Goal: Task Accomplishment & Management: Manage account settings

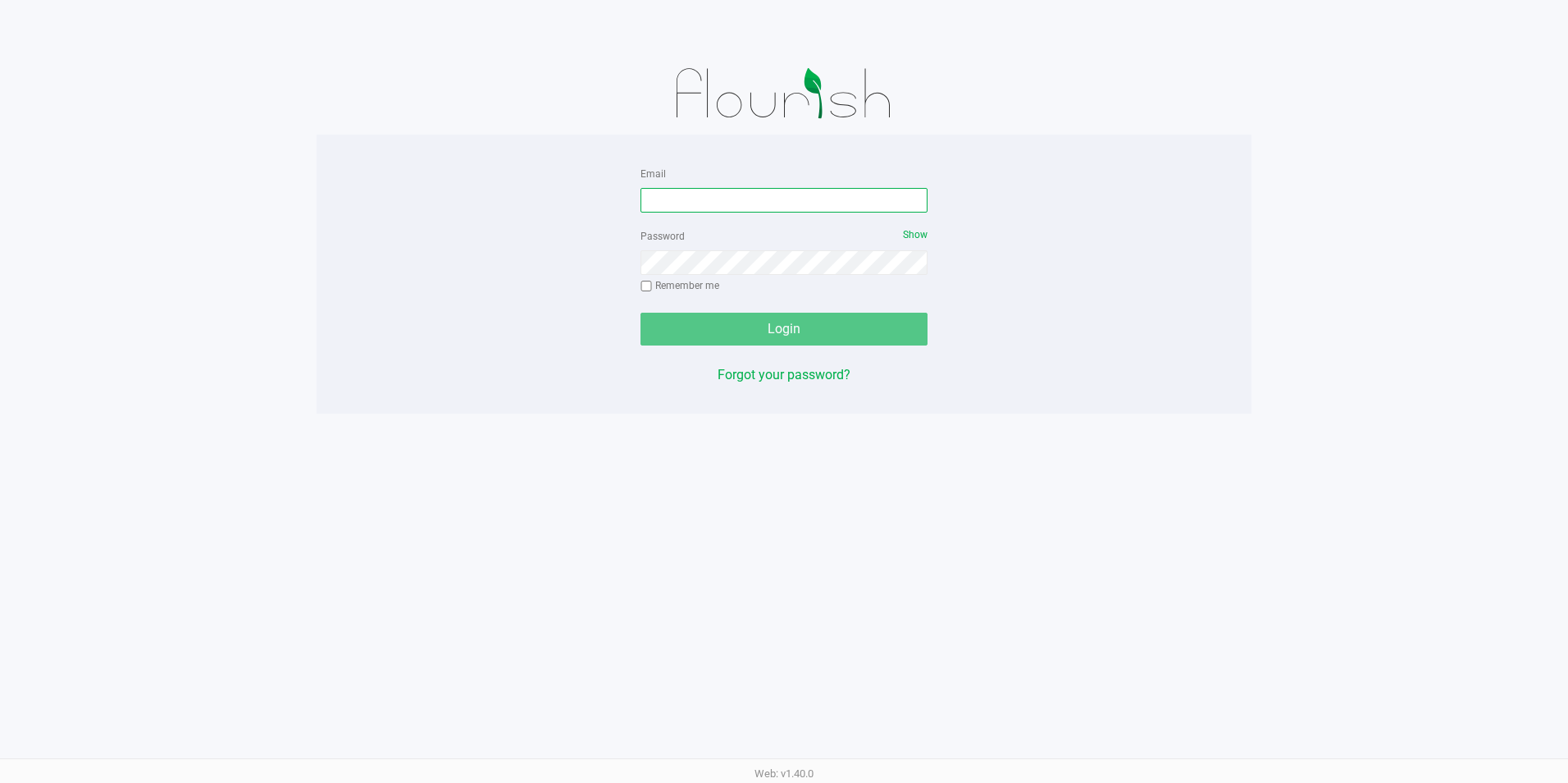
click at [726, 206] on input "Email" at bounding box center [784, 200] width 287 height 25
type input "[EMAIL_ADDRESS][PERSON_NAME][PERSON_NAME][DOMAIN_NAME]"
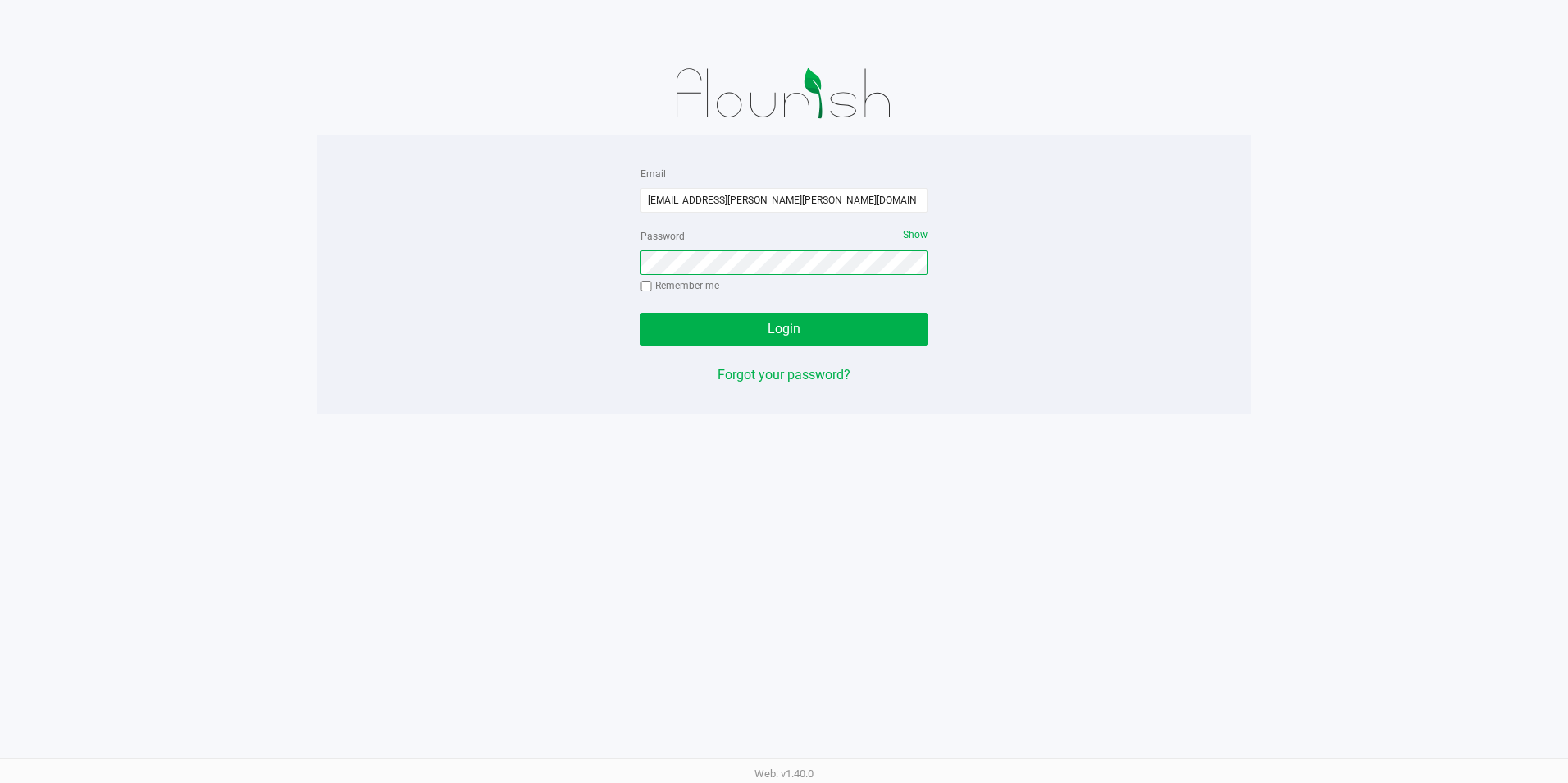
click at [640, 313] on button "Login" at bounding box center [784, 329] width 287 height 32
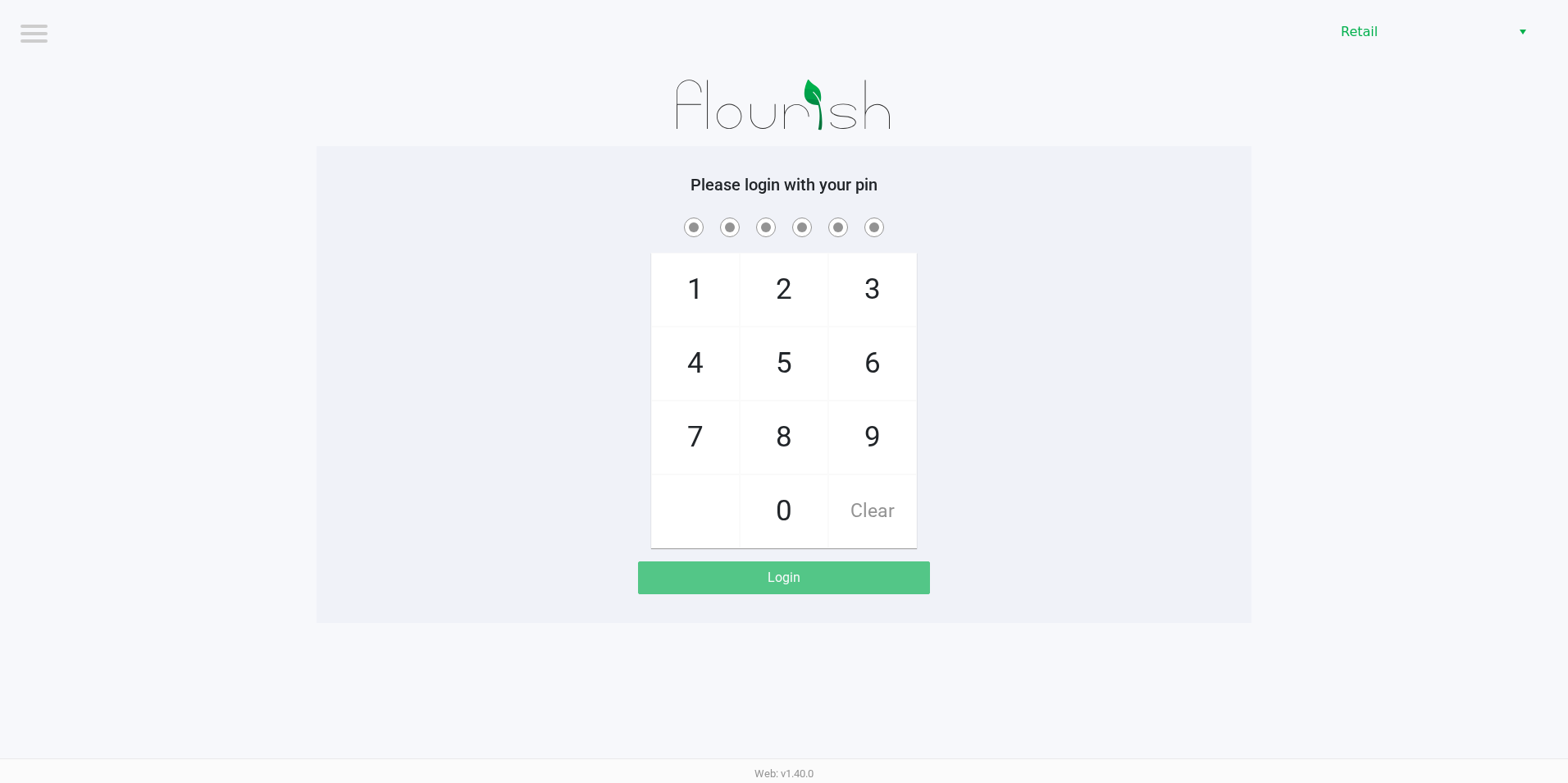
click at [862, 347] on span "6" at bounding box center [872, 364] width 87 height 72
checkbox input "true"
click at [796, 434] on span "8" at bounding box center [784, 437] width 87 height 72
checkbox input "true"
click at [718, 303] on span "1" at bounding box center [696, 290] width 87 height 72
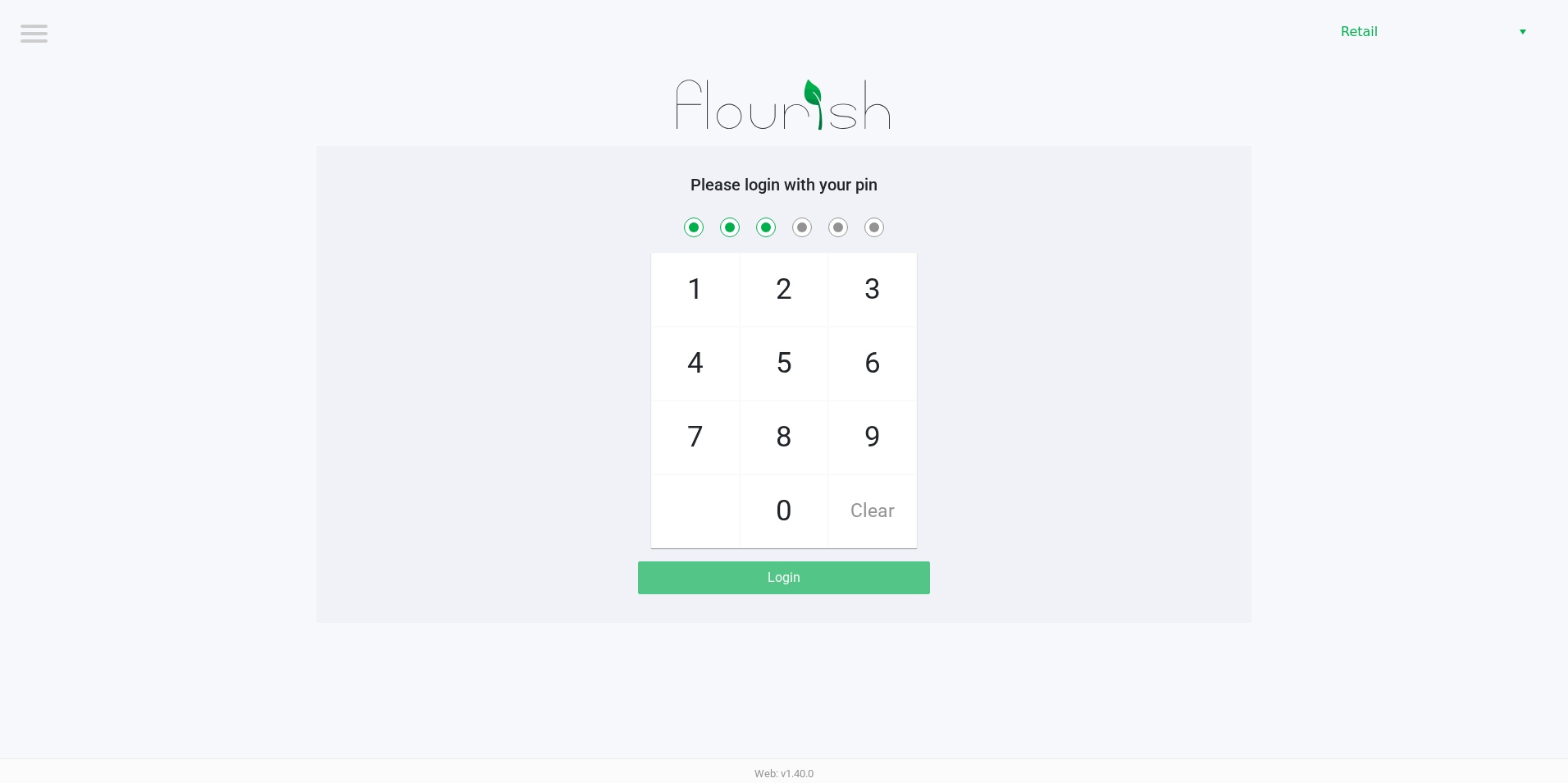
checkbox input "true"
click at [796, 292] on span "2" at bounding box center [784, 290] width 87 height 72
checkbox input "true"
click at [862, 290] on span "3" at bounding box center [872, 290] width 87 height 72
checkbox input "true"
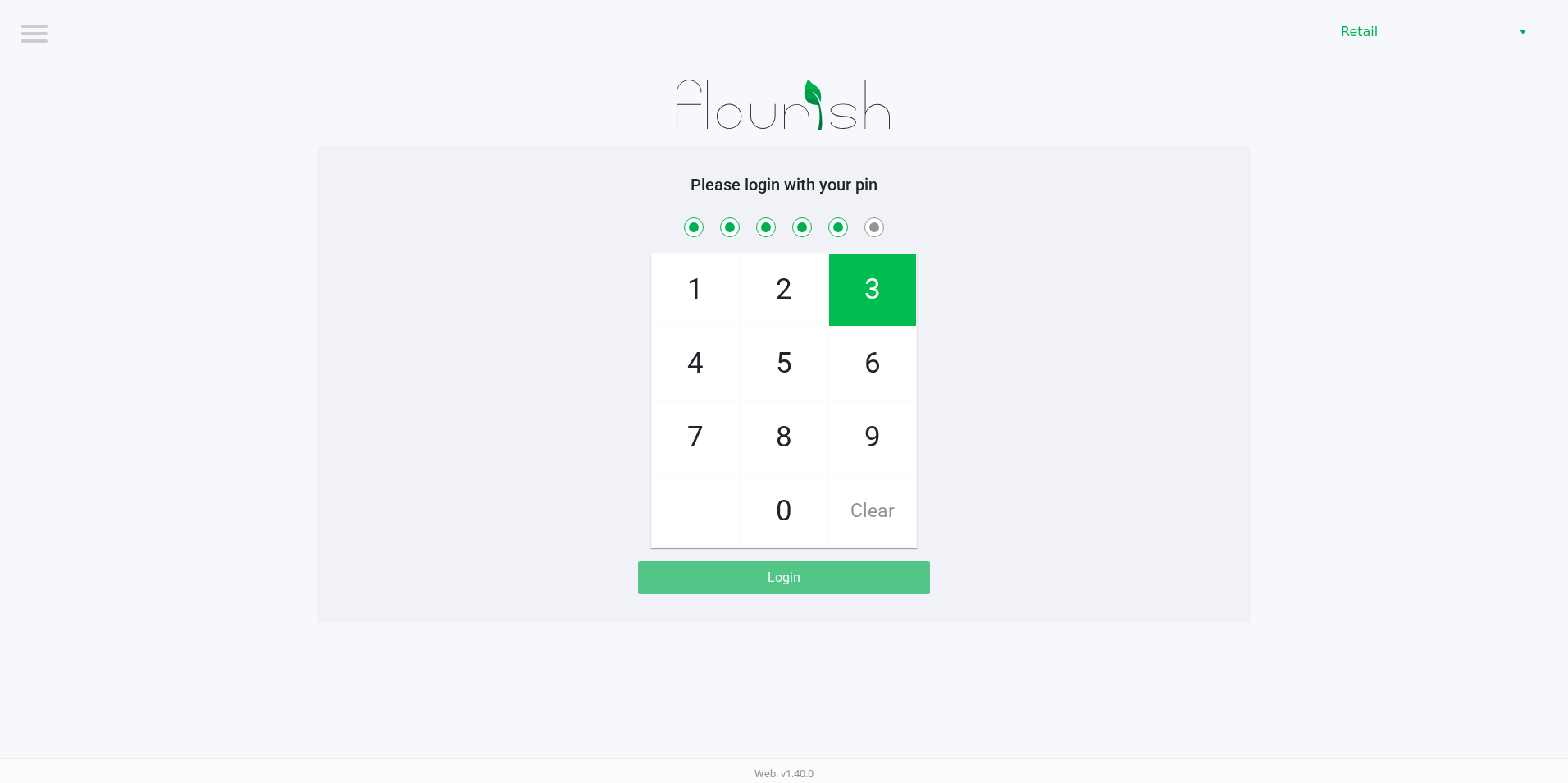
click at [869, 351] on span "6" at bounding box center [872, 364] width 87 height 72
checkbox input "true"
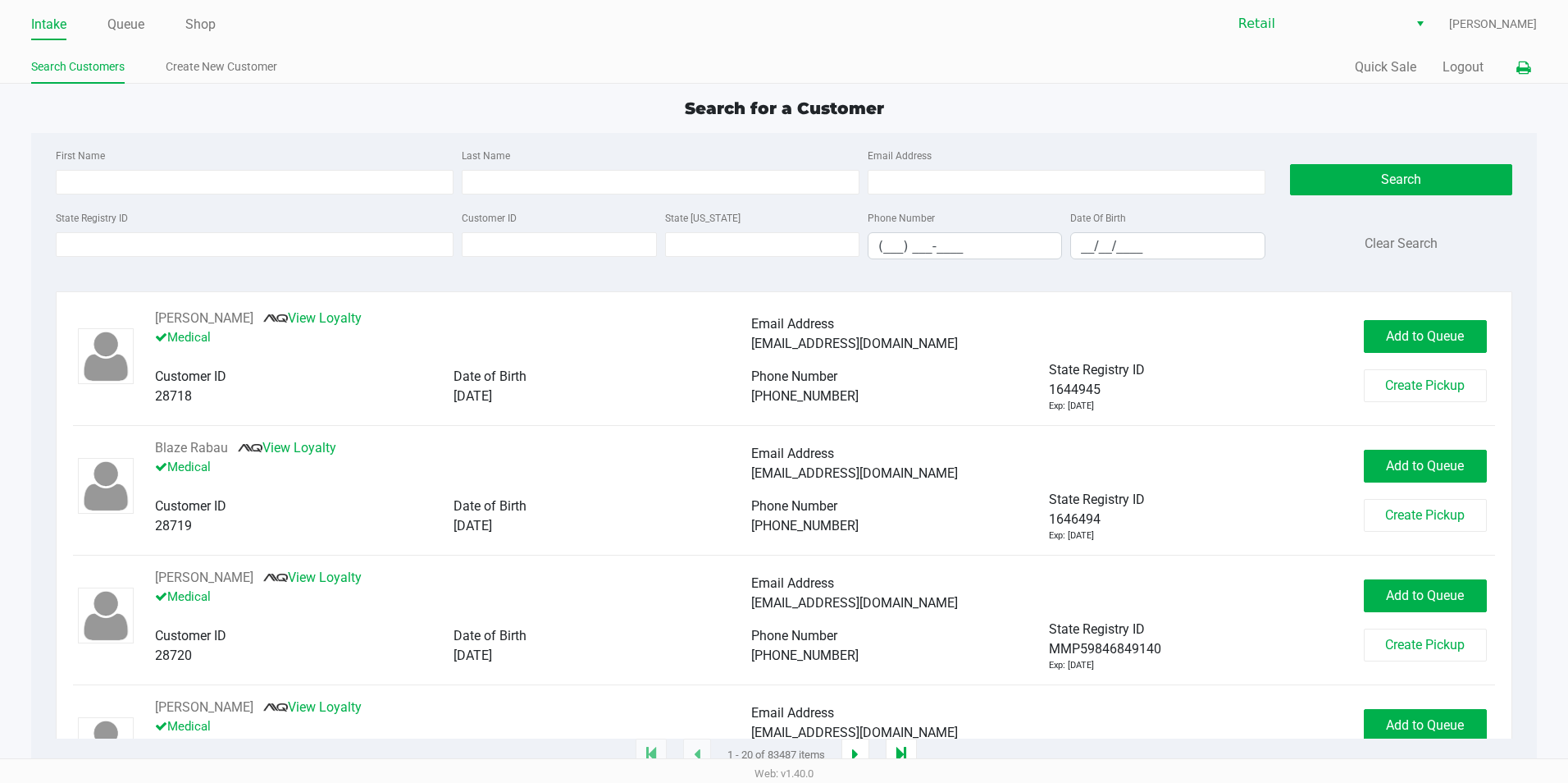
click at [1520, 71] on icon at bounding box center [1523, 68] width 14 height 11
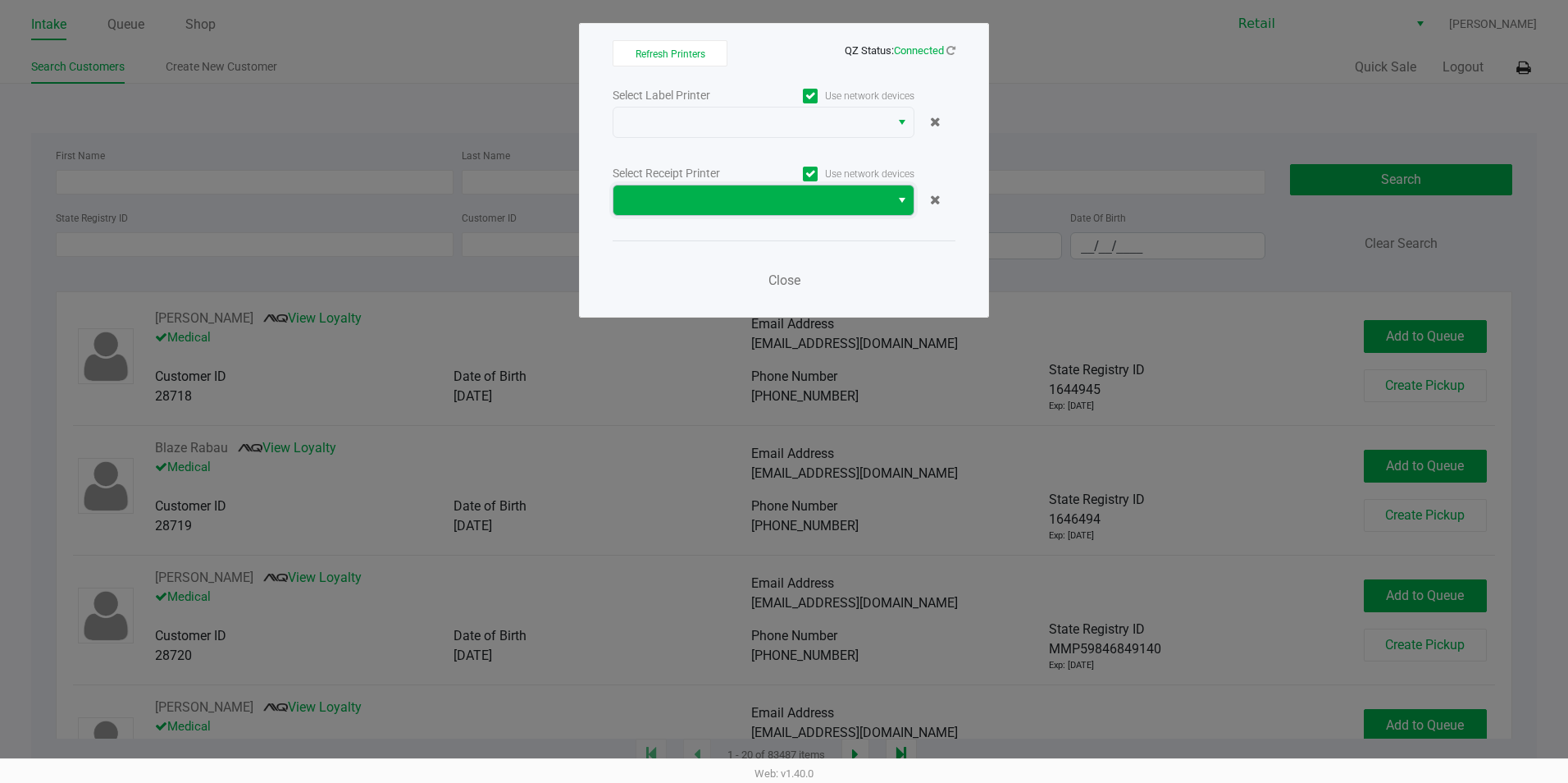
click at [872, 192] on span at bounding box center [751, 200] width 256 height 19
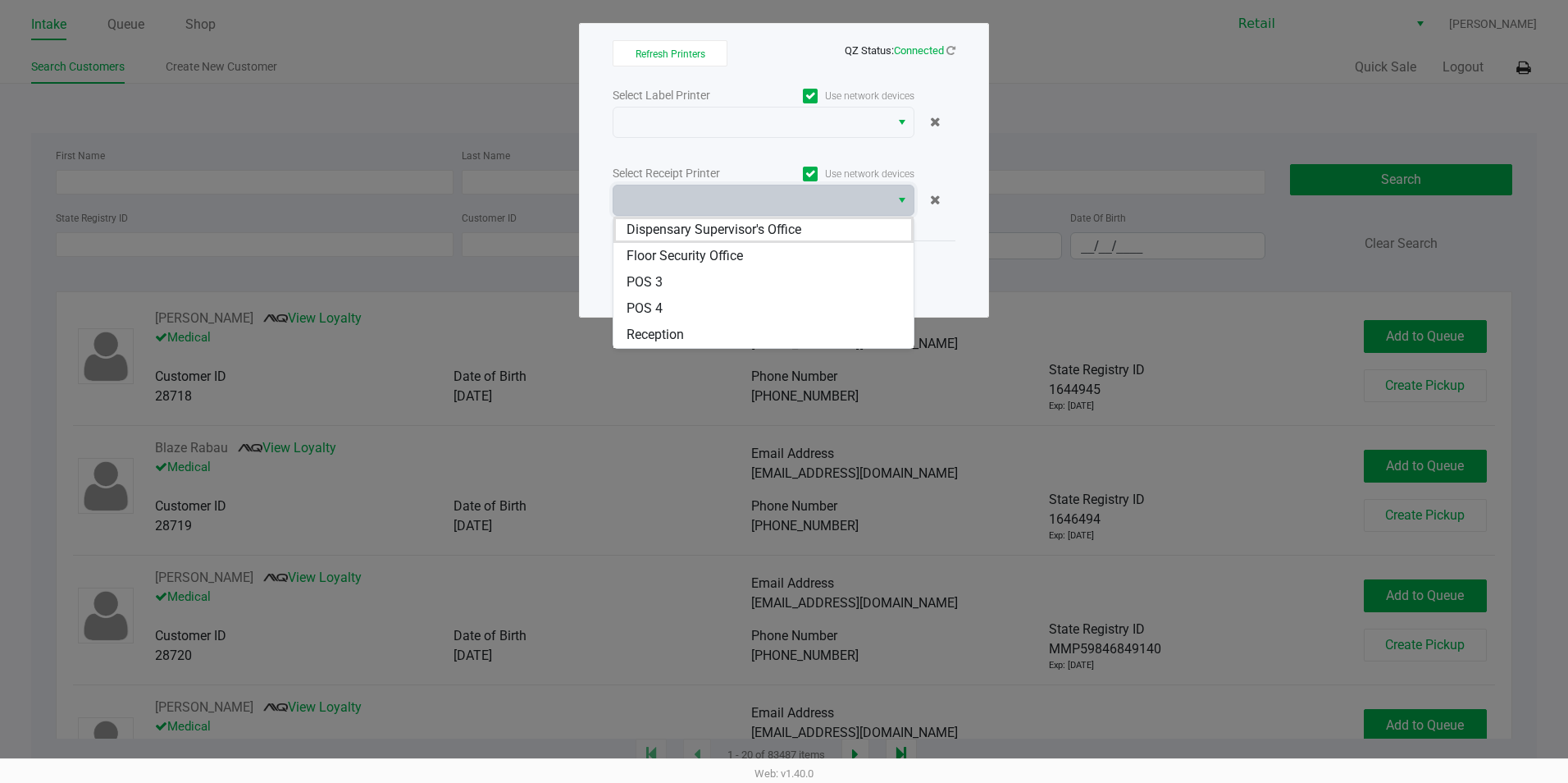
click at [871, 168] on label "Use network devices" at bounding box center [838, 174] width 151 height 15
click at [0, 0] on input "Use network devices" at bounding box center [0, 0] width 0 height 0
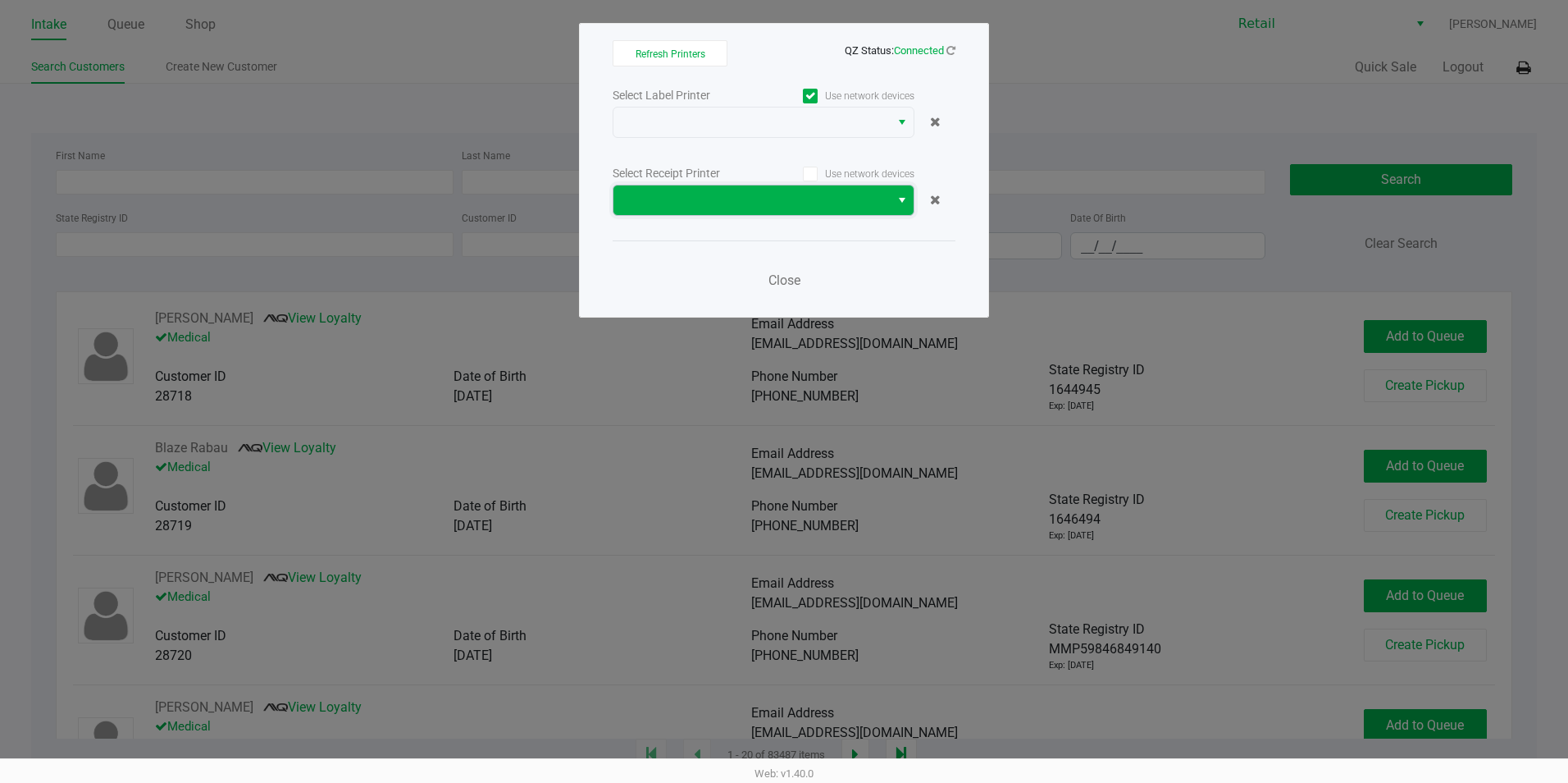
click at [867, 195] on span at bounding box center [751, 200] width 256 height 19
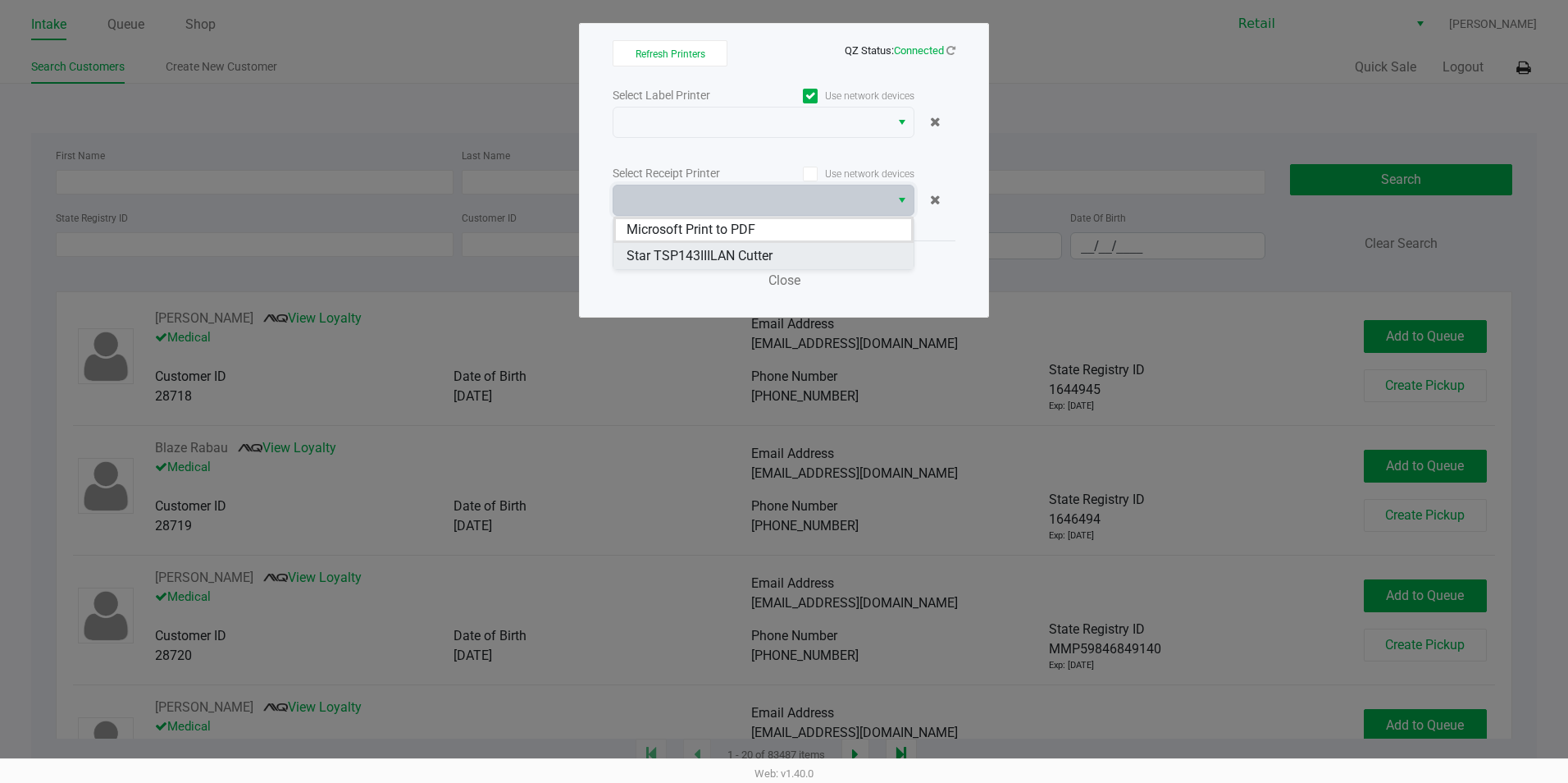
click at [802, 260] on Cutter "Star TSP143IIILAN Cutter" at bounding box center [763, 255] width 300 height 26
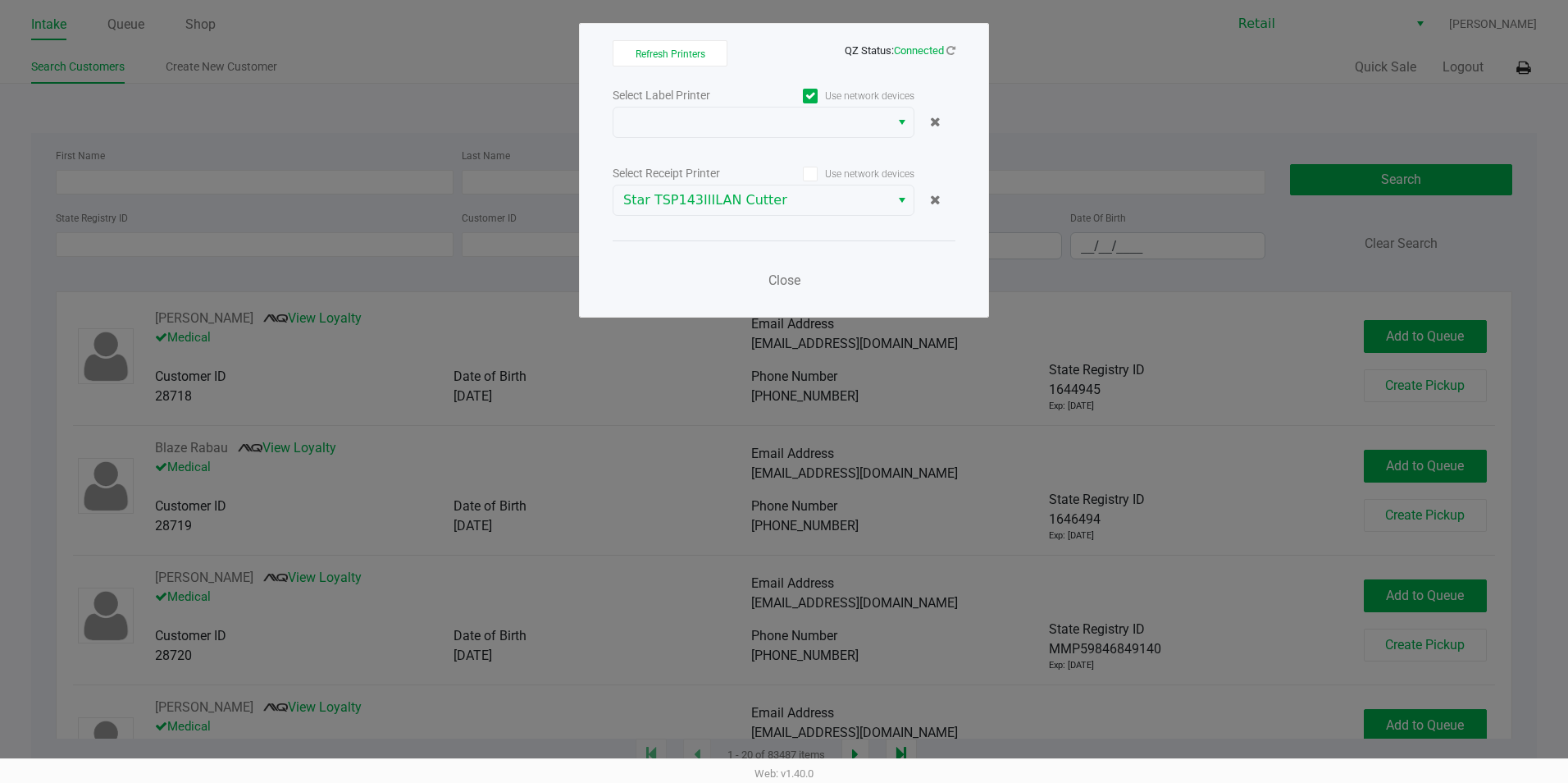
click at [818, 267] on div "Close" at bounding box center [784, 270] width 343 height 60
click at [790, 284] on span "Close" at bounding box center [784, 280] width 32 height 16
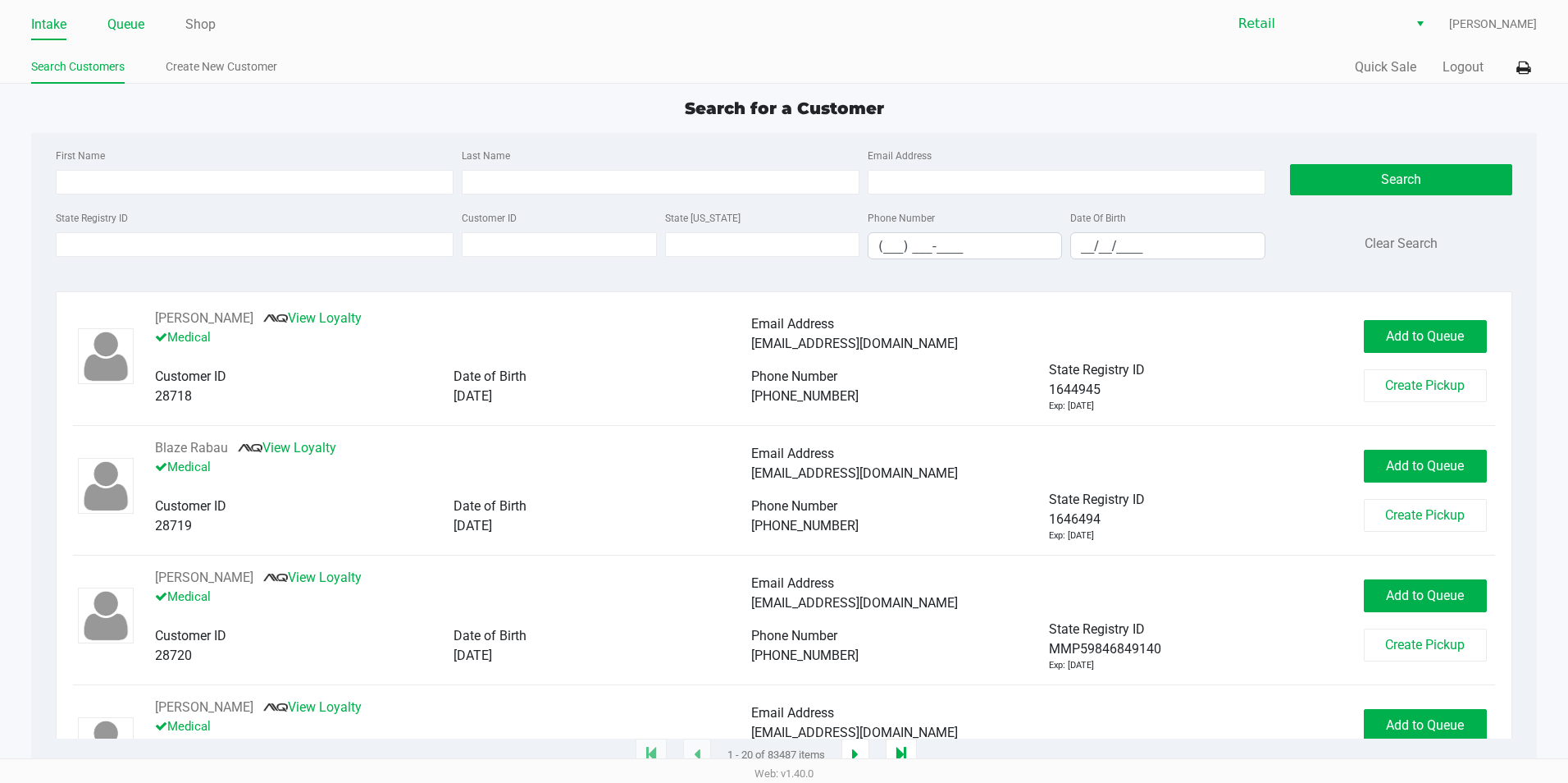
drag, startPoint x: 113, startPoint y: 19, endPoint x: 119, endPoint y: 26, distance: 9.2
click at [116, 20] on link "Queue" at bounding box center [126, 24] width 37 height 23
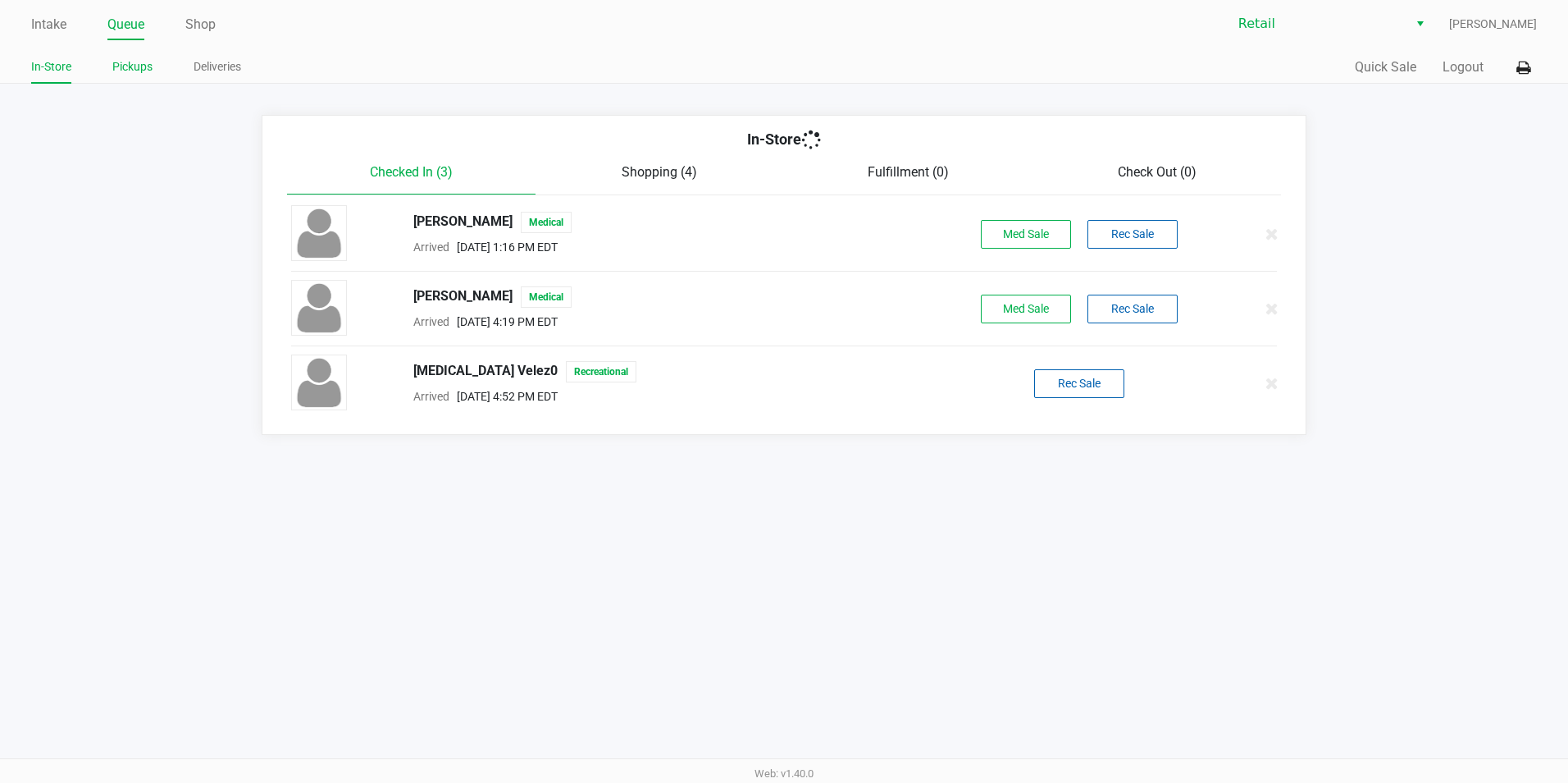
click at [131, 68] on link "Pickups" at bounding box center [131, 67] width 40 height 20
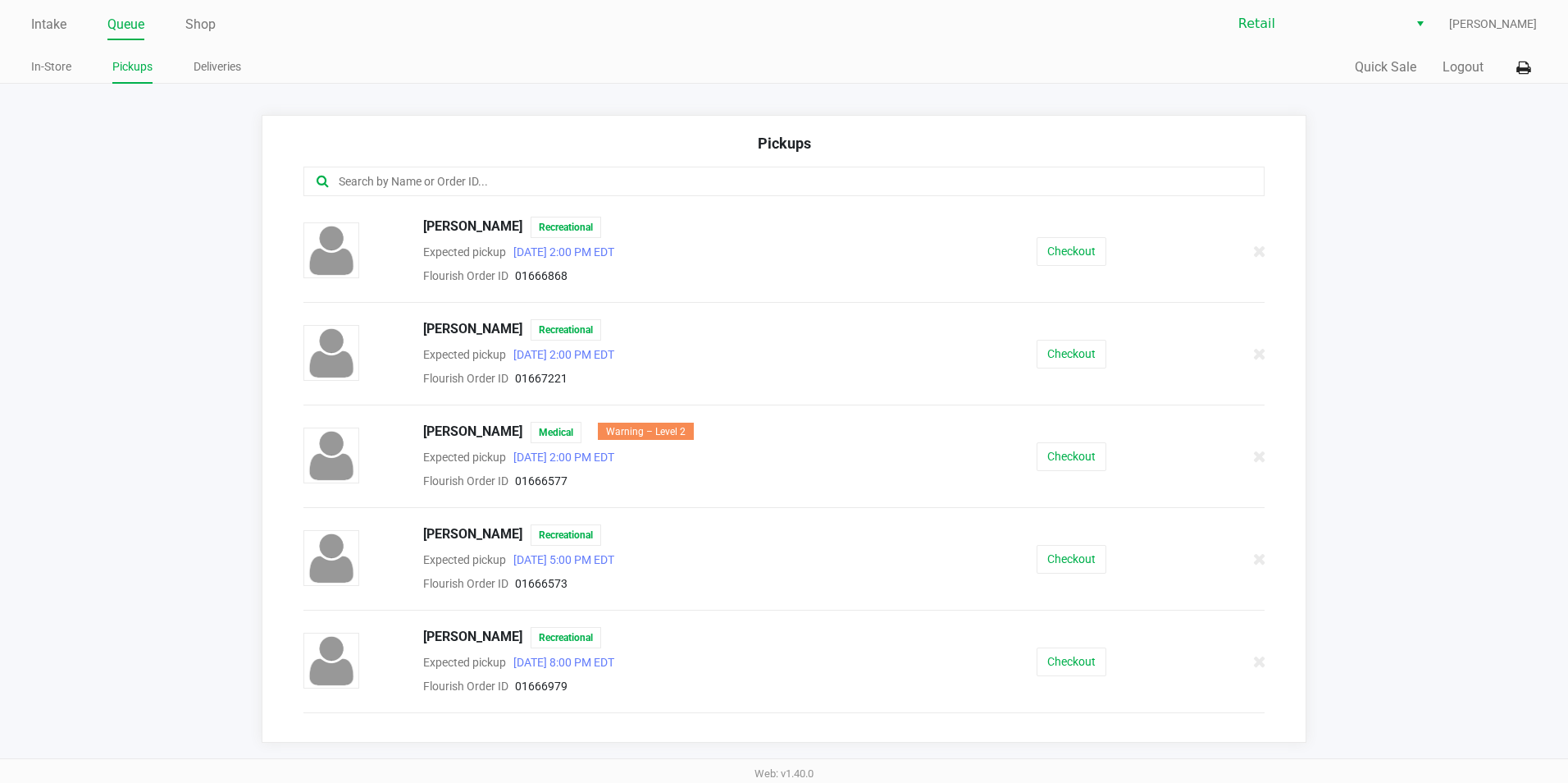
click at [381, 180] on input "text" at bounding box center [758, 181] width 842 height 19
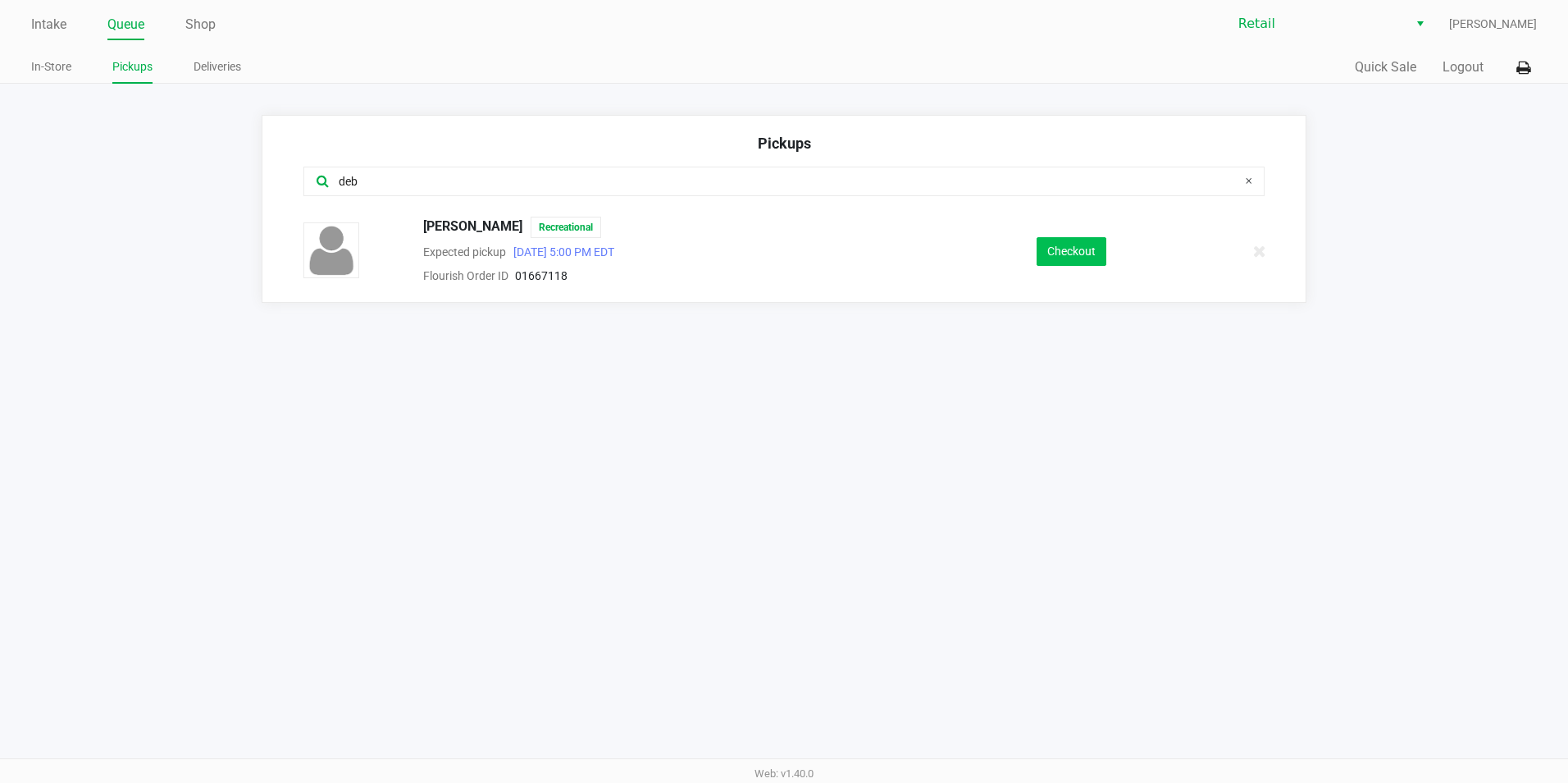
type input "deb"
click at [1050, 251] on button "Checkout" at bounding box center [1070, 251] width 69 height 29
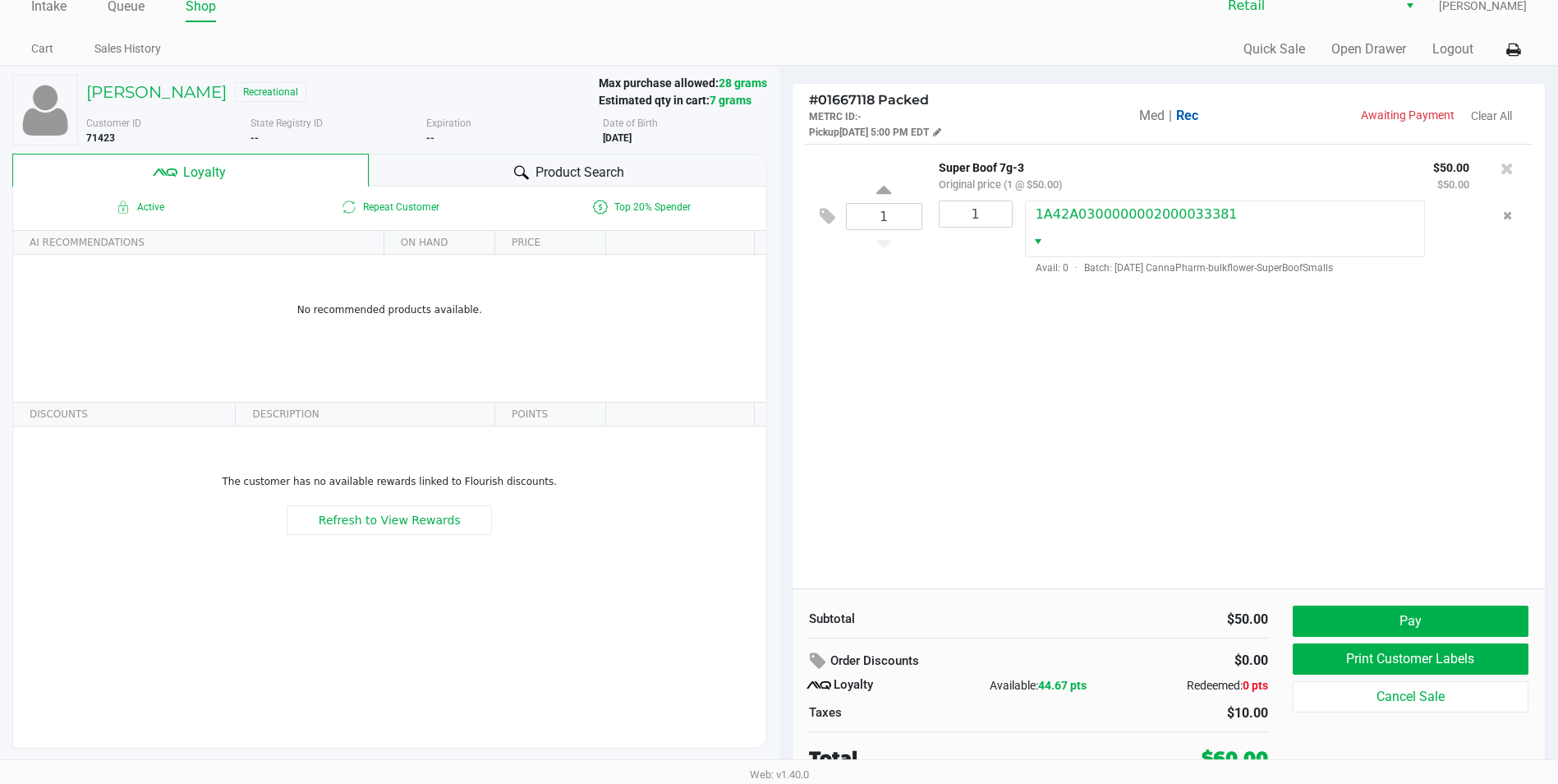
scroll to position [23, 0]
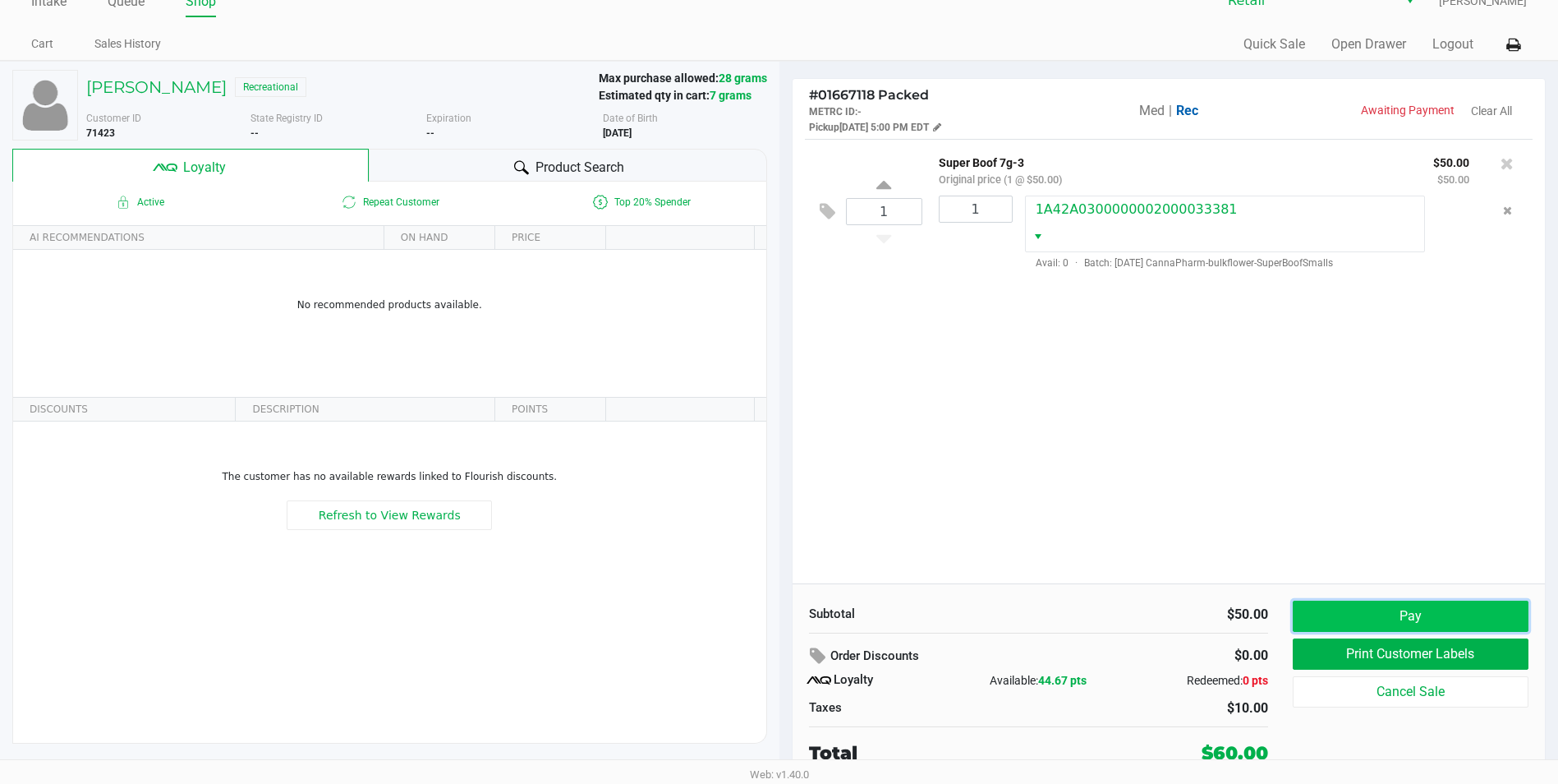
click at [1398, 618] on button "Pay" at bounding box center [1411, 616] width 235 height 32
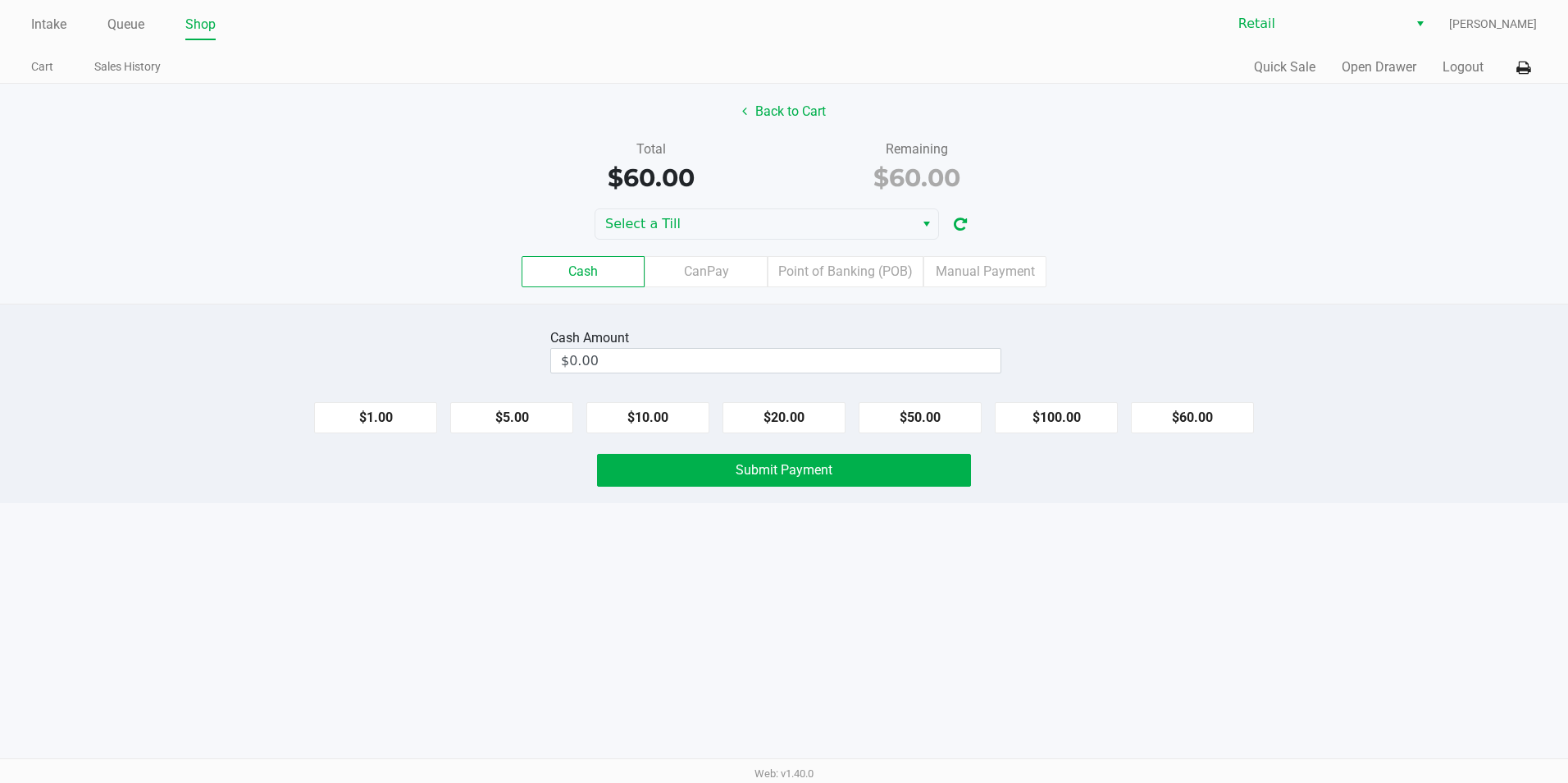
click at [992, 254] on div "Cash CanPay Point of Banking (POB) Manual Payment" at bounding box center [784, 271] width 1592 height 64
click at [993, 286] on label "Manual Payment" at bounding box center [984, 272] width 123 height 31
click at [0, 0] on 8 "Manual Payment" at bounding box center [0, 0] width 0 height 0
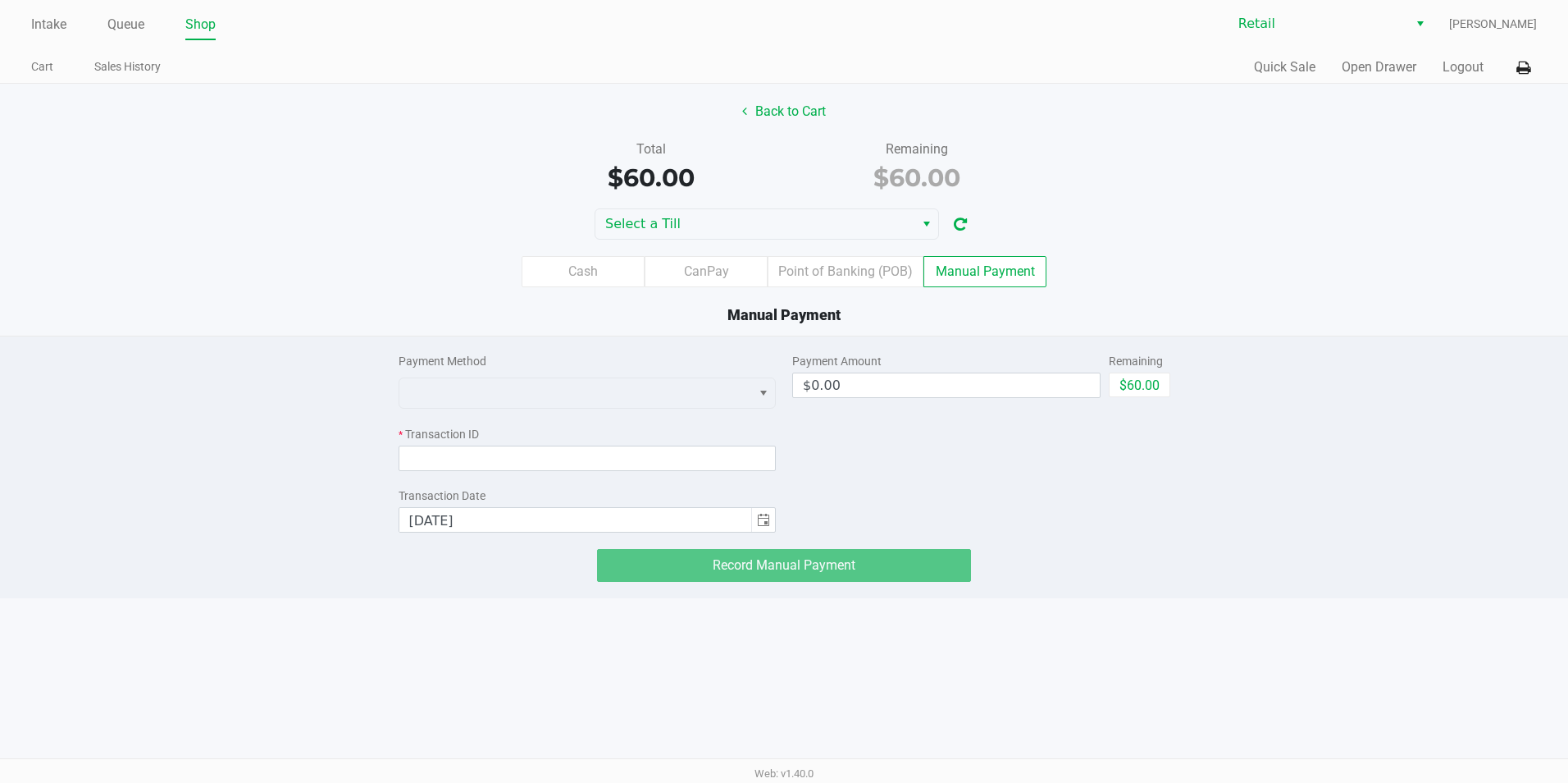
click at [624, 416] on div "Payment Method * Transaction ID Transaction Date 9/19/2025" at bounding box center [587, 434] width 378 height 196
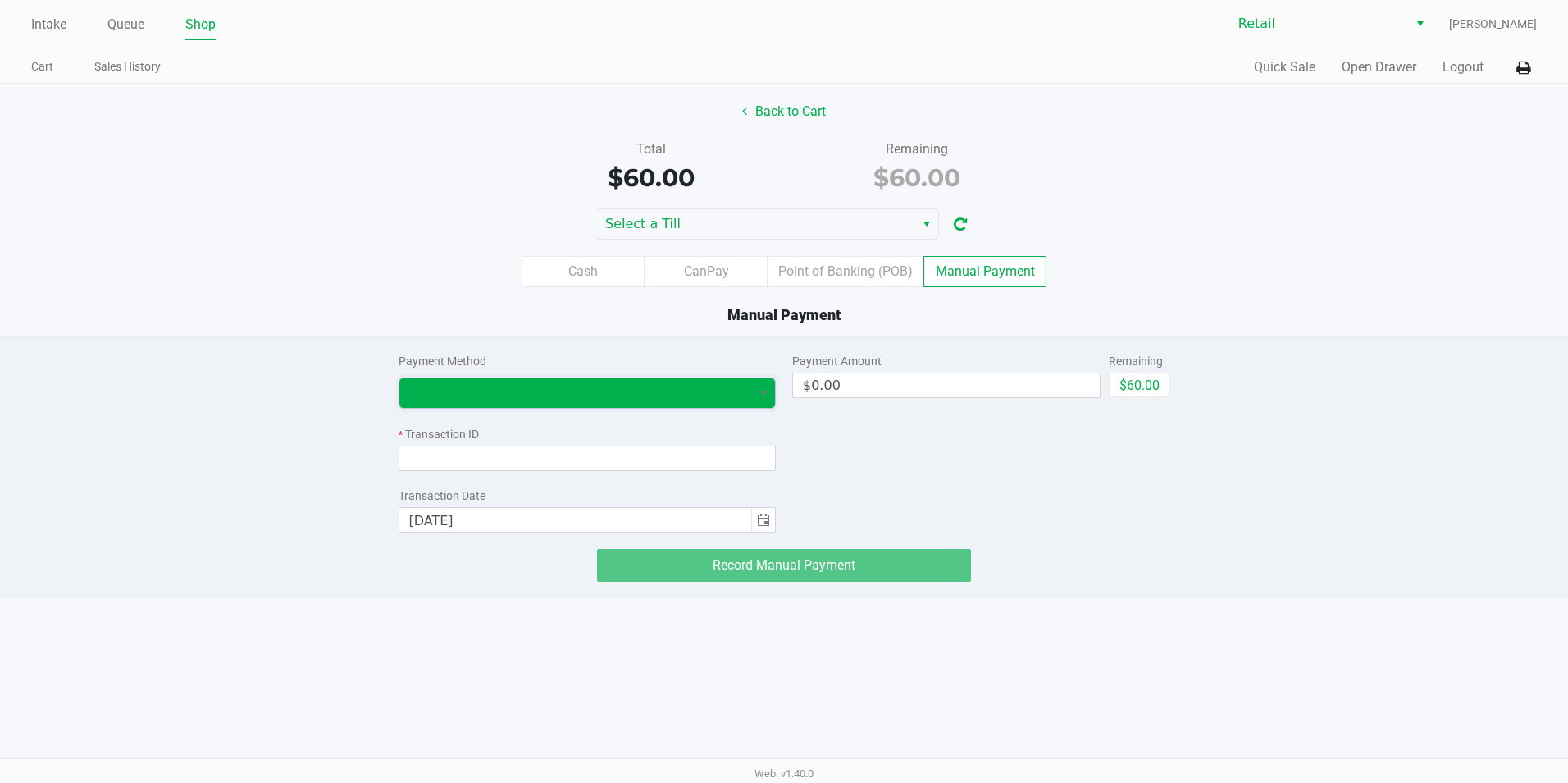
click at [615, 384] on span at bounding box center [575, 392] width 333 height 19
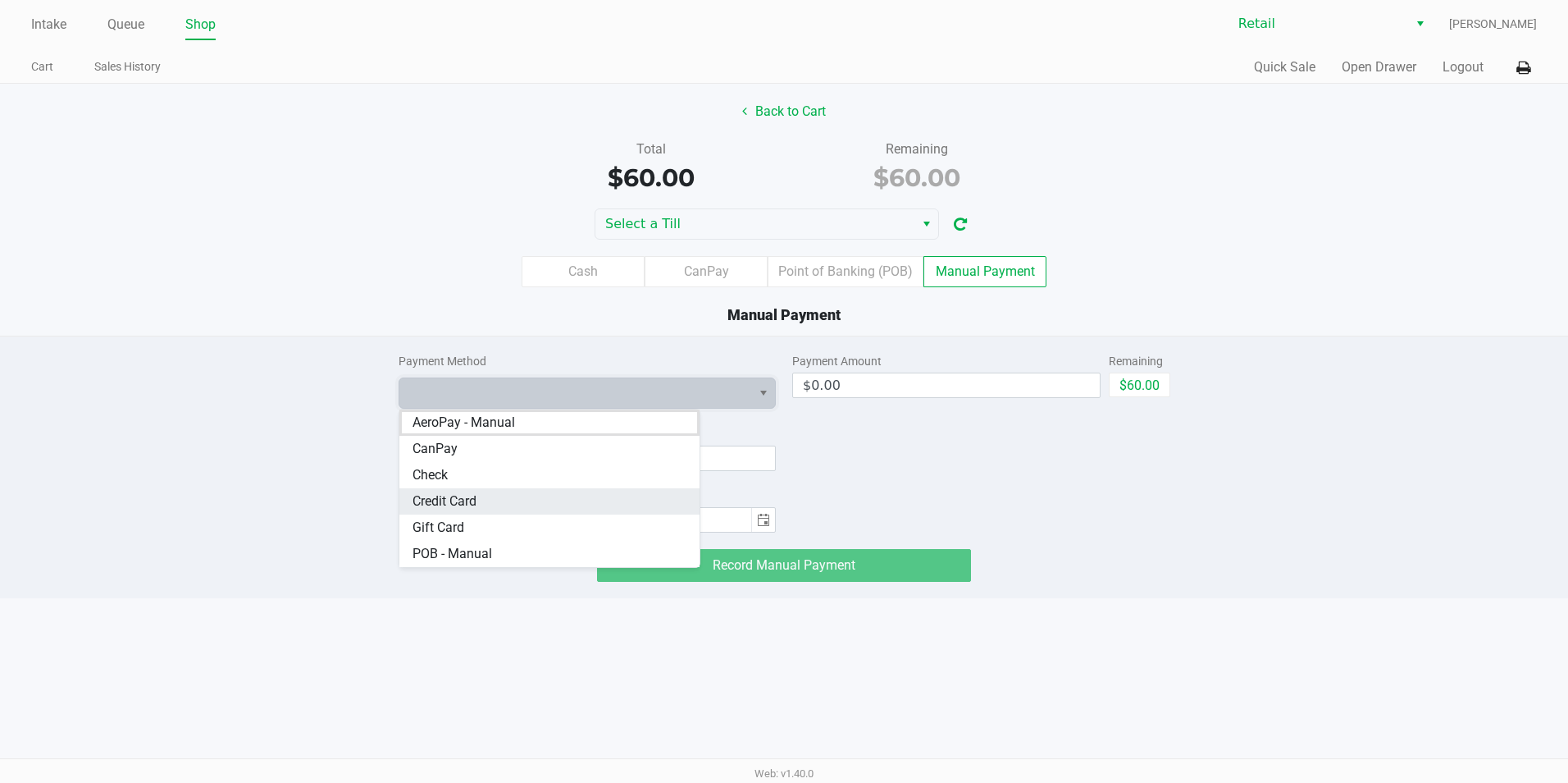
click at [528, 494] on Card "Credit Card" at bounding box center [549, 501] width 301 height 26
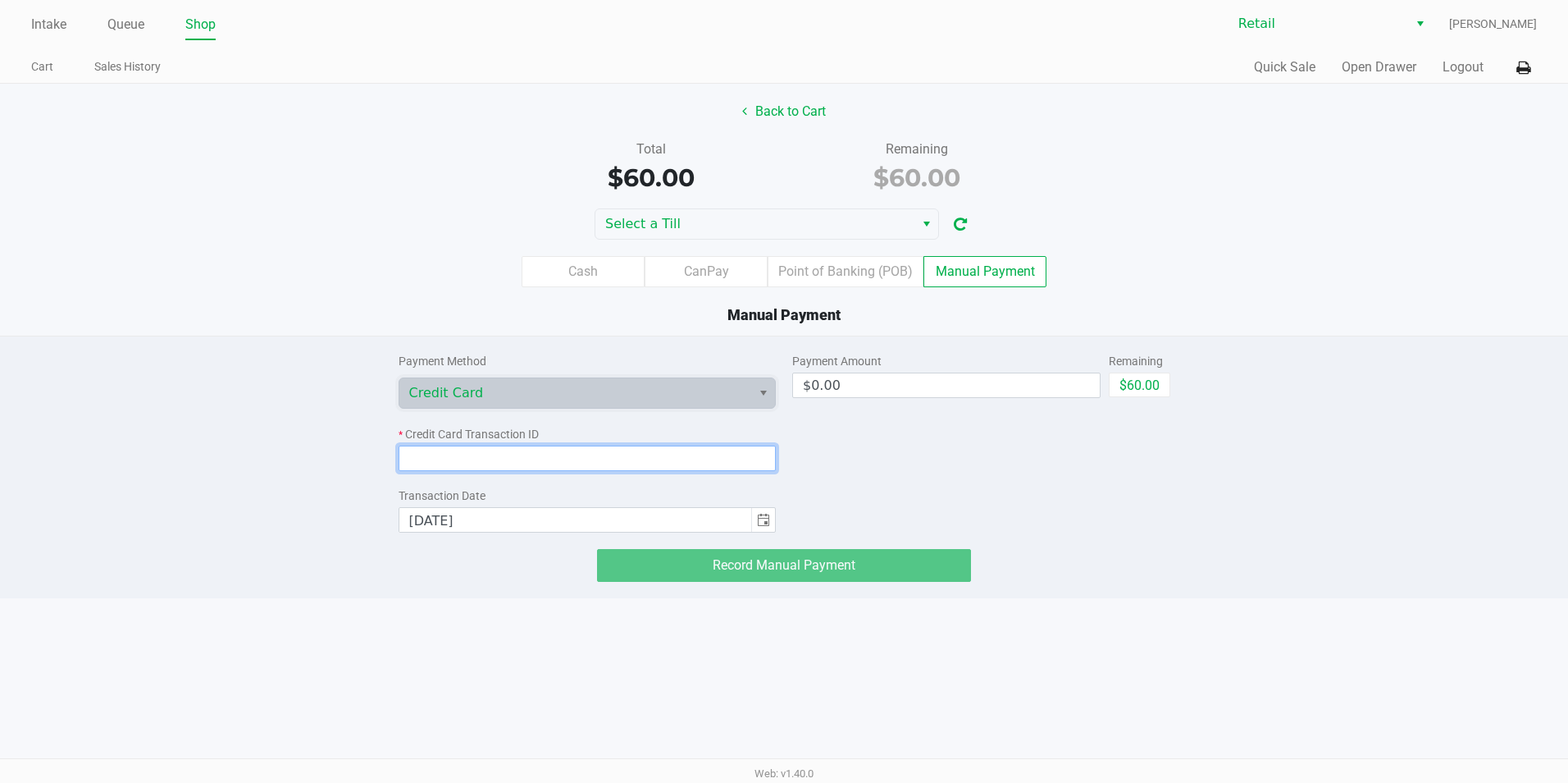
click at [509, 461] on input at bounding box center [587, 457] width 378 height 25
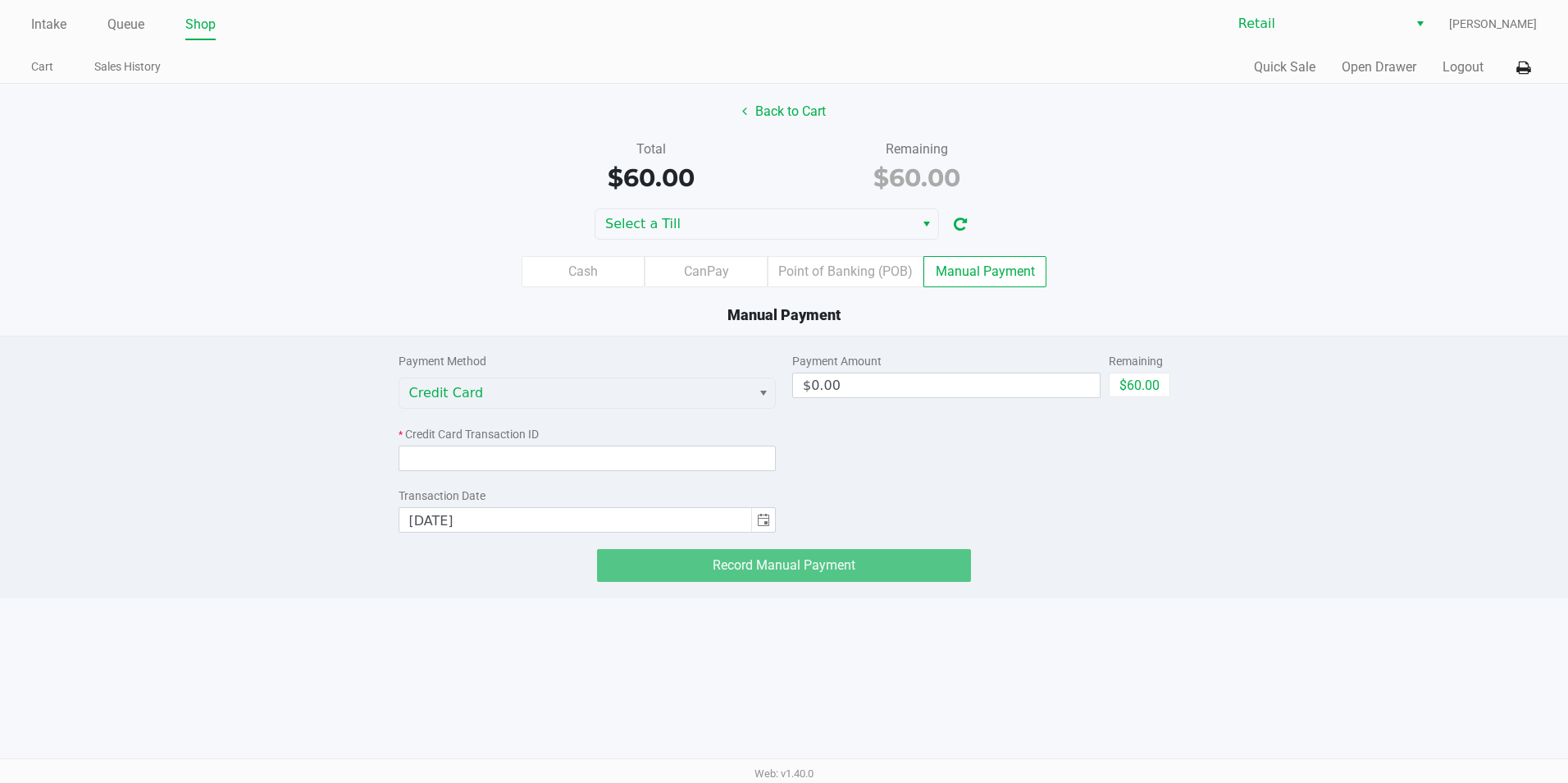
click at [498, 444] on div "* Credit Card Transaction ID" at bounding box center [587, 448] width 378 height 45
click at [496, 454] on input at bounding box center [587, 457] width 378 height 25
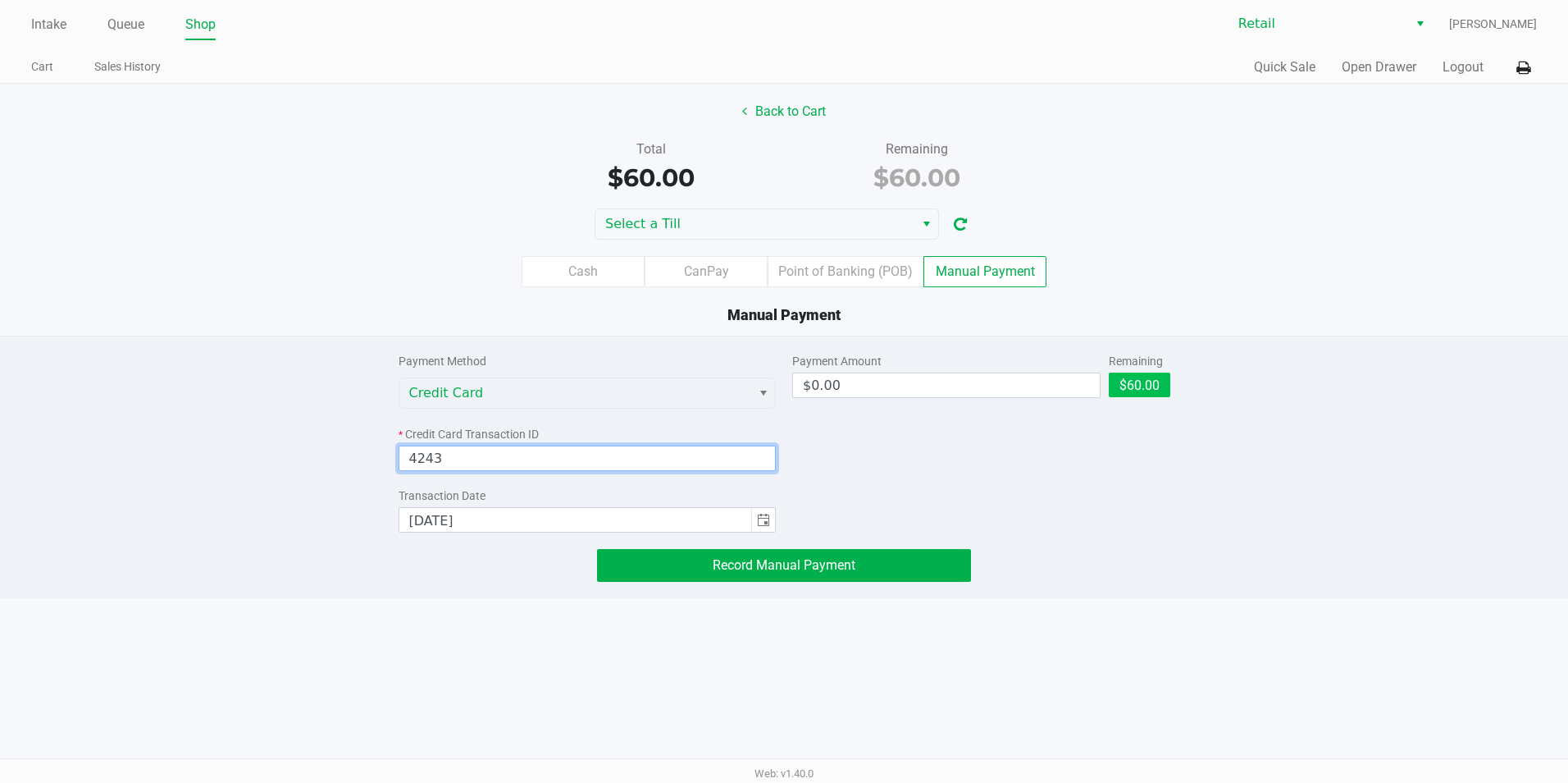
type input "4243"
click at [1113, 392] on button "$60.00" at bounding box center [1139, 384] width 61 height 25
type input "$60.00"
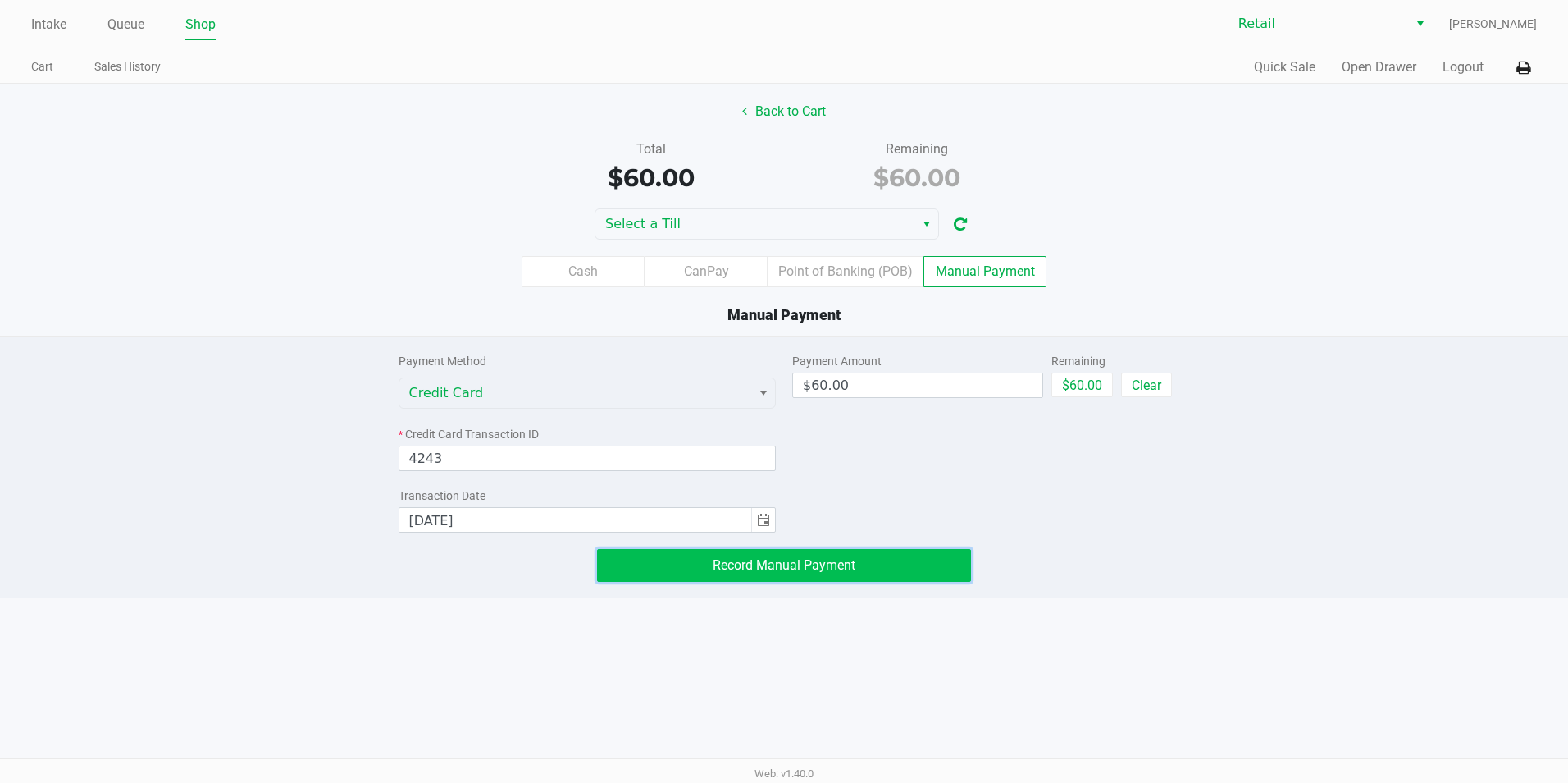
click at [891, 563] on button "Record Manual Payment" at bounding box center [784, 565] width 374 height 32
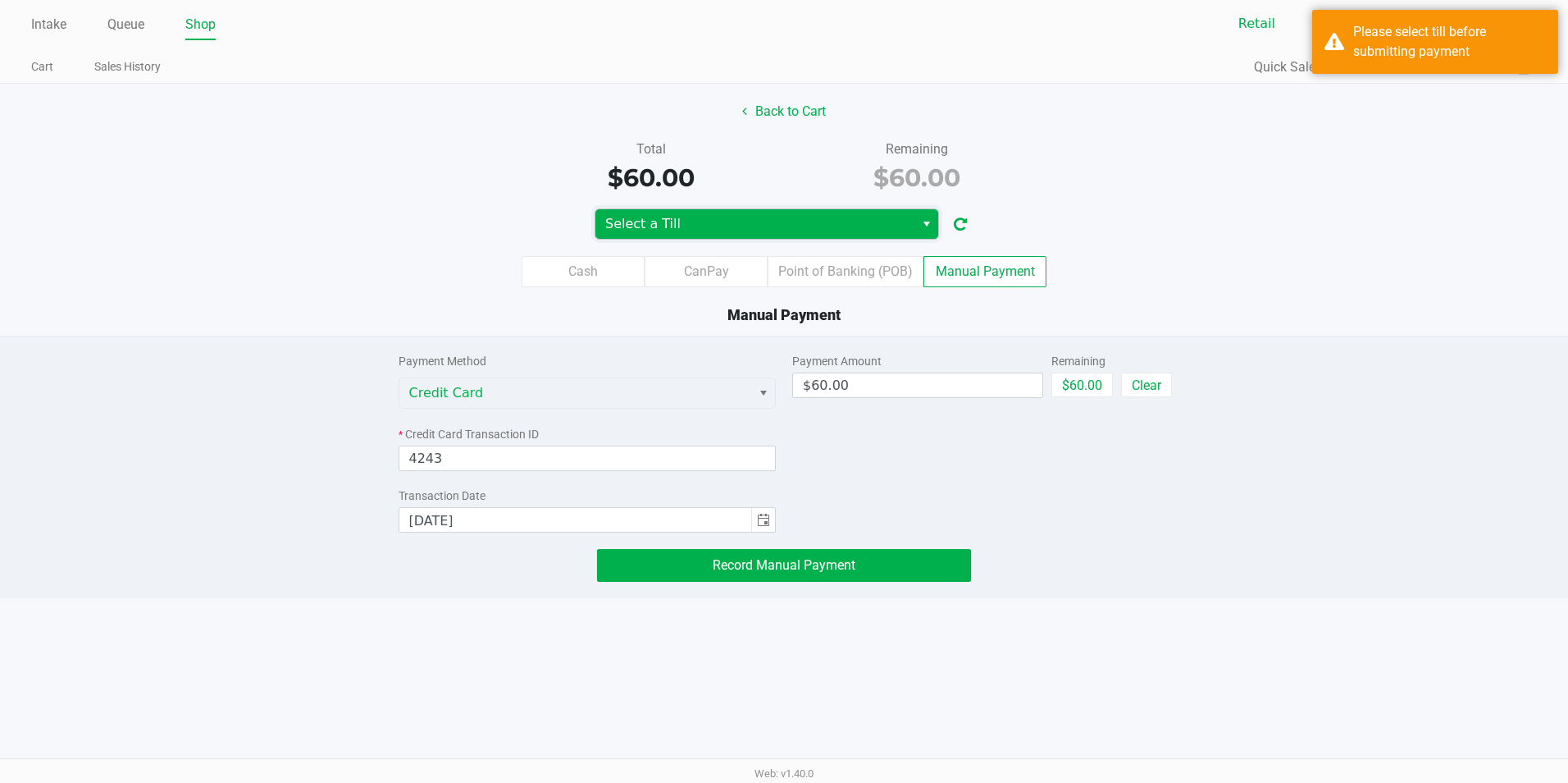
click at [776, 209] on span "Select a Till" at bounding box center [755, 224] width 319 height 30
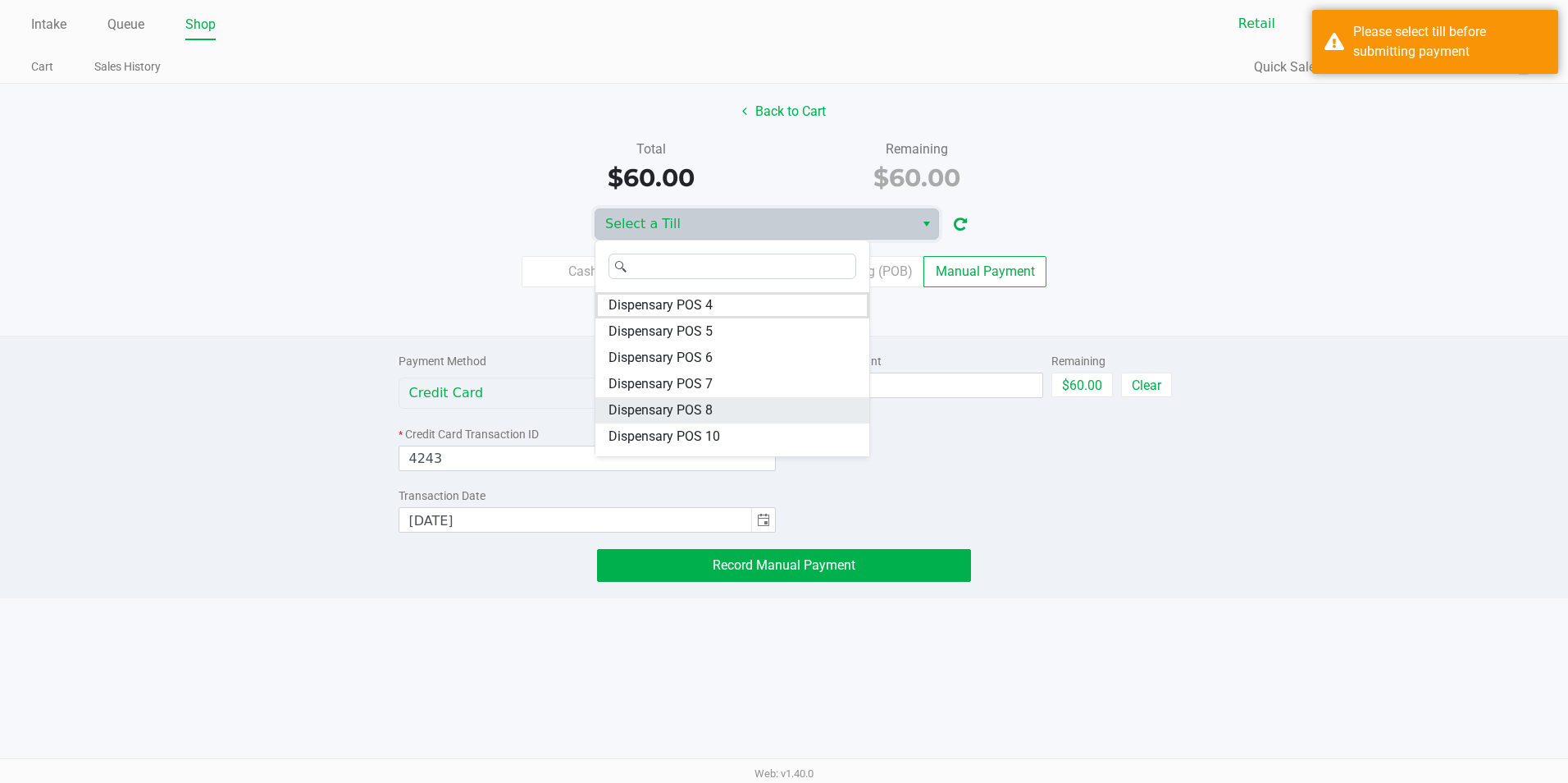
click at [691, 405] on span "Dispensary POS 8" at bounding box center [661, 410] width 105 height 19
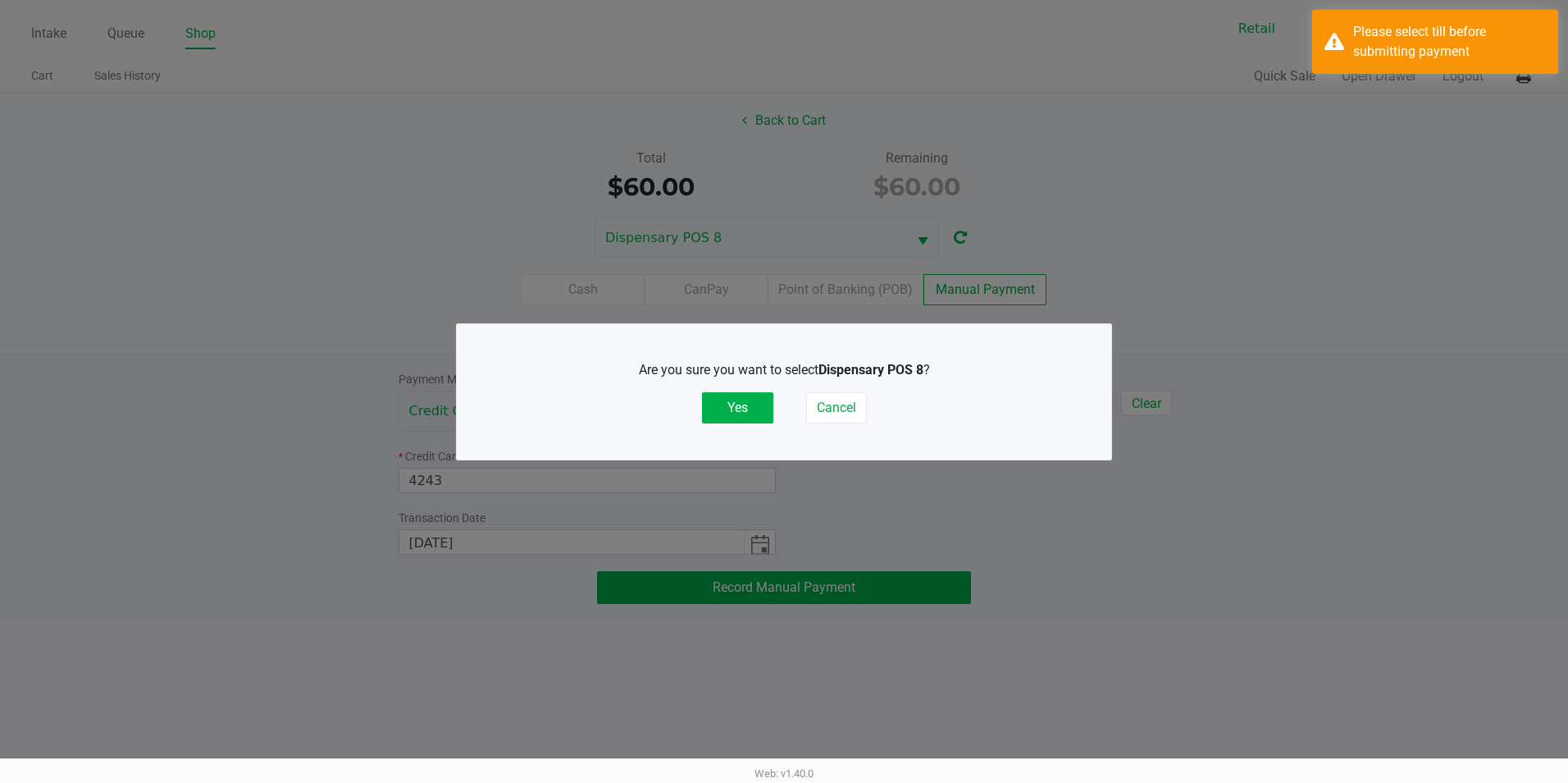
click at [745, 414] on button "Yes" at bounding box center [737, 408] width 71 height 31
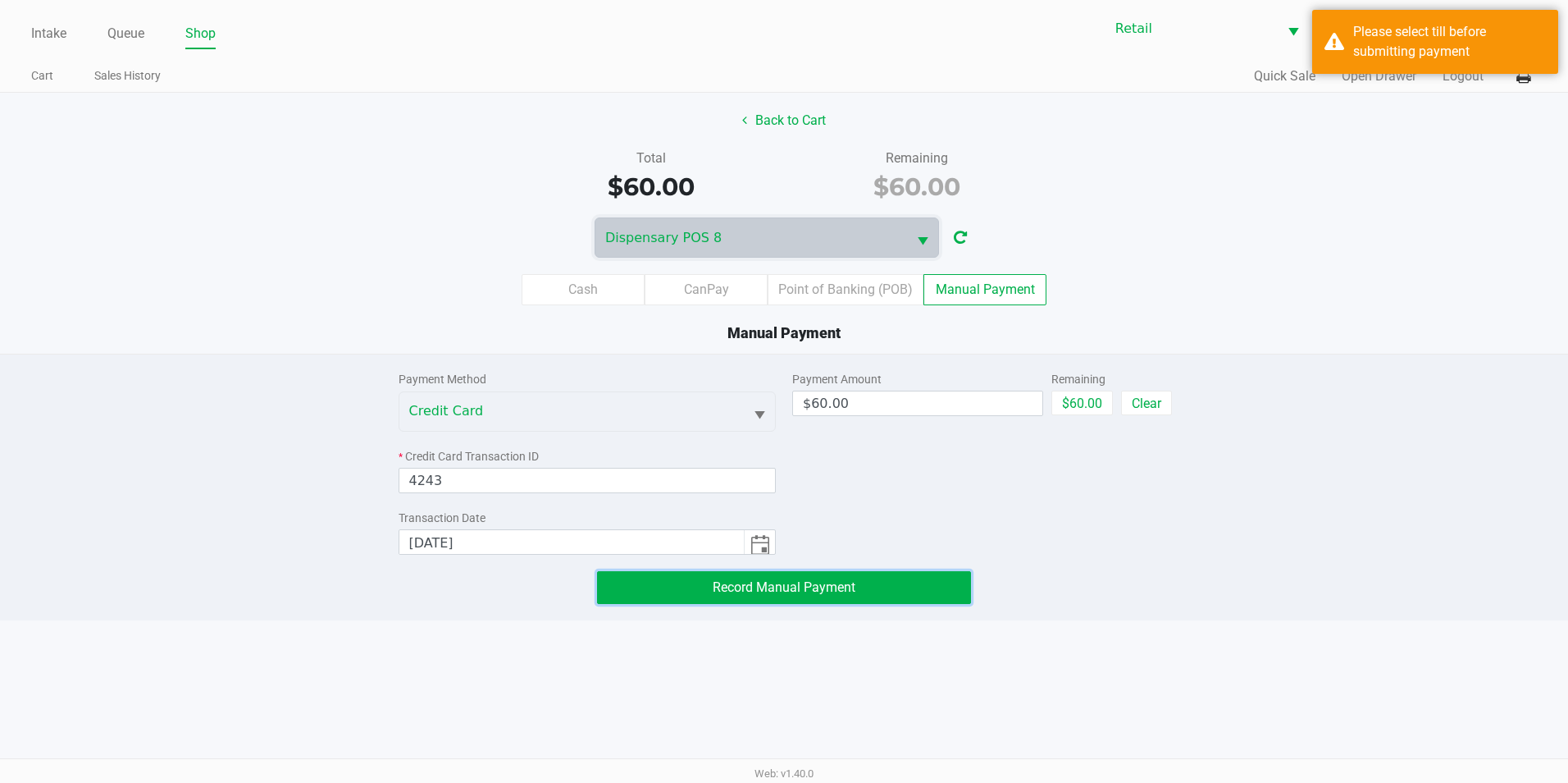
click at [805, 576] on button "Record Manual Payment" at bounding box center [784, 587] width 374 height 32
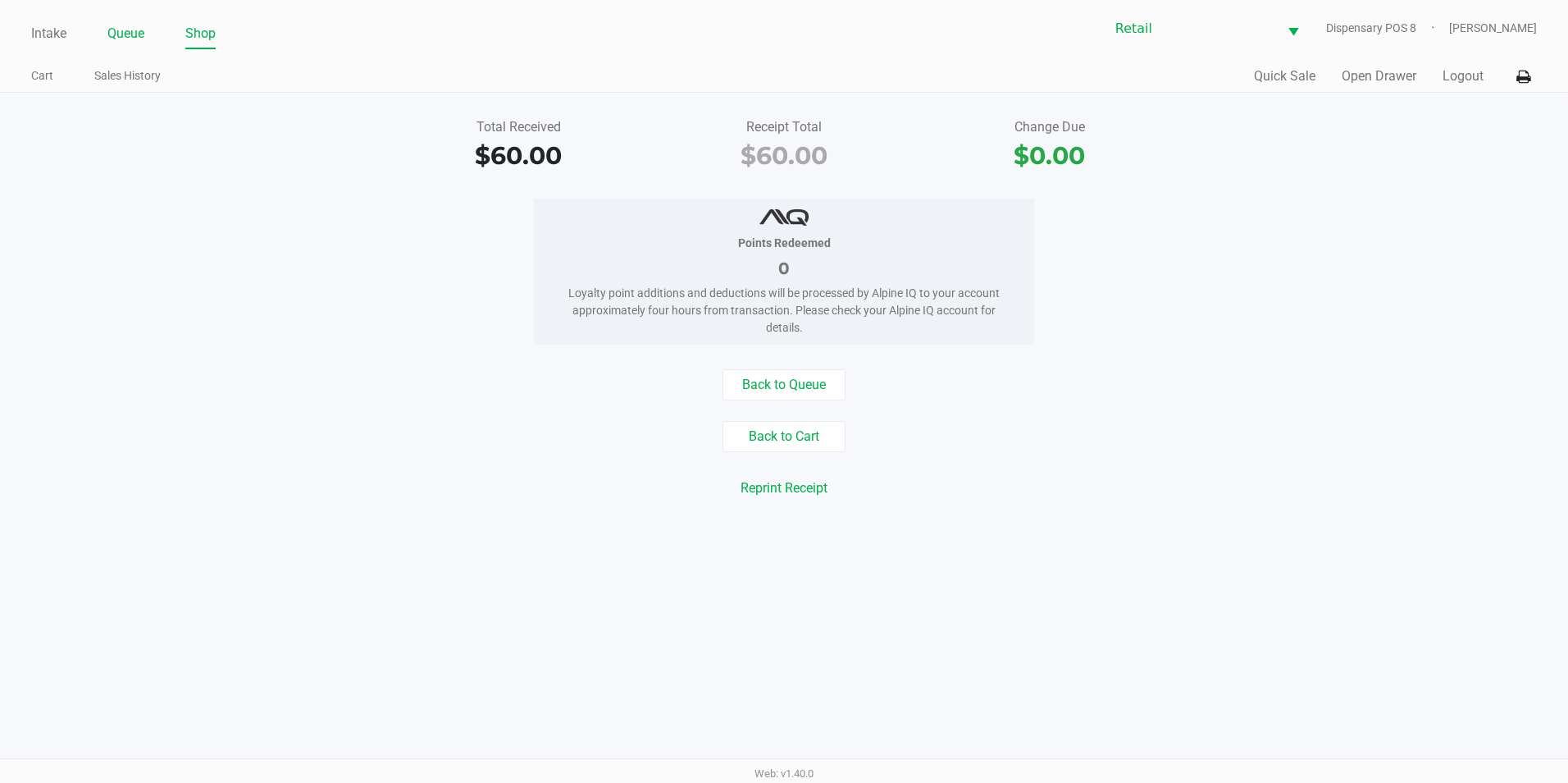
click at [137, 31] on link "Queue" at bounding box center [126, 33] width 37 height 23
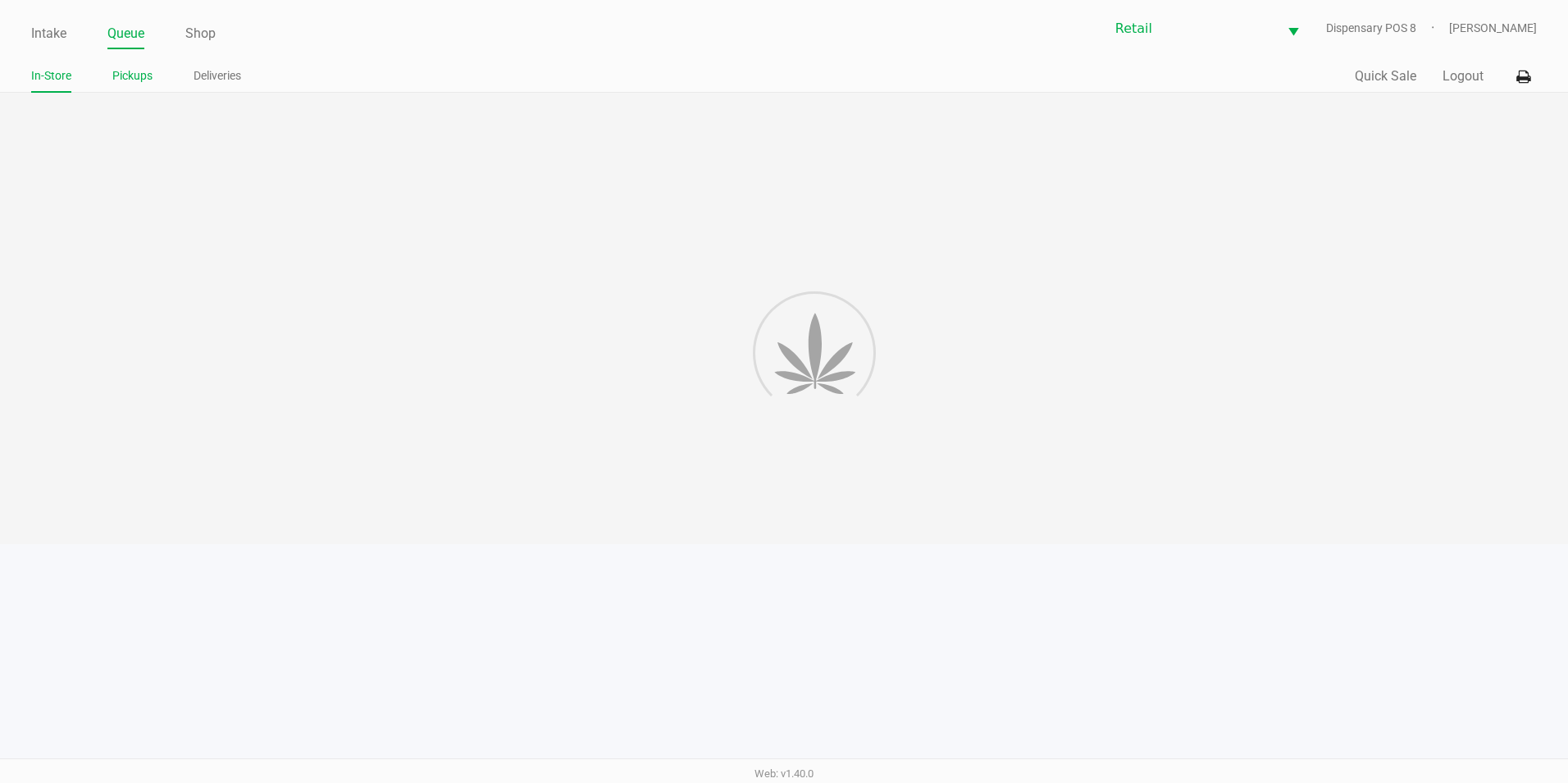
click at [146, 84] on link "Pickups" at bounding box center [131, 76] width 40 height 20
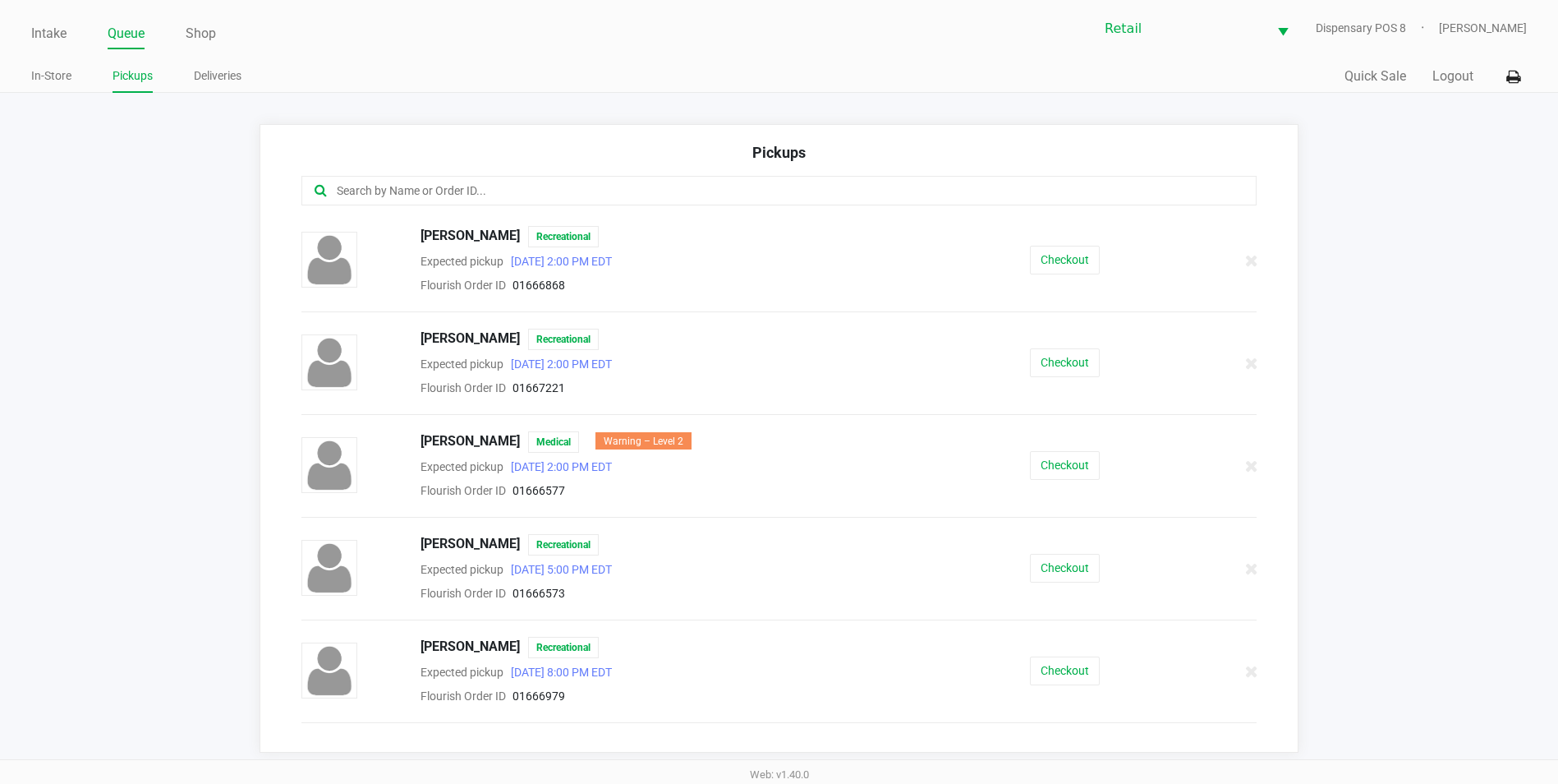
click at [591, 193] on input "text" at bounding box center [754, 191] width 836 height 19
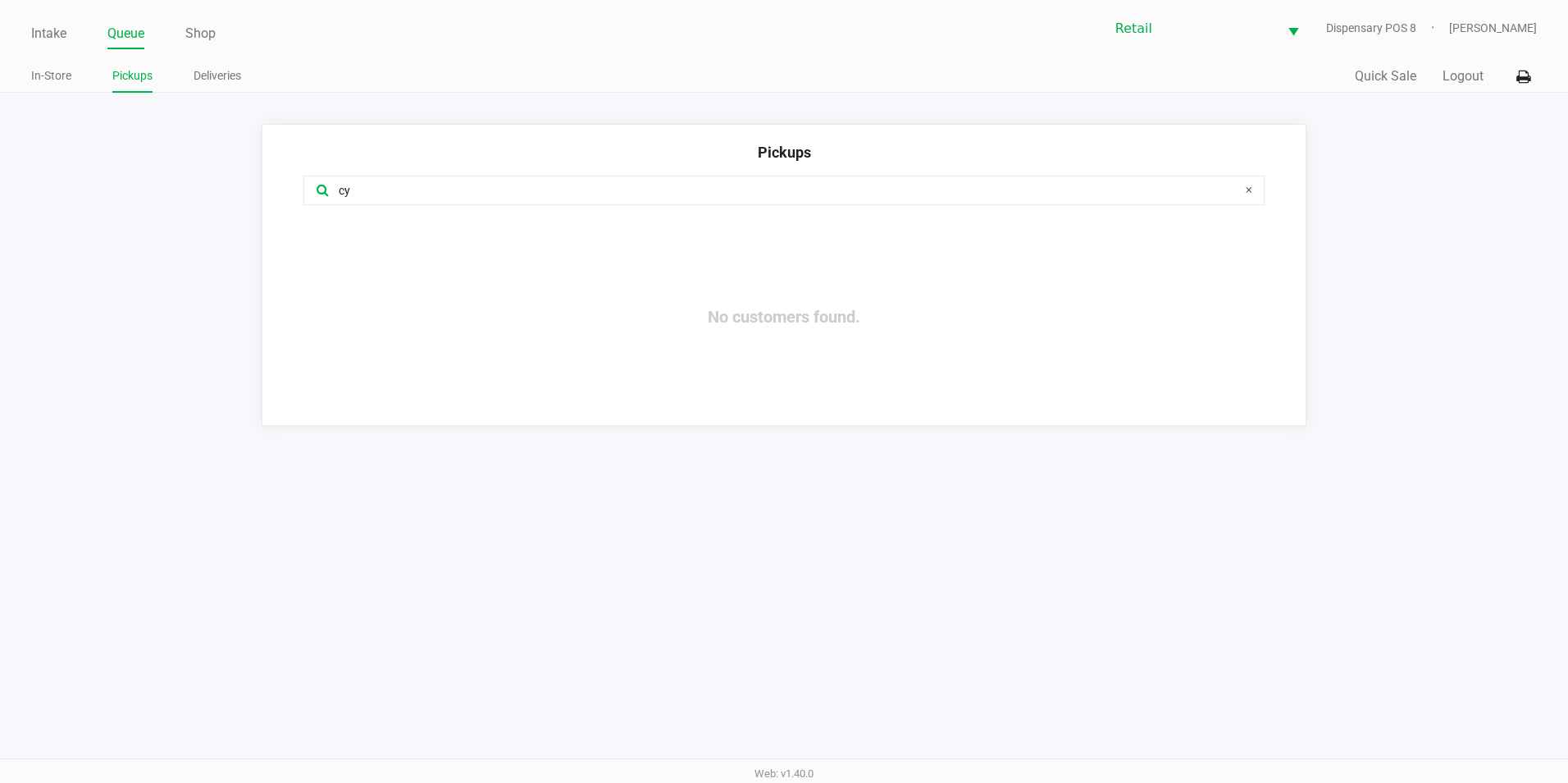
type input "c"
type input "st c"
click at [16, 74] on div "Intake Queue Shop Retail Dispensary POS 8 Victoria Jessop In-Store Pickups Deli…" at bounding box center [784, 46] width 1568 height 93
click at [106, 34] on ul "Intake Queue Shop" at bounding box center [408, 34] width 753 height 28
click at [160, 38] on ul "Intake Queue Shop" at bounding box center [408, 34] width 753 height 28
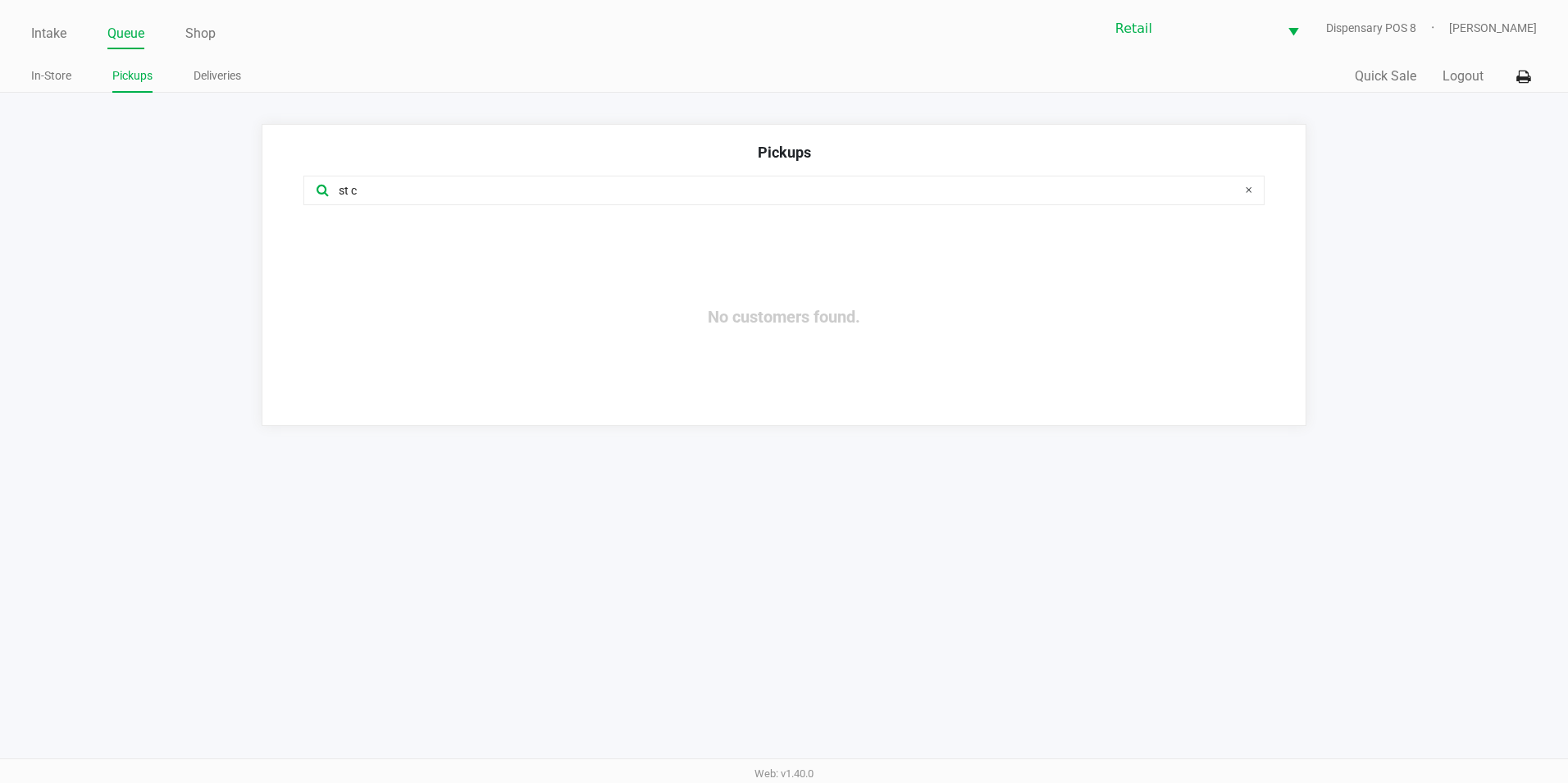
drag, startPoint x: 228, startPoint y: 29, endPoint x: 179, endPoint y: 38, distance: 49.8
click at [223, 29] on ul "Intake Queue Shop" at bounding box center [408, 34] width 753 height 28
click at [179, 38] on ul "Intake Queue Shop" at bounding box center [408, 34] width 753 height 28
click at [50, 76] on link "In-Store" at bounding box center [51, 76] width 40 height 20
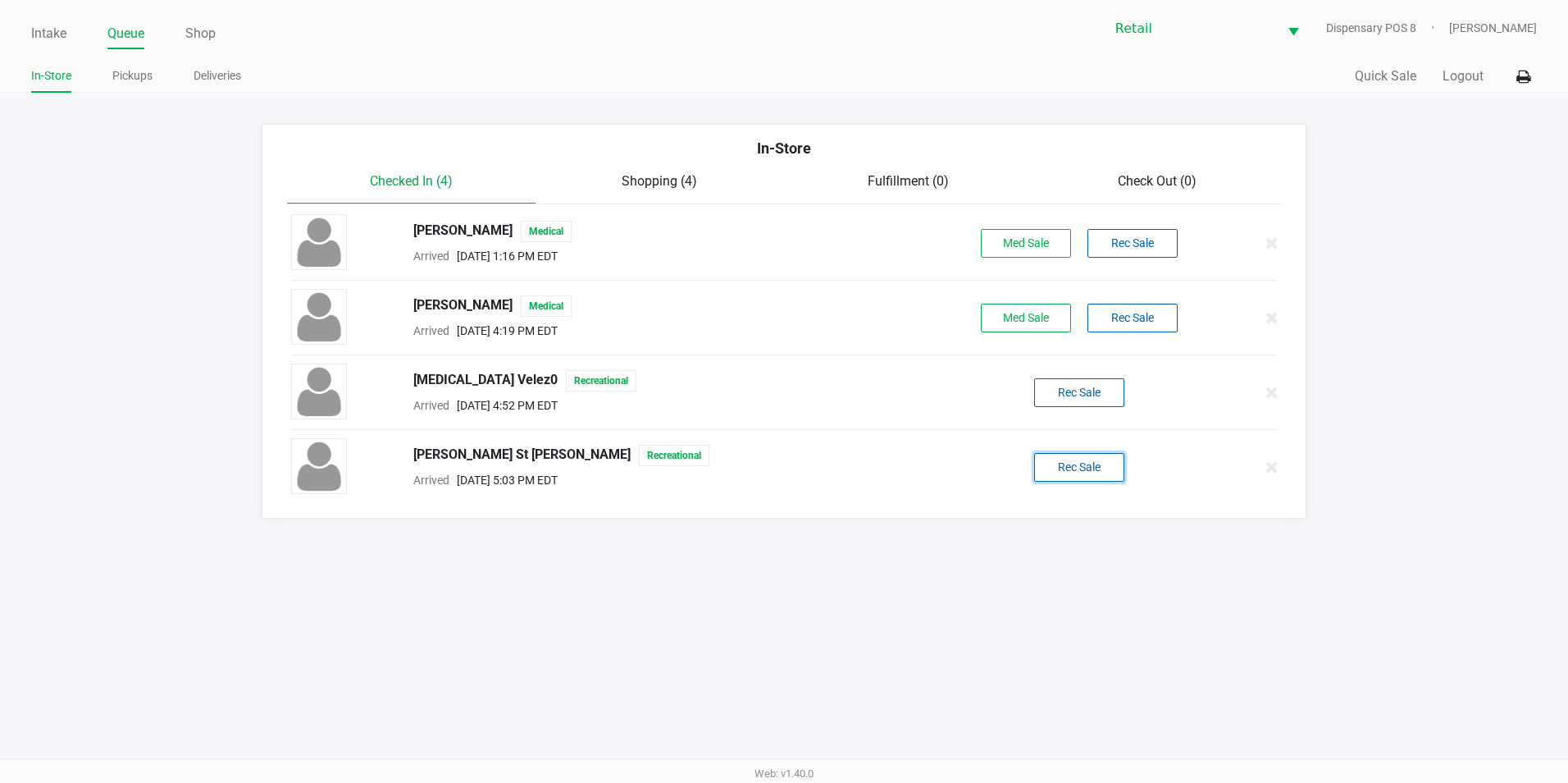
click at [1056, 454] on button "Rec Sale" at bounding box center [1080, 466] width 91 height 29
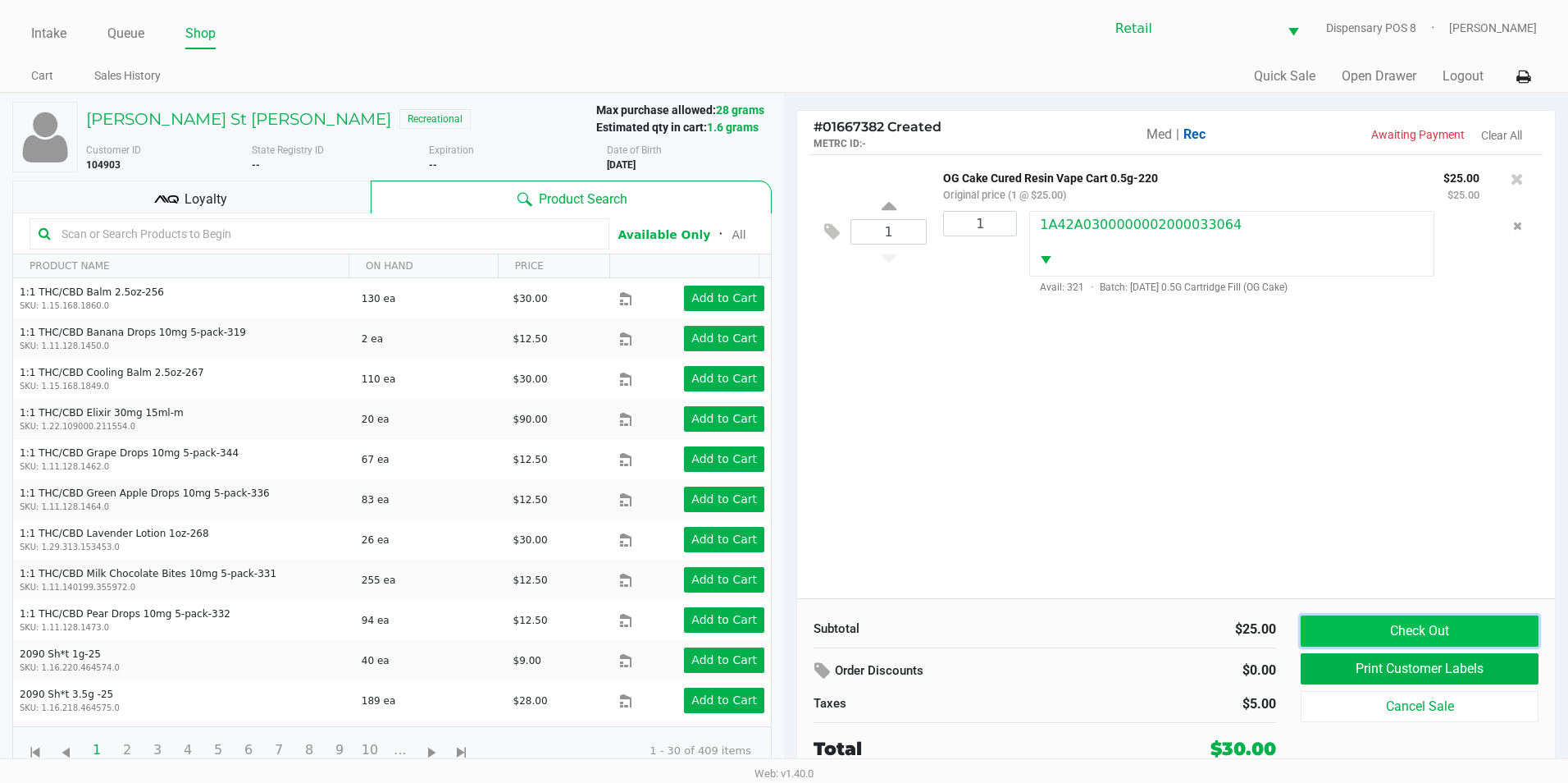
click at [1388, 638] on button "Check Out" at bounding box center [1419, 631] width 238 height 31
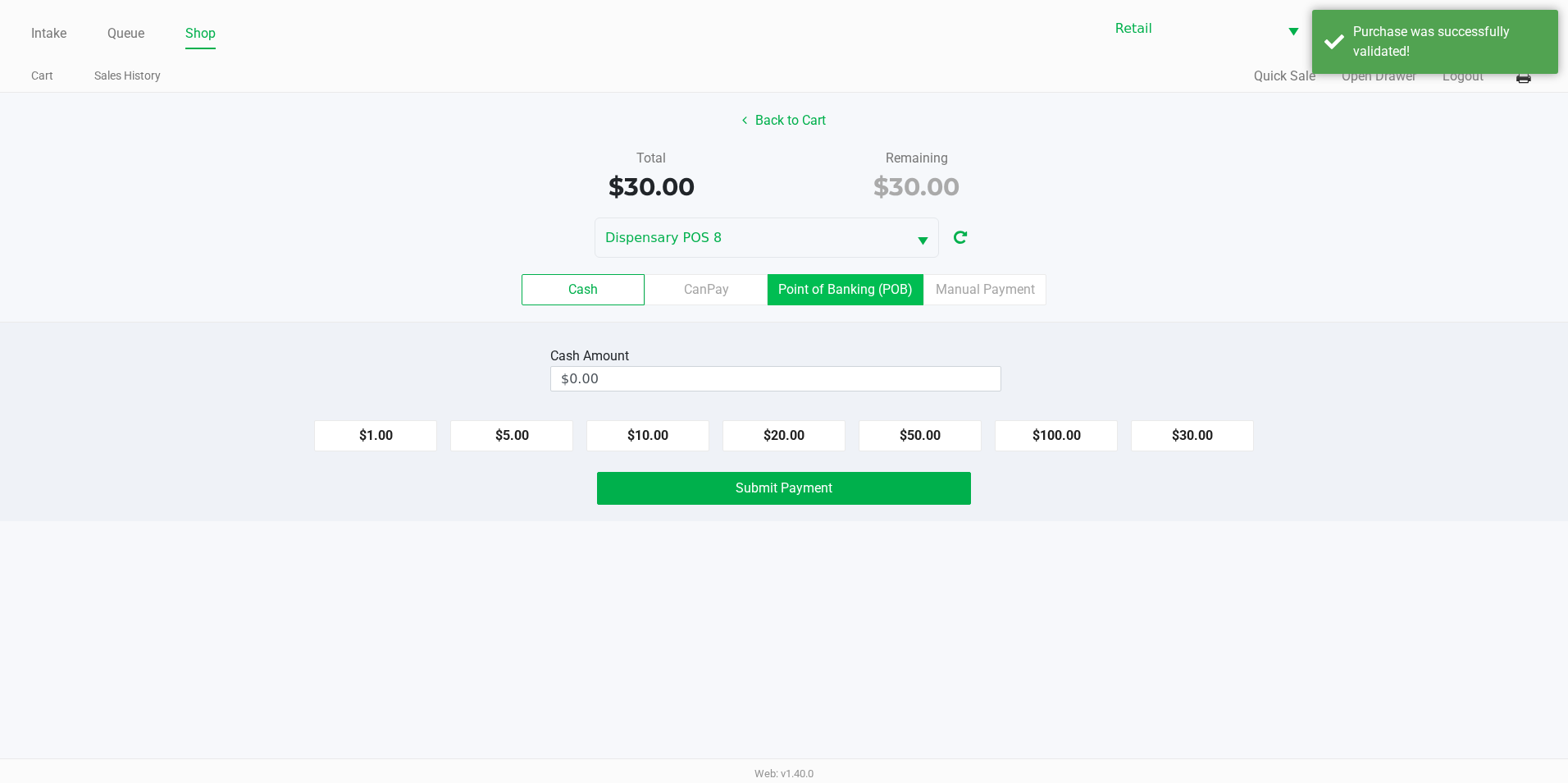
click at [884, 293] on label "Point of Banking (POB)" at bounding box center [846, 290] width 155 height 31
click at [0, 0] on 7 "Point of Banking (POB)" at bounding box center [0, 0] width 0 height 0
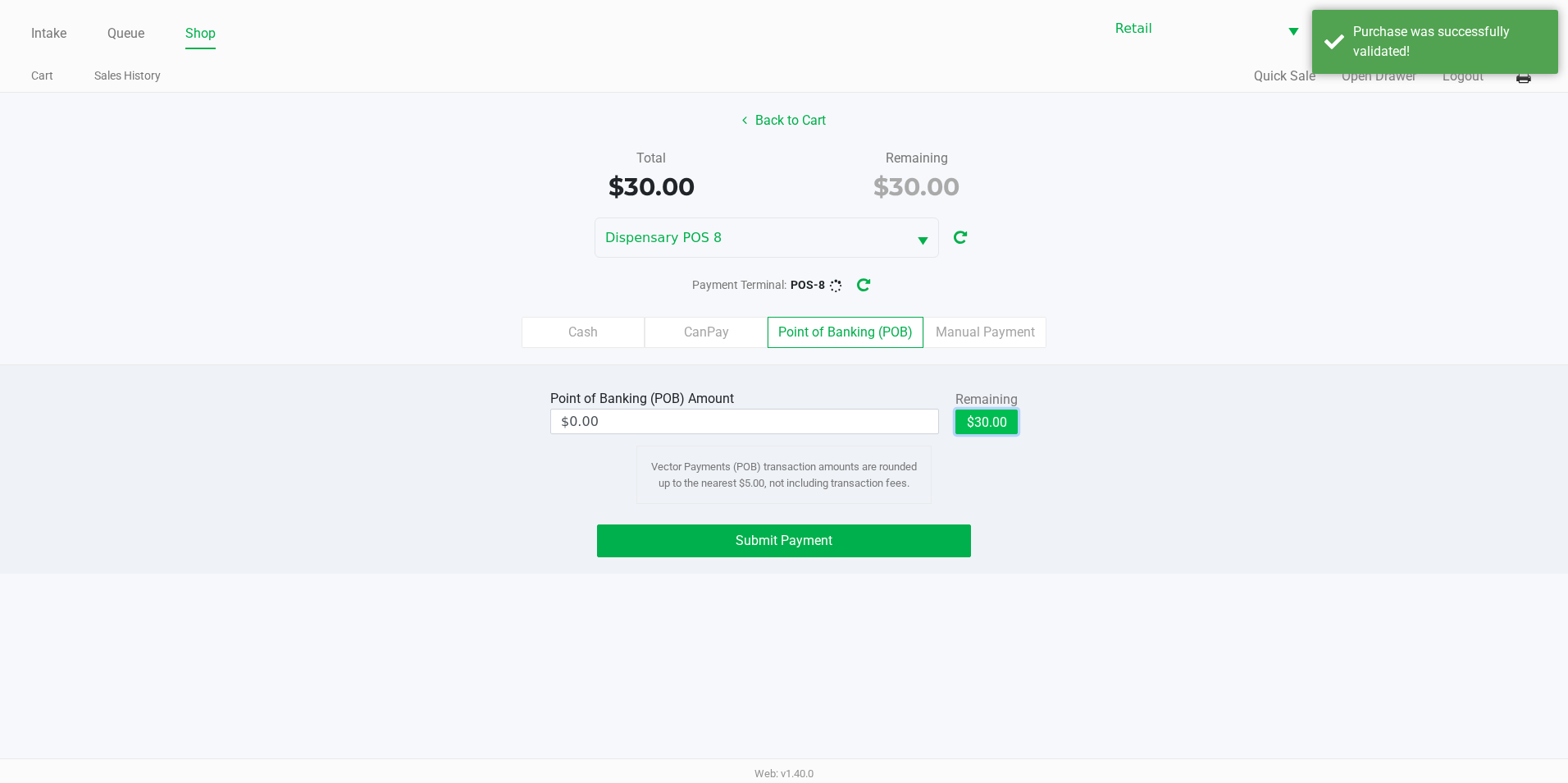
click at [1004, 416] on button "$30.00" at bounding box center [986, 421] width 62 height 25
type input "$30.00"
click at [875, 541] on button "Submit Payment" at bounding box center [784, 540] width 374 height 32
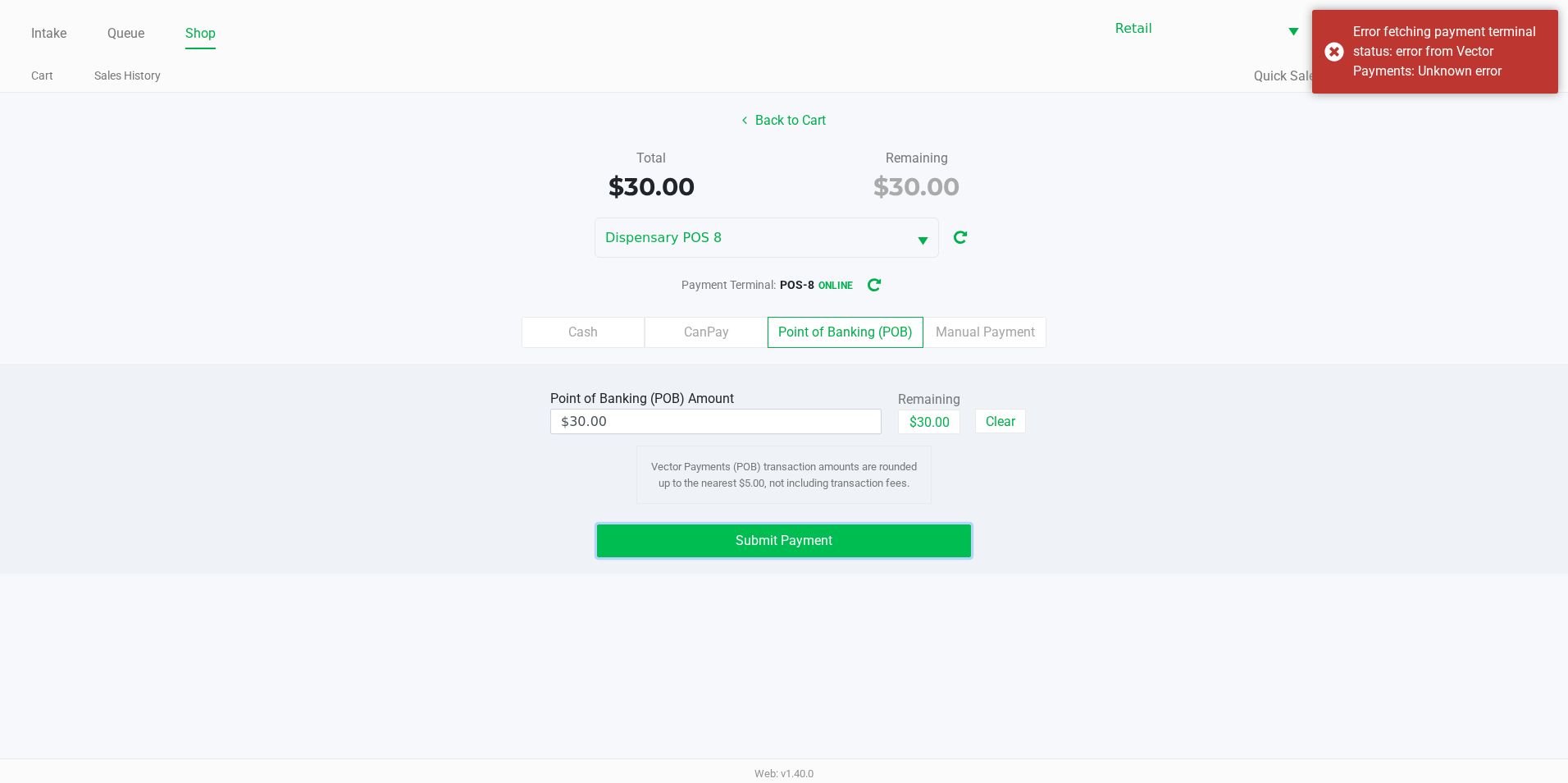
click at [864, 552] on button "Submit Payment" at bounding box center [784, 540] width 374 height 32
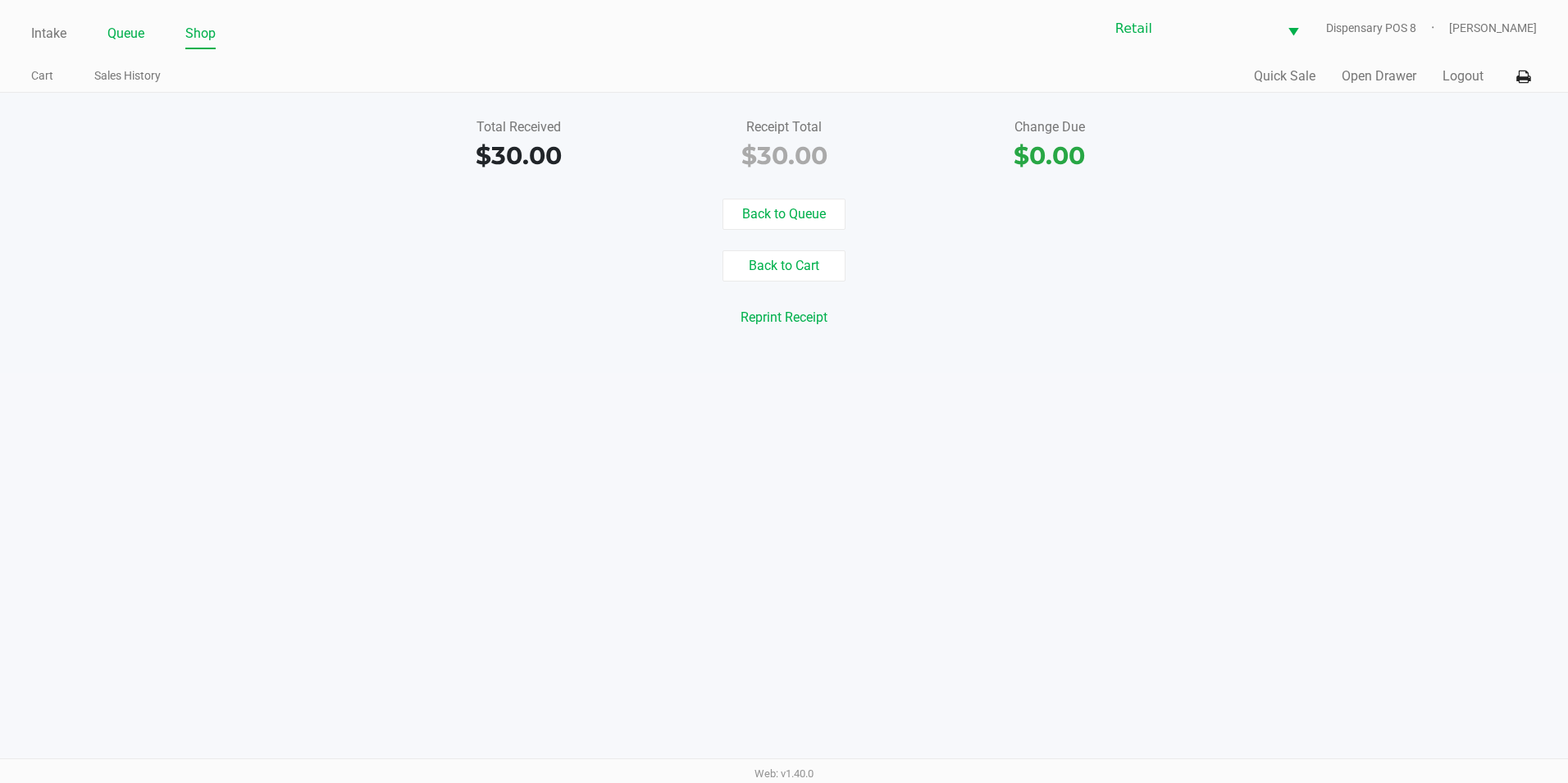
click at [141, 40] on link "Queue" at bounding box center [126, 33] width 37 height 23
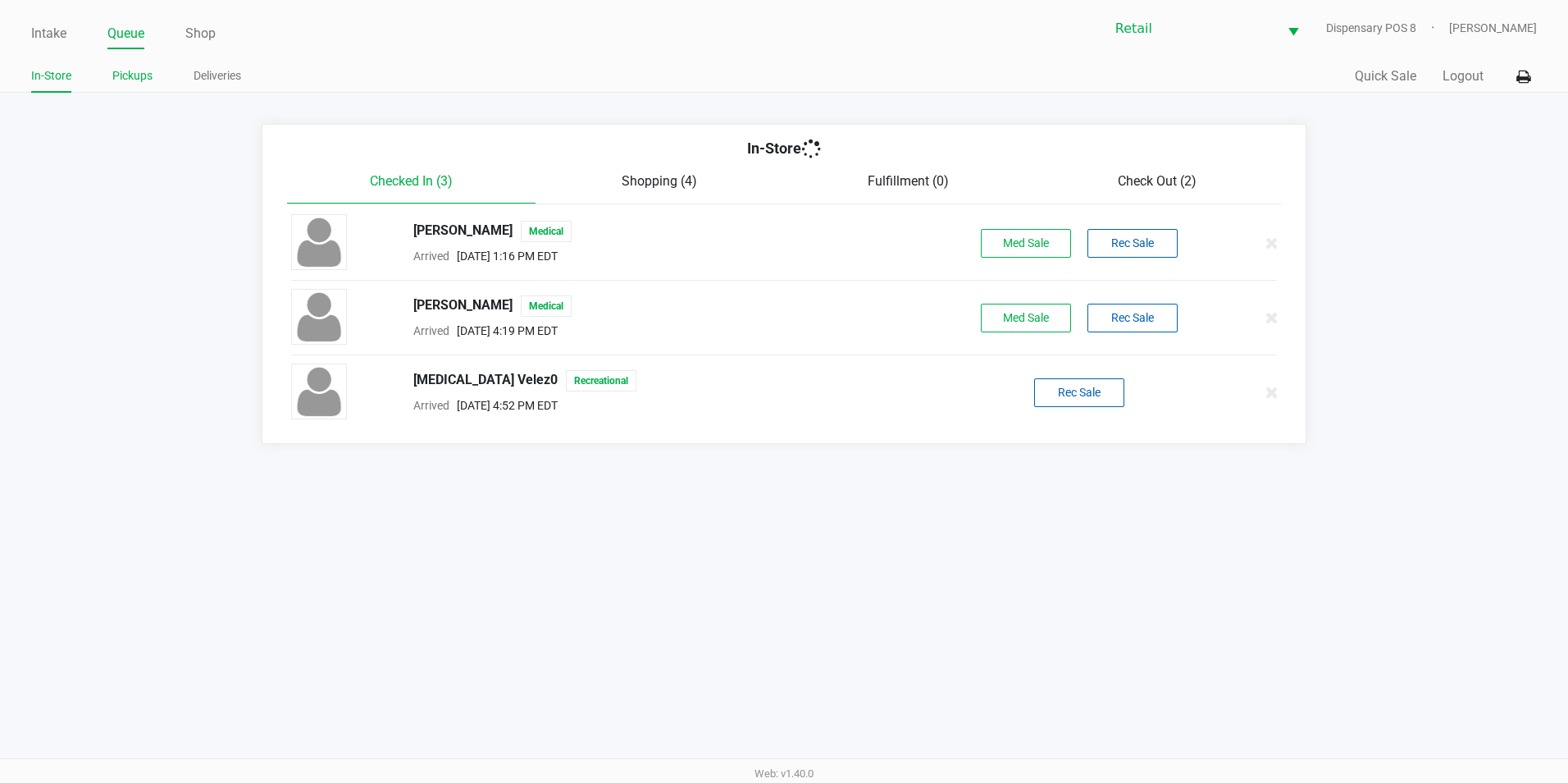
click at [133, 88] on li "Pickups" at bounding box center [131, 78] width 40 height 29
click at [133, 76] on link "Pickups" at bounding box center [131, 76] width 40 height 20
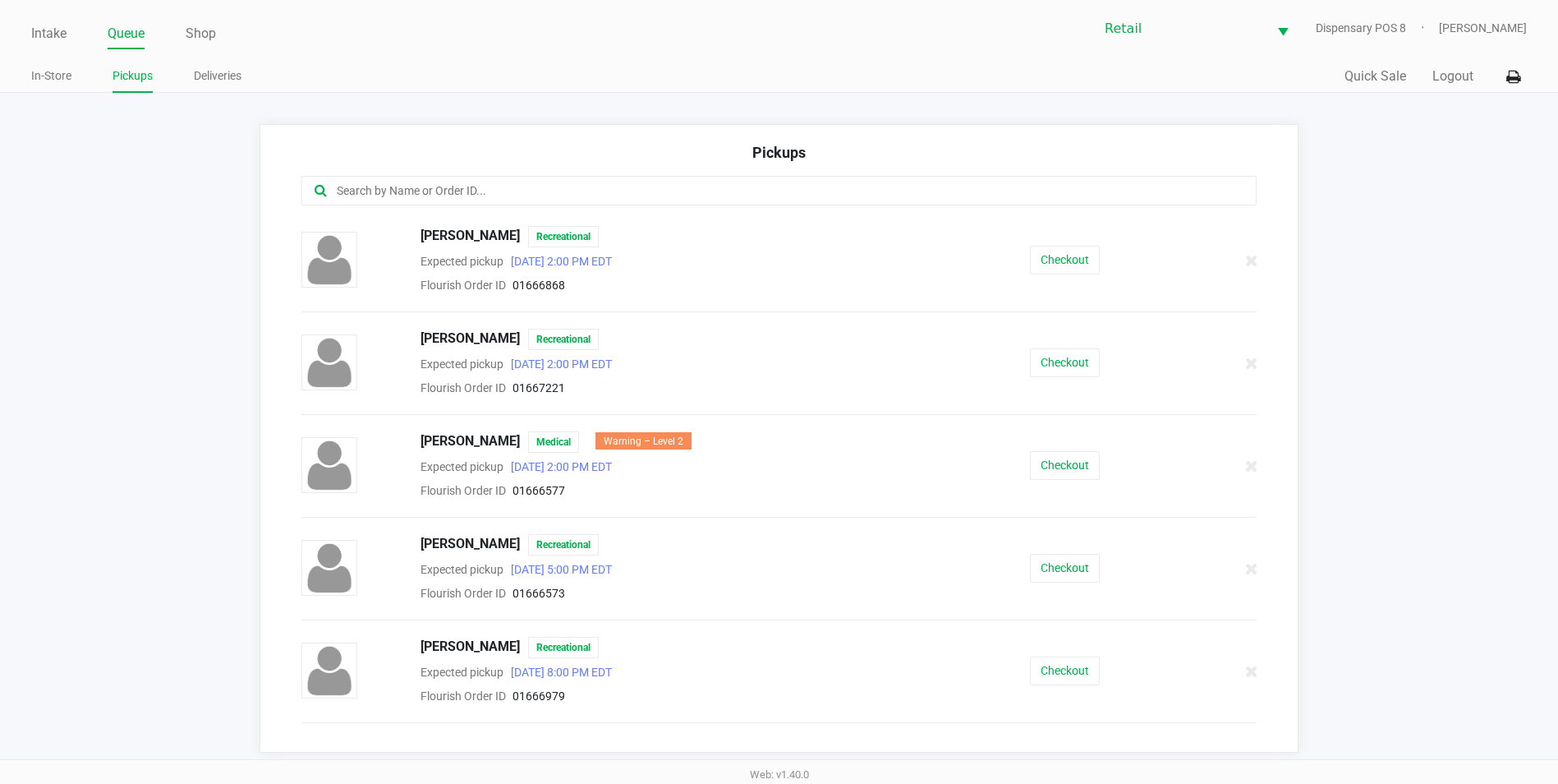
click at [448, 196] on input "text" at bounding box center [754, 191] width 836 height 19
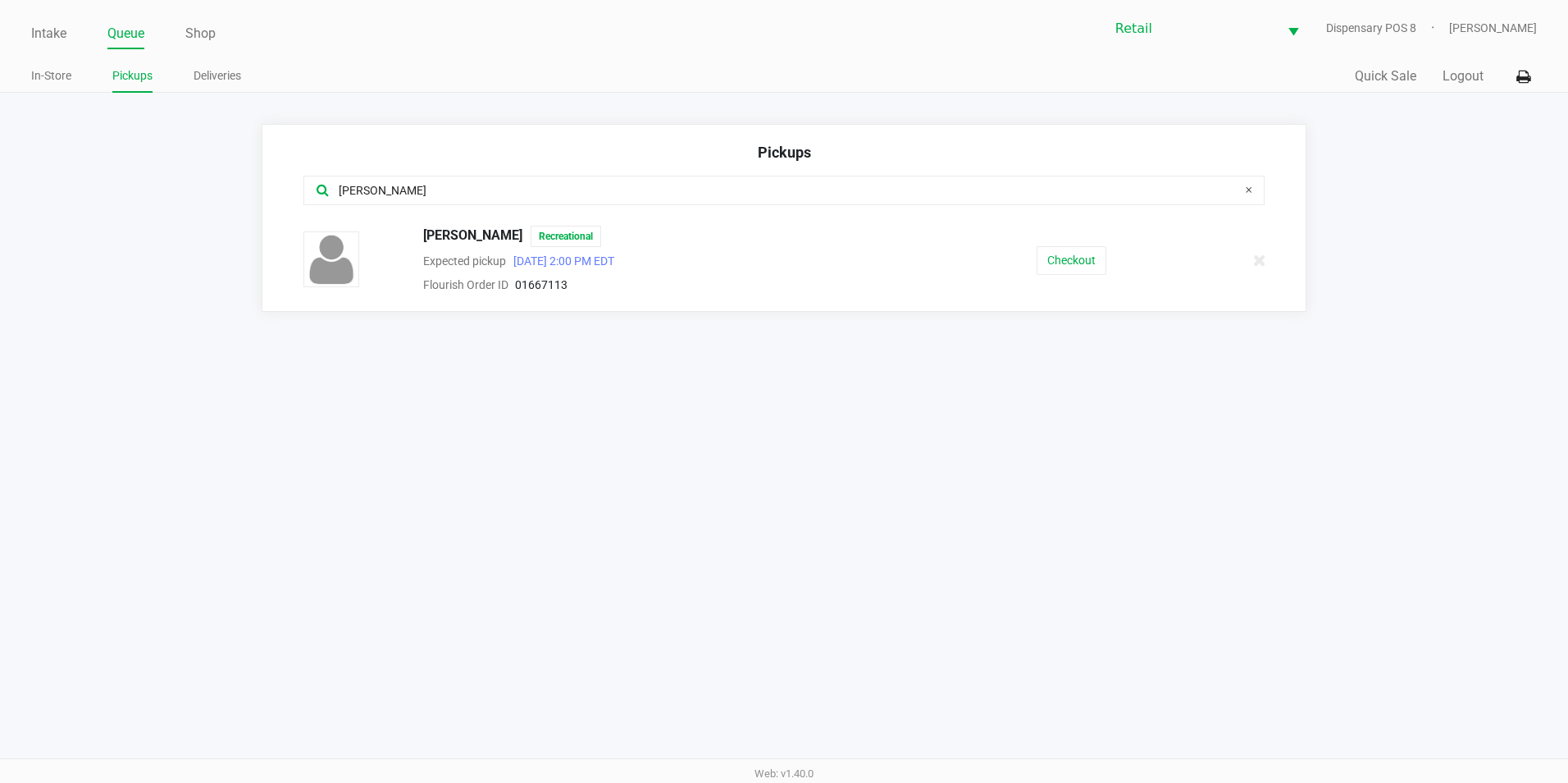
type input "richa"
click at [1074, 278] on div "Richard Partelo Recreational Expected pickup Sep 19, 2025 2:00 PM EDT Flourish …" at bounding box center [784, 260] width 986 height 68
click at [1078, 276] on div "Richard Partelo Recreational Expected pickup Sep 19, 2025 2:00 PM EDT Flourish …" at bounding box center [784, 260] width 986 height 68
click at [1083, 272] on button "Checkout" at bounding box center [1070, 260] width 69 height 29
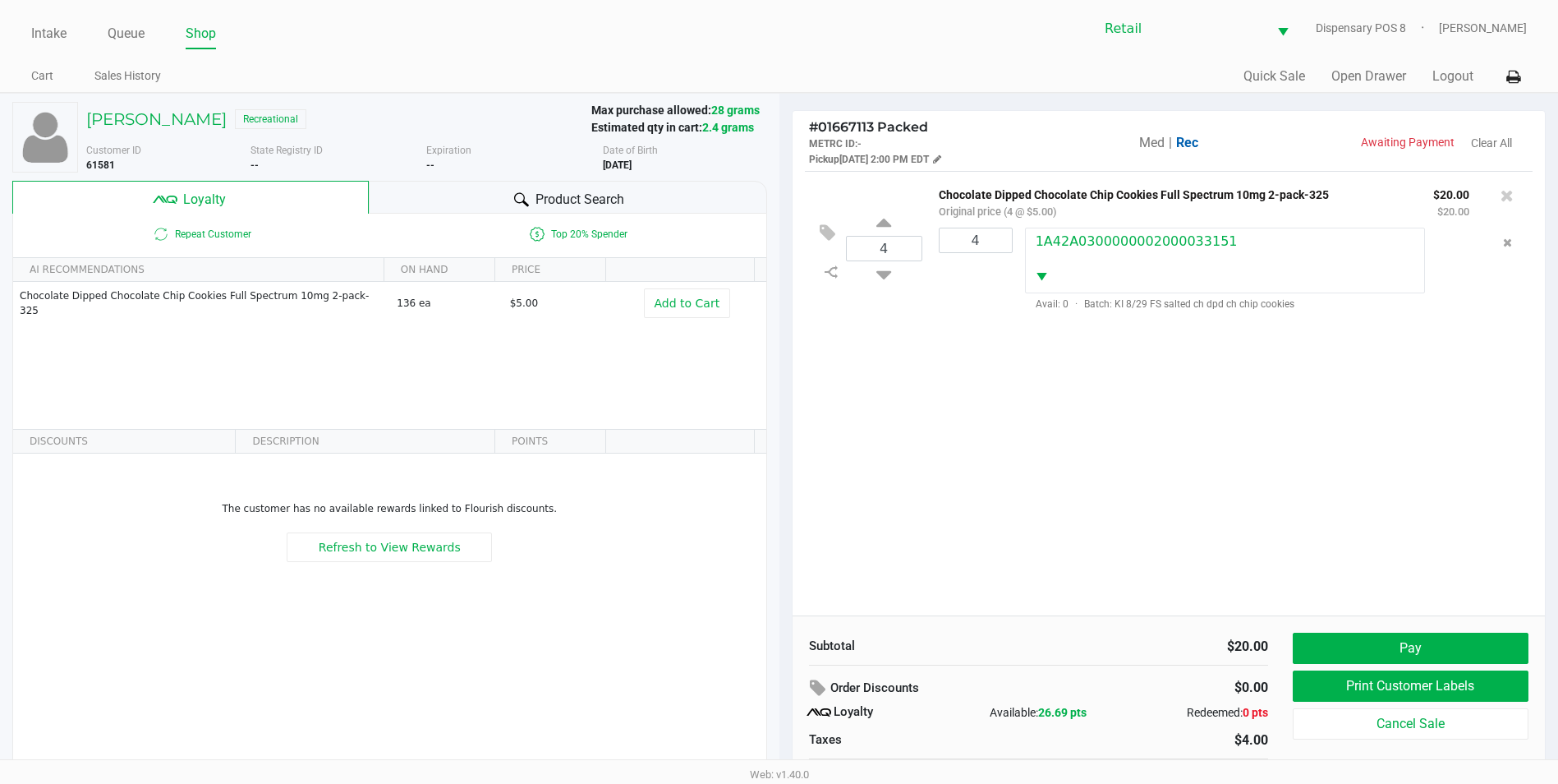
drag, startPoint x: 624, startPoint y: 170, endPoint x: 674, endPoint y: 167, distance: 50.1
click at [674, 167] on div "Date of Birth 4/09/1969" at bounding box center [691, 158] width 177 height 30
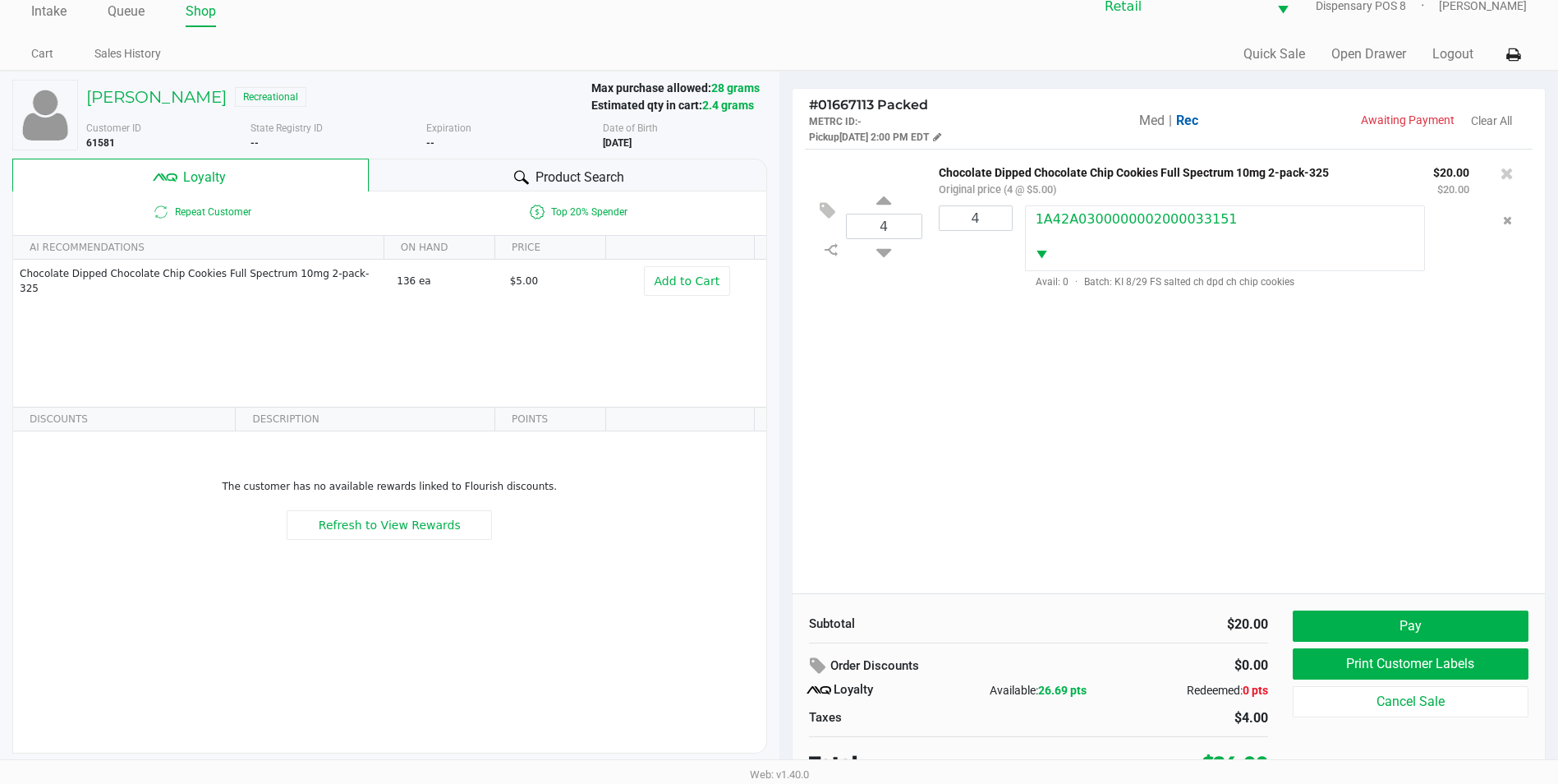
scroll to position [32, 0]
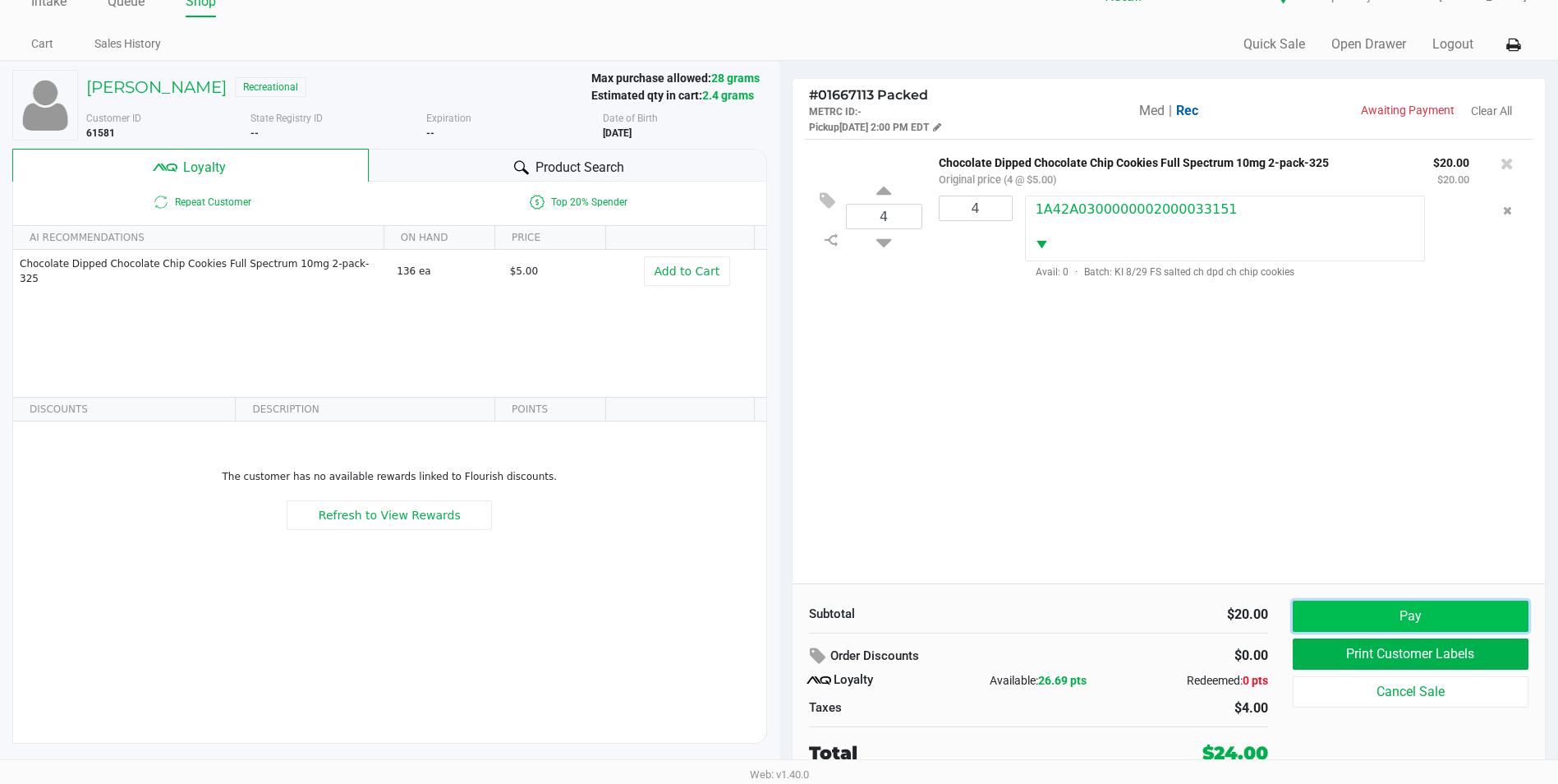
click at [1340, 613] on button "Pay" at bounding box center [1411, 616] width 235 height 32
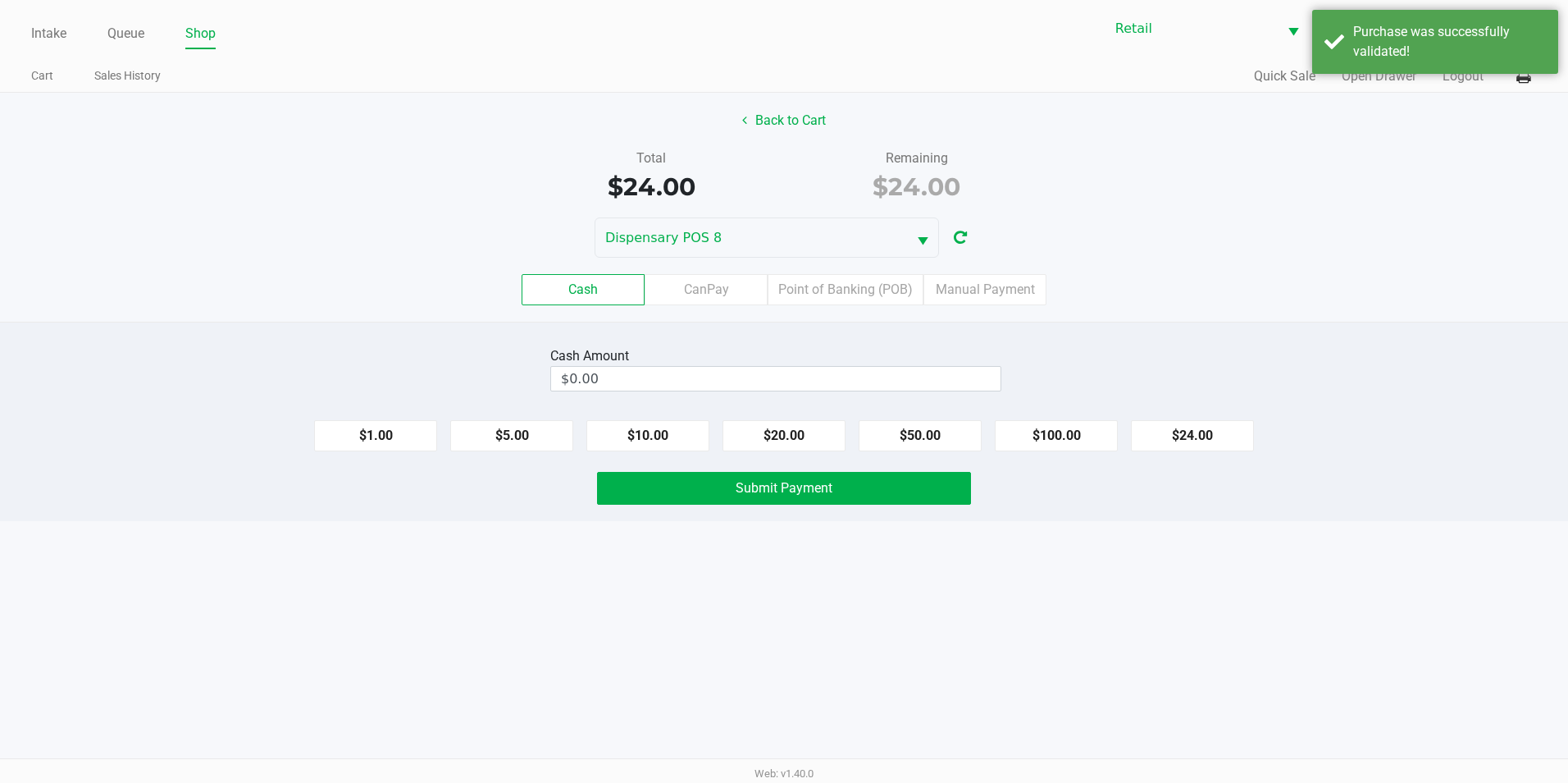
click at [769, 454] on div "Cash Amount $0.00 $1.00 $5.00 $10.00 $20.00 $50.00 $100.00 $24.00 Submit Payment" at bounding box center [784, 420] width 1568 height 199
click at [769, 445] on button "$20.00" at bounding box center [784, 436] width 123 height 31
type input "$40.00"
click at [758, 481] on span "Submit Payment" at bounding box center [784, 488] width 97 height 16
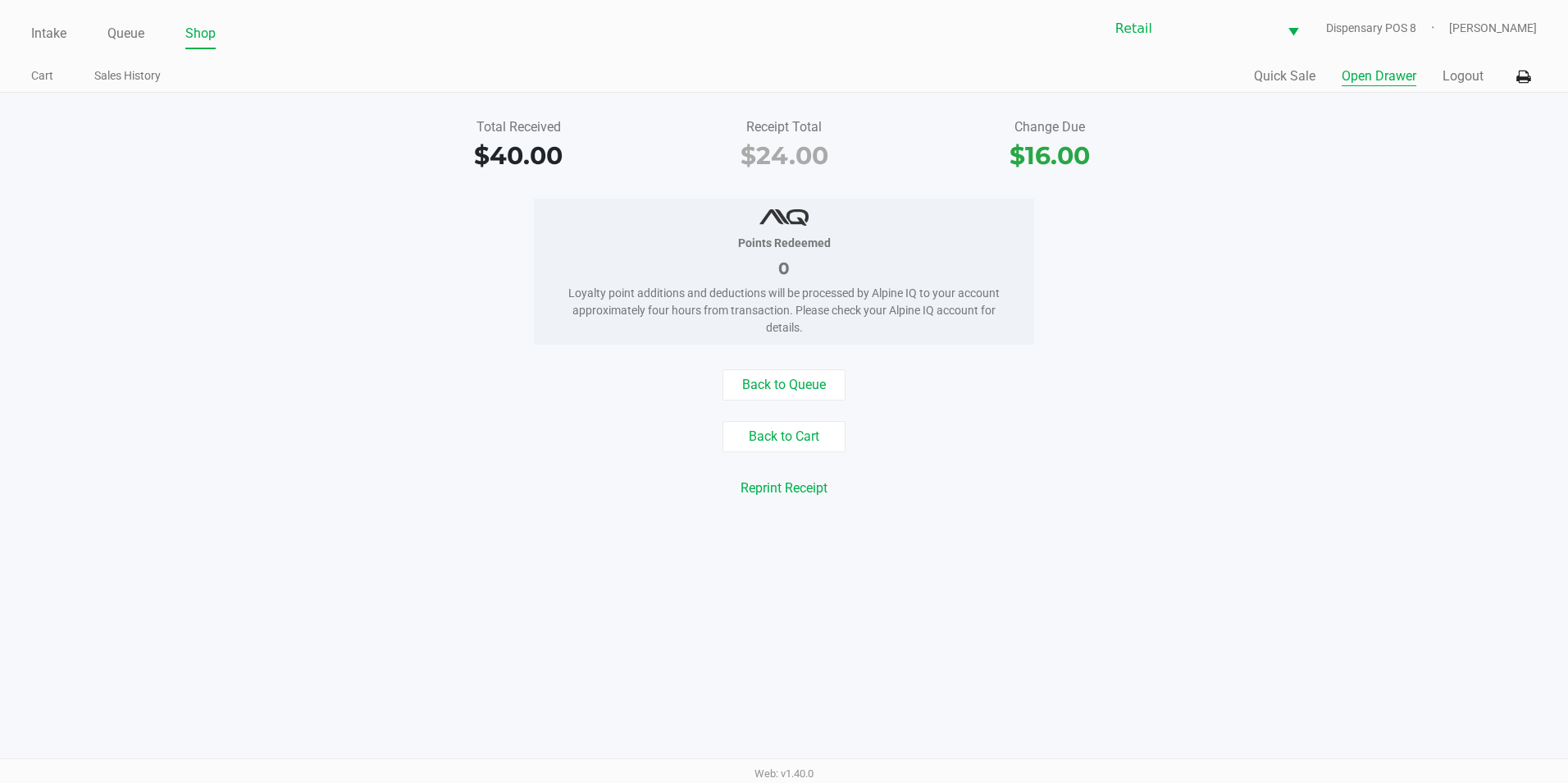
click at [1375, 74] on button "Open Drawer" at bounding box center [1378, 76] width 75 height 19
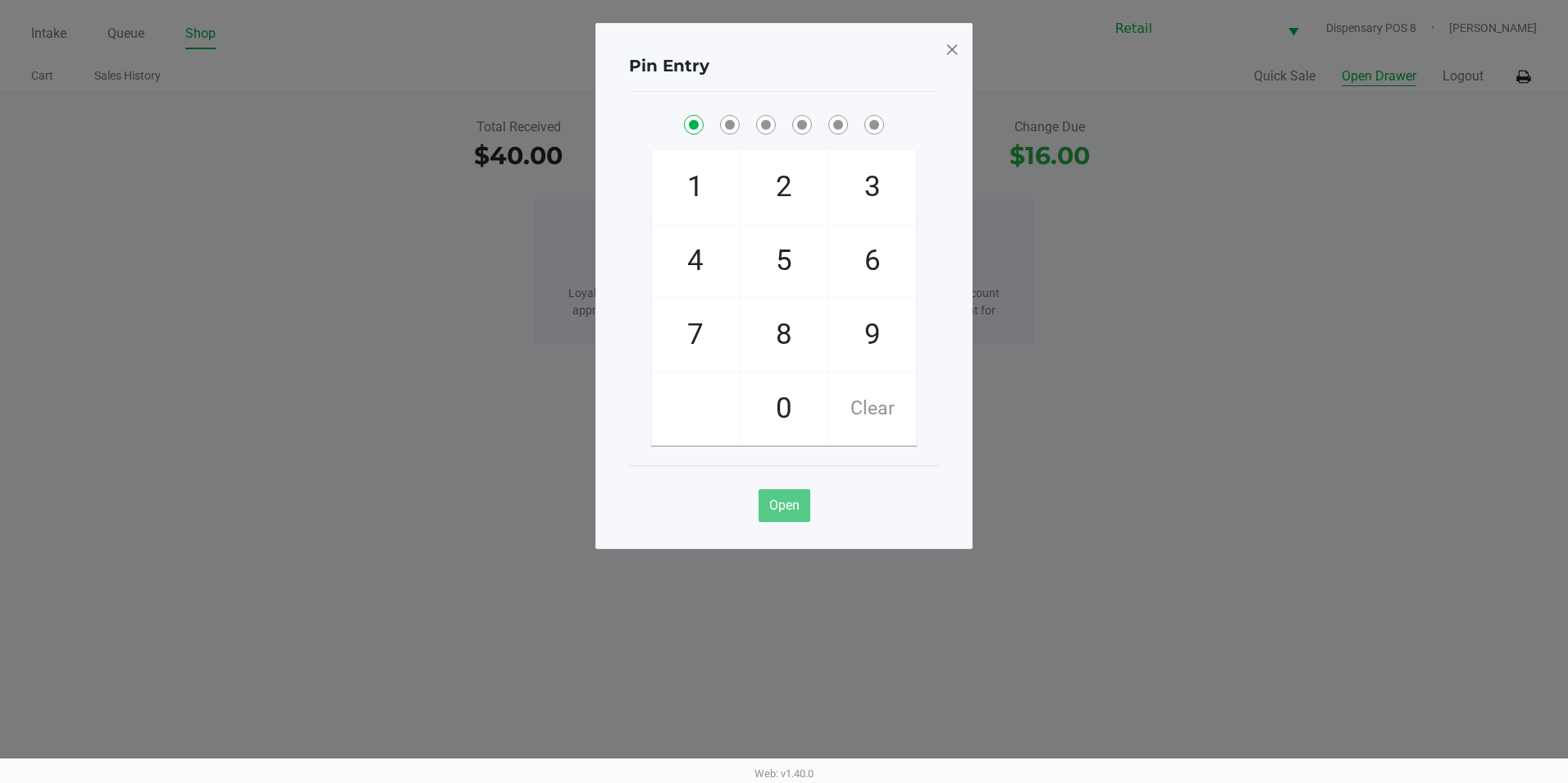
checkbox input "true"
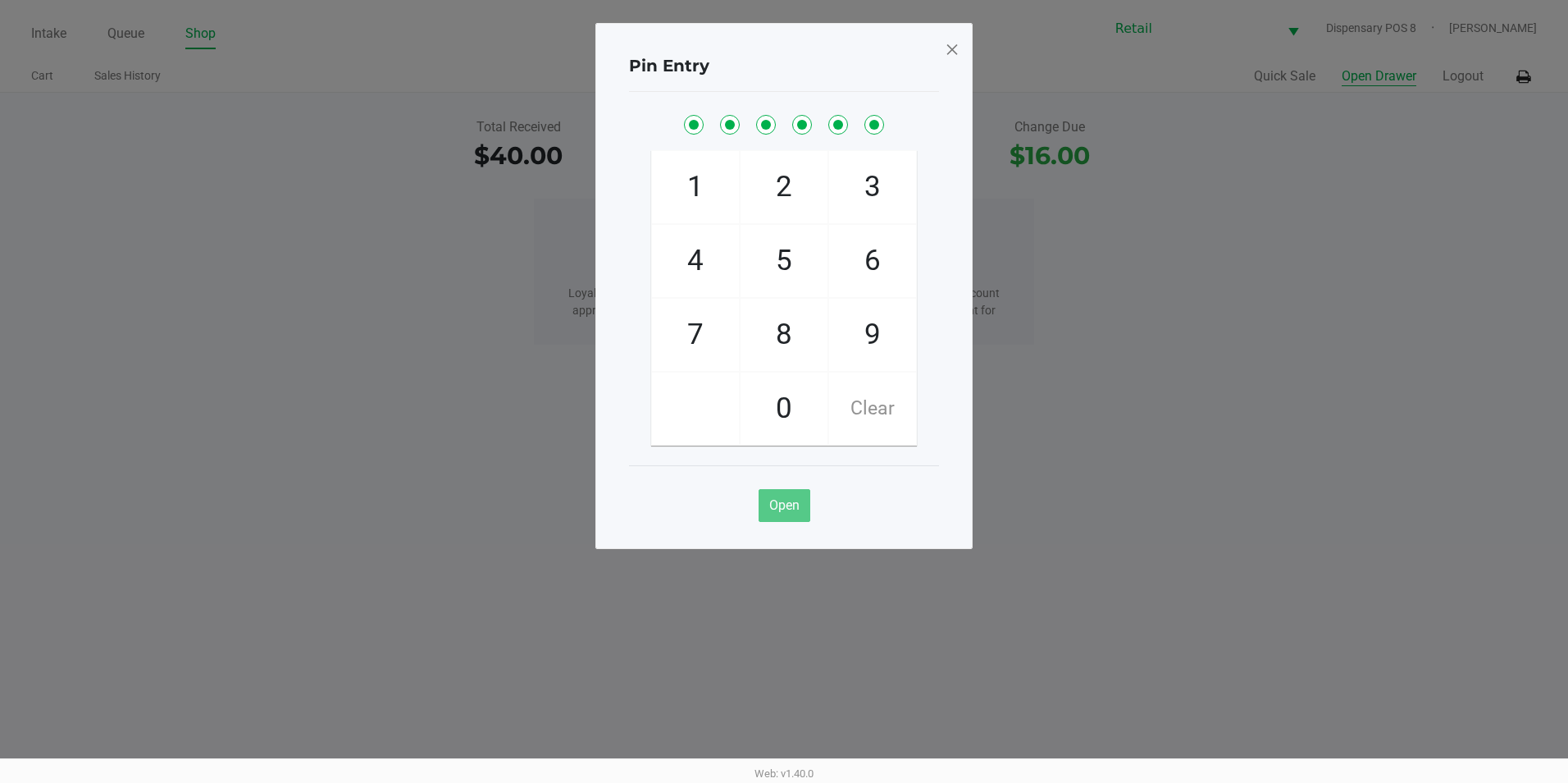
checkbox input "true"
click at [945, 45] on span at bounding box center [952, 49] width 15 height 26
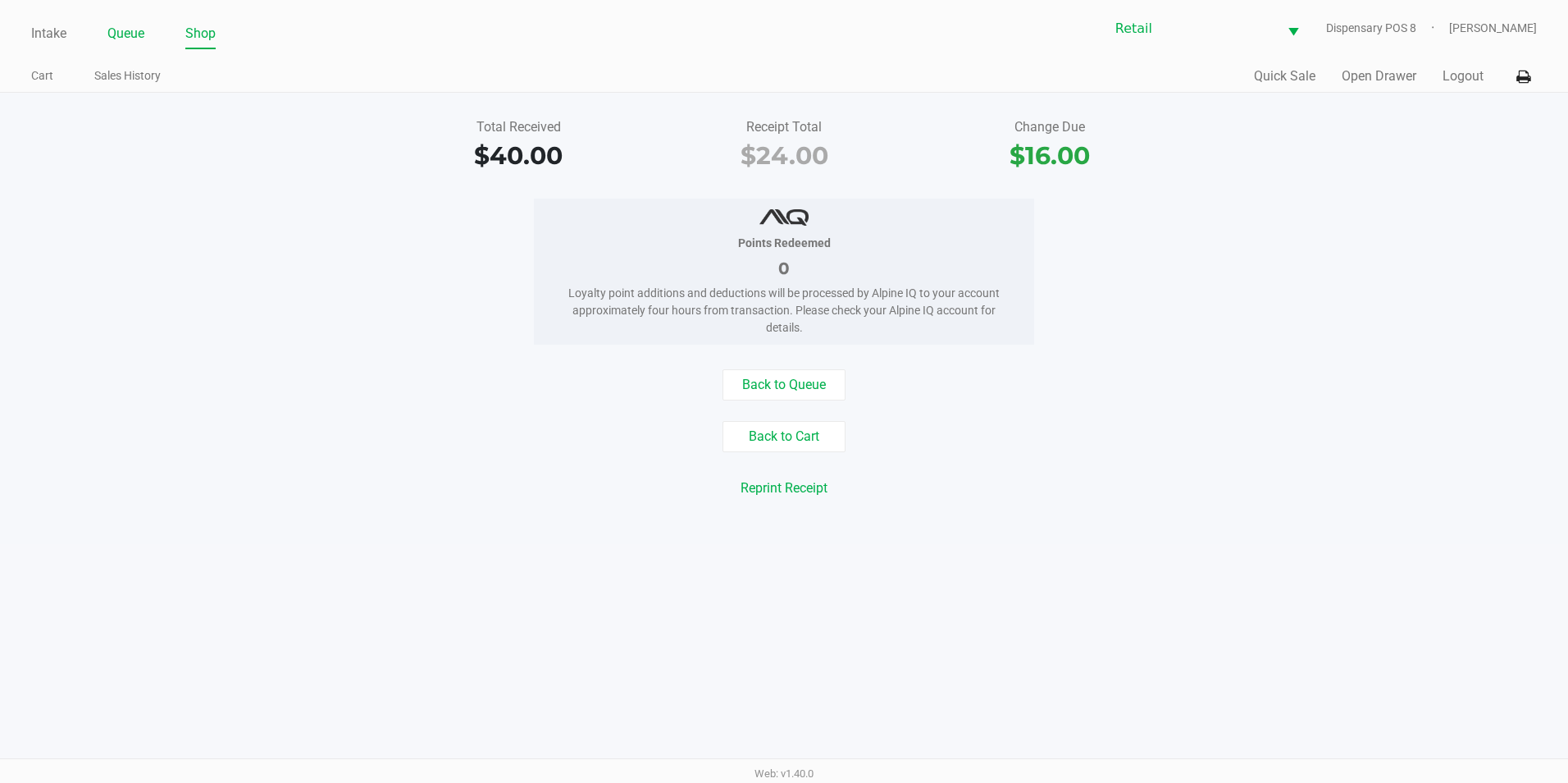
click at [132, 27] on link "Queue" at bounding box center [126, 33] width 37 height 23
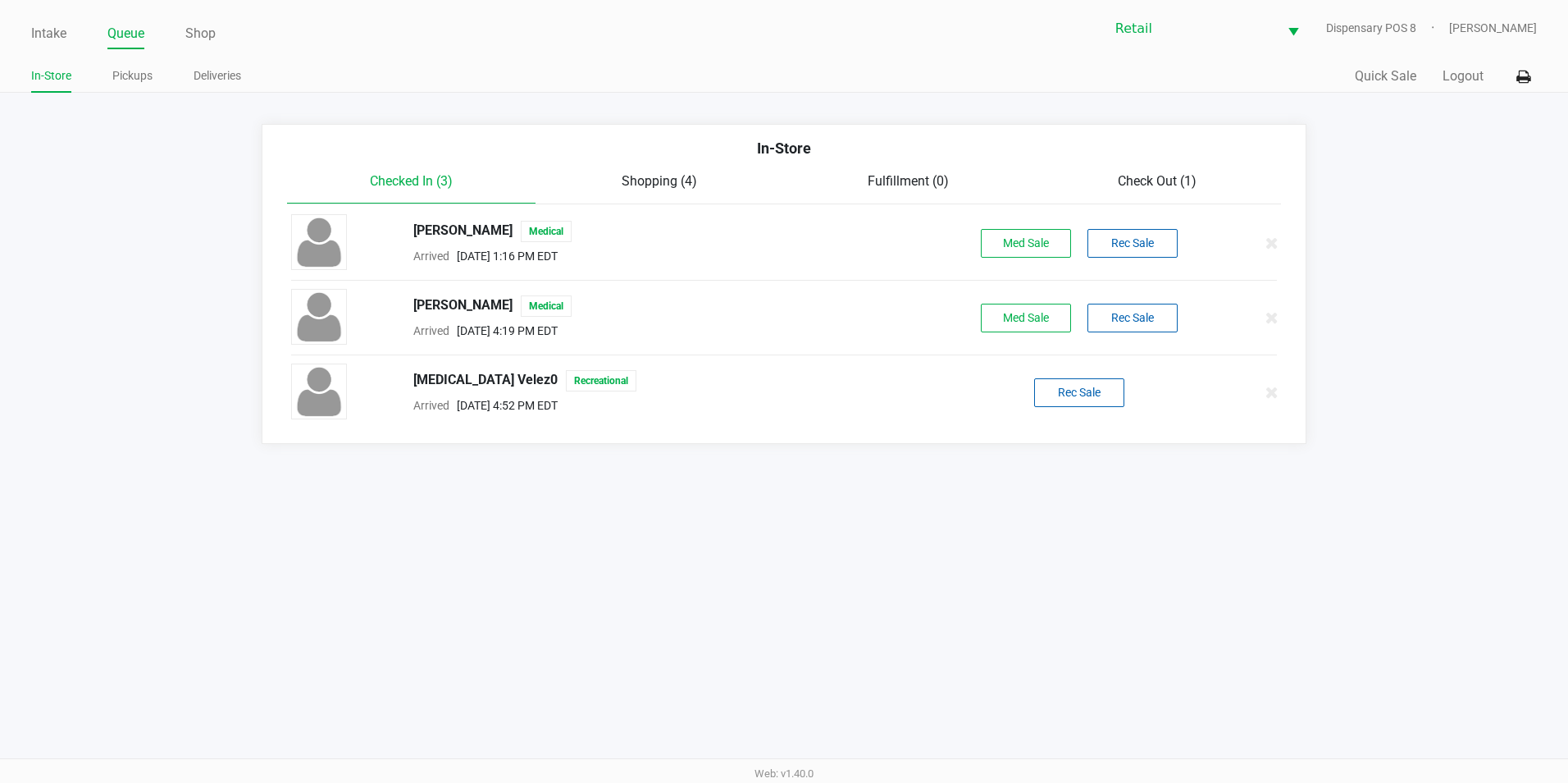
click at [112, 61] on div "Intake Queue Shop Retail Dispensary POS 8 Victoria Jessop In-Store Pickups Deli…" at bounding box center [784, 46] width 1568 height 93
click at [127, 76] on link "Pickups" at bounding box center [131, 76] width 40 height 20
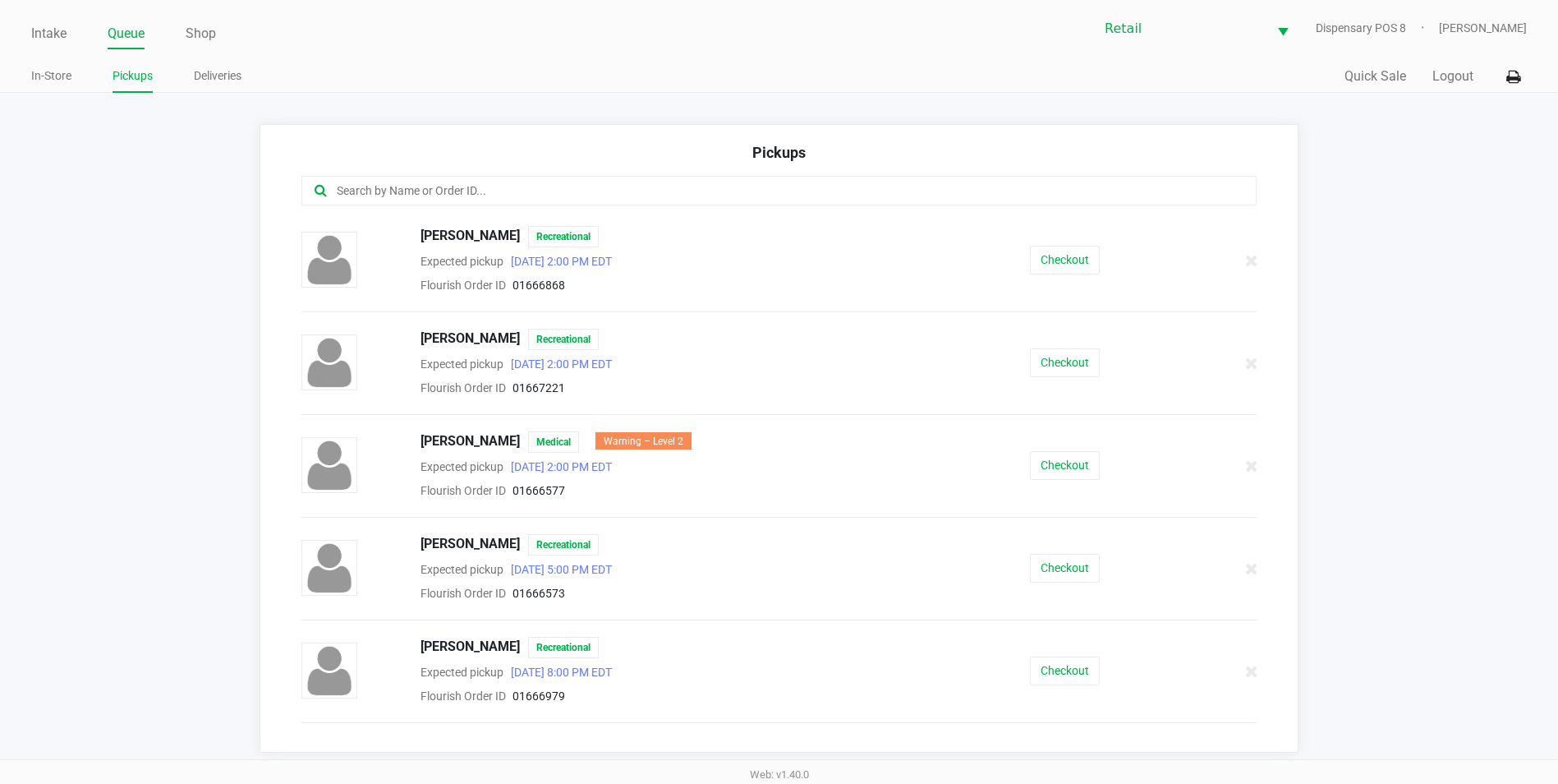
click at [488, 199] on input "text" at bounding box center [754, 191] width 836 height 19
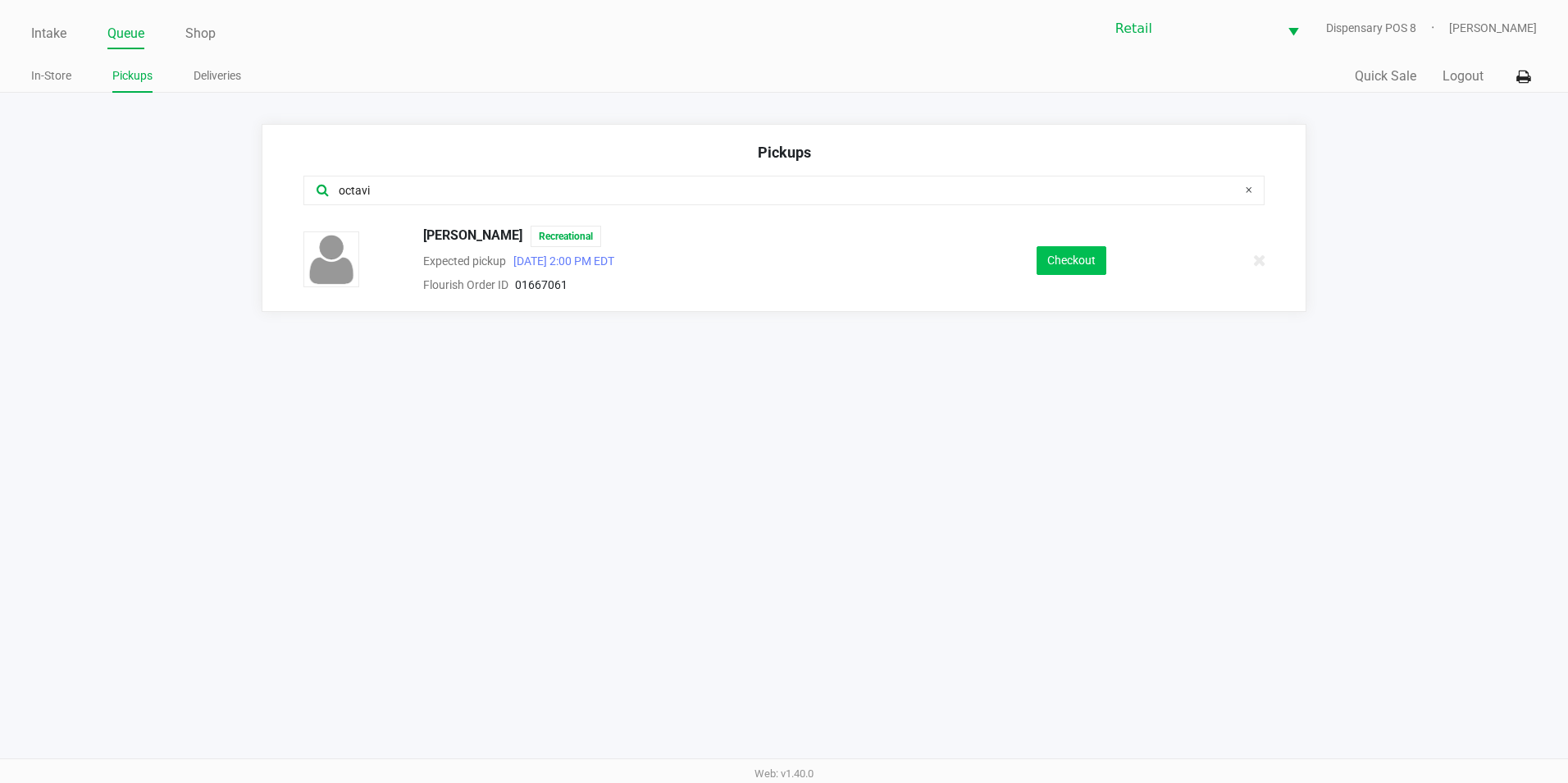
type input "octavi"
click at [1072, 261] on button "Checkout" at bounding box center [1070, 260] width 69 height 29
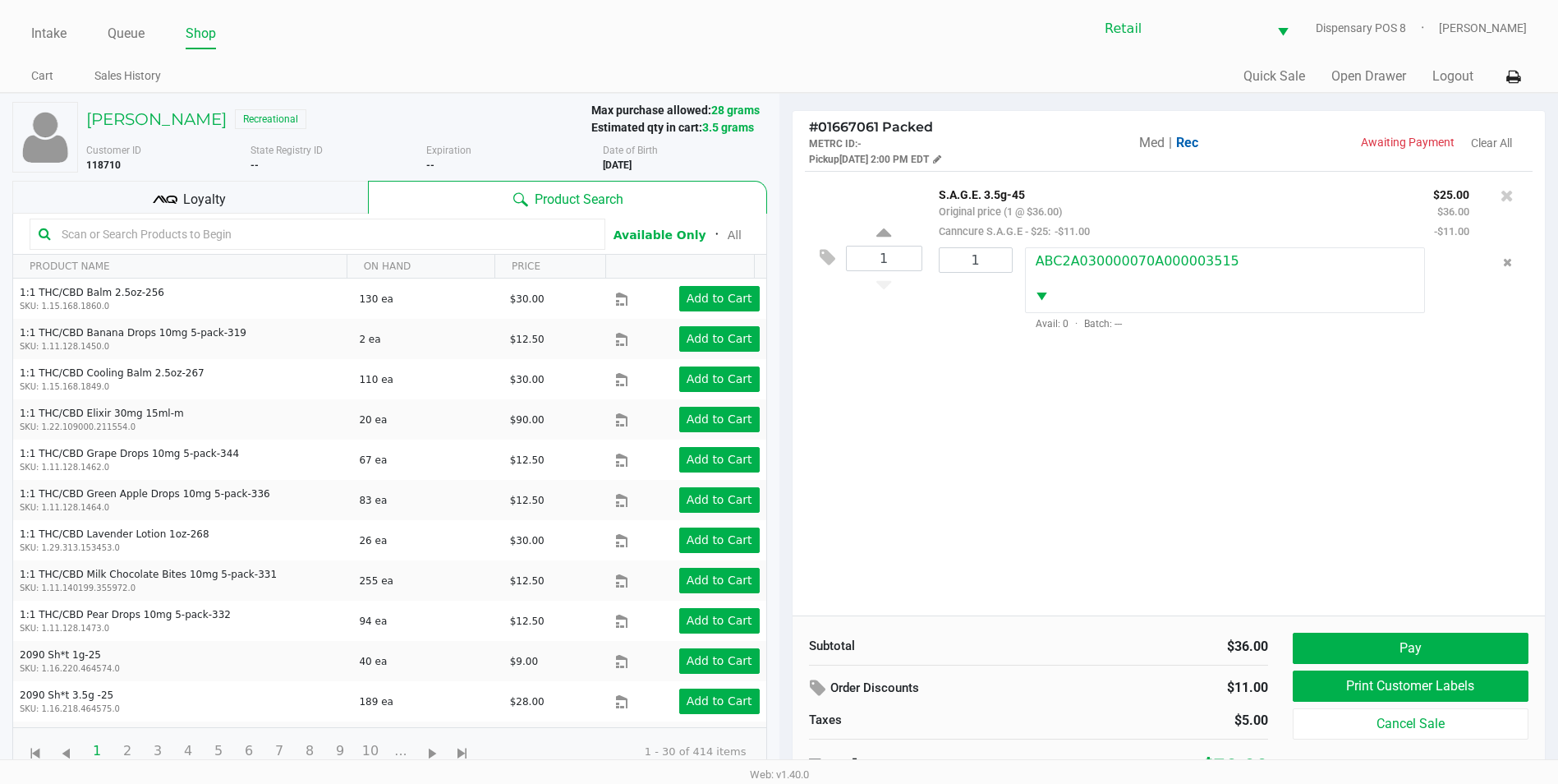
drag, startPoint x: 633, startPoint y: 163, endPoint x: 700, endPoint y: 163, distance: 67.0
click at [700, 163] on div "Date of Birth 1/02/1999" at bounding box center [691, 158] width 177 height 30
click at [130, 37] on link "Queue" at bounding box center [126, 33] width 37 height 23
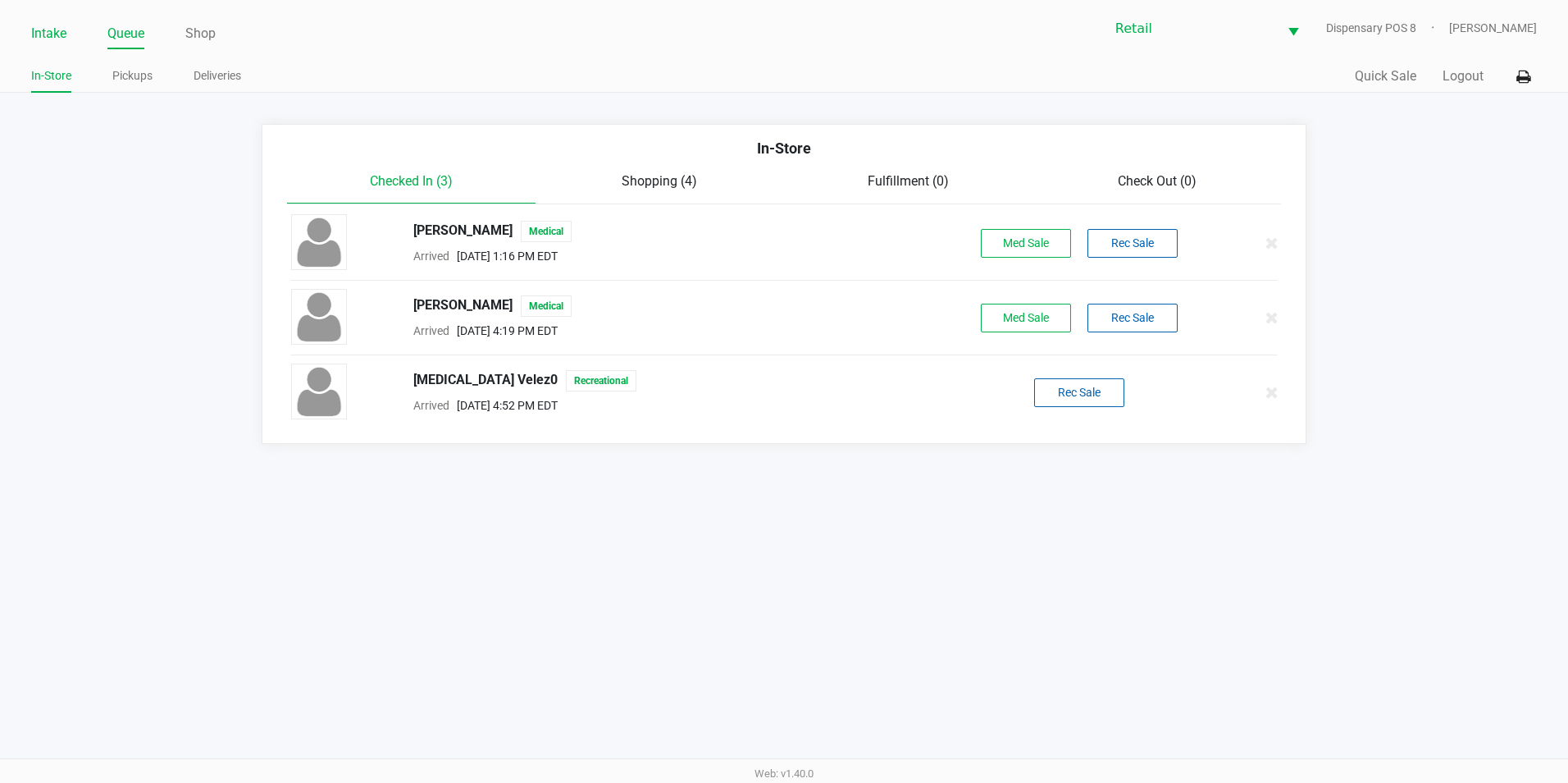
click at [63, 31] on link "Intake" at bounding box center [49, 33] width 35 height 23
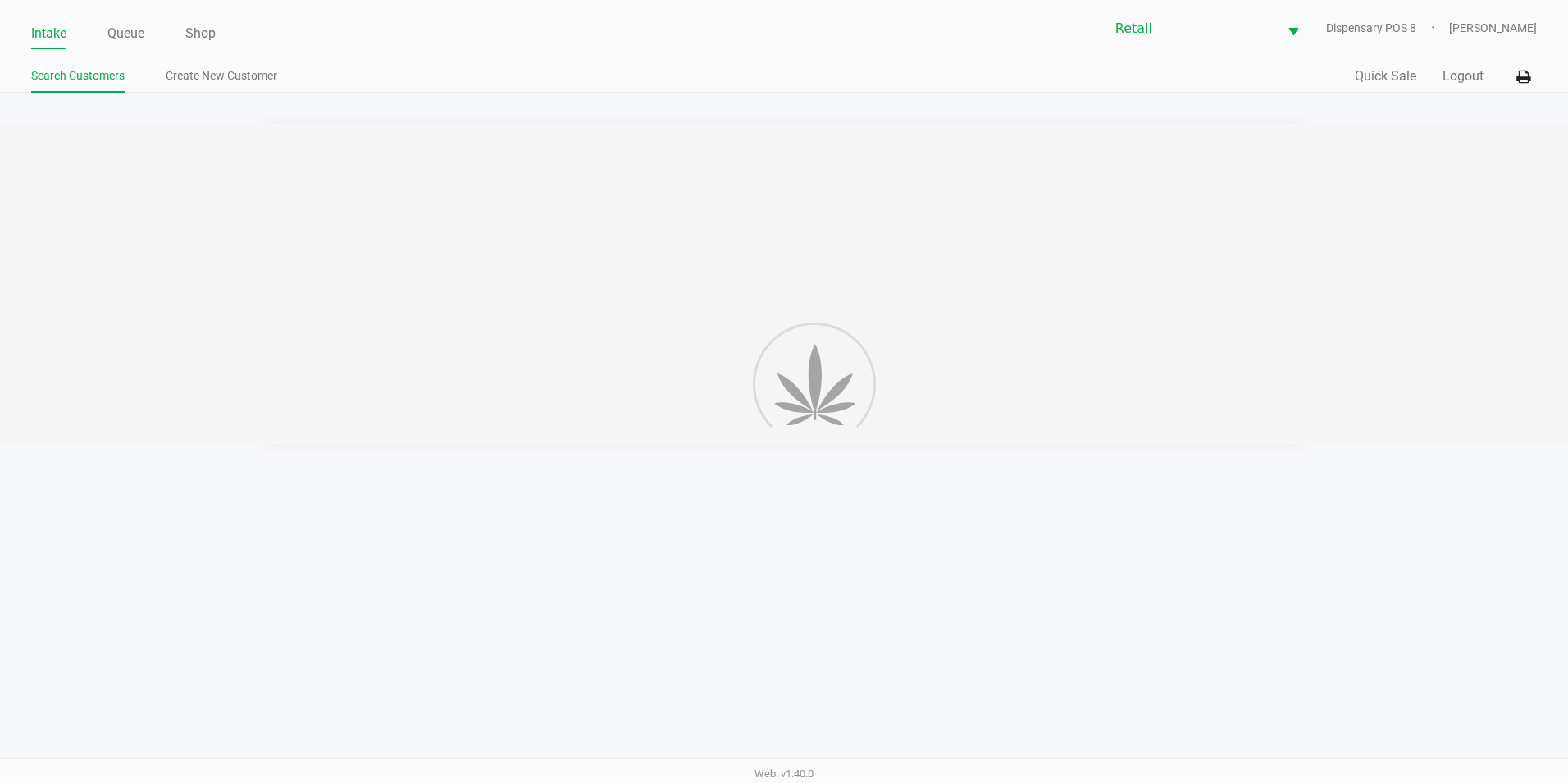
click at [72, 80] on link "Search Customers" at bounding box center [78, 76] width 93 height 20
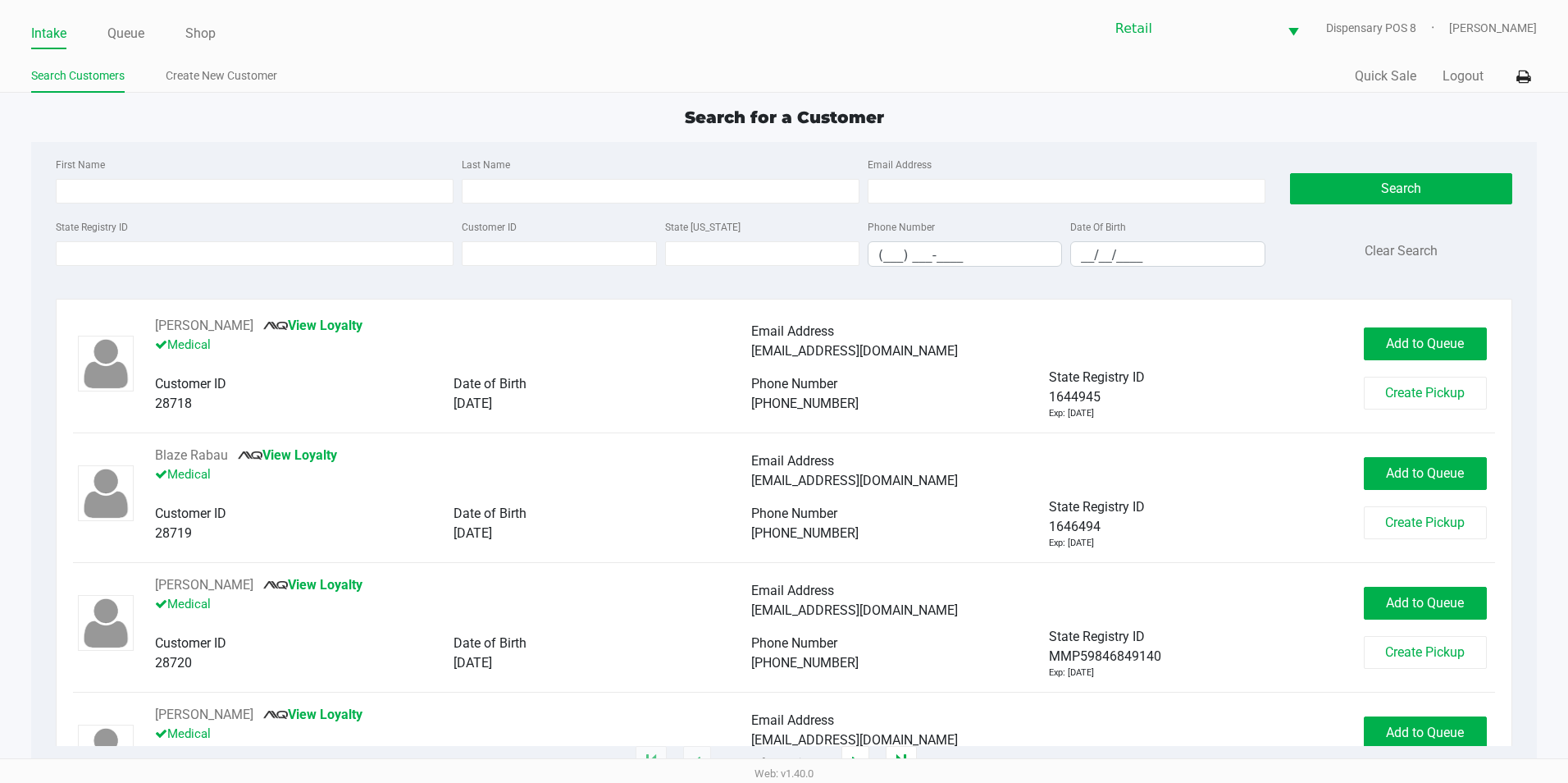
click at [137, 19] on div "Intake Queue Shop" at bounding box center [408, 33] width 753 height 31
click at [136, 30] on link "Queue" at bounding box center [126, 33] width 37 height 23
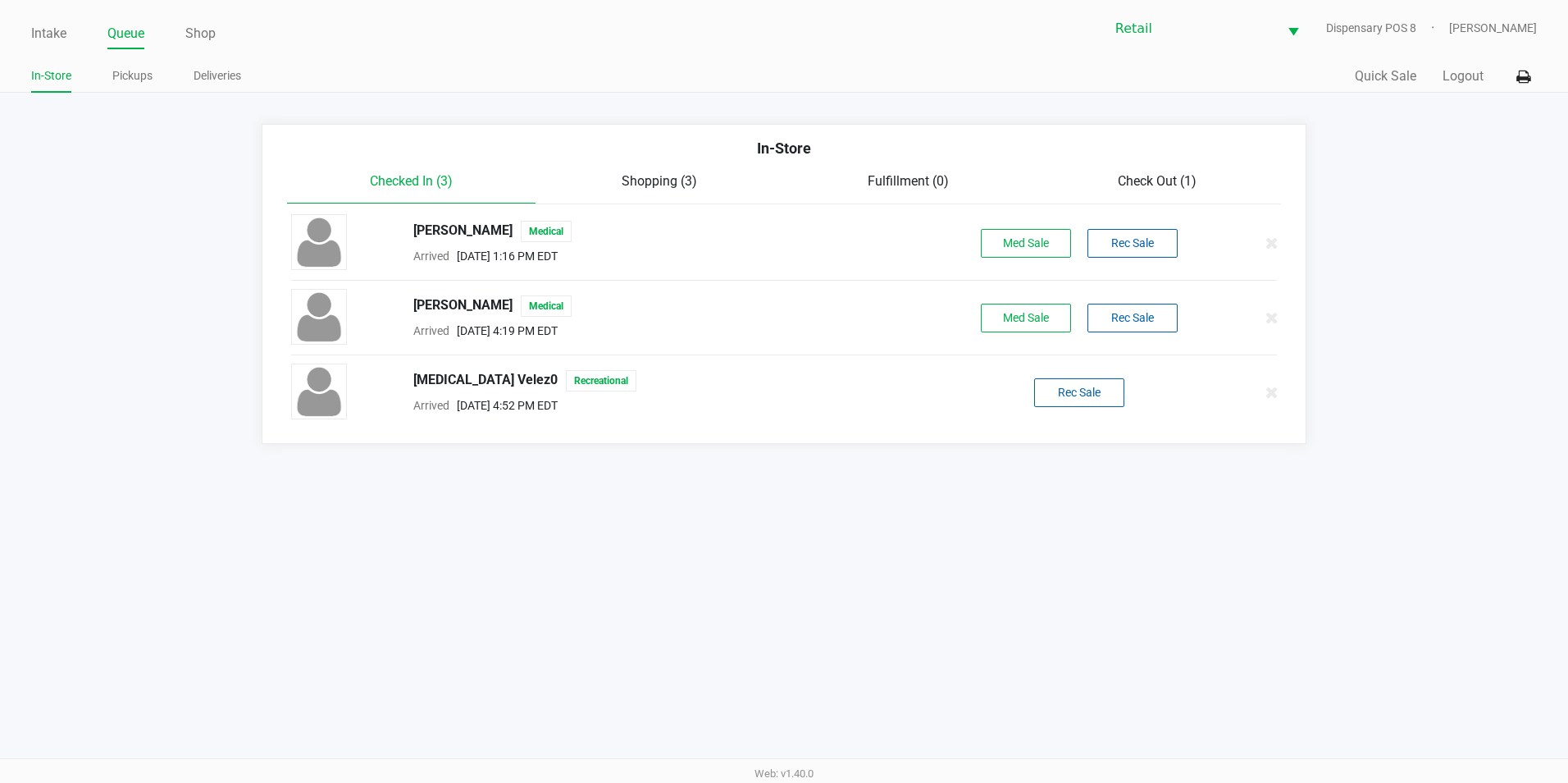
click at [184, 412] on app-queue-list "In-Store Checked In (3) Shopping (3) Fulfillment (0) Check Out (1) Rynell Willi…" at bounding box center [784, 284] width 1568 height 320
click at [1142, 182] on span "Check Out (1)" at bounding box center [1156, 180] width 79 height 16
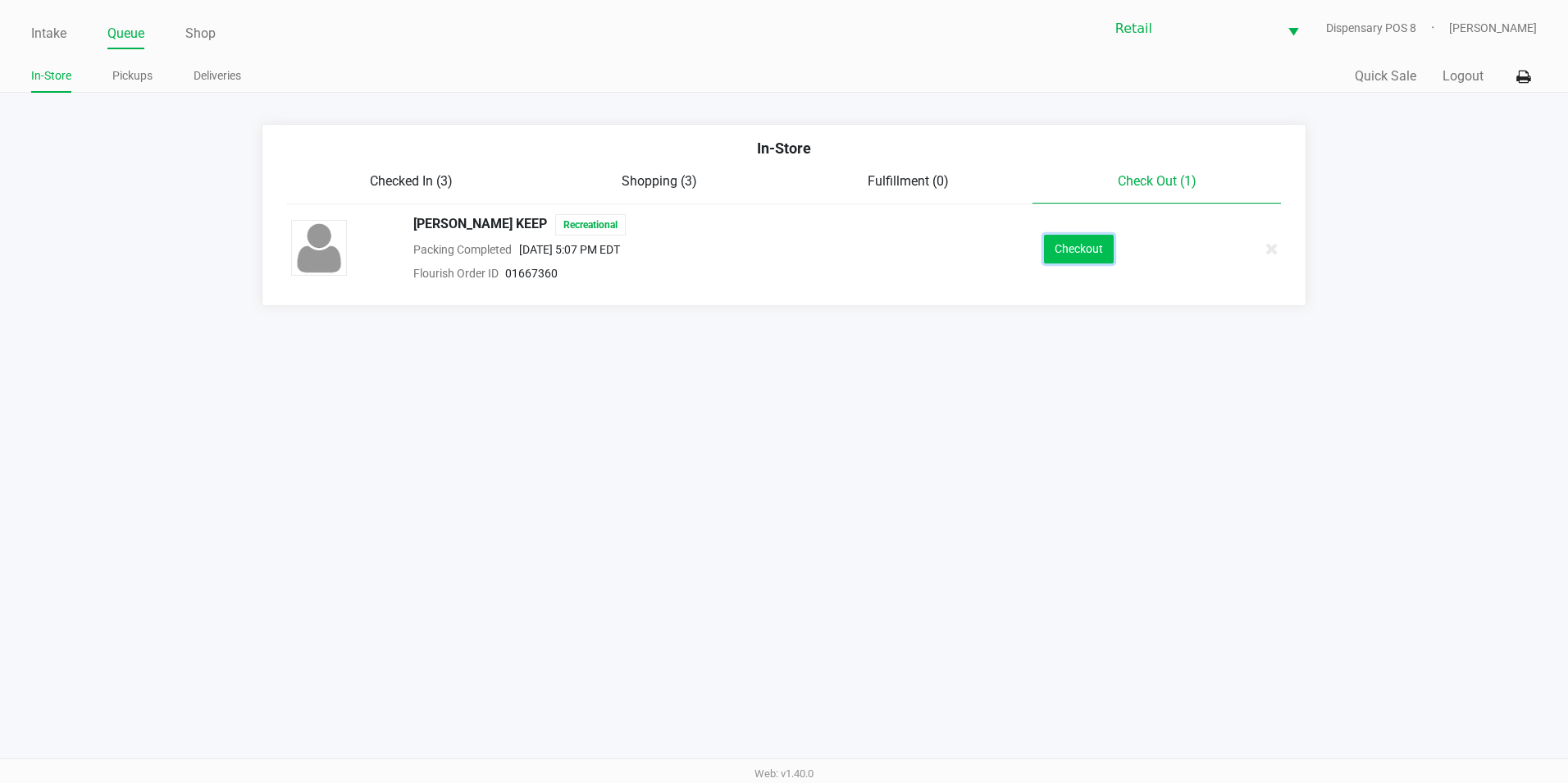
click at [1107, 246] on button "Checkout" at bounding box center [1078, 249] width 69 height 29
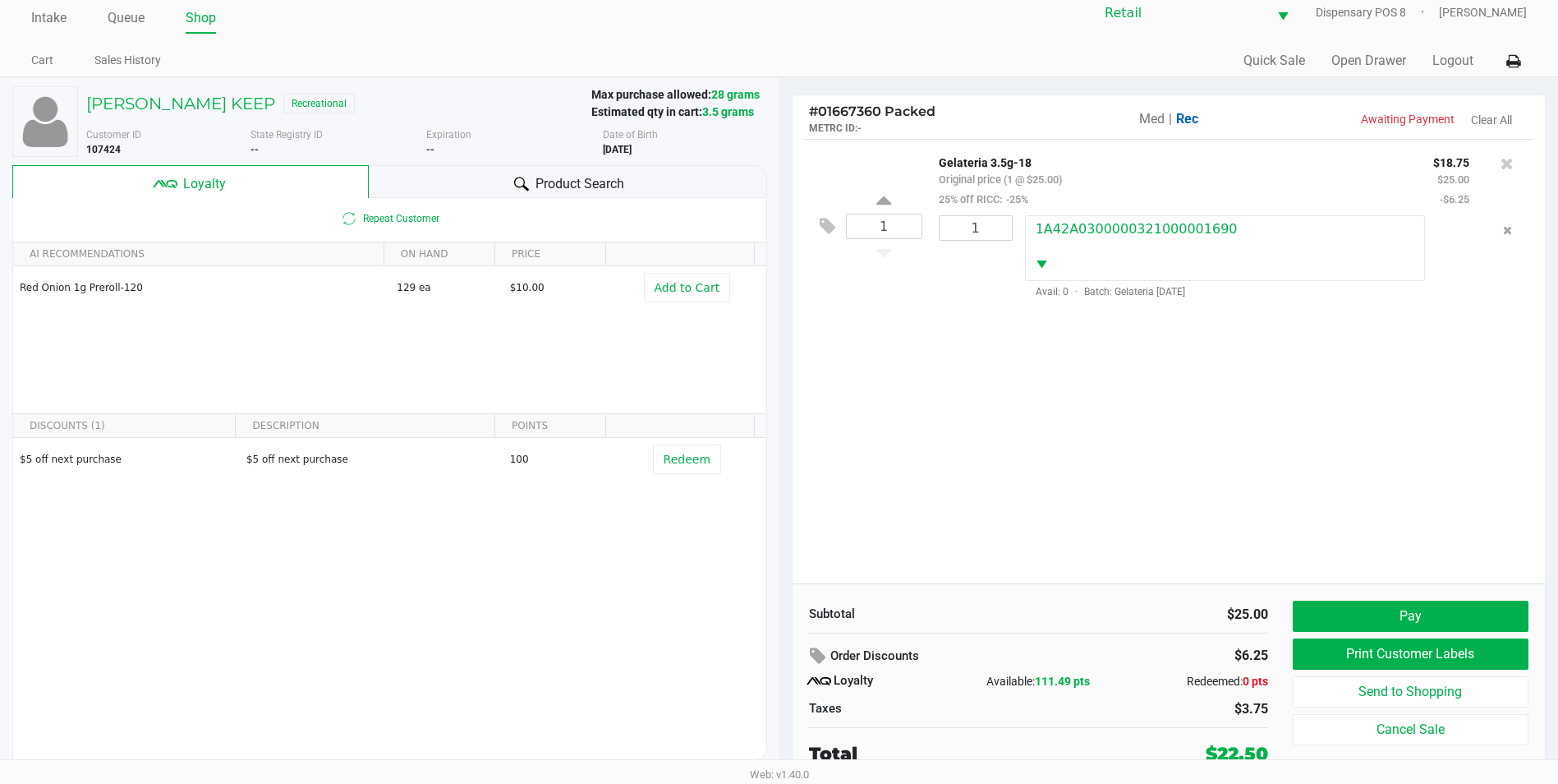
scroll to position [17, 0]
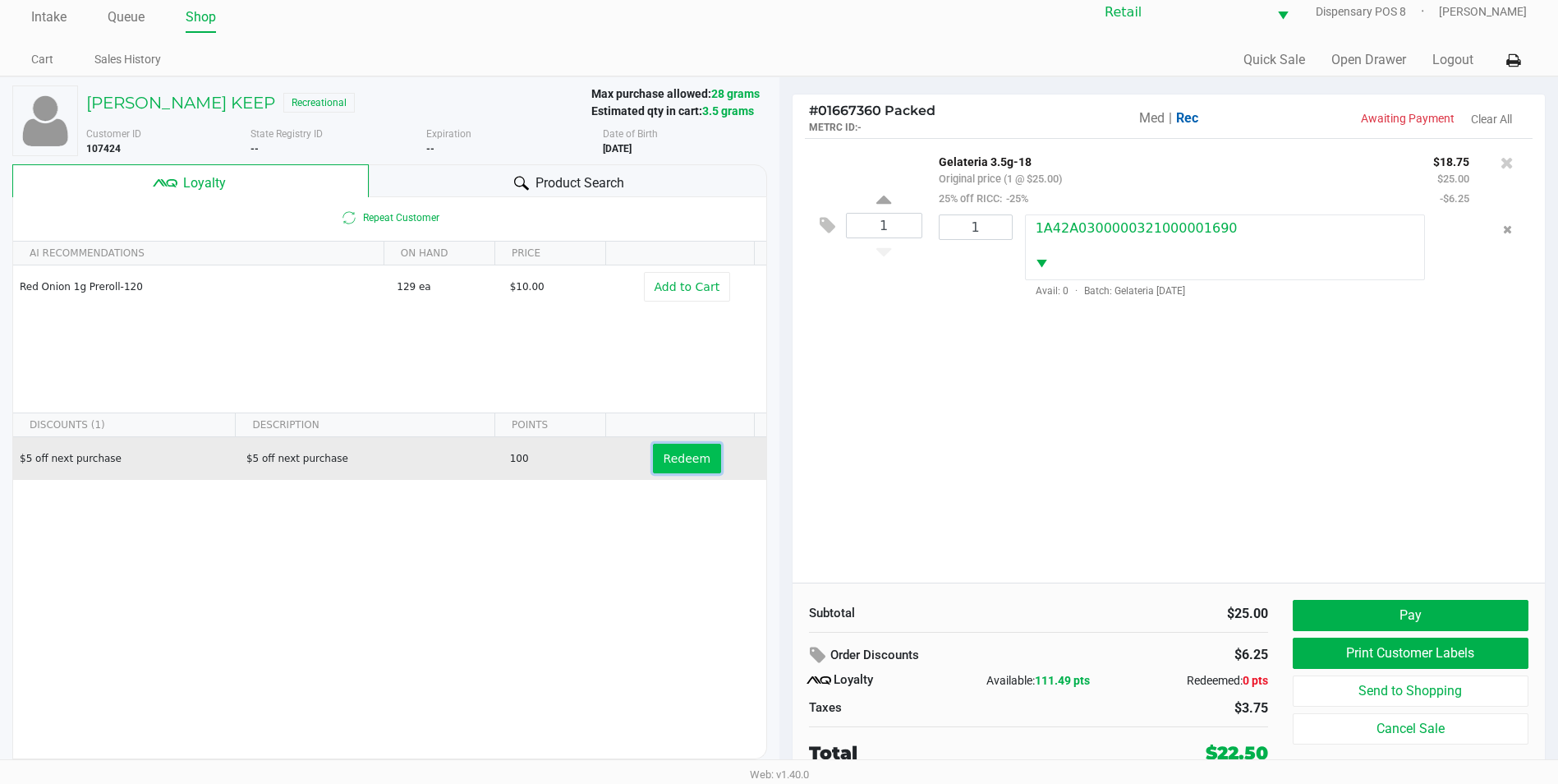
click at [665, 465] on span "Redeem" at bounding box center [687, 459] width 47 height 13
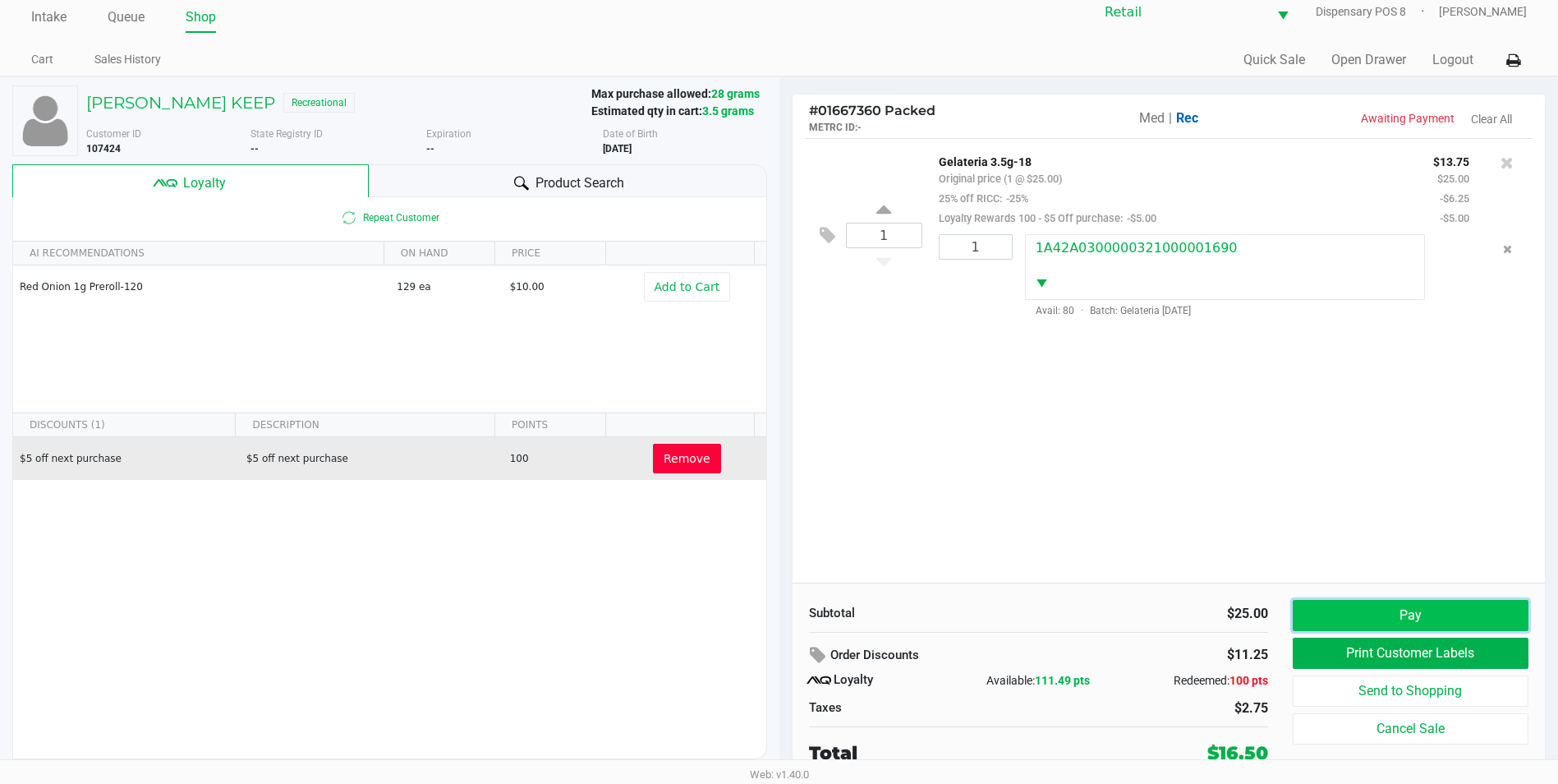
click at [1414, 614] on button "Pay" at bounding box center [1411, 615] width 235 height 32
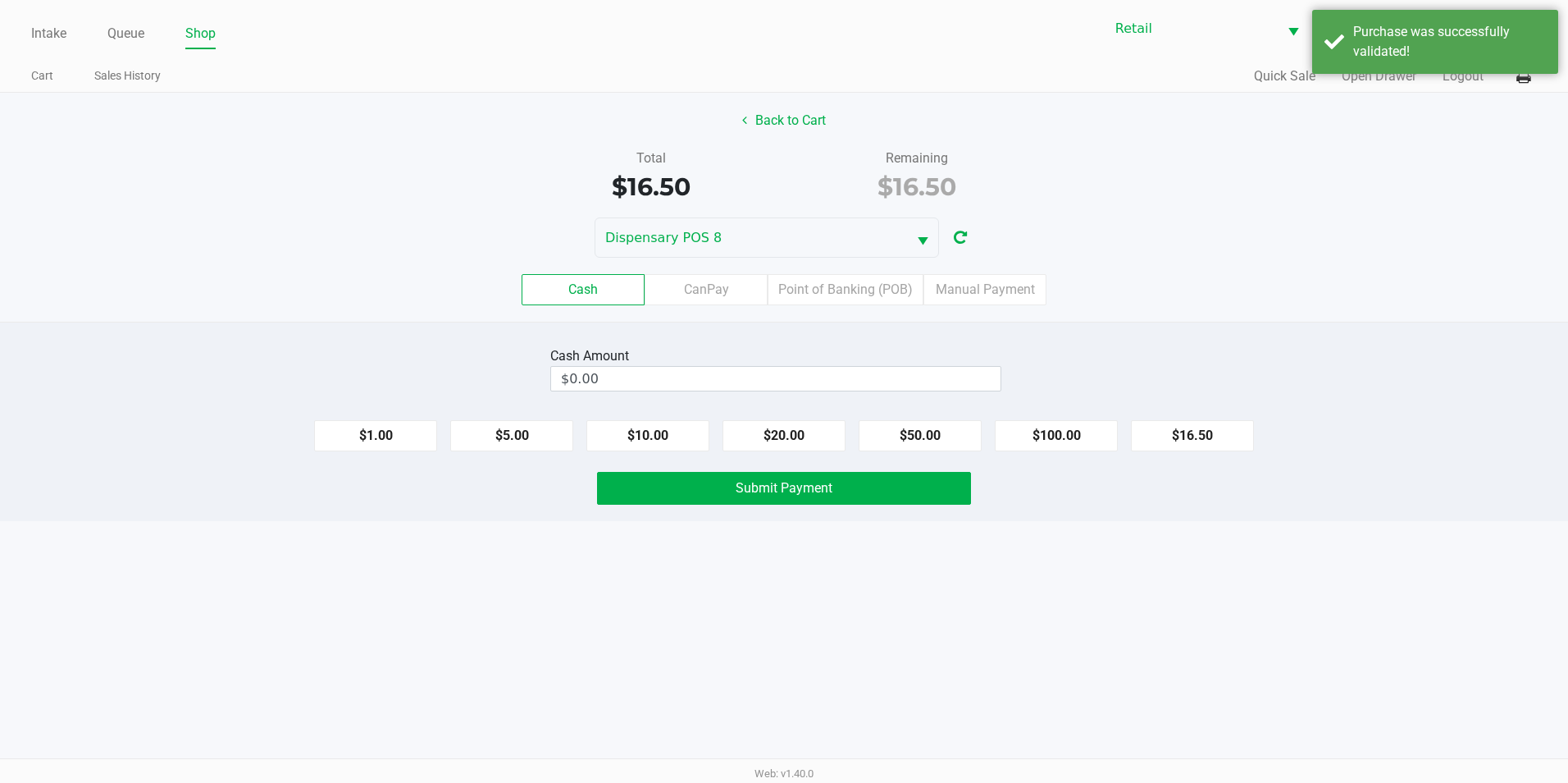
click at [800, 456] on div "Cash Amount $0.00 $1.00 $5.00 $10.00 $20.00 $50.00 $100.00 $16.50 Submit Payment" at bounding box center [784, 420] width 1568 height 199
click at [805, 442] on button "$20.00" at bounding box center [784, 436] width 123 height 31
type input "$20.00"
click at [769, 498] on button "Submit Payment" at bounding box center [784, 488] width 374 height 32
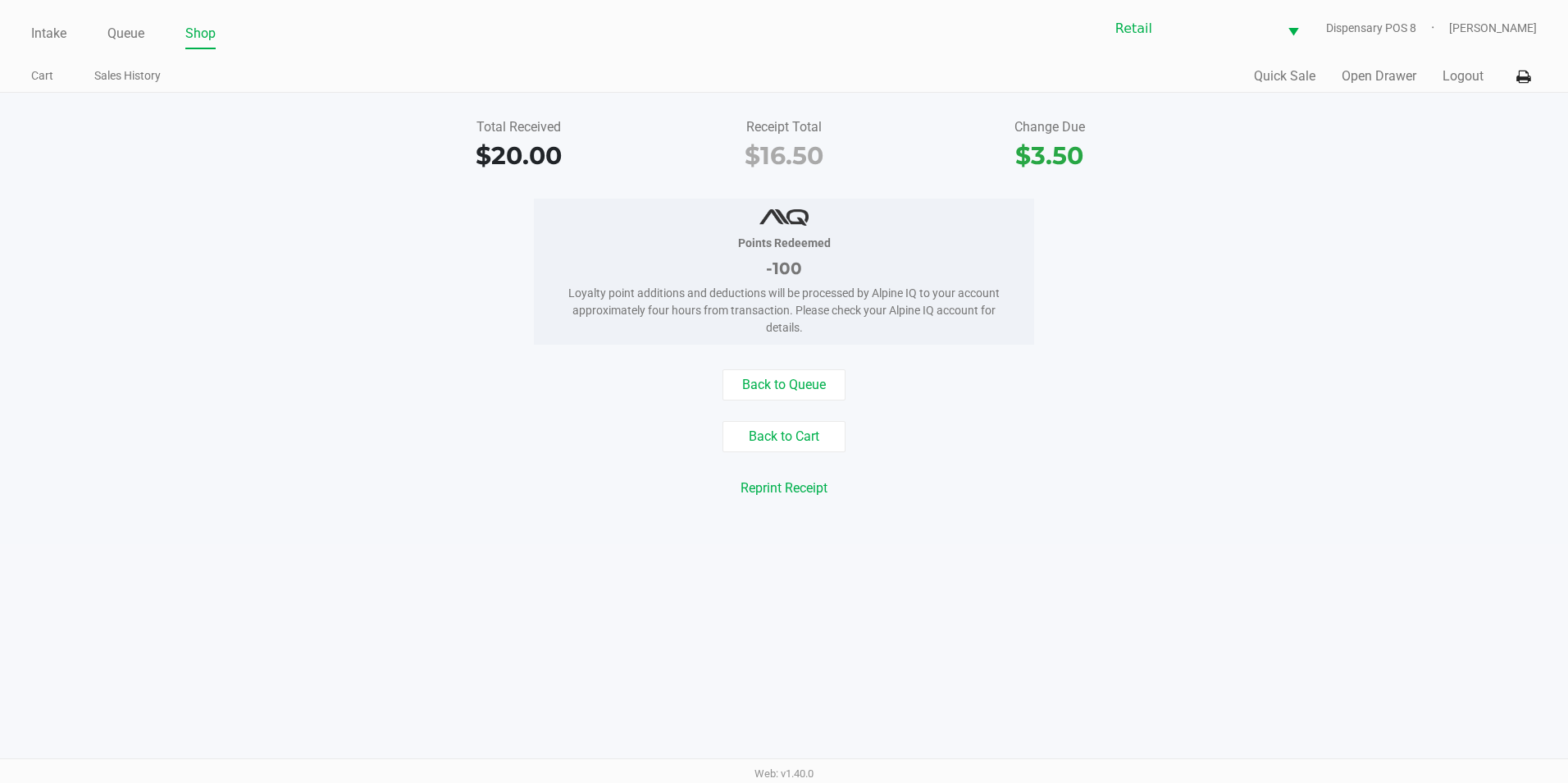
click at [121, 19] on div "Intake Queue Shop" at bounding box center [408, 33] width 753 height 31
click at [122, 31] on link "Queue" at bounding box center [126, 33] width 37 height 23
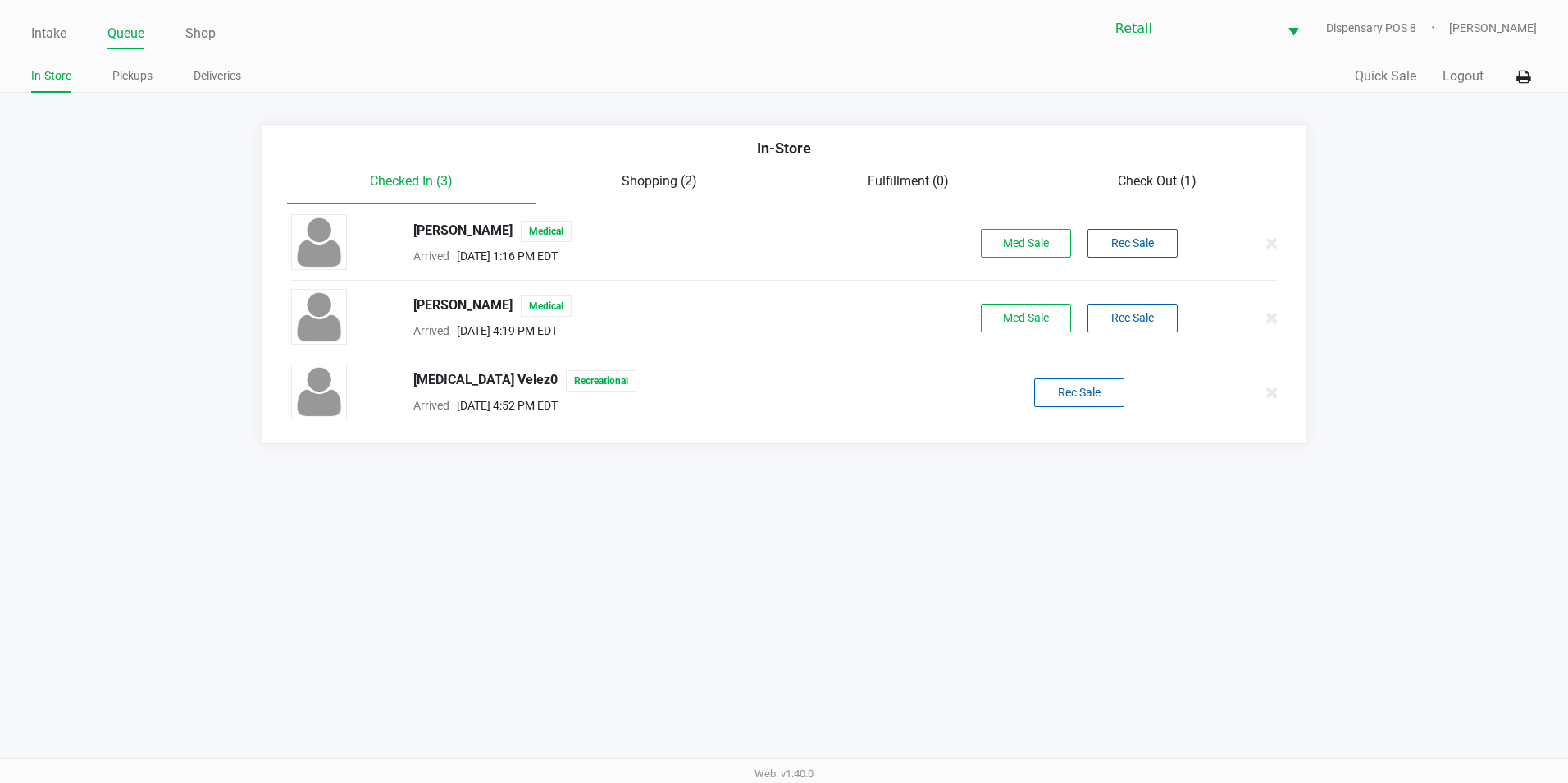
click at [1119, 177] on span "Check Out (1)" at bounding box center [1156, 180] width 79 height 16
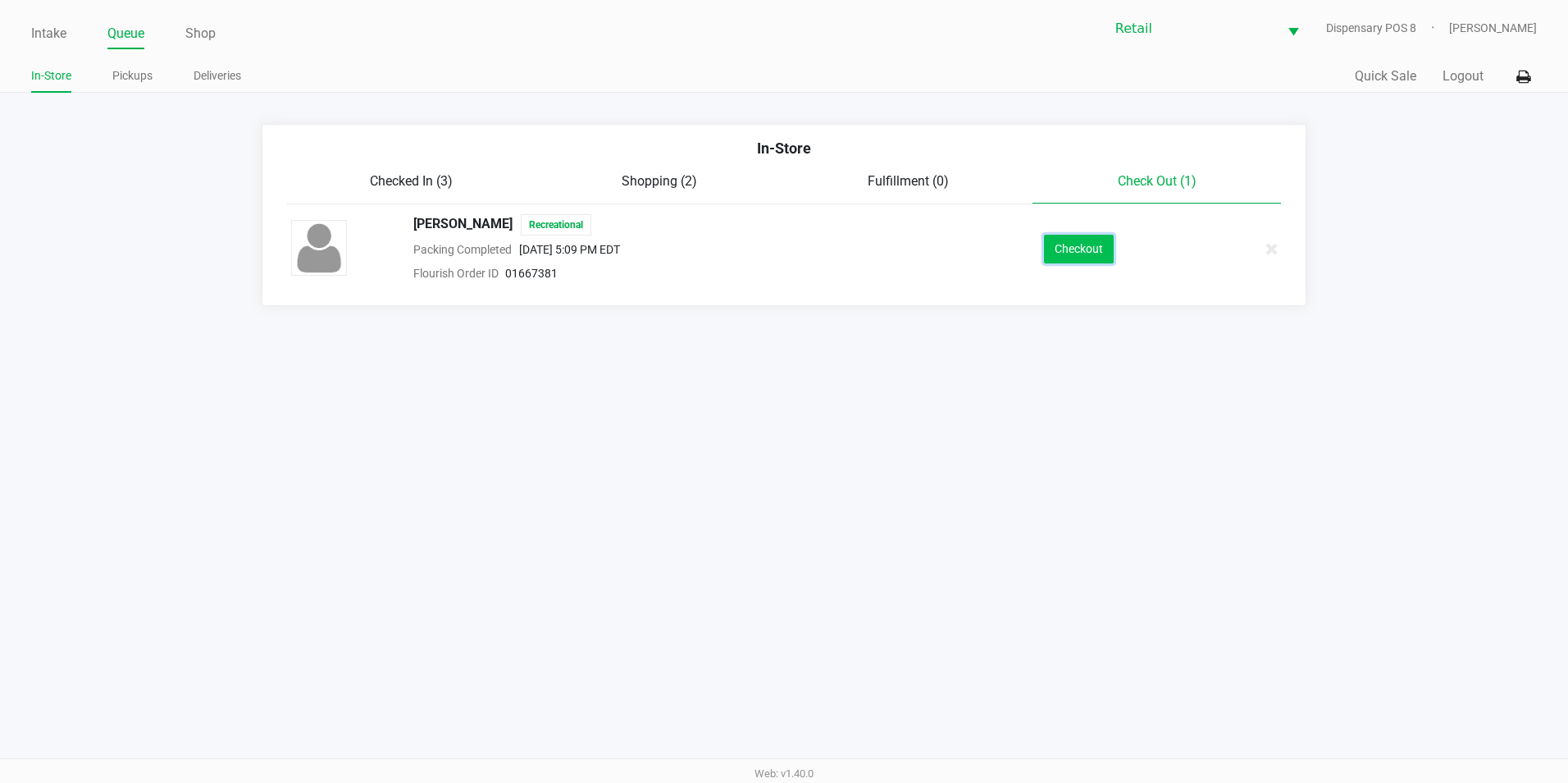
click at [1080, 253] on button "Checkout" at bounding box center [1078, 249] width 69 height 29
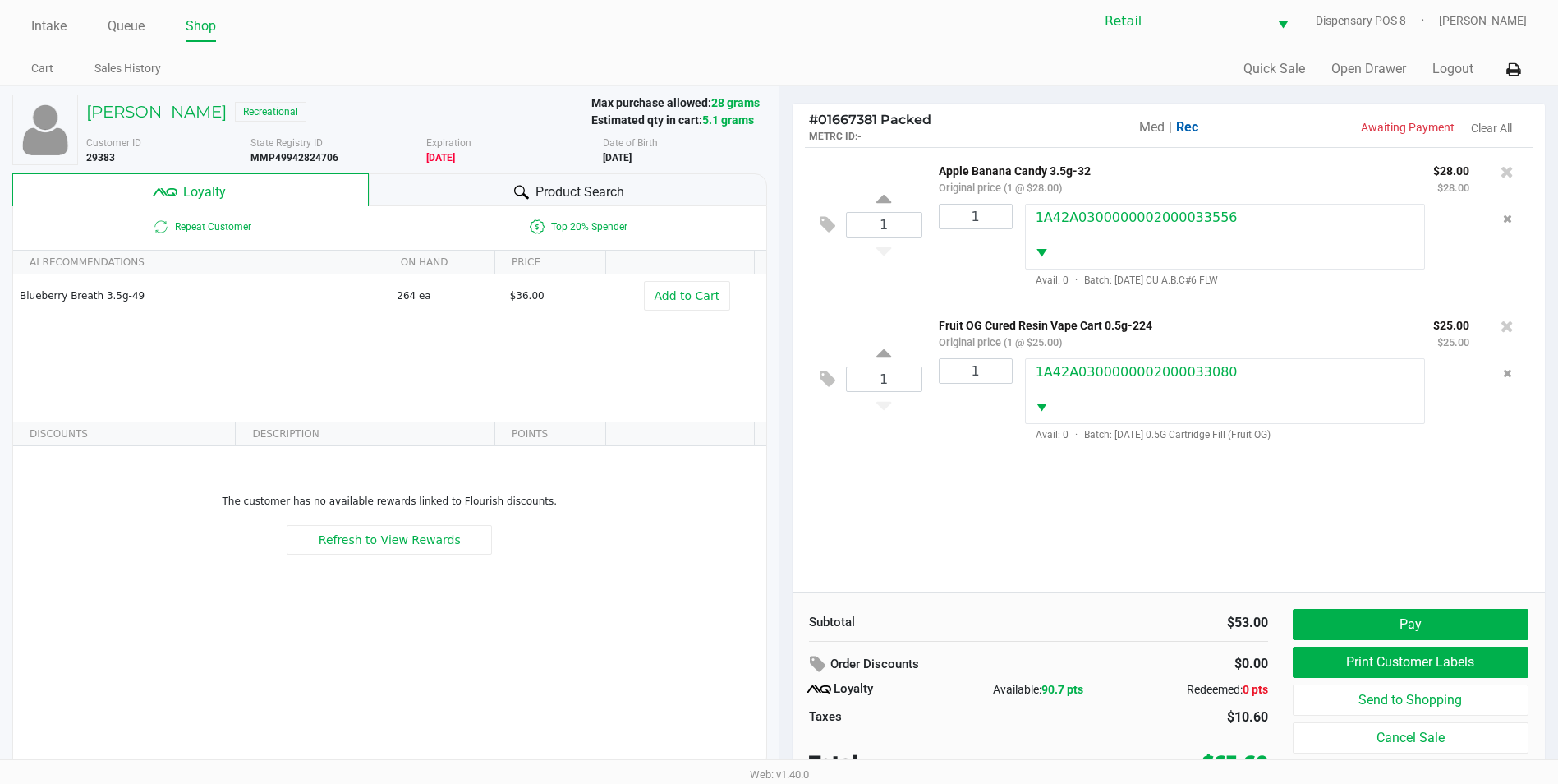
scroll to position [17, 0]
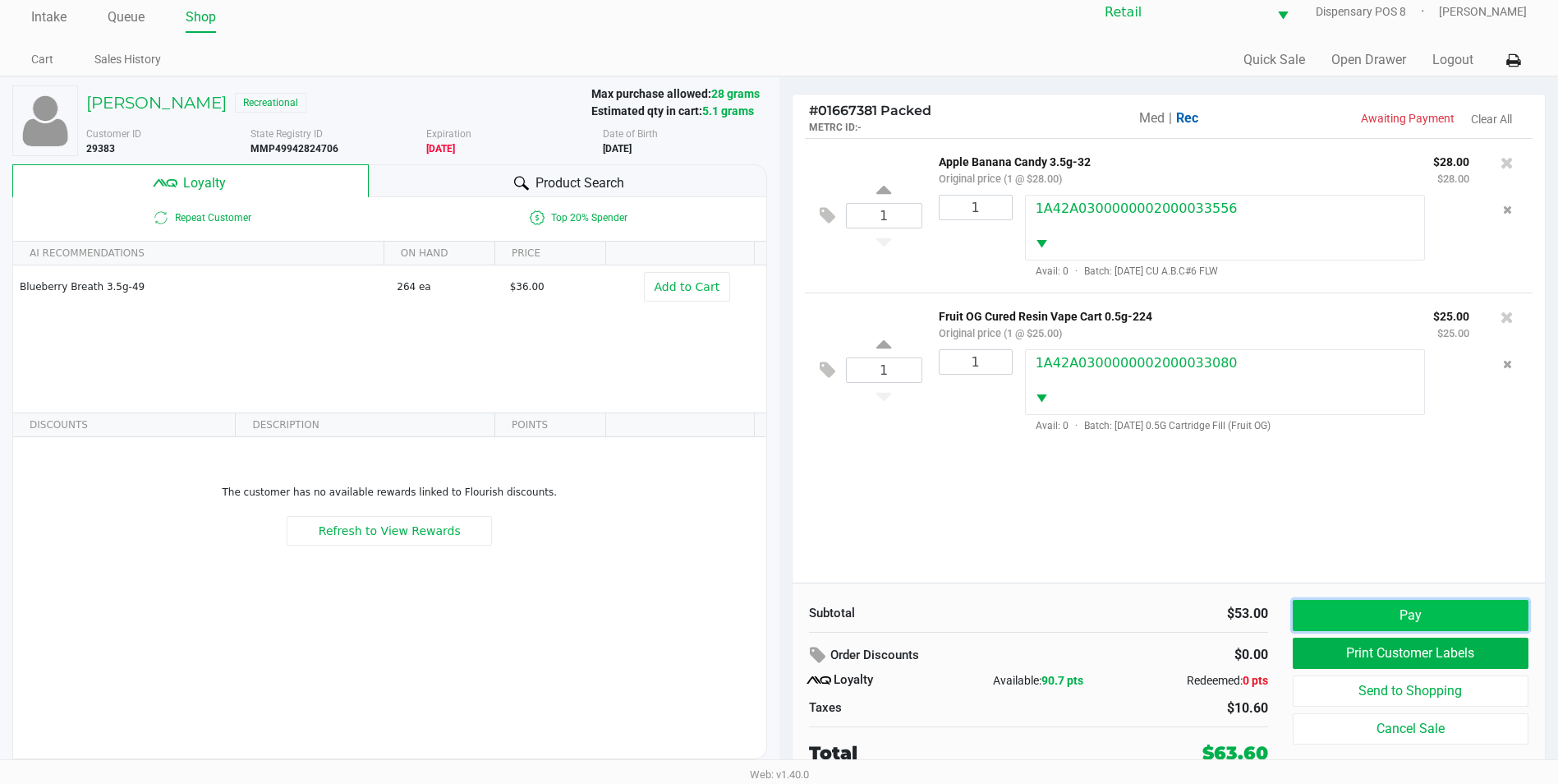
click at [1370, 614] on button "Pay" at bounding box center [1411, 615] width 235 height 32
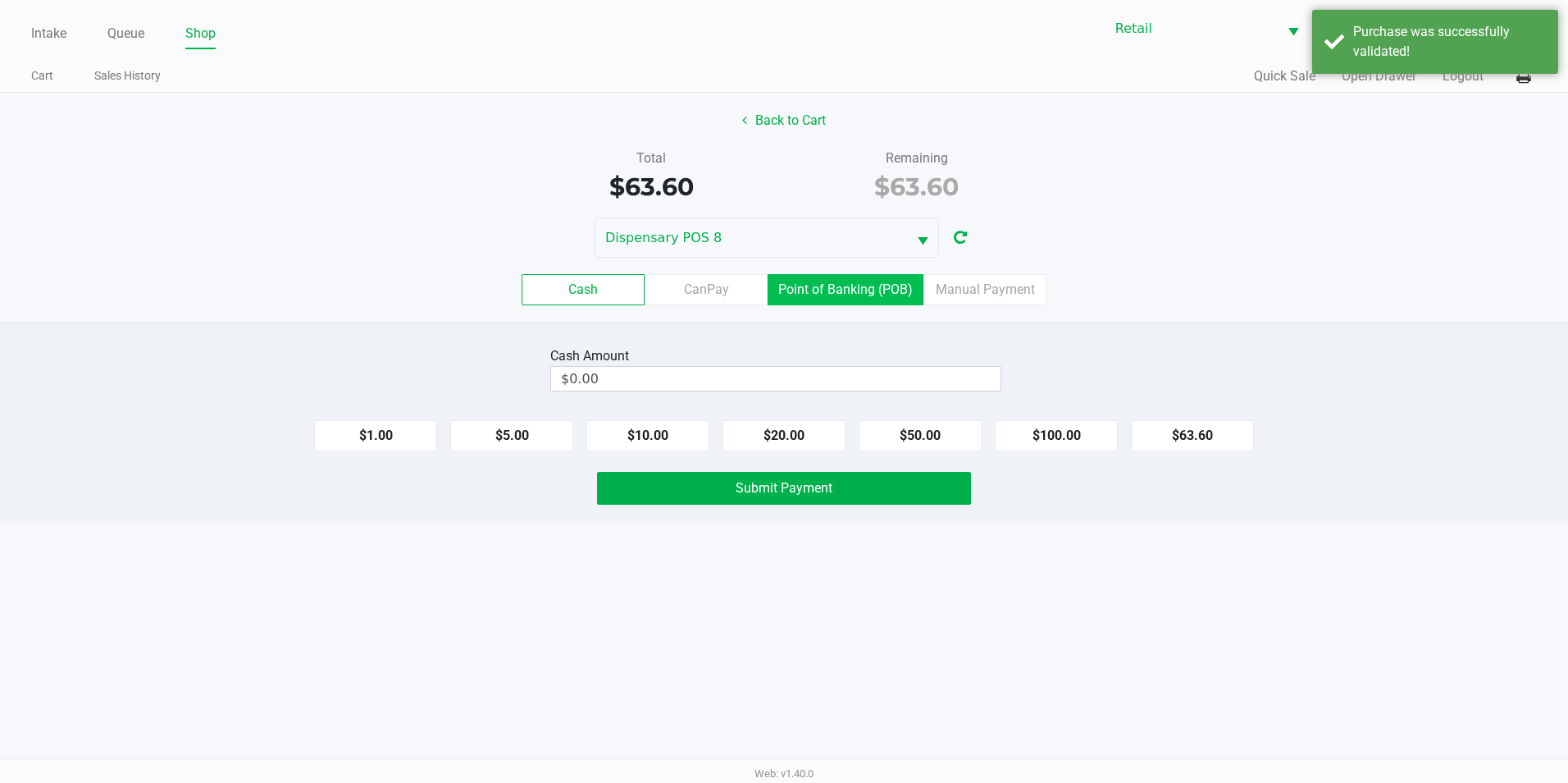
click at [869, 280] on label "Point of Banking (POB)" at bounding box center [846, 290] width 155 height 31
click at [0, 0] on 7 "Point of Banking (POB)" at bounding box center [0, 0] width 0 height 0
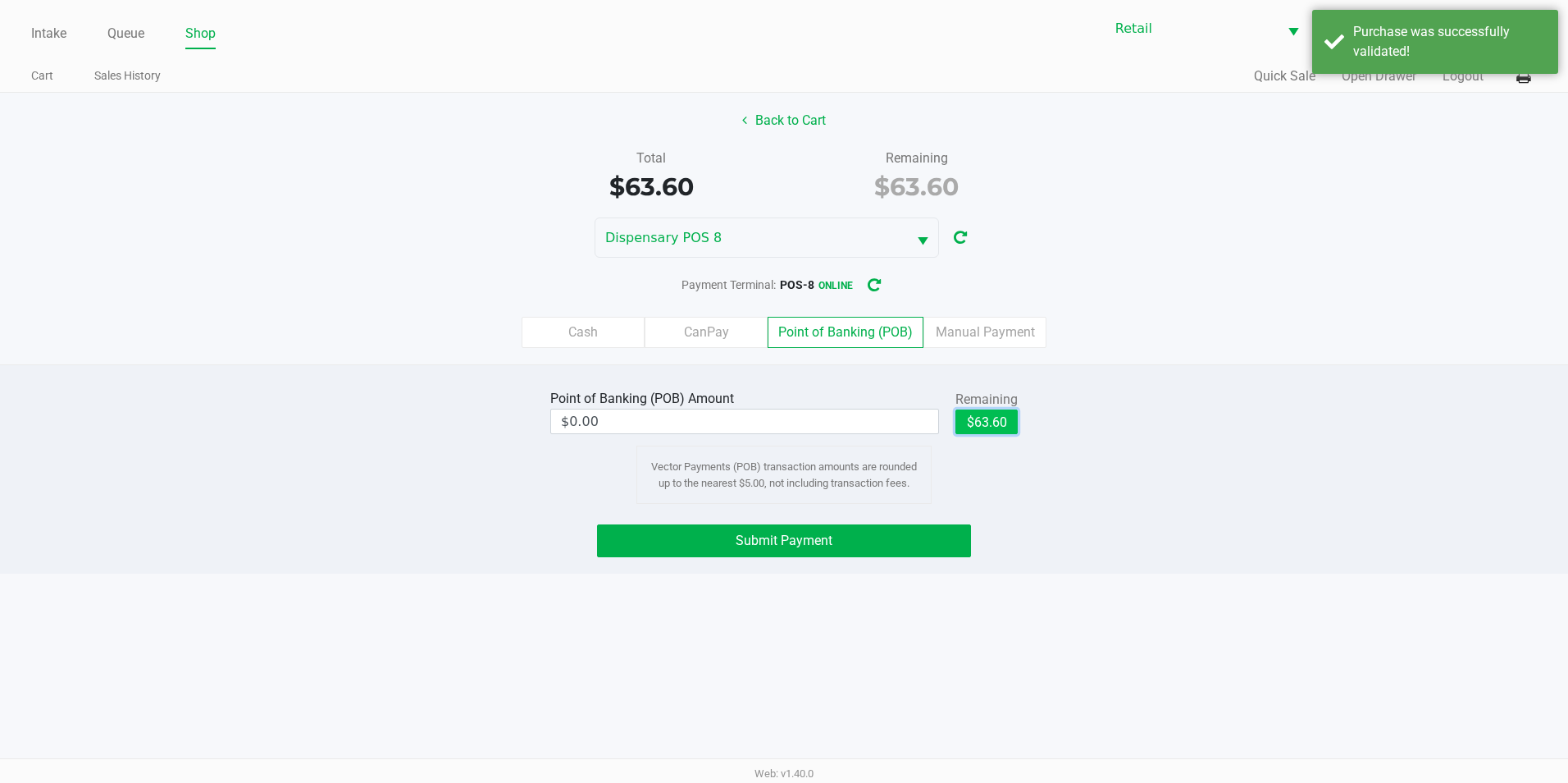
click at [988, 421] on button "$63.60" at bounding box center [986, 421] width 62 height 25
type input "$63.60"
click at [846, 534] on button "Submit Payment" at bounding box center [784, 540] width 374 height 32
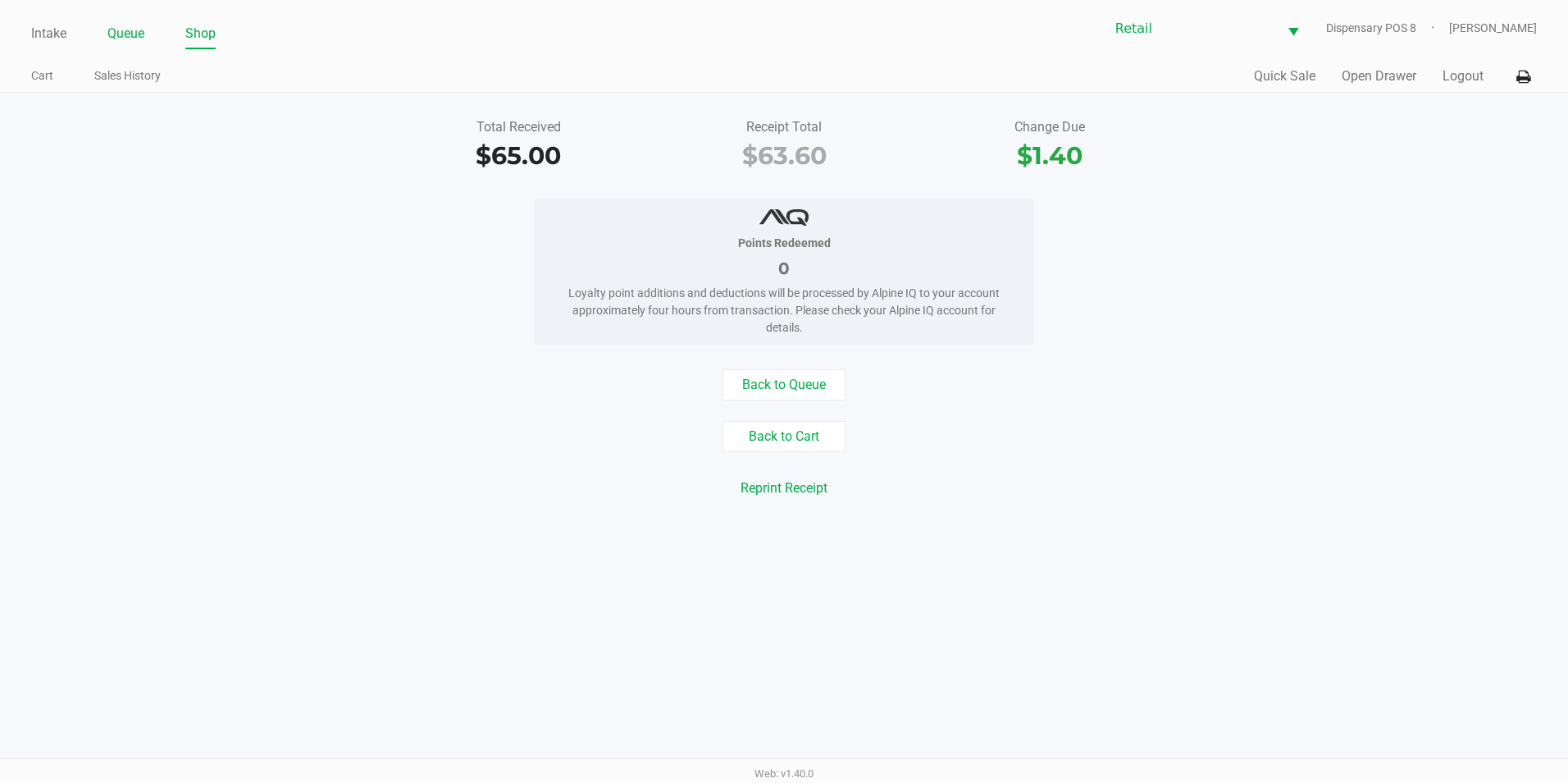
click at [131, 30] on link "Queue" at bounding box center [126, 33] width 37 height 23
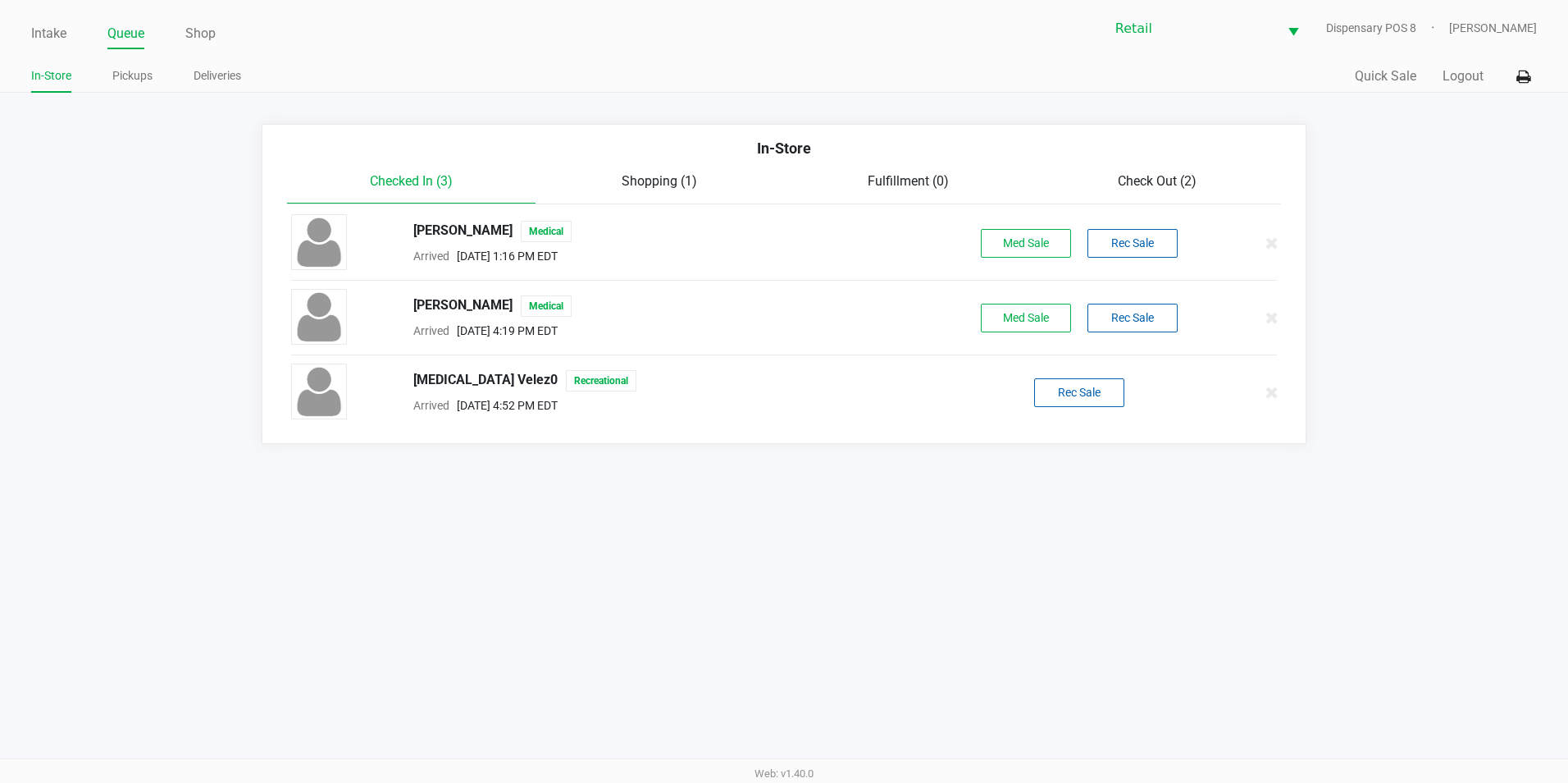
click at [1175, 184] on span "Check Out (2)" at bounding box center [1156, 180] width 79 height 16
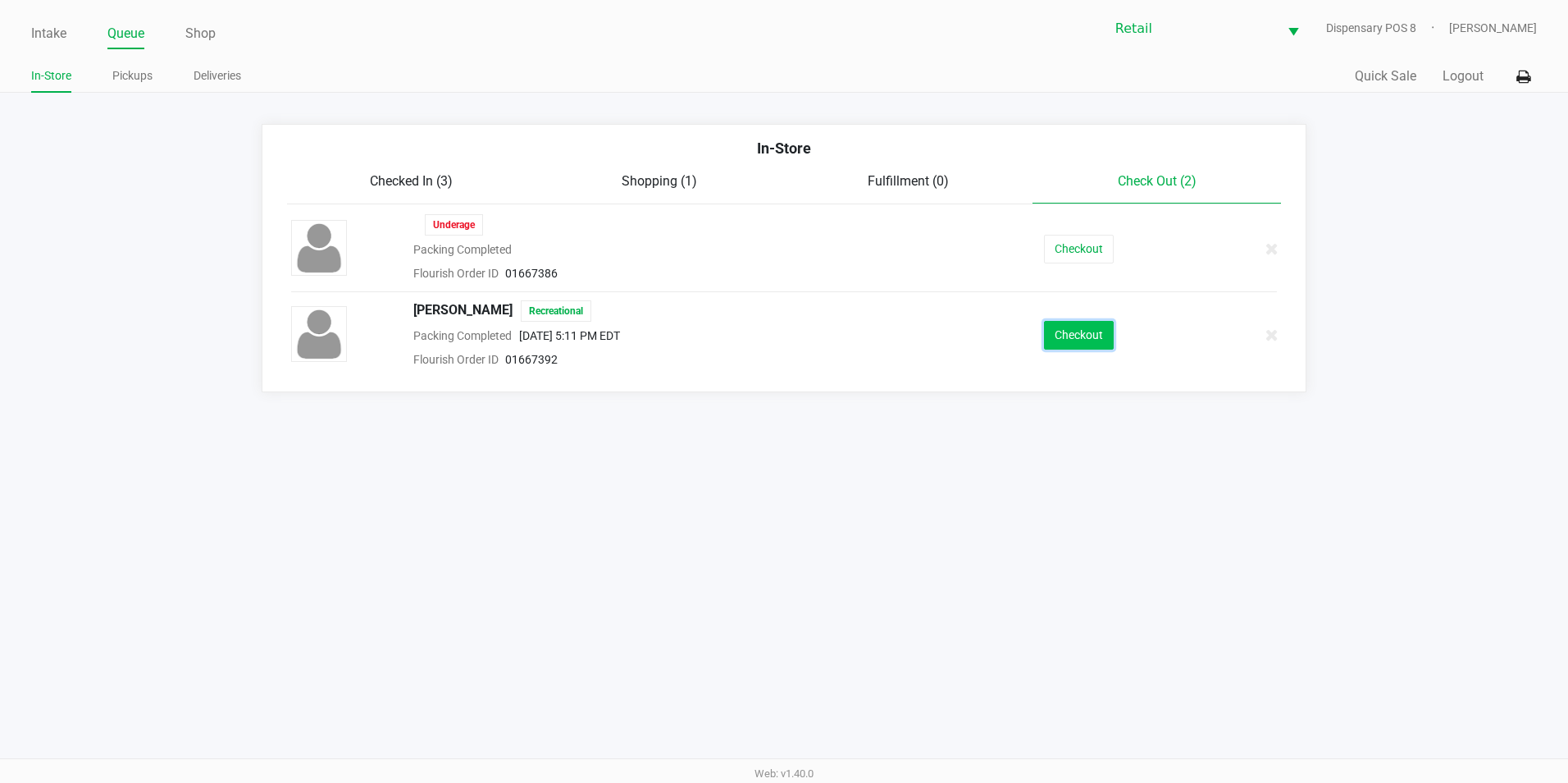
click at [1081, 329] on button "Checkout" at bounding box center [1078, 335] width 69 height 29
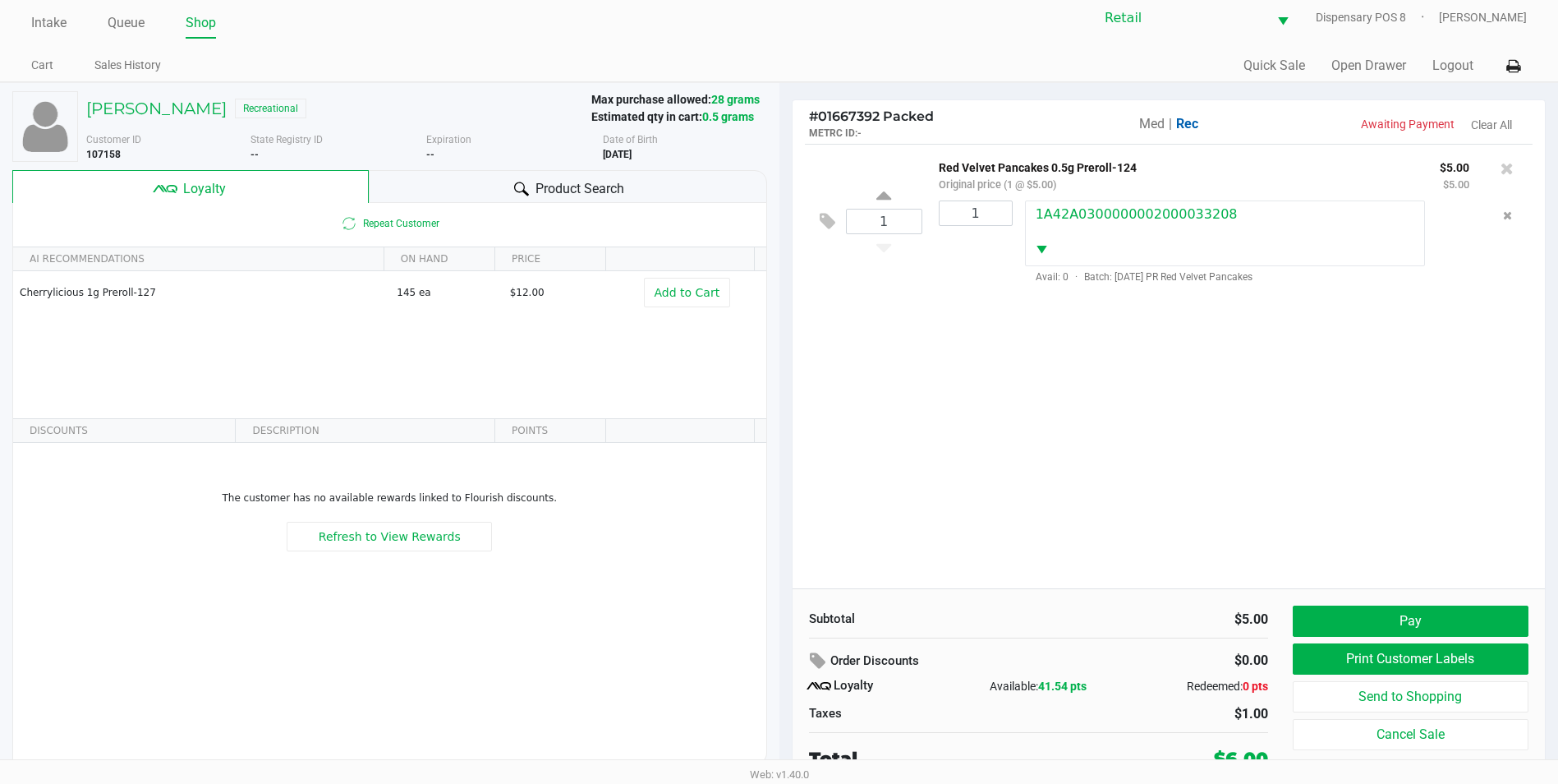
scroll to position [17, 0]
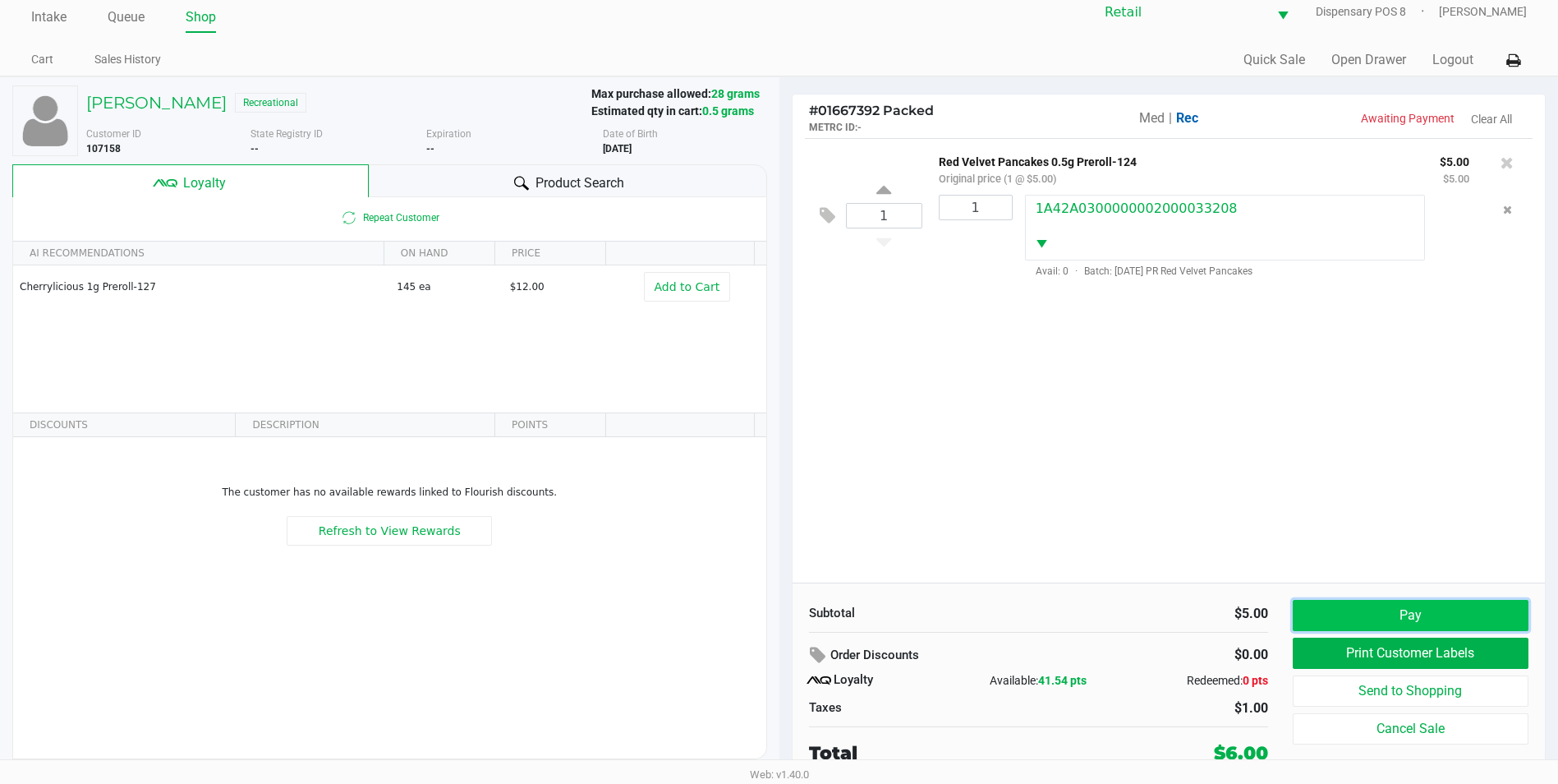
click at [1322, 619] on button "Pay" at bounding box center [1411, 615] width 235 height 32
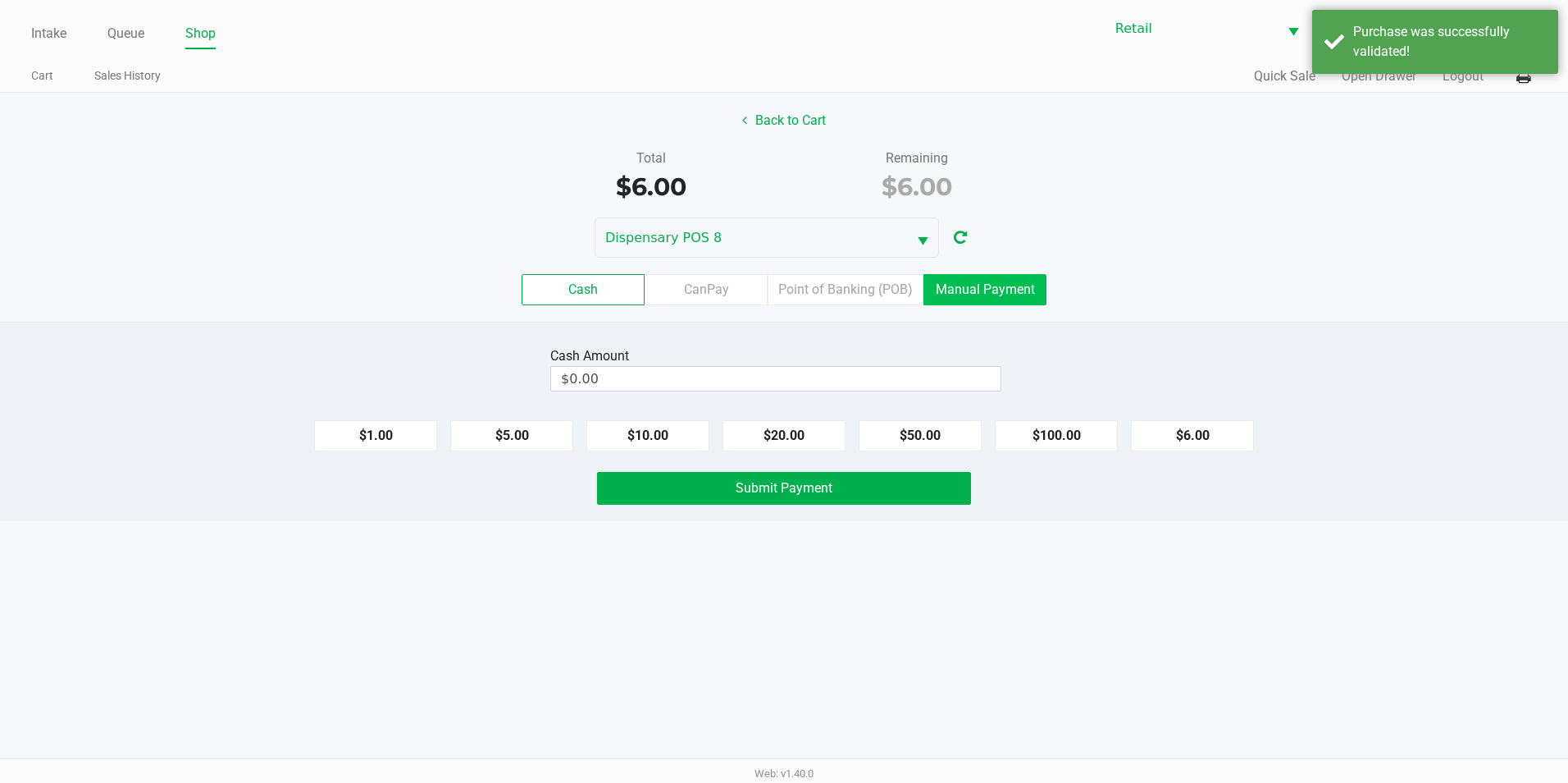
click at [966, 295] on label "Manual Payment" at bounding box center [984, 290] width 123 height 31
click at [0, 0] on 8 "Manual Payment" at bounding box center [0, 0] width 0 height 0
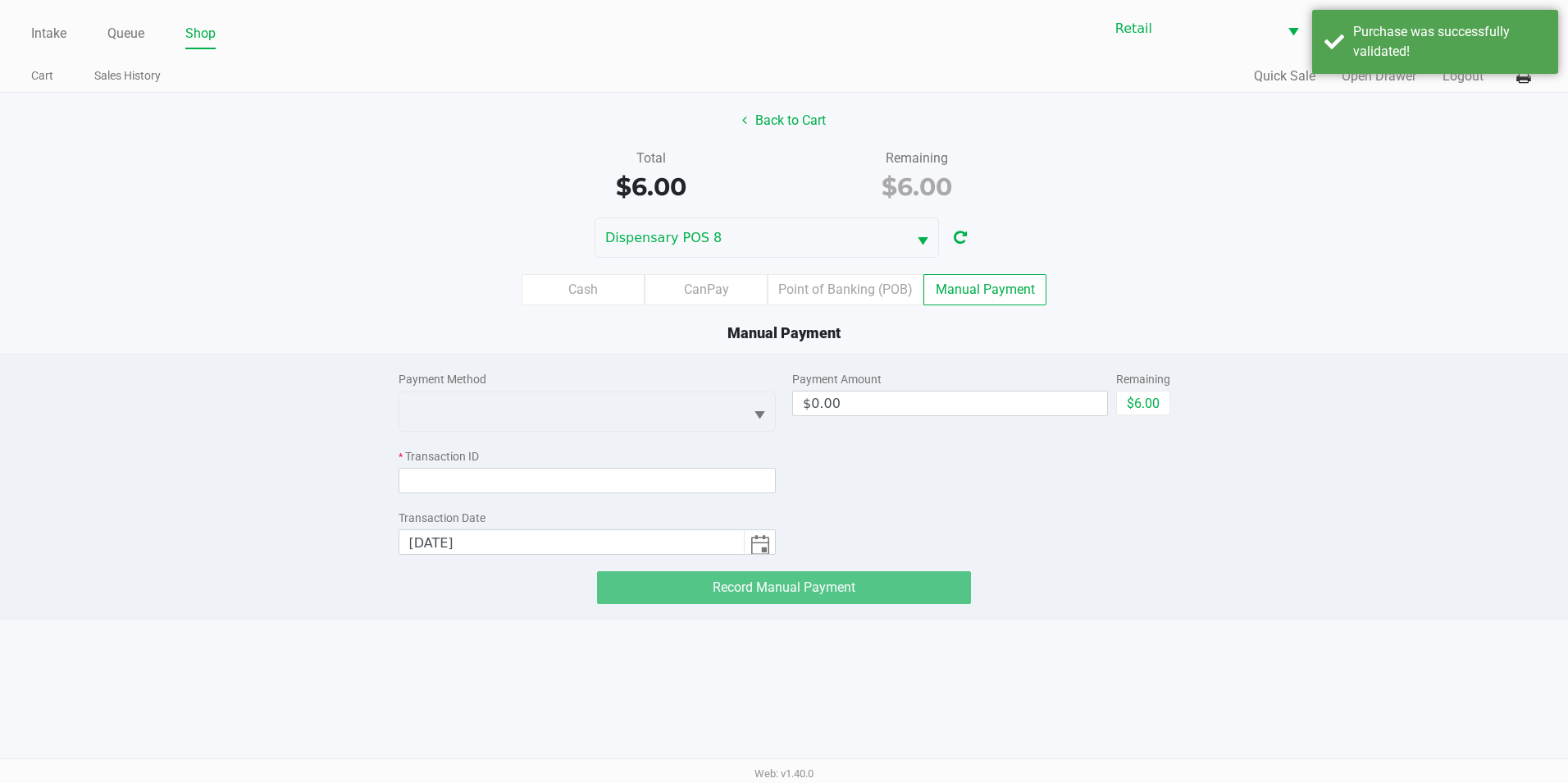
click at [595, 387] on div "Payment Method" at bounding box center [587, 379] width 378 height 18
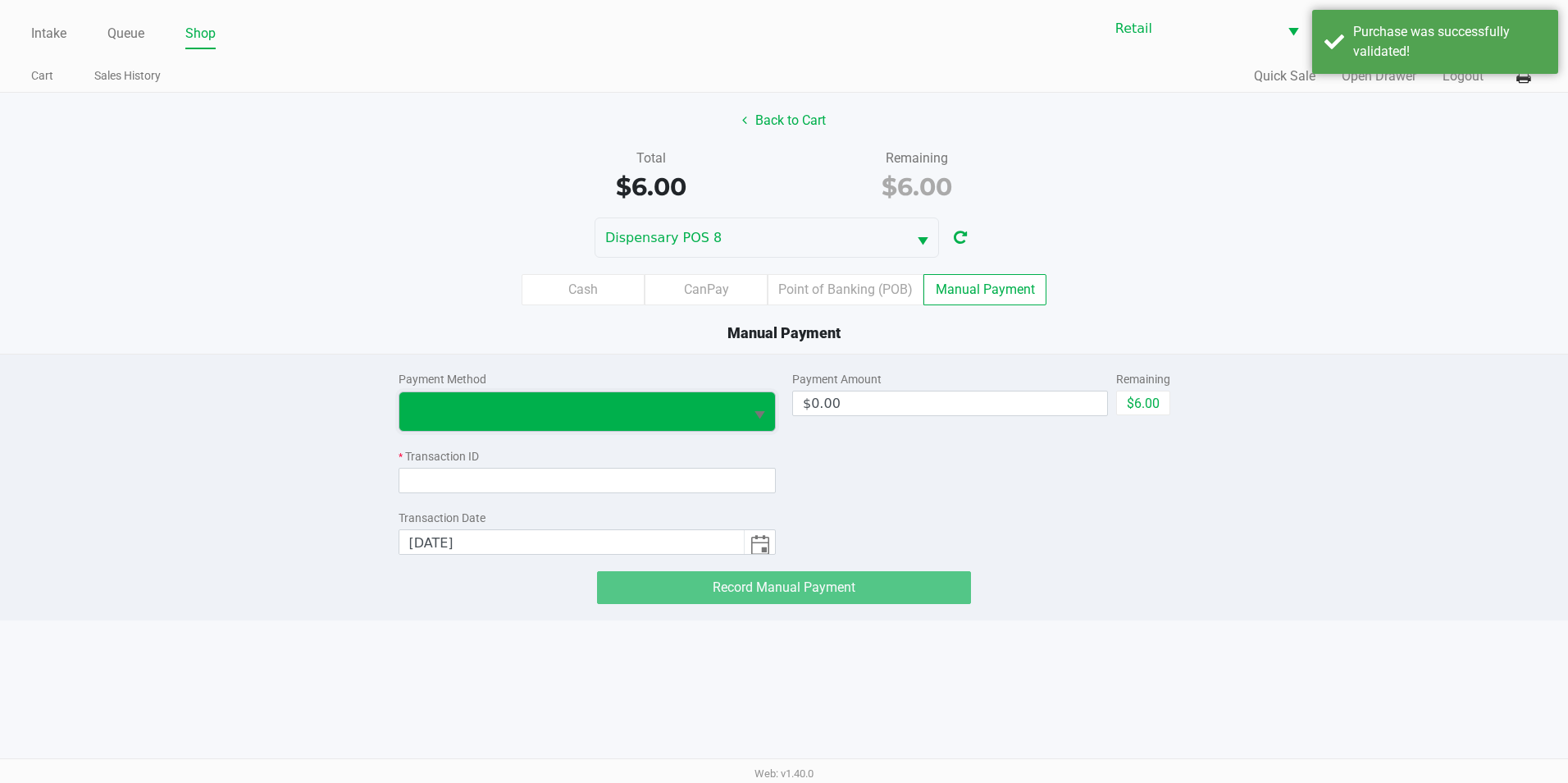
click at [590, 392] on span at bounding box center [572, 412] width 345 height 39
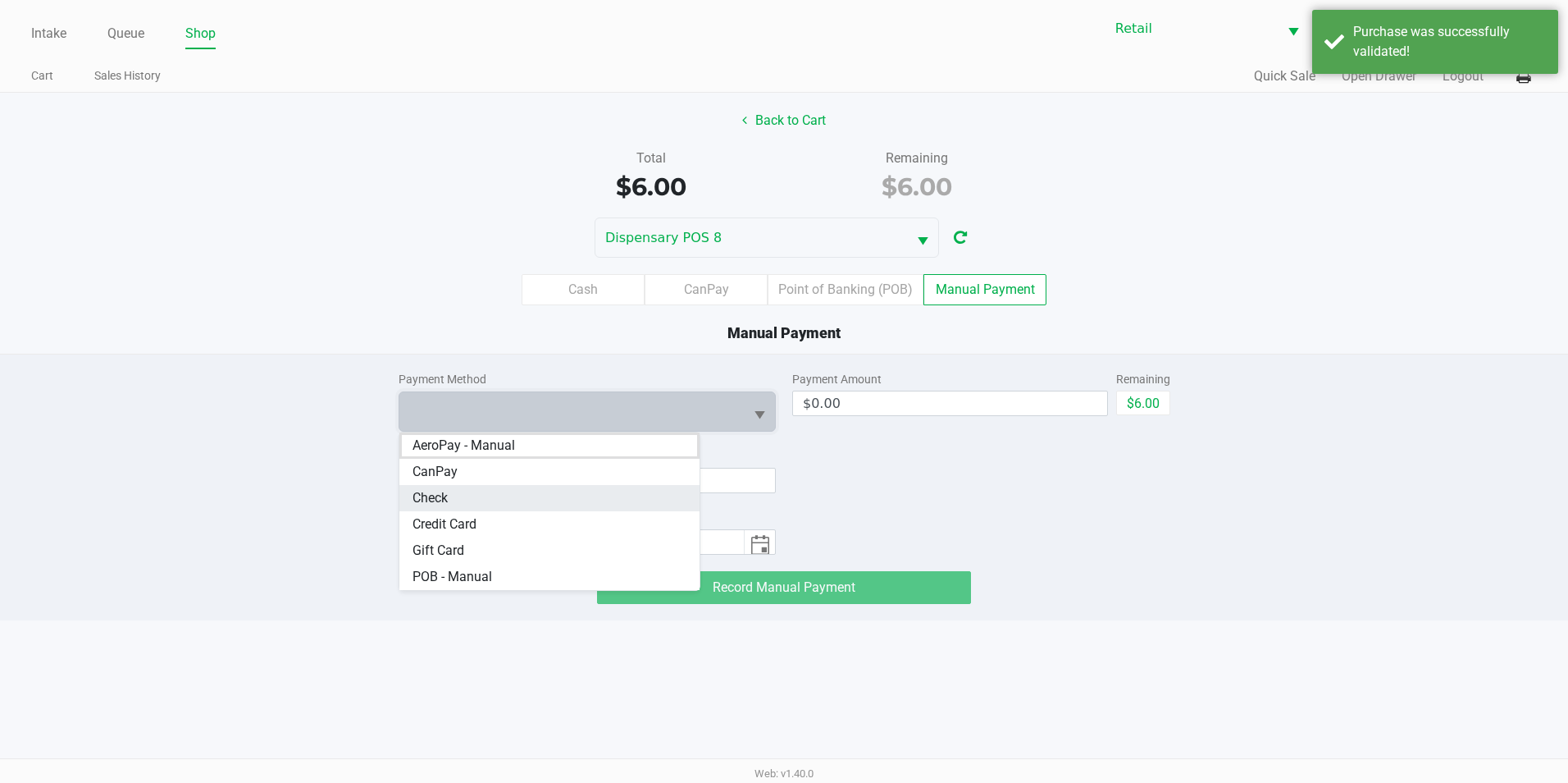
click at [470, 491] on li "Check" at bounding box center [549, 498] width 301 height 26
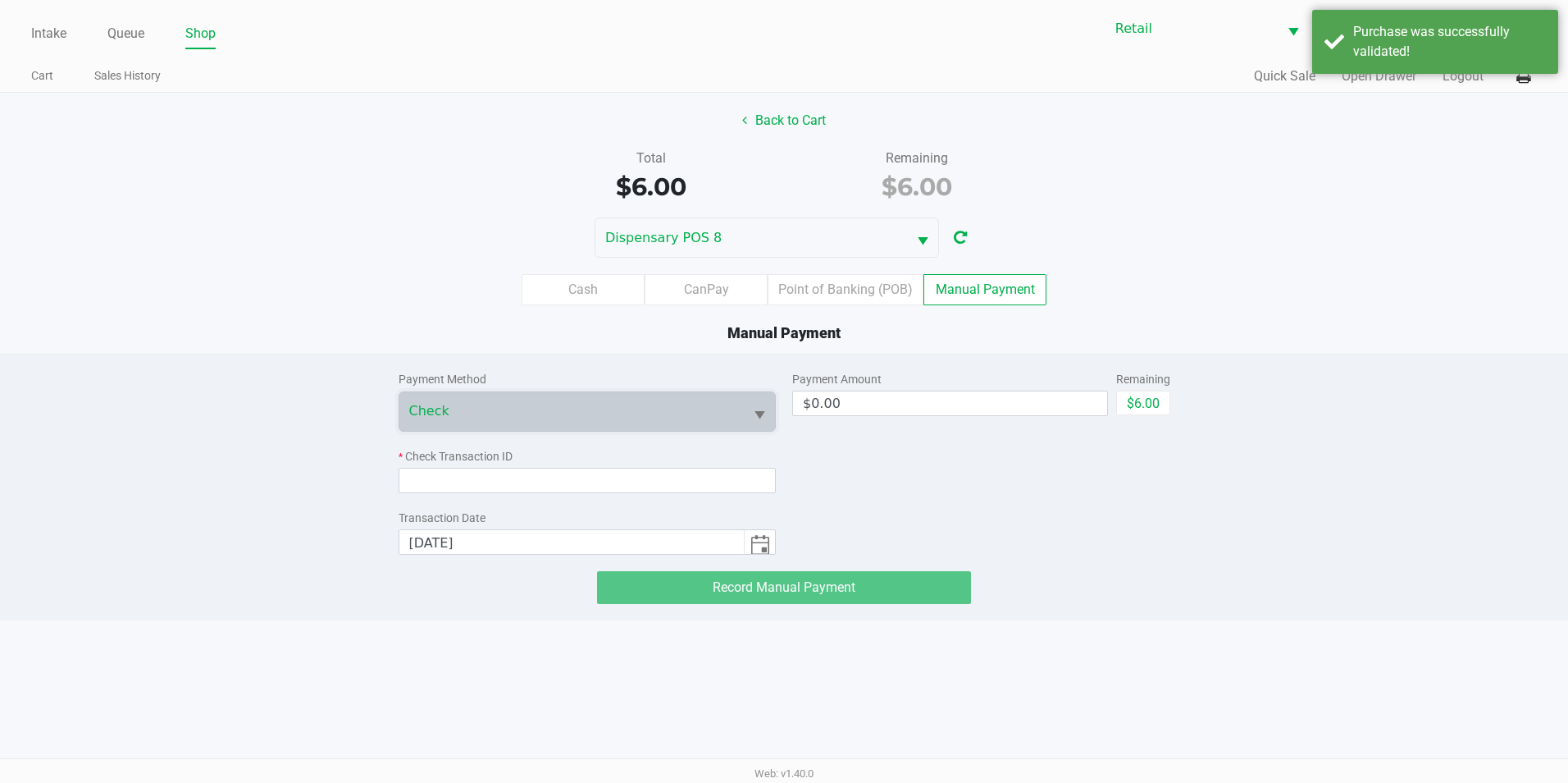
click at [470, 466] on div "* Check Transaction ID" at bounding box center [587, 470] width 378 height 45
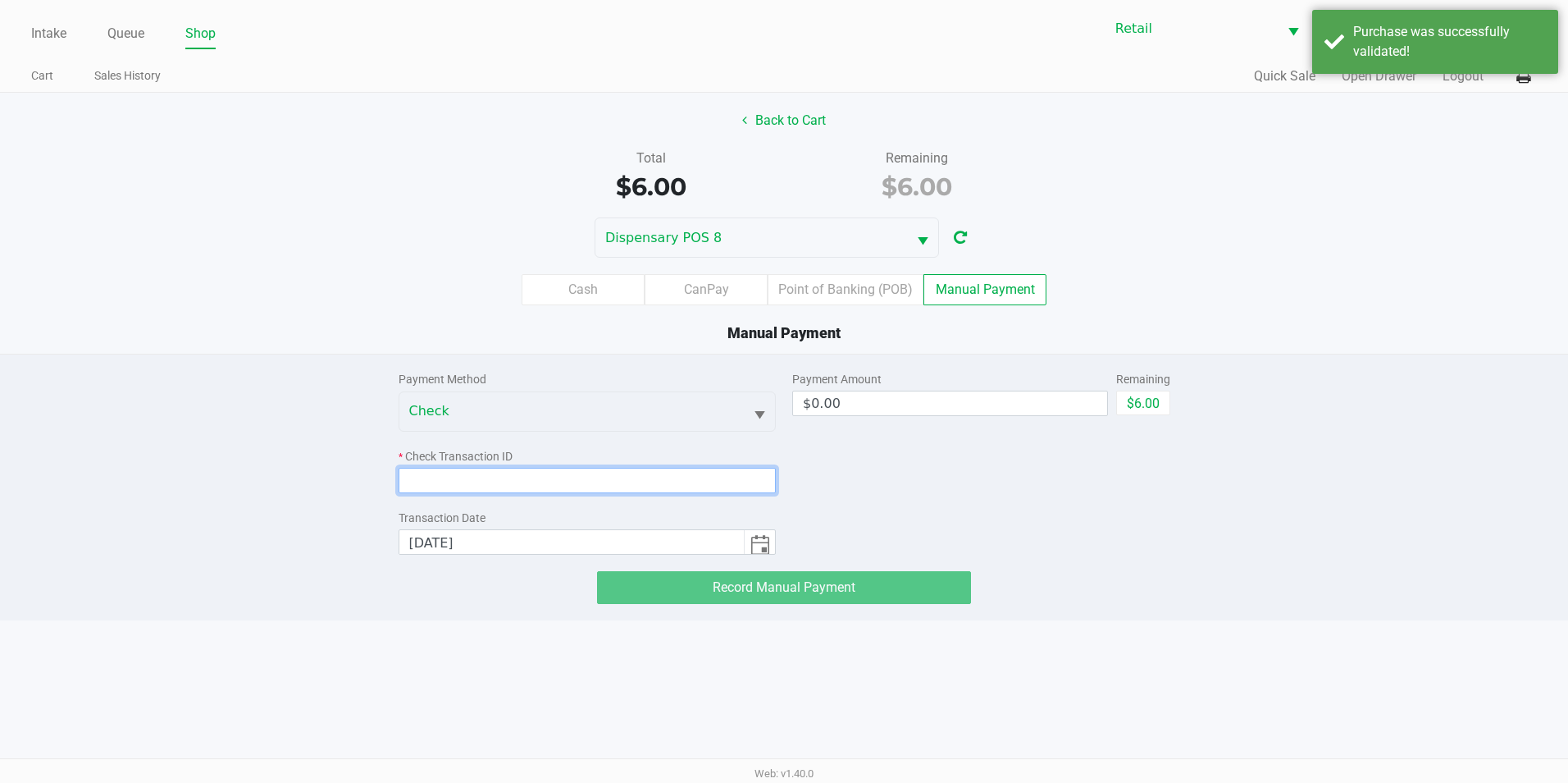
drag, startPoint x: 470, startPoint y: 466, endPoint x: 472, endPoint y: 480, distance: 14.1
click at [472, 480] on input at bounding box center [587, 479] width 378 height 25
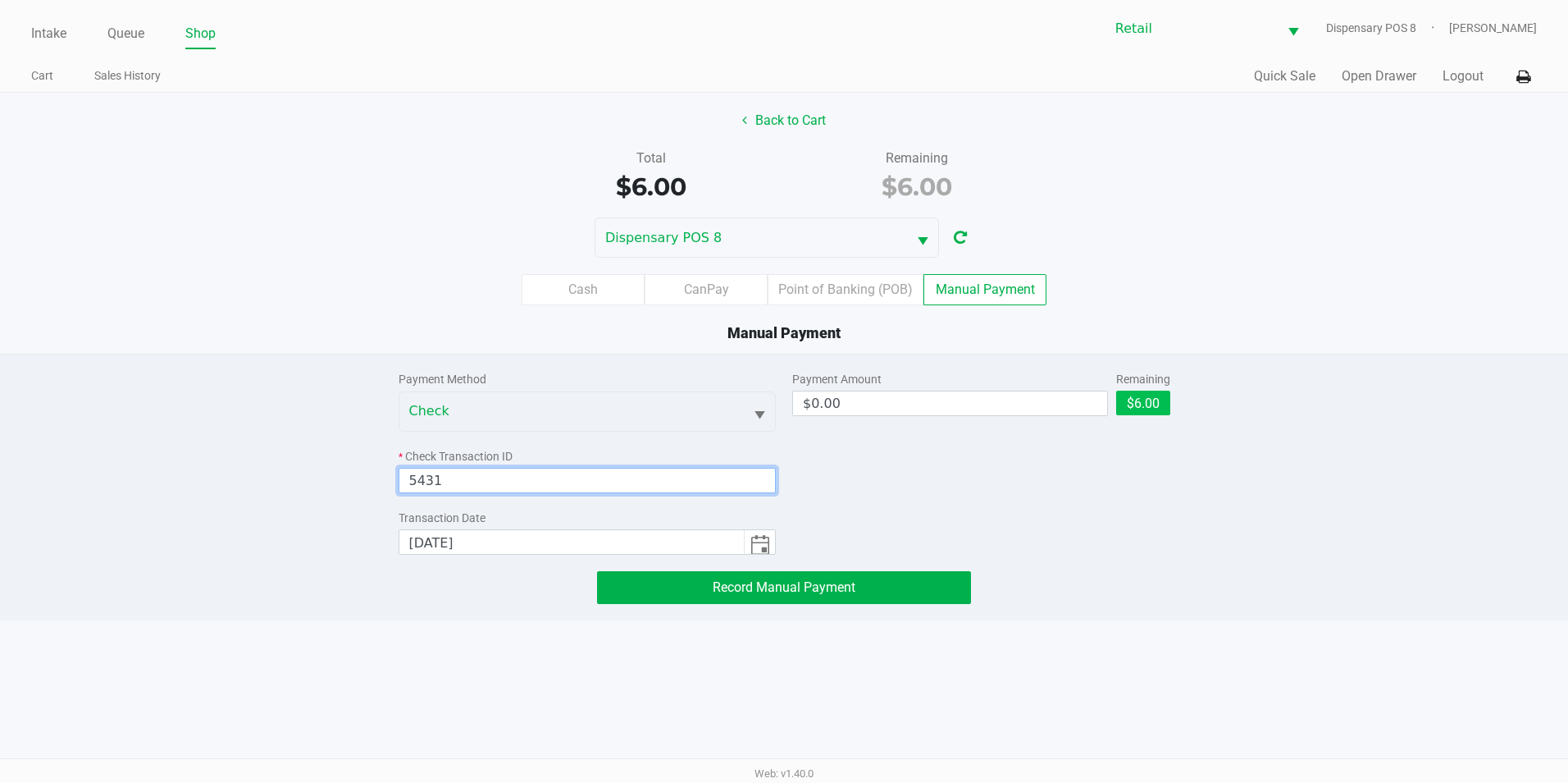
type input "5431"
click at [1146, 402] on button "$6.00" at bounding box center [1142, 403] width 55 height 25
type input "$6.00"
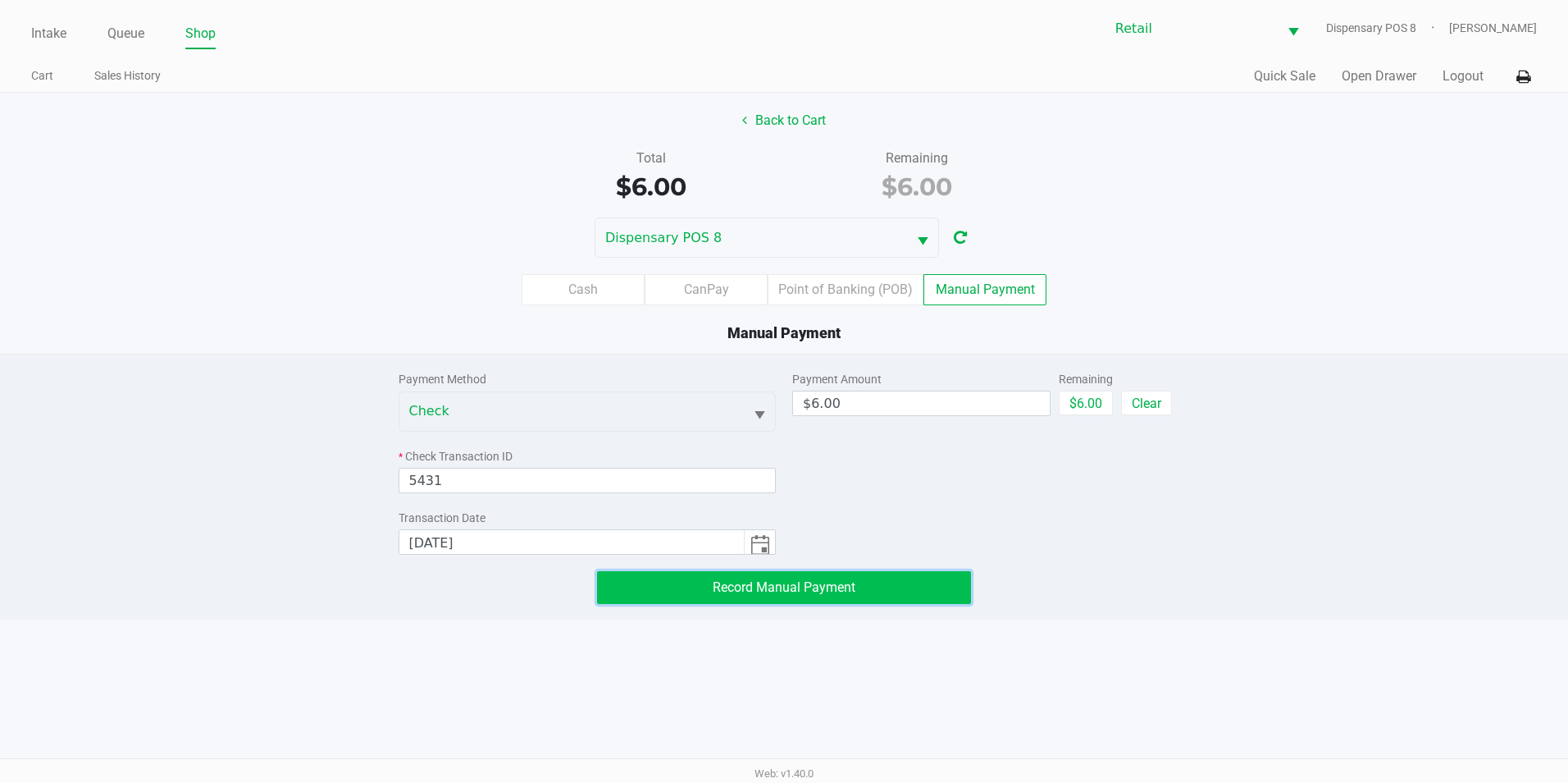
click at [693, 584] on button "Record Manual Payment" at bounding box center [784, 587] width 374 height 32
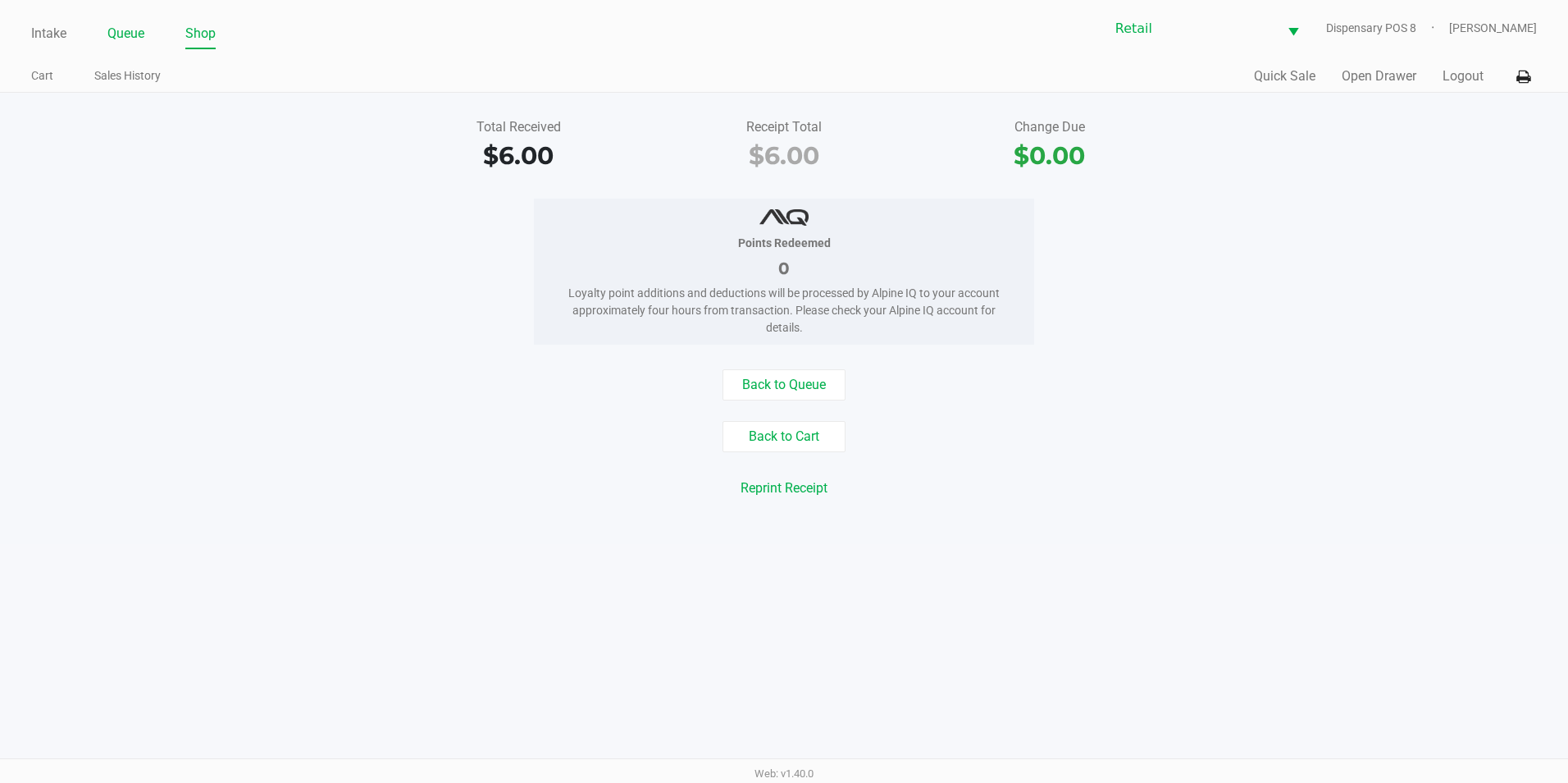
click at [139, 37] on link "Queue" at bounding box center [126, 33] width 37 height 23
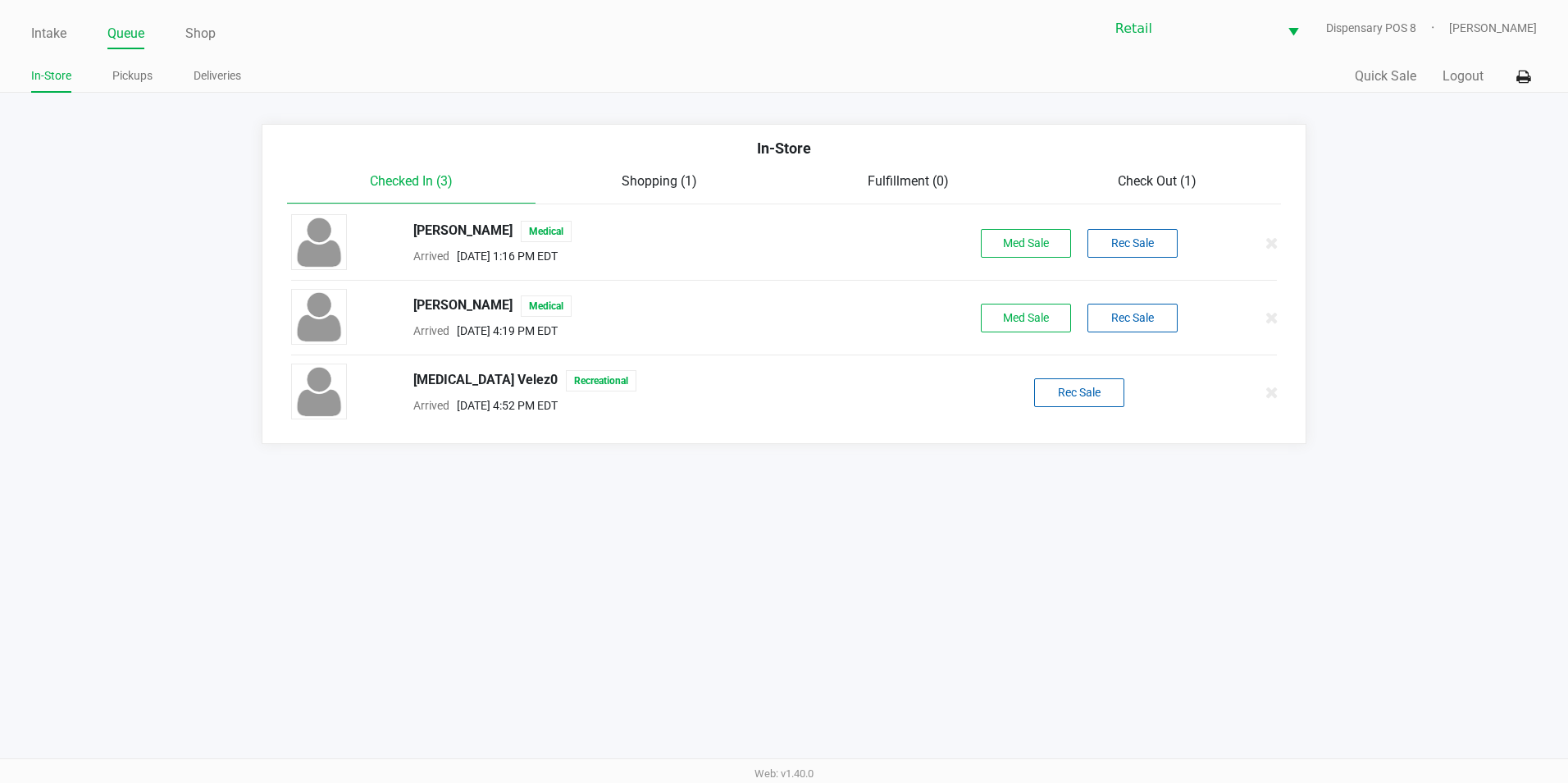
click at [1158, 180] on span "Check Out (1)" at bounding box center [1156, 180] width 79 height 16
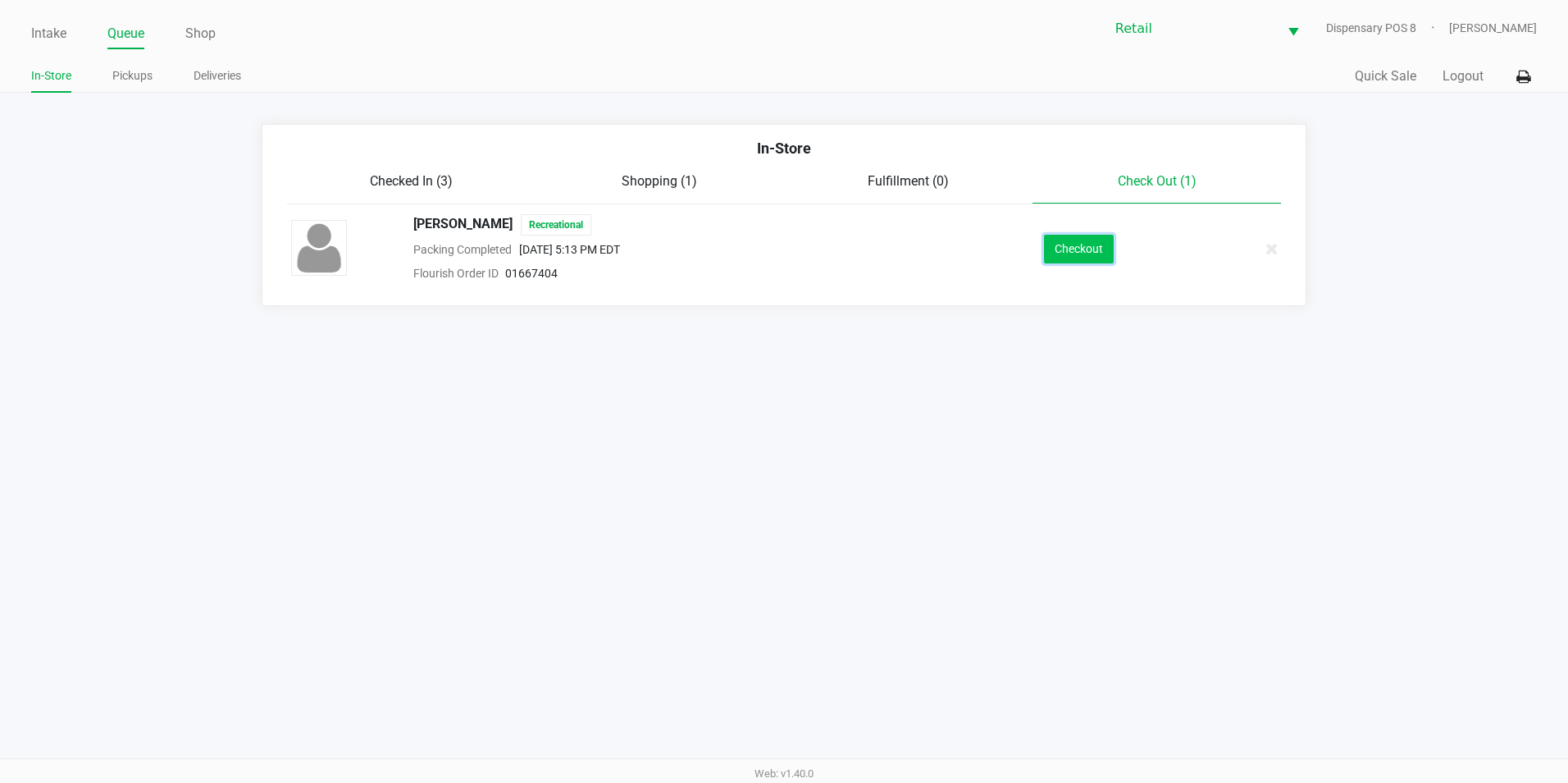
click at [1086, 242] on button "Checkout" at bounding box center [1078, 249] width 69 height 29
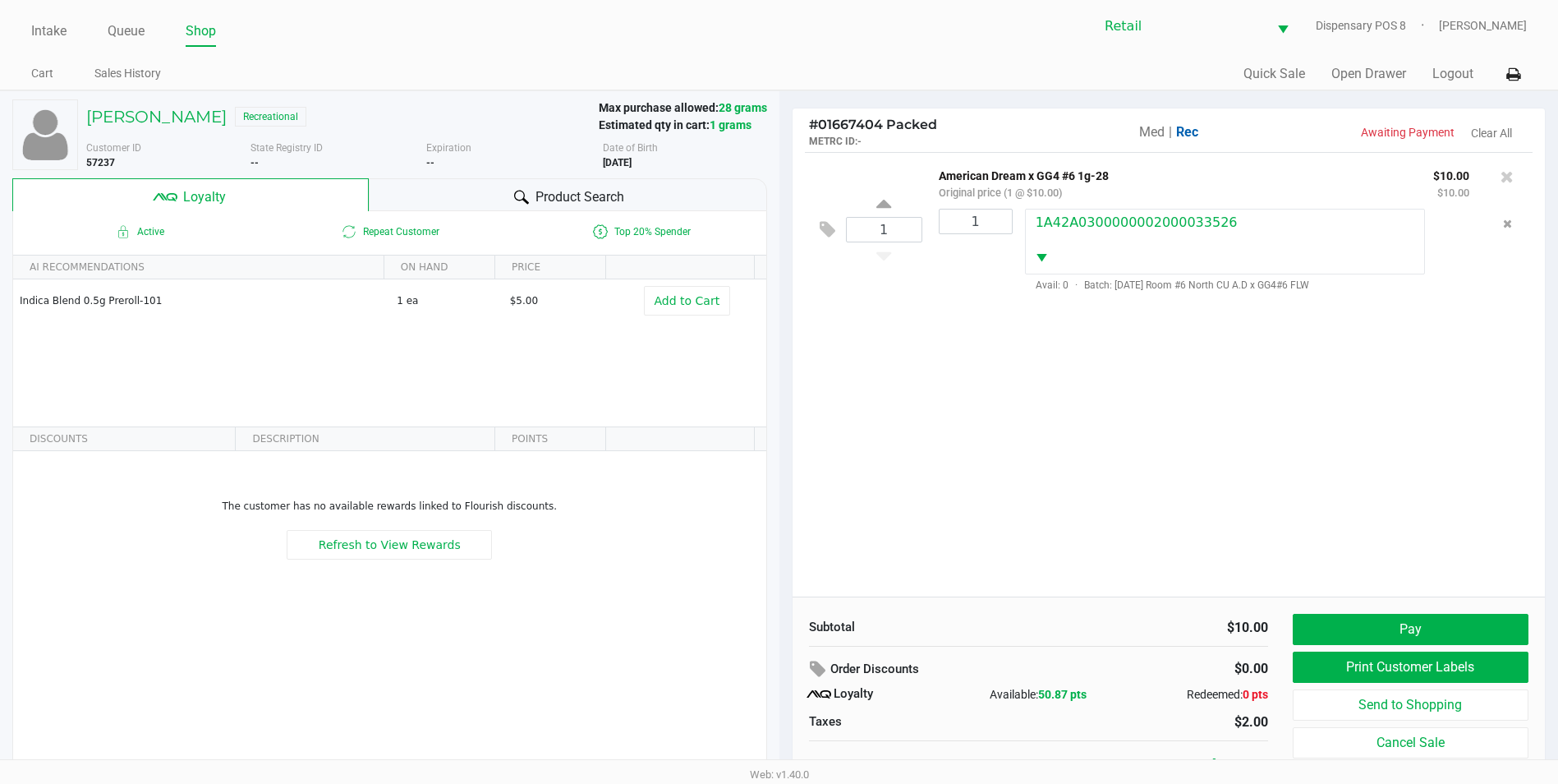
scroll to position [17, 0]
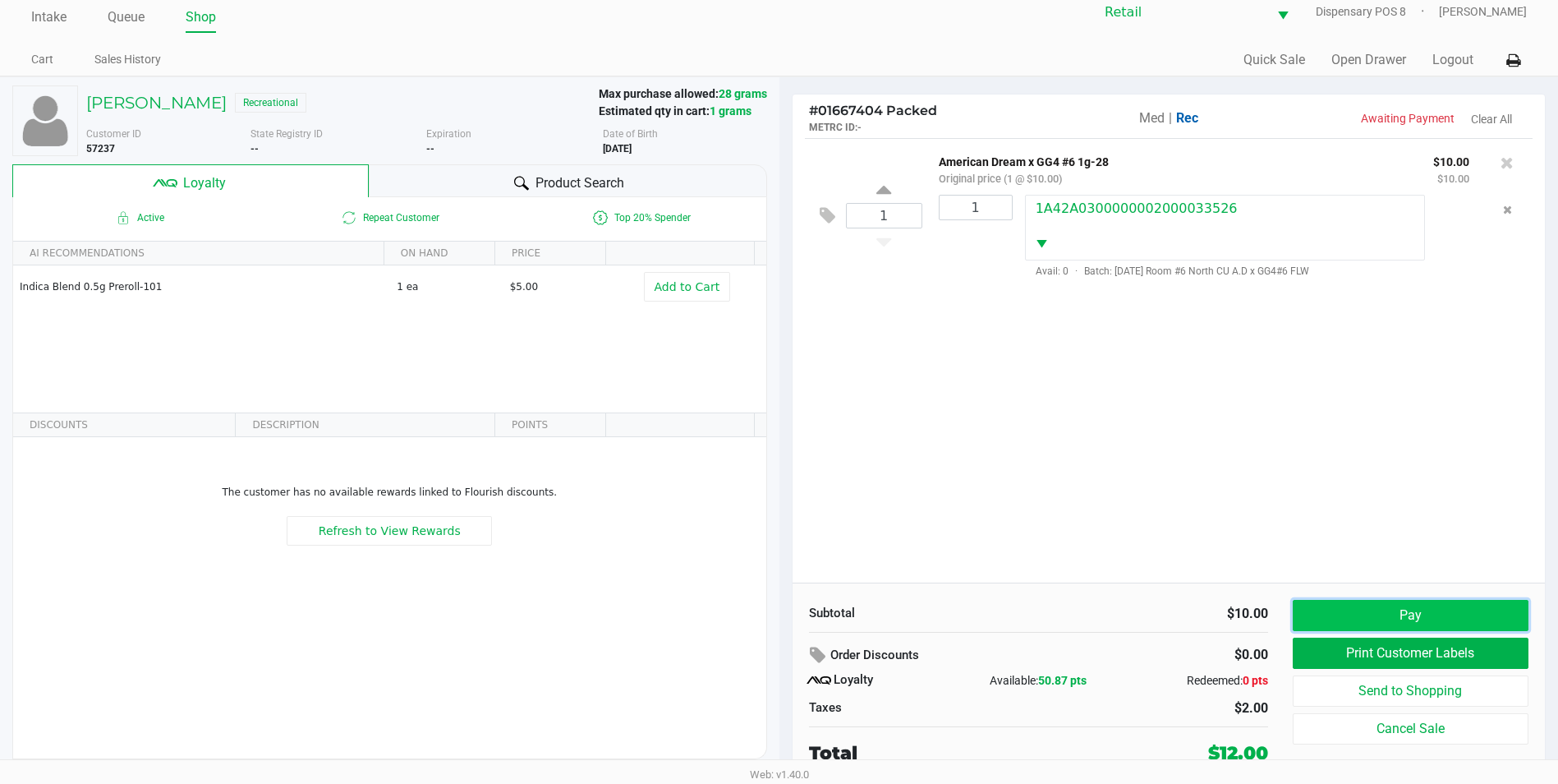
click at [1425, 619] on button "Pay" at bounding box center [1411, 615] width 235 height 32
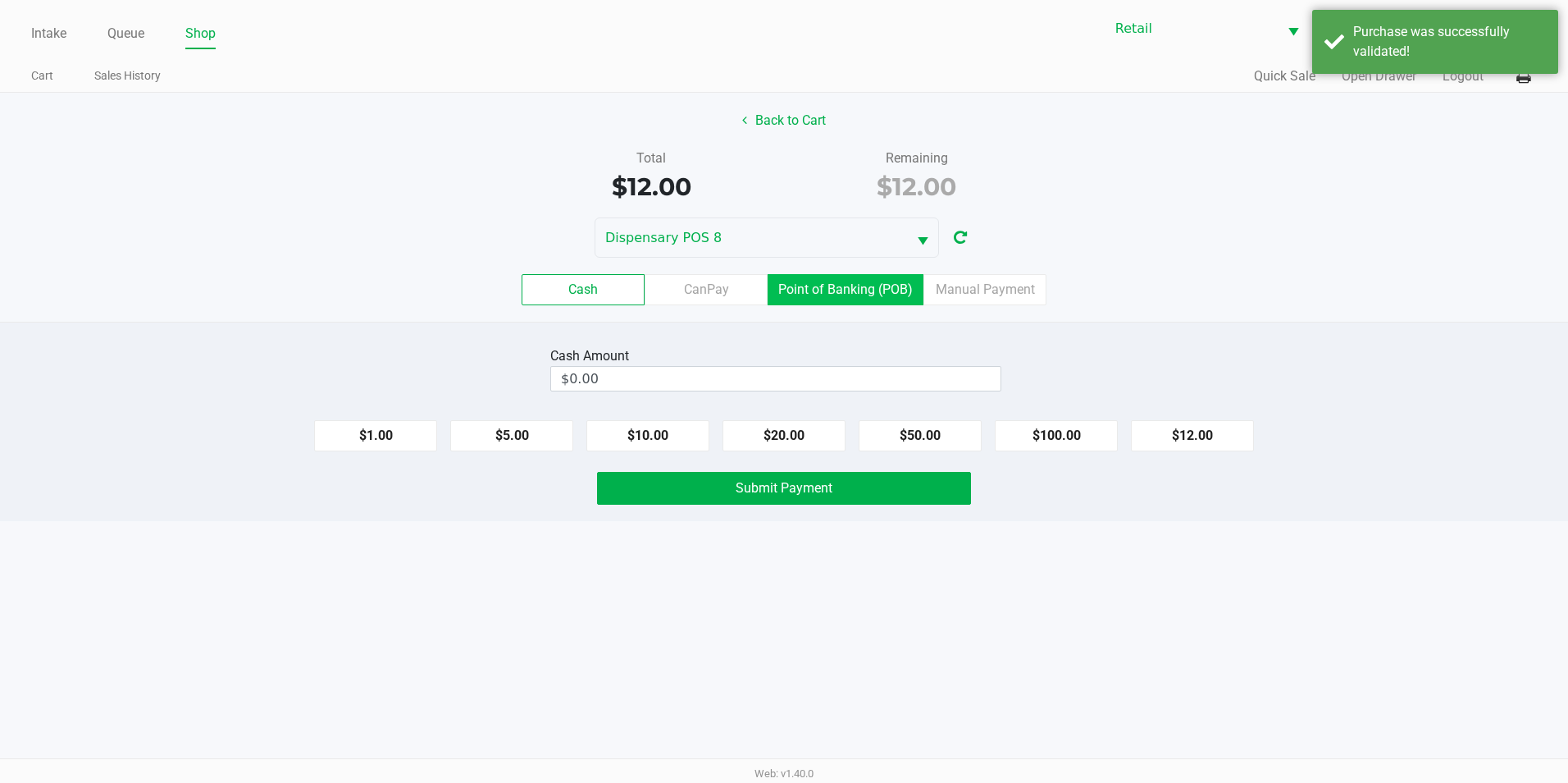
click at [811, 280] on label "Point of Banking (POB)" at bounding box center [846, 290] width 155 height 31
click at [0, 0] on 7 "Point of Banking (POB)" at bounding box center [0, 0] width 0 height 0
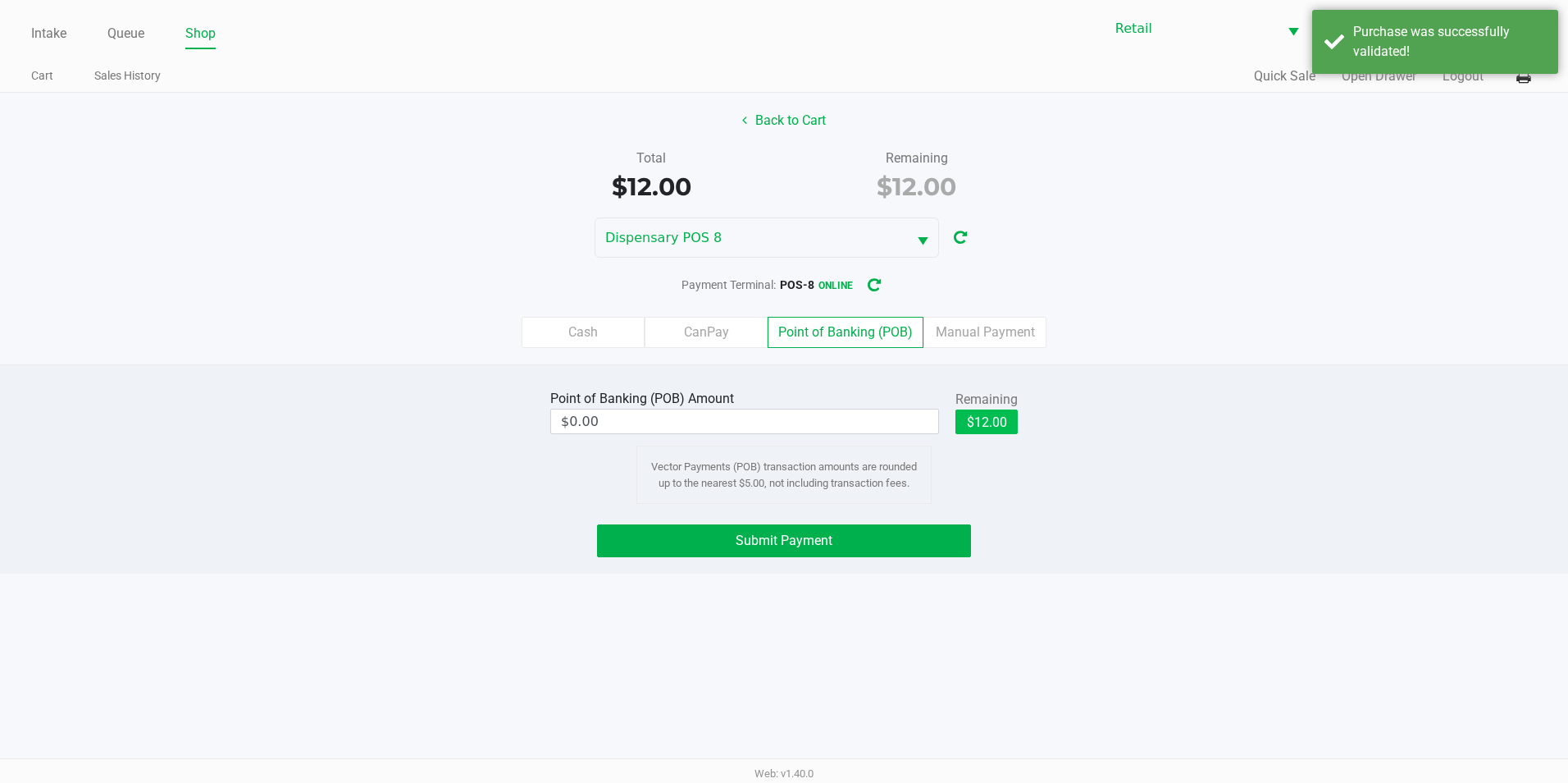
click at [1006, 437] on div "$12.00" at bounding box center [986, 428] width 62 height 37
click at [1006, 432] on button "$12.00" at bounding box center [986, 421] width 62 height 25
type input "$12.00"
drag, startPoint x: 879, startPoint y: 545, endPoint x: 910, endPoint y: 521, distance: 39.2
click at [883, 531] on button "Submit Payment" at bounding box center [784, 540] width 374 height 32
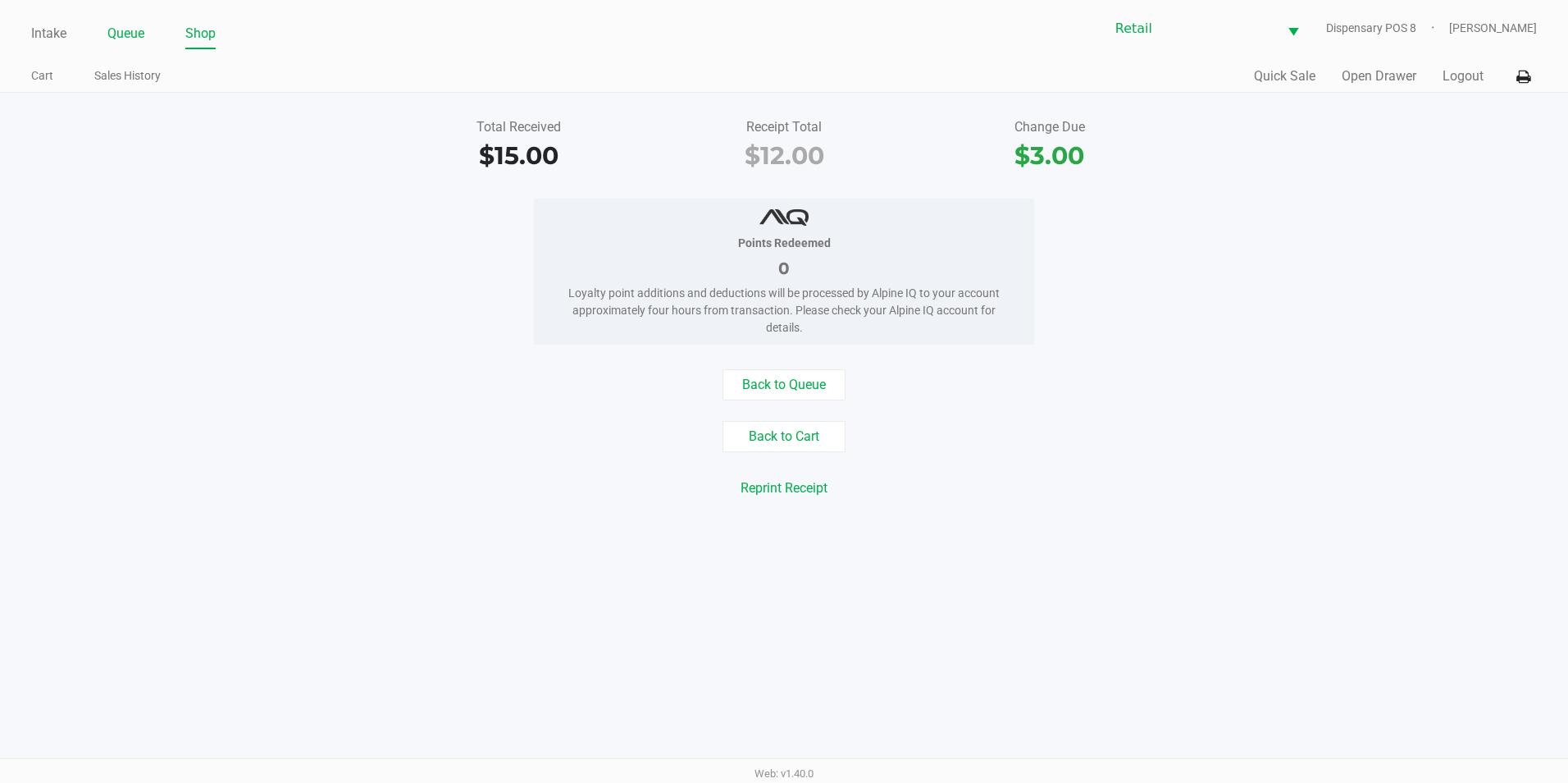
click at [116, 30] on link "Queue" at bounding box center [126, 33] width 37 height 23
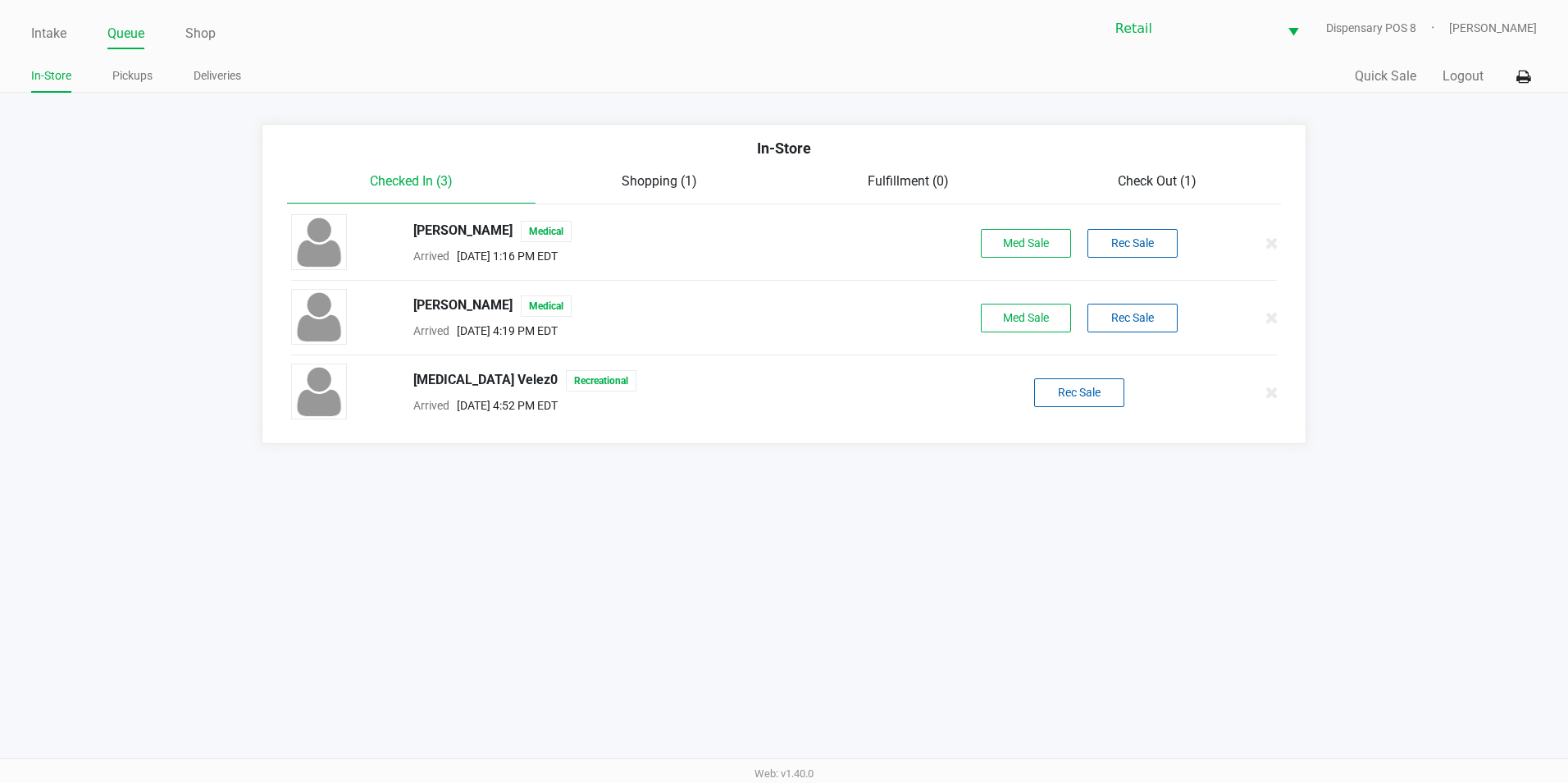
click at [1158, 177] on span "Check Out (1)" at bounding box center [1156, 180] width 79 height 16
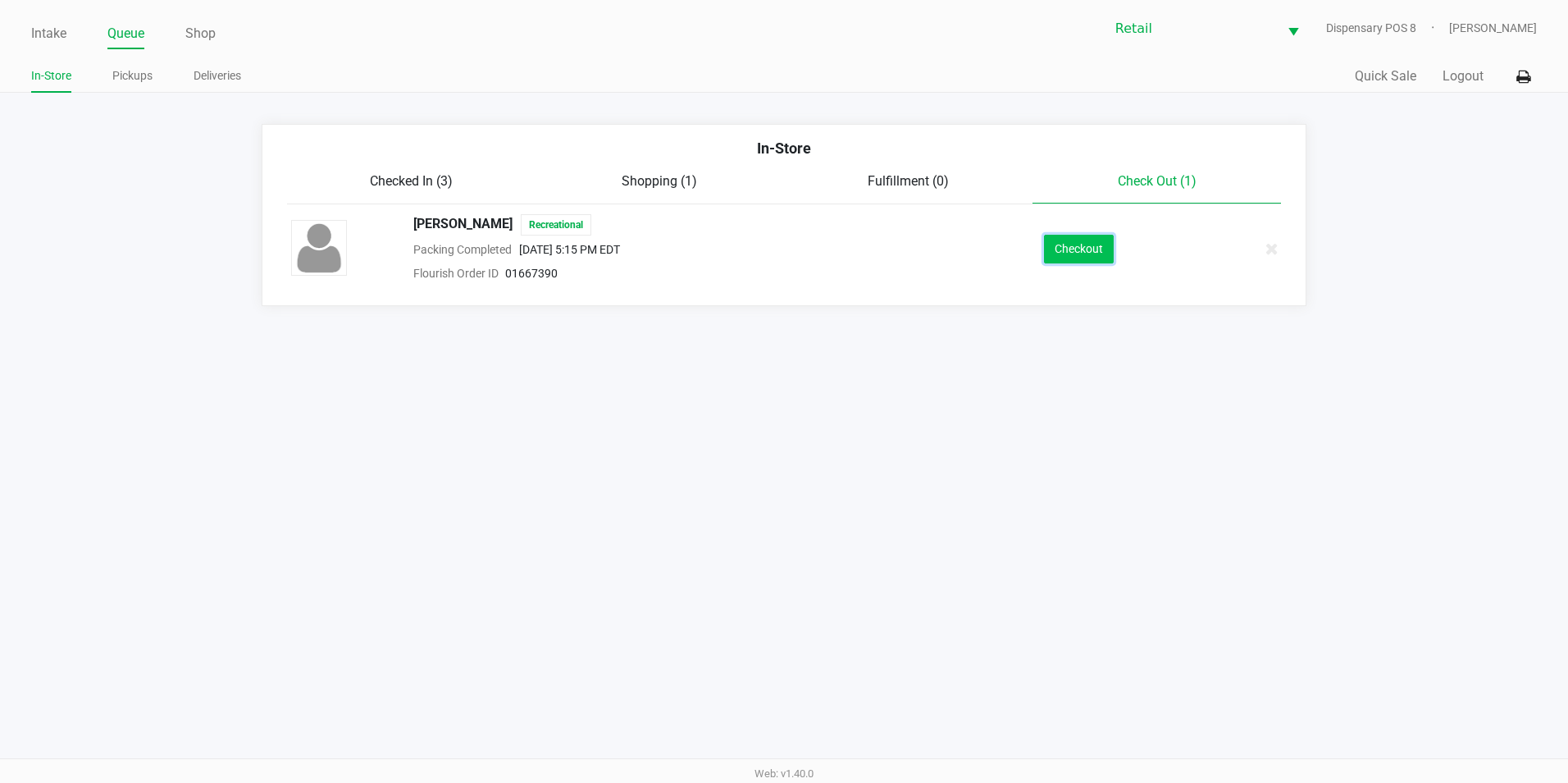
click at [1082, 251] on button "Checkout" at bounding box center [1078, 249] width 69 height 29
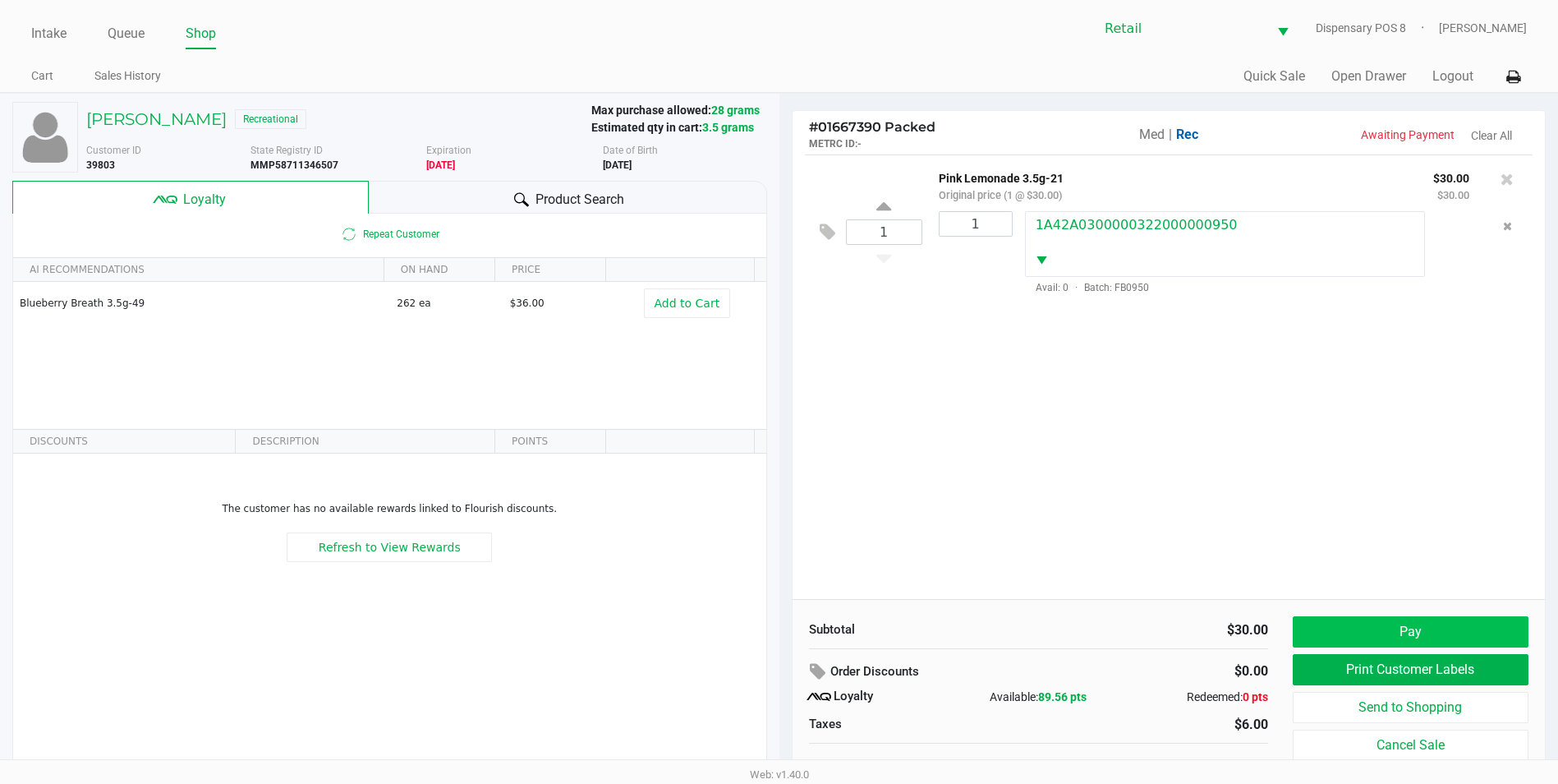
scroll to position [17, 0]
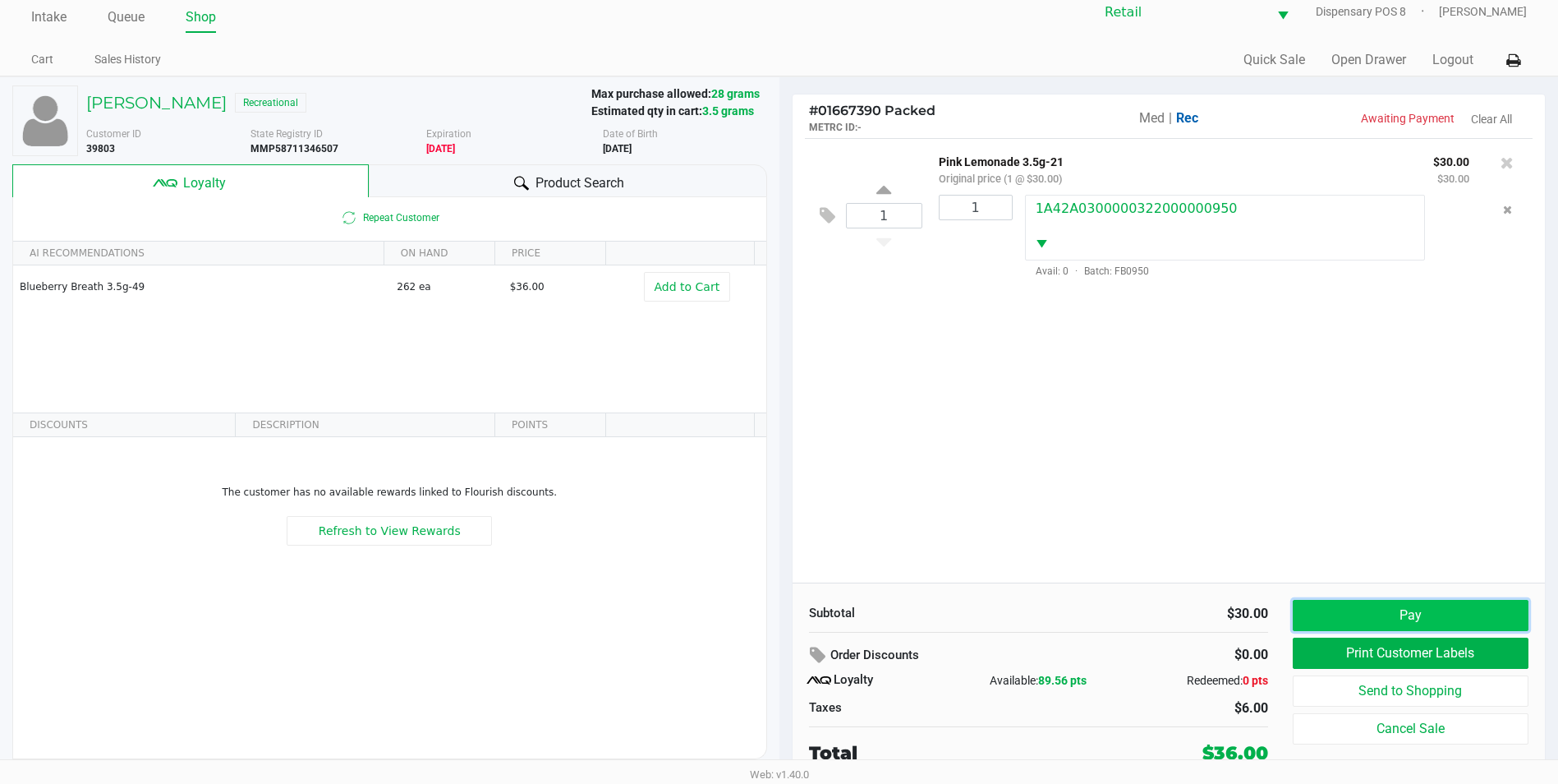
click at [1348, 619] on button "Pay" at bounding box center [1411, 615] width 235 height 32
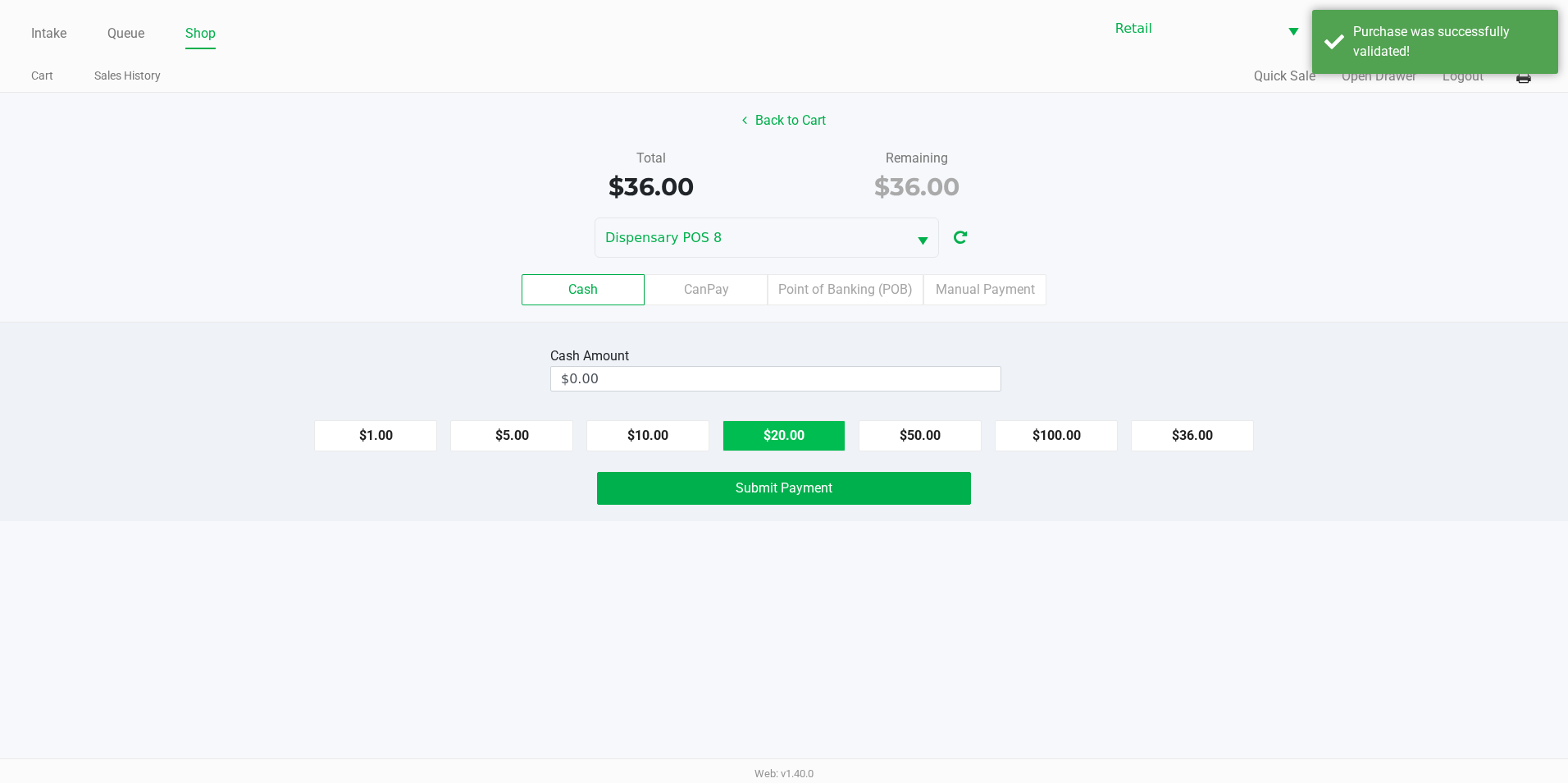
click at [755, 423] on button "$20.00" at bounding box center [784, 436] width 123 height 31
click at [763, 447] on button "$20.00" at bounding box center [784, 436] width 123 height 31
type input "$40.00"
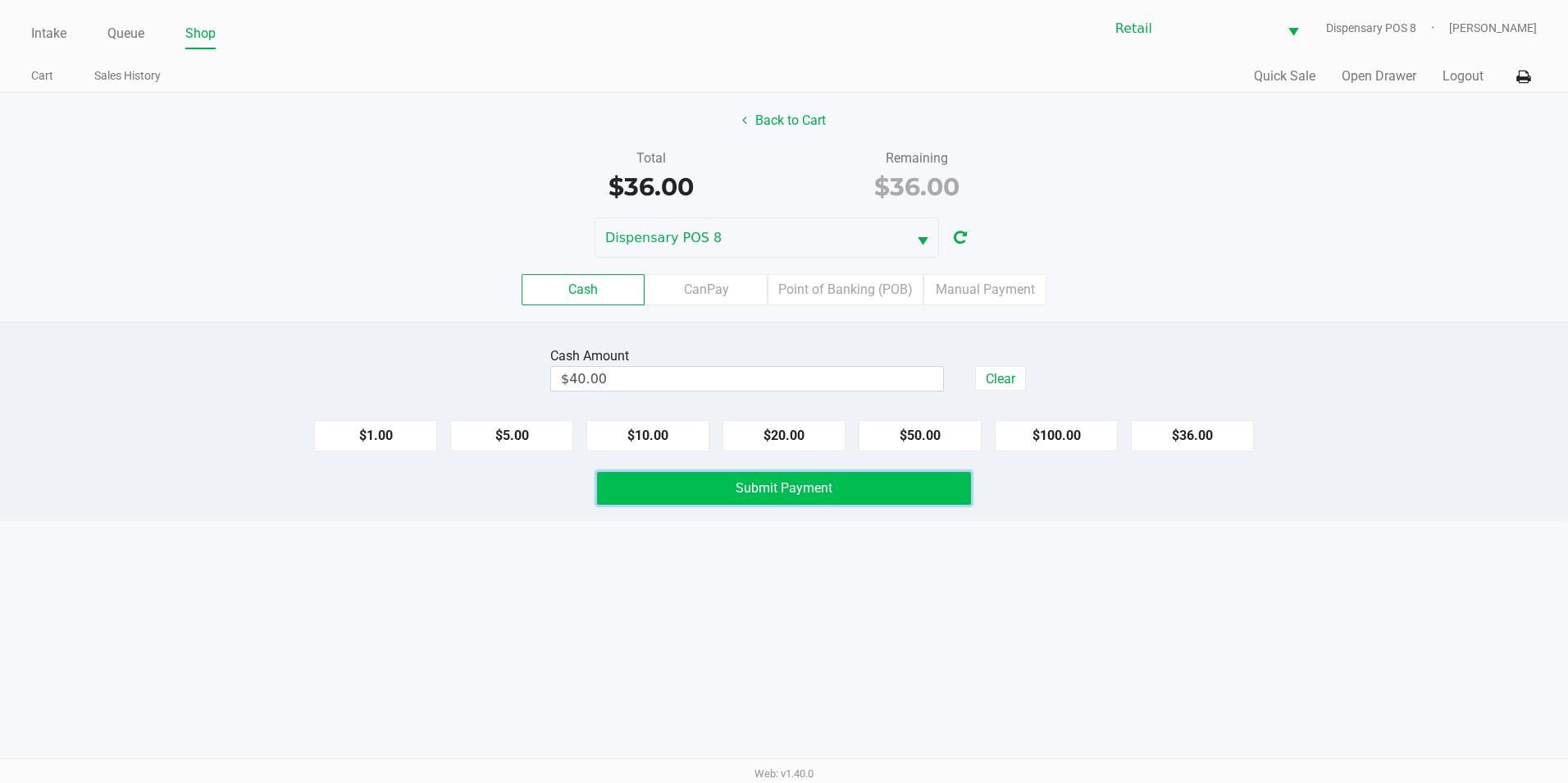
click at [725, 496] on button "Submit Payment" at bounding box center [784, 488] width 374 height 32
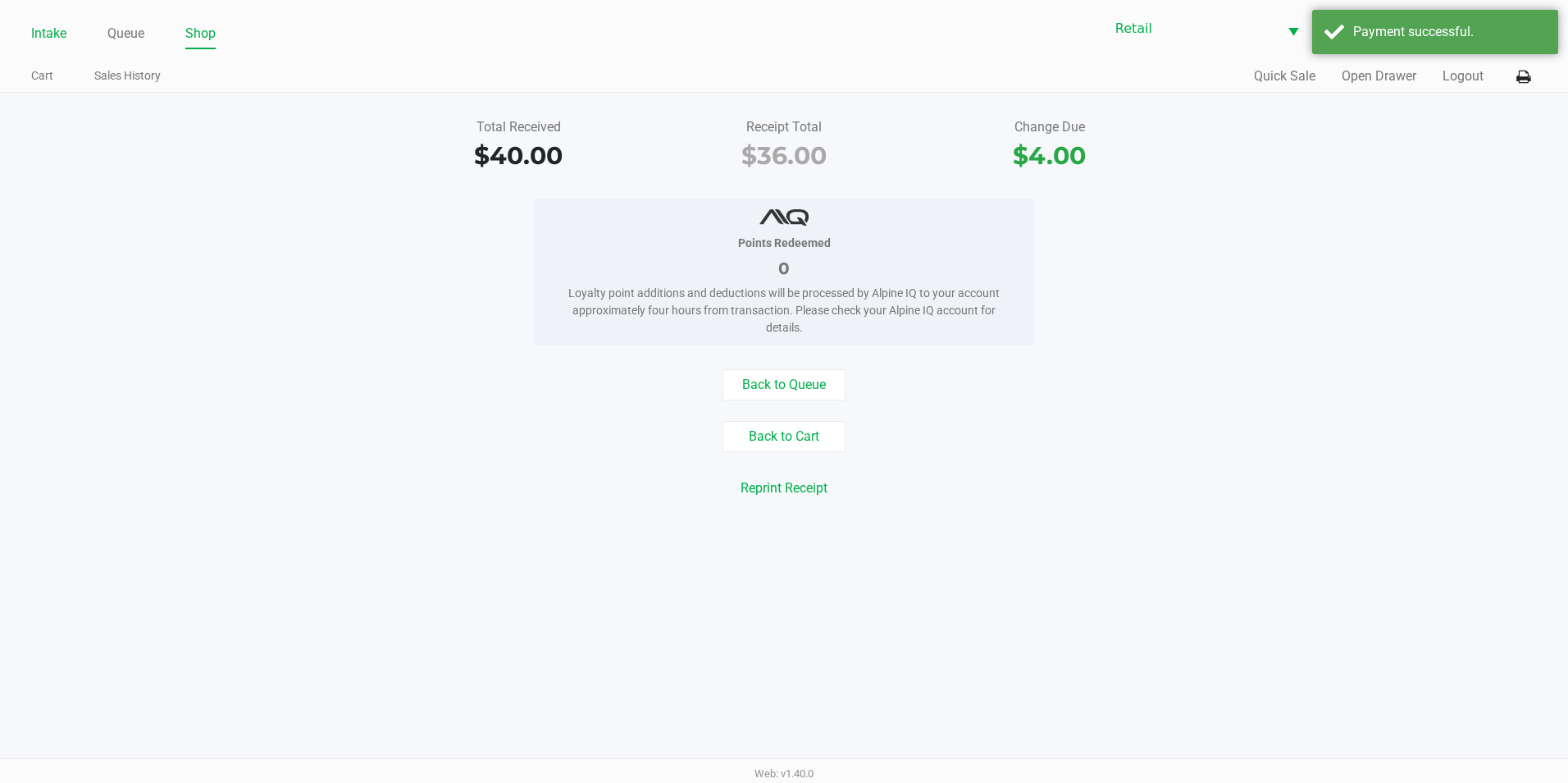
click at [42, 29] on link "Intake" at bounding box center [49, 33] width 35 height 23
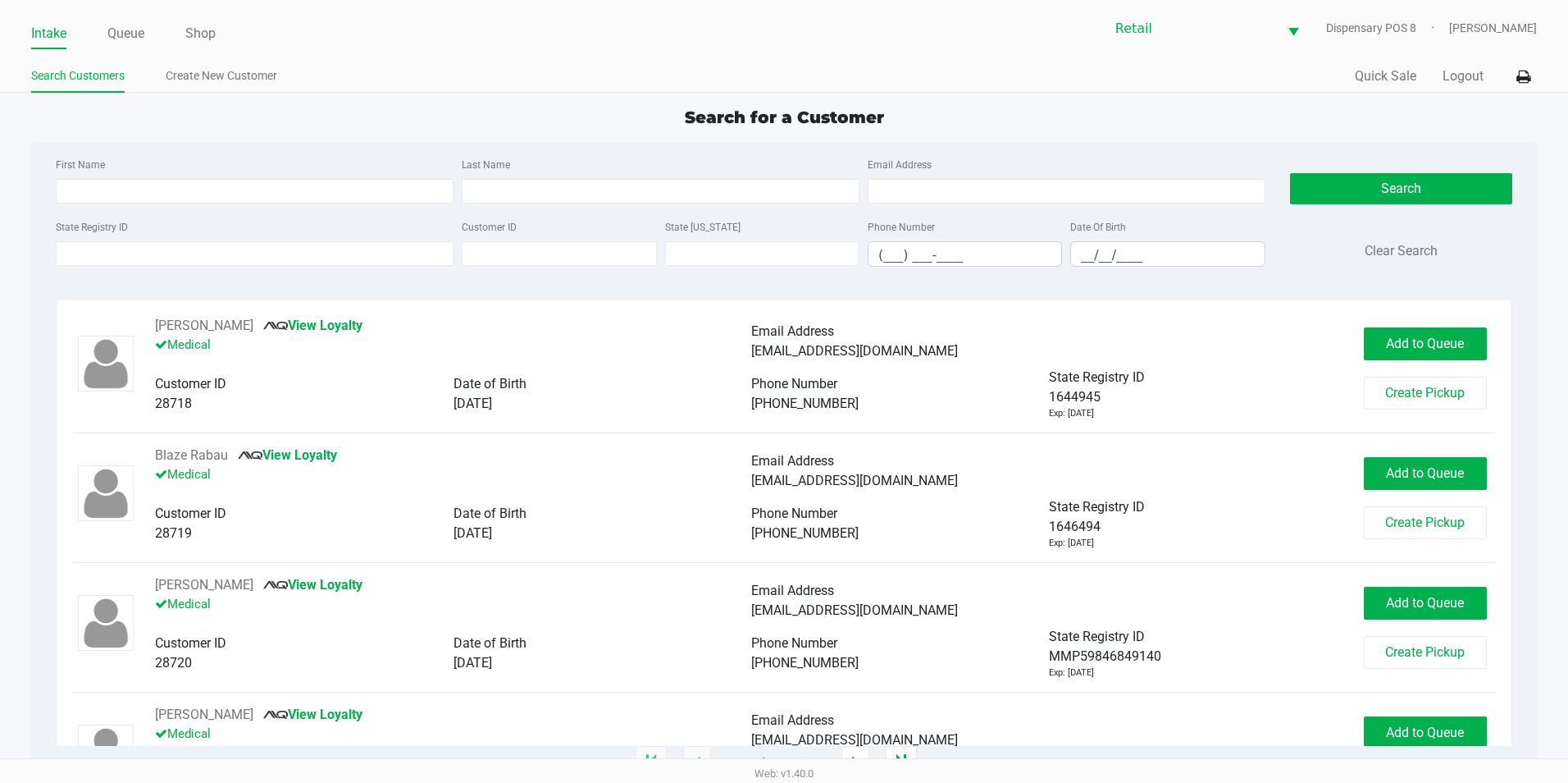
click at [110, 54] on div "Intake Queue Shop Retail Dispensary POS 8 Victoria Jessop Search Customers Crea…" at bounding box center [784, 46] width 1568 height 93
click at [127, 26] on link "Queue" at bounding box center [126, 33] width 37 height 23
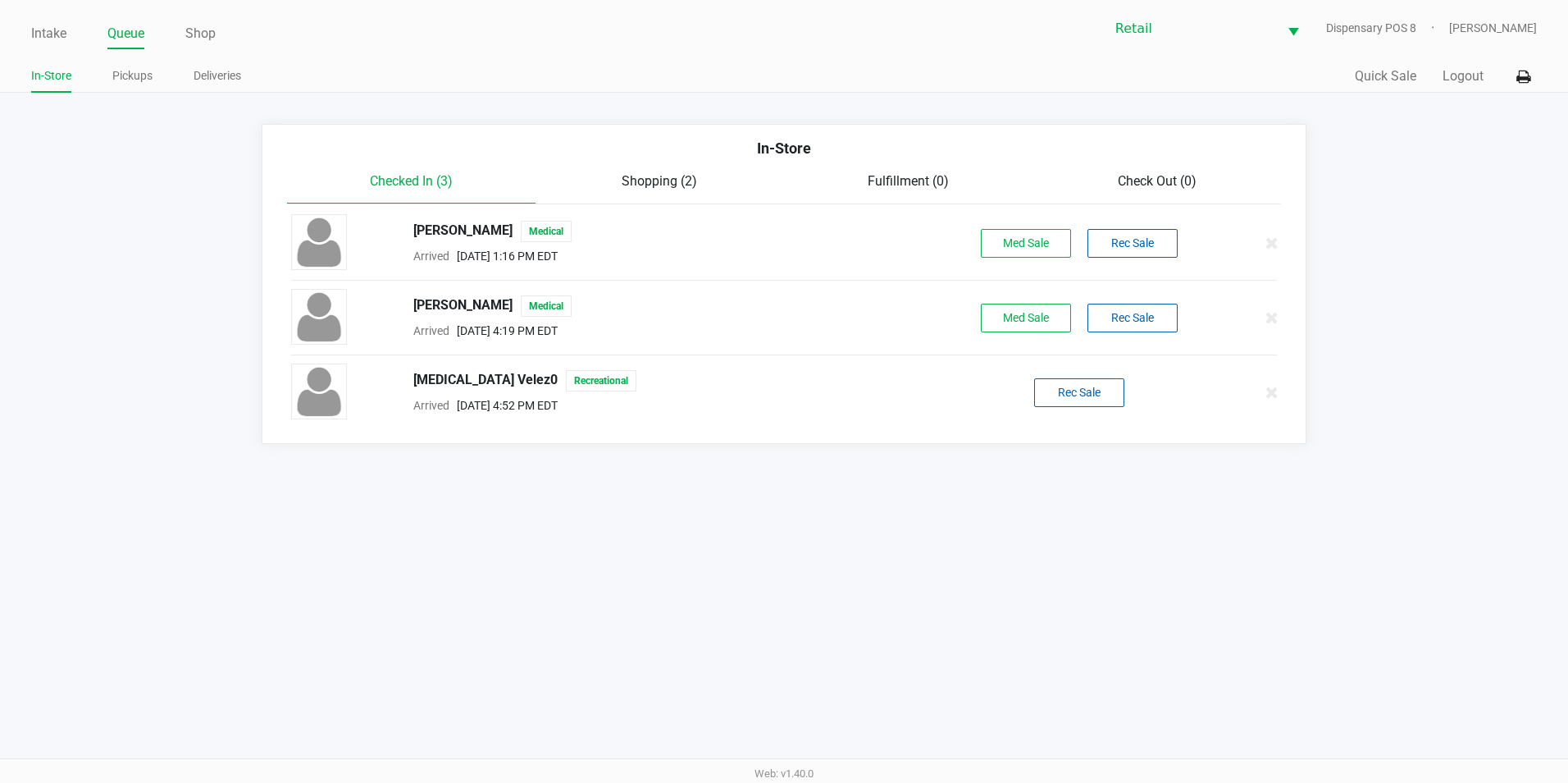
drag, startPoint x: 205, startPoint y: 31, endPoint x: 225, endPoint y: 31, distance: 20.0
click at [225, 31] on ul "Intake Queue Shop" at bounding box center [408, 34] width 753 height 28
click at [217, 32] on ul "Intake Queue Shop" at bounding box center [408, 34] width 753 height 28
click at [203, 35] on link "Shop" at bounding box center [200, 33] width 31 height 23
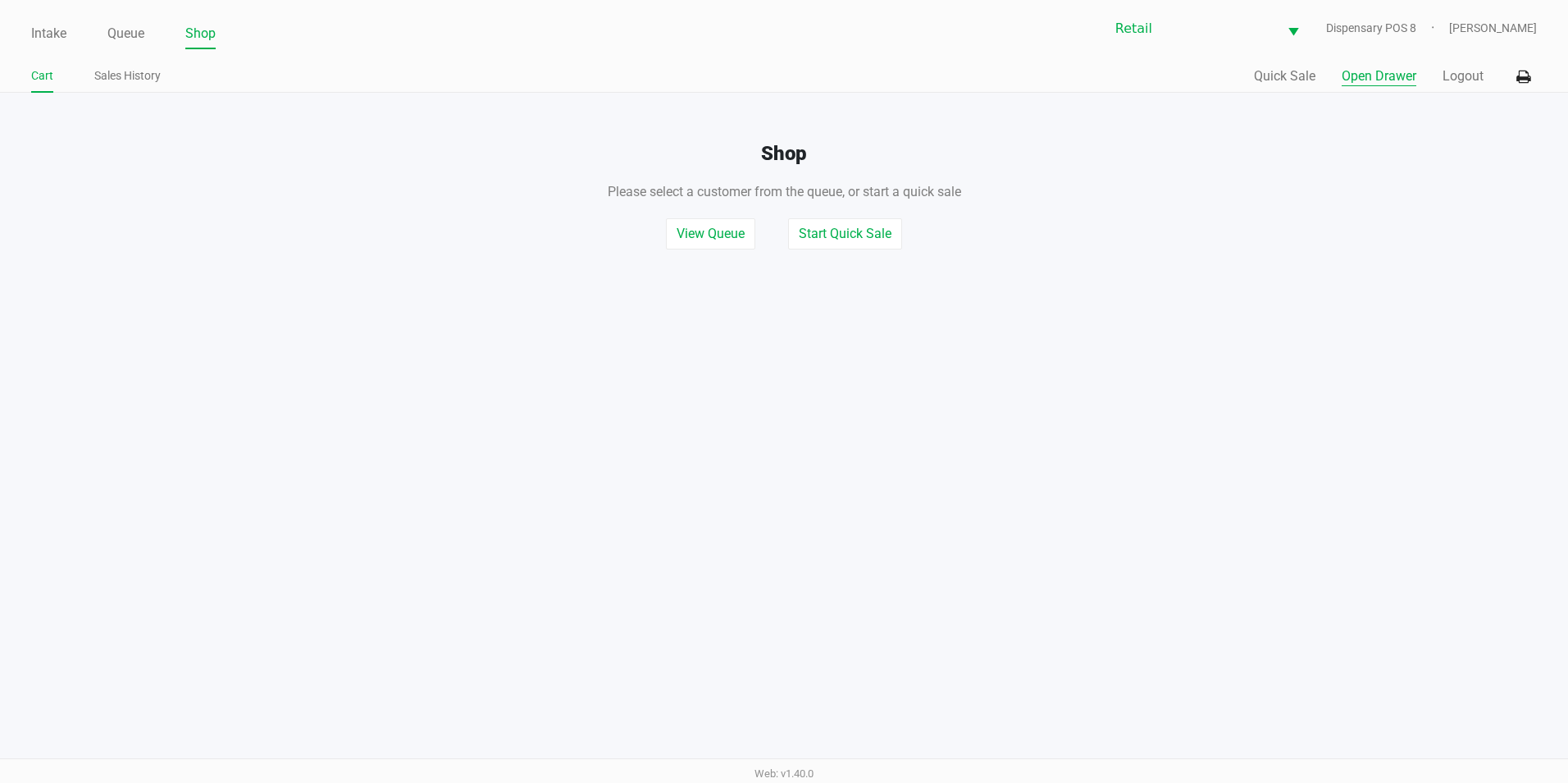
click at [1397, 76] on button "Open Drawer" at bounding box center [1378, 76] width 75 height 19
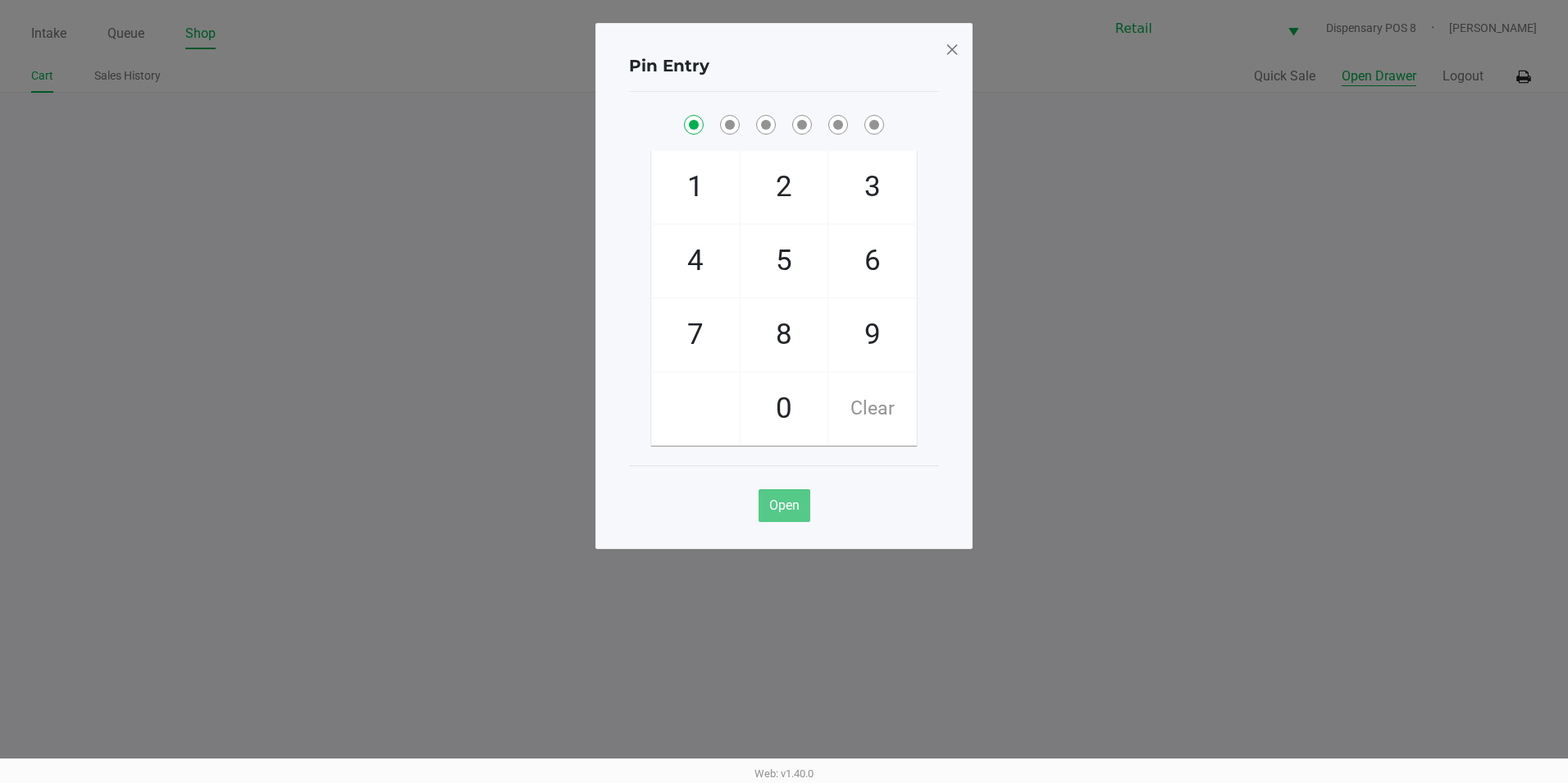
checkbox input "true"
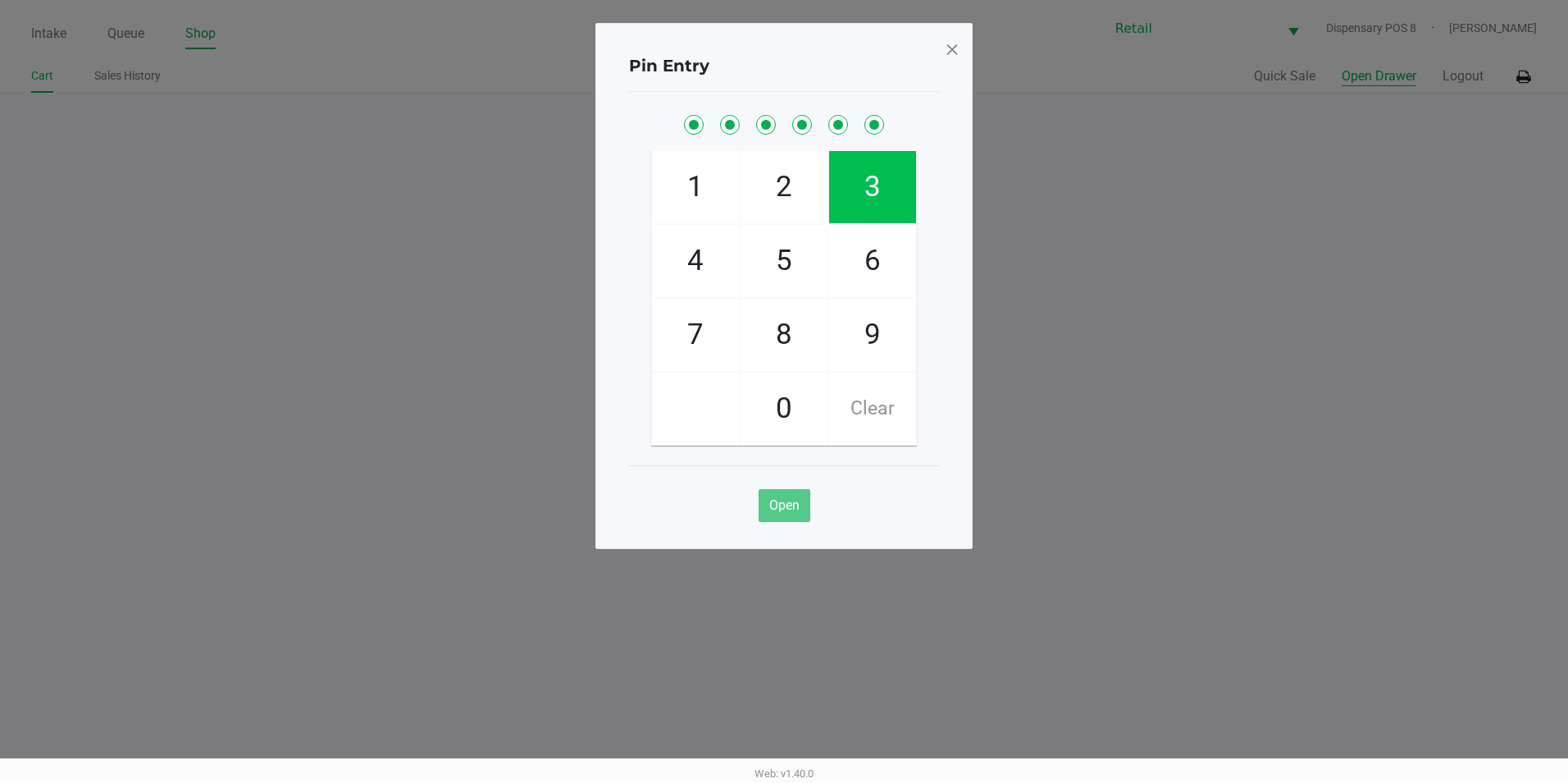
checkbox input "true"
click at [950, 62] on div at bounding box center [952, 50] width 15 height 28
click at [957, 47] on span at bounding box center [952, 49] width 15 height 26
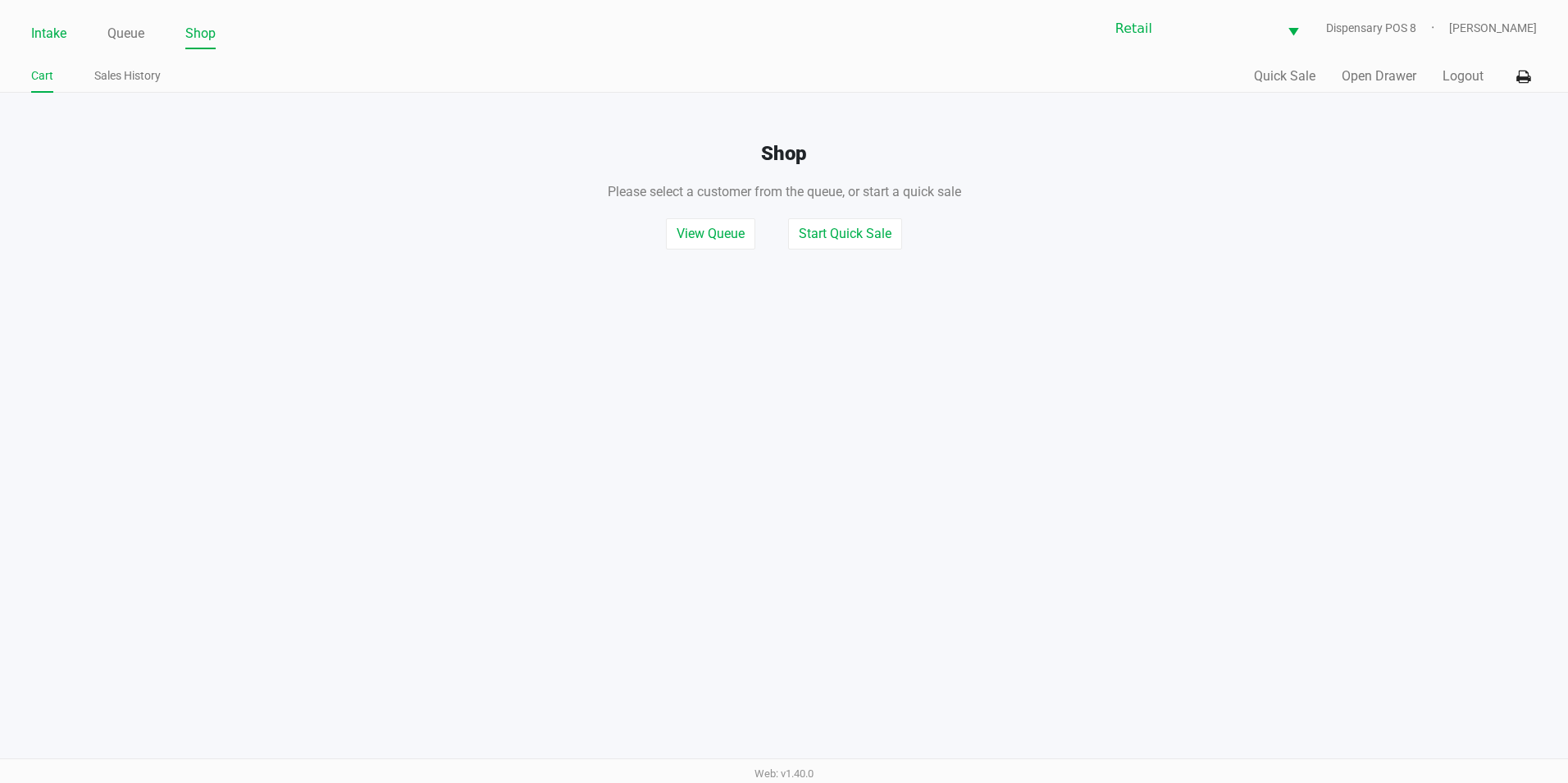
click at [61, 32] on link "Intake" at bounding box center [49, 33] width 35 height 23
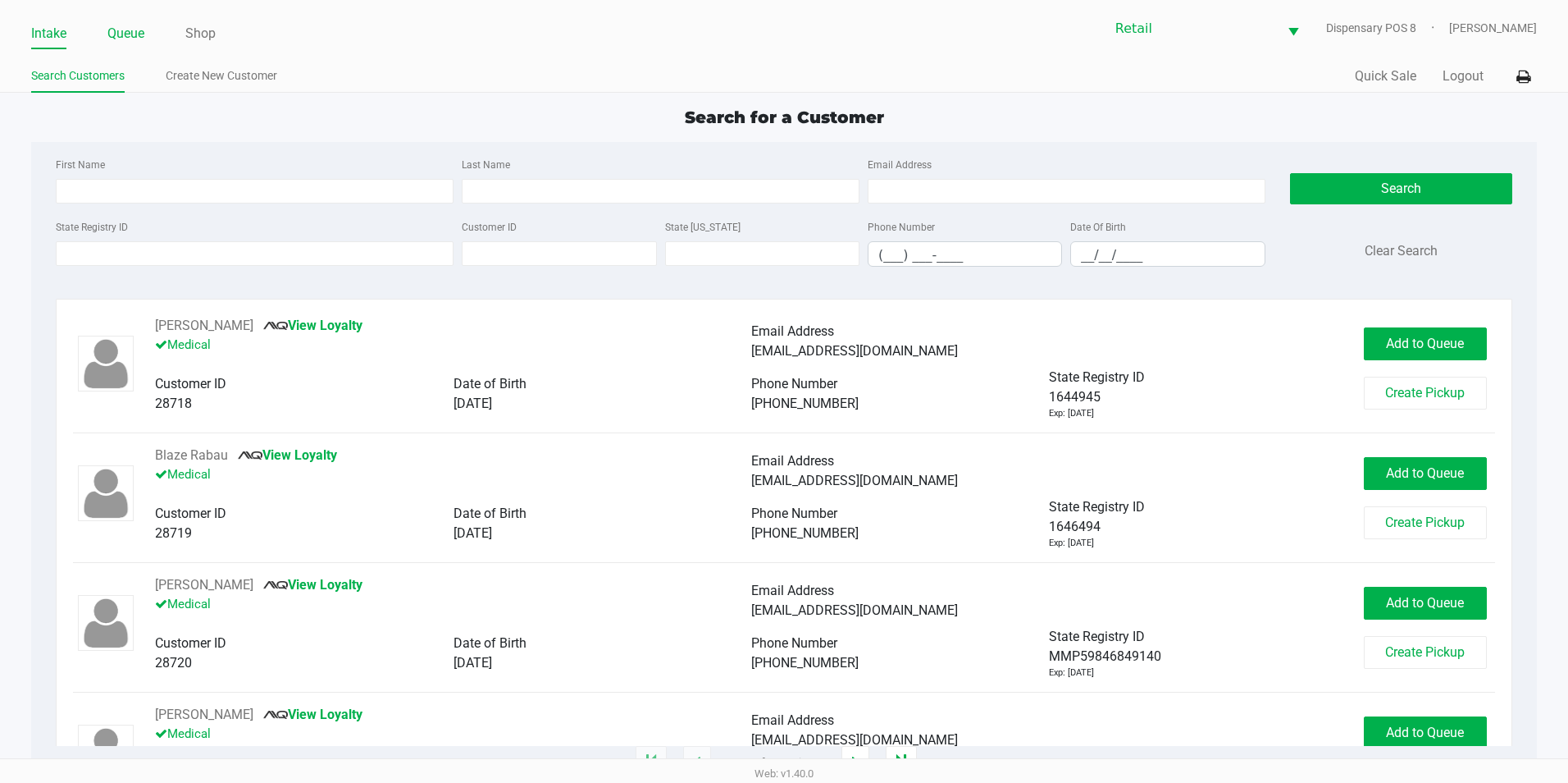
click at [125, 33] on link "Queue" at bounding box center [126, 33] width 37 height 23
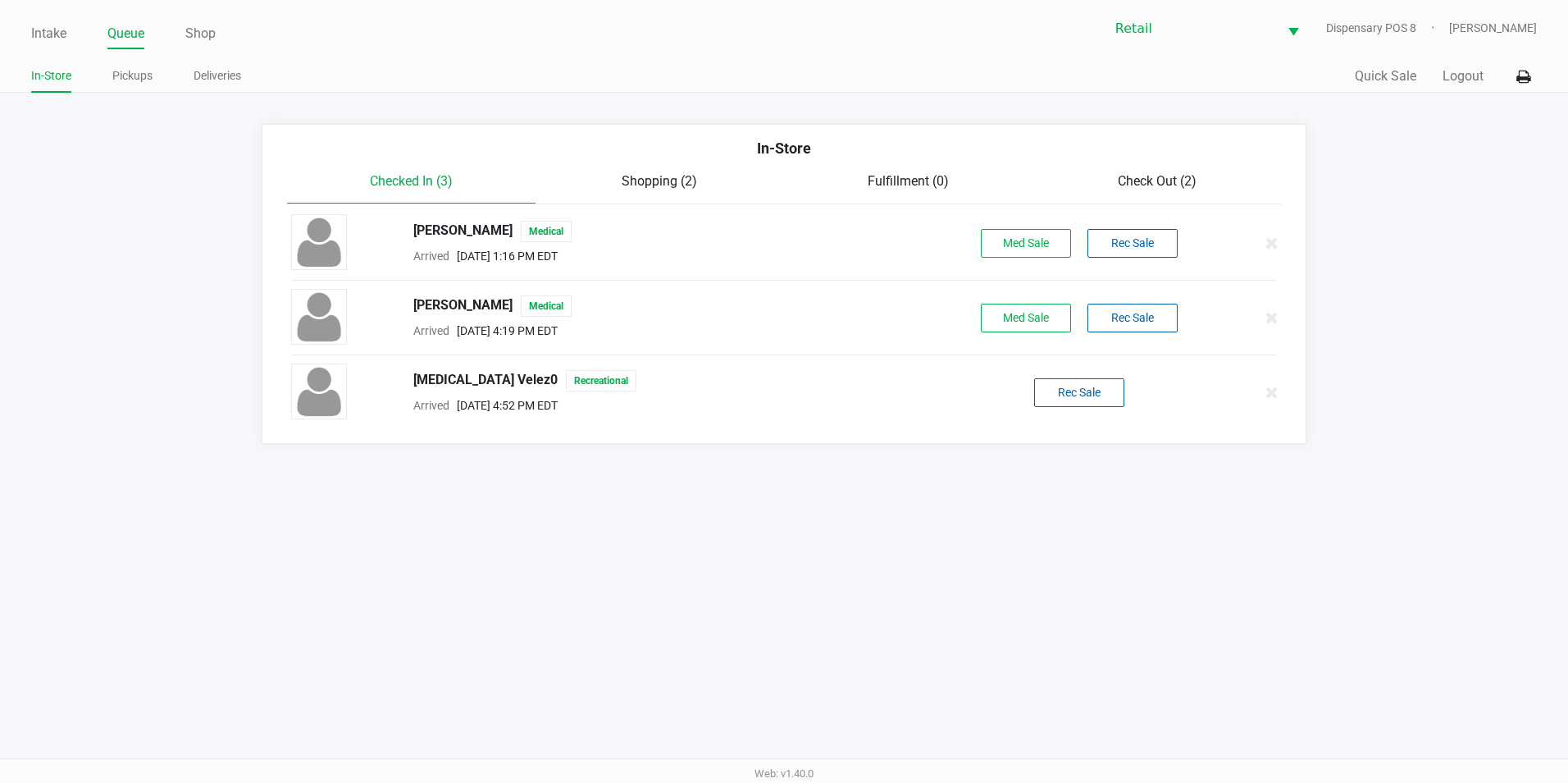
click at [130, 34] on link "Queue" at bounding box center [126, 33] width 37 height 23
click at [1136, 188] on span "Check Out (1)" at bounding box center [1156, 180] width 79 height 16
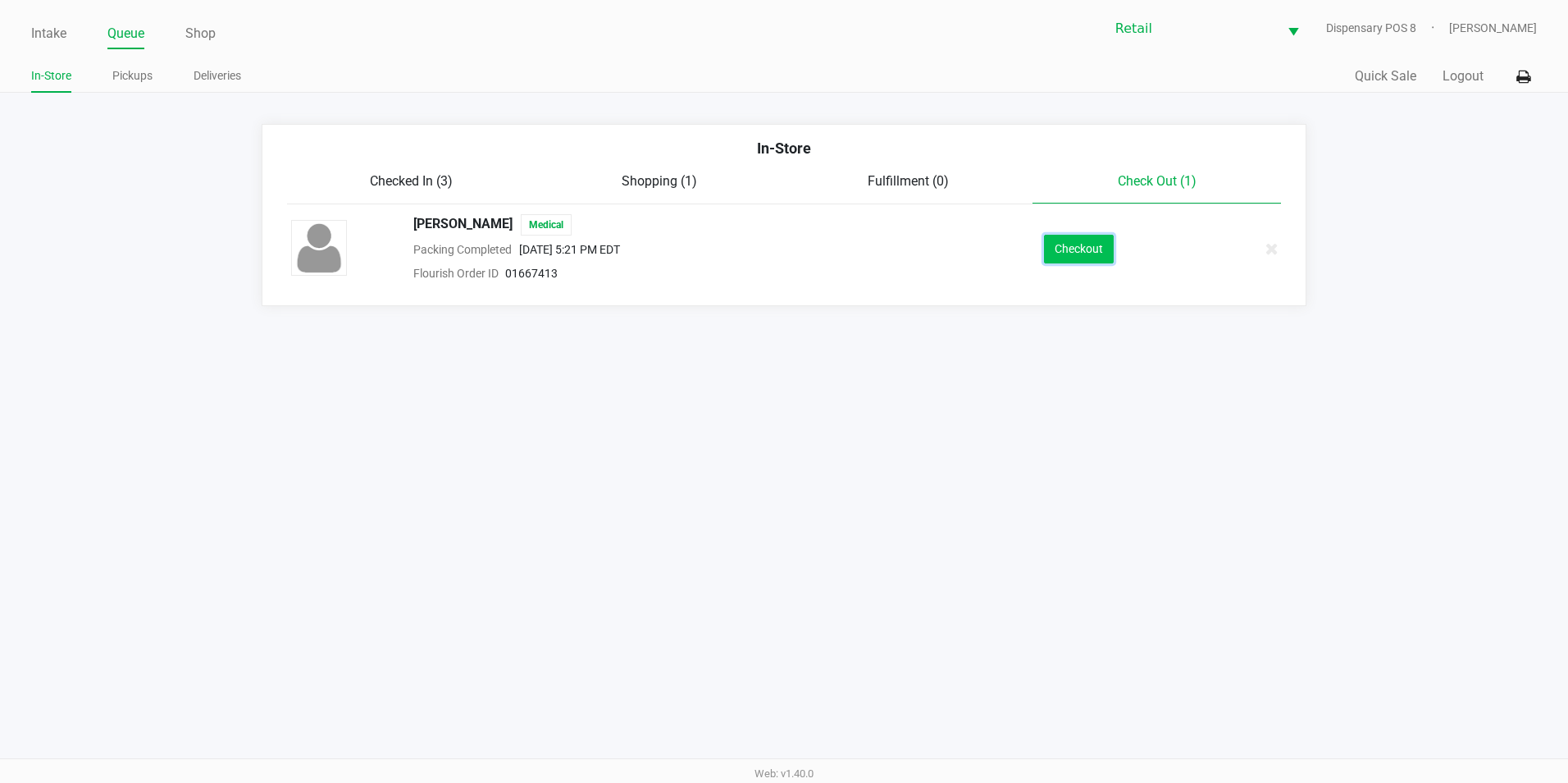
click at [1100, 259] on button "Checkout" at bounding box center [1078, 249] width 69 height 29
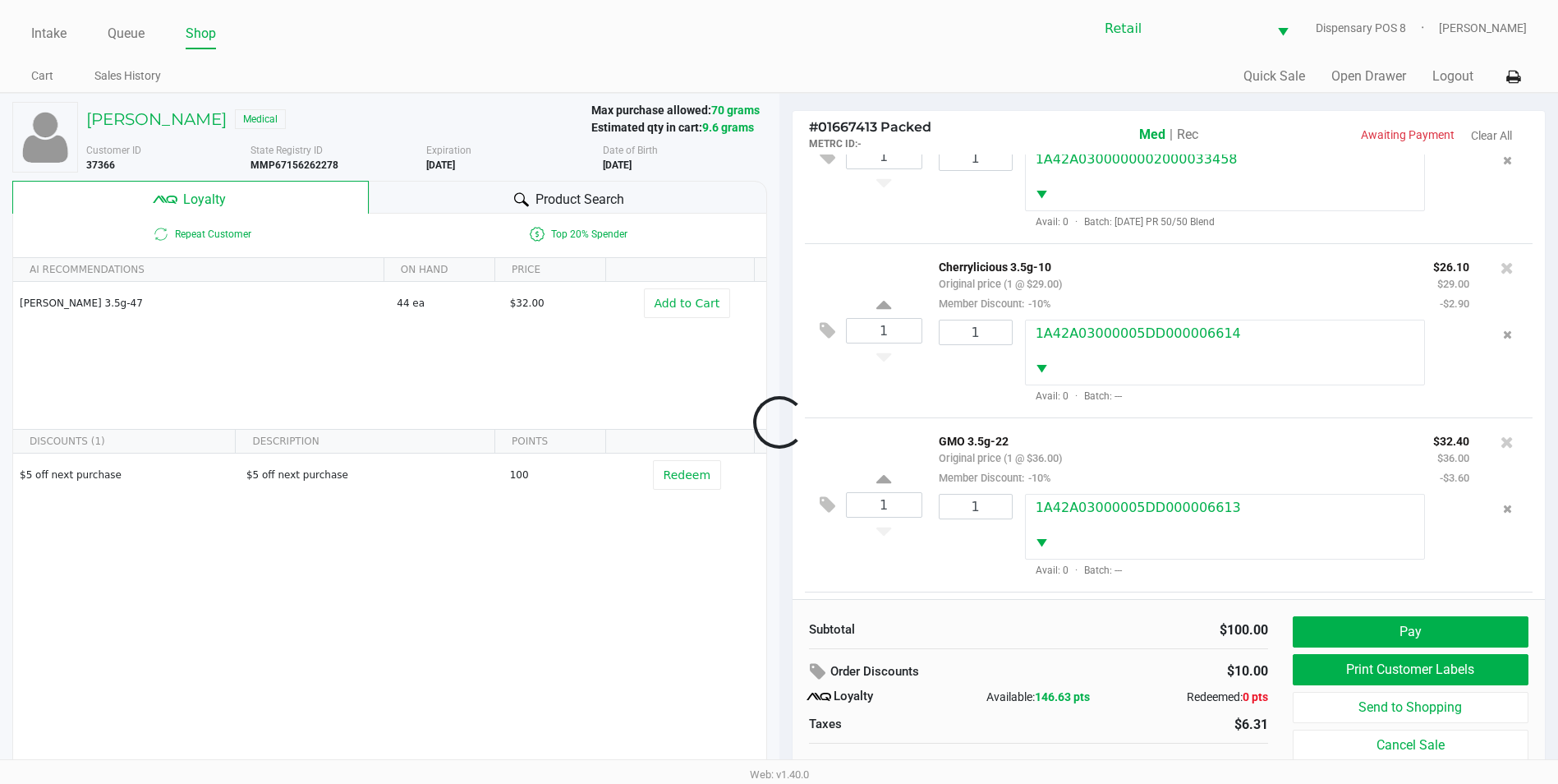
scroll to position [235, 0]
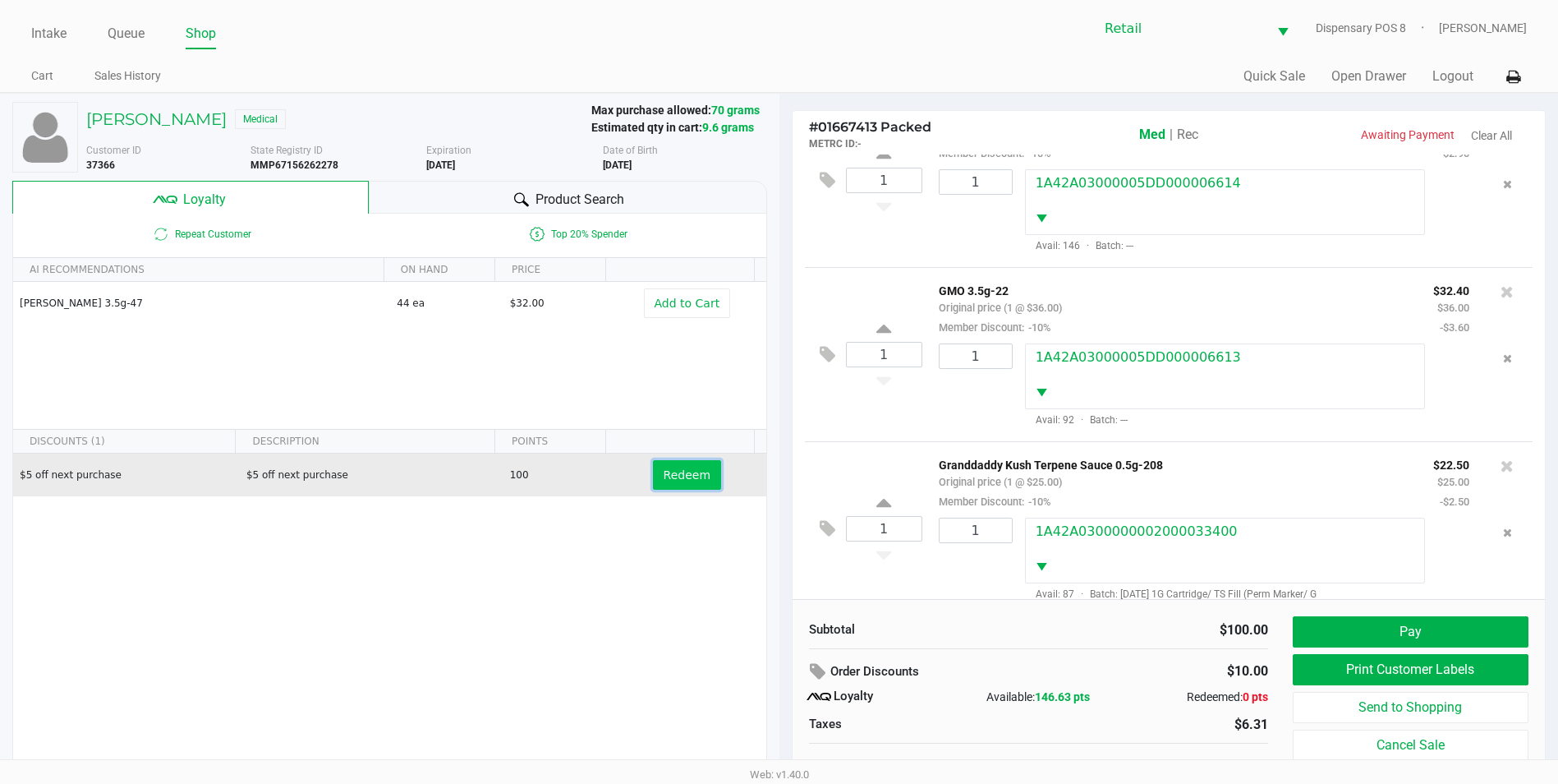
click at [690, 471] on span "Redeem" at bounding box center [687, 474] width 47 height 13
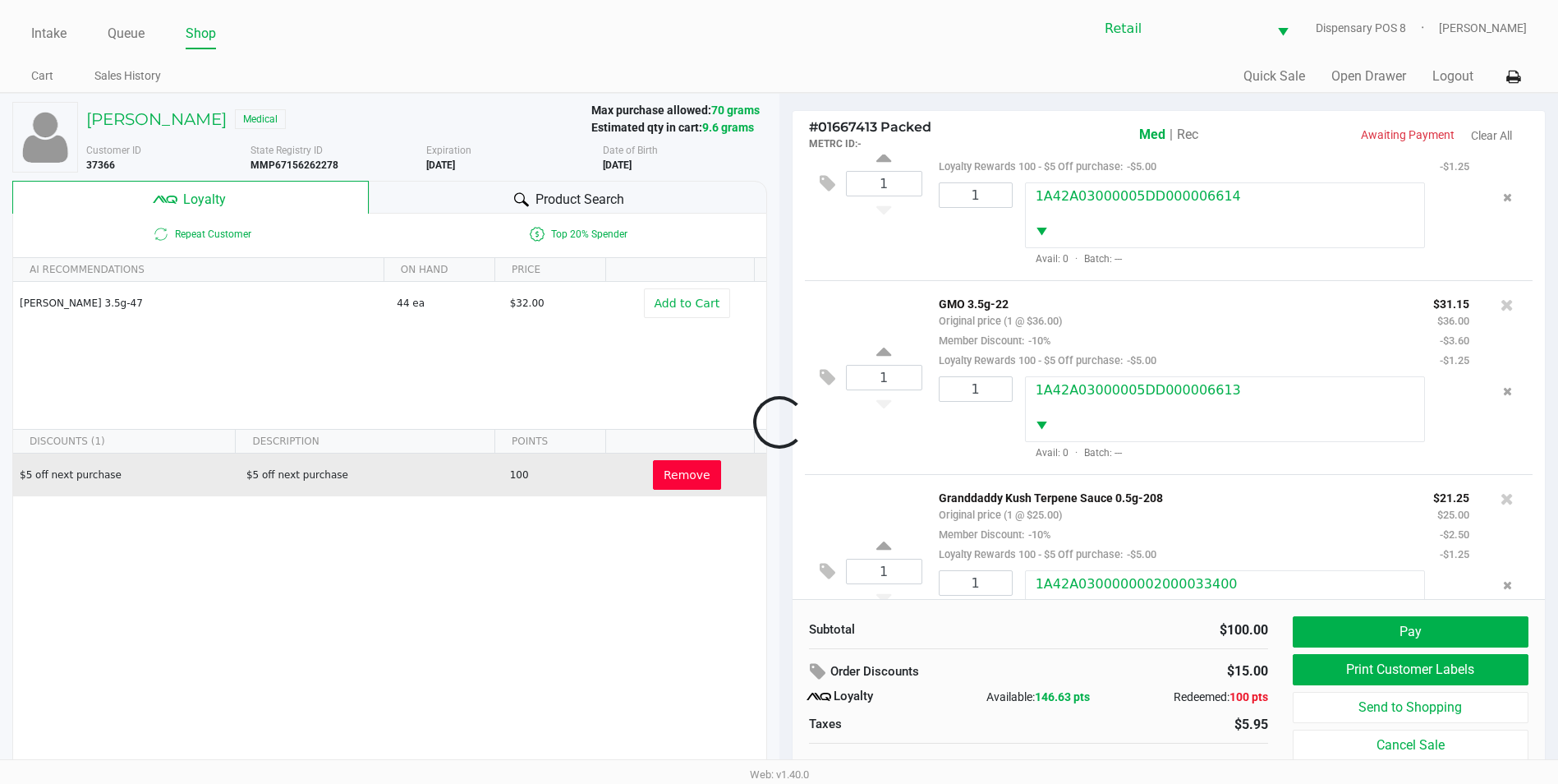
scroll to position [341, 0]
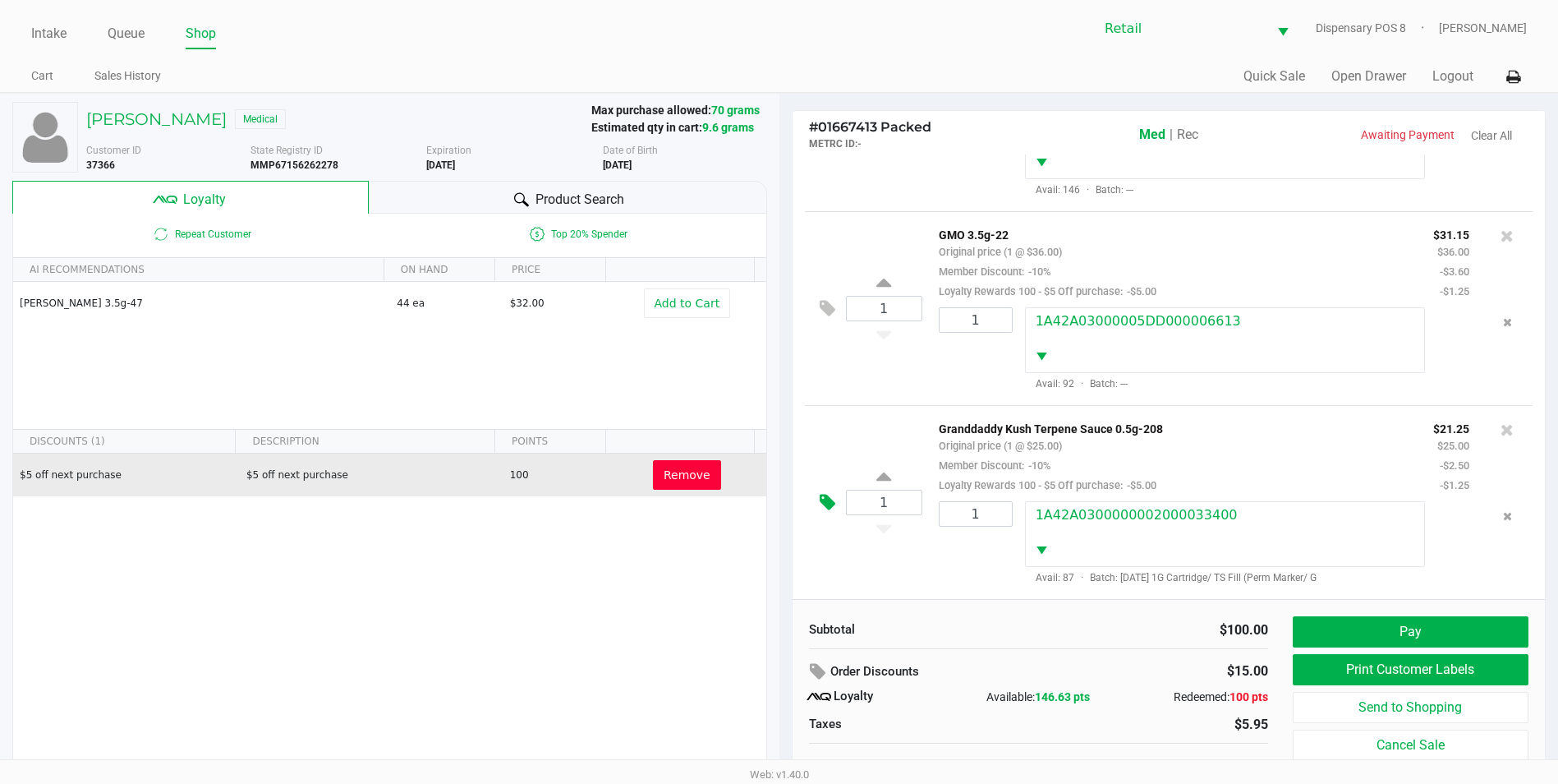
click at [817, 496] on button at bounding box center [831, 502] width 29 height 40
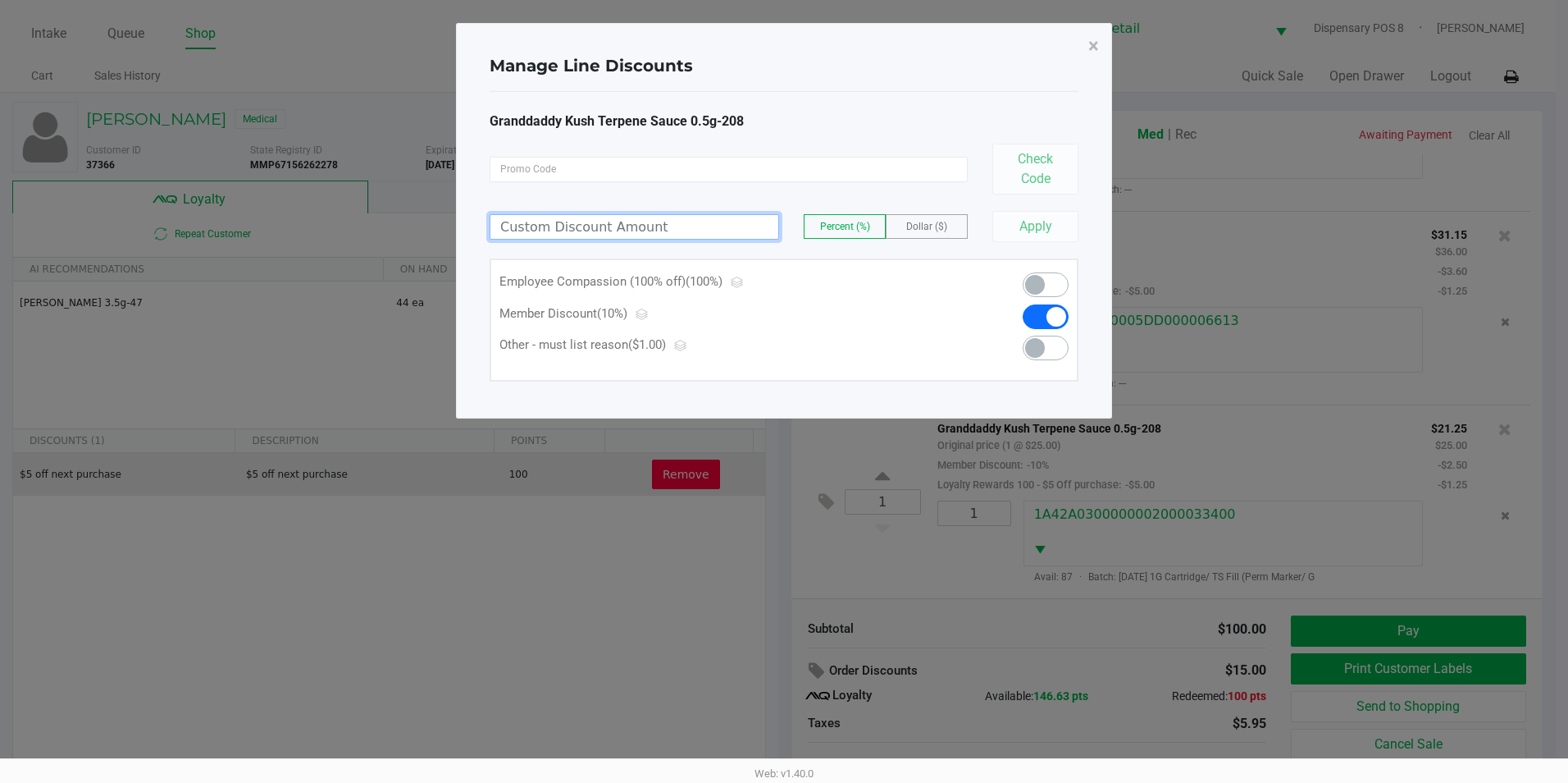
click at [552, 224] on input at bounding box center [634, 227] width 288 height 24
type input "100.00"
drag, startPoint x: 1033, startPoint y: 211, endPoint x: 1033, endPoint y: 220, distance: 9.0
click at [1033, 220] on button "Apply" at bounding box center [1035, 227] width 86 height 31
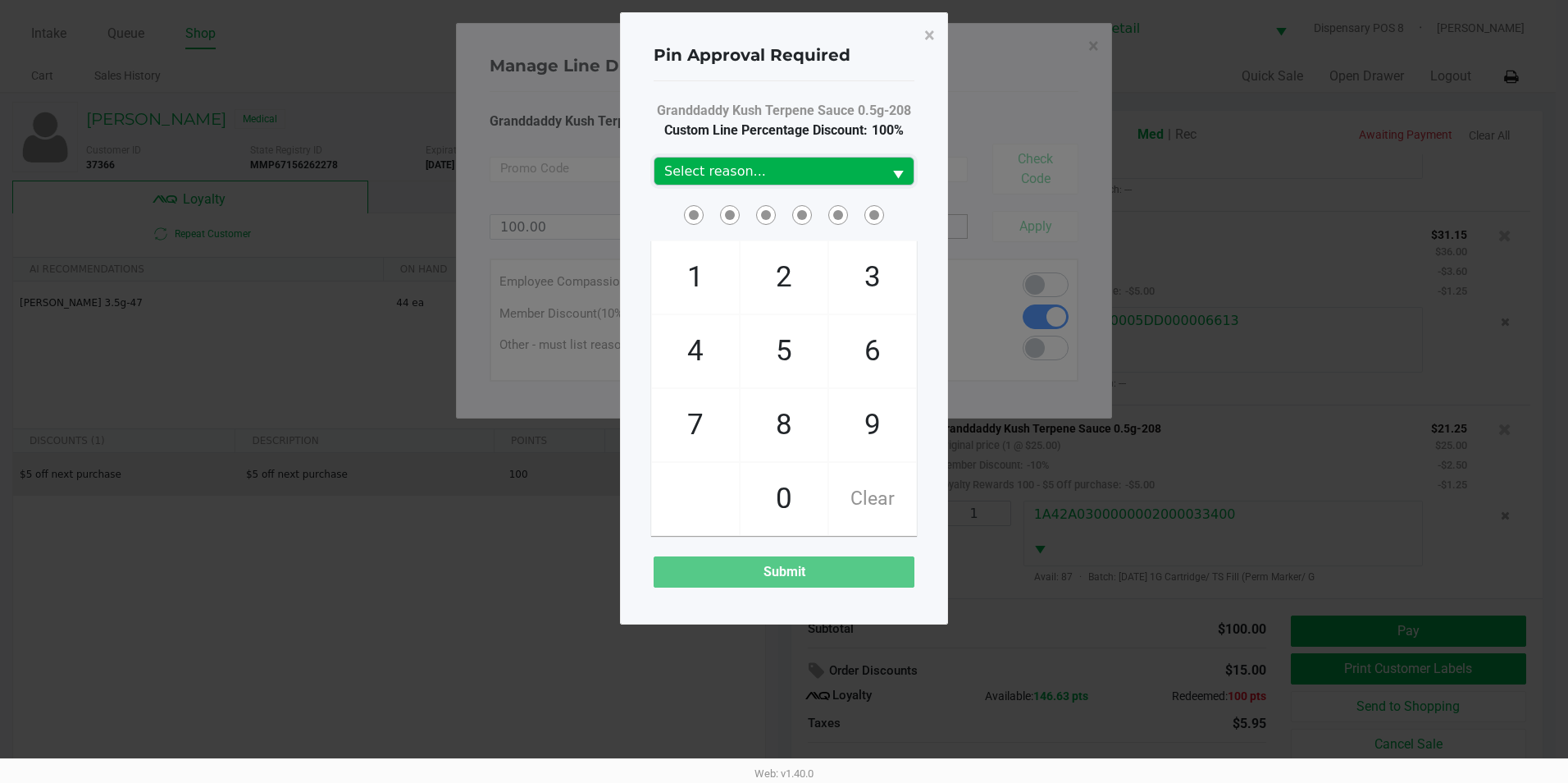
click at [842, 162] on span "Select reason..." at bounding box center [768, 171] width 208 height 19
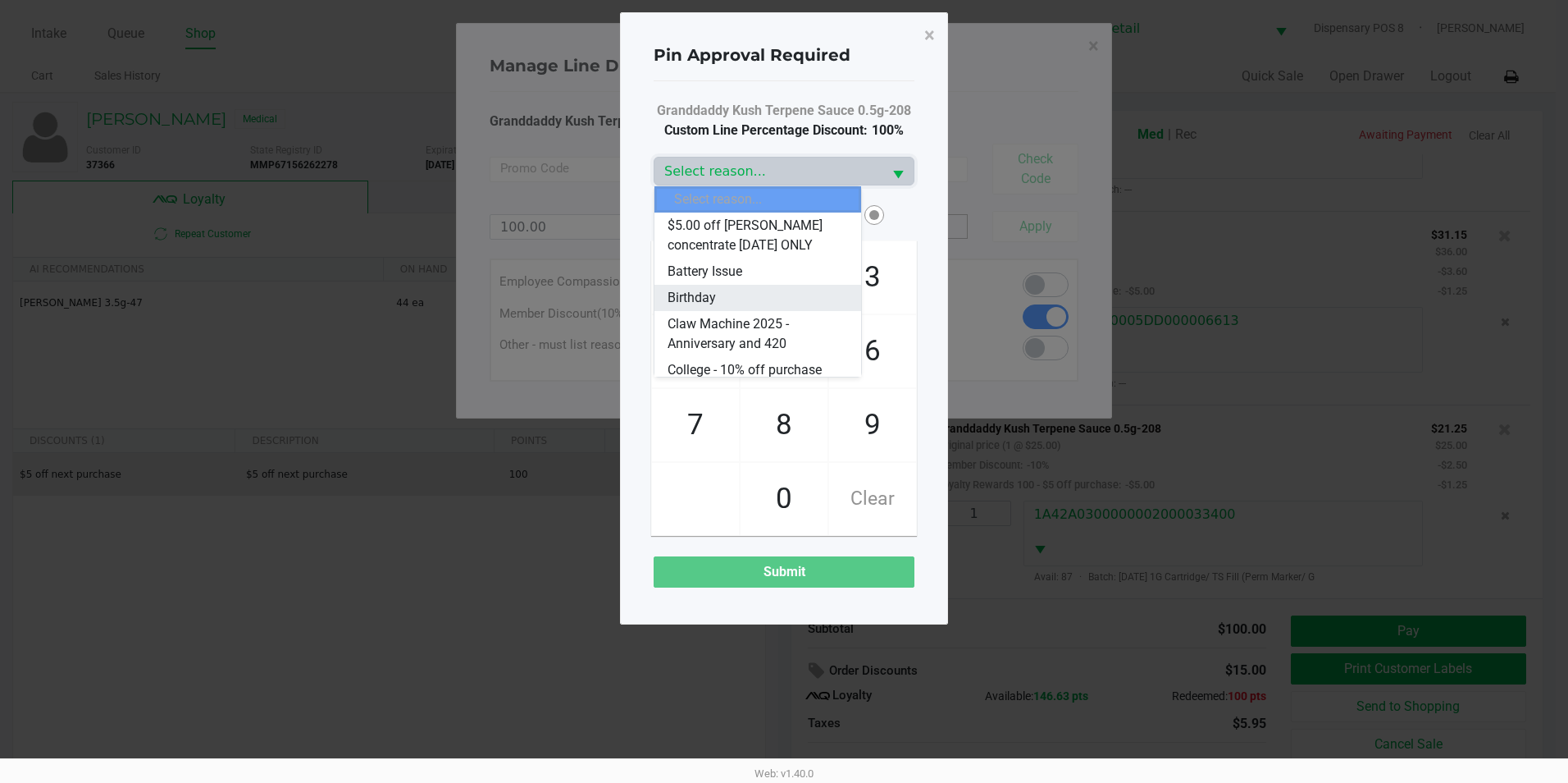
click at [740, 304] on li "Birthday" at bounding box center [757, 298] width 206 height 26
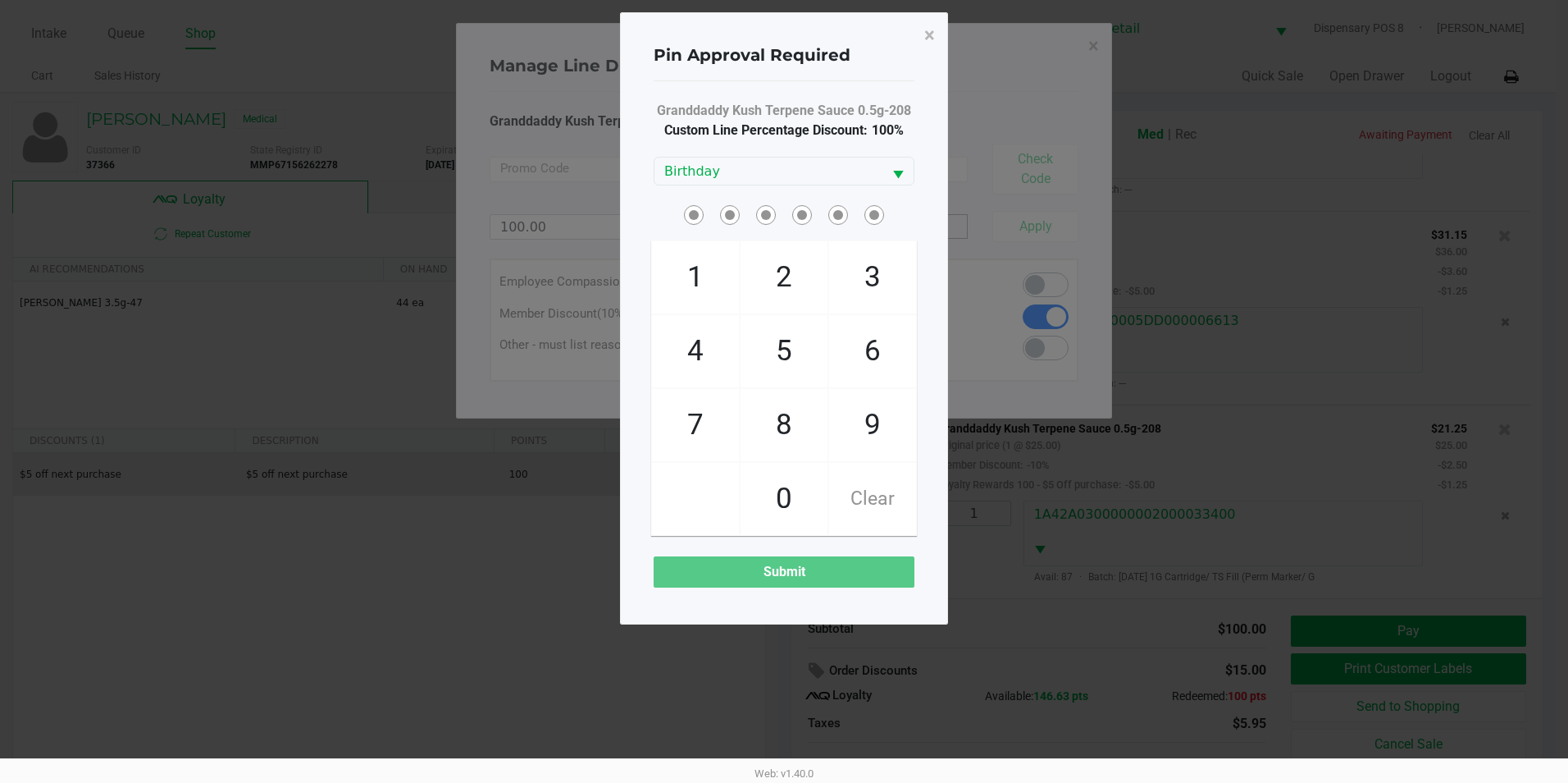
click at [690, 512] on span at bounding box center [696, 499] width 87 height 72
checkbox input "true"
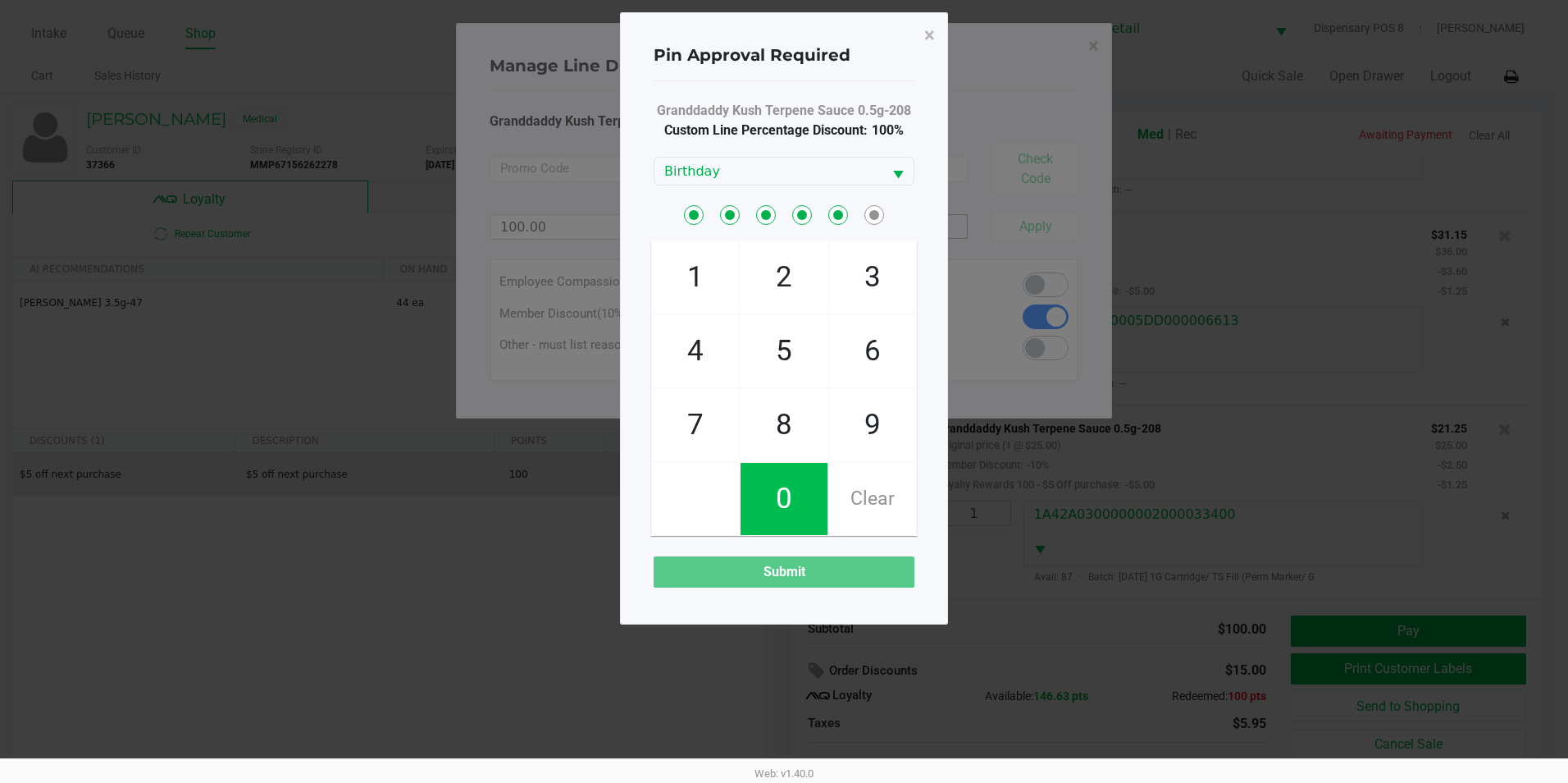
checkbox input "true"
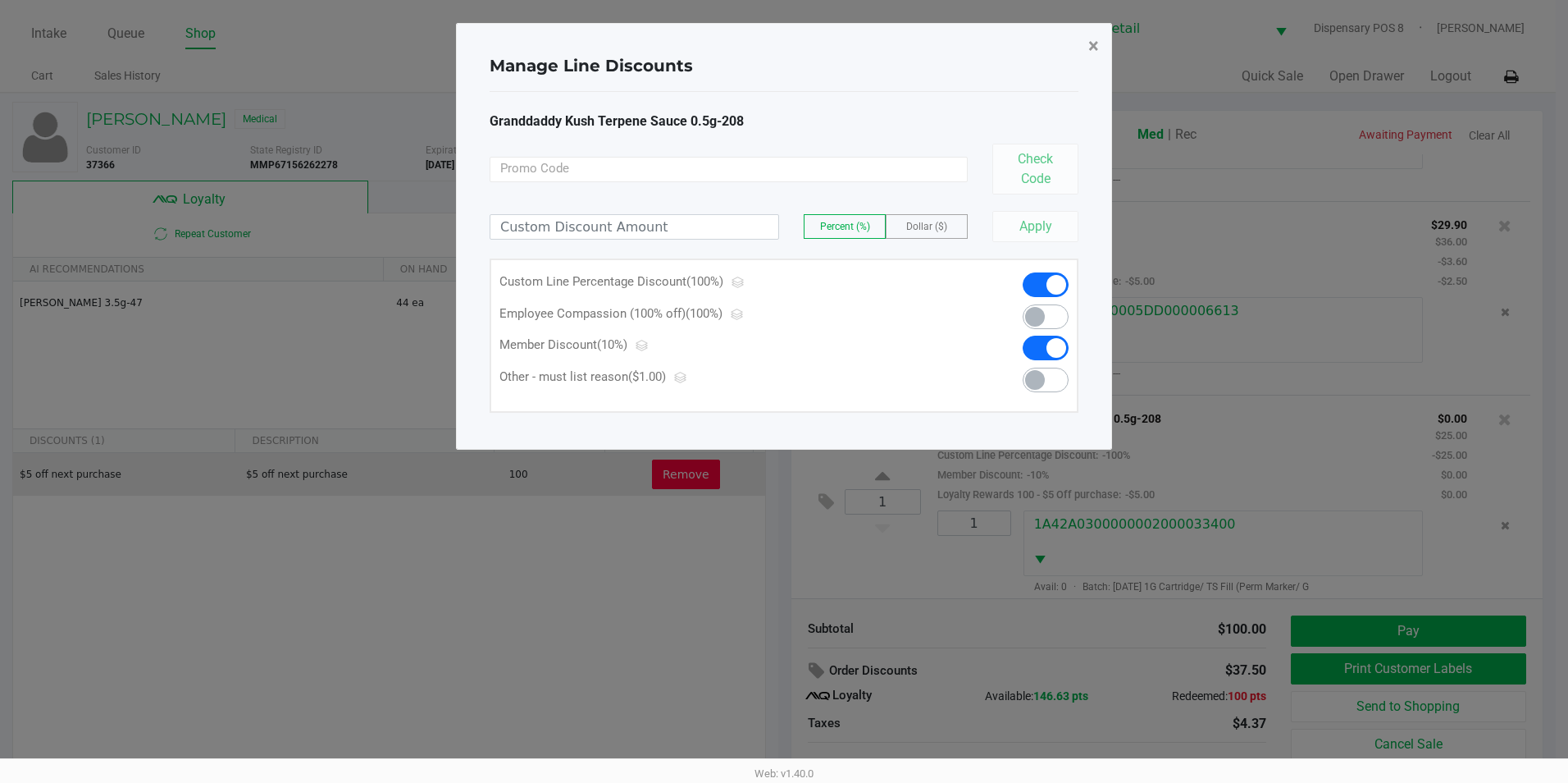
click at [1092, 37] on span "×" at bounding box center [1093, 45] width 11 height 23
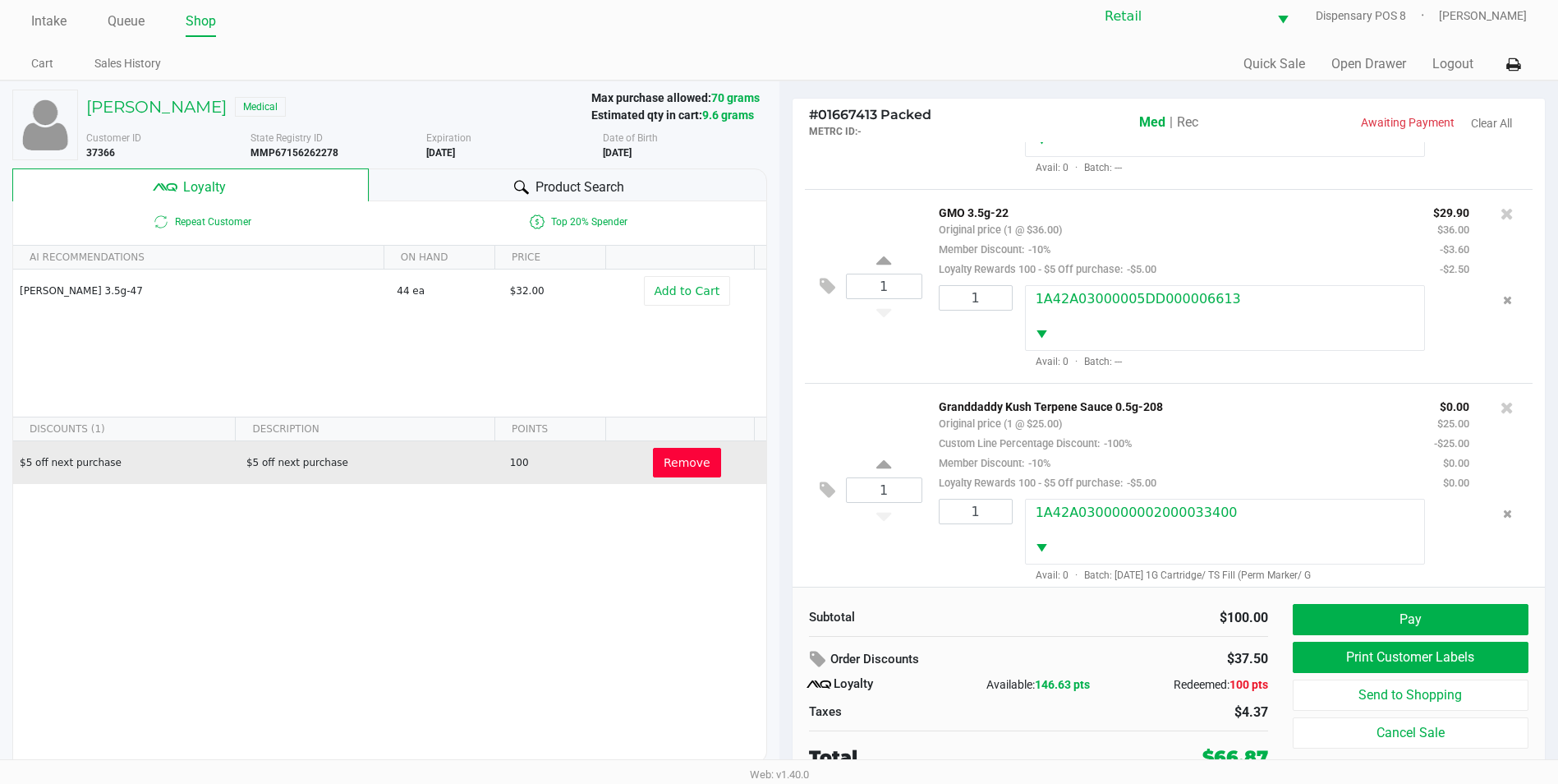
scroll to position [17, 0]
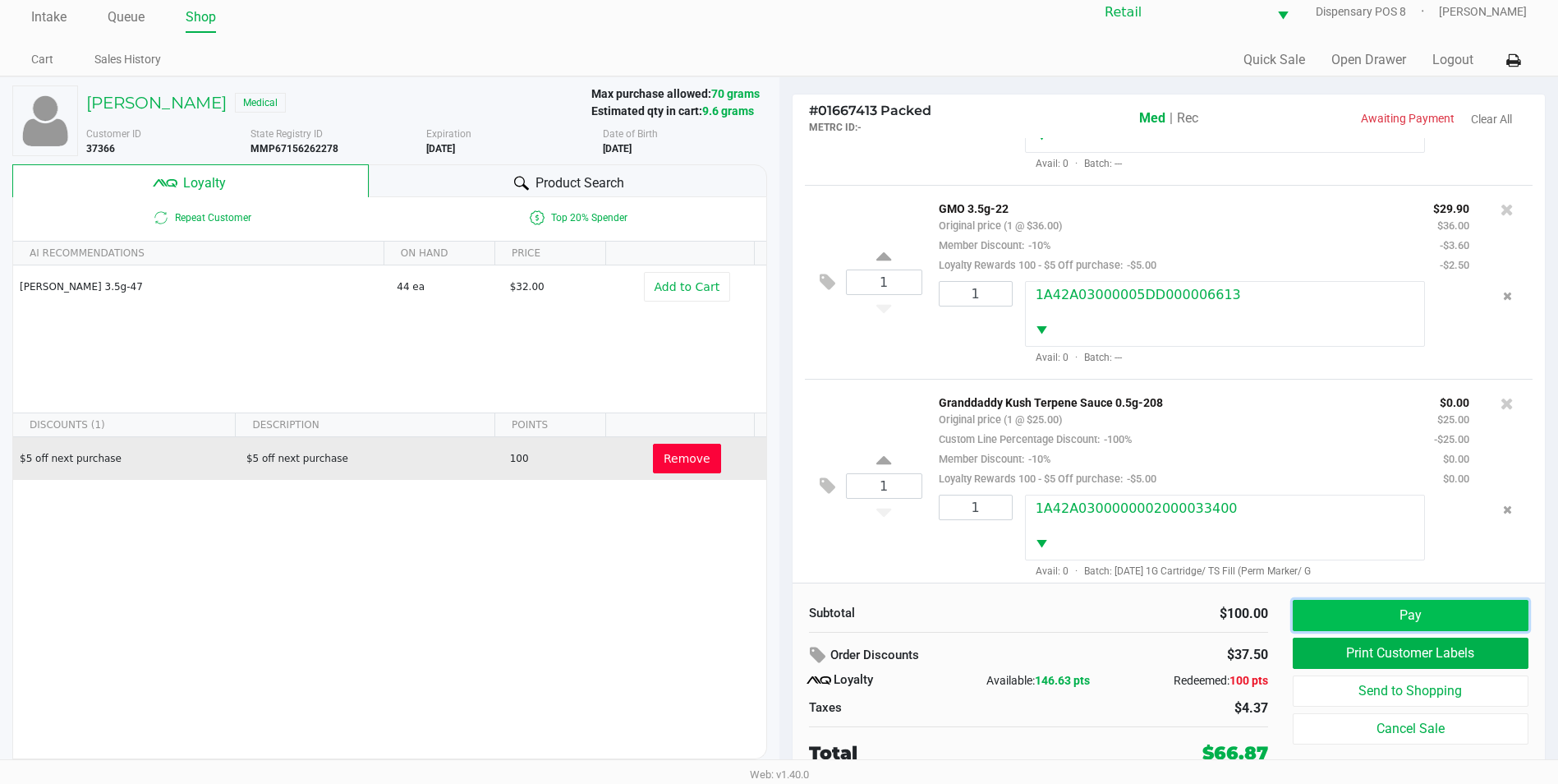
click at [1389, 626] on button "Pay" at bounding box center [1411, 615] width 235 height 32
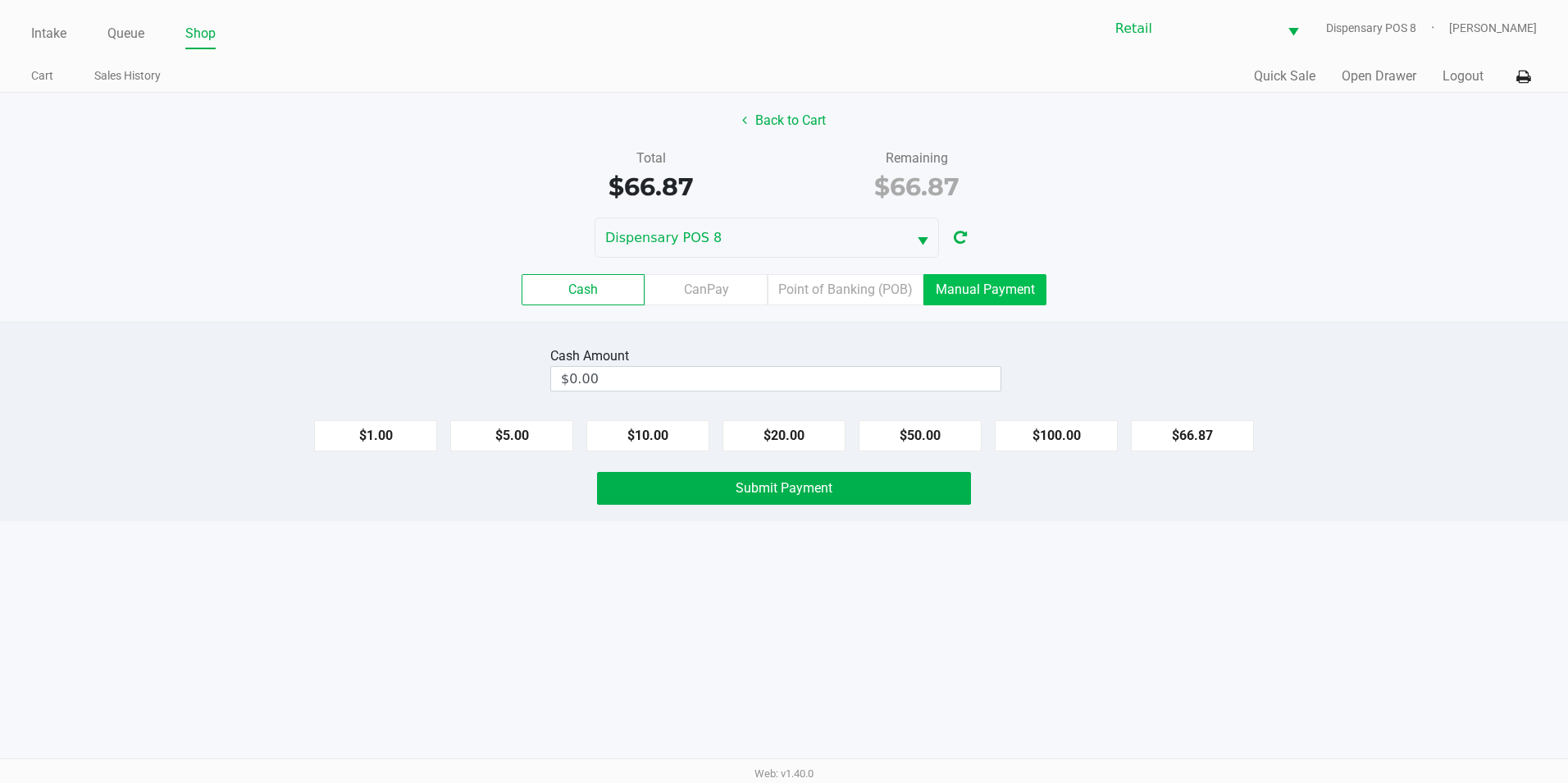
click at [1037, 290] on label "Manual Payment" at bounding box center [984, 290] width 123 height 31
click at [0, 0] on 8 "Manual Payment" at bounding box center [0, 0] width 0 height 0
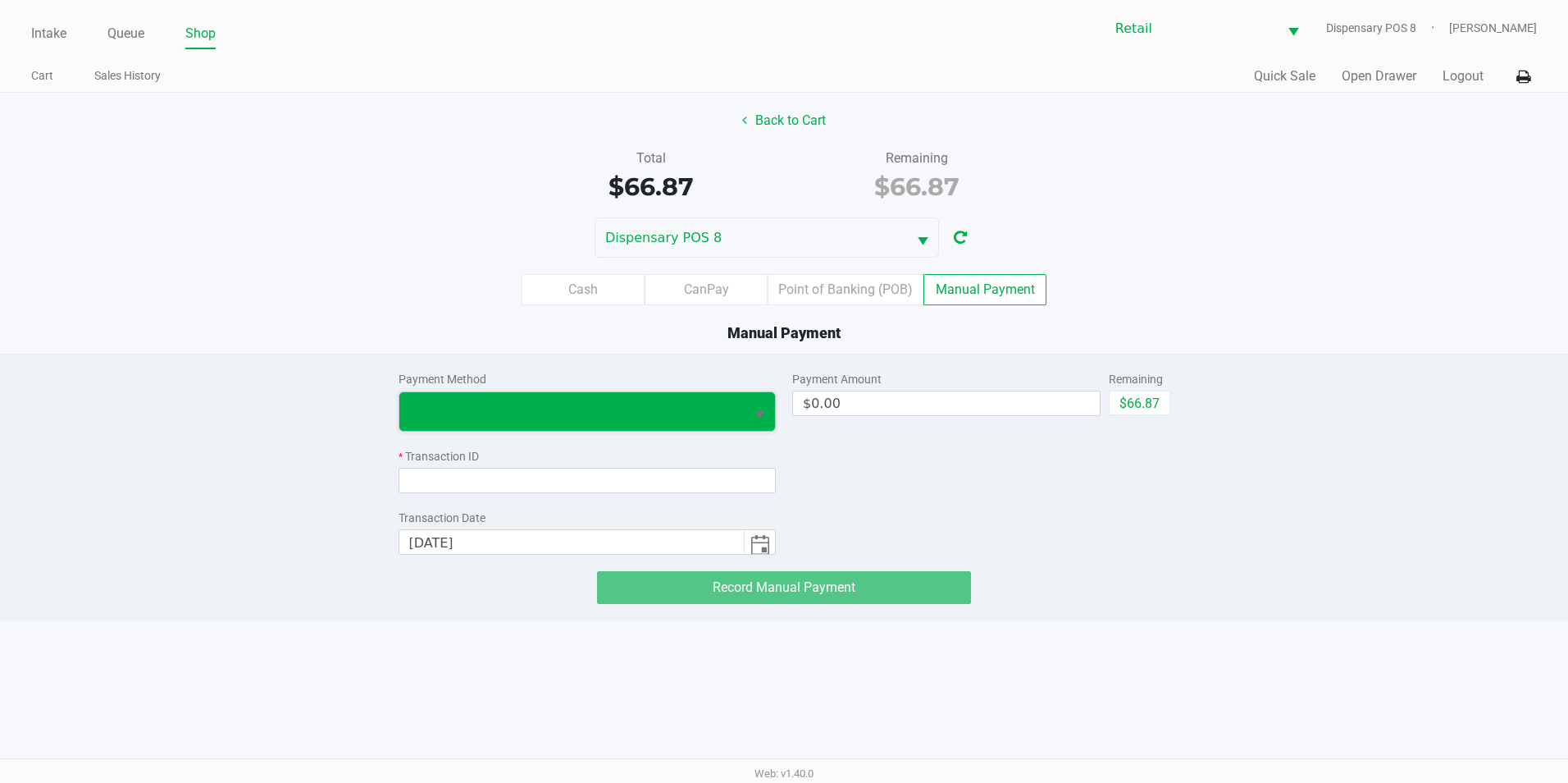
click at [666, 397] on span at bounding box center [572, 412] width 345 height 39
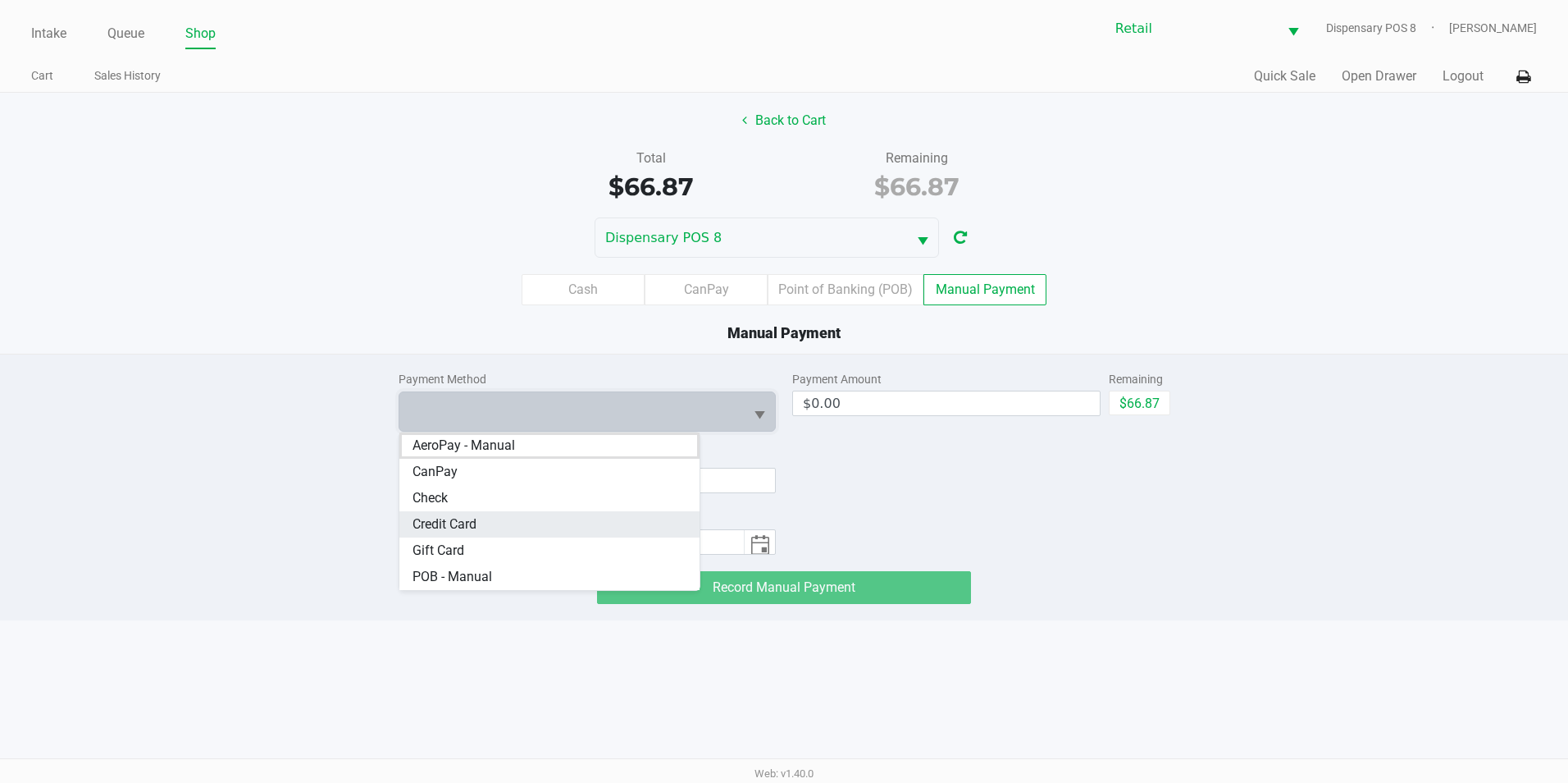
click at [478, 532] on Card "Credit Card" at bounding box center [549, 524] width 301 height 26
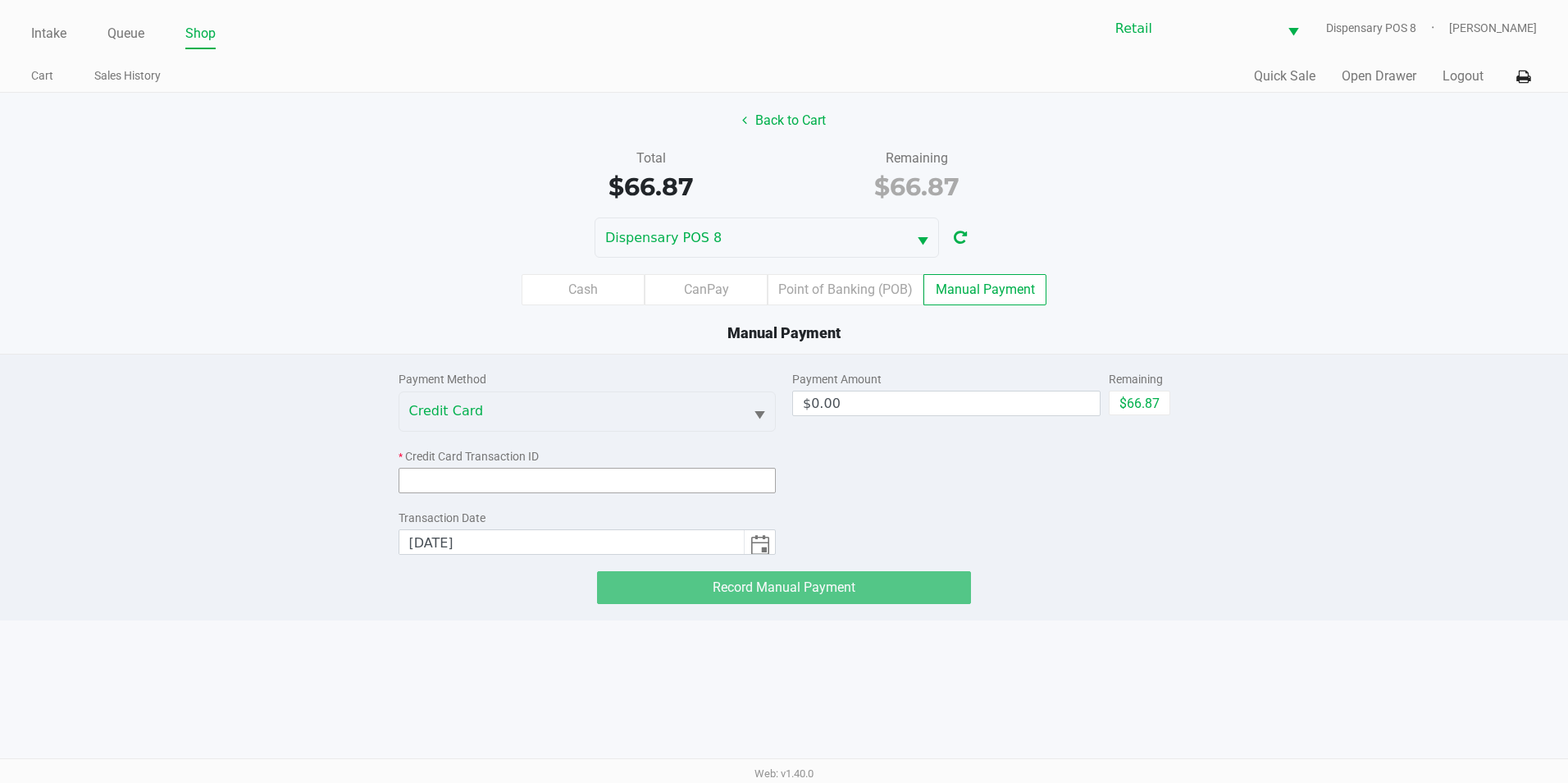
click at [468, 480] on input at bounding box center [587, 479] width 378 height 25
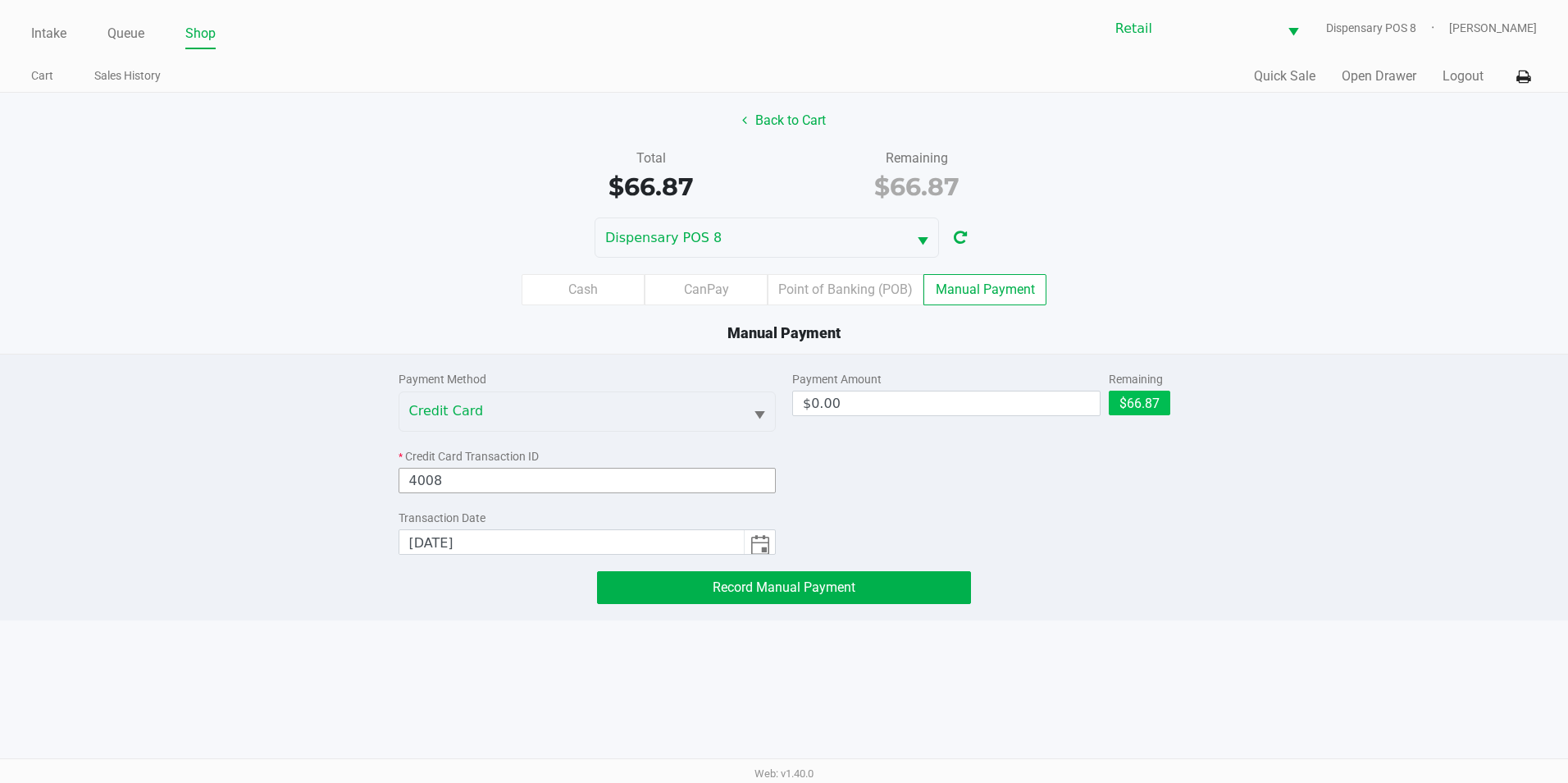
type input "4008"
click at [1121, 410] on button "$66.87" at bounding box center [1139, 403] width 61 height 25
type input "$66.87"
click at [907, 578] on button "Record Manual Payment" at bounding box center [784, 587] width 374 height 32
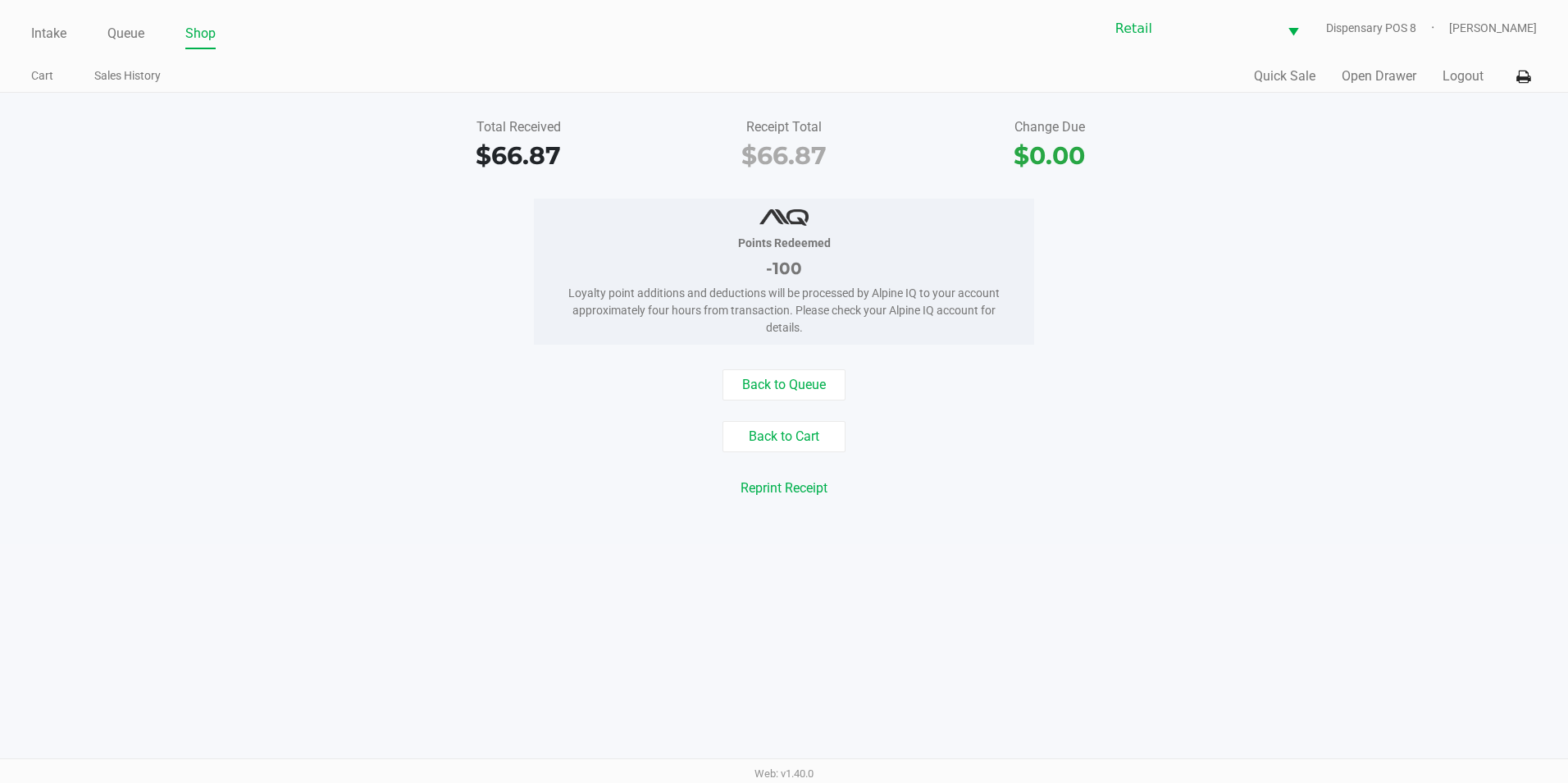
drag, startPoint x: 121, startPoint y: 26, endPoint x: 228, endPoint y: 47, distance: 109.0
click at [123, 26] on link "Queue" at bounding box center [126, 33] width 37 height 23
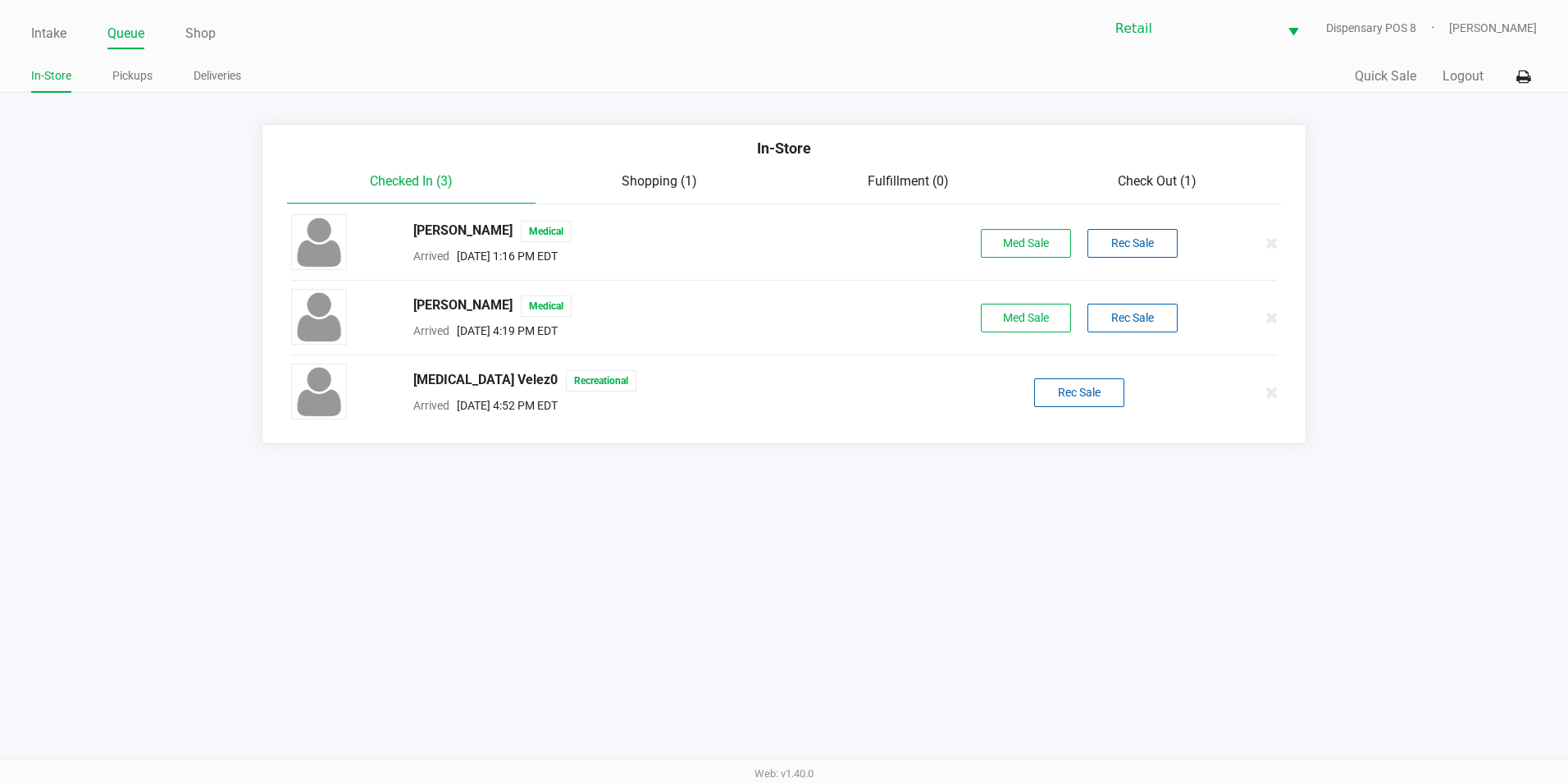
click at [1133, 187] on span "Check Out (1)" at bounding box center [1156, 180] width 79 height 16
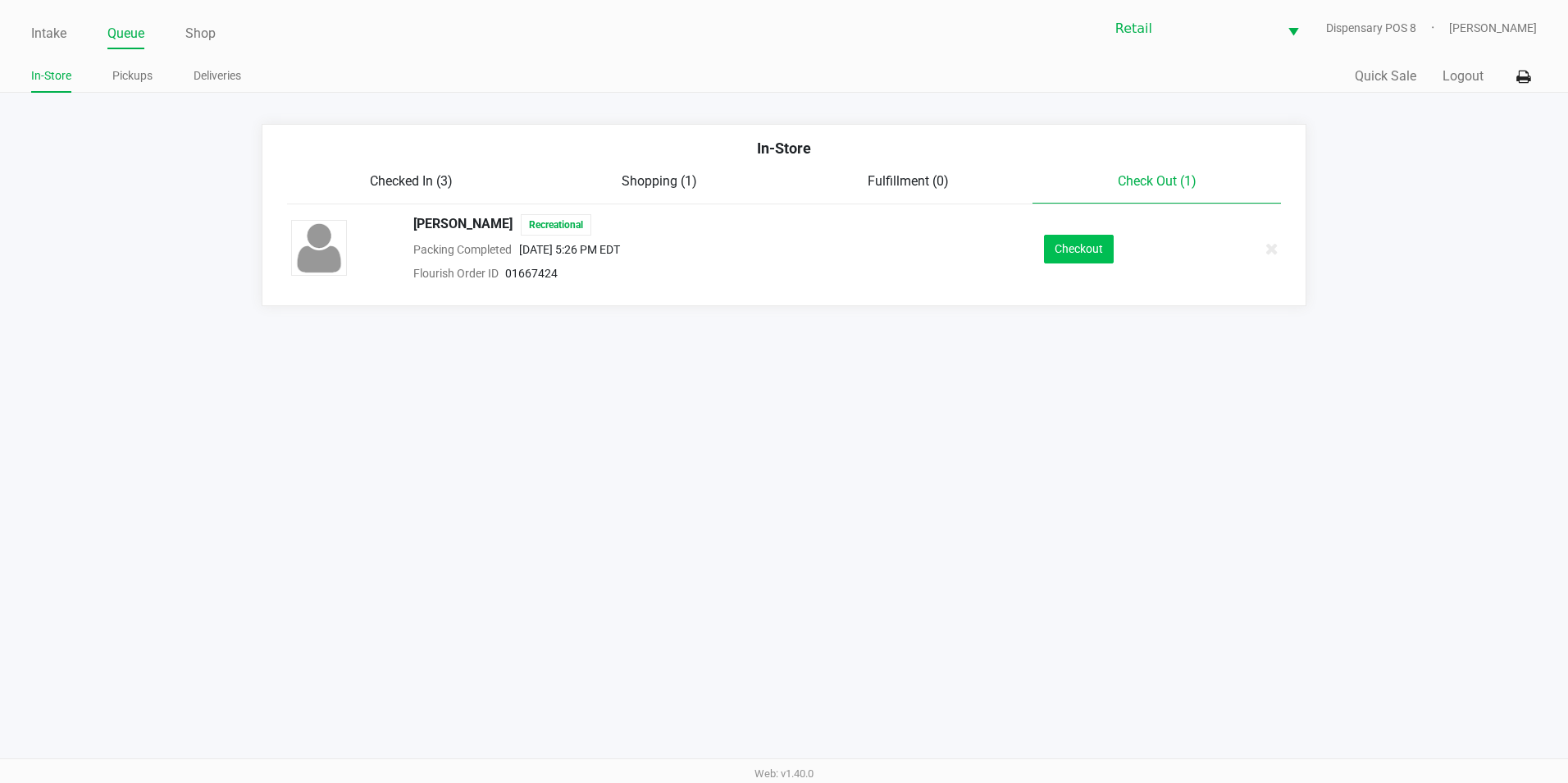
click at [1112, 257] on div "Checkout" at bounding box center [1078, 249] width 253 height 29
click at [1089, 254] on button "Checkout" at bounding box center [1078, 249] width 69 height 29
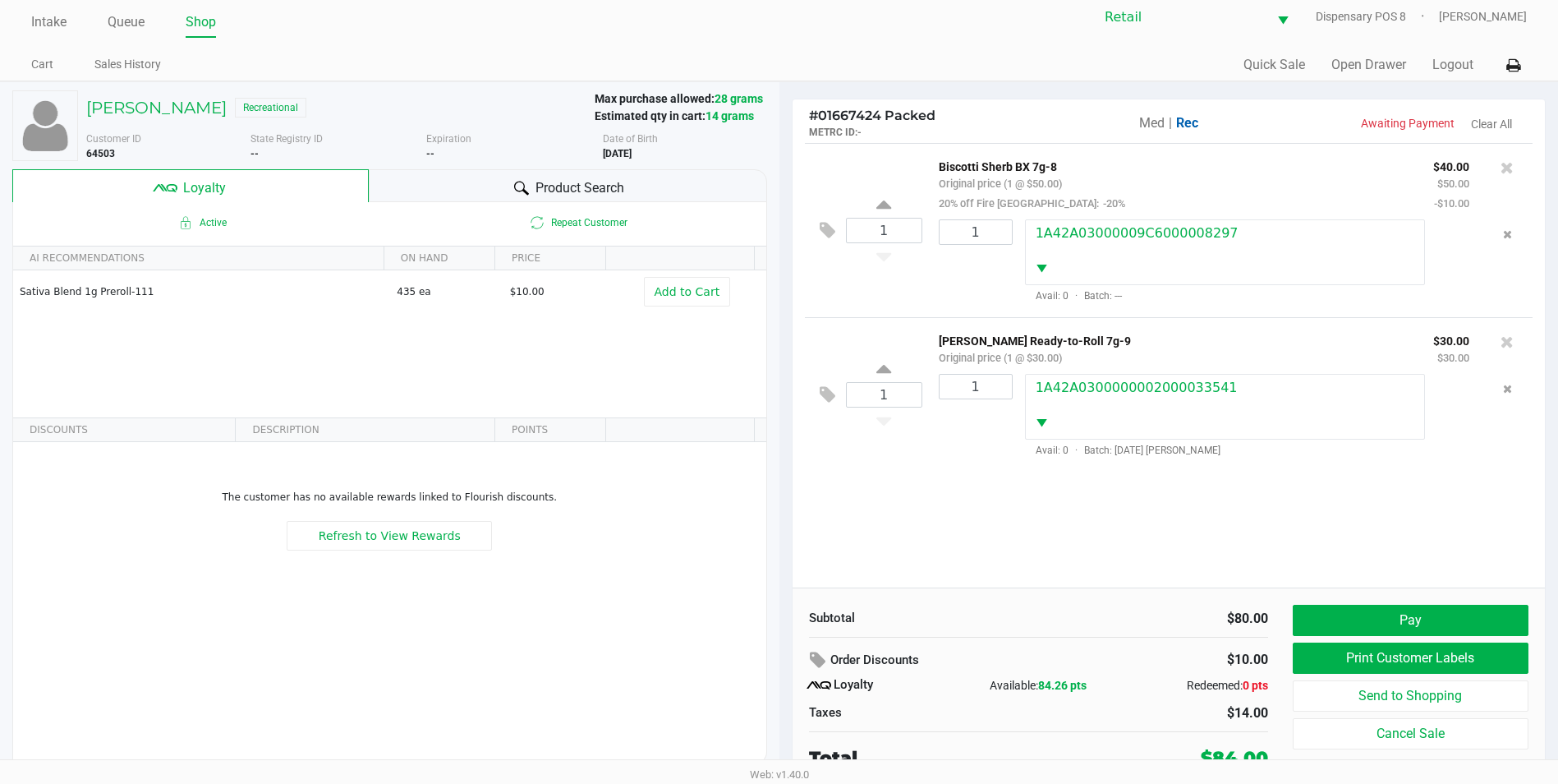
scroll to position [17, 0]
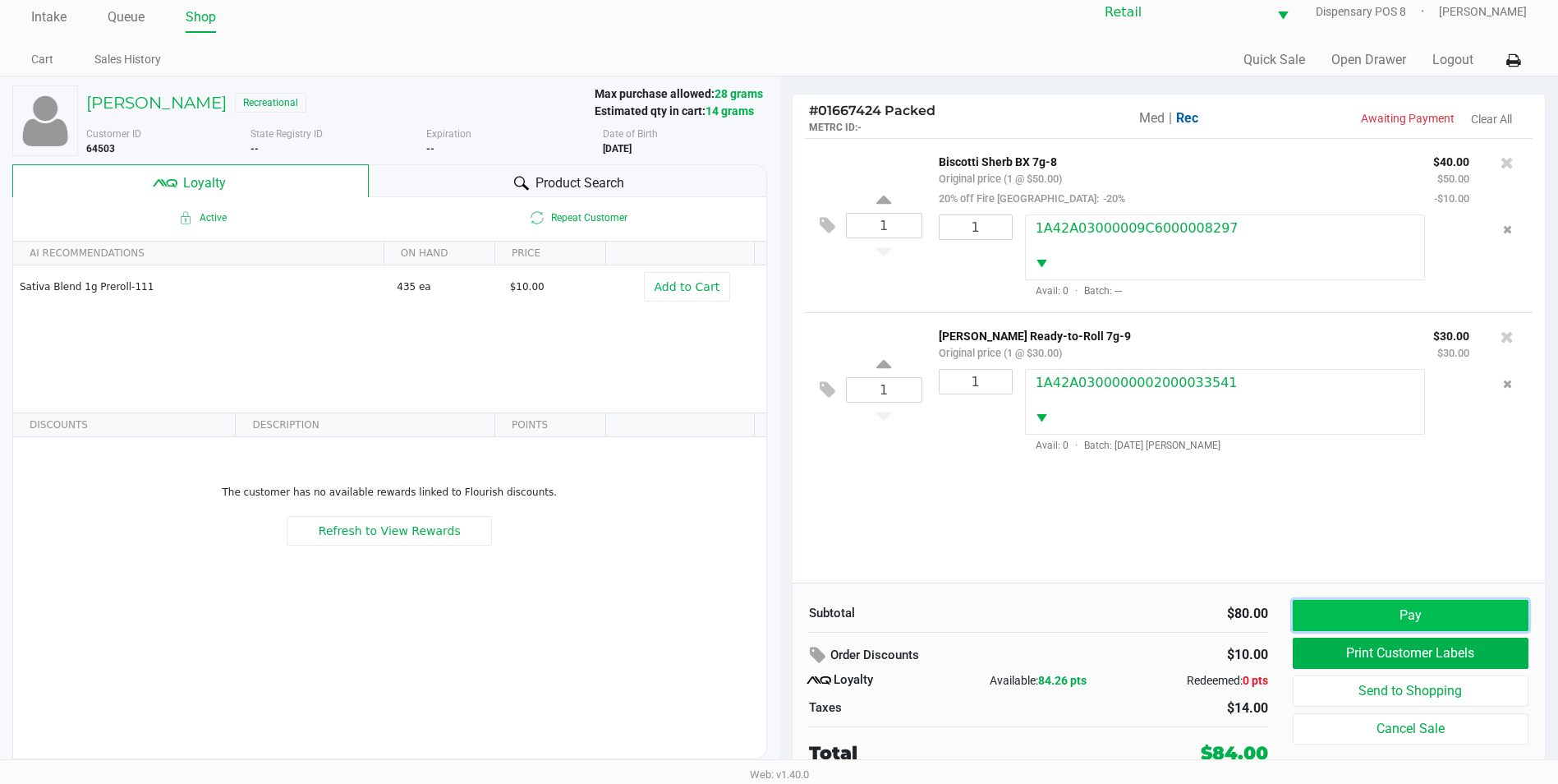
click at [1456, 607] on button "Pay" at bounding box center [1411, 615] width 235 height 32
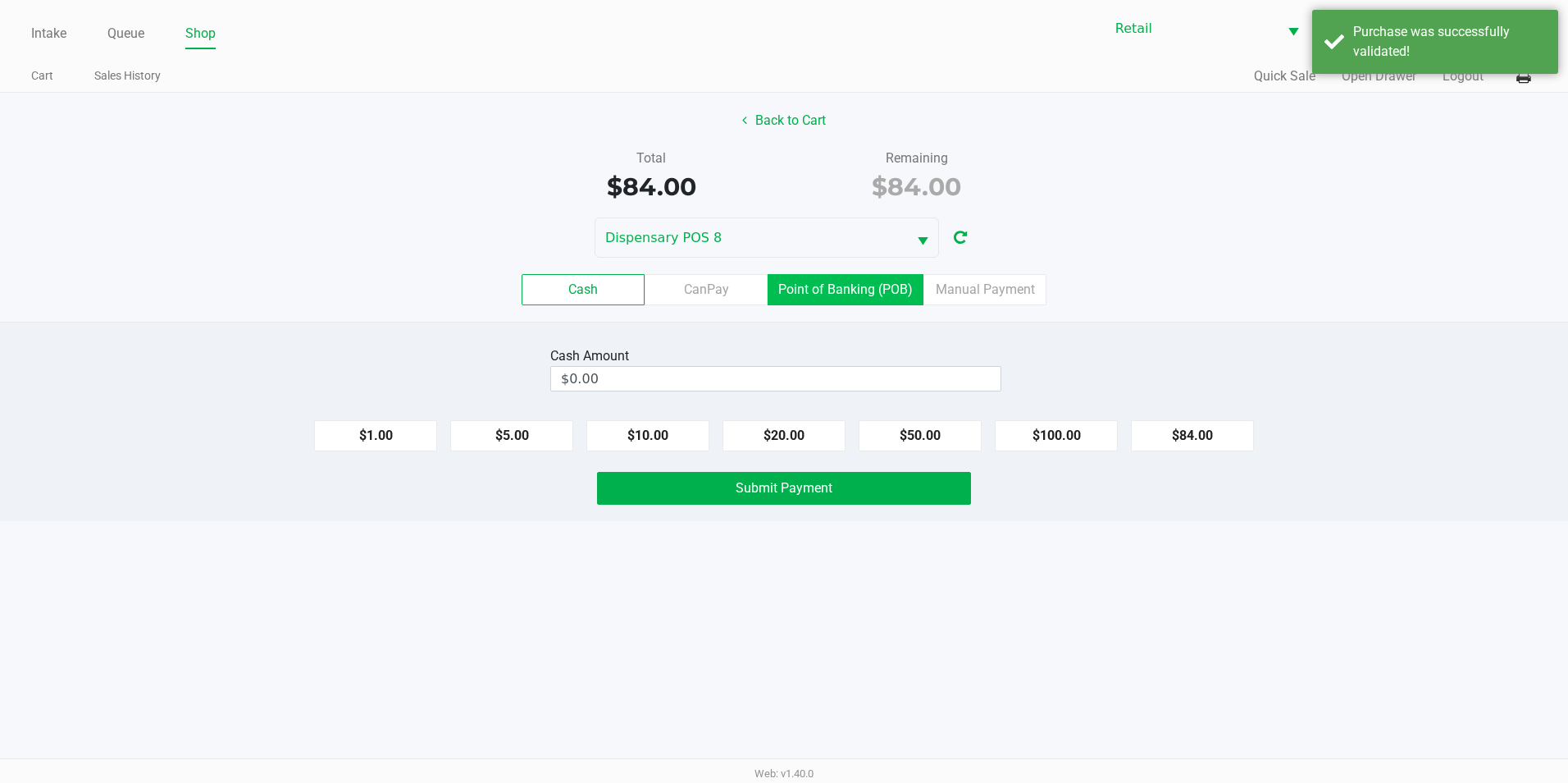
drag, startPoint x: 890, startPoint y: 292, endPoint x: 905, endPoint y: 307, distance: 21.2
click at [891, 294] on label "Point of Banking (POB)" at bounding box center [846, 290] width 155 height 31
click at [0, 0] on 7 "Point of Banking (POB)" at bounding box center [0, 0] width 0 height 0
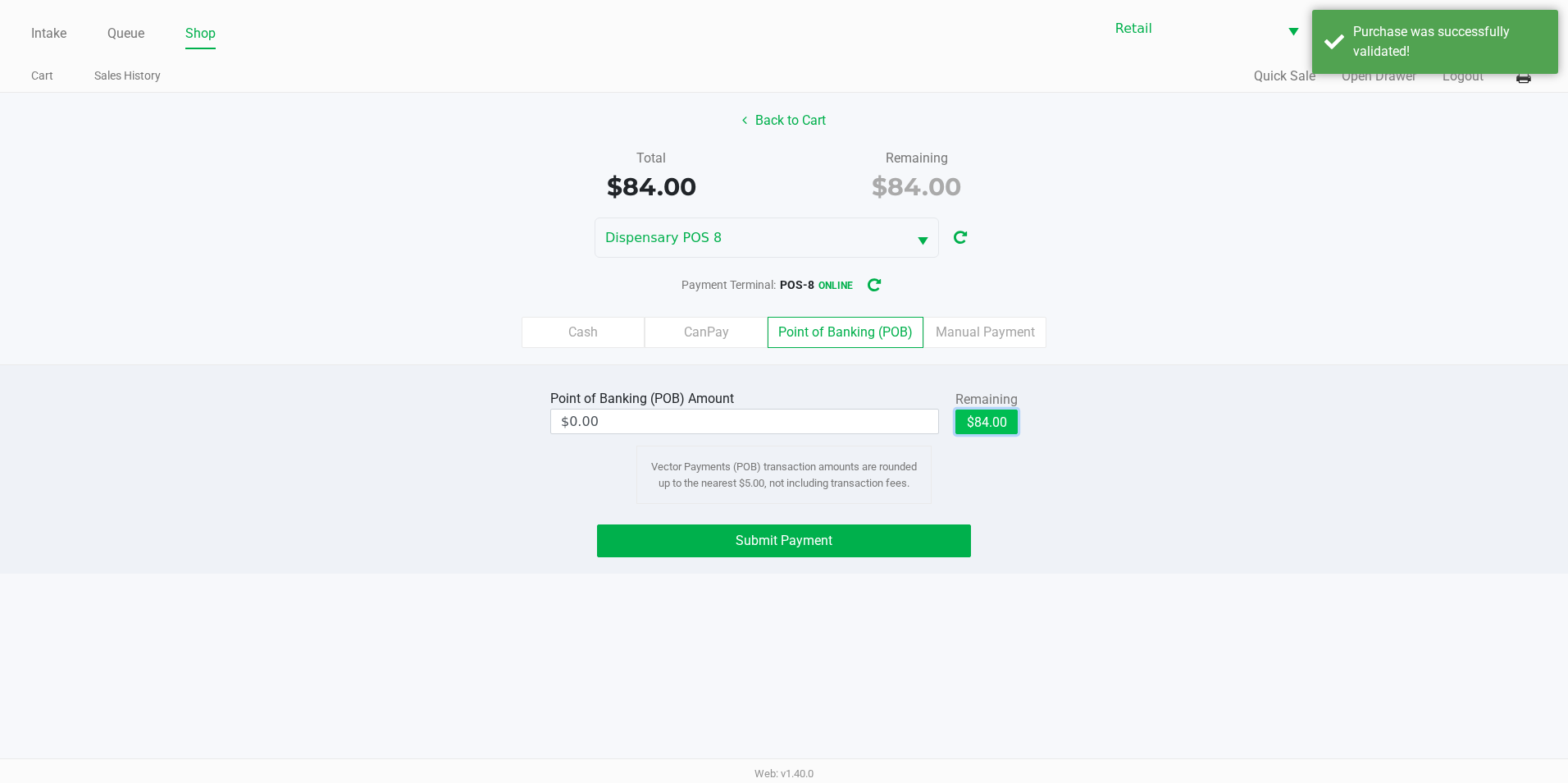
click at [994, 418] on button "$84.00" at bounding box center [986, 421] width 62 height 25
type input "$84.00"
click at [920, 534] on button "Submit Payment" at bounding box center [784, 540] width 374 height 32
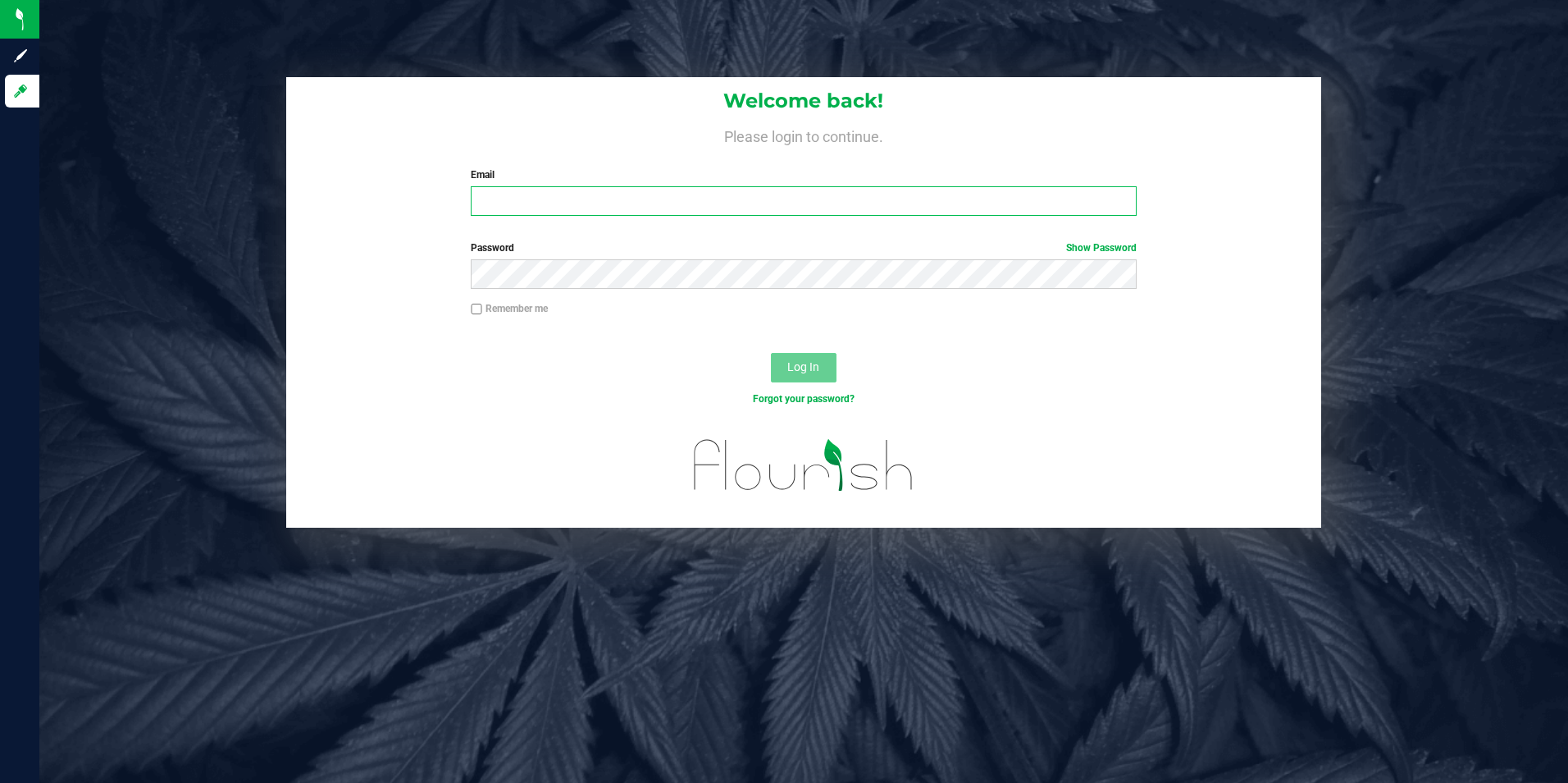
type input "[EMAIL_ADDRESS][PERSON_NAME][PERSON_NAME][DOMAIN_NAME]"
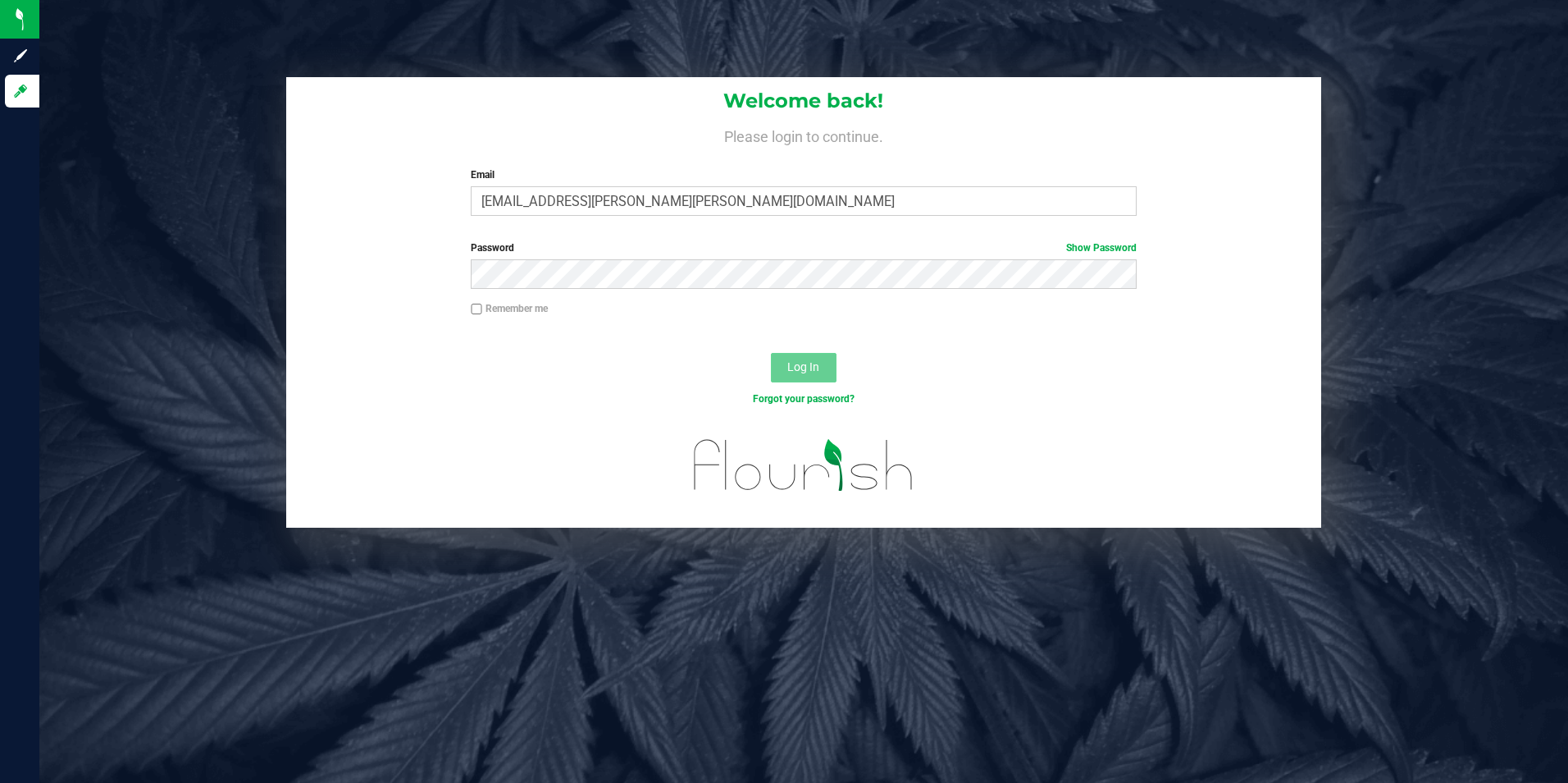
click at [805, 372] on span "Log In" at bounding box center [803, 367] width 32 height 13
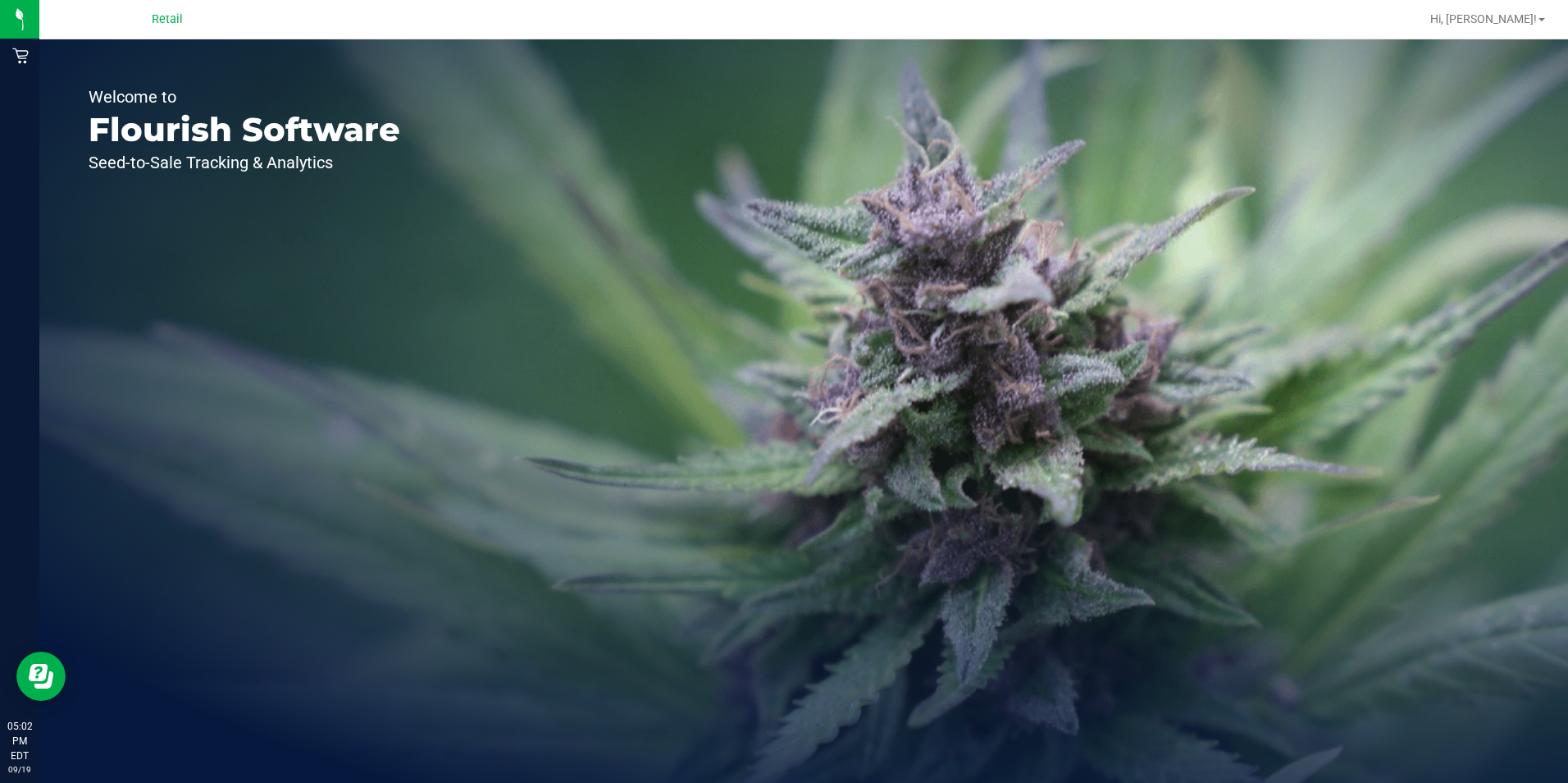
click at [50, 60] on div "Welcome to Flourish Software Seed-to-Sale Tracking & Analytics" at bounding box center [244, 411] width 410 height 743
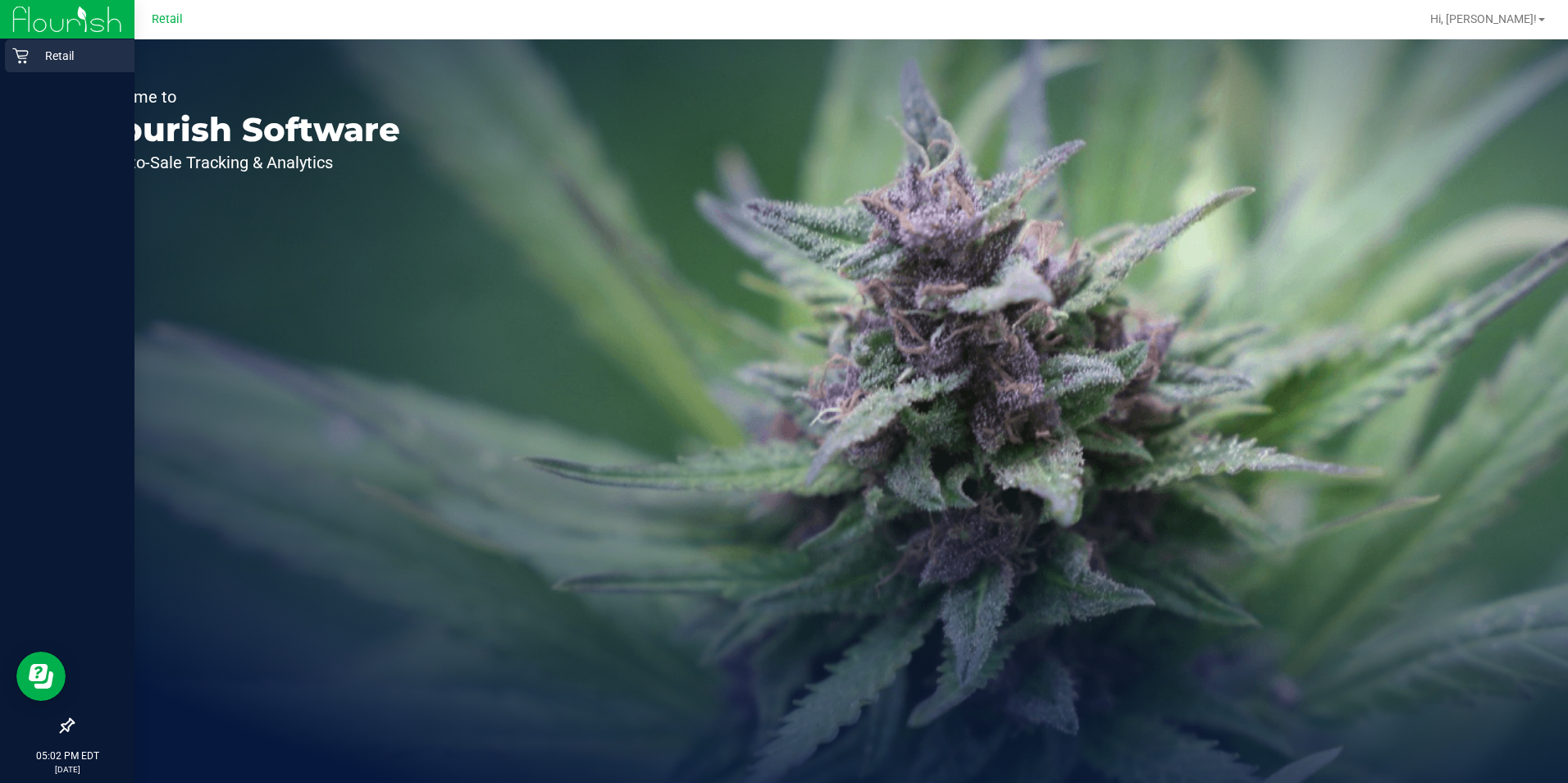
click at [0, 63] on html "Retail 05:02 PM EDT 09/19/2025 09/19 Retail Hi, Victoria! Welcome to Flourish S…" at bounding box center [784, 392] width 1568 height 783
click at [13, 52] on icon at bounding box center [20, 56] width 17 height 17
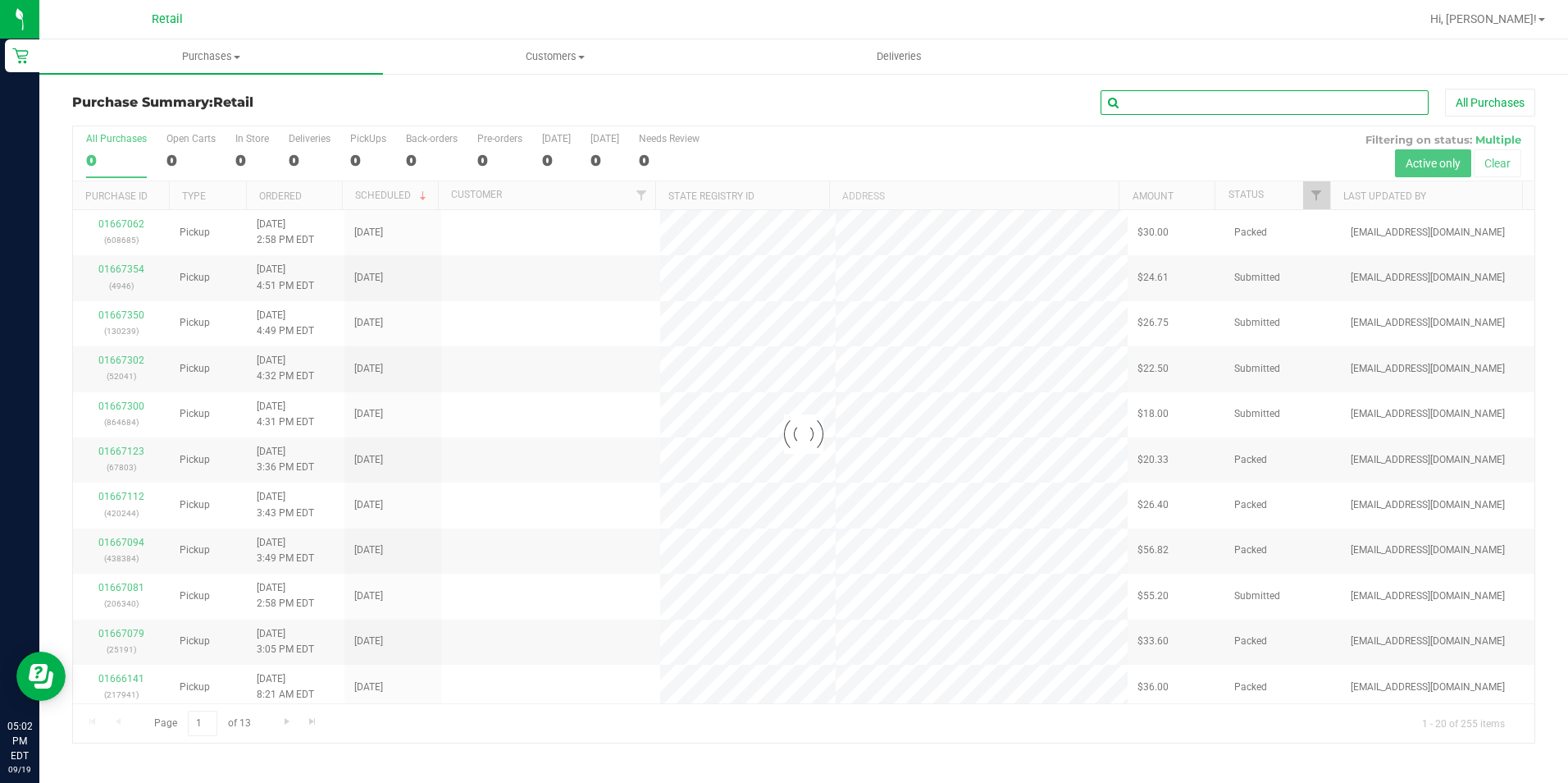
click at [1165, 99] on input "text" at bounding box center [1265, 103] width 328 height 25
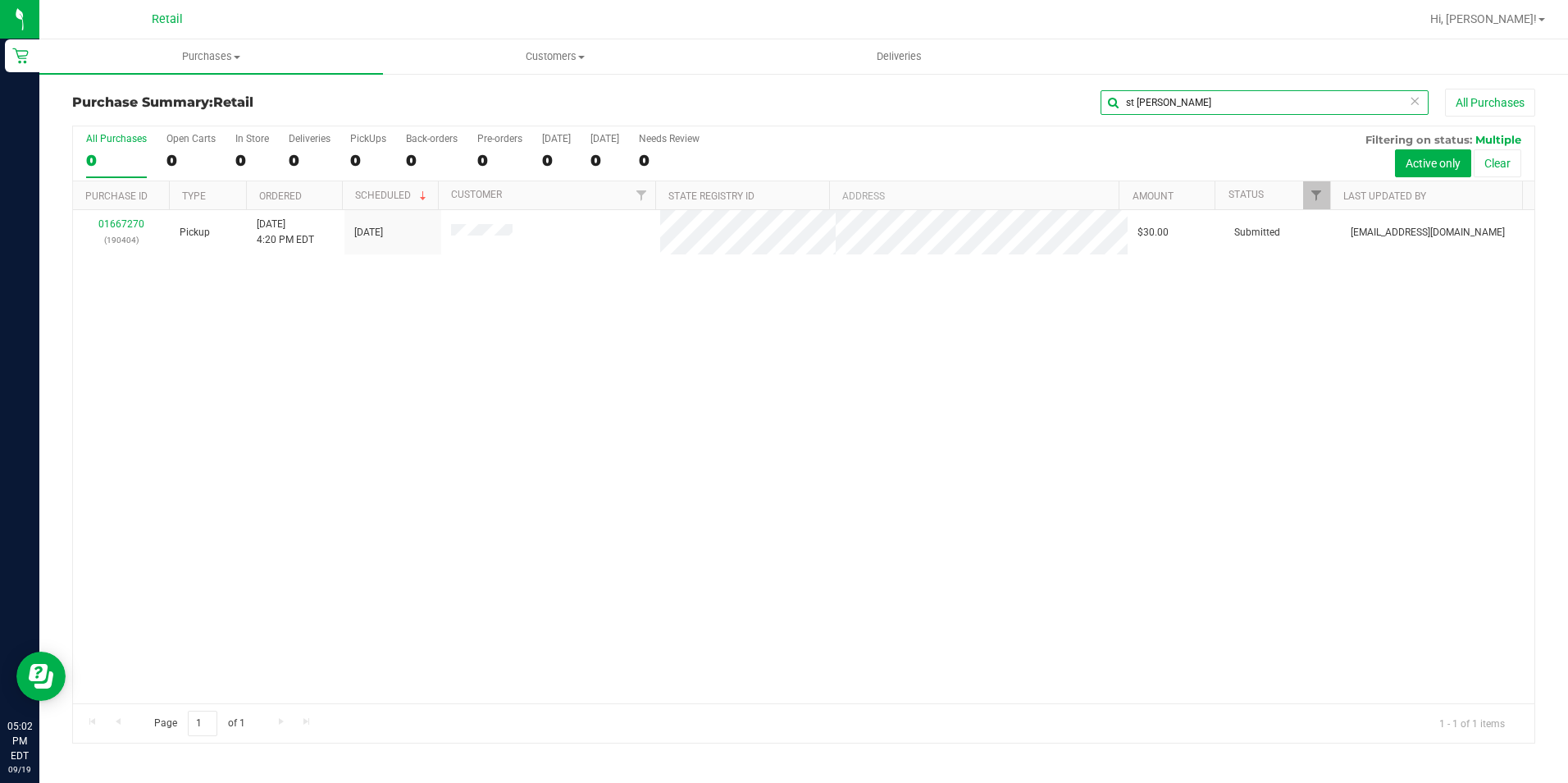
type input "st cyr"
drag, startPoint x: 340, startPoint y: 300, endPoint x: 364, endPoint y: 341, distance: 47.5
click at [342, 300] on div "01667270 (190404) Pickup 9/19/2025 4:20 PM EDT 9/19/2025 $30.00 Submitted aiqec…" at bounding box center [804, 456] width 1462 height 493
click at [754, 480] on div "01667270 (190404) Pickup 9/19/2025 4:20 PM EDT 9/19/2025 $30.00 Submitted aiqec…" at bounding box center [804, 456] width 1462 height 493
drag, startPoint x: 714, startPoint y: 524, endPoint x: 699, endPoint y: 504, distance: 25.0
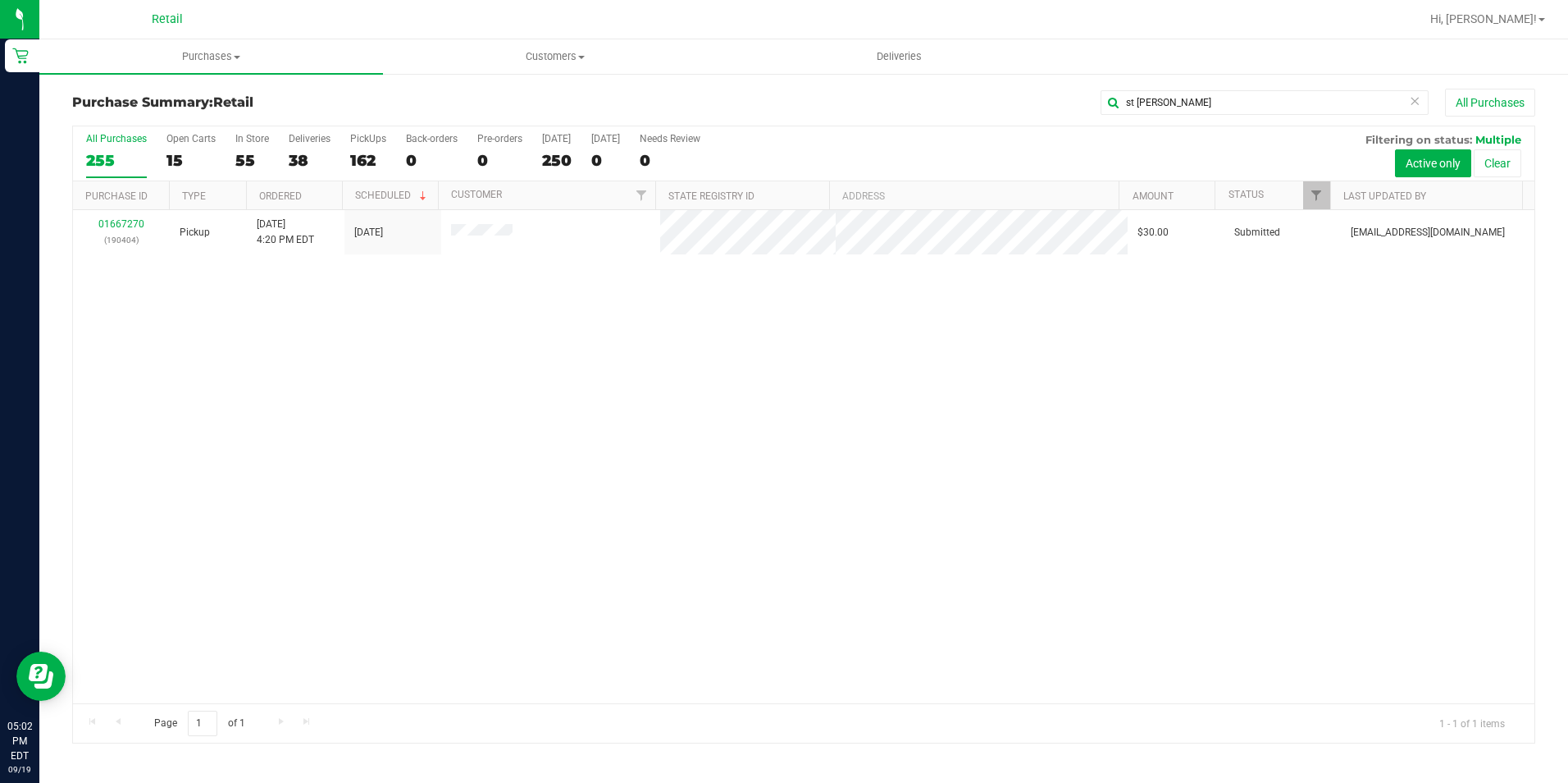
click at [716, 514] on div "01667270 (190404) Pickup 9/19/2025 4:20 PM EDT 9/19/2025 $30.00 Submitted aiqec…" at bounding box center [804, 456] width 1462 height 493
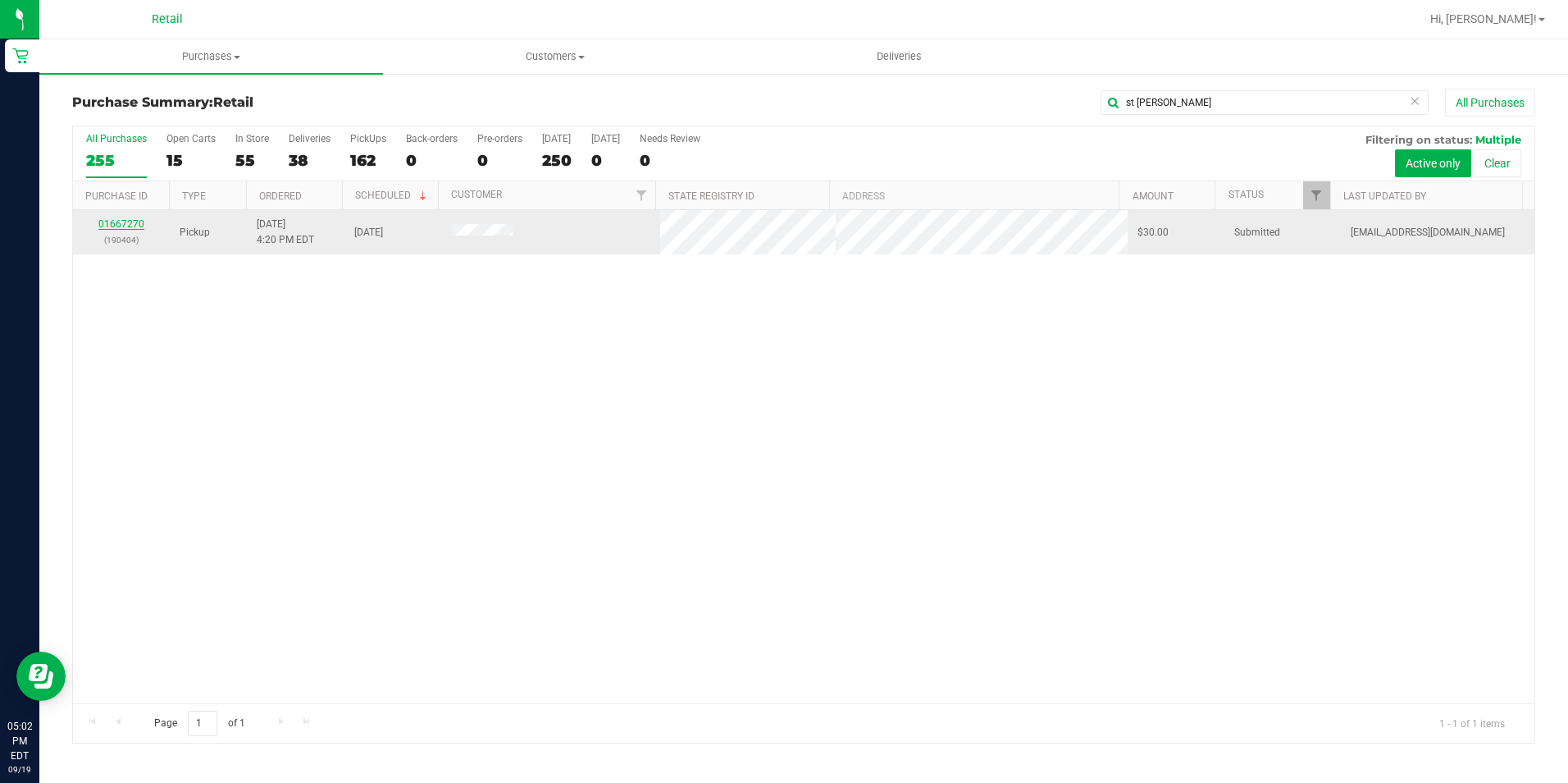
click at [133, 221] on link "01667270" at bounding box center [121, 224] width 46 height 11
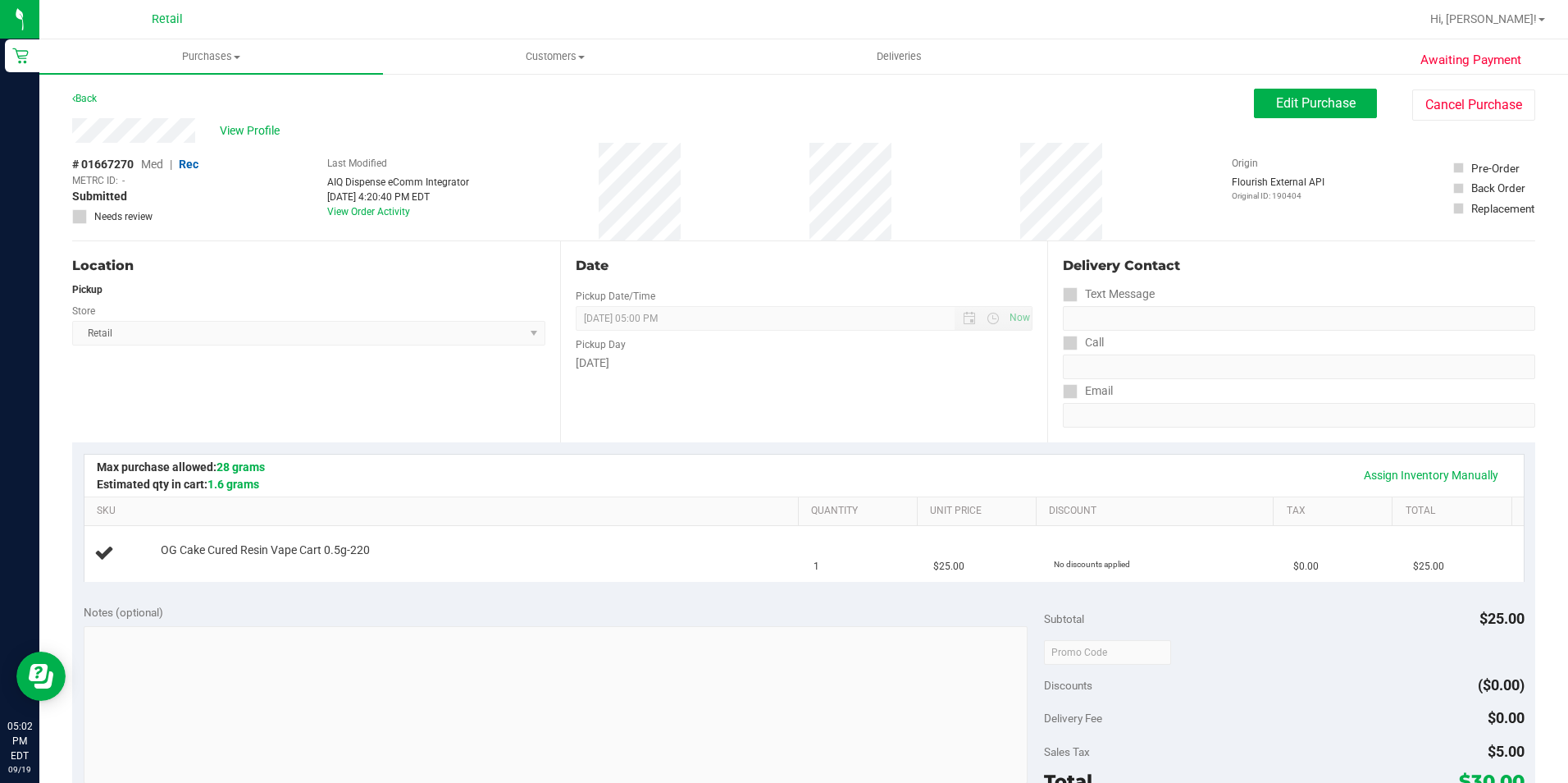
click at [479, 621] on div "Notes (optional)" at bounding box center [563, 695] width 960 height 184
click at [588, 472] on div "Assign Inventory Manually SKU Quantity Unit Price Discount Tax Total OG Cake Cu…" at bounding box center [803, 517] width 1440 height 128
drag, startPoint x: 588, startPoint y: 472, endPoint x: 631, endPoint y: 581, distance: 117.2
click at [629, 587] on div "Assign Inventory Manually SKU Quantity Unit Price Discount Tax Total OG Cake Cu…" at bounding box center [803, 517] width 1463 height 150
click at [634, 611] on div "Notes (optional)" at bounding box center [563, 612] width 960 height 17
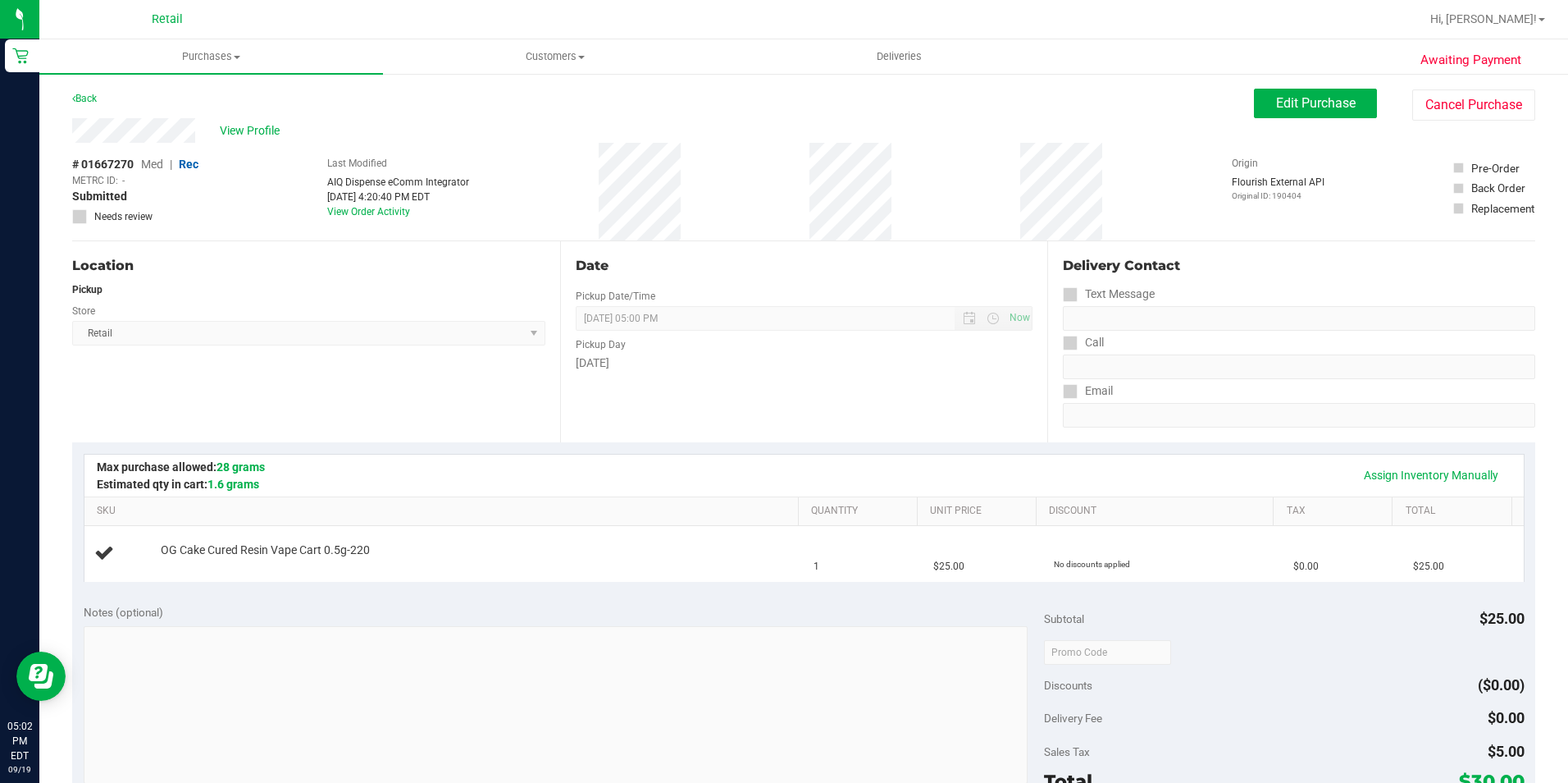
click at [1383, 176] on div "# 01667270 Med | Rec METRC ID: - Submitted Needs review Last Modified AIQ Dispe…" at bounding box center [803, 191] width 1463 height 97
click at [1101, 184] on div "# 01667270 Med | Rec METRC ID: - Submitted Needs review Last Modified AIQ Dispe…" at bounding box center [803, 191] width 1463 height 97
click at [1463, 112] on button "Cancel Purchase" at bounding box center [1473, 106] width 123 height 31
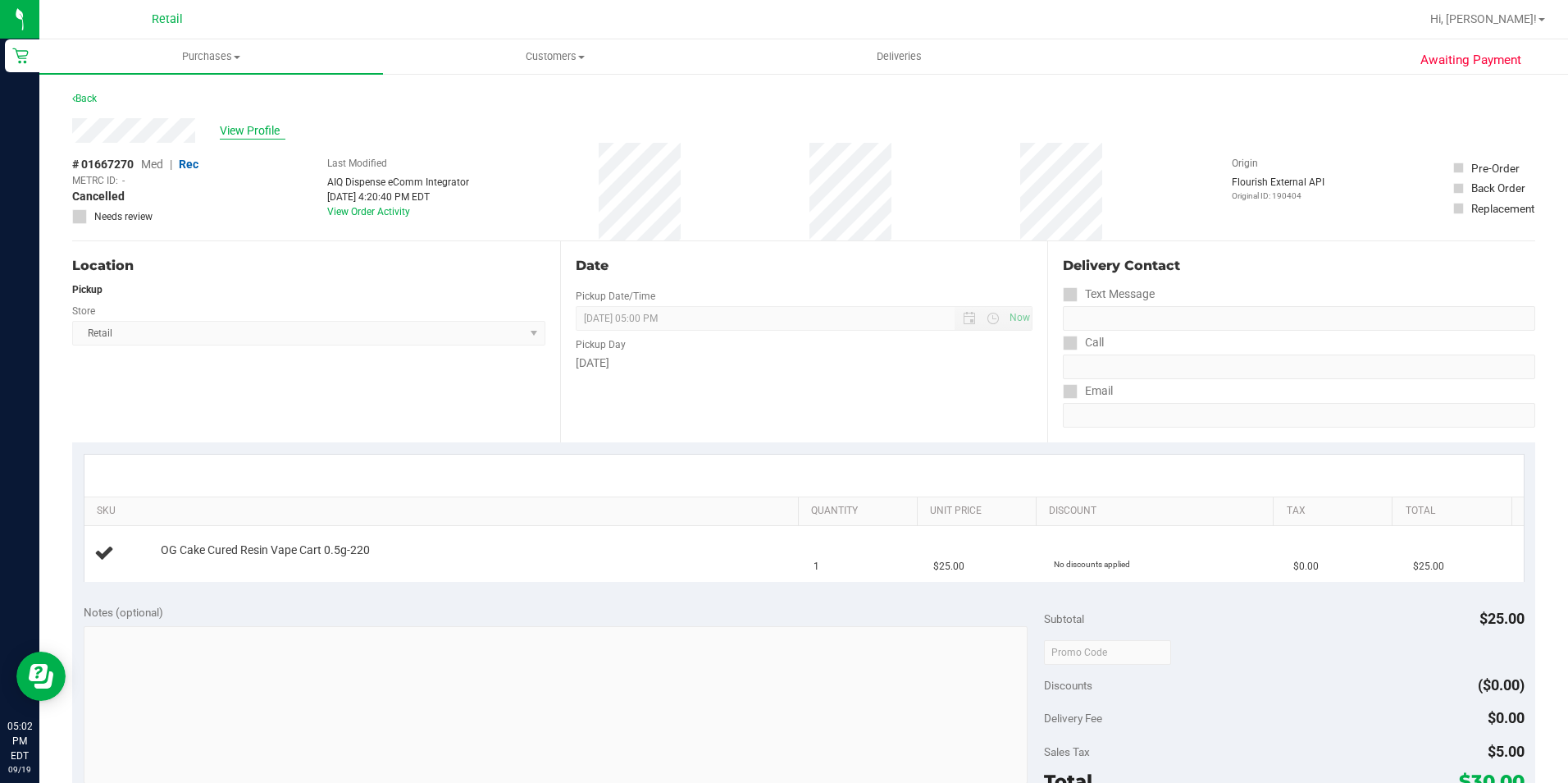
click at [267, 122] on span "View Profile" at bounding box center [253, 130] width 66 height 18
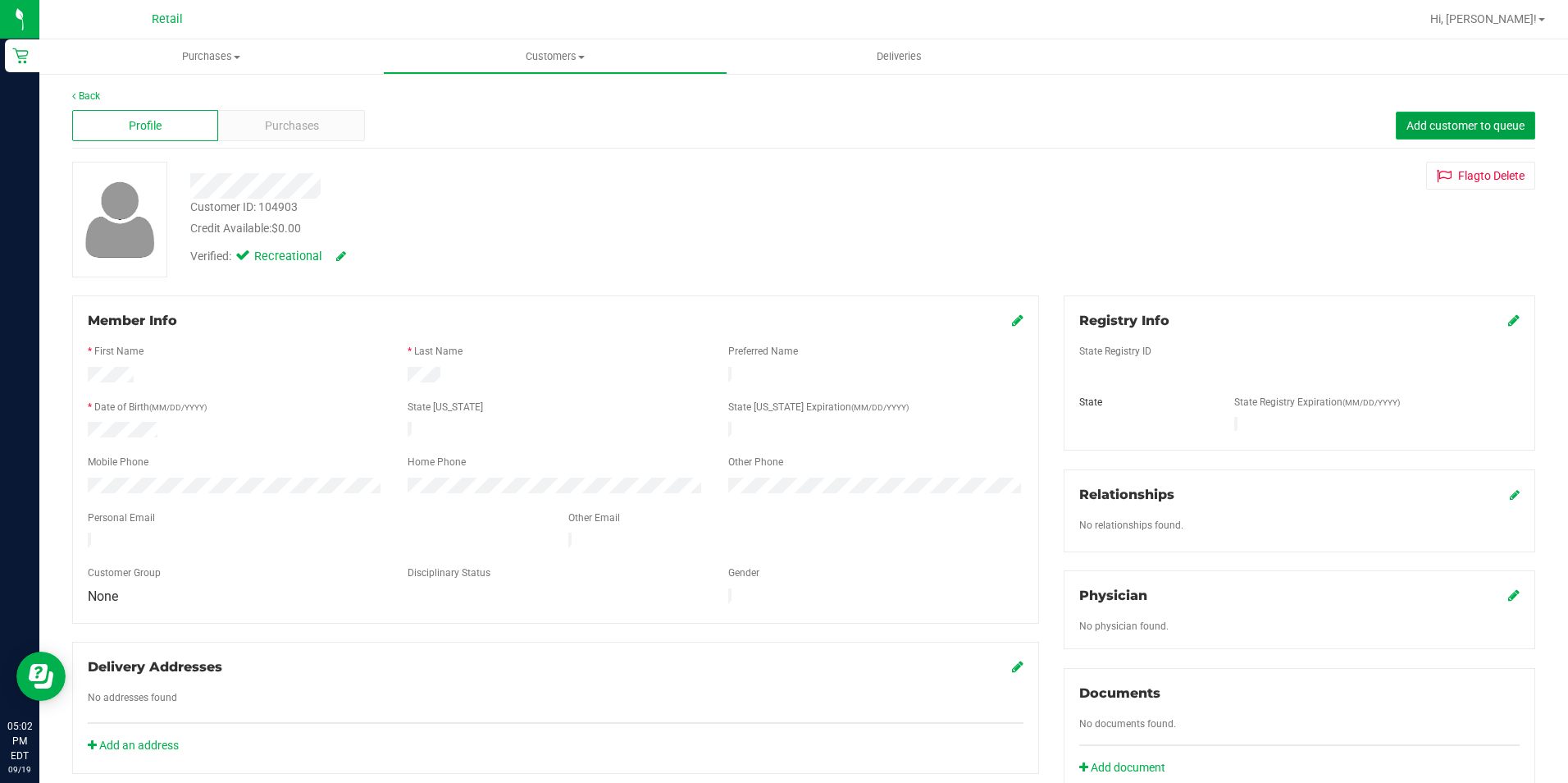
click at [1447, 135] on button "Add customer to queue" at bounding box center [1465, 126] width 140 height 28
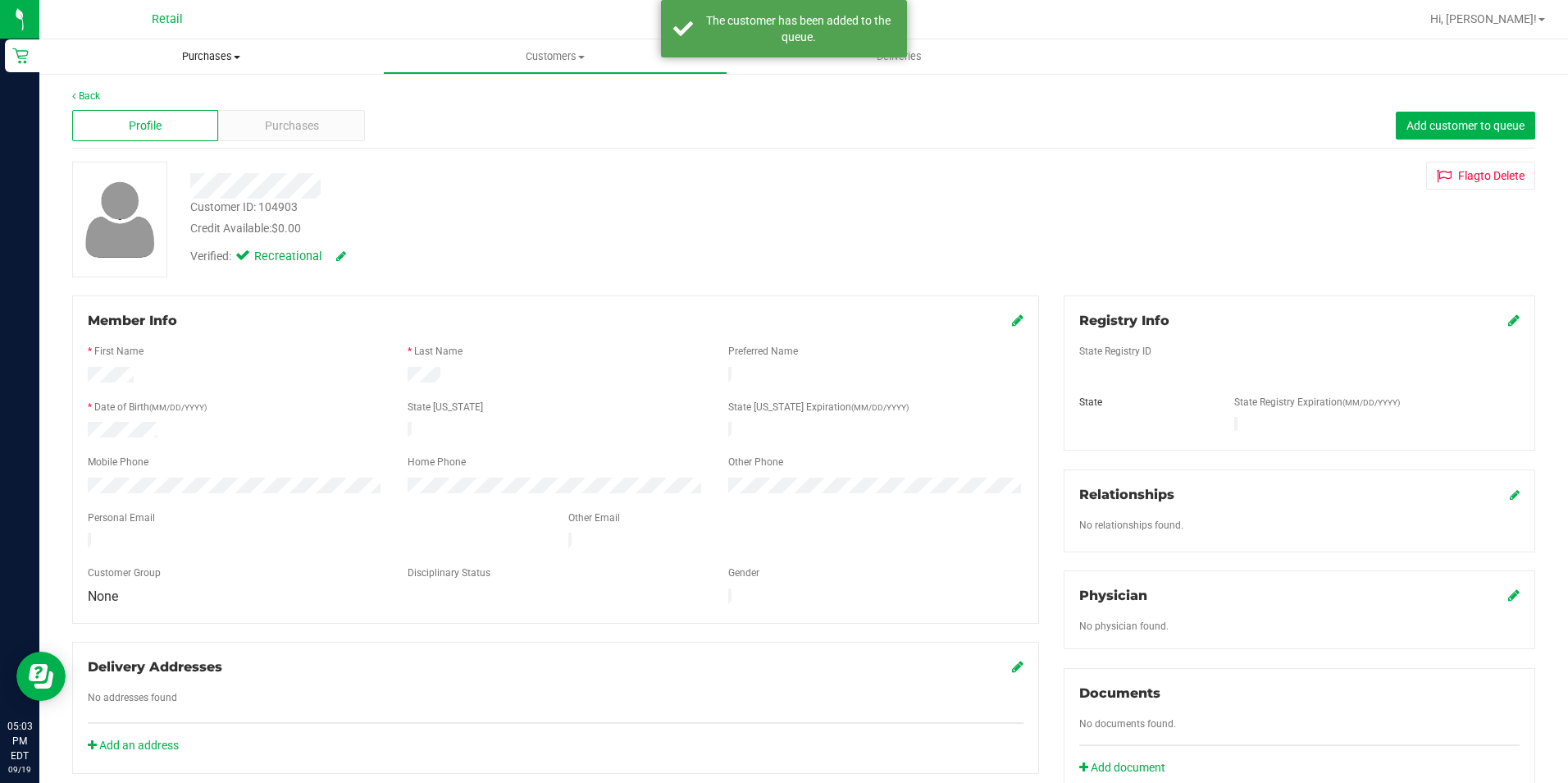
click at [195, 56] on span "Purchases" at bounding box center [211, 56] width 343 height 15
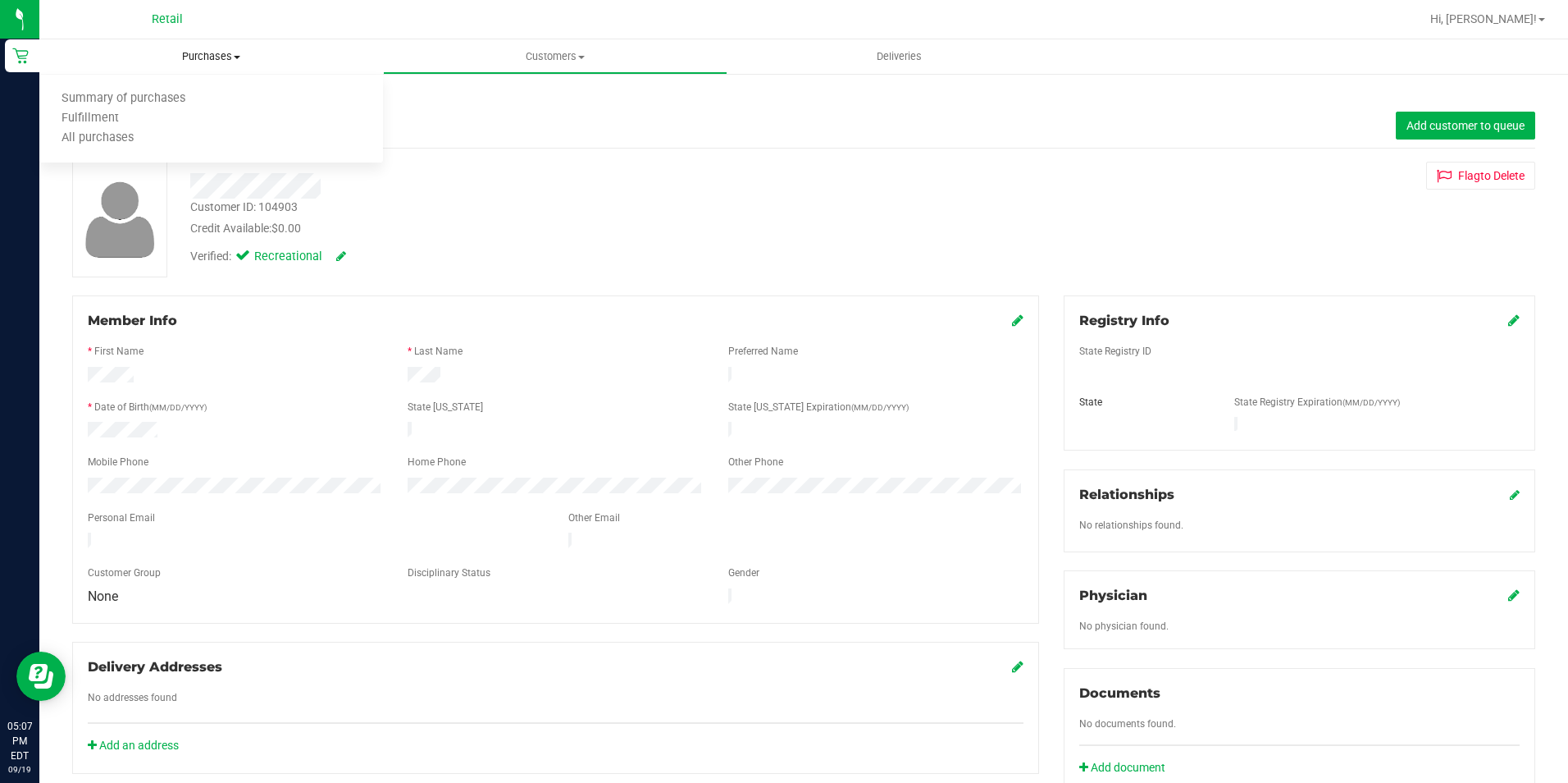
click at [205, 57] on span "Purchases" at bounding box center [211, 56] width 343 height 15
click at [205, 64] on uib-tab-heading "Purchases Summary of purchases Fulfillment All purchases" at bounding box center [211, 56] width 343 height 34
click at [176, 112] on li "Fulfillment" at bounding box center [211, 118] width 343 height 19
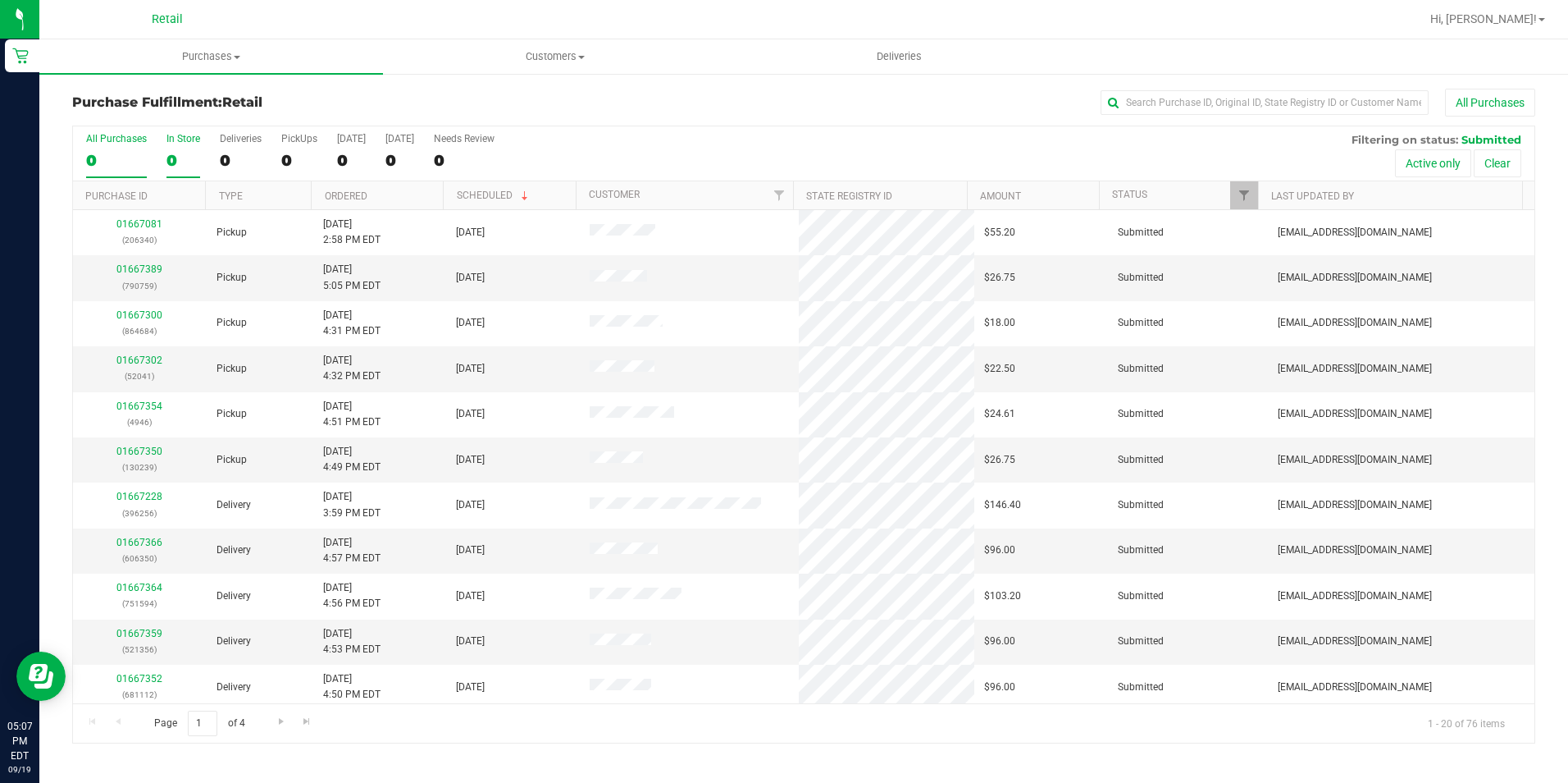
click at [183, 152] on div "0" at bounding box center [183, 160] width 33 height 19
click at [0, 0] on input "In Store 0" at bounding box center [0, 0] width 0 height 0
click at [1151, 97] on input "text" at bounding box center [1265, 103] width 328 height 25
type input "octavia"
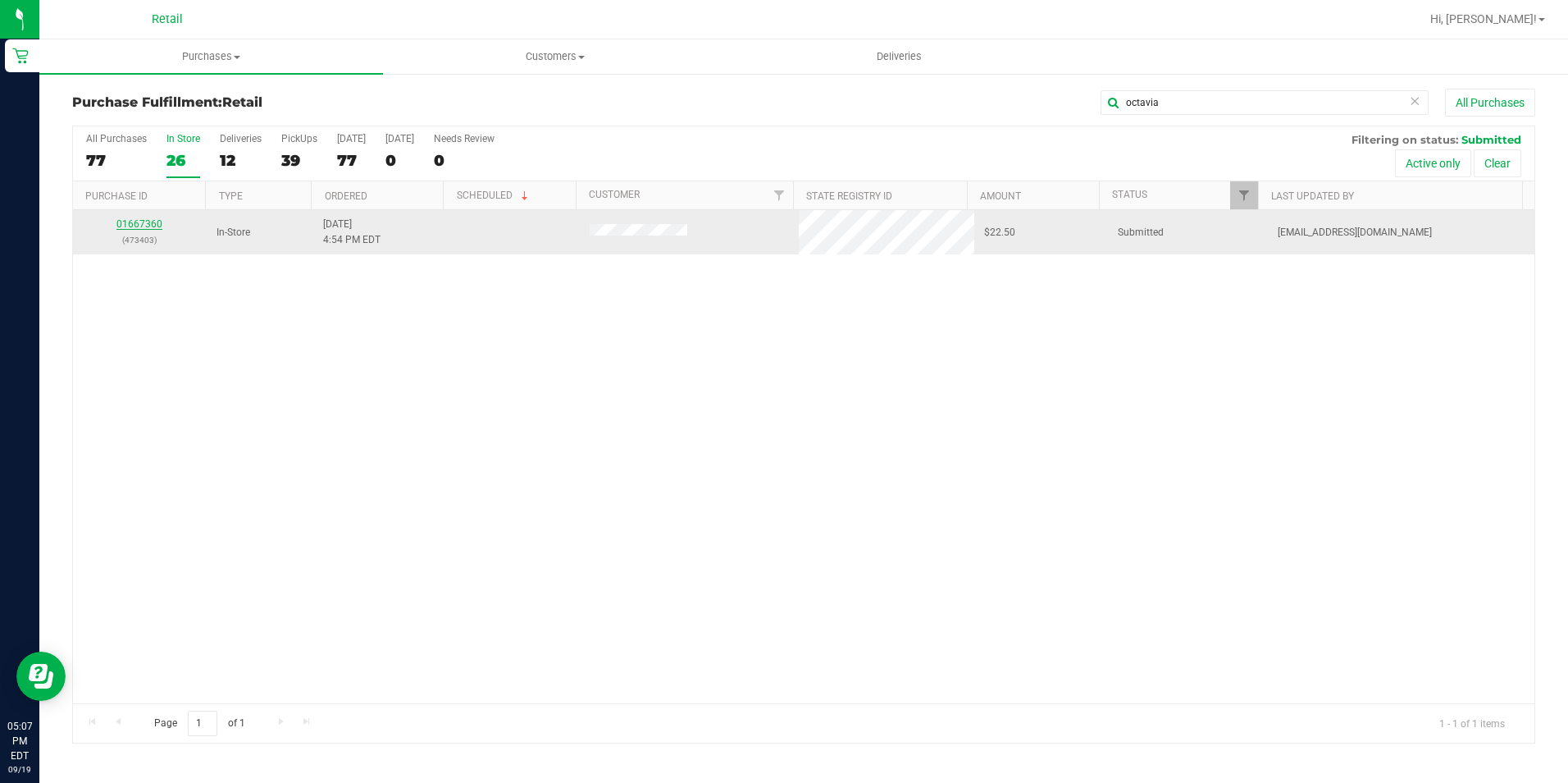
click at [152, 220] on link "01667360" at bounding box center [140, 224] width 46 height 11
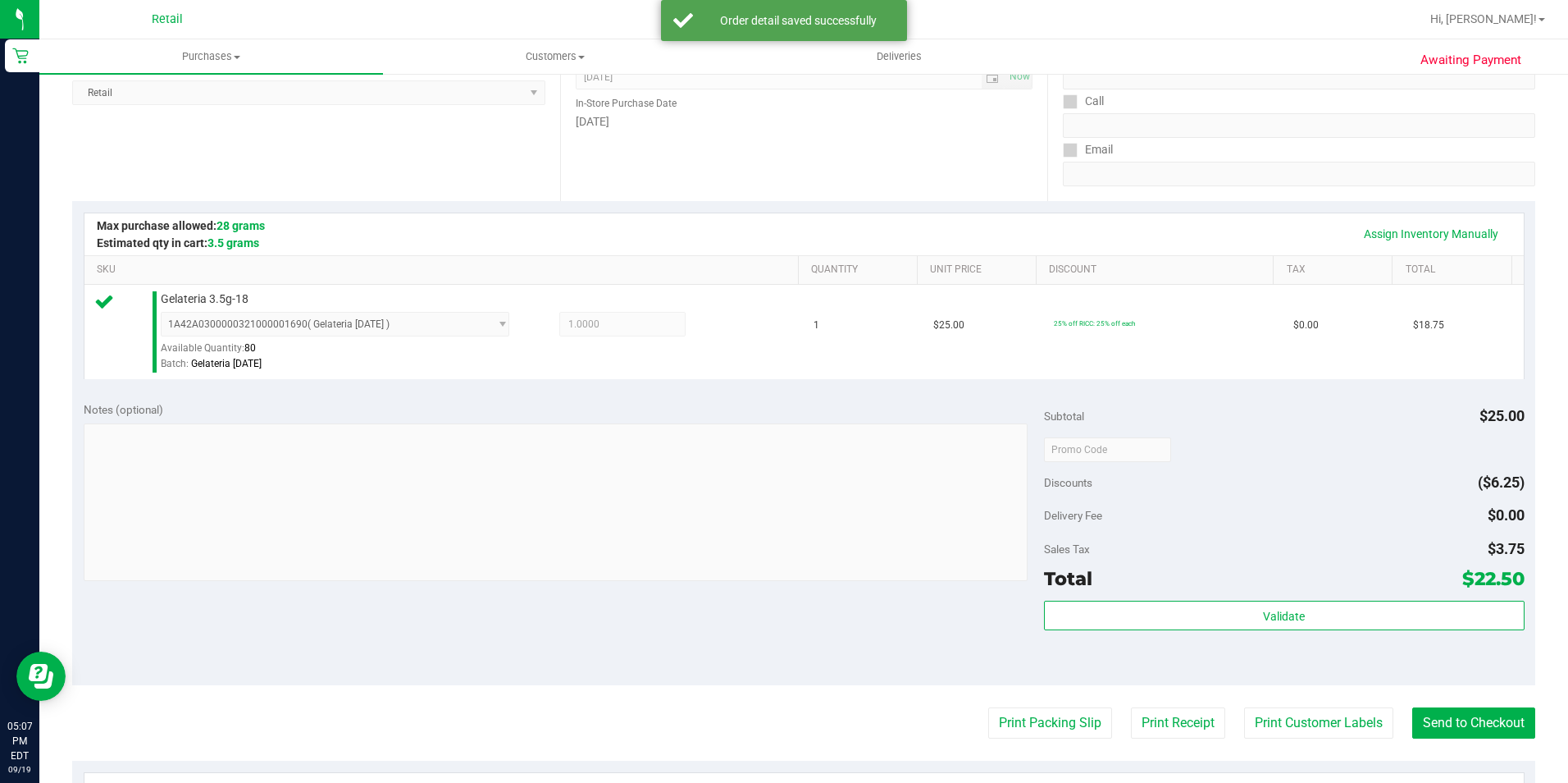
scroll to position [246, 0]
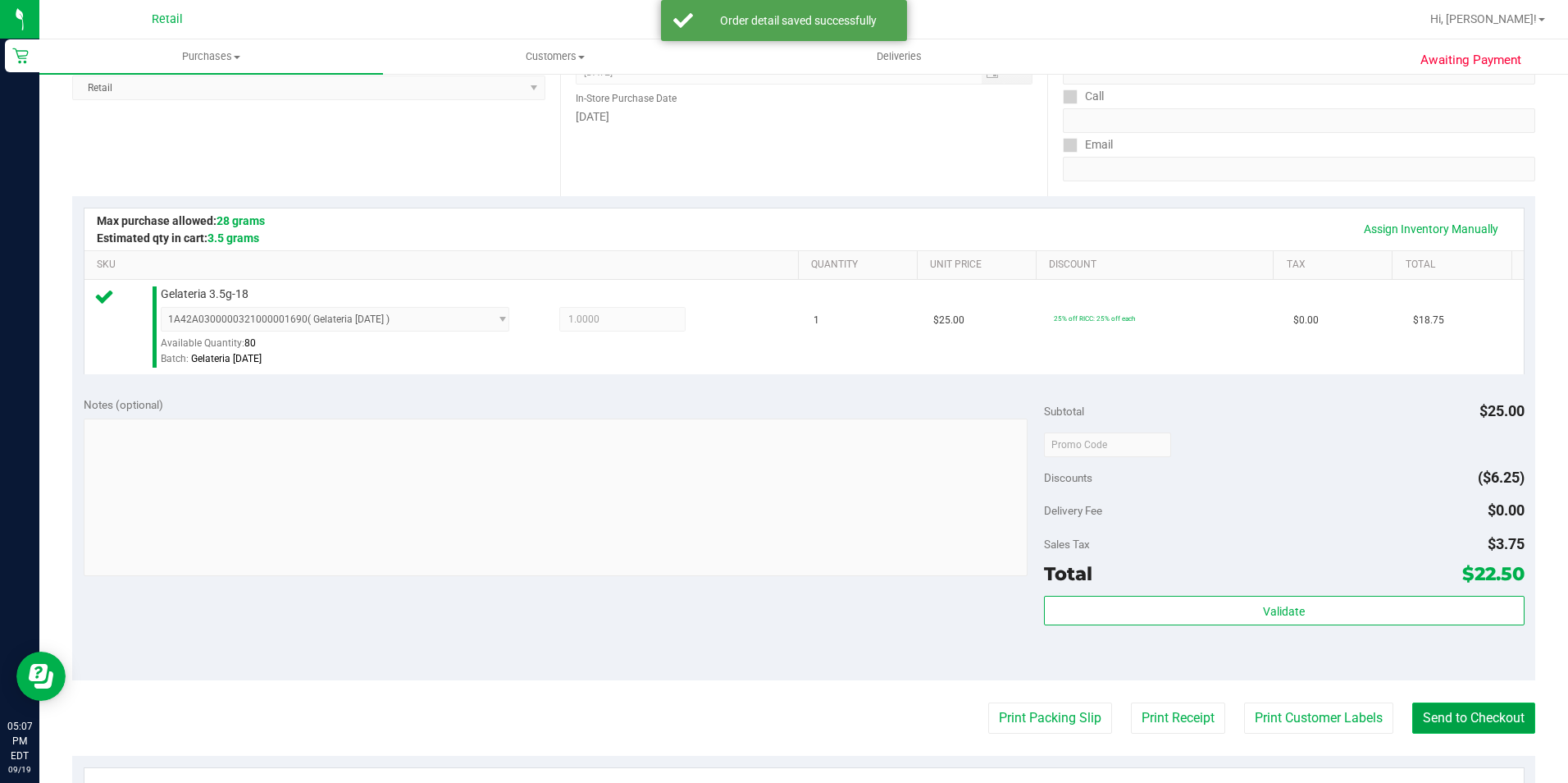
click at [1452, 715] on button "Send to Checkout" at bounding box center [1473, 718] width 123 height 31
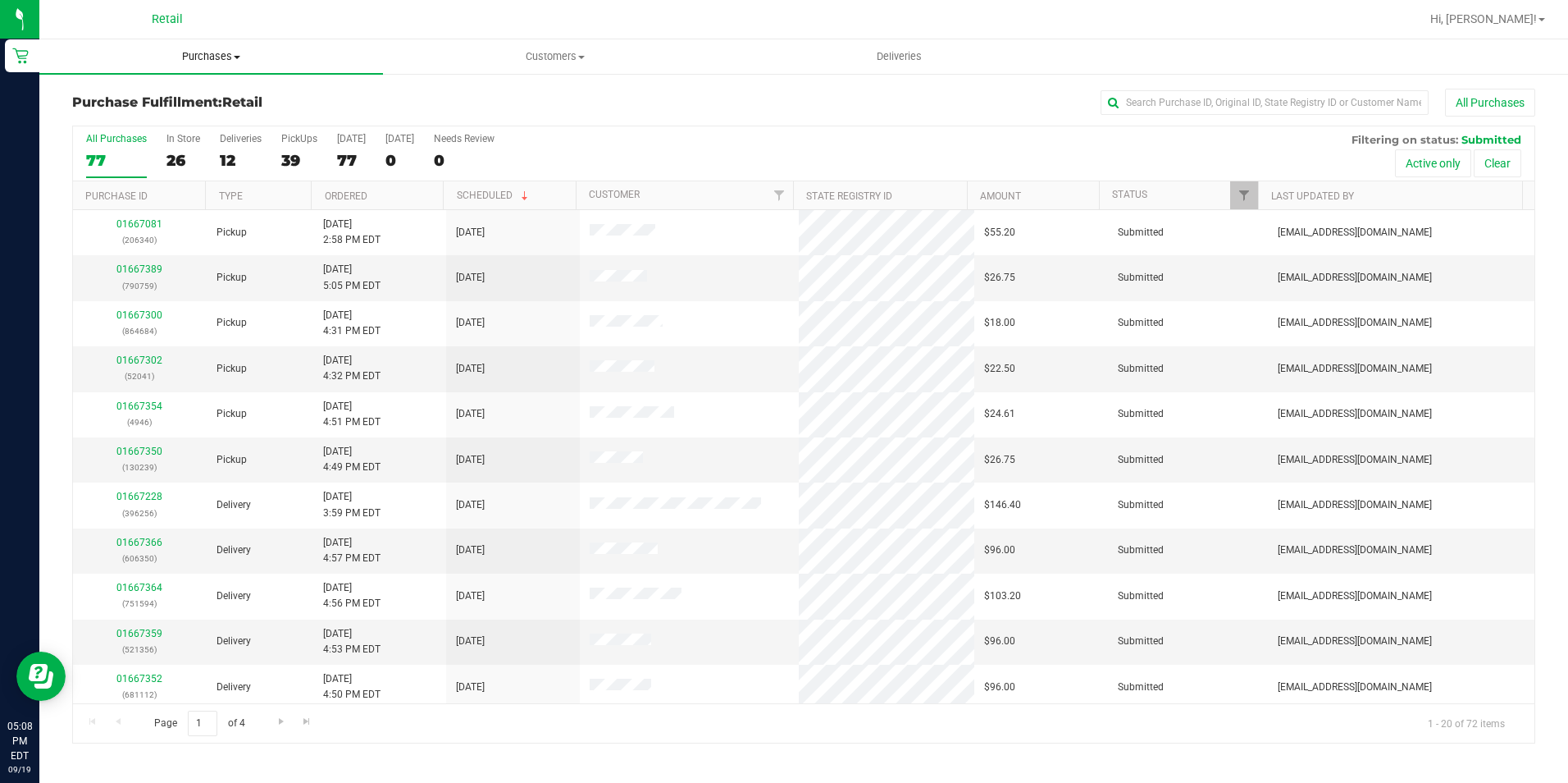
click at [204, 50] on span "Purchases" at bounding box center [211, 56] width 343 height 15
click at [196, 91] on li "Summary of purchases" at bounding box center [211, 99] width 343 height 19
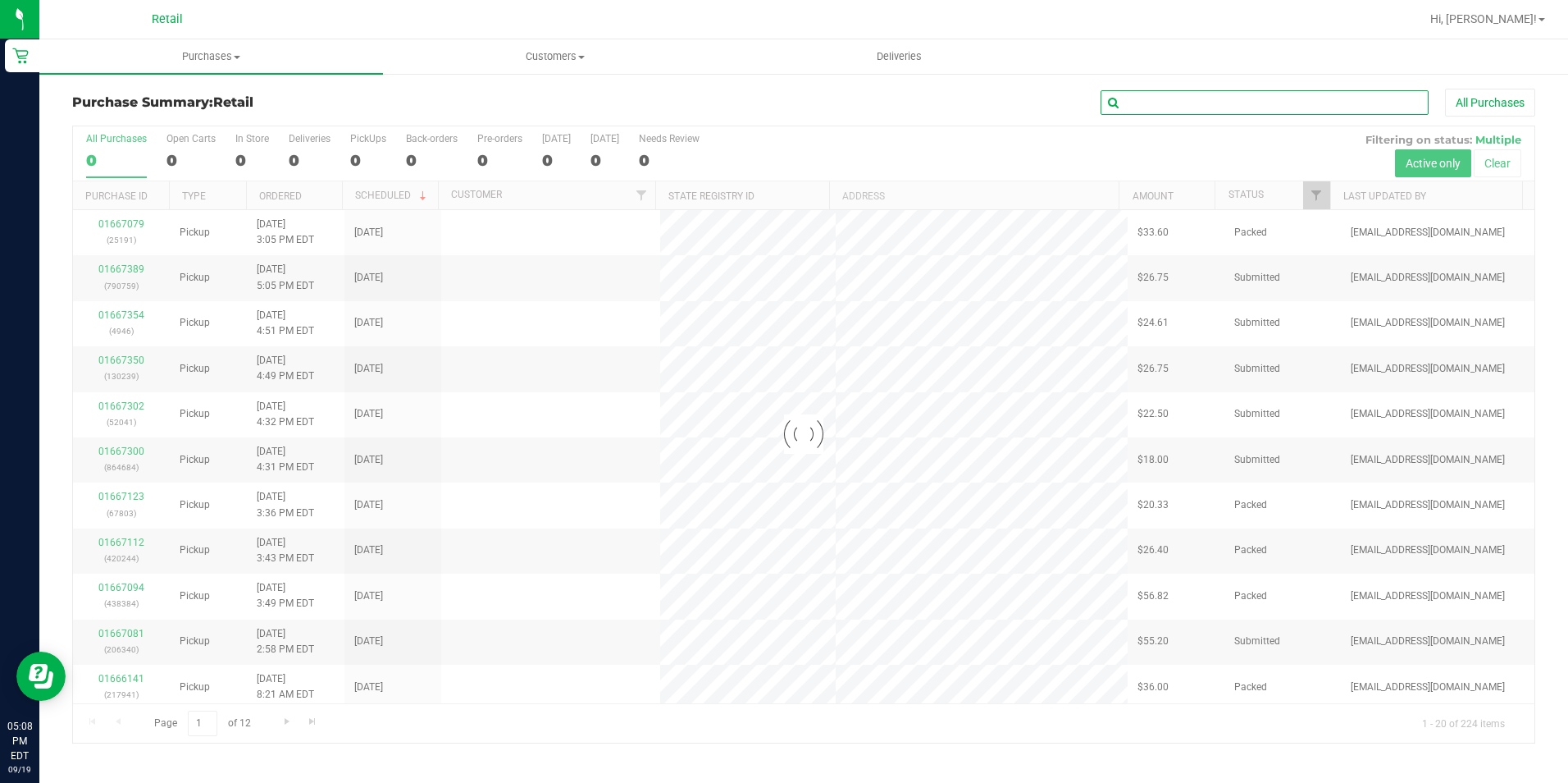
click at [1136, 93] on input "text" at bounding box center [1265, 103] width 328 height 25
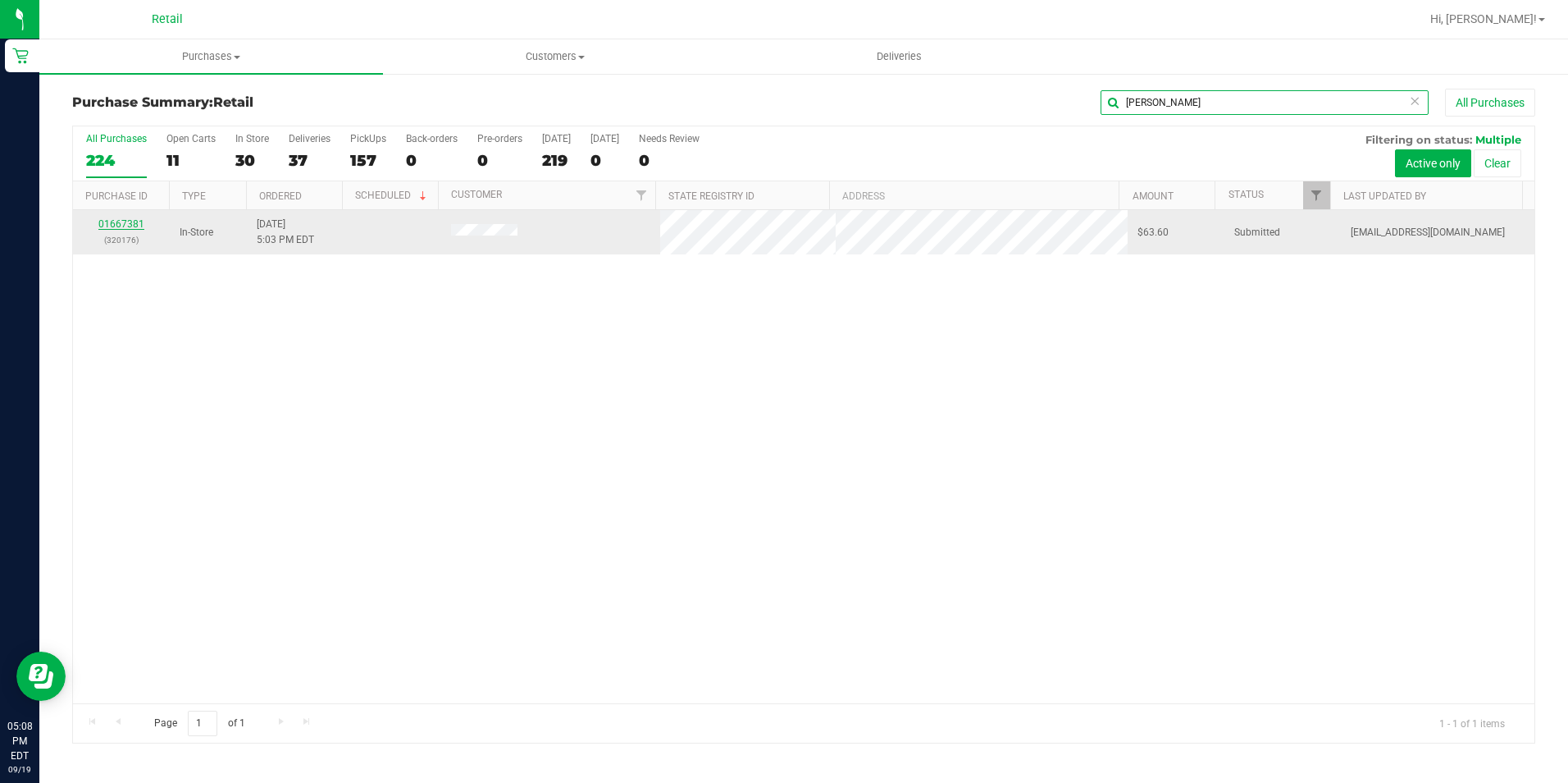
type input "prandy"
click at [139, 220] on link "01667381" at bounding box center [121, 224] width 46 height 11
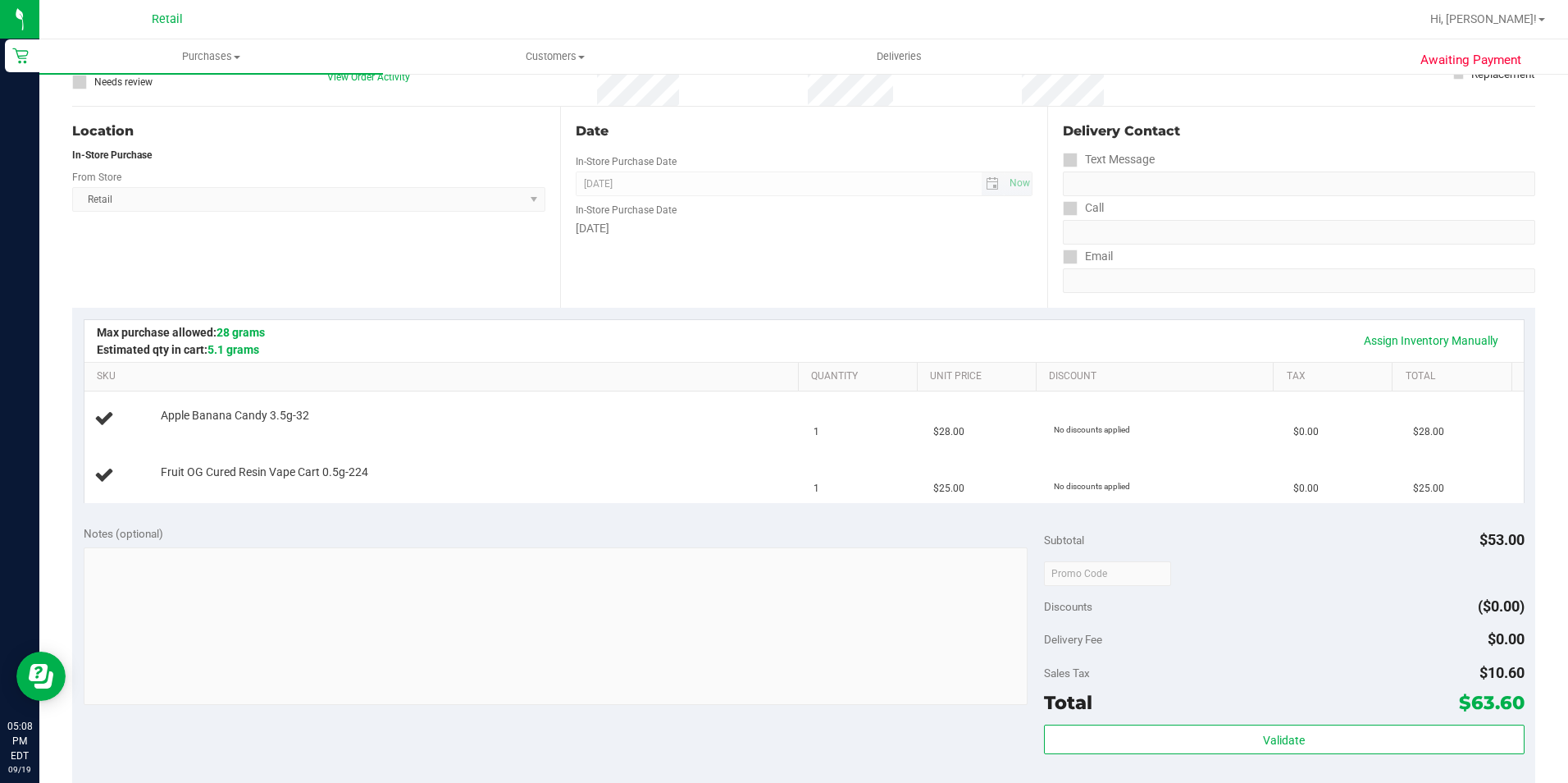
scroll to position [82, 0]
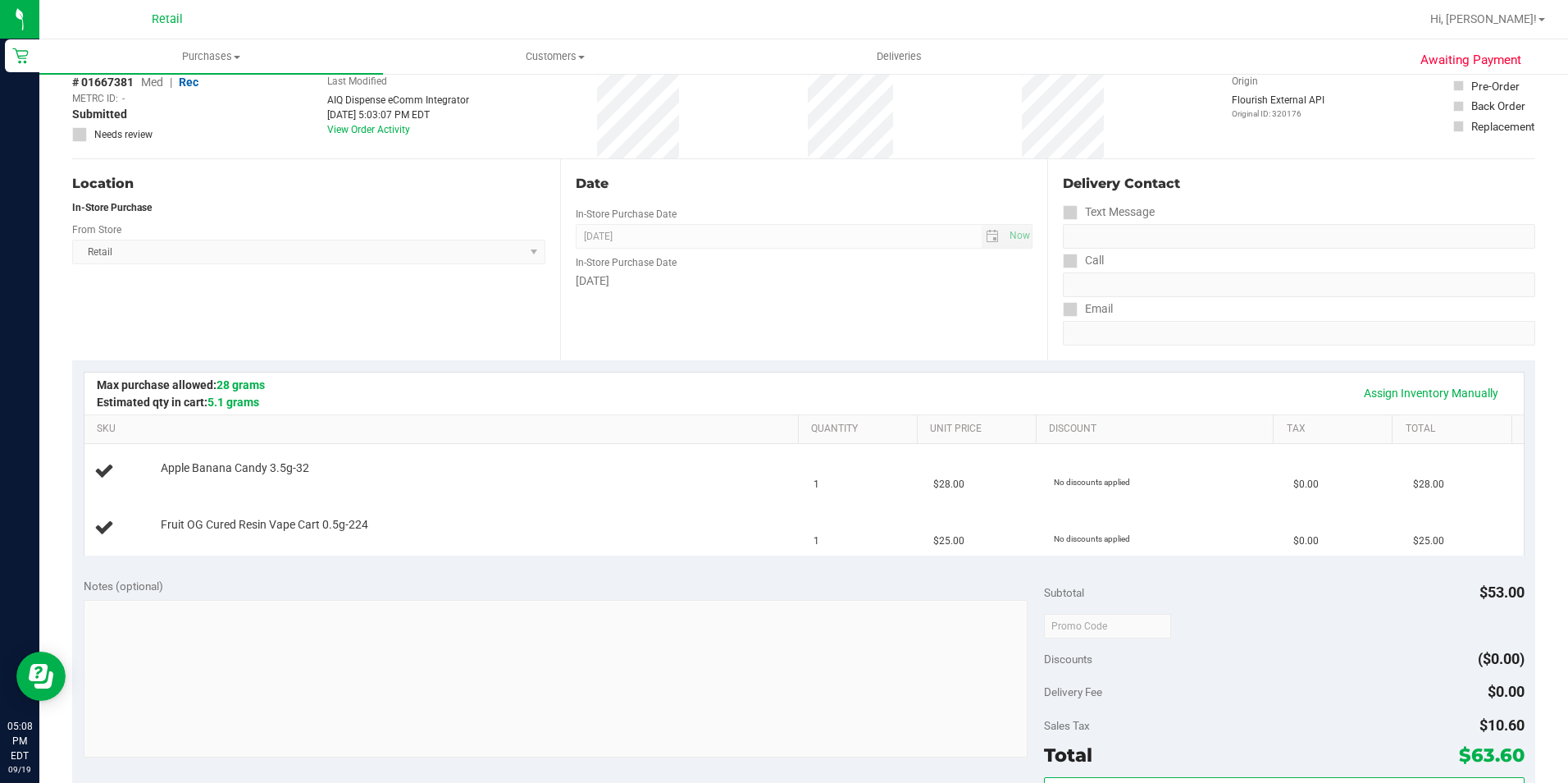
click at [708, 105] on div "# 01667381 Med | Rec METRC ID: - Submitted Needs review Last Modified AIQ Dispe…" at bounding box center [803, 109] width 1463 height 97
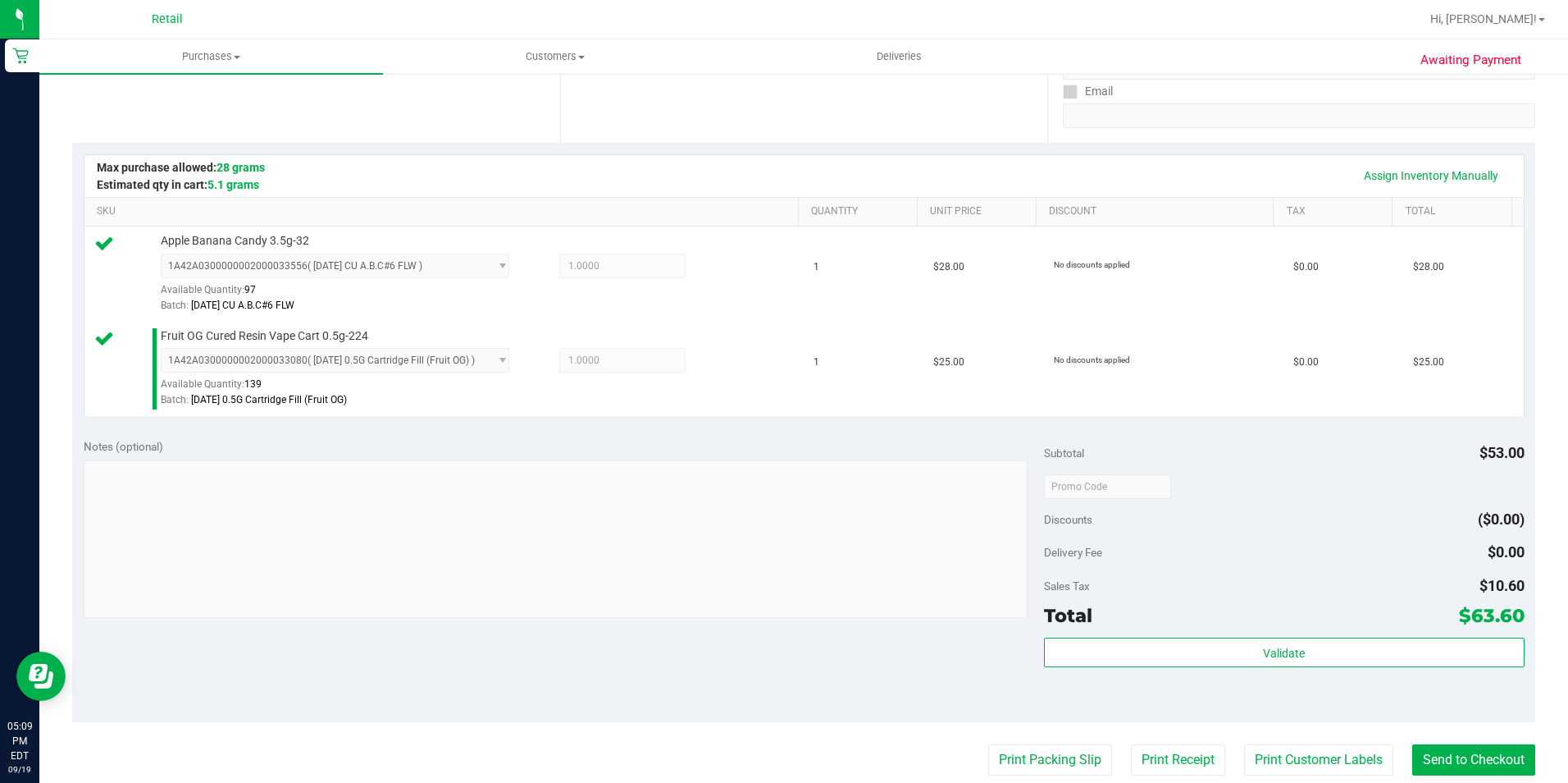
scroll to position [329, 0]
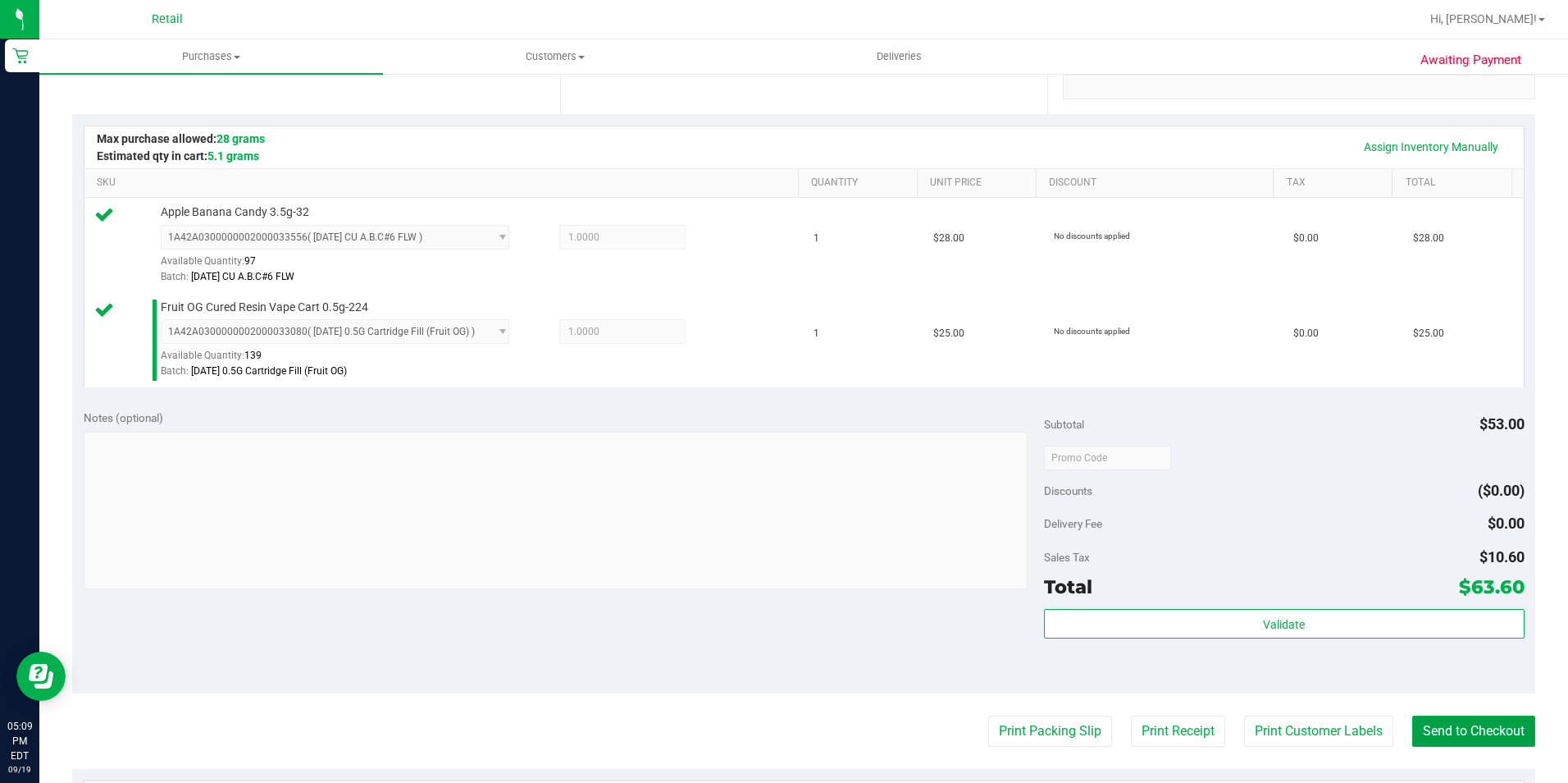
click at [1441, 715] on button "Send to Checkout" at bounding box center [1473, 731] width 123 height 31
click at [1444, 729] on button "Send to Checkout" at bounding box center [1466, 731] width 136 height 31
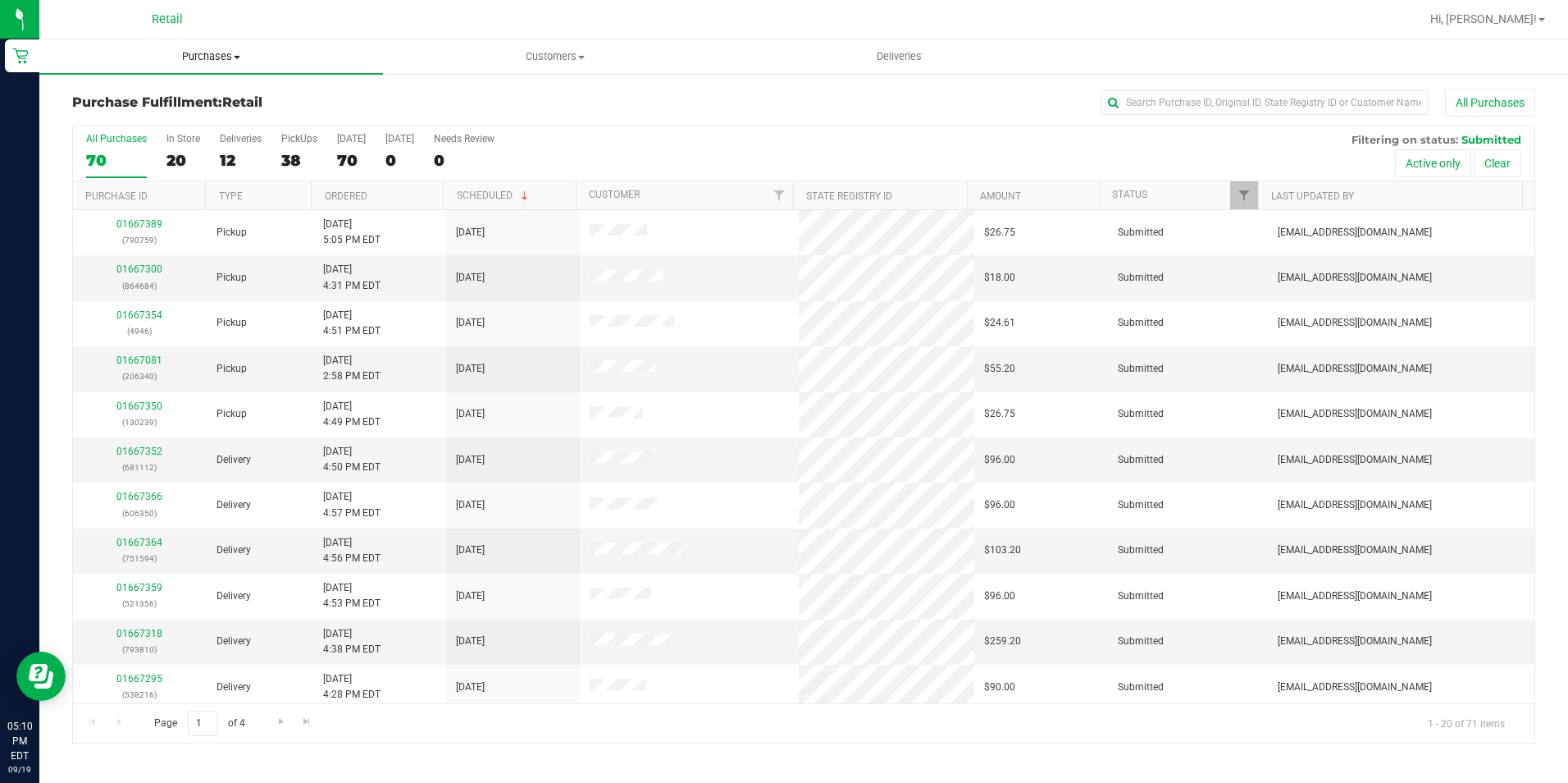
click at [204, 54] on span "Purchases" at bounding box center [211, 56] width 343 height 15
click at [179, 92] on span "Summary of purchases" at bounding box center [124, 98] width 168 height 14
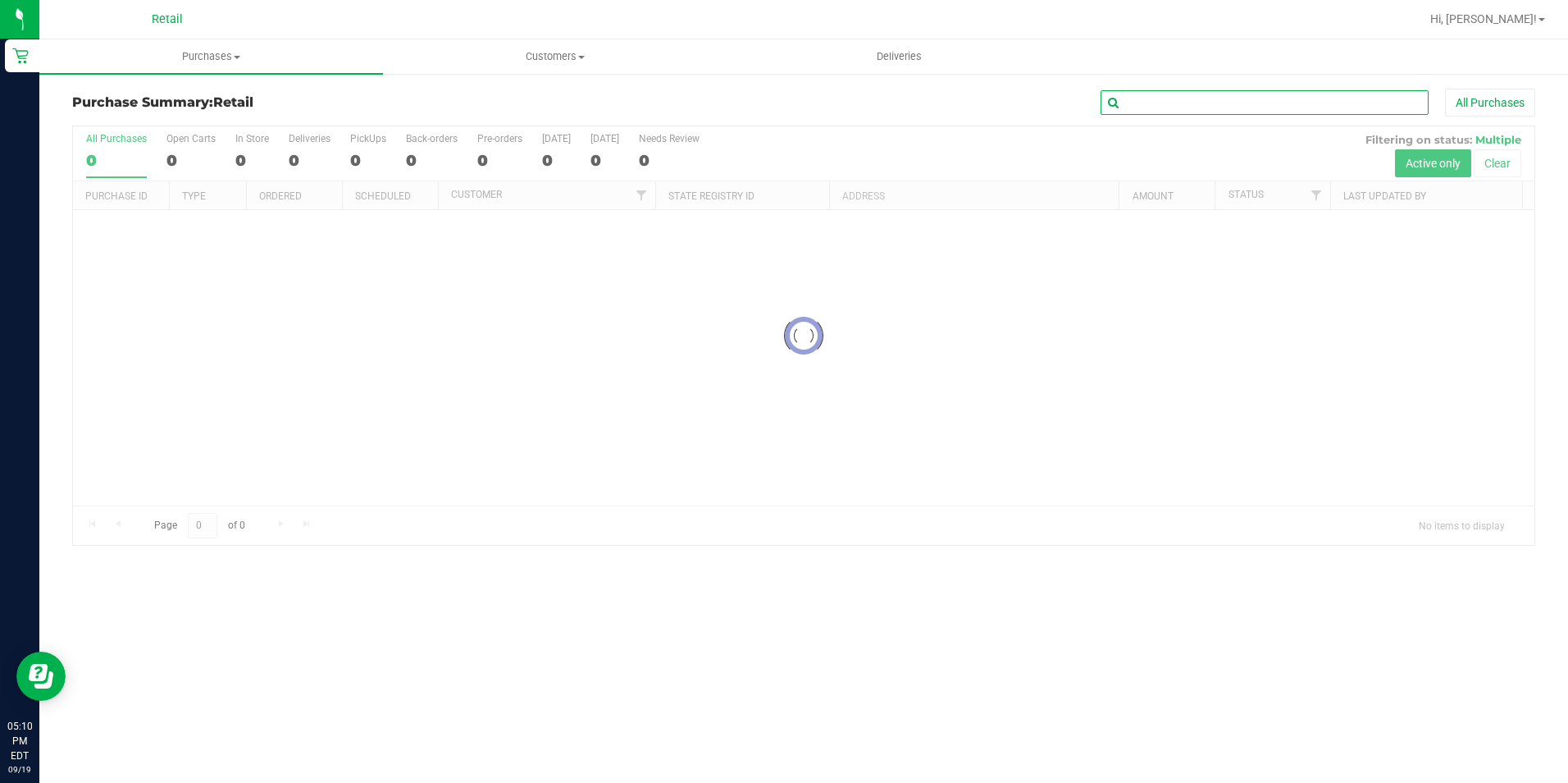
click at [1216, 93] on input "text" at bounding box center [1265, 103] width 328 height 25
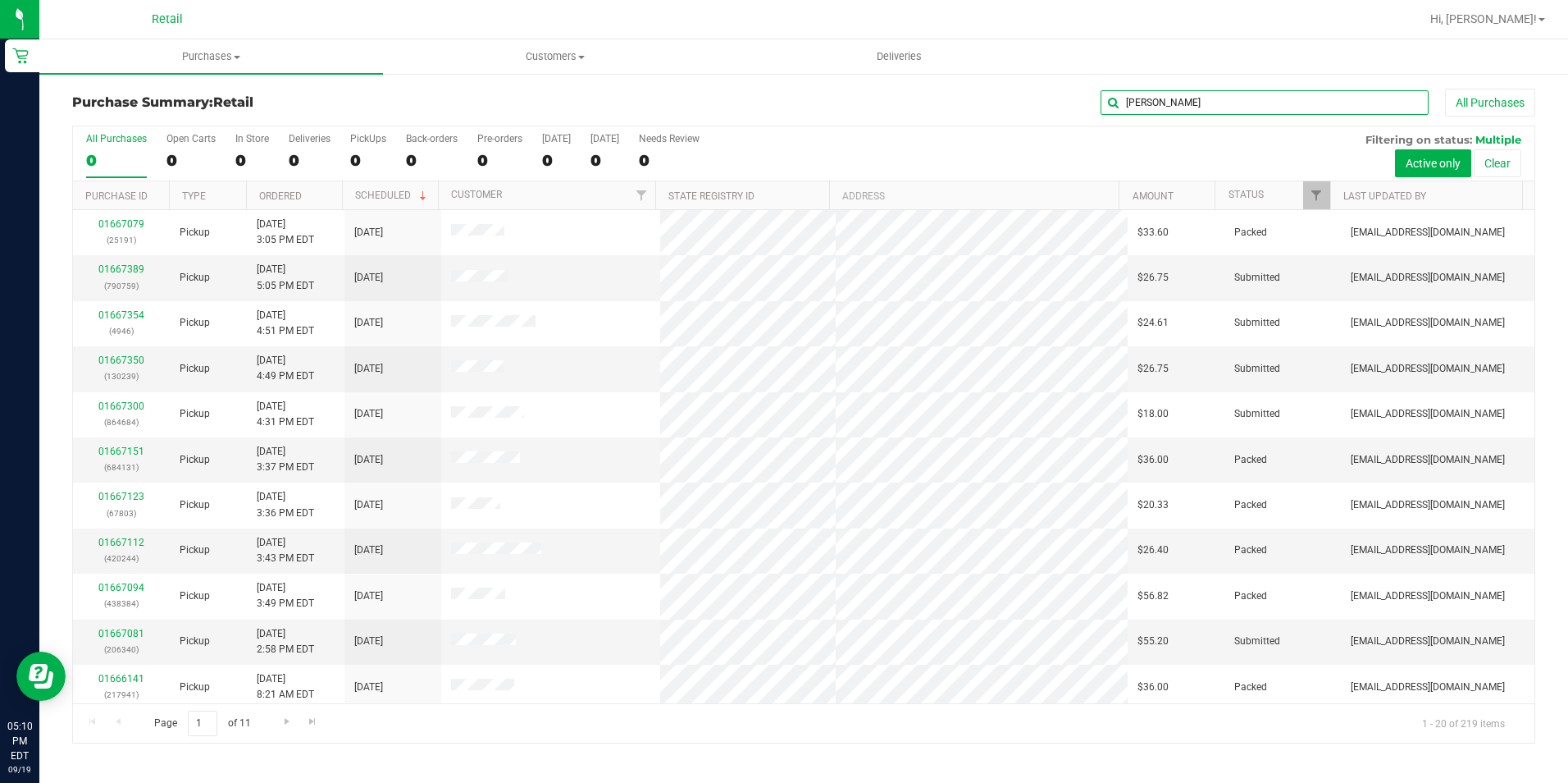
type input "jacob"
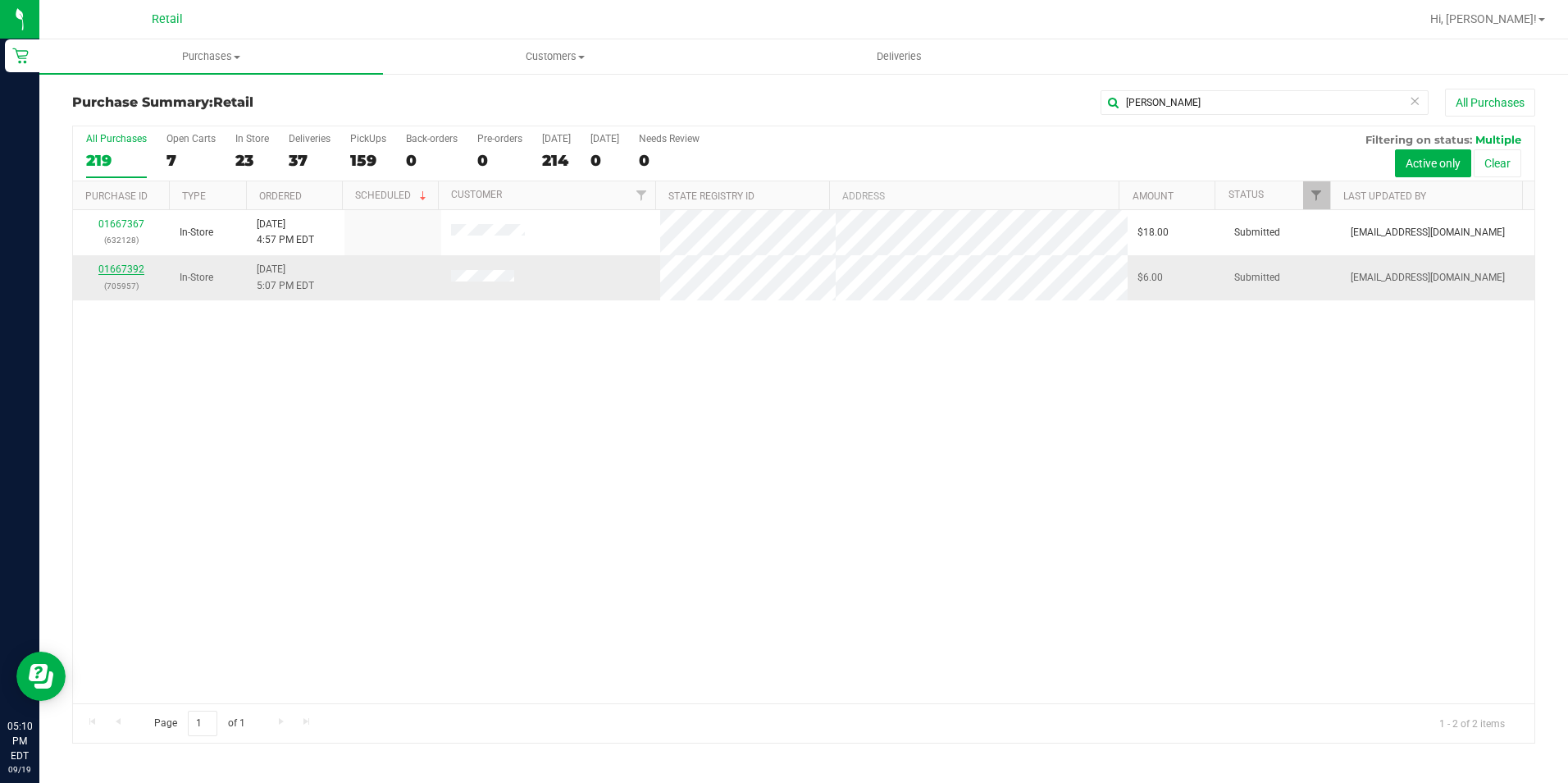
click at [117, 266] on link "01667392" at bounding box center [121, 269] width 46 height 11
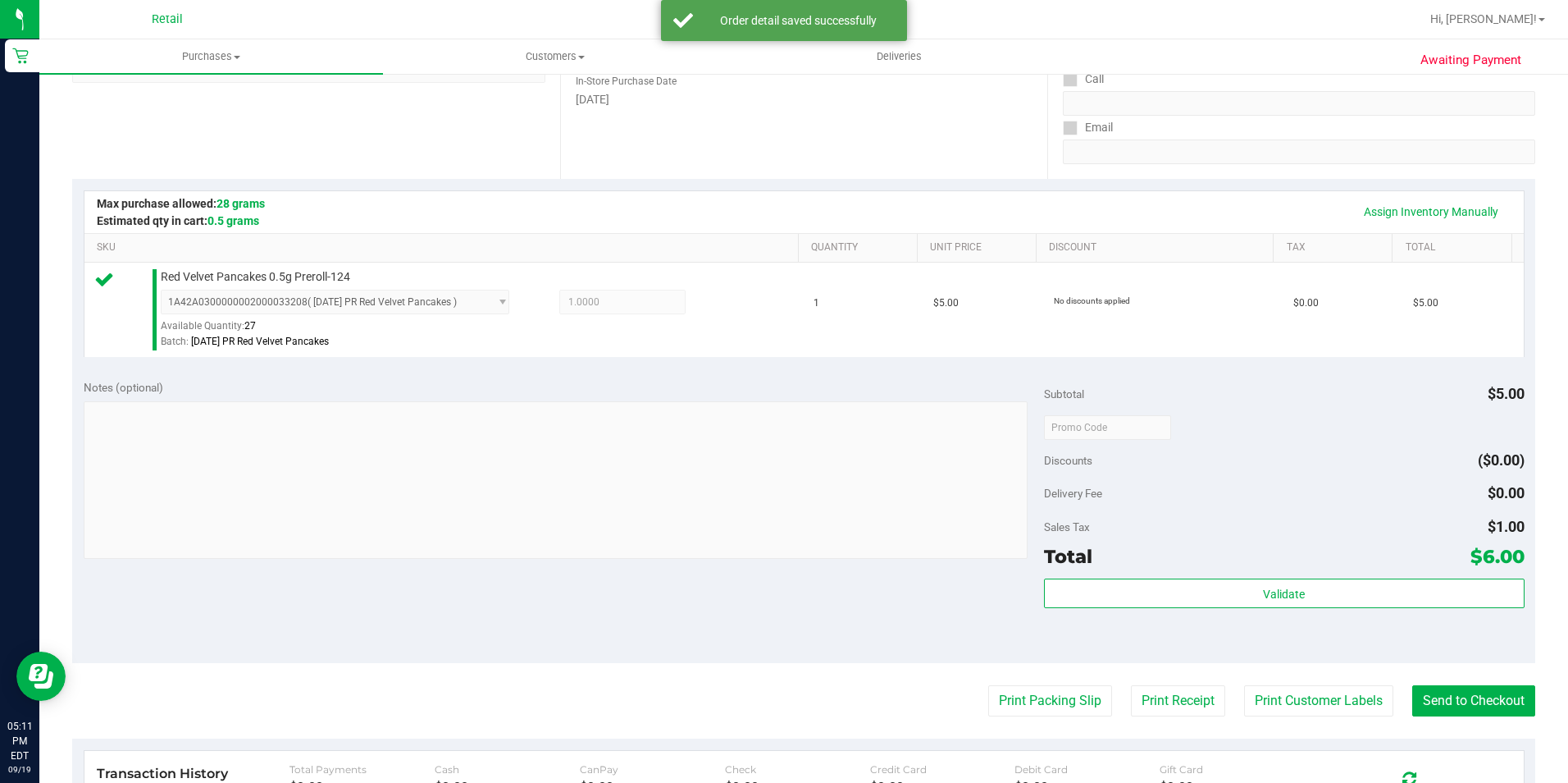
scroll to position [329, 0]
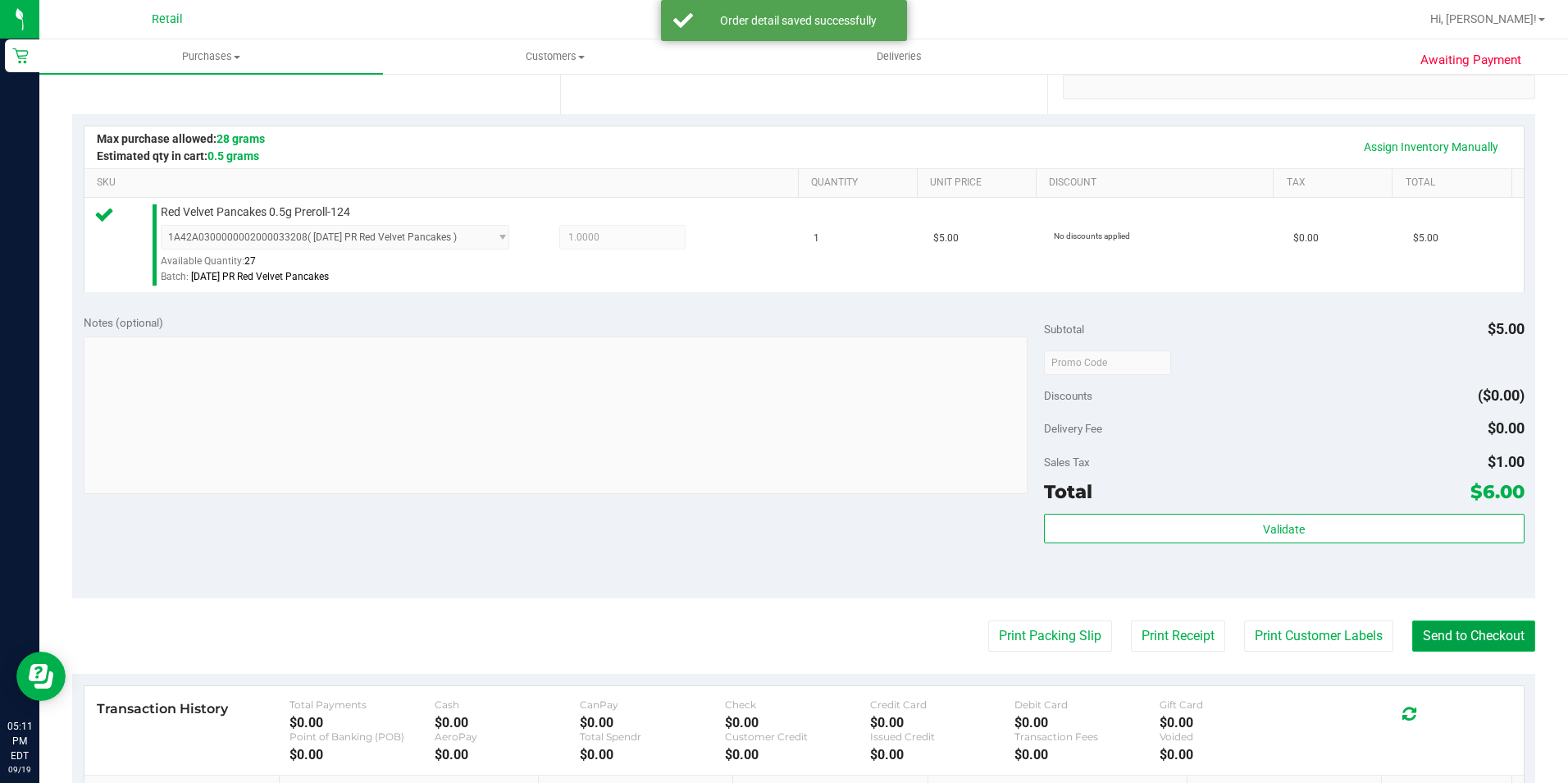
click at [1443, 628] on button "Send to Checkout" at bounding box center [1473, 636] width 123 height 31
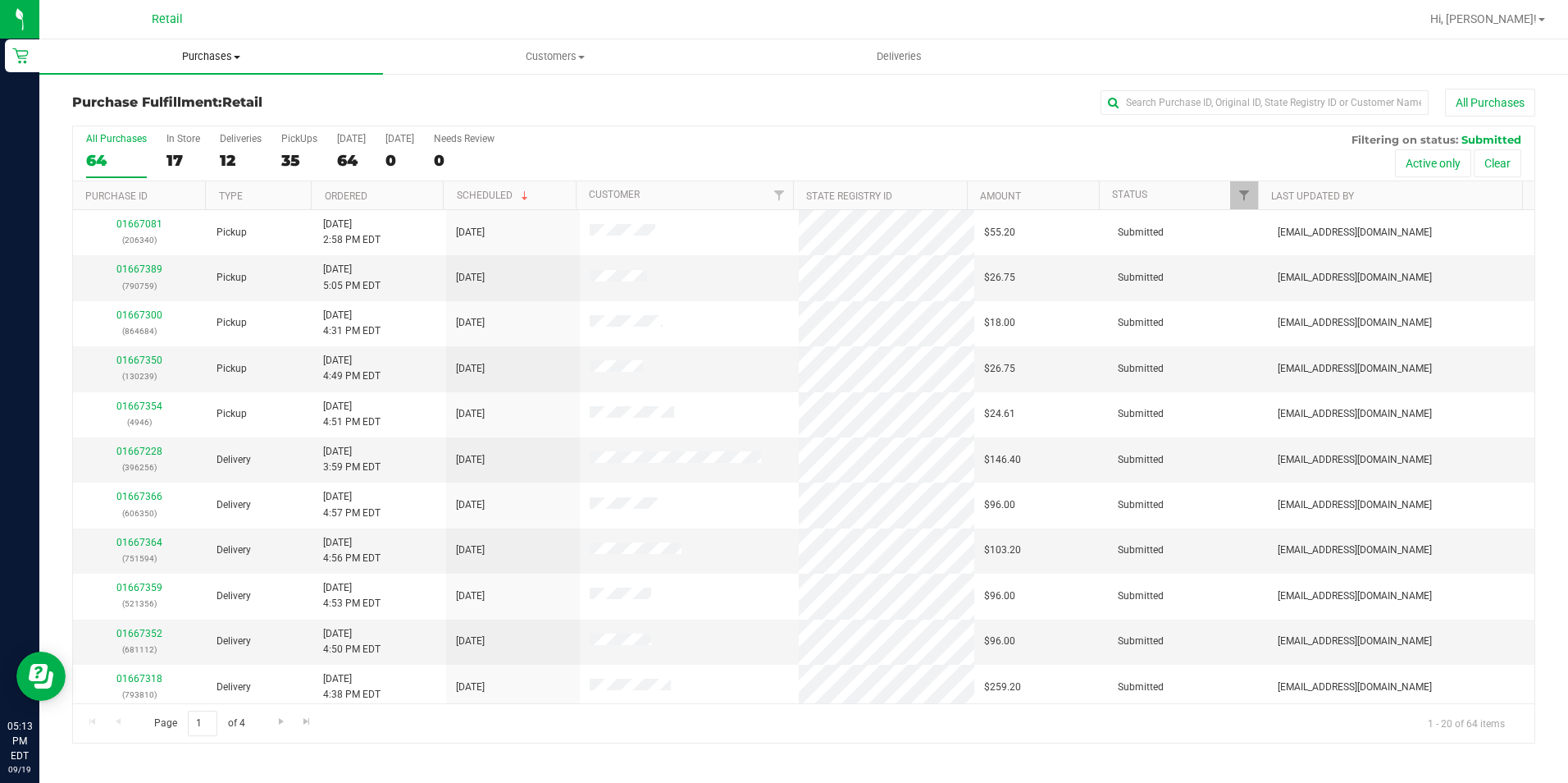
click at [231, 62] on span "Purchases" at bounding box center [211, 56] width 343 height 15
click at [201, 87] on ul "Summary of purchases Fulfillment All purchases" at bounding box center [211, 119] width 343 height 89
click at [213, 66] on uib-tab-heading "Purchases Summary of purchases Fulfillment All purchases" at bounding box center [211, 56] width 343 height 34
click at [190, 97] on span "Summary of purchases" at bounding box center [124, 98] width 168 height 14
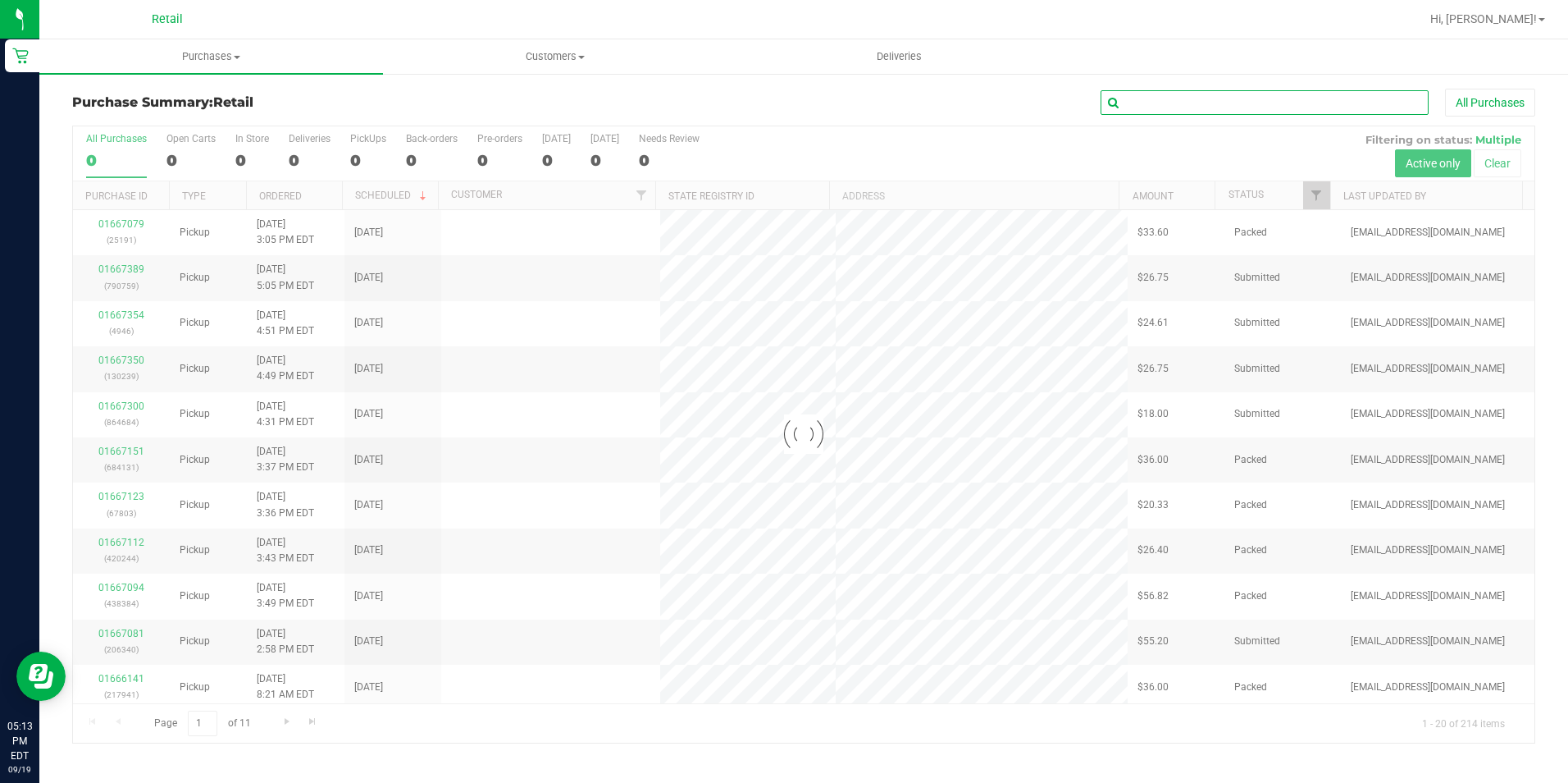
click at [1221, 109] on input "text" at bounding box center [1265, 103] width 328 height 25
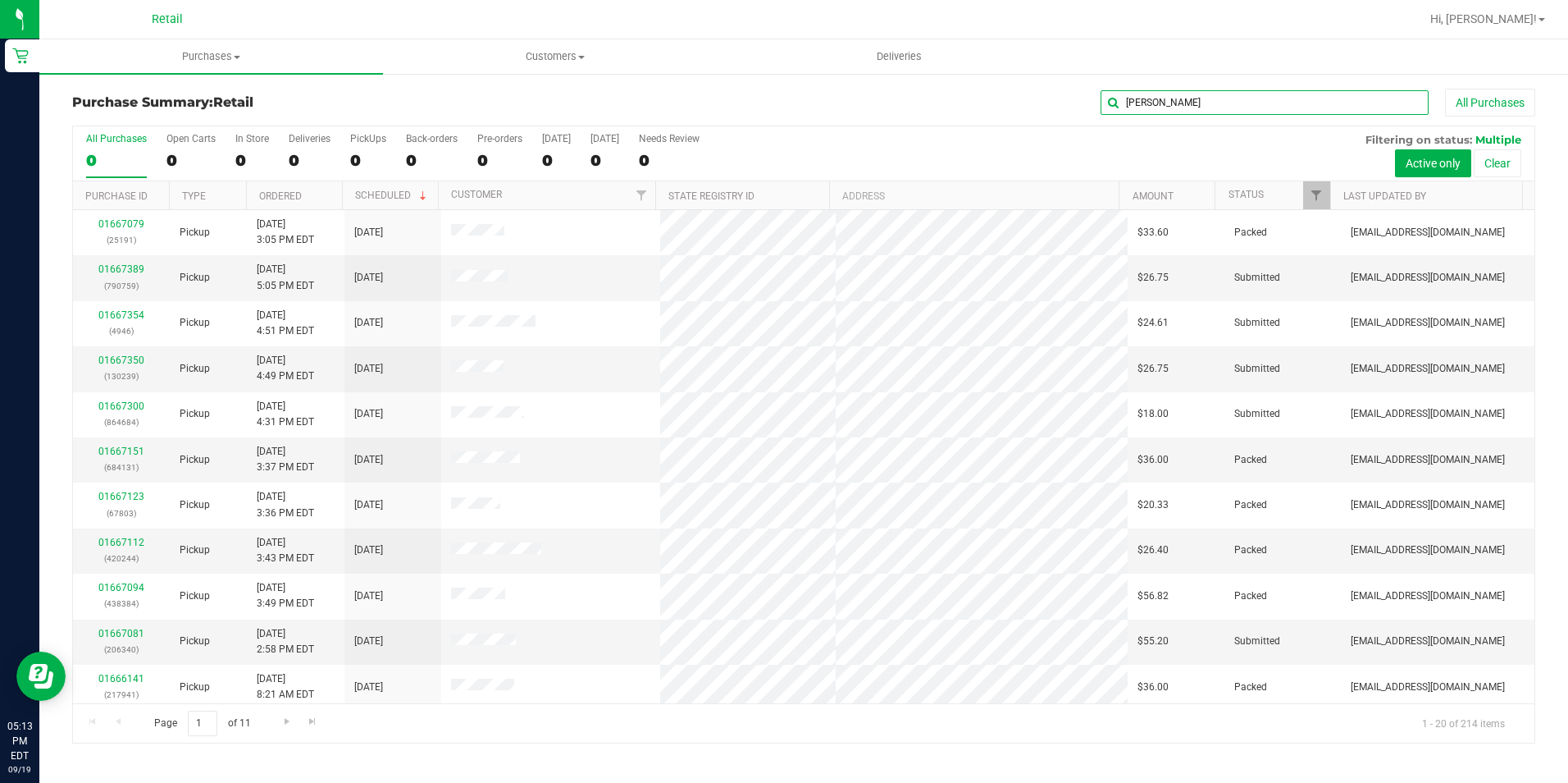
type input "santiago"
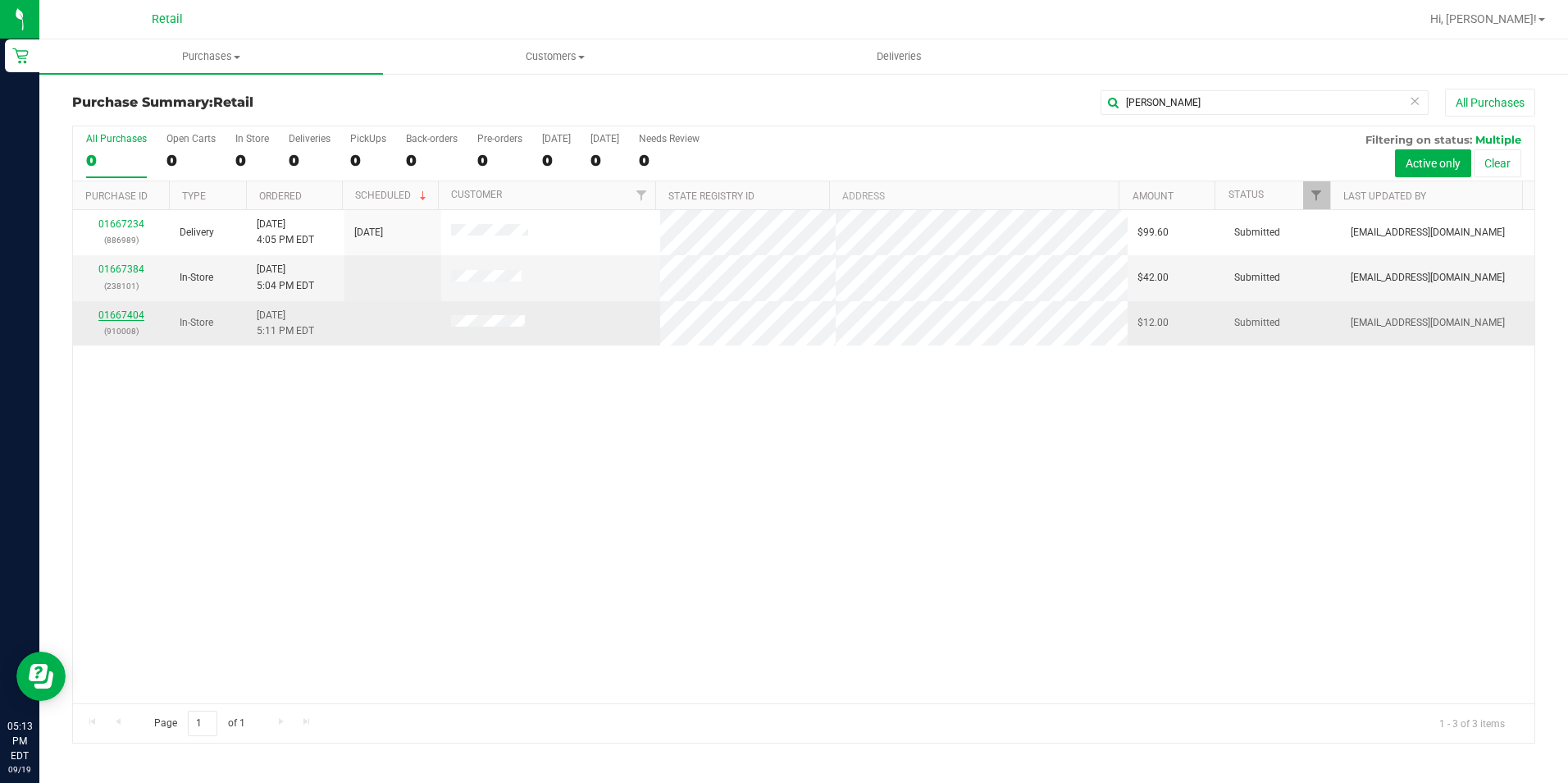
click at [125, 316] on link "01667404" at bounding box center [121, 315] width 46 height 11
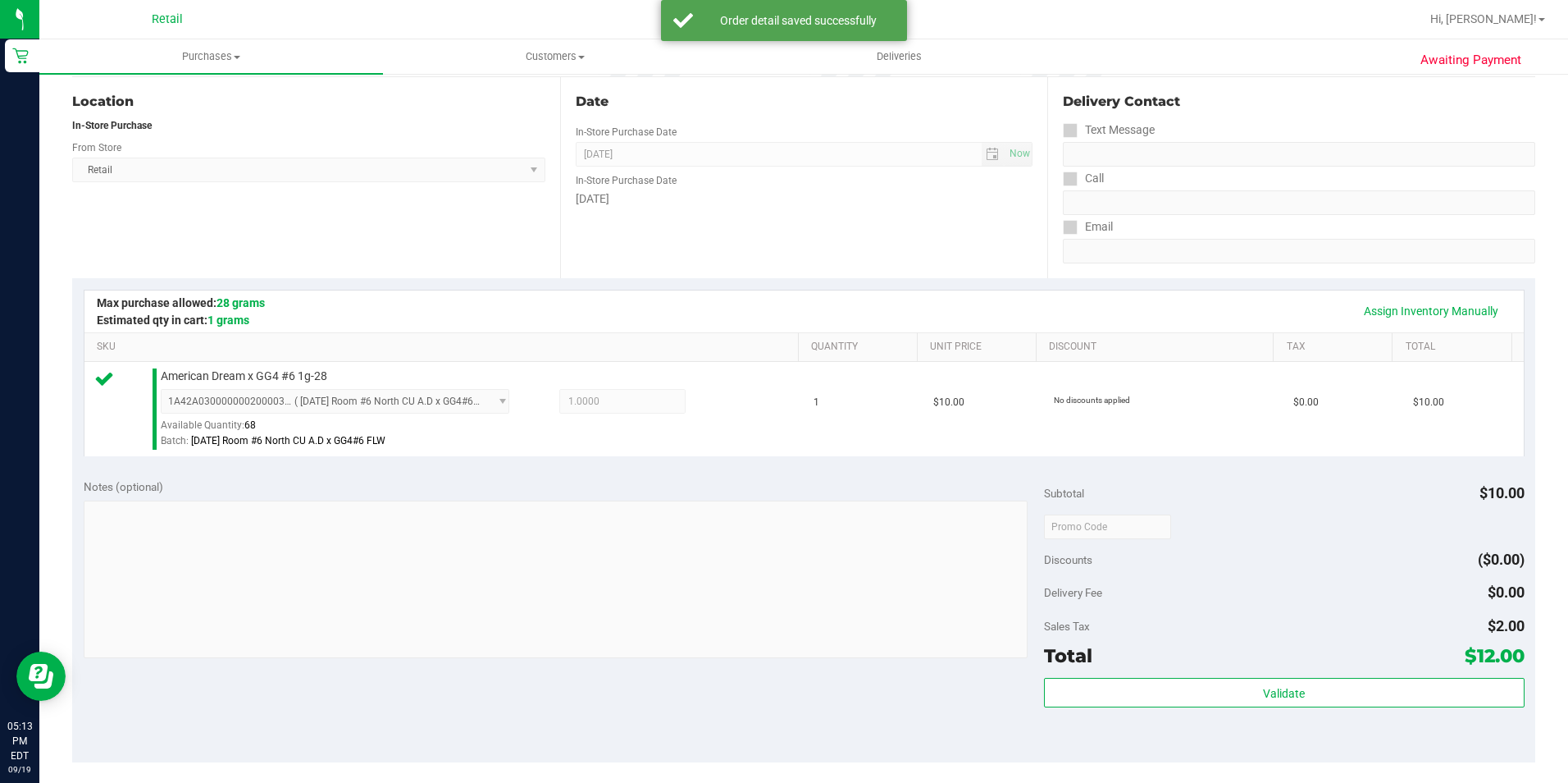
scroll to position [246, 0]
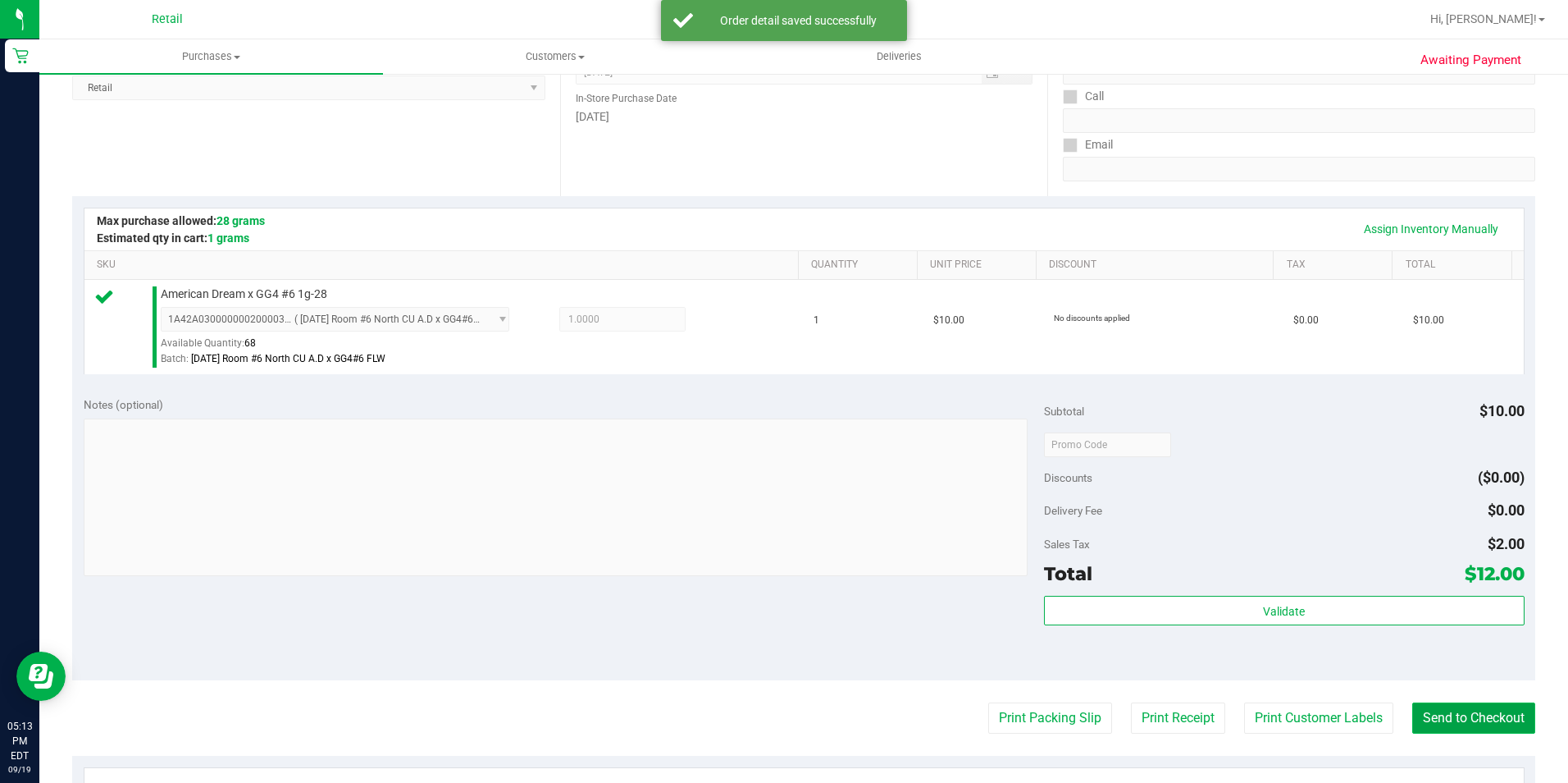
click at [1444, 724] on button "Send to Checkout" at bounding box center [1473, 718] width 123 height 31
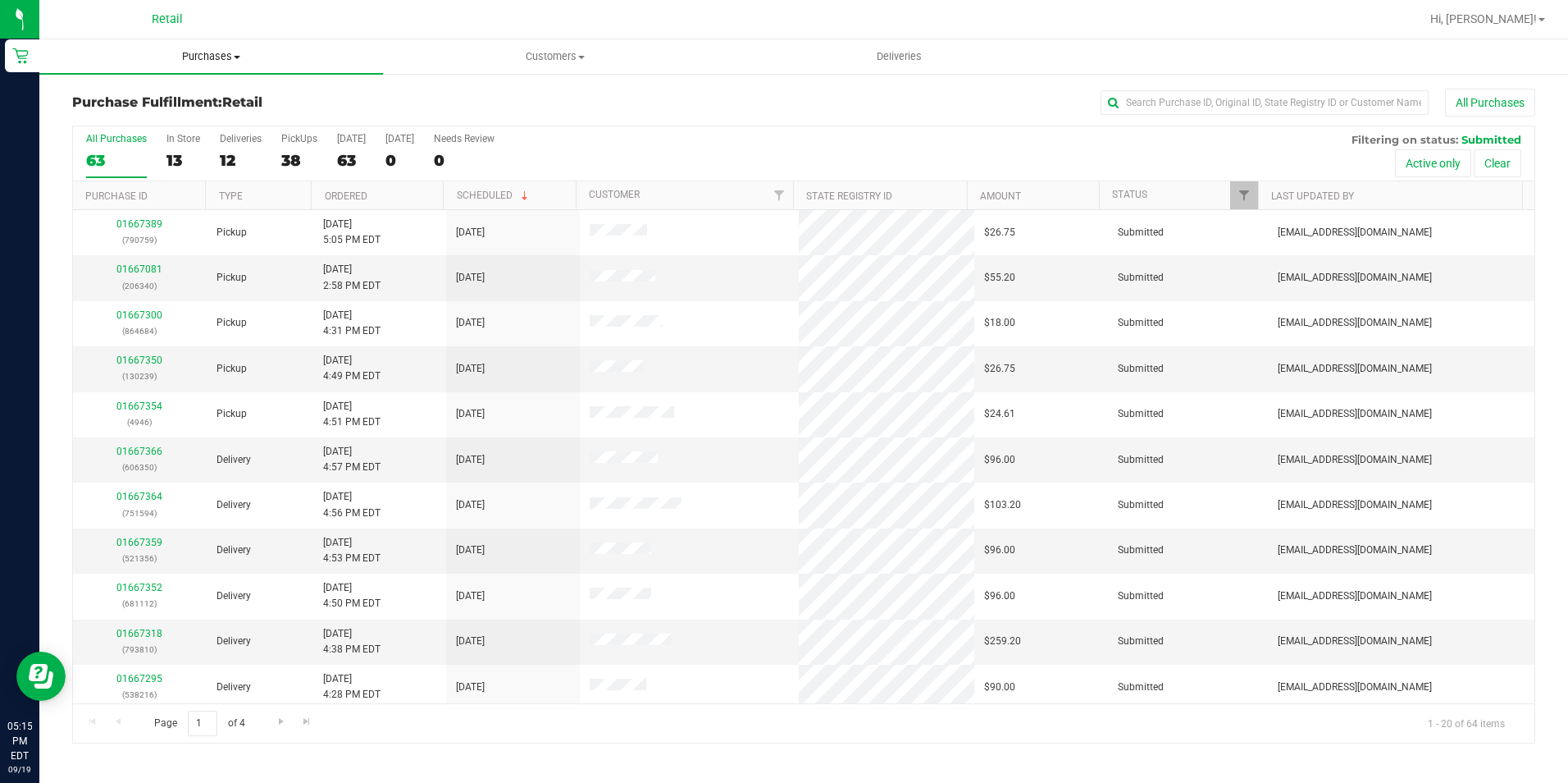
drag, startPoint x: 223, startPoint y: 55, endPoint x: 218, endPoint y: 62, distance: 8.6
click at [223, 55] on span "Purchases" at bounding box center [211, 56] width 343 height 15
click at [192, 95] on span "Summary of purchases" at bounding box center [124, 98] width 168 height 14
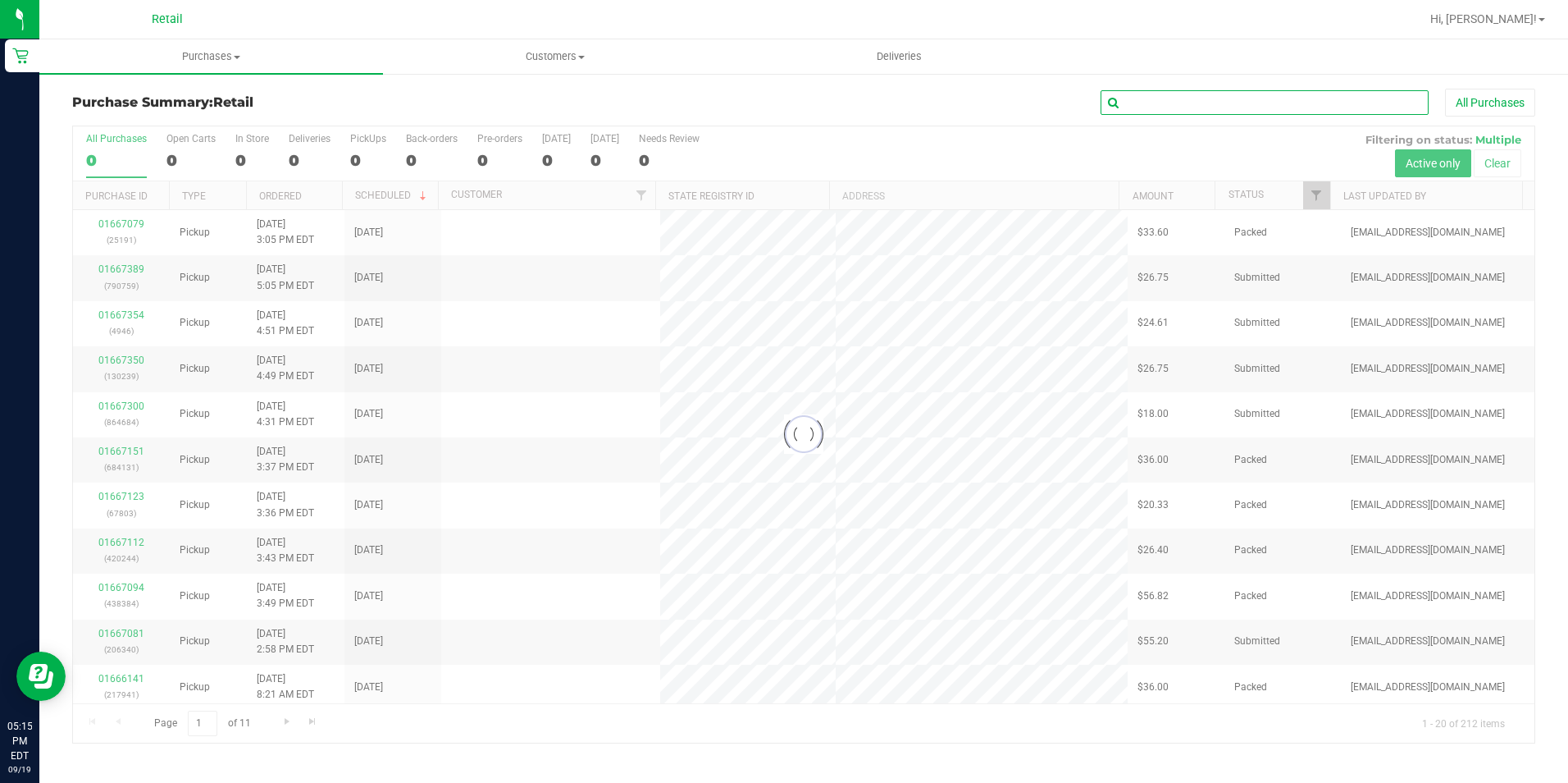
click at [1209, 103] on input "text" at bounding box center [1265, 103] width 328 height 25
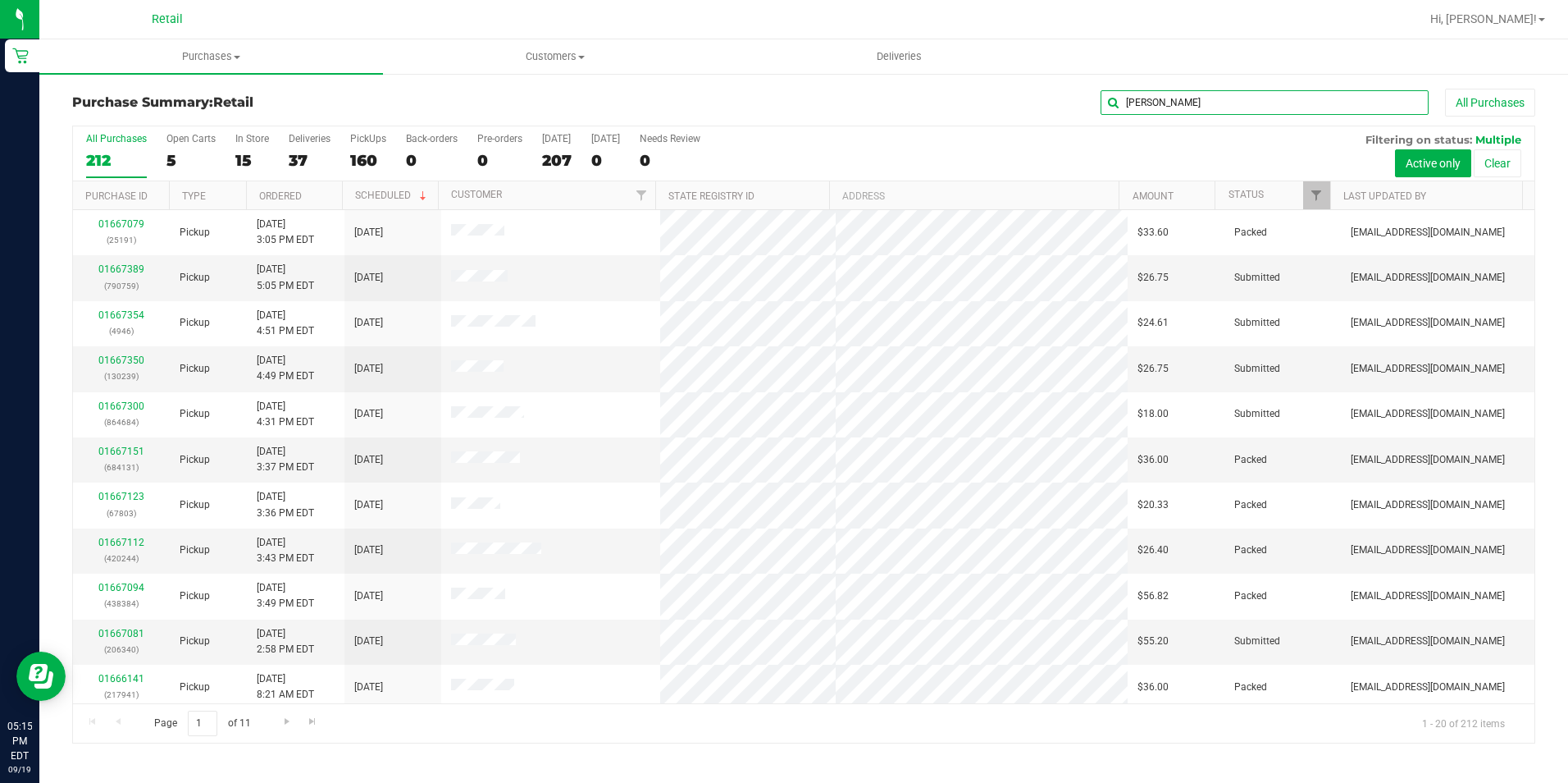
type input "ricardo"
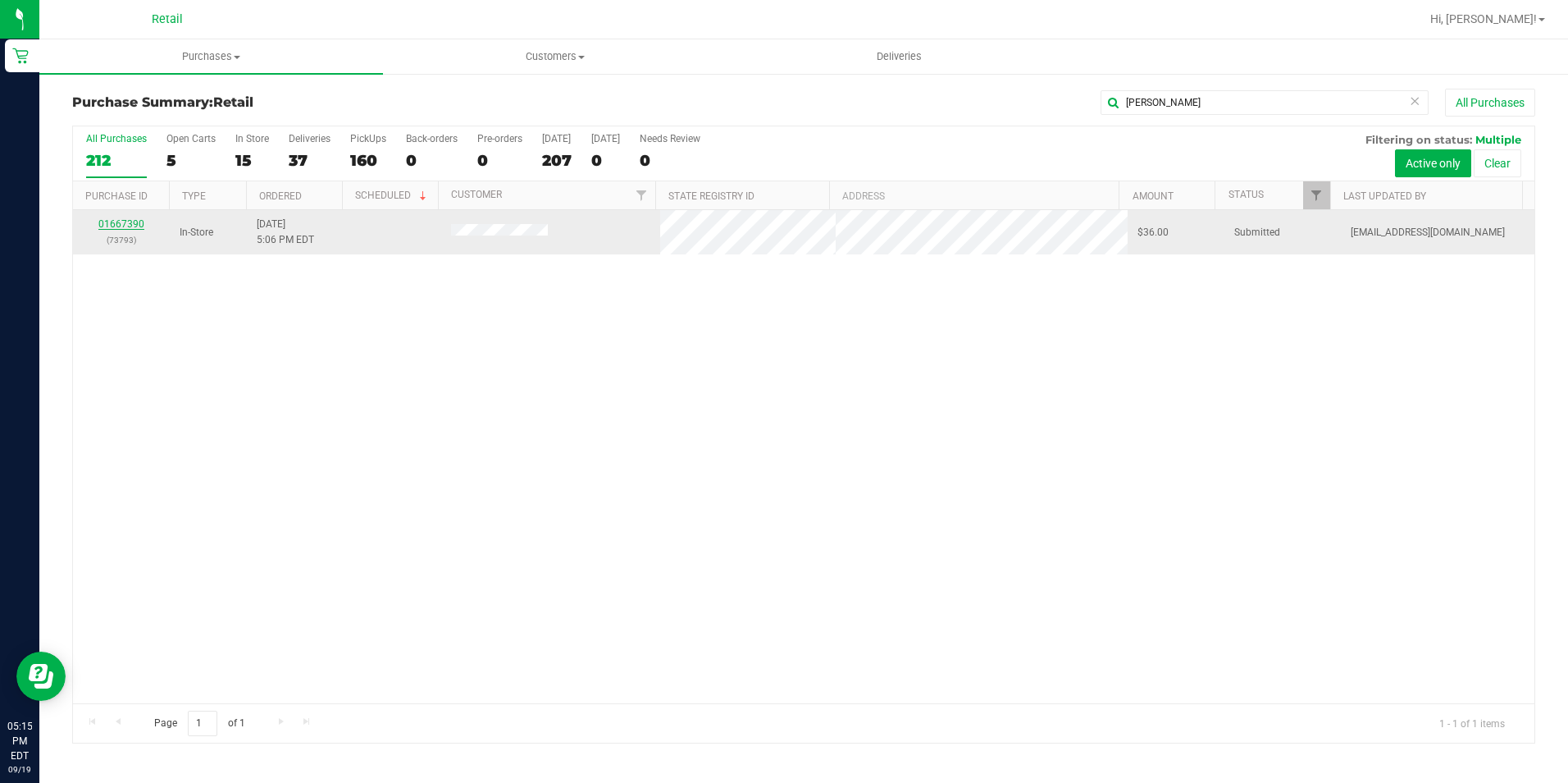
click at [141, 222] on link "01667390" at bounding box center [121, 224] width 46 height 11
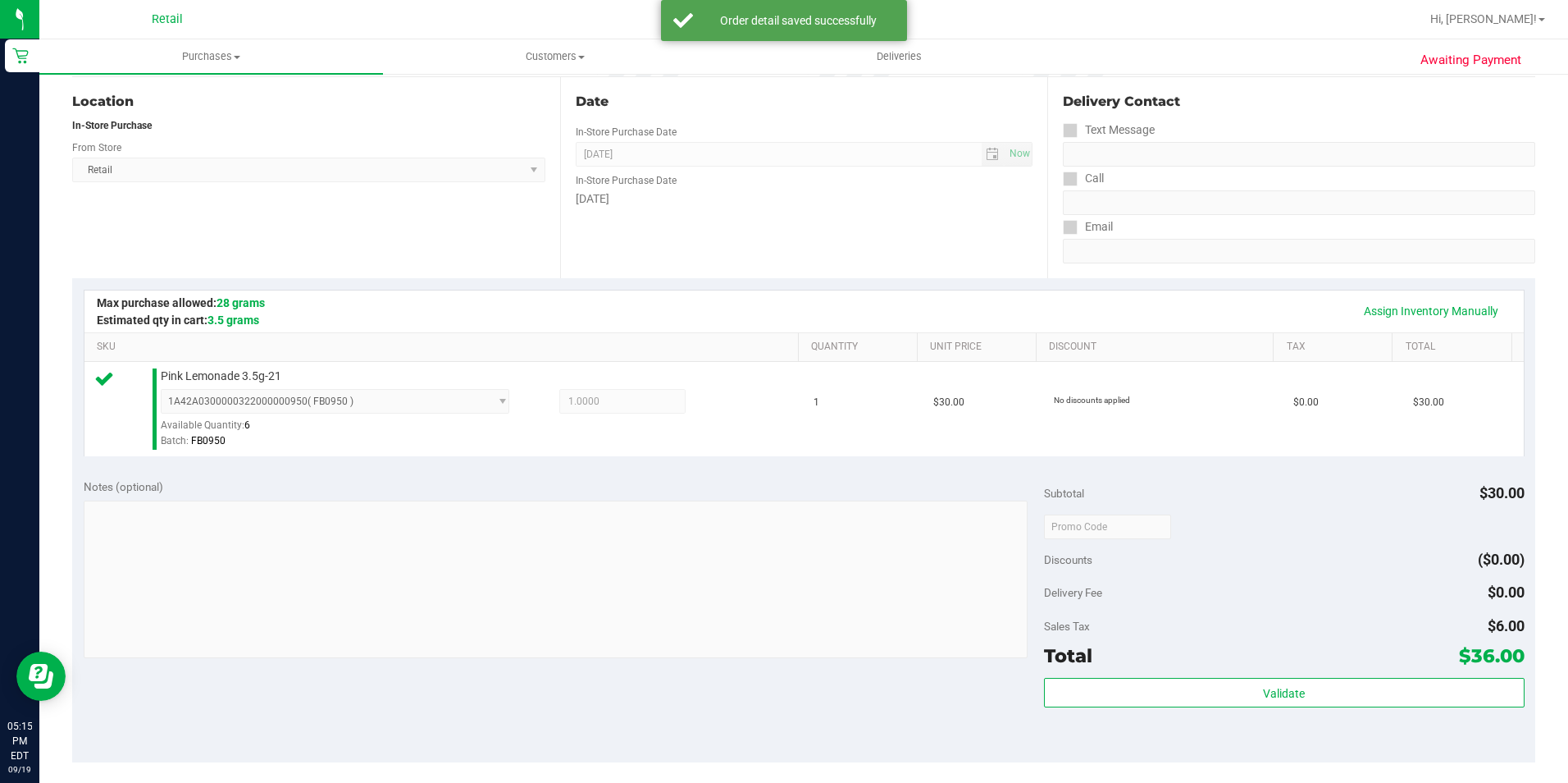
scroll to position [329, 0]
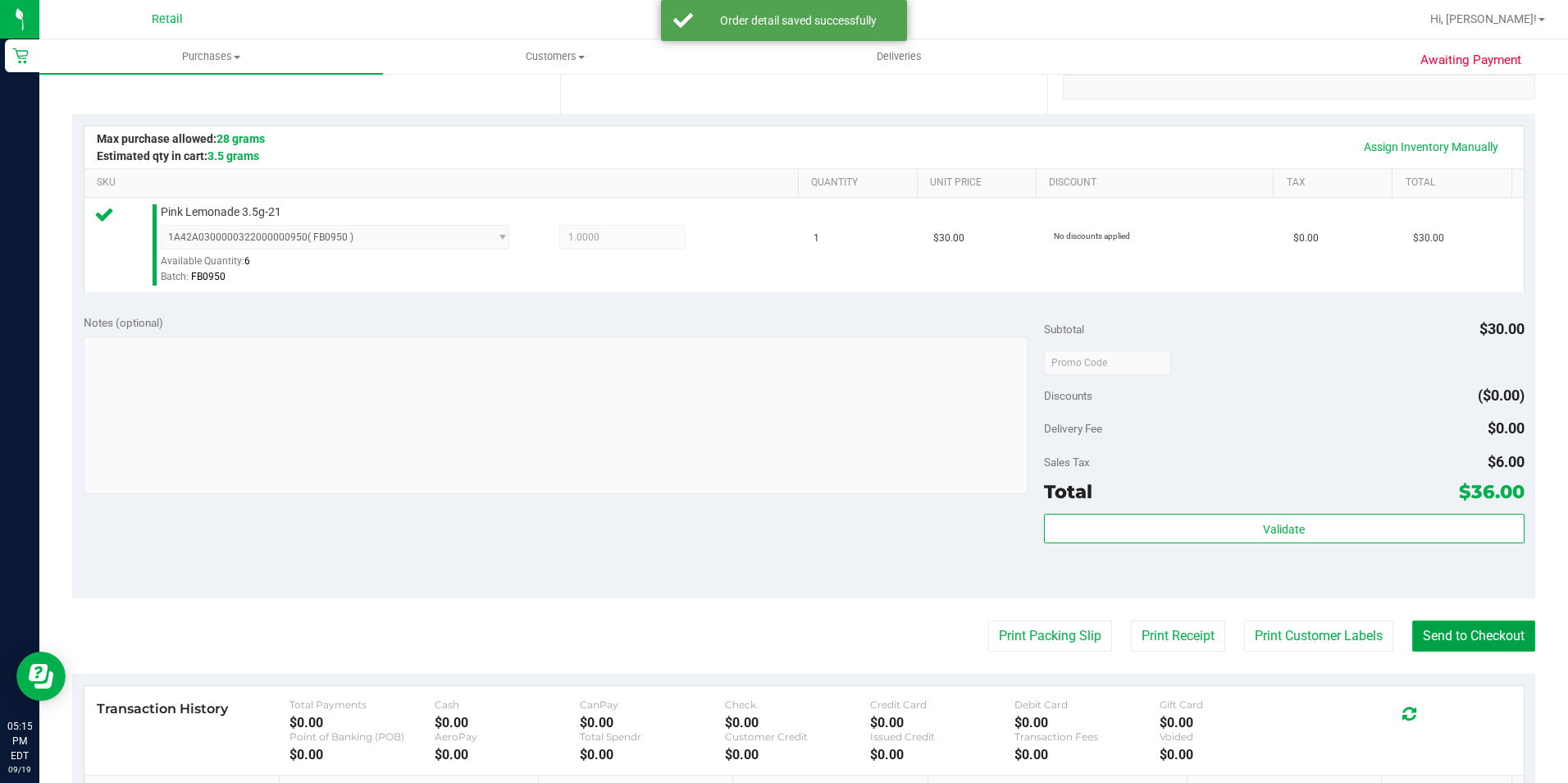
click at [1462, 644] on button "Send to Checkout" at bounding box center [1473, 636] width 123 height 31
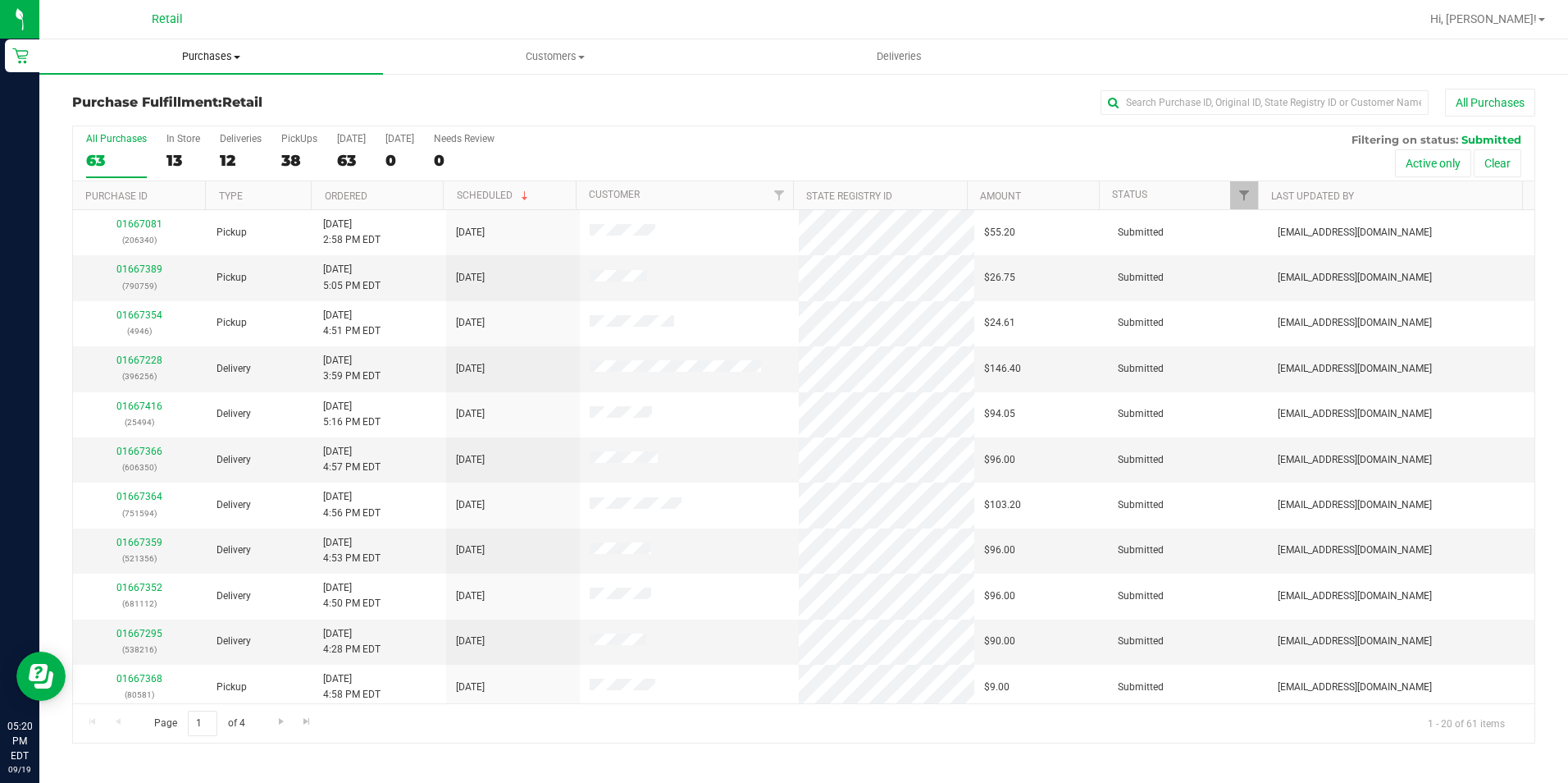
click at [205, 65] on uib-tab-heading "Purchases Summary of purchases Fulfillment All purchases" at bounding box center [211, 56] width 343 height 34
click at [145, 103] on span "Summary of purchases" at bounding box center [124, 98] width 168 height 14
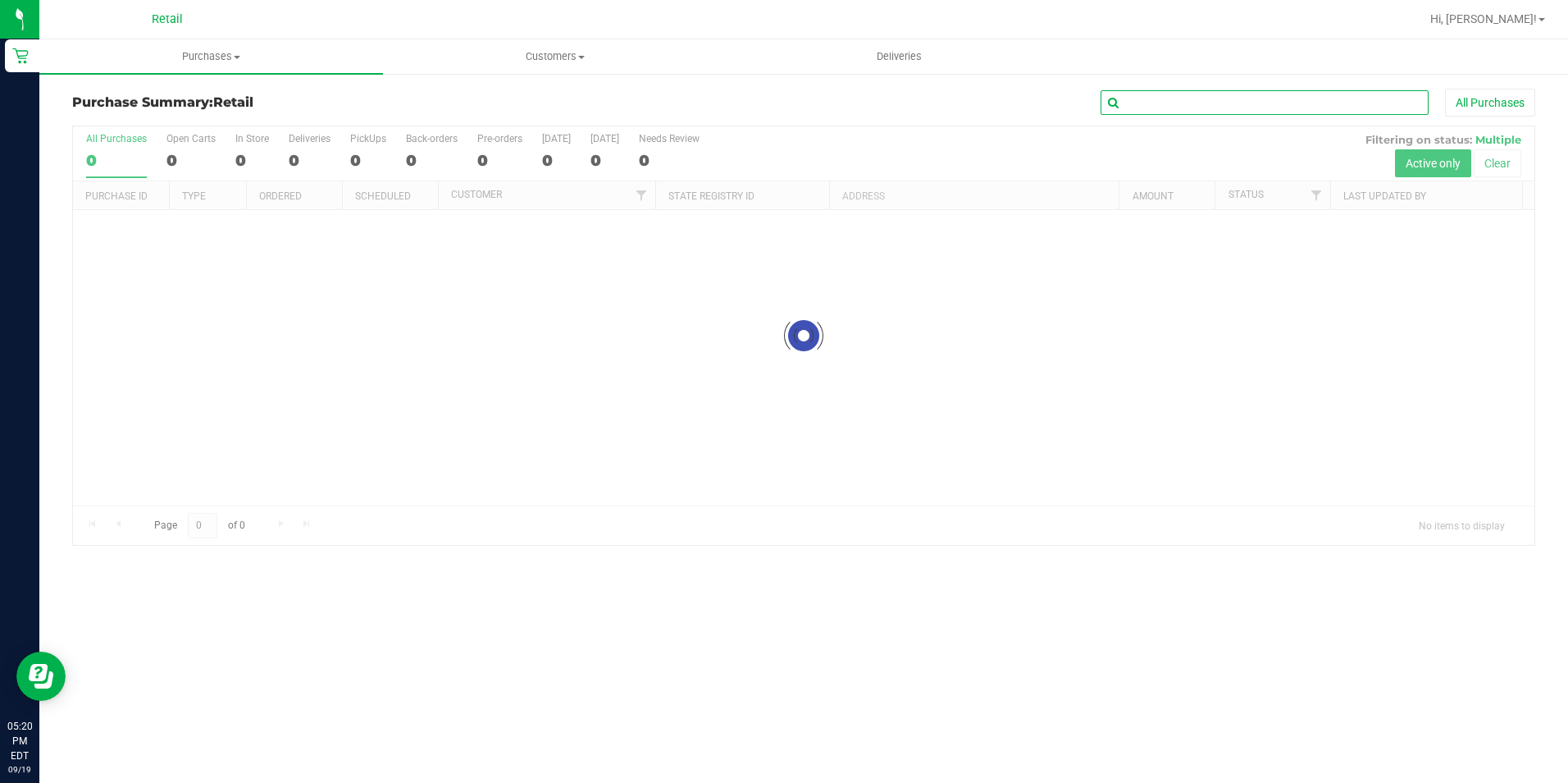
click at [1160, 108] on input "text" at bounding box center [1265, 103] width 328 height 25
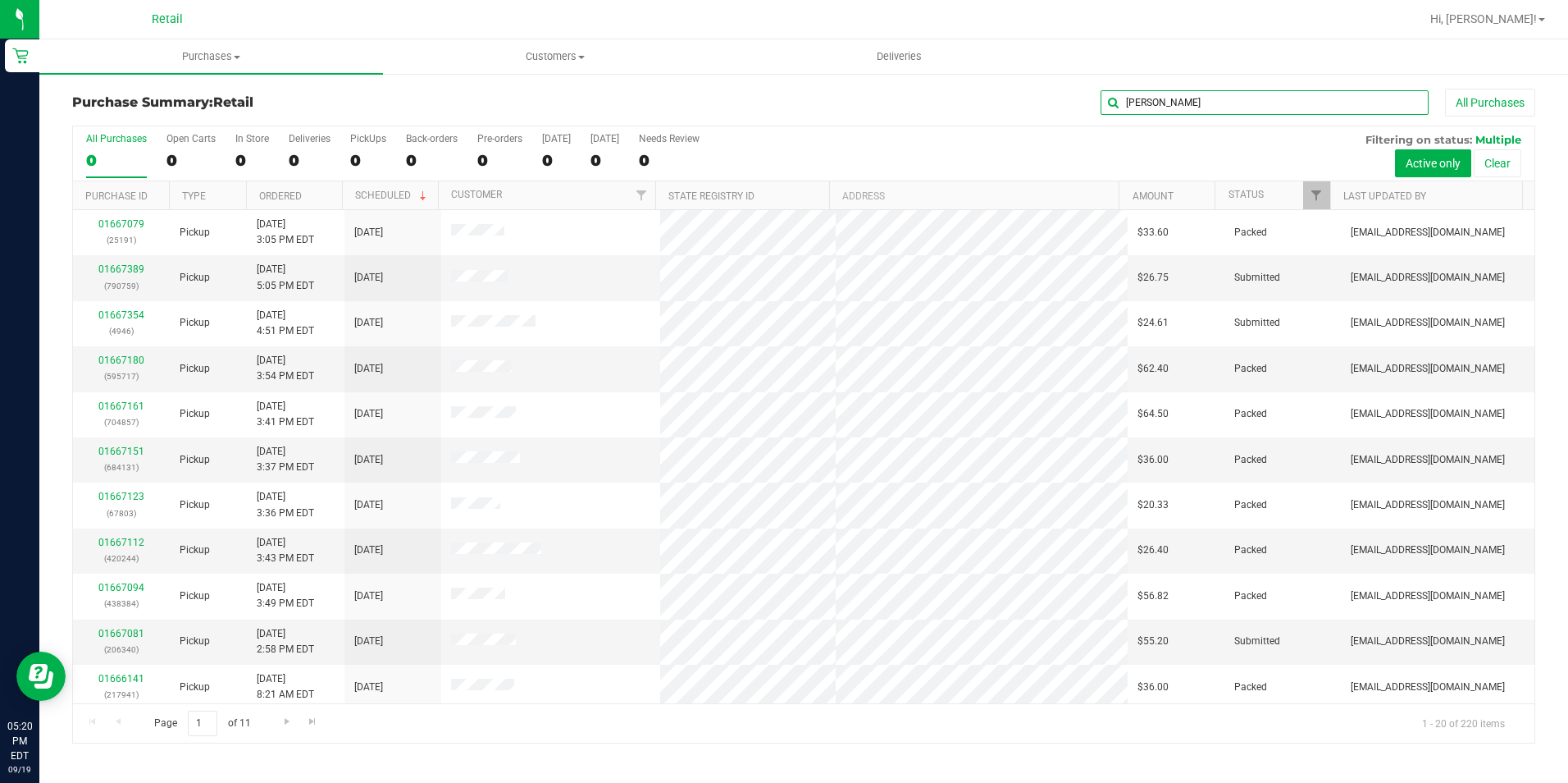
type input "roberta"
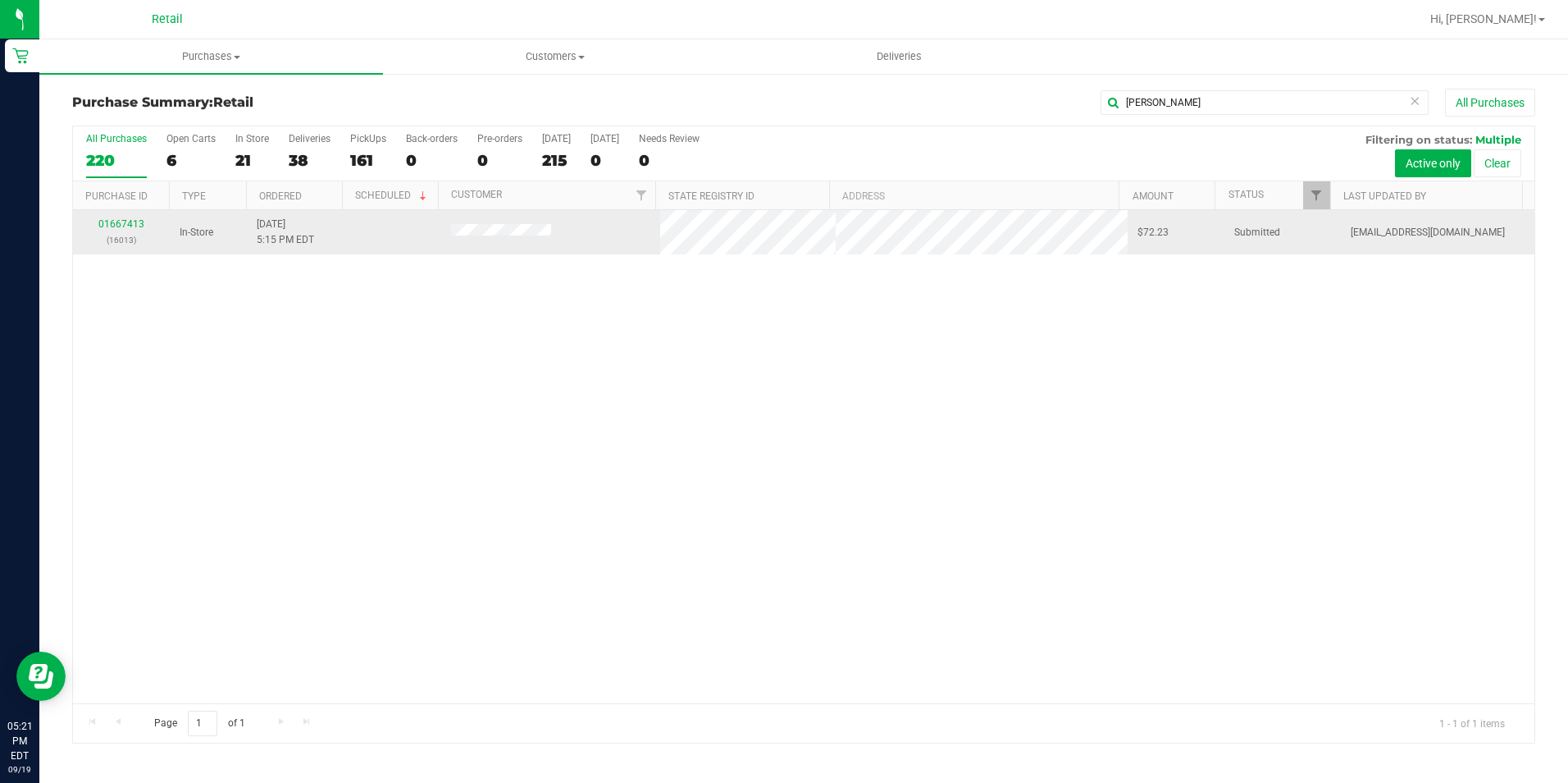
click at [119, 216] on td "01667413 (16013)" at bounding box center [121, 232] width 97 height 44
click at [115, 220] on link "01667413" at bounding box center [121, 224] width 46 height 11
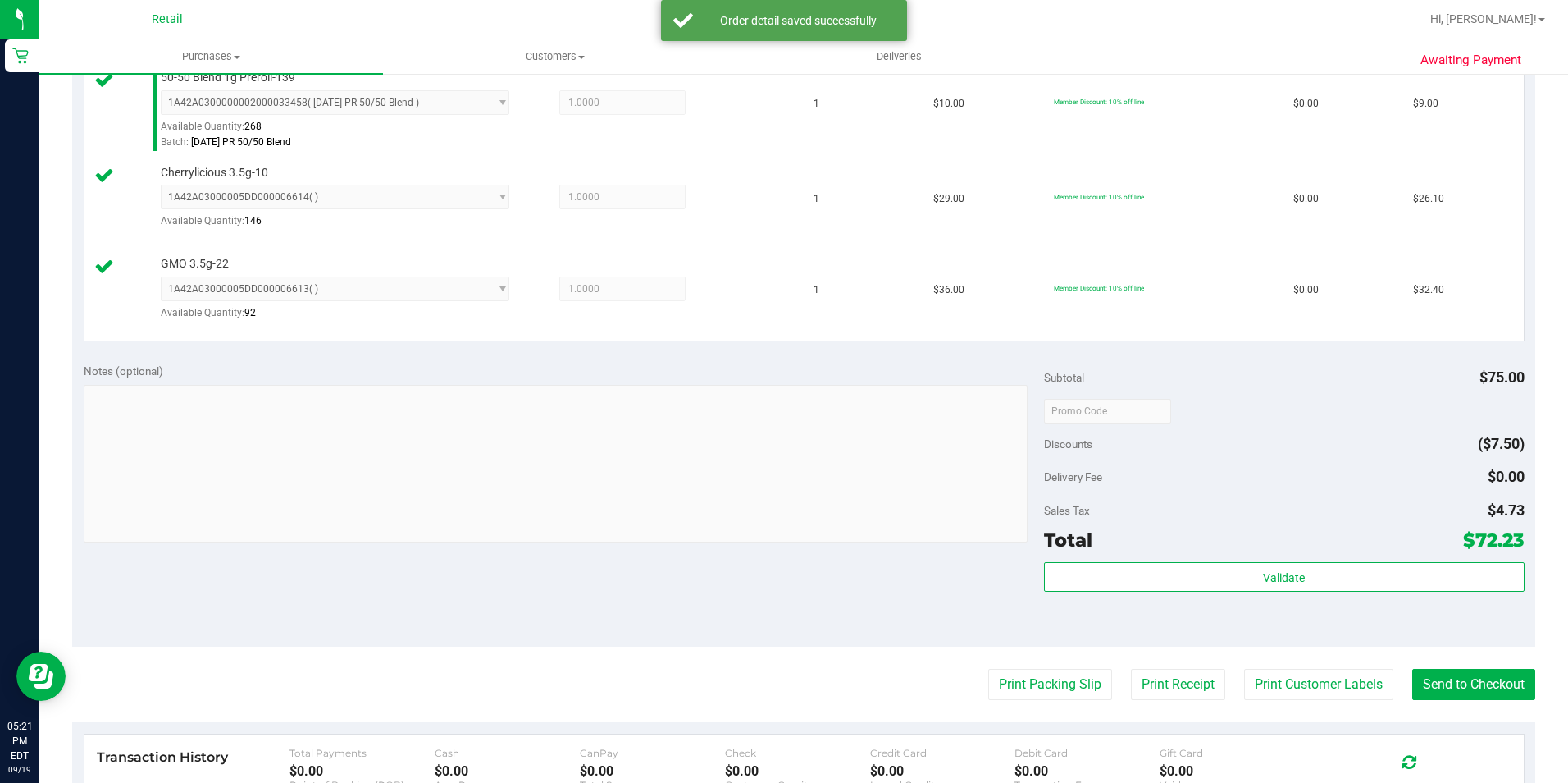
scroll to position [492, 0]
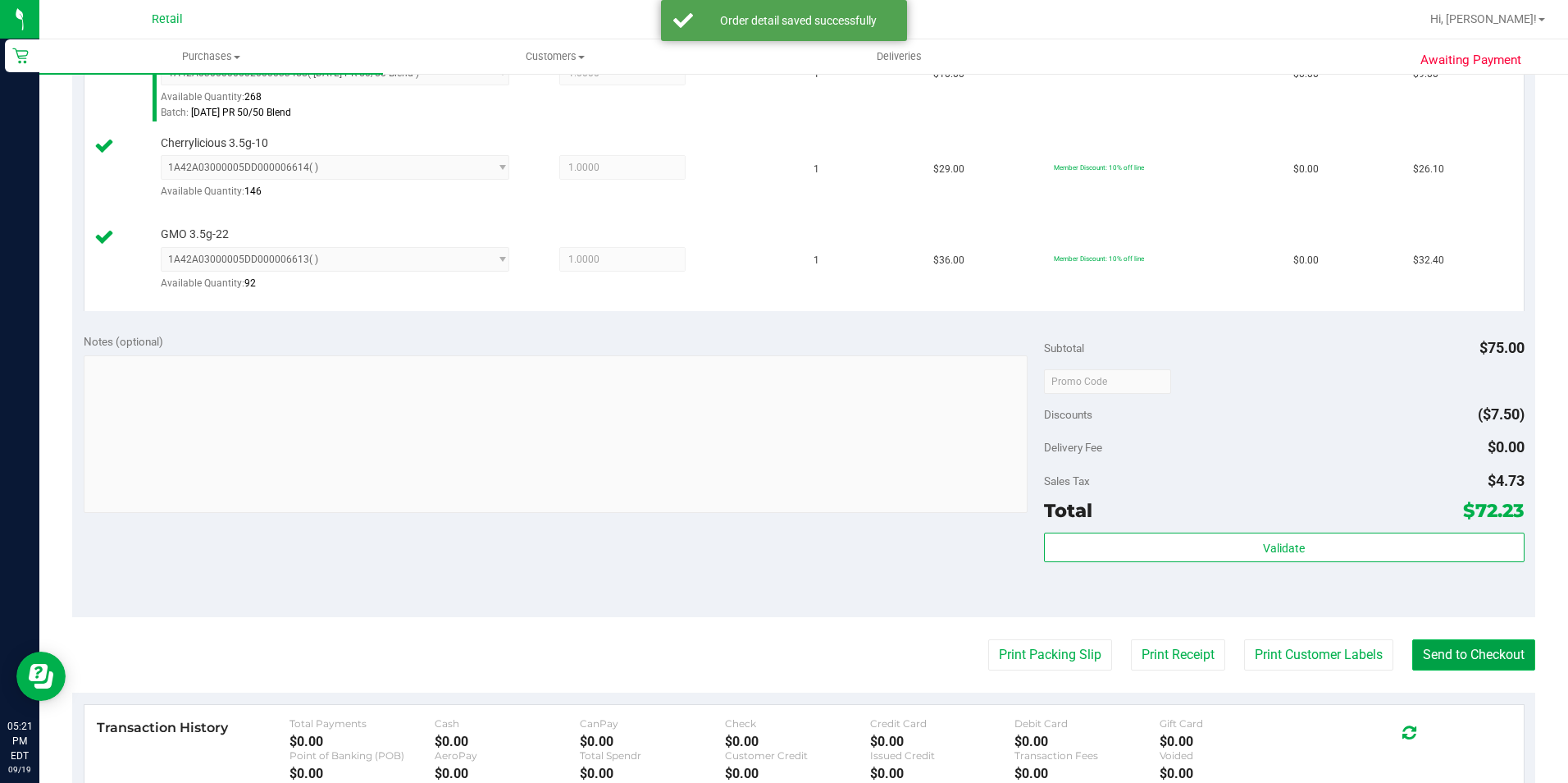
click at [1474, 667] on button "Send to Checkout" at bounding box center [1473, 654] width 123 height 31
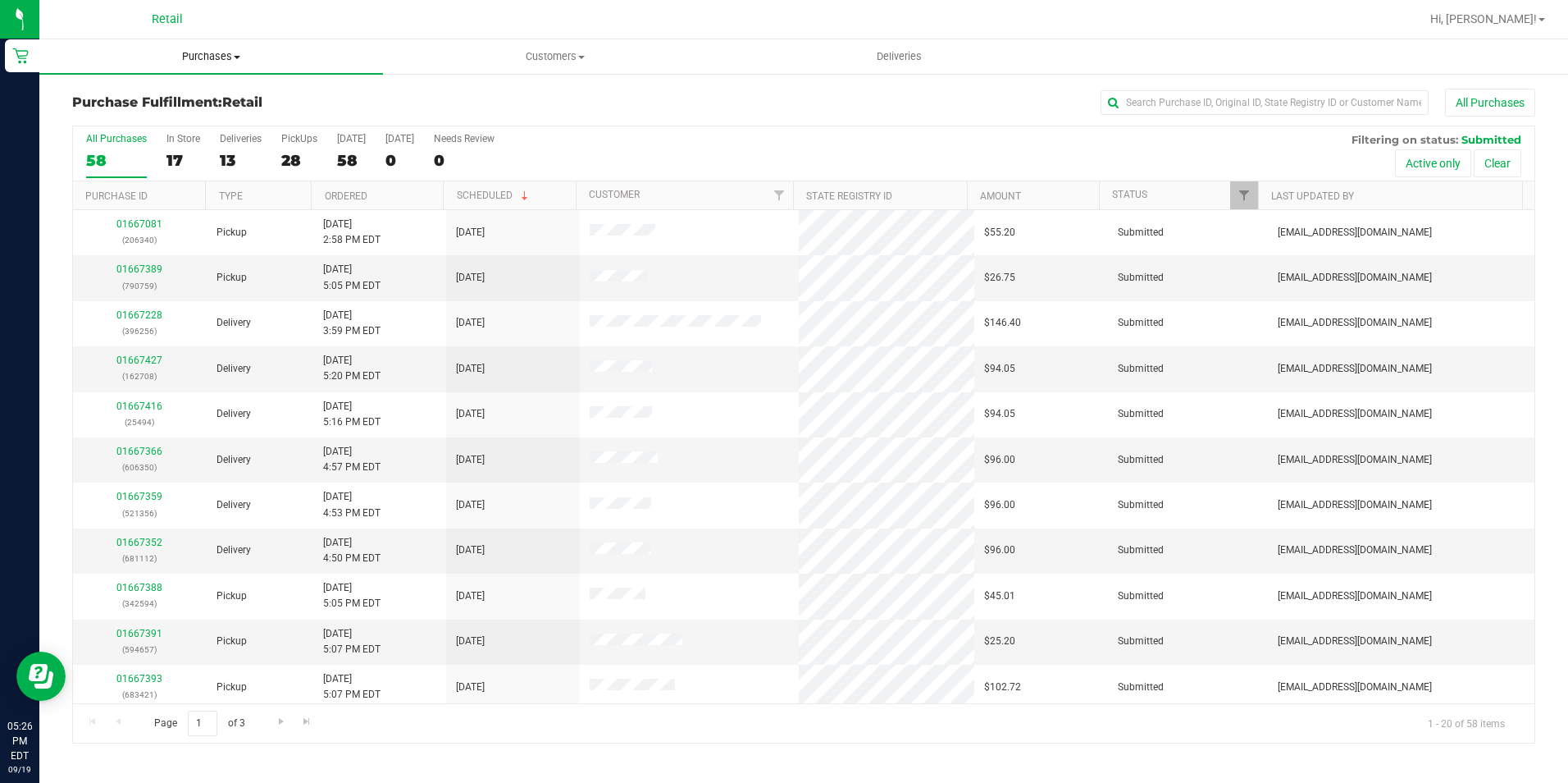
click at [228, 60] on span "Purchases" at bounding box center [211, 56] width 343 height 15
click at [196, 102] on span "Summary of purchases" at bounding box center [124, 98] width 168 height 14
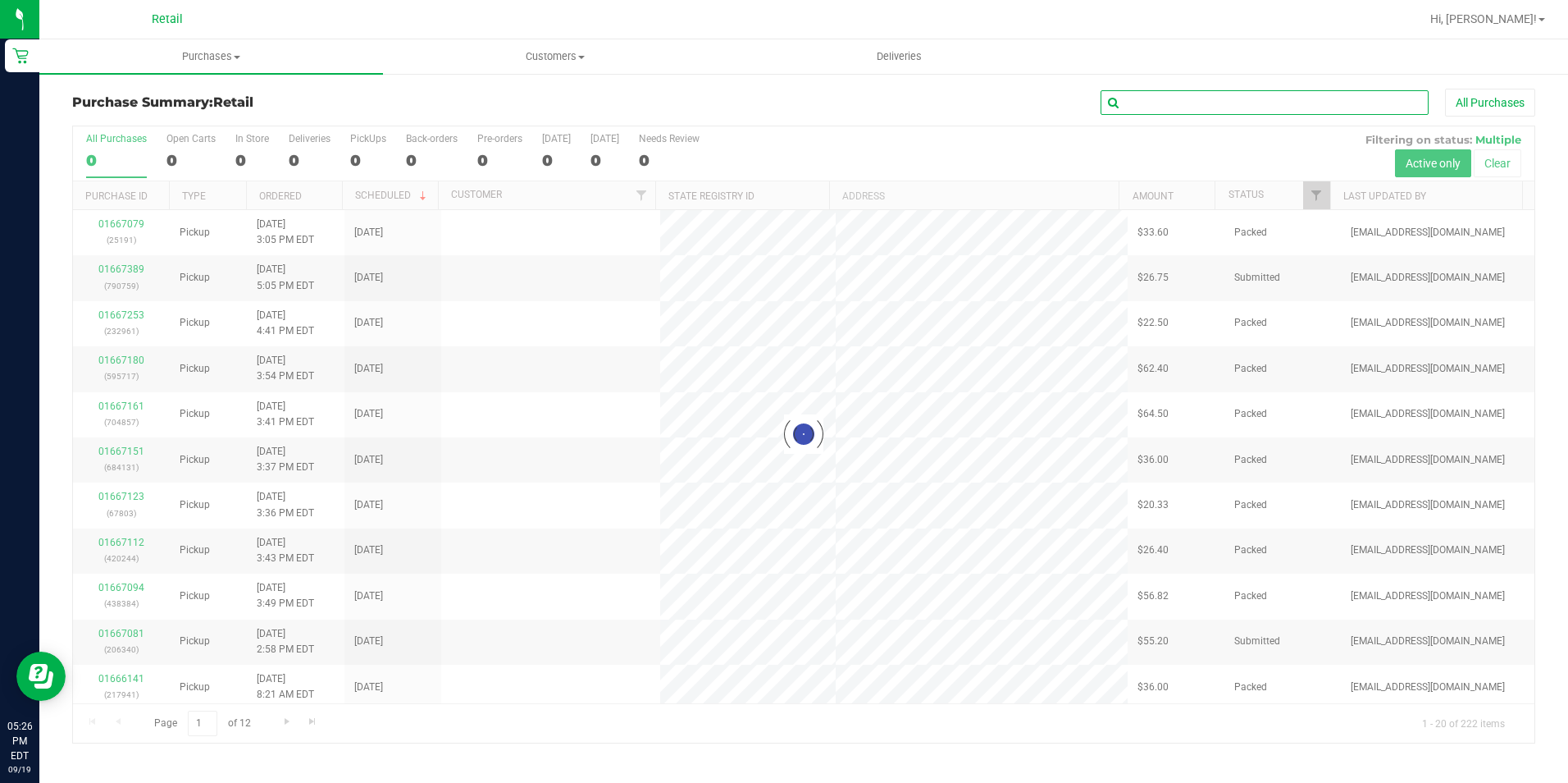
click at [1143, 104] on input "text" at bounding box center [1265, 103] width 328 height 25
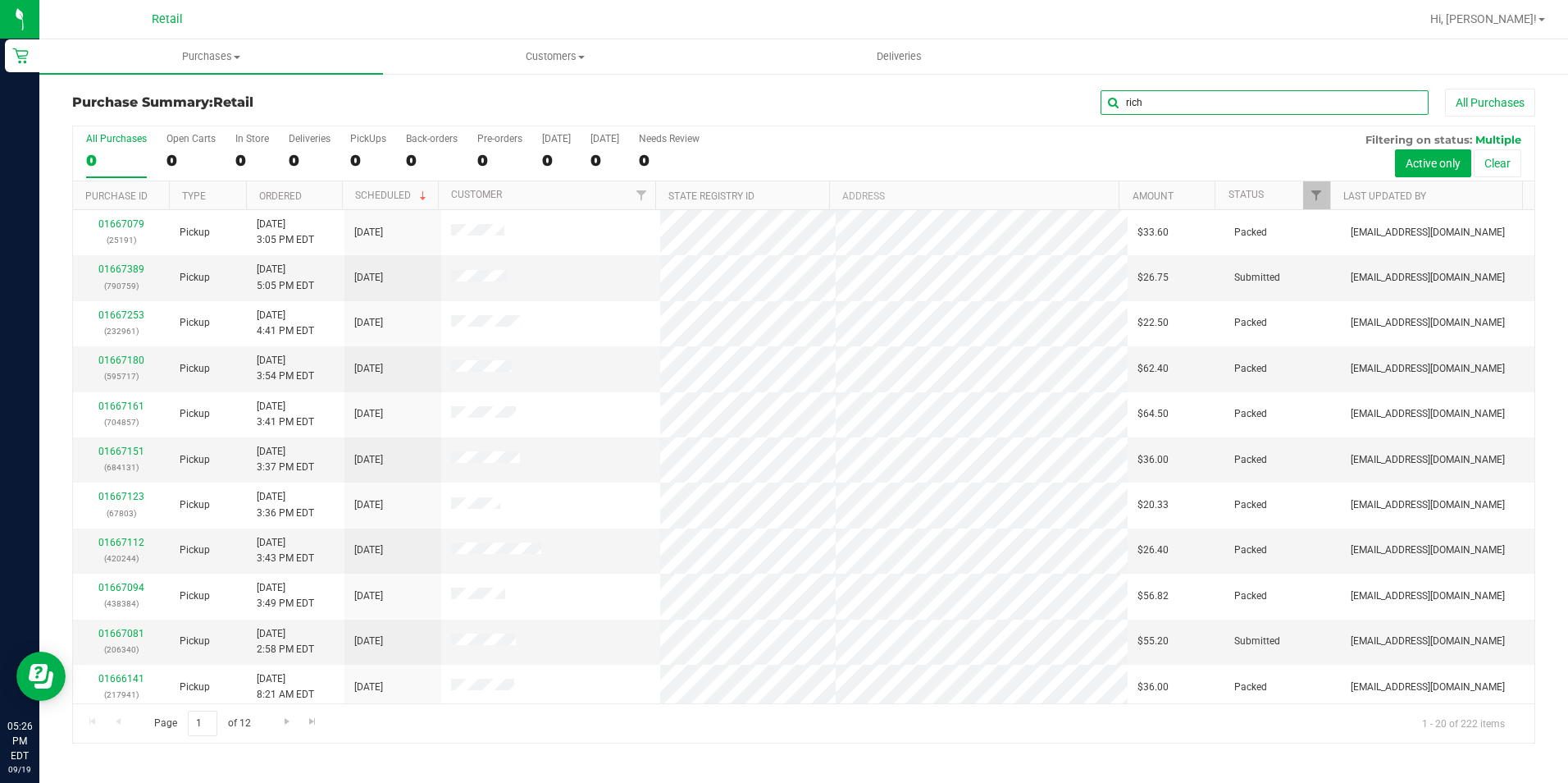
type input "rich"
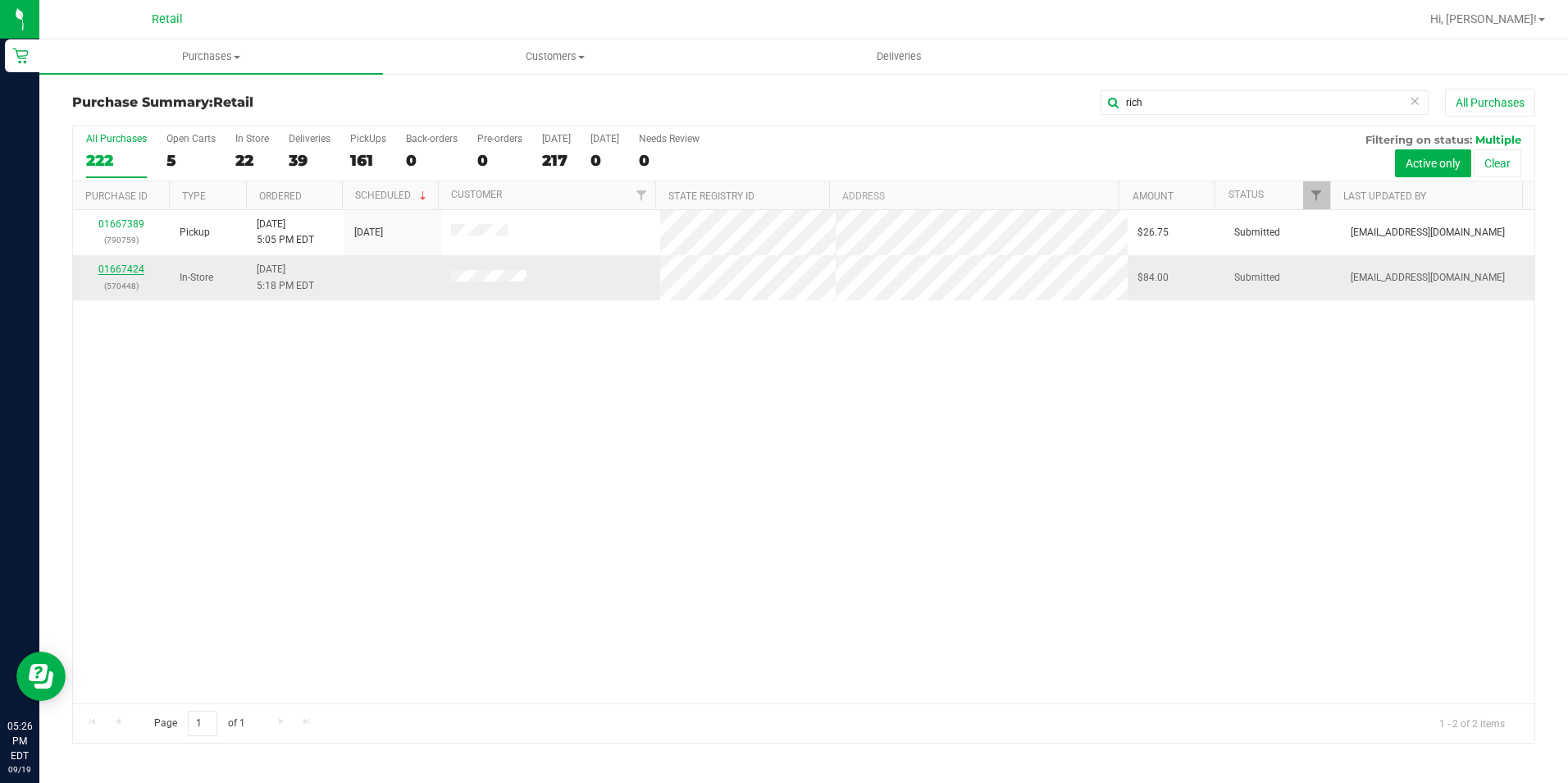
click at [132, 271] on link "01667424" at bounding box center [121, 269] width 46 height 11
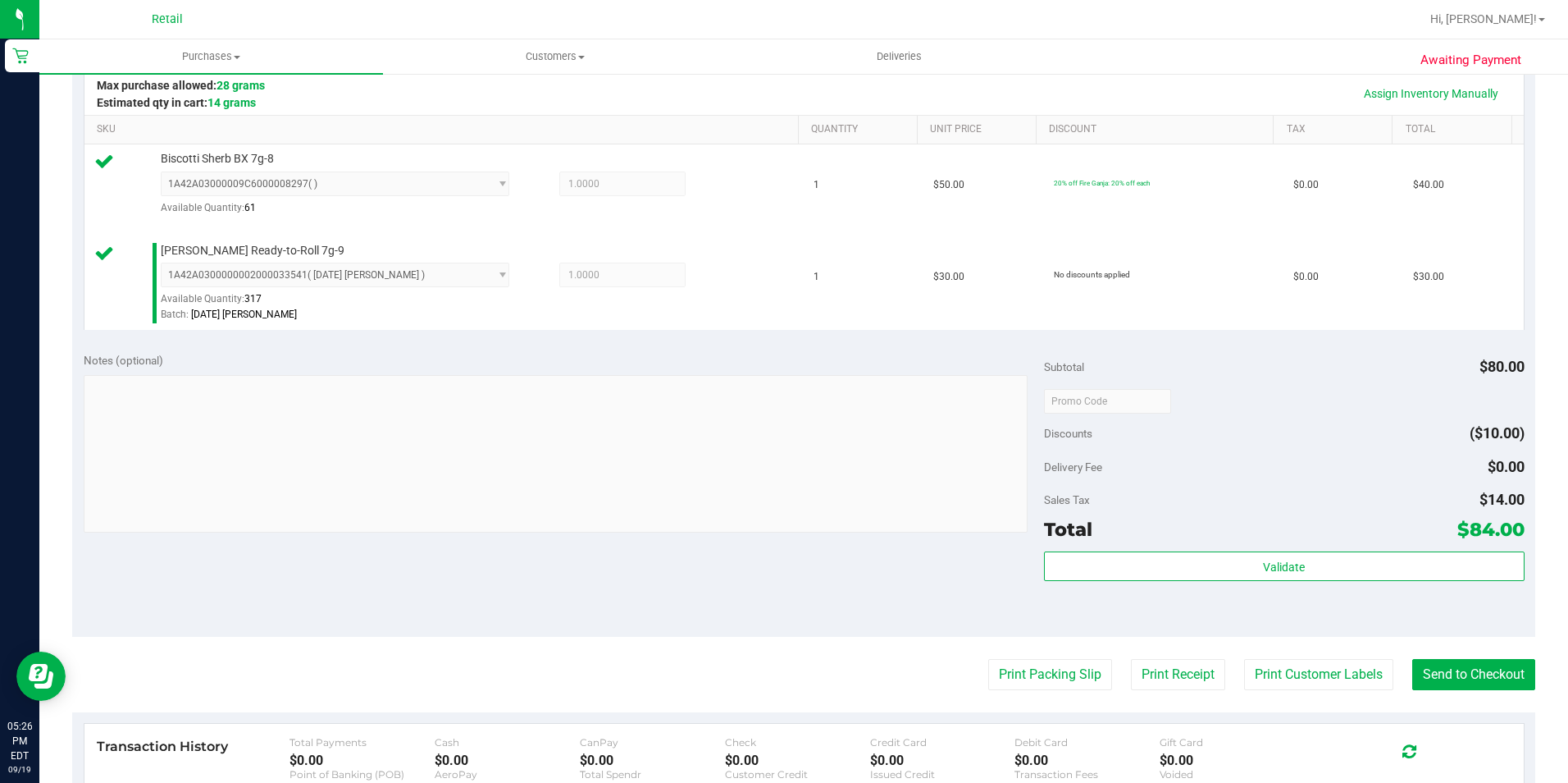
scroll to position [410, 0]
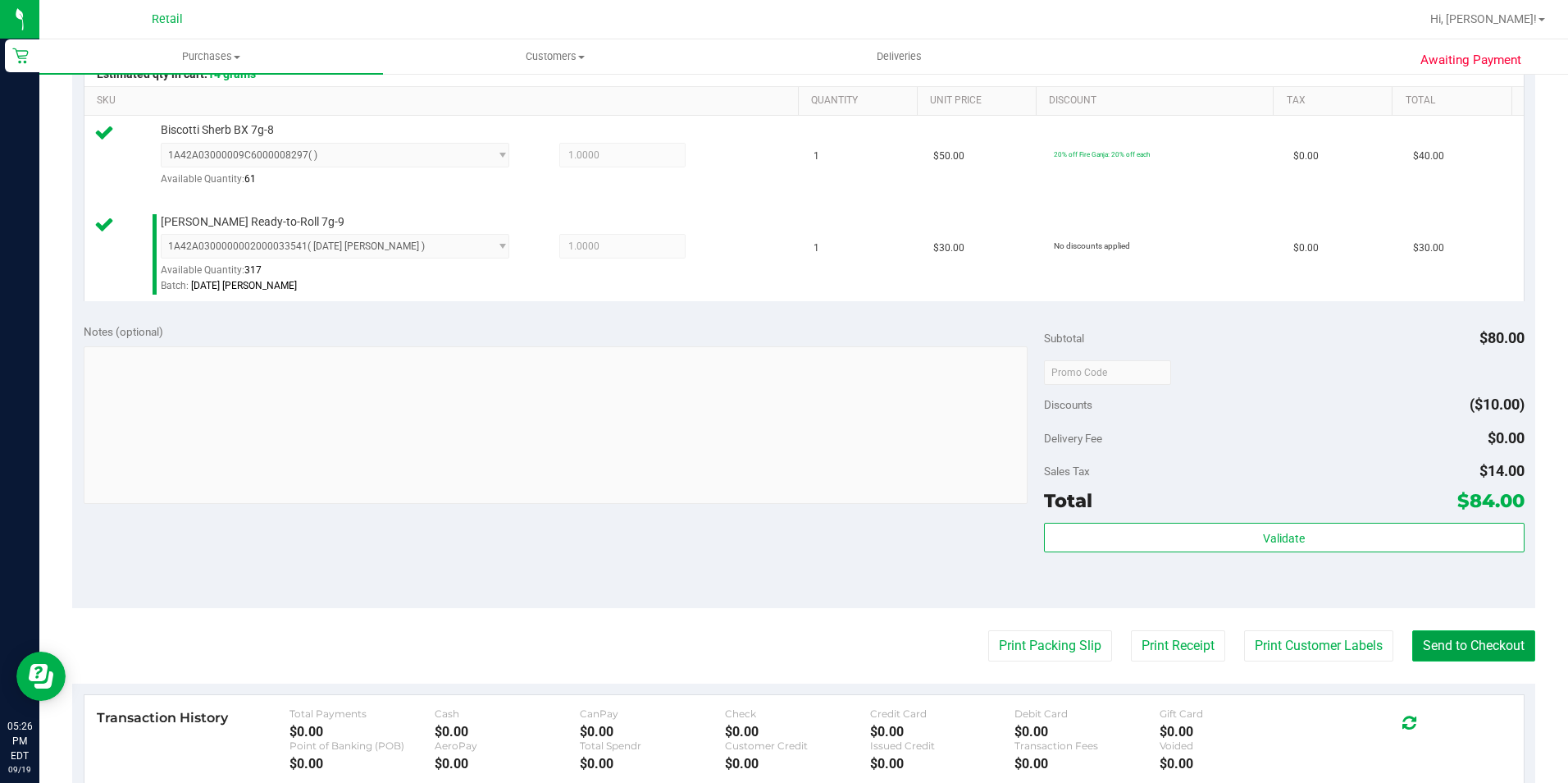
click at [1426, 630] on button "Send to Checkout" at bounding box center [1473, 646] width 123 height 31
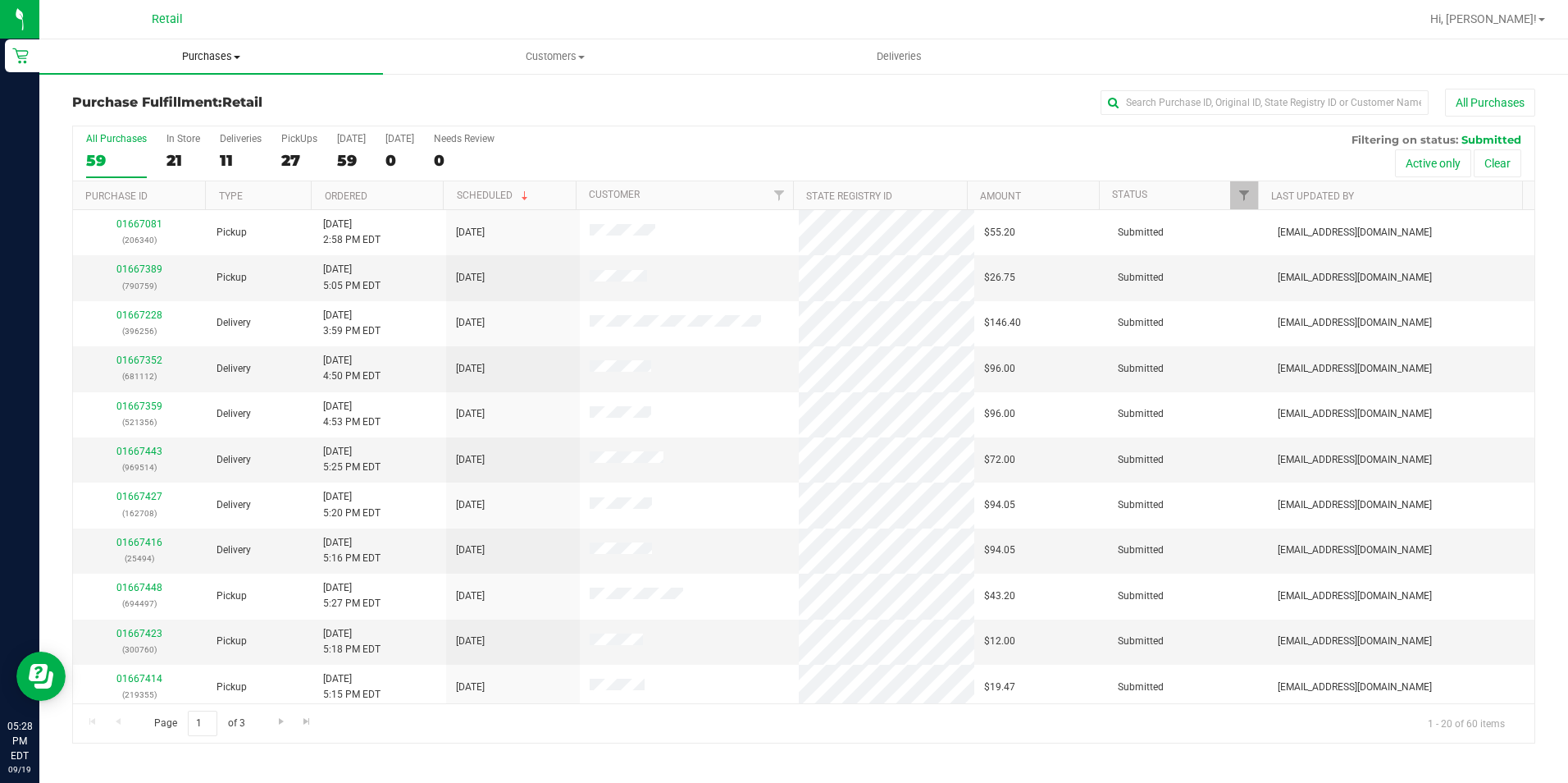
click at [232, 64] on uib-tab-heading "Purchases Summary of purchases Fulfillment All purchases" at bounding box center [211, 56] width 343 height 34
click at [218, 96] on li "Summary of purchases" at bounding box center [211, 99] width 343 height 19
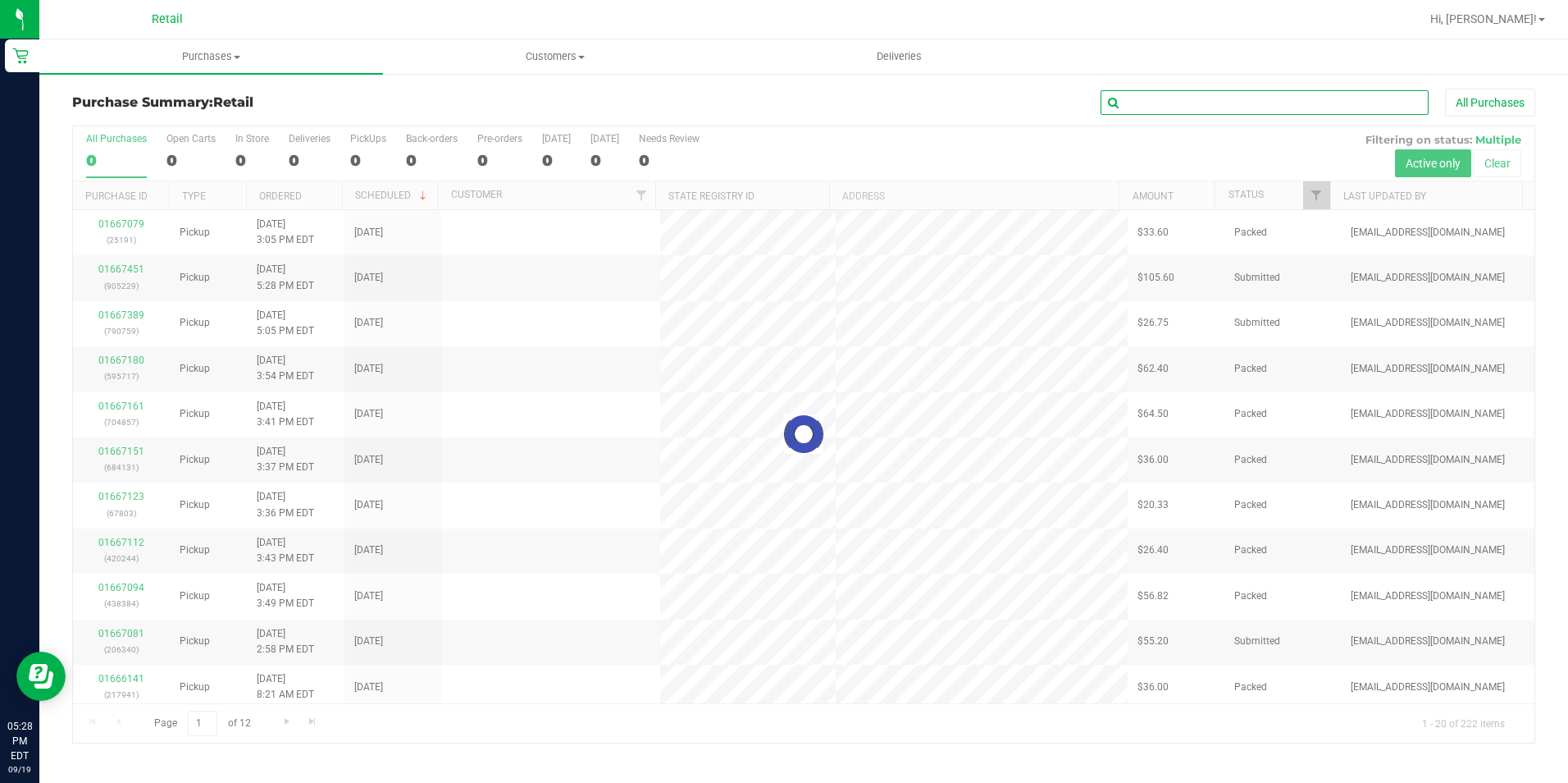
click at [1158, 113] on input "text" at bounding box center [1265, 103] width 328 height 25
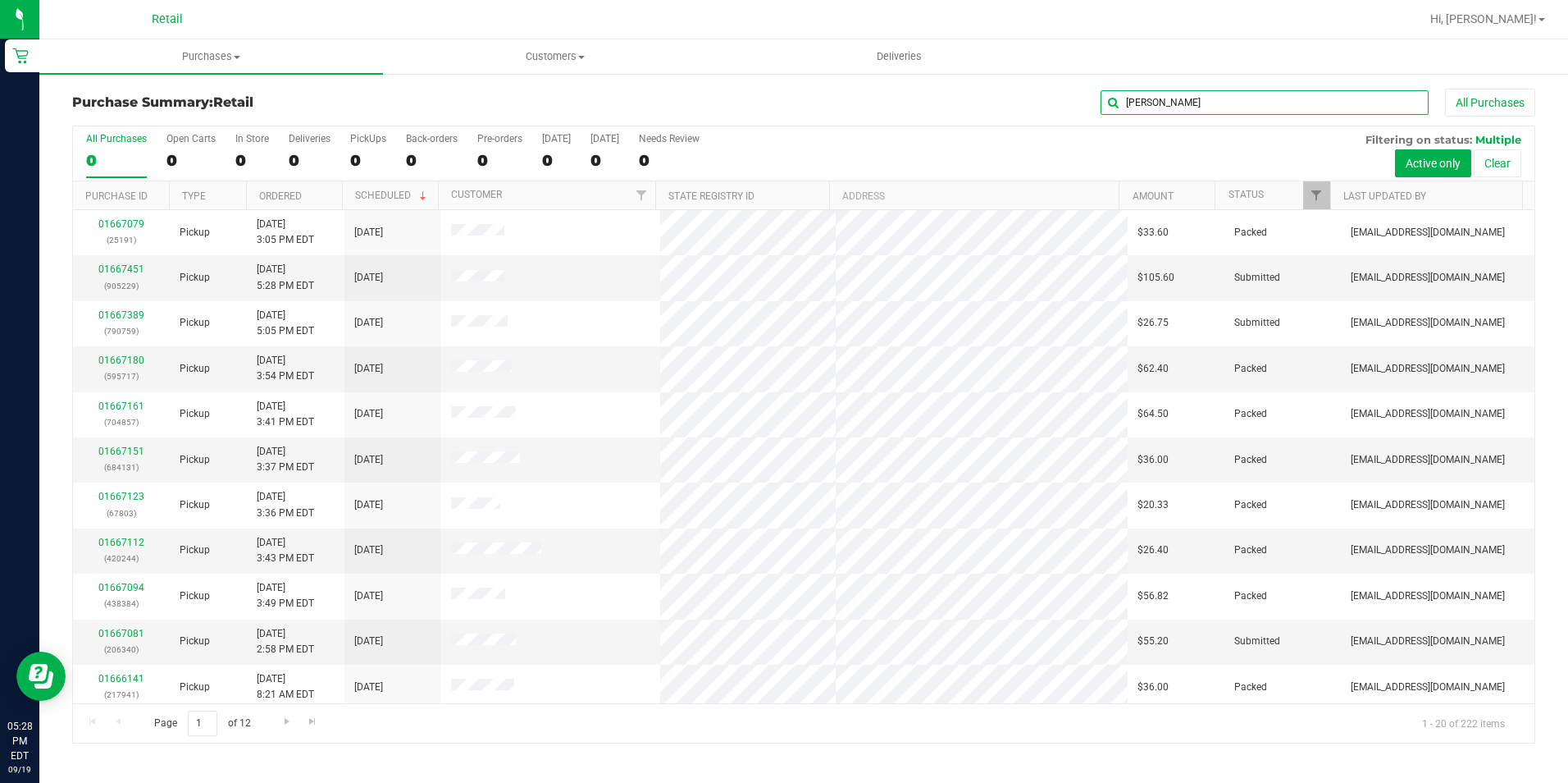
type input "gerard"
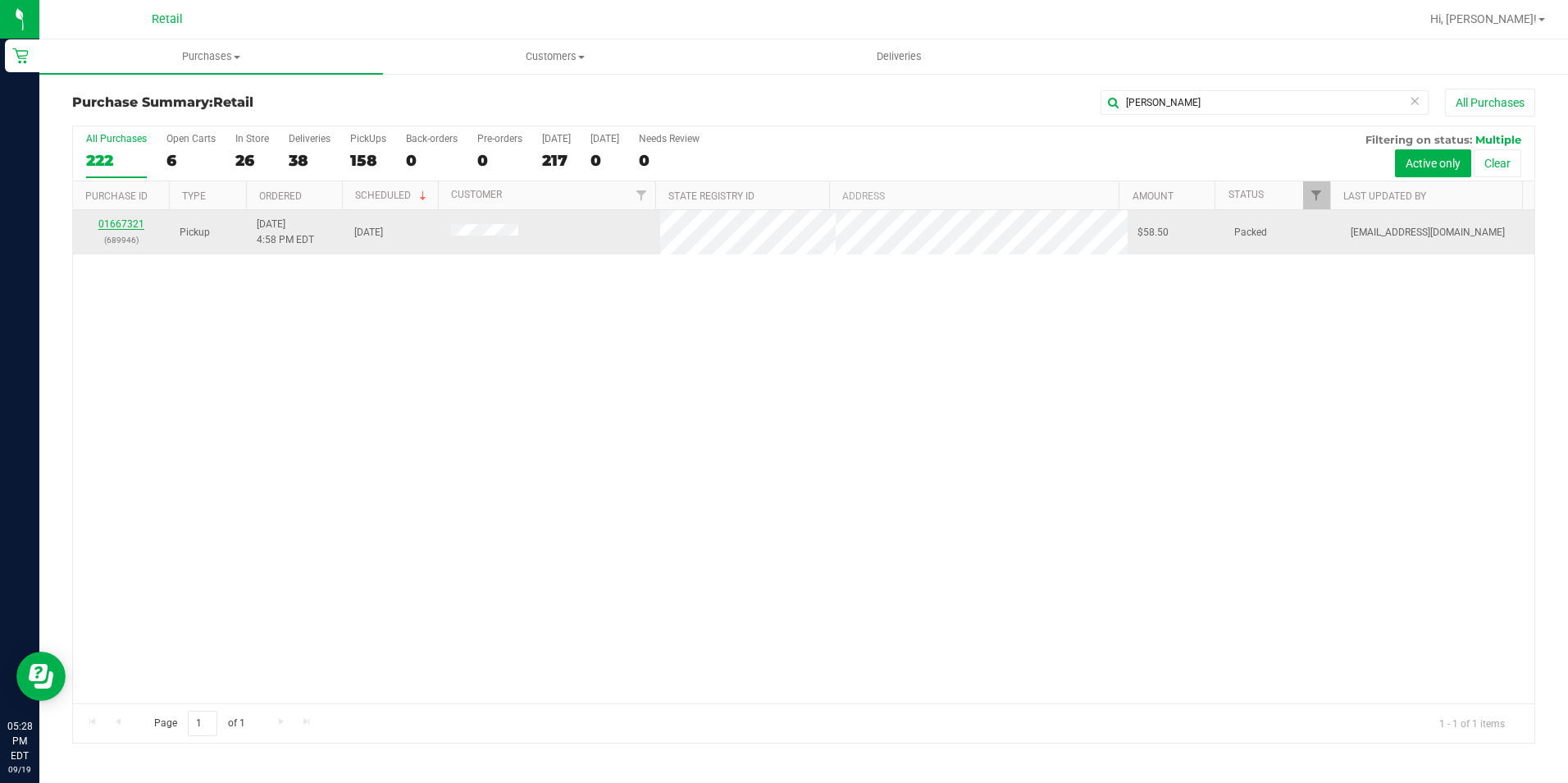
click at [121, 223] on link "01667321" at bounding box center [121, 224] width 46 height 11
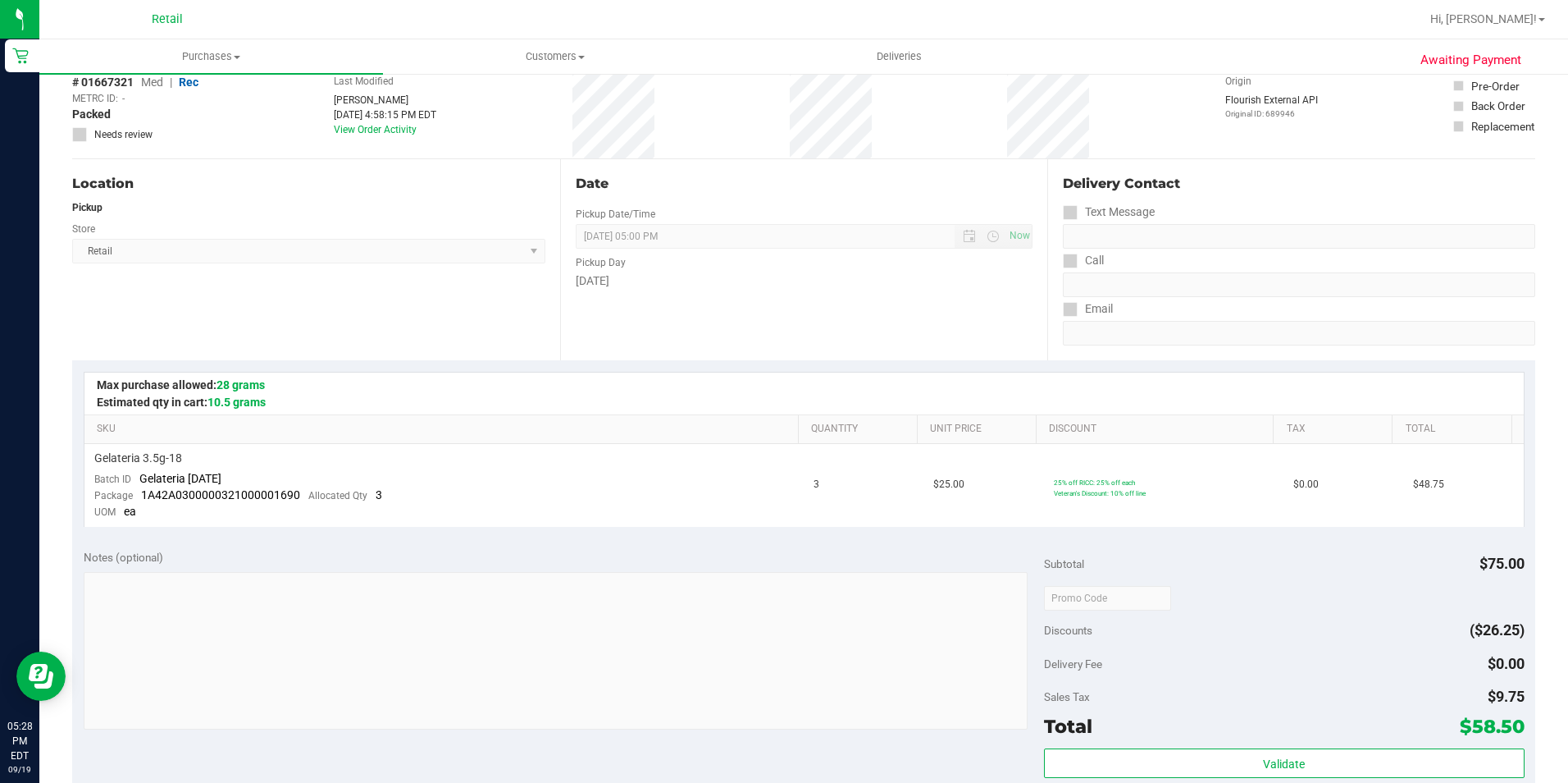
scroll to position [164, 0]
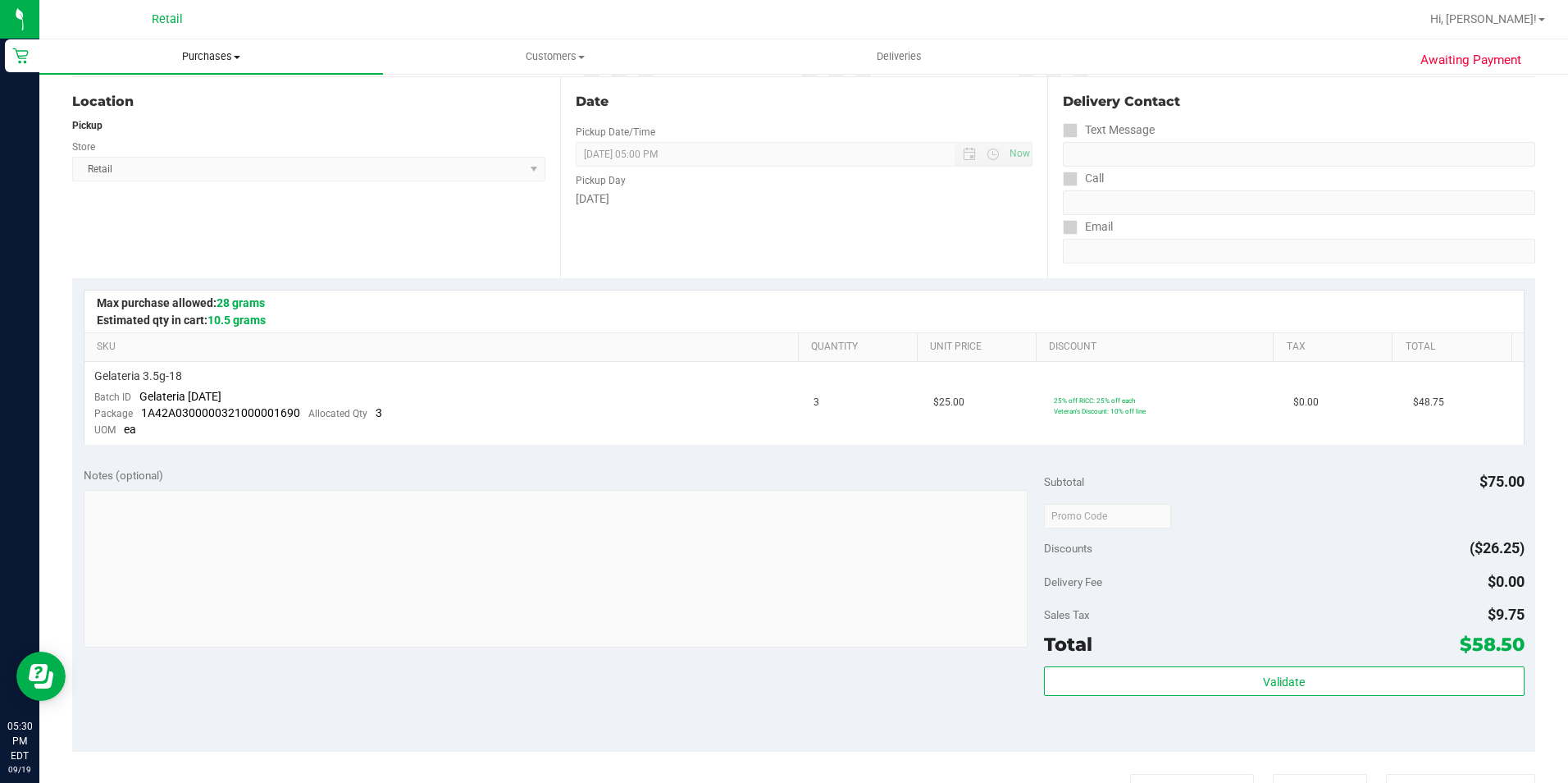
click at [201, 63] on span "Purchases" at bounding box center [211, 56] width 343 height 15
click at [183, 93] on span "Summary of purchases" at bounding box center [124, 98] width 168 height 14
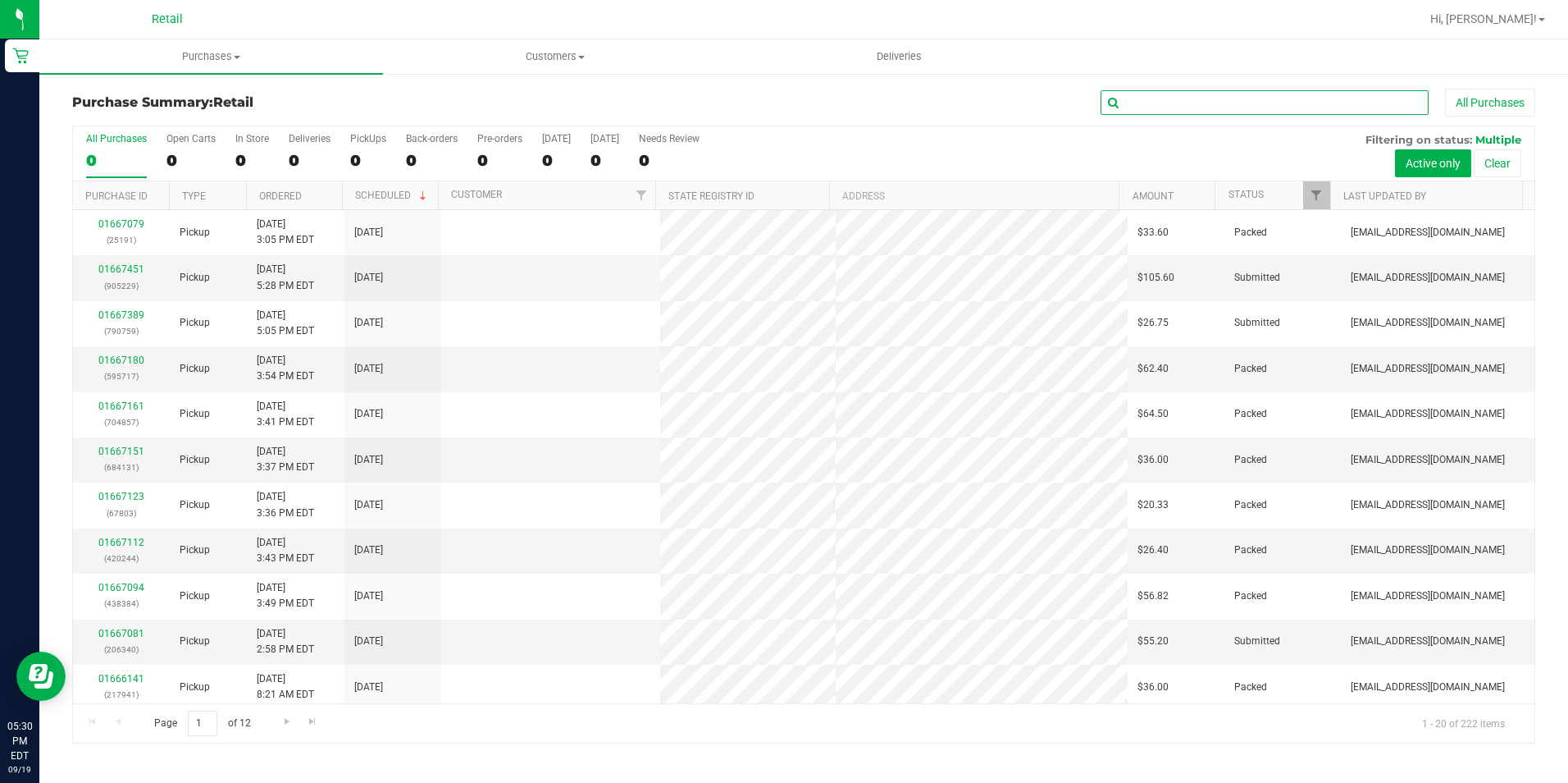
click at [1133, 106] on input "text" at bounding box center [1265, 103] width 328 height 25
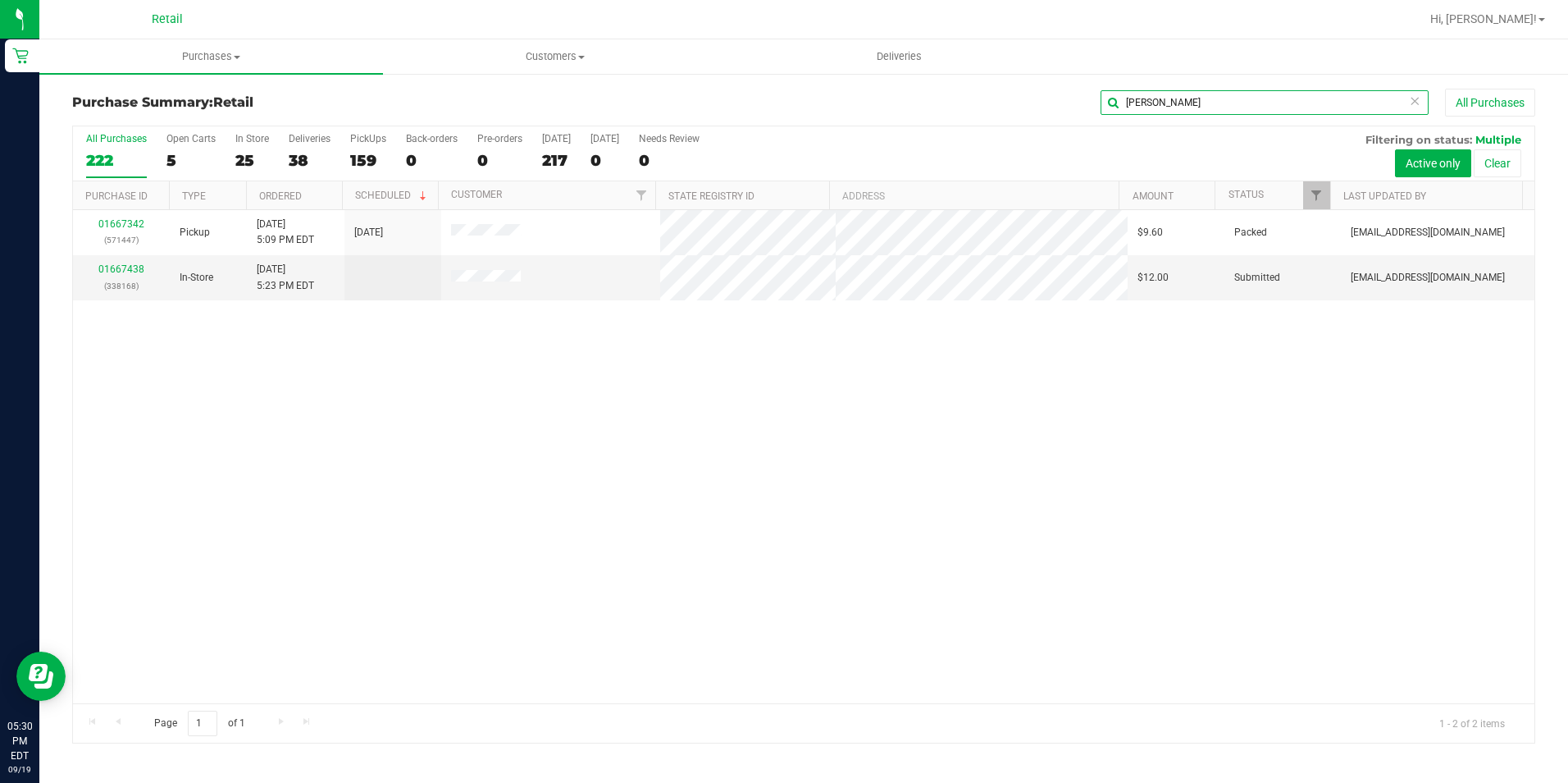
type input "brendan"
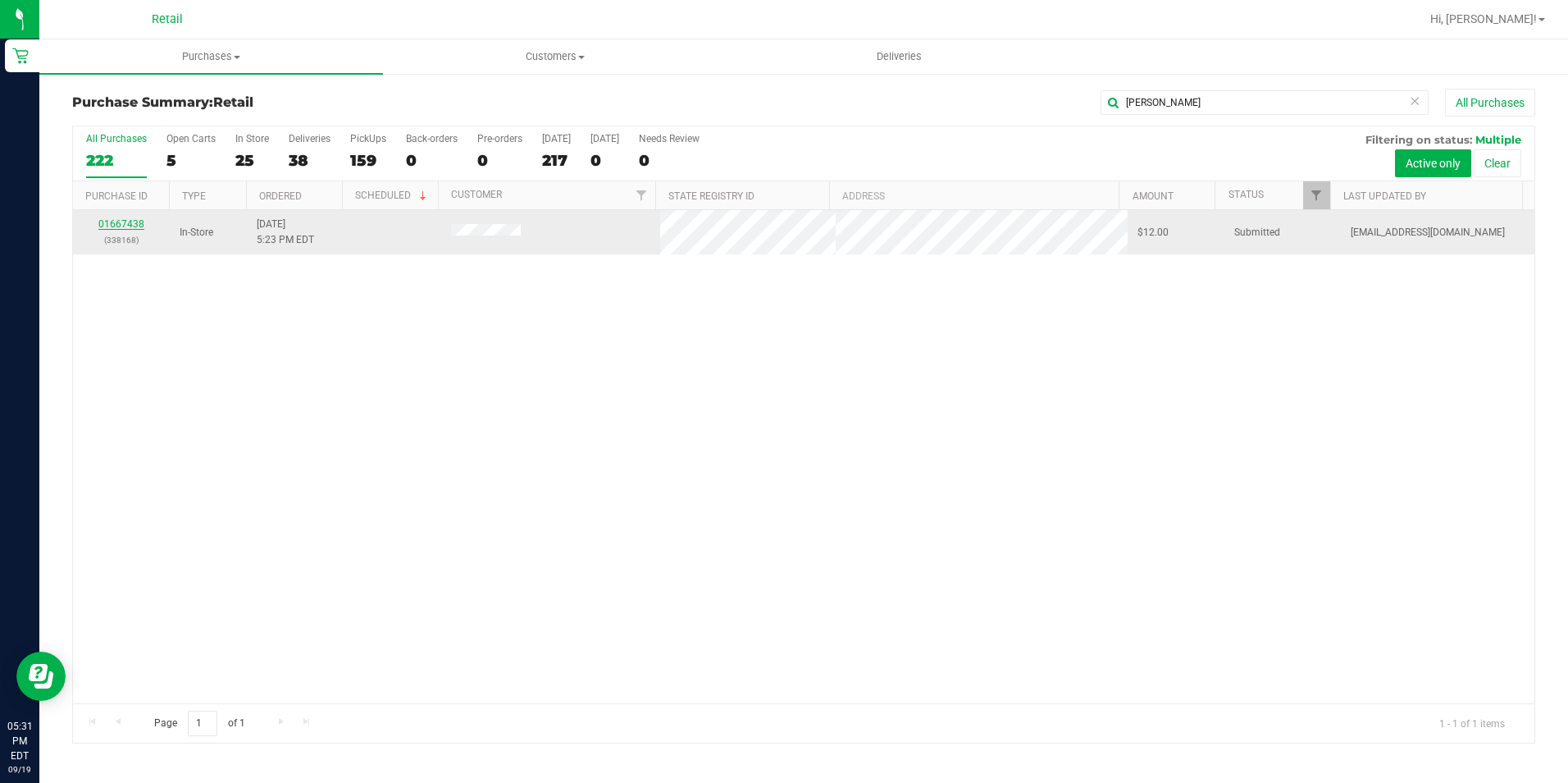
click at [114, 228] on link "01667438" at bounding box center [121, 224] width 46 height 11
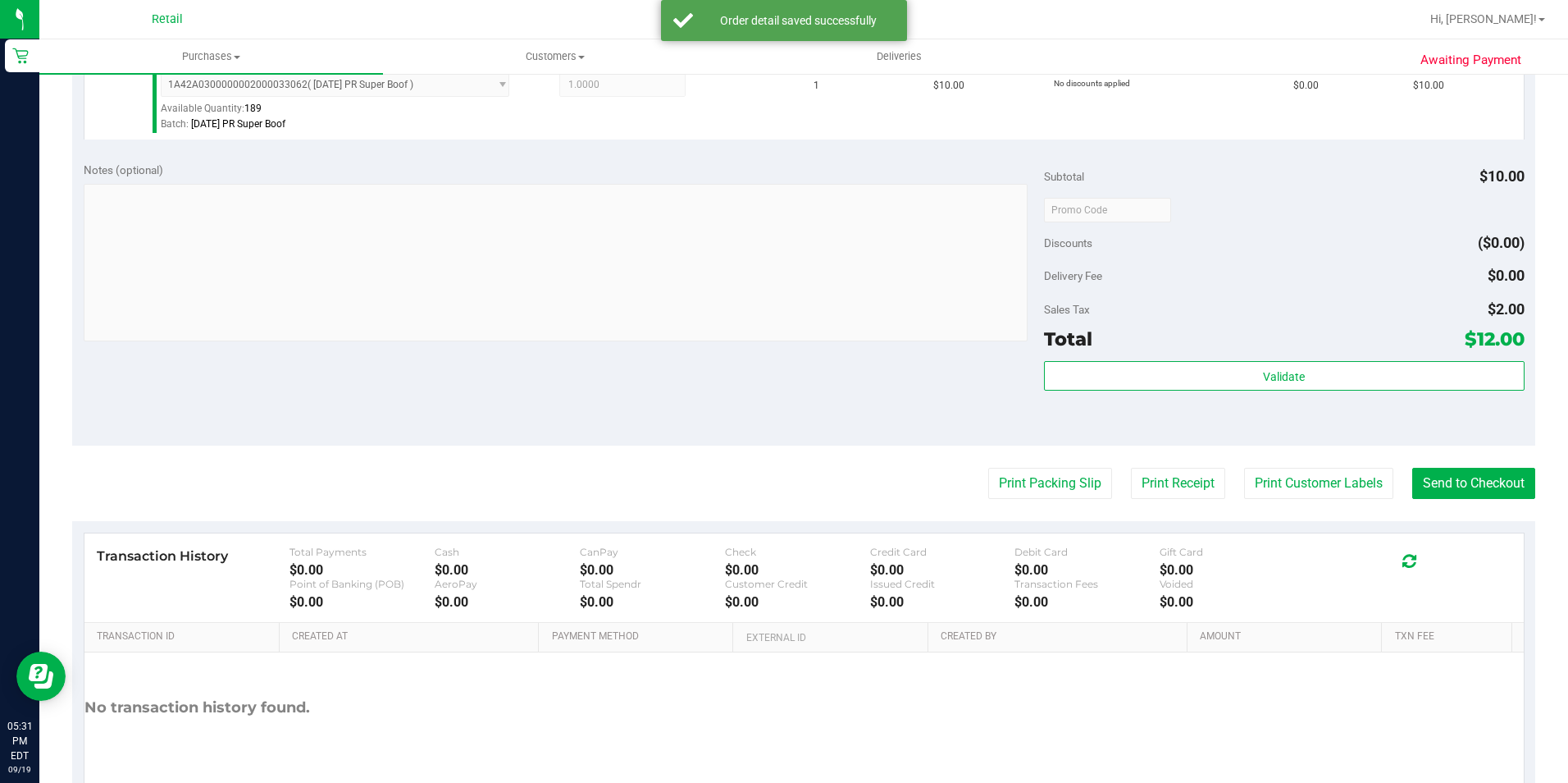
scroll to position [492, 0]
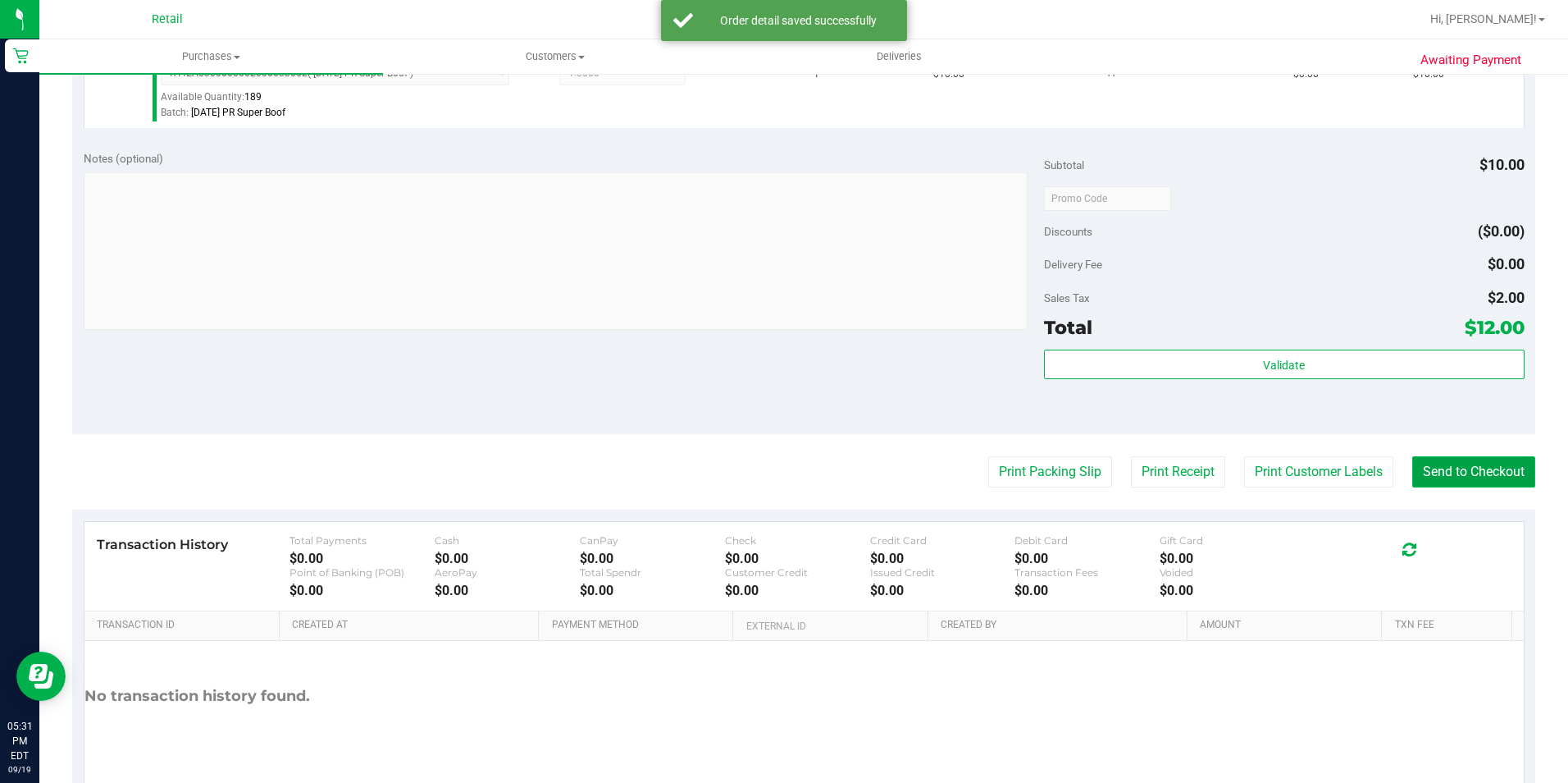
click at [1457, 481] on button "Send to Checkout" at bounding box center [1473, 472] width 123 height 31
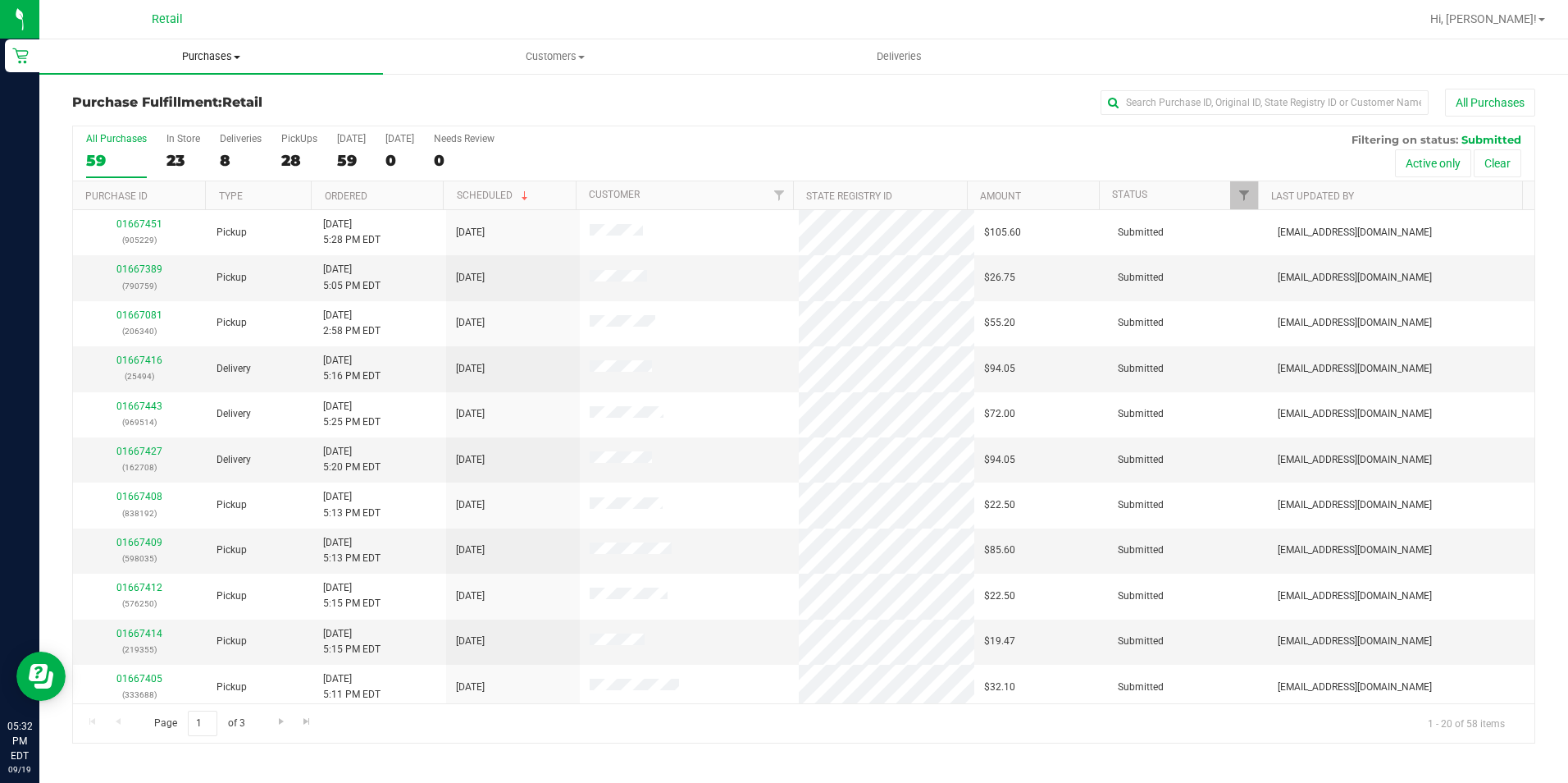
click at [213, 53] on span "Purchases" at bounding box center [211, 56] width 343 height 15
click at [171, 106] on span "Summary of purchases" at bounding box center [124, 98] width 168 height 14
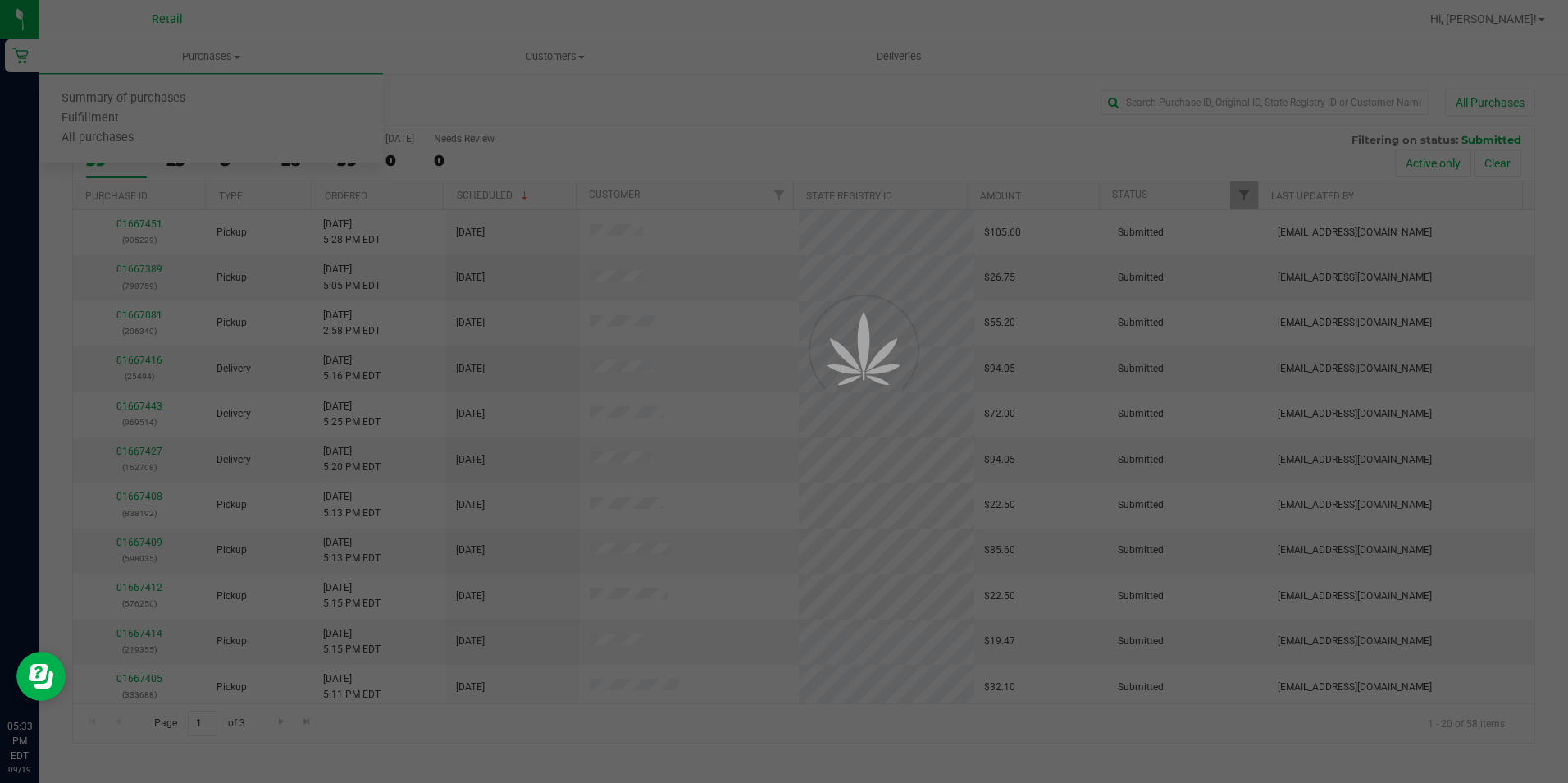
click at [1186, 95] on div at bounding box center [784, 392] width 1568 height 783
click at [1173, 100] on div at bounding box center [784, 392] width 1568 height 783
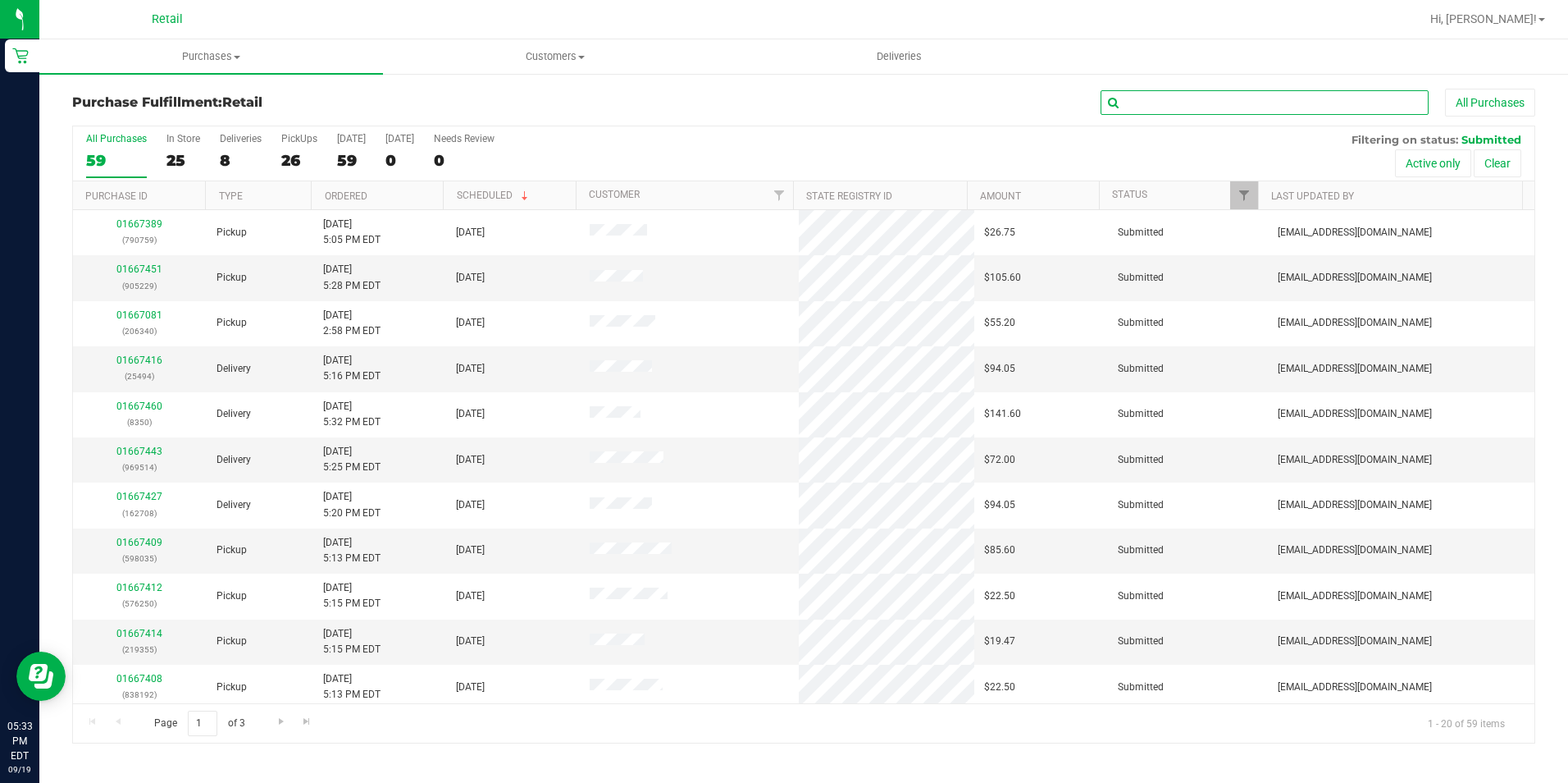
click at [1169, 92] on input "text" at bounding box center [1265, 103] width 328 height 25
type input "trevor"
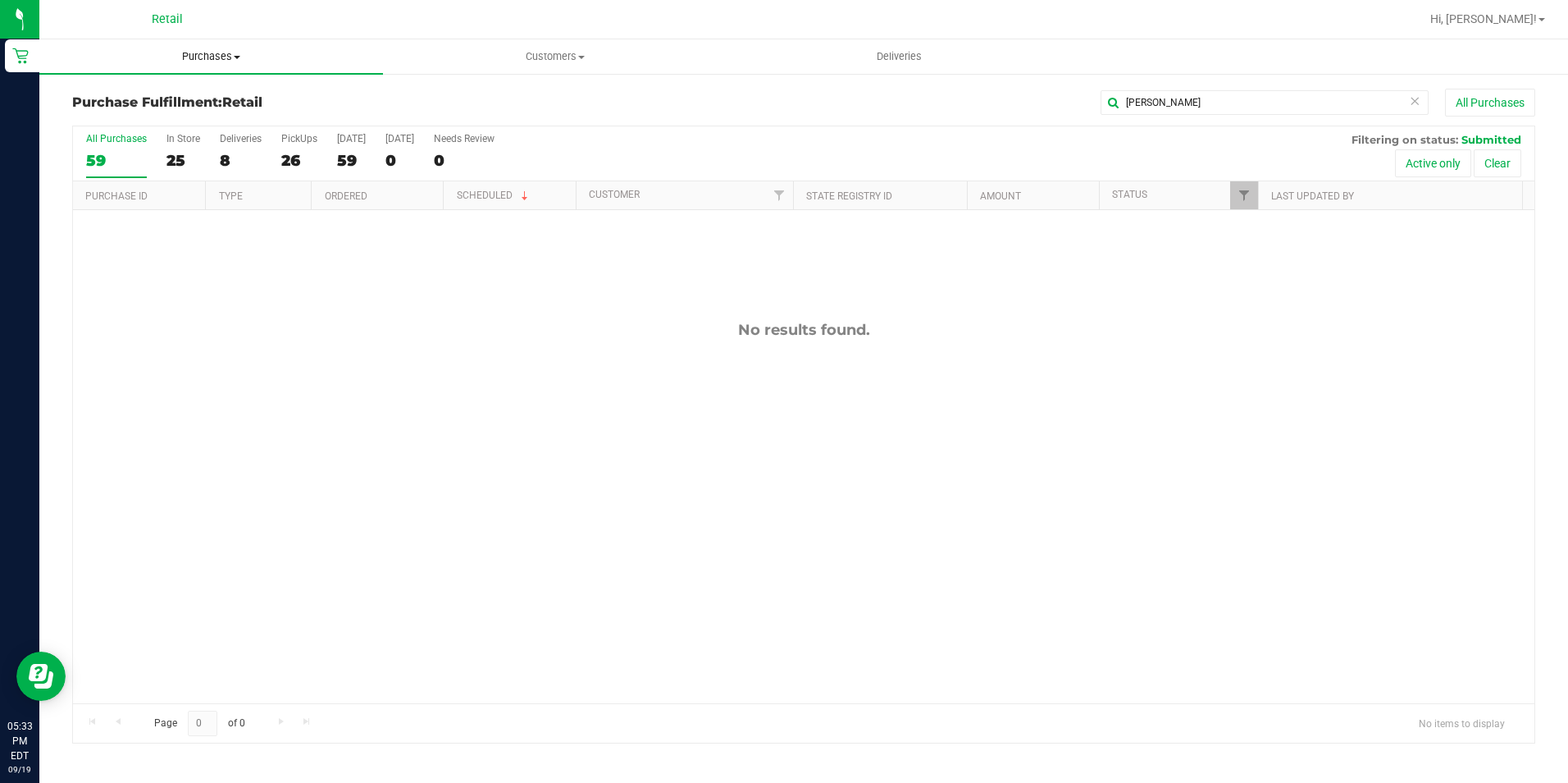
click at [187, 48] on uib-tab-heading "Purchases Summary of purchases Fulfillment All purchases" at bounding box center [211, 56] width 343 height 34
click at [165, 97] on span "Summary of purchases" at bounding box center [124, 98] width 168 height 14
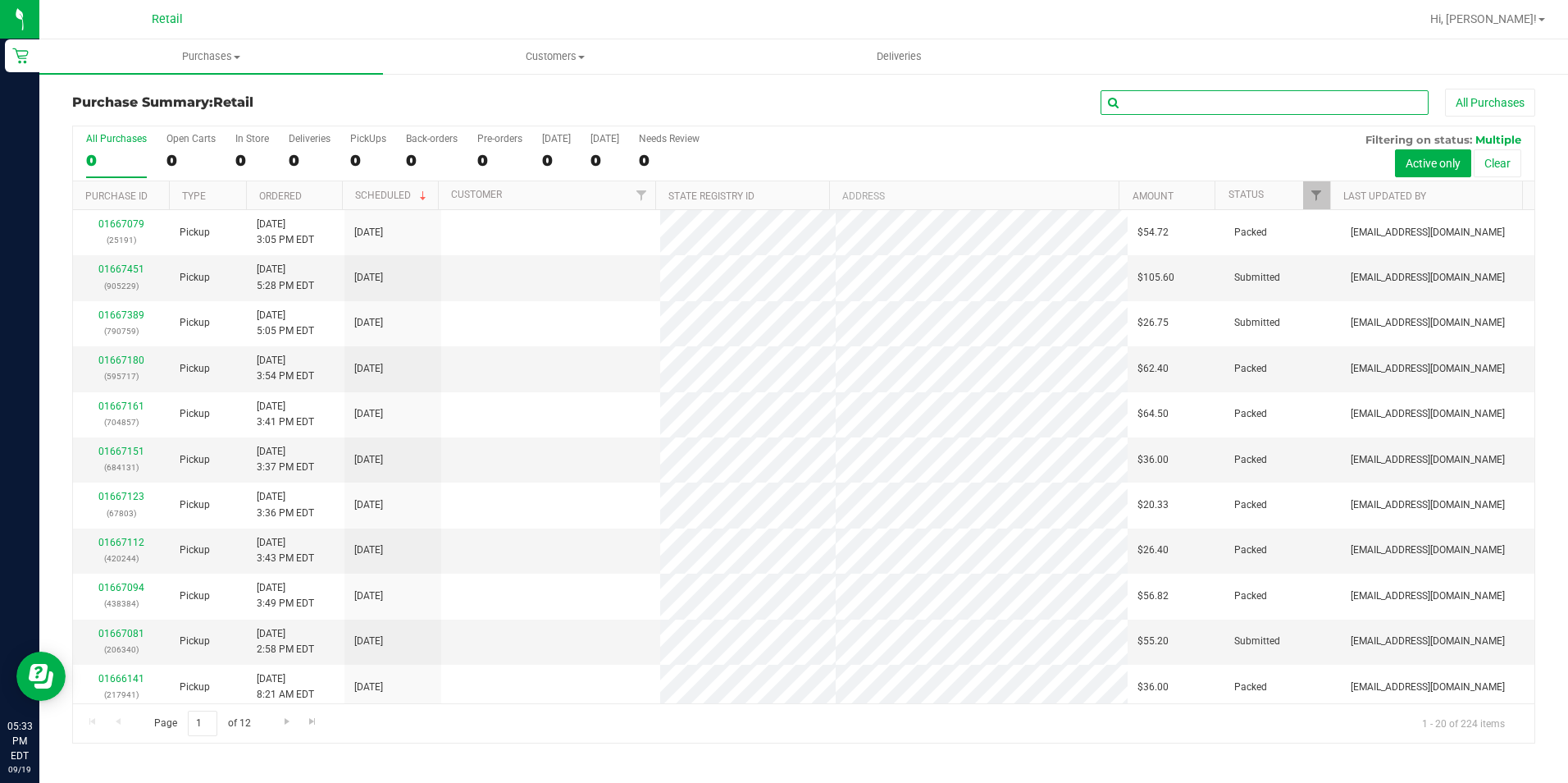
click at [1122, 105] on input "text" at bounding box center [1265, 103] width 328 height 25
type input "trev"
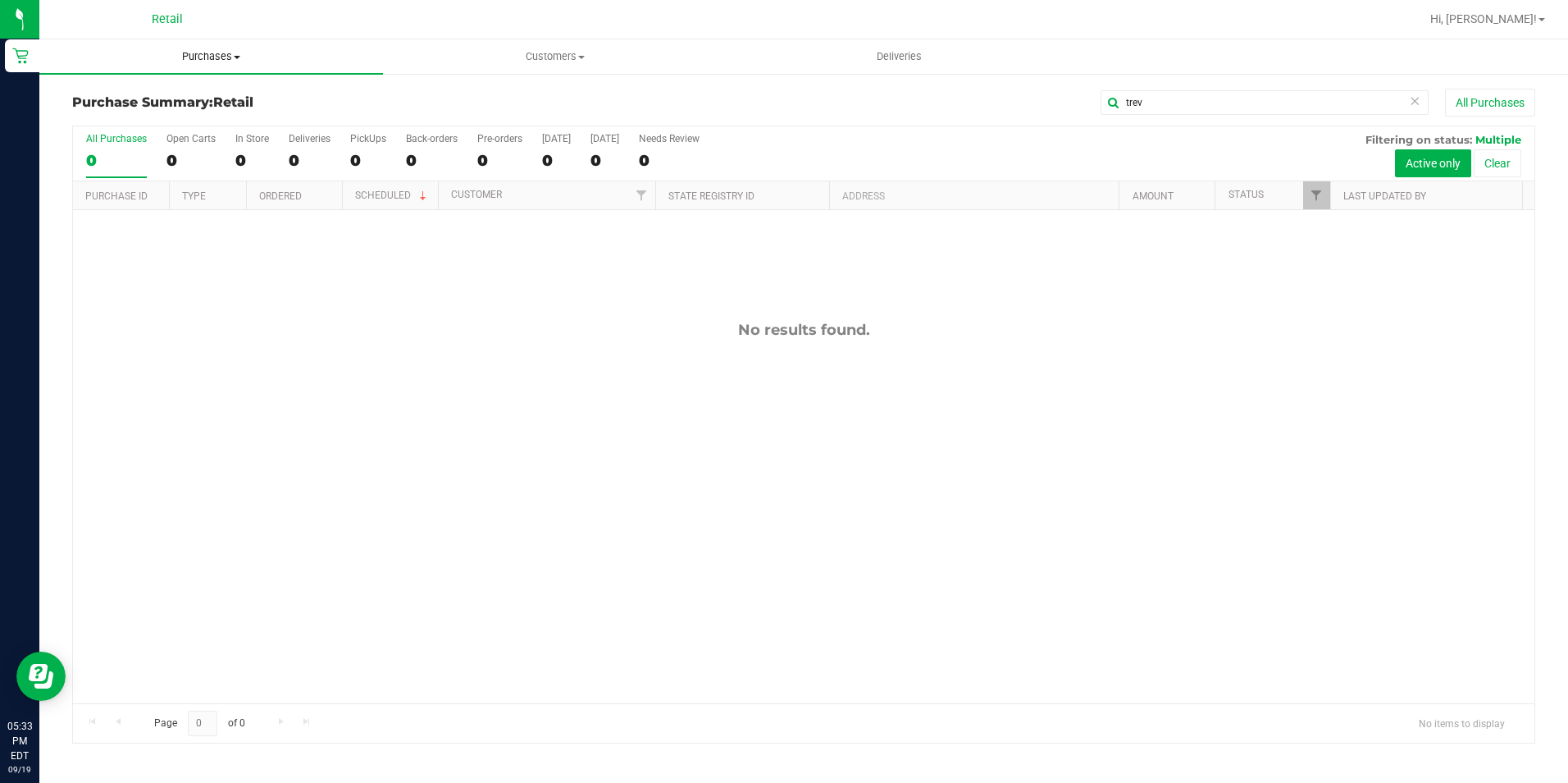
click at [224, 57] on span "Purchases" at bounding box center [211, 56] width 343 height 15
click at [191, 113] on li "Fulfillment" at bounding box center [211, 118] width 343 height 19
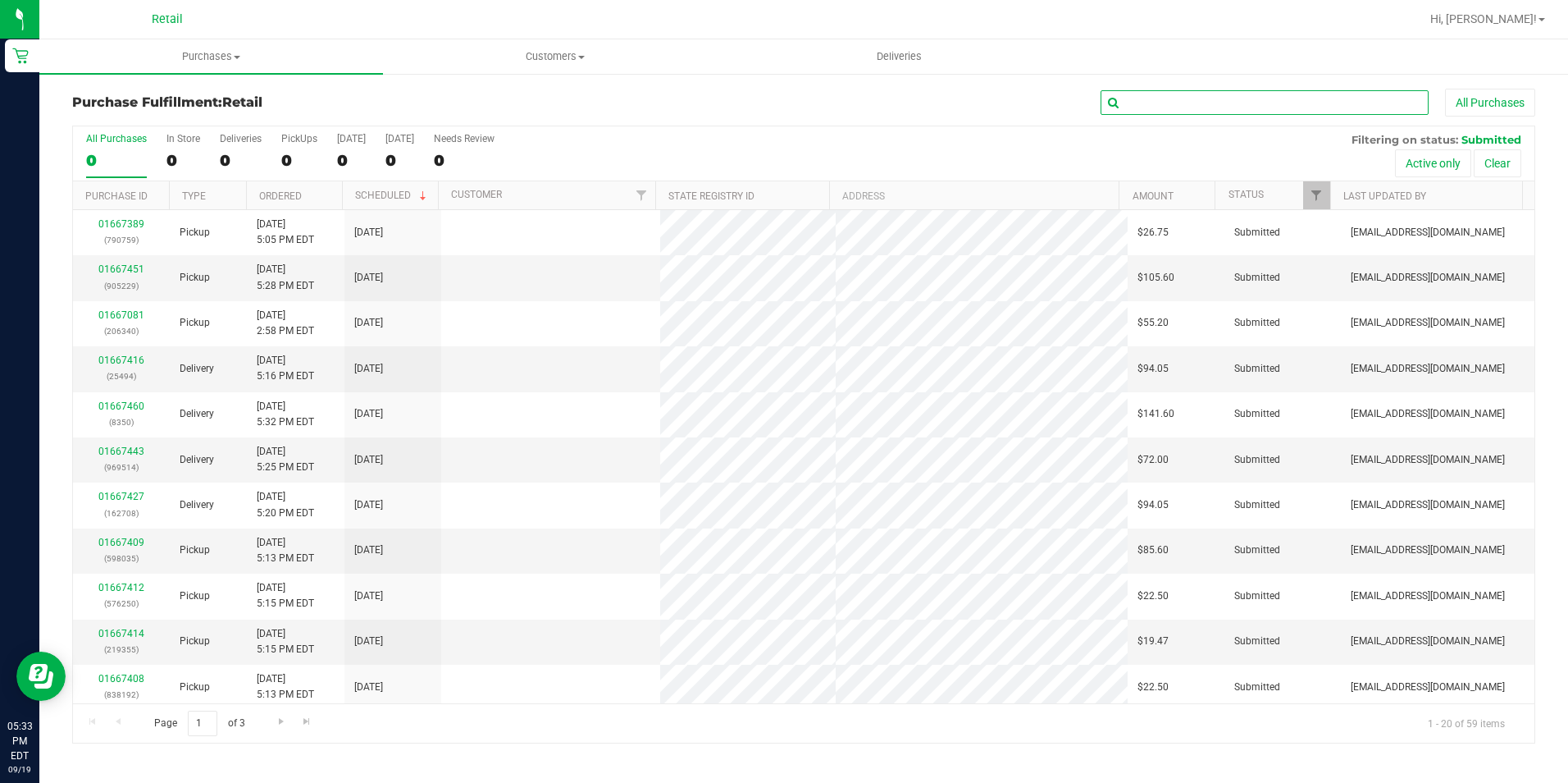
click at [1211, 105] on input "text" at bounding box center [1265, 103] width 328 height 25
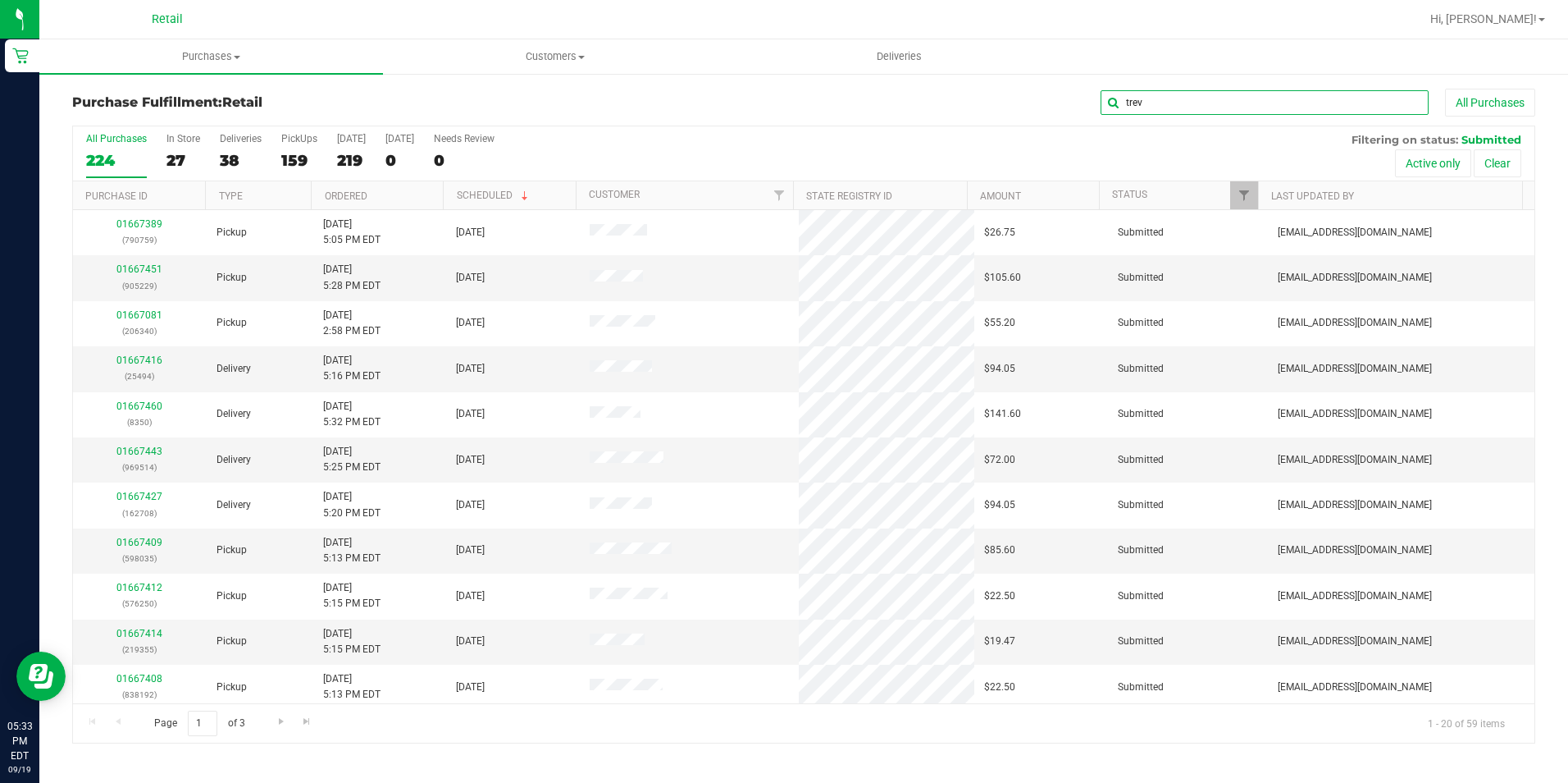
type input "trev"
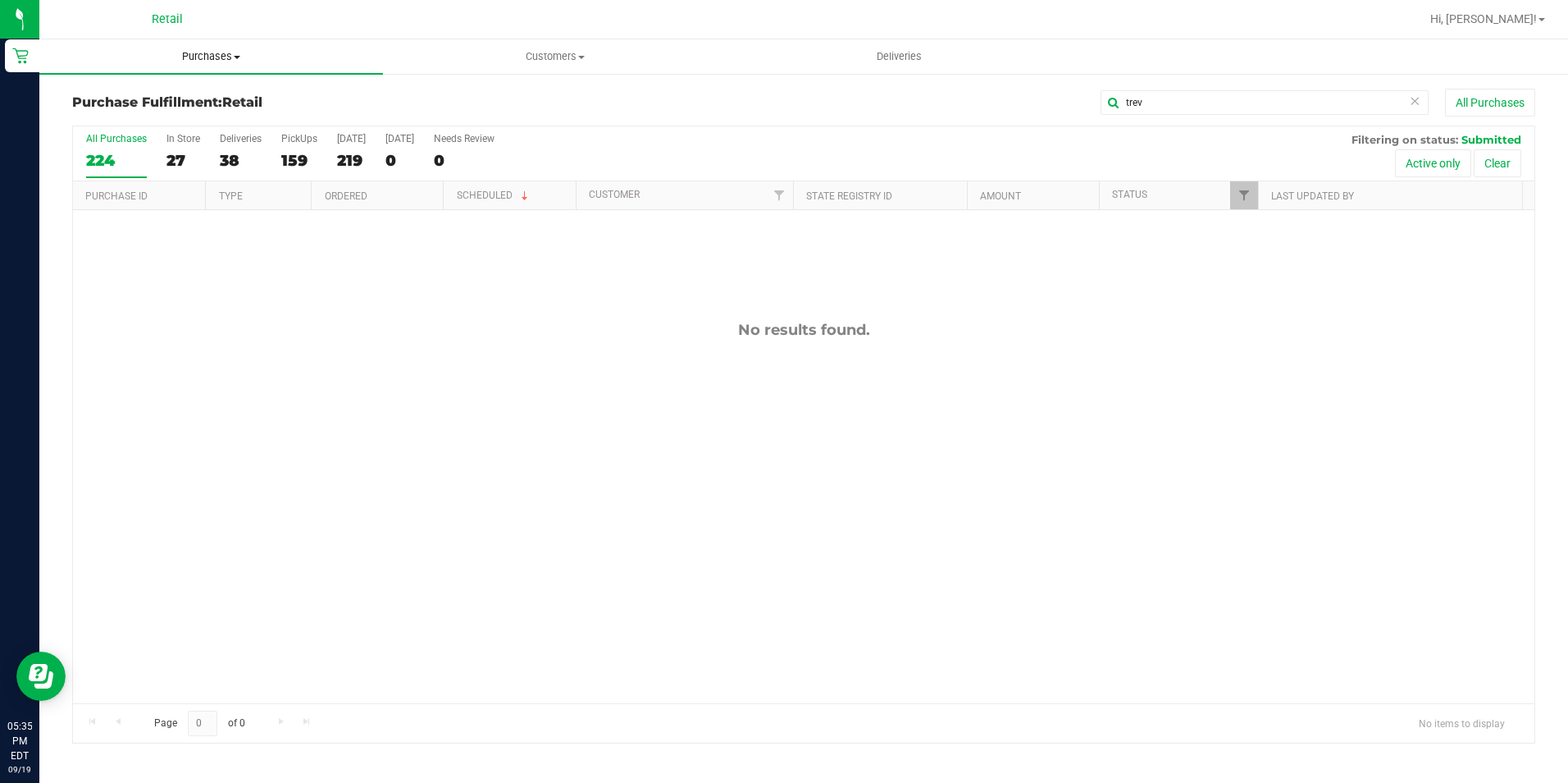
click at [209, 56] on span "Purchases" at bounding box center [211, 56] width 343 height 15
click at [178, 93] on span "Summary of purchases" at bounding box center [124, 98] width 168 height 14
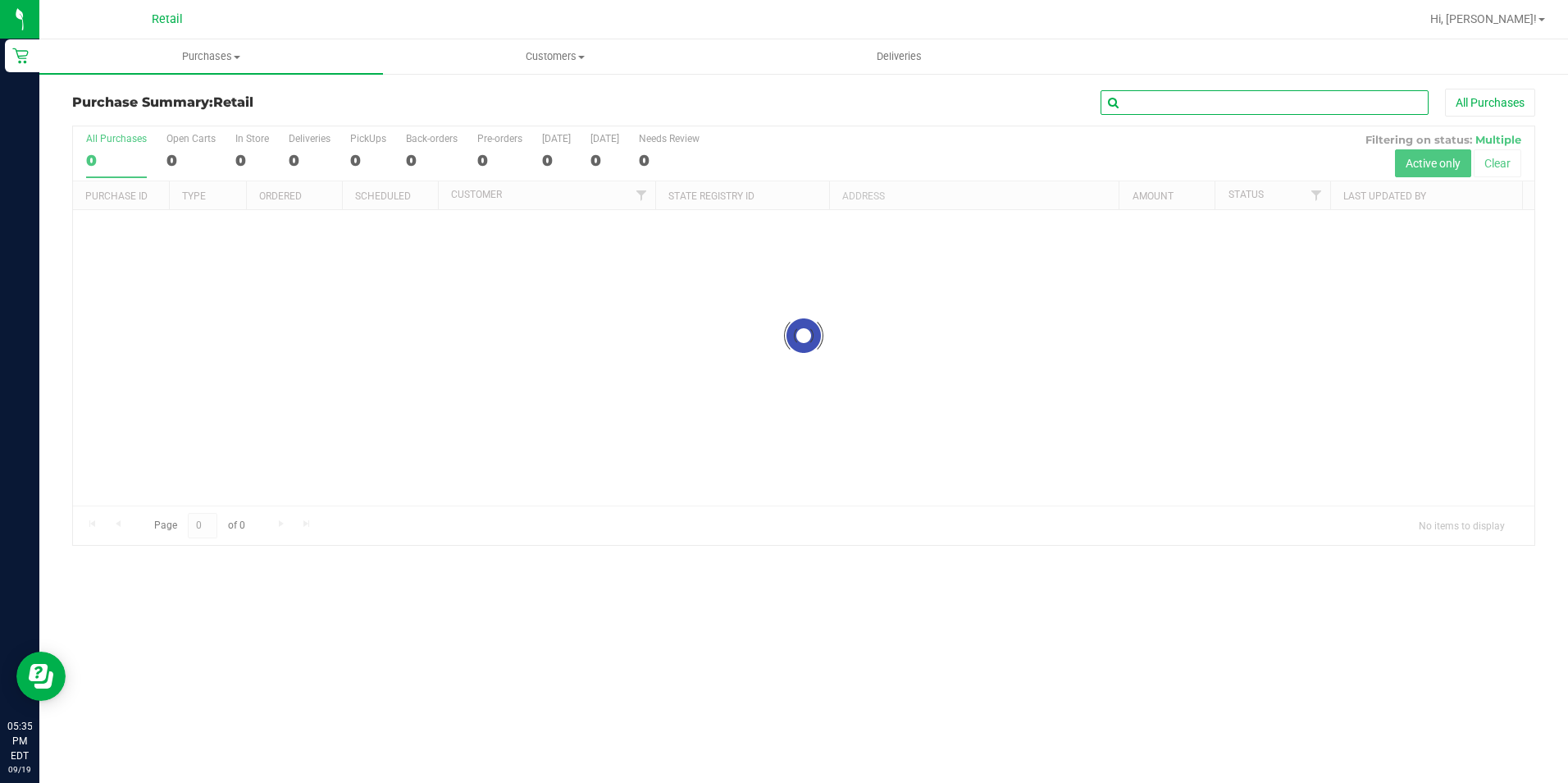
click at [1195, 108] on input "text" at bounding box center [1265, 103] width 328 height 25
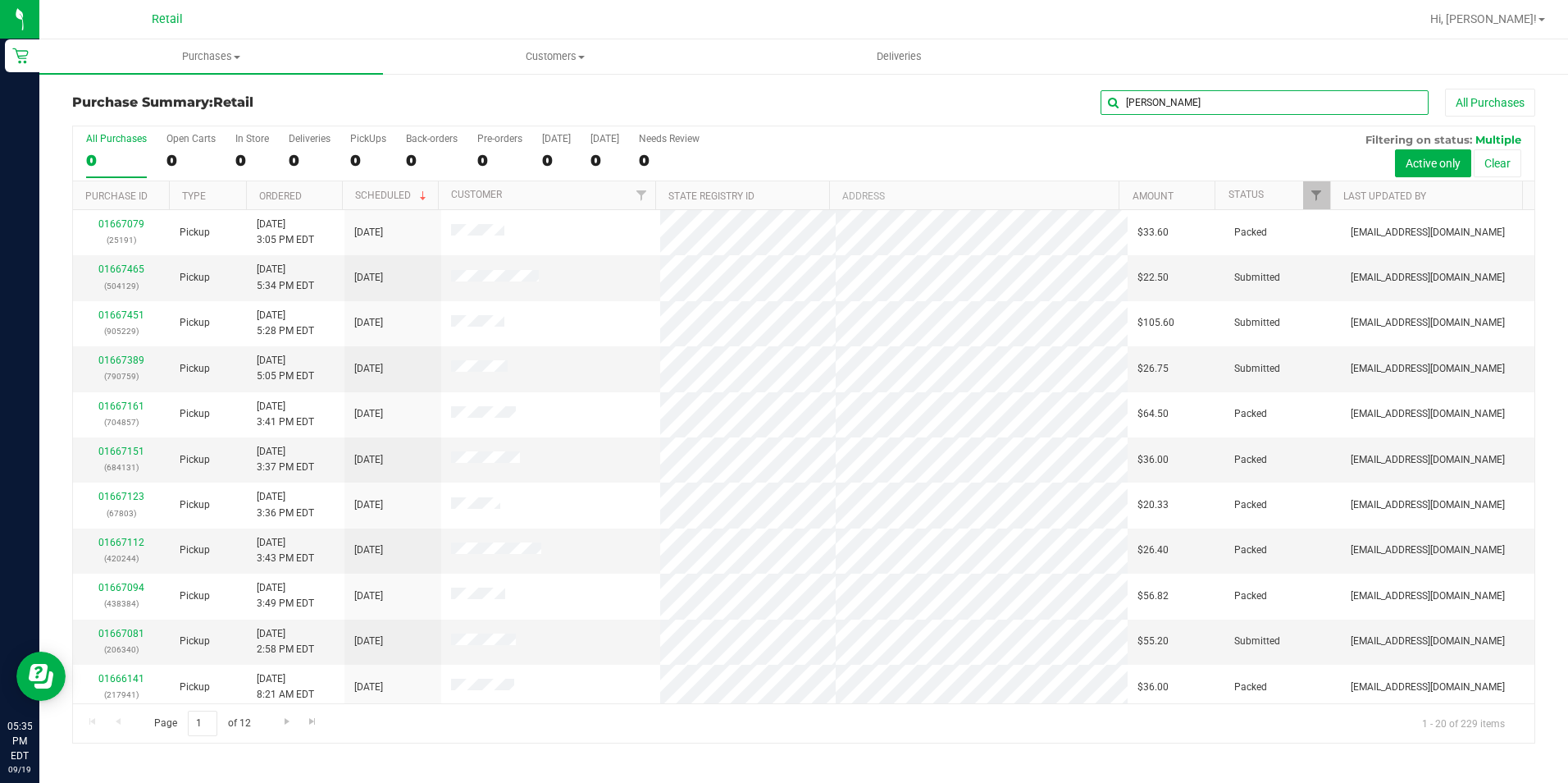
type input "barry"
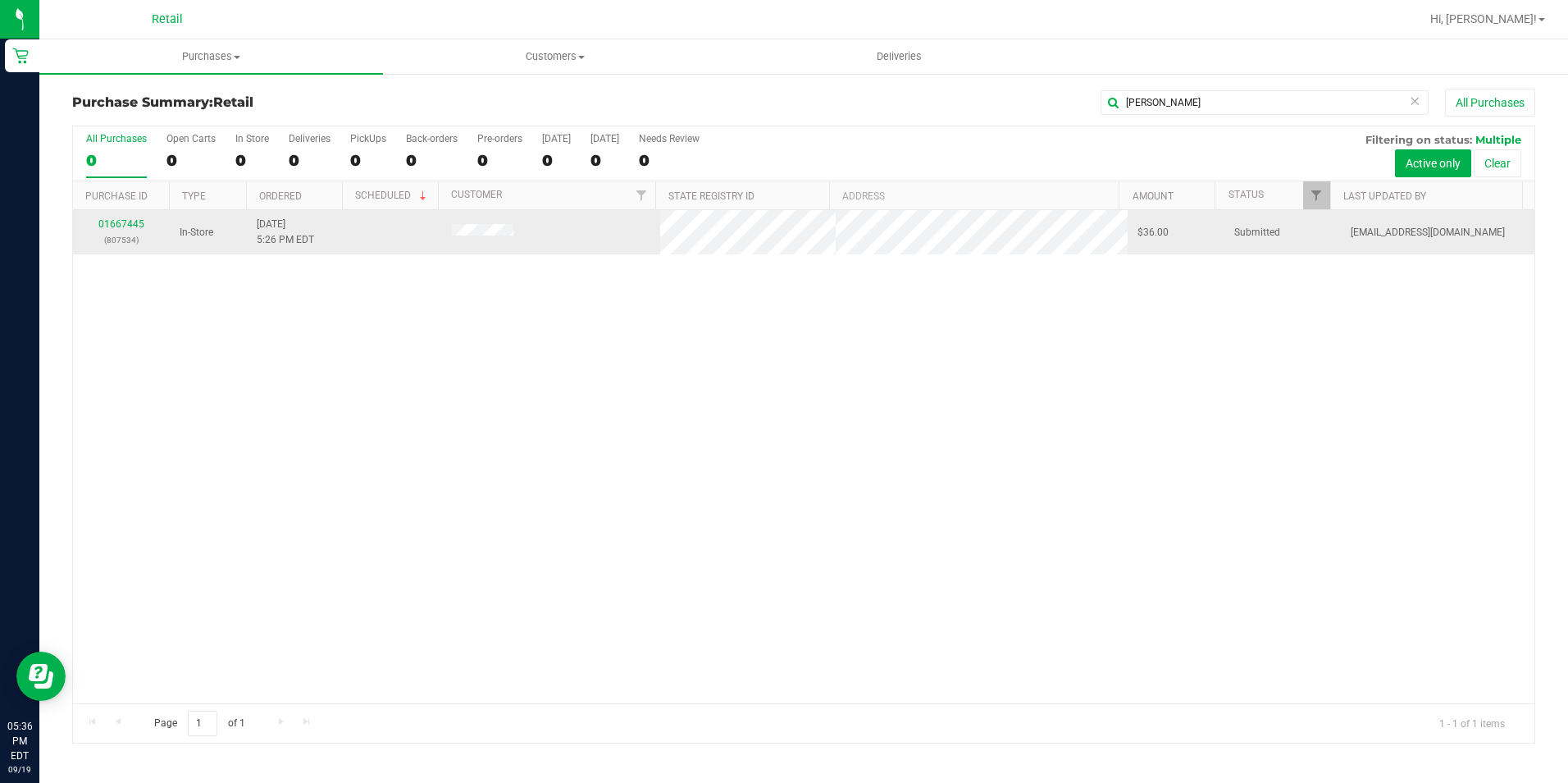
click at [135, 230] on div "01667445 (807534)" at bounding box center [121, 232] width 77 height 31
click at [134, 227] on link "01667445" at bounding box center [121, 224] width 46 height 11
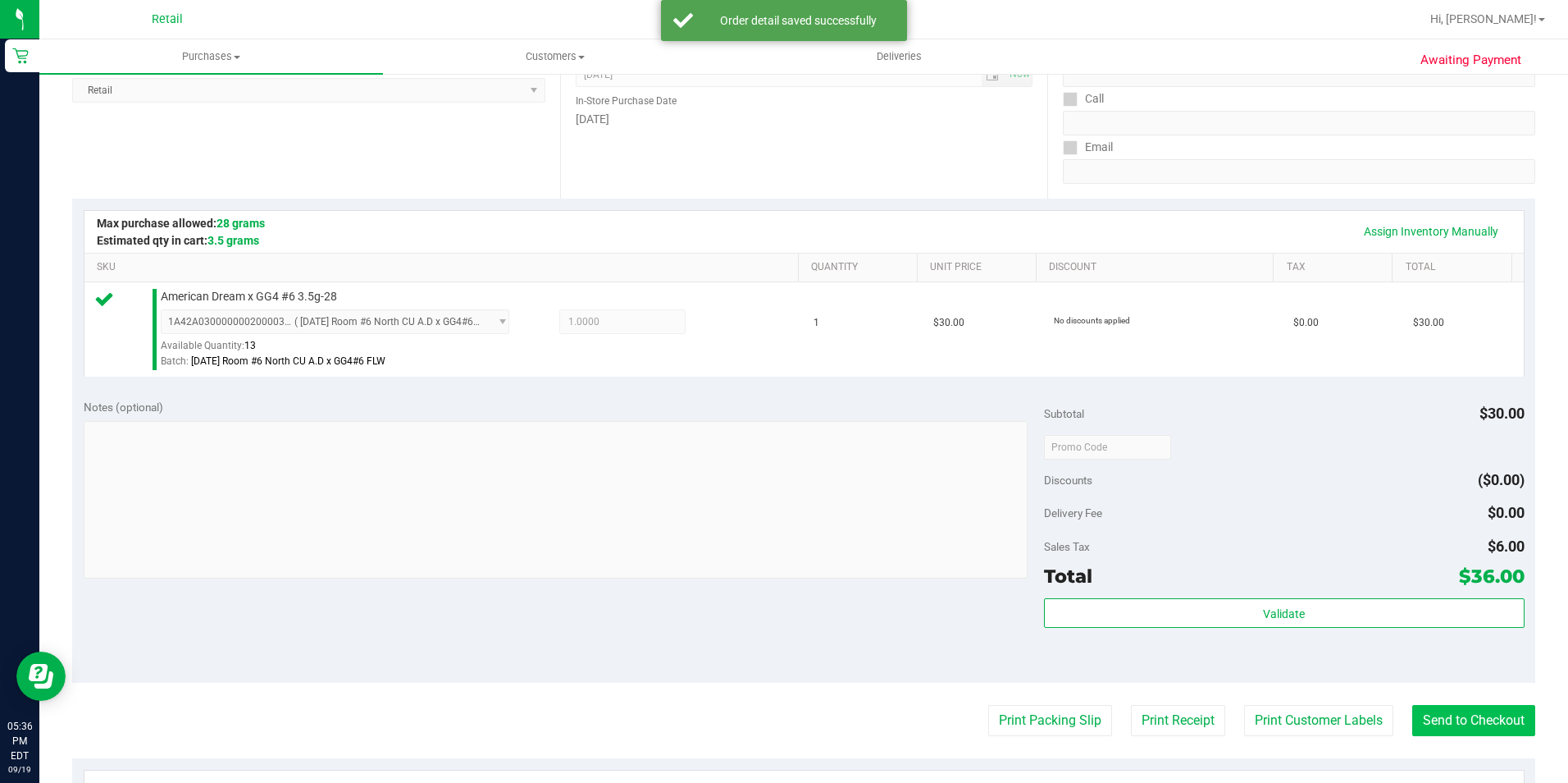
scroll to position [246, 0]
click at [1488, 715] on button "Send to Checkout" at bounding box center [1473, 718] width 123 height 31
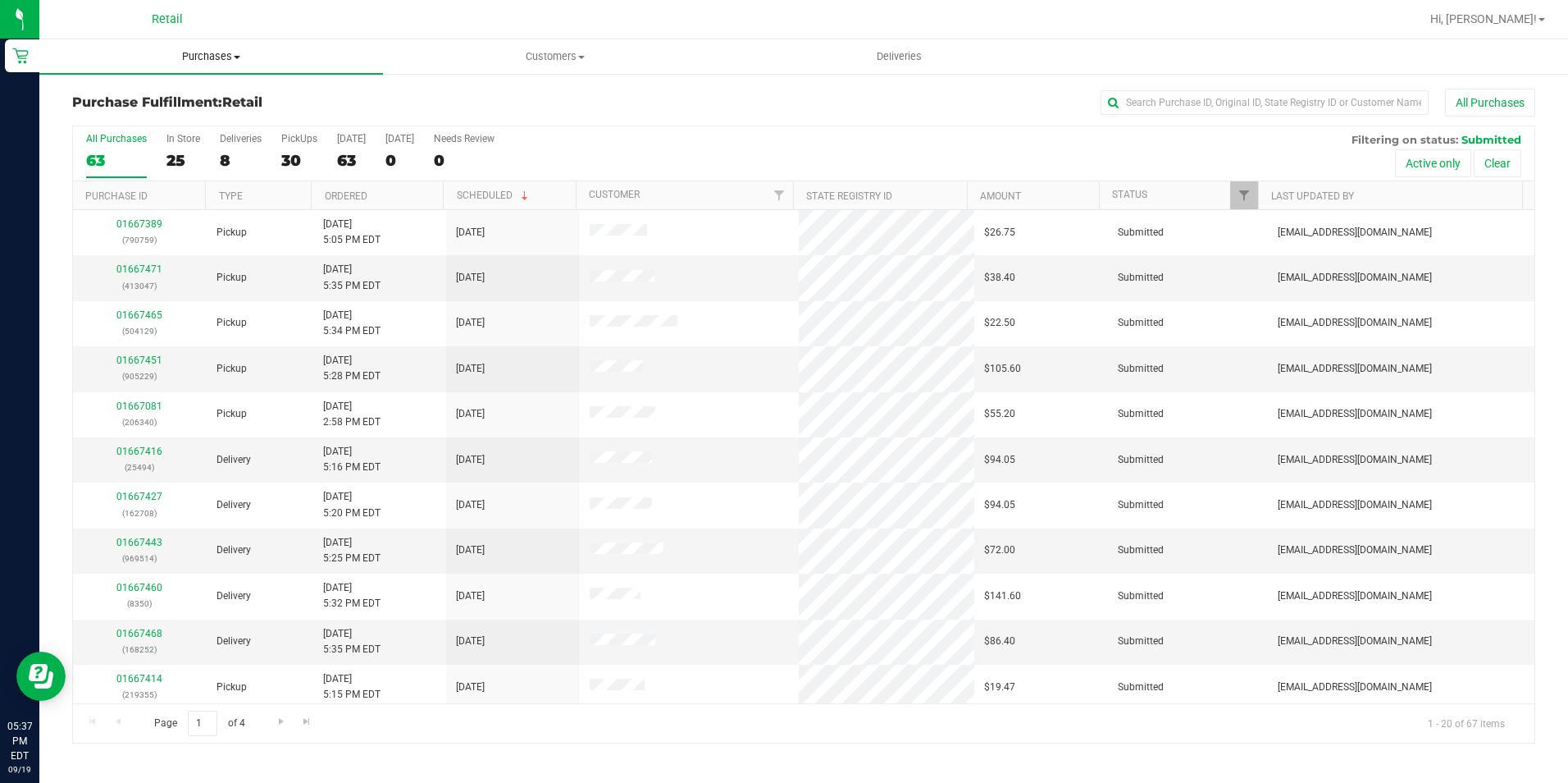
click at [209, 56] on span "Purchases" at bounding box center [211, 56] width 343 height 15
click at [186, 100] on span "Summary of purchases" at bounding box center [124, 98] width 168 height 14
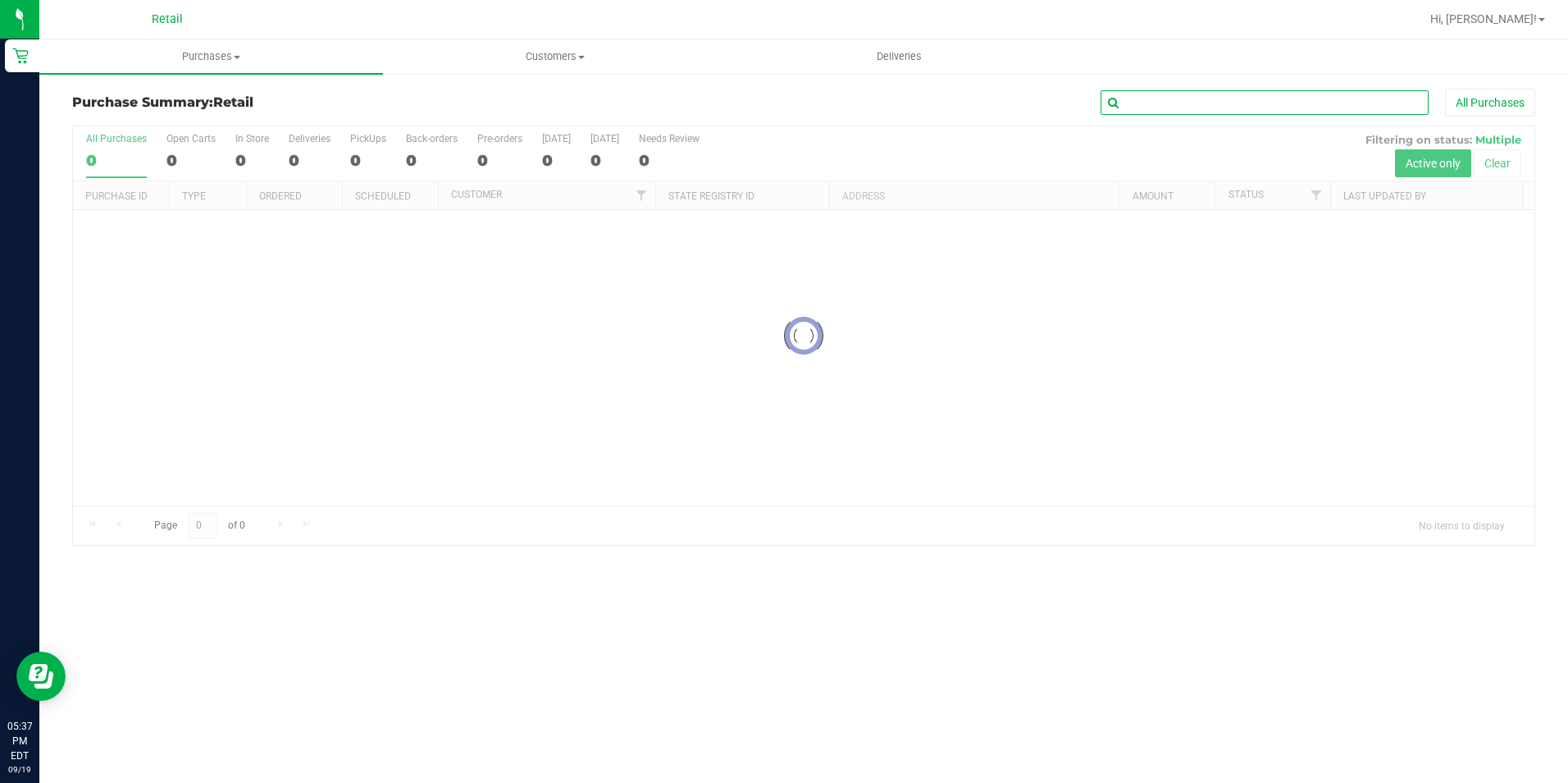
click at [1237, 108] on input "text" at bounding box center [1265, 103] width 328 height 25
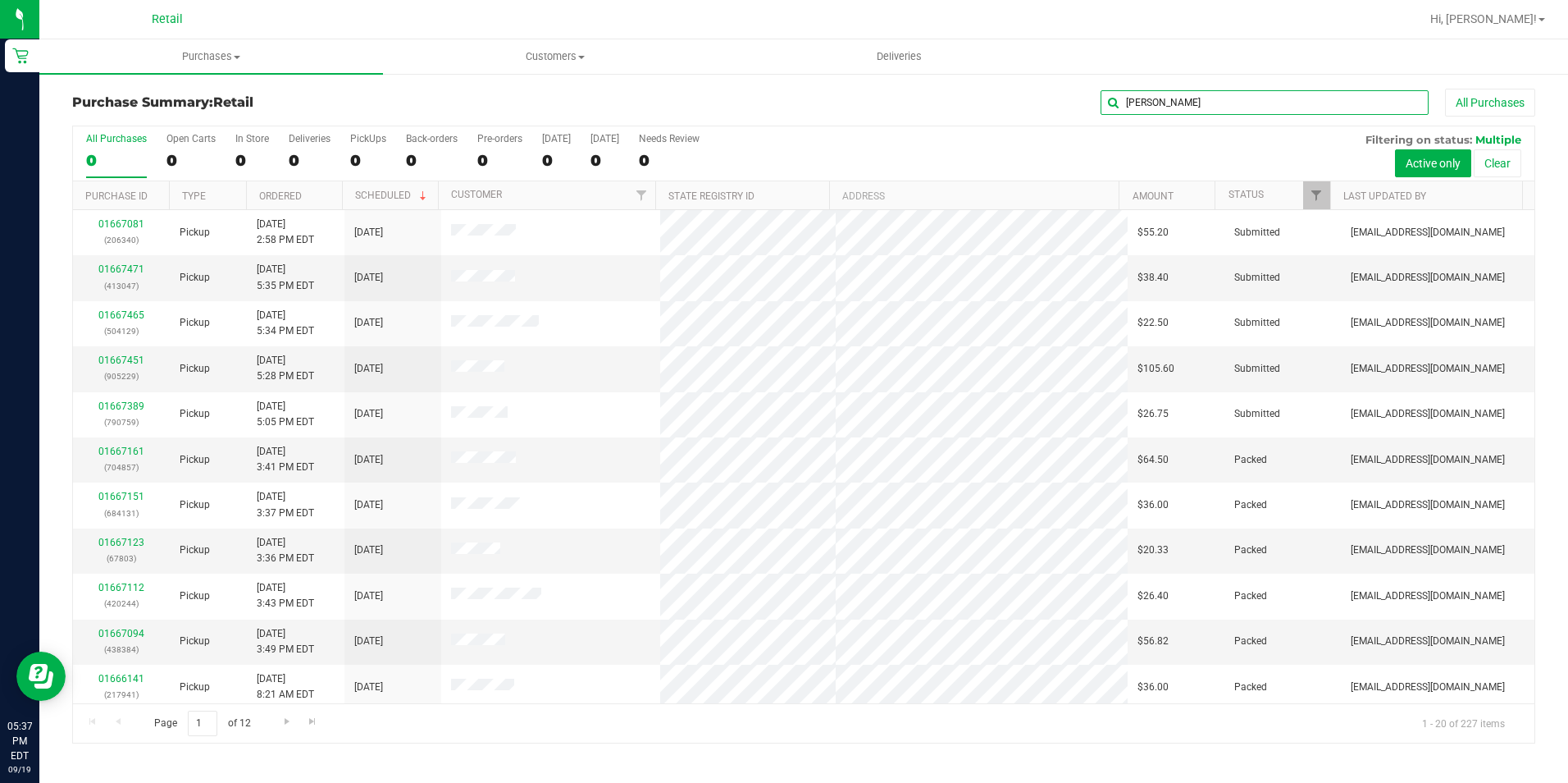
type input "roger"
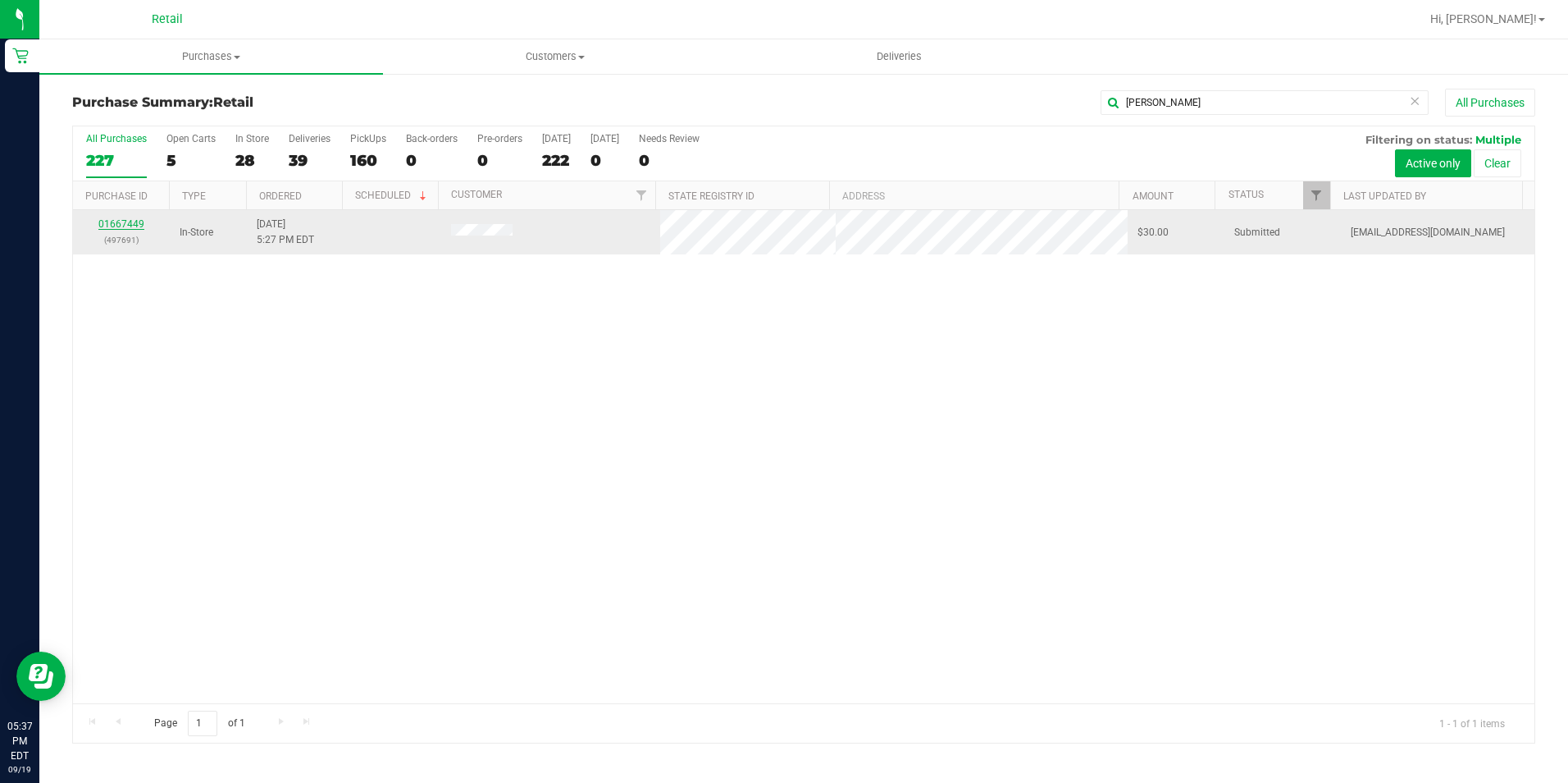
click at [119, 220] on link "01667449" at bounding box center [121, 224] width 46 height 11
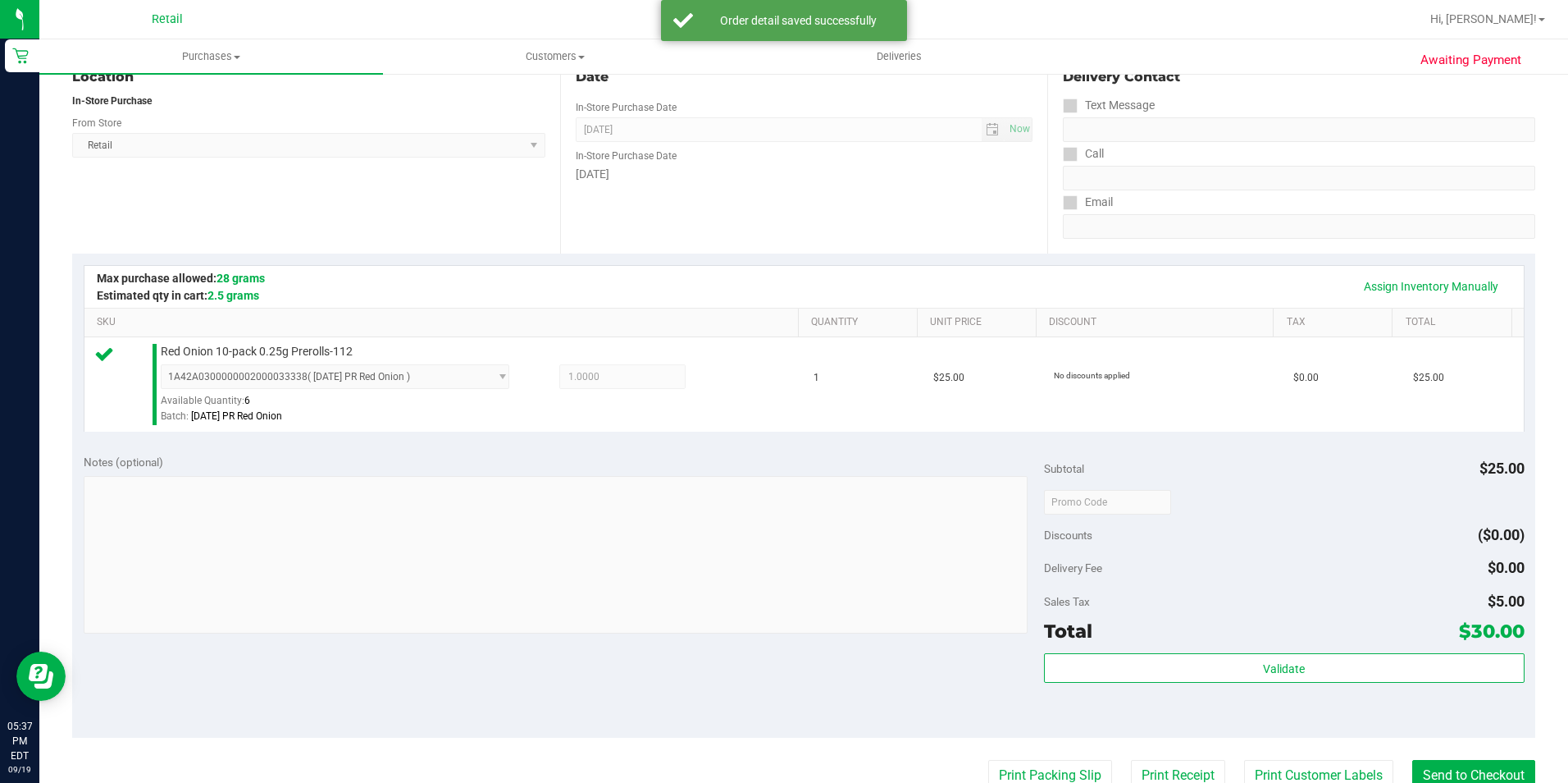
scroll to position [246, 0]
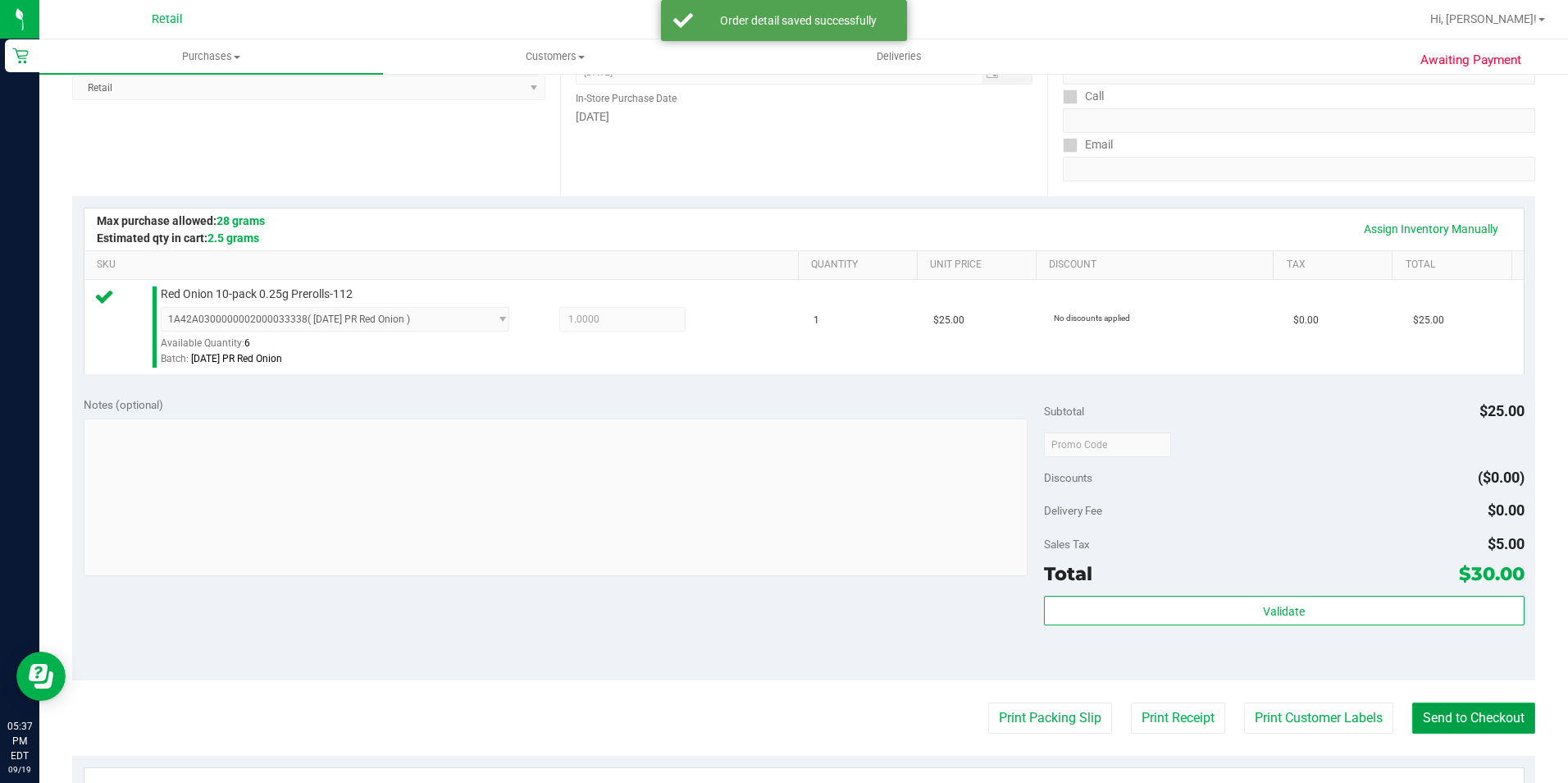
click at [1492, 718] on button "Send to Checkout" at bounding box center [1473, 718] width 123 height 31
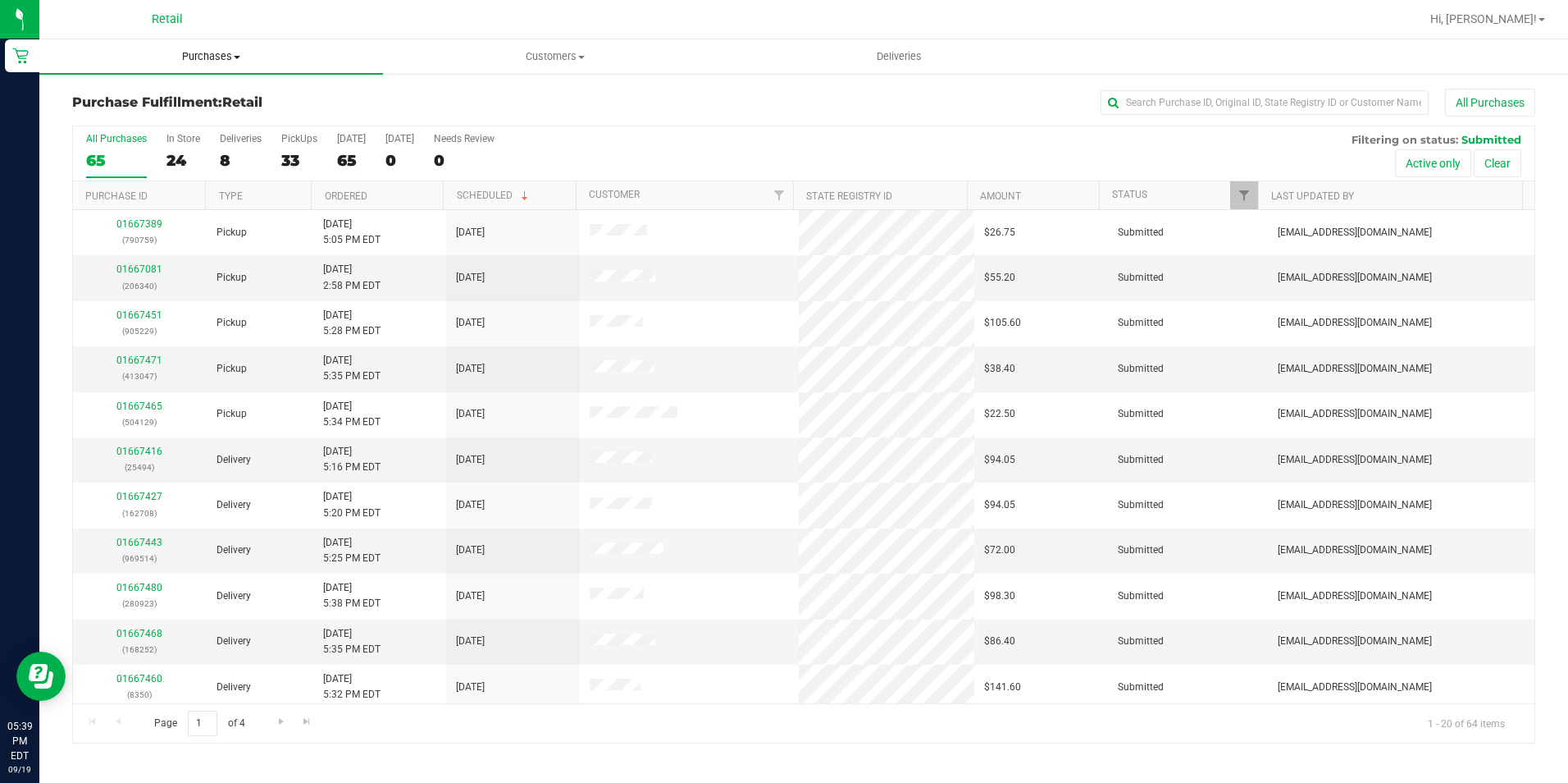
drag, startPoint x: 183, startPoint y: 60, endPoint x: 179, endPoint y: 79, distance: 19.4
click at [183, 60] on span "Purchases" at bounding box center [211, 56] width 343 height 15
click at [174, 99] on span "Summary of purchases" at bounding box center [124, 98] width 168 height 14
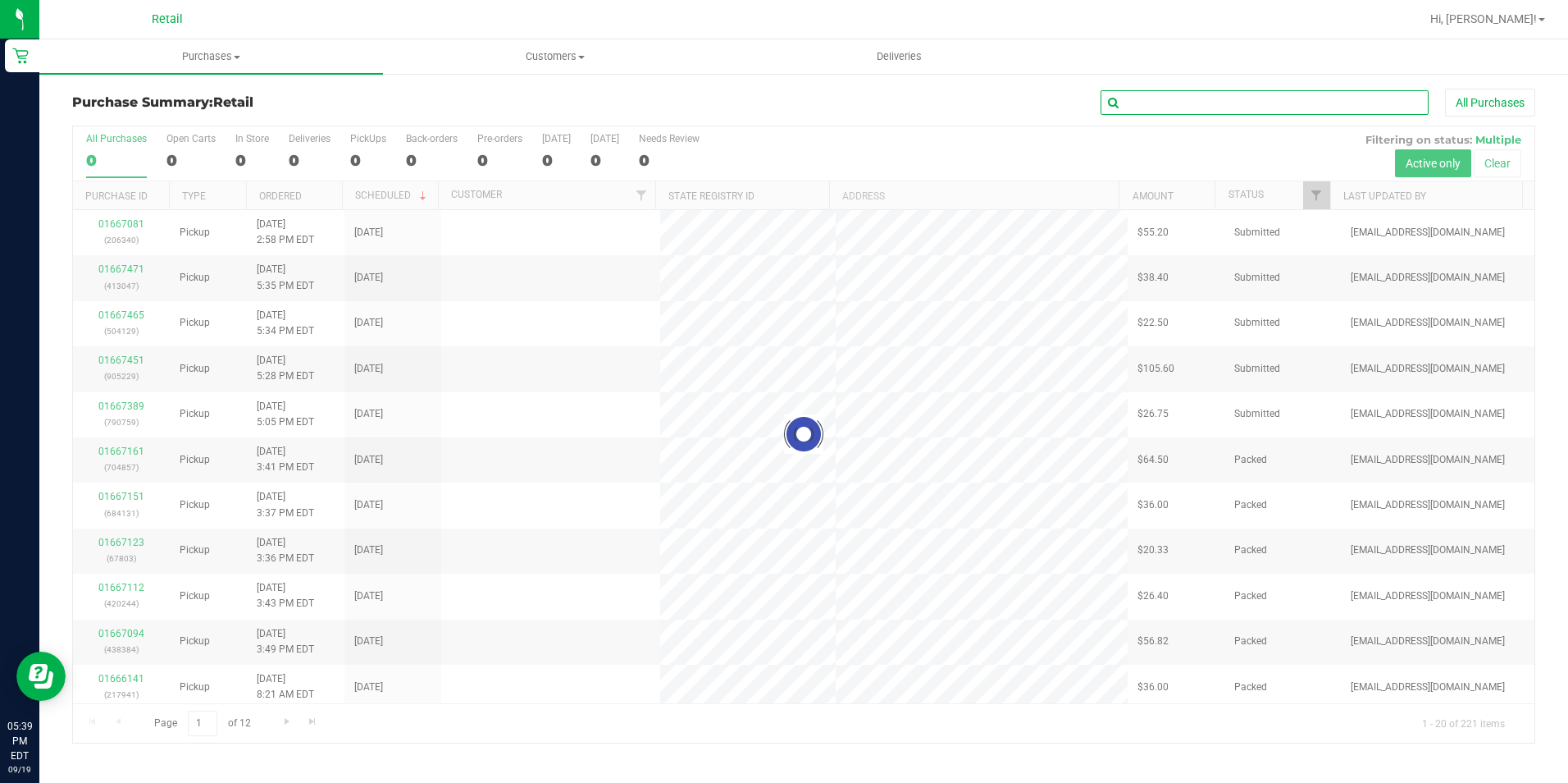
click at [1166, 97] on input "text" at bounding box center [1265, 103] width 328 height 25
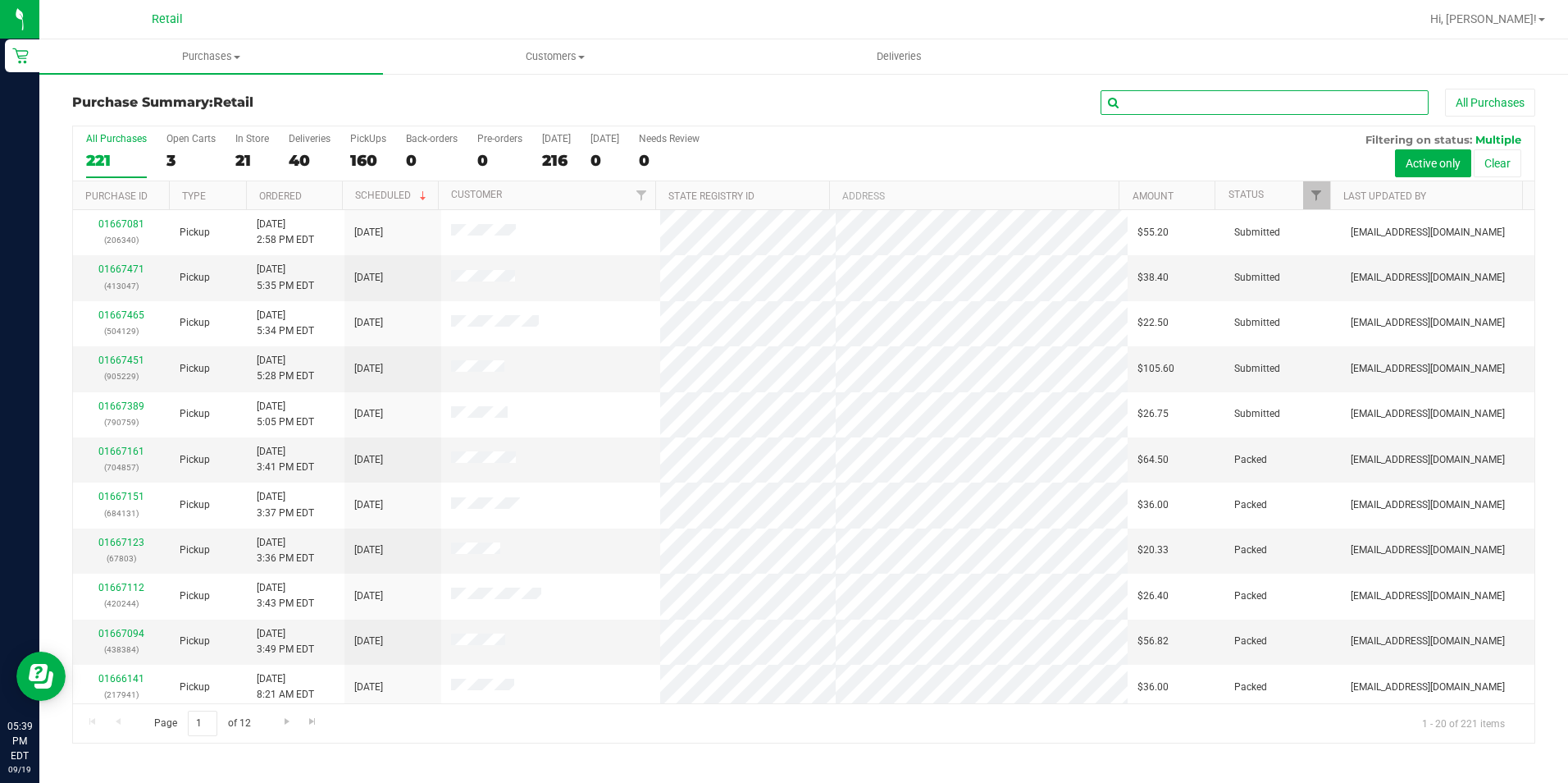
click at [1166, 97] on input "text" at bounding box center [1265, 103] width 328 height 25
type input "alberto"
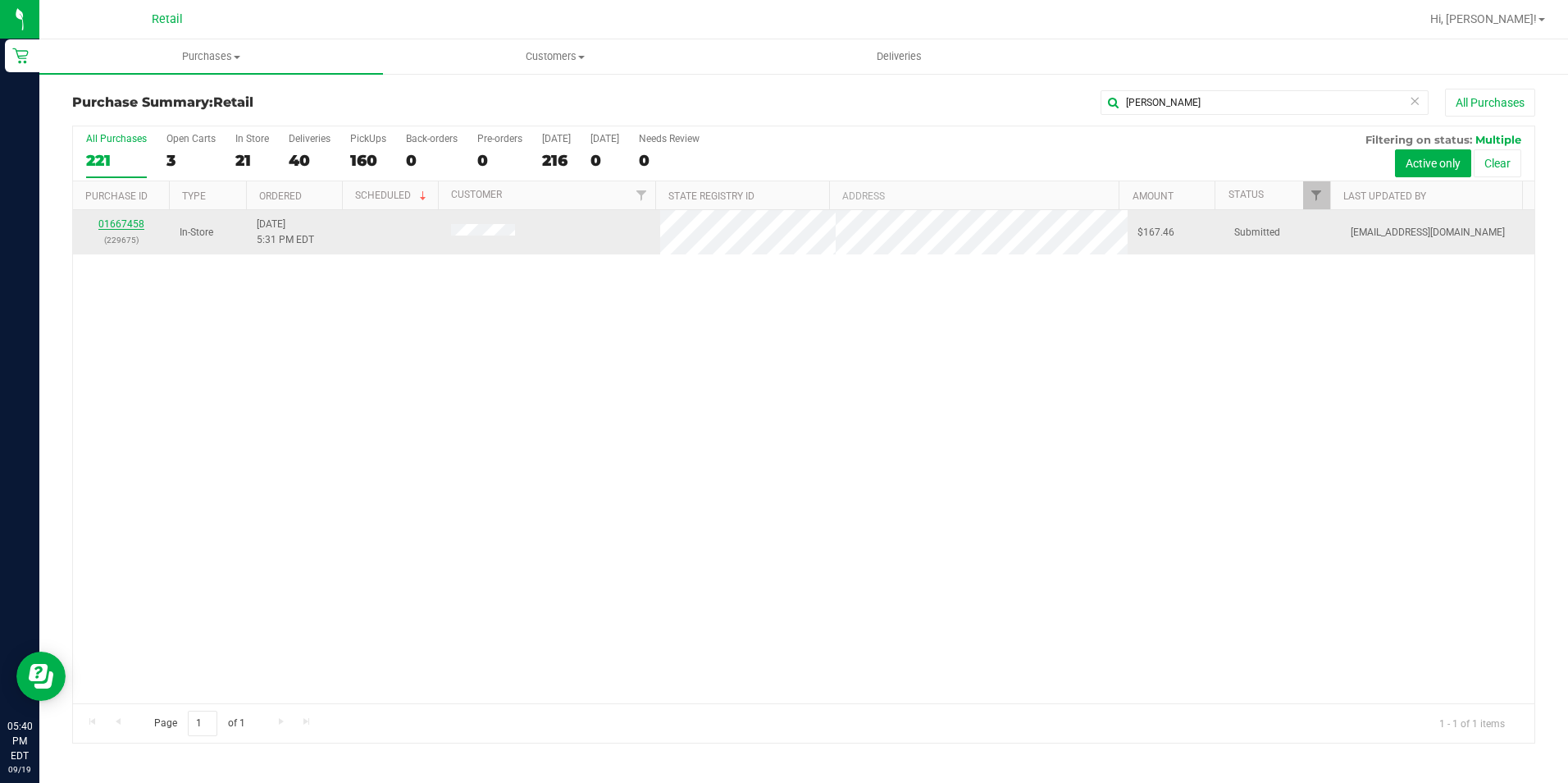
click at [131, 220] on link "01667458" at bounding box center [121, 224] width 46 height 11
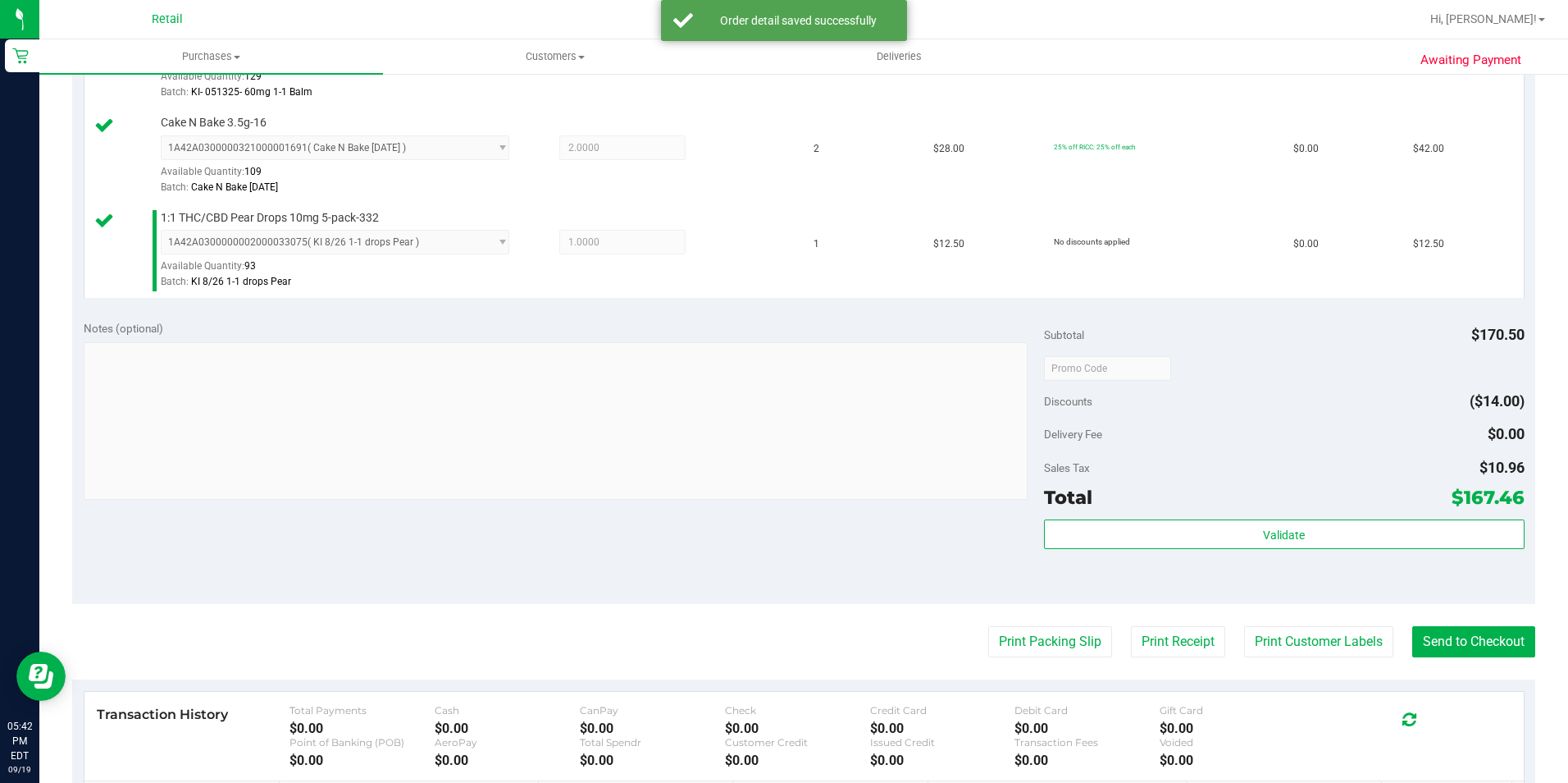
scroll to position [656, 0]
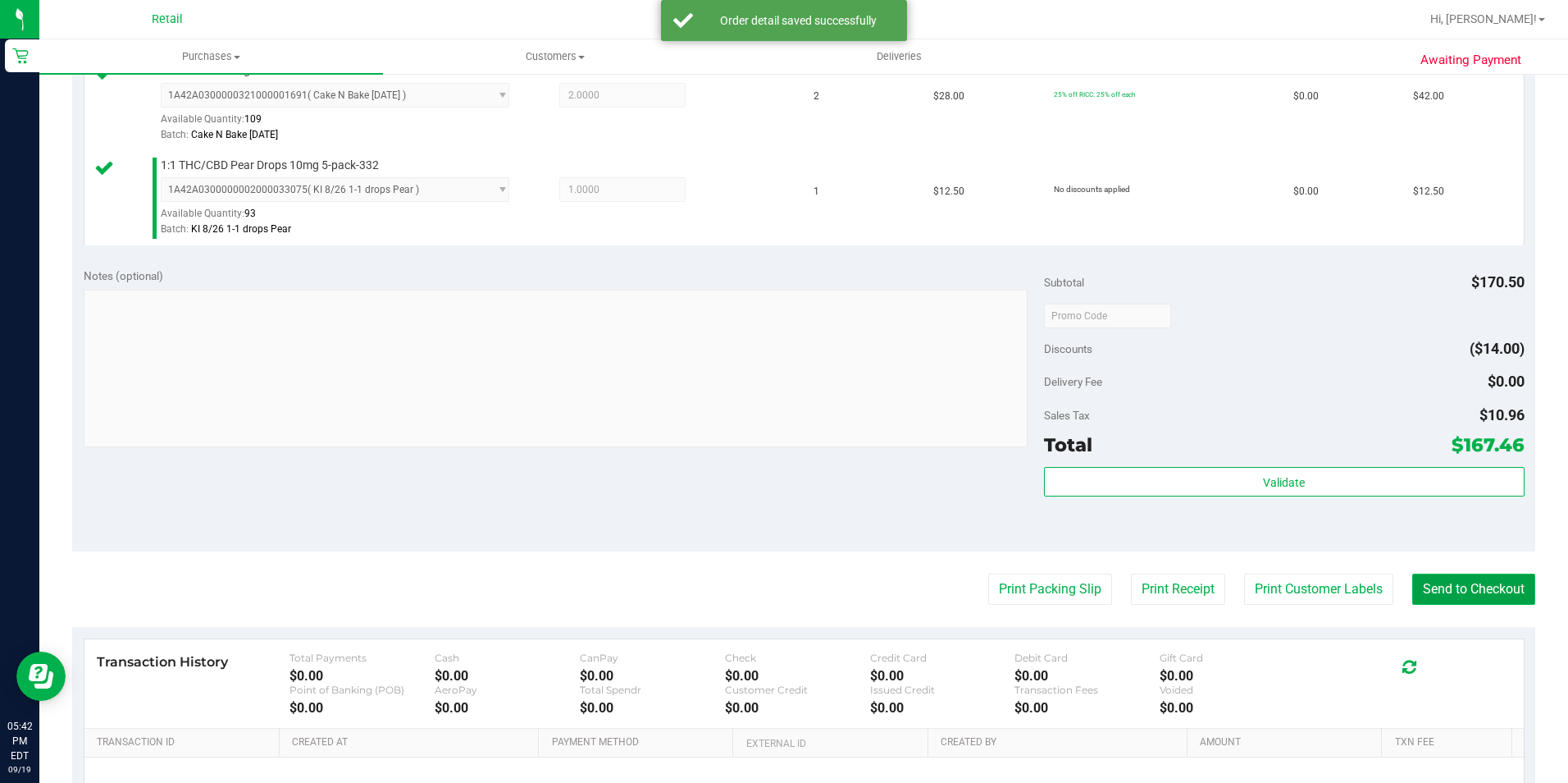
click at [1481, 602] on button "Send to Checkout" at bounding box center [1473, 590] width 123 height 31
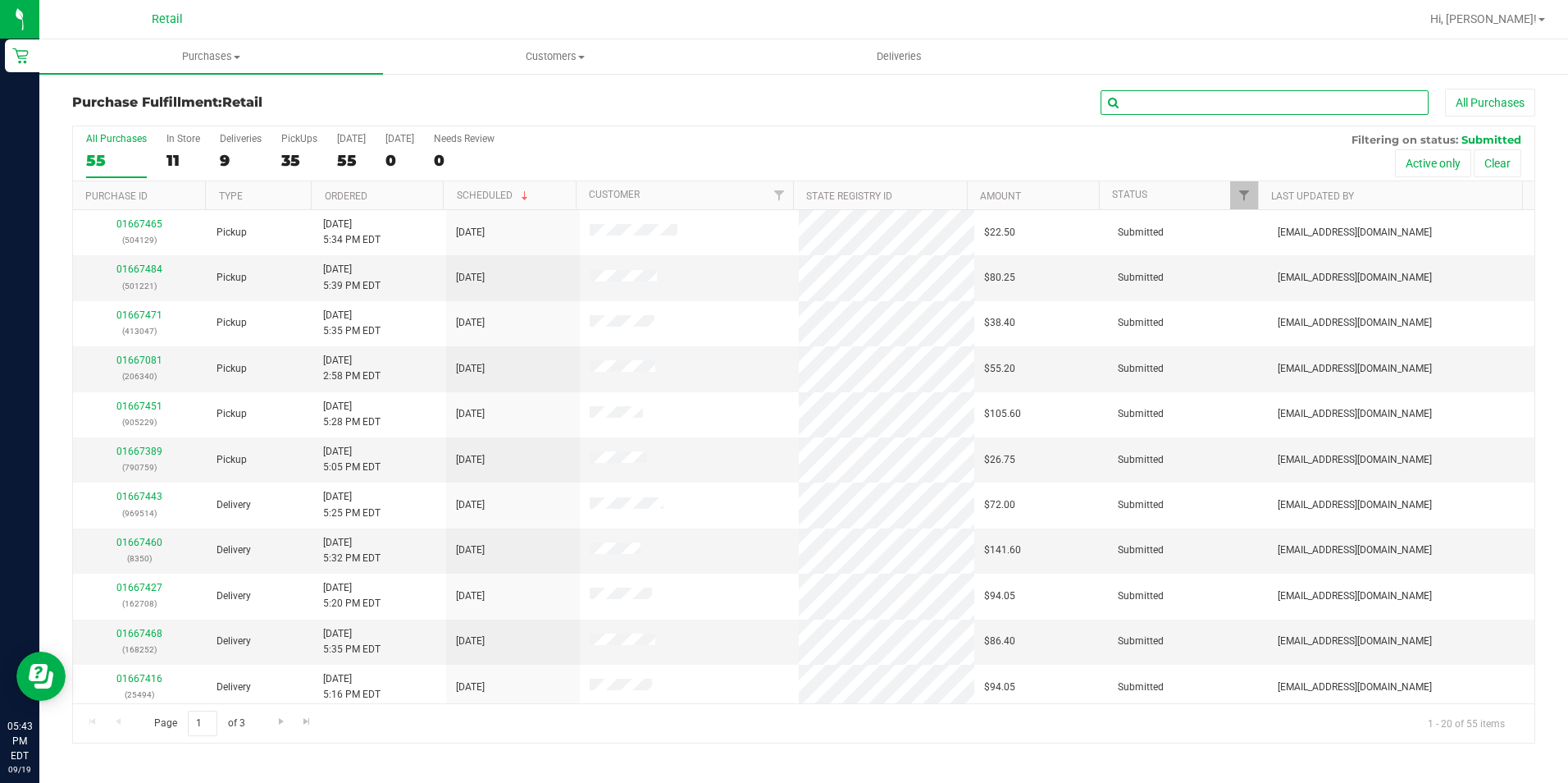
click at [1161, 98] on input "text" at bounding box center [1265, 103] width 328 height 25
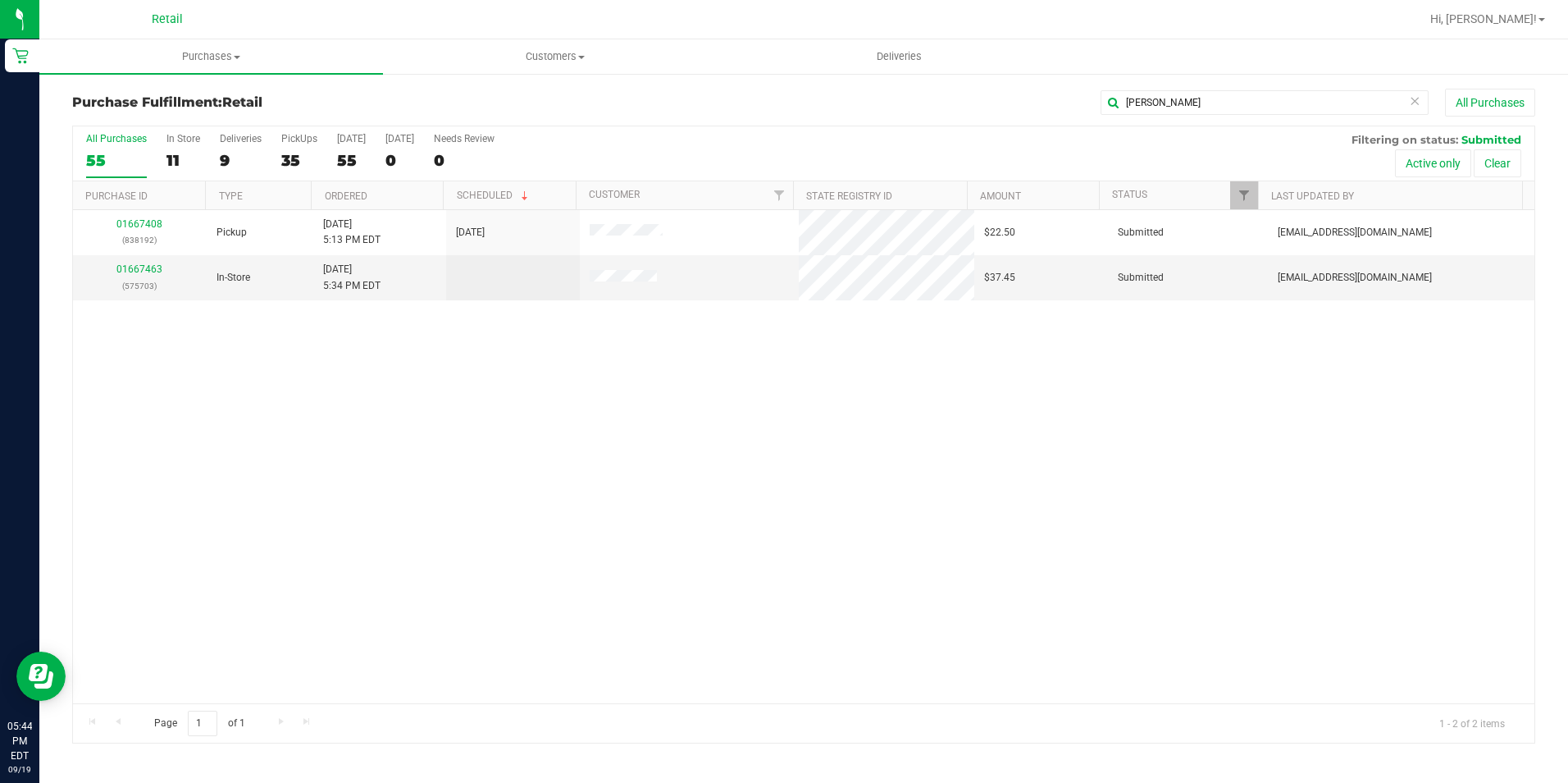
click at [1173, 312] on div "01667408 (838192) Pickup 9/19/2025 5:13 PM EDT 9/19/2025 $22.50 Submitted aiqec…" at bounding box center [804, 456] width 1462 height 493
click at [1204, 568] on div "01667408 (838192) Pickup 9/19/2025 5:13 PM EDT 9/19/2025 $22.50 Submitted aiqec…" at bounding box center [804, 456] width 1462 height 493
click at [640, 369] on div "01667408 (838192) Pickup 9/19/2025 5:13 PM EDT 9/19/2025 $22.50 Submitted aiqec…" at bounding box center [804, 456] width 1462 height 493
click at [1151, 436] on div "01667408 (838192) Pickup 9/19/2025 5:13 PM EDT 9/19/2025 $22.50 Submitted aiqec…" at bounding box center [804, 456] width 1462 height 493
click at [1403, 629] on div "01667408 (838192) Pickup 9/19/2025 5:13 PM EDT 9/19/2025 $22.50 Submitted aiqec…" at bounding box center [804, 456] width 1462 height 493
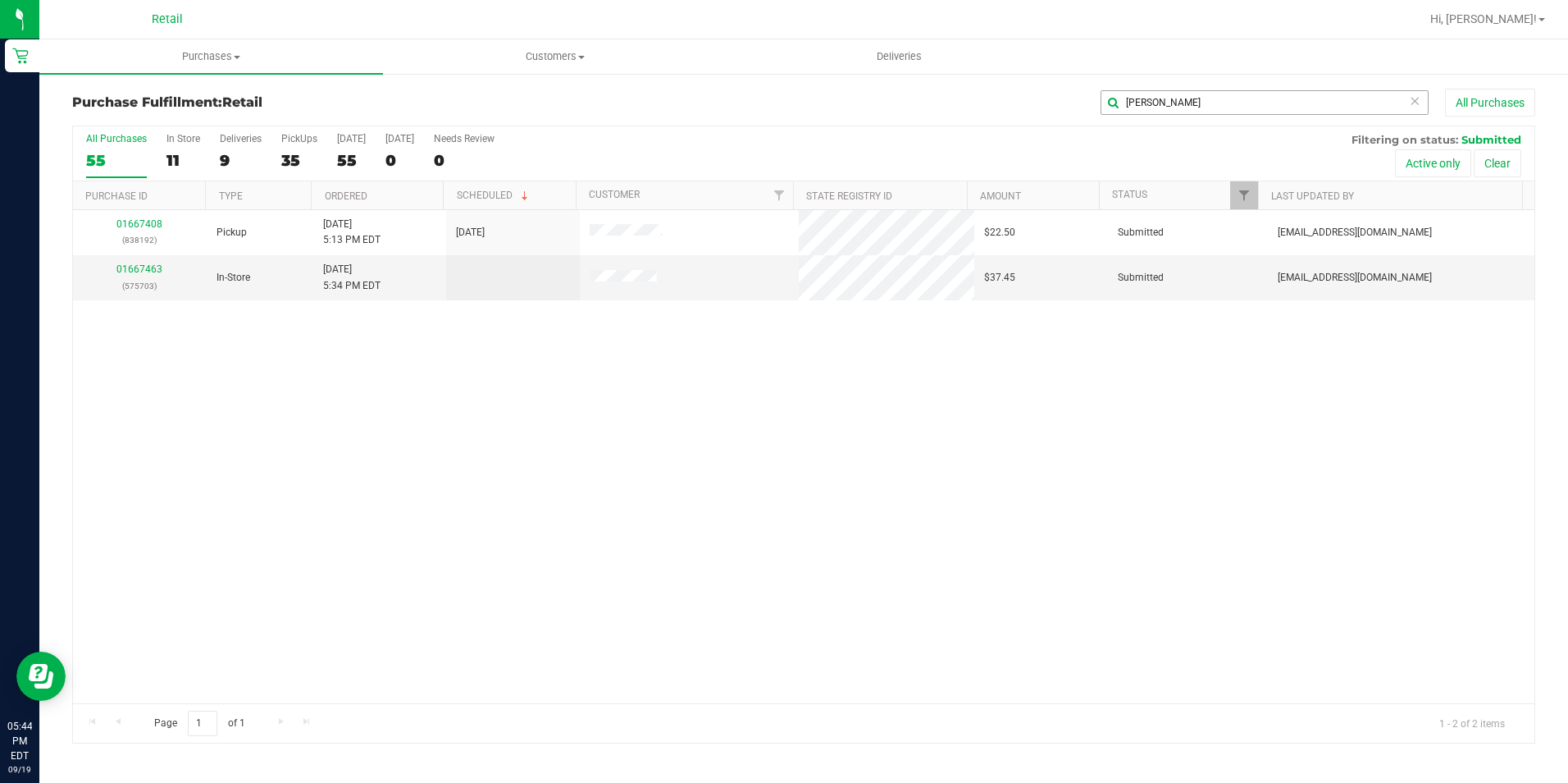
drag, startPoint x: 1246, startPoint y: 88, endPoint x: 1195, endPoint y: 106, distance: 54.1
click at [1200, 104] on div "Purchase Fulfillment: Retail alicia All Purchases All Purchases 55 In Store 11 …" at bounding box center [804, 416] width 1528 height 688
click at [1195, 106] on input "alicia" at bounding box center [1265, 103] width 328 height 25
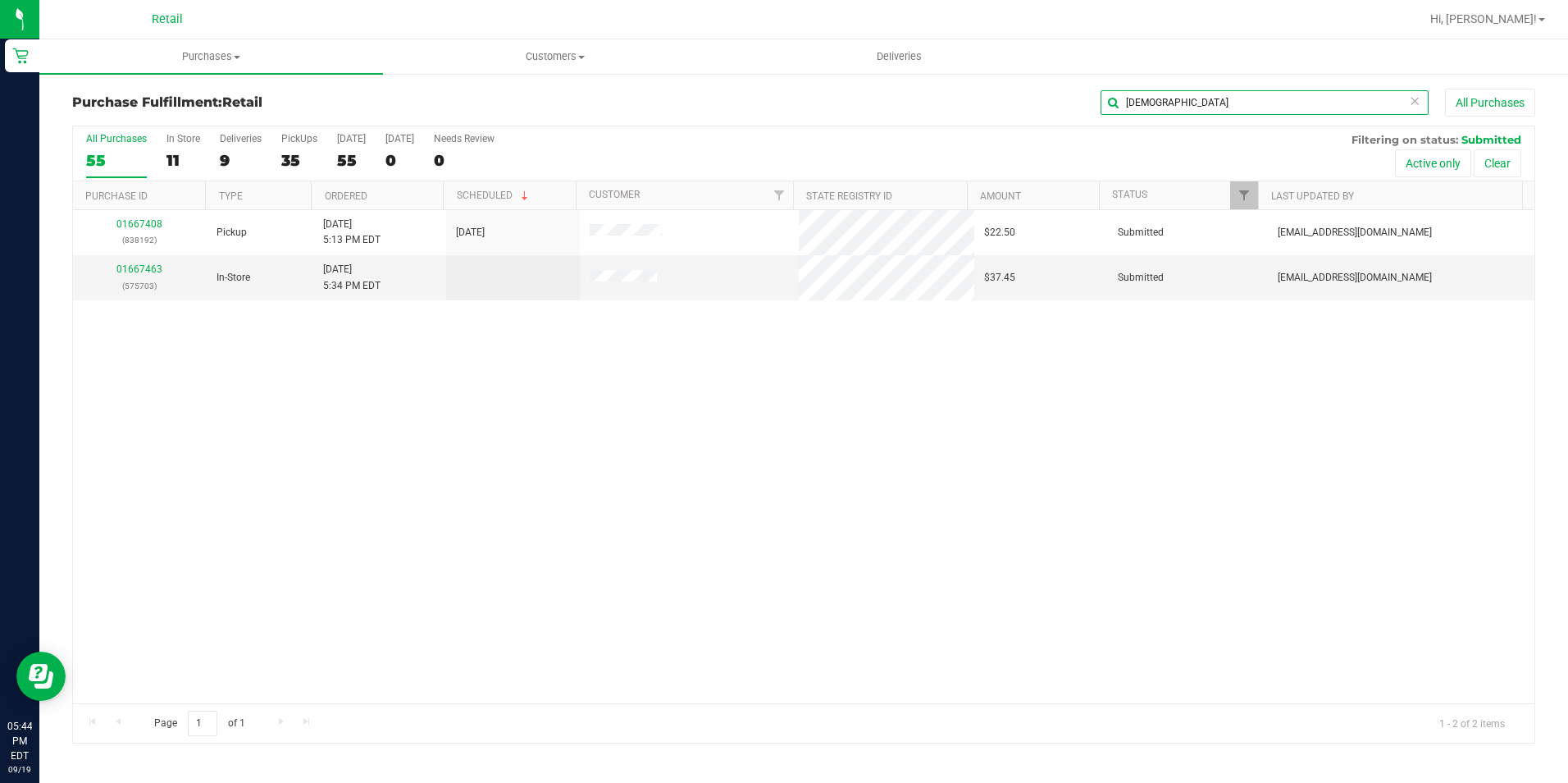
type input "jesus"
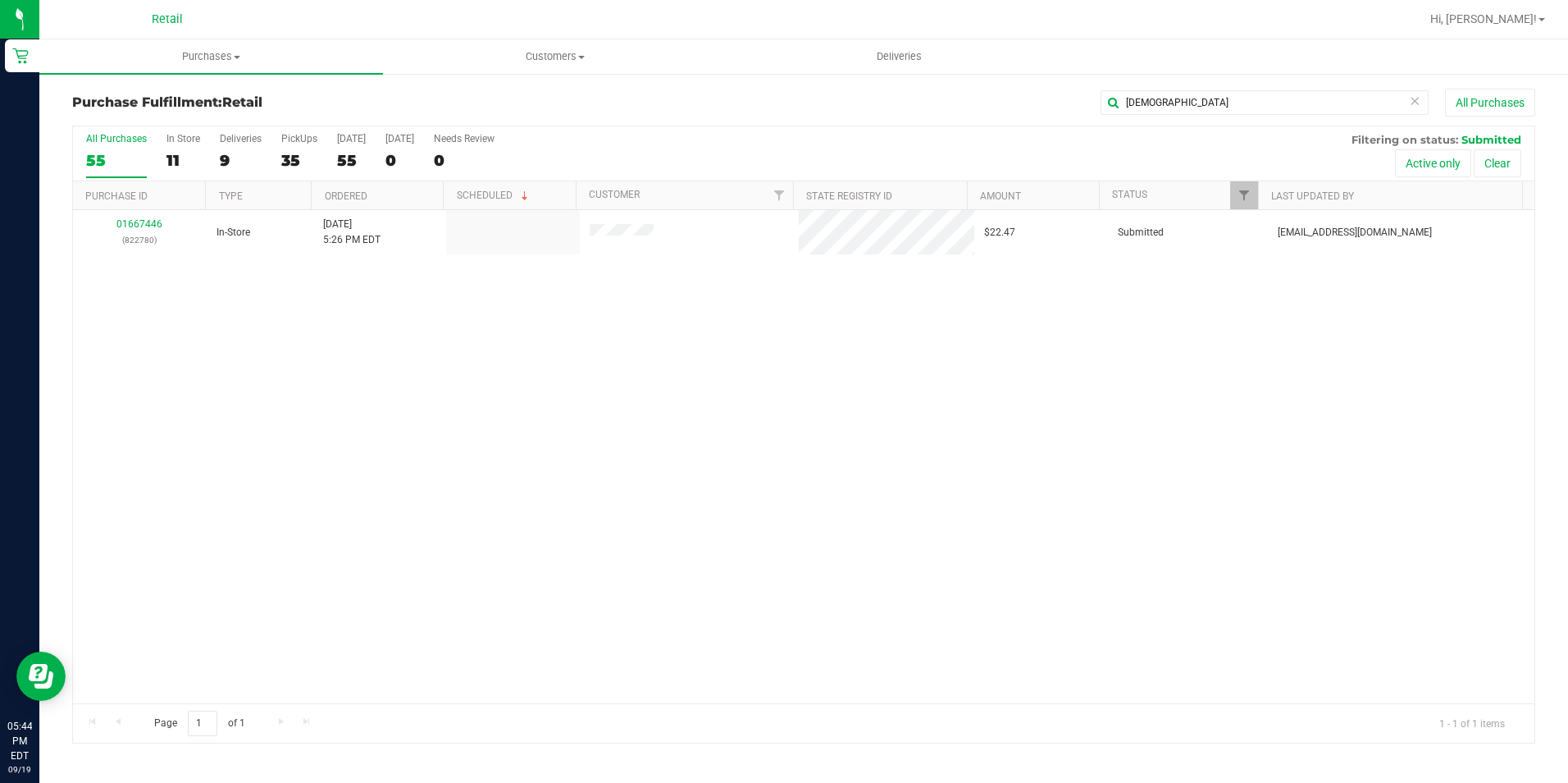
click at [774, 319] on div "01667446 (822780) In-Store 9/19/2025 5:26 PM EDT $22.47 Submitted aiqecomm@slat…" at bounding box center [804, 456] width 1462 height 493
click at [698, 357] on div "01667446 (822780) In-Store 9/19/2025 5:26 PM EDT $22.47 Submitted aiqecomm@slat…" at bounding box center [804, 456] width 1462 height 493
click at [171, 155] on div "11" at bounding box center [183, 160] width 33 height 19
click at [0, 0] on input "In Store 11" at bounding box center [0, 0] width 0 height 0
click at [1232, 109] on input "jesus" at bounding box center [1265, 103] width 328 height 25
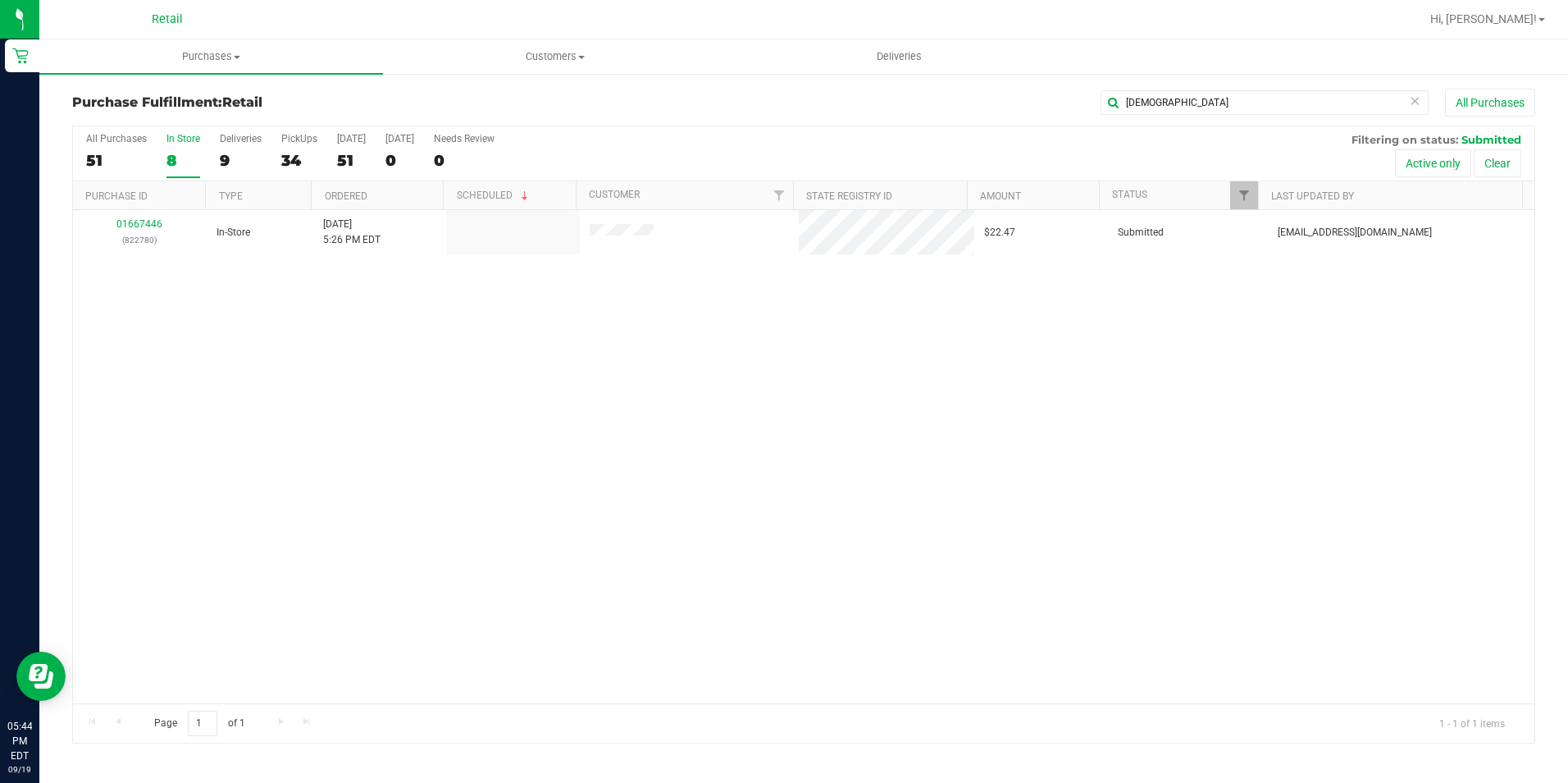
click at [1125, 330] on div "01667446 (822780) In-Store 9/19/2025 5:26 PM EDT $22.47 Submitted aiqecomm@slat…" at bounding box center [804, 456] width 1462 height 493
click at [197, 63] on span "Purchases" at bounding box center [211, 56] width 343 height 15
click at [199, 95] on span "Summary of purchases" at bounding box center [124, 98] width 168 height 14
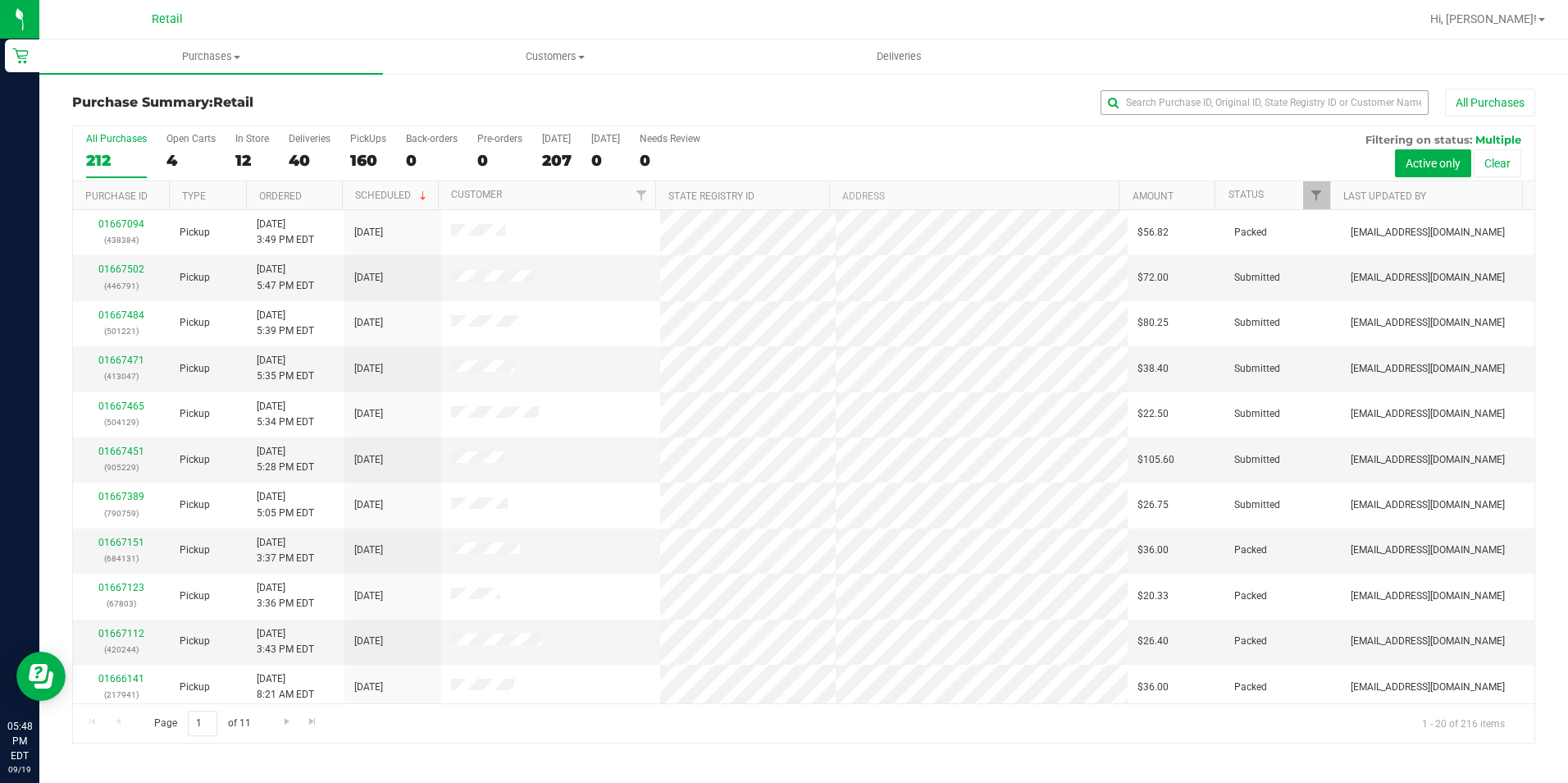
click at [1281, 94] on div "All Purchases" at bounding box center [1047, 103] width 975 height 28
click at [1281, 96] on input "text" at bounding box center [1265, 103] width 328 height 25
type input "jorge"
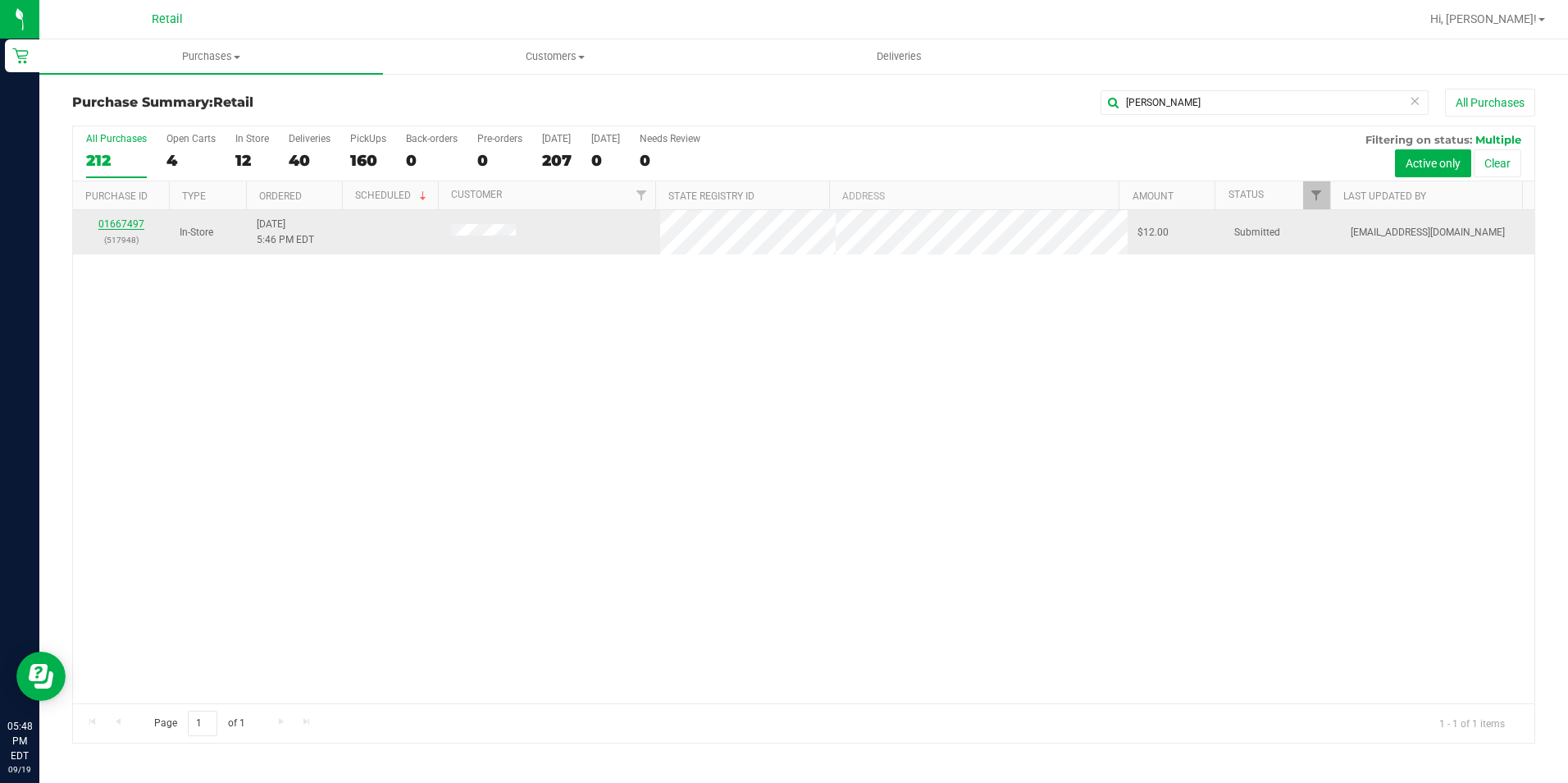
click at [135, 223] on link "01667497" at bounding box center [121, 224] width 46 height 11
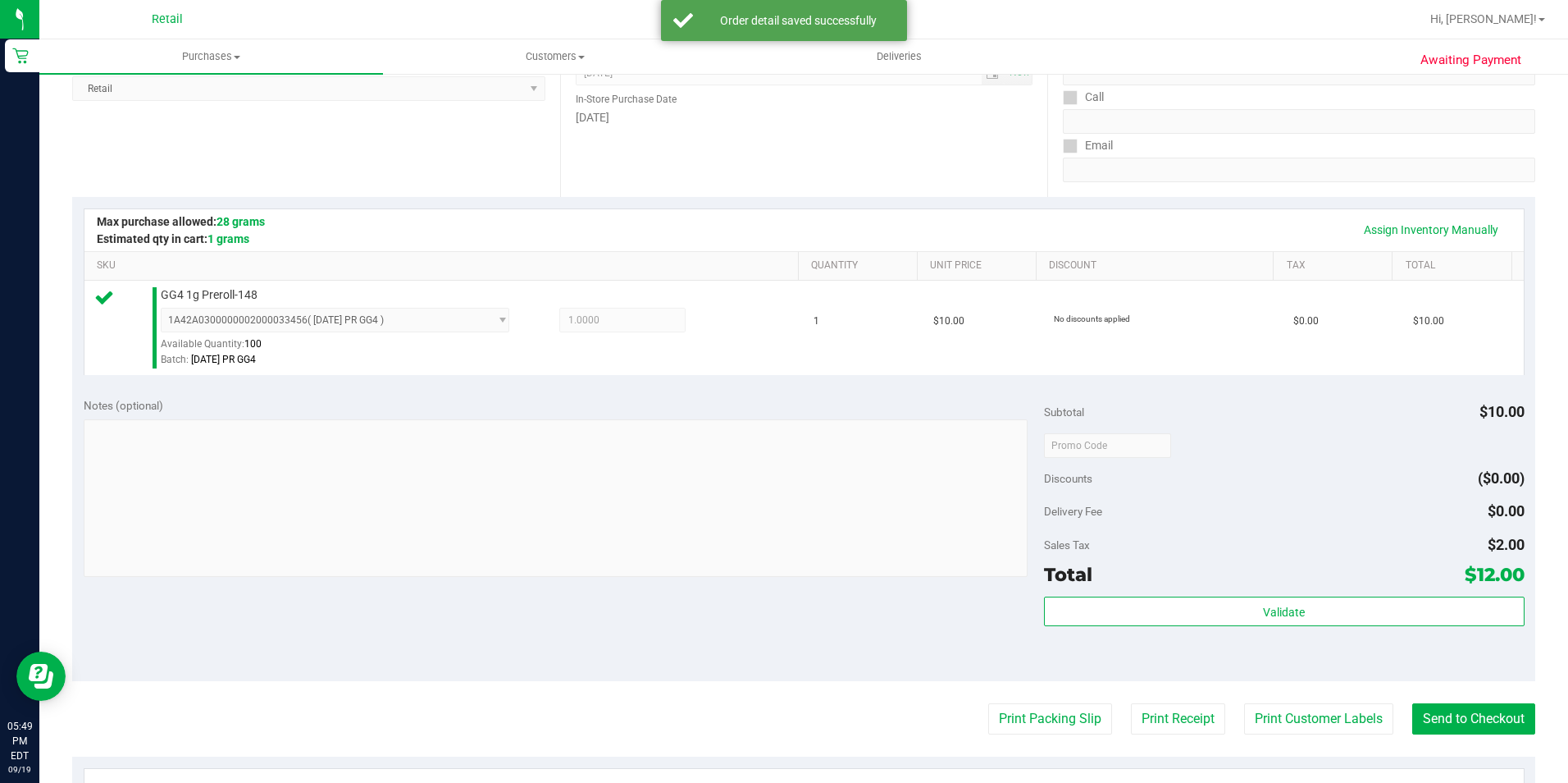
scroll to position [246, 0]
click at [1494, 719] on button "Send to Checkout" at bounding box center [1473, 718] width 123 height 31
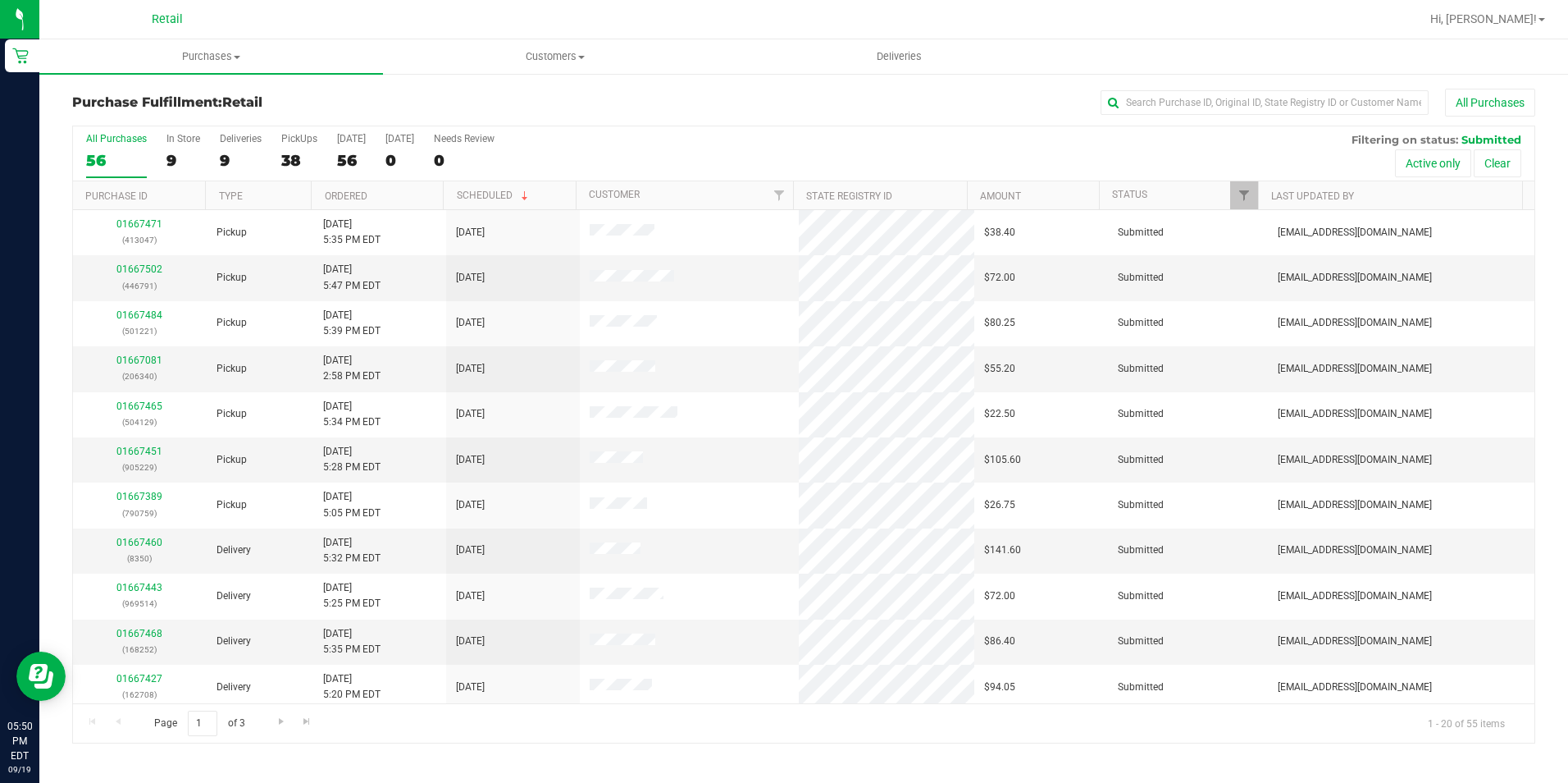
click at [1203, 86] on div "Purchase Fulfillment: Retail All Purchases All Purchases 56 In Store 9 Deliveri…" at bounding box center [804, 416] width 1528 height 688
click at [1172, 102] on input "text" at bounding box center [1265, 103] width 328 height 25
type input "andre"
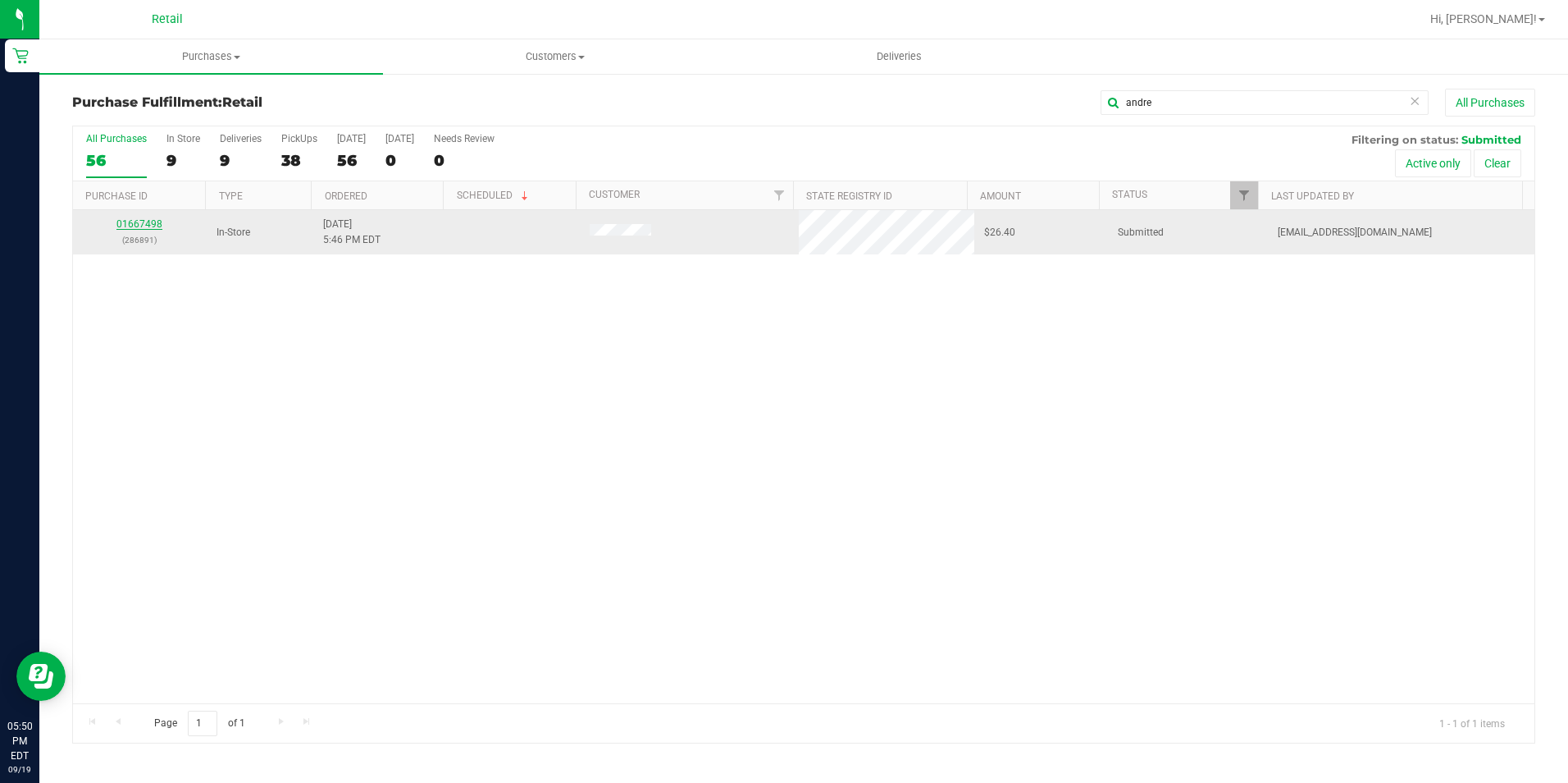
click at [154, 219] on link "01667498" at bounding box center [140, 224] width 46 height 11
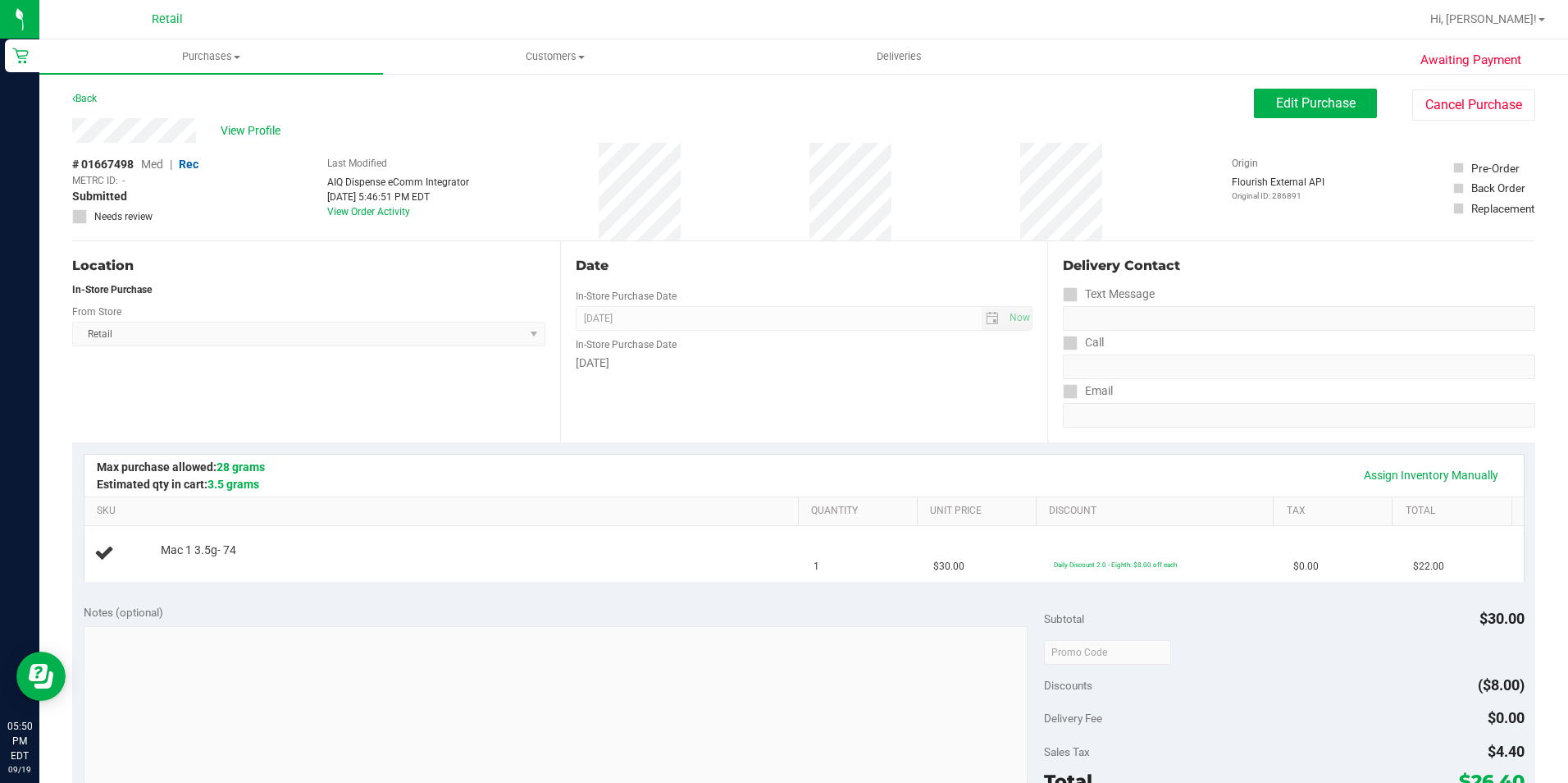
drag, startPoint x: 589, startPoint y: 185, endPoint x: 696, endPoint y: 179, distance: 107.2
click at [696, 179] on div "# 01667498 Med | Rec METRC ID: - Submitted Needs review Last Modified AIQ Dispe…" at bounding box center [803, 191] width 1463 height 97
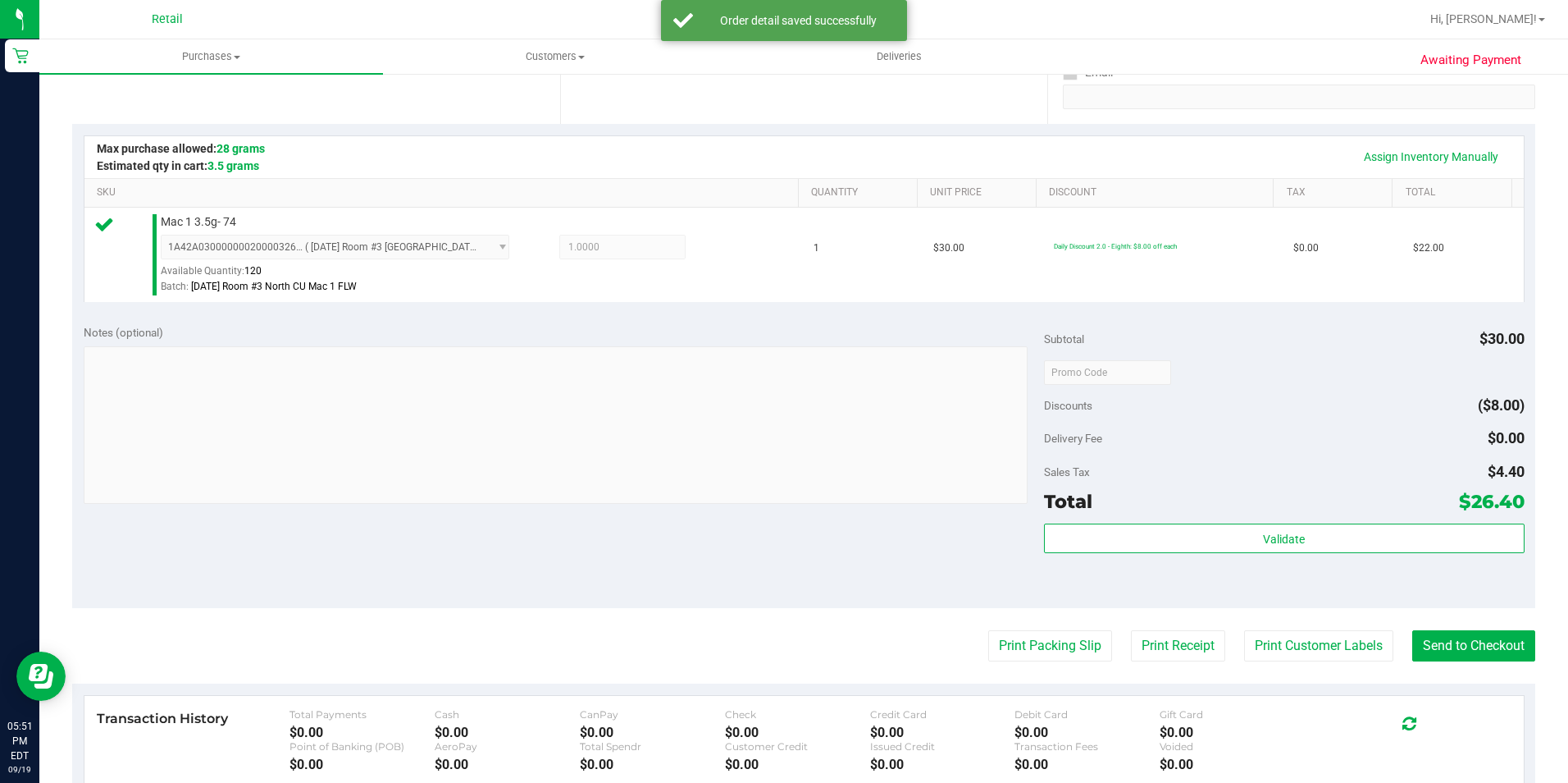
scroll to position [329, 0]
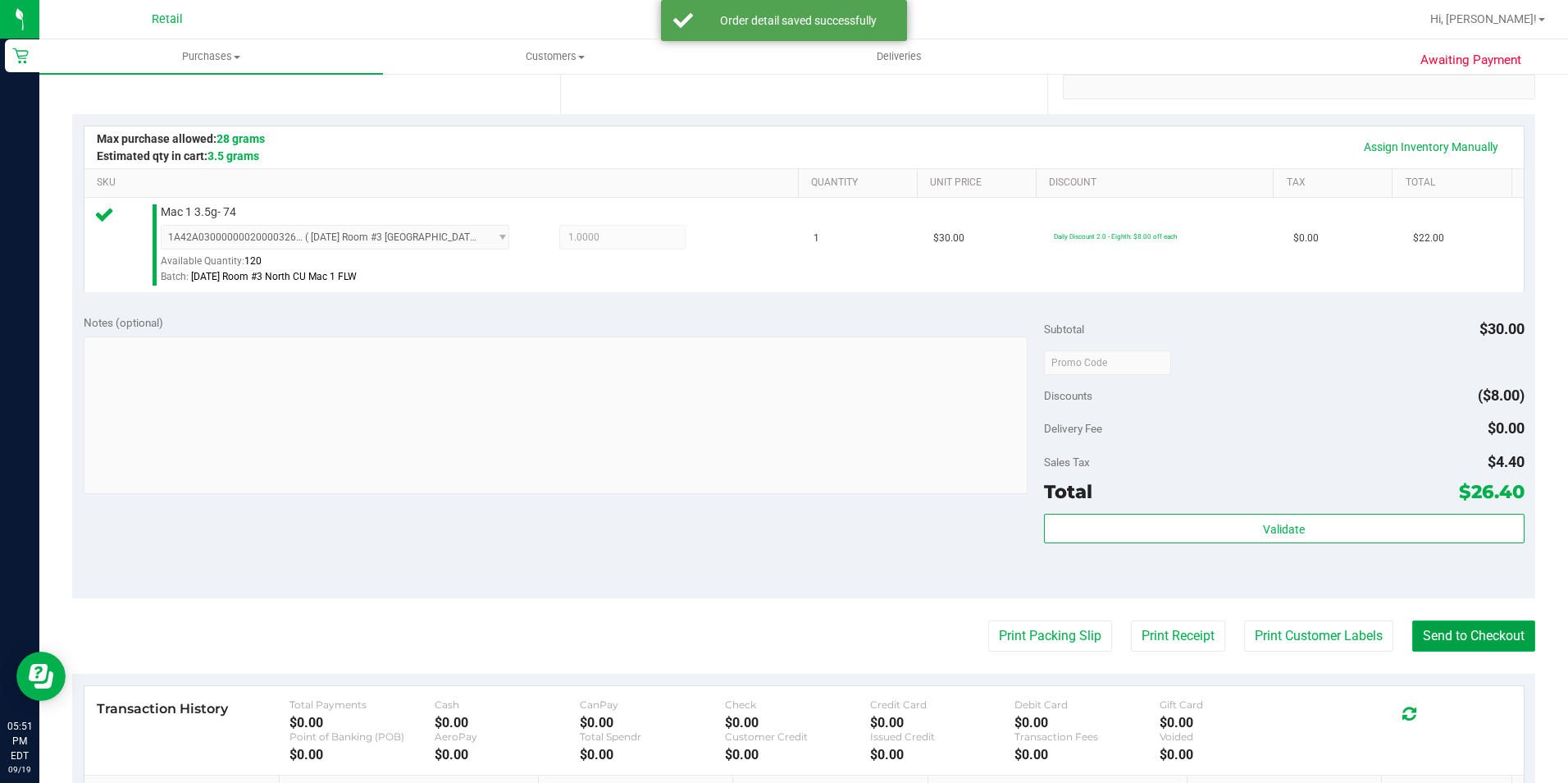
click at [1435, 637] on button "Send to Checkout" at bounding box center [1473, 636] width 123 height 31
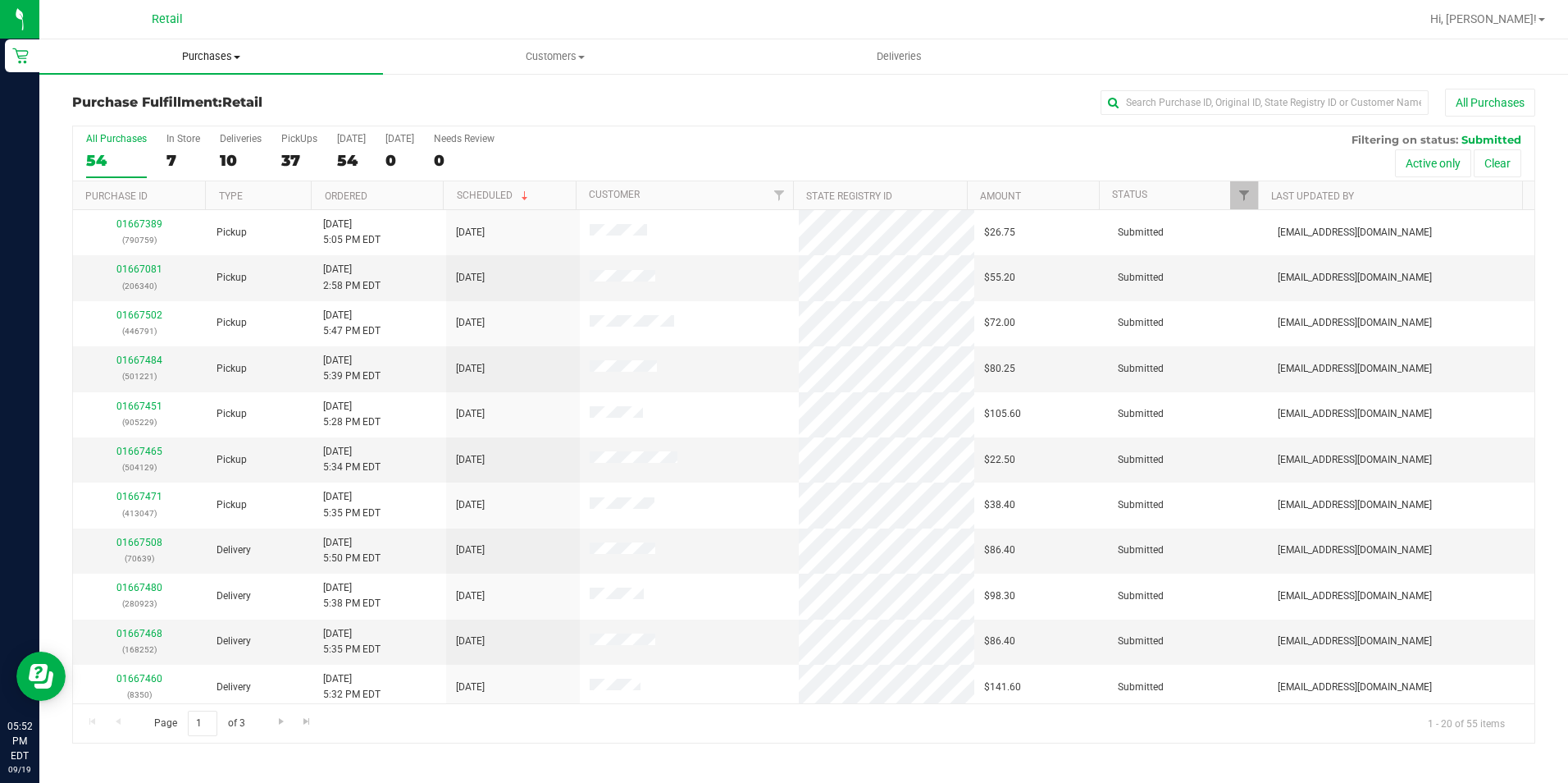
click at [189, 68] on uib-tab-heading "Purchases Summary of purchases Fulfillment All purchases" at bounding box center [211, 56] width 343 height 34
click at [196, 98] on span "Summary of purchases" at bounding box center [124, 98] width 168 height 14
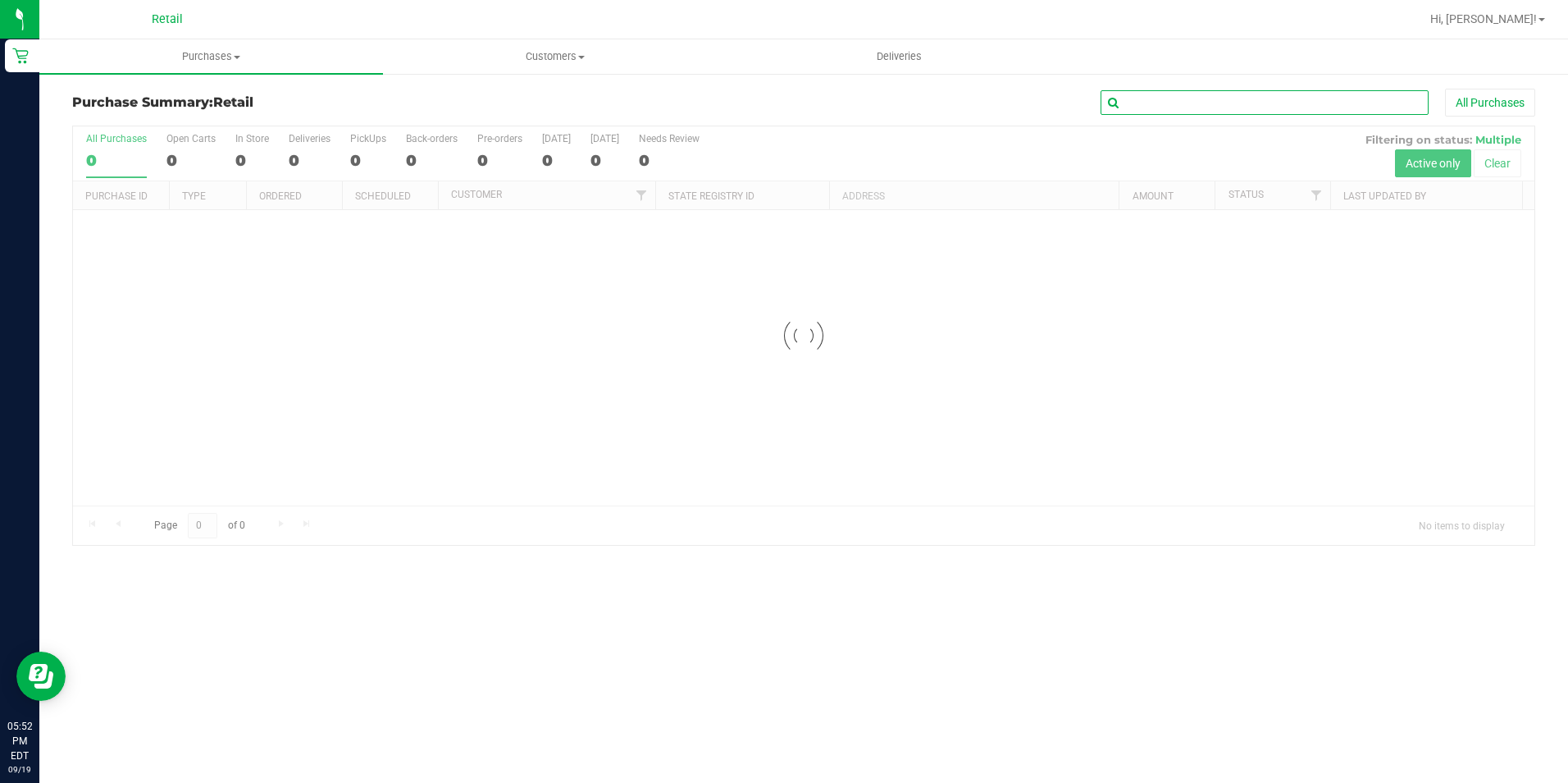
click at [1172, 106] on input "text" at bounding box center [1265, 103] width 328 height 25
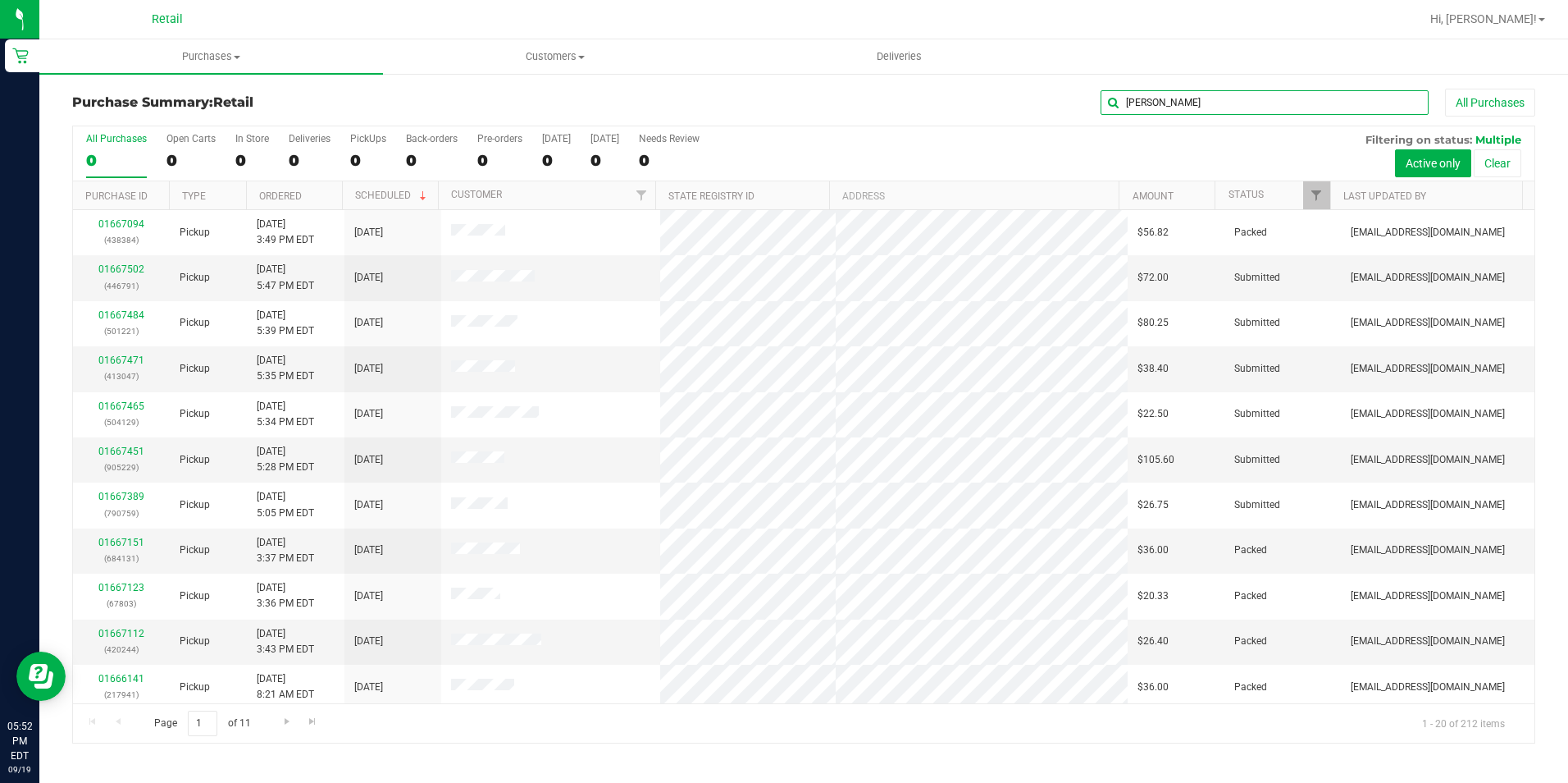
type input "[PERSON_NAME]"
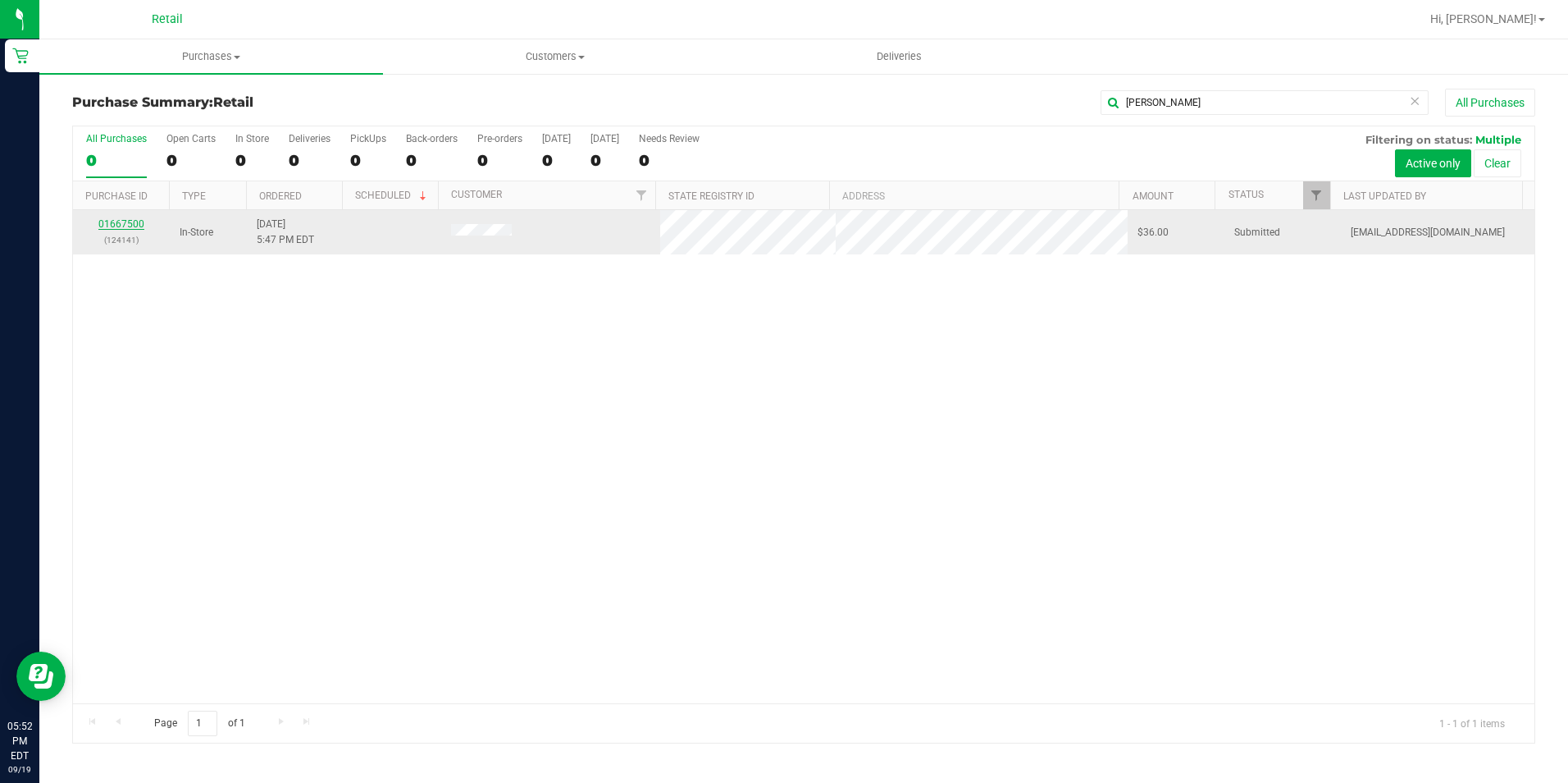
click at [129, 221] on link "01667500" at bounding box center [121, 224] width 46 height 11
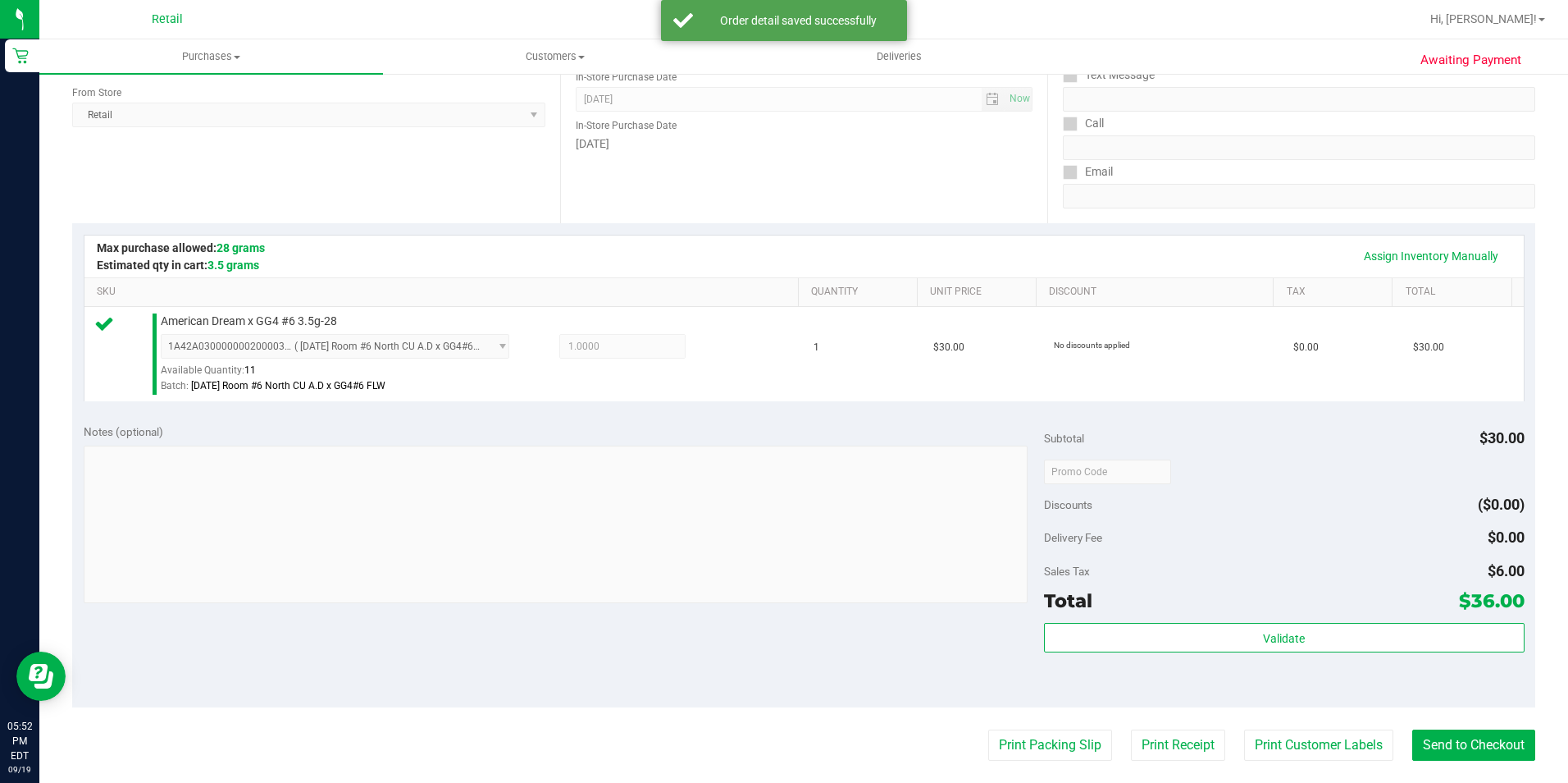
scroll to position [246, 0]
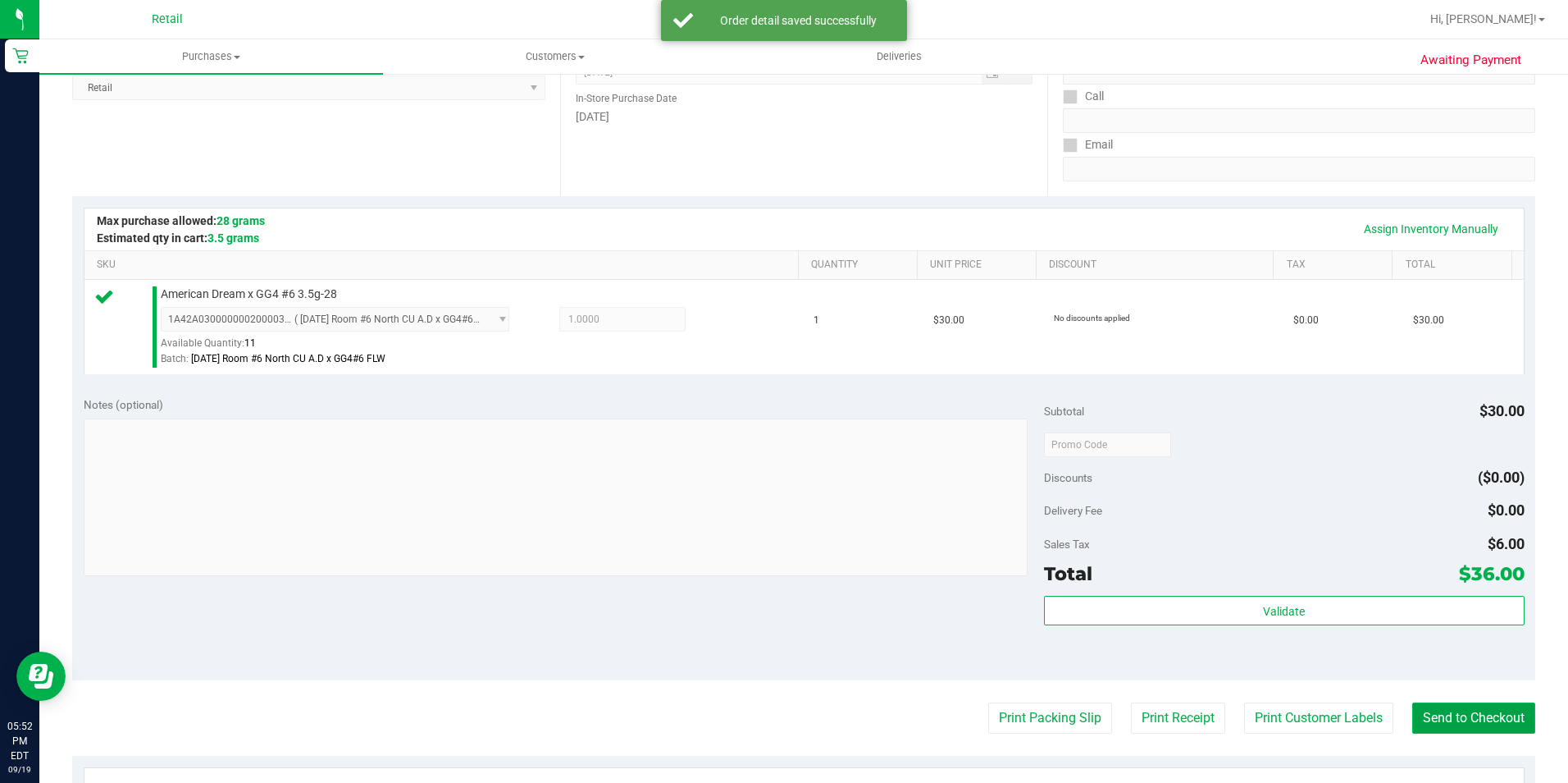
click at [1418, 724] on button "Send to Checkout" at bounding box center [1473, 718] width 123 height 31
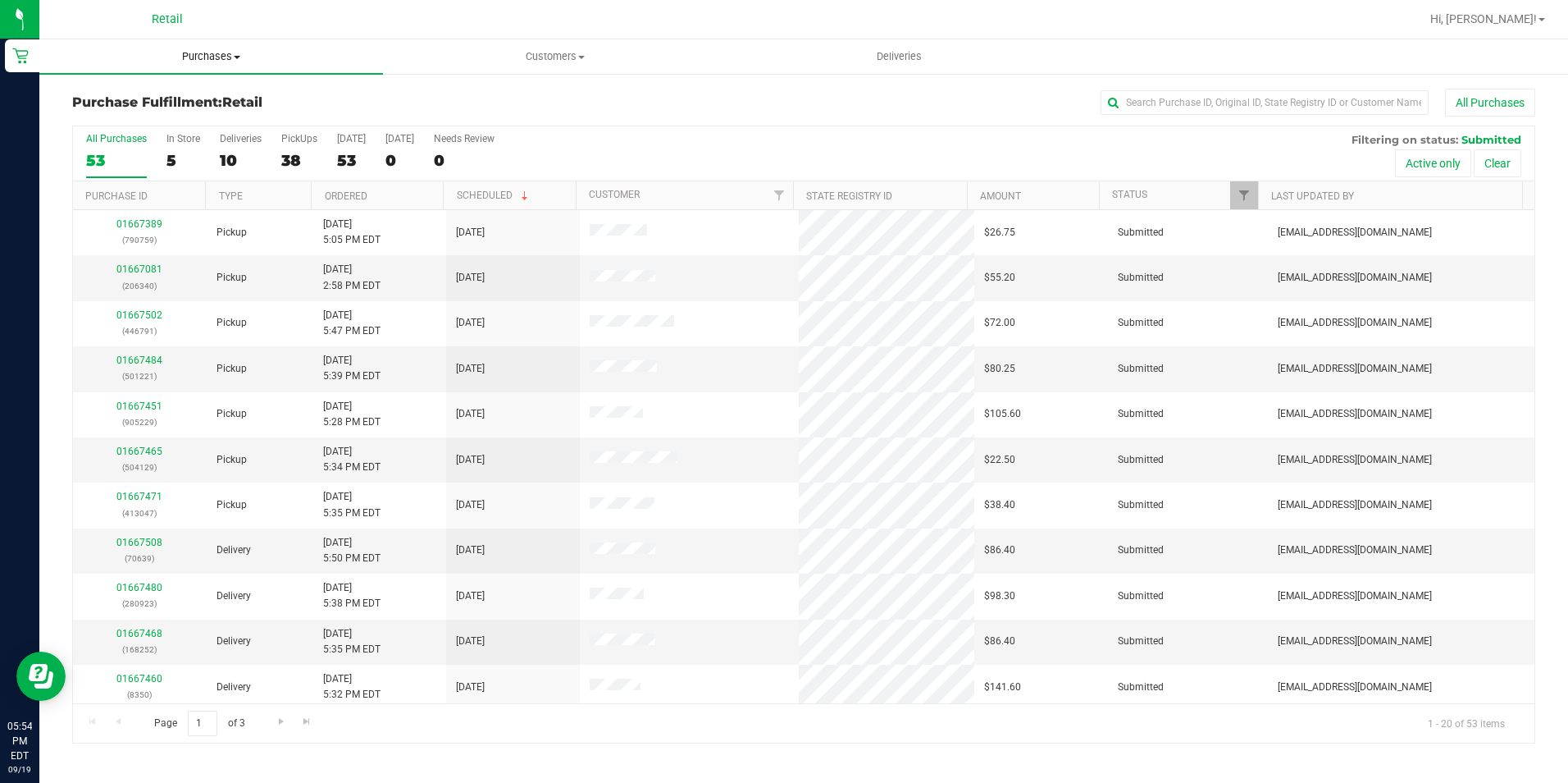
click at [218, 61] on span "Purchases" at bounding box center [211, 56] width 343 height 15
click at [200, 102] on span "Summary of purchases" at bounding box center [124, 98] width 168 height 14
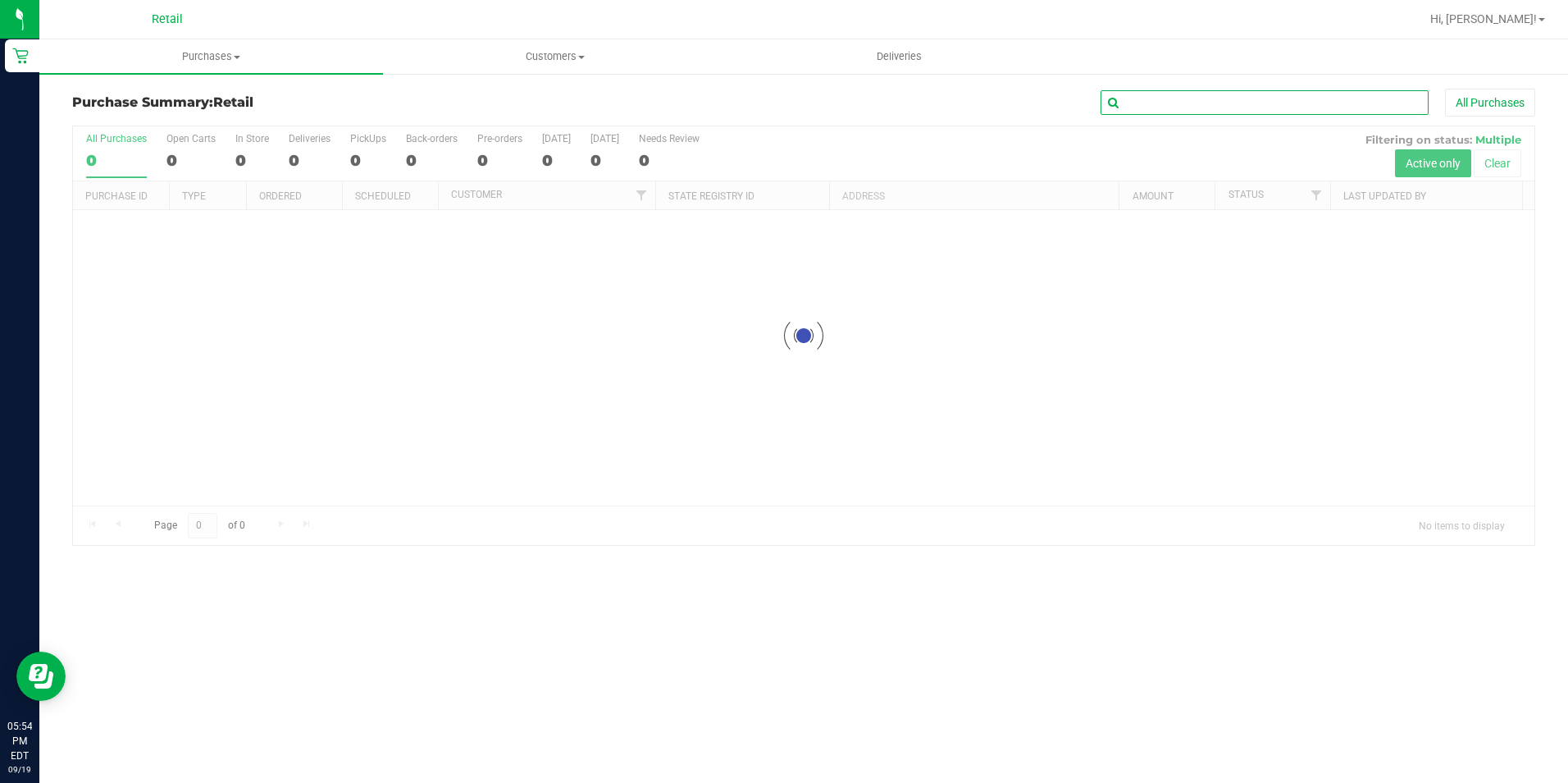
click at [1209, 110] on input "text" at bounding box center [1265, 103] width 328 height 25
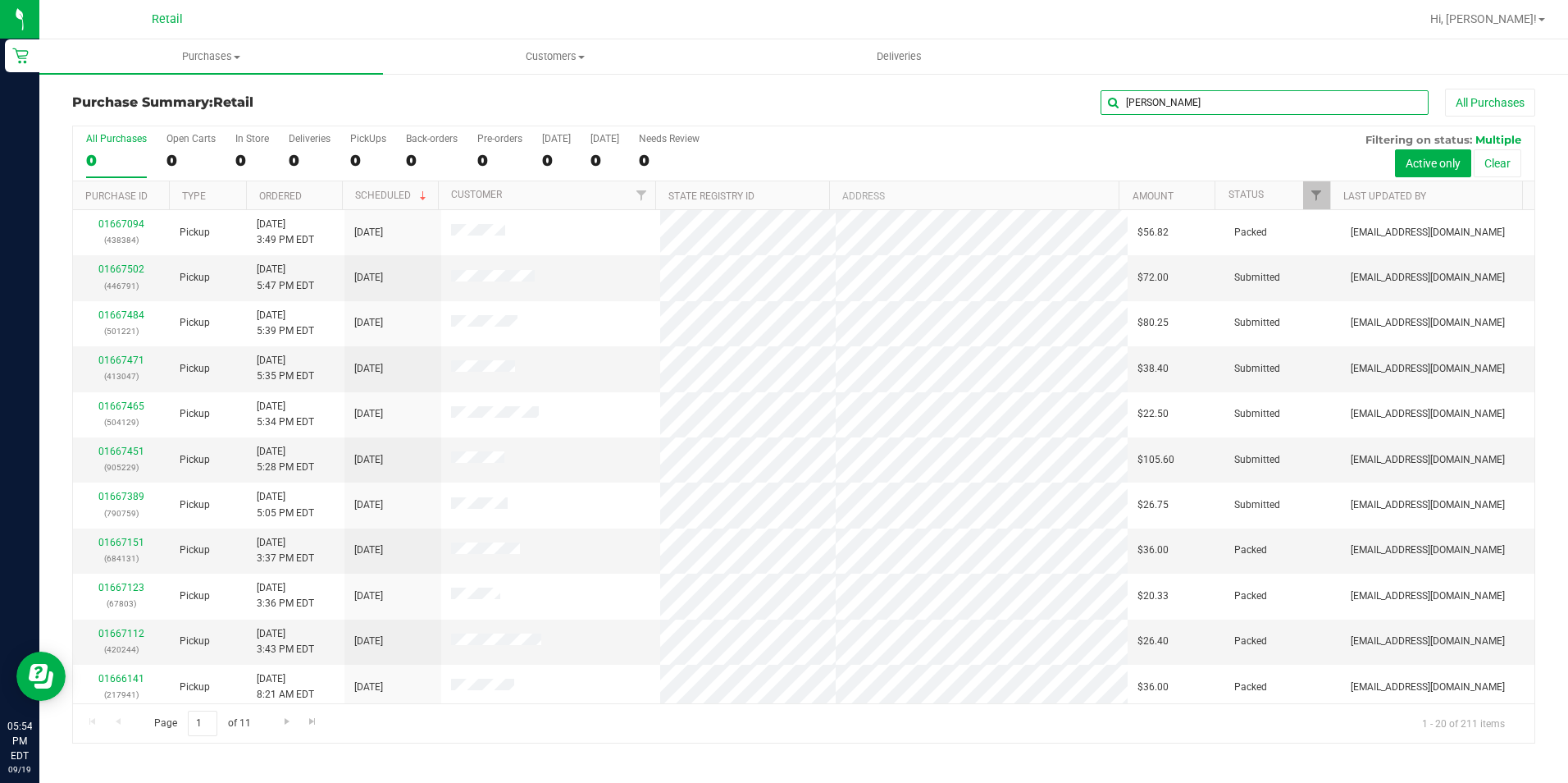
type input "[PERSON_NAME]"
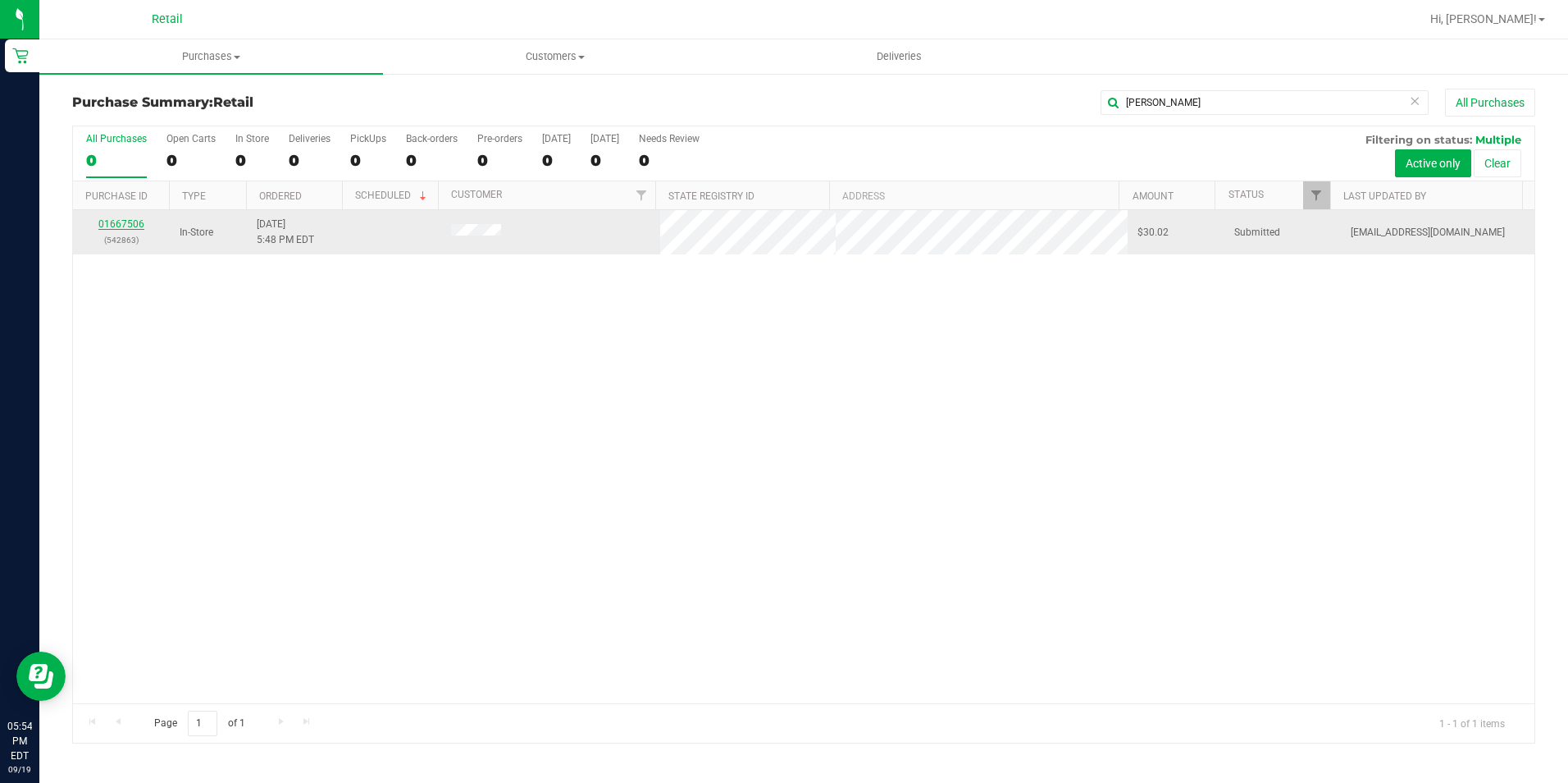
click at [137, 220] on link "01667506" at bounding box center [121, 224] width 46 height 11
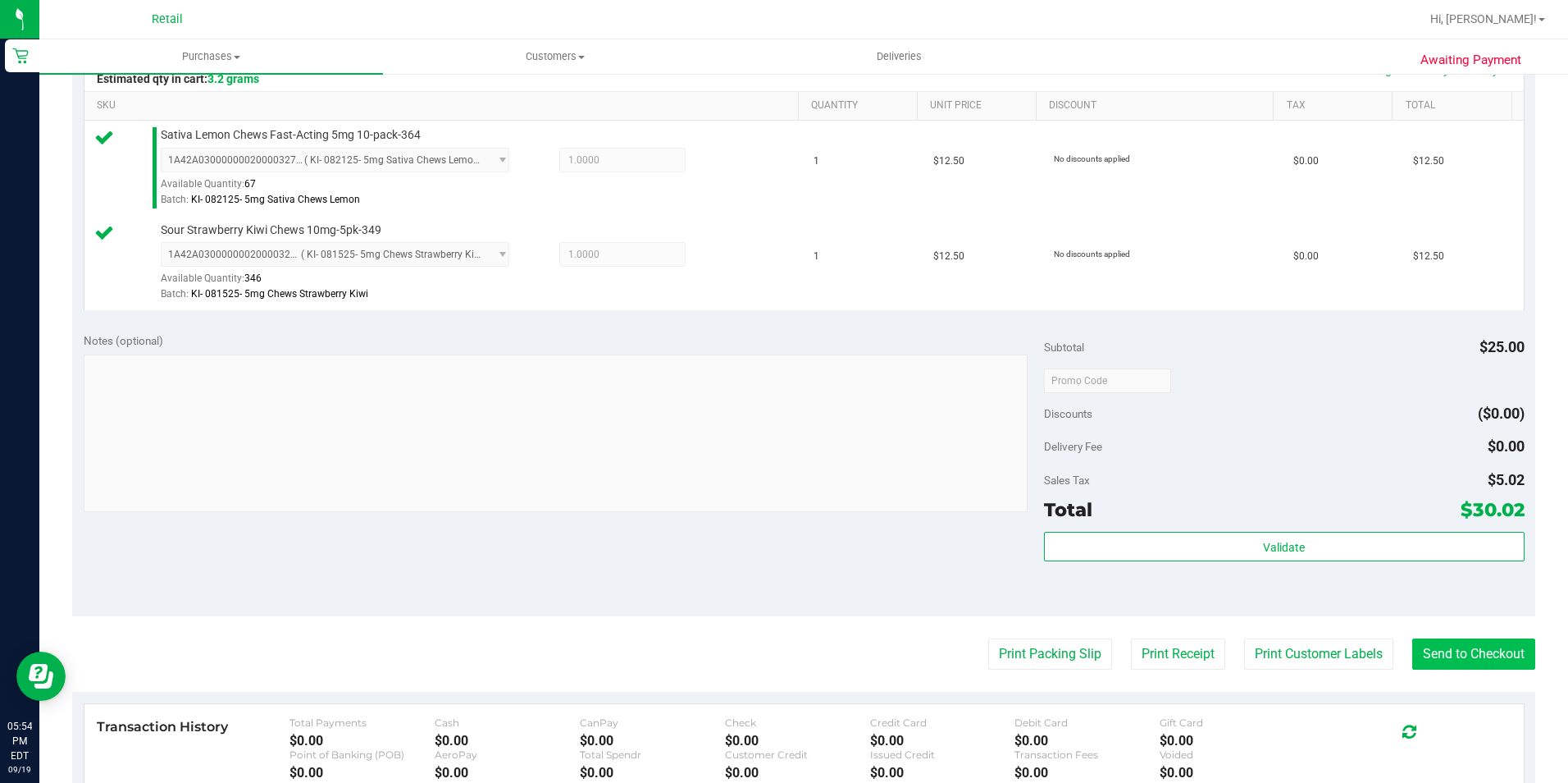
scroll to position [410, 0]
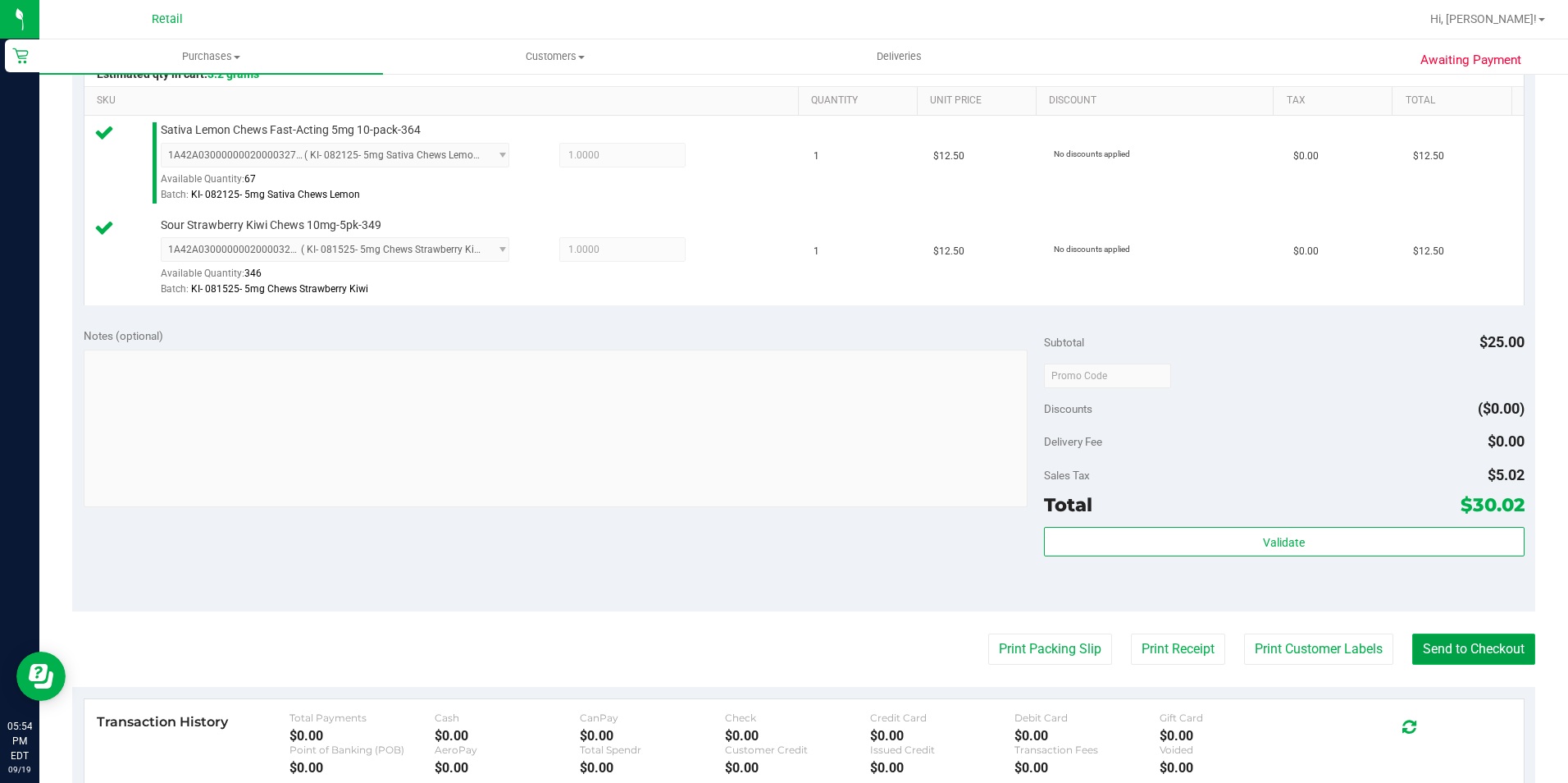
click at [1464, 654] on button "Send to Checkout" at bounding box center [1473, 649] width 123 height 31
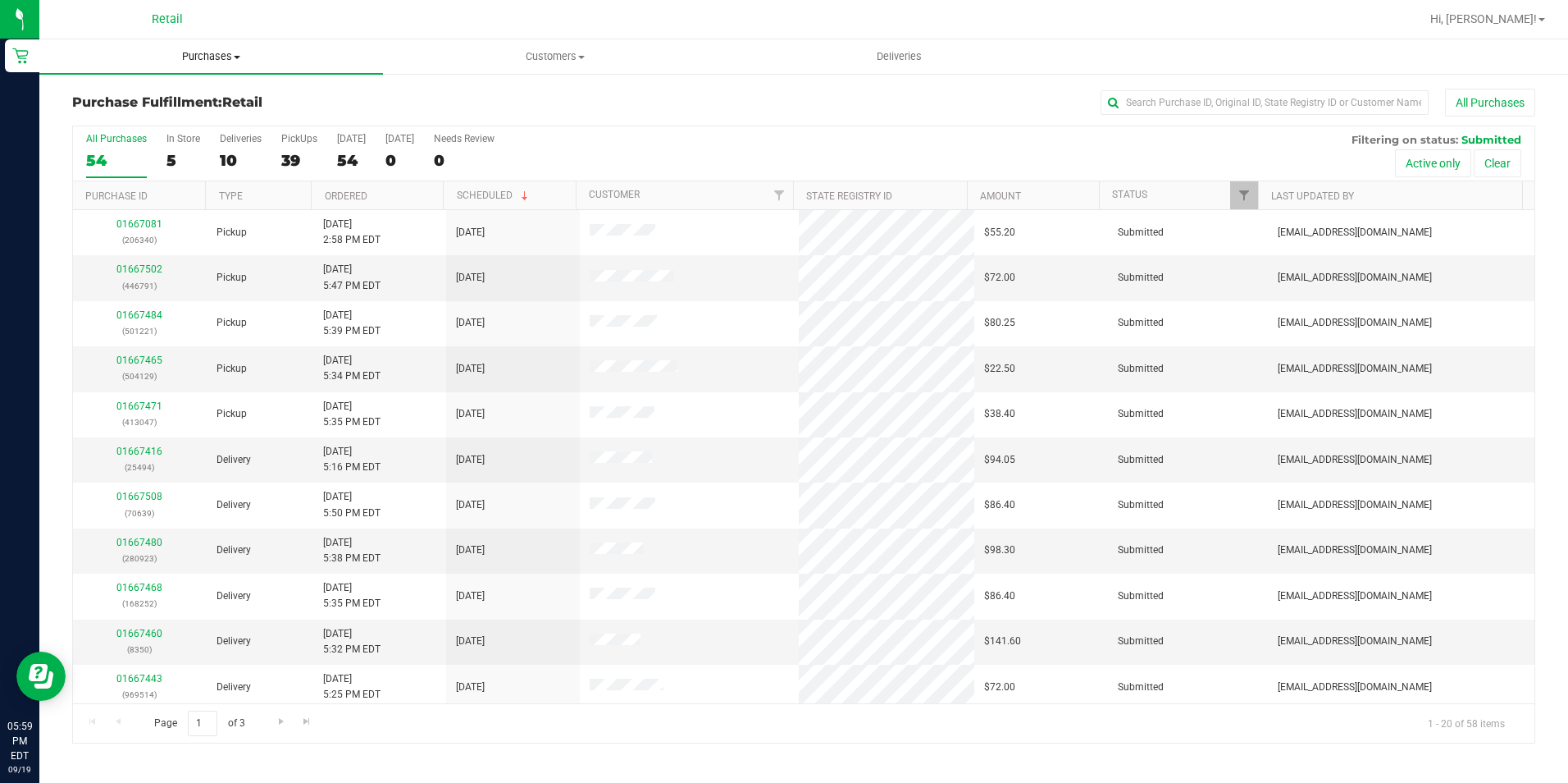
click at [235, 61] on span "Purchases" at bounding box center [211, 56] width 343 height 15
click at [198, 86] on ul "Summary of purchases Fulfillment All purchases" at bounding box center [211, 119] width 343 height 89
click at [214, 49] on span "Purchases" at bounding box center [211, 56] width 343 height 15
click at [164, 101] on span "Summary of purchases" at bounding box center [124, 98] width 168 height 14
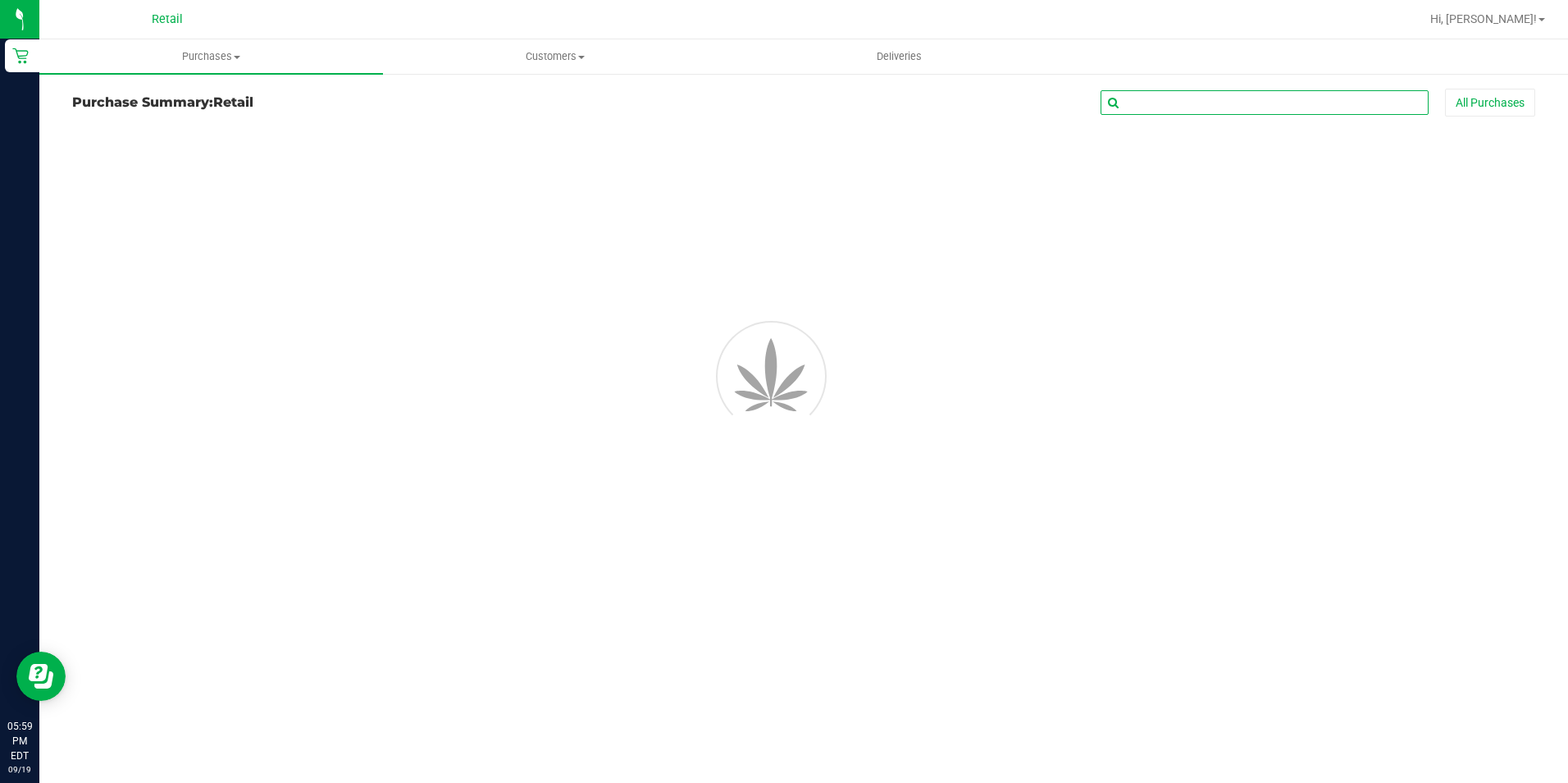
click at [1240, 105] on input "text" at bounding box center [1265, 103] width 328 height 25
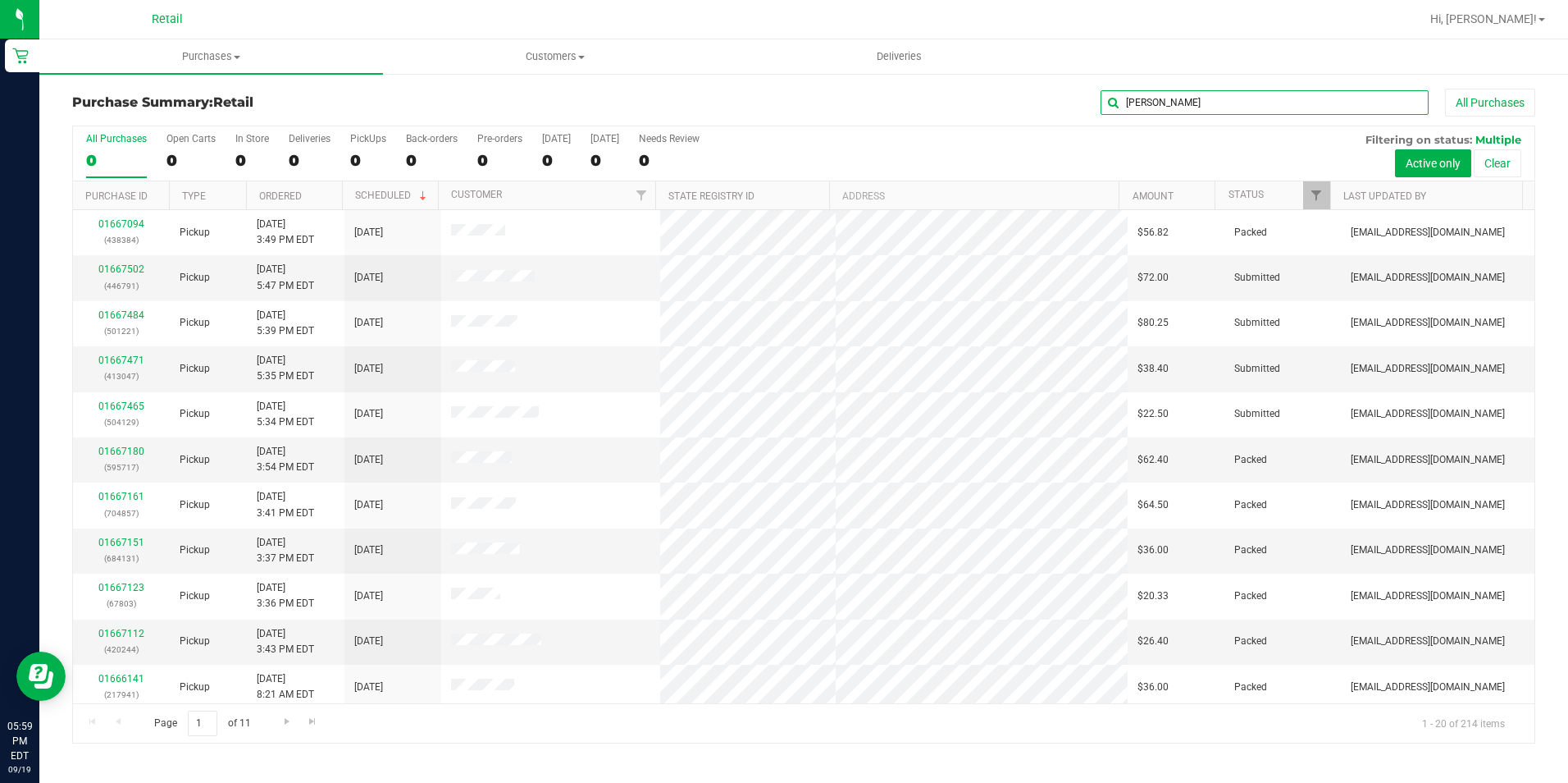
type input "niko"
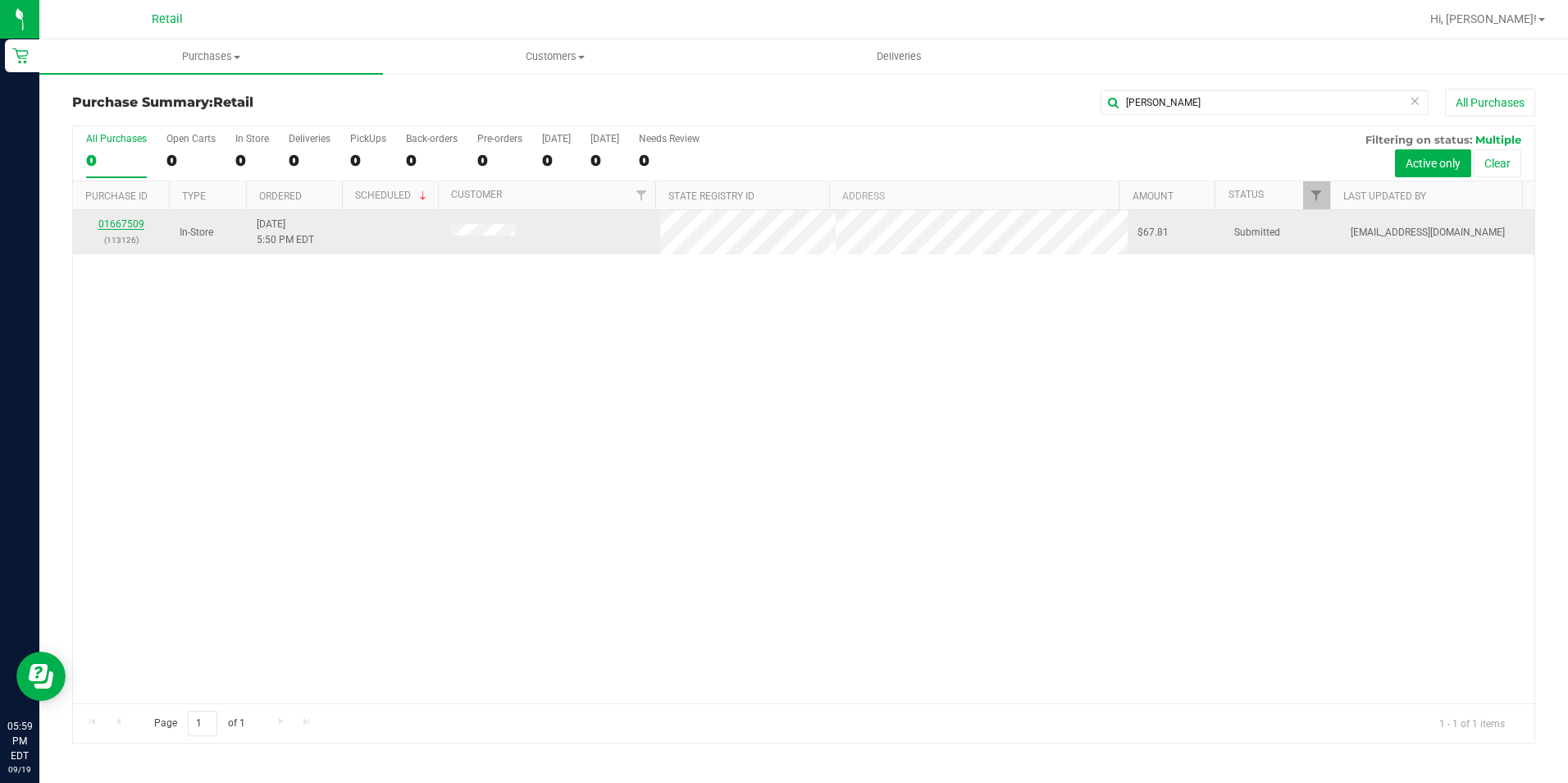
click at [130, 224] on link "01667509" at bounding box center [121, 224] width 46 height 11
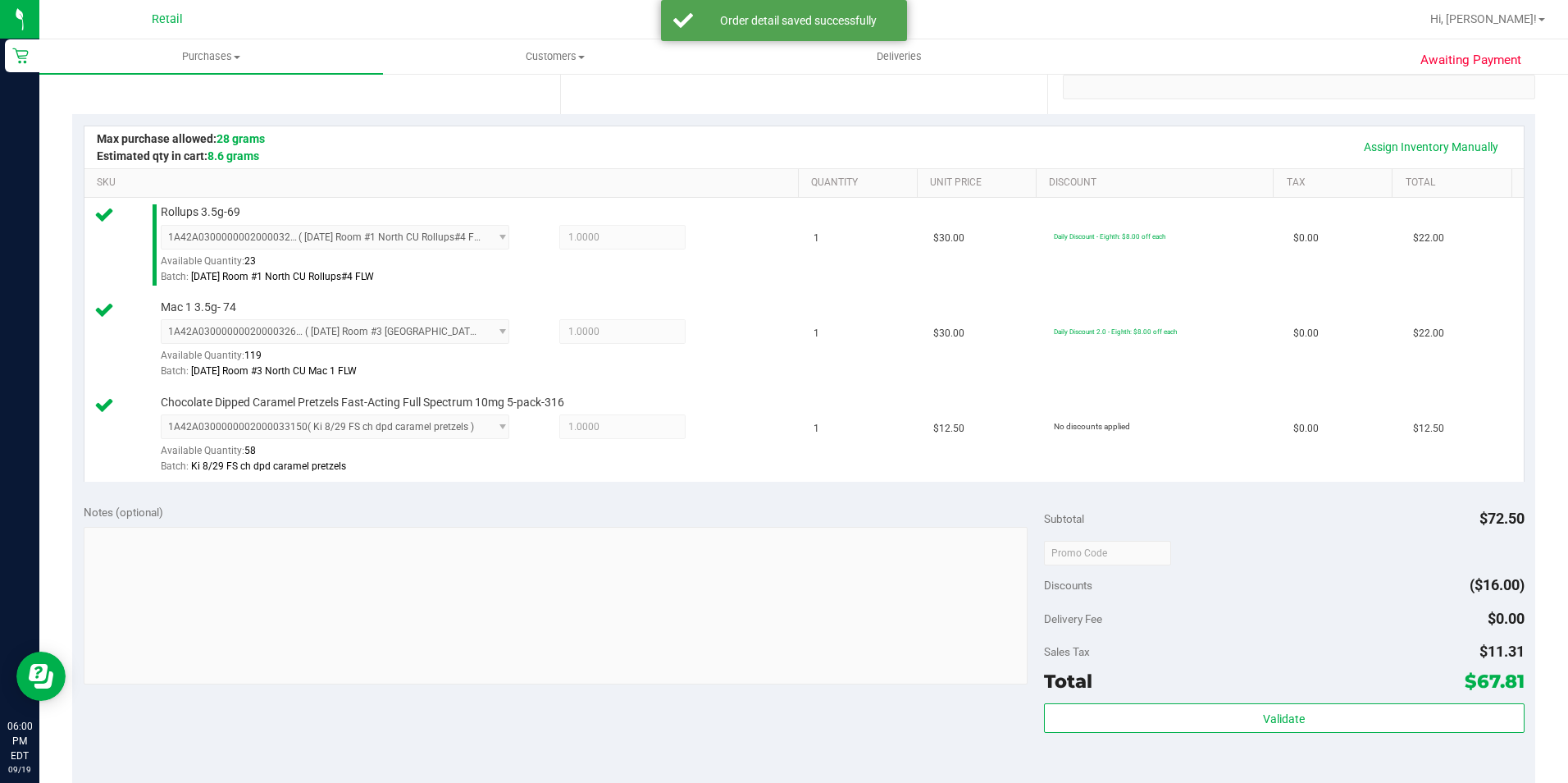
scroll to position [492, 0]
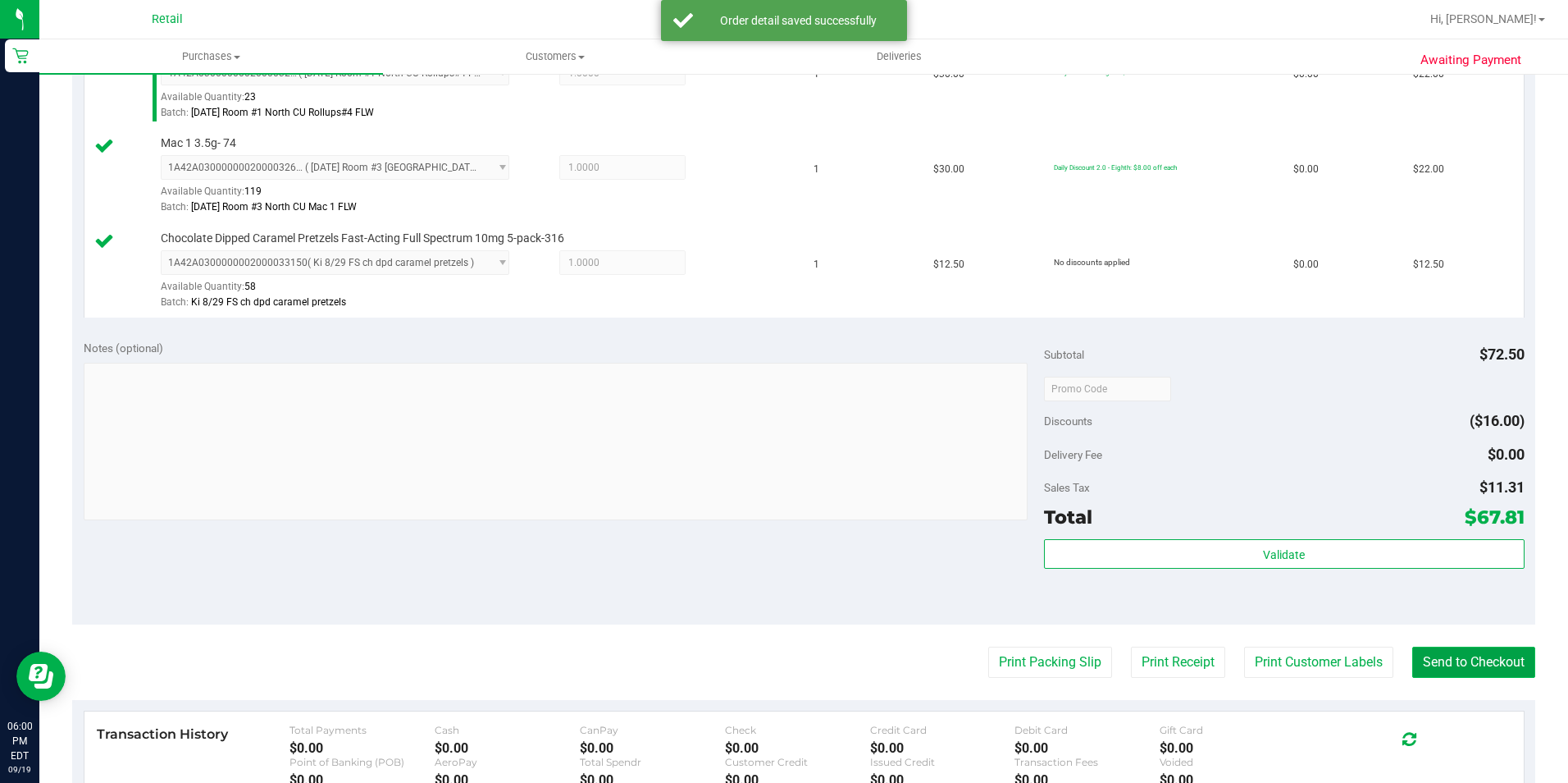
click at [1488, 655] on button "Send to Checkout" at bounding box center [1473, 662] width 123 height 31
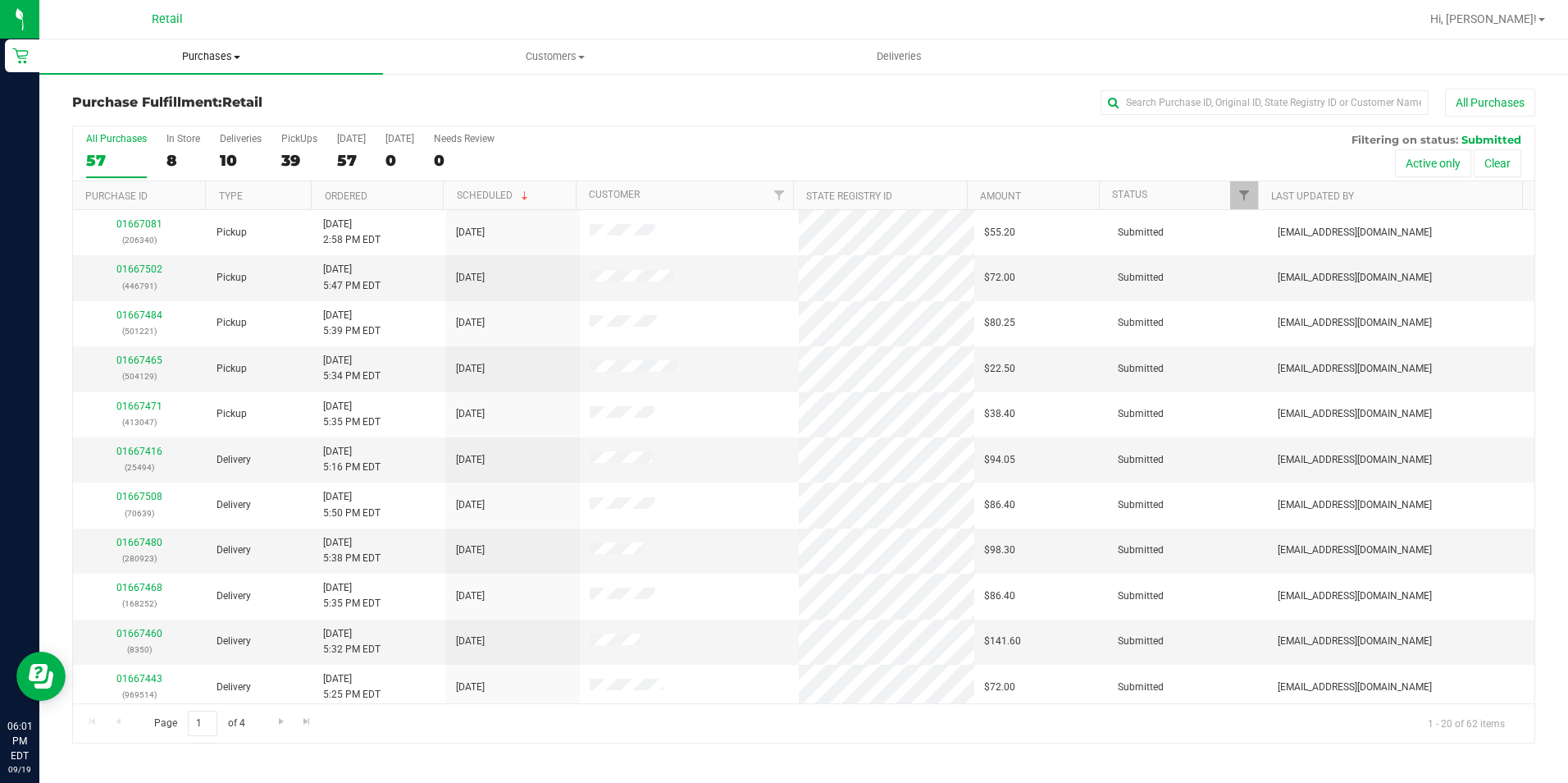
drag, startPoint x: 212, startPoint y: 55, endPoint x: 201, endPoint y: 76, distance: 23.7
click at [212, 55] on span "Purchases" at bounding box center [211, 56] width 343 height 15
click at [193, 97] on span "Summary of purchases" at bounding box center [124, 98] width 168 height 14
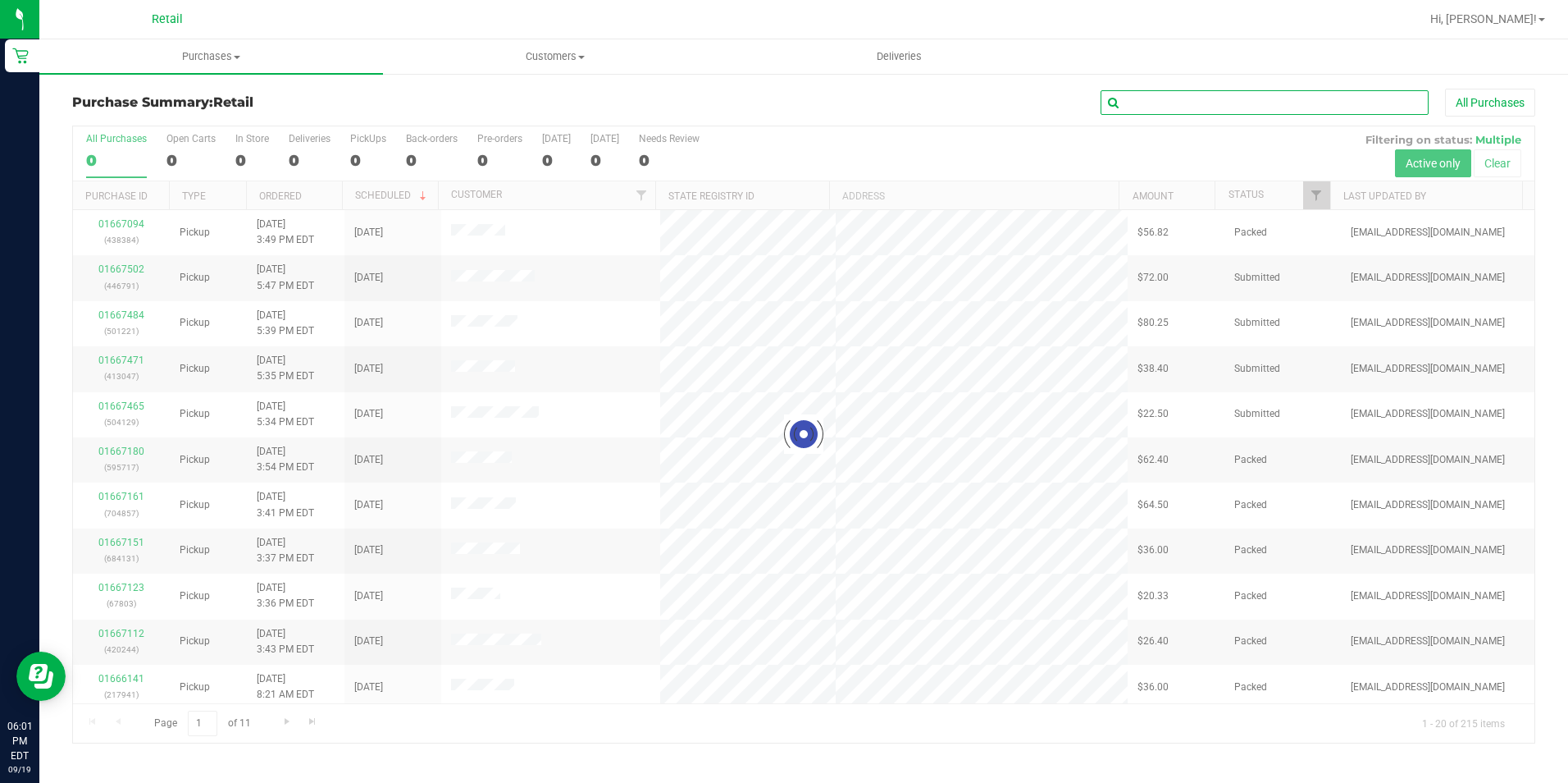
click at [1194, 109] on input "text" at bounding box center [1265, 103] width 328 height 25
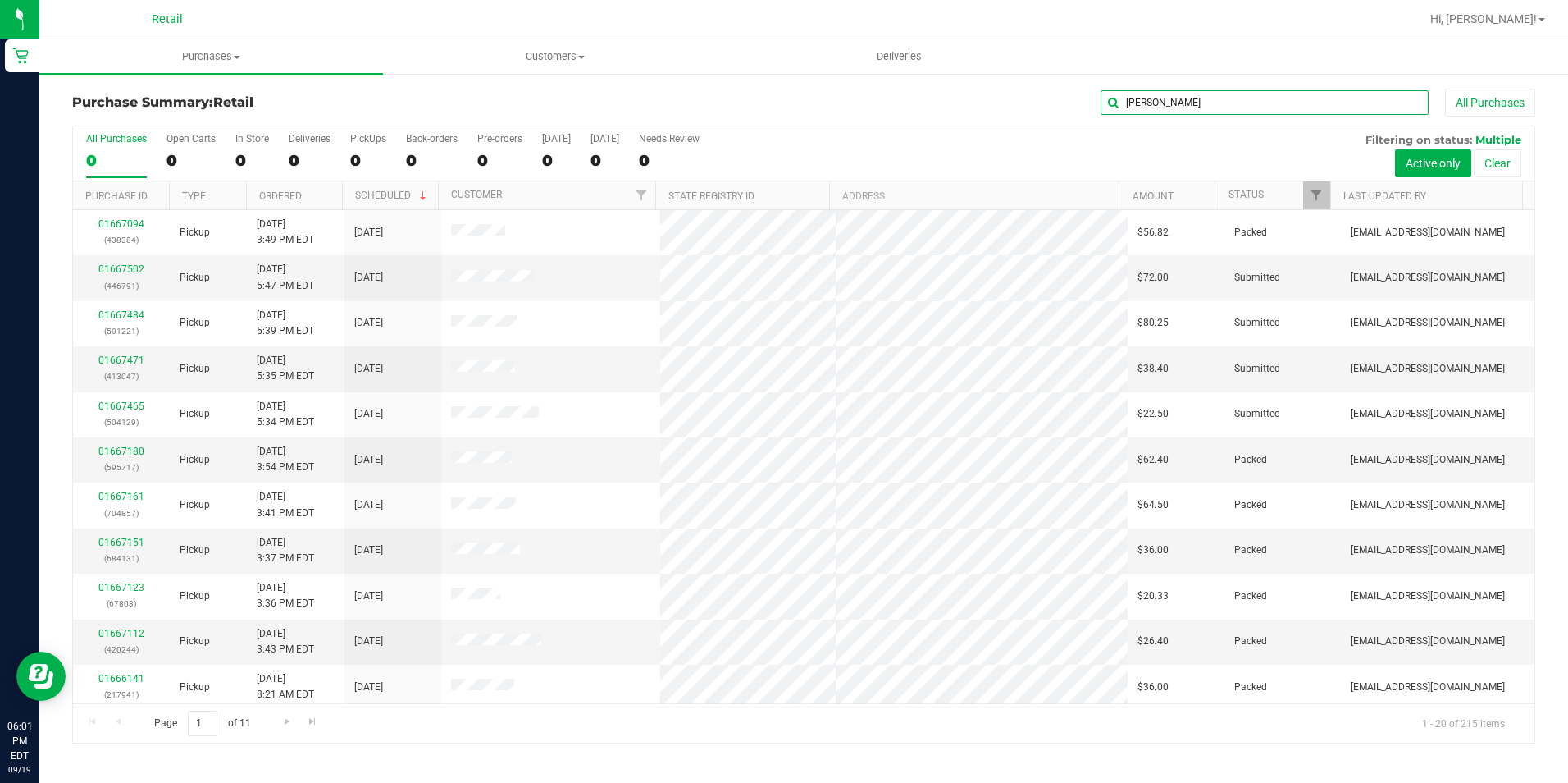
type input "cindy"
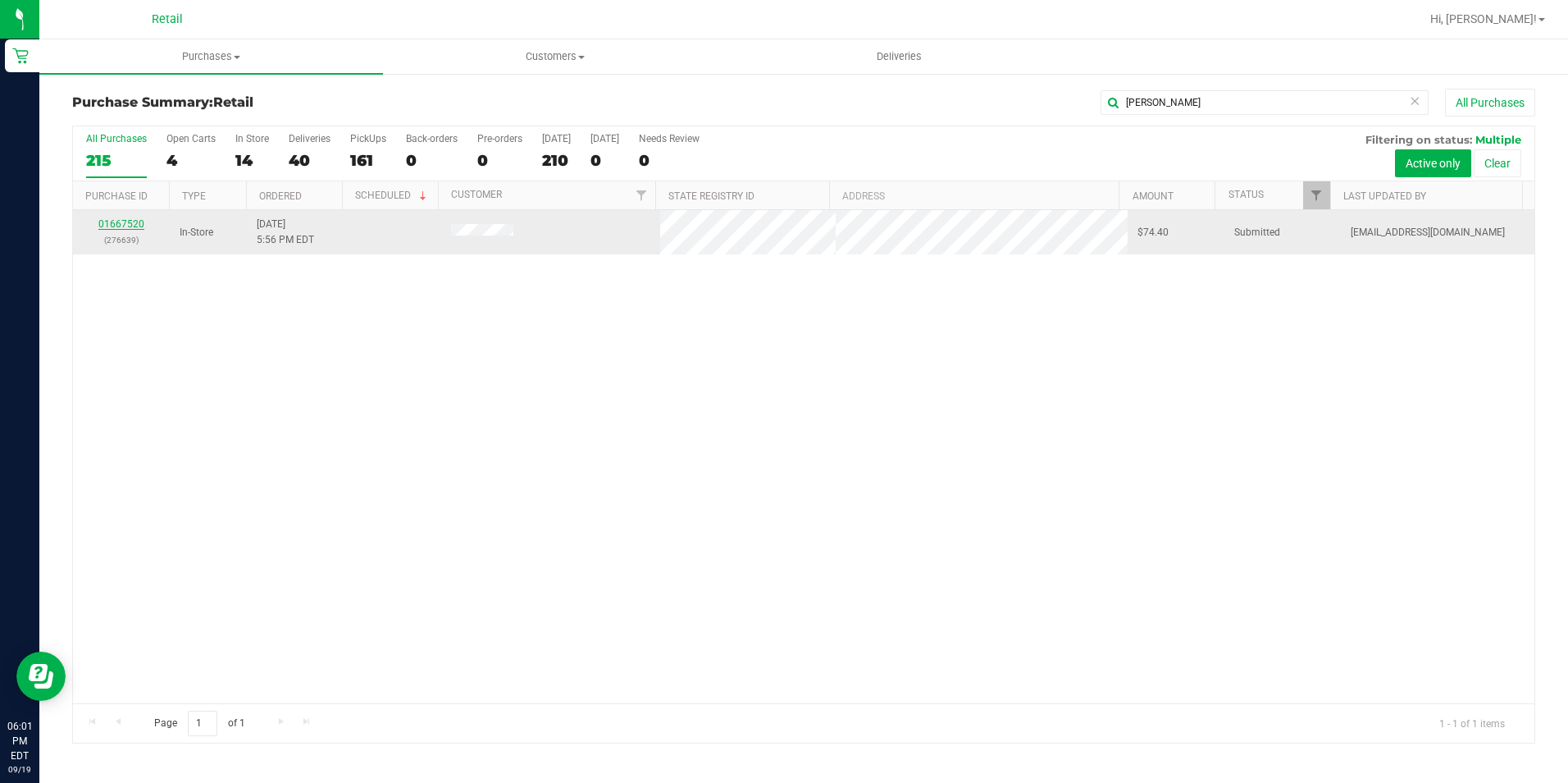
click at [106, 222] on link "01667520" at bounding box center [121, 224] width 46 height 11
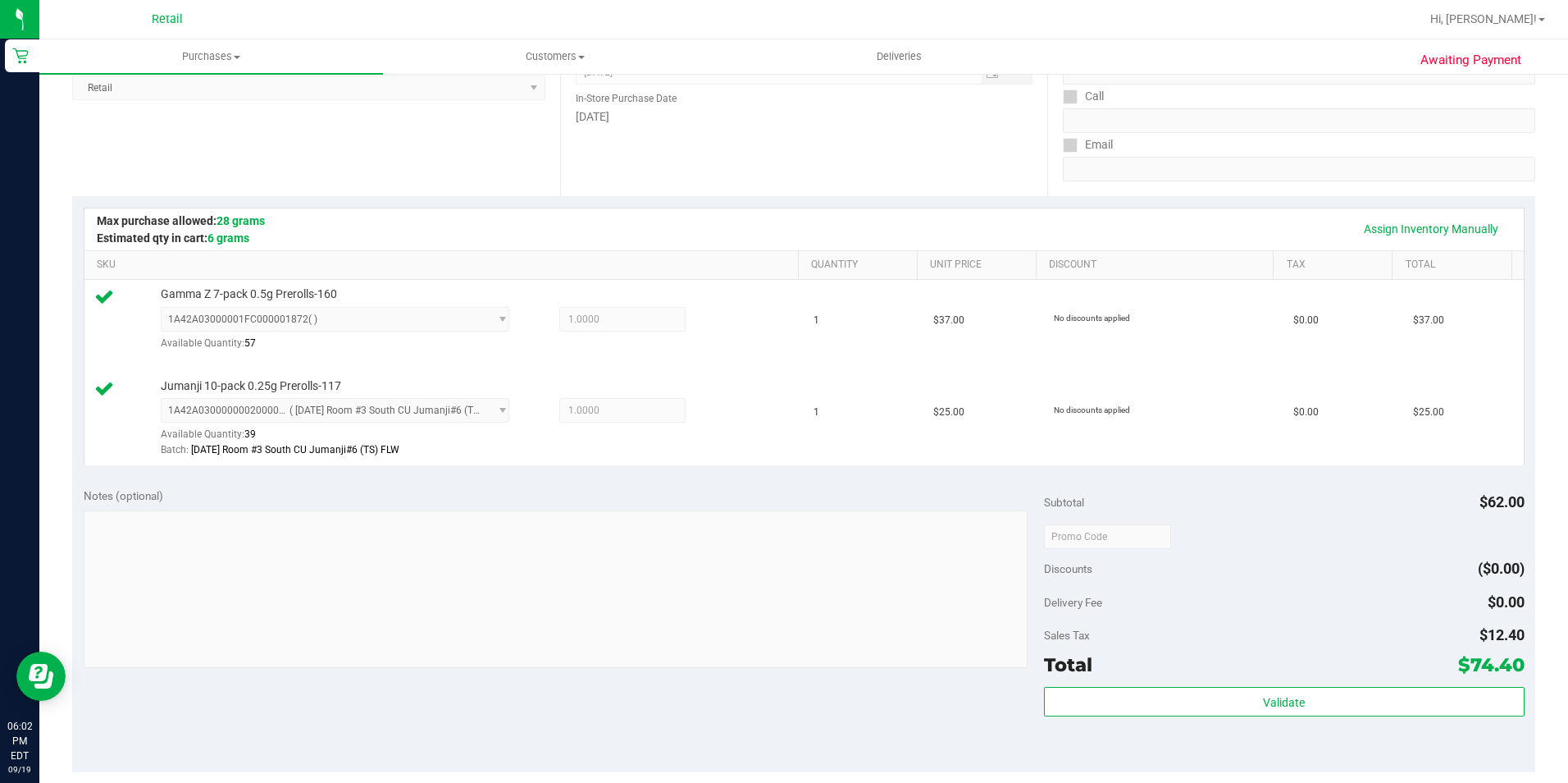
scroll to position [410, 0]
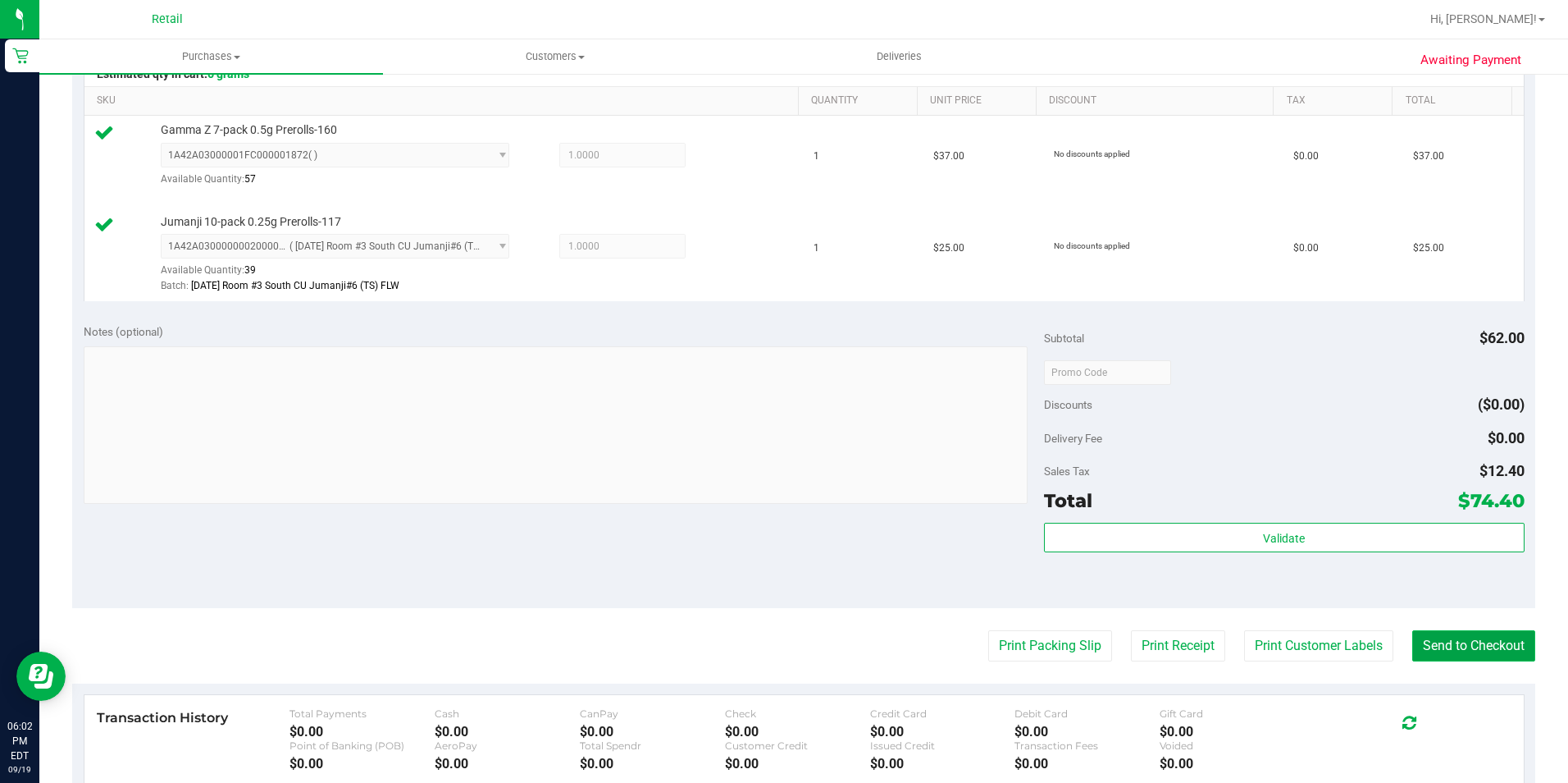
click at [1451, 657] on button "Send to Checkout" at bounding box center [1473, 646] width 123 height 31
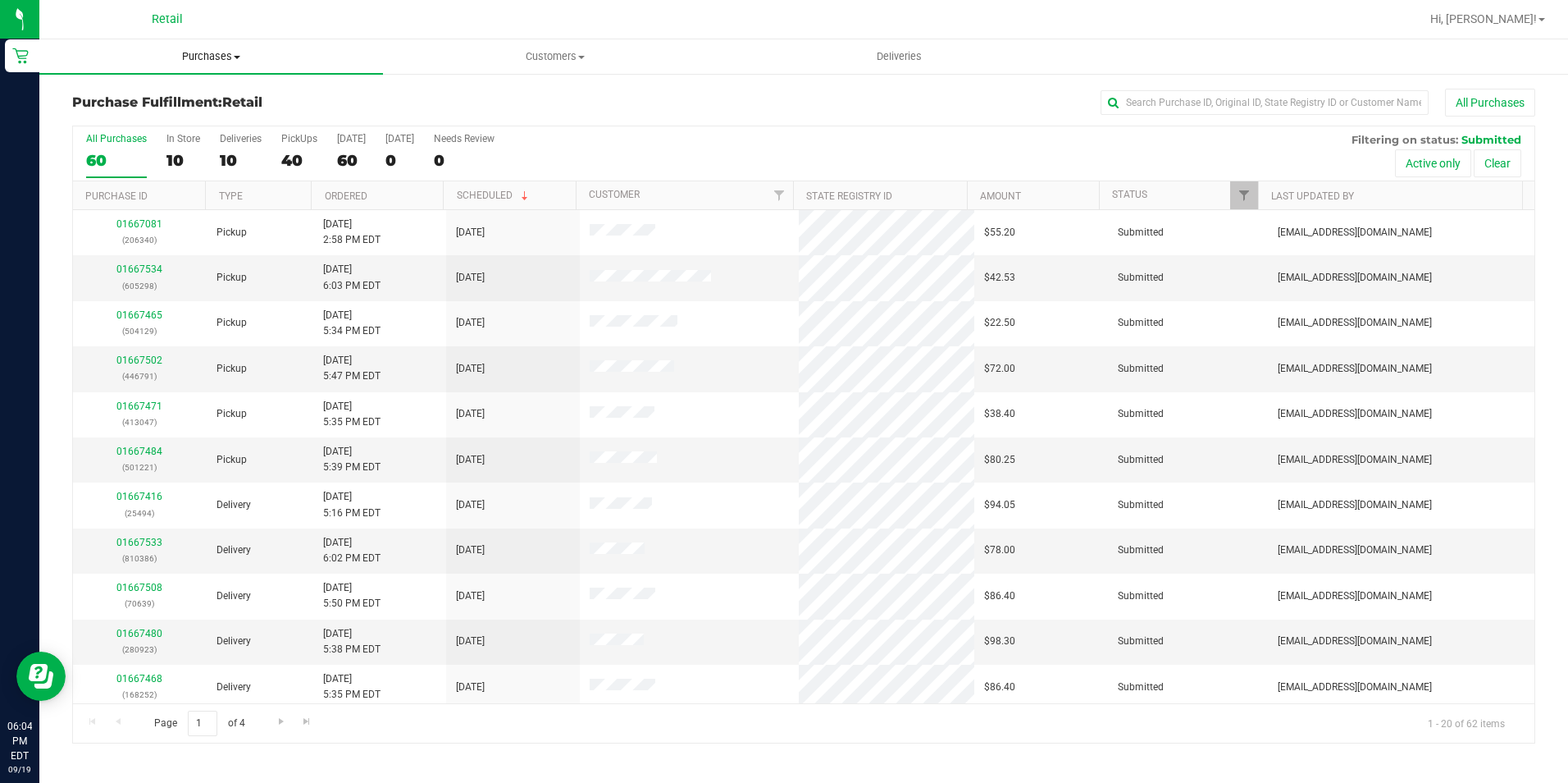
click at [228, 56] on span "Purchases" at bounding box center [211, 56] width 343 height 15
click at [206, 95] on li "Summary of purchases" at bounding box center [211, 99] width 343 height 19
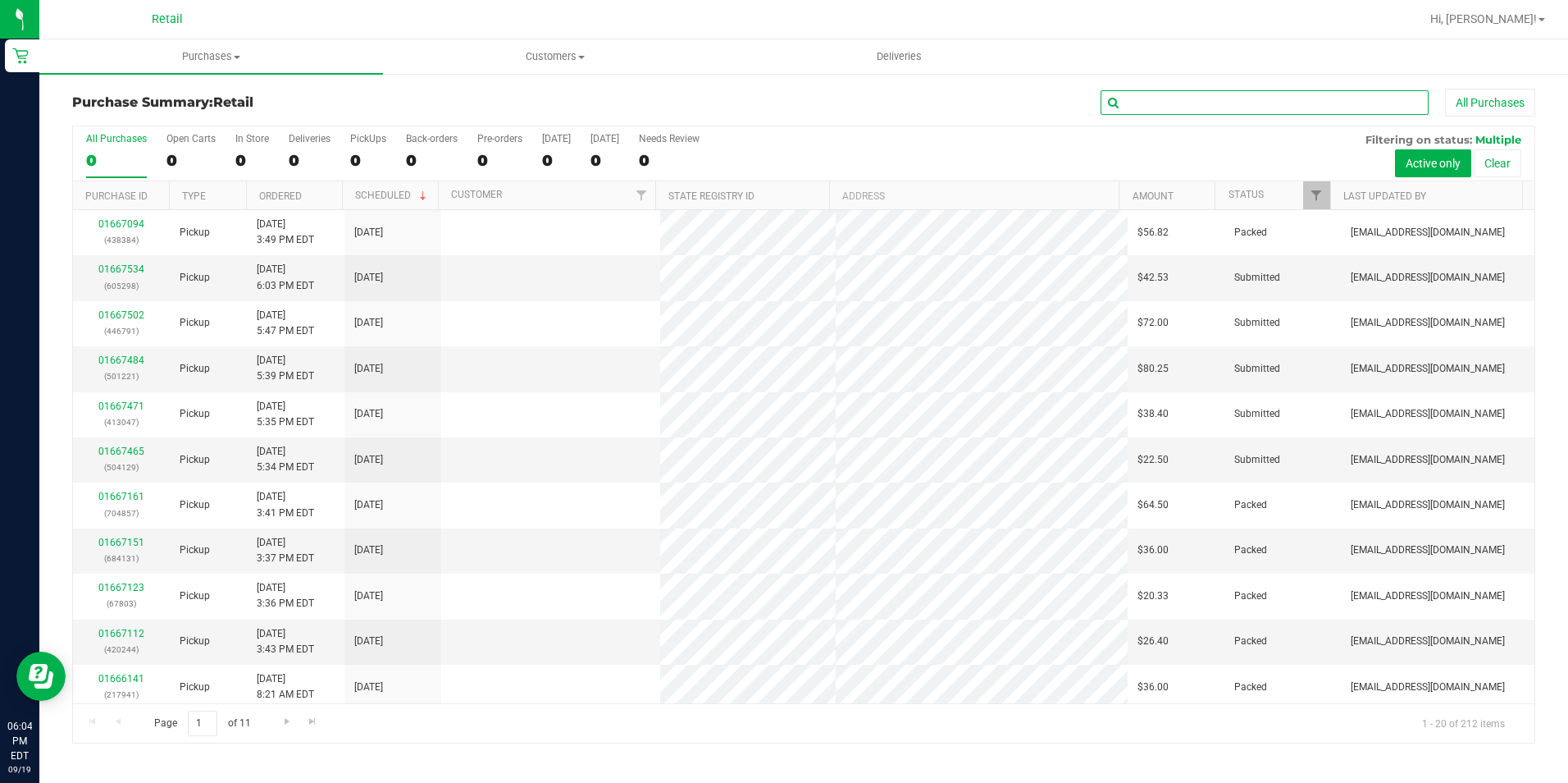
click at [1290, 114] on input "text" at bounding box center [1265, 103] width 328 height 25
type input "josh"
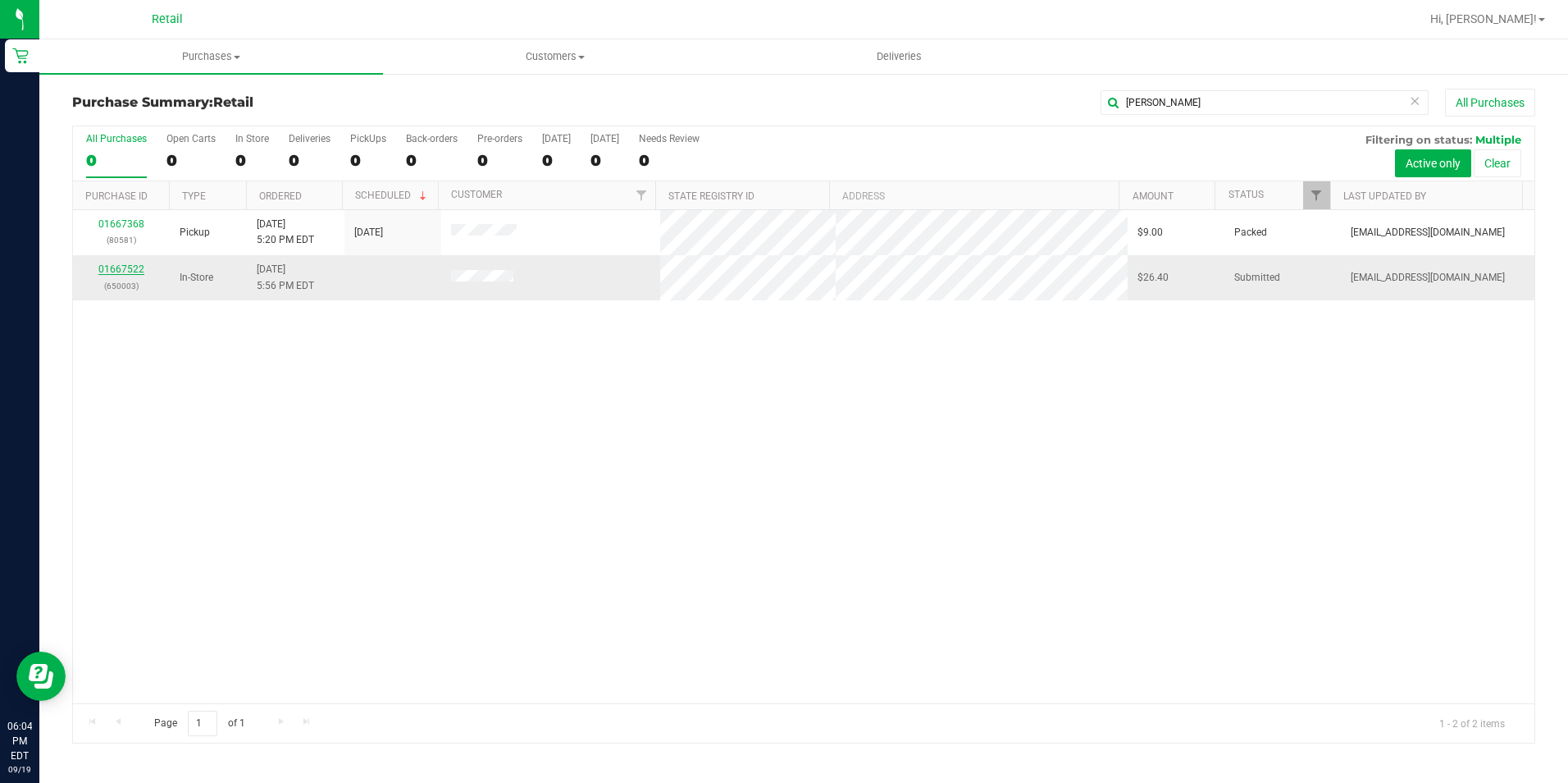
click at [139, 267] on link "01667522" at bounding box center [121, 269] width 46 height 11
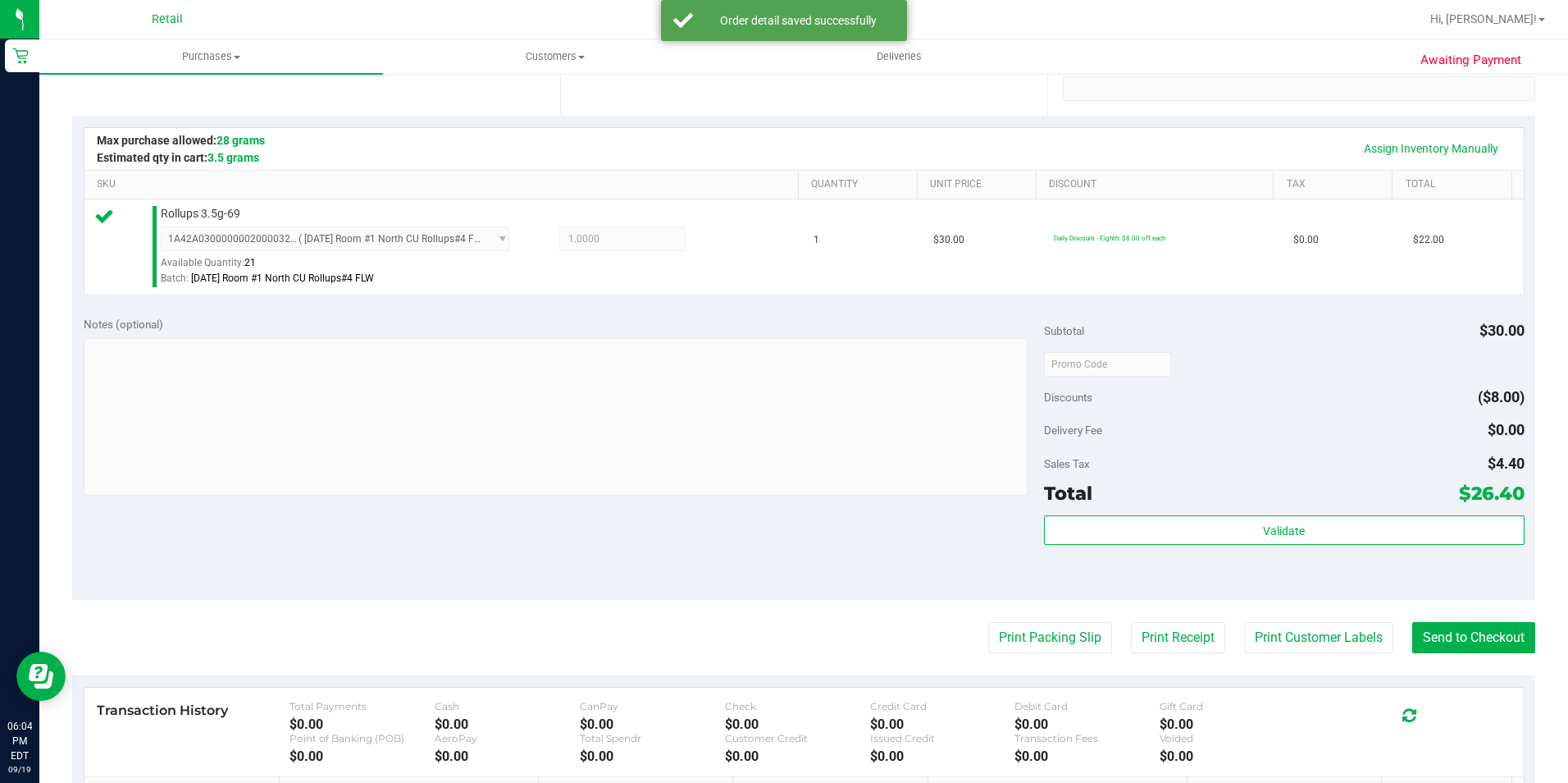
scroll to position [329, 0]
click at [1486, 655] on purchase-details "Back Edit Purchase Cancel Purchase View Profile # 01667522 Med | Rec METRC ID: …" at bounding box center [803, 370] width 1463 height 1220
click at [1490, 643] on button "Send to Checkout" at bounding box center [1473, 636] width 123 height 31
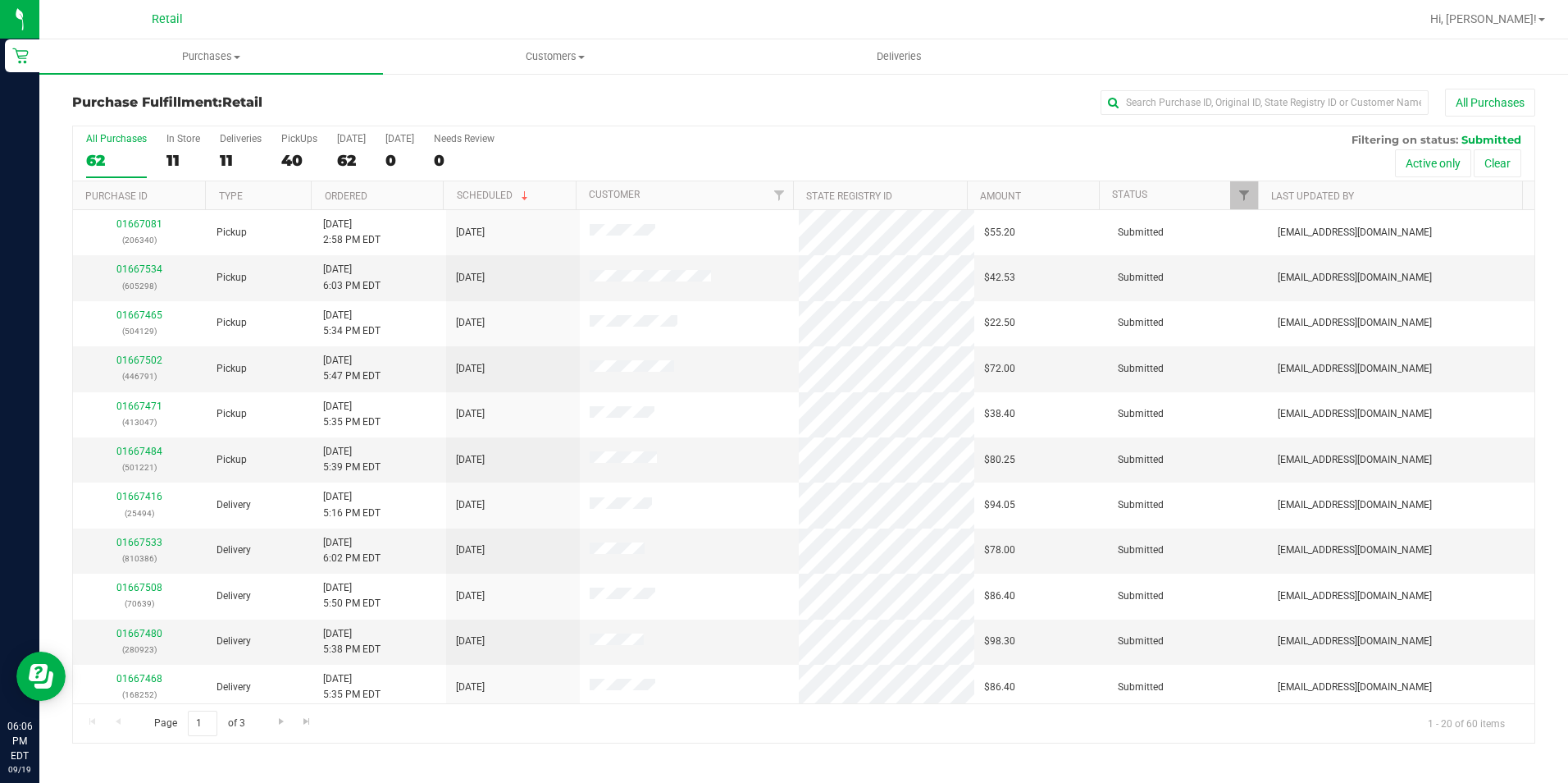
click at [204, 75] on div "Purchase Fulfillment: Retail All Purchases All Purchases 62 In Store 11 Deliver…" at bounding box center [804, 416] width 1528 height 688
click at [204, 50] on span "Purchases" at bounding box center [211, 56] width 343 height 15
click at [191, 97] on span "Summary of purchases" at bounding box center [124, 98] width 168 height 14
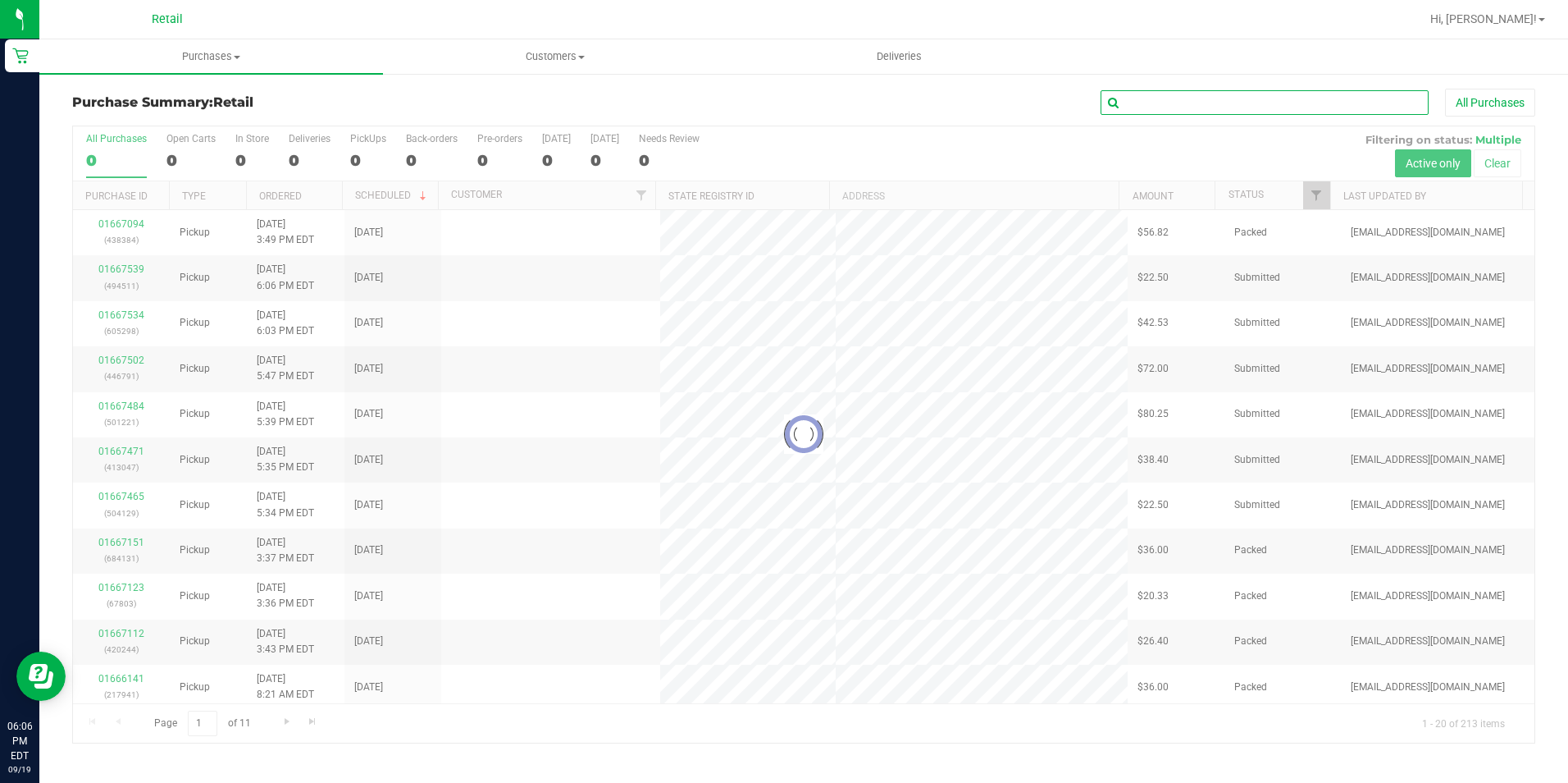
click at [1163, 93] on input "text" at bounding box center [1265, 103] width 328 height 25
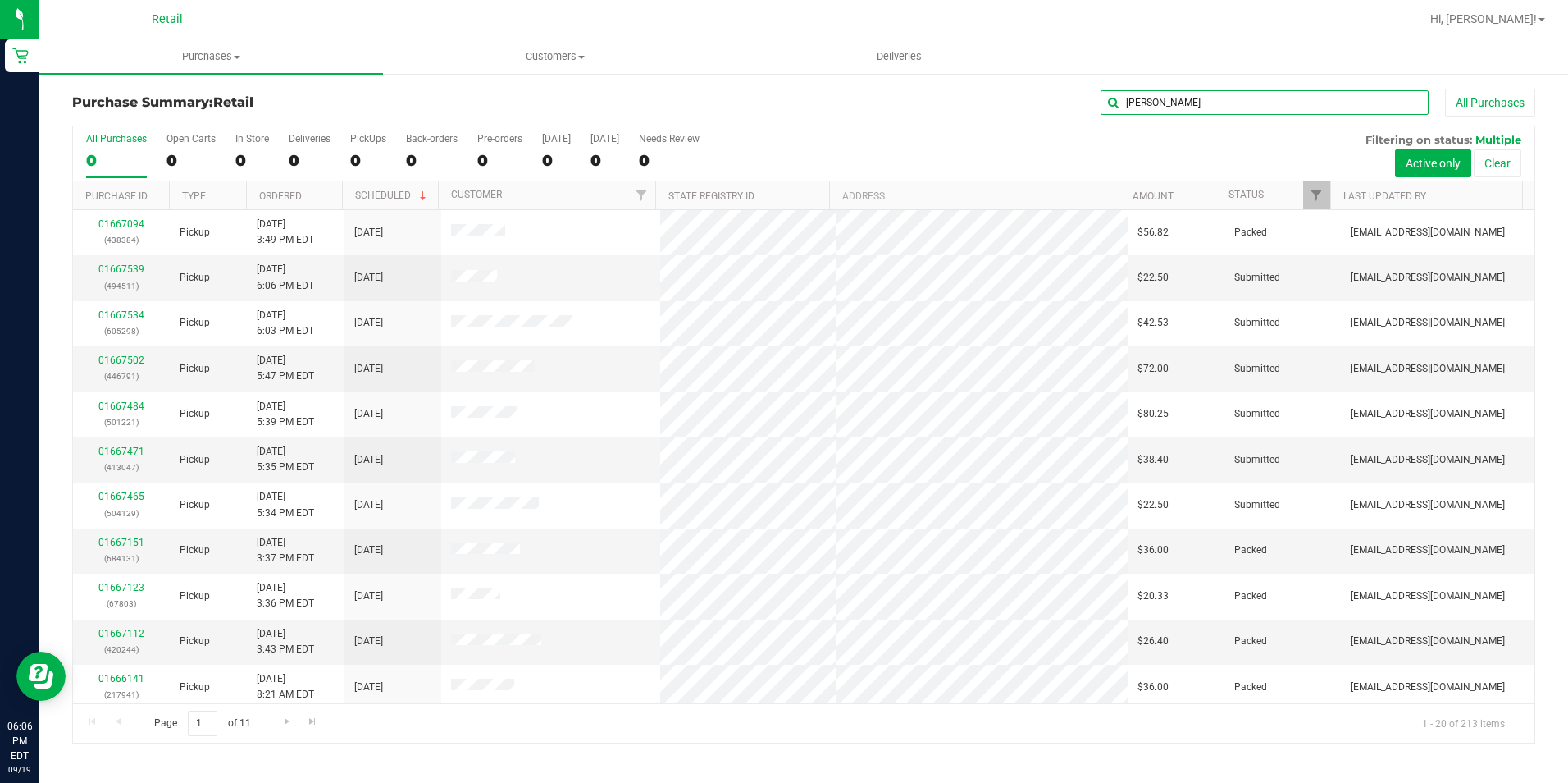
type input "alex"
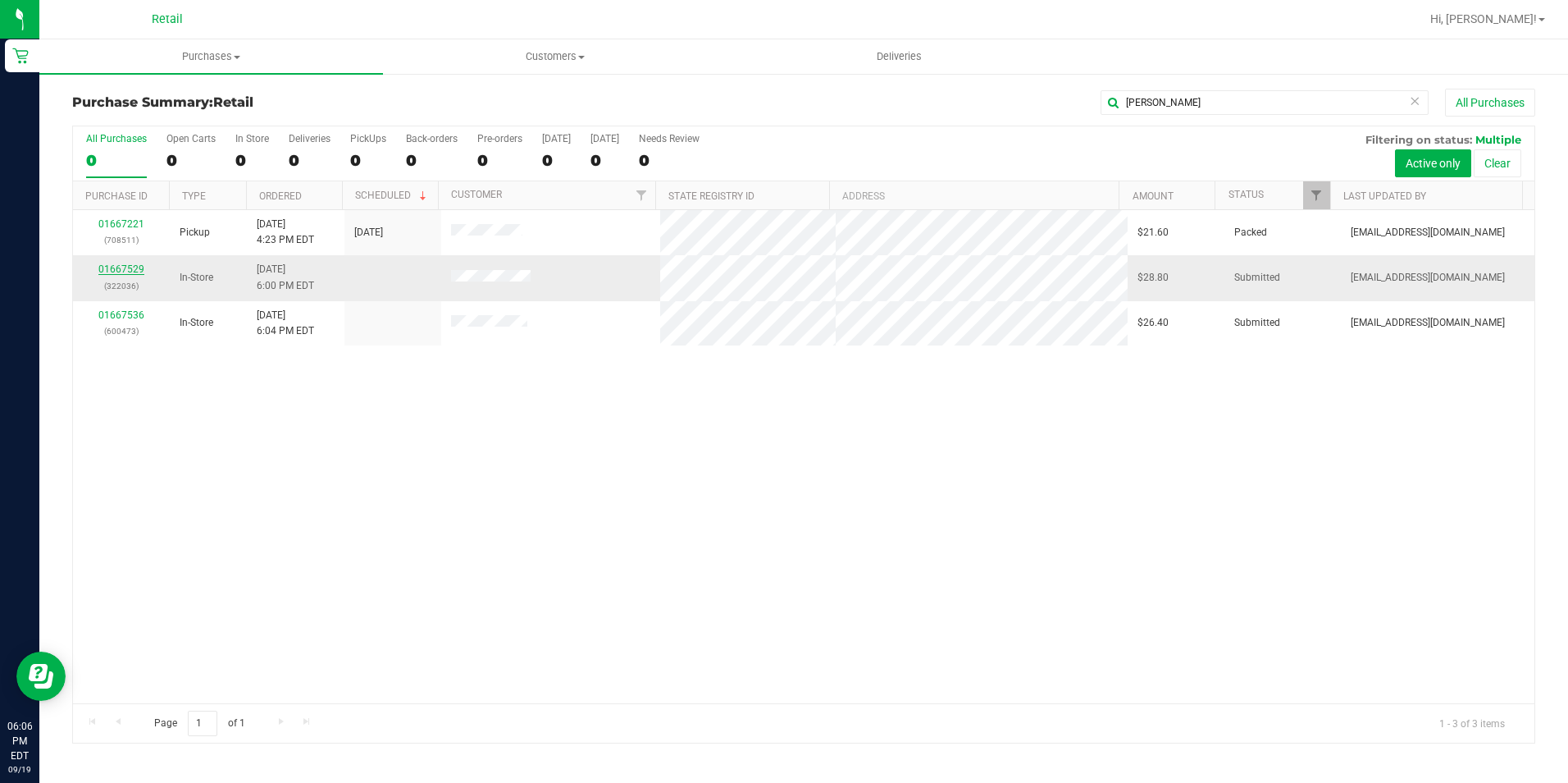
click at [127, 272] on link "01667529" at bounding box center [121, 269] width 46 height 11
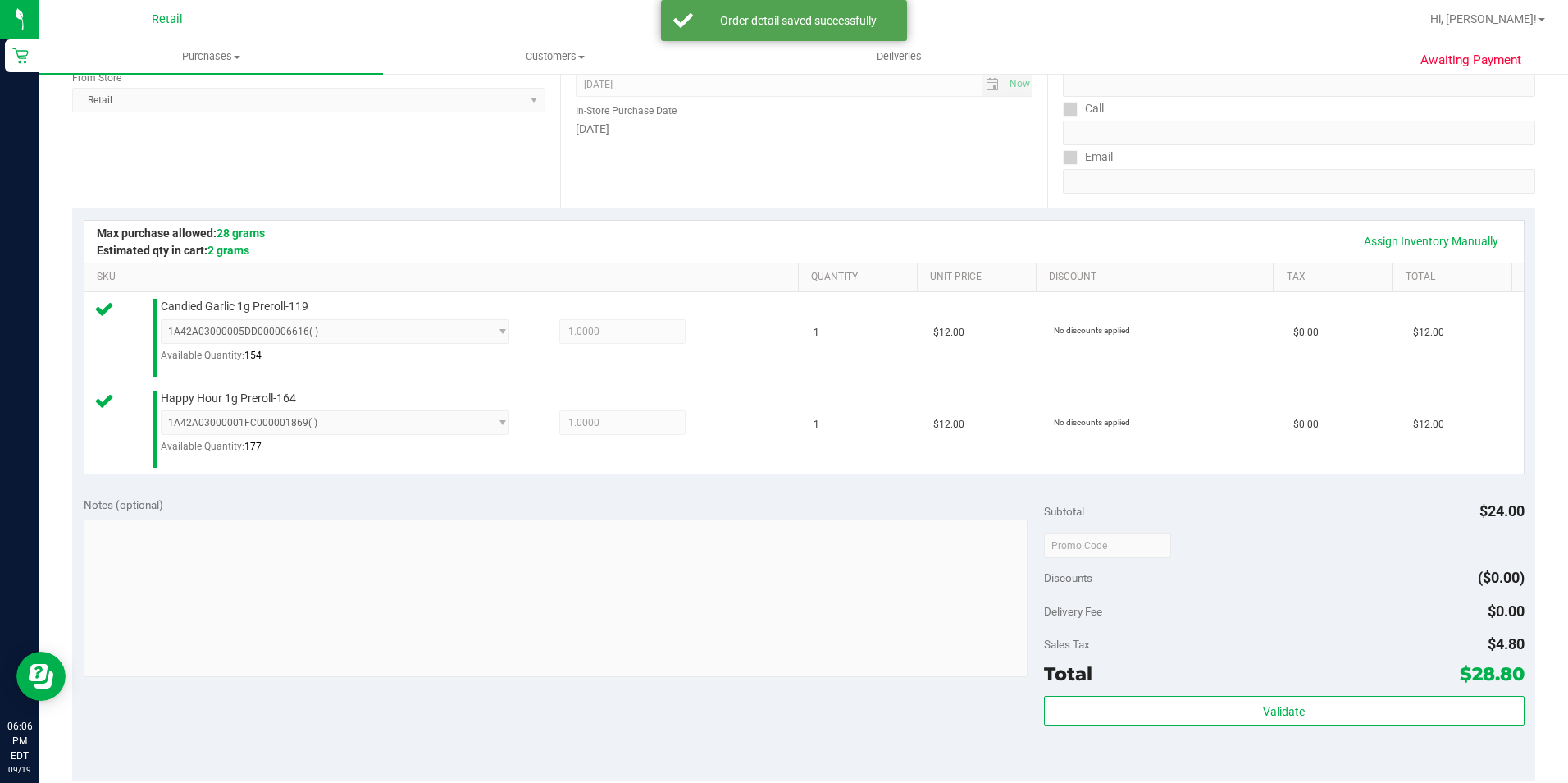
scroll to position [329, 0]
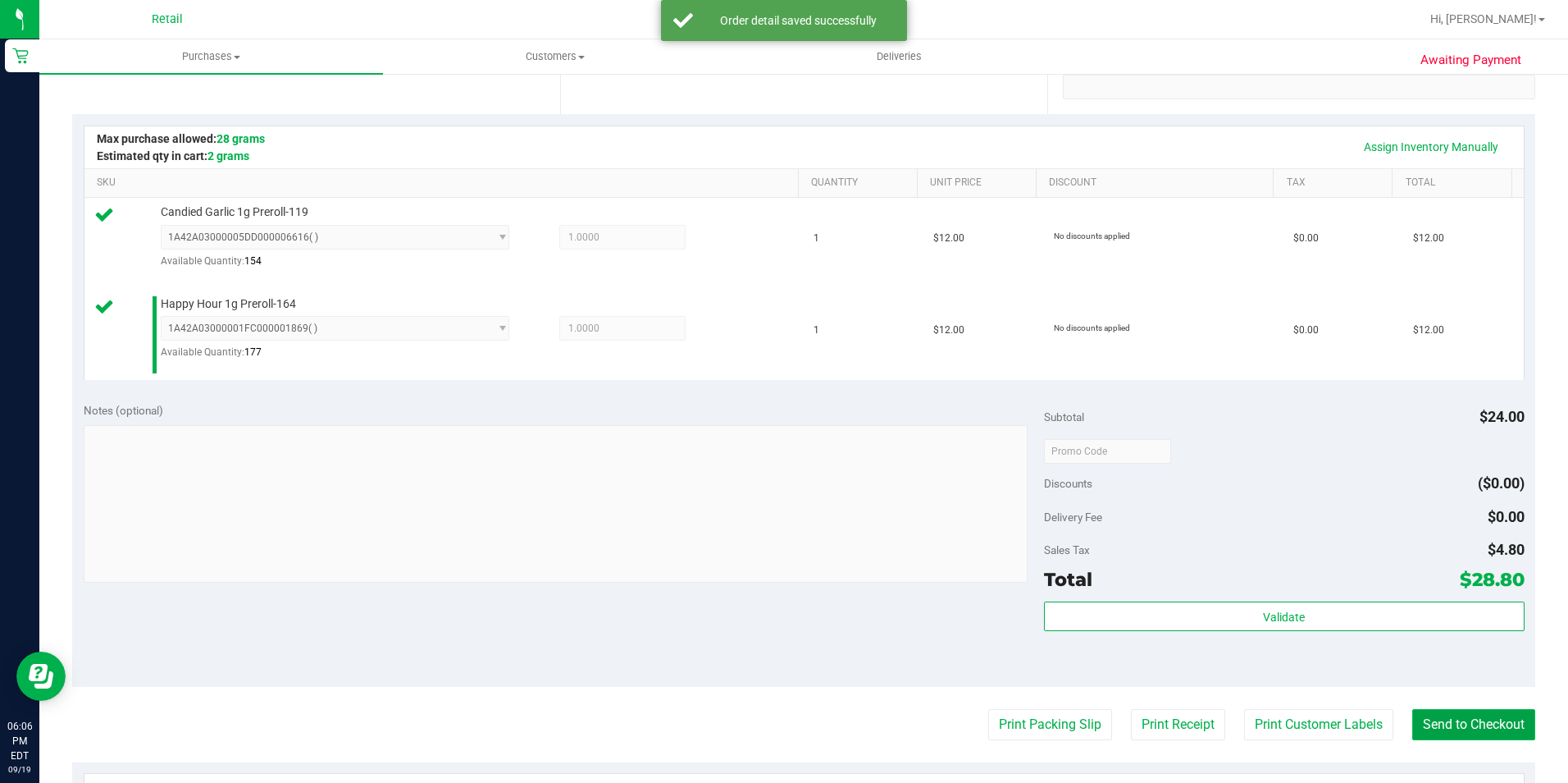
click at [1414, 725] on button "Send to Checkout" at bounding box center [1473, 725] width 123 height 31
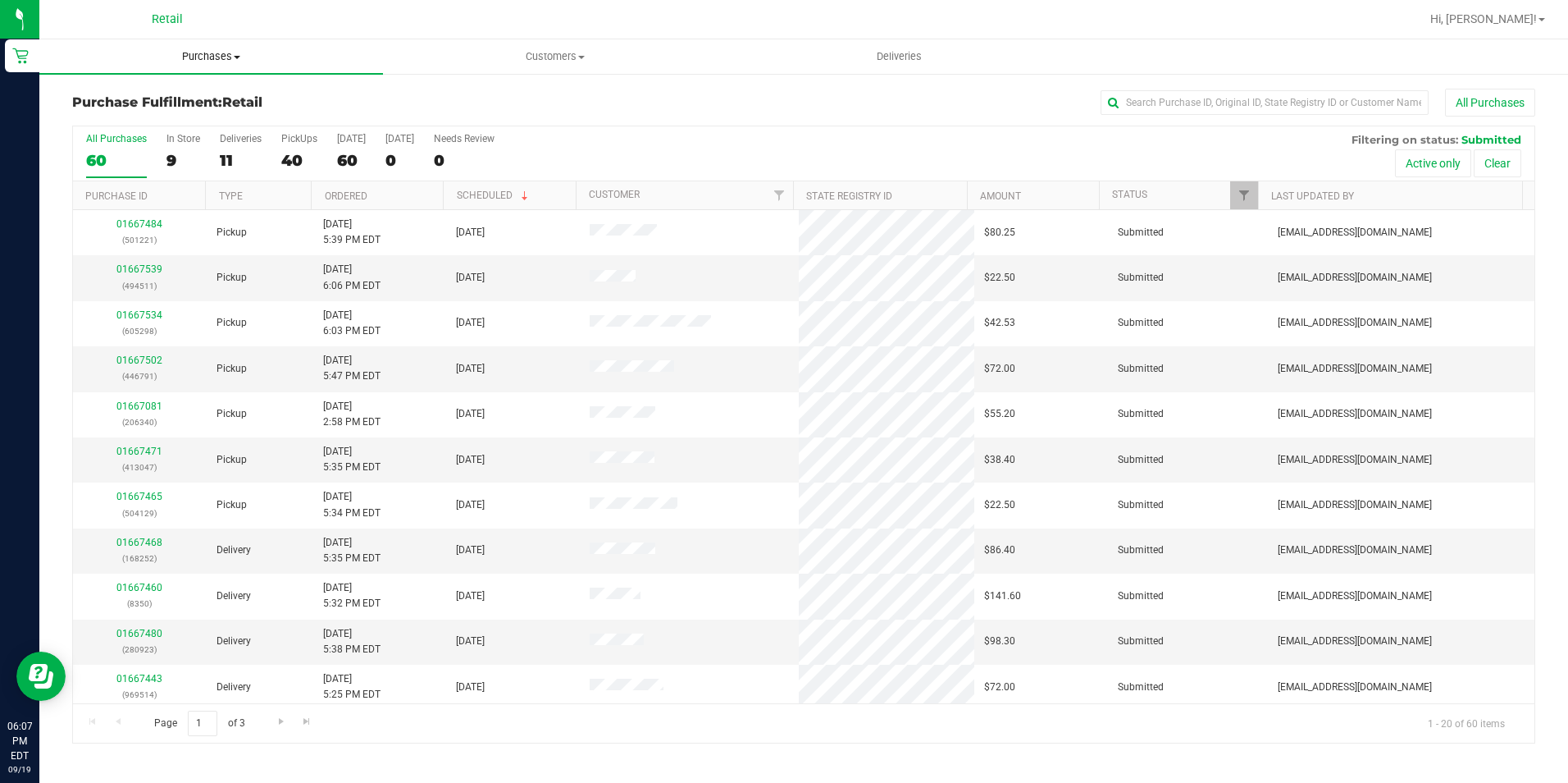
click at [216, 44] on uib-tab-heading "Purchases Summary of purchases Fulfillment All purchases" at bounding box center [211, 56] width 343 height 34
click at [202, 100] on span "Summary of purchases" at bounding box center [124, 98] width 168 height 14
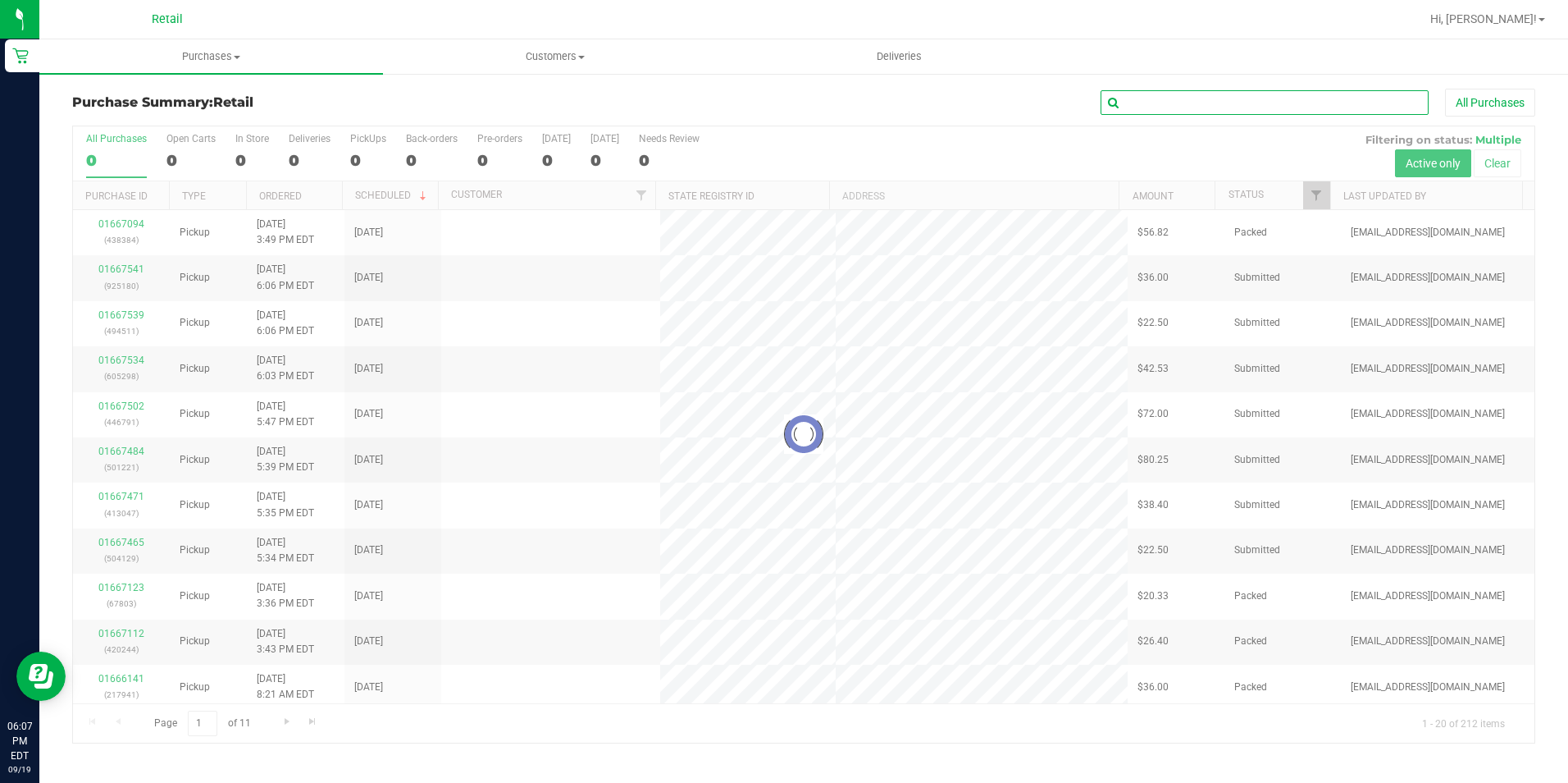
click at [1241, 108] on input "text" at bounding box center [1265, 103] width 328 height 25
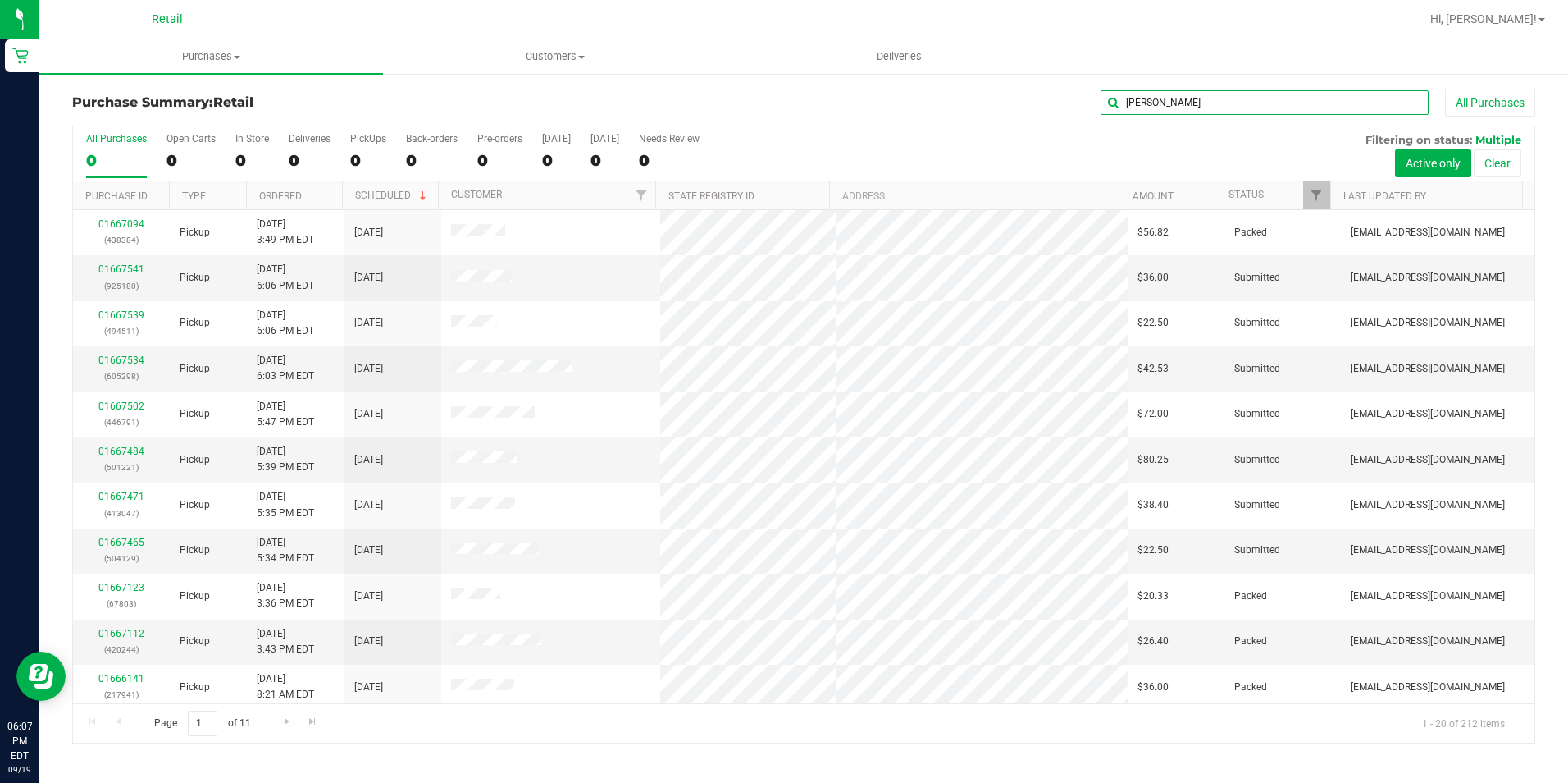
type input "nestor"
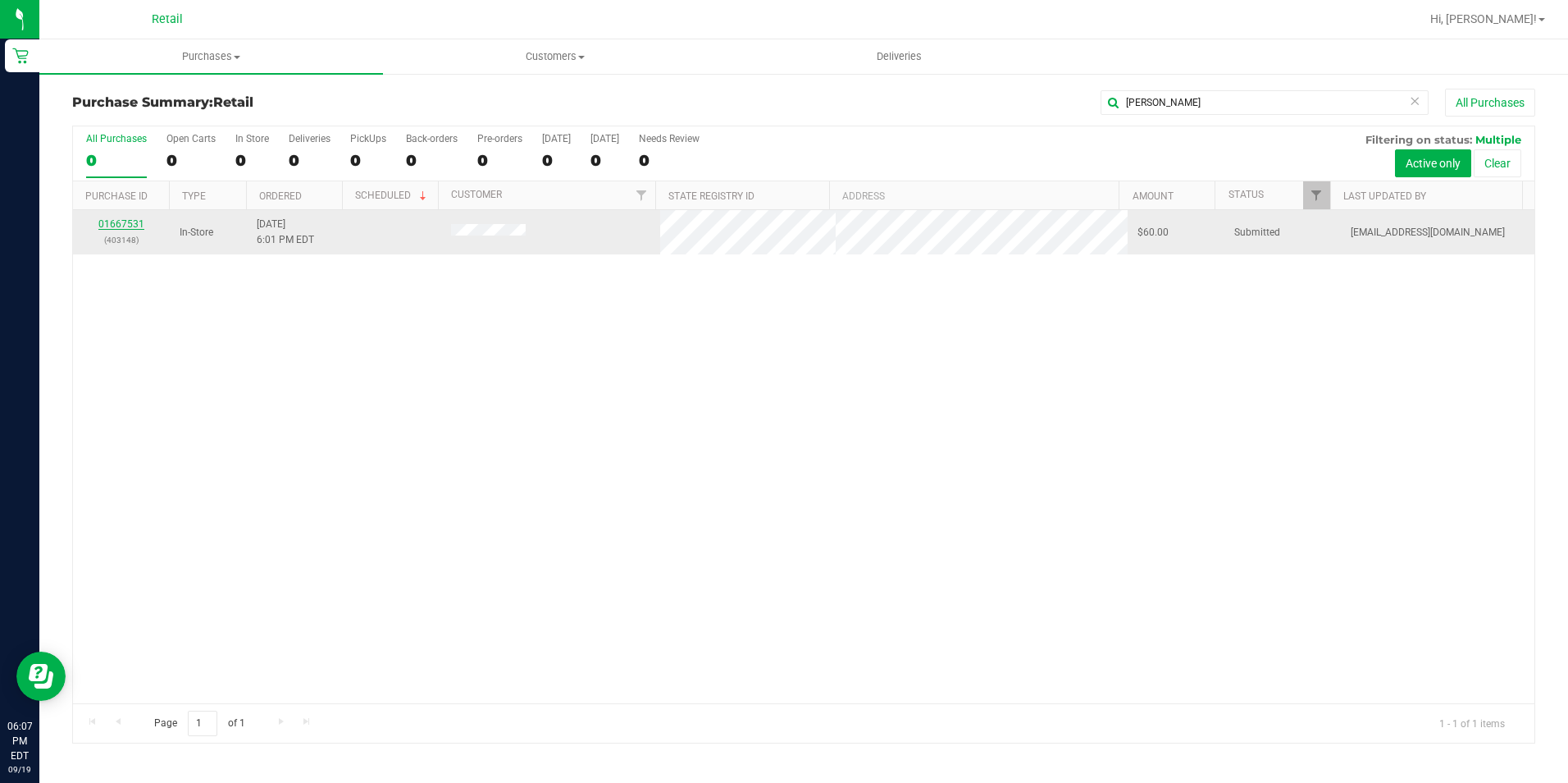
click at [114, 220] on link "01667531" at bounding box center [121, 224] width 46 height 11
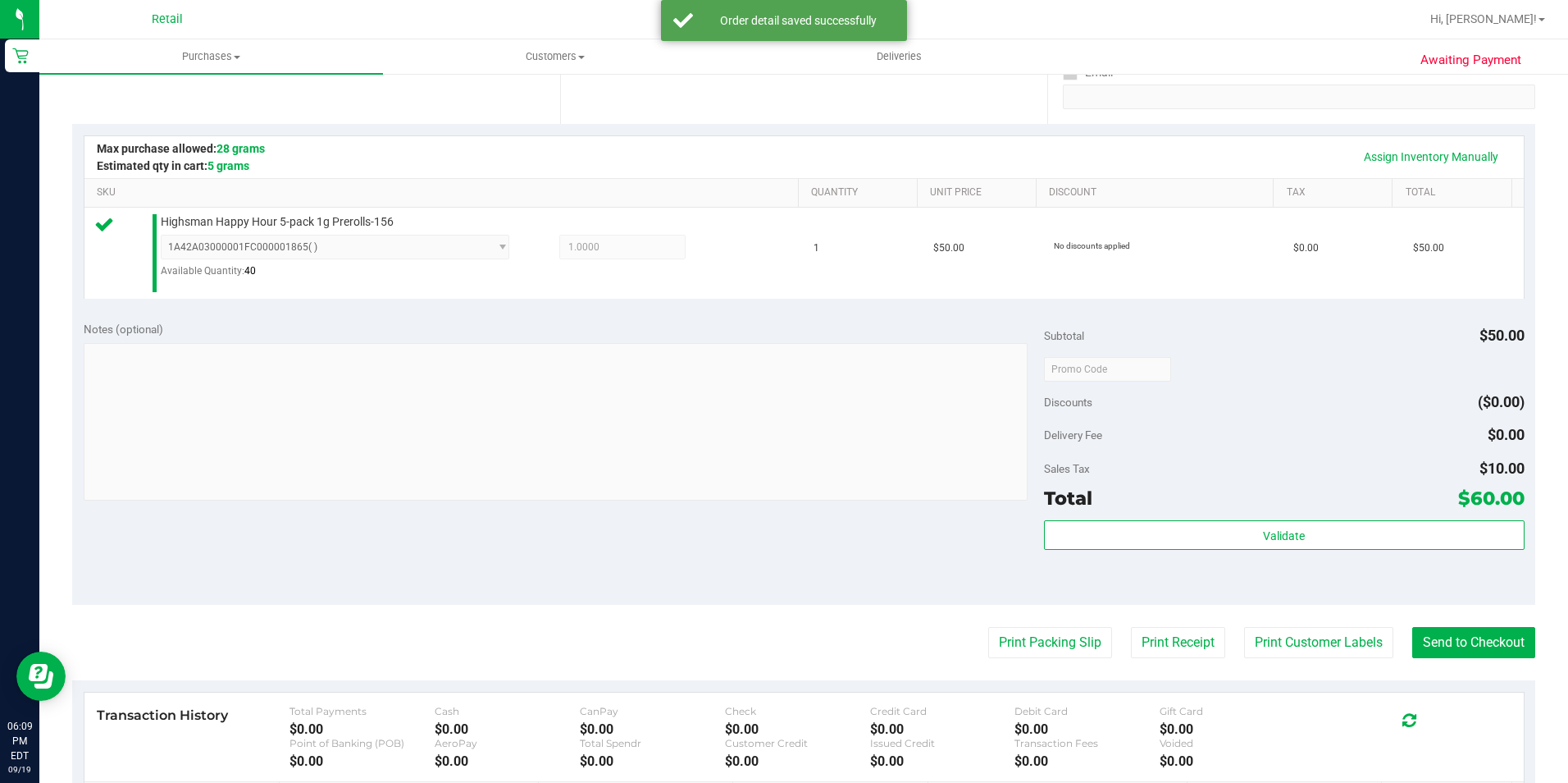
scroll to position [329, 0]
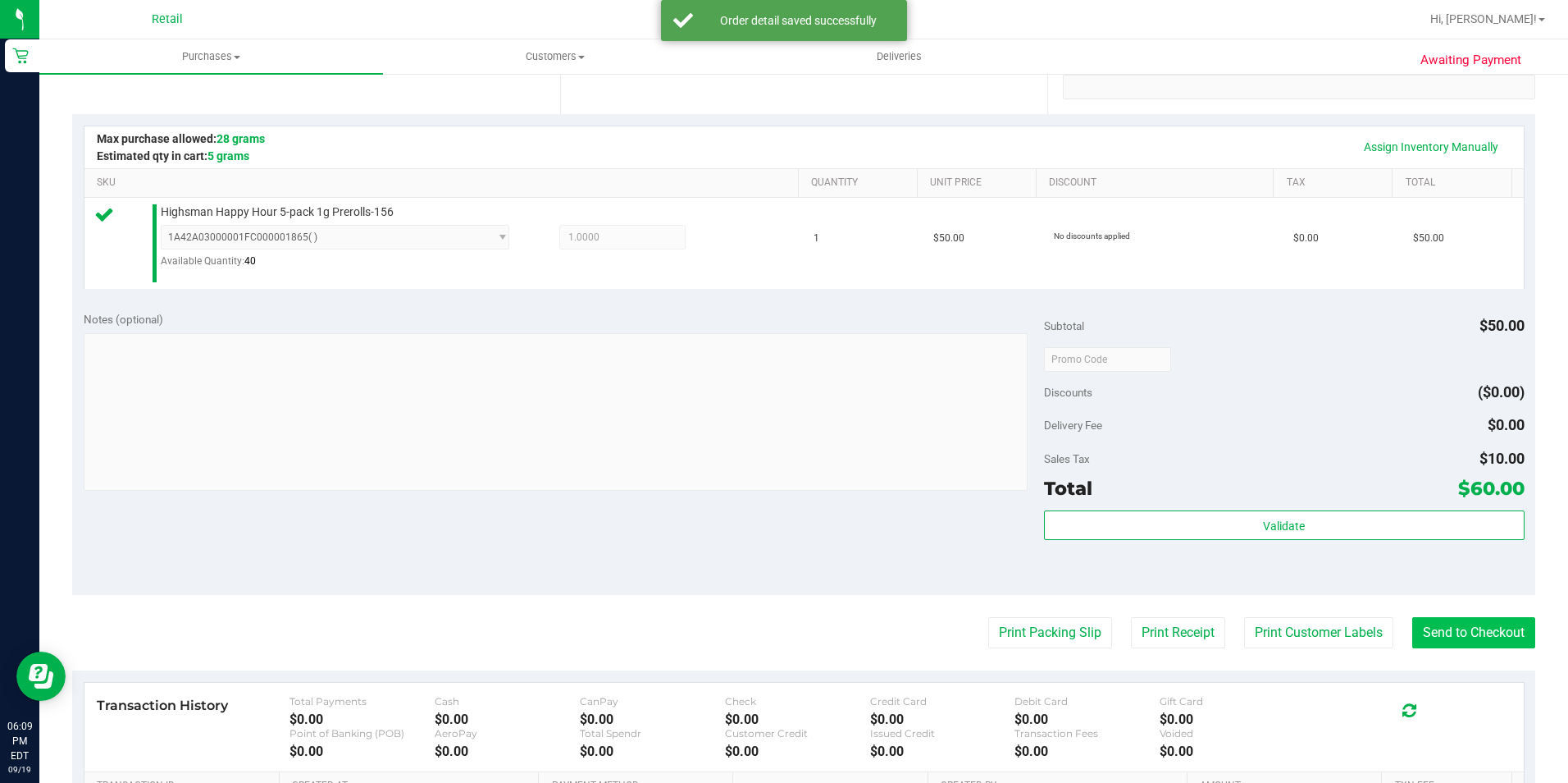
click at [1472, 658] on purchase-details "Back Edit Purchase Cancel Purchase View Profile # 01667531 Med | Rec METRC ID: …" at bounding box center [803, 368] width 1463 height 1217
click at [1478, 635] on button "Send to Checkout" at bounding box center [1473, 633] width 123 height 31
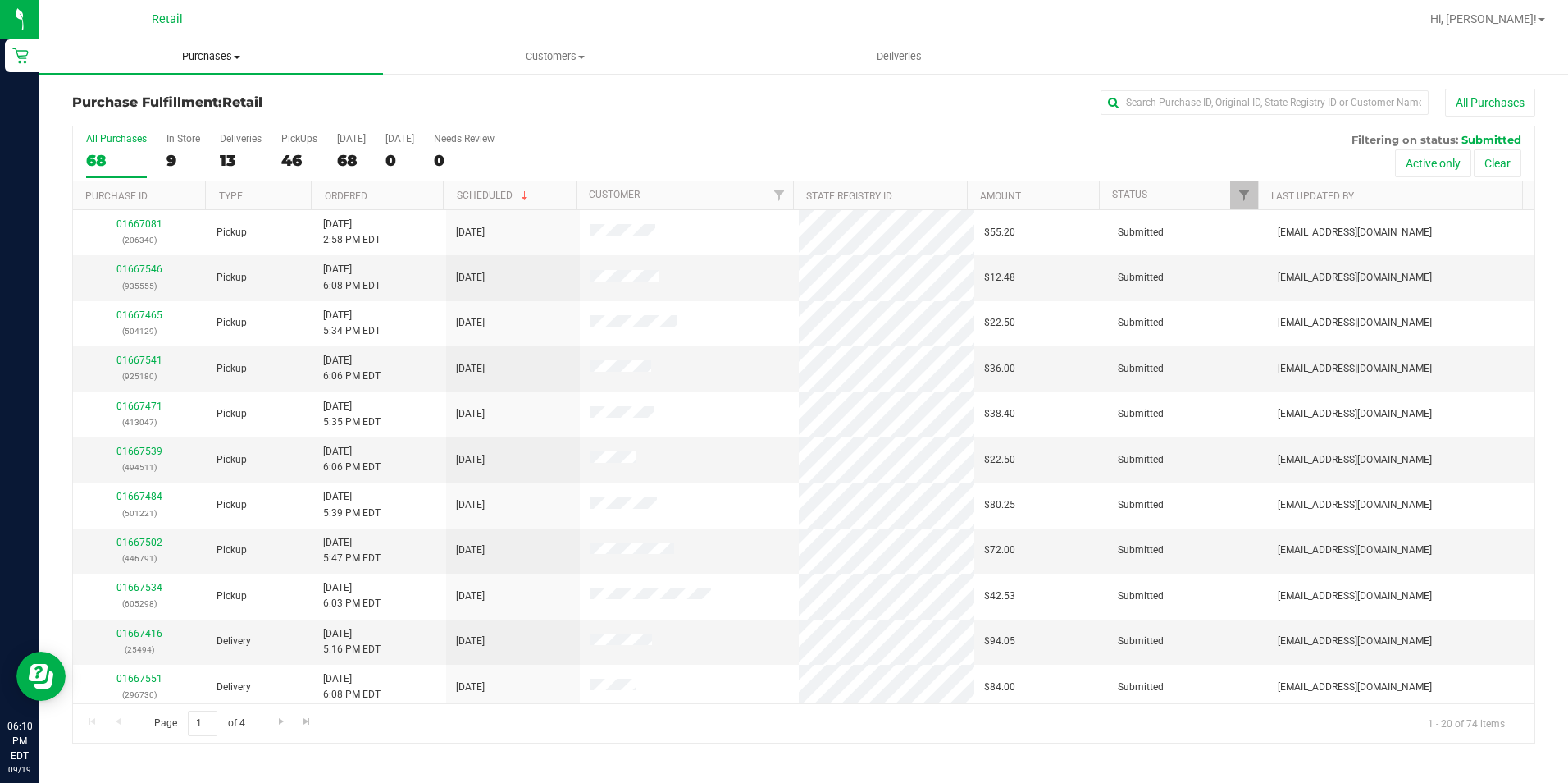
click at [223, 51] on span "Purchases" at bounding box center [211, 56] width 343 height 15
click at [200, 97] on span "Summary of purchases" at bounding box center [124, 98] width 168 height 14
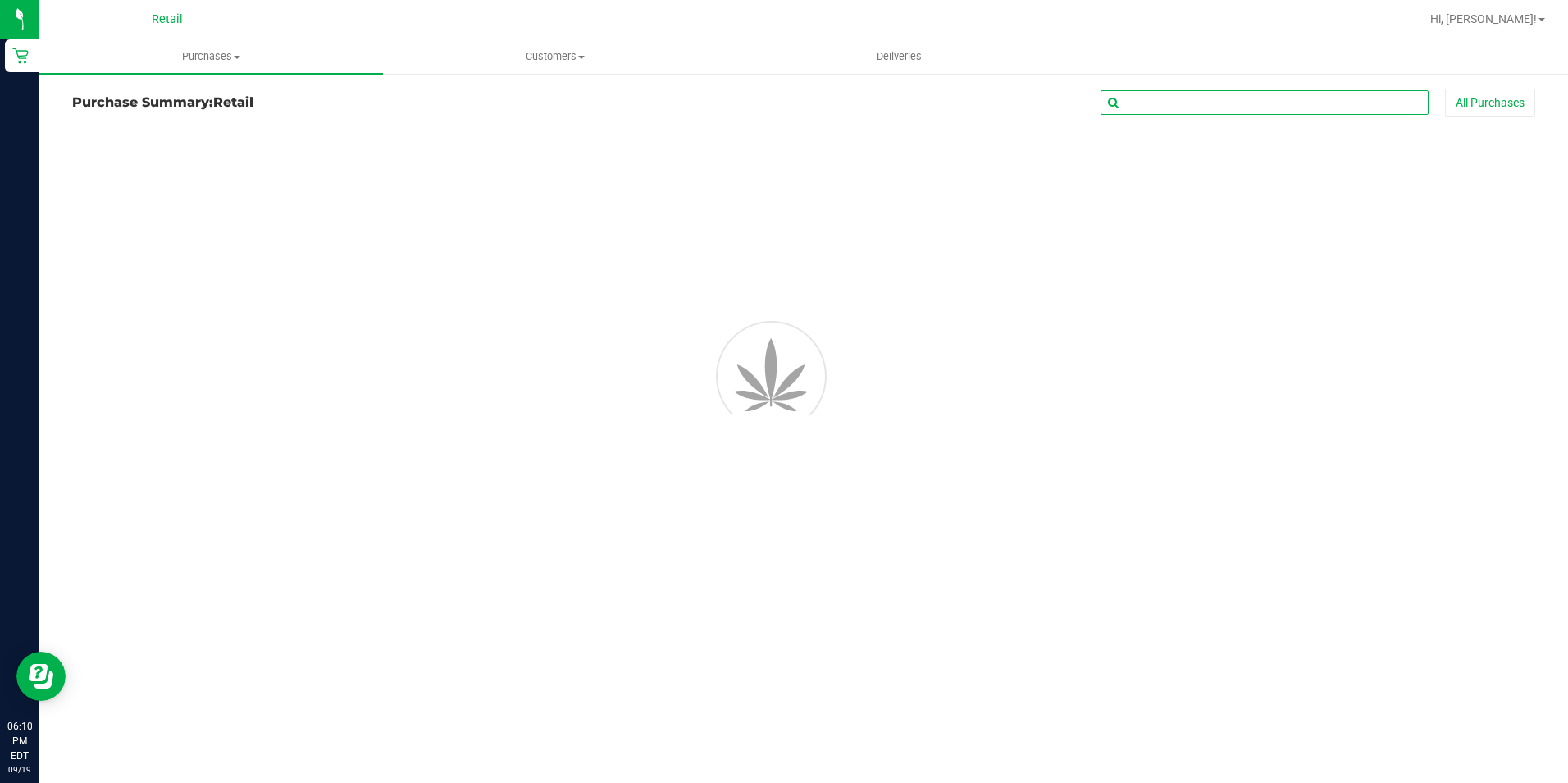
click at [1189, 108] on input "text" at bounding box center [1265, 103] width 328 height 25
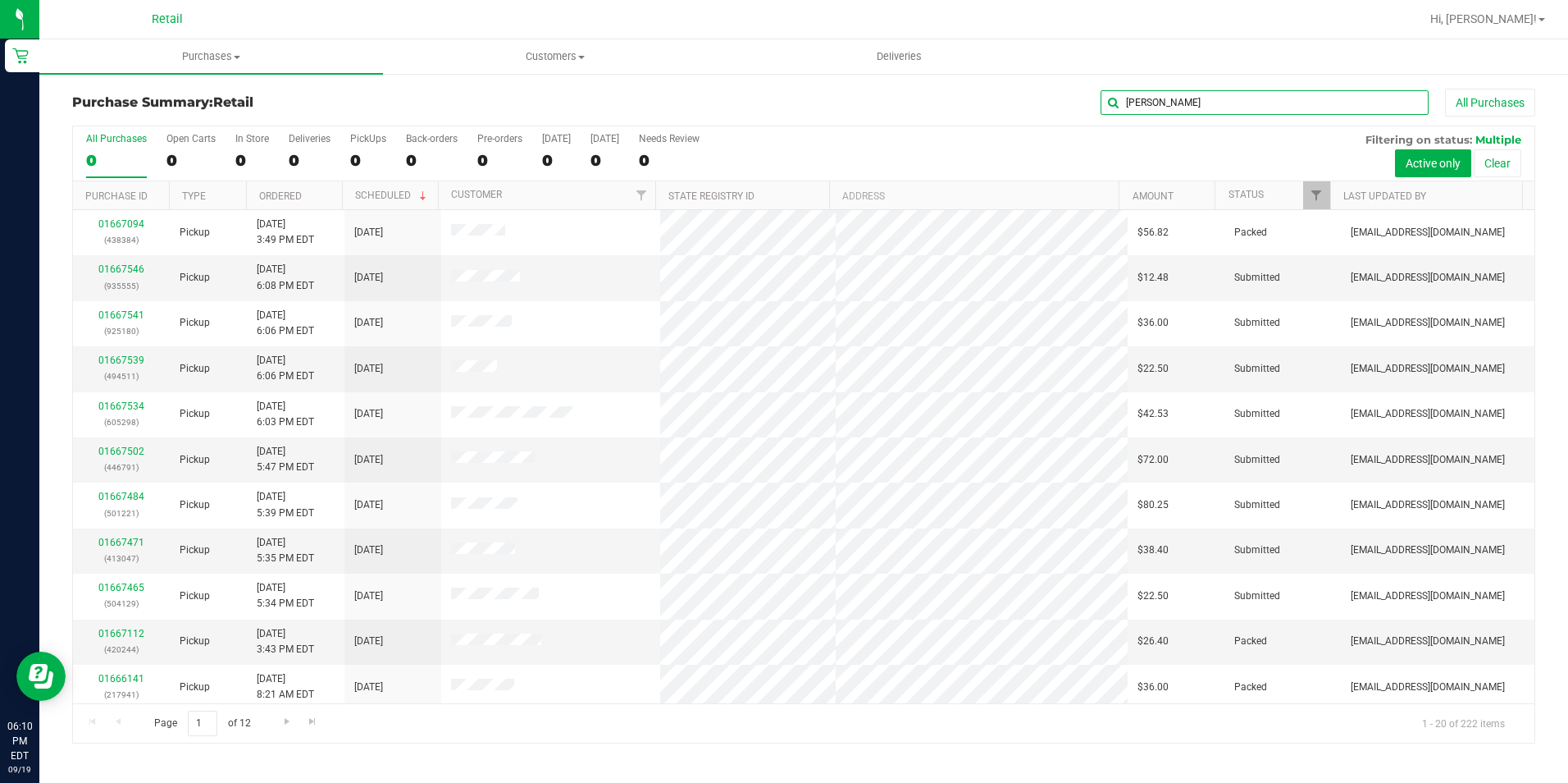
type input "alex"
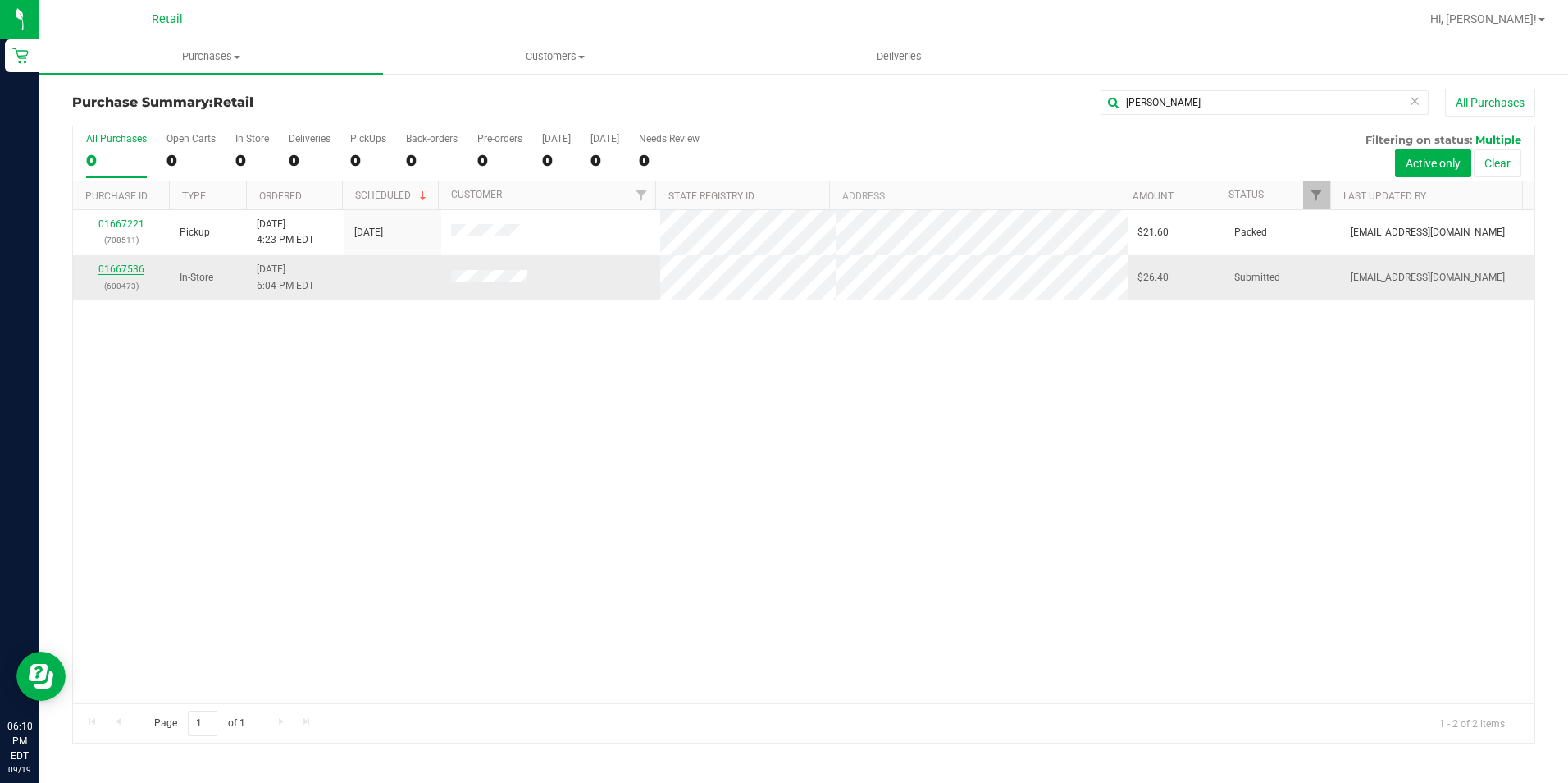
click at [120, 271] on link "01667536" at bounding box center [121, 269] width 46 height 11
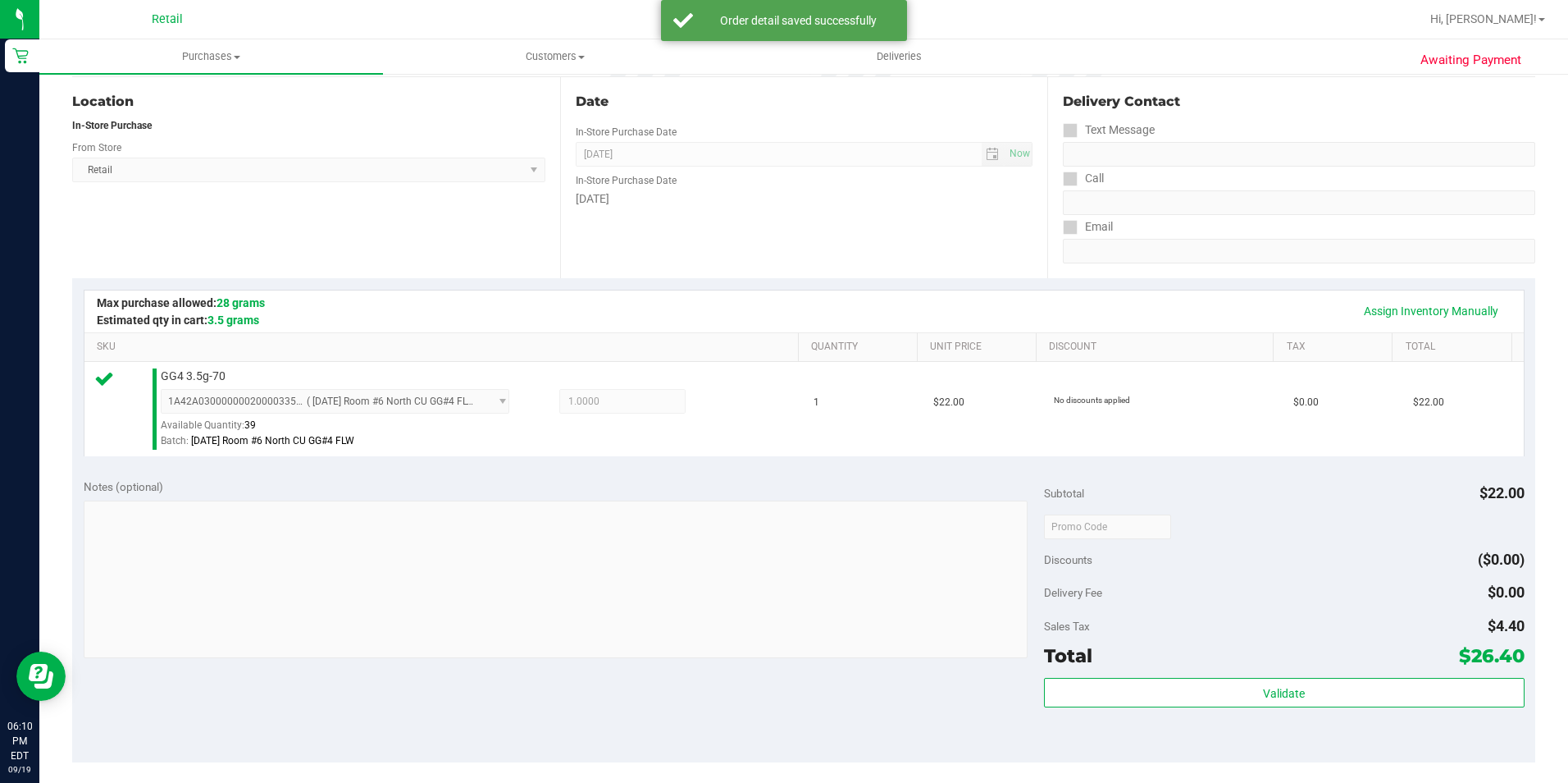
scroll to position [329, 0]
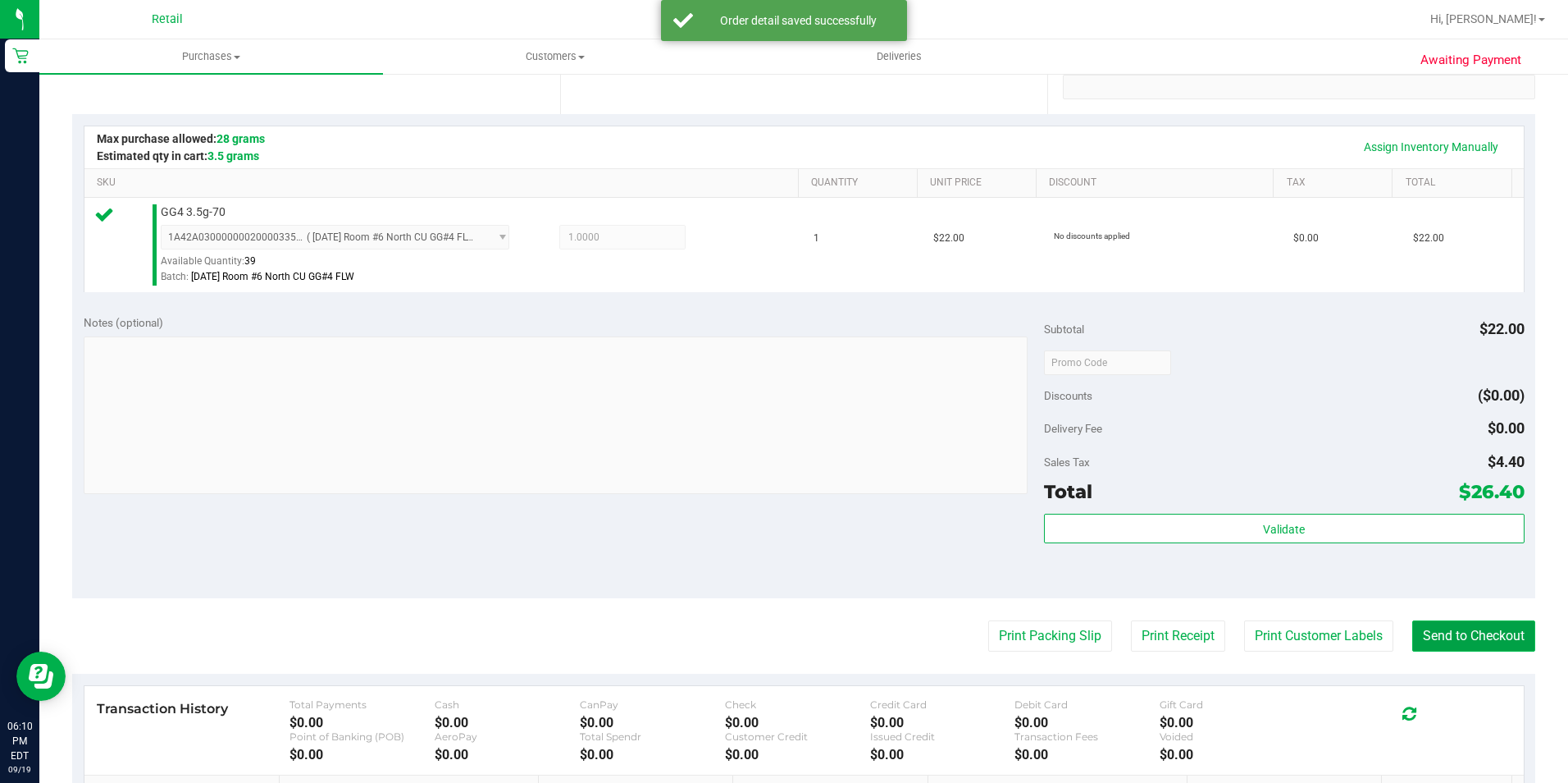
click at [1459, 640] on button "Send to Checkout" at bounding box center [1473, 636] width 123 height 31
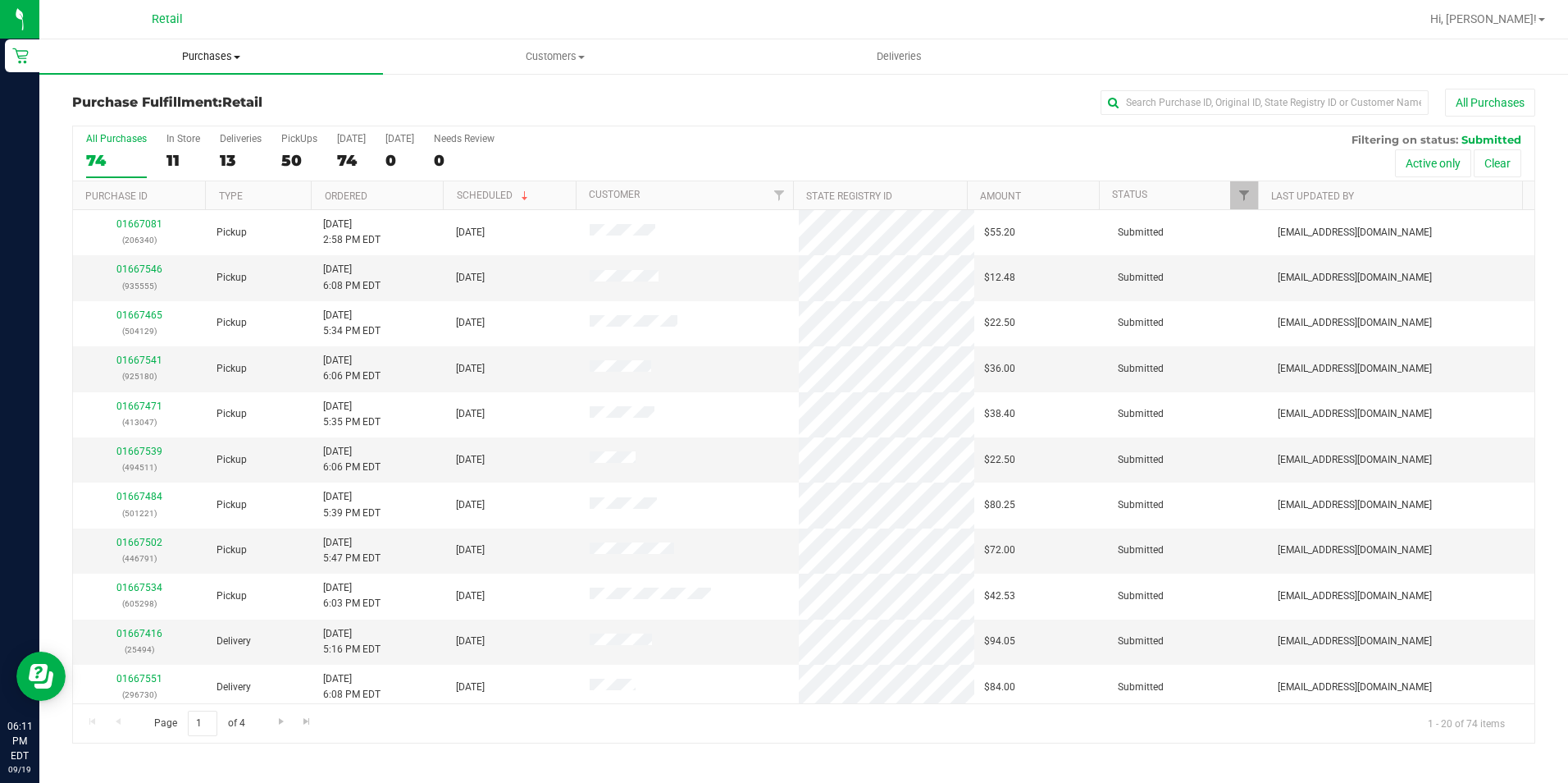
click at [182, 51] on span "Purchases" at bounding box center [211, 56] width 343 height 15
click at [185, 95] on span "Summary of purchases" at bounding box center [124, 98] width 168 height 14
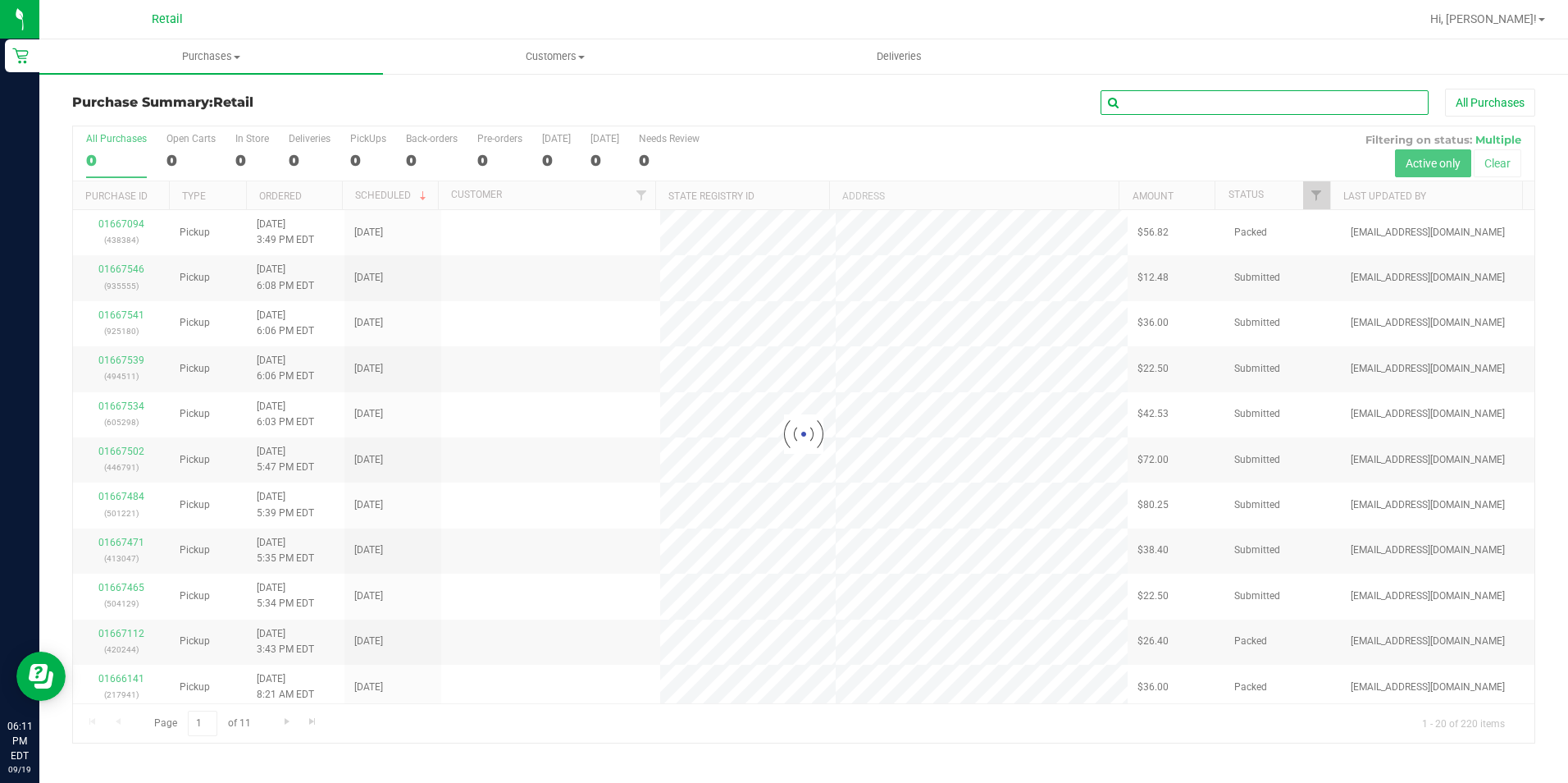
click at [1127, 110] on input "text" at bounding box center [1265, 103] width 328 height 25
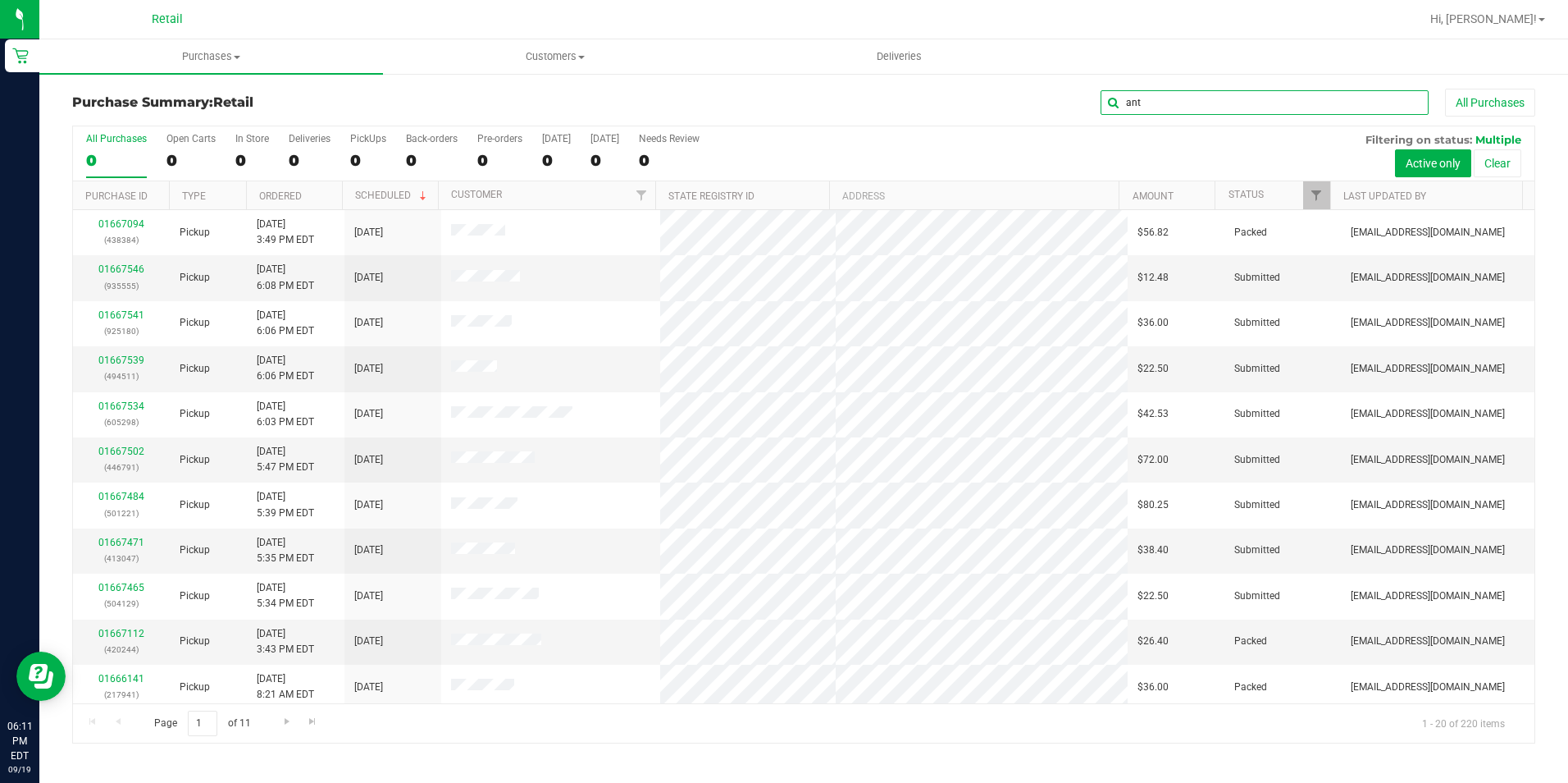
type input "ant"
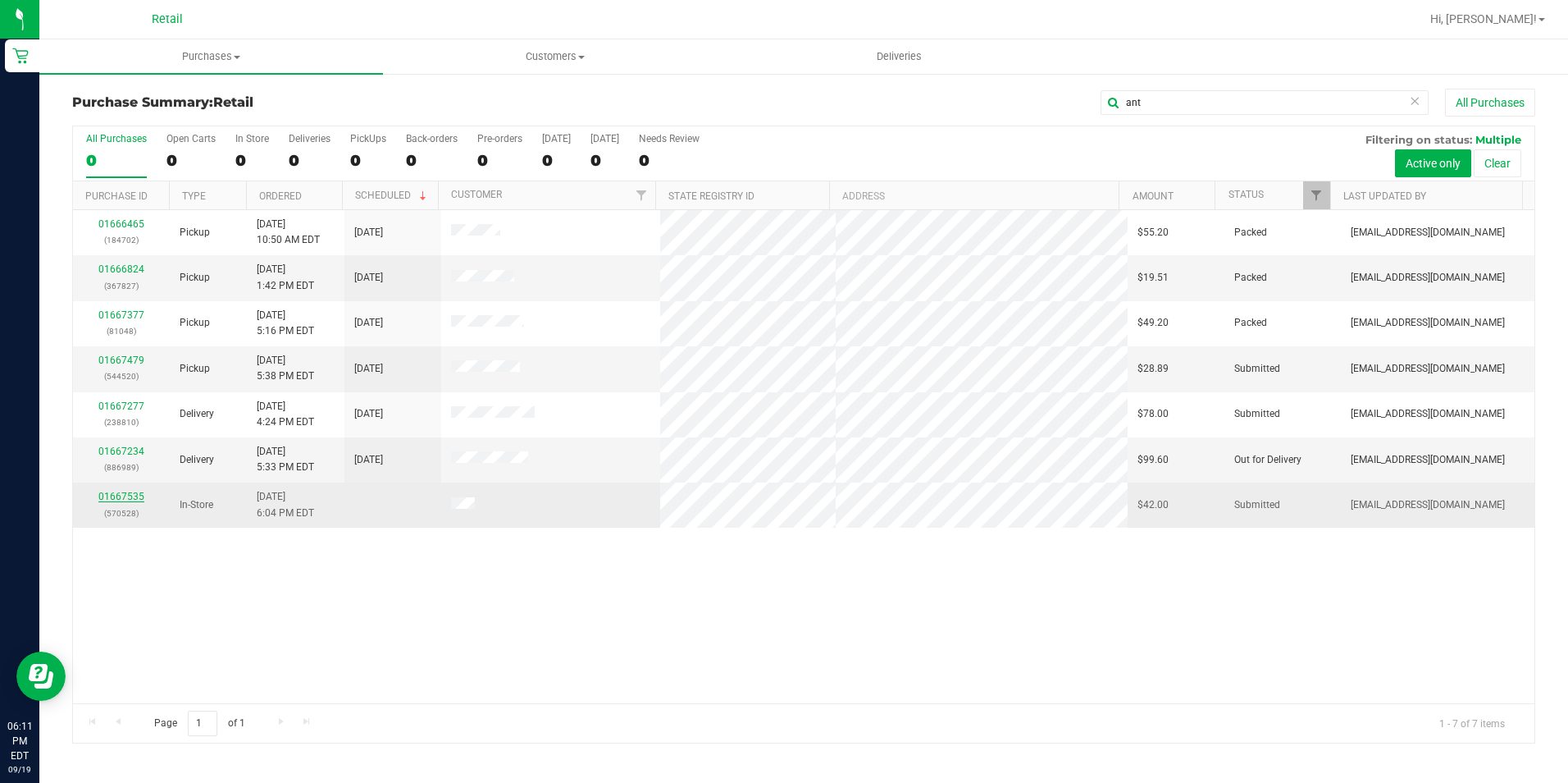
click at [127, 498] on link "01667535" at bounding box center [121, 496] width 46 height 11
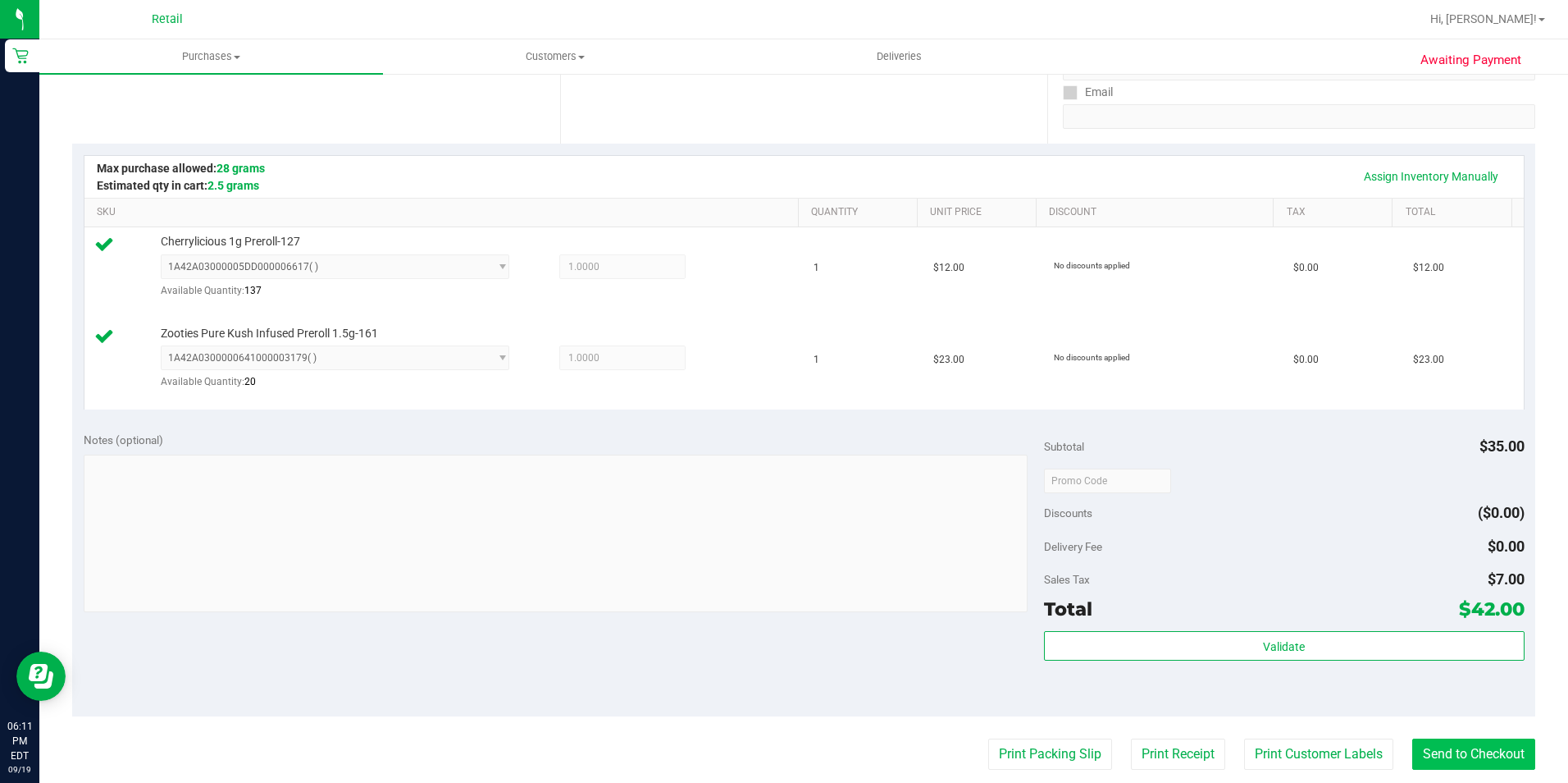
scroll to position [329, 0]
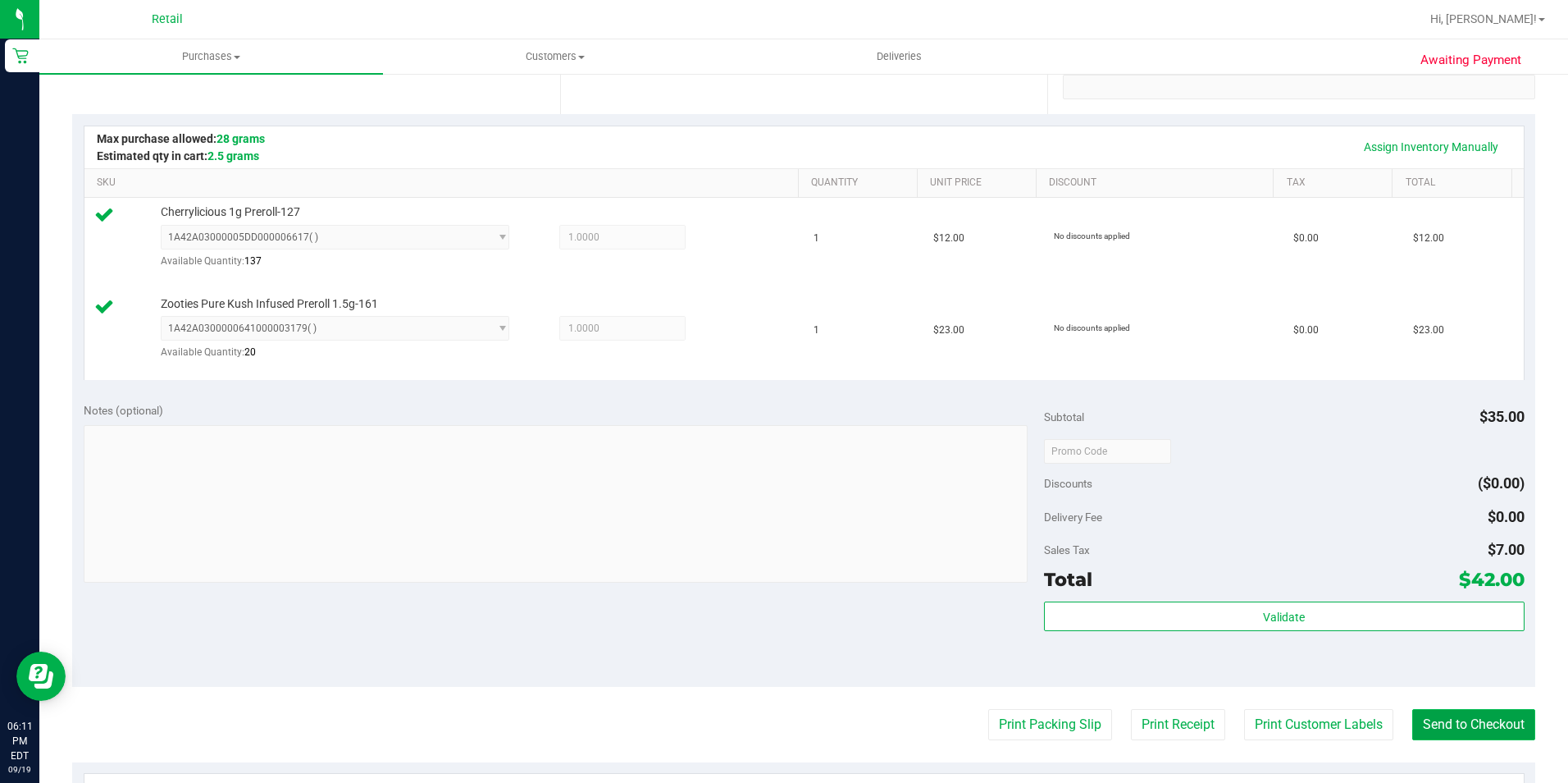
click at [1489, 712] on button "Send to Checkout" at bounding box center [1473, 725] width 123 height 31
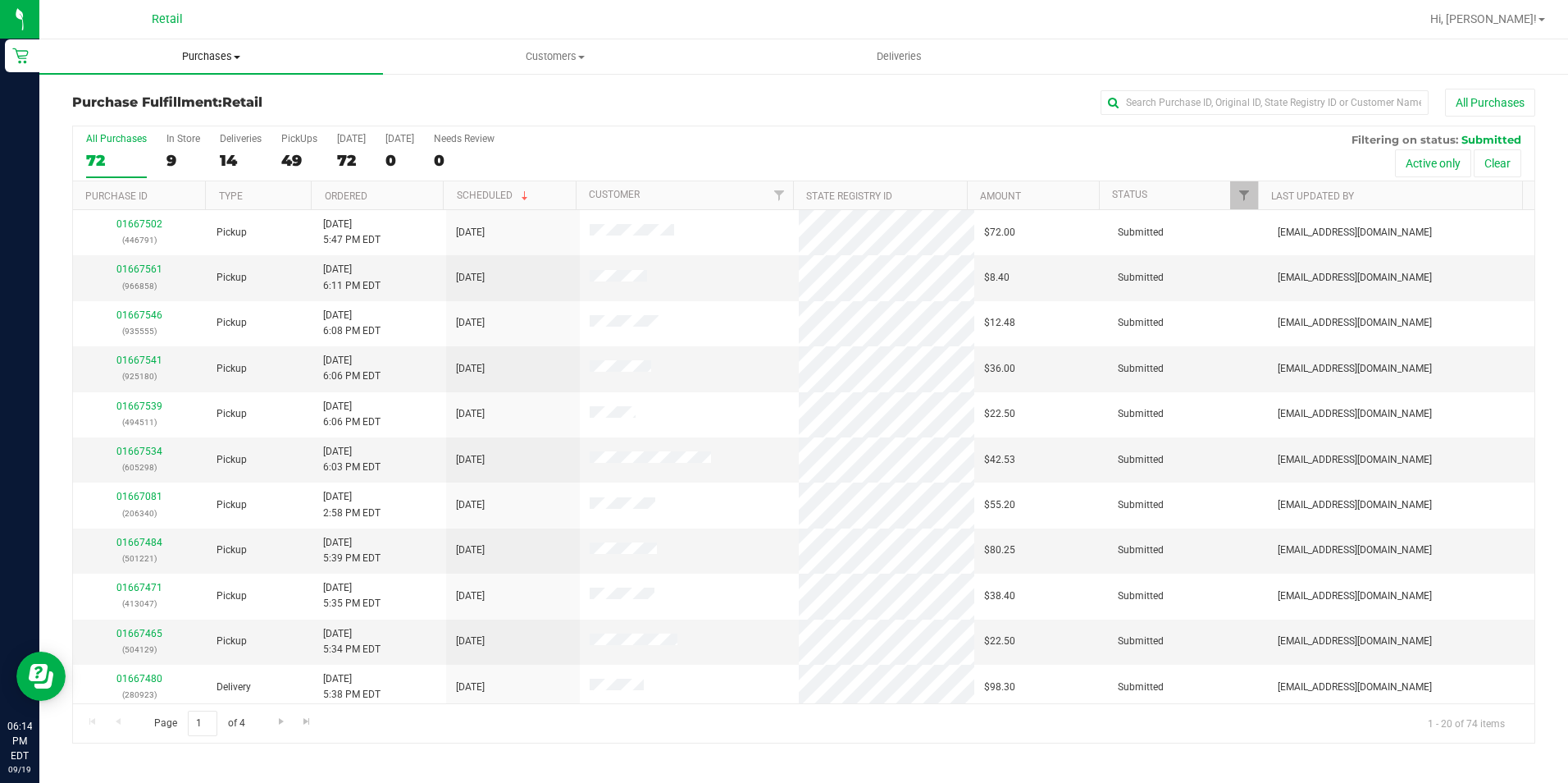
click at [216, 47] on uib-tab-heading "Purchases Summary of purchases Fulfillment All purchases" at bounding box center [211, 56] width 343 height 34
click at [184, 94] on span "Summary of purchases" at bounding box center [124, 98] width 168 height 14
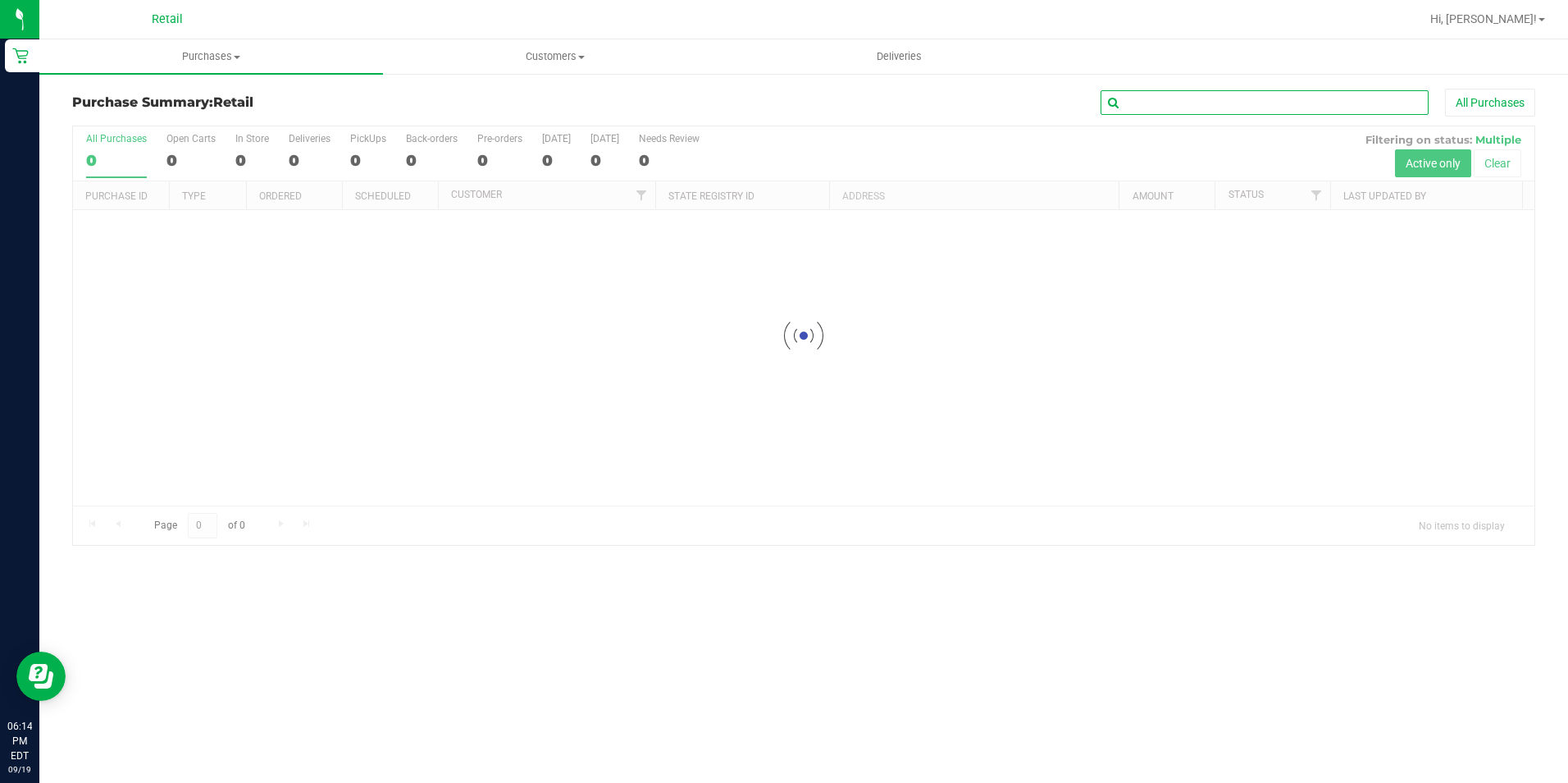
click at [1257, 91] on input "text" at bounding box center [1265, 103] width 328 height 25
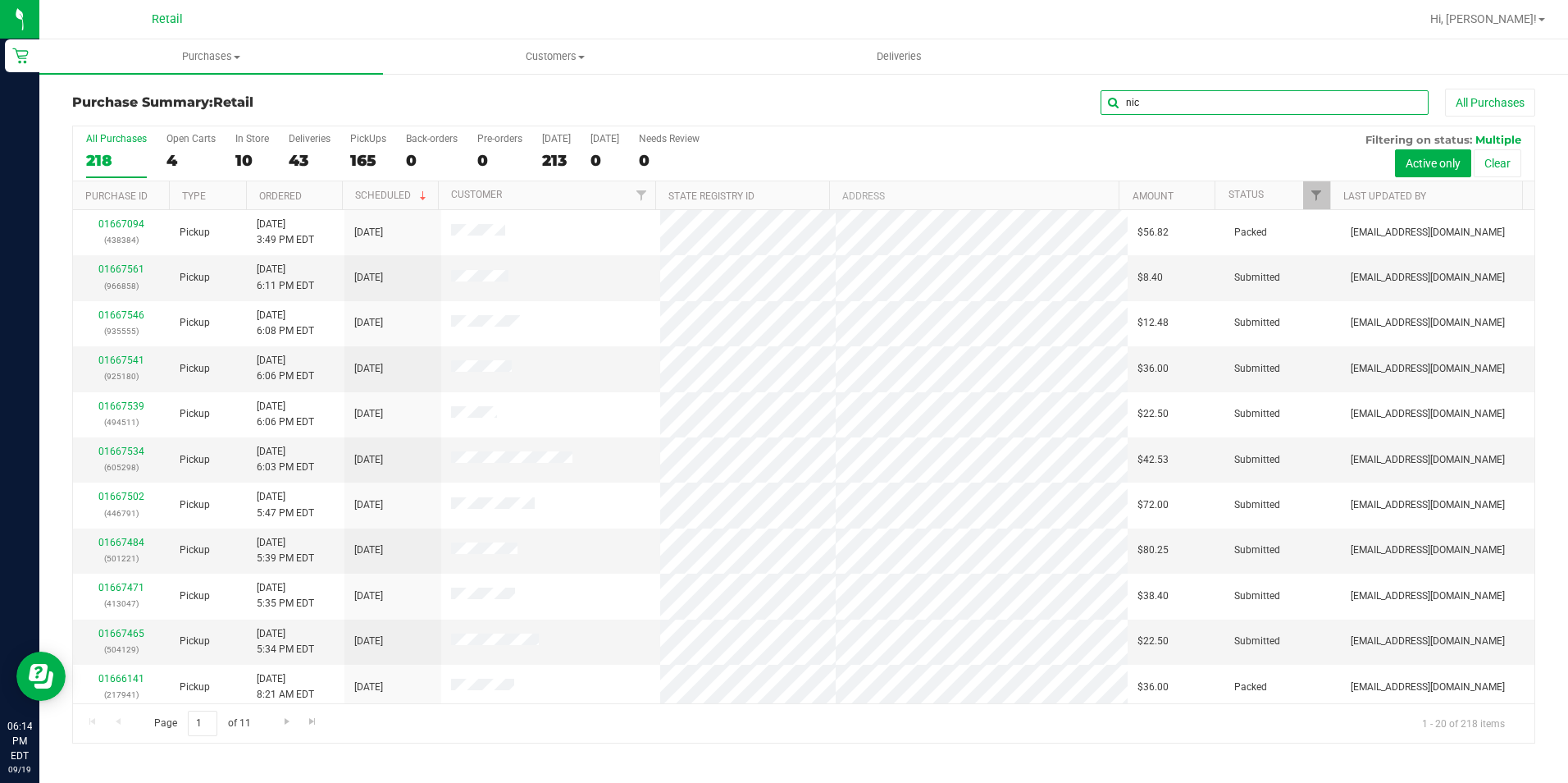
type input "nic"
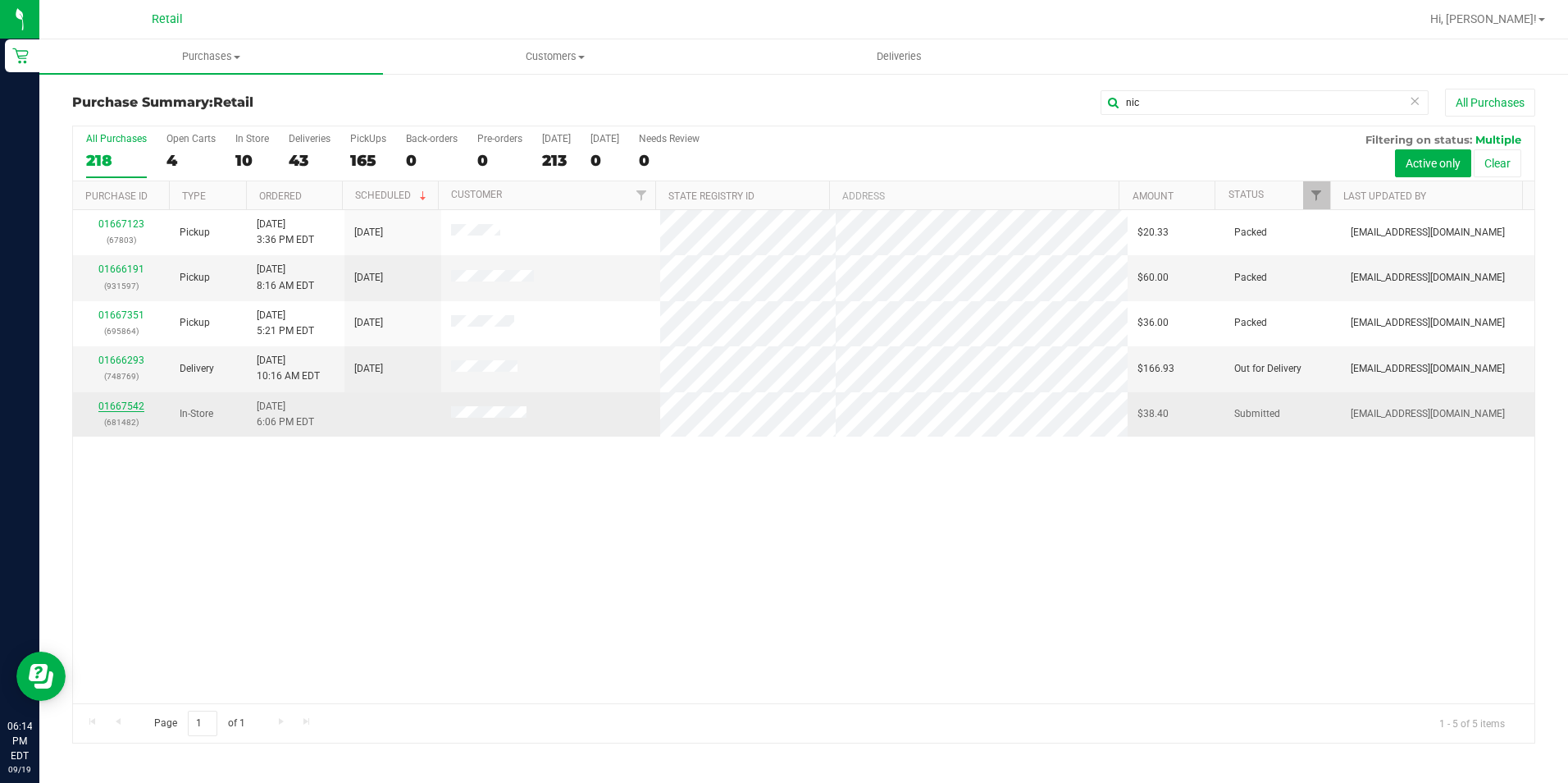
click at [129, 403] on link "01667542" at bounding box center [121, 406] width 46 height 11
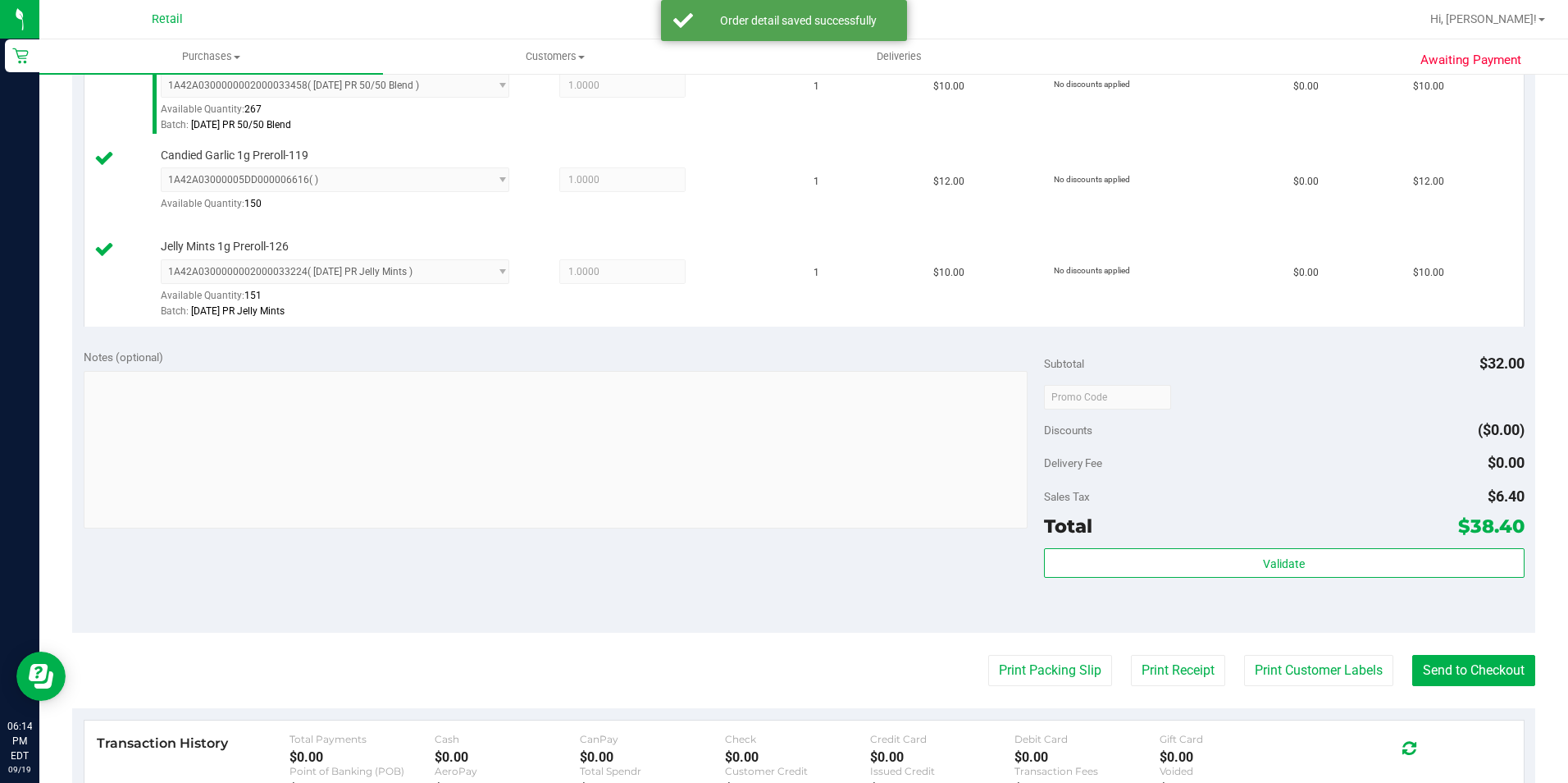
scroll to position [574, 0]
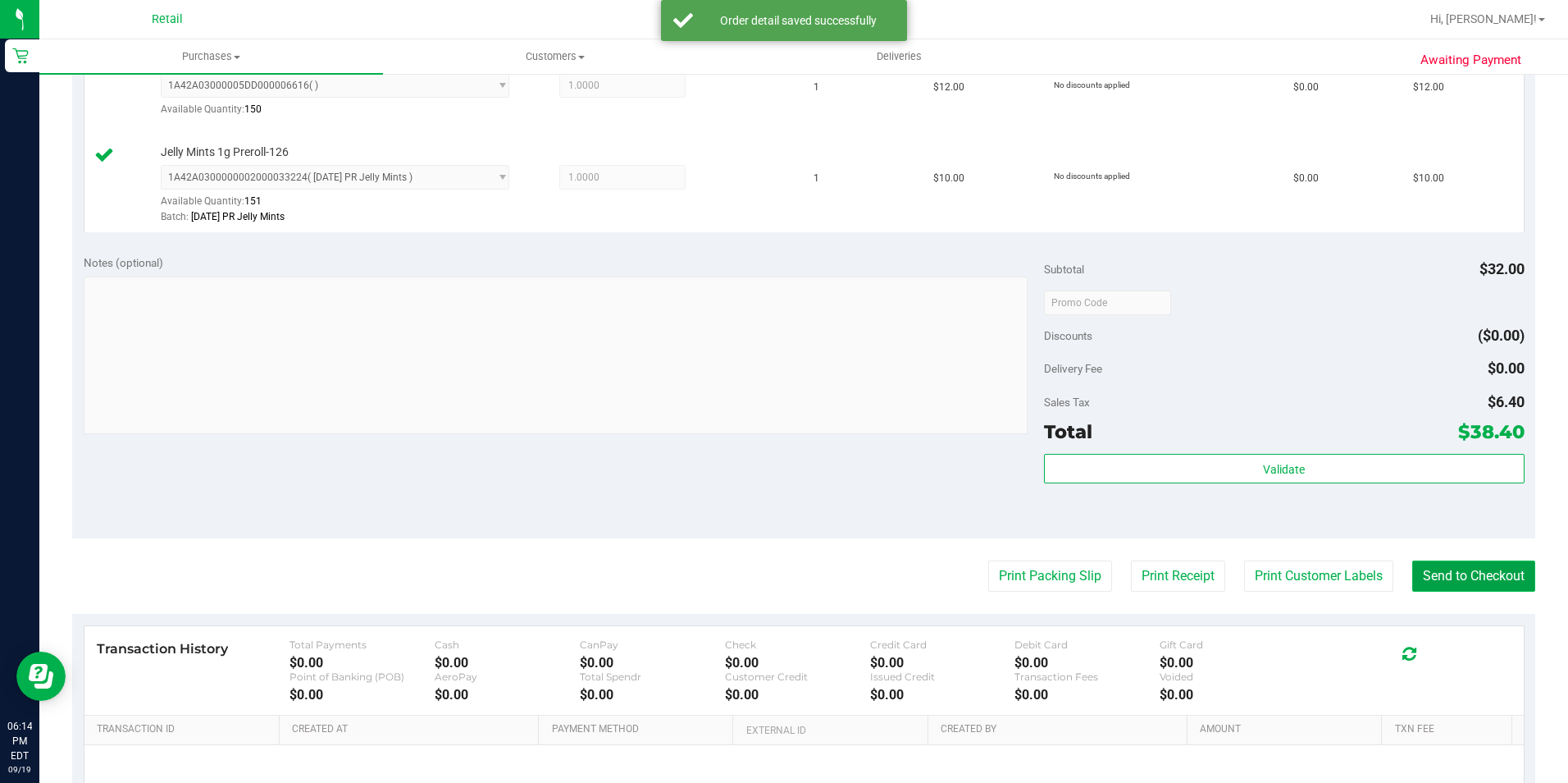
click at [1415, 582] on button "Send to Checkout" at bounding box center [1473, 576] width 123 height 31
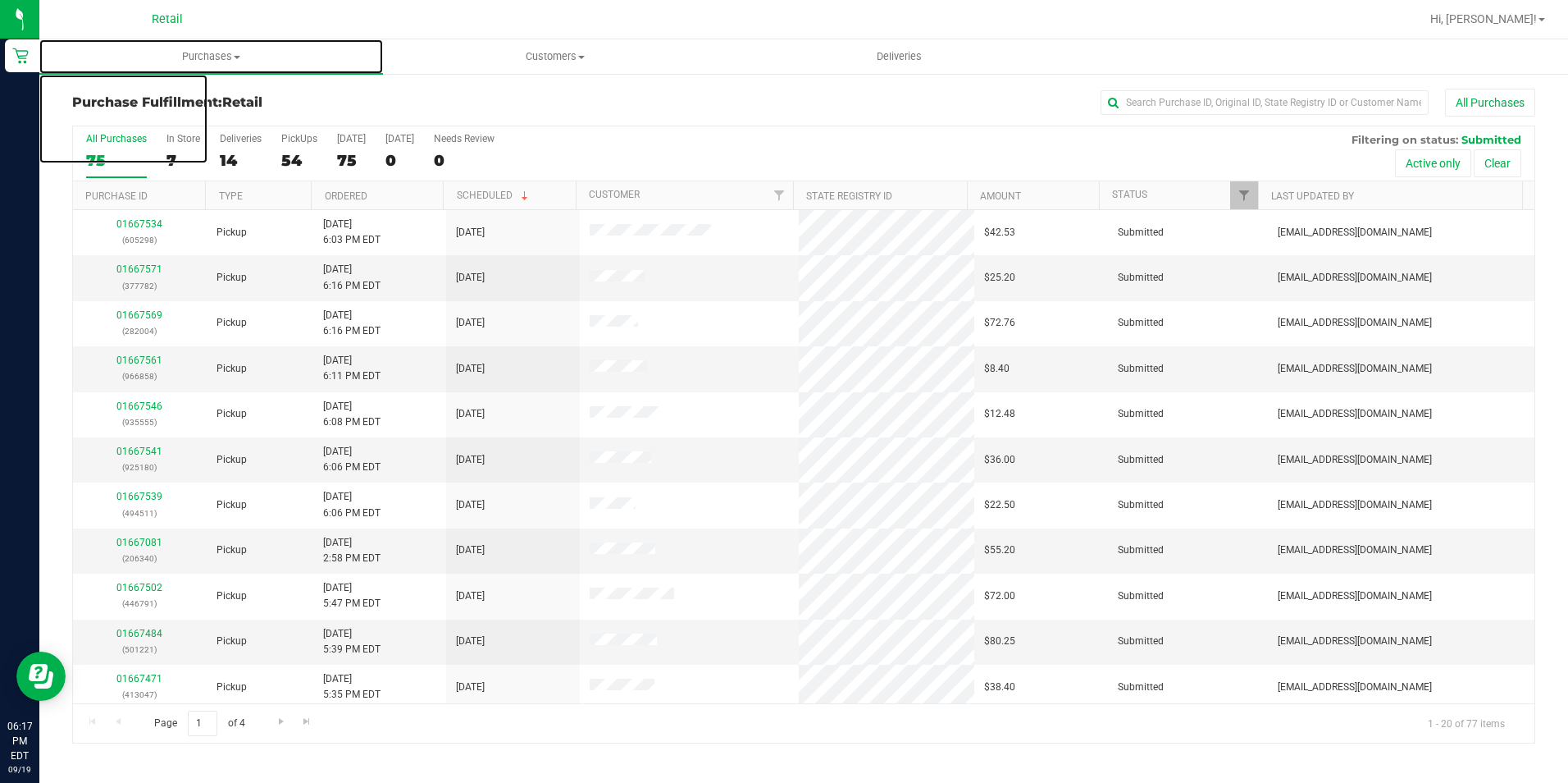
drag, startPoint x: 225, startPoint y: 56, endPoint x: 396, endPoint y: 84, distance: 173.3
click at [225, 56] on span "Purchases" at bounding box center [211, 56] width 343 height 15
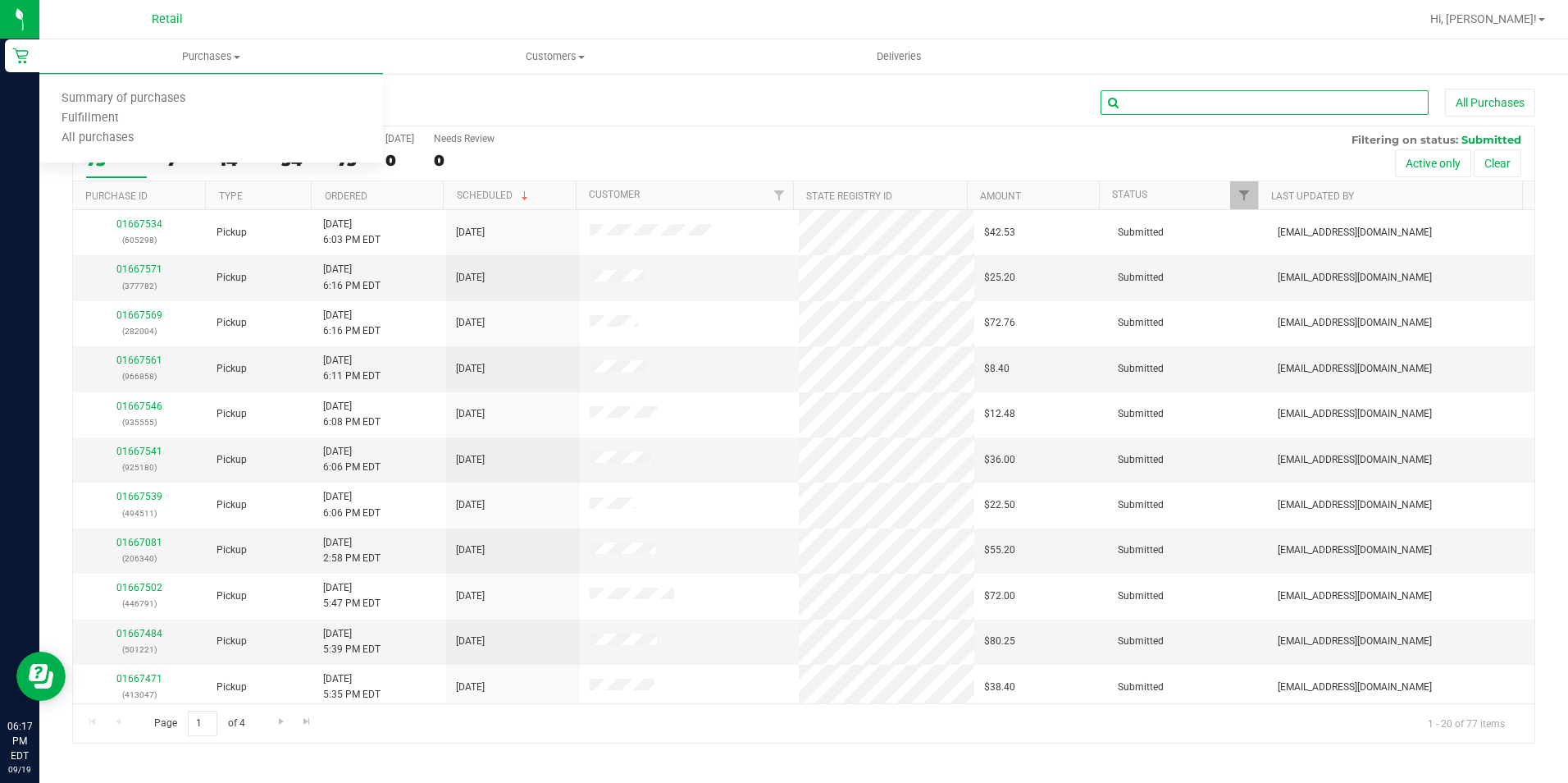
click at [1142, 99] on input "text" at bounding box center [1265, 103] width 328 height 25
type input "david"
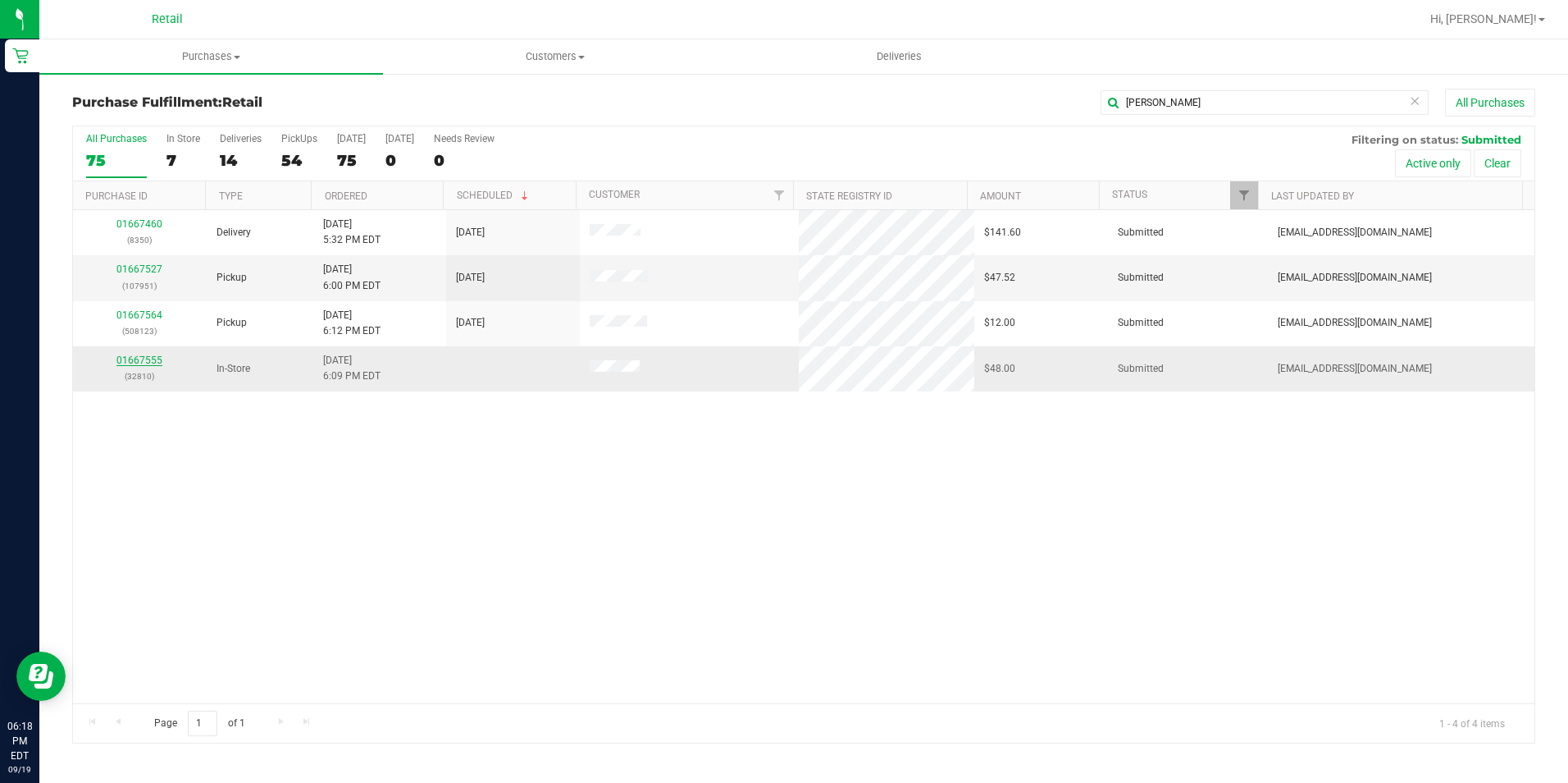
click at [132, 359] on link "01667555" at bounding box center [140, 360] width 46 height 11
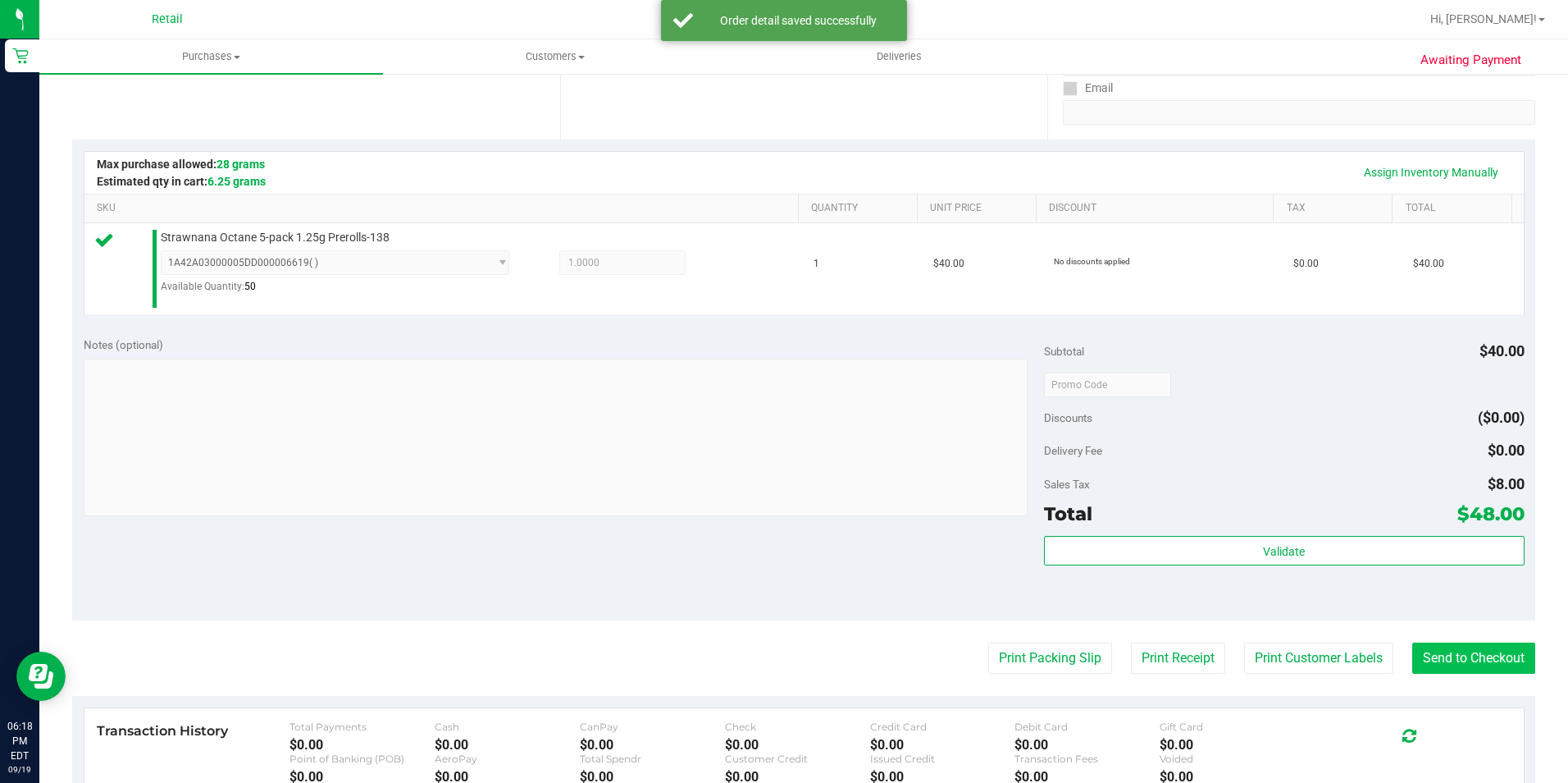
scroll to position [329, 0]
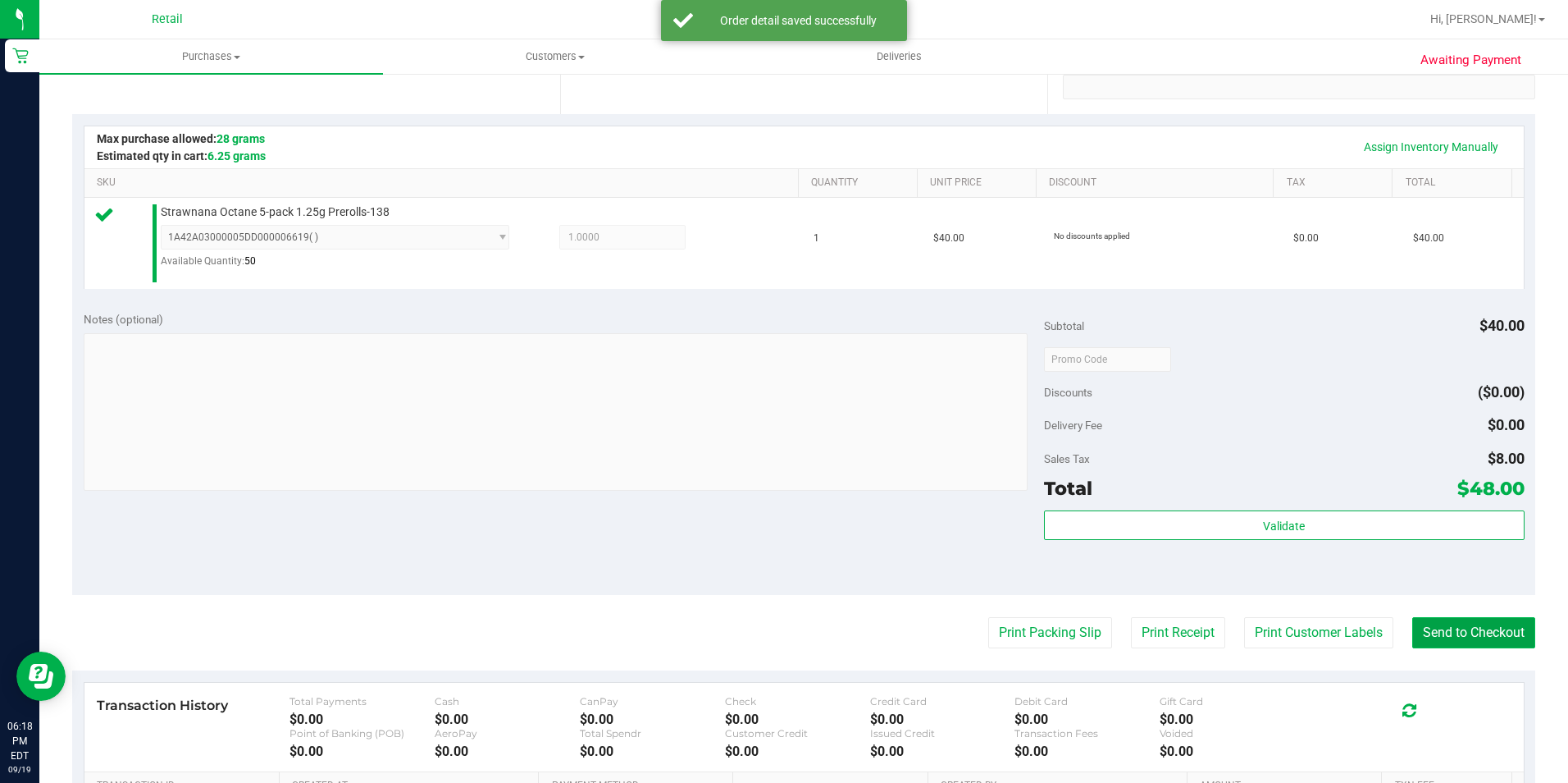
click at [1440, 643] on button "Send to Checkout" at bounding box center [1473, 633] width 123 height 31
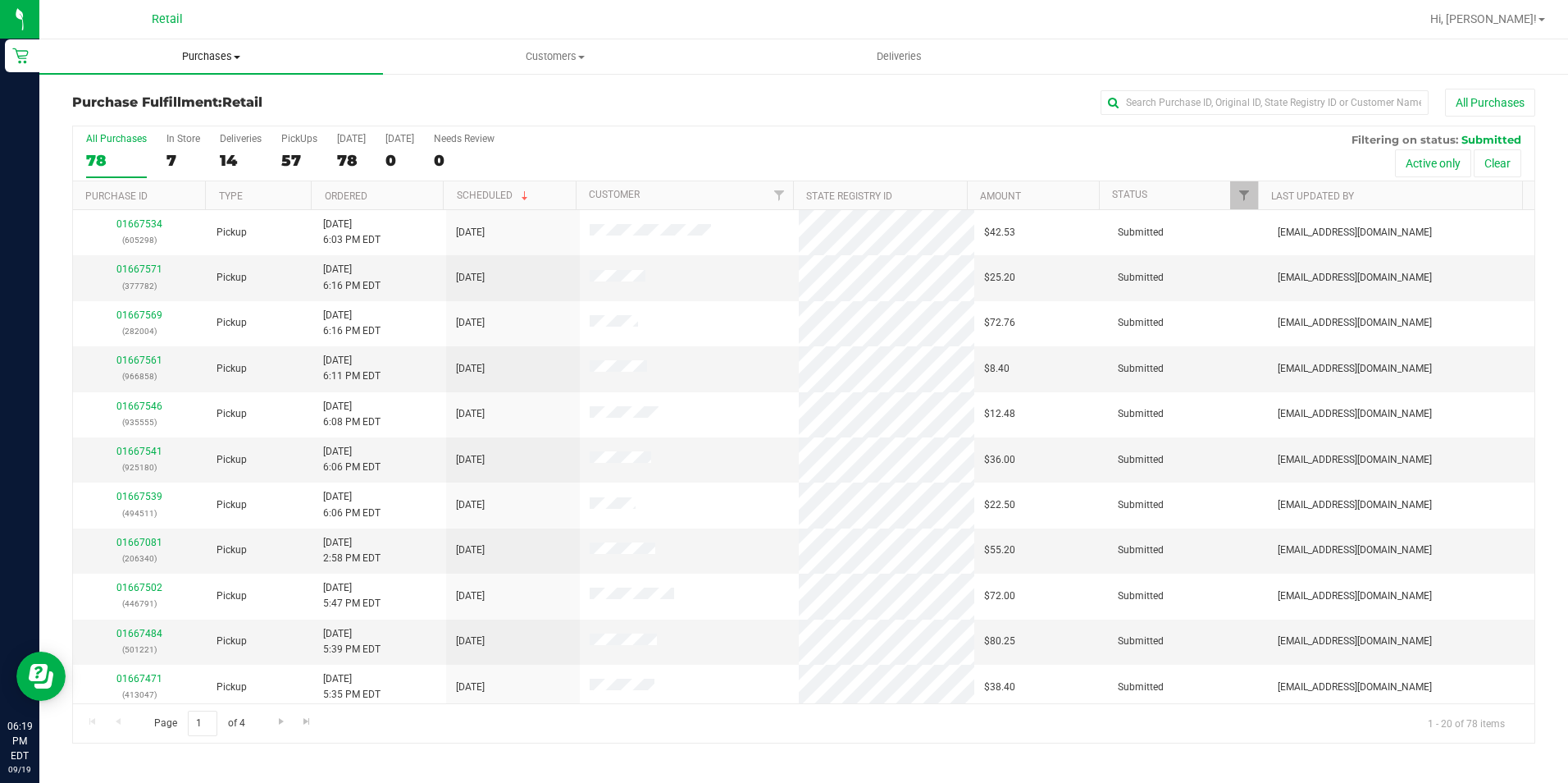
click at [229, 61] on span "Purchases" at bounding box center [211, 56] width 343 height 15
click at [184, 97] on span "Summary of purchases" at bounding box center [124, 98] width 168 height 14
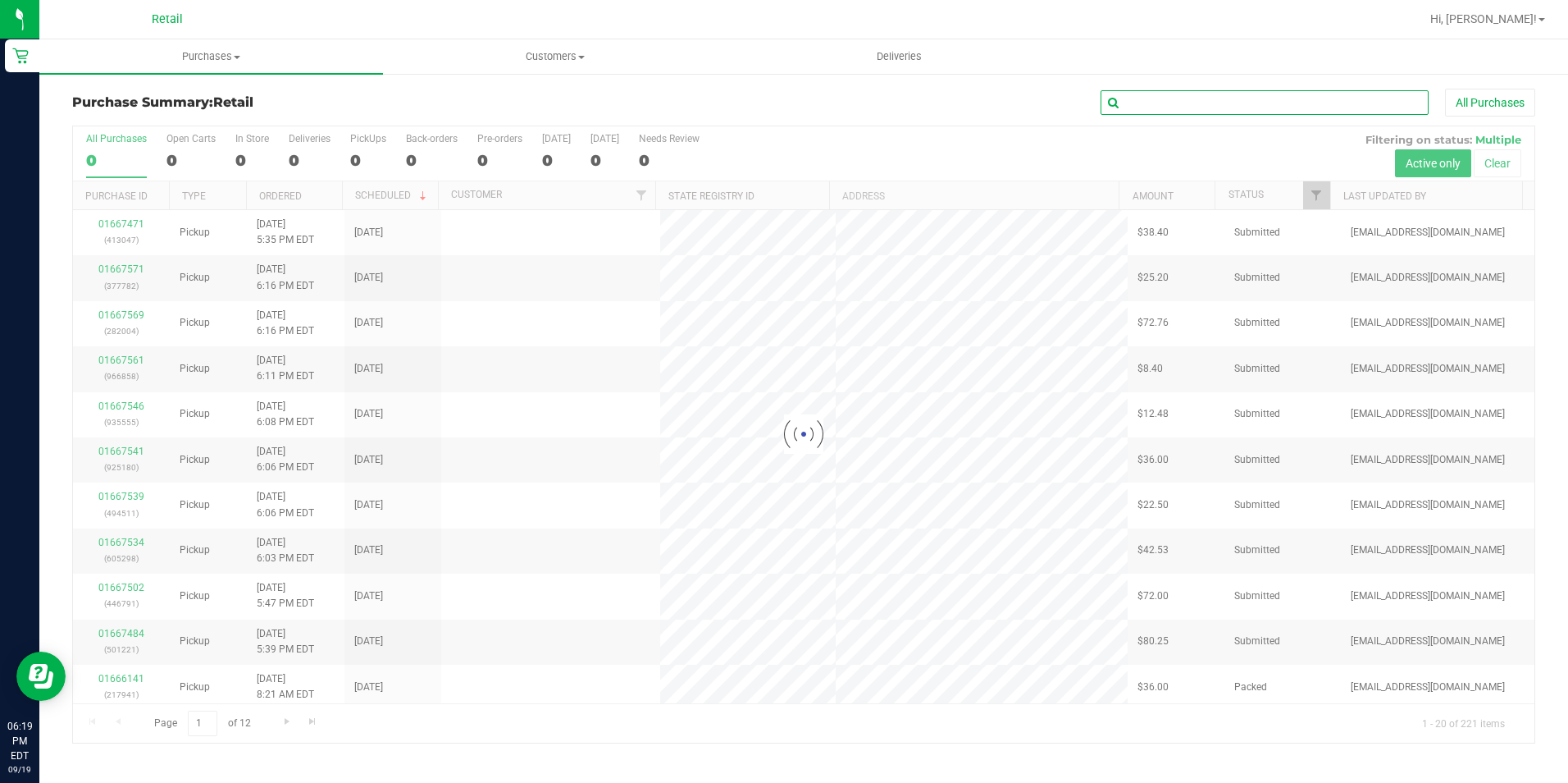
click at [1135, 105] on input "text" at bounding box center [1265, 103] width 328 height 25
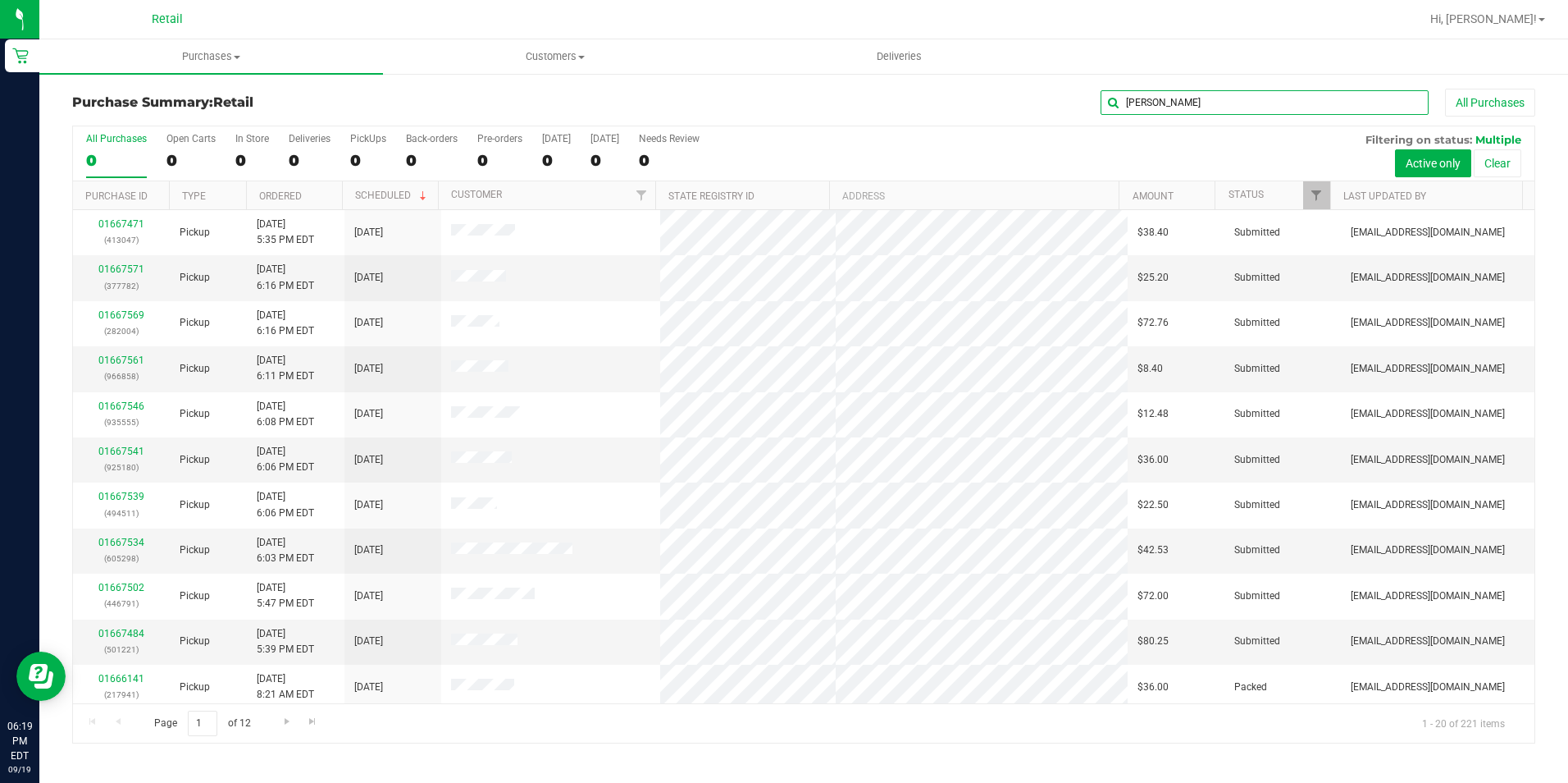
type input "dennis"
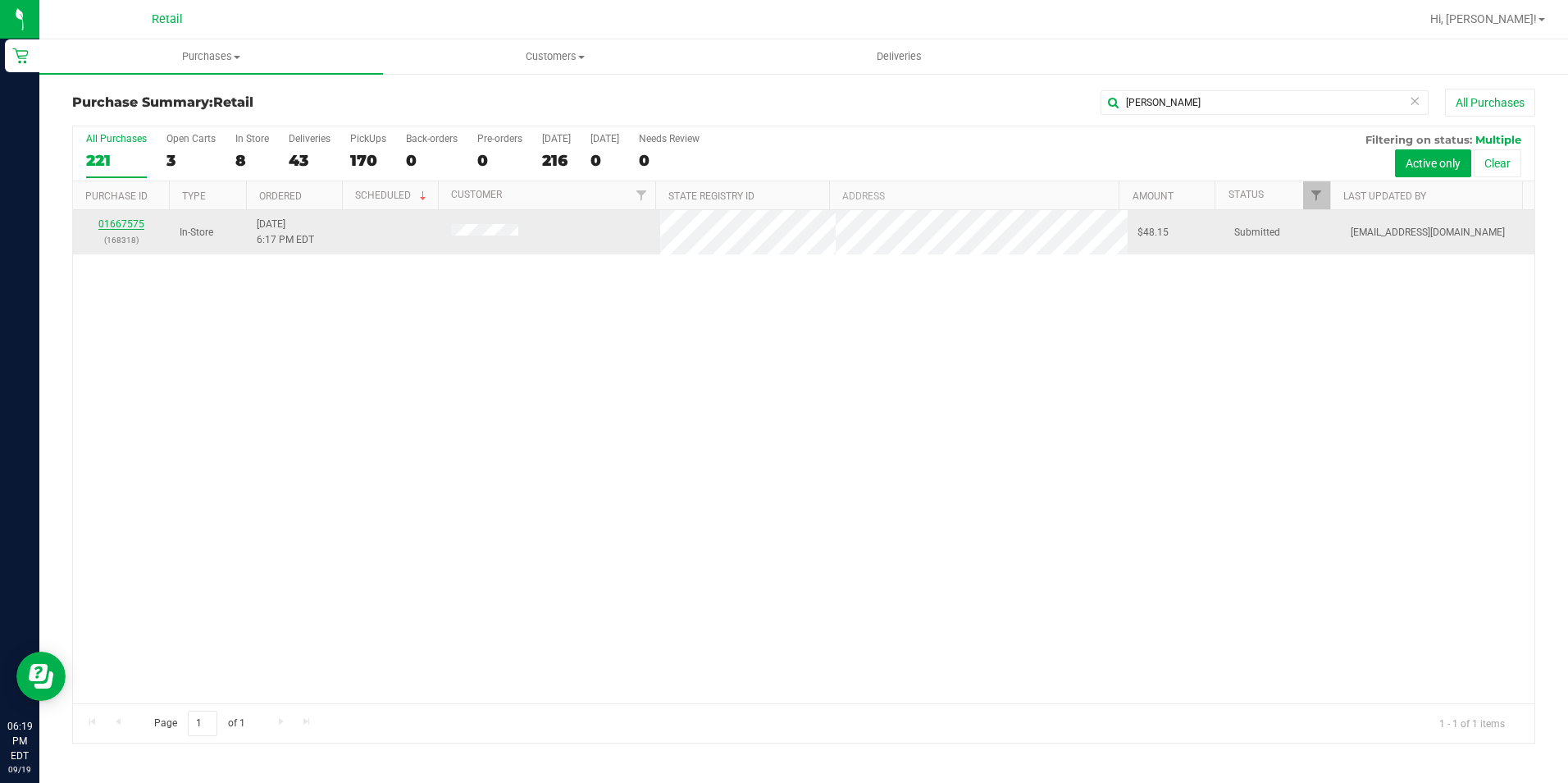
click at [130, 227] on link "01667575" at bounding box center [121, 224] width 46 height 11
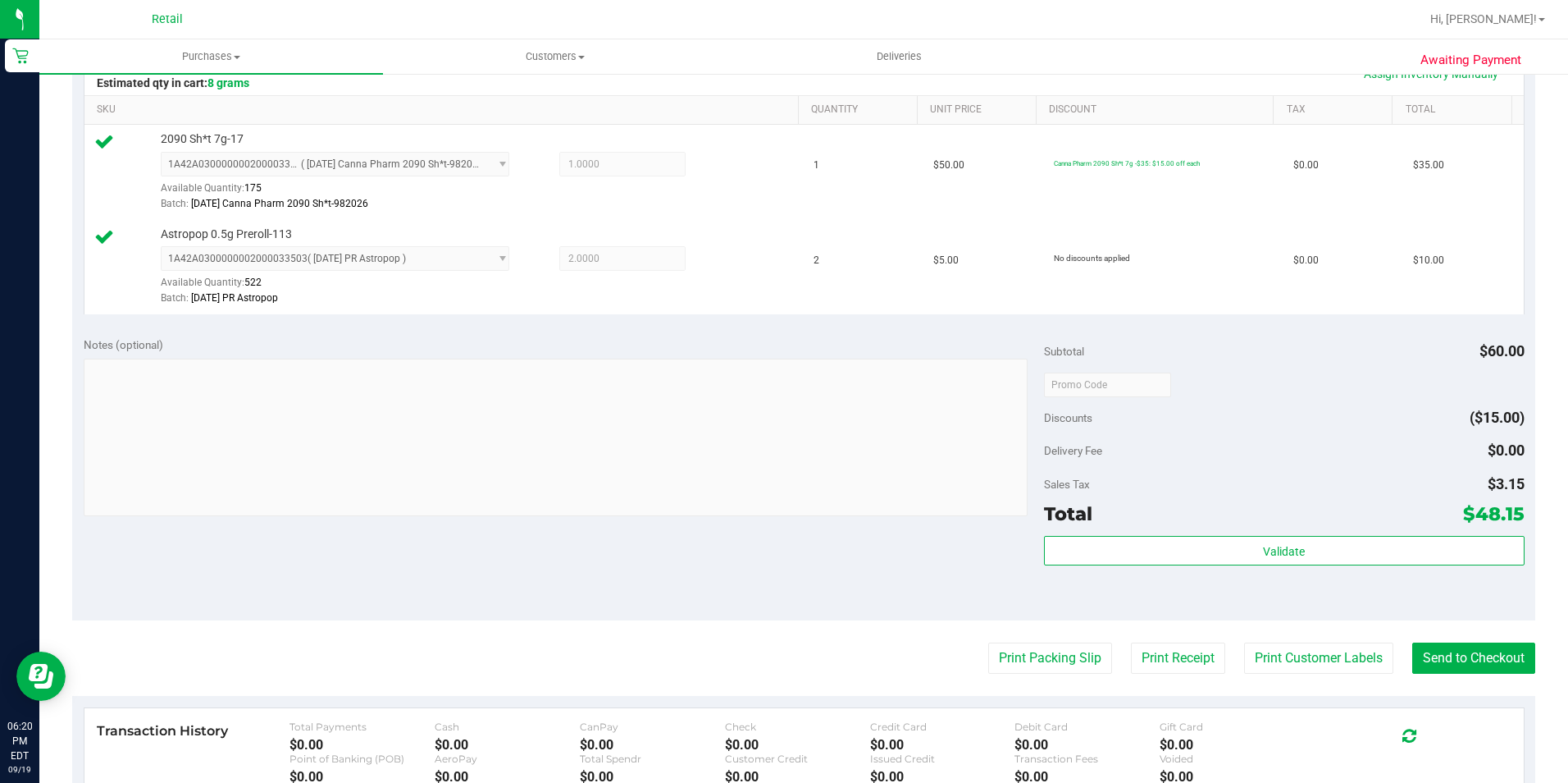
scroll to position [410, 0]
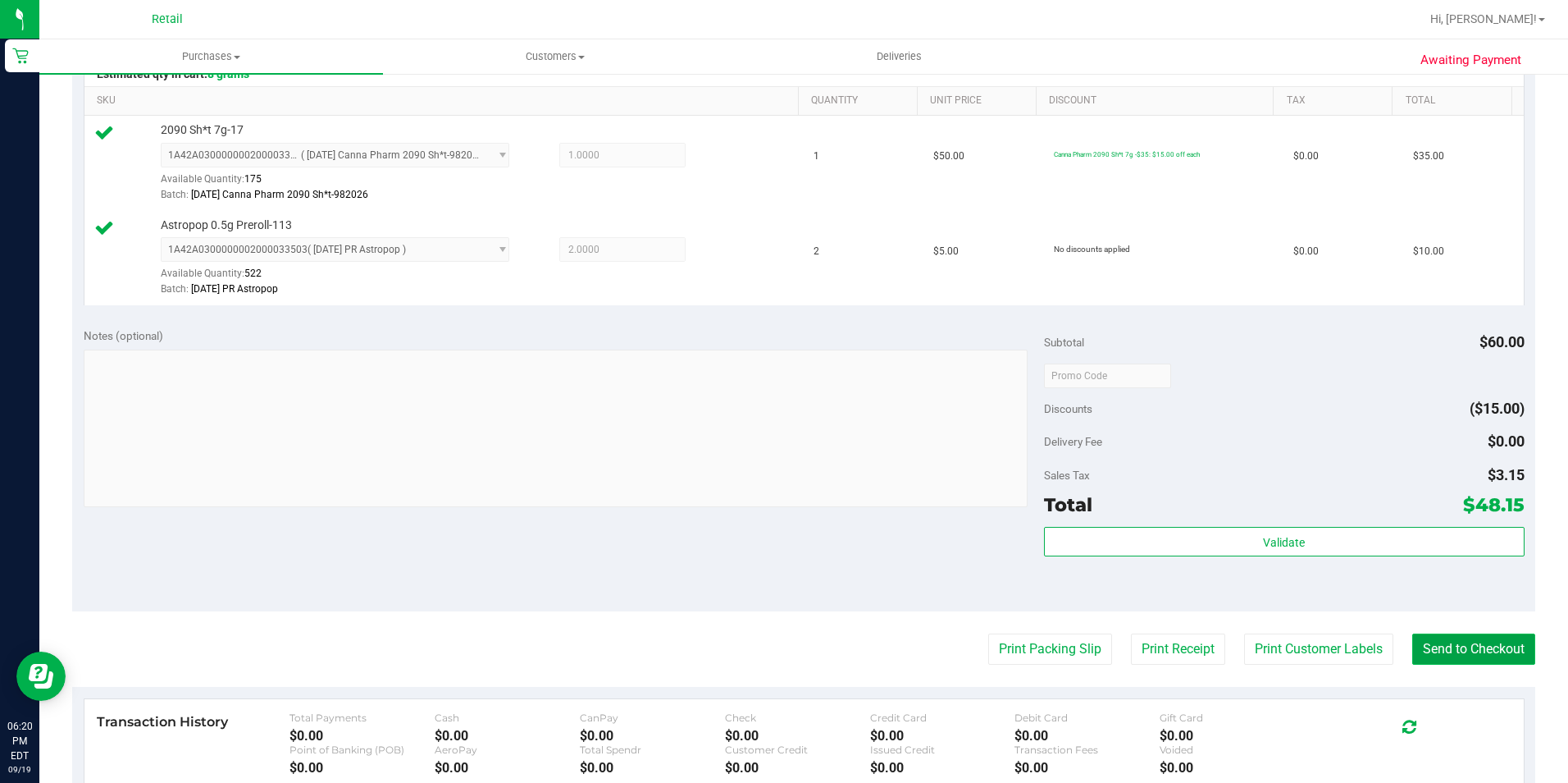
click at [1421, 655] on button "Send to Checkout" at bounding box center [1473, 649] width 123 height 31
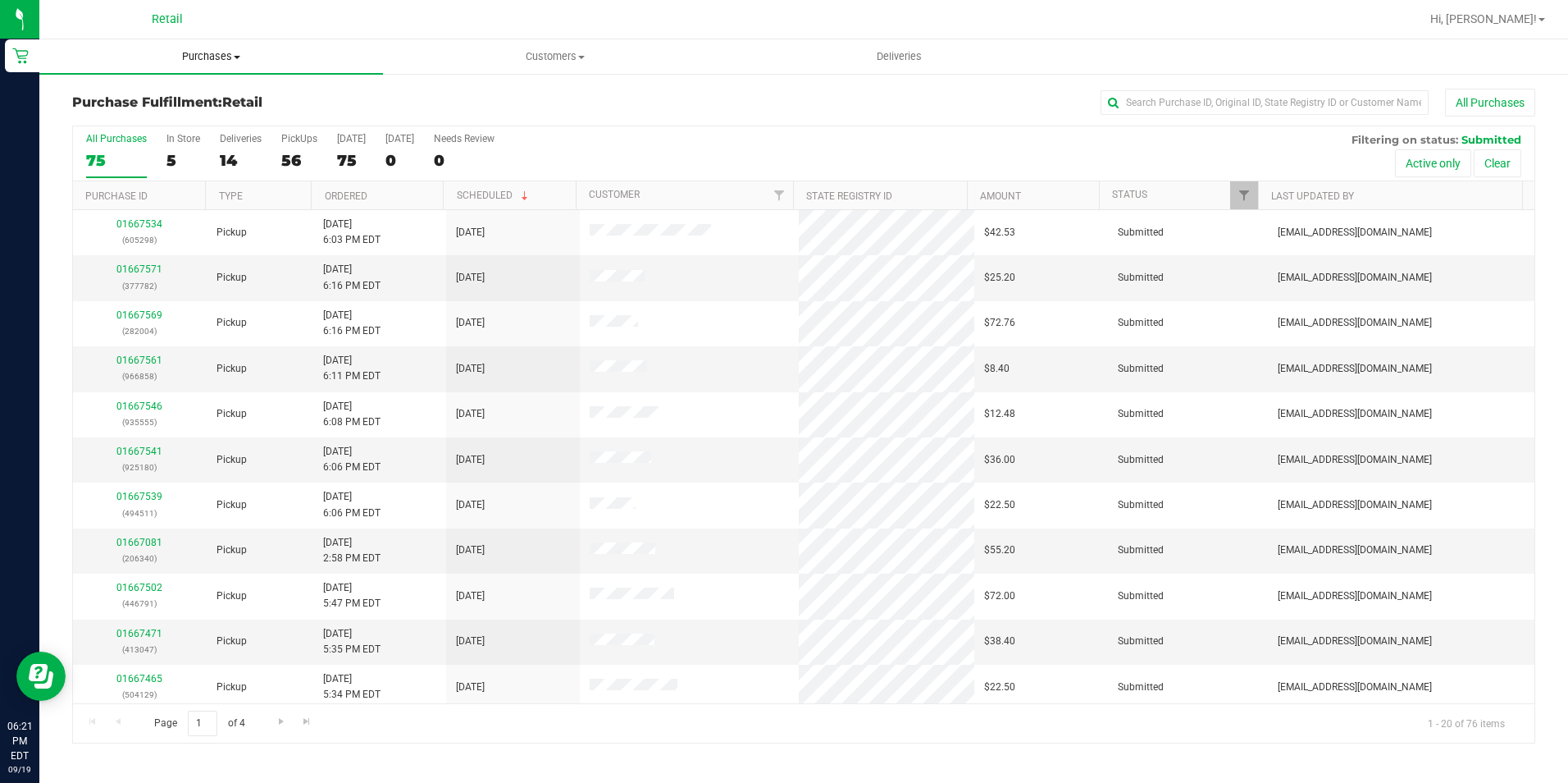
click at [189, 61] on span "Purchases" at bounding box center [211, 56] width 343 height 15
click at [167, 106] on span "Summary of purchases" at bounding box center [124, 98] width 168 height 14
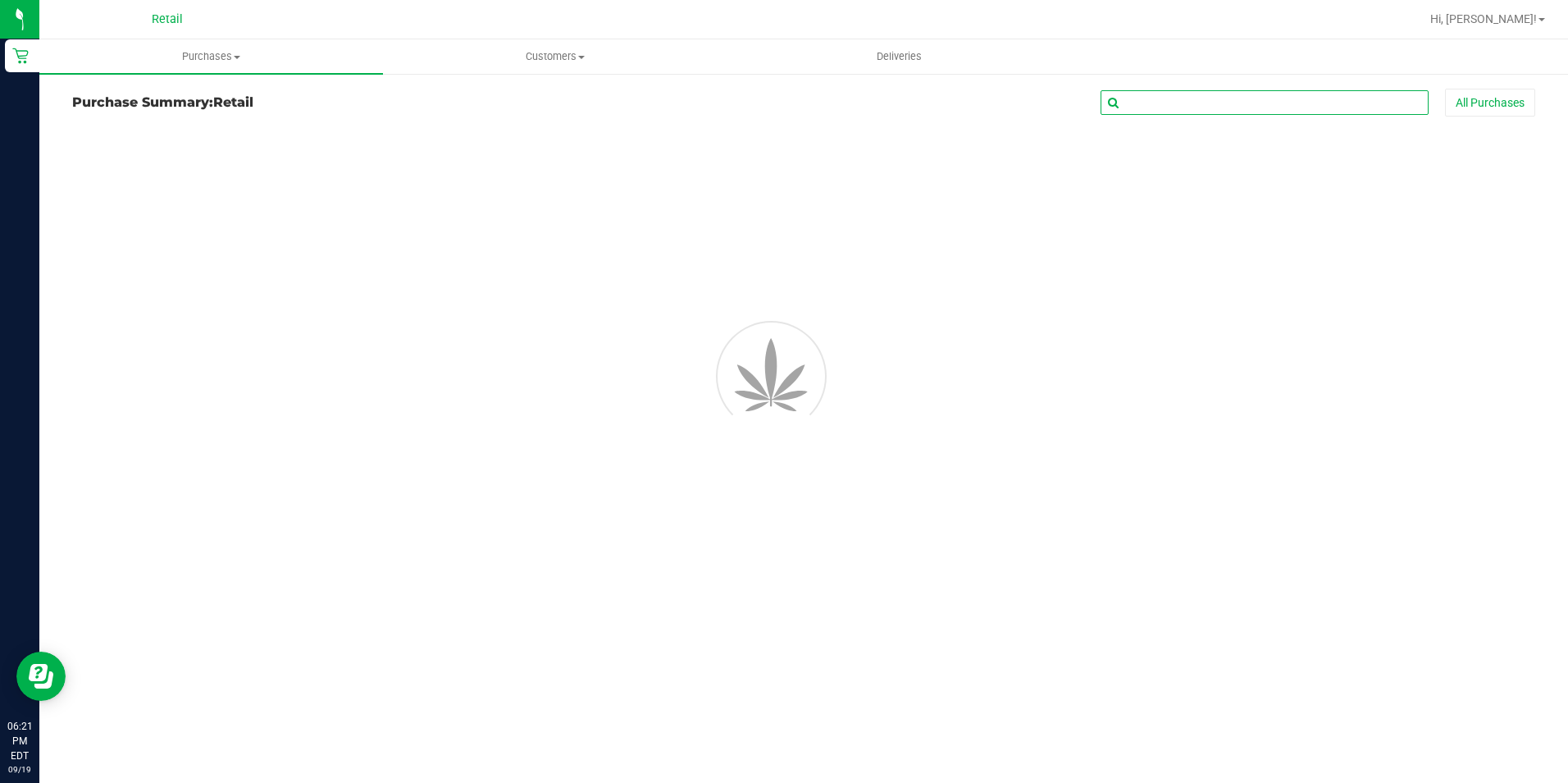
click at [1169, 101] on input "text" at bounding box center [1265, 103] width 328 height 25
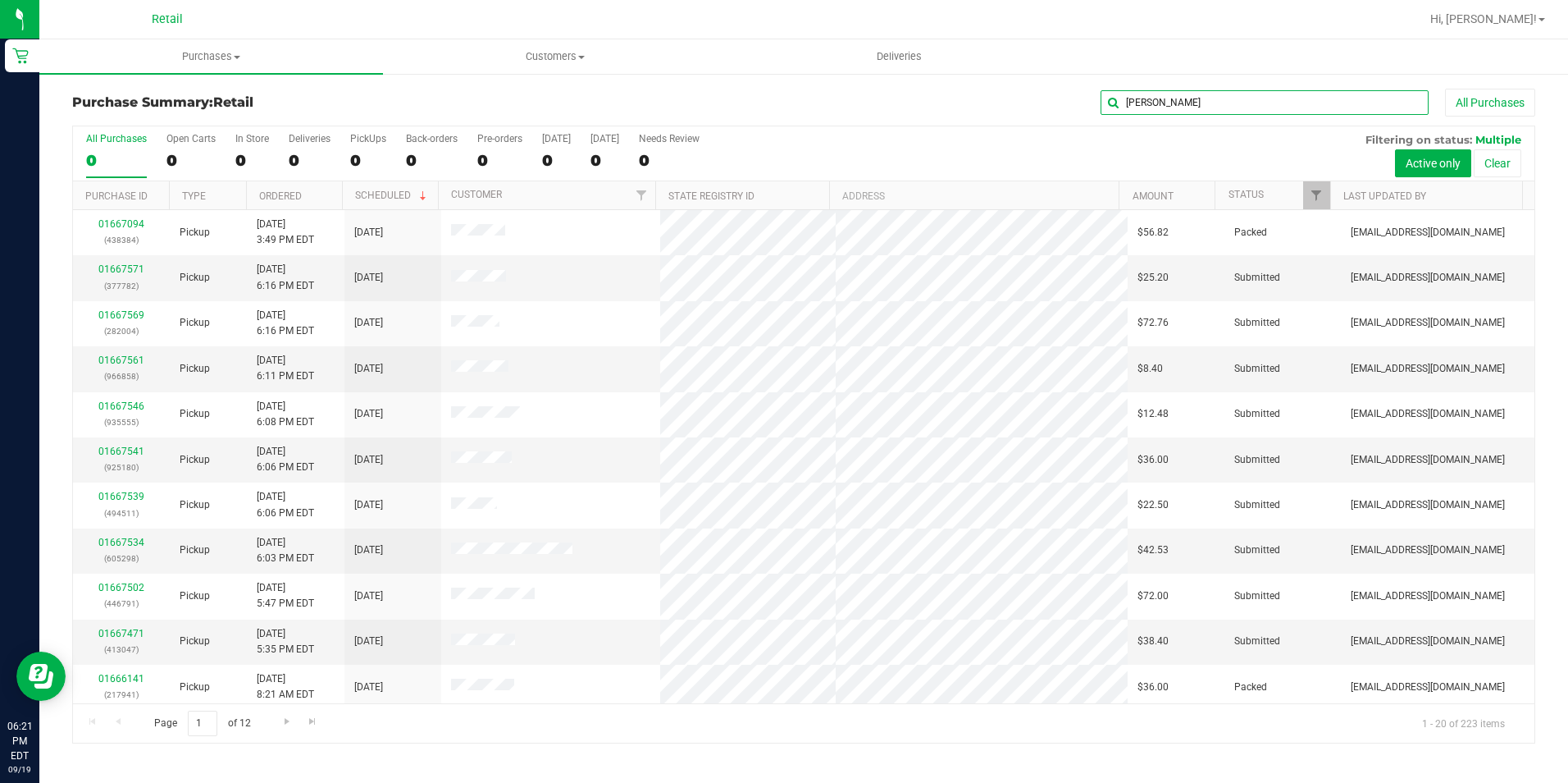
type input "fritz"
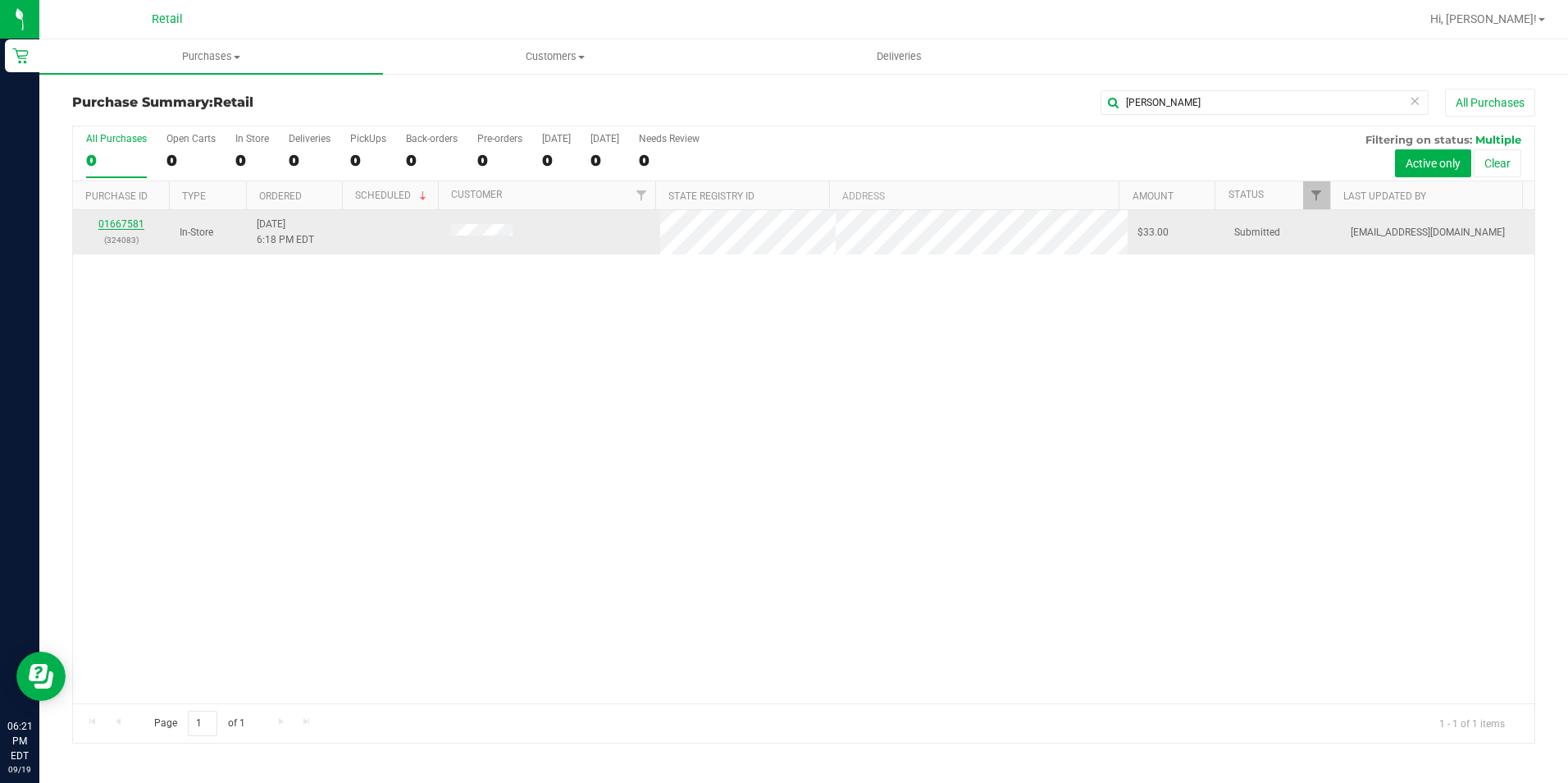
click at [136, 226] on link "01667581" at bounding box center [121, 224] width 46 height 11
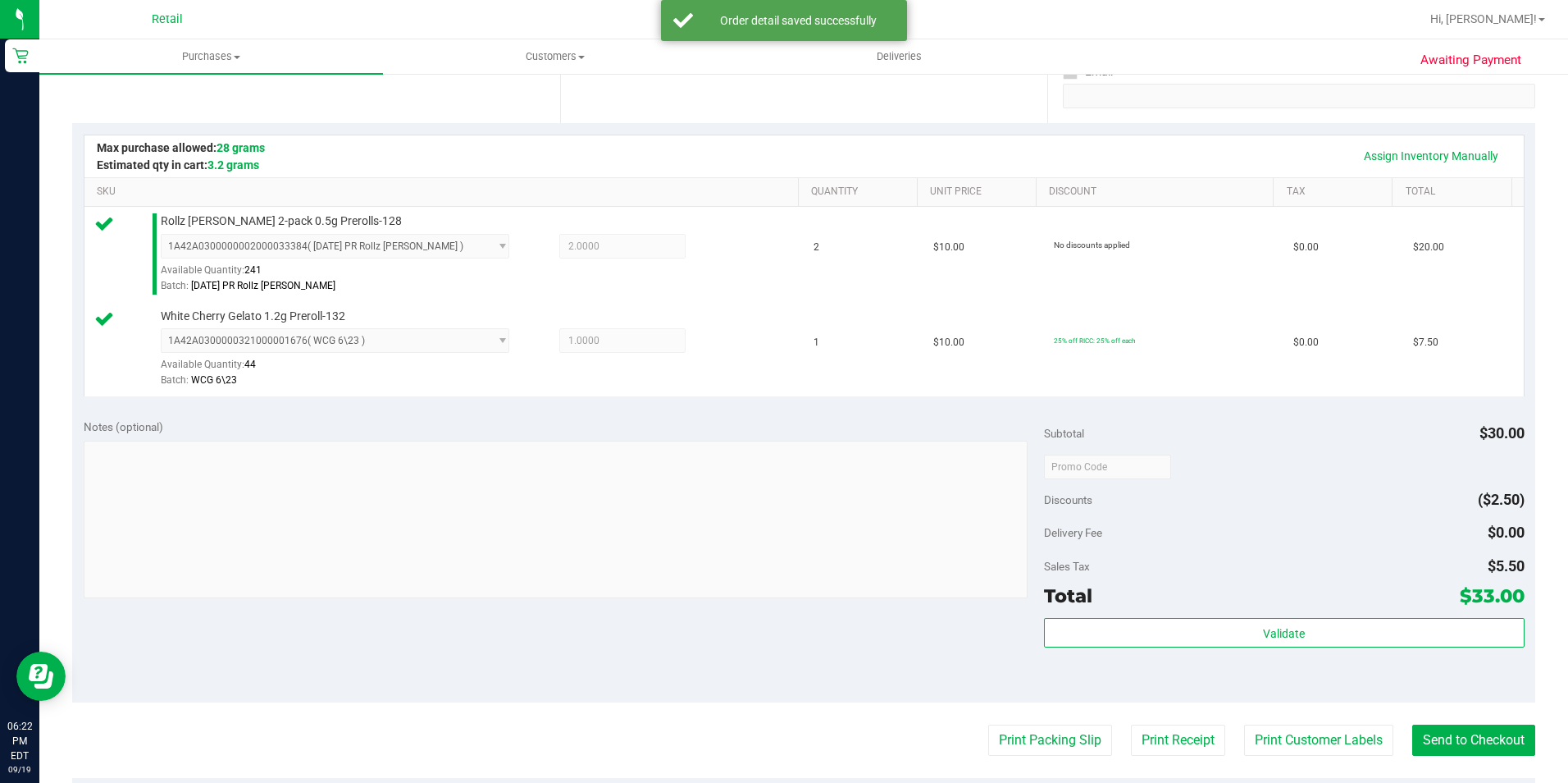
scroll to position [329, 0]
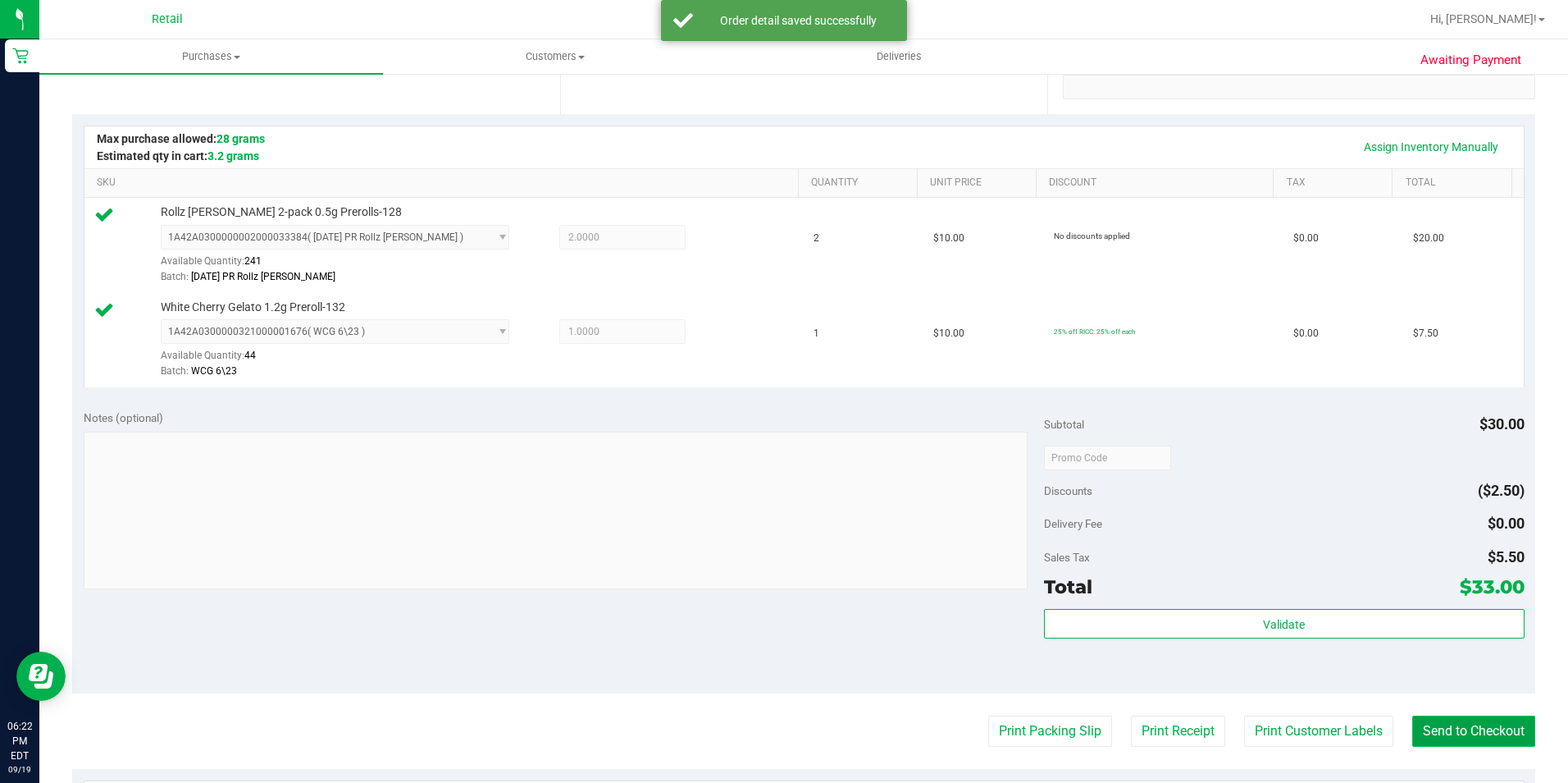
click at [1452, 739] on button "Send to Checkout" at bounding box center [1473, 731] width 123 height 31
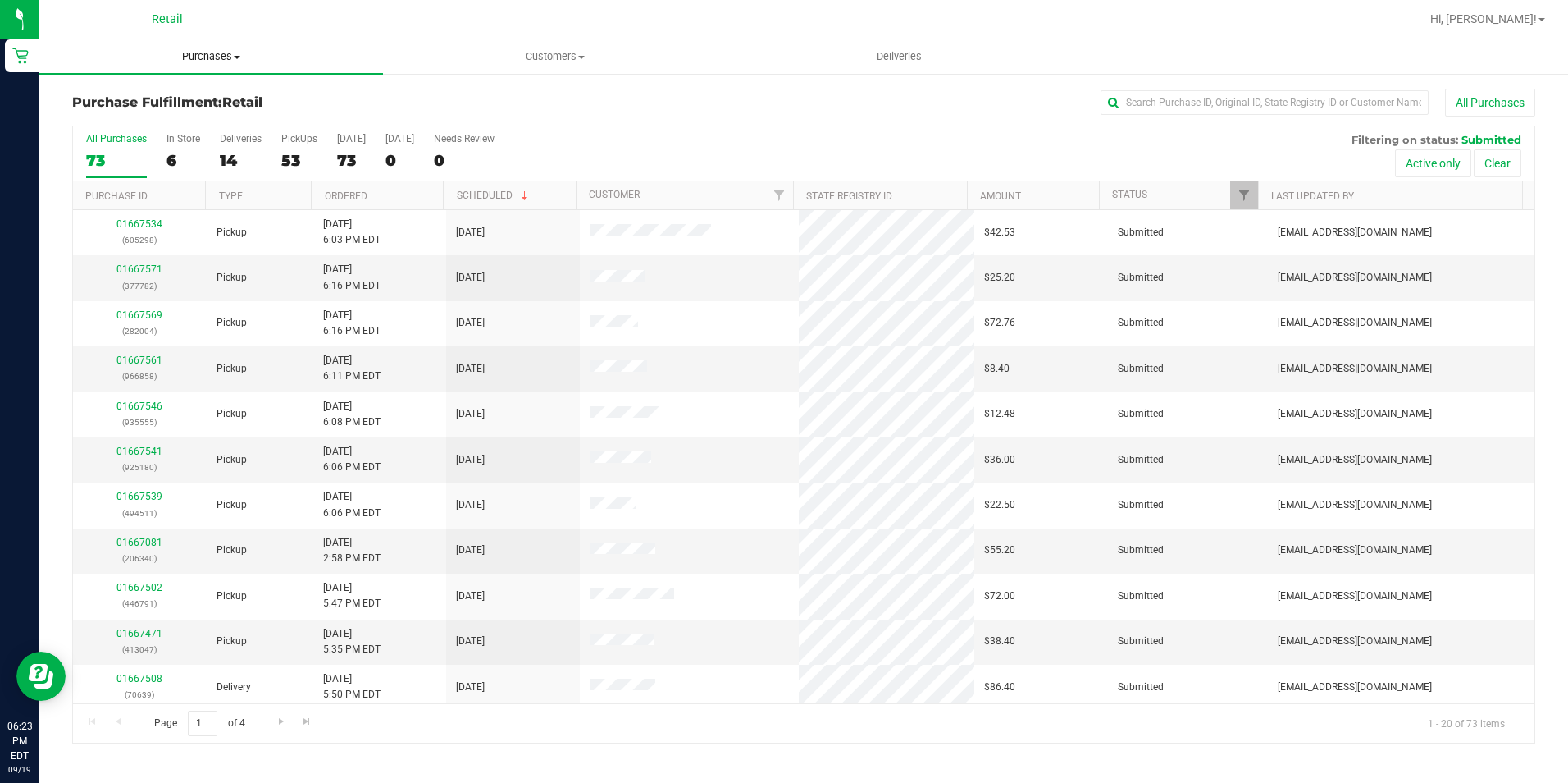
click at [235, 60] on span "Purchases" at bounding box center [211, 56] width 343 height 15
click at [211, 97] on li "Summary of purchases" at bounding box center [211, 99] width 343 height 19
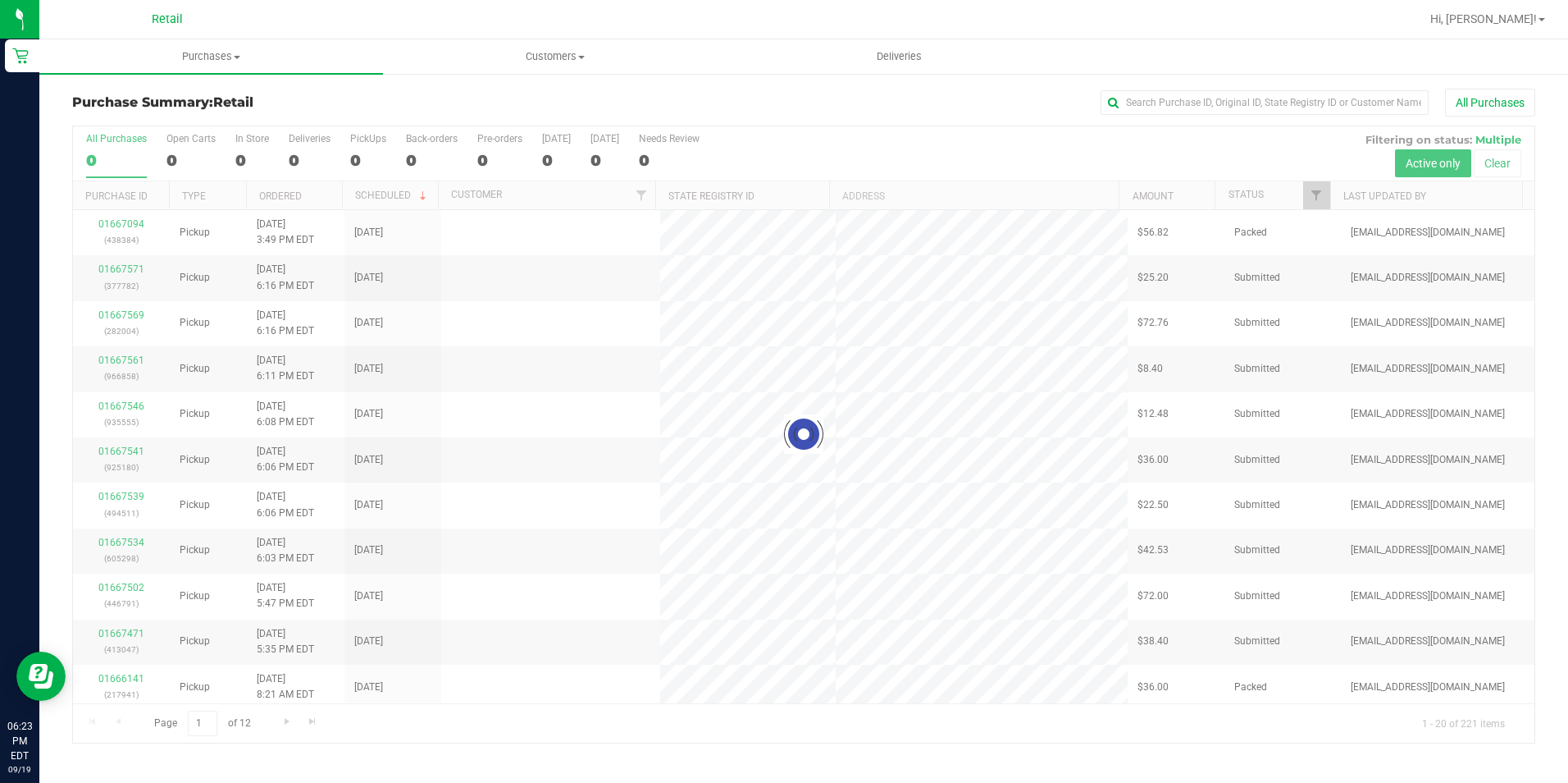
click at [1246, 83] on div "Purchase Summary: Retail All Purchases Loading... All Purchases 0 Open Carts 0 …" at bounding box center [804, 416] width 1528 height 688
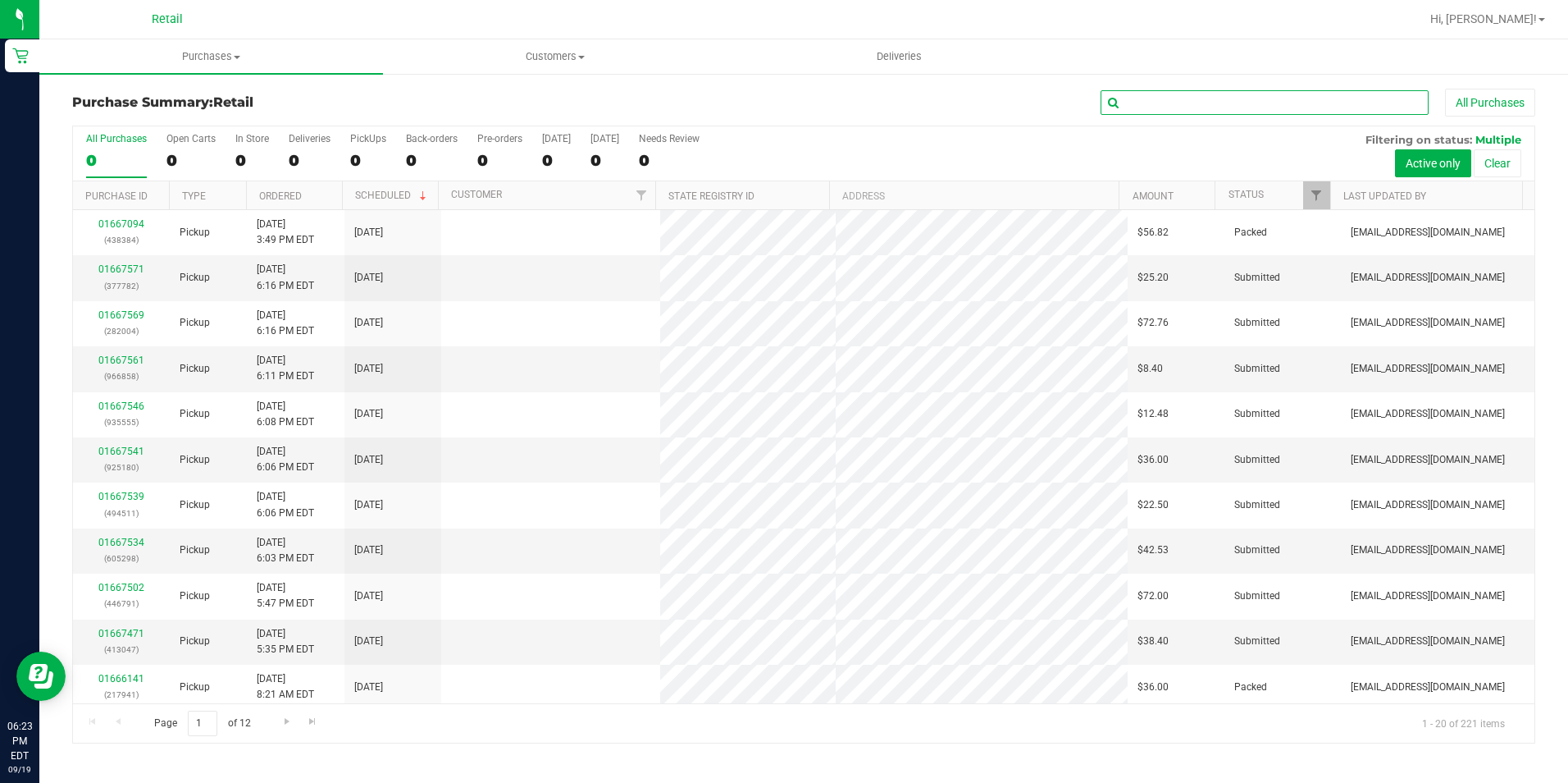
click at [1246, 106] on input "text" at bounding box center [1265, 103] width 328 height 25
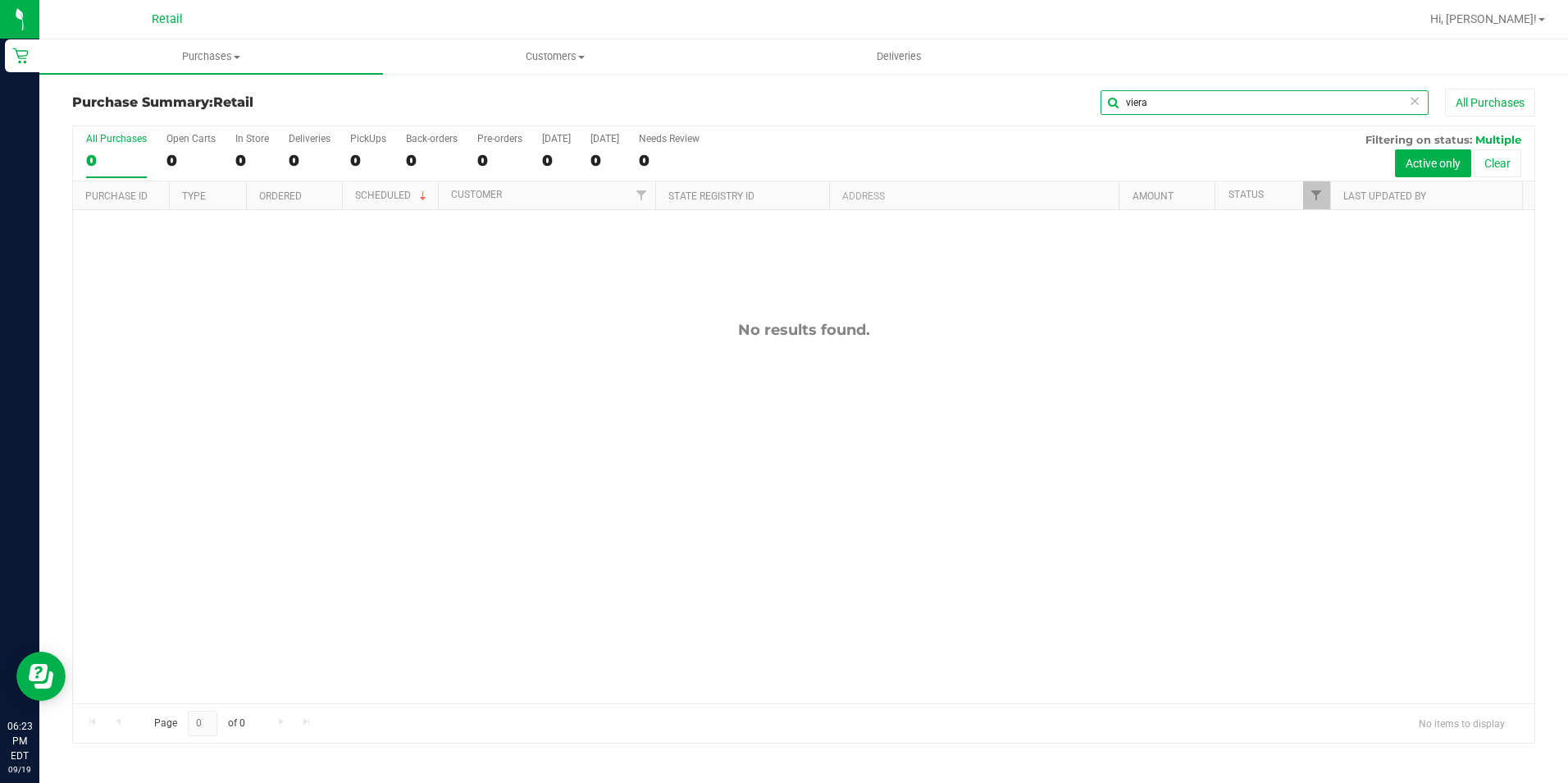
click at [1191, 102] on input "viera" at bounding box center [1265, 103] width 328 height 25
type input "vie"
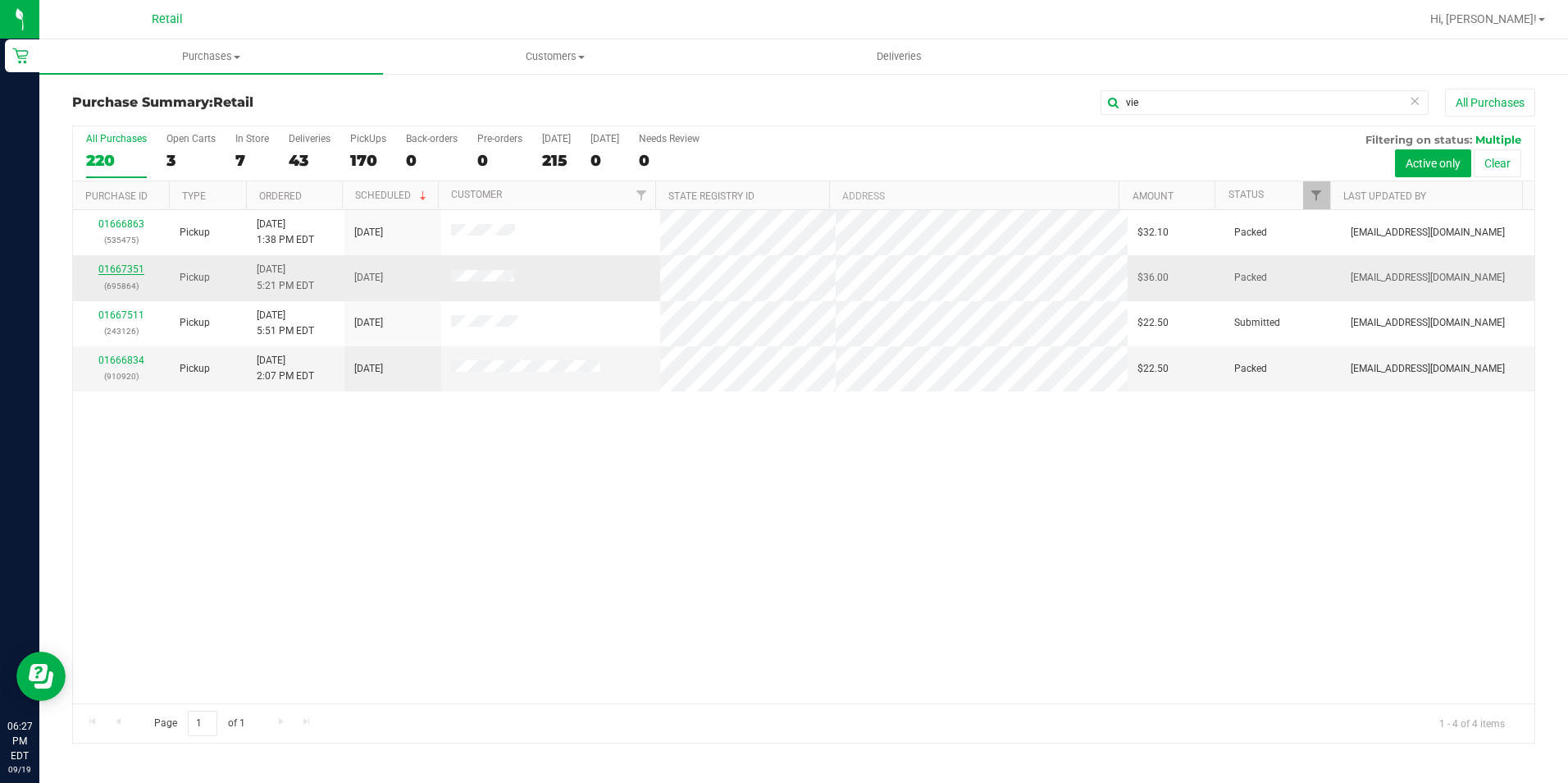
click at [117, 271] on link "01667351" at bounding box center [121, 269] width 46 height 11
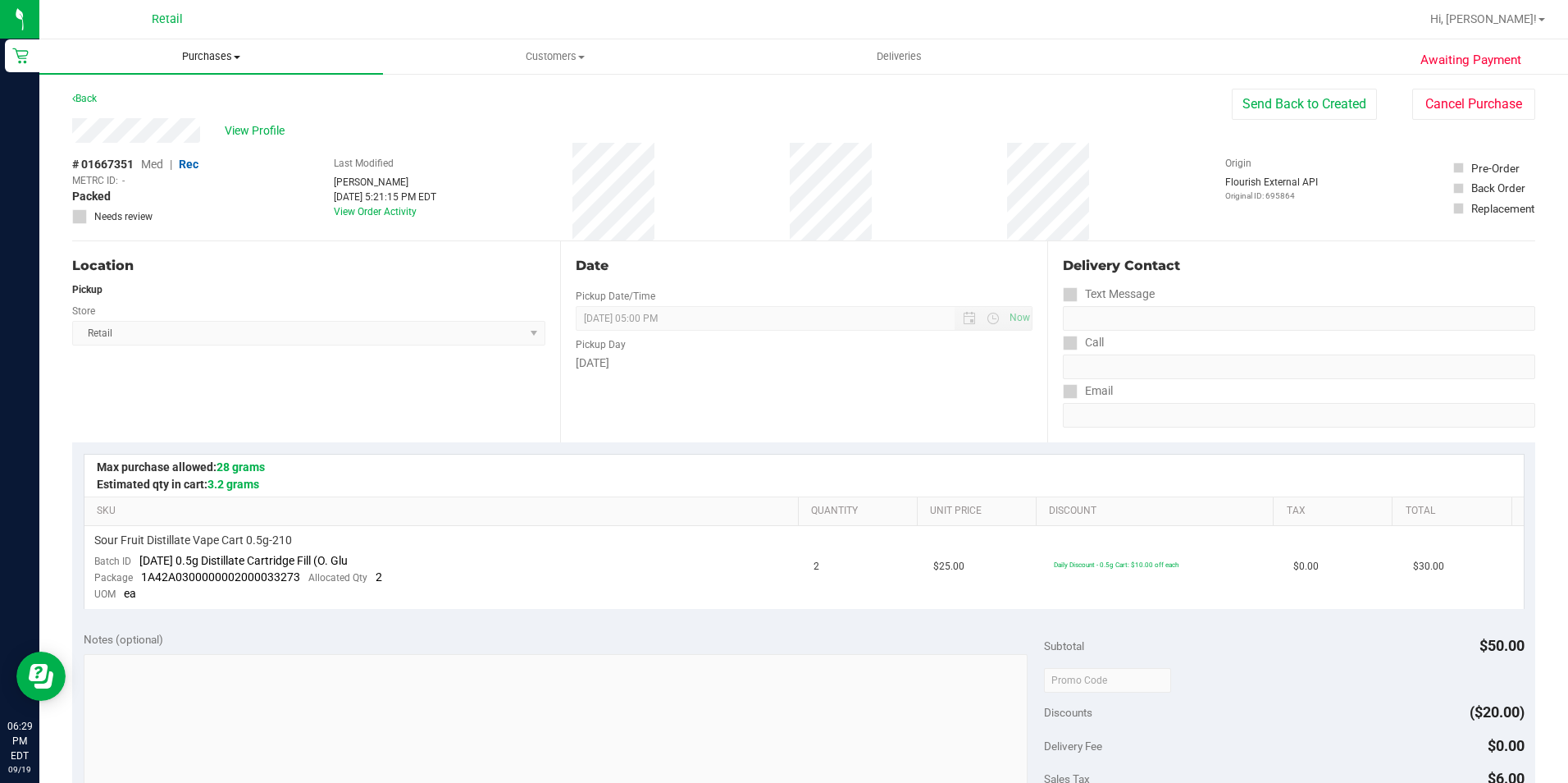
click at [210, 46] on uib-tab-heading "Purchases Summary of purchases Fulfillment All purchases" at bounding box center [211, 56] width 343 height 34
click at [179, 90] on li "Summary of purchases" at bounding box center [211, 99] width 343 height 19
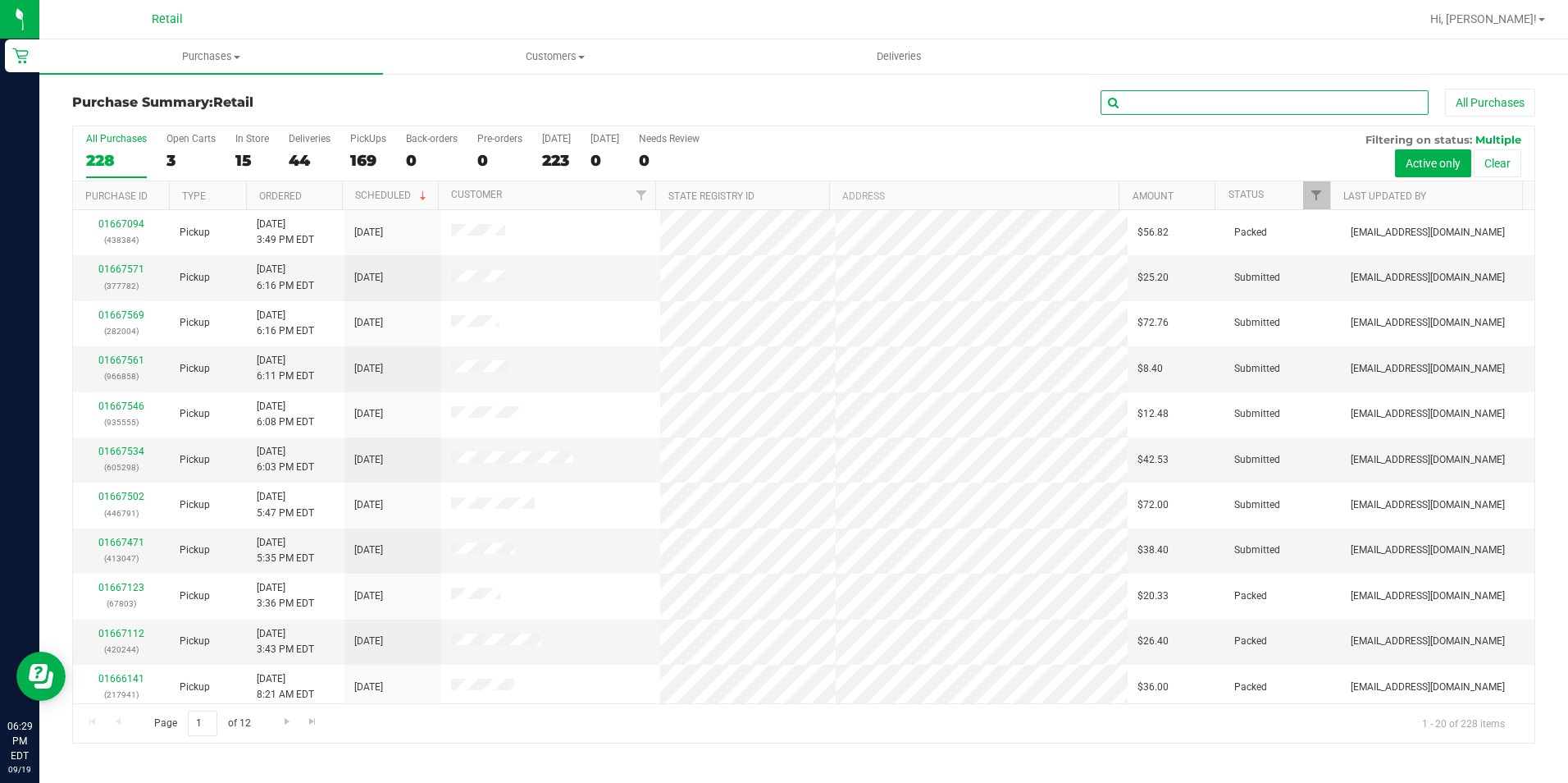
click at [1152, 104] on input "text" at bounding box center [1265, 103] width 328 height 25
type input "mario"
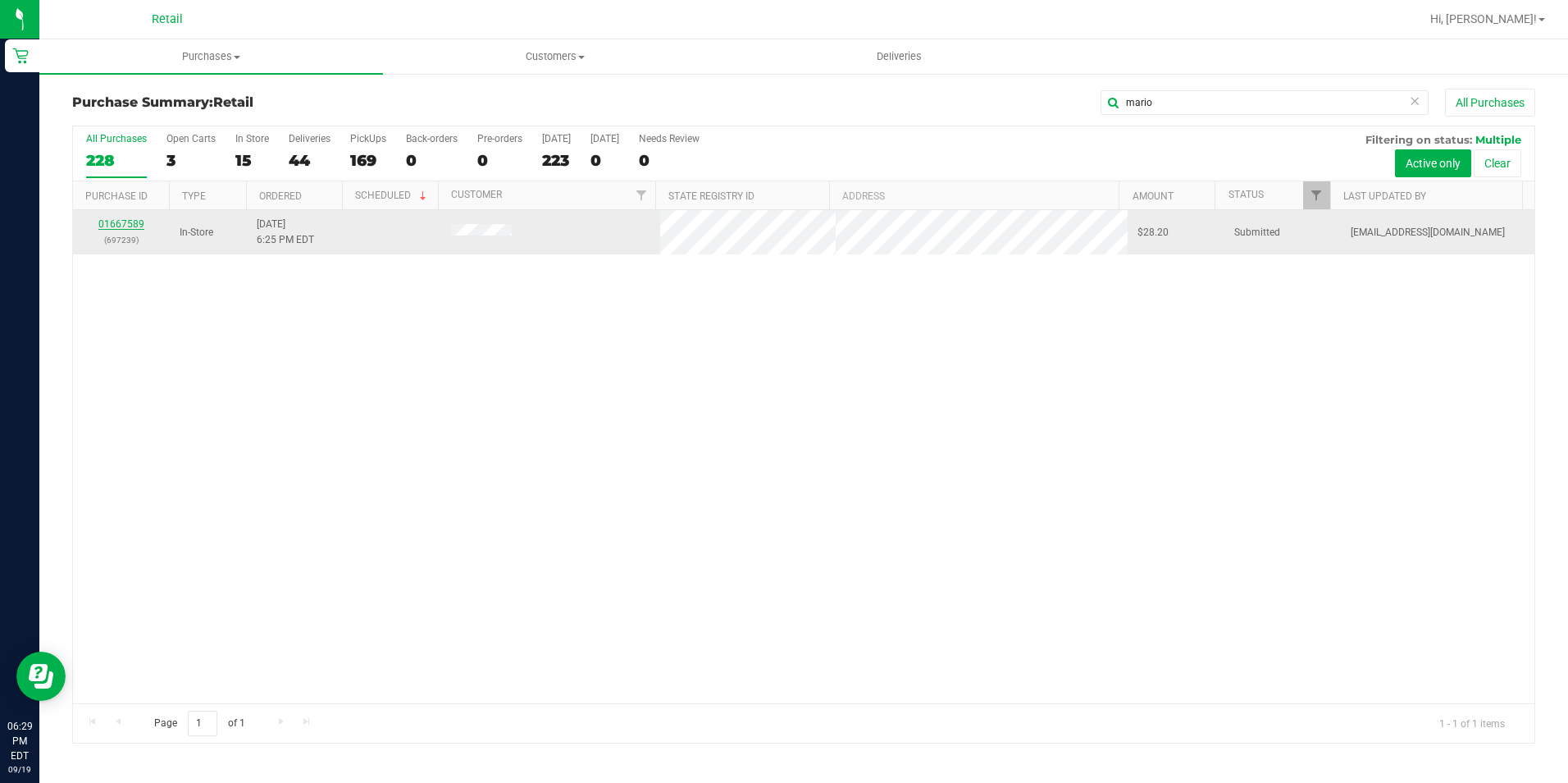
click at [118, 221] on link "01667589" at bounding box center [121, 224] width 46 height 11
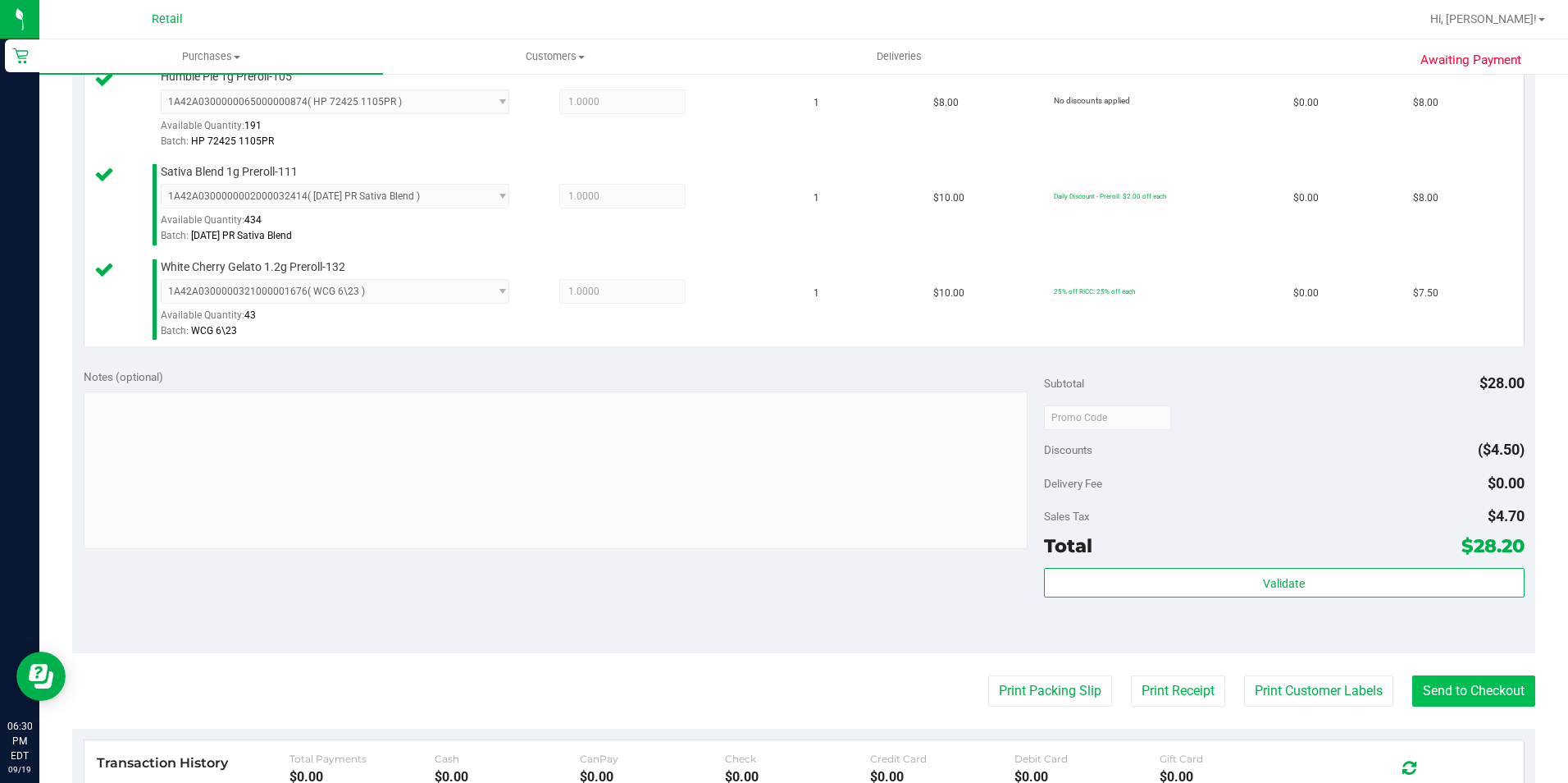
scroll to position [492, 0]
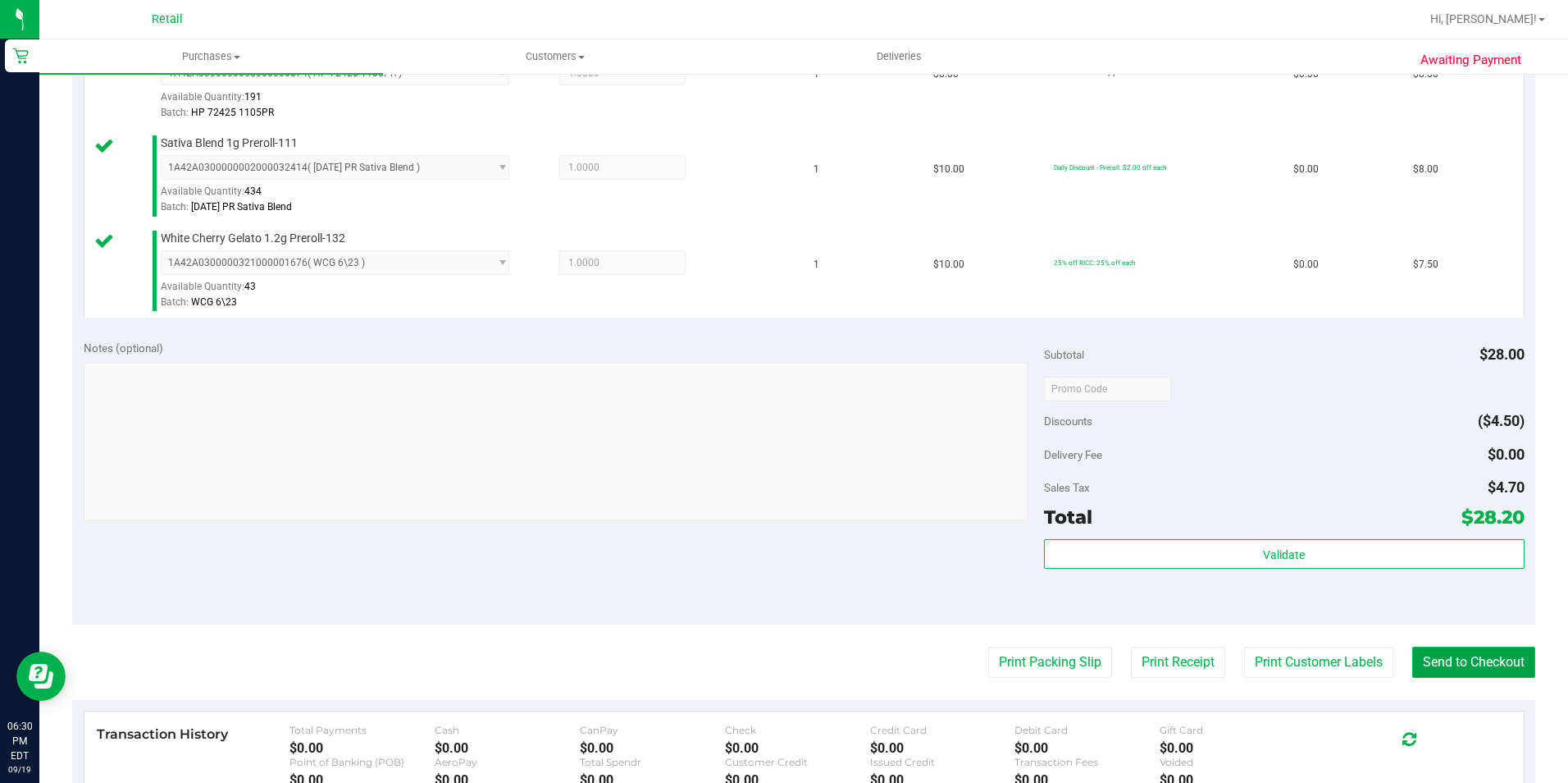
click at [1435, 653] on button "Send to Checkout" at bounding box center [1473, 662] width 123 height 31
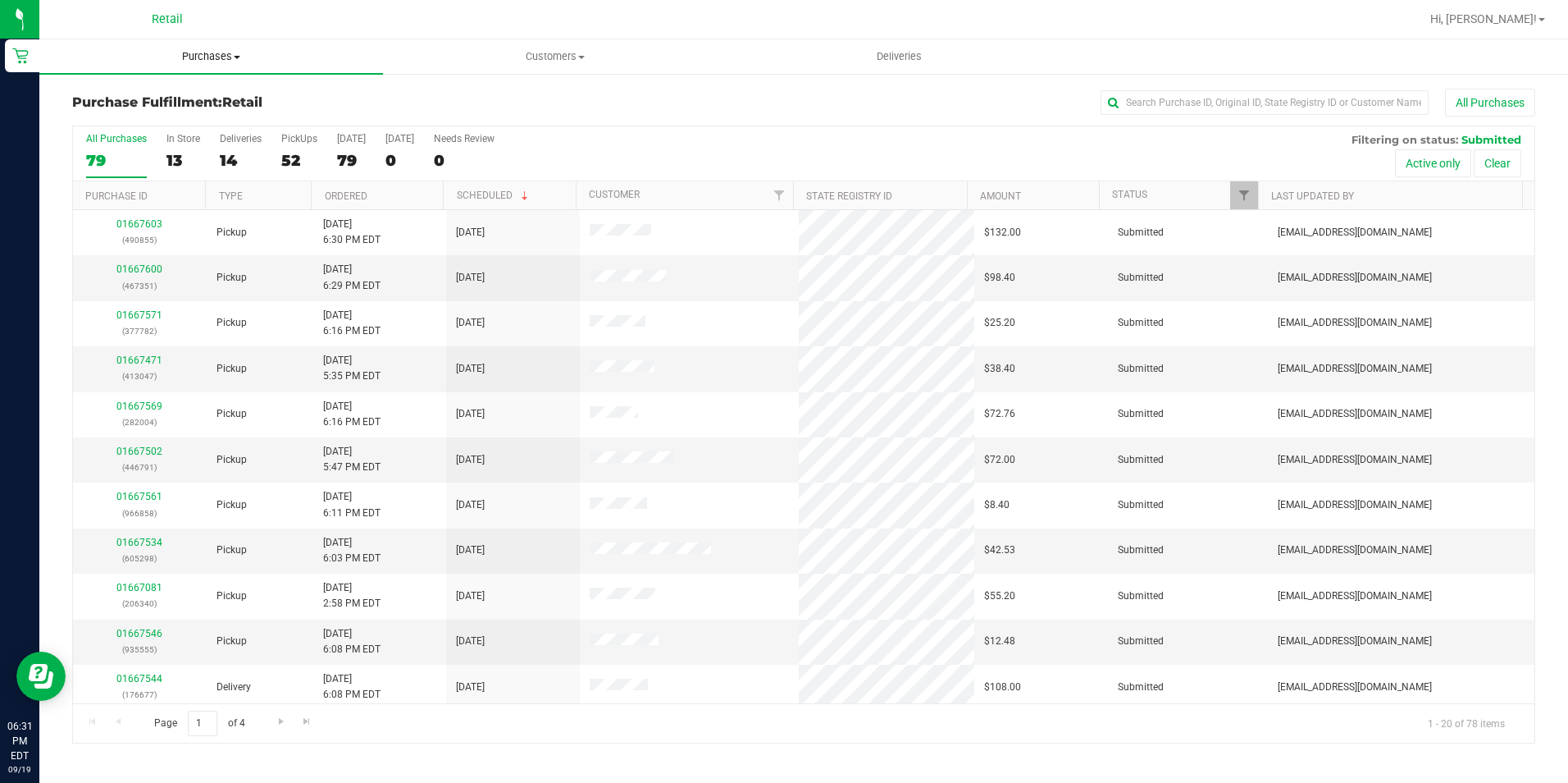
click at [163, 55] on span "Purchases" at bounding box center [211, 56] width 343 height 15
click at [154, 93] on span "Summary of purchases" at bounding box center [124, 98] width 168 height 14
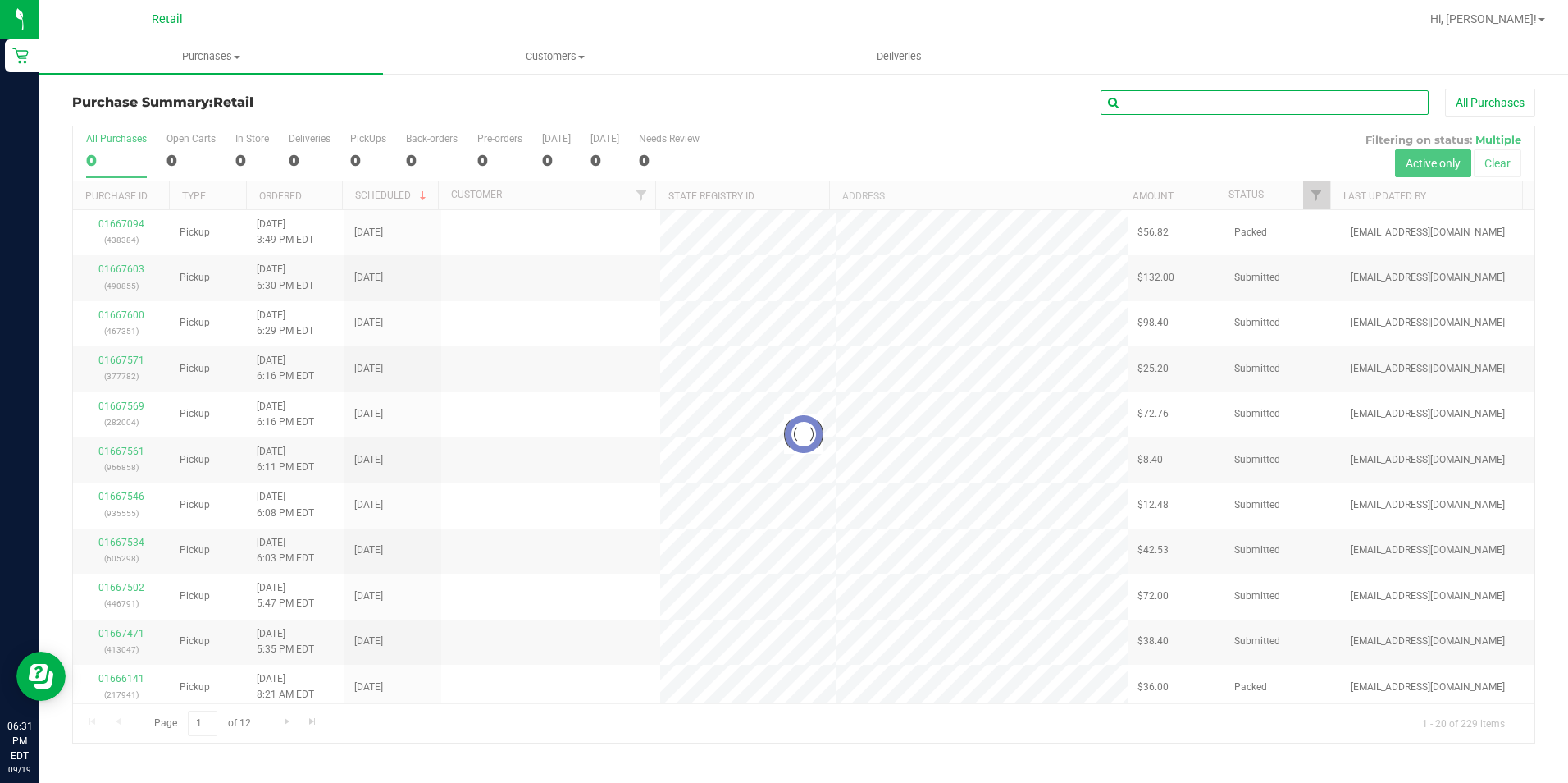
click at [1166, 100] on input "text" at bounding box center [1265, 103] width 328 height 25
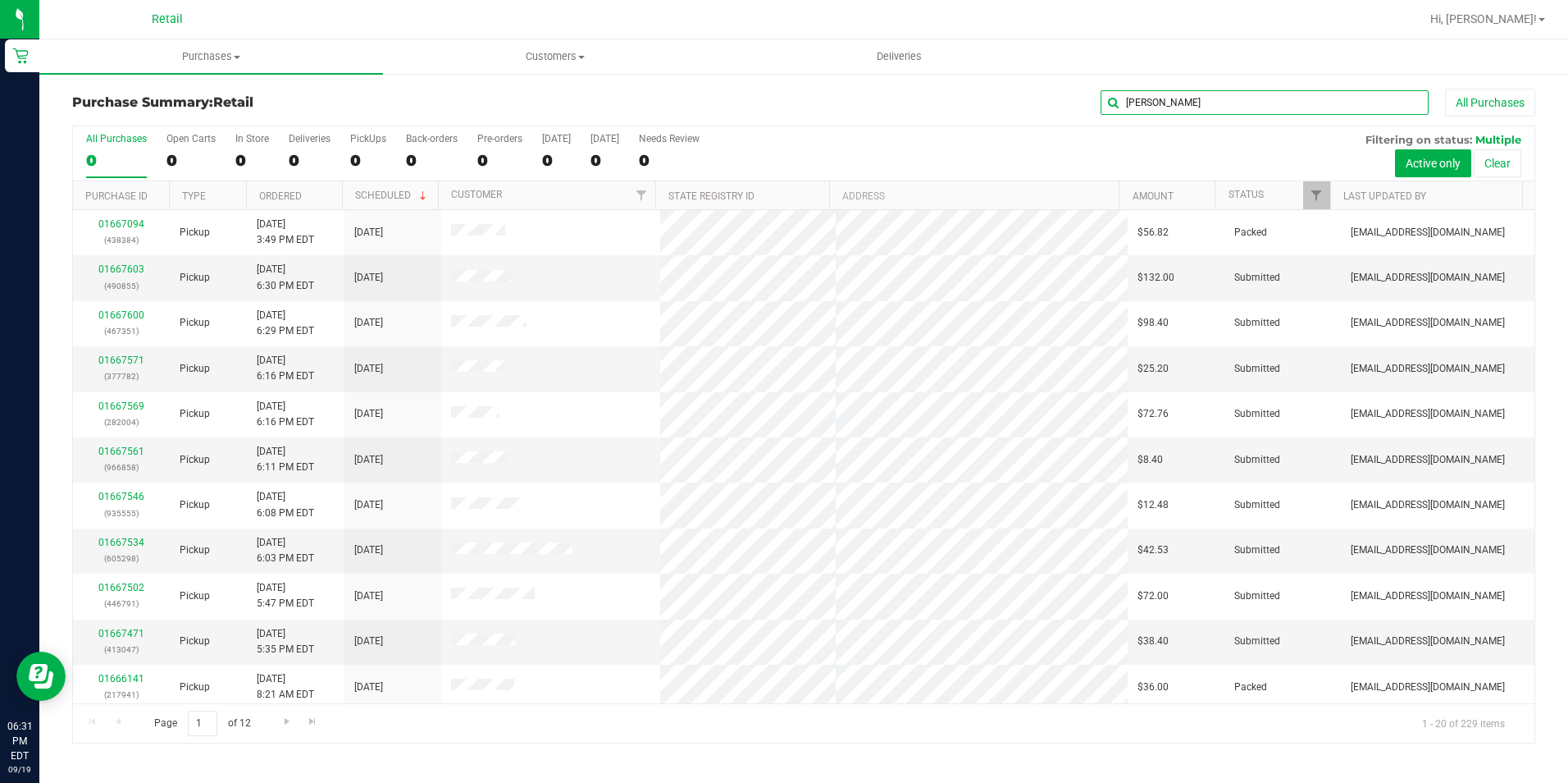
type input "jeff"
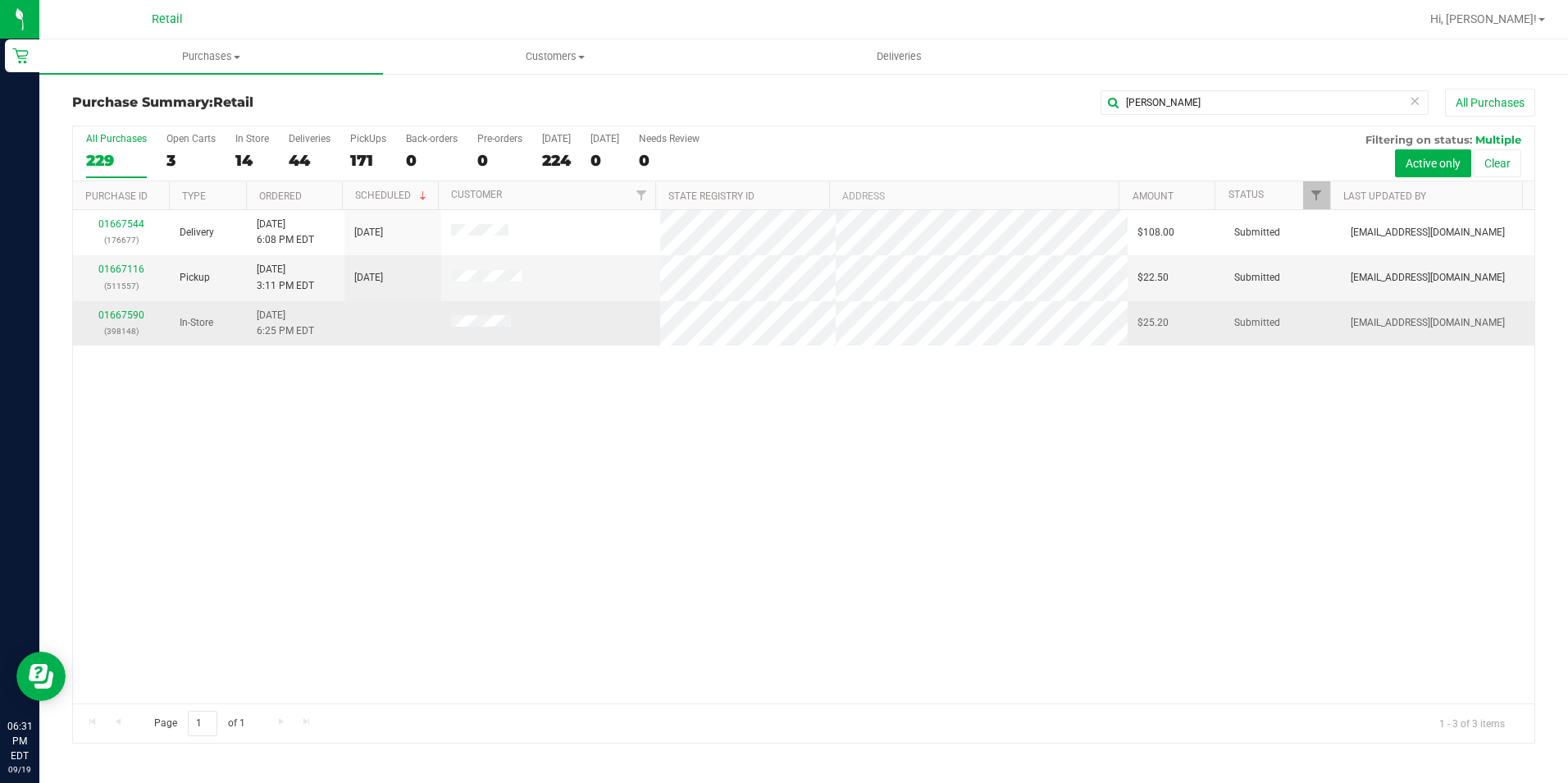
click at [124, 322] on div "01667590 (398148)" at bounding box center [121, 323] width 77 height 31
click at [126, 317] on link "01667590" at bounding box center [121, 315] width 46 height 11
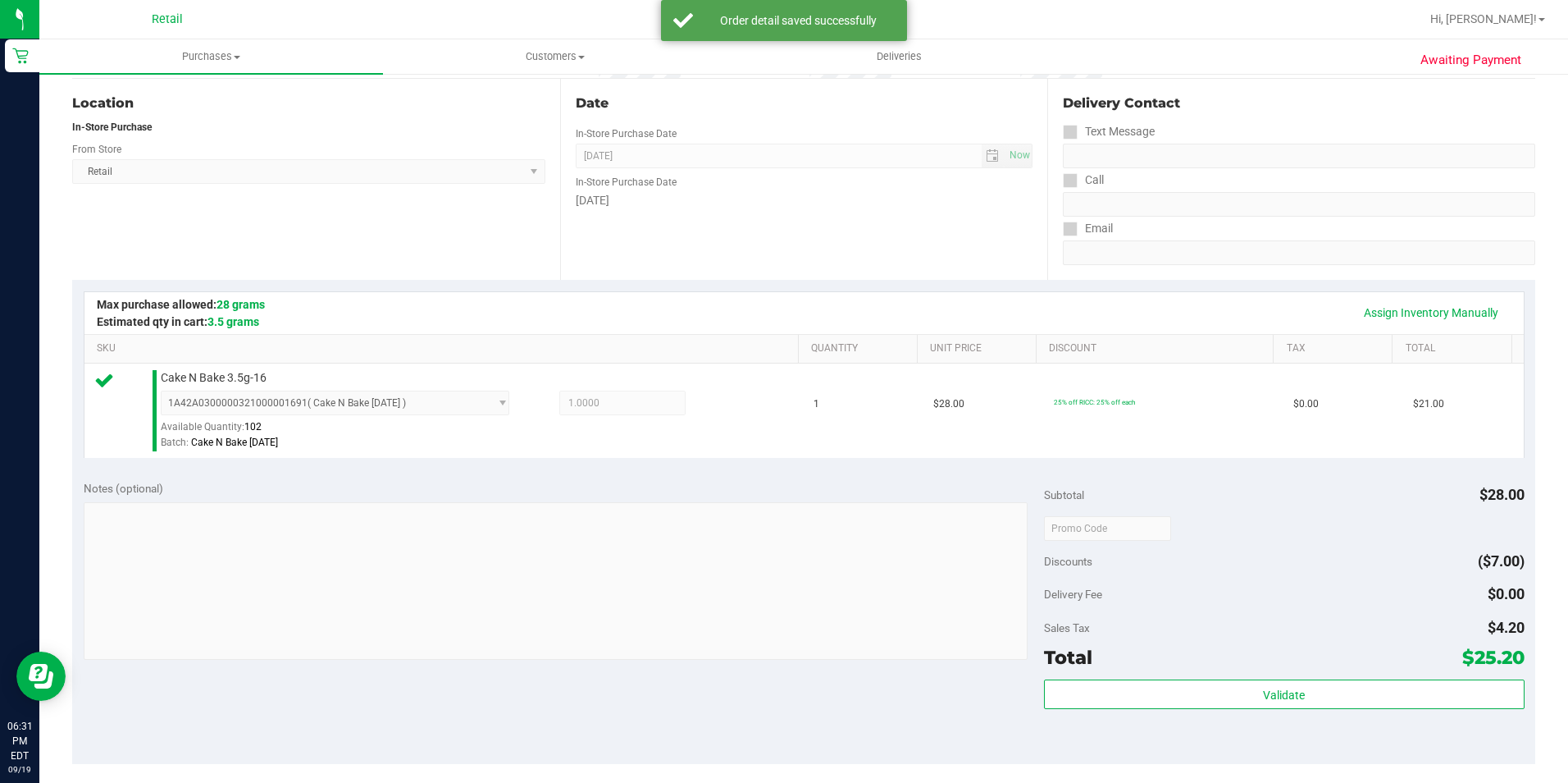
scroll to position [410, 0]
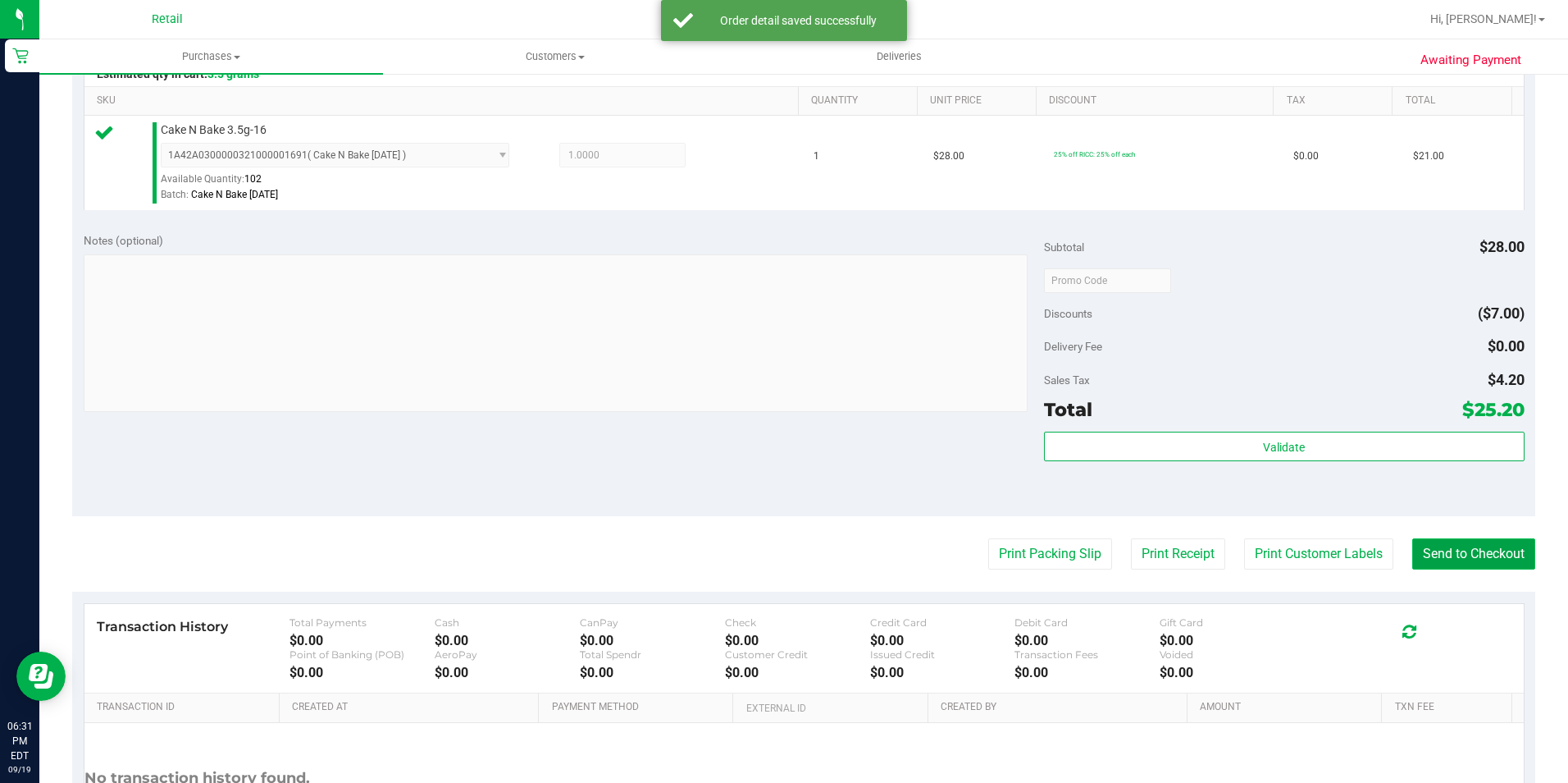
click at [1462, 548] on button "Send to Checkout" at bounding box center [1473, 553] width 123 height 31
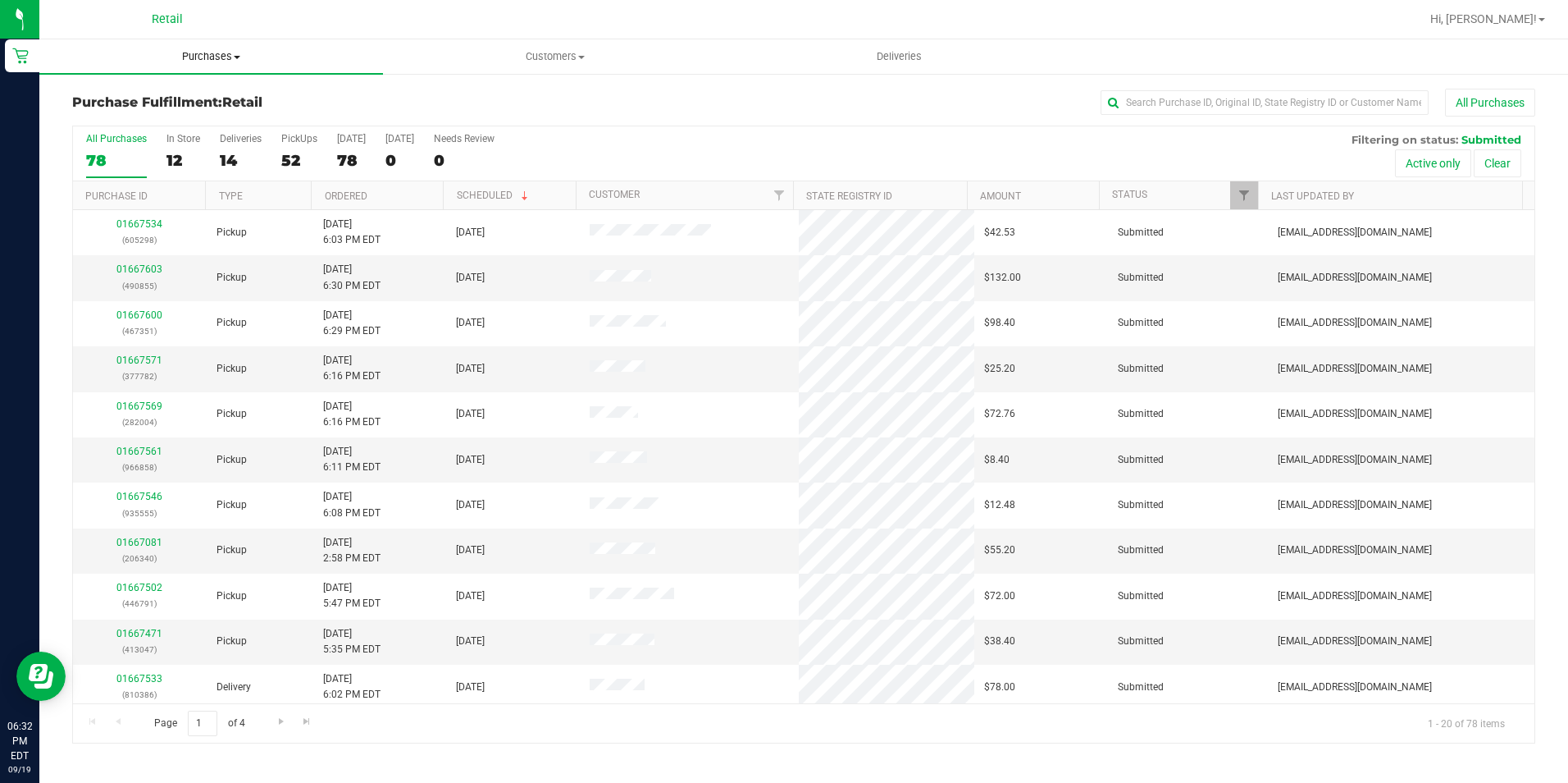
click at [215, 68] on uib-tab-heading "Purchases Summary of purchases Fulfillment All purchases" at bounding box center [211, 56] width 343 height 34
click at [185, 93] on span "Summary of purchases" at bounding box center [124, 98] width 168 height 14
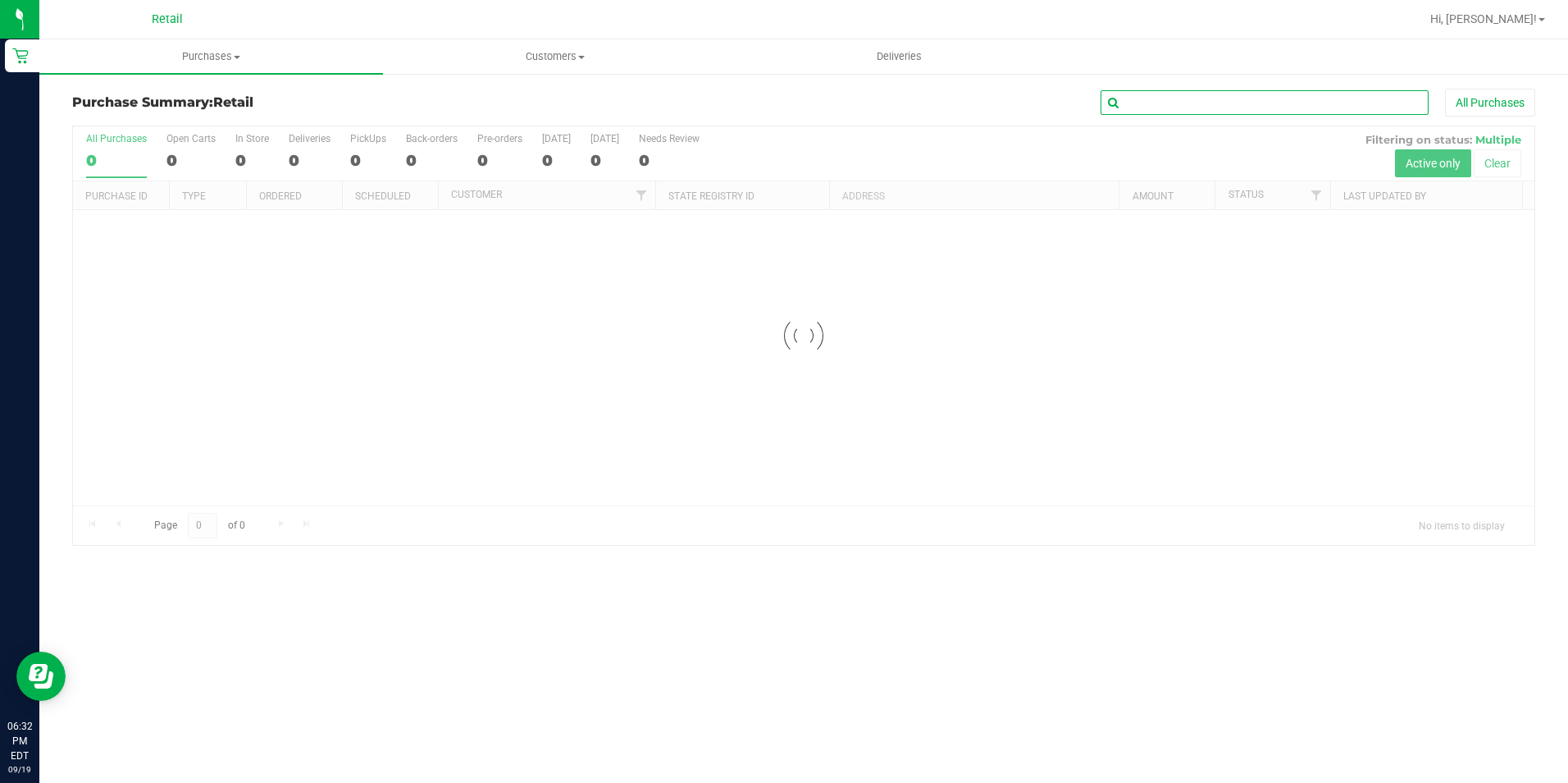
click at [1174, 106] on input "text" at bounding box center [1265, 103] width 328 height 25
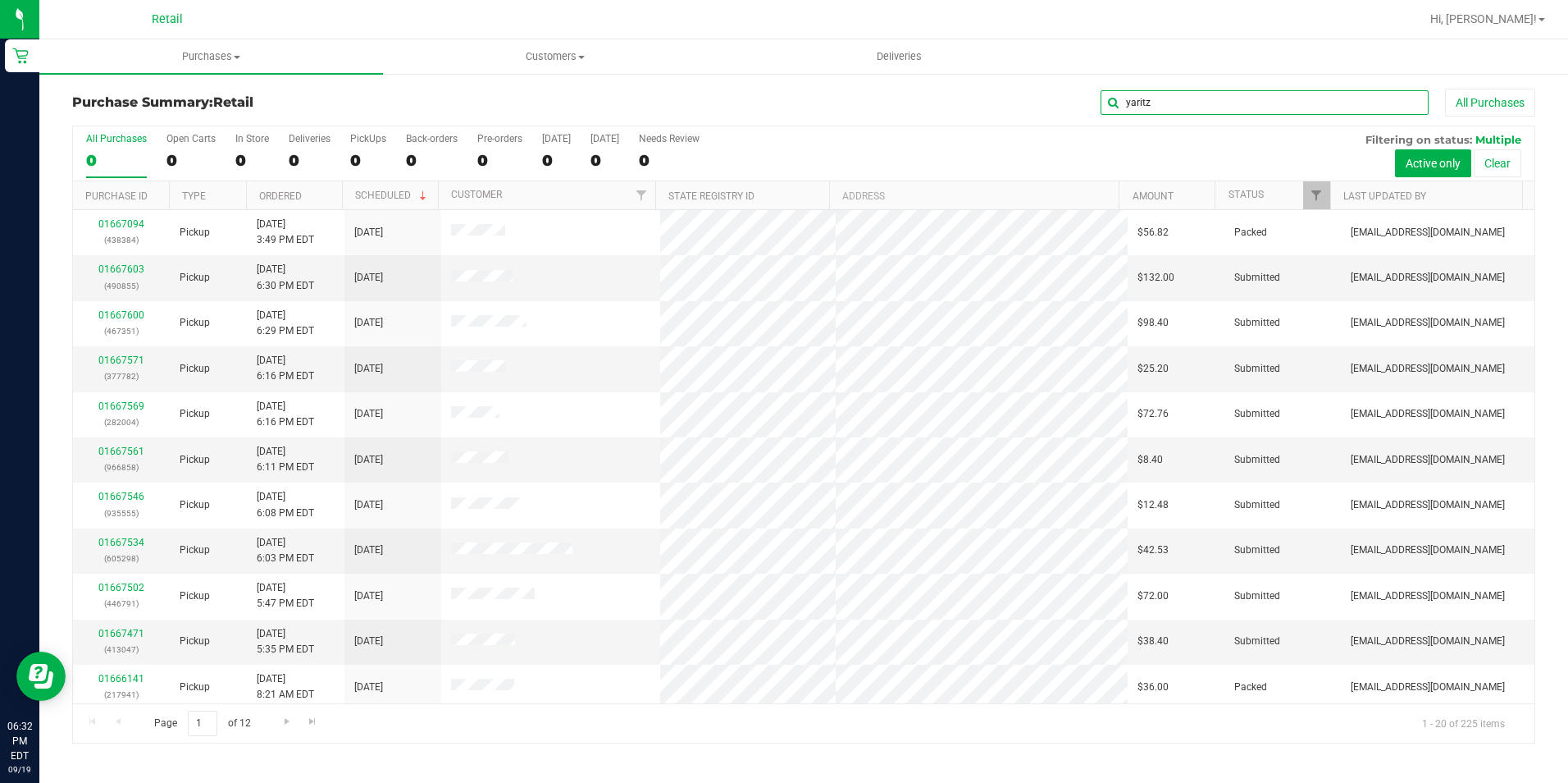
type input "yaritz"
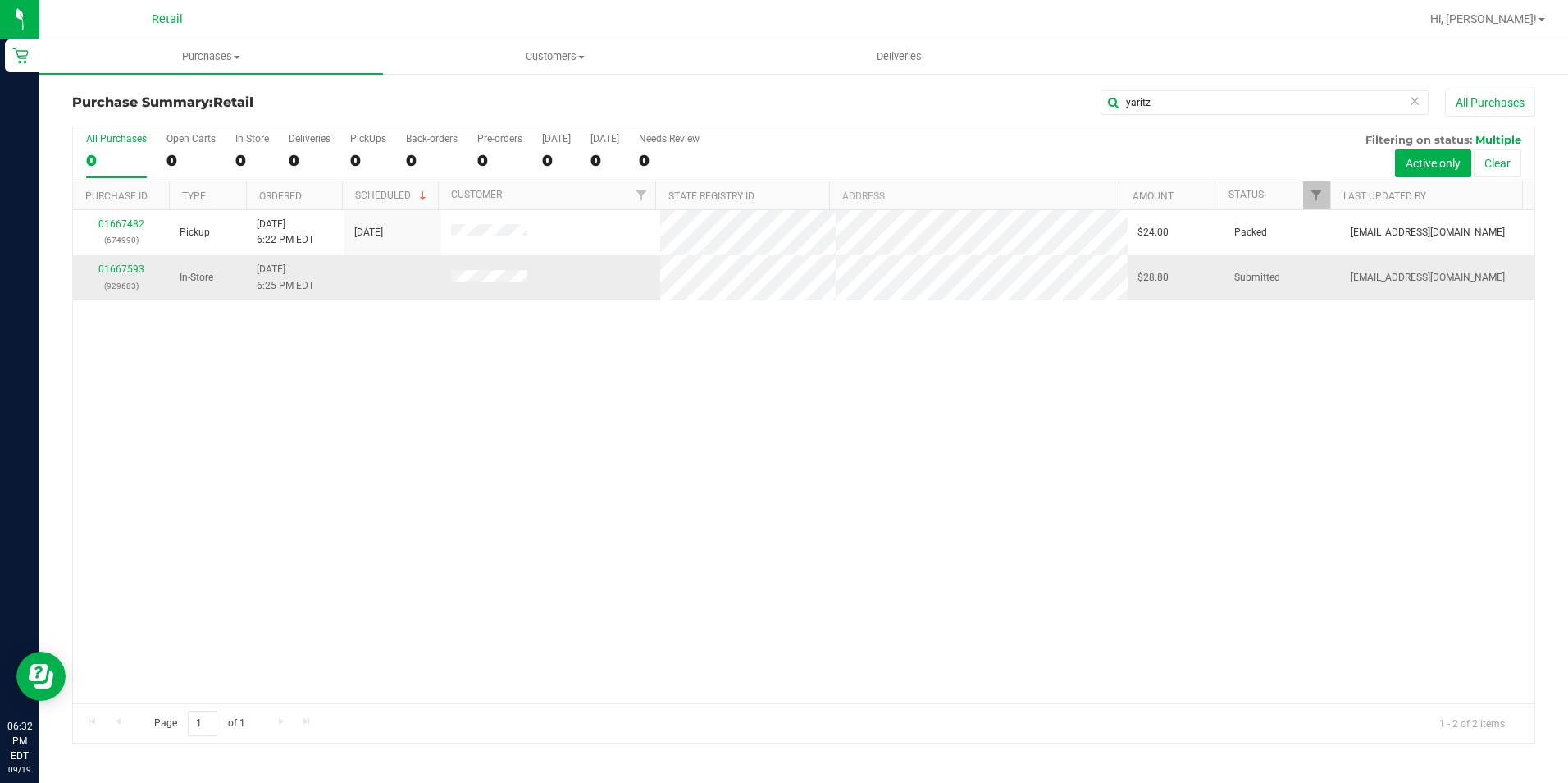
click at [137, 262] on div "01667593 (929683)" at bounding box center [121, 278] width 77 height 31
click at [135, 267] on link "01667593" at bounding box center [121, 269] width 46 height 11
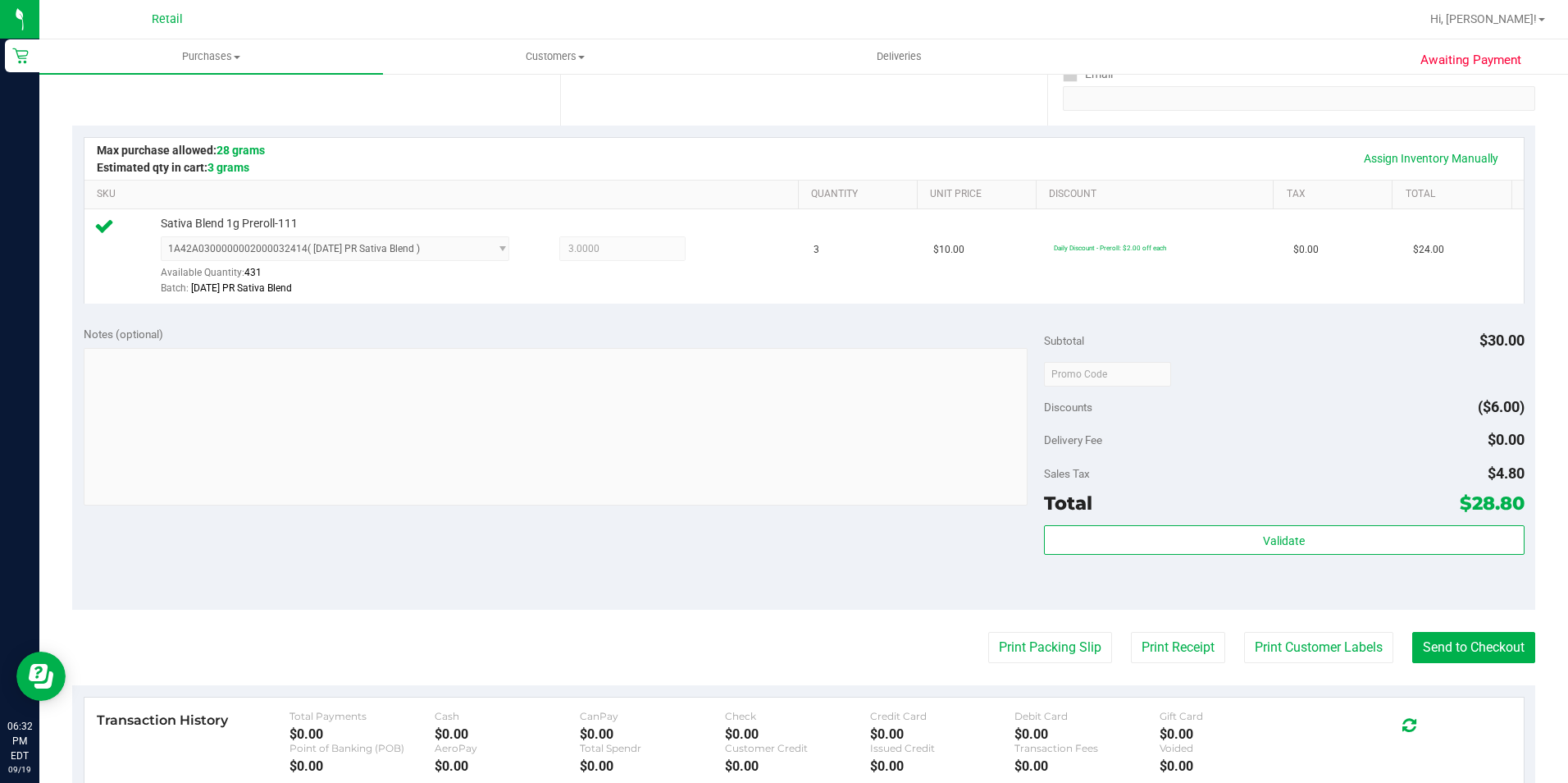
scroll to position [410, 0]
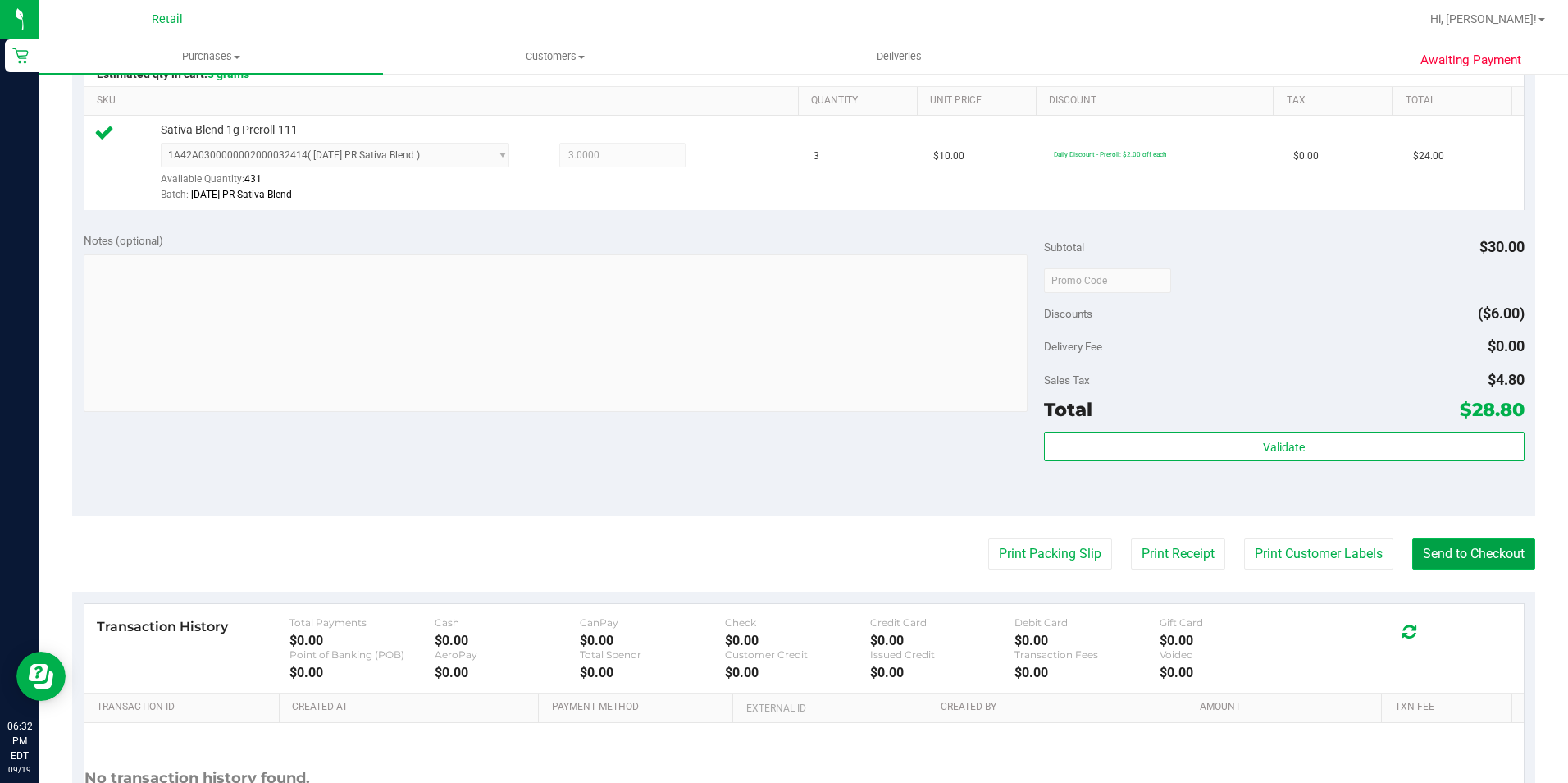
click at [1430, 560] on button "Send to Checkout" at bounding box center [1473, 553] width 123 height 31
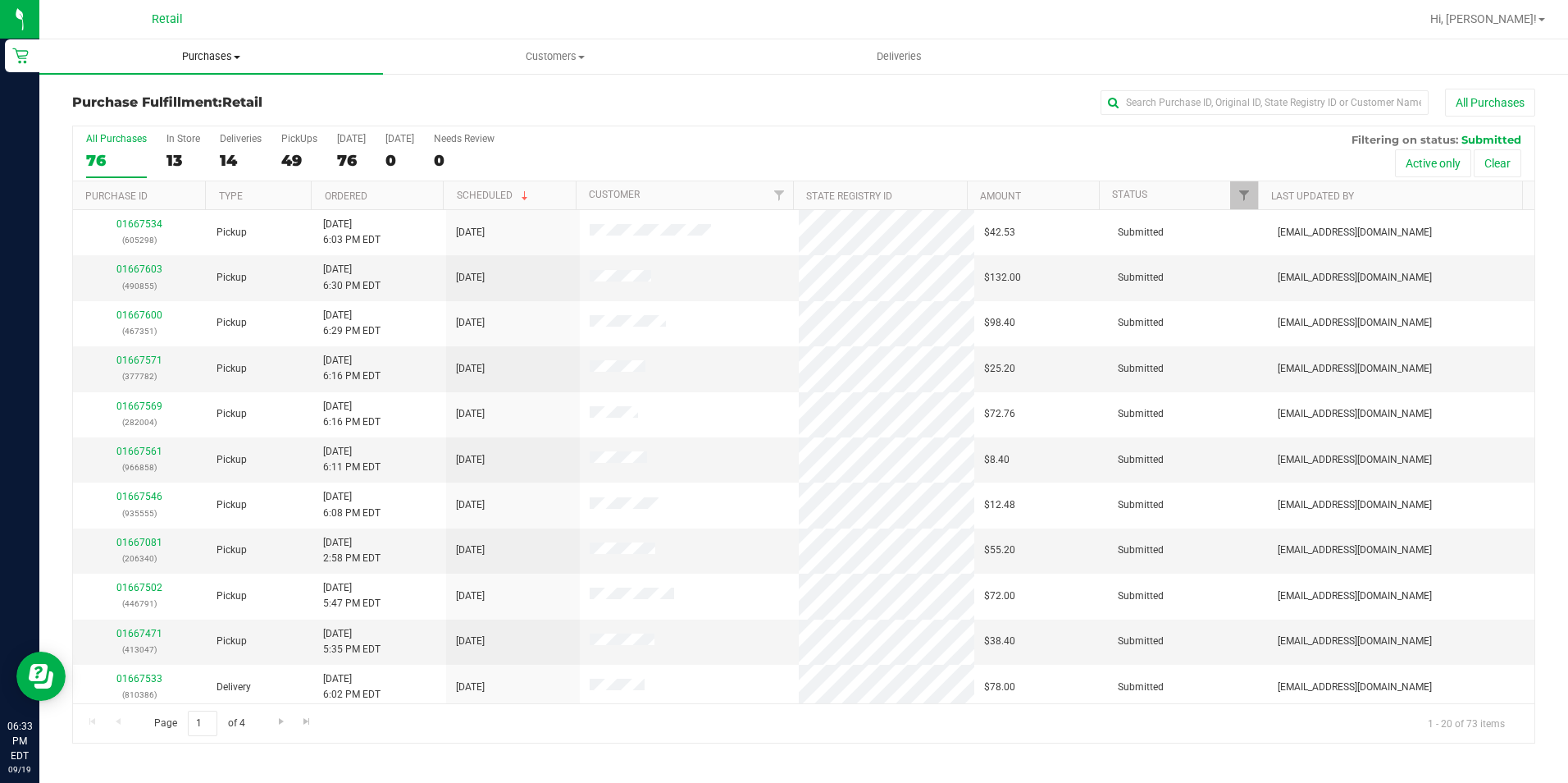
click at [179, 50] on span "Purchases" at bounding box center [211, 56] width 343 height 15
click at [163, 98] on span "Summary of purchases" at bounding box center [124, 98] width 168 height 14
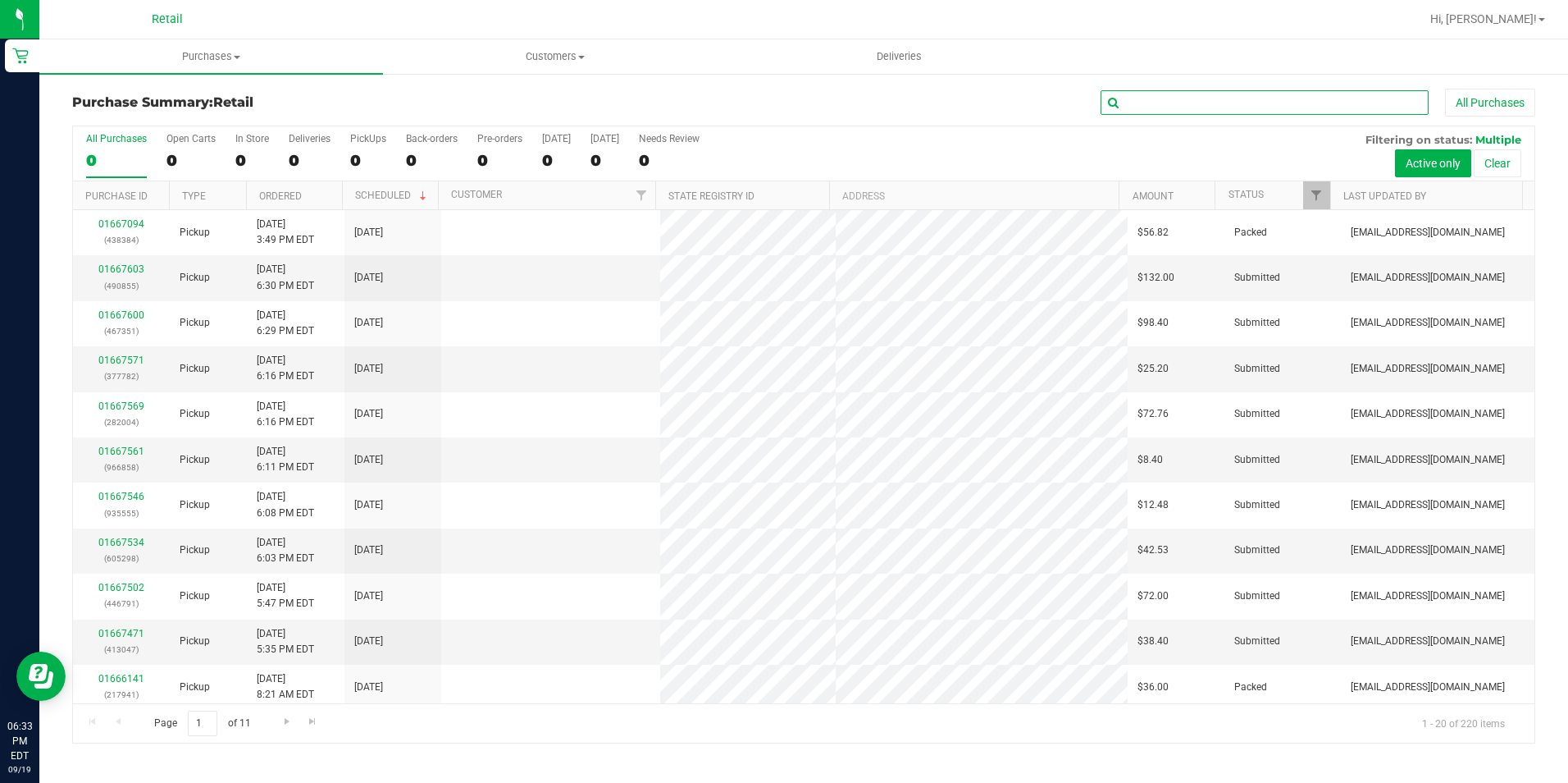
click at [1163, 100] on input "text" at bounding box center [1265, 103] width 328 height 25
type input "alfred"
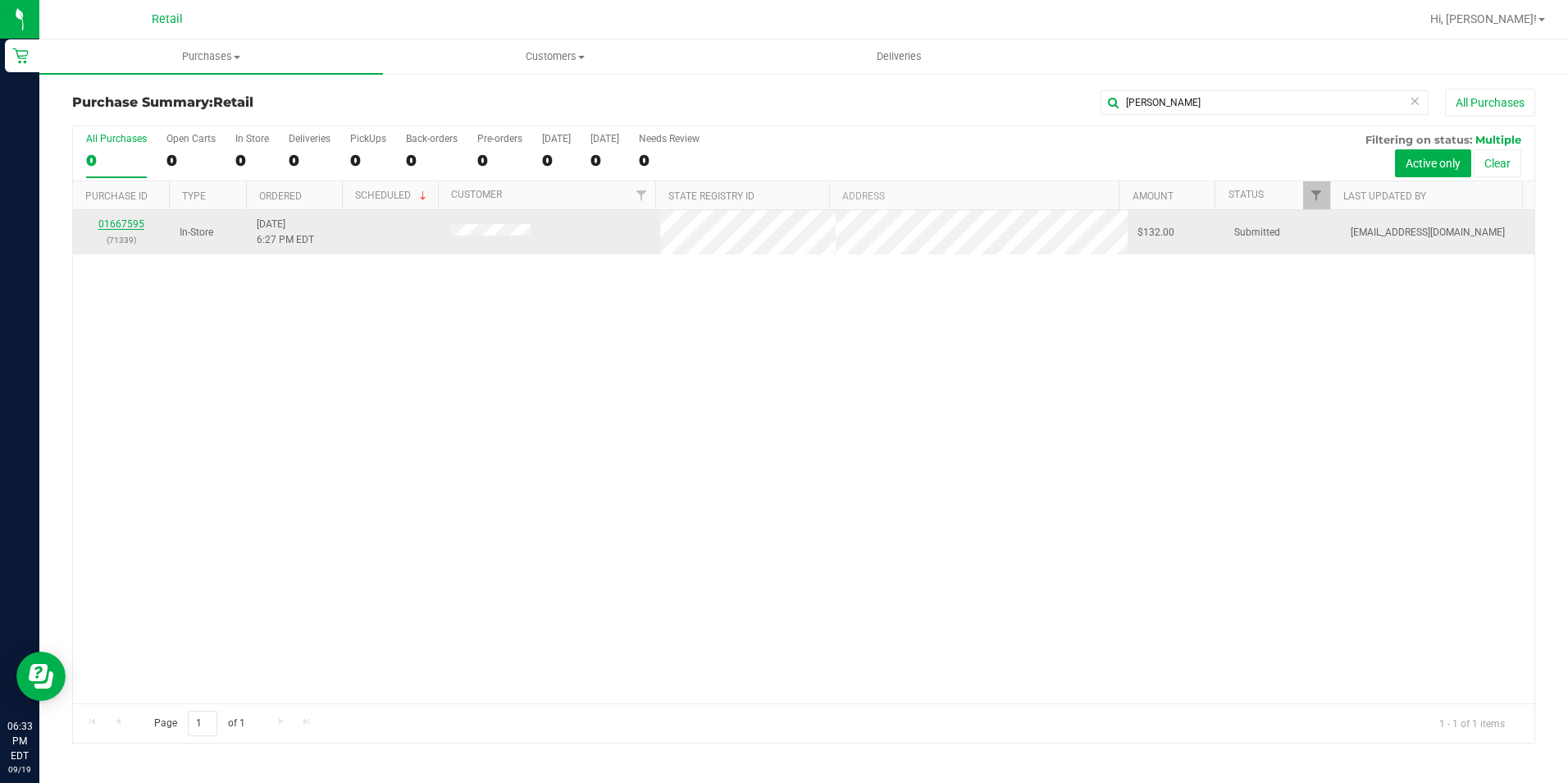
click at [141, 227] on link "01667595" at bounding box center [121, 224] width 46 height 11
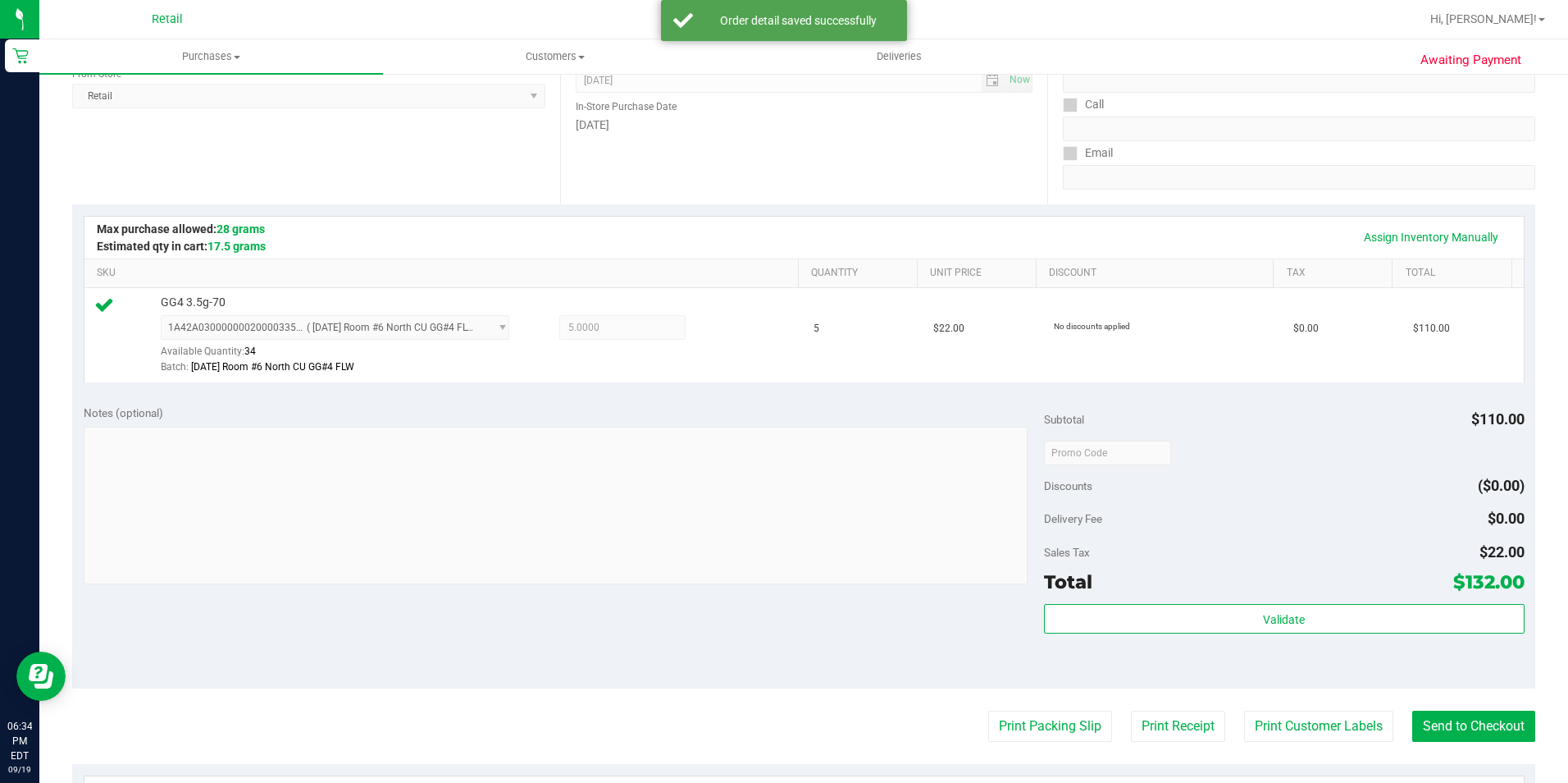
scroll to position [246, 0]
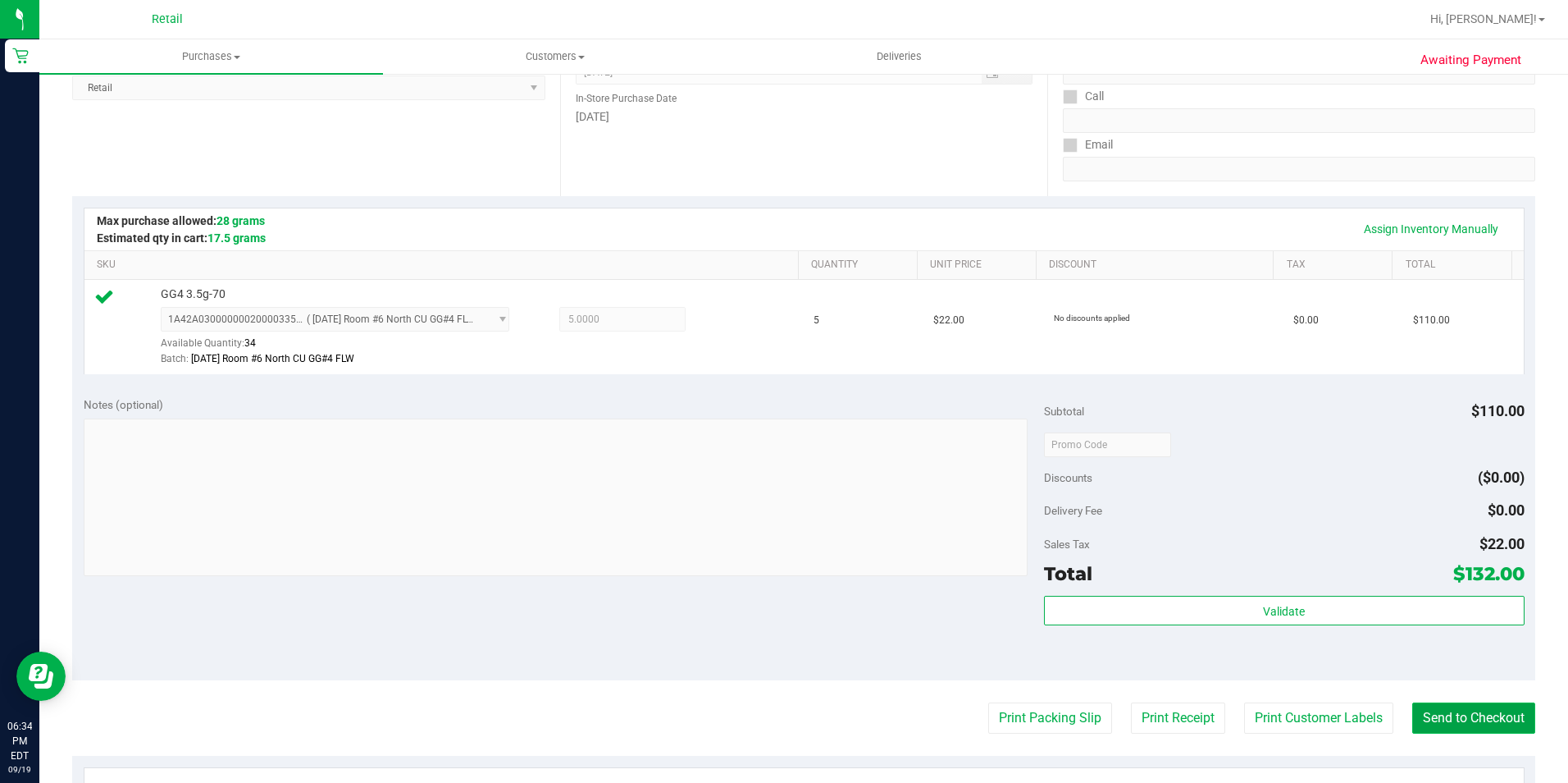
click at [1478, 721] on button "Send to Checkout" at bounding box center [1473, 718] width 123 height 31
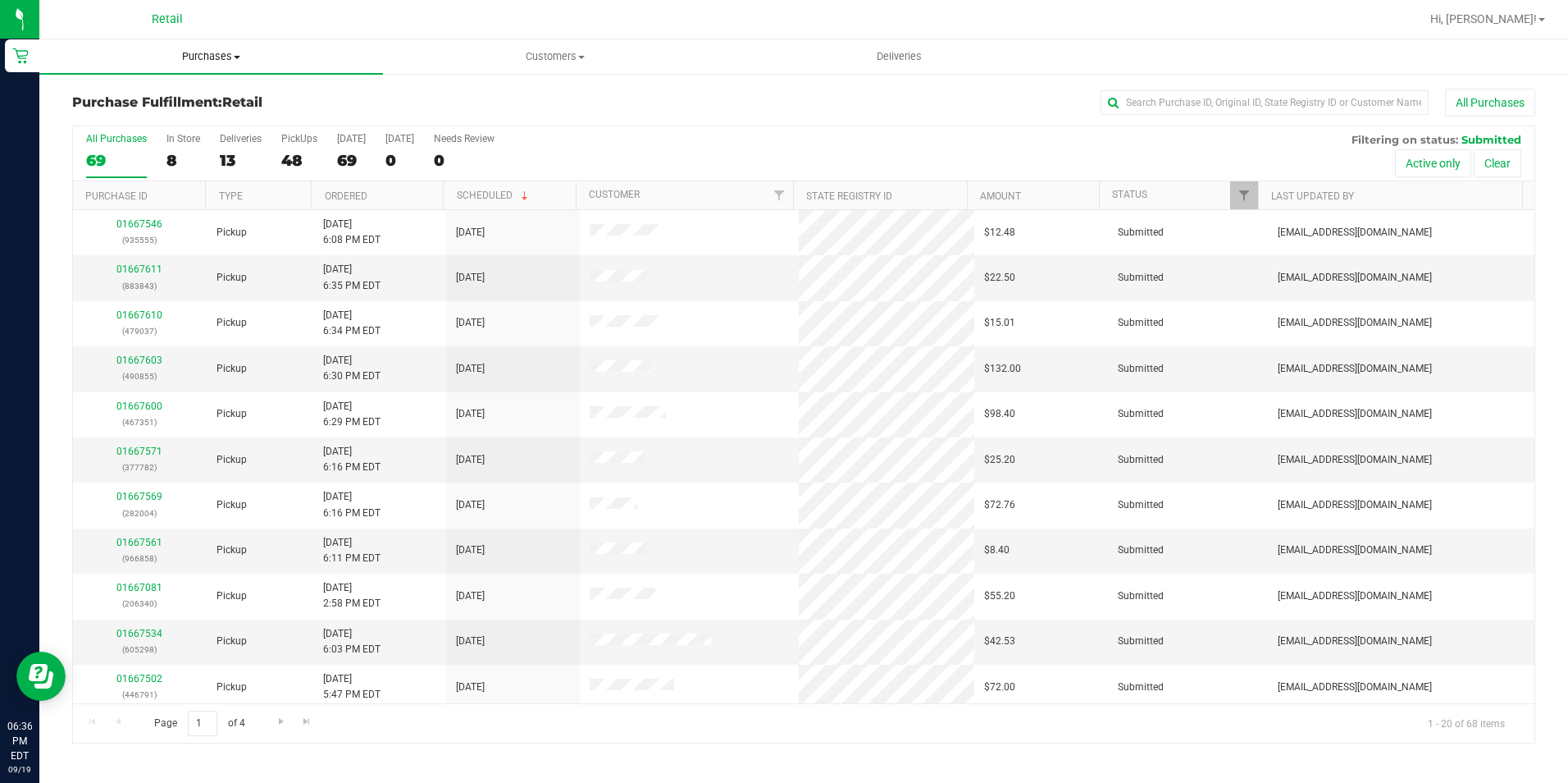
click at [153, 46] on uib-tab-heading "Purchases Summary of purchases Fulfillment All purchases" at bounding box center [211, 56] width 343 height 34
click at [163, 97] on span "Summary of purchases" at bounding box center [124, 98] width 168 height 14
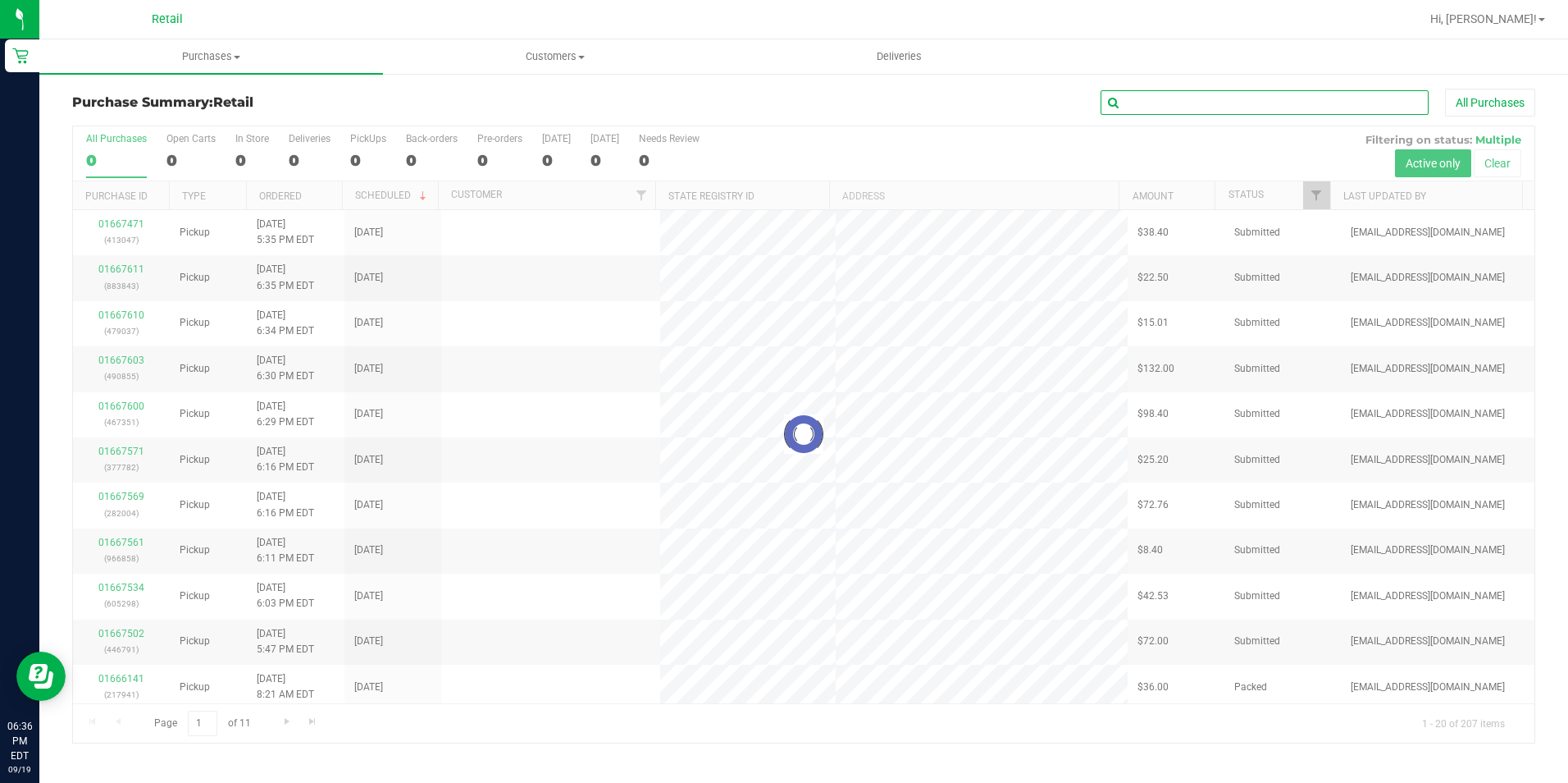
click at [1211, 99] on input "text" at bounding box center [1265, 103] width 328 height 25
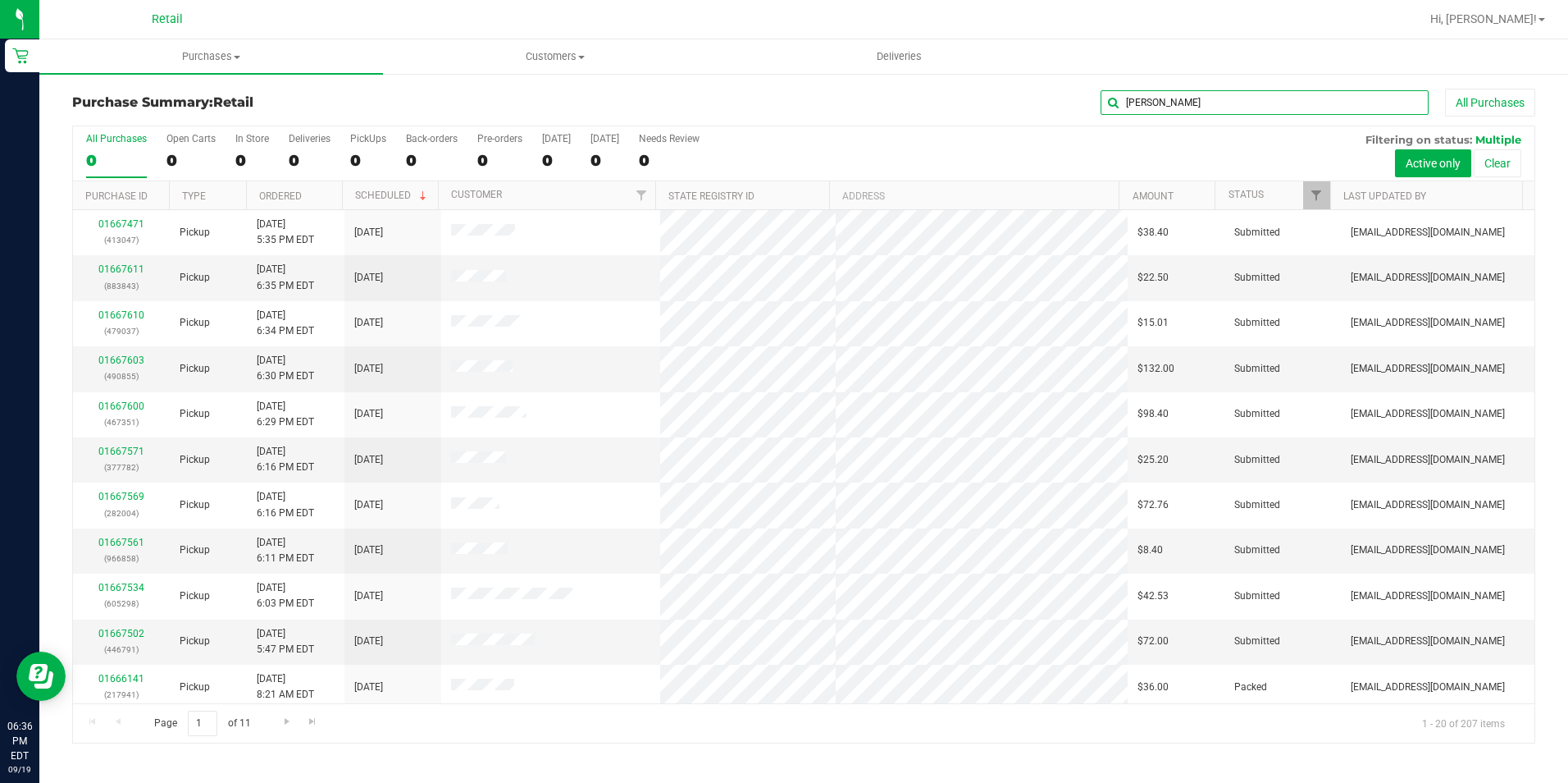
type input "[PERSON_NAME]"
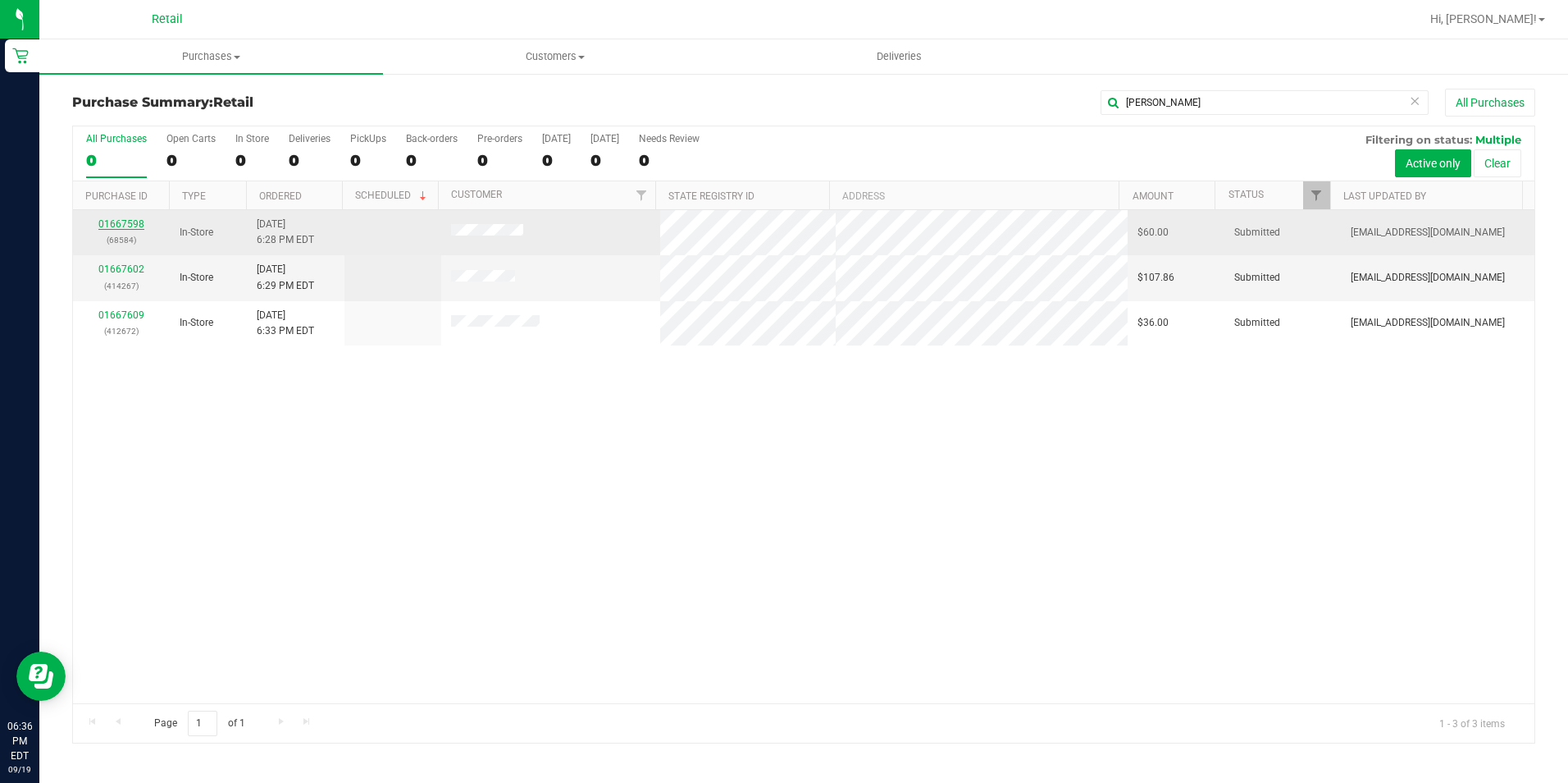
click at [114, 220] on link "01667598" at bounding box center [121, 224] width 46 height 11
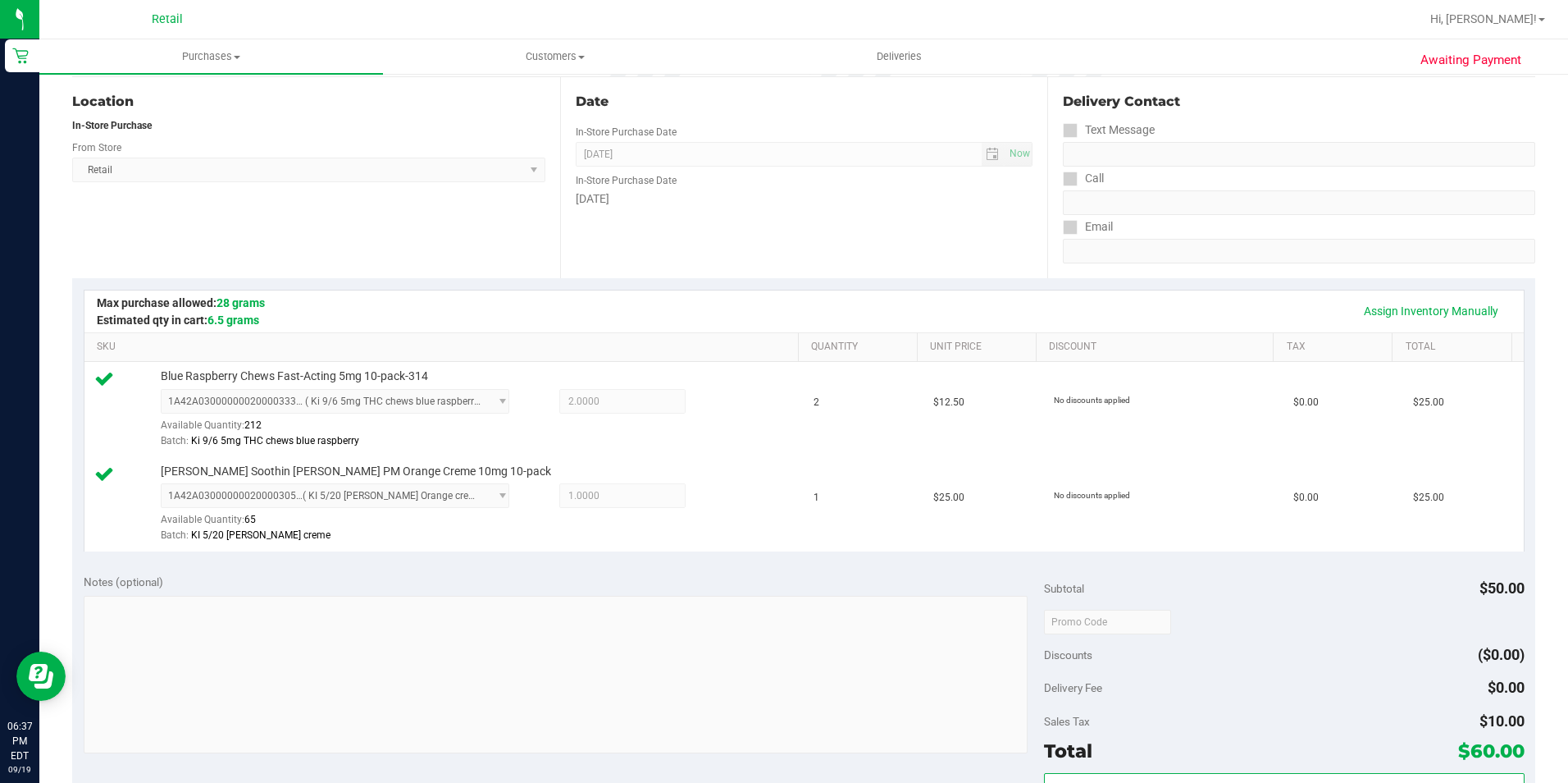
scroll to position [329, 0]
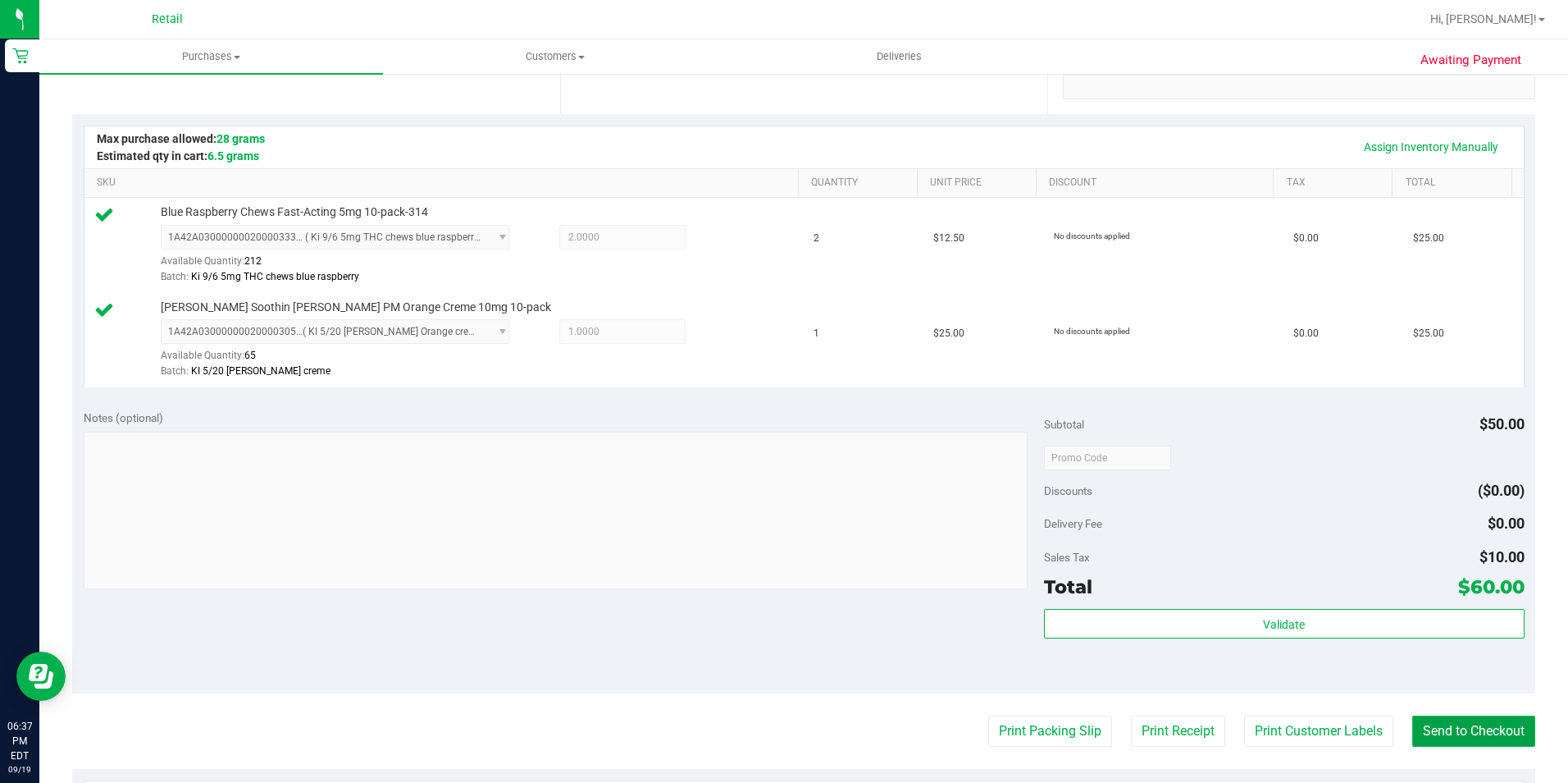
click at [1469, 721] on button "Send to Checkout" at bounding box center [1473, 731] width 123 height 31
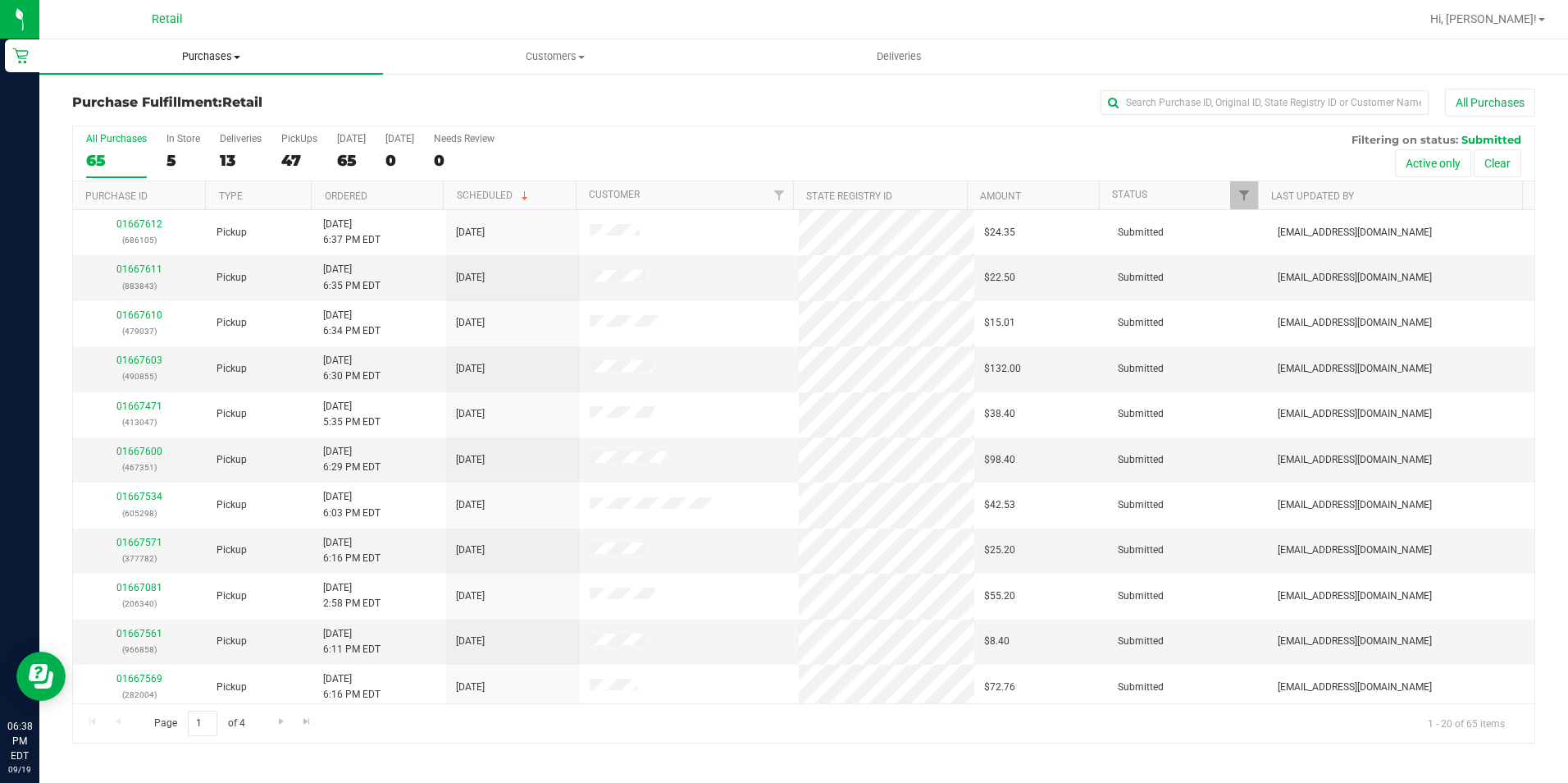
click at [195, 57] on span "Purchases" at bounding box center [211, 56] width 343 height 15
click at [173, 94] on span "Summary of purchases" at bounding box center [124, 98] width 168 height 14
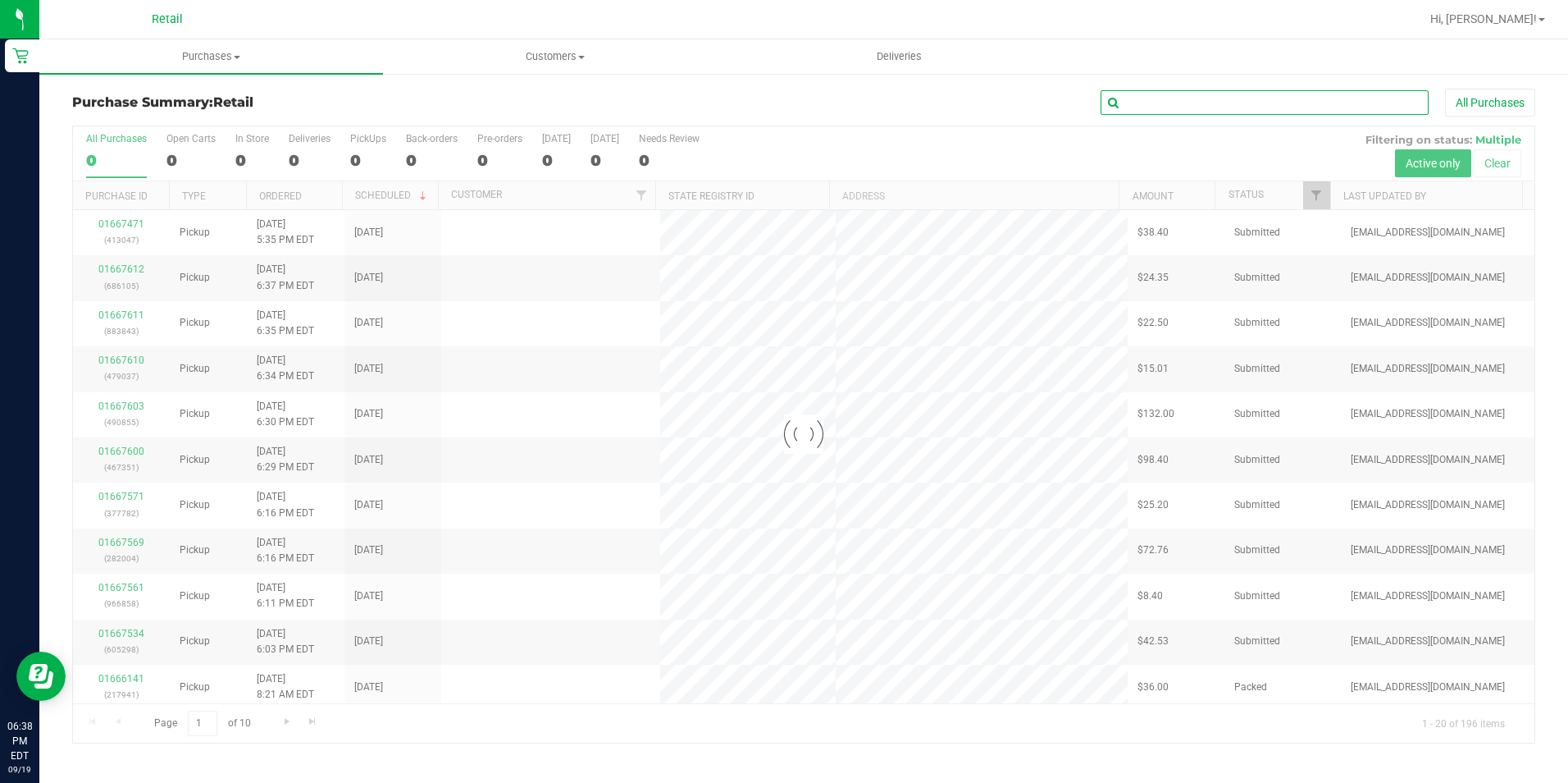
click at [1161, 105] on input "text" at bounding box center [1265, 103] width 328 height 25
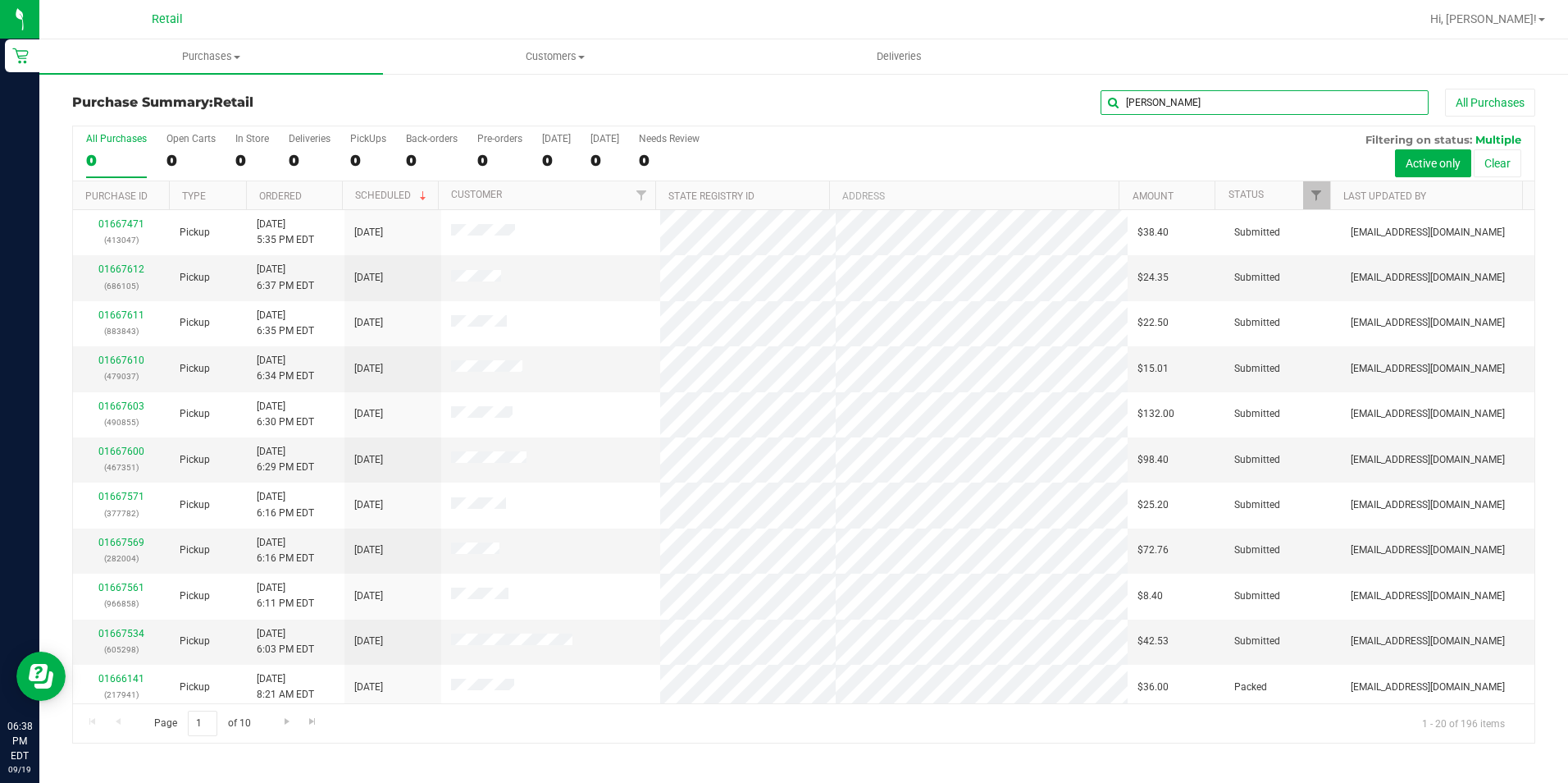
type input "[PERSON_NAME]"
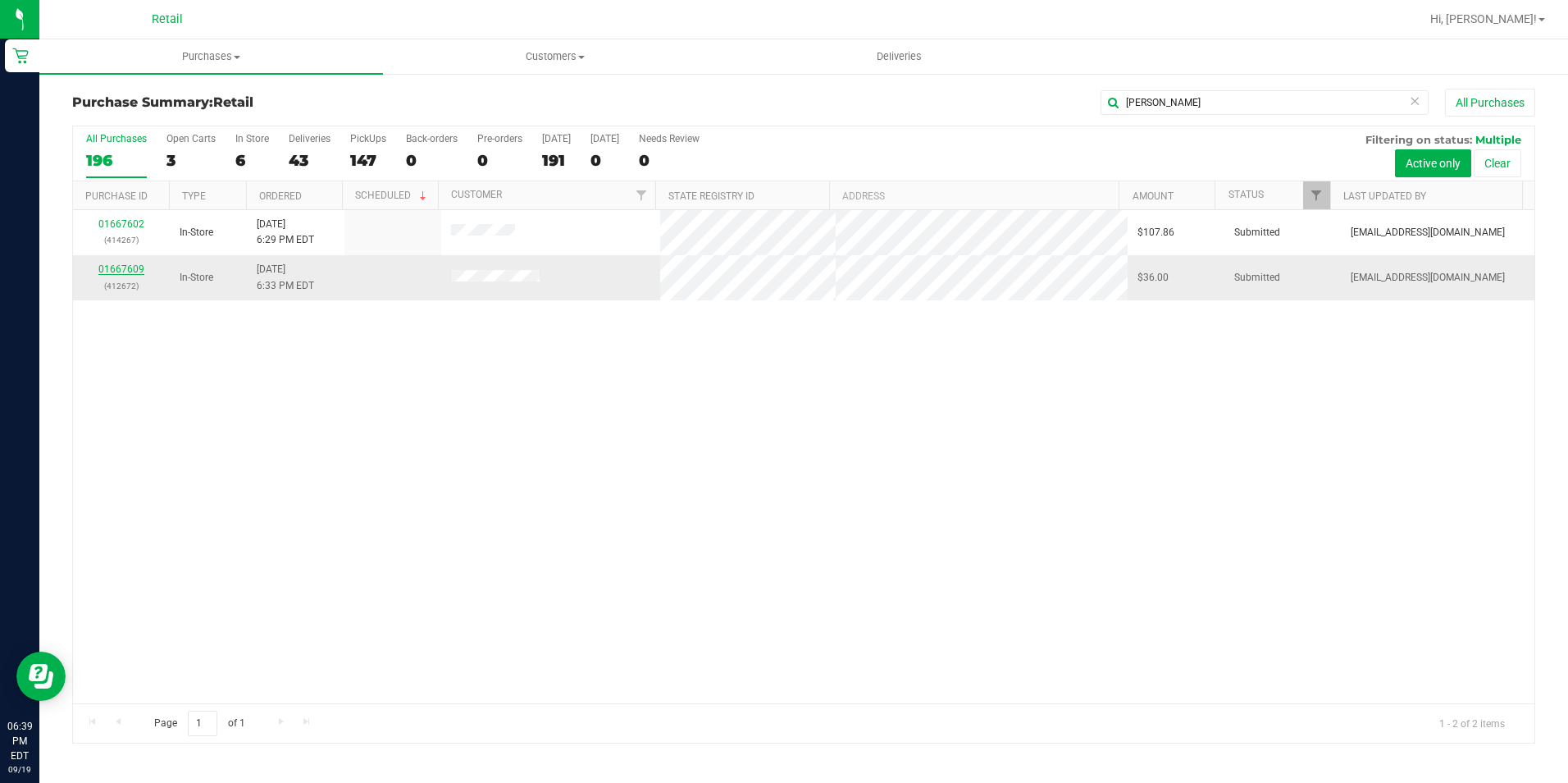
click at [119, 268] on link "01667609" at bounding box center [121, 269] width 46 height 11
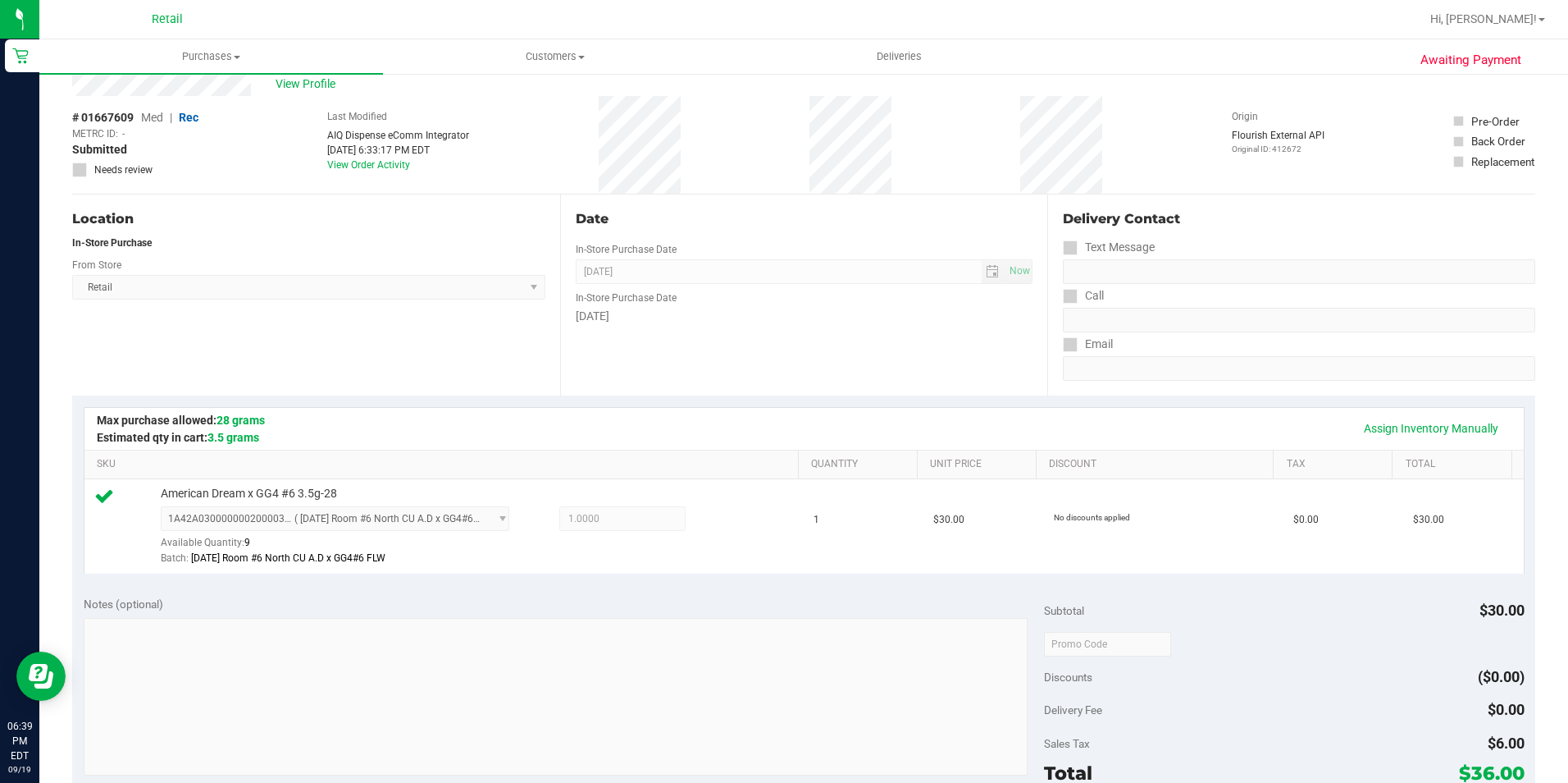
scroll to position [246, 0]
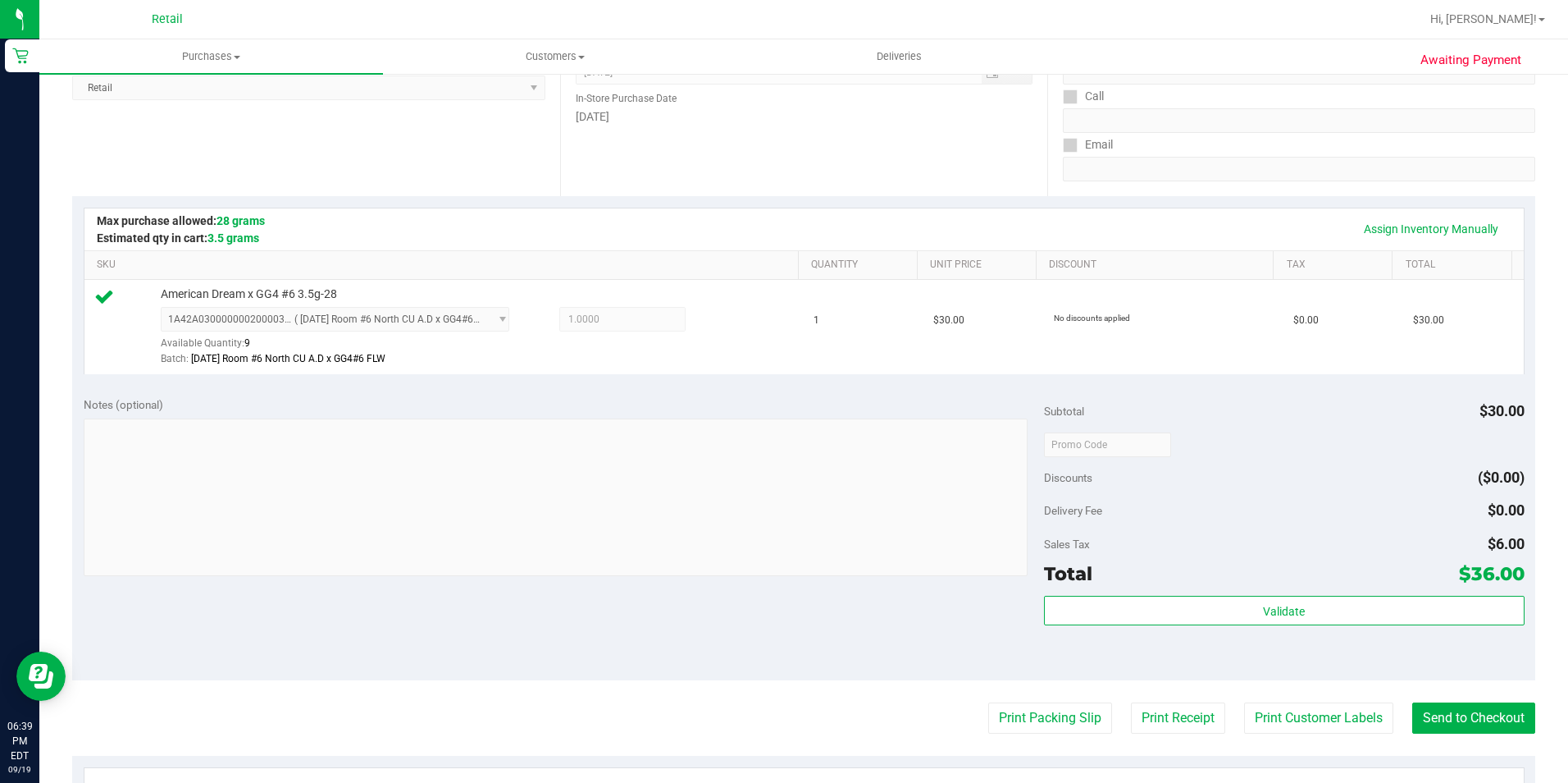
click at [1446, 741] on purchase-details "Back Edit Purchase Cancel Purchase View Profile # 01667609 Med | Rec METRC ID: …" at bounding box center [803, 453] width 1463 height 1220
click at [1453, 726] on button "Send to Checkout" at bounding box center [1473, 718] width 123 height 31
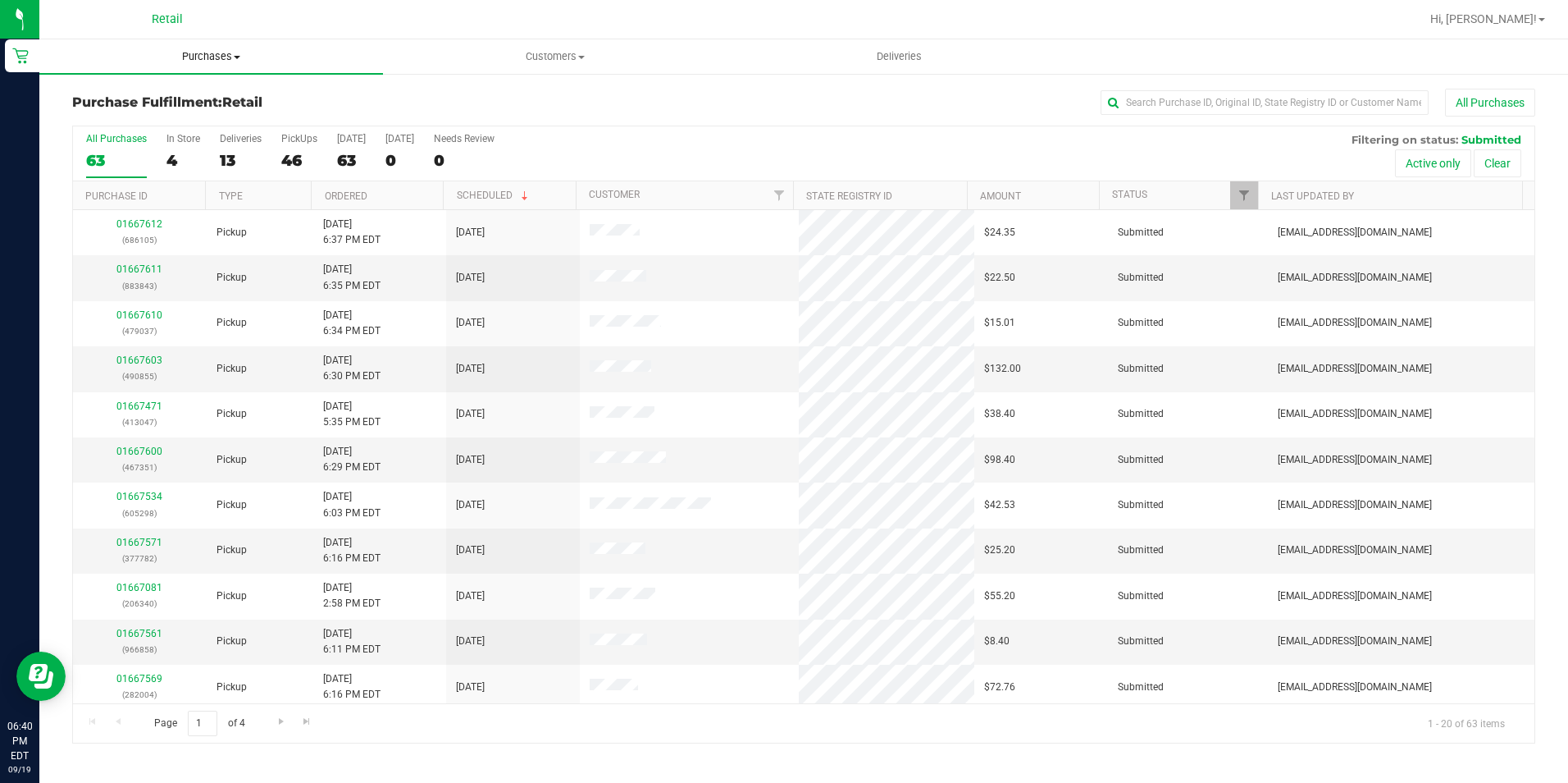
drag, startPoint x: 256, startPoint y: 52, endPoint x: 249, endPoint y: 58, distance: 9.2
click at [256, 52] on span "Purchases" at bounding box center [211, 56] width 343 height 15
click at [133, 109] on li "Fulfillment" at bounding box center [211, 118] width 343 height 19
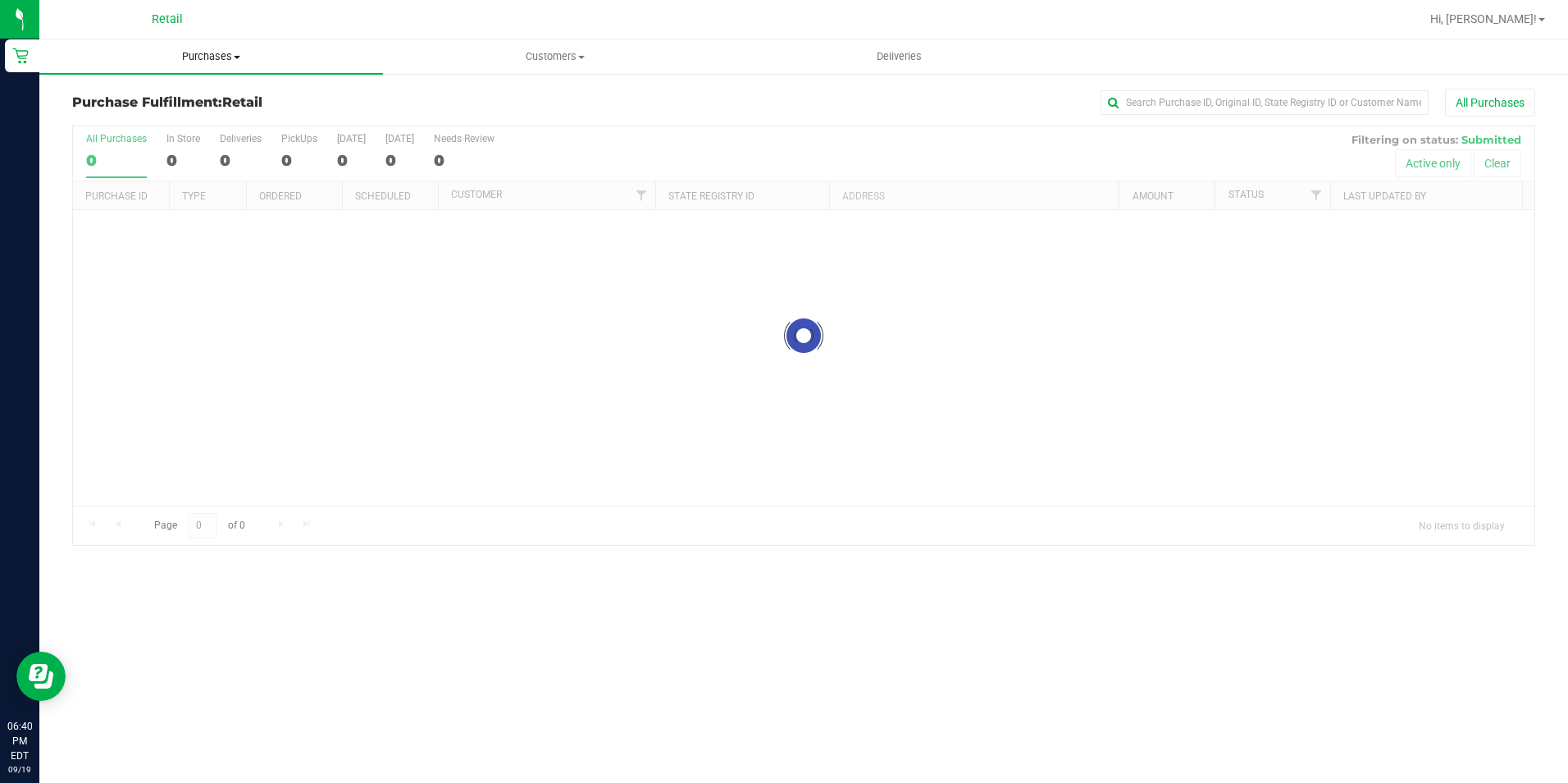
click at [211, 56] on span "Purchases" at bounding box center [211, 56] width 343 height 15
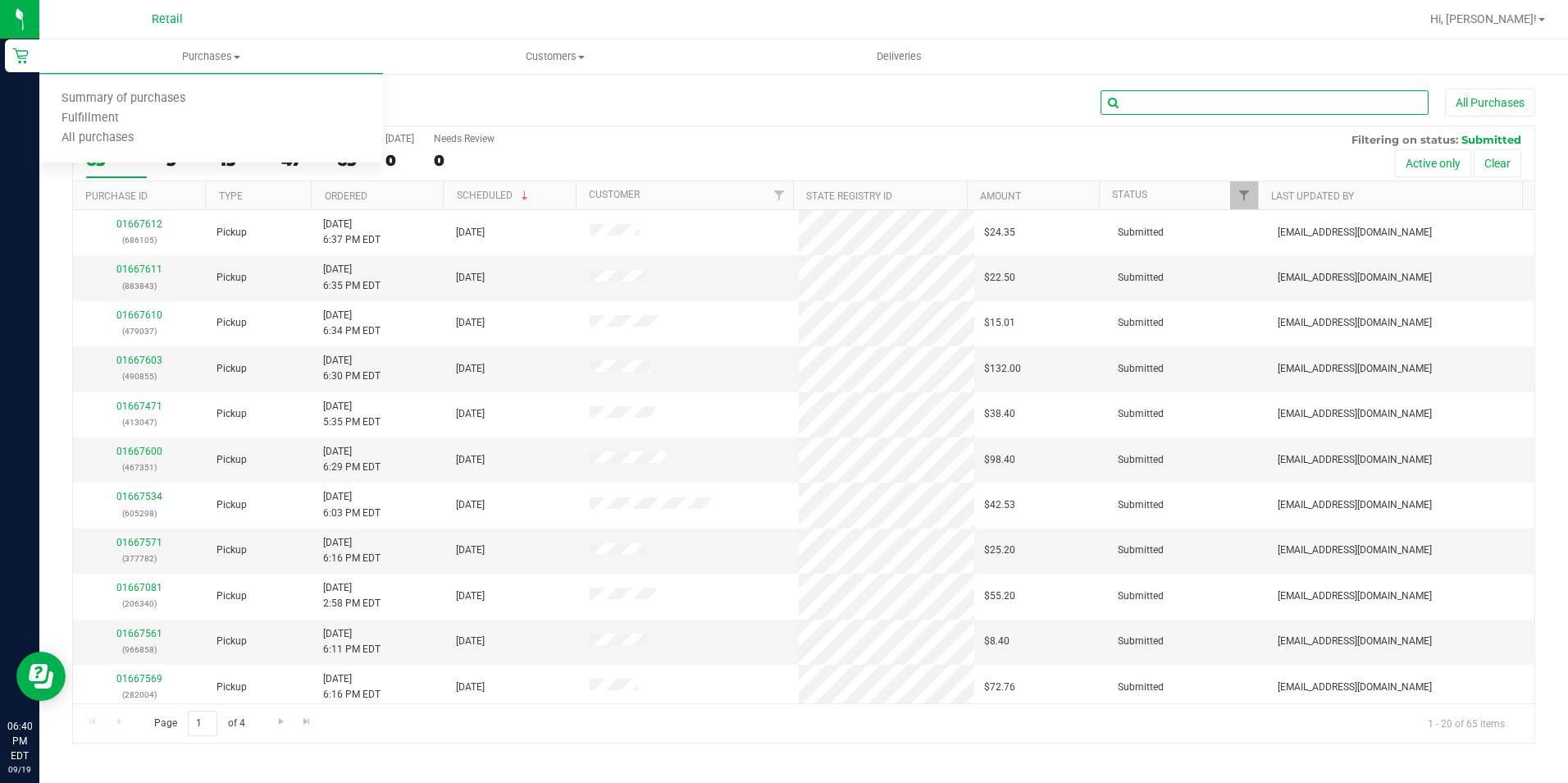
click at [1122, 96] on input "text" at bounding box center [1265, 103] width 328 height 25
type input "rosi"
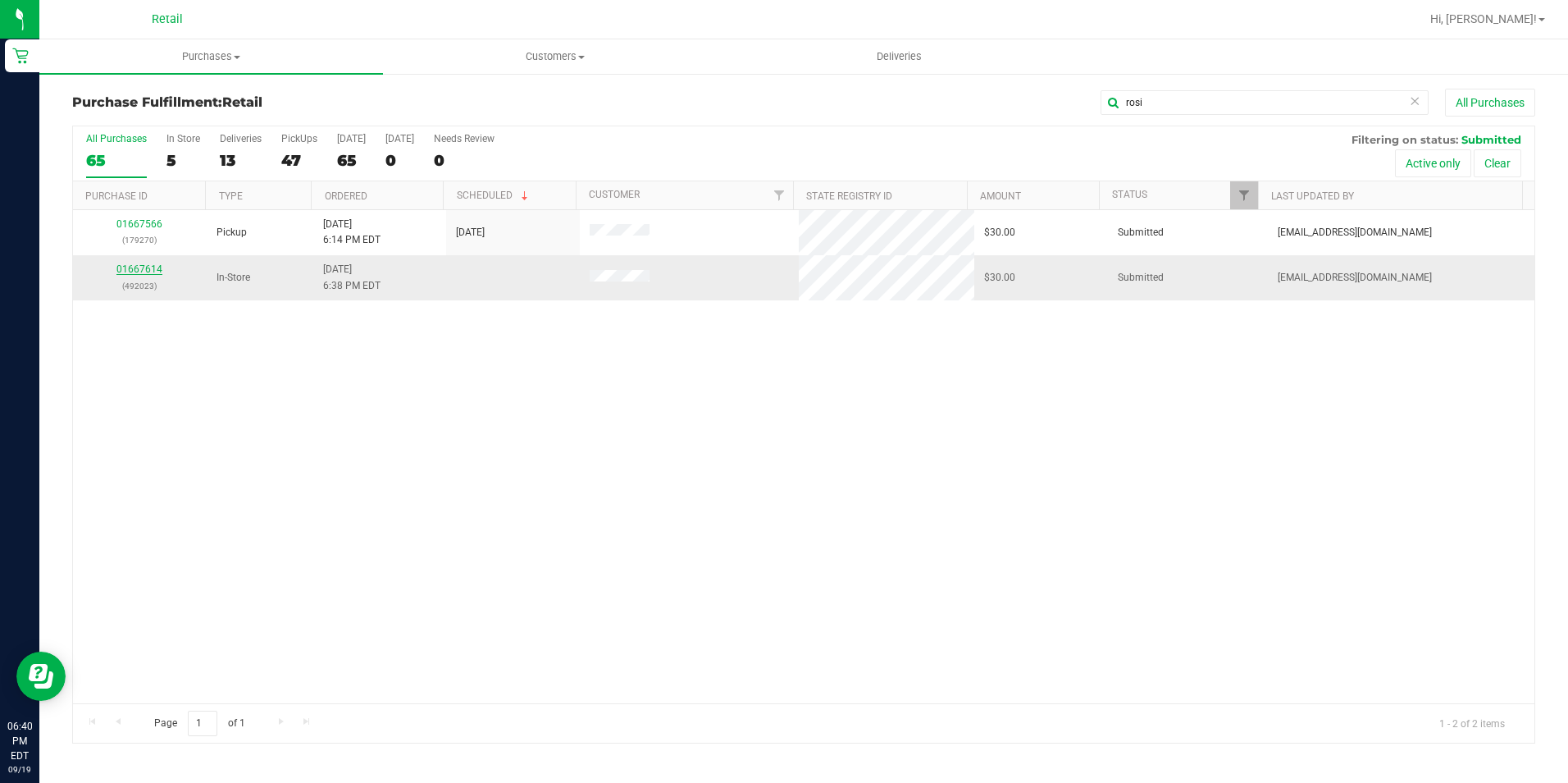
click at [152, 273] on link "01667614" at bounding box center [140, 269] width 46 height 11
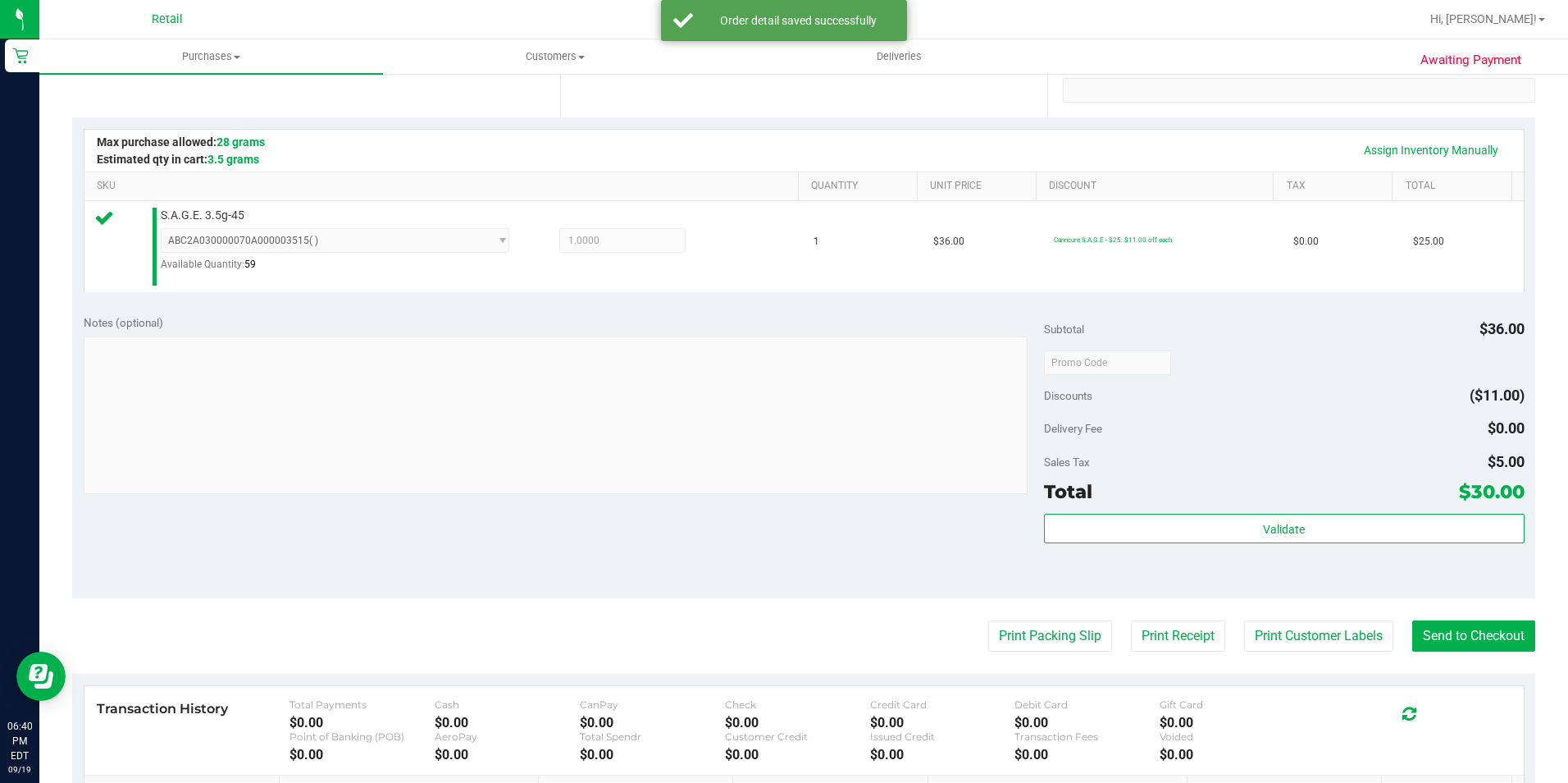
scroll to position [329, 0]
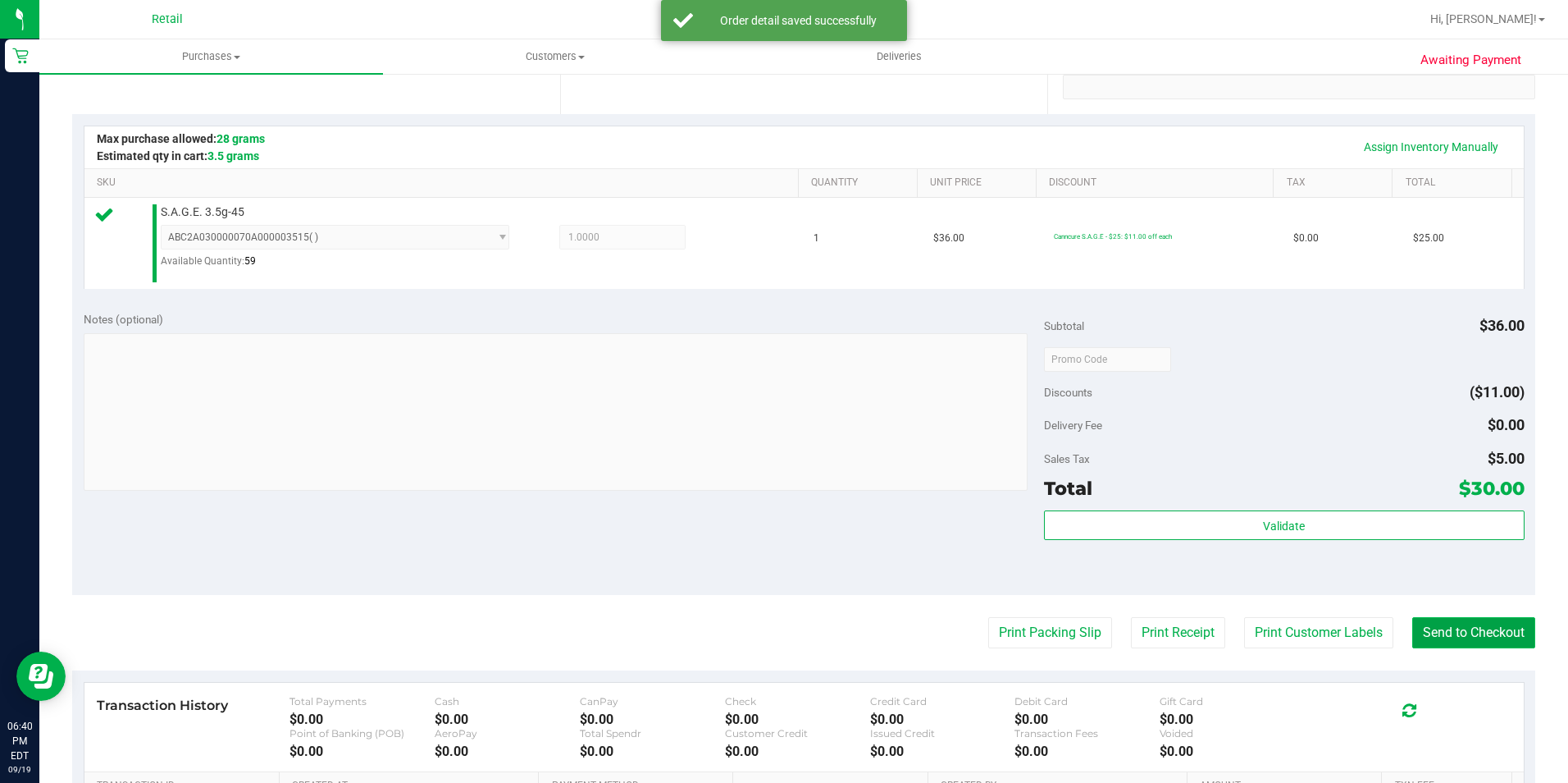
click at [1499, 641] on button "Send to Checkout" at bounding box center [1473, 633] width 123 height 31
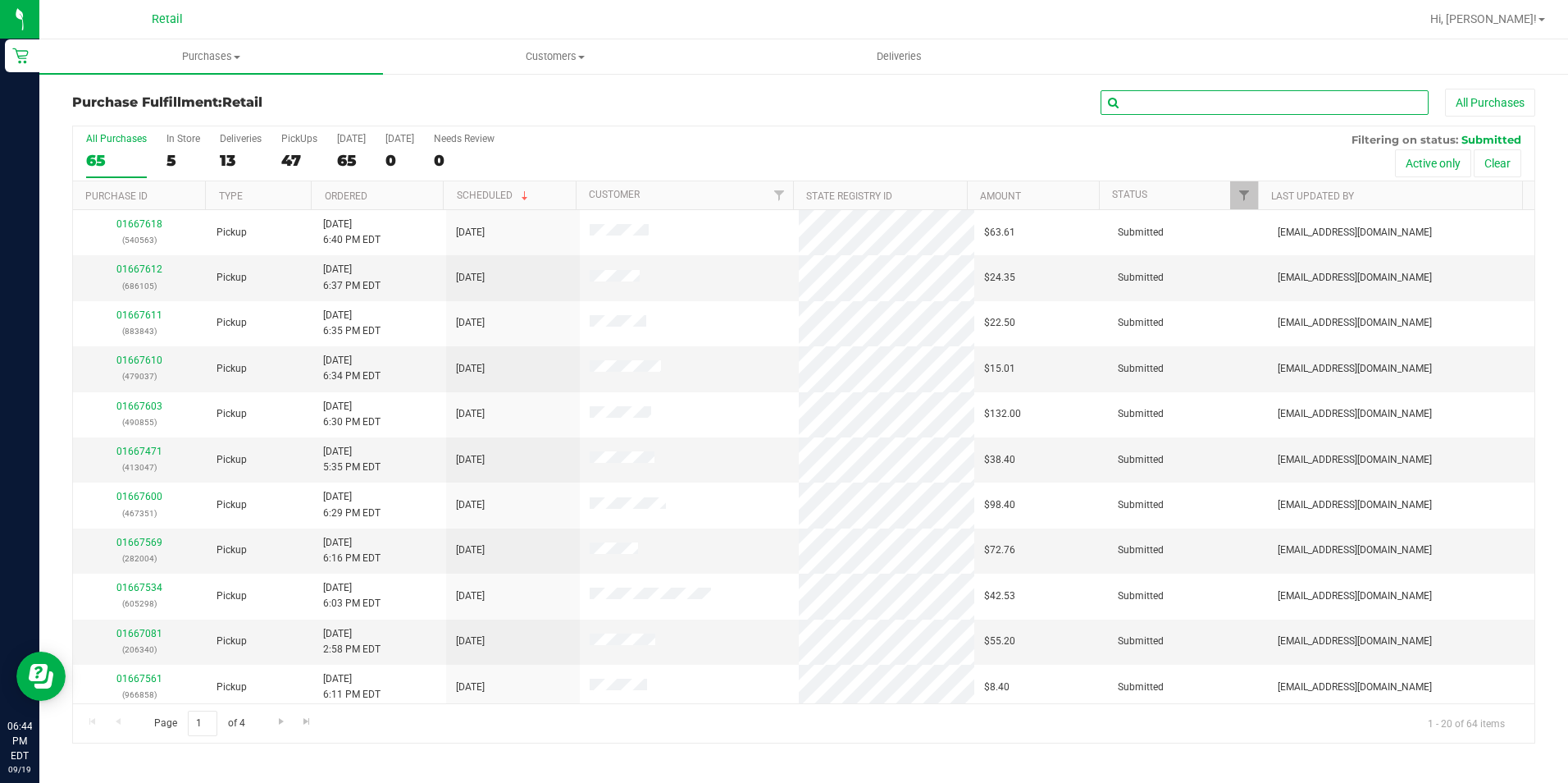
click at [1172, 111] on input "text" at bounding box center [1265, 103] width 328 height 25
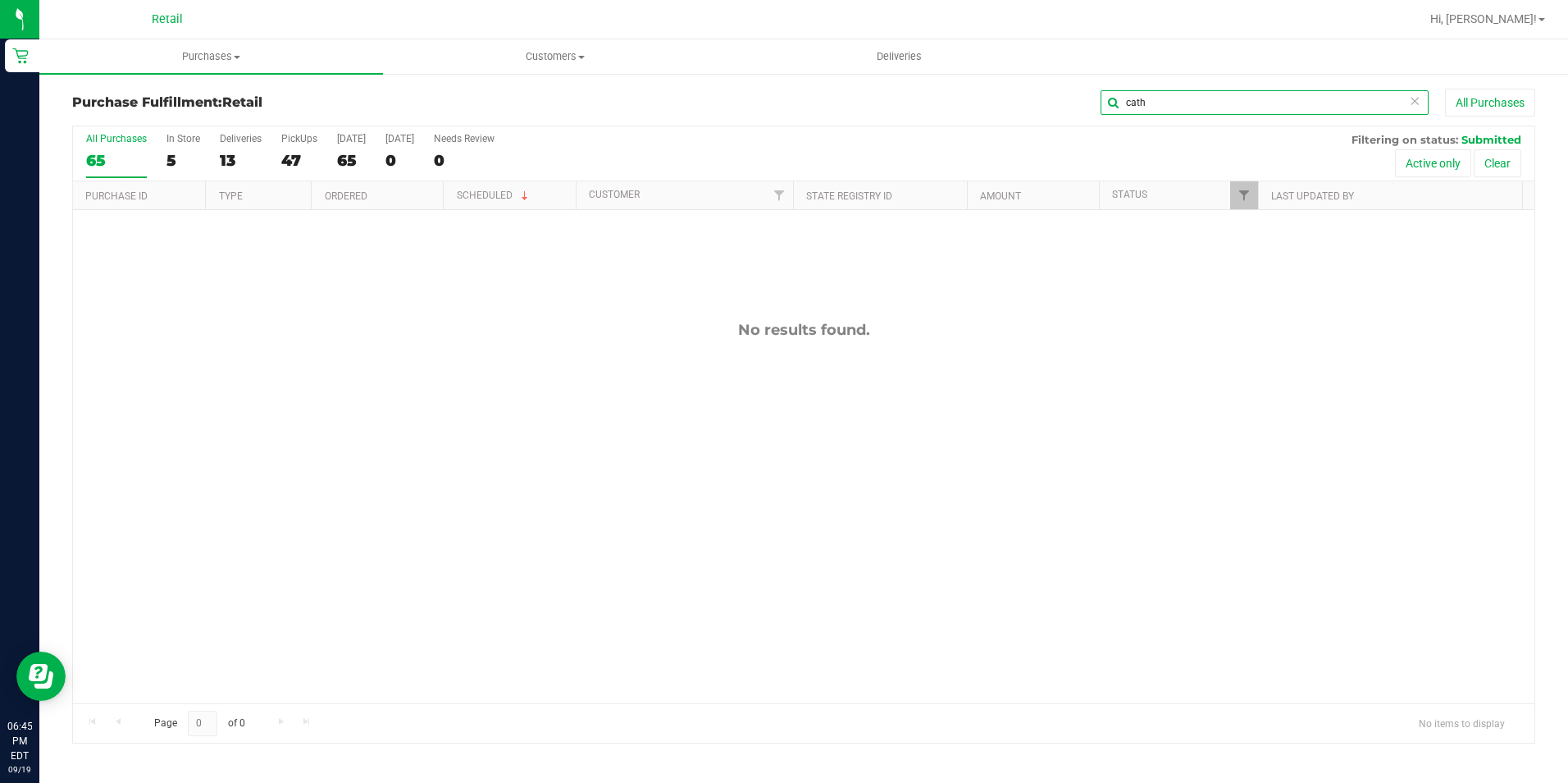
click at [1216, 106] on input "cath" at bounding box center [1265, 103] width 328 height 25
click at [1160, 105] on input "cart" at bounding box center [1265, 103] width 328 height 25
type input "[PERSON_NAME]"
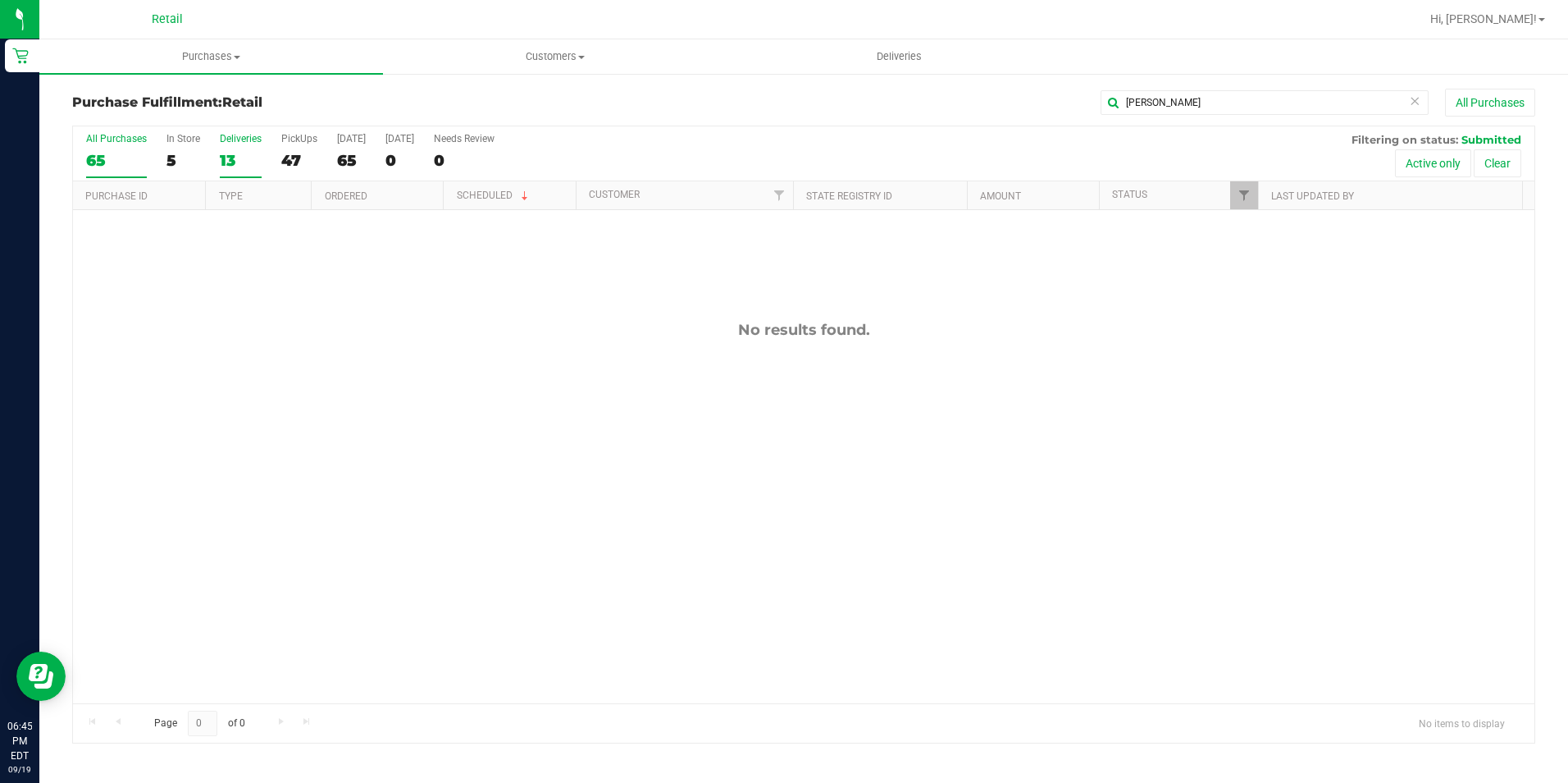
click at [228, 172] on label "Deliveries 13" at bounding box center [241, 155] width 42 height 45
click at [0, 0] on input "Deliveries 13" at bounding box center [0, 0] width 0 height 0
click at [292, 164] on div "43" at bounding box center [299, 160] width 36 height 19
click at [0, 0] on input "PickUps 43" at bounding box center [0, 0] width 0 height 0
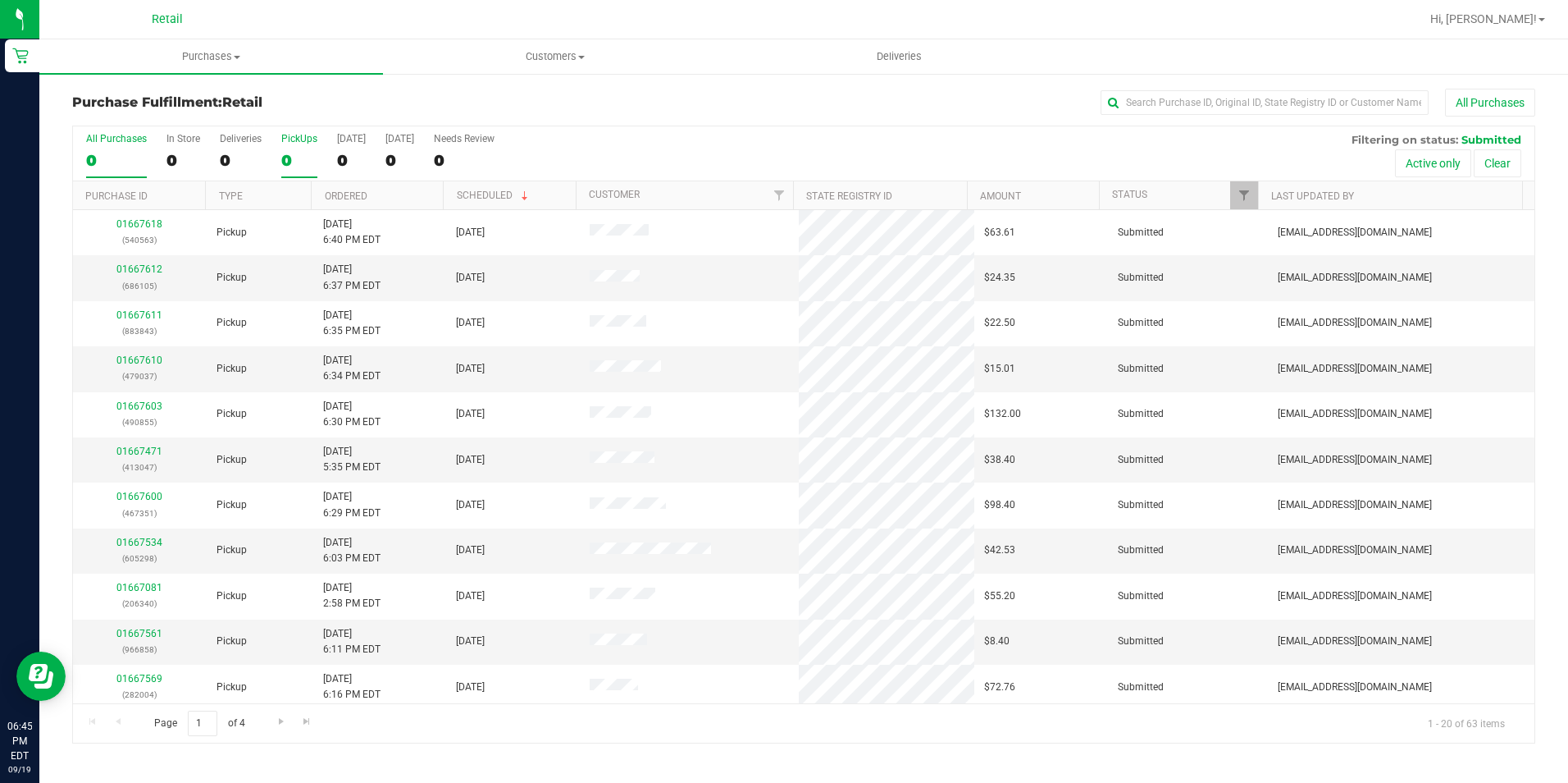
click at [292, 163] on div "0" at bounding box center [299, 160] width 36 height 19
click at [0, 0] on input "PickUps 0" at bounding box center [0, 0] width 0 height 0
click at [292, 163] on div "43" at bounding box center [299, 160] width 36 height 19
click at [0, 0] on input "PickUps 43" at bounding box center [0, 0] width 0 height 0
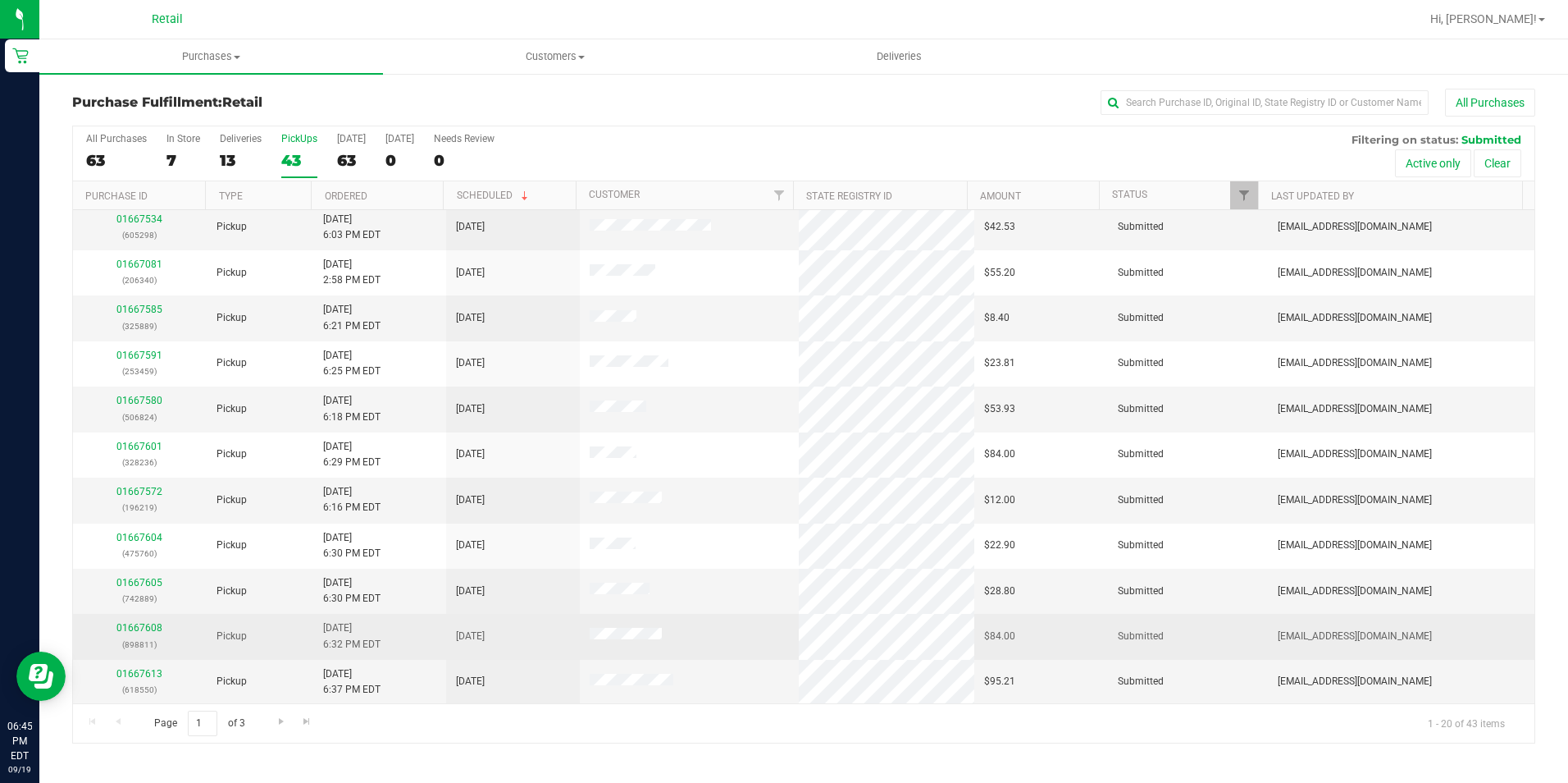
scroll to position [416, 0]
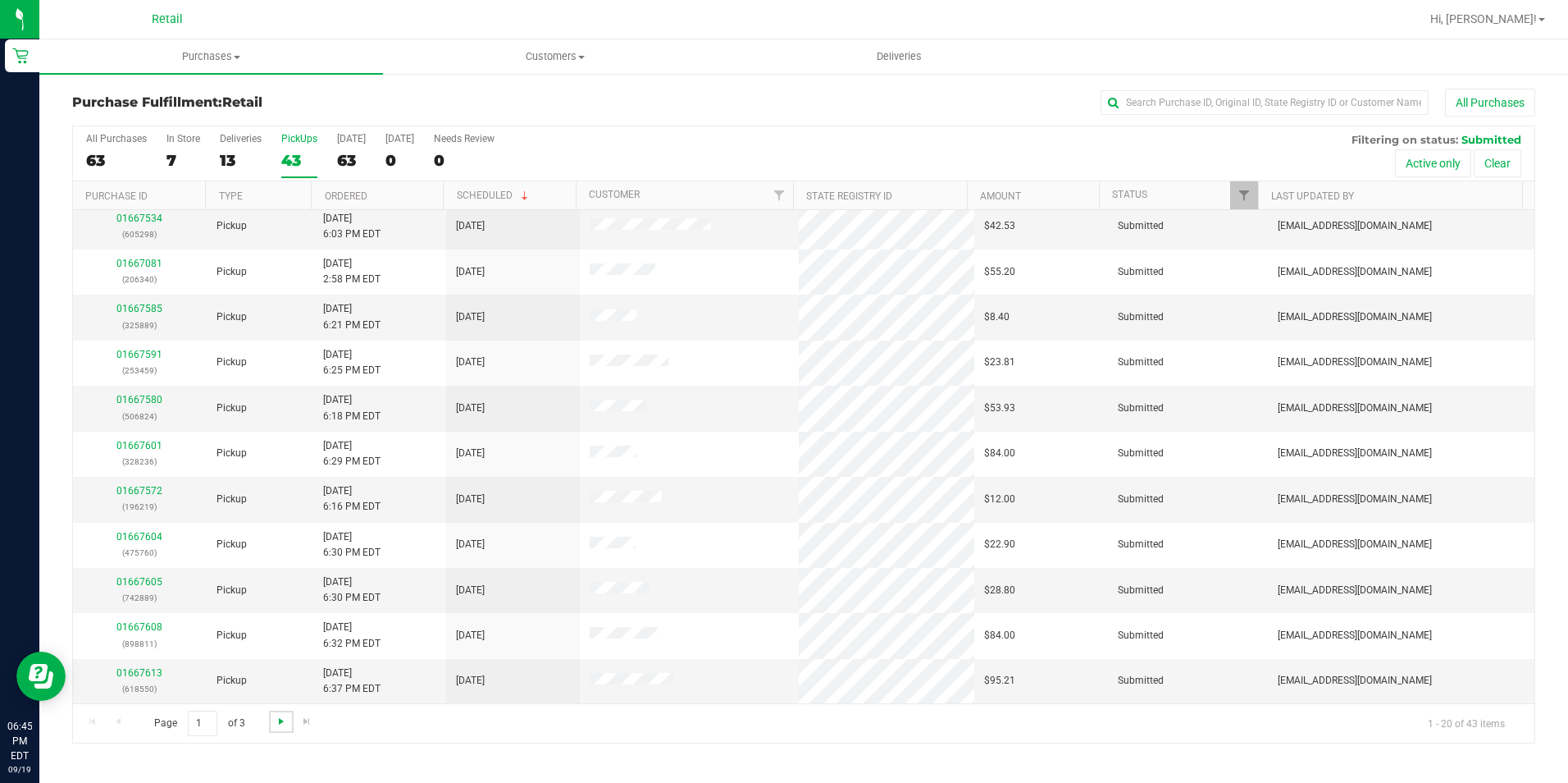
click at [279, 718] on span "Go to the next page" at bounding box center [281, 721] width 13 height 13
click at [308, 717] on span "Go to the last page" at bounding box center [306, 721] width 13 height 13
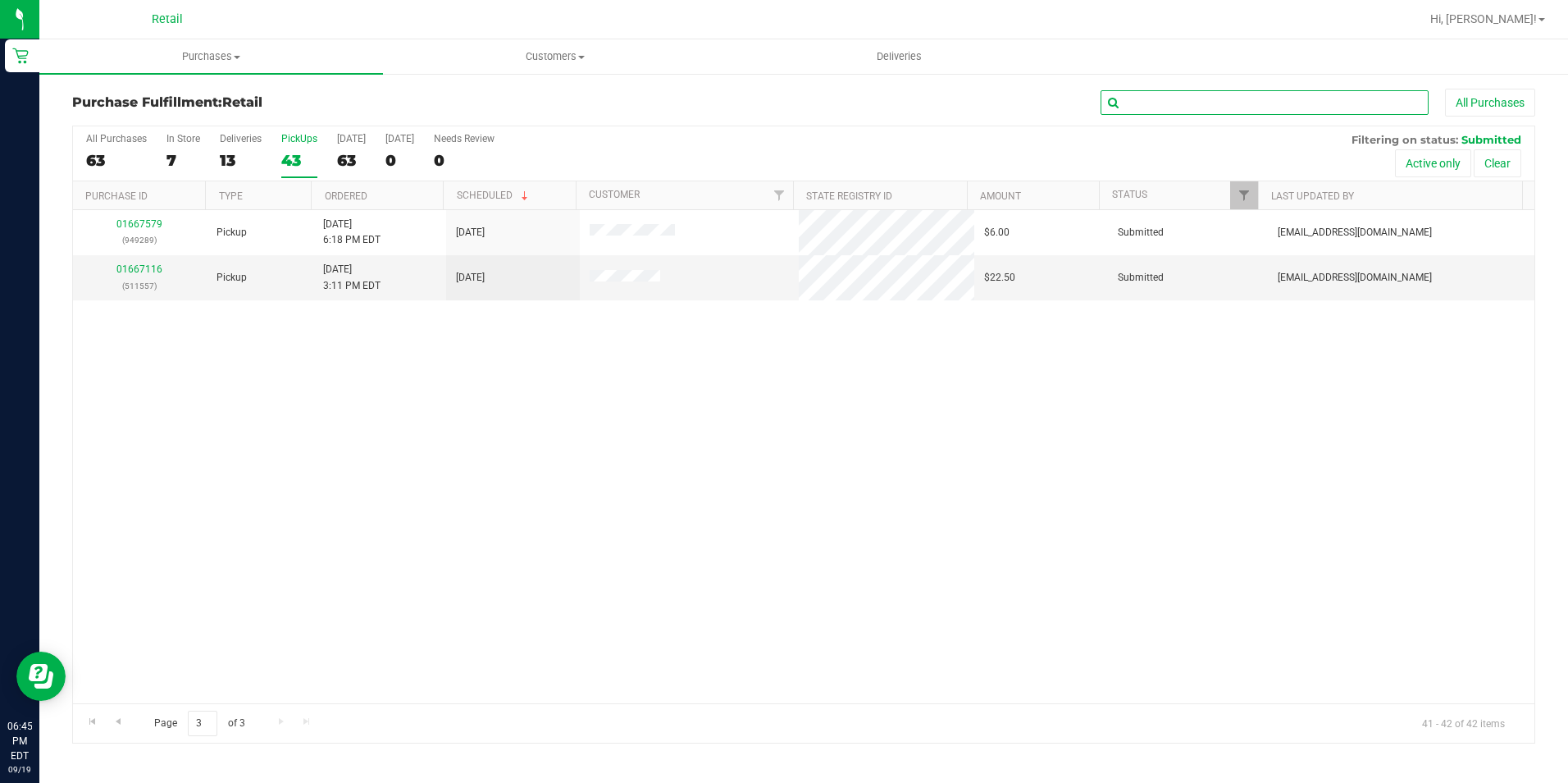
click at [1230, 112] on input "text" at bounding box center [1265, 103] width 328 height 25
click at [1167, 110] on input "text" at bounding box center [1265, 103] width 328 height 25
click at [1156, 108] on input "text" at bounding box center [1265, 103] width 328 height 25
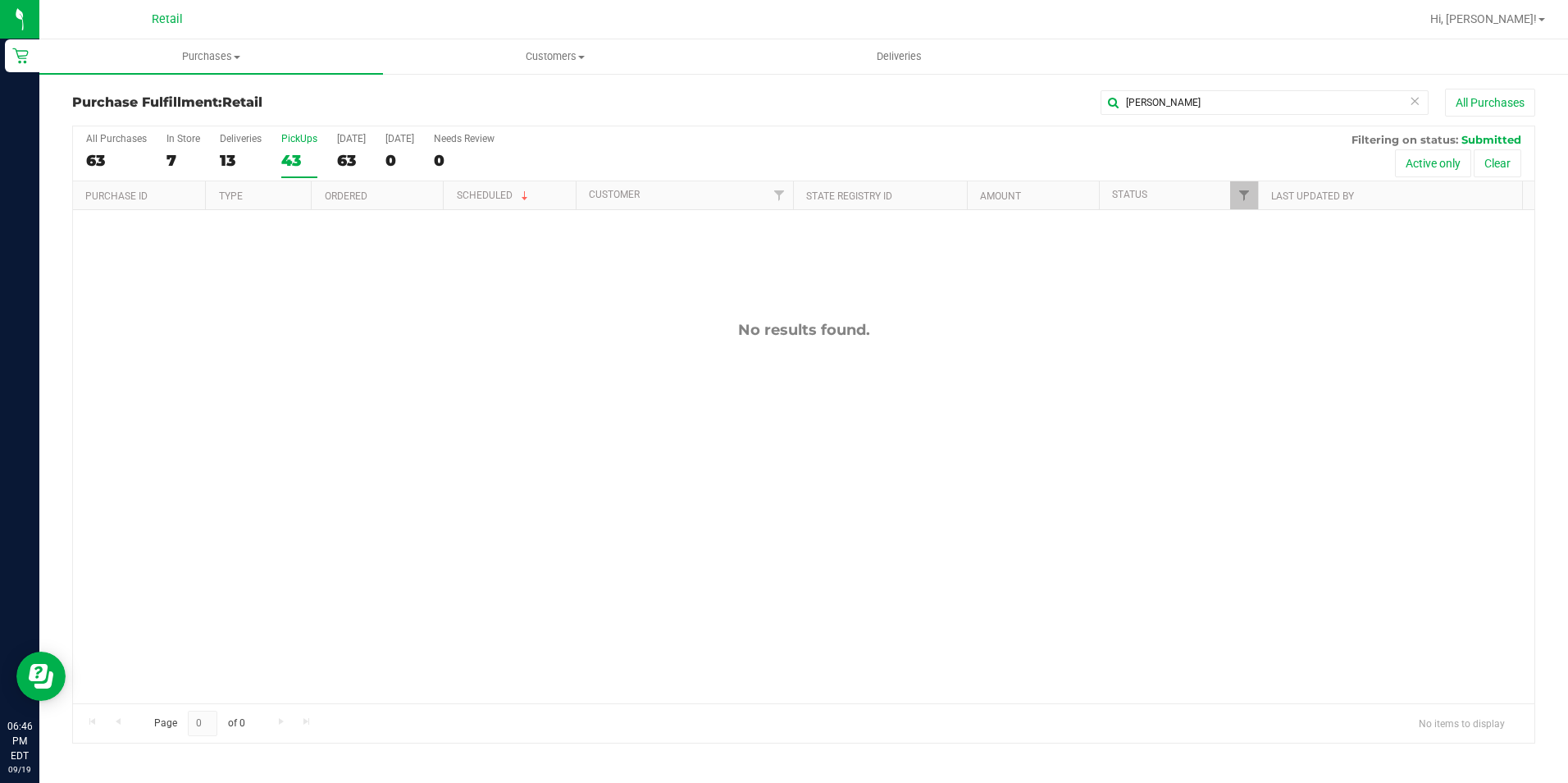
click at [1048, 498] on div "No results found." at bounding box center [804, 512] width 1462 height 603
click at [1213, 106] on input "[PERSON_NAME]" at bounding box center [1265, 103] width 328 height 25
click at [1206, 267] on div "No results found." at bounding box center [804, 512] width 1462 height 603
drag, startPoint x: 1169, startPoint y: 105, endPoint x: 869, endPoint y: 63, distance: 302.9
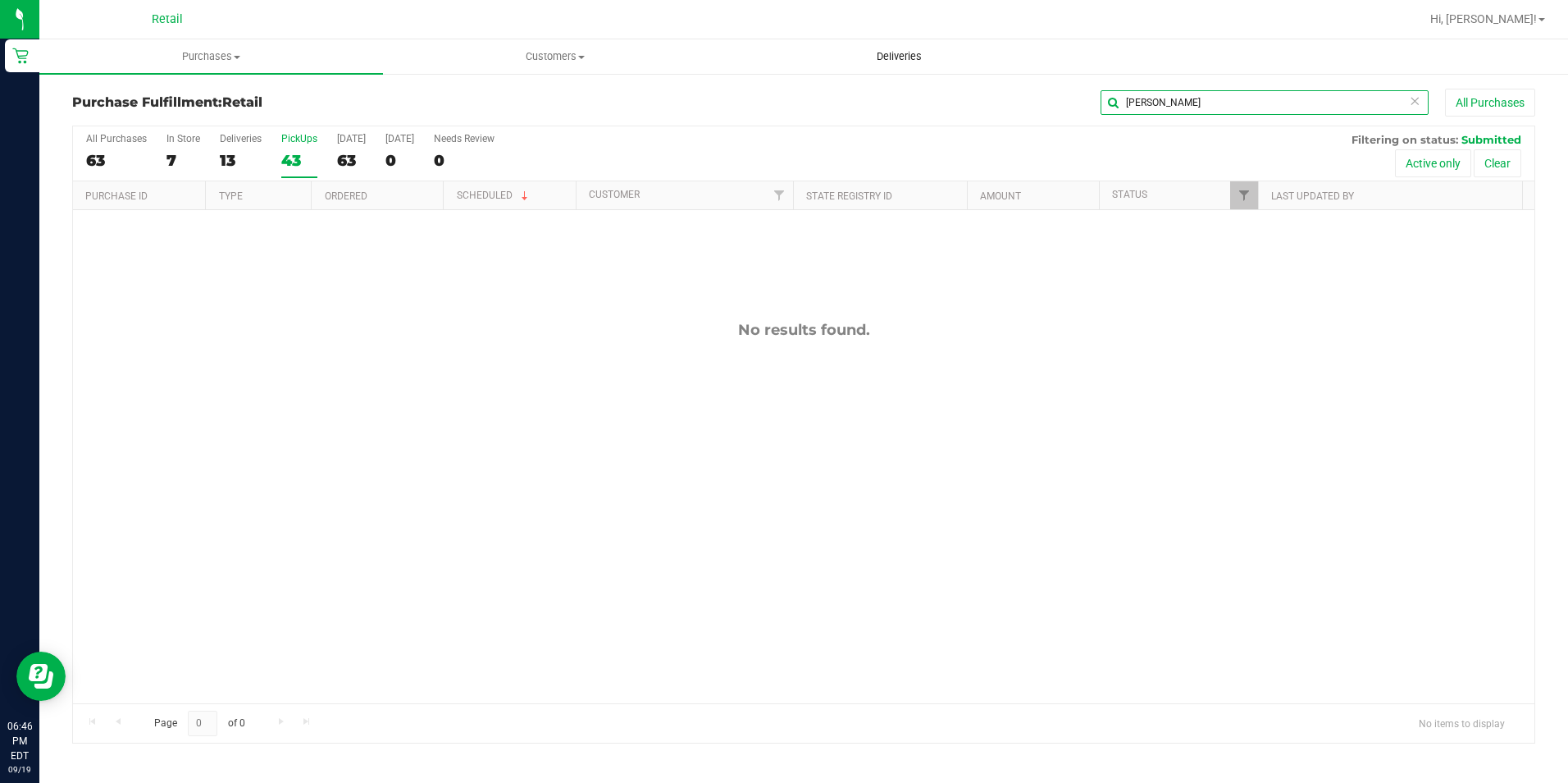
click at [869, 63] on retail "Purchases Summary of purchases Fulfillment All purchases Customers All customer…" at bounding box center [804, 400] width 1528 height 720
type input "[PERSON_NAME]"
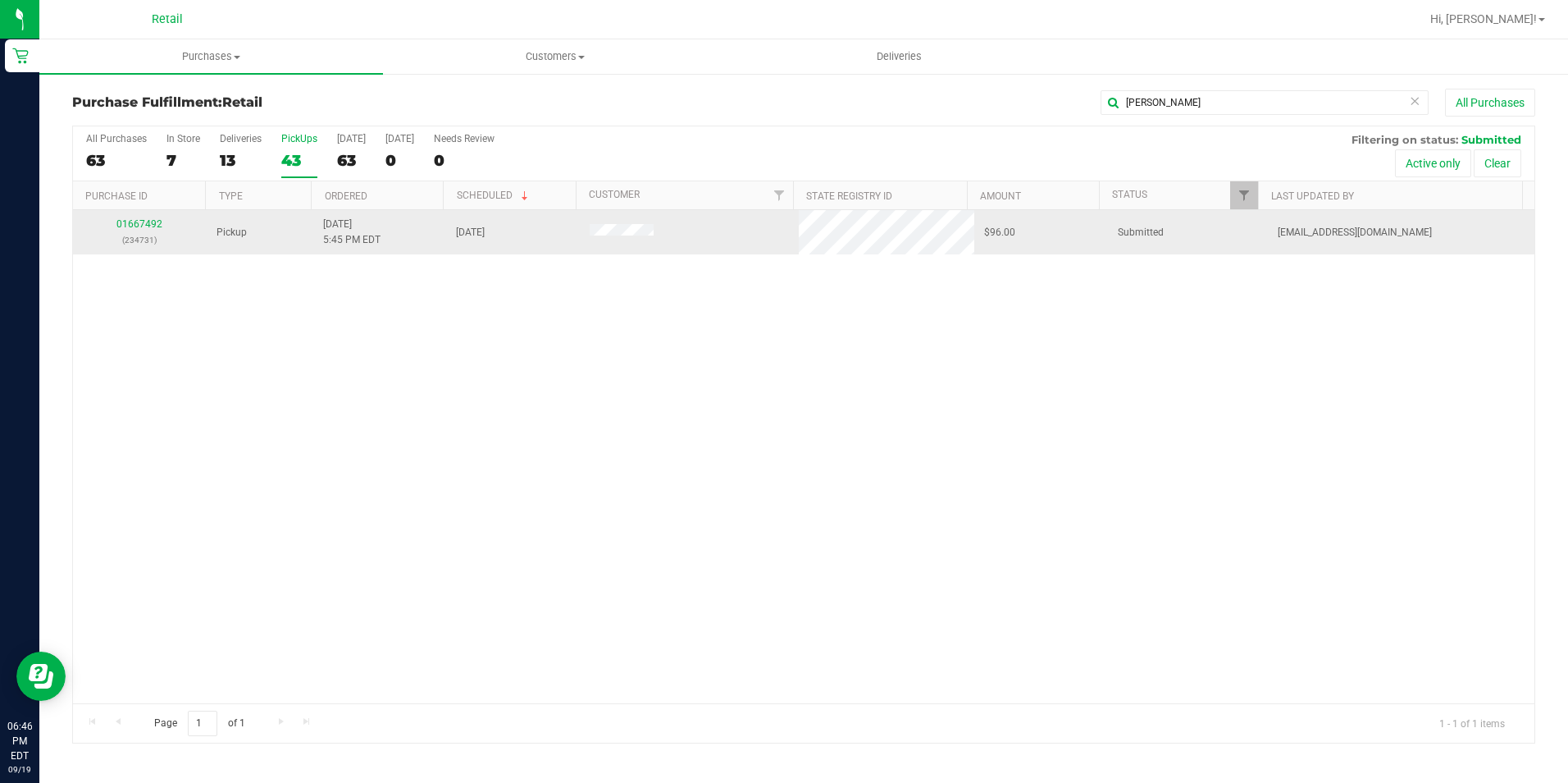
click at [135, 230] on div "01667492 (234731)" at bounding box center [140, 232] width 114 height 31
click at [137, 226] on link "01667492" at bounding box center [140, 224] width 46 height 11
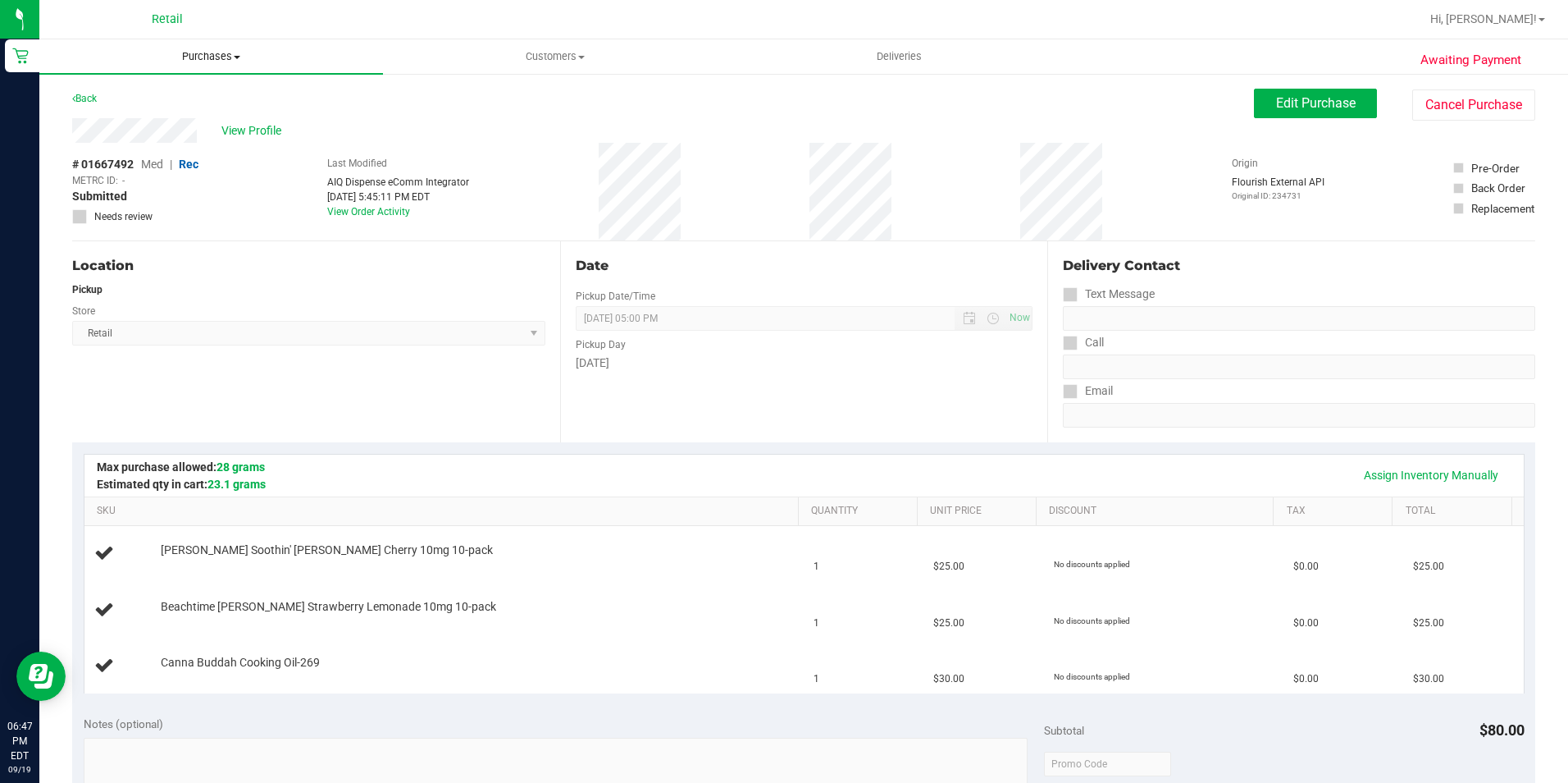
click at [241, 57] on span "Purchases" at bounding box center [211, 56] width 343 height 15
click at [204, 98] on span "Summary of purchases" at bounding box center [124, 98] width 168 height 14
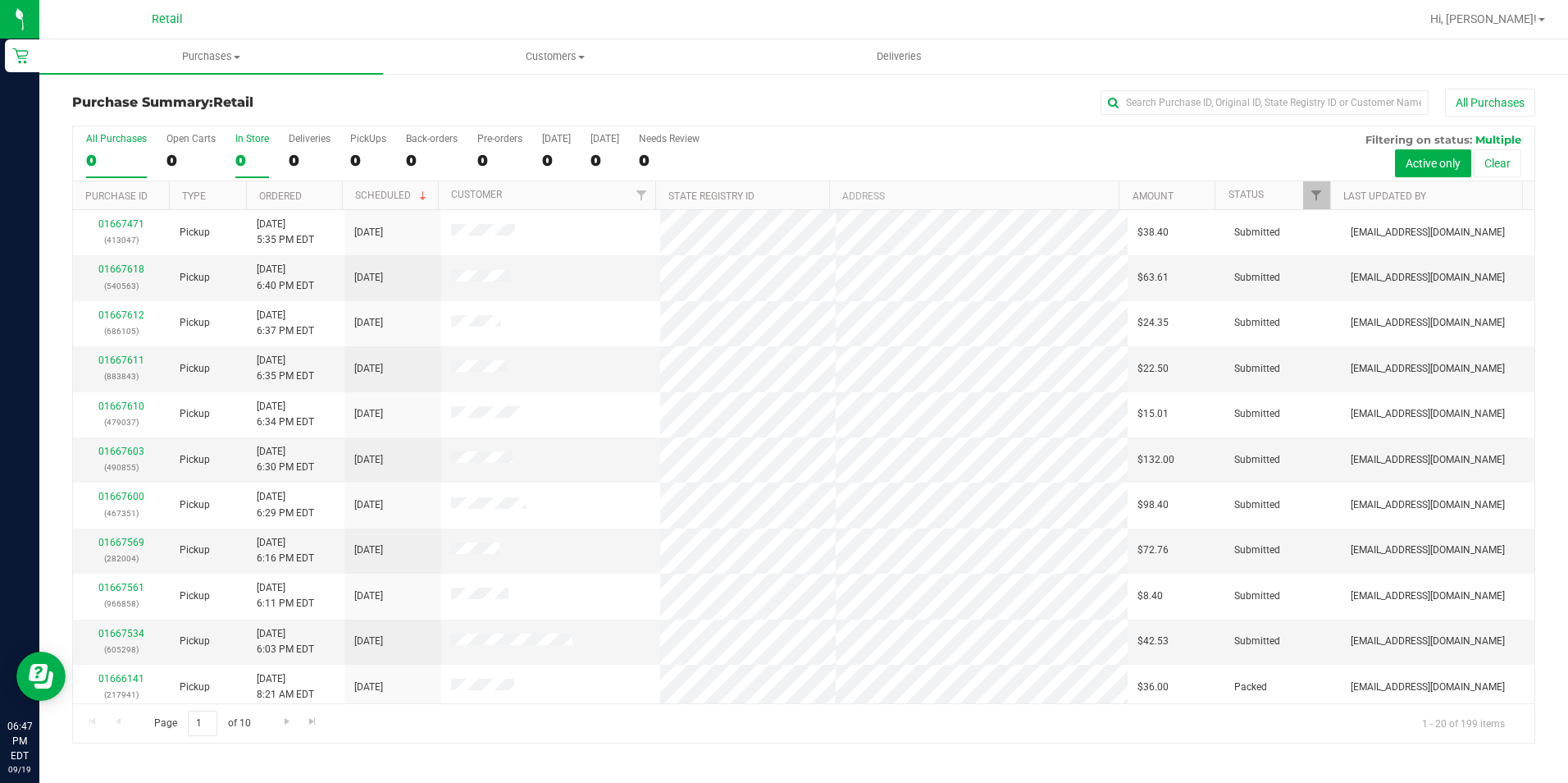
click at [244, 151] on div "0" at bounding box center [252, 160] width 33 height 19
click at [0, 0] on input "In Store 0" at bounding box center [0, 0] width 0 height 0
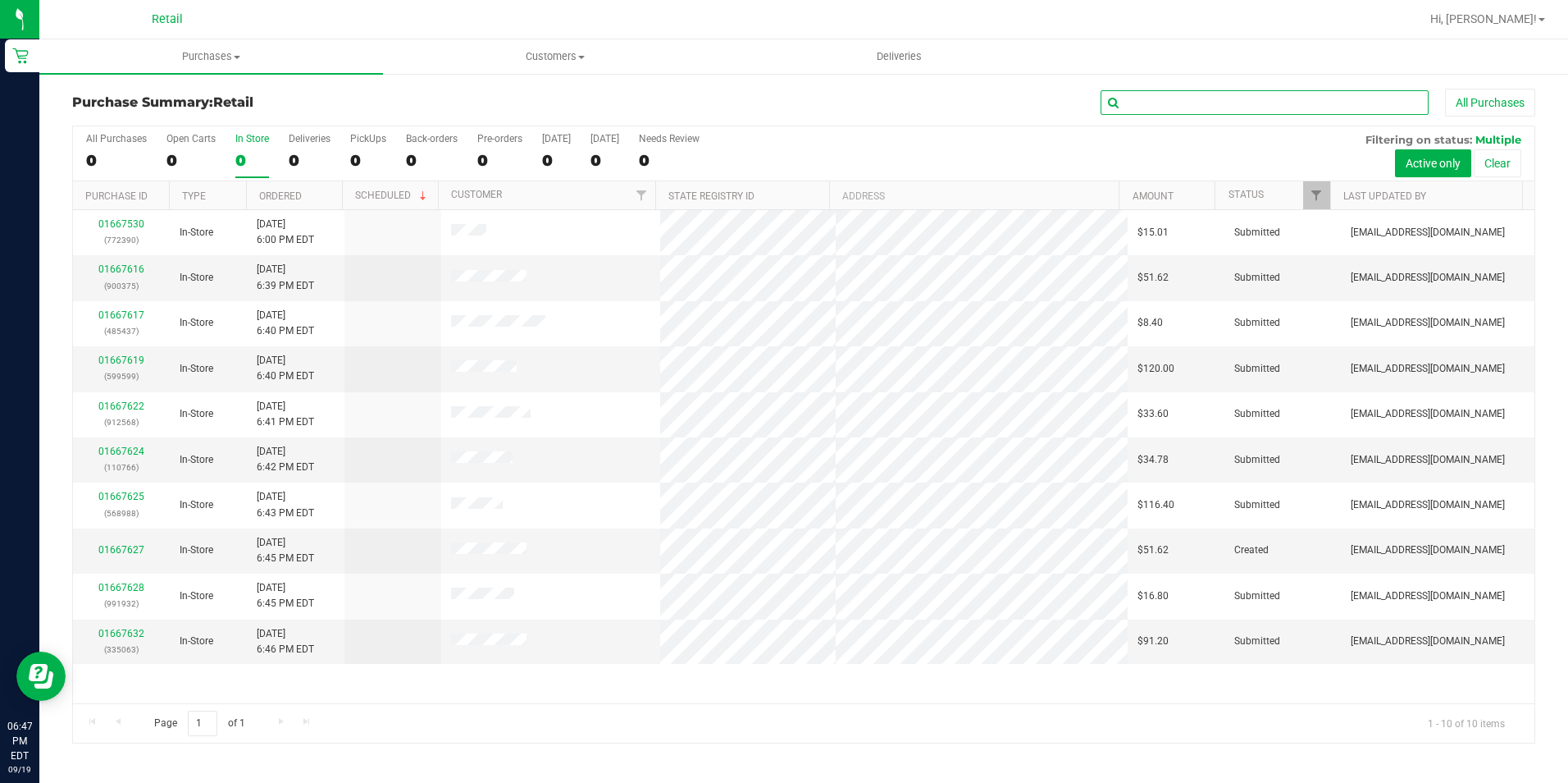
click at [1258, 106] on input "text" at bounding box center [1265, 103] width 328 height 25
type input "jessica"
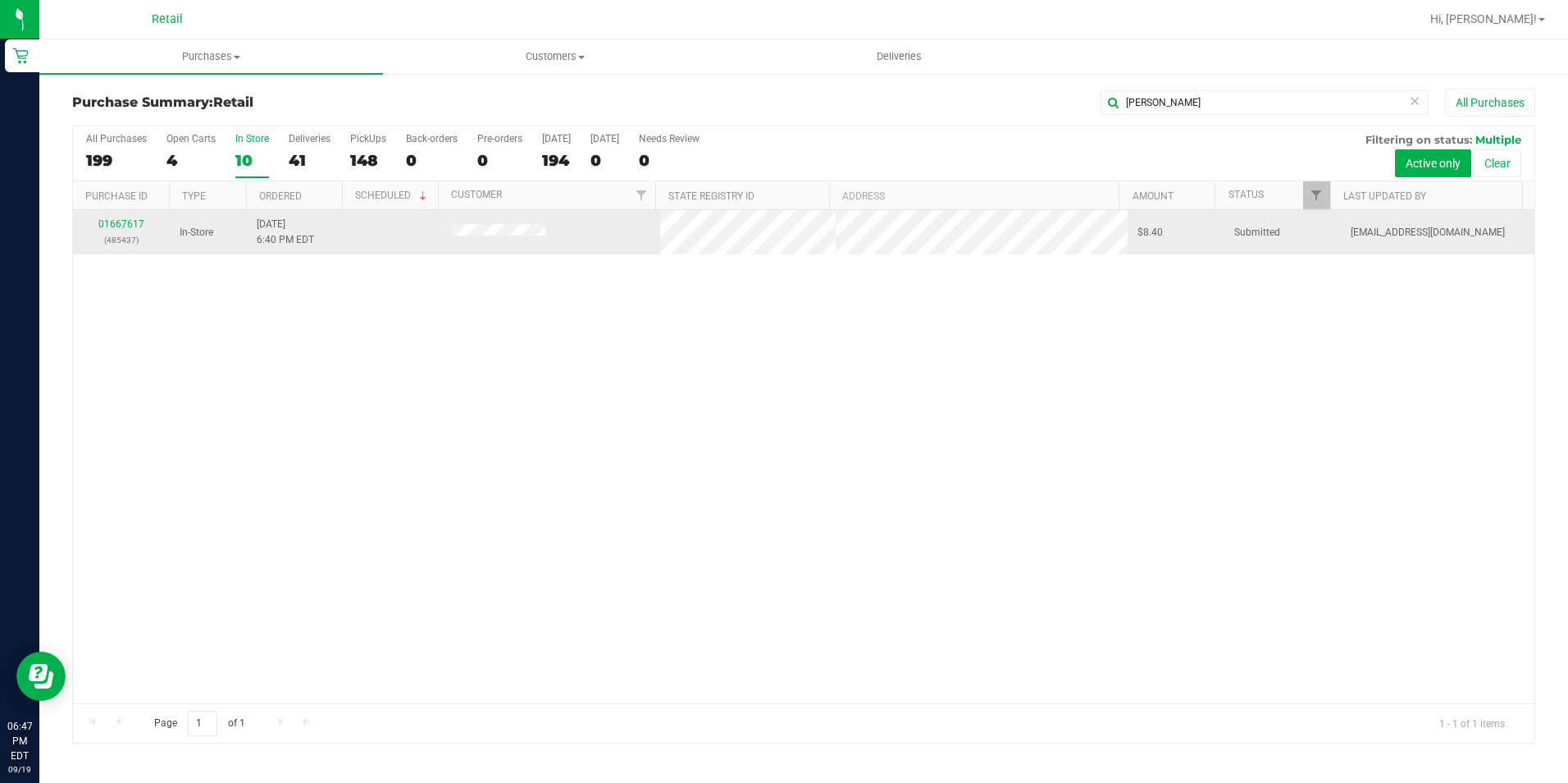
click at [130, 231] on div "01667617 (485437)" at bounding box center [121, 232] width 77 height 31
click at [132, 222] on link "01667617" at bounding box center [121, 224] width 46 height 11
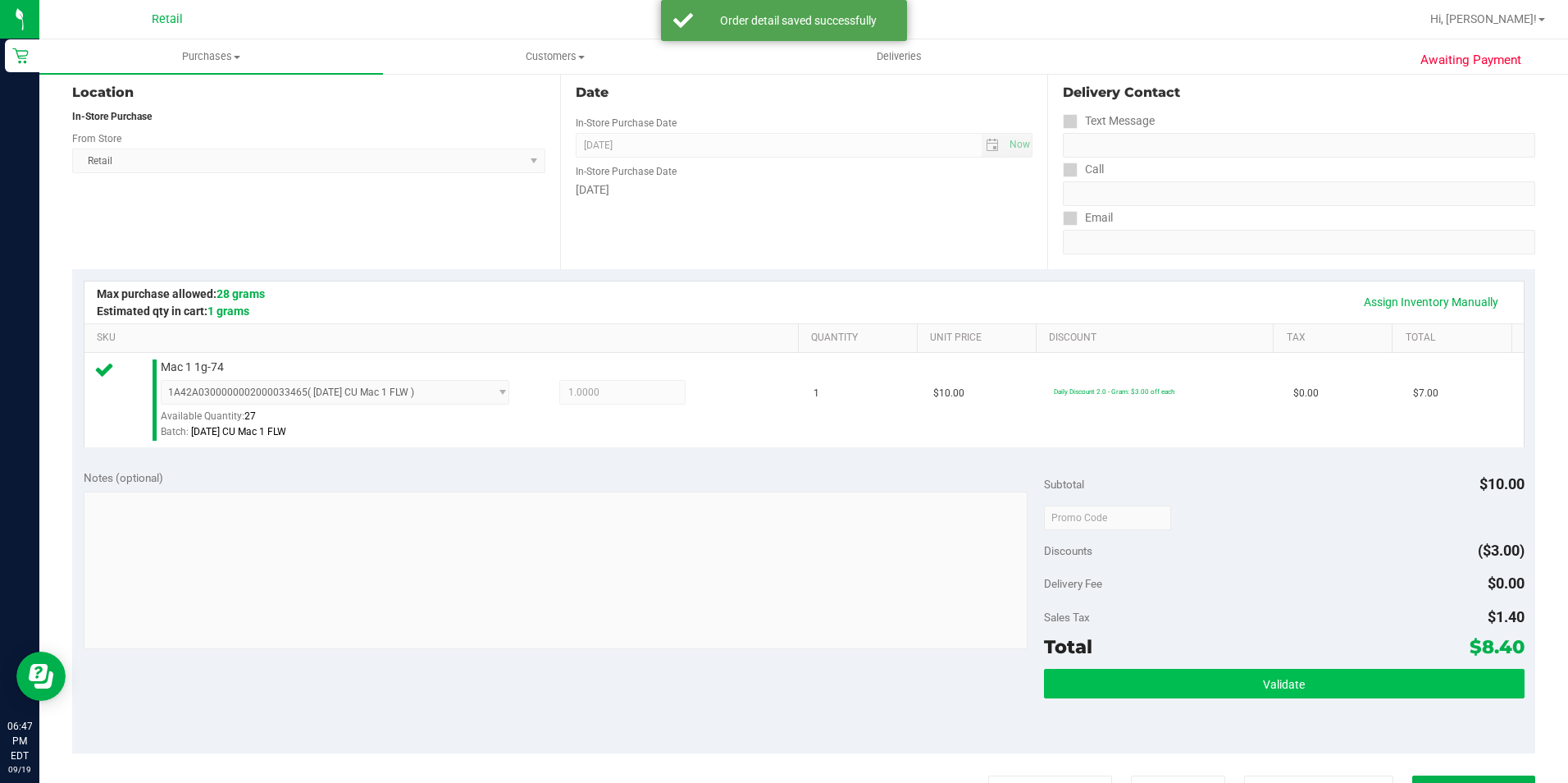
scroll to position [246, 0]
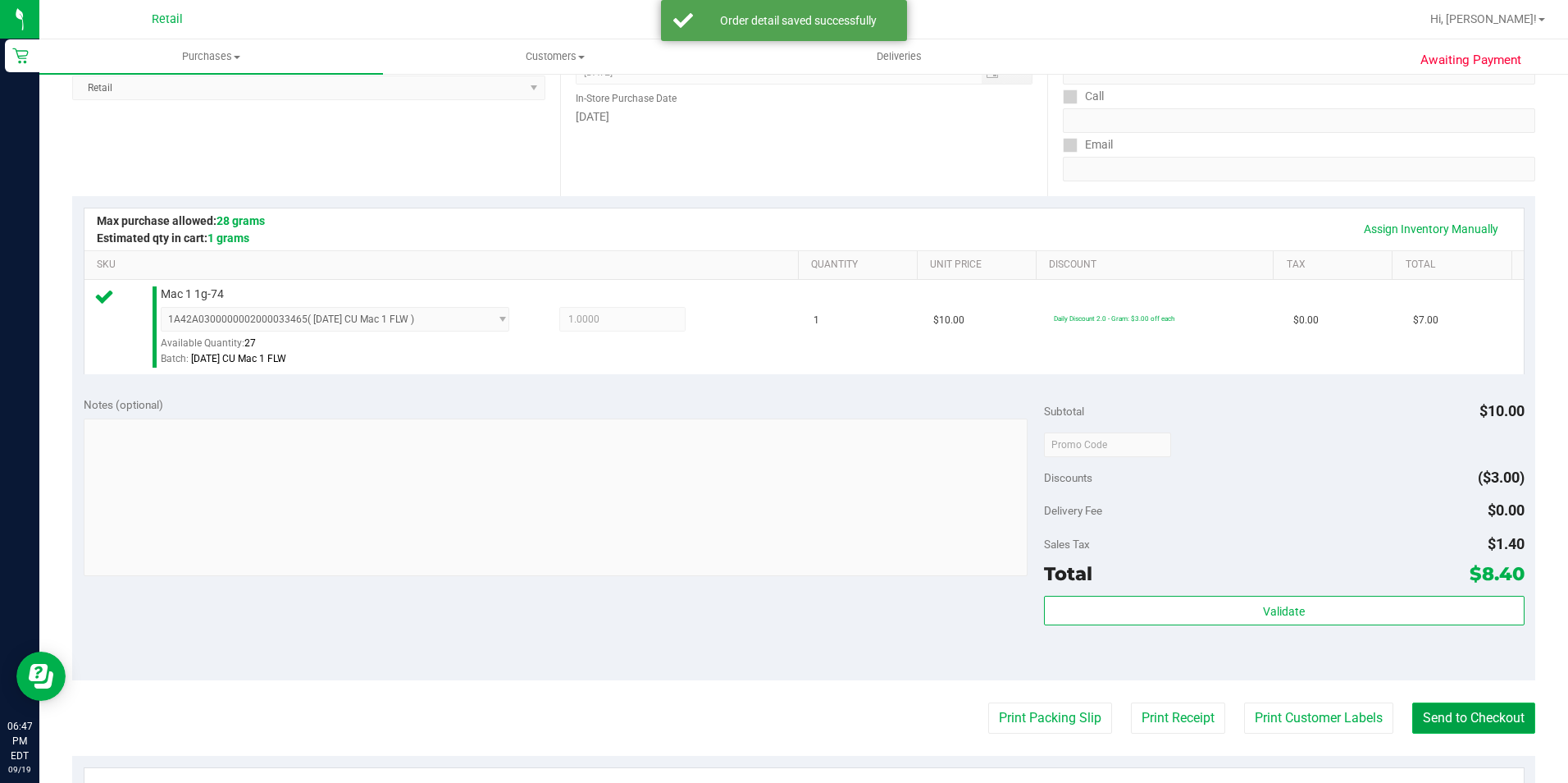
click at [1466, 724] on button "Send to Checkout" at bounding box center [1473, 718] width 123 height 31
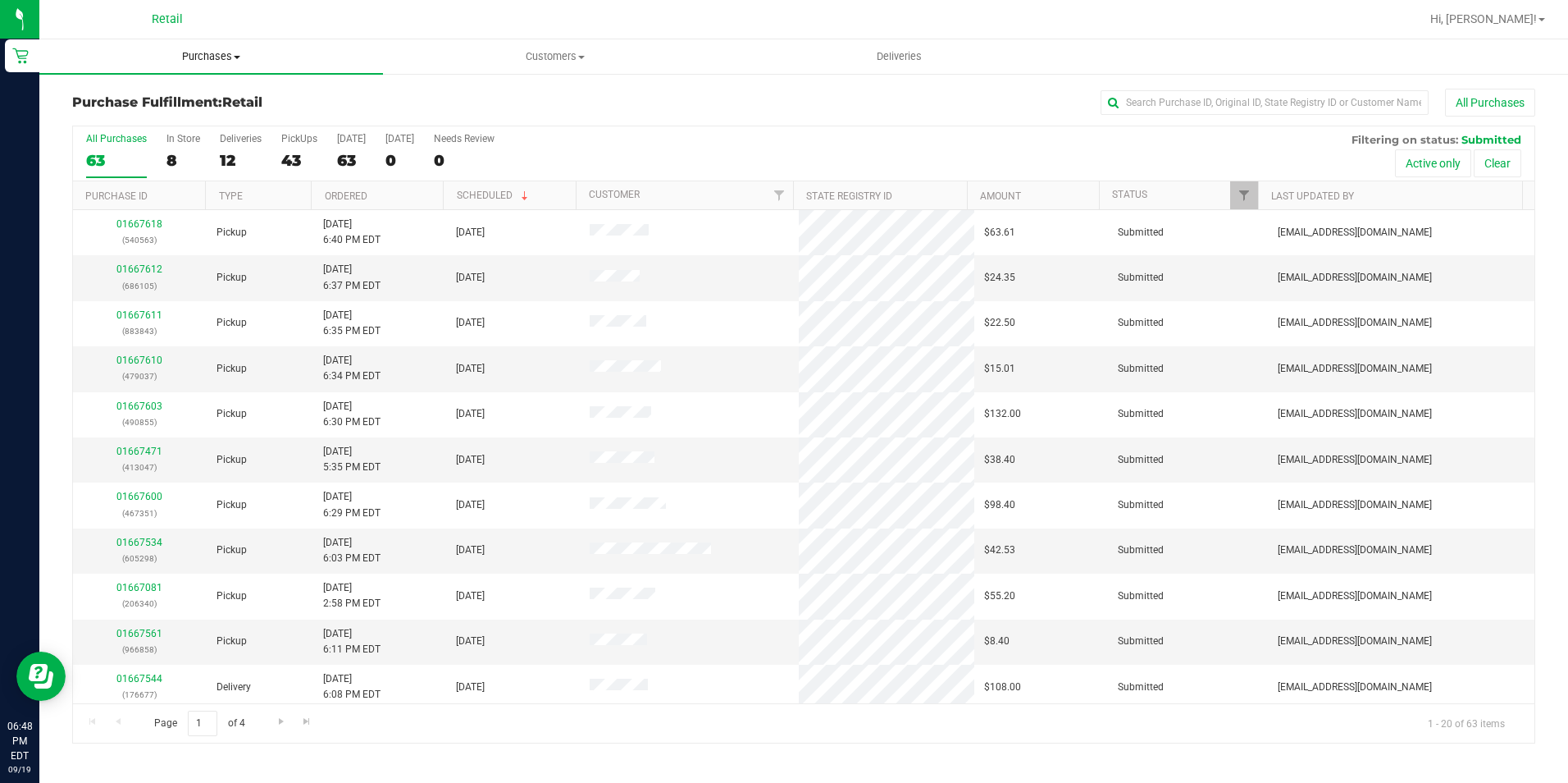
click at [186, 48] on uib-tab-heading "Purchases Summary of purchases Fulfillment All purchases" at bounding box center [211, 56] width 343 height 34
click at [162, 107] on li "Summary of purchases" at bounding box center [211, 99] width 343 height 19
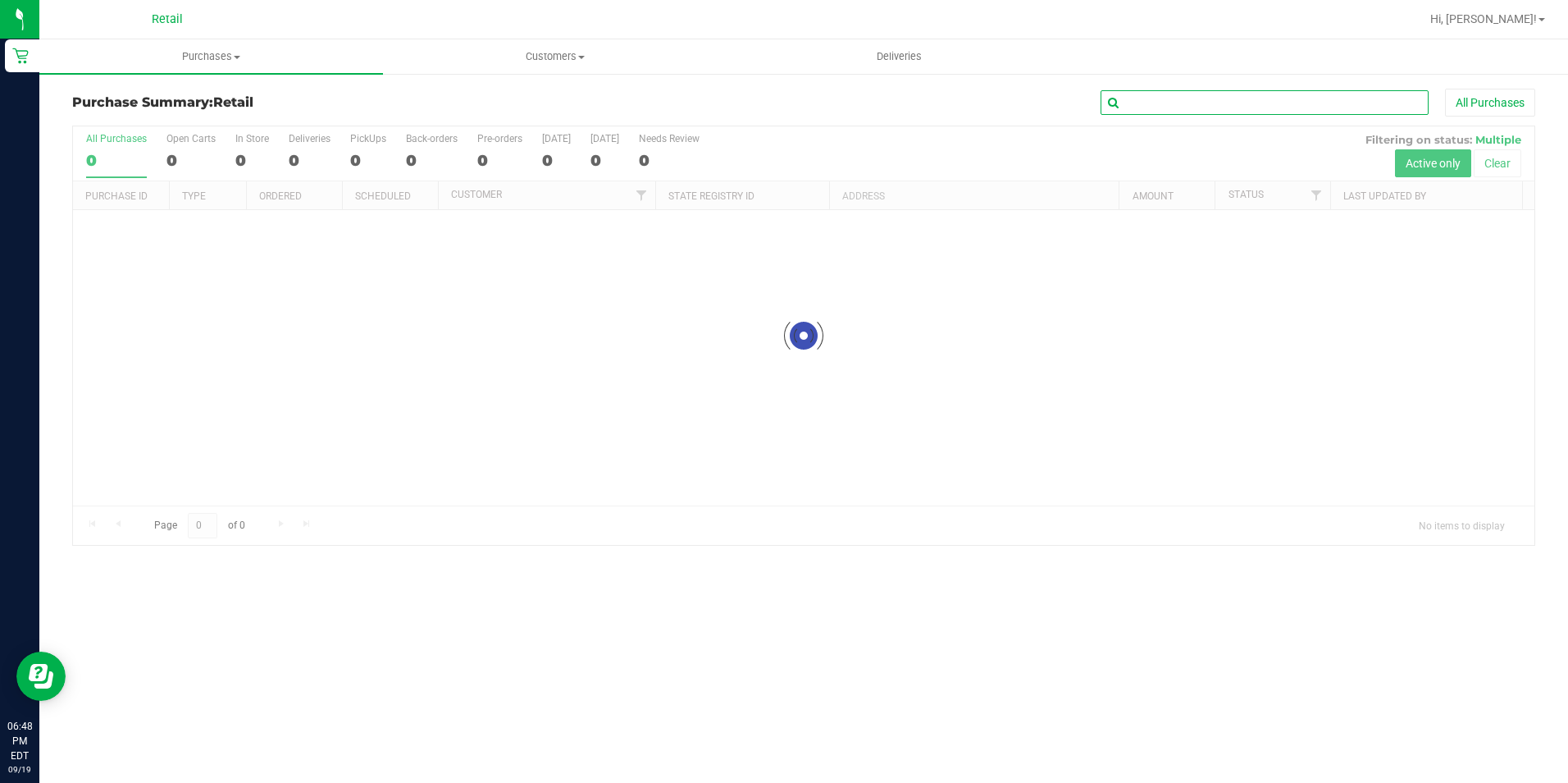
drag, startPoint x: 1216, startPoint y: 68, endPoint x: 1231, endPoint y: 112, distance: 46.5
click at [1231, 112] on input "text" at bounding box center [1265, 103] width 328 height 25
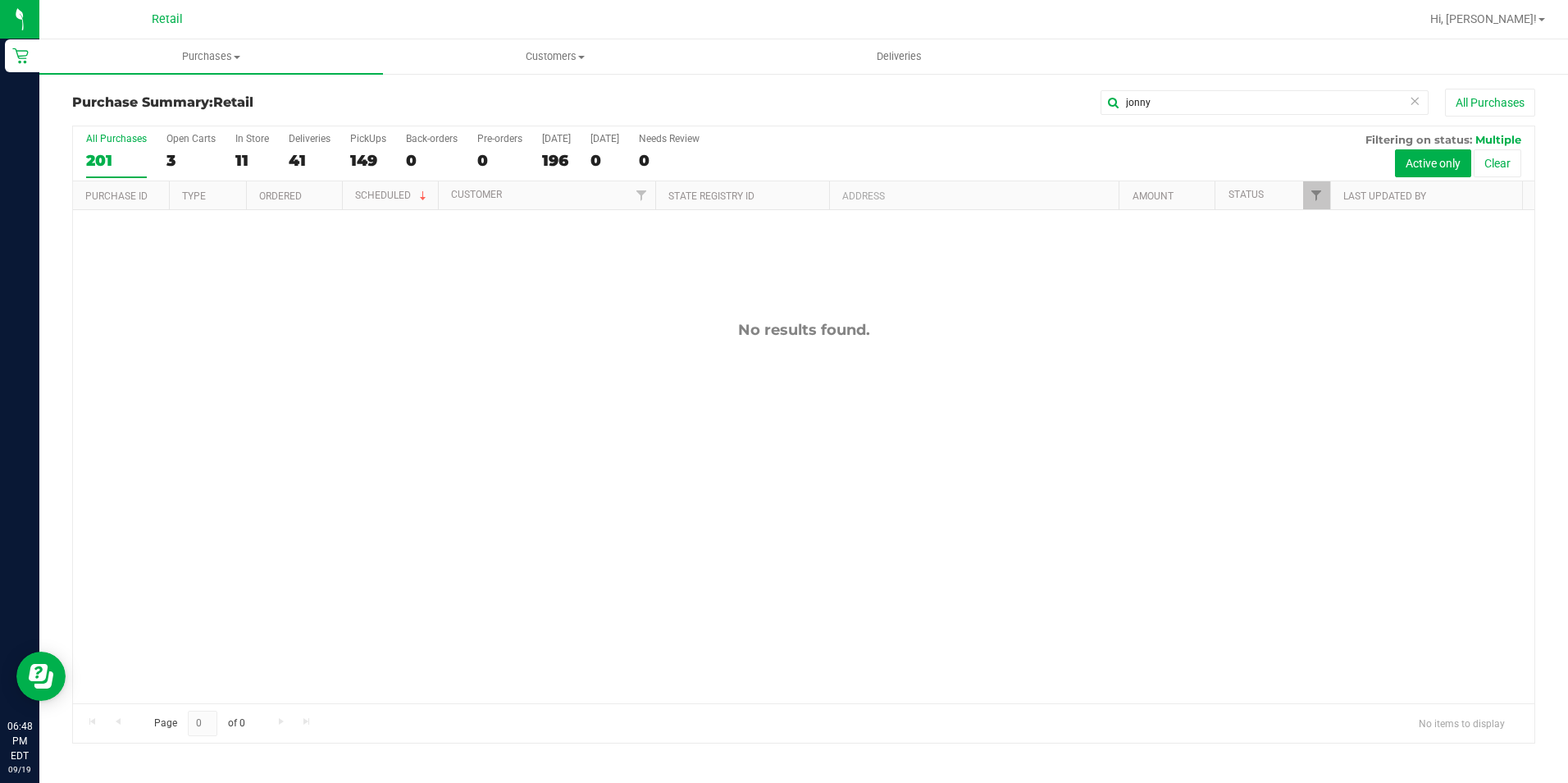
click at [1169, 84] on div "Purchase Summary: Retail jonny All Purchases All Purchases 201 Open Carts 3 In …" at bounding box center [804, 416] width 1528 height 688
click at [1167, 104] on input "jonny" at bounding box center [1265, 103] width 328 height 25
type input "alme"
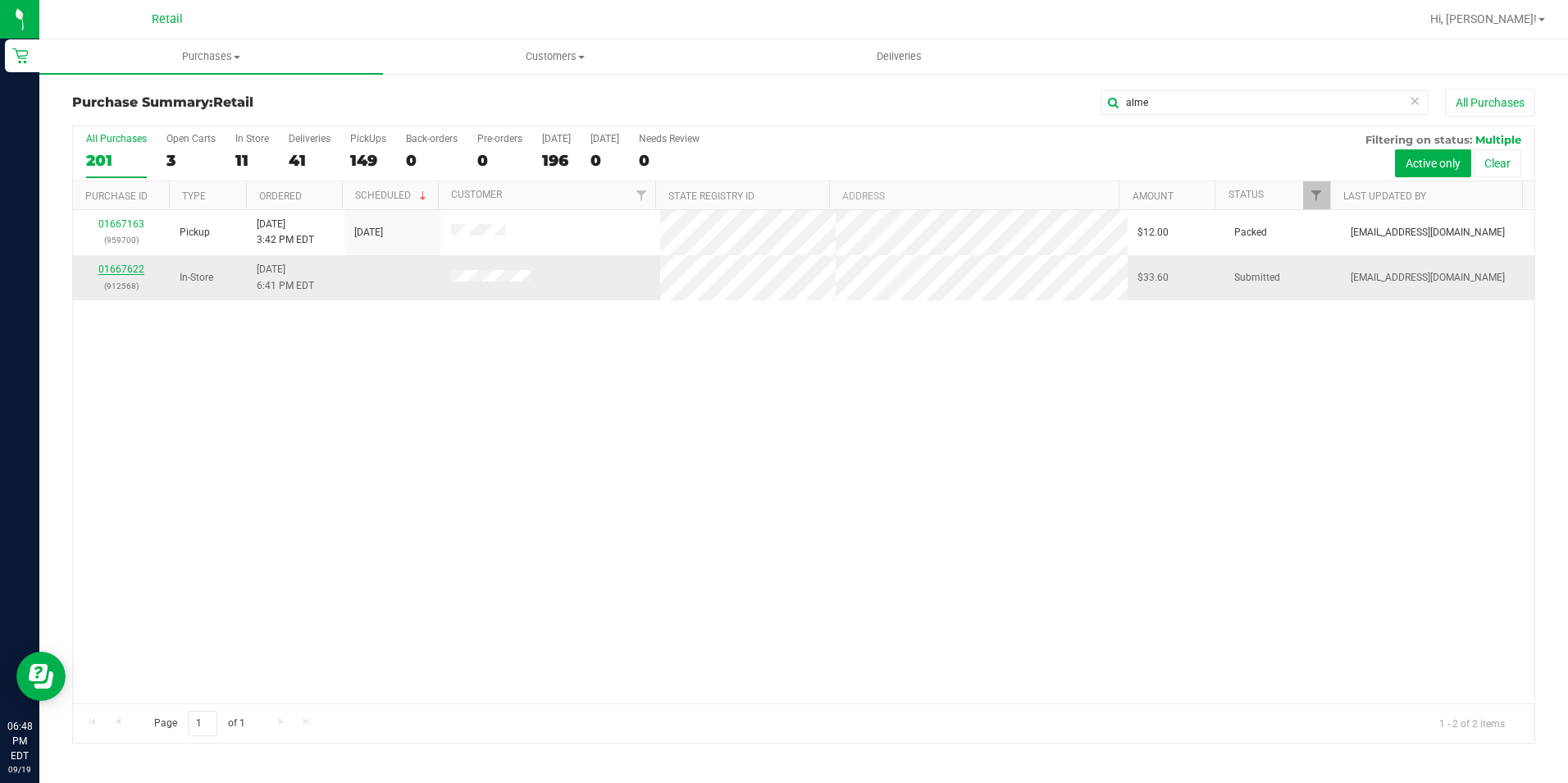
click at [111, 269] on link "01667622" at bounding box center [121, 269] width 46 height 11
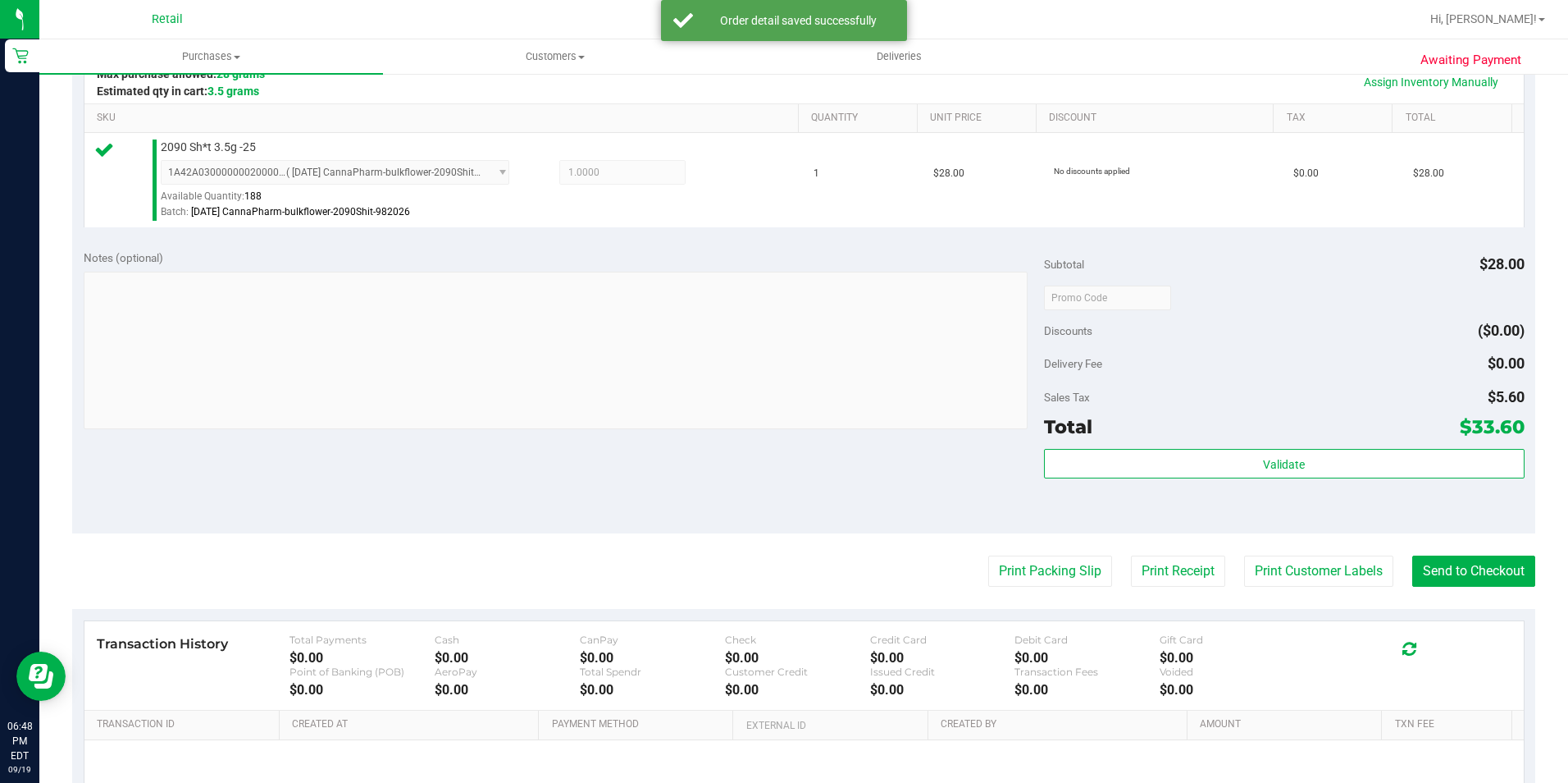
scroll to position [410, 0]
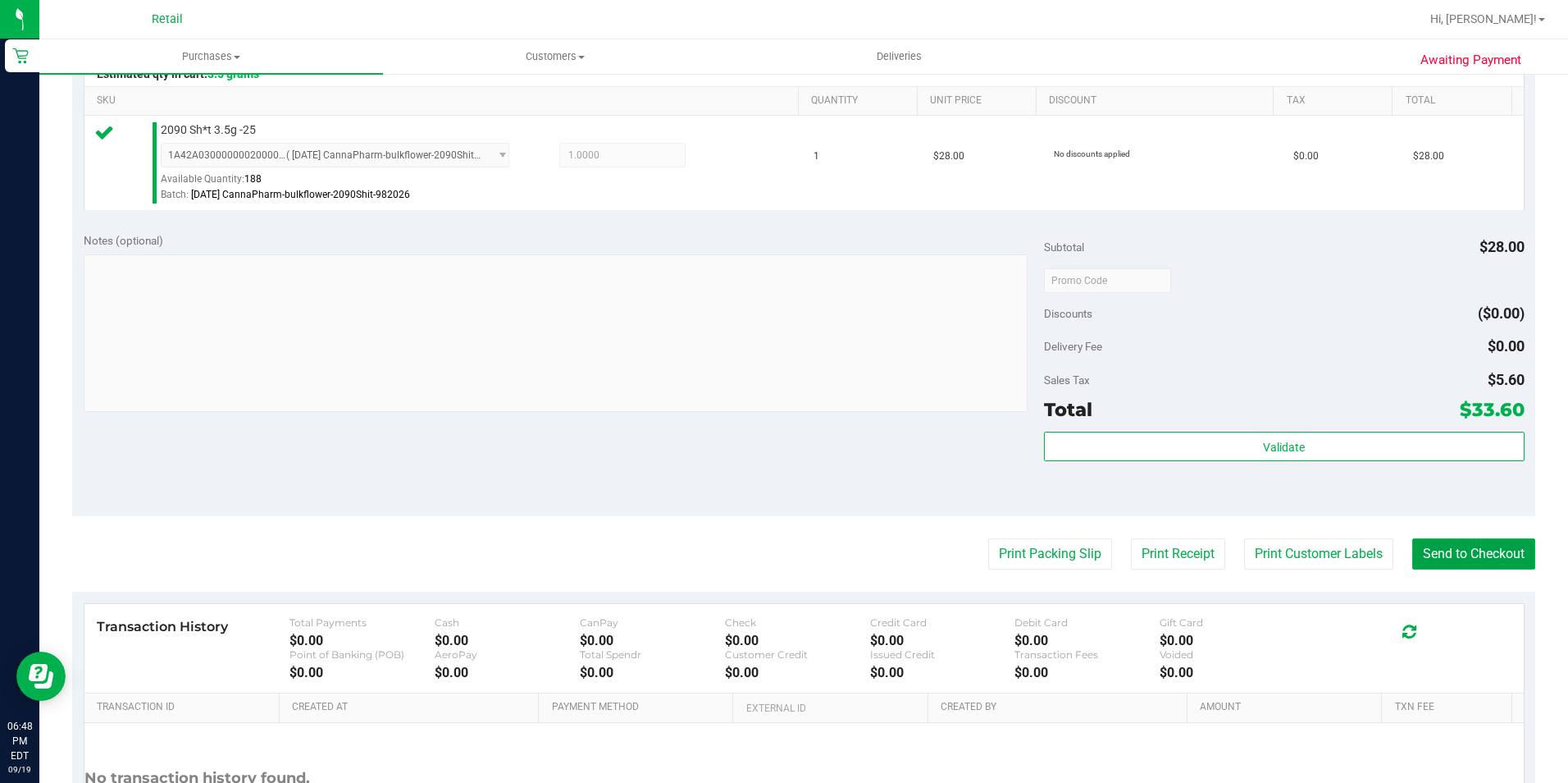
click at [1488, 565] on button "Send to Checkout" at bounding box center [1473, 553] width 123 height 31
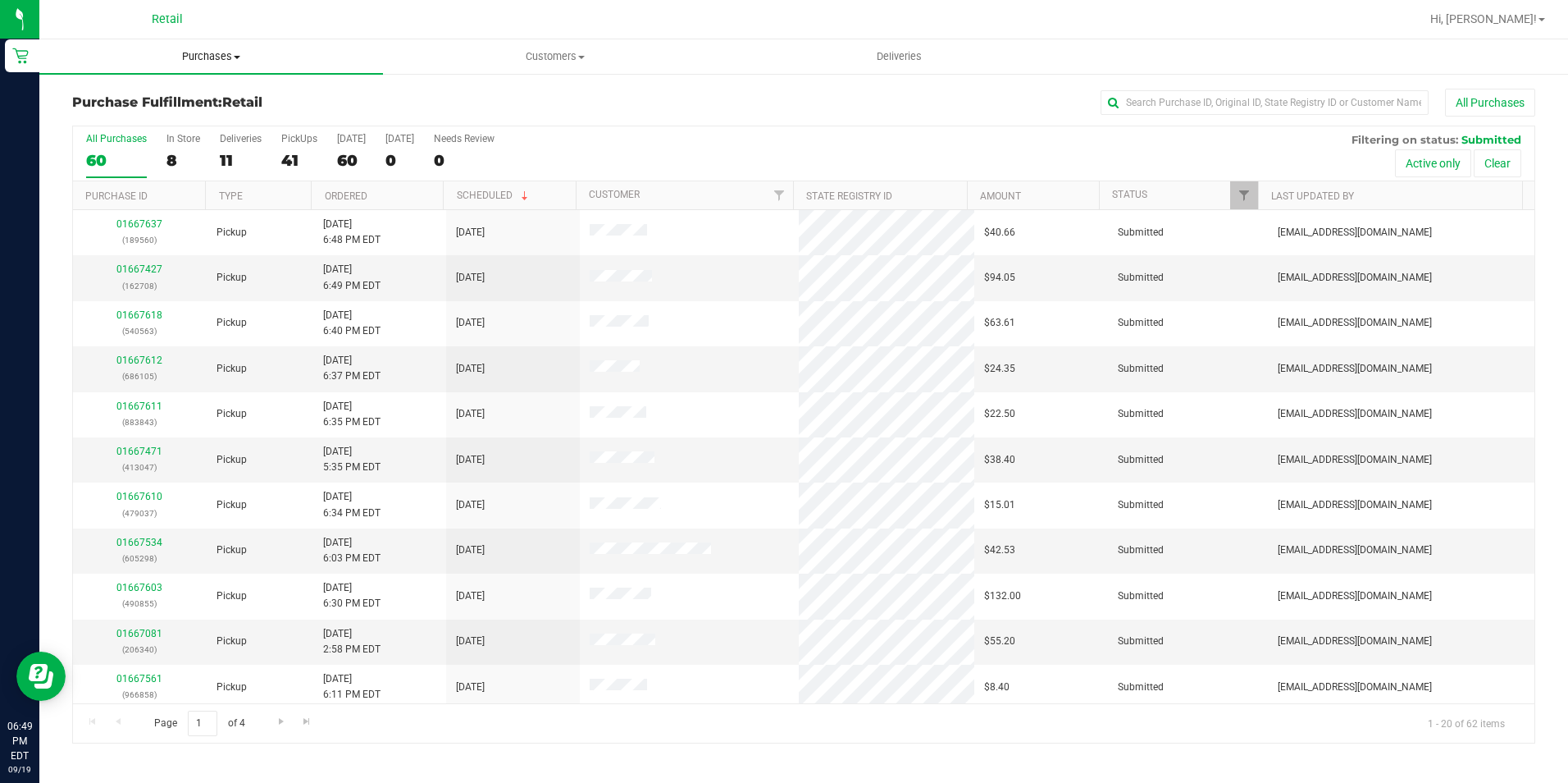
click at [186, 61] on span "Purchases" at bounding box center [211, 56] width 343 height 15
click at [184, 90] on li "Summary of purchases" at bounding box center [211, 99] width 343 height 19
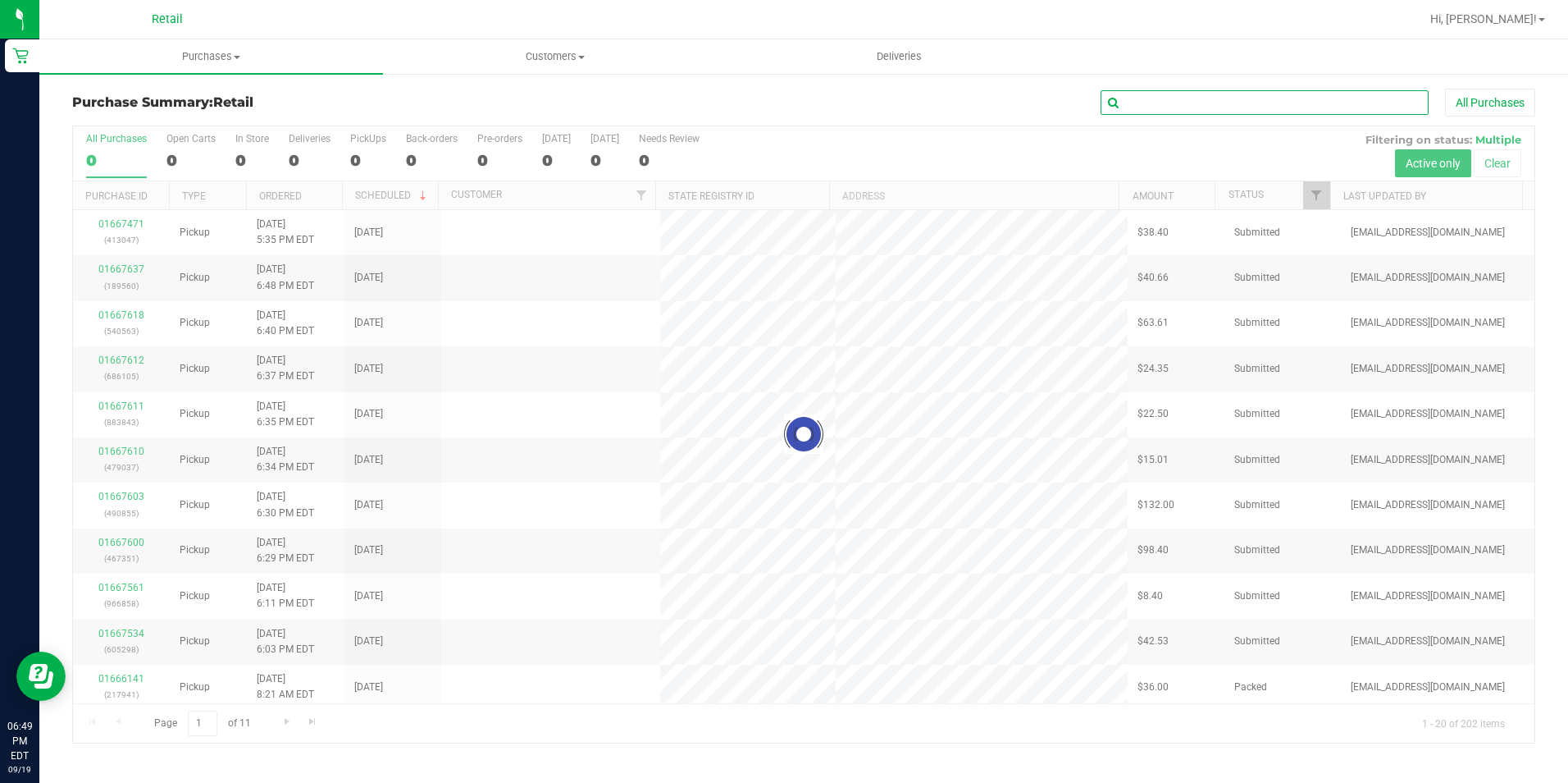
click at [1158, 112] on input "text" at bounding box center [1265, 103] width 328 height 25
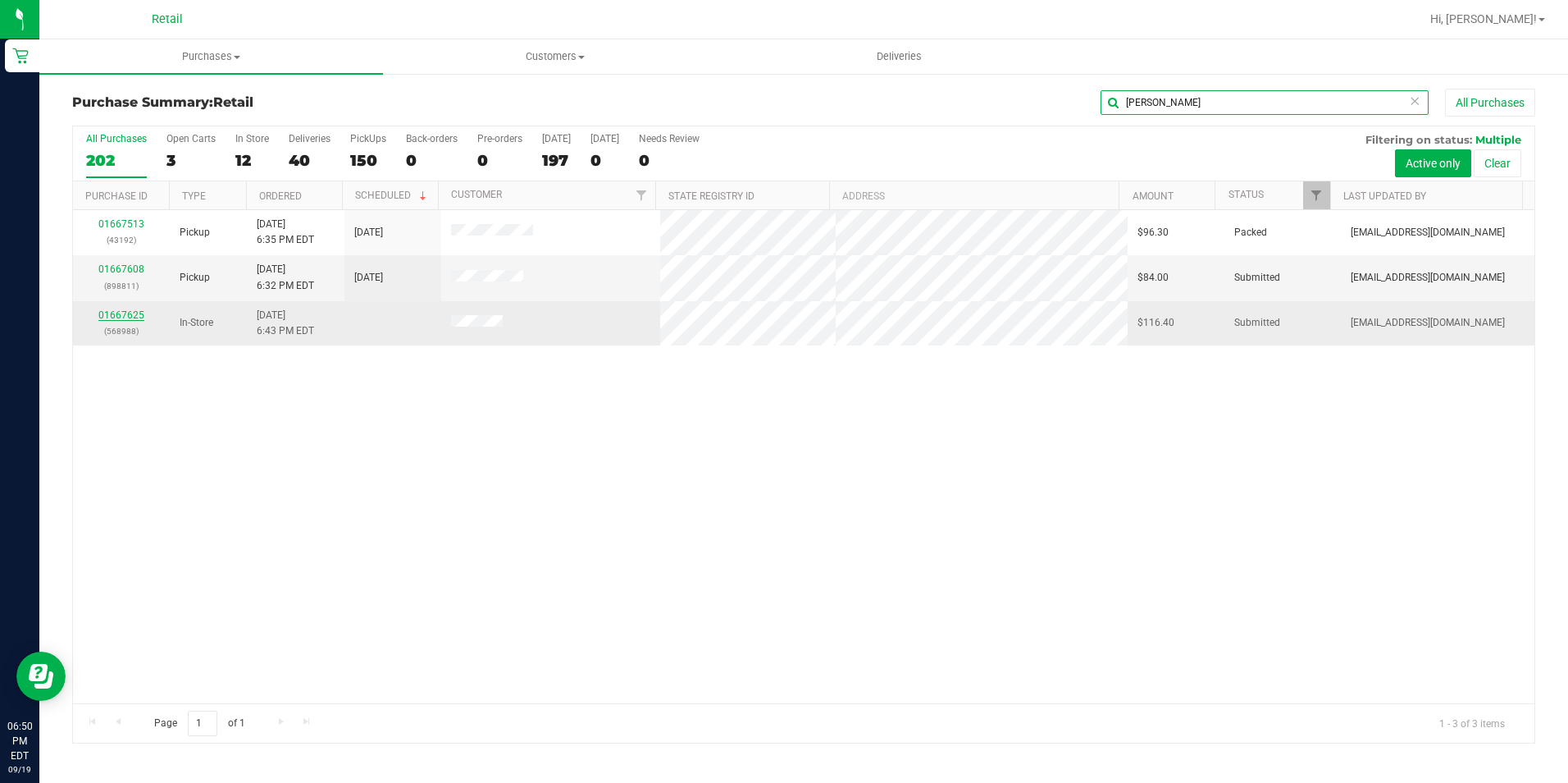
type input "nell"
click at [130, 314] on link "01667625" at bounding box center [121, 315] width 46 height 11
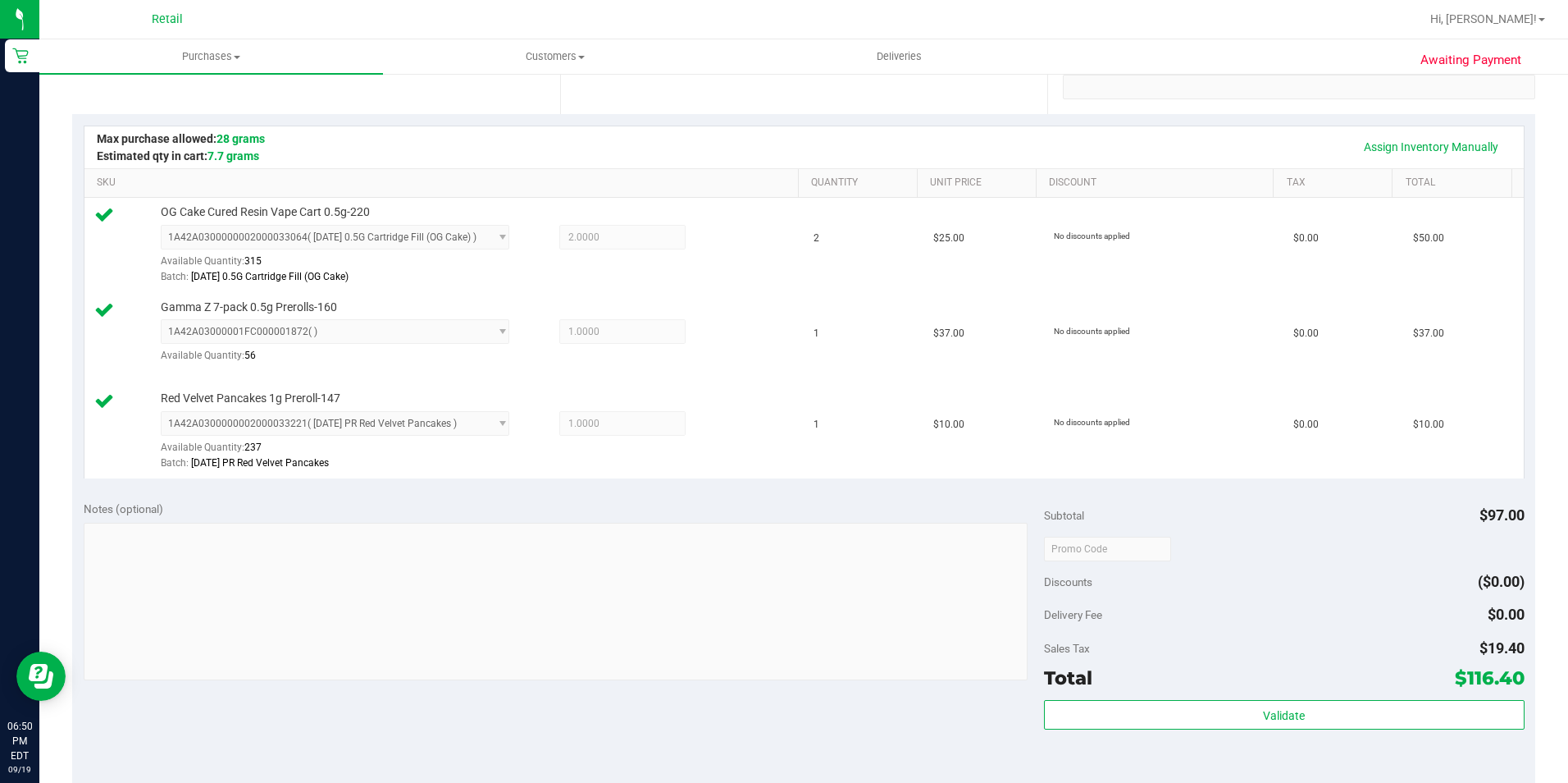
scroll to position [410, 0]
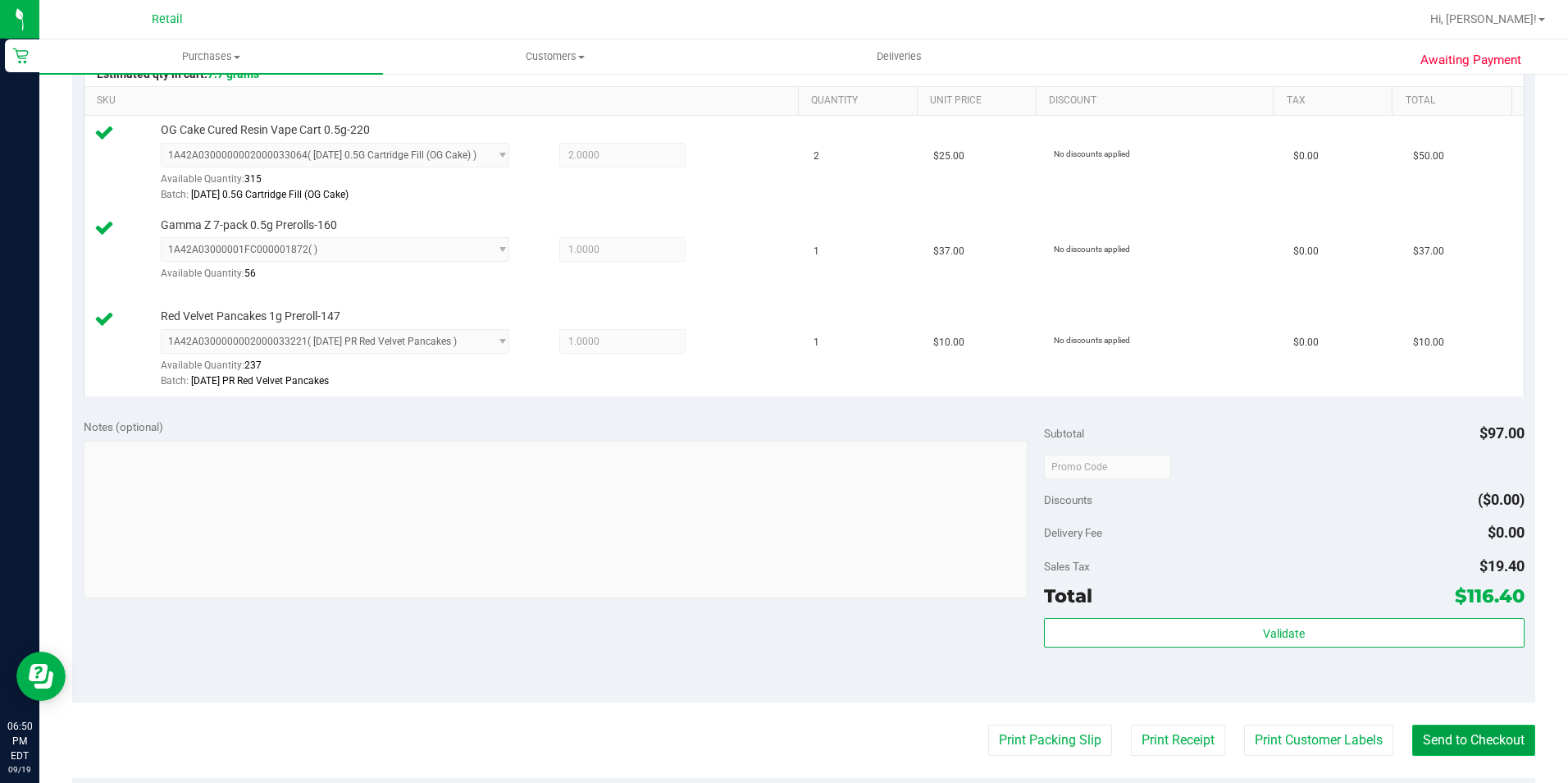
click at [1440, 737] on button "Send to Checkout" at bounding box center [1473, 740] width 123 height 31
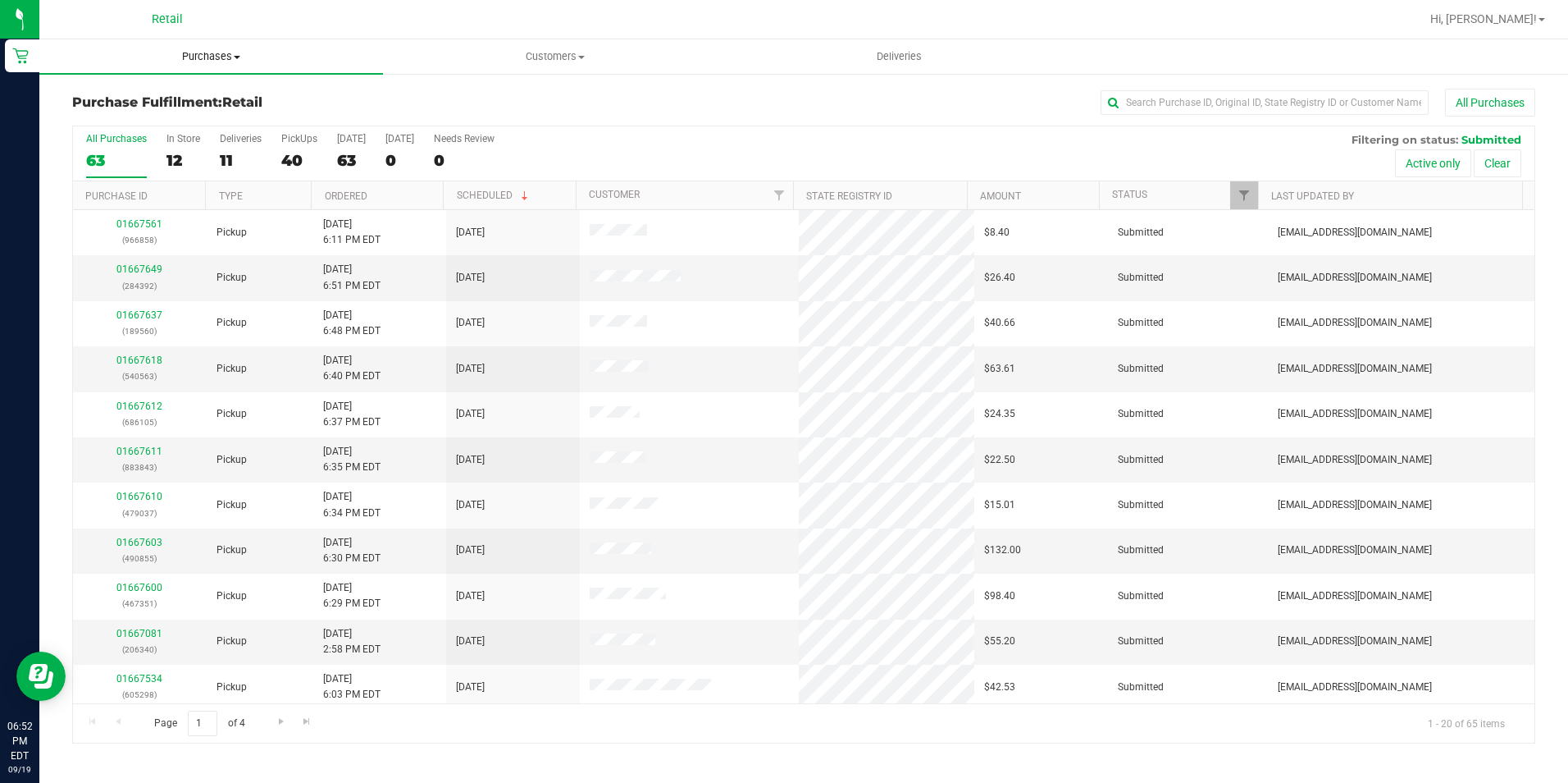
drag, startPoint x: 193, startPoint y: 76, endPoint x: 195, endPoint y: 67, distance: 9.2
click at [194, 71] on retail "Purchases Summary of purchases Fulfillment All purchases Customers All customer…" at bounding box center [804, 400] width 1528 height 720
drag, startPoint x: 195, startPoint y: 67, endPoint x: 191, endPoint y: 56, distance: 11.7
click at [191, 56] on span "Purchases" at bounding box center [211, 56] width 343 height 15
click at [174, 99] on span "Summary of purchases" at bounding box center [124, 98] width 168 height 14
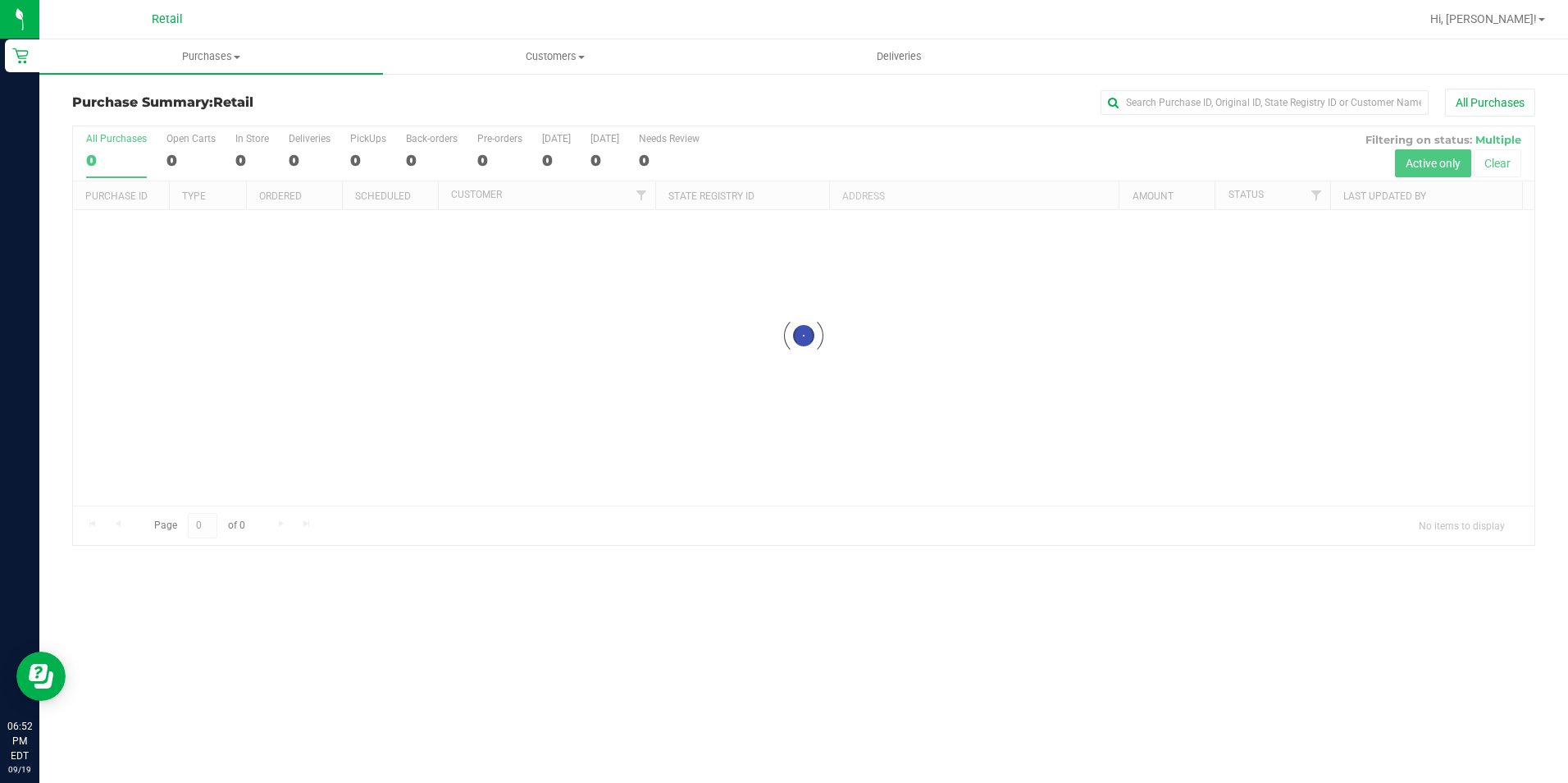
drag, startPoint x: 1216, startPoint y: 110, endPoint x: 1288, endPoint y: 86, distance: 75.9
click at [1289, 86] on div "Purchase Summary: Retail All Purchases Loading... All Purchases 0 Open Carts 0 …" at bounding box center [804, 317] width 1528 height 490
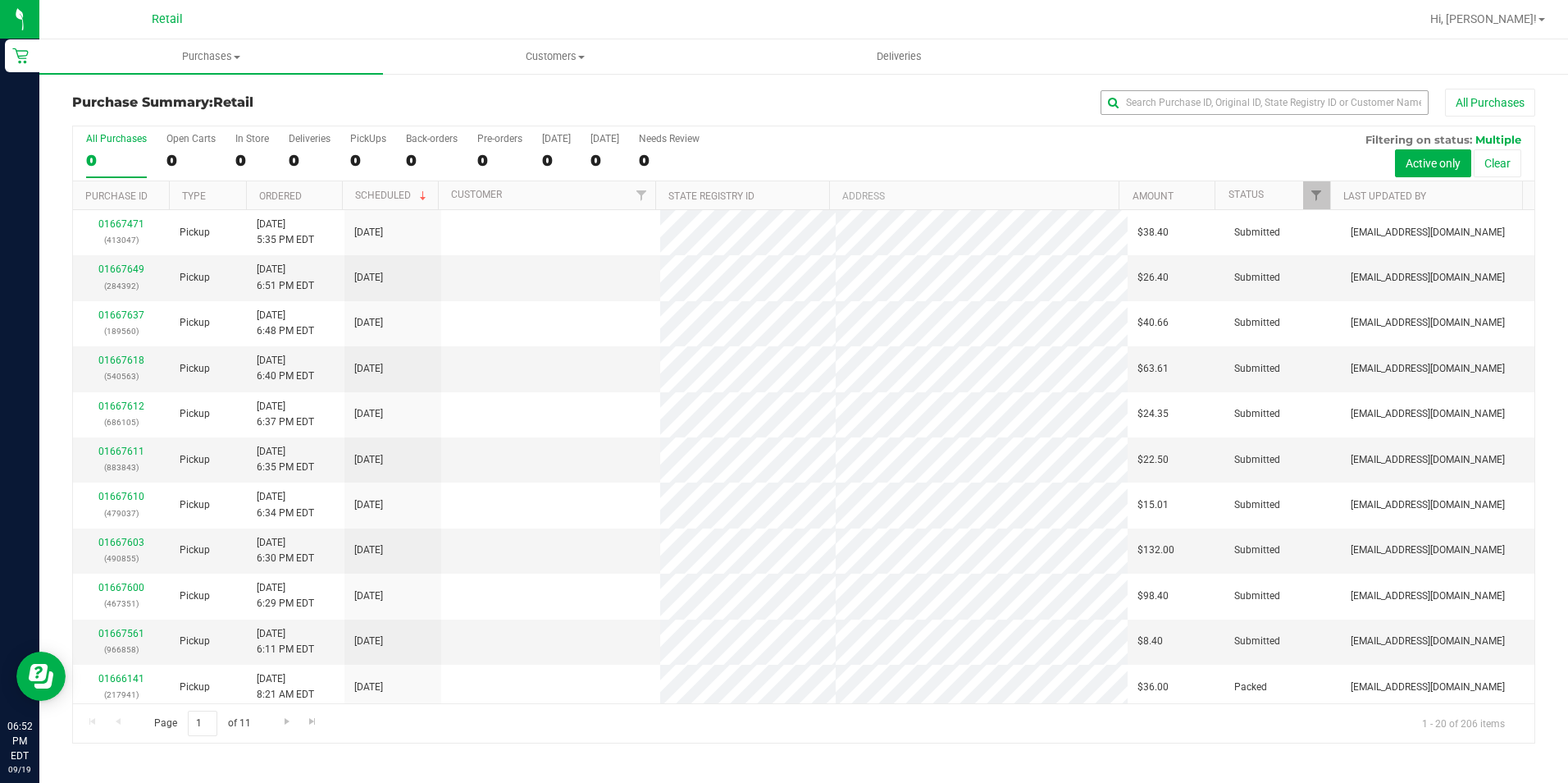
drag, startPoint x: 1288, startPoint y: 86, endPoint x: 1288, endPoint y: 110, distance: 24.0
click at [1288, 94] on div "Purchase Summary: Retail All Purchases All Purchases 0 Open Carts 0 In Store 0 …" at bounding box center [804, 416] width 1528 height 688
click at [1288, 110] on input "text" at bounding box center [1265, 103] width 328 height 25
type input "merced"
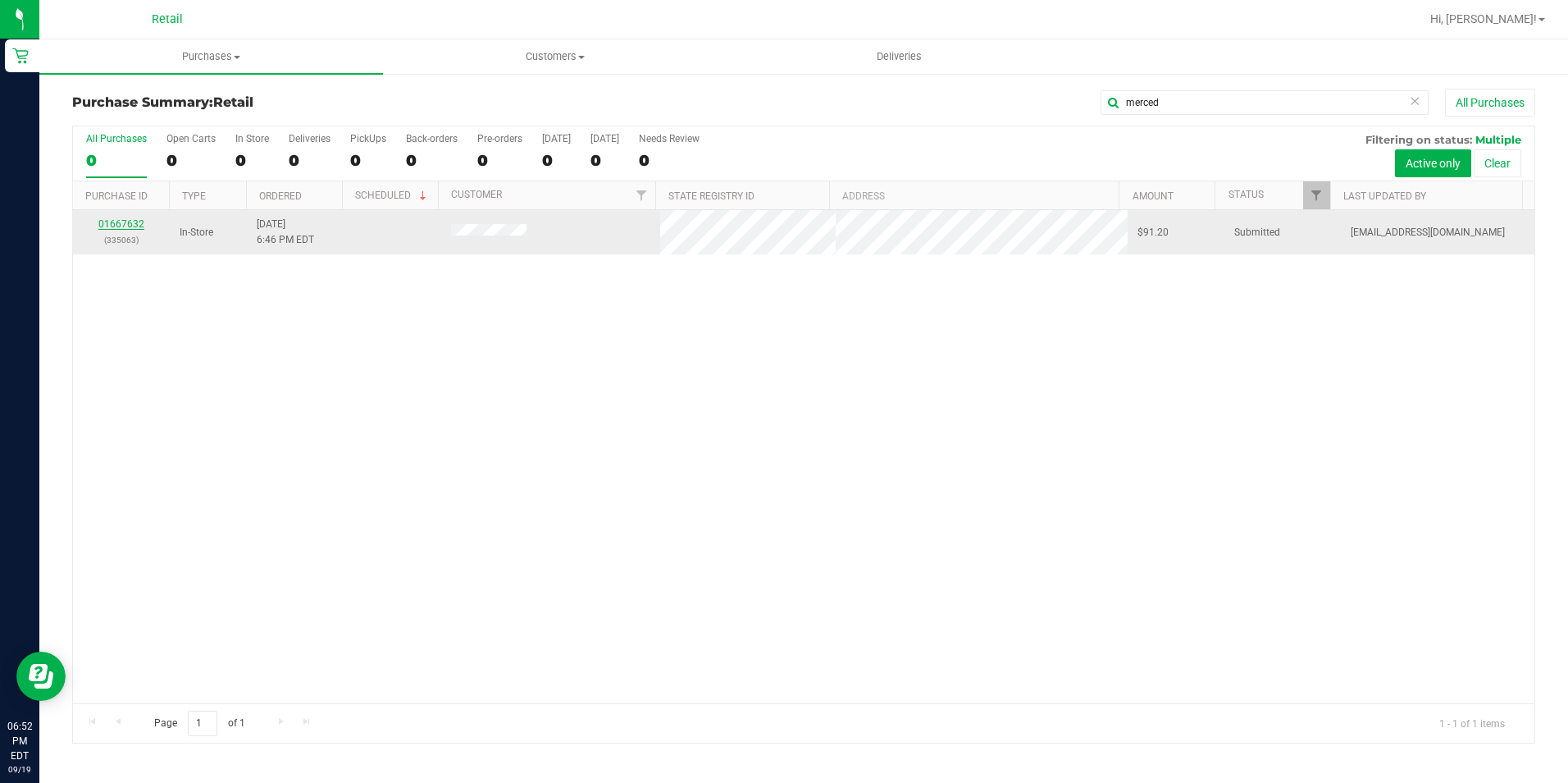
click at [119, 220] on link "01667632" at bounding box center [121, 224] width 46 height 11
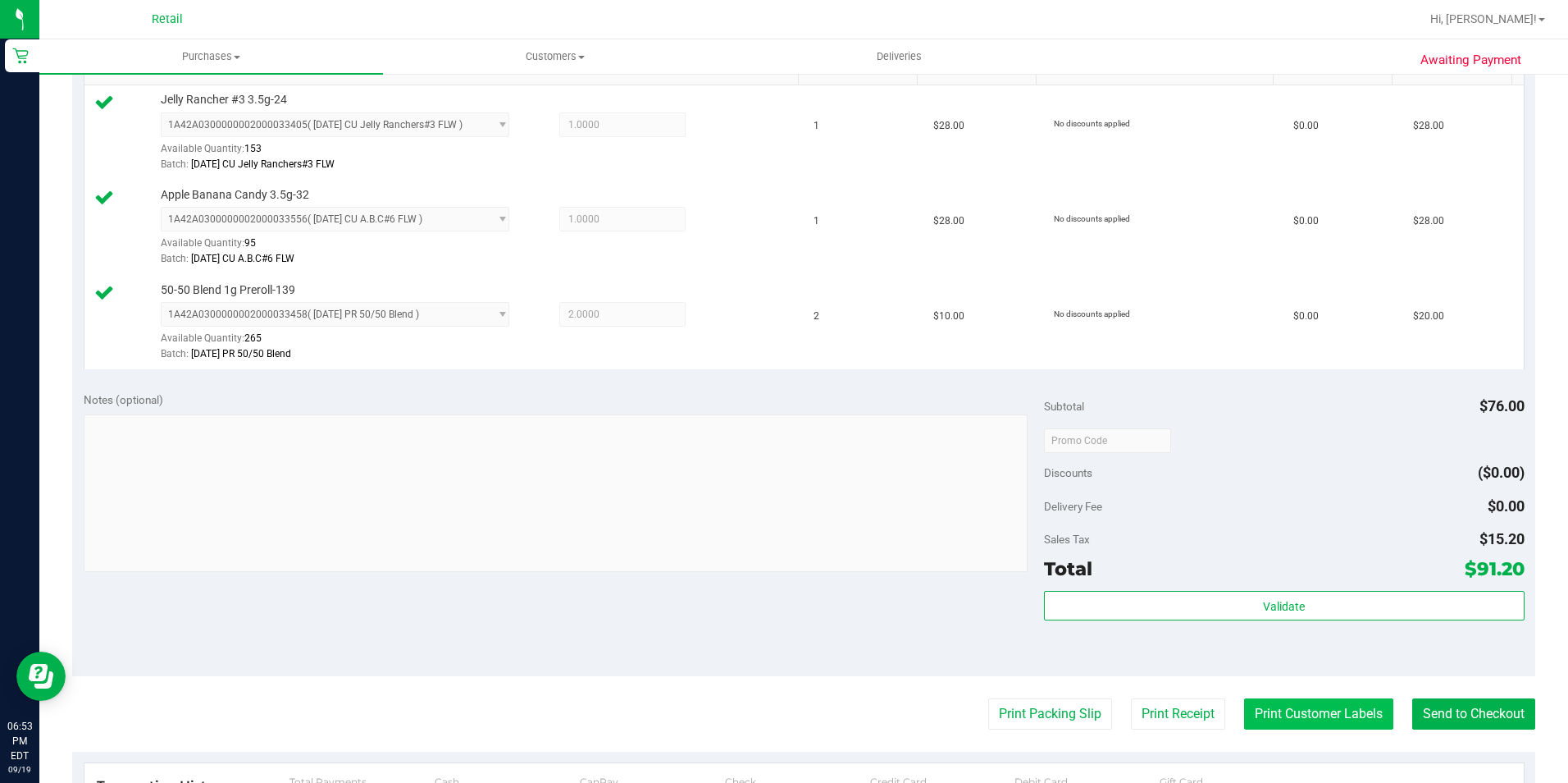
scroll to position [574, 0]
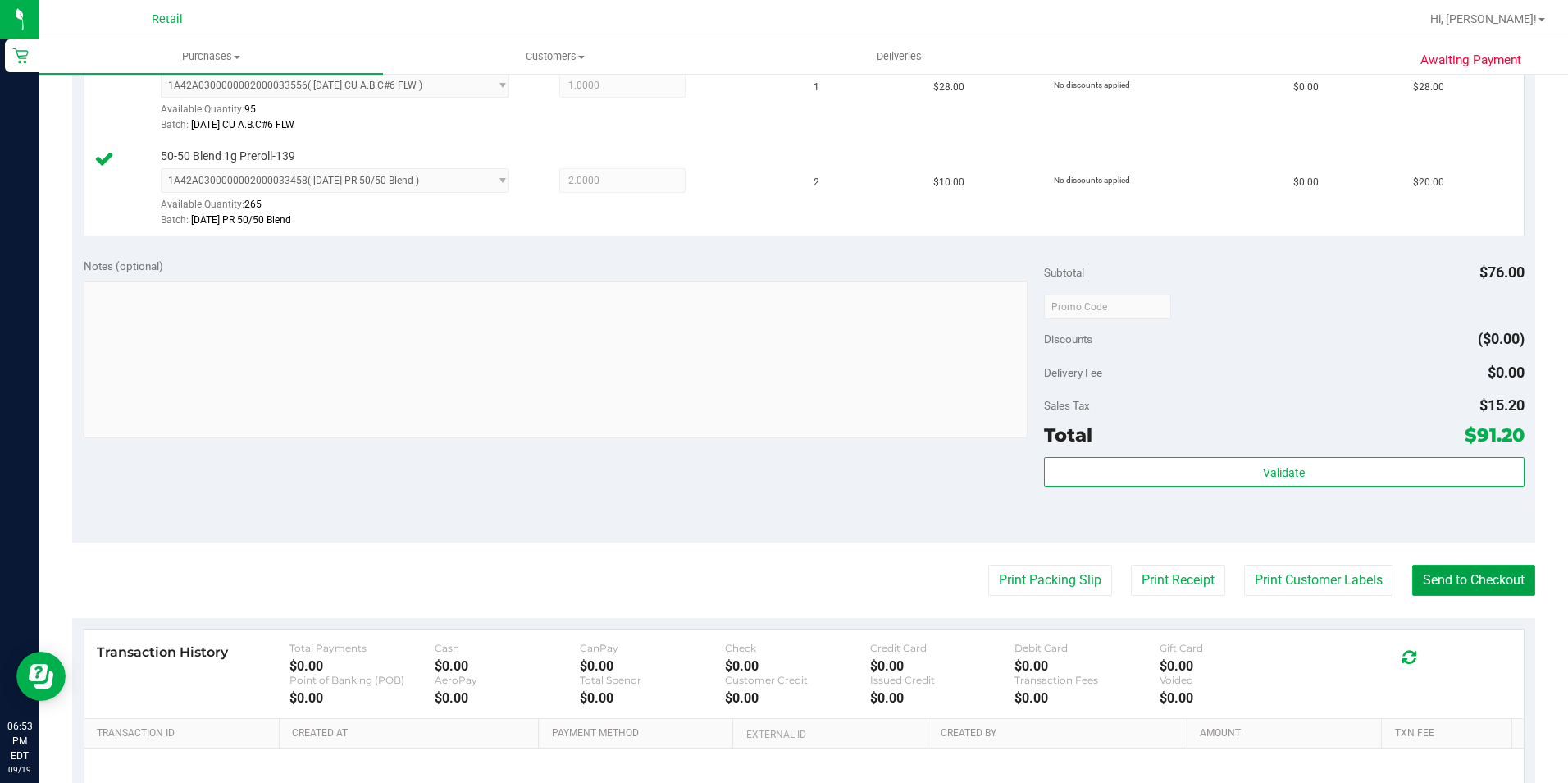
click at [1423, 566] on button "Send to Checkout" at bounding box center [1473, 580] width 123 height 31
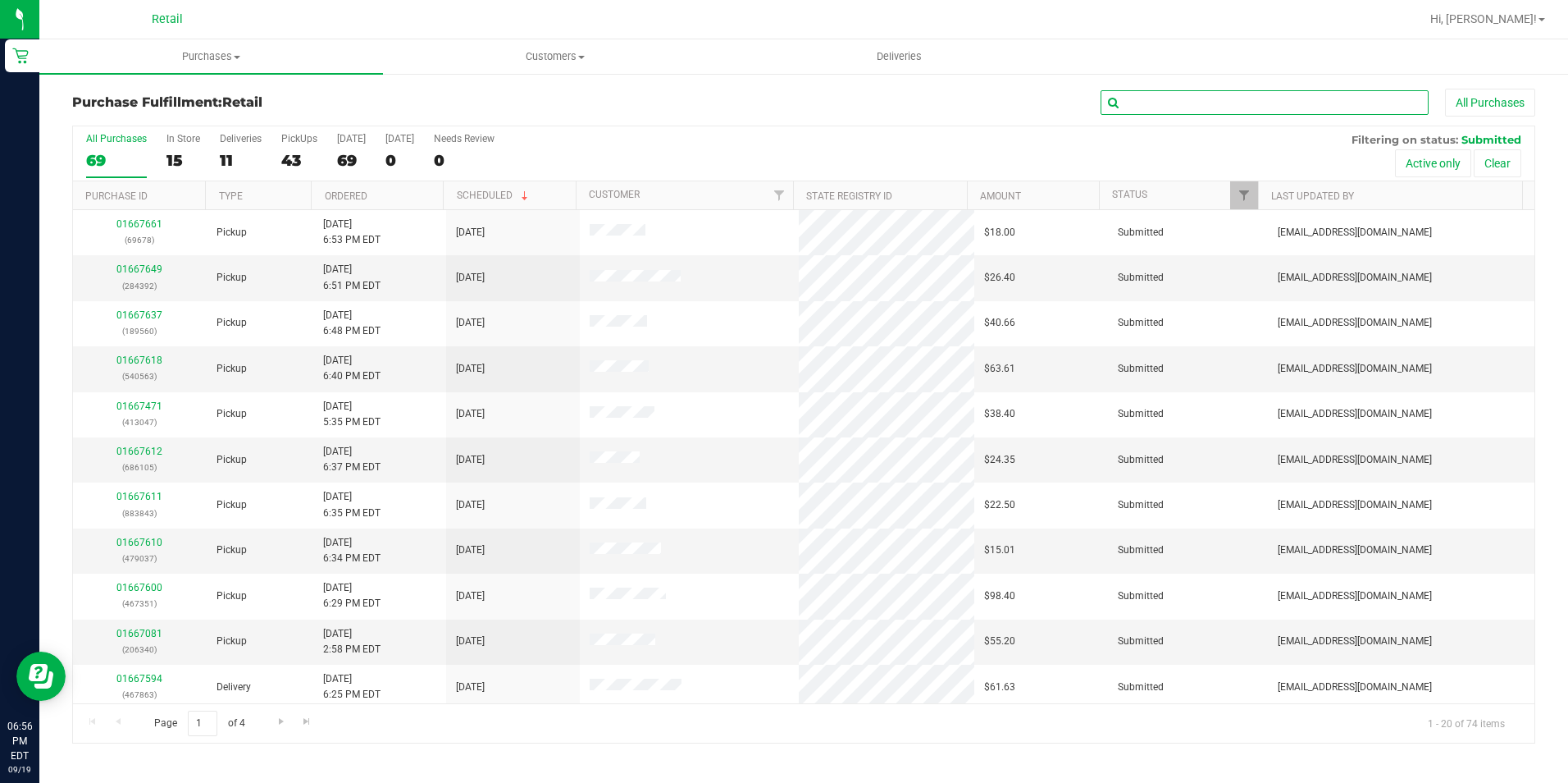
click at [1186, 108] on input "text" at bounding box center [1265, 103] width 328 height 25
type input "jamie"
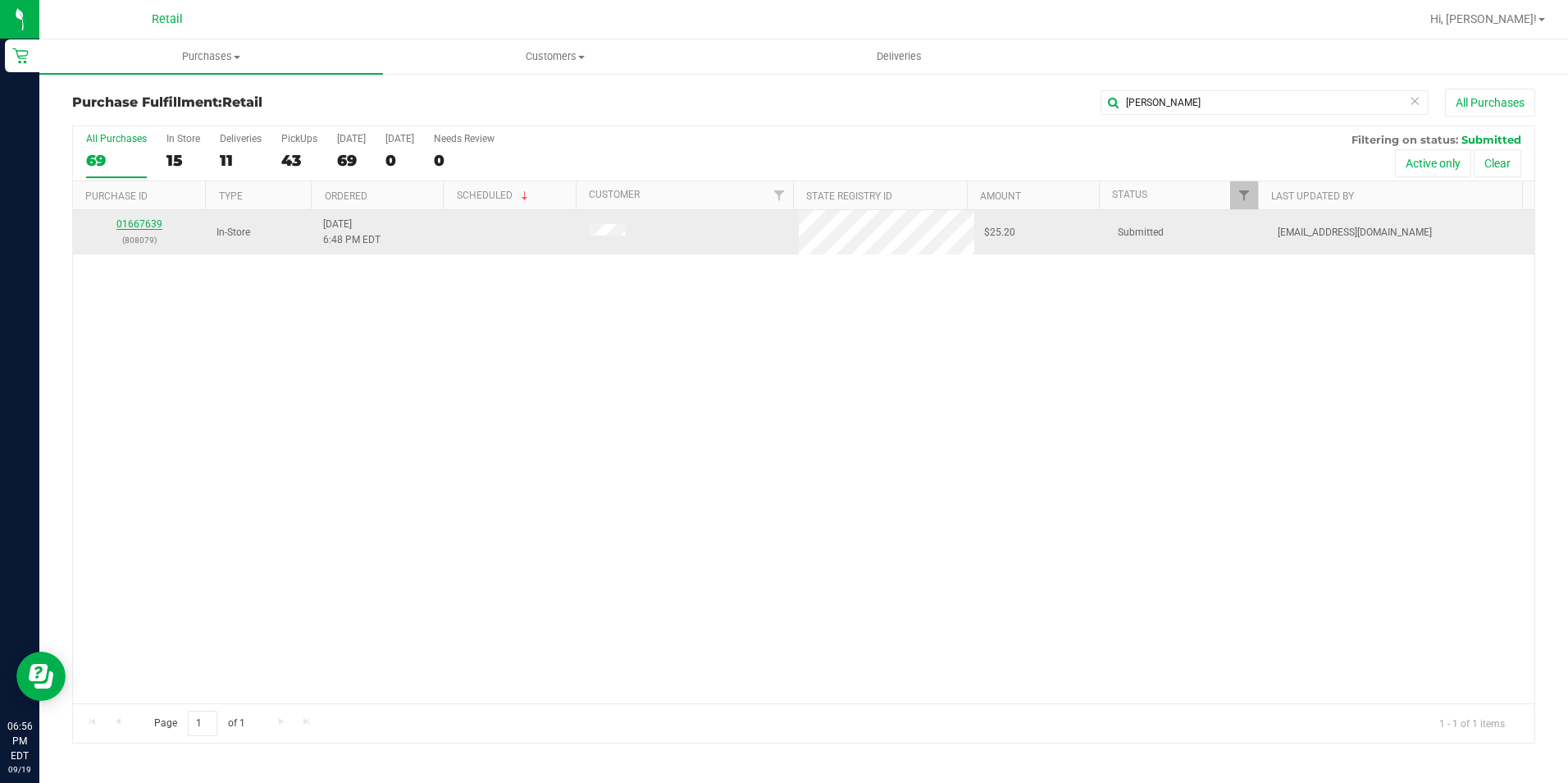
click at [158, 228] on link "01667639" at bounding box center [140, 224] width 46 height 11
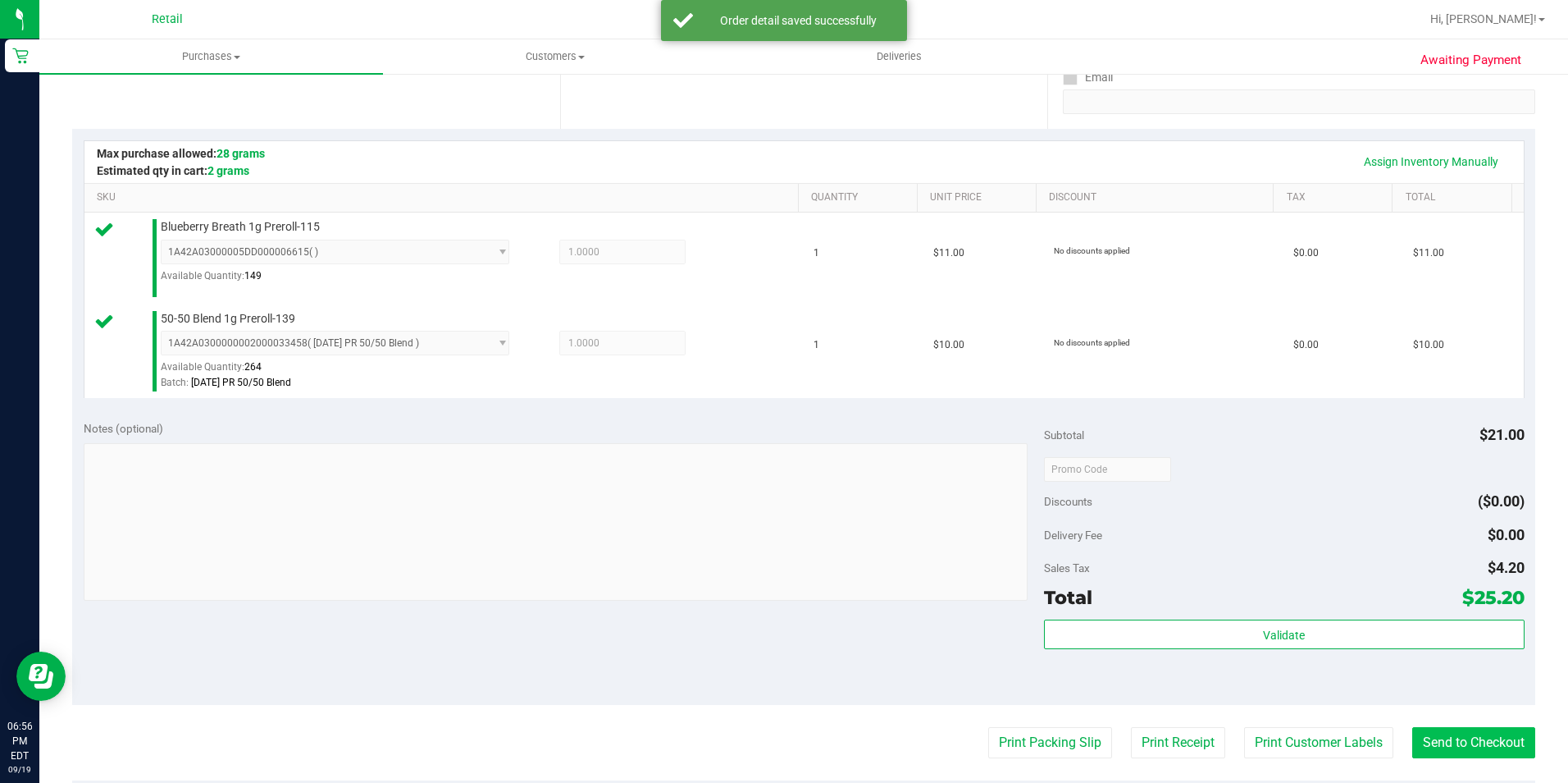
scroll to position [329, 0]
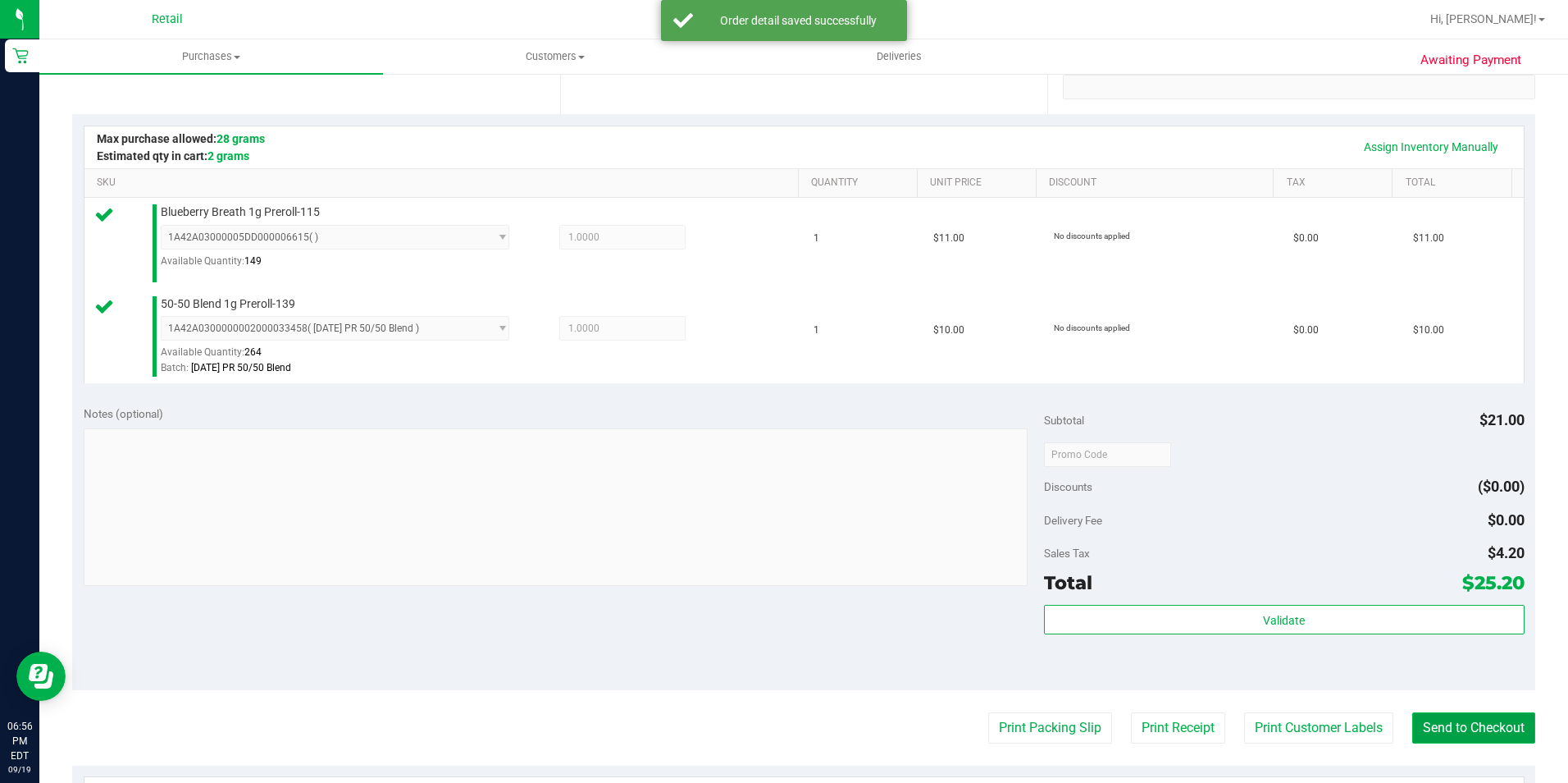
click at [1480, 739] on button "Send to Checkout" at bounding box center [1473, 727] width 123 height 31
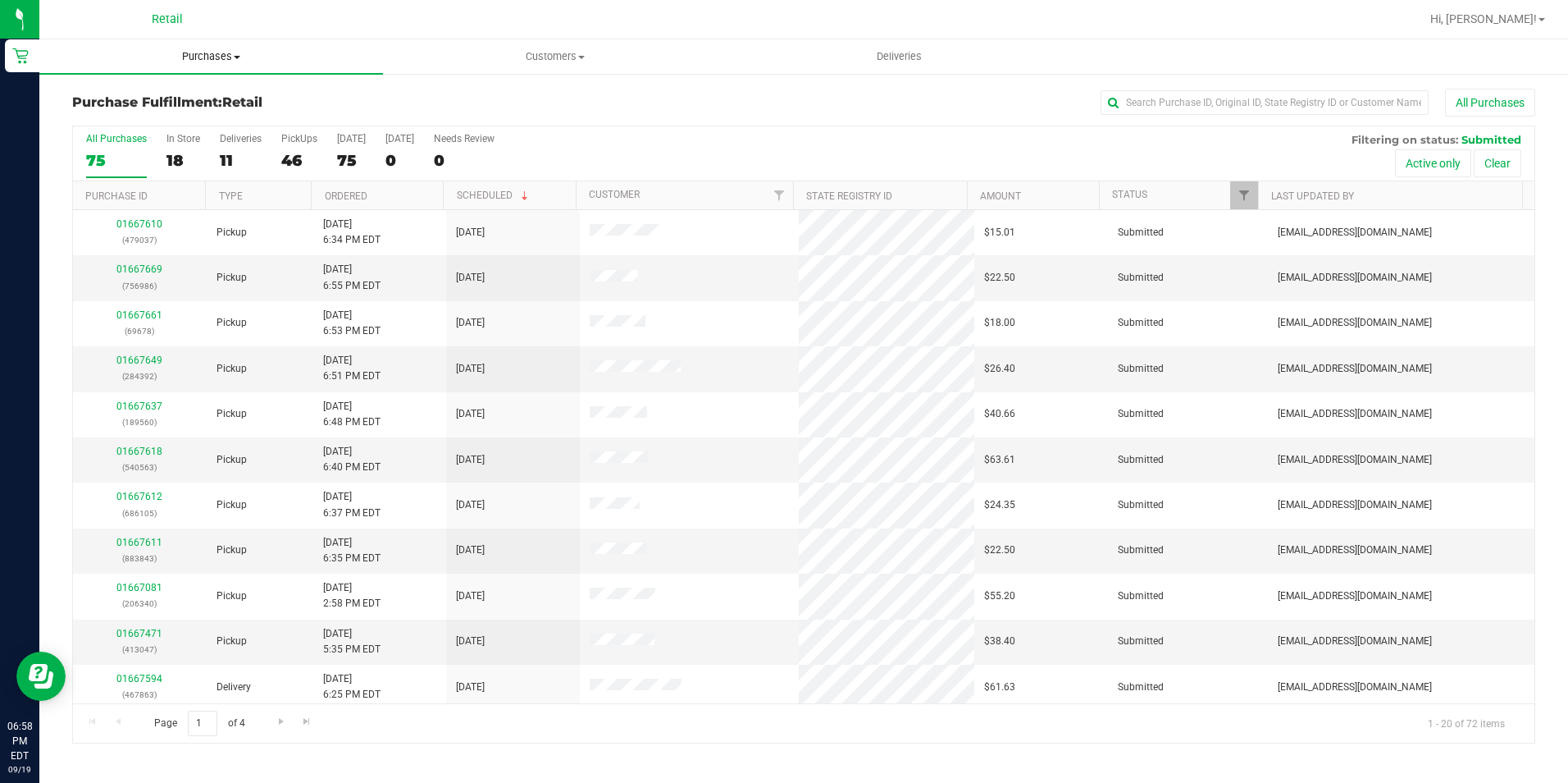
click at [217, 69] on uib-tab-heading "Purchases Summary of purchases Fulfillment All purchases" at bounding box center [211, 56] width 343 height 34
click at [188, 100] on span "Summary of purchases" at bounding box center [124, 98] width 168 height 14
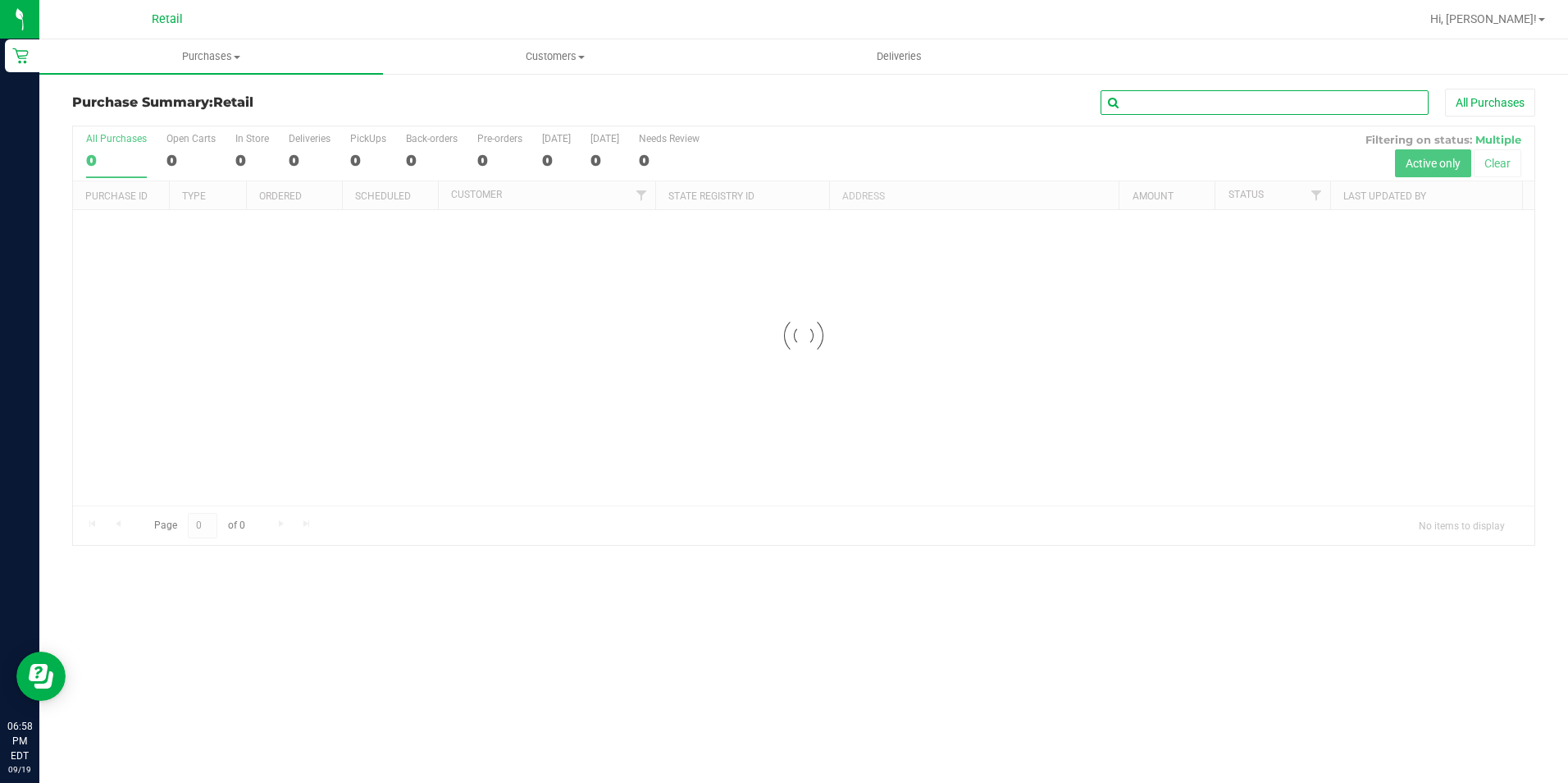
click at [1192, 107] on input "text" at bounding box center [1265, 103] width 328 height 25
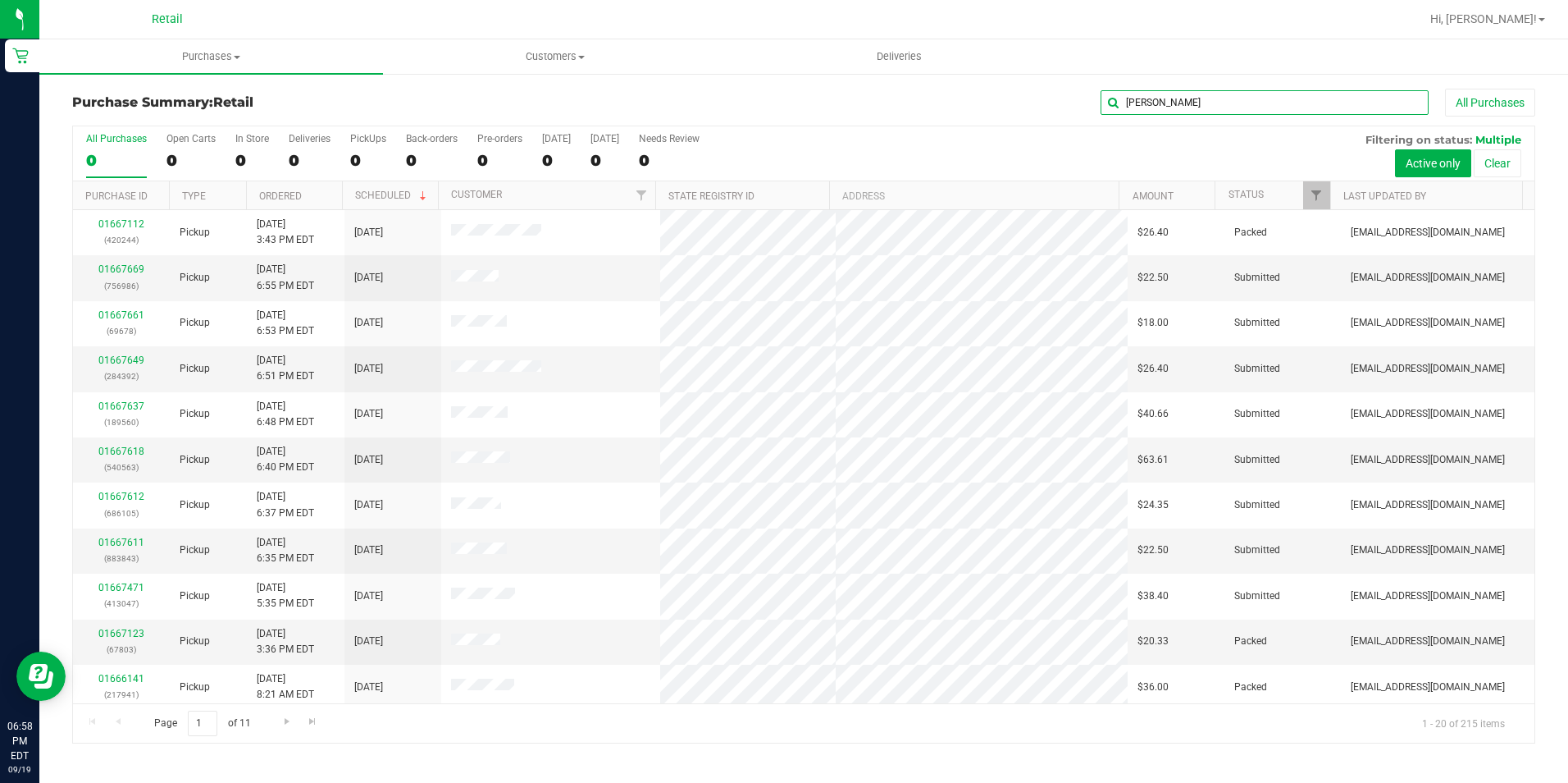
type input "henry"
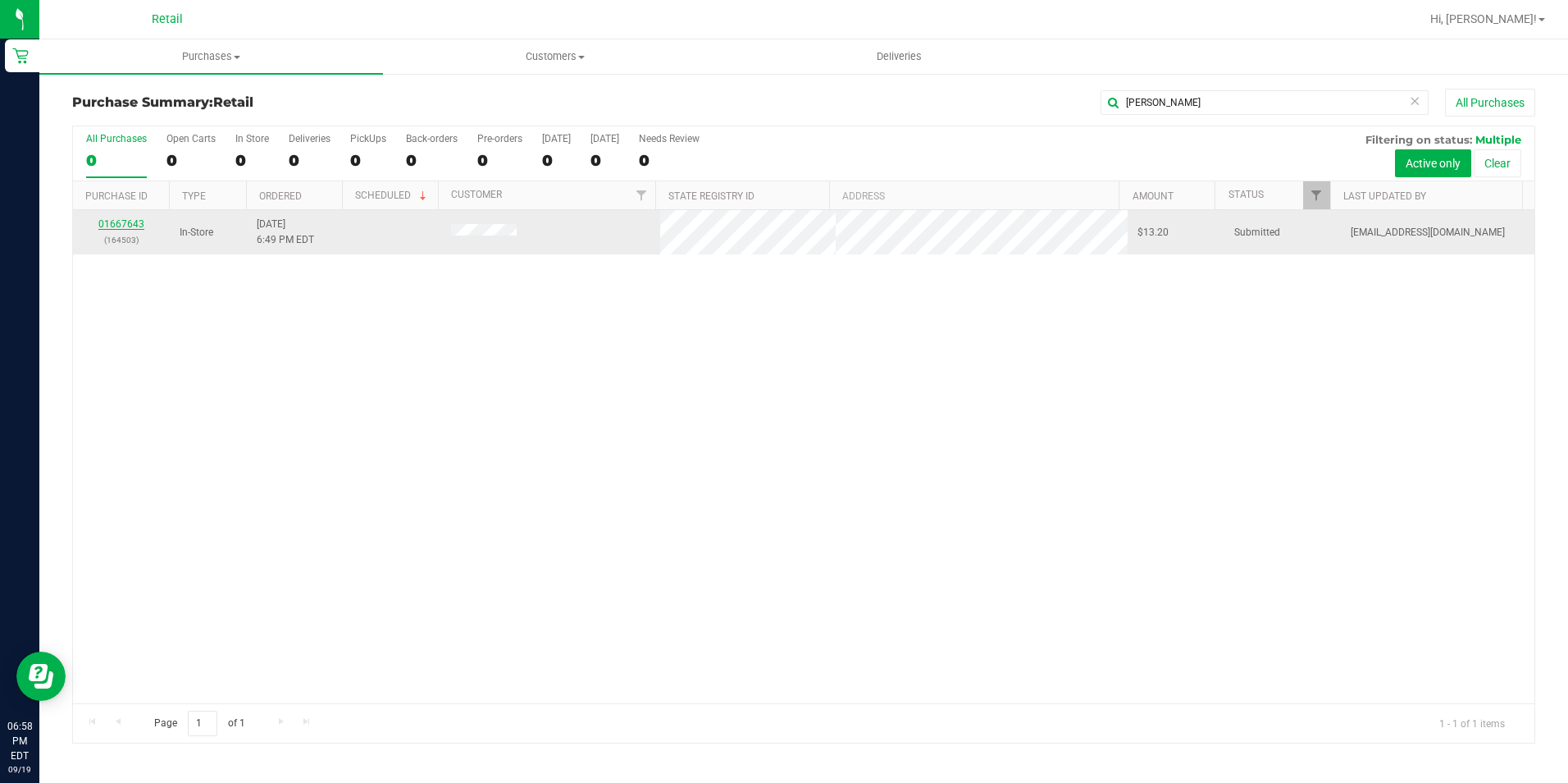
click at [124, 226] on link "01667643" at bounding box center [121, 224] width 46 height 11
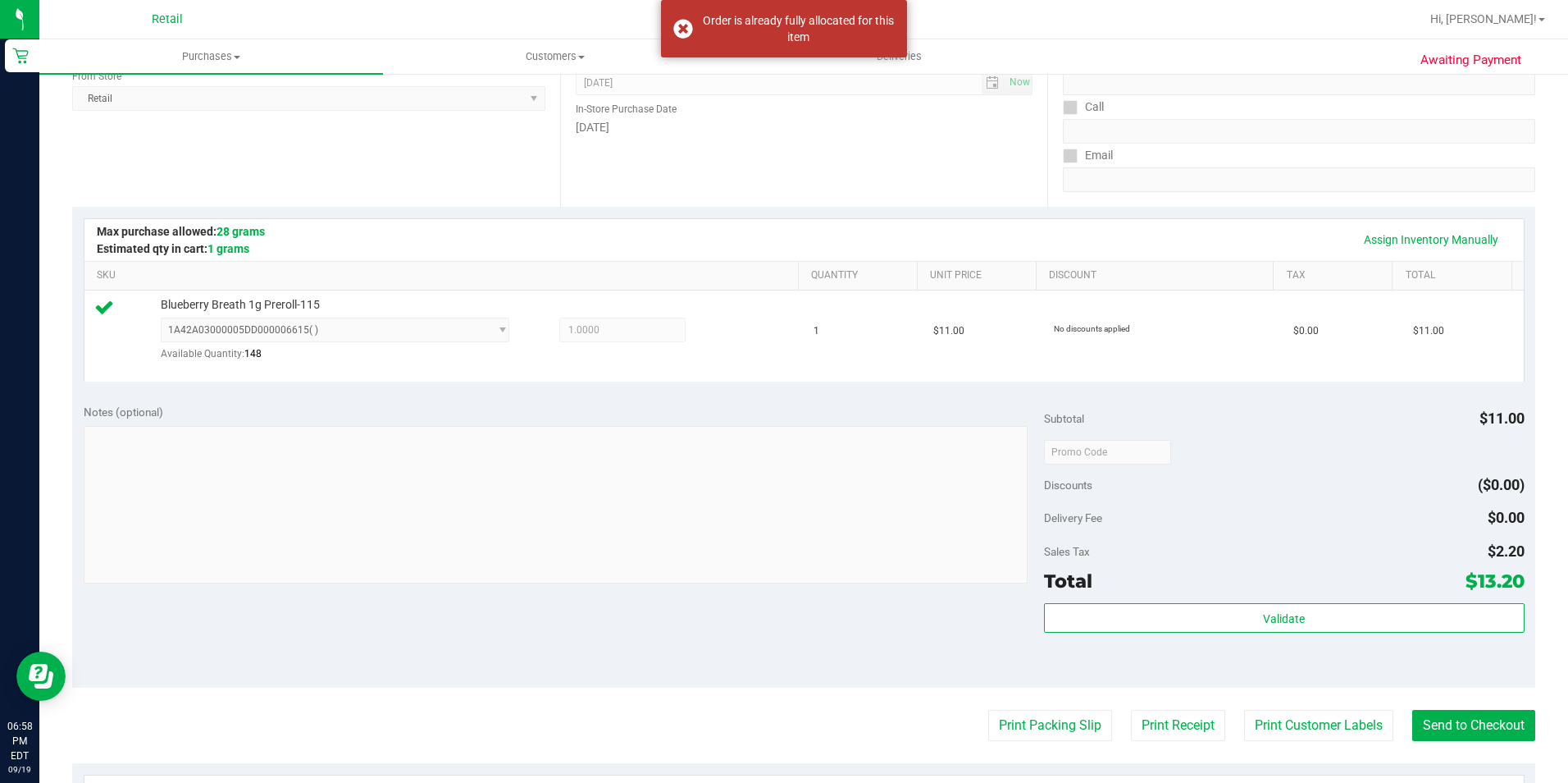
scroll to position [246, 0]
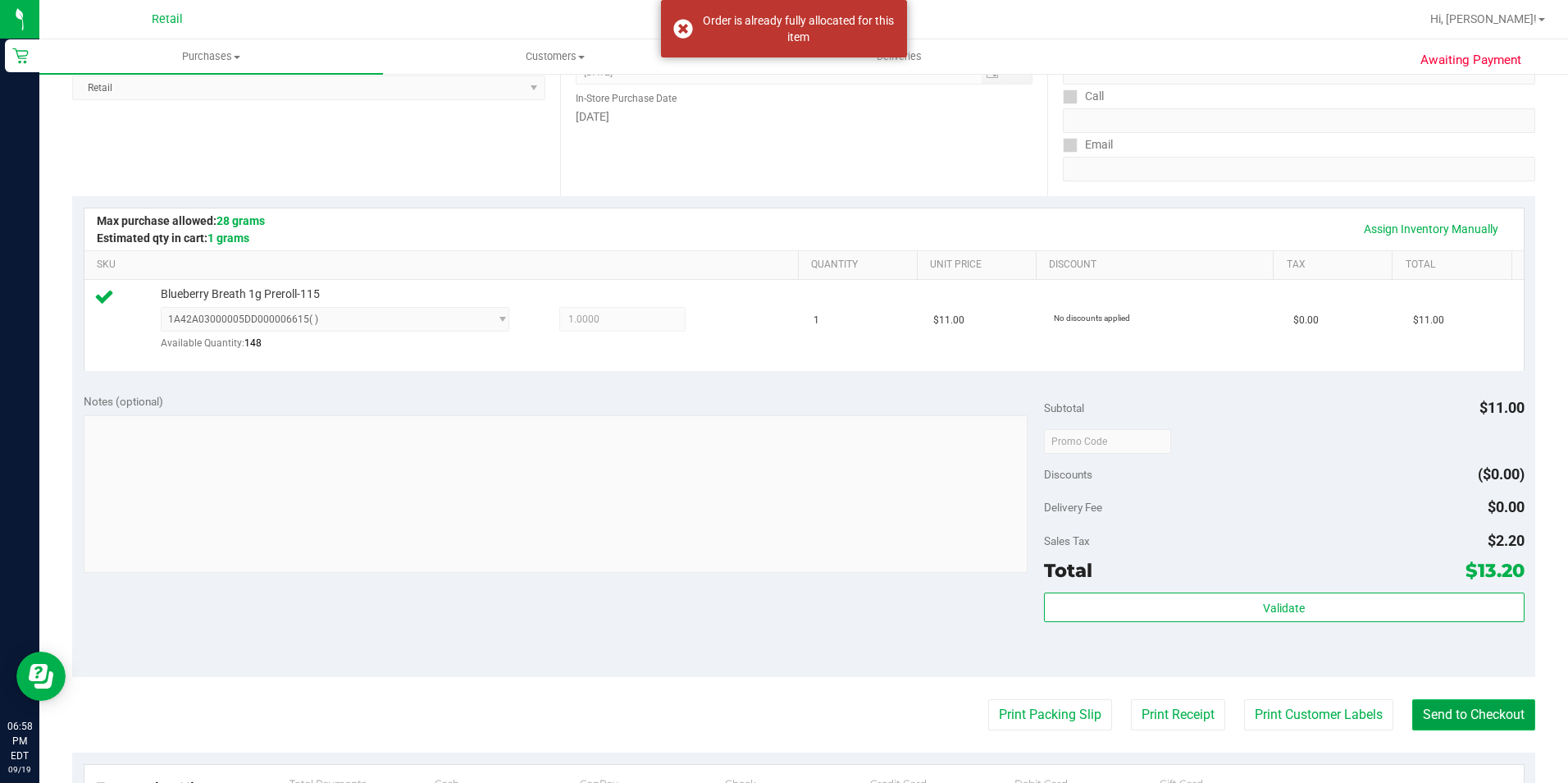
click at [1463, 725] on button "Send to Checkout" at bounding box center [1473, 715] width 123 height 31
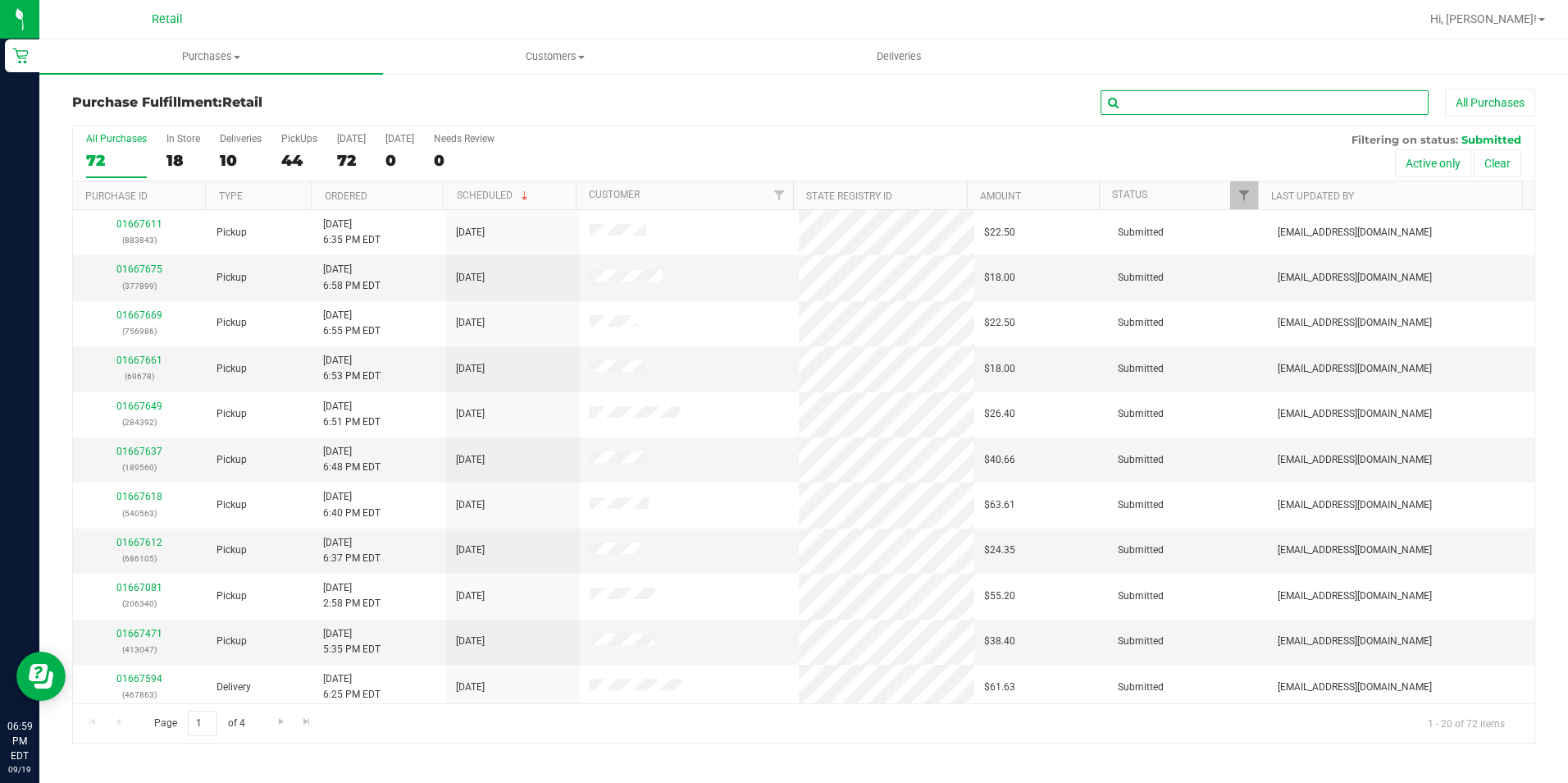
click at [1241, 102] on input "text" at bounding box center [1265, 103] width 328 height 25
type input "cass"
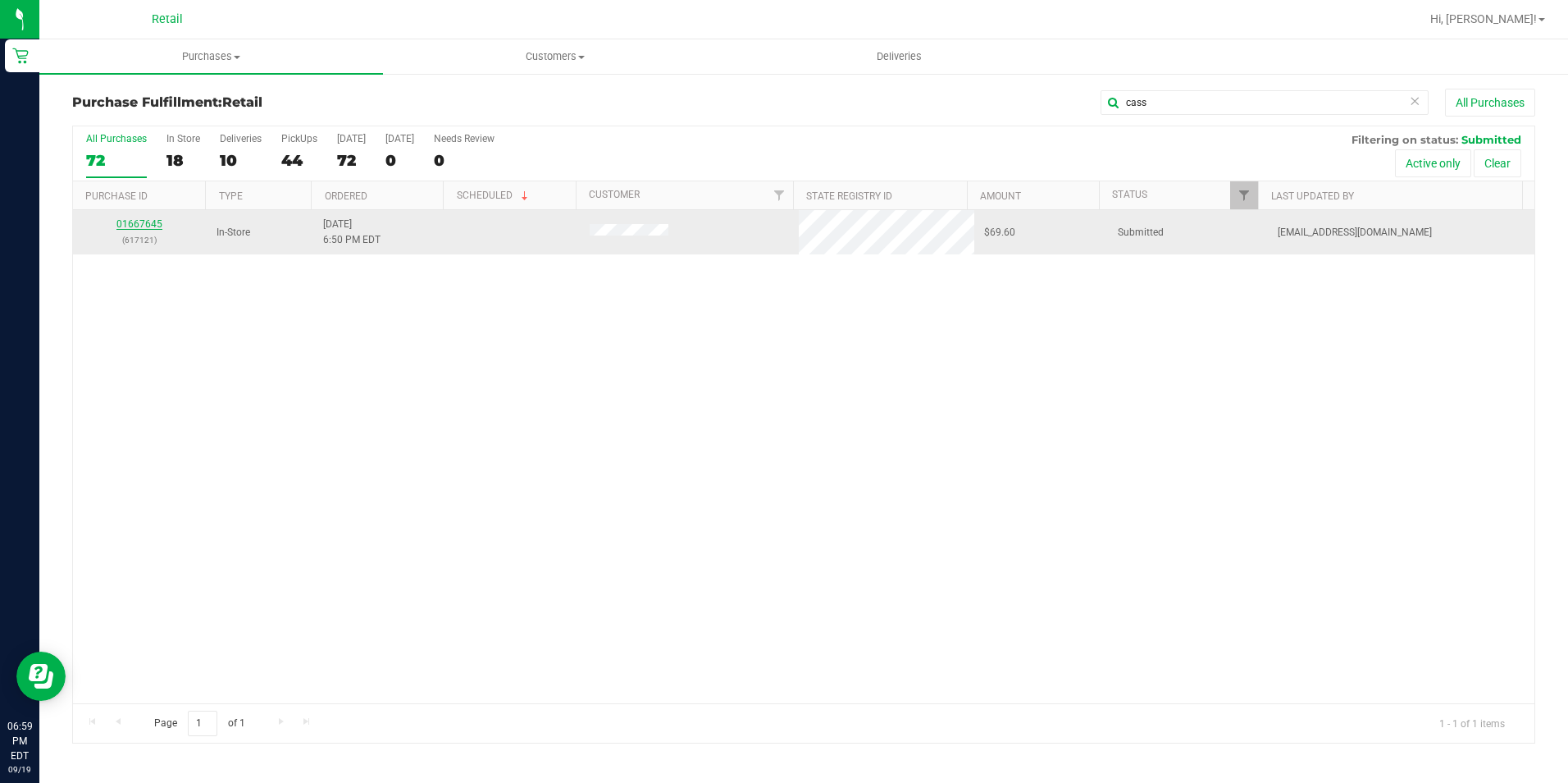
click at [148, 228] on link "01667645" at bounding box center [140, 224] width 46 height 11
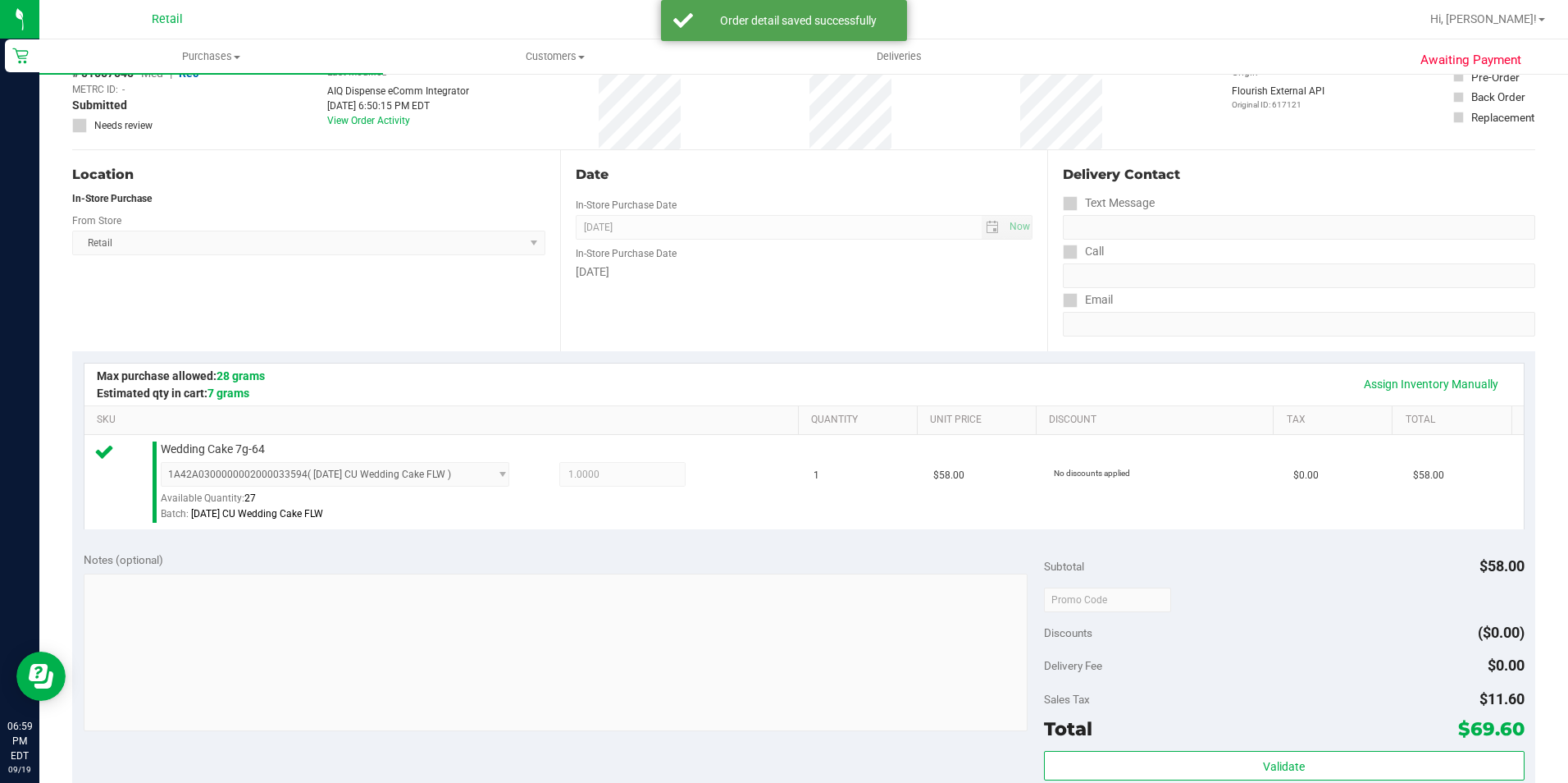
scroll to position [329, 0]
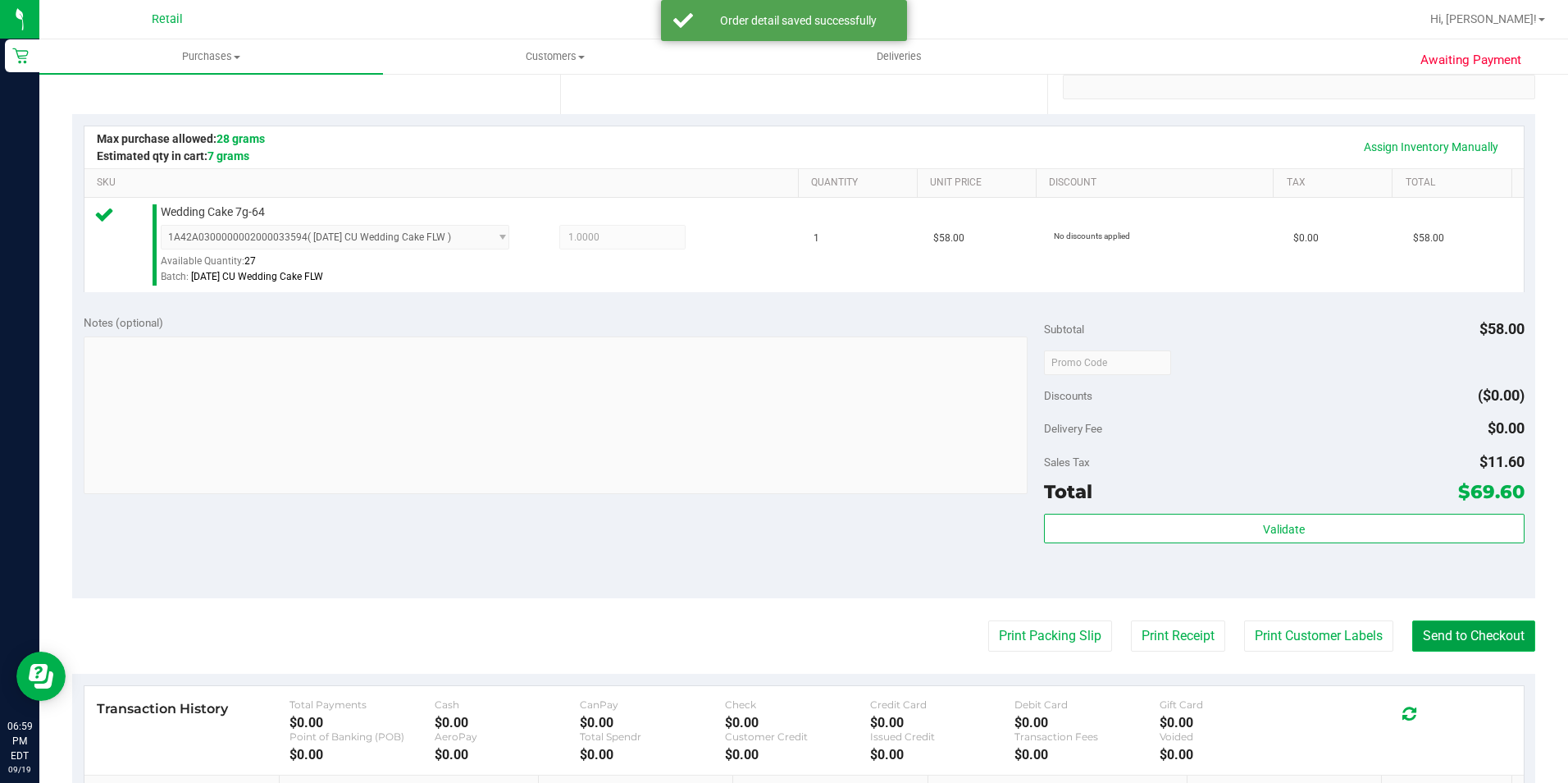
drag, startPoint x: 1438, startPoint y: 644, endPoint x: 1423, endPoint y: 644, distance: 15.0
click at [1440, 640] on button "Send to Checkout" at bounding box center [1473, 636] width 123 height 31
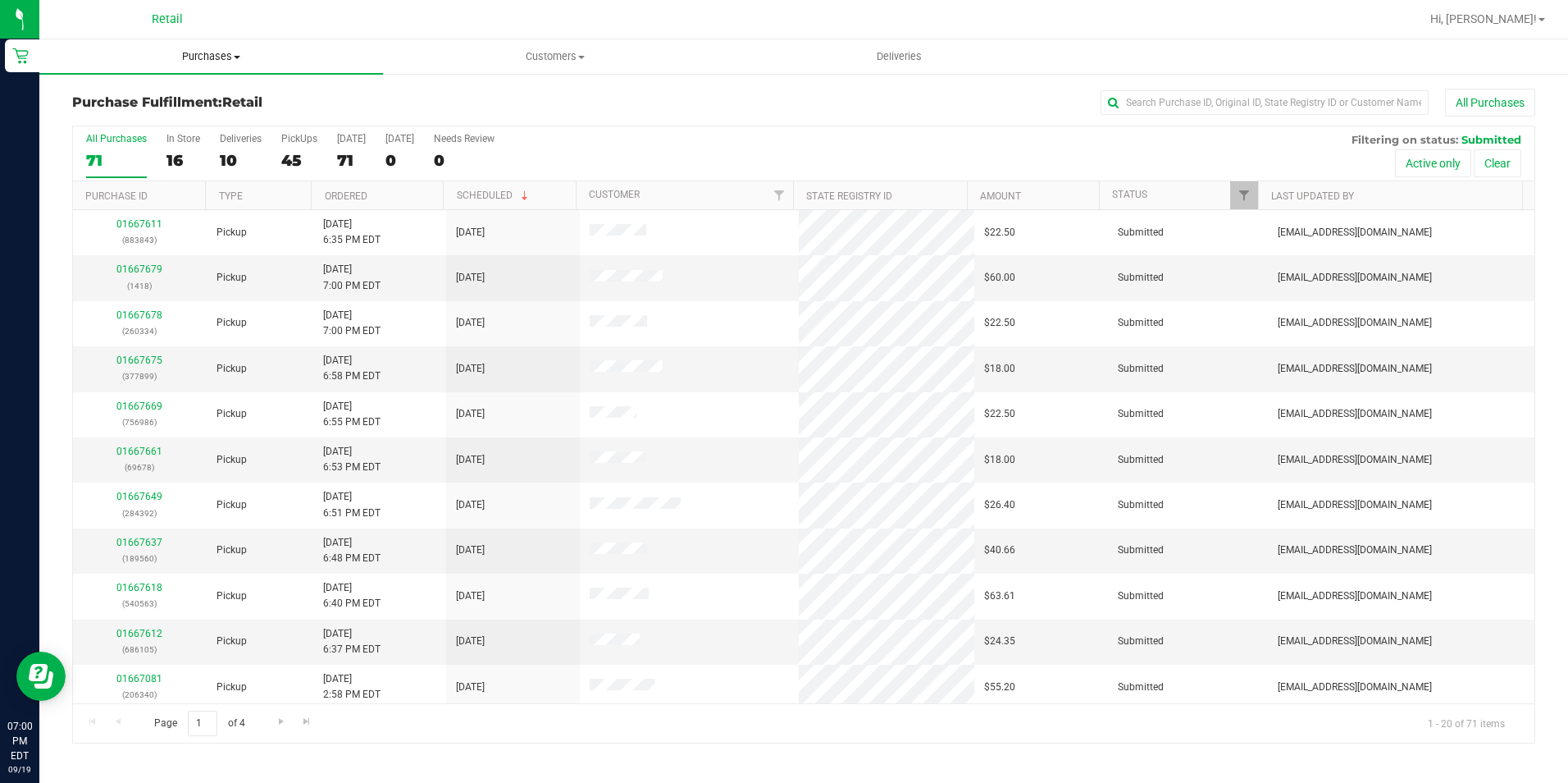
click at [211, 69] on uib-tab-heading "Purchases Summary of purchases Fulfillment All purchases" at bounding box center [211, 56] width 343 height 34
click at [192, 97] on span "Summary of purchases" at bounding box center [124, 98] width 168 height 14
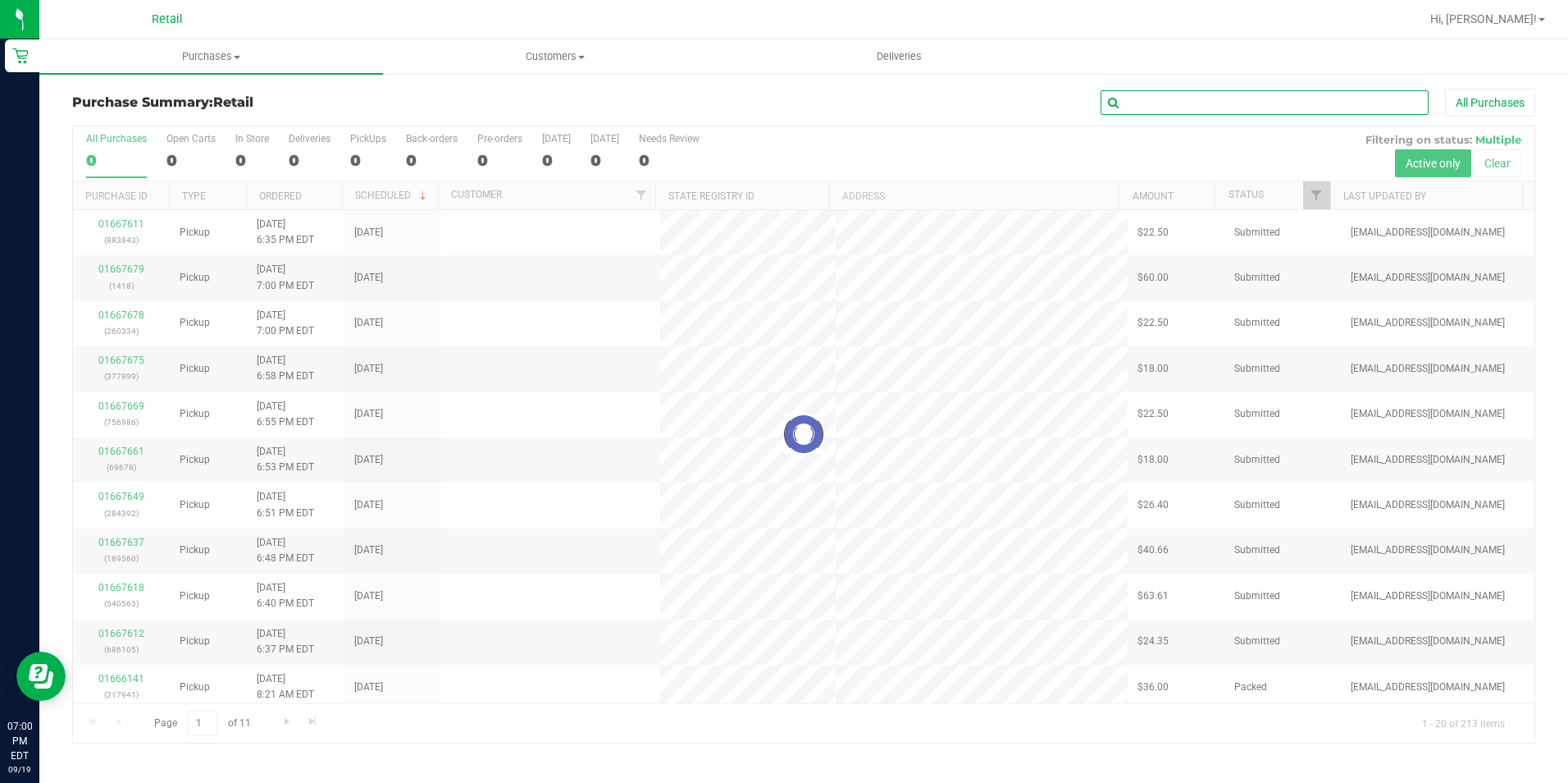
click at [1142, 99] on input "text" at bounding box center [1265, 103] width 328 height 25
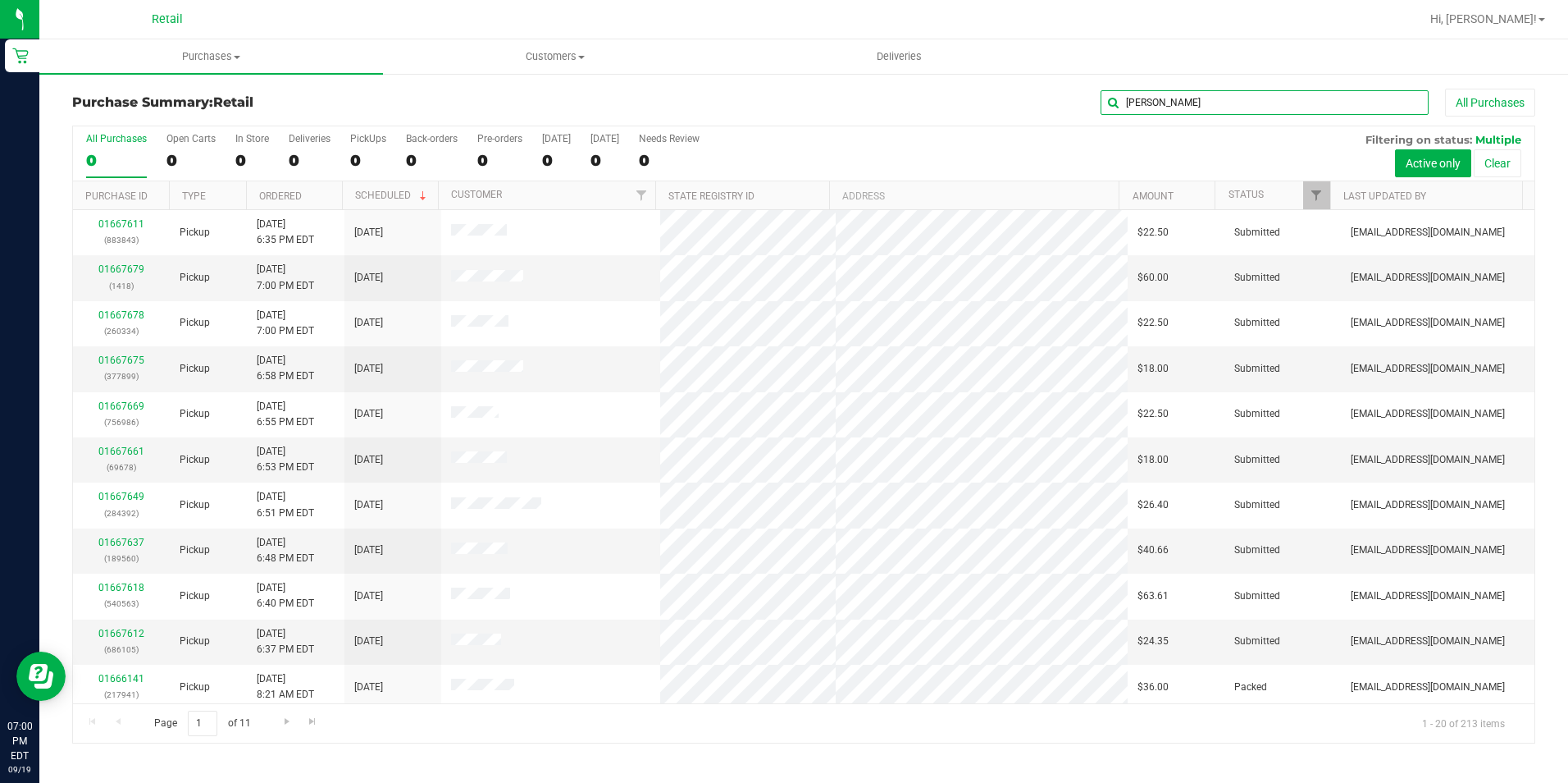
type input "jossie"
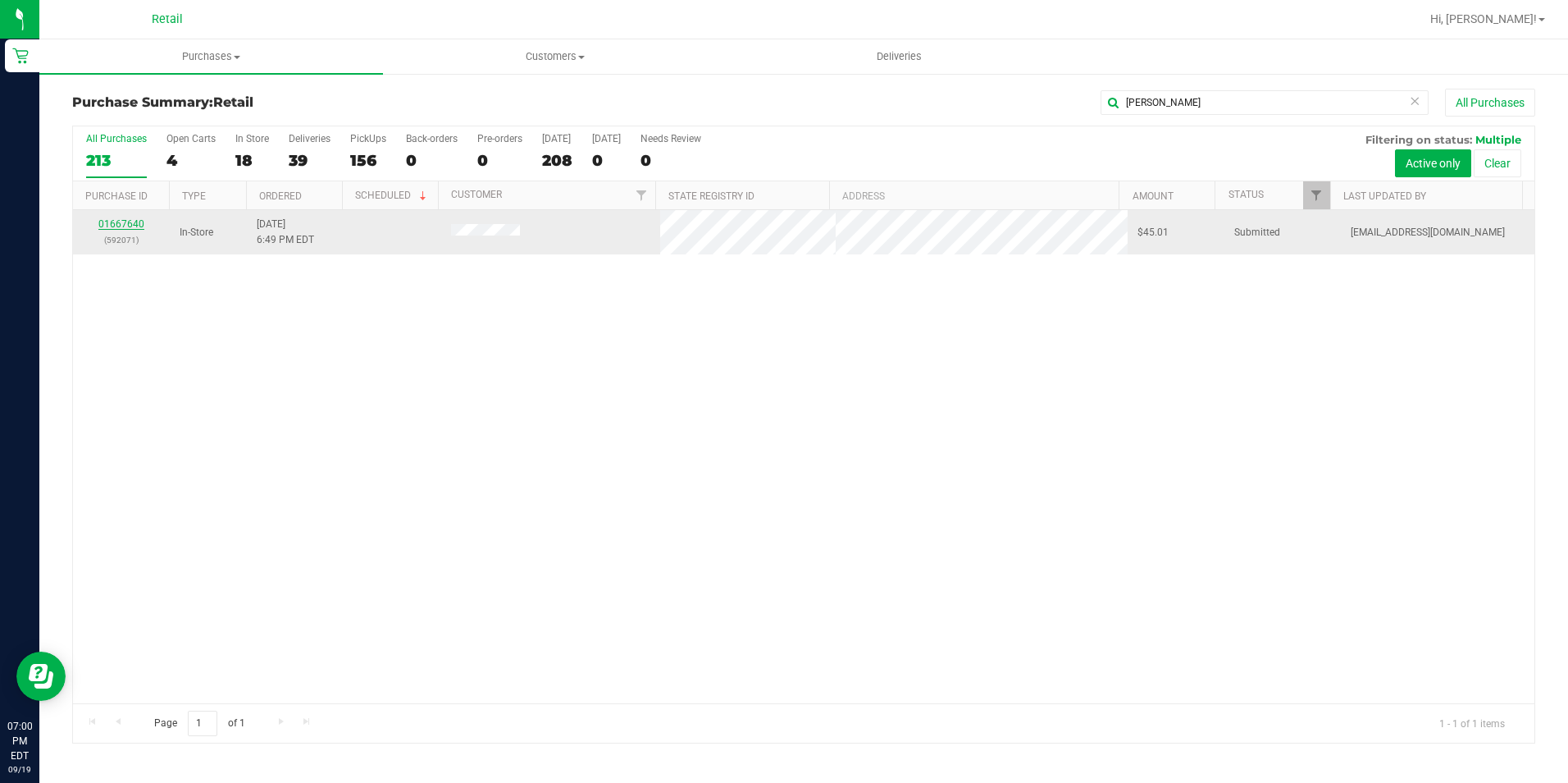
click at [129, 227] on link "01667640" at bounding box center [121, 224] width 46 height 11
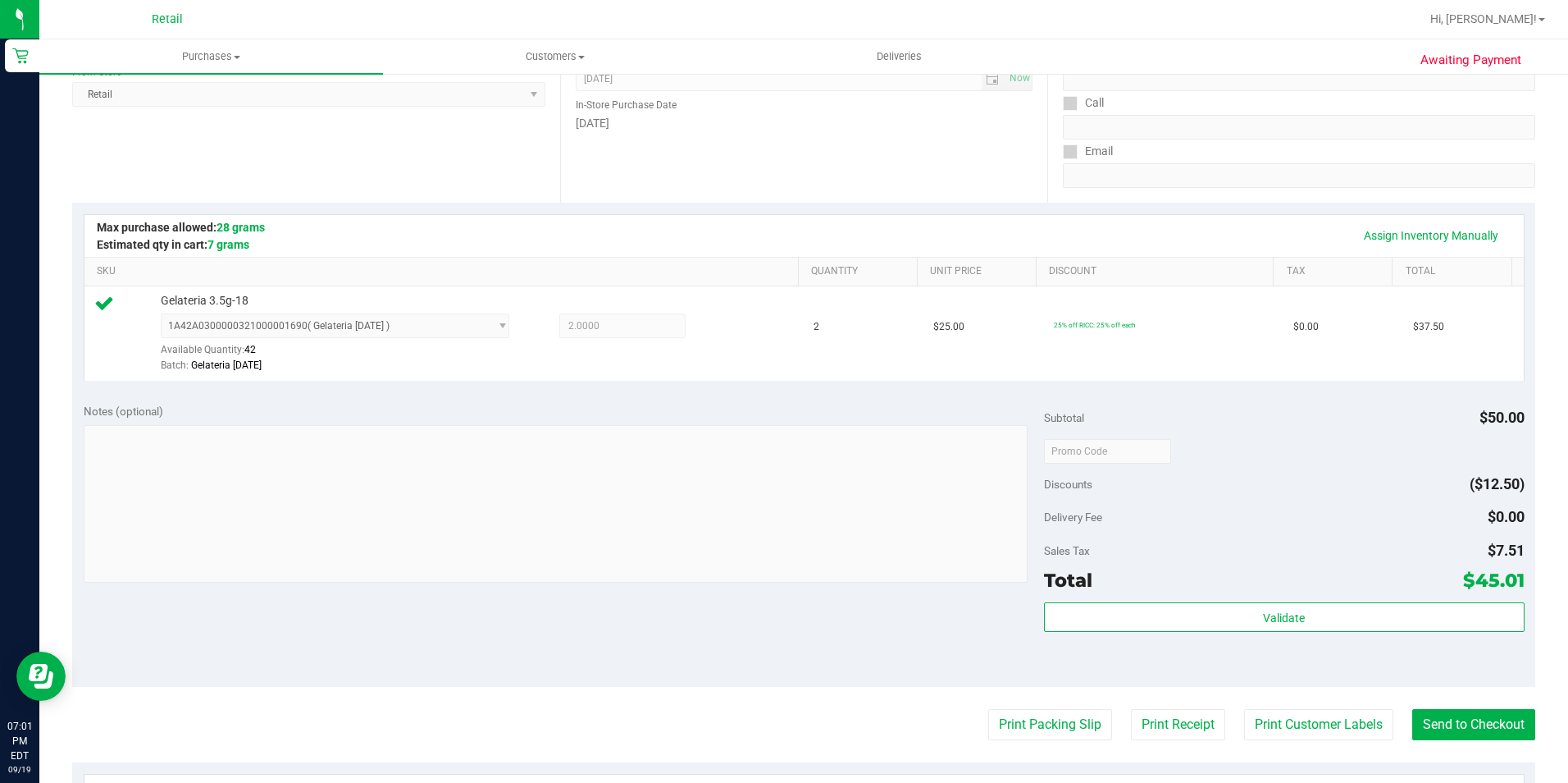
scroll to position [246, 0]
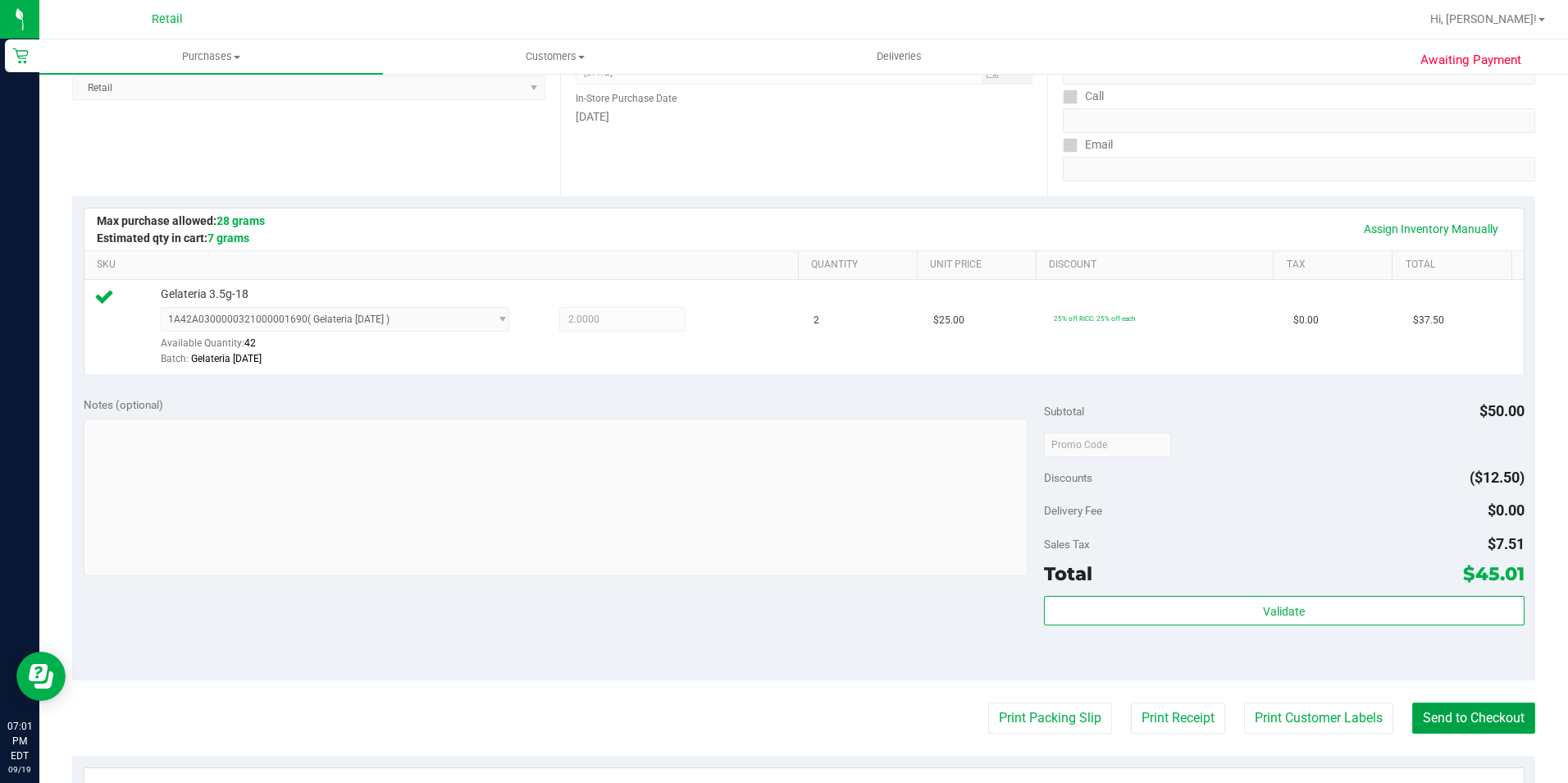
drag, startPoint x: 1439, startPoint y: 705, endPoint x: 1417, endPoint y: 712, distance: 23.1
click at [1439, 705] on button "Send to Checkout" at bounding box center [1473, 718] width 123 height 31
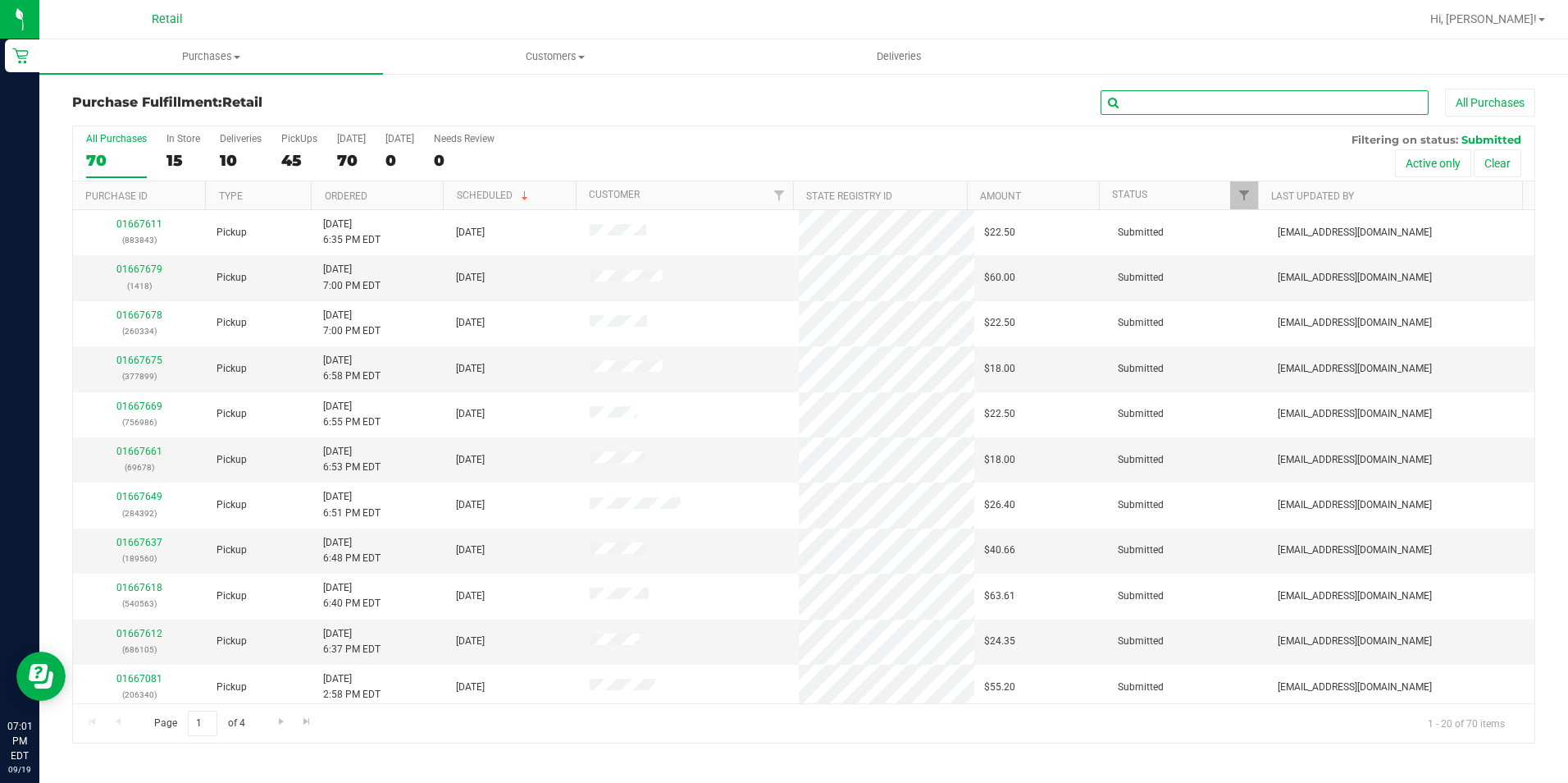
click at [1223, 106] on input "text" at bounding box center [1265, 103] width 328 height 25
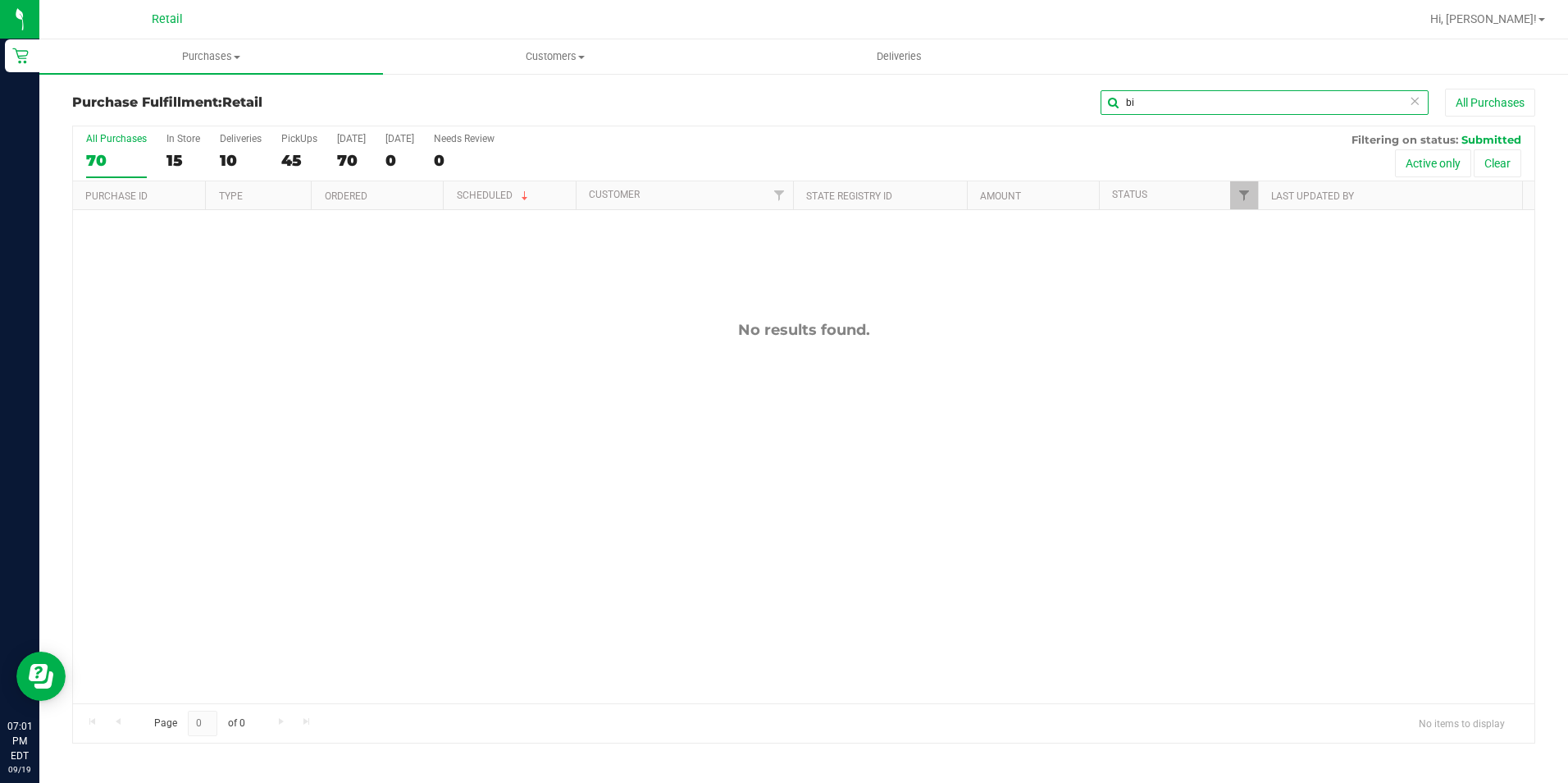
type input "b"
type input "[PERSON_NAME]"
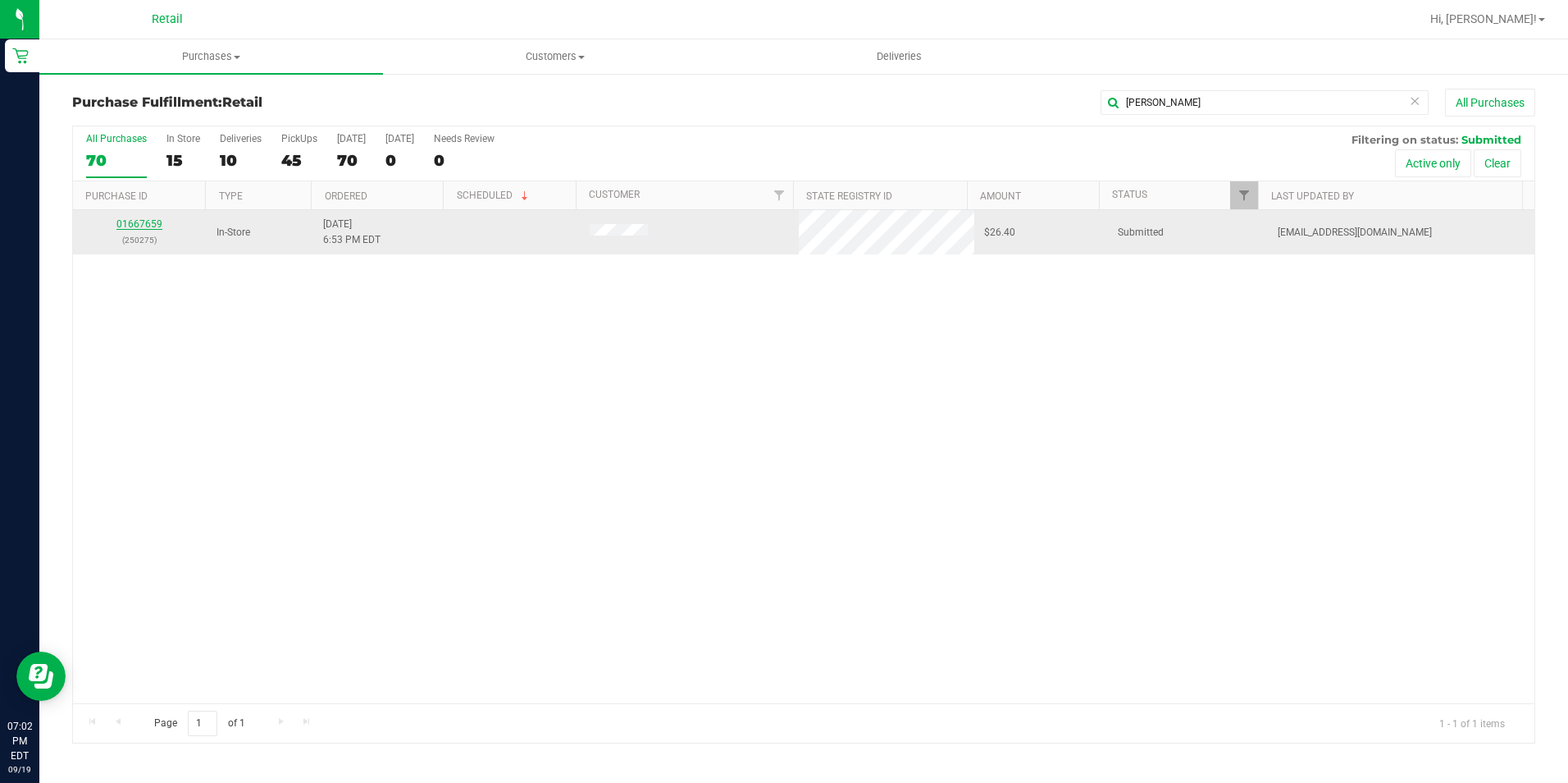
click at [155, 227] on link "01667659" at bounding box center [140, 224] width 46 height 11
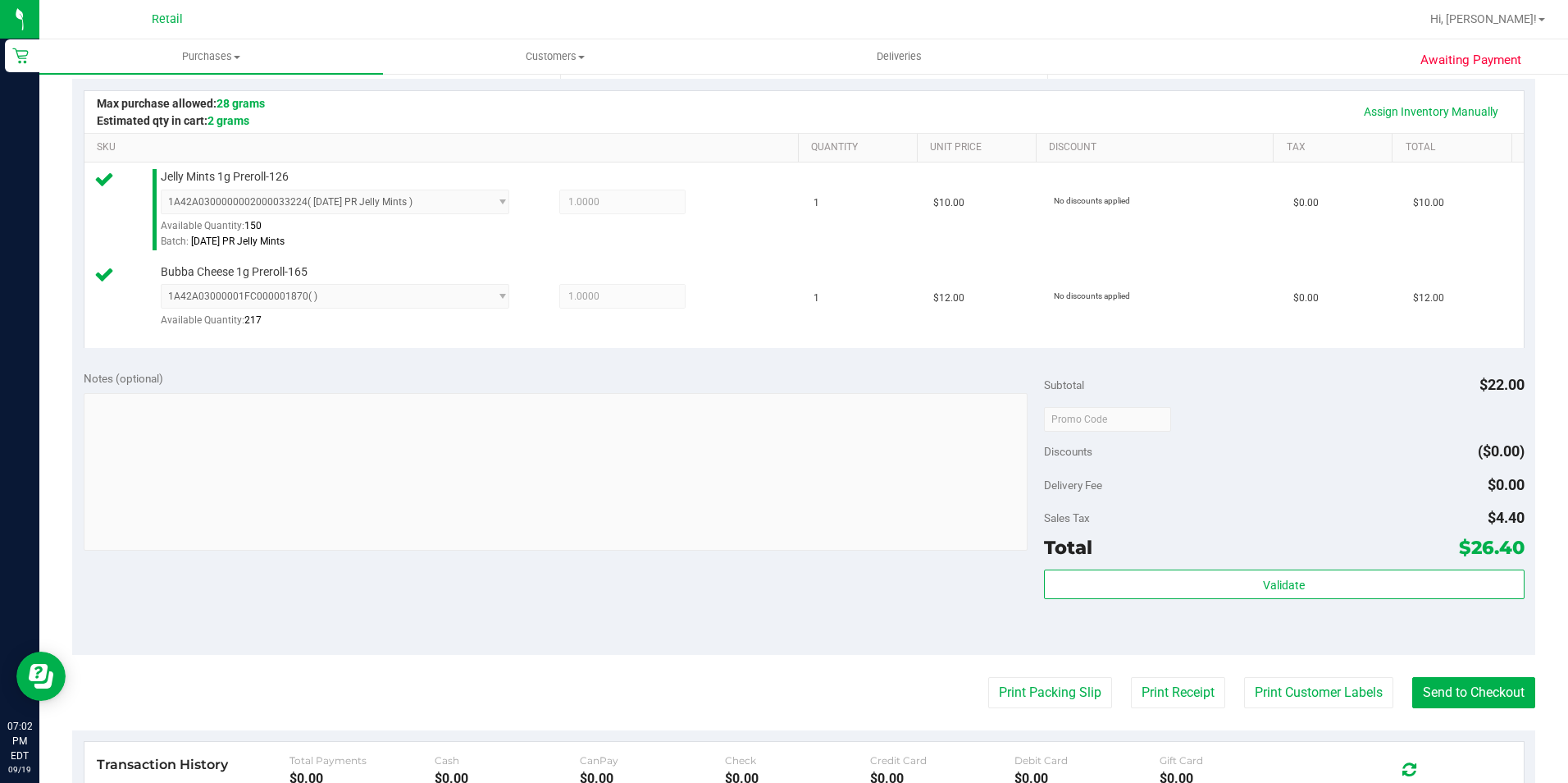
scroll to position [410, 0]
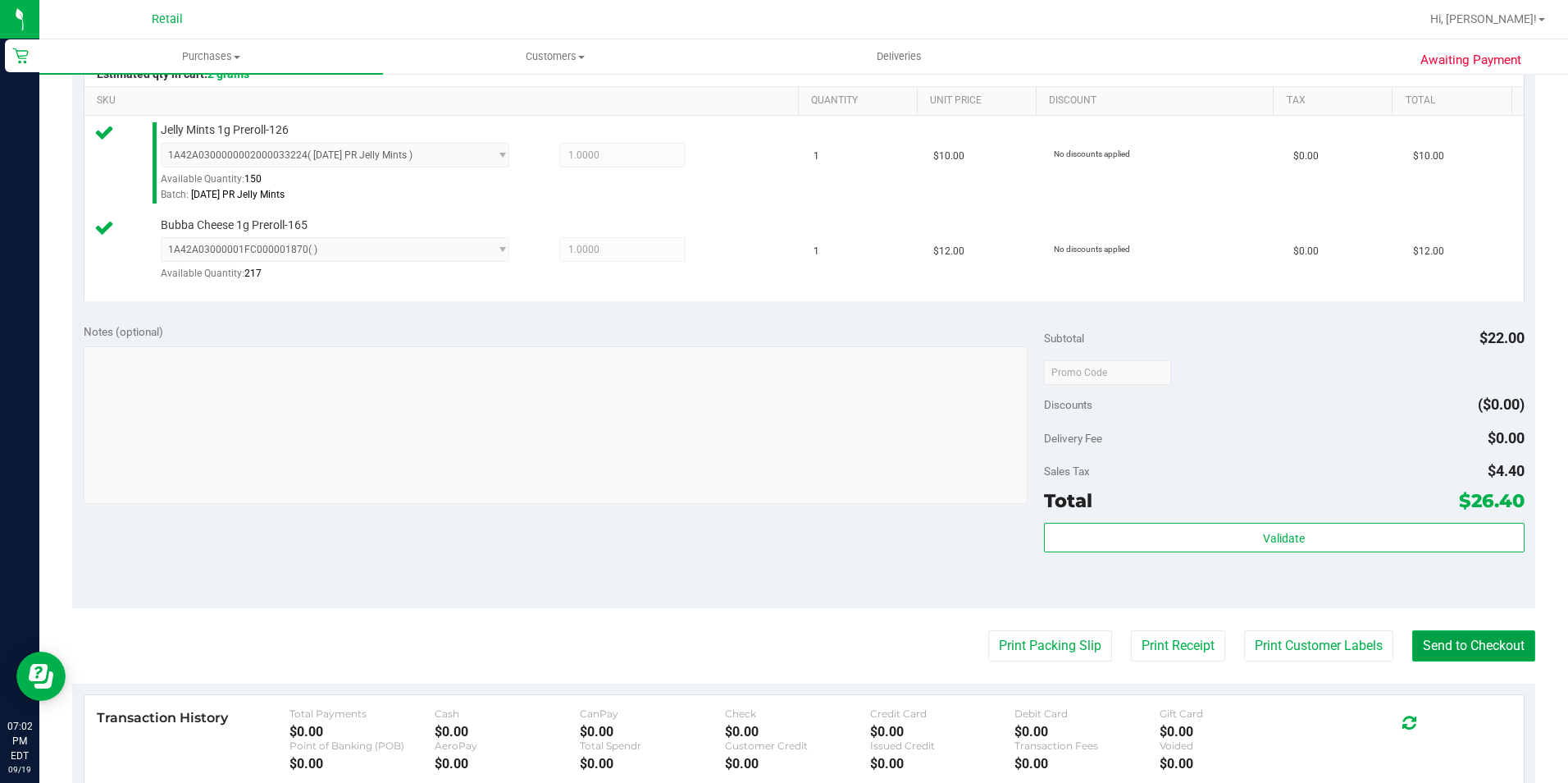
click at [1422, 632] on button "Send to Checkout" at bounding box center [1473, 646] width 123 height 31
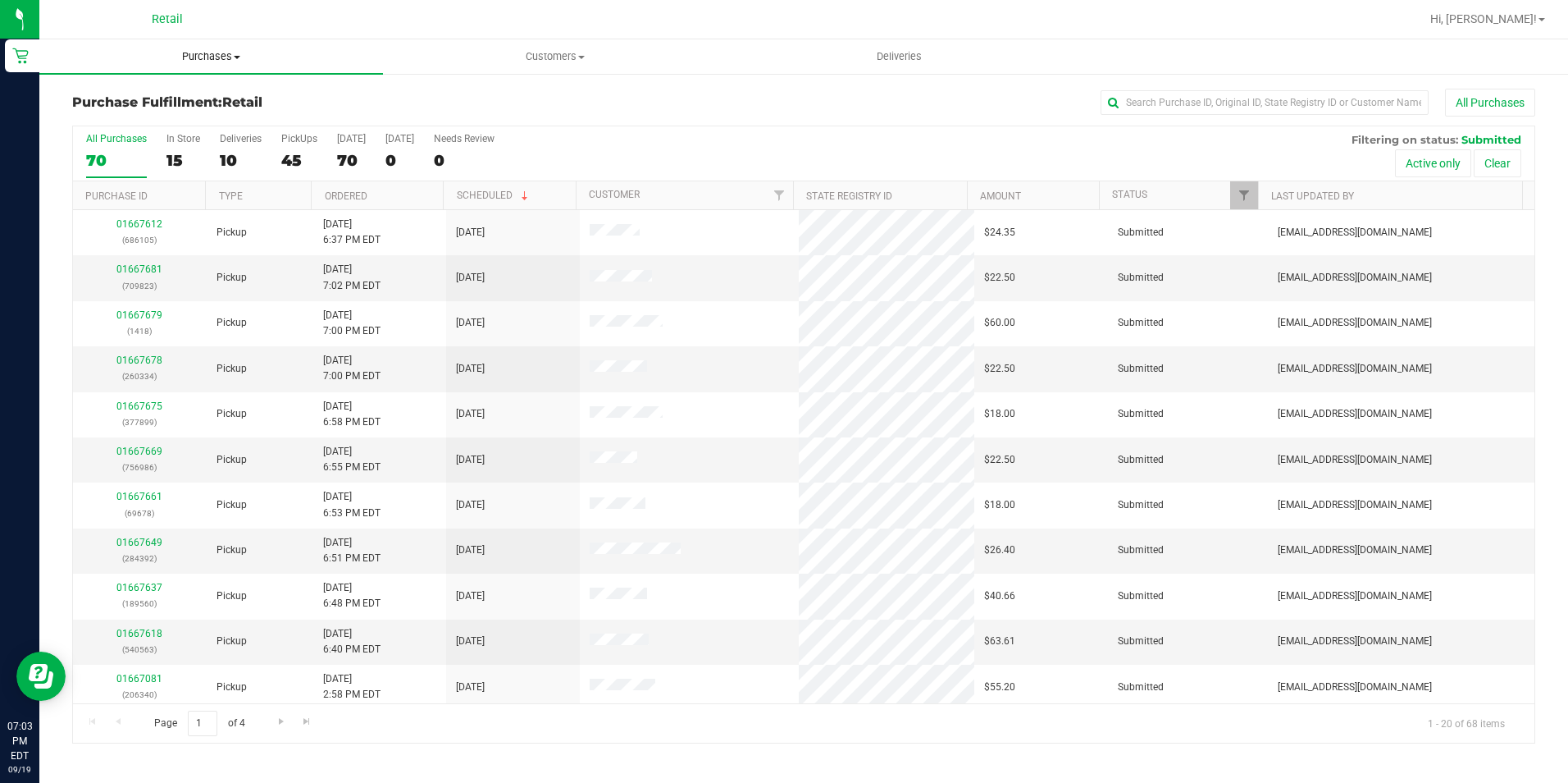
click at [241, 49] on span "Purchases" at bounding box center [211, 56] width 343 height 15
click at [218, 101] on li "Summary of purchases" at bounding box center [211, 99] width 343 height 19
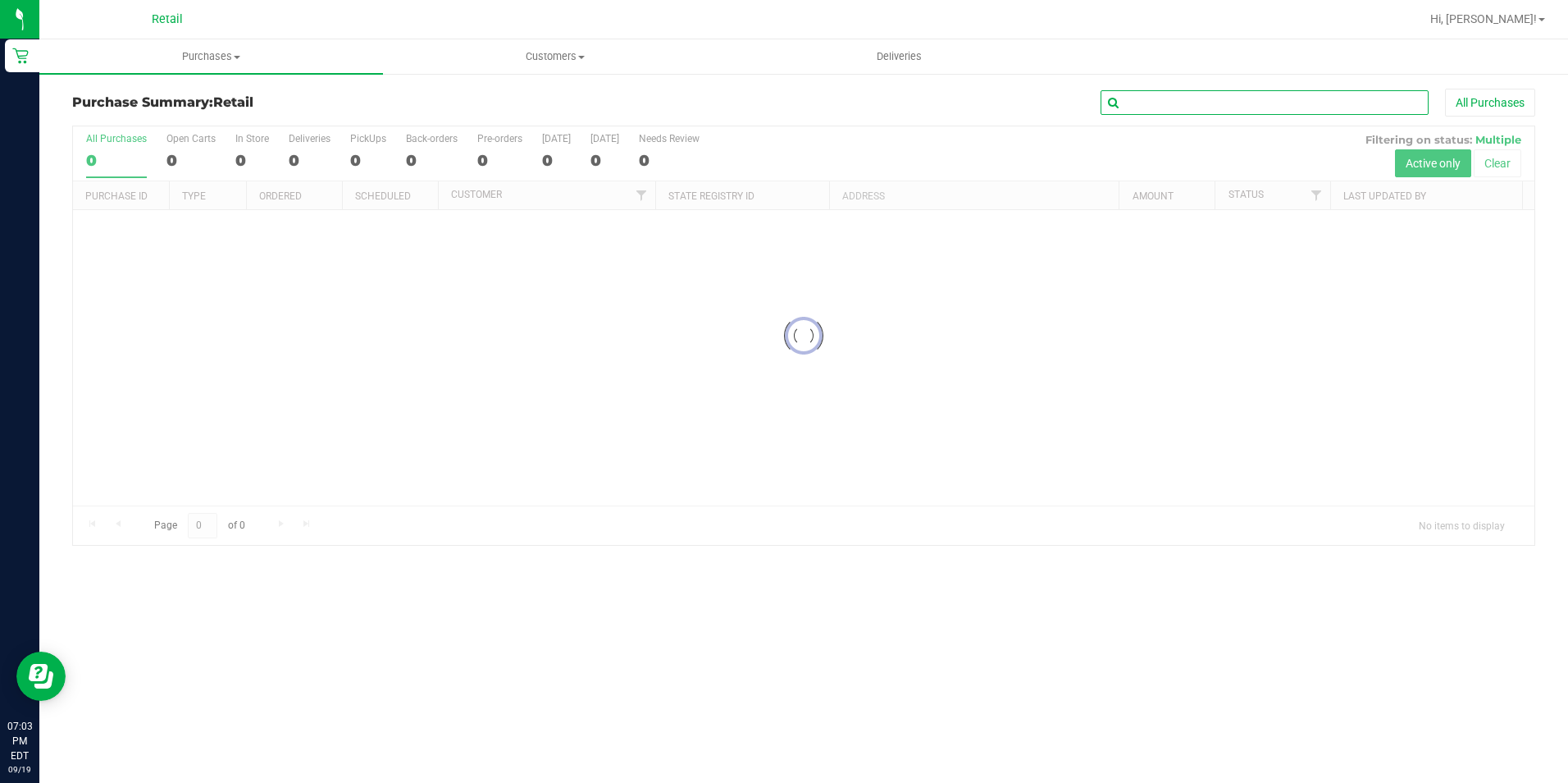
click at [1250, 113] on input "text" at bounding box center [1265, 103] width 328 height 25
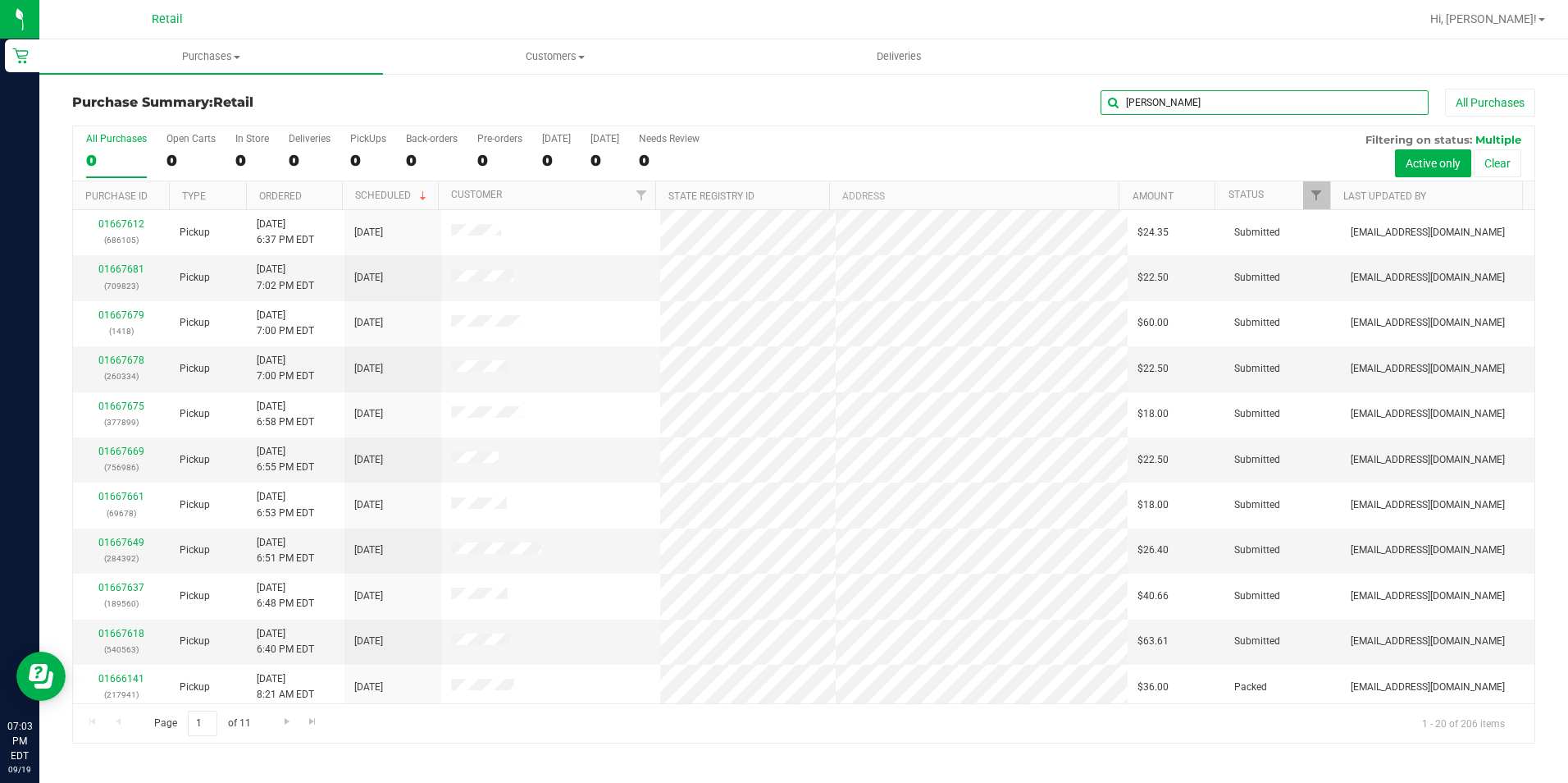
type input "gill"
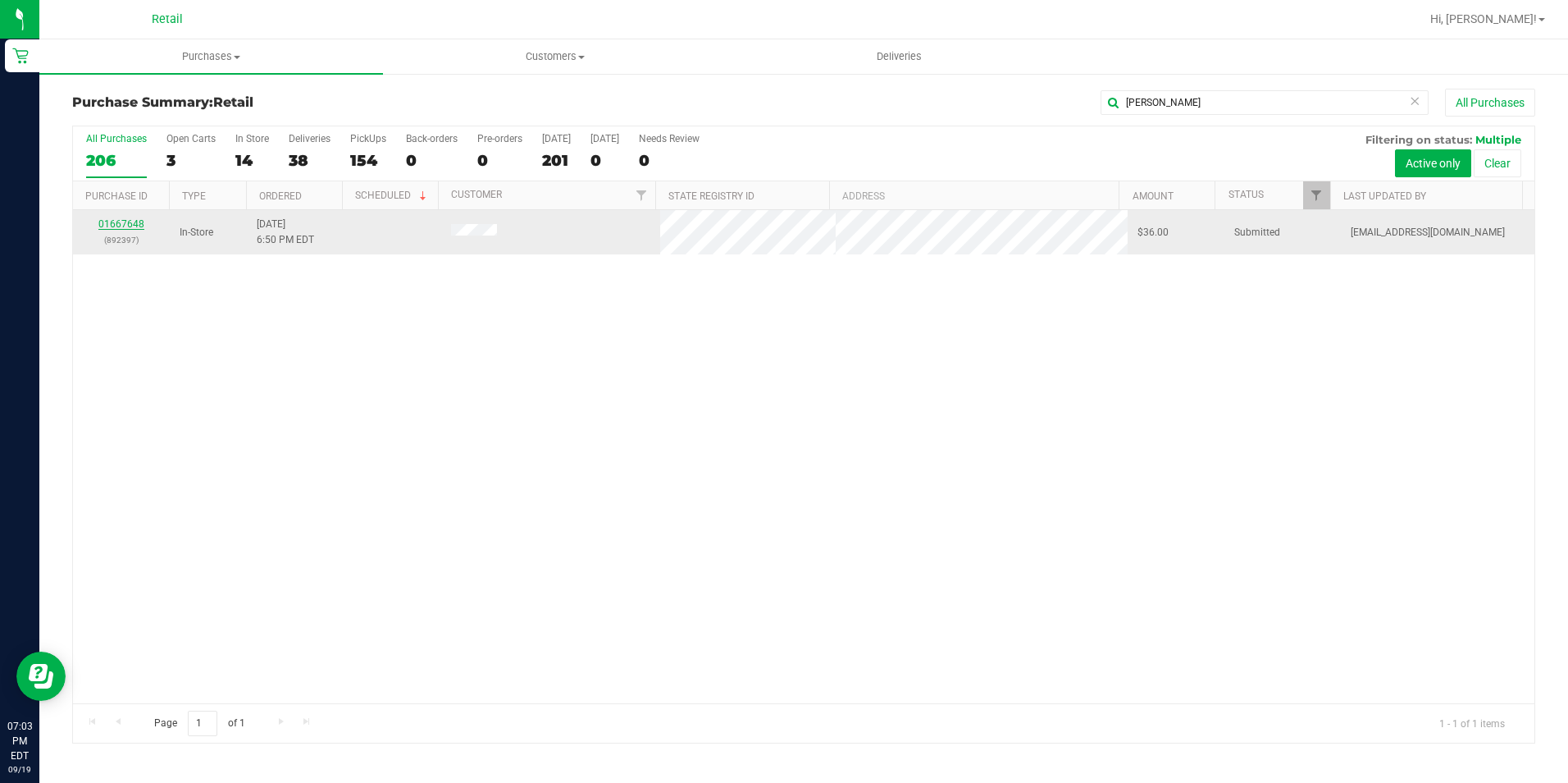
click at [119, 220] on link "01667648" at bounding box center [121, 224] width 46 height 11
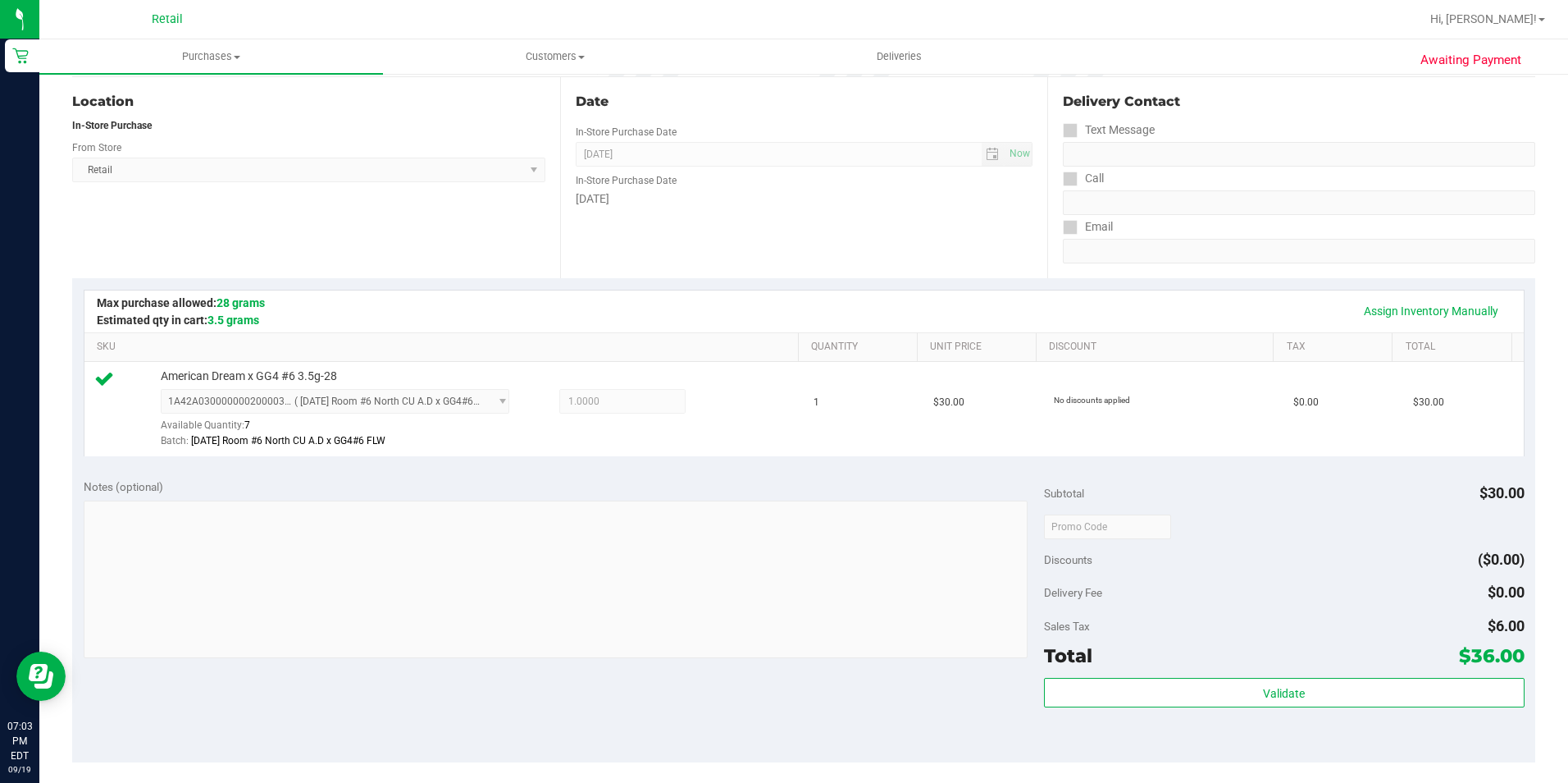
scroll to position [329, 0]
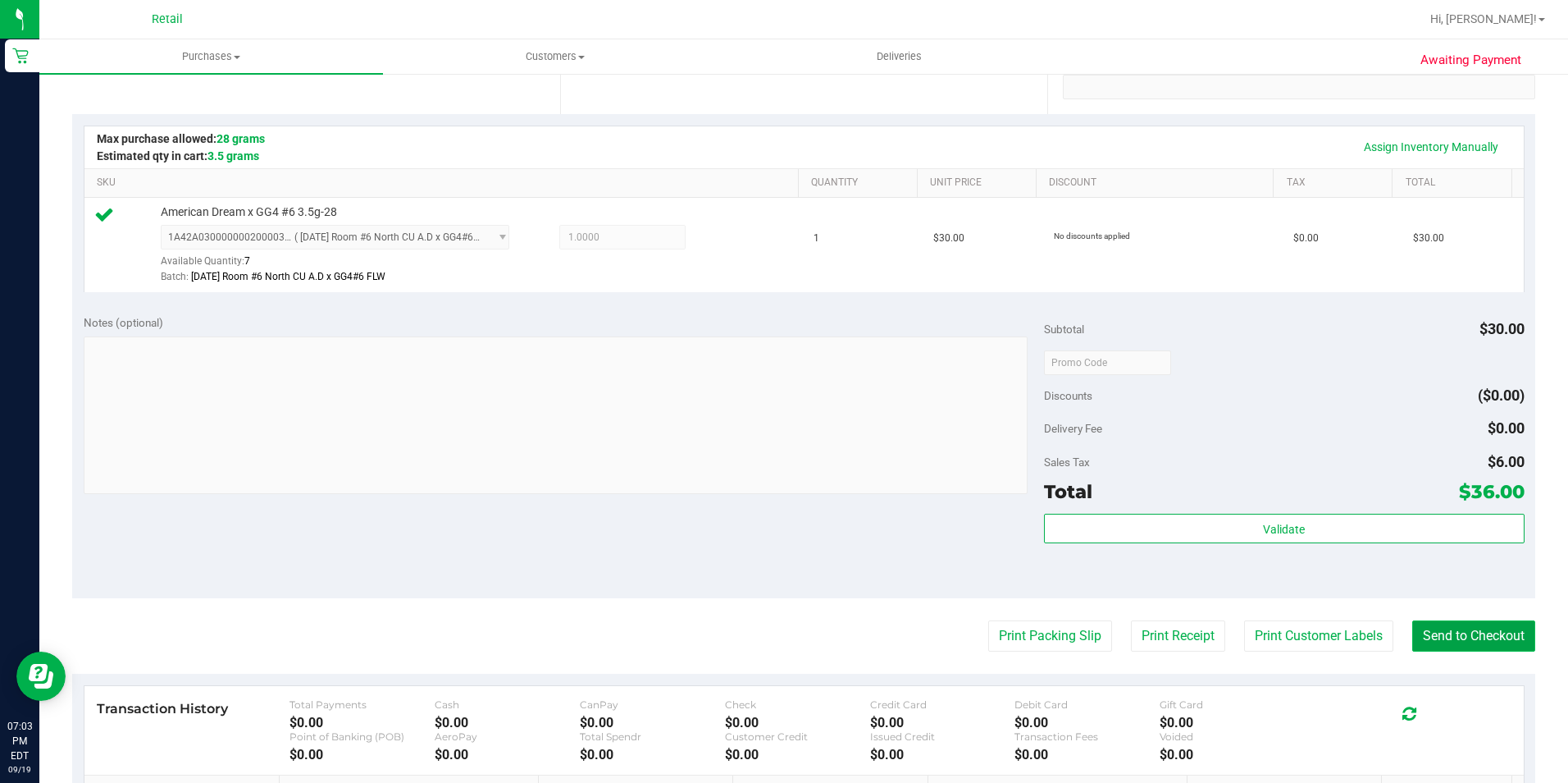
click at [1485, 637] on button "Send to Checkout" at bounding box center [1473, 636] width 123 height 31
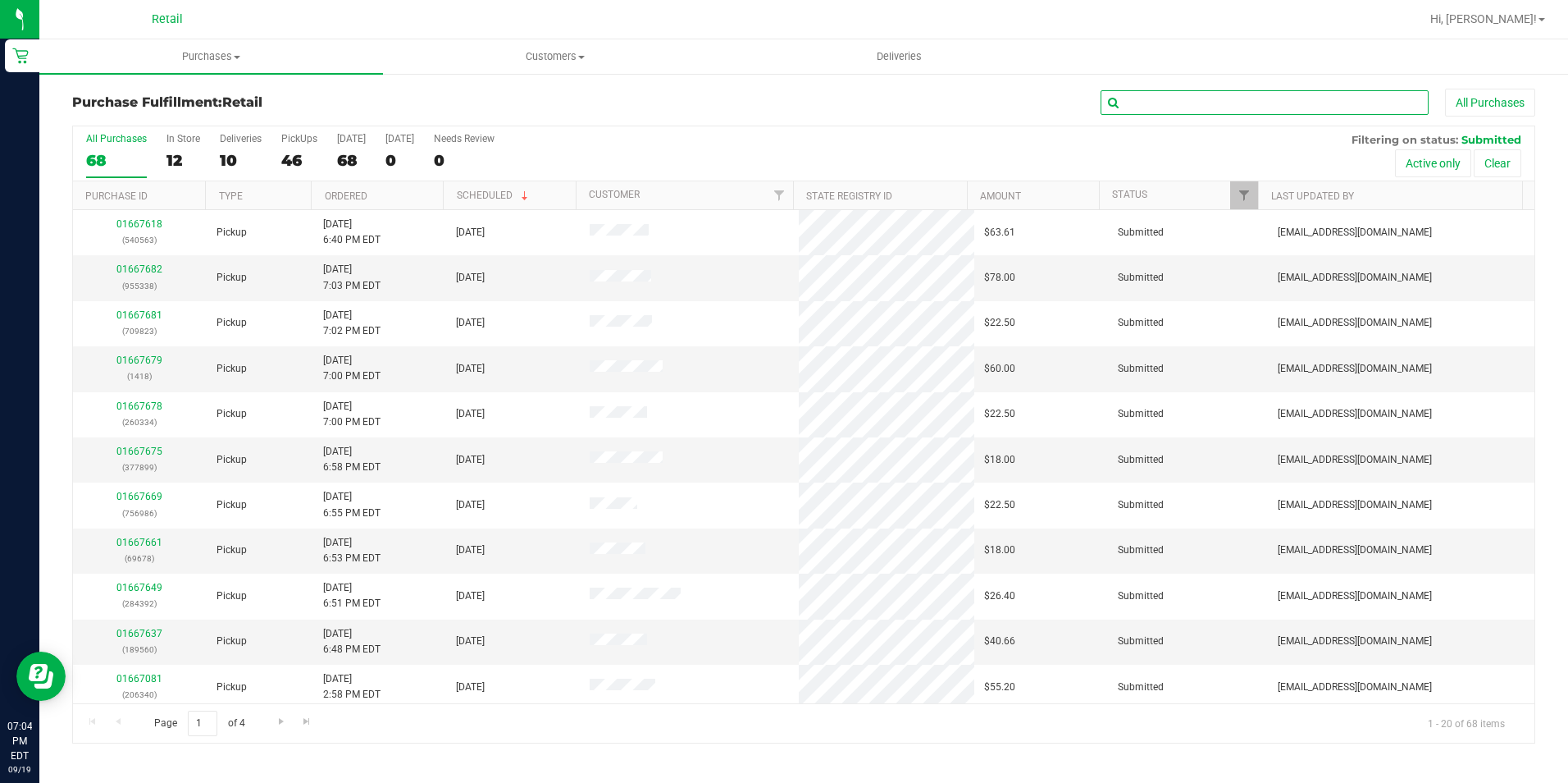
click at [1207, 99] on input "text" at bounding box center [1265, 103] width 328 height 25
type input "jordy"
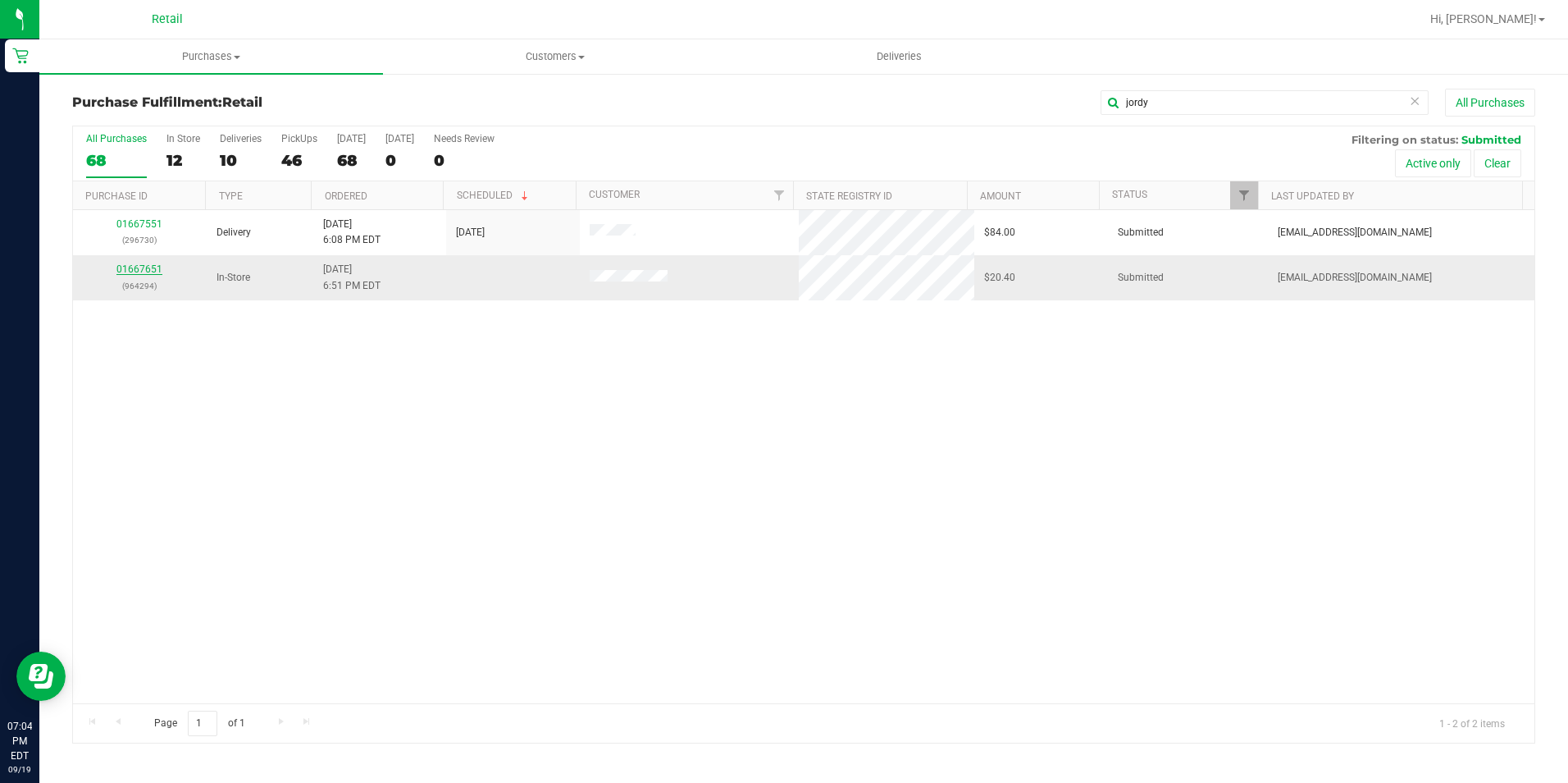
click at [144, 271] on link "01667651" at bounding box center [140, 269] width 46 height 11
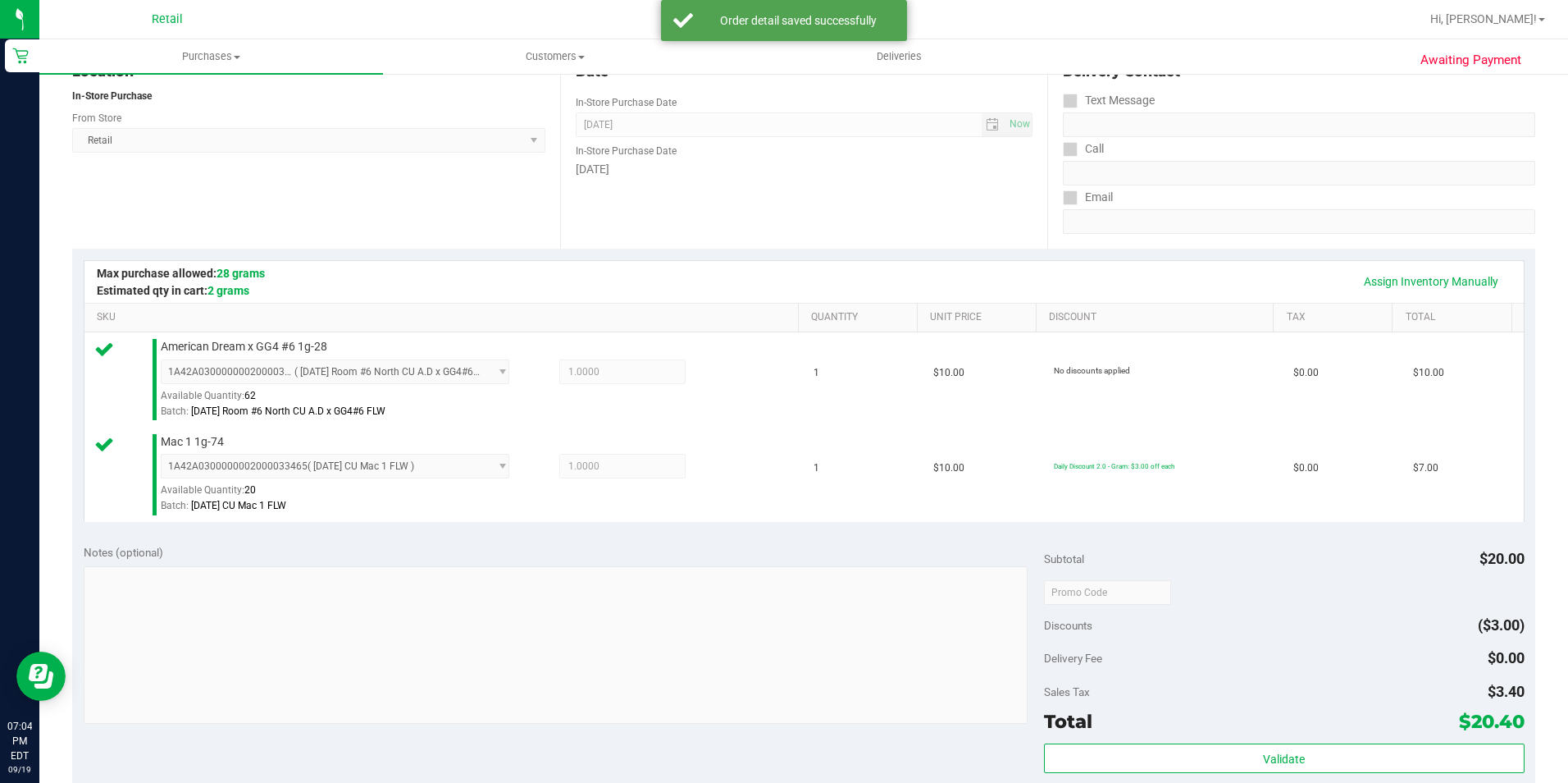
scroll to position [410, 0]
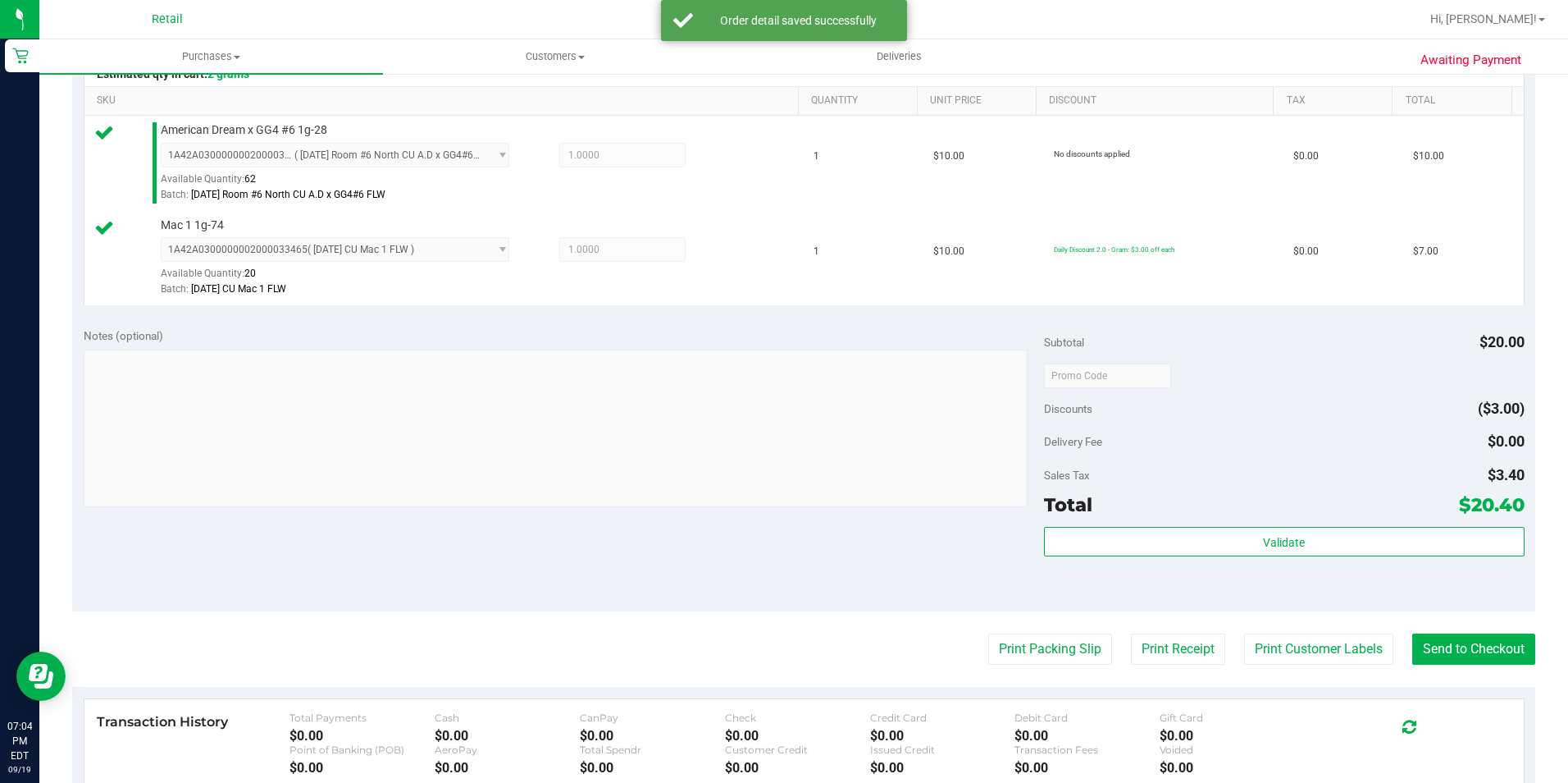
click at [1471, 632] on purchase-details "Back Edit Purchase Cancel Purchase View Profile # 01667651 Med | Rec METRC ID: …" at bounding box center [803, 336] width 1463 height 1315
click at [1445, 655] on button "Send to Checkout" at bounding box center [1473, 649] width 123 height 31
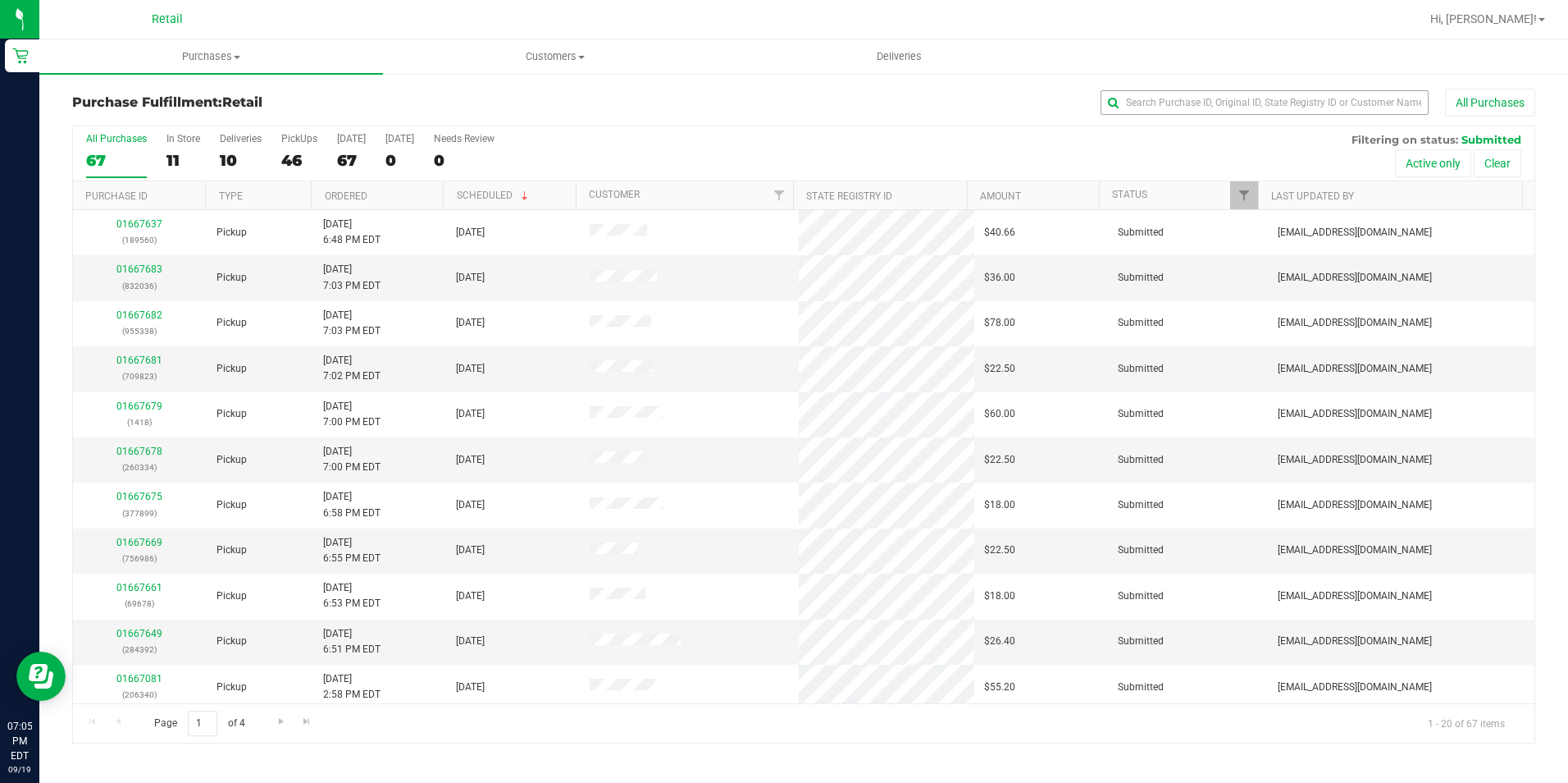
drag, startPoint x: 1211, startPoint y: 76, endPoint x: 1213, endPoint y: 93, distance: 17.1
click at [1213, 90] on div "Purchase Fulfillment: Retail All Purchases All Purchases 67 In Store 11 Deliver…" at bounding box center [804, 416] width 1528 height 688
click at [1213, 93] on input "text" at bounding box center [1265, 103] width 328 height 25
type input "hugo"
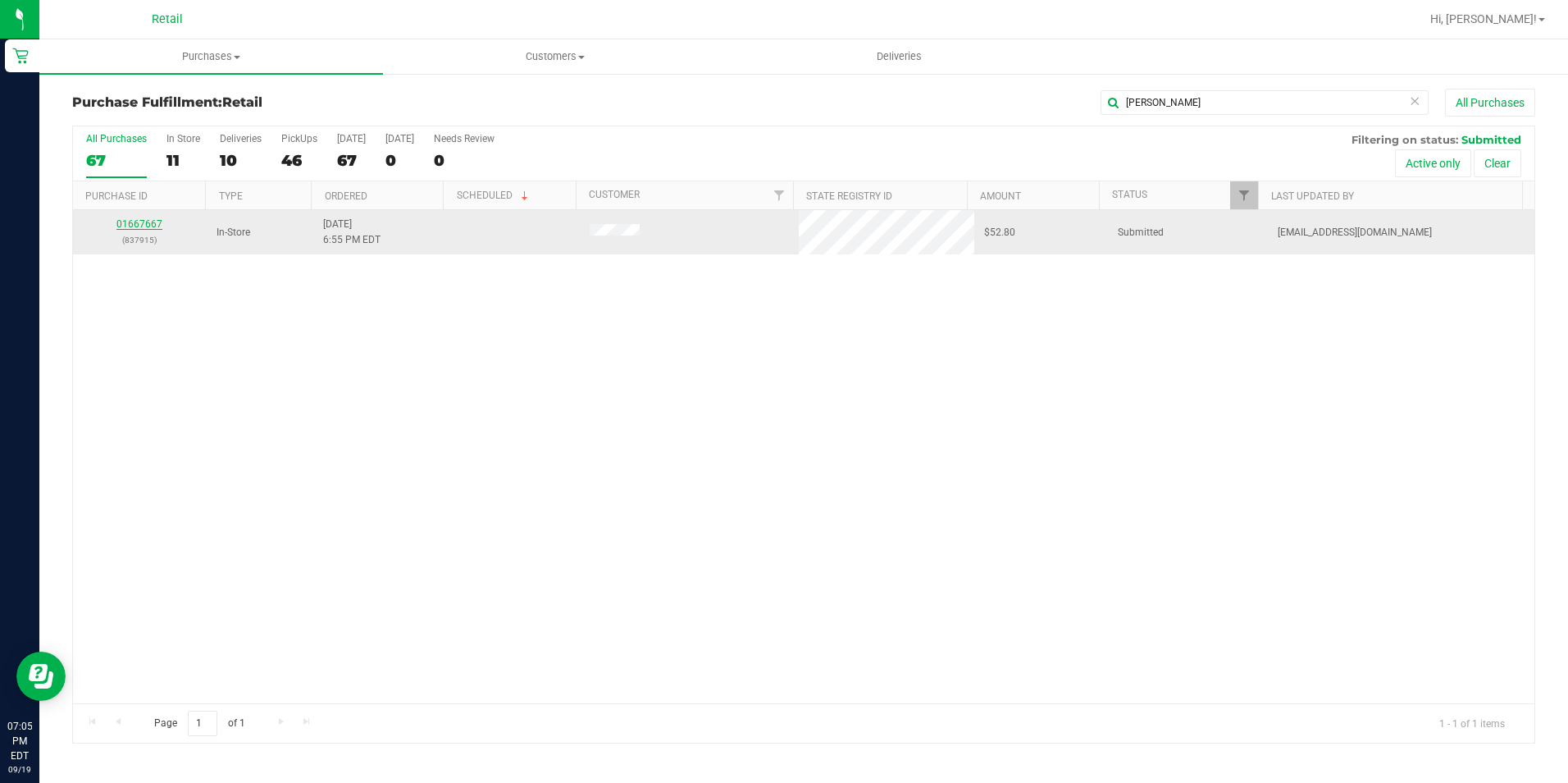
click at [121, 222] on link "01667667" at bounding box center [140, 224] width 46 height 11
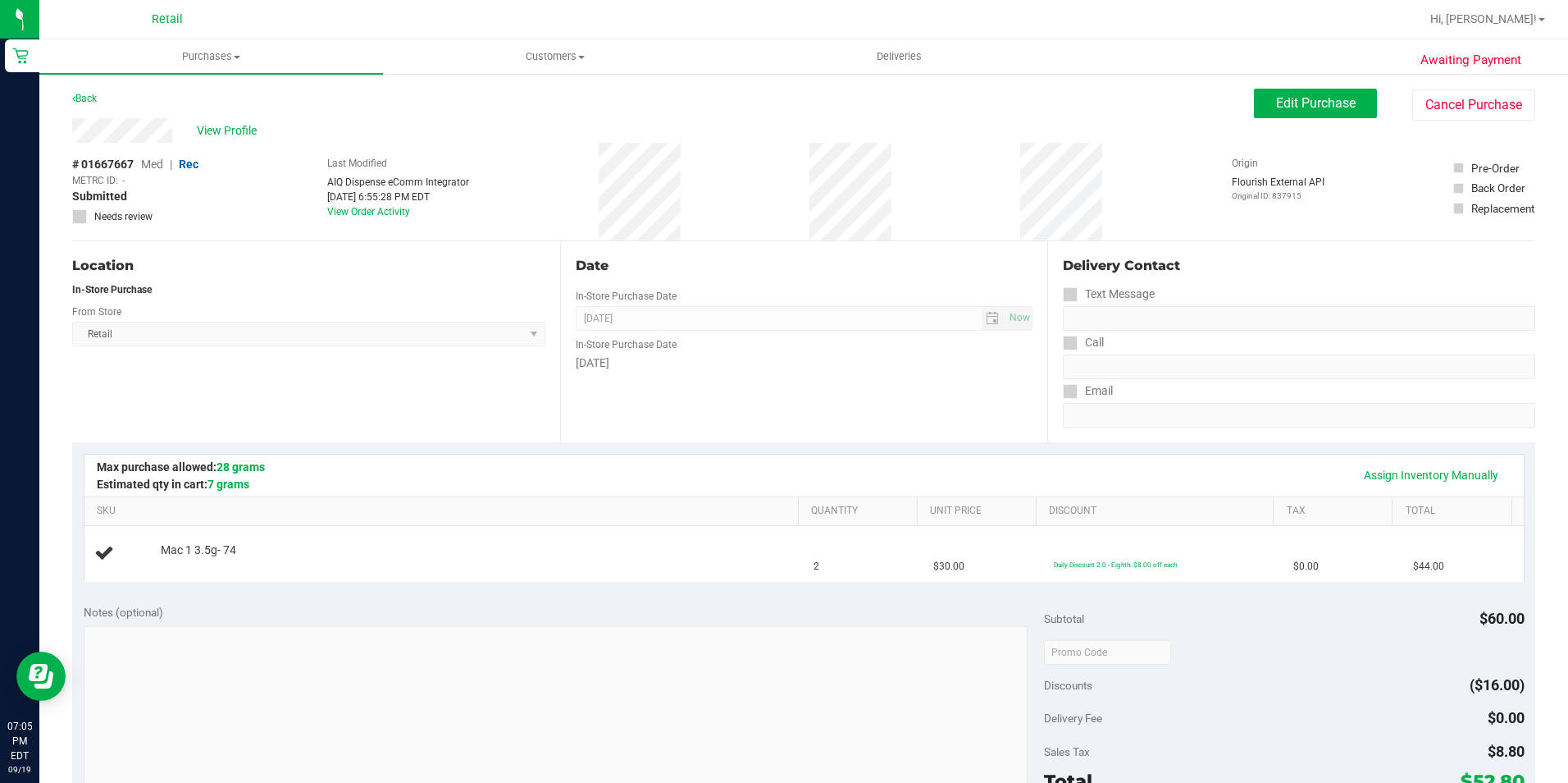
click at [677, 183] on div "# 01667667 Med | Rec METRC ID: - Submitted Needs review Last Modified AIQ Dispe…" at bounding box center [803, 191] width 1463 height 97
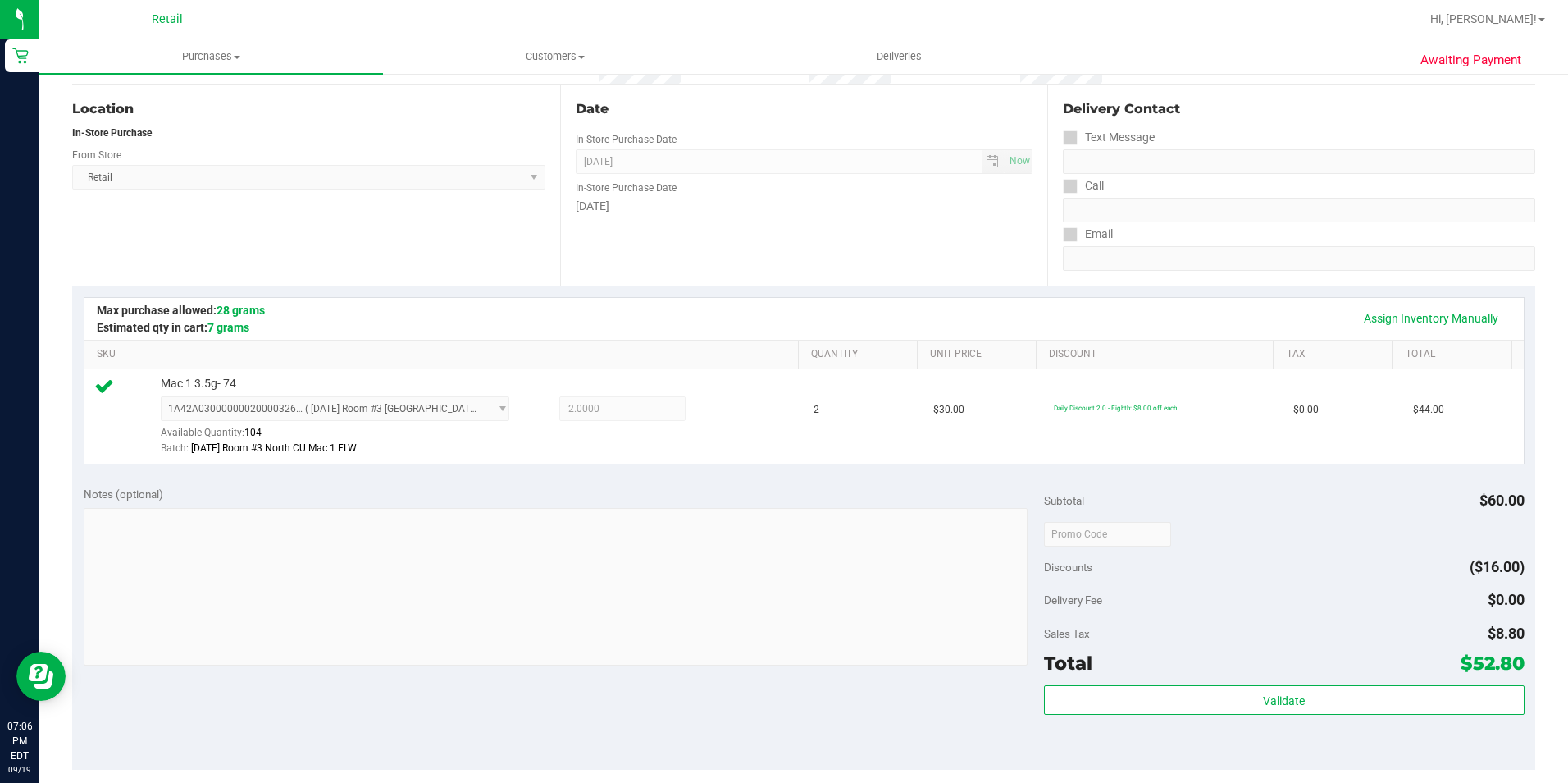
scroll to position [329, 0]
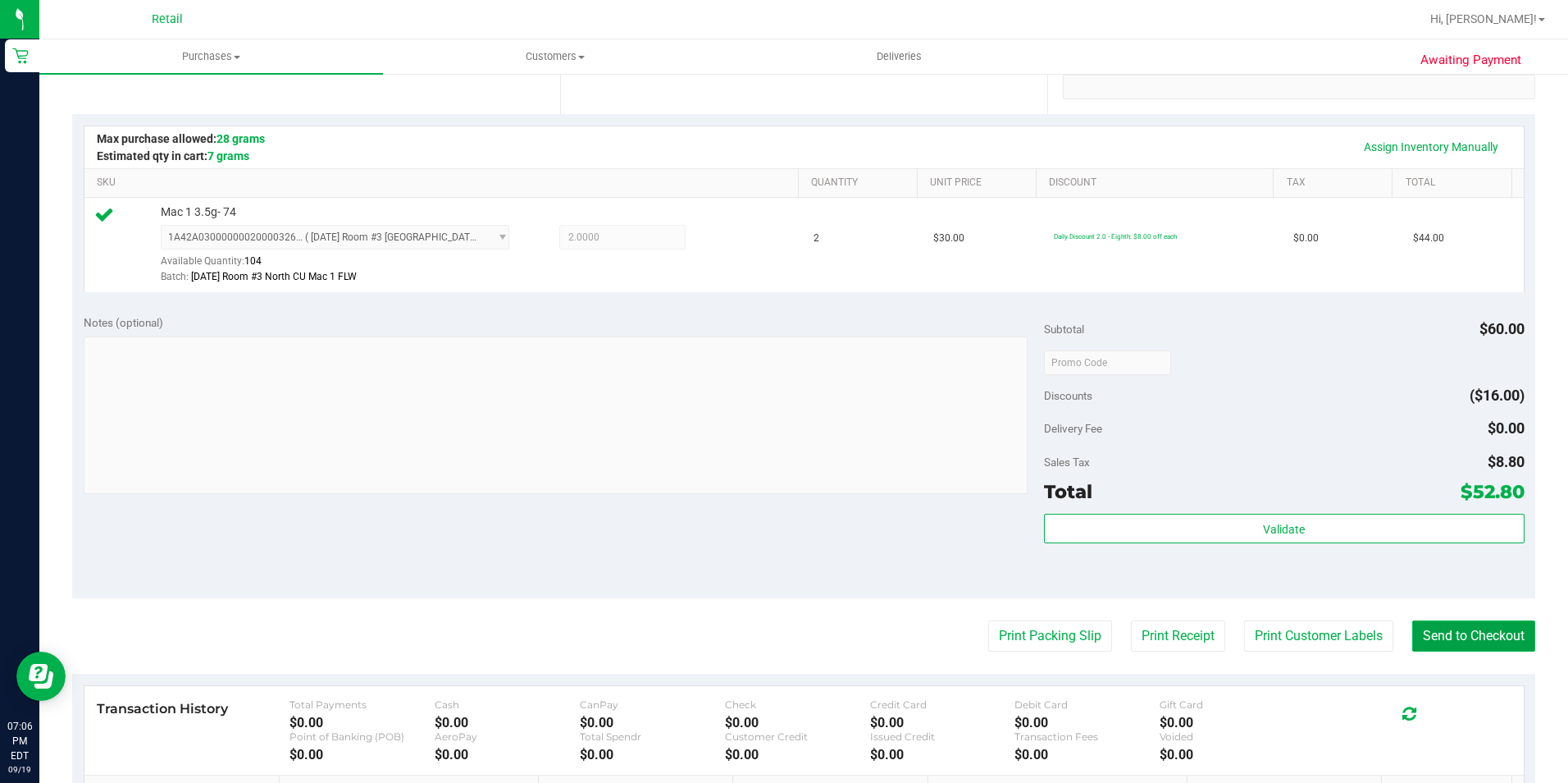
click at [1440, 651] on button "Send to Checkout" at bounding box center [1473, 636] width 123 height 31
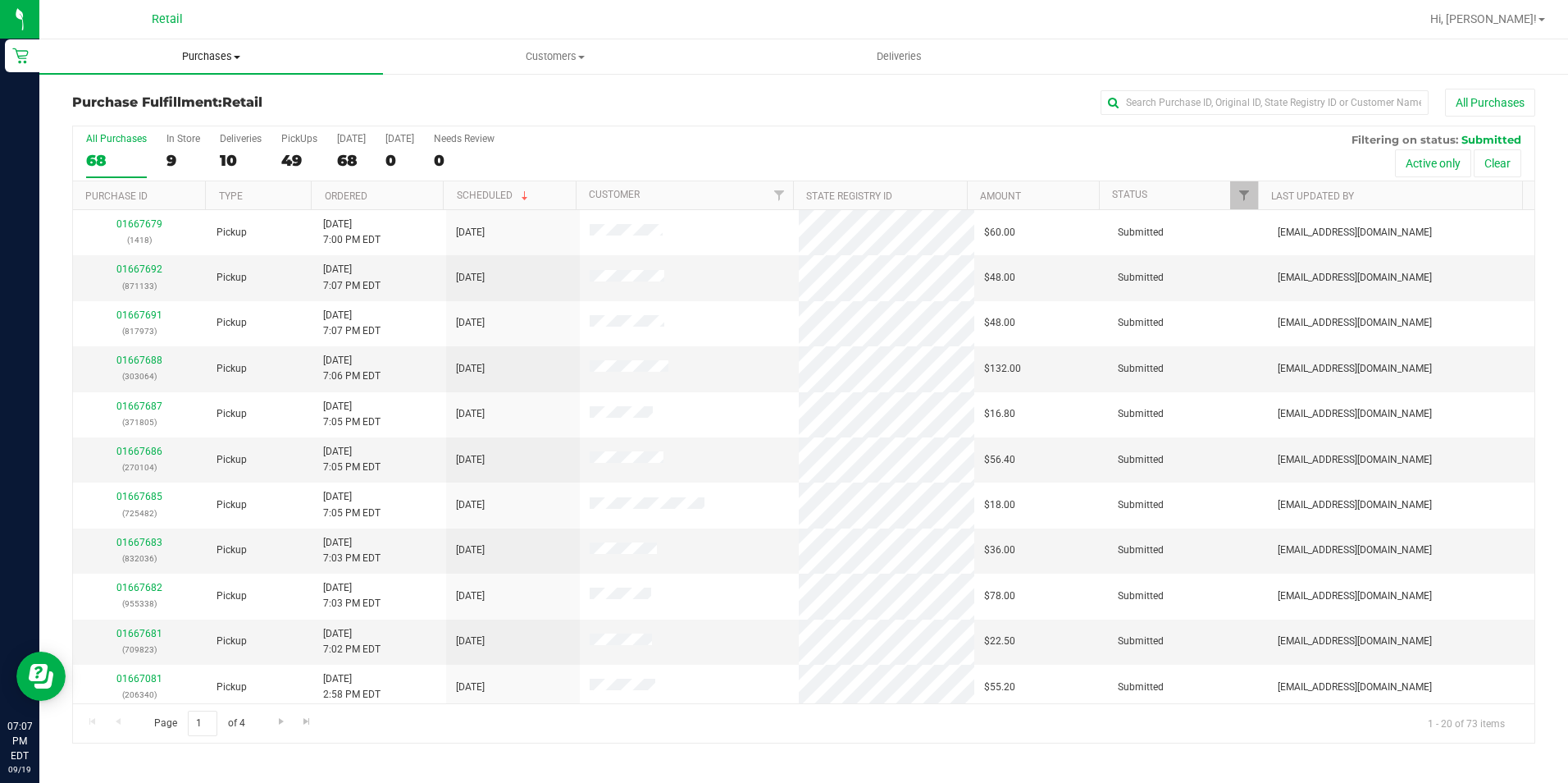
click at [228, 55] on span "Purchases" at bounding box center [211, 56] width 343 height 15
click at [216, 93] on li "Summary of purchases" at bounding box center [211, 99] width 343 height 19
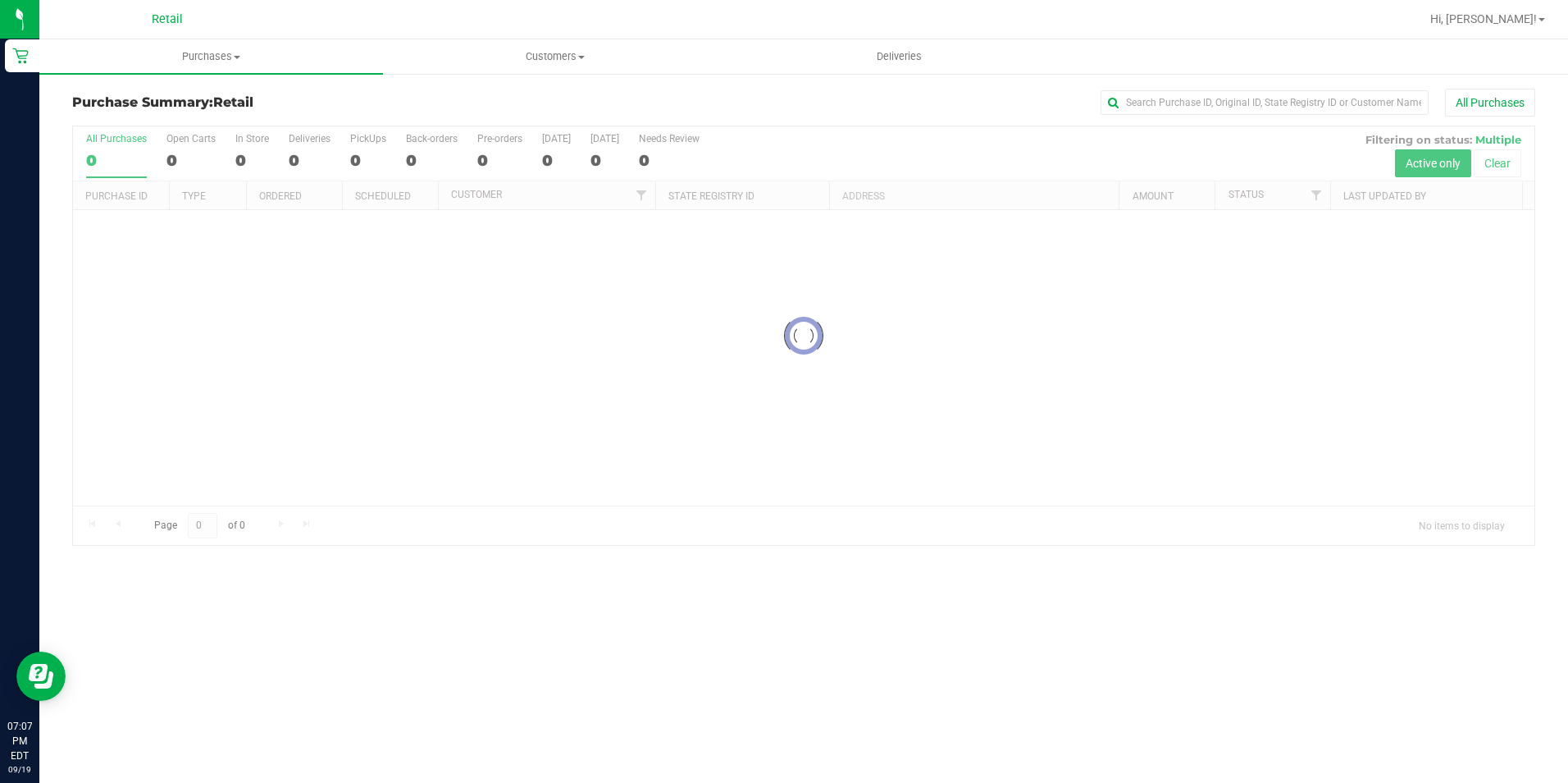
click at [1181, 106] on input "text" at bounding box center [1265, 103] width 328 height 25
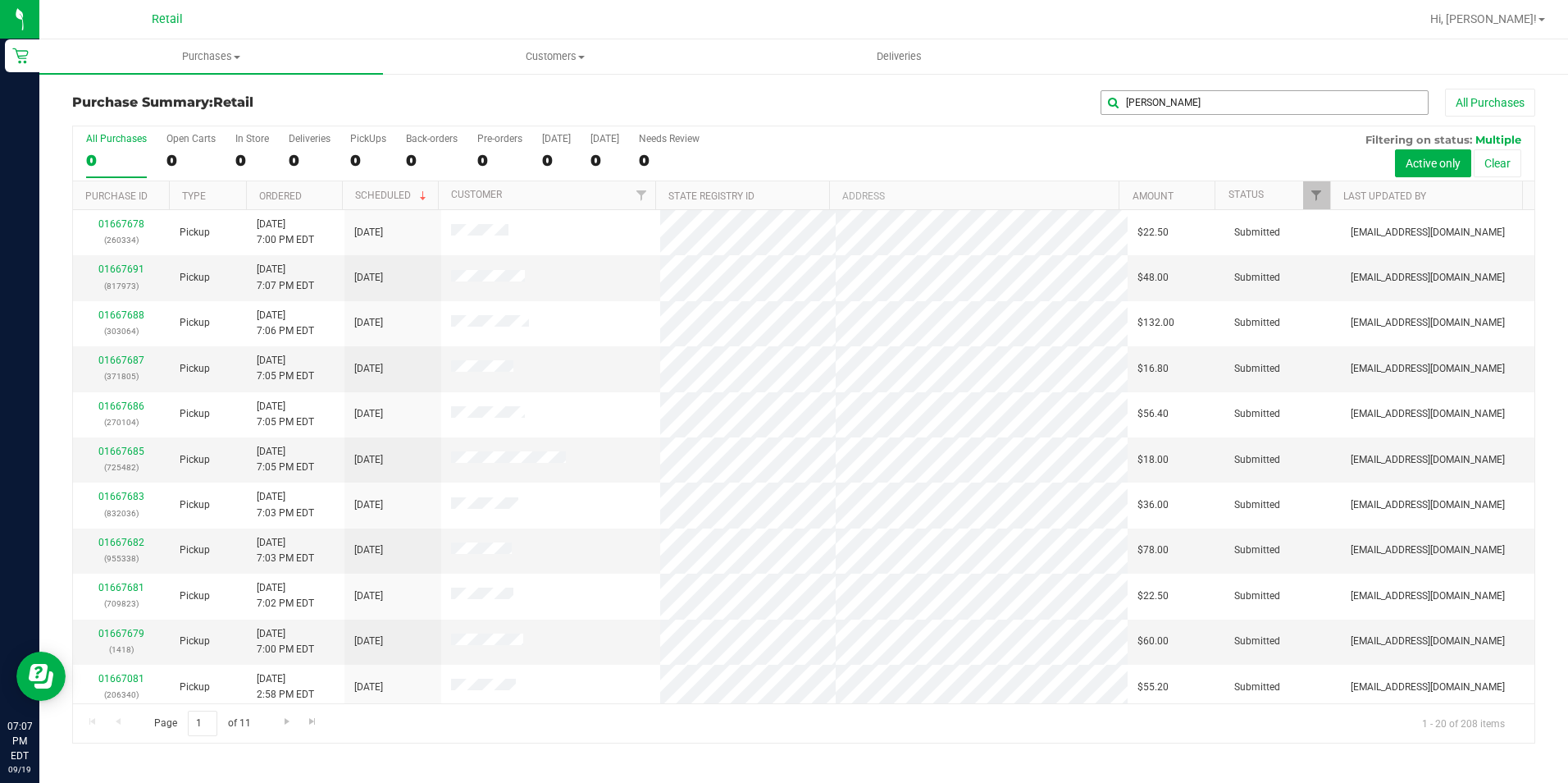
type input "eileen"
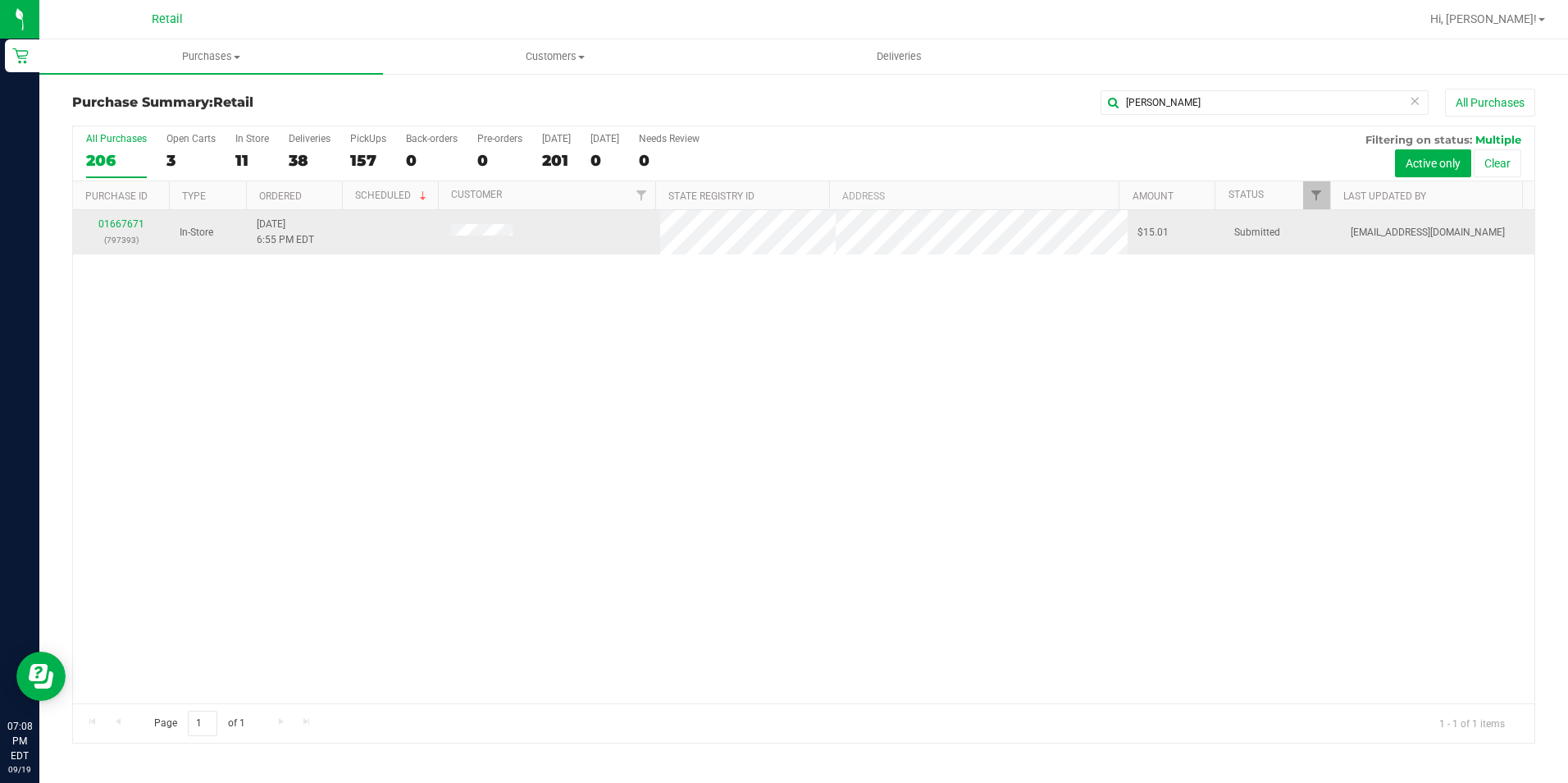
click at [122, 230] on div "01667671 (797393)" at bounding box center [121, 232] width 77 height 31
click at [130, 218] on div "01667671 (797393)" at bounding box center [121, 232] width 77 height 31
click at [127, 231] on div "01667671 (797393)" at bounding box center [121, 232] width 77 height 31
click at [127, 217] on div "01667671 (797393)" at bounding box center [121, 232] width 77 height 31
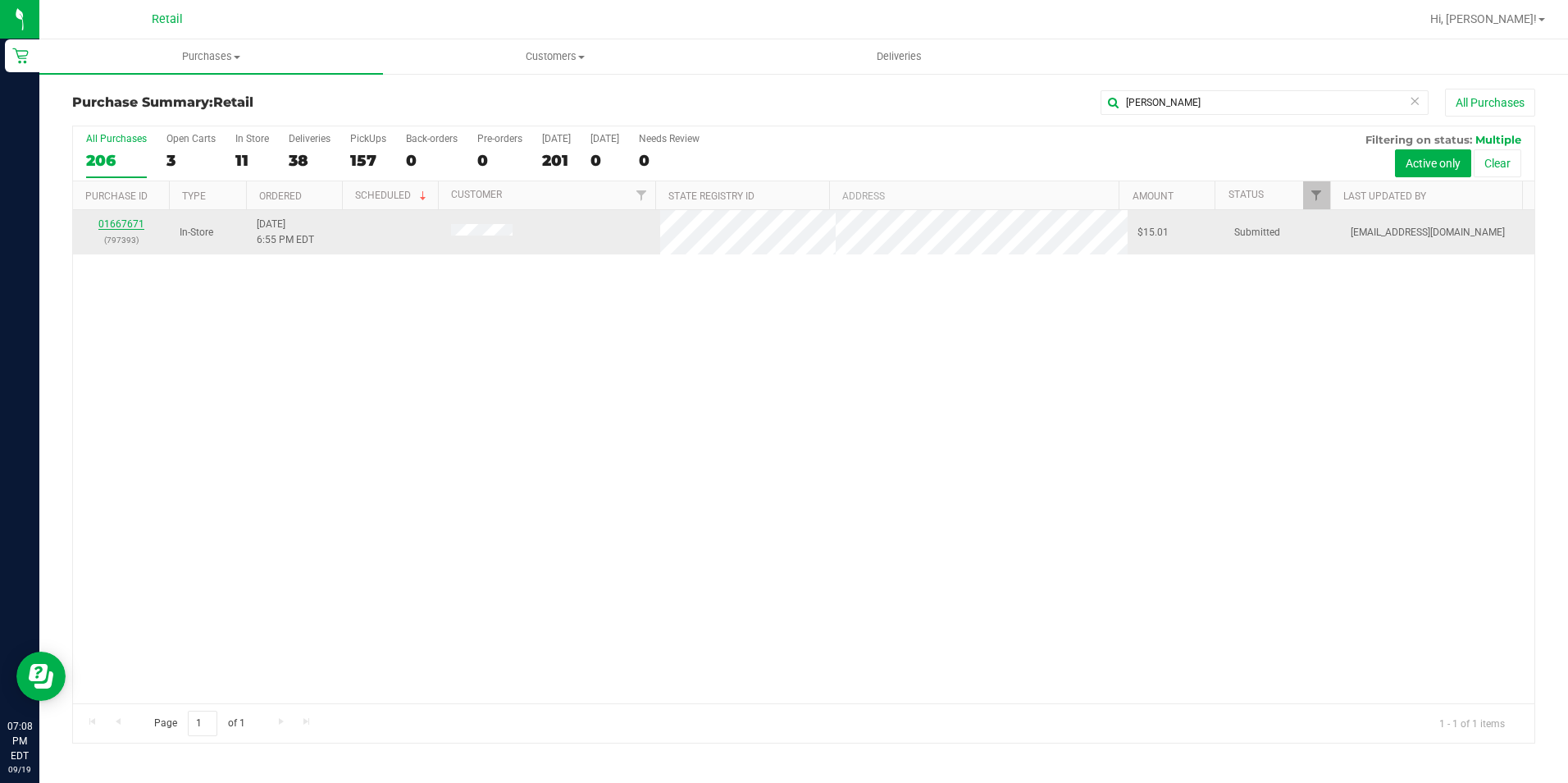
click at [126, 222] on link "01667671" at bounding box center [121, 224] width 46 height 11
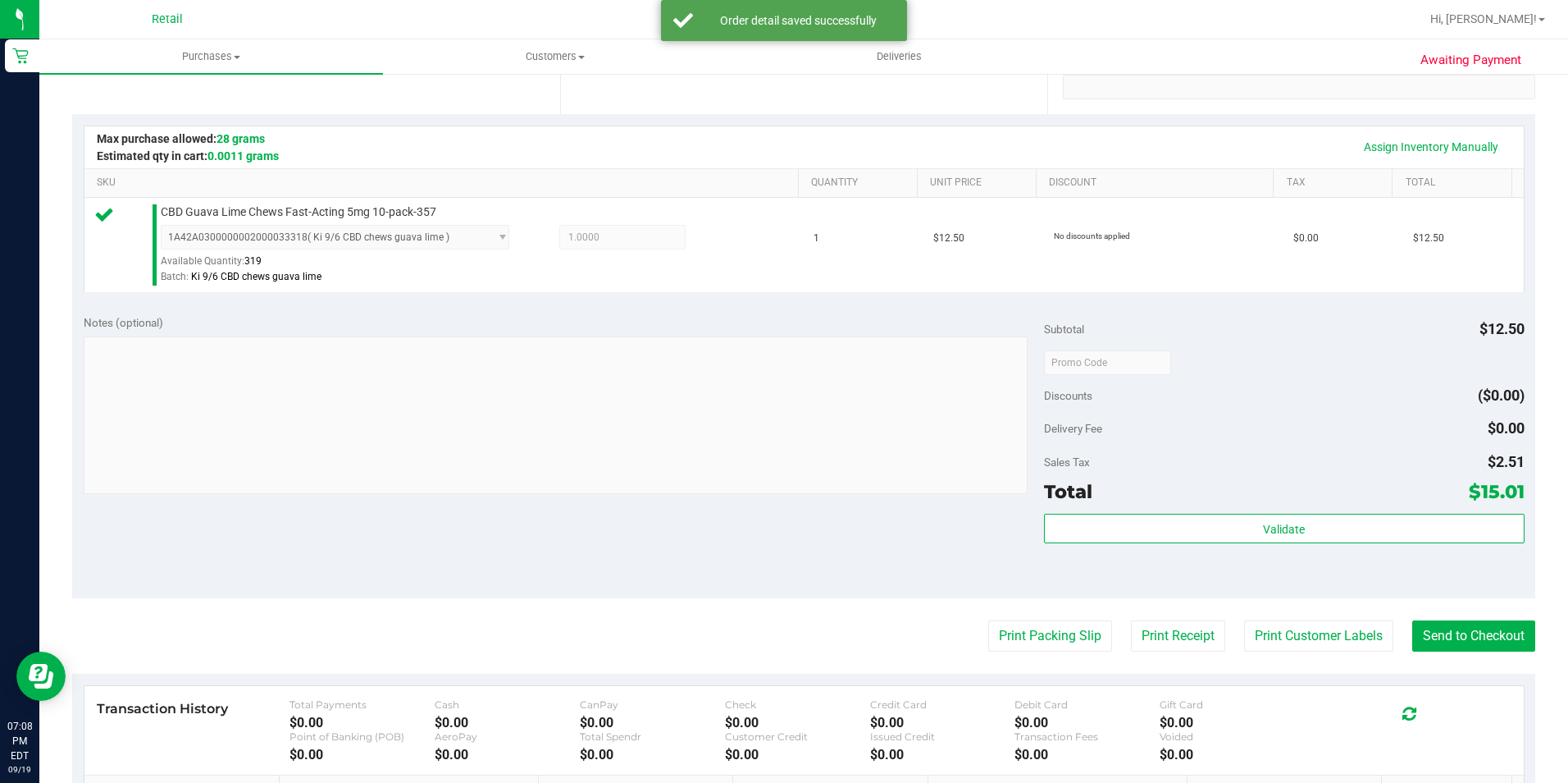
scroll to position [410, 0]
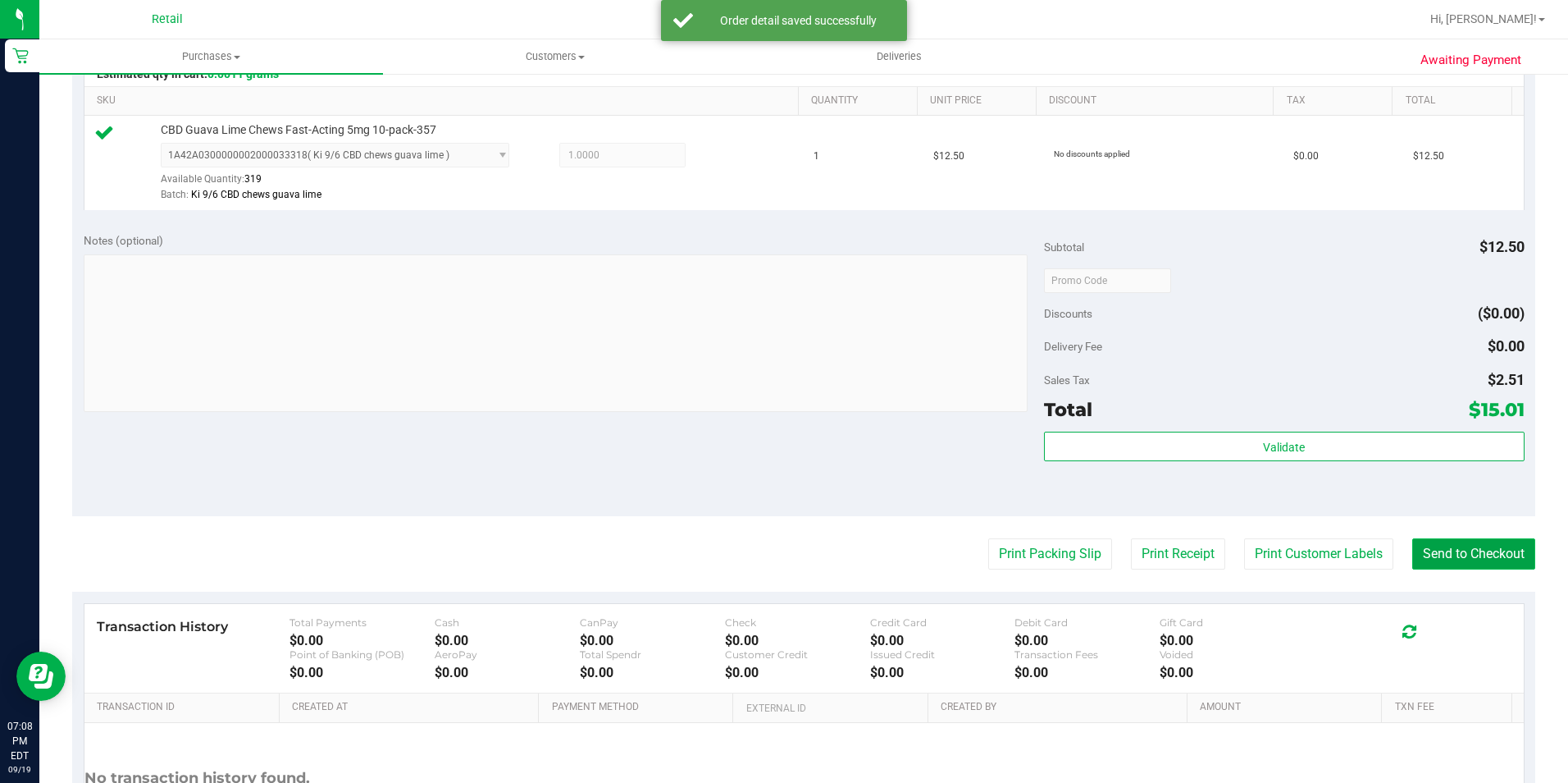
click at [1475, 560] on button "Send to Checkout" at bounding box center [1473, 553] width 123 height 31
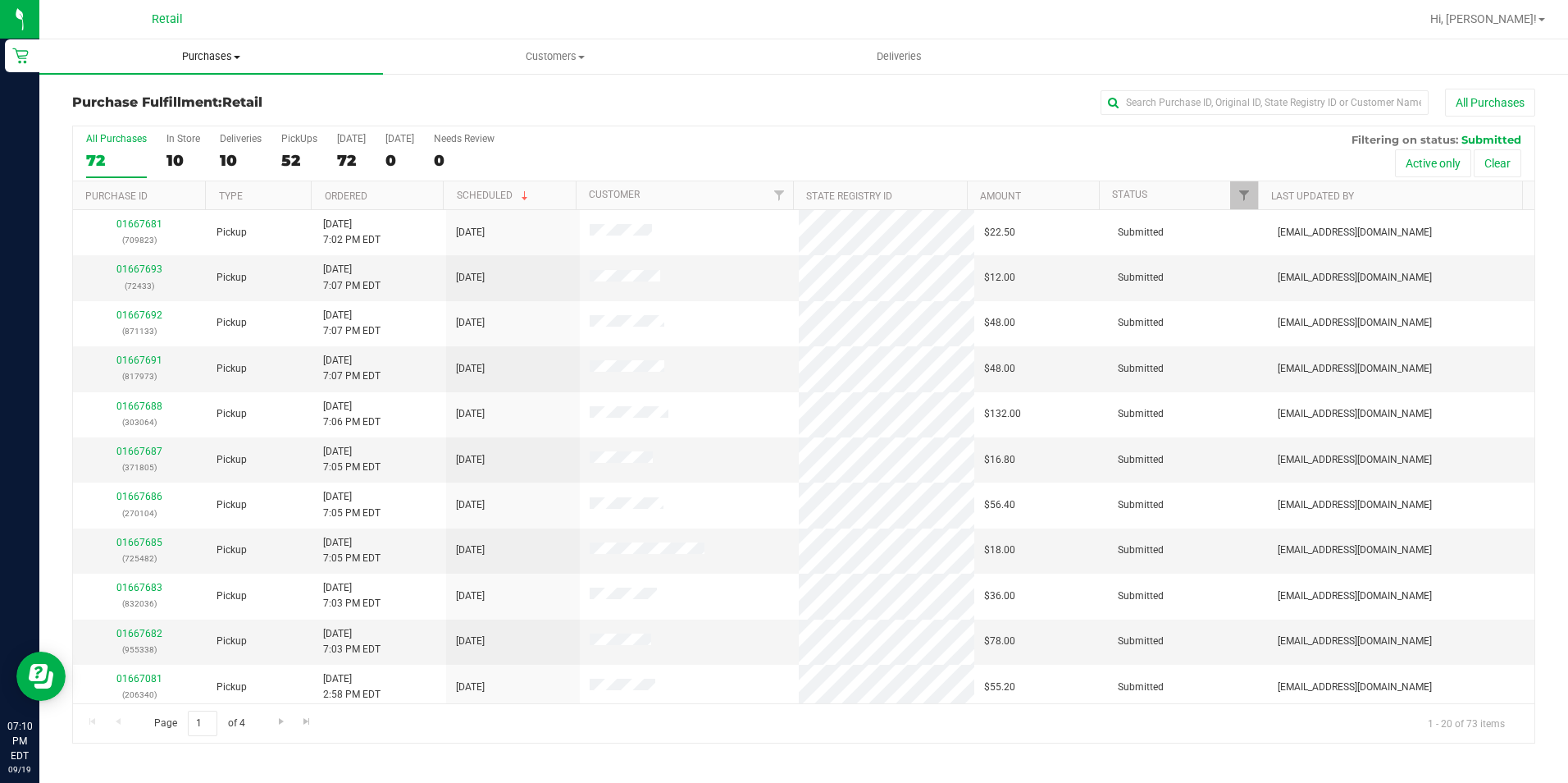
click at [192, 56] on span "Purchases" at bounding box center [211, 56] width 343 height 15
click at [194, 93] on span "Summary of purchases" at bounding box center [124, 98] width 168 height 14
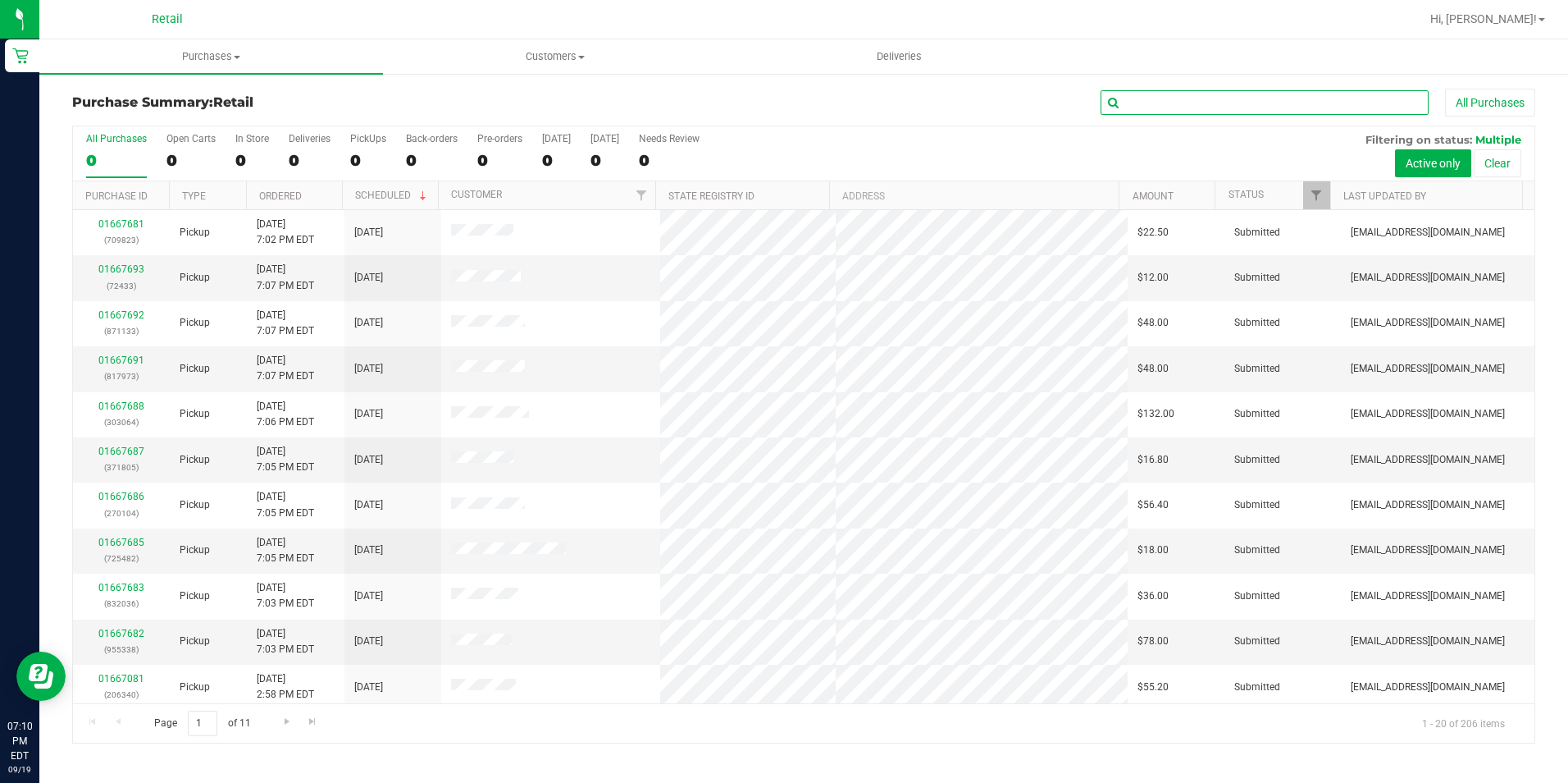
click at [1135, 107] on input "text" at bounding box center [1265, 103] width 328 height 25
type input "steph"
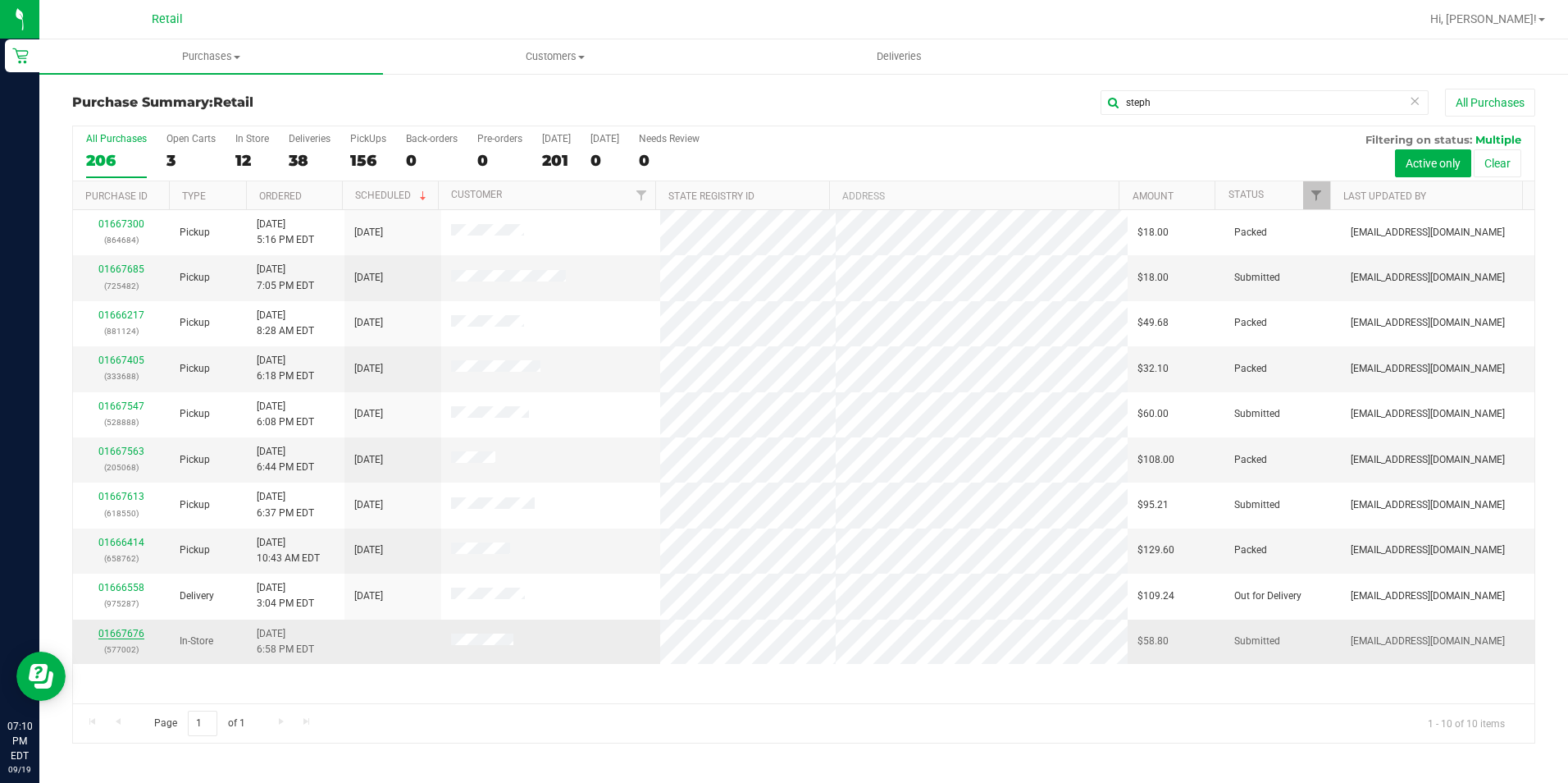
click at [111, 635] on link "01667676" at bounding box center [121, 633] width 46 height 11
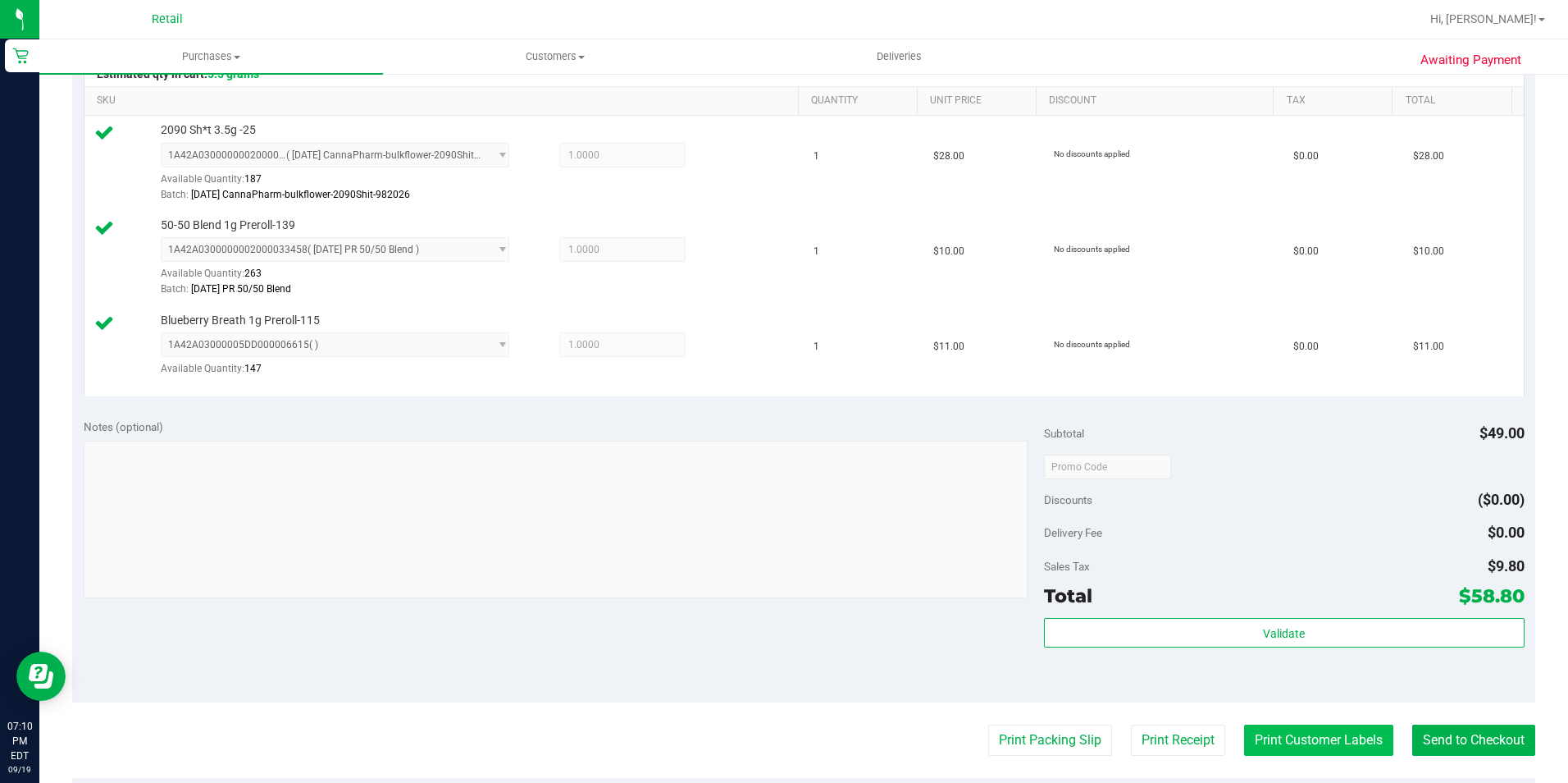
scroll to position [574, 0]
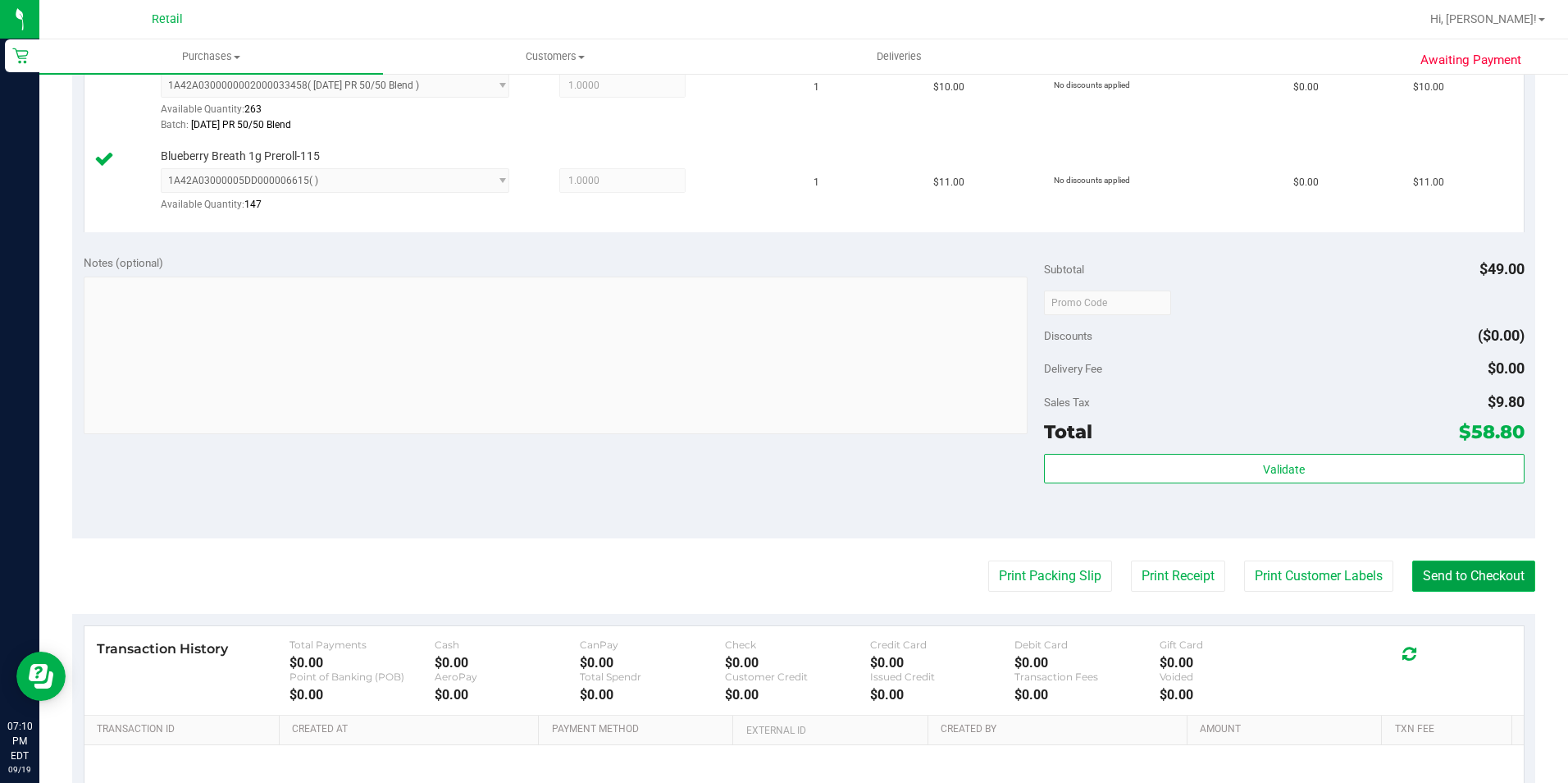
click at [1488, 585] on button "Send to Checkout" at bounding box center [1473, 576] width 123 height 31
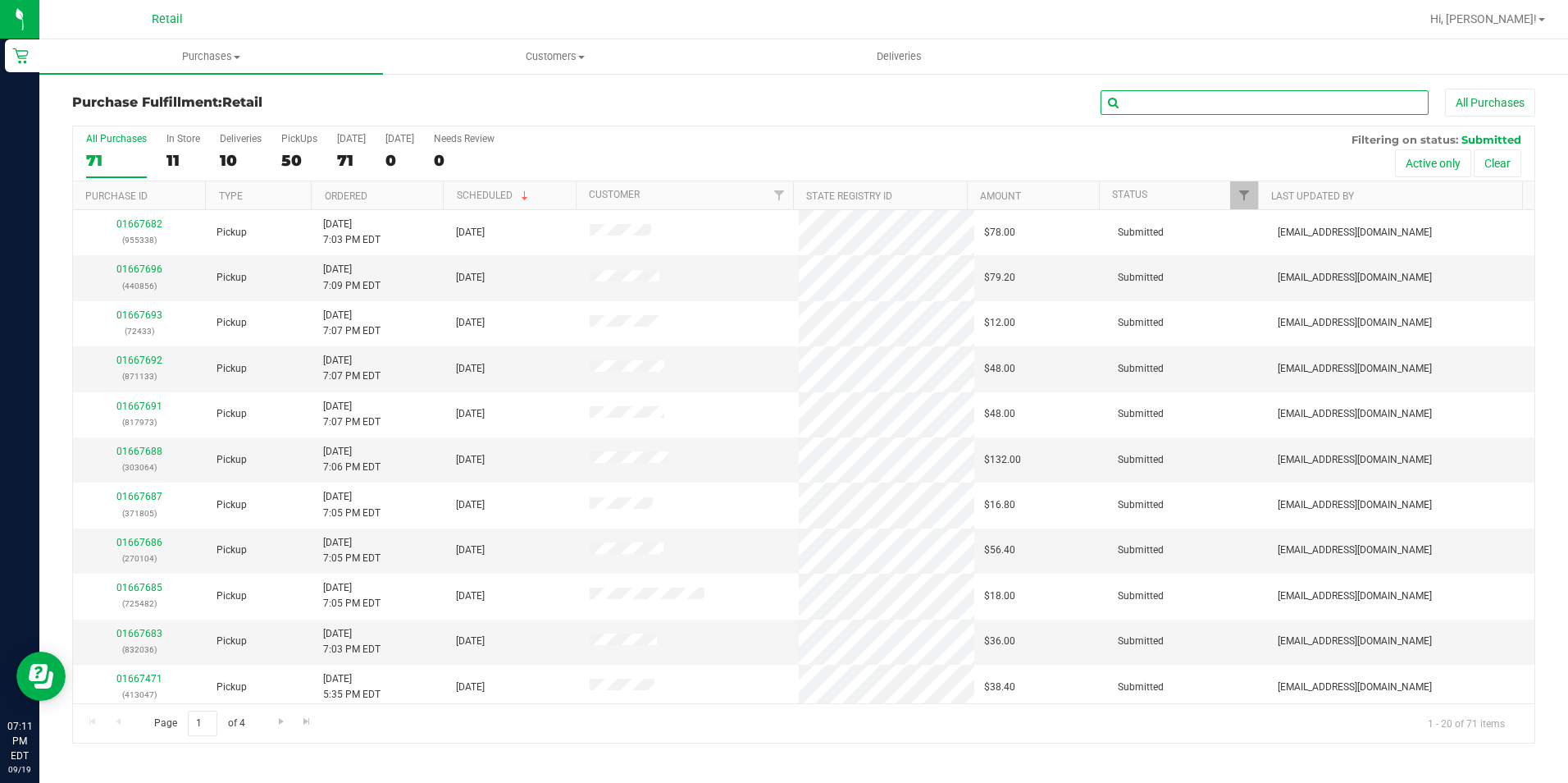
click at [1287, 107] on input "text" at bounding box center [1265, 103] width 328 height 25
type input "[PERSON_NAME]"
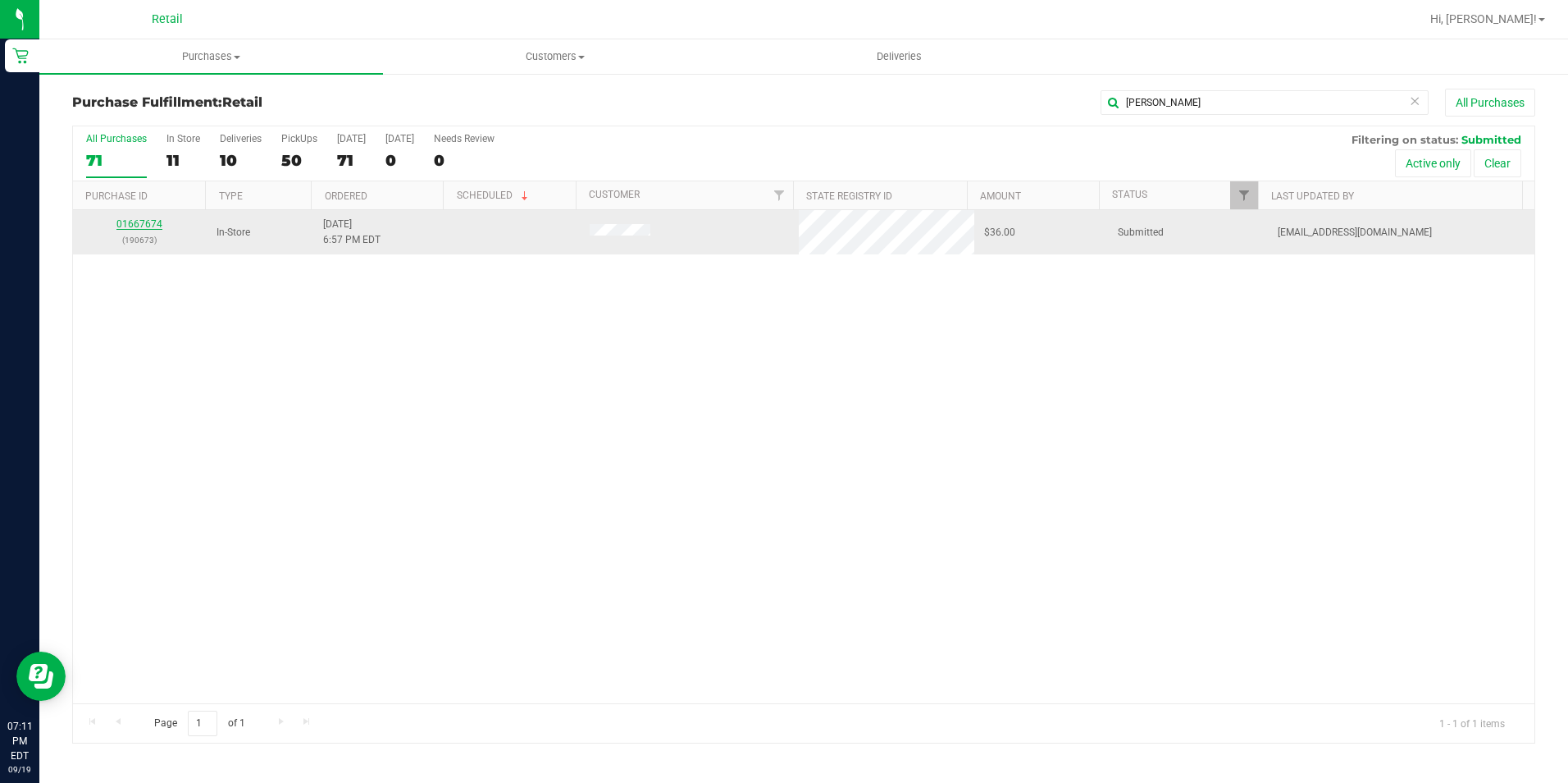
click at [147, 220] on link "01667674" at bounding box center [140, 224] width 46 height 11
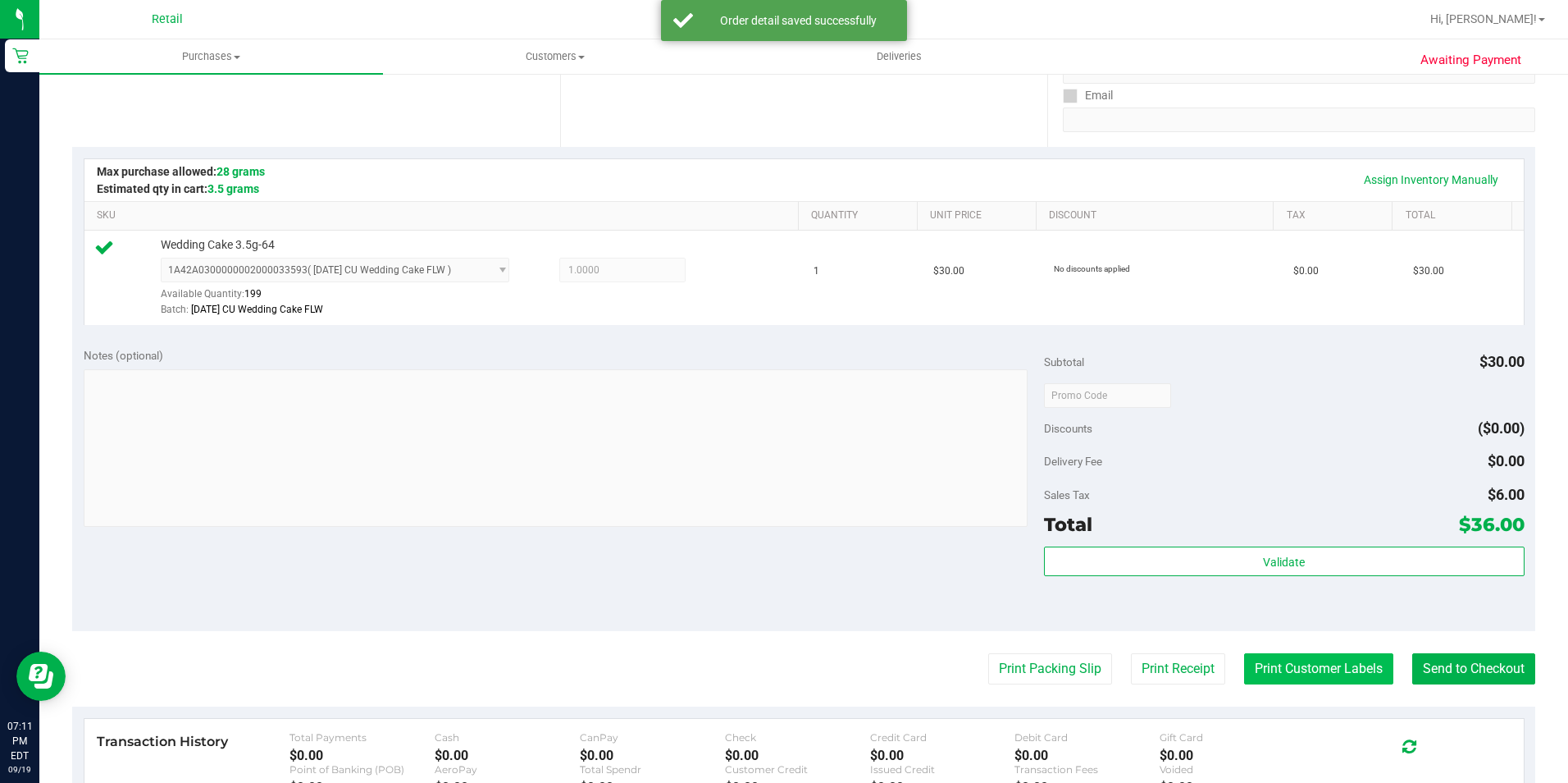
scroll to position [329, 0]
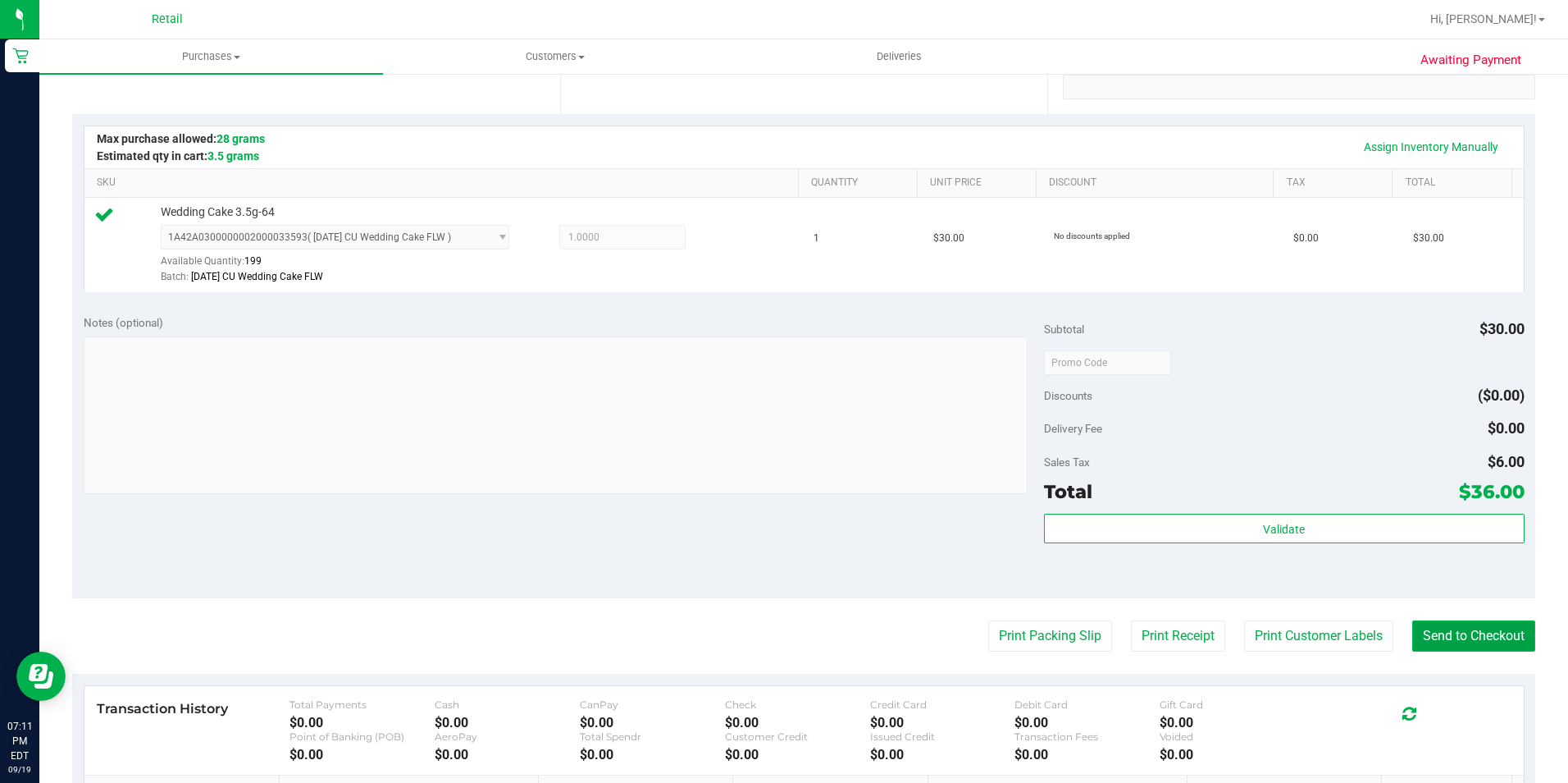
click at [1417, 632] on button "Send to Checkout" at bounding box center [1473, 636] width 123 height 31
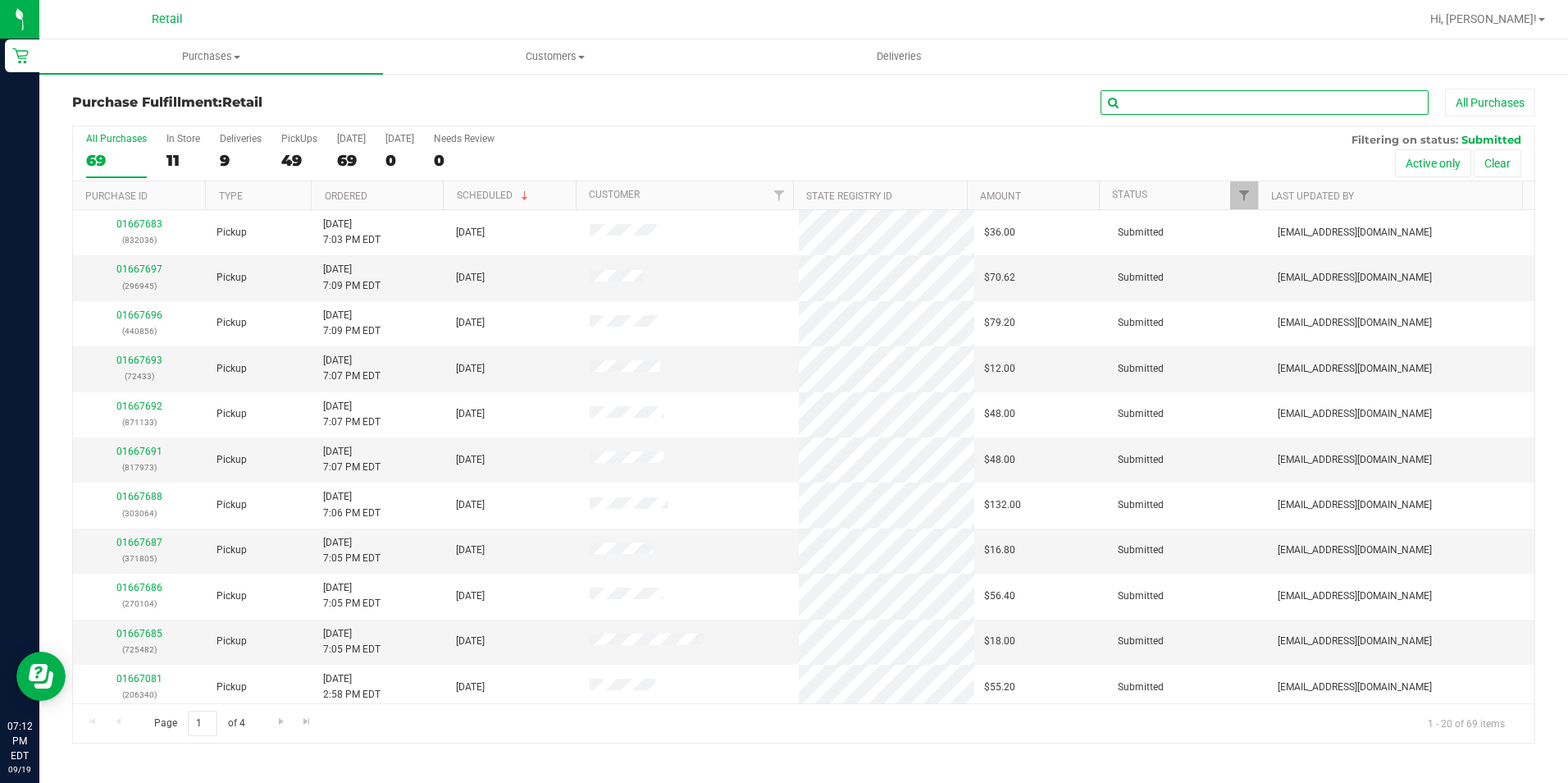
click at [1185, 96] on input "text" at bounding box center [1265, 103] width 328 height 25
type input "jervis"
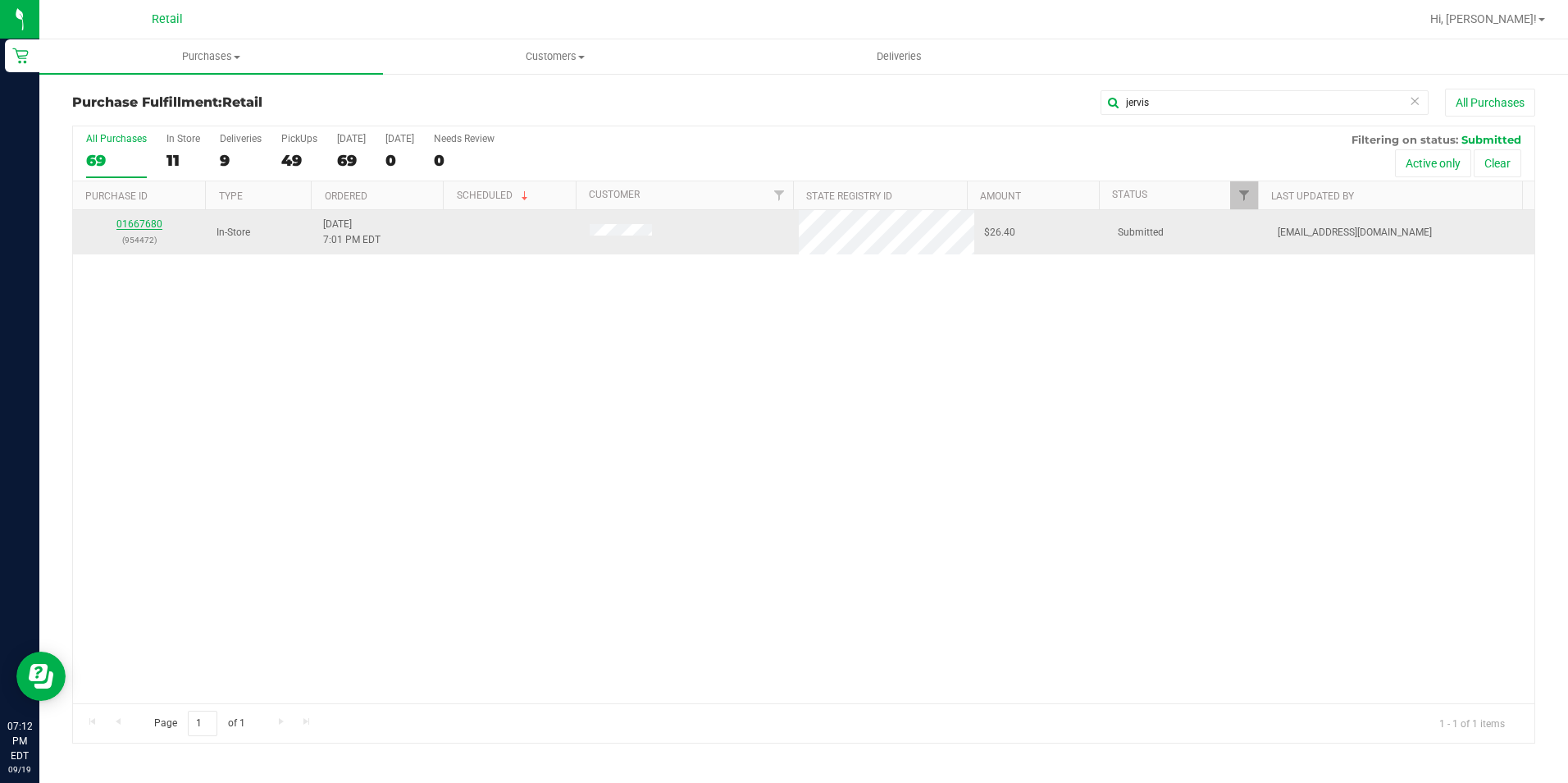
click at [161, 223] on link "01667680" at bounding box center [140, 224] width 46 height 11
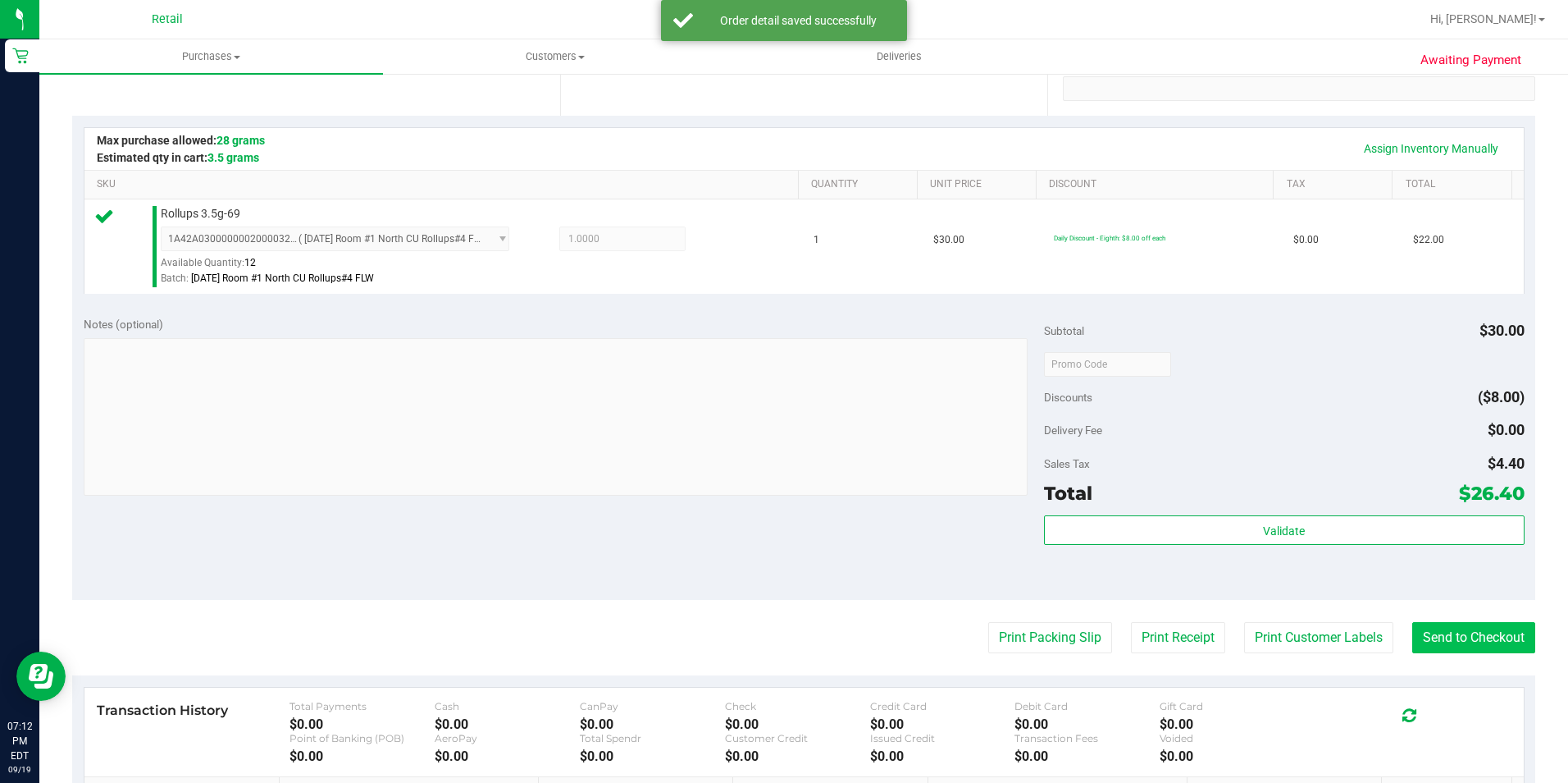
scroll to position [329, 0]
click at [1430, 640] on button "Send to Checkout" at bounding box center [1473, 636] width 123 height 31
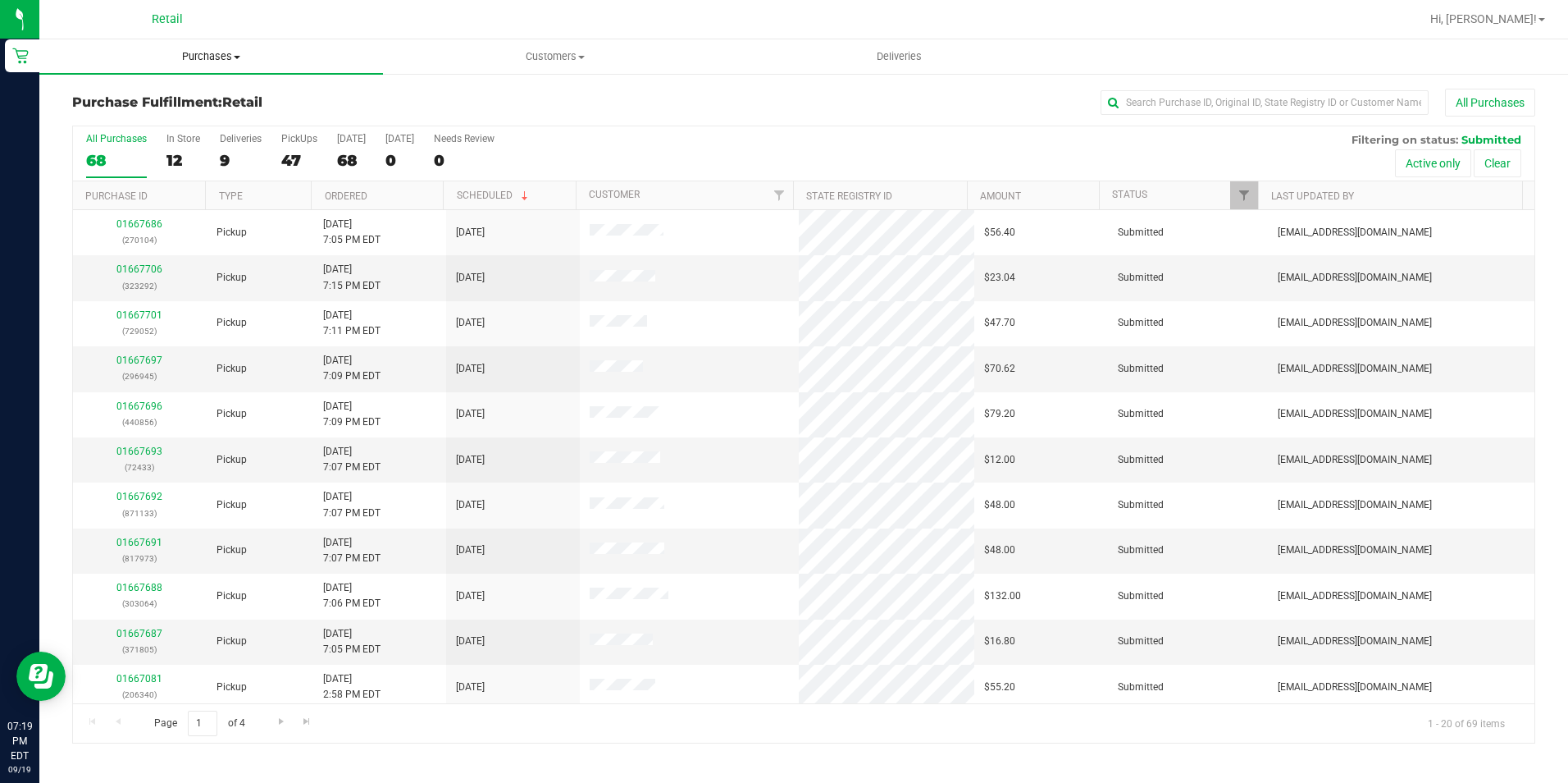
drag, startPoint x: 213, startPoint y: 47, endPoint x: 200, endPoint y: 82, distance: 37.3
click at [213, 47] on uib-tab-heading "Purchases Summary of purchases Fulfillment All purchases" at bounding box center [211, 56] width 343 height 34
click at [185, 116] on li "Fulfillment" at bounding box center [211, 118] width 343 height 19
click at [1148, 112] on input "text" at bounding box center [1265, 103] width 328 height 25
type input "[PERSON_NAME]"
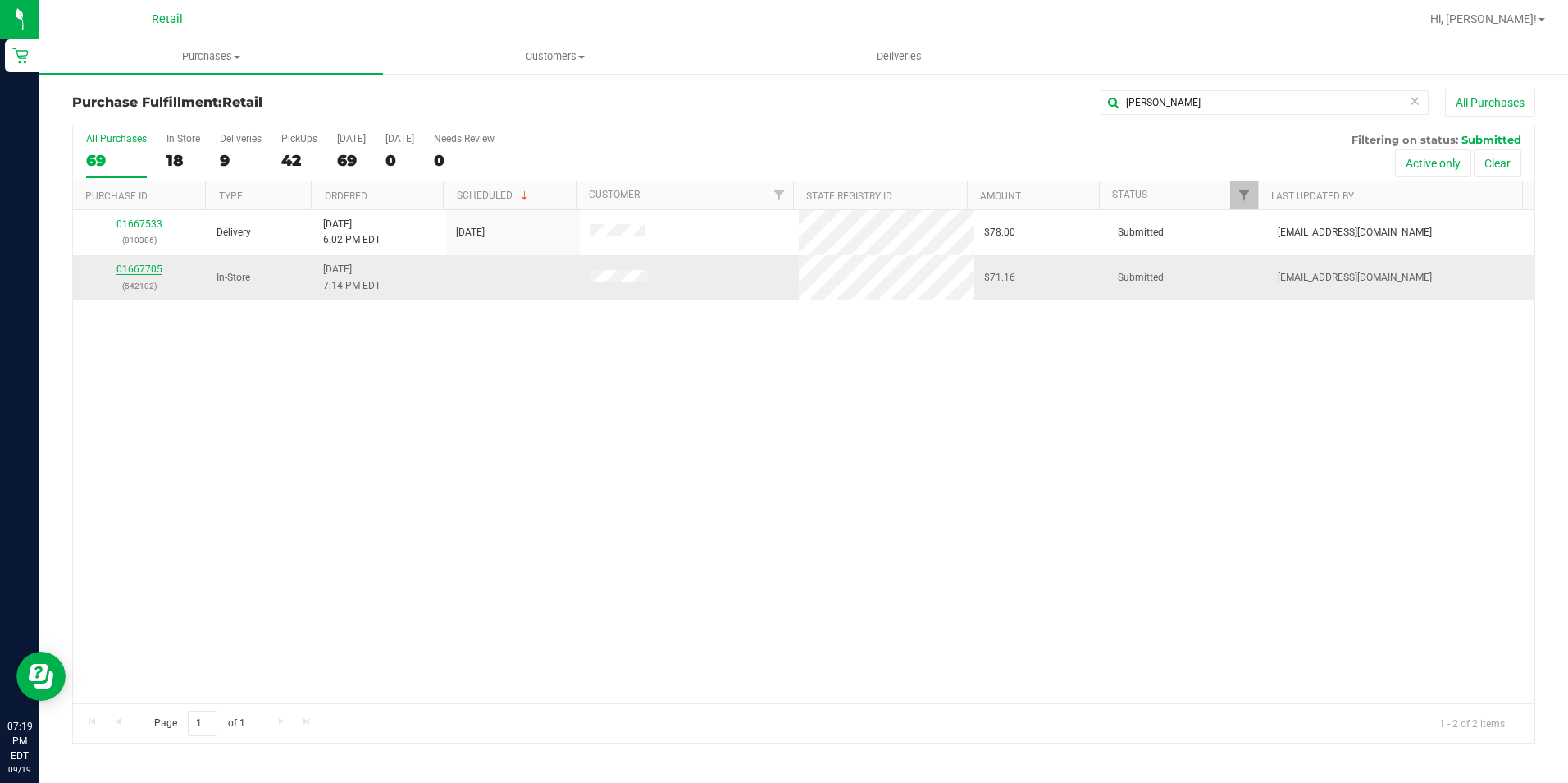
click at [132, 266] on link "01667705" at bounding box center [140, 269] width 46 height 11
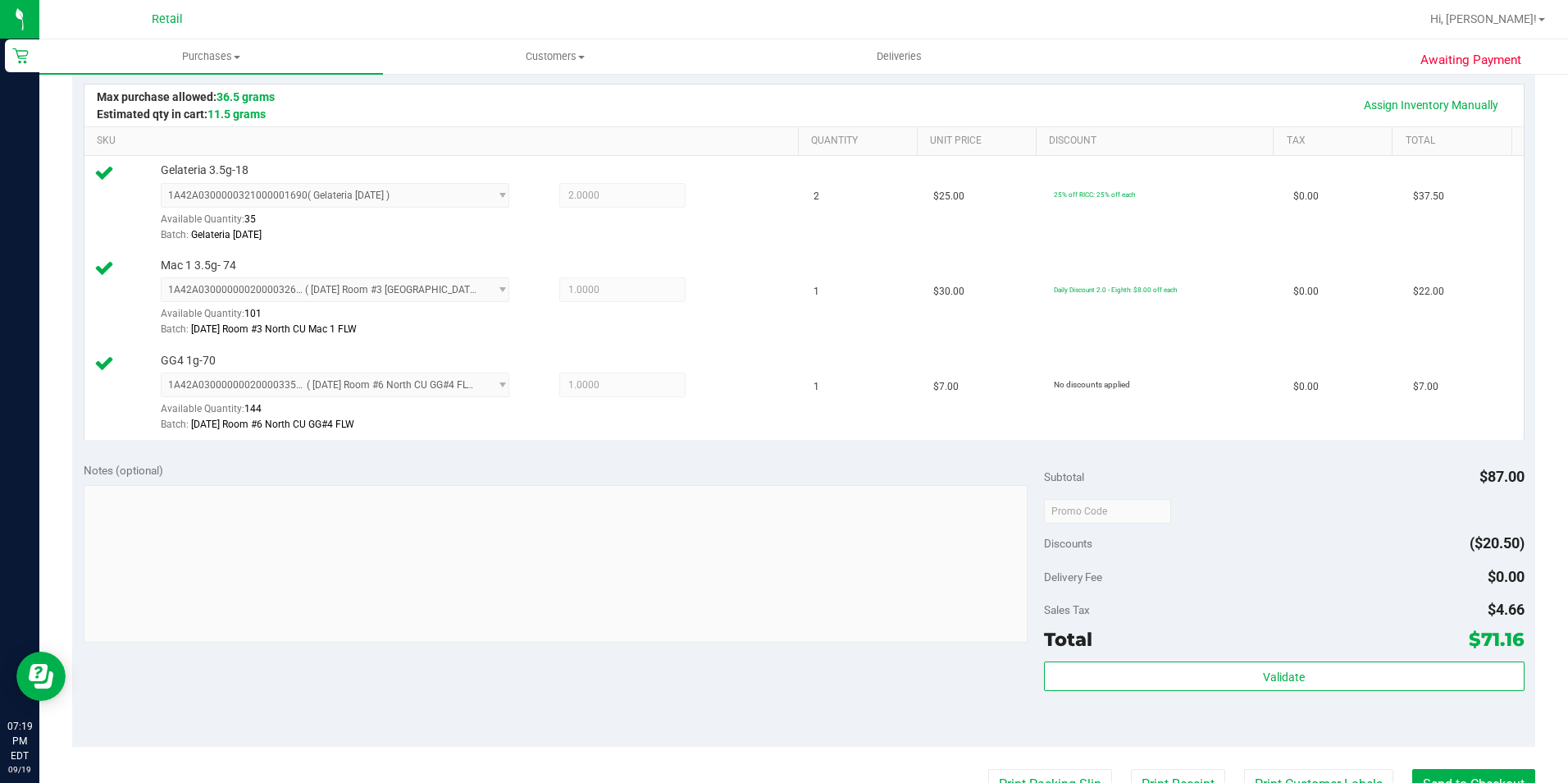
scroll to position [410, 0]
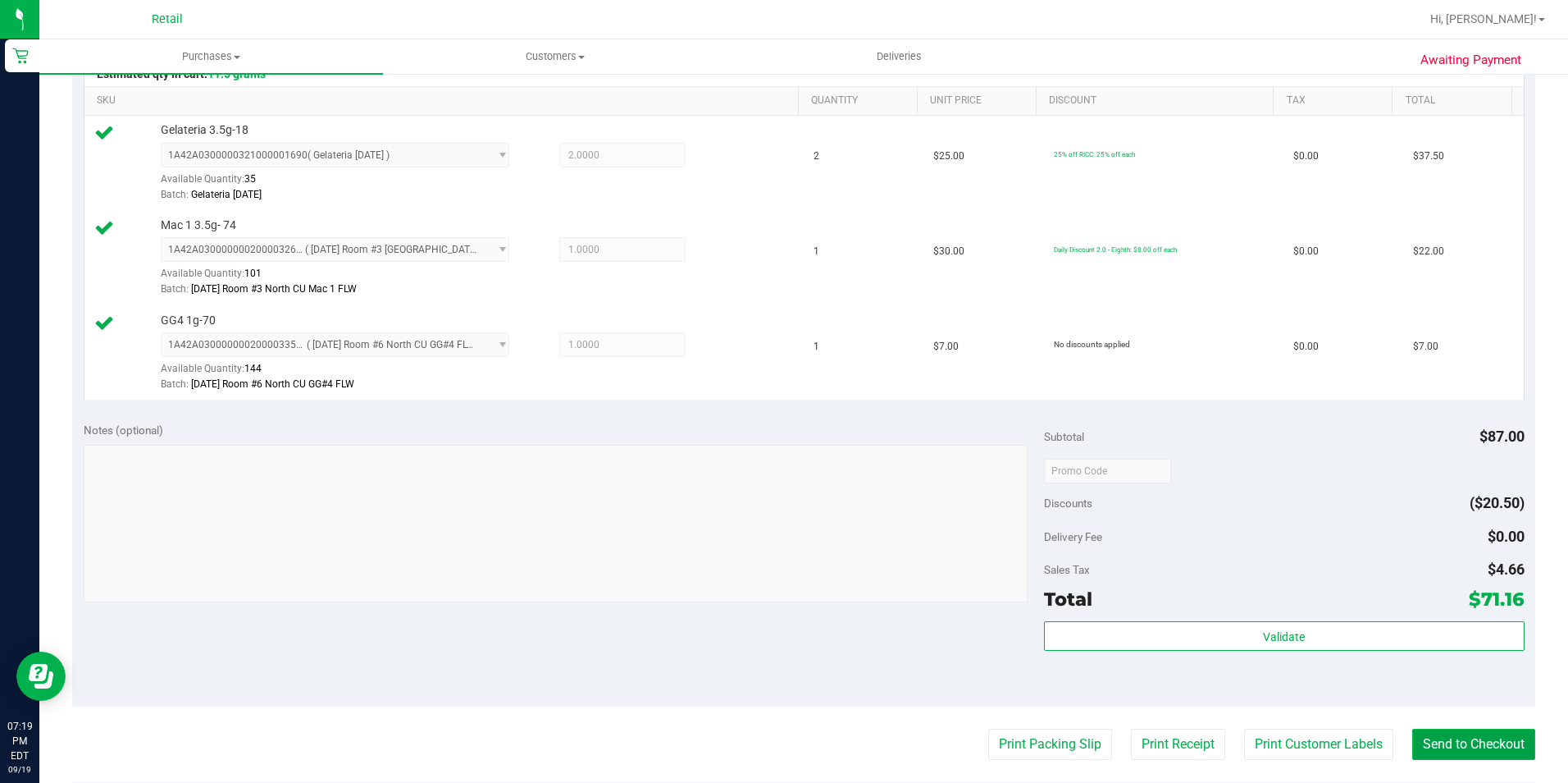
click at [1444, 756] on button "Send to Checkout" at bounding box center [1473, 744] width 123 height 31
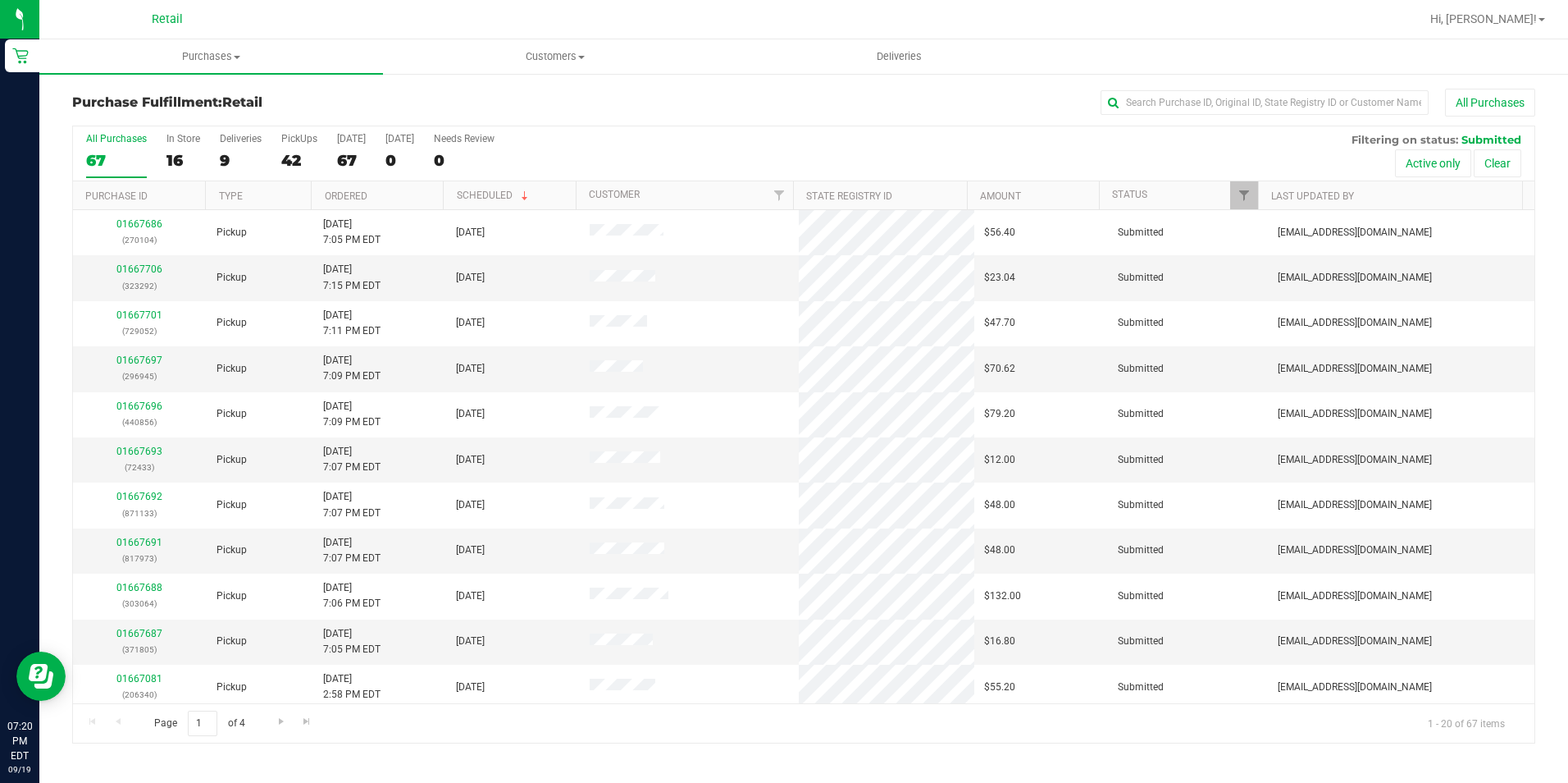
click at [1171, 115] on div "All Purchases" at bounding box center [1047, 103] width 975 height 28
click at [1171, 107] on input "text" at bounding box center [1265, 103] width 328 height 25
click at [1175, 99] on input "text" at bounding box center [1265, 103] width 328 height 25
type input "[PERSON_NAME]"
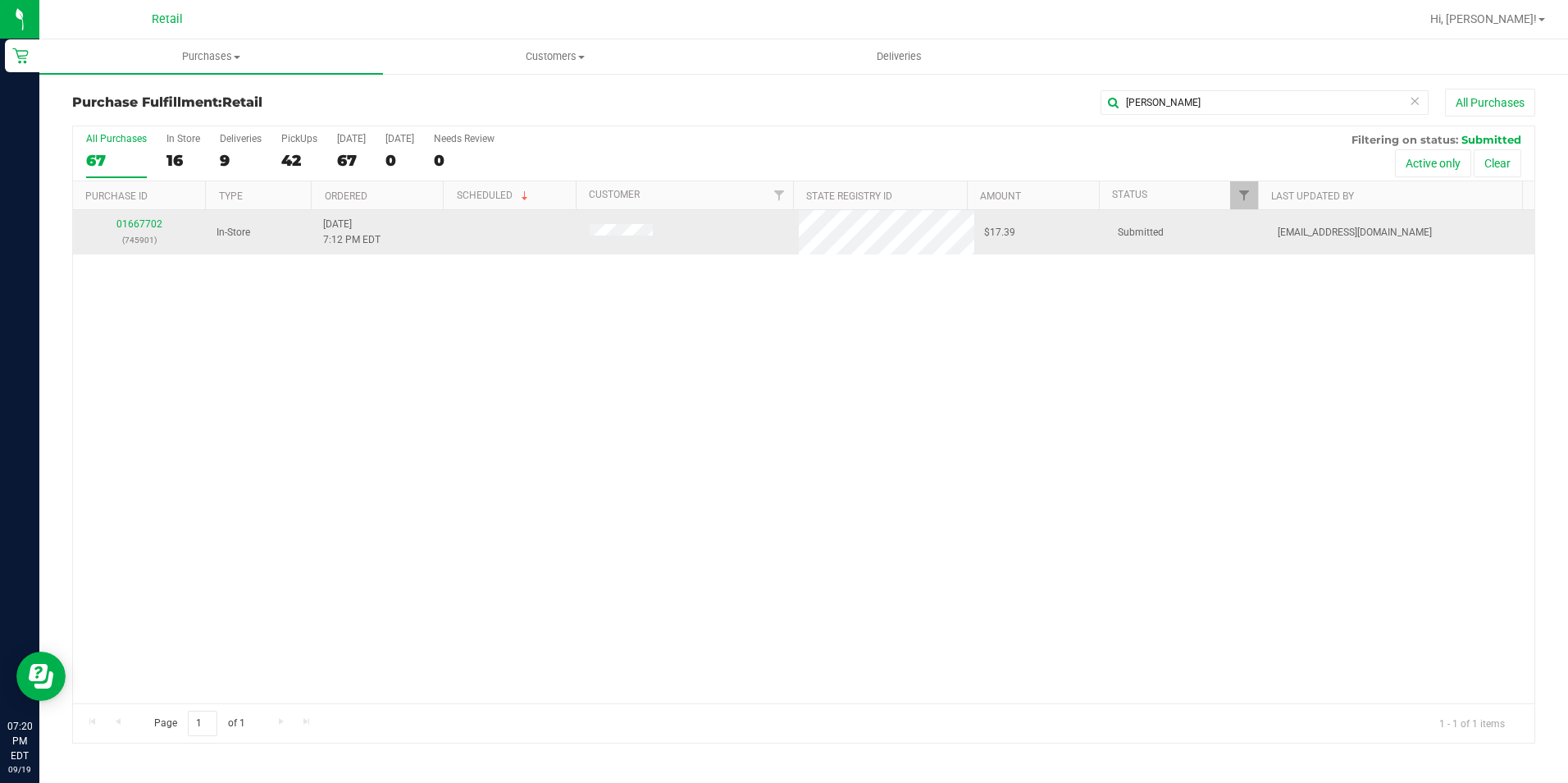
click at [155, 230] on div "01667702 (745901)" at bounding box center [140, 232] width 114 height 31
click at [143, 218] on link "01667702" at bounding box center [140, 224] width 46 height 11
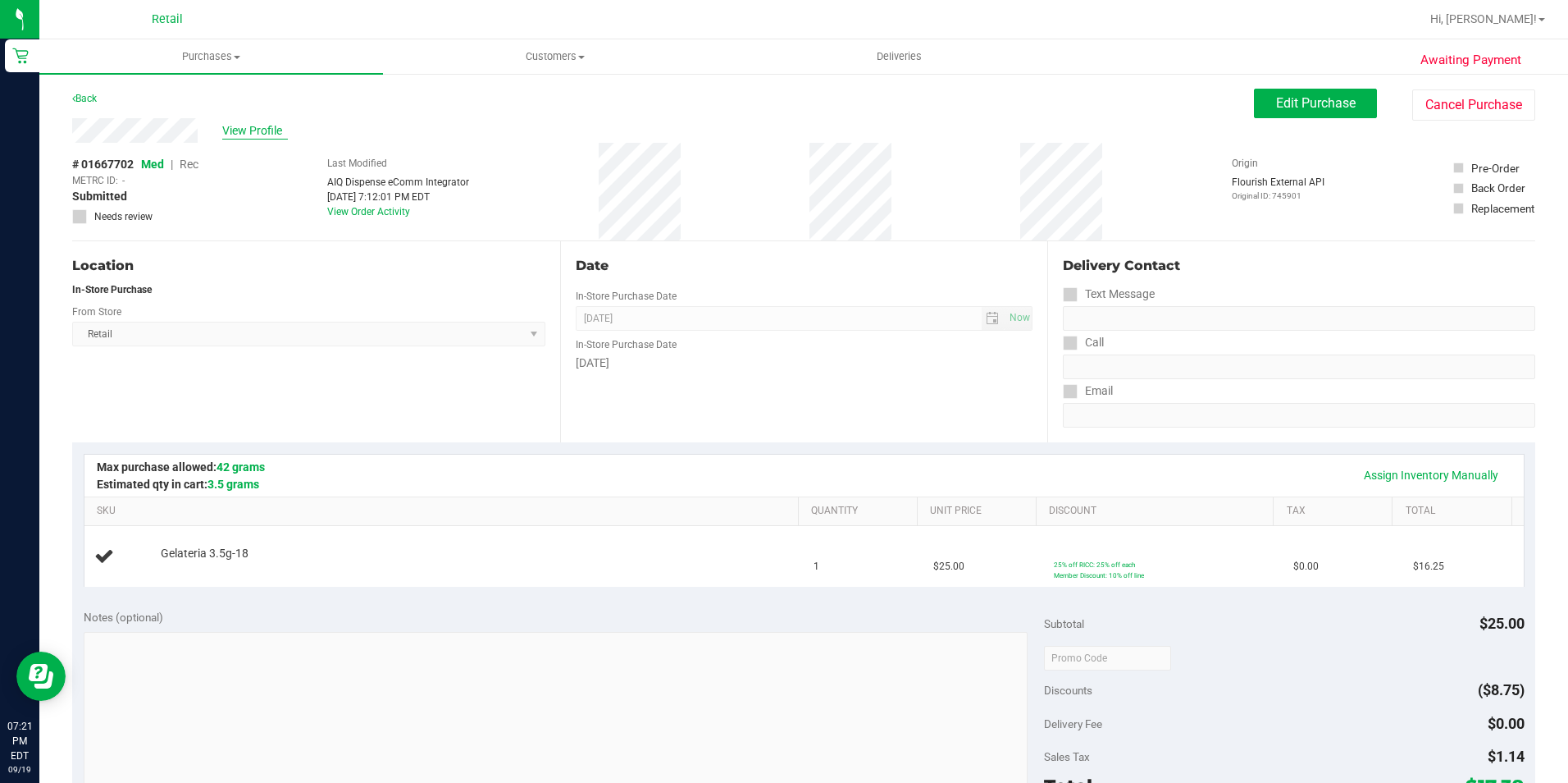
click at [256, 128] on span "View Profile" at bounding box center [254, 130] width 66 height 18
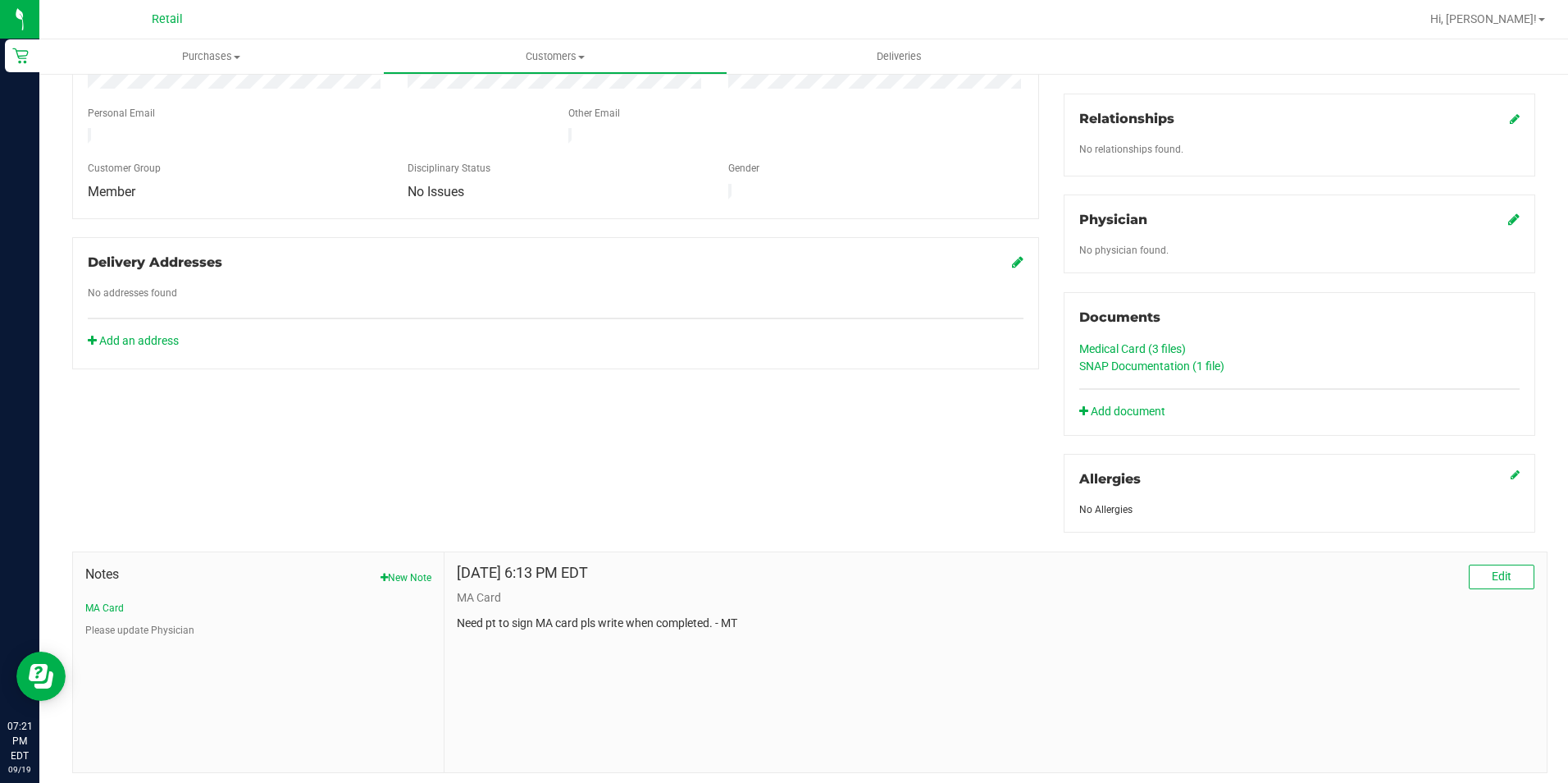
scroll to position [365, 0]
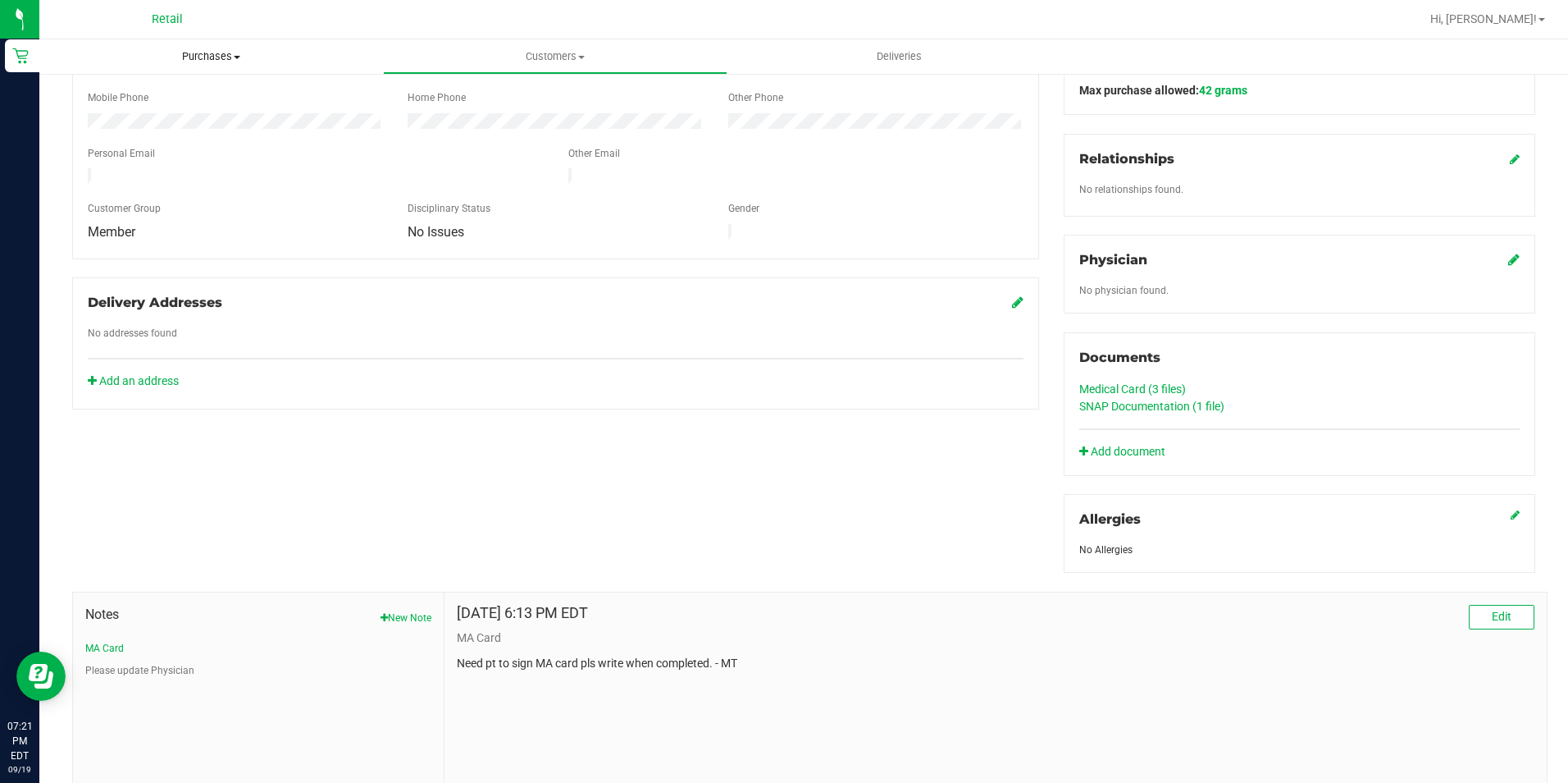
click at [184, 55] on span "Purchases" at bounding box center [211, 56] width 343 height 15
click at [154, 97] on span "Summary of purchases" at bounding box center [124, 98] width 168 height 14
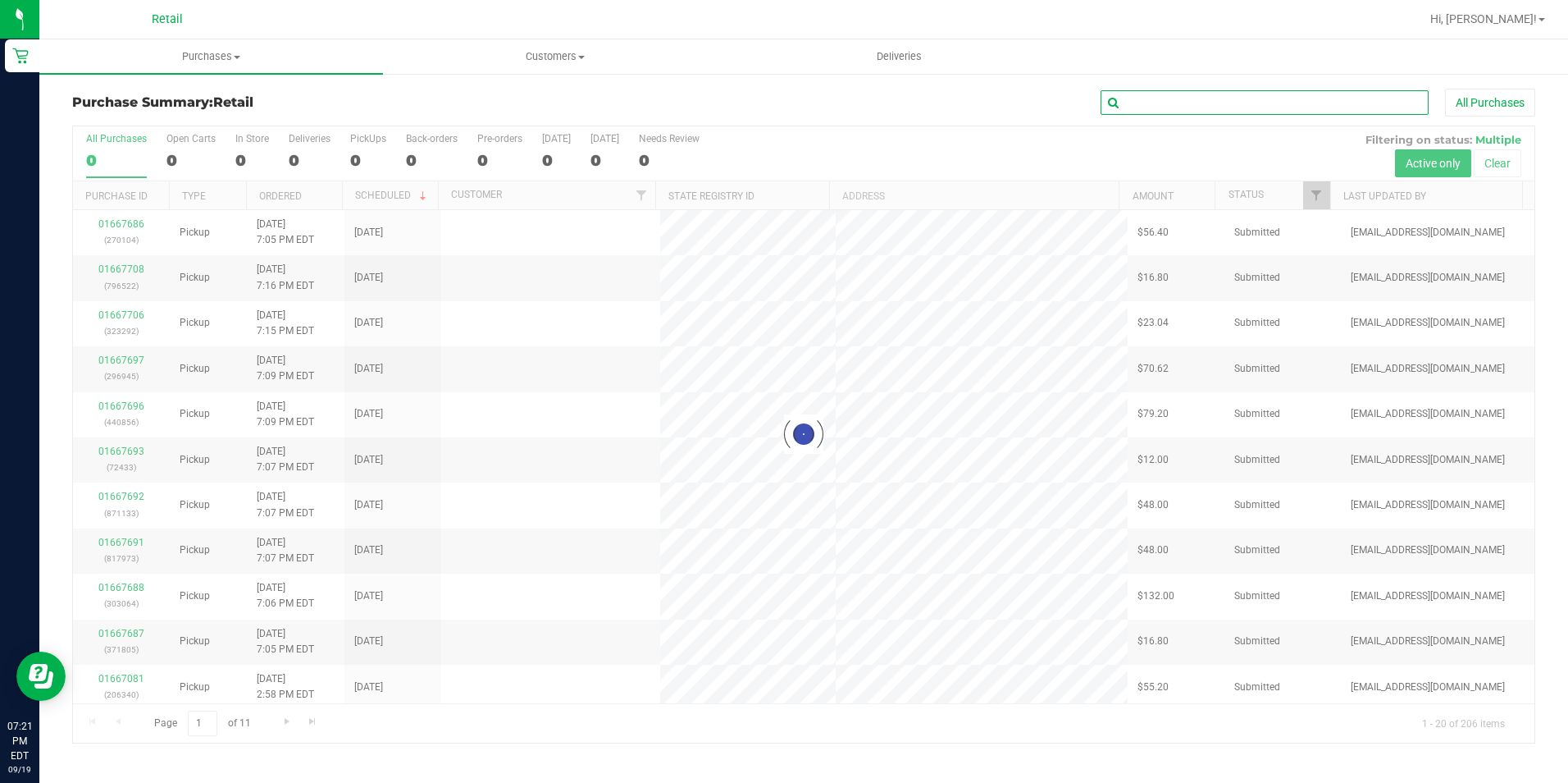
click at [1263, 103] on input "text" at bounding box center [1265, 103] width 328 height 25
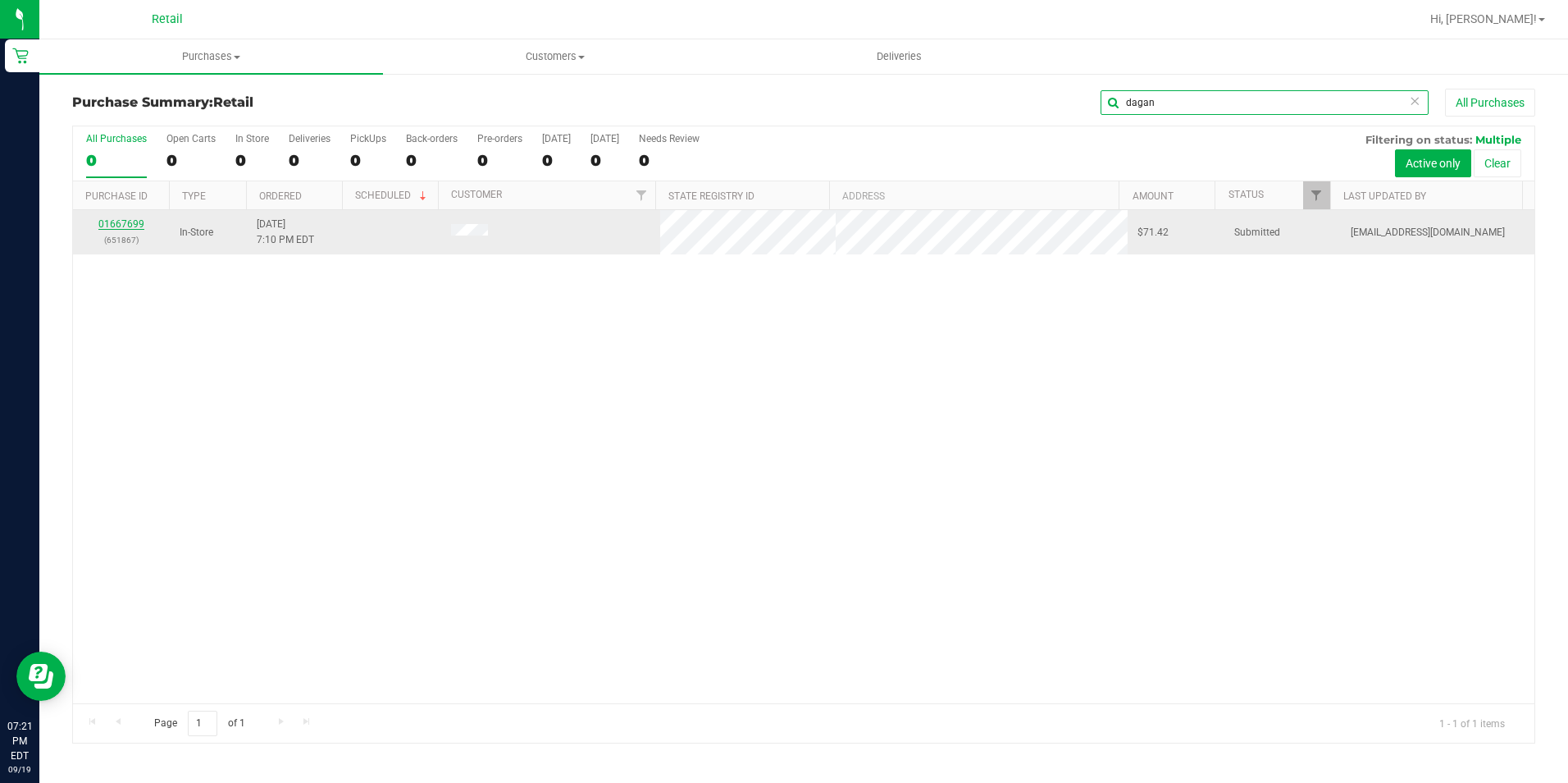
type input "dagan"
click at [113, 228] on link "01667699" at bounding box center [121, 224] width 46 height 11
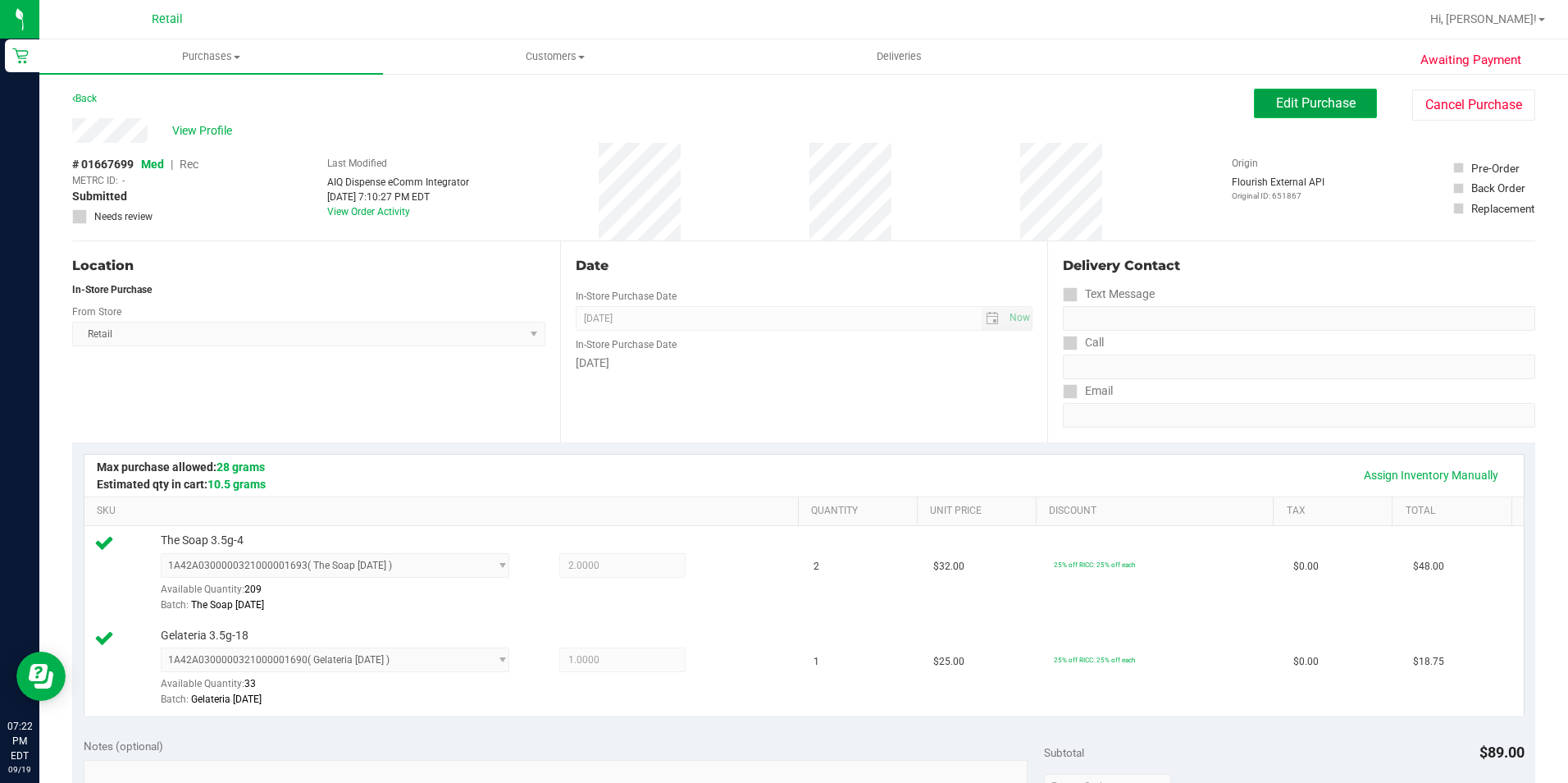
click at [1289, 101] on span "Edit Purchase" at bounding box center [1315, 103] width 80 height 16
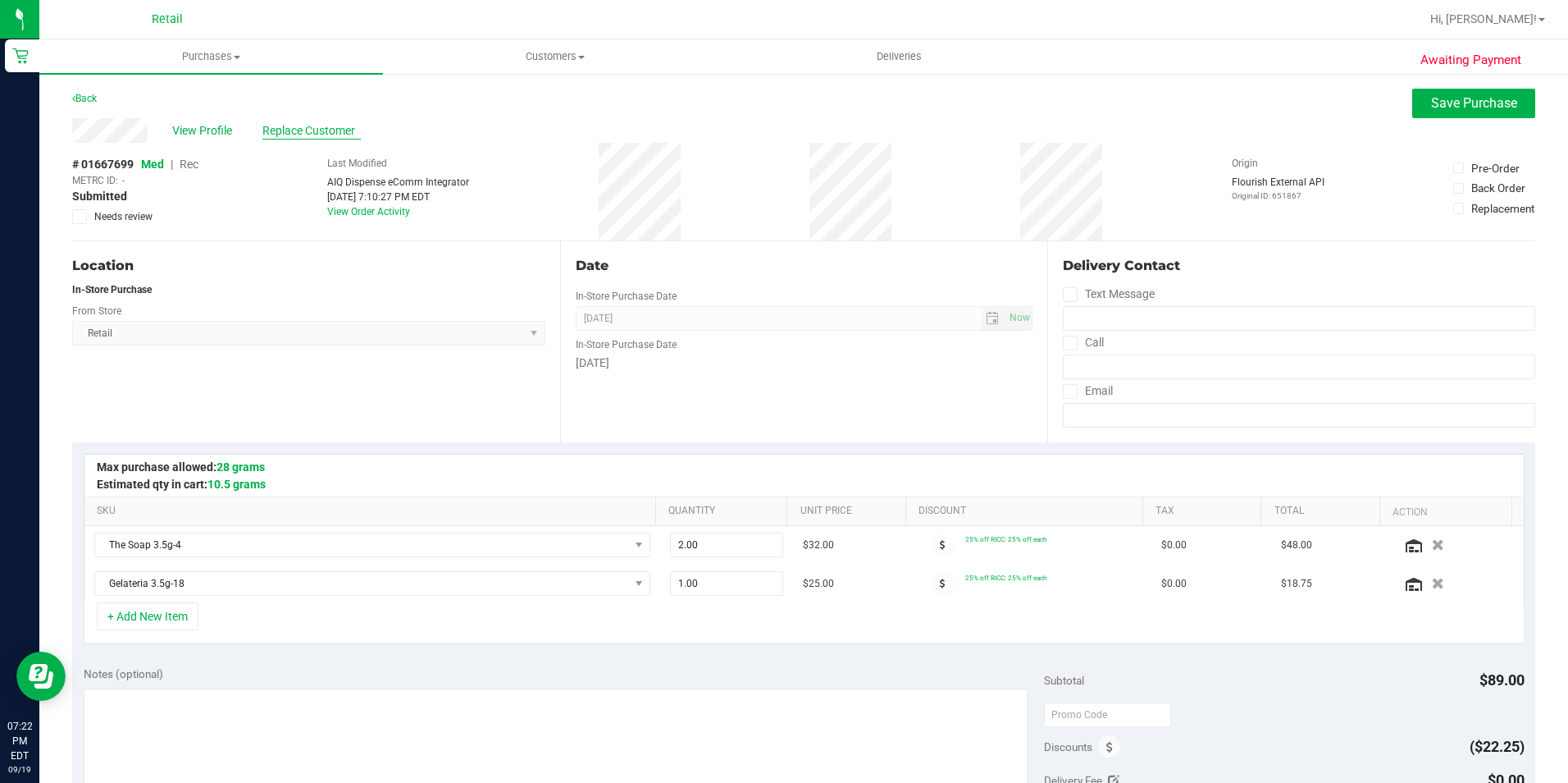
click at [330, 135] on span "Replace Customer" at bounding box center [312, 130] width 98 height 18
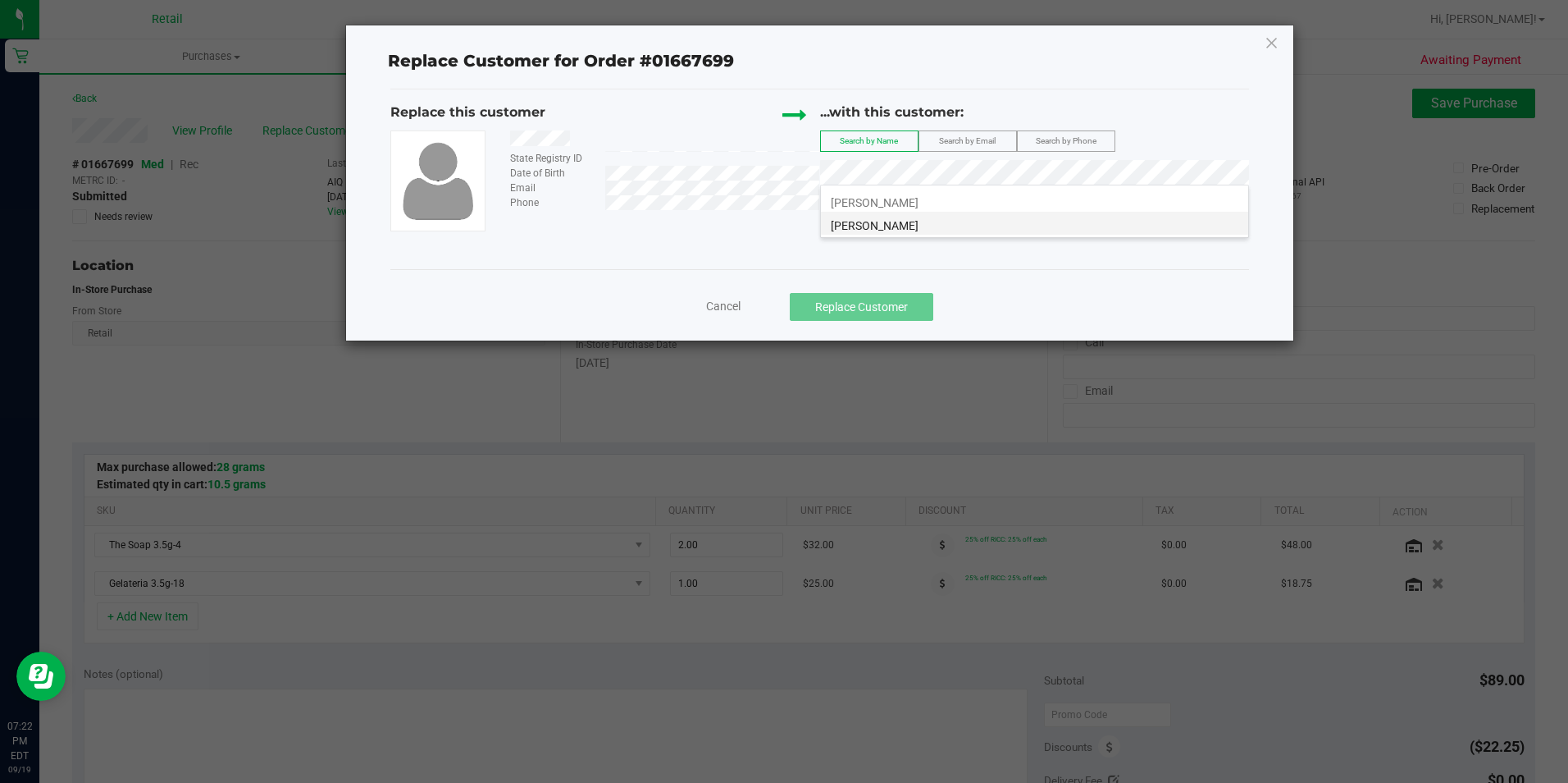
click at [910, 212] on li "[PERSON_NAME]" at bounding box center [1034, 223] width 427 height 23
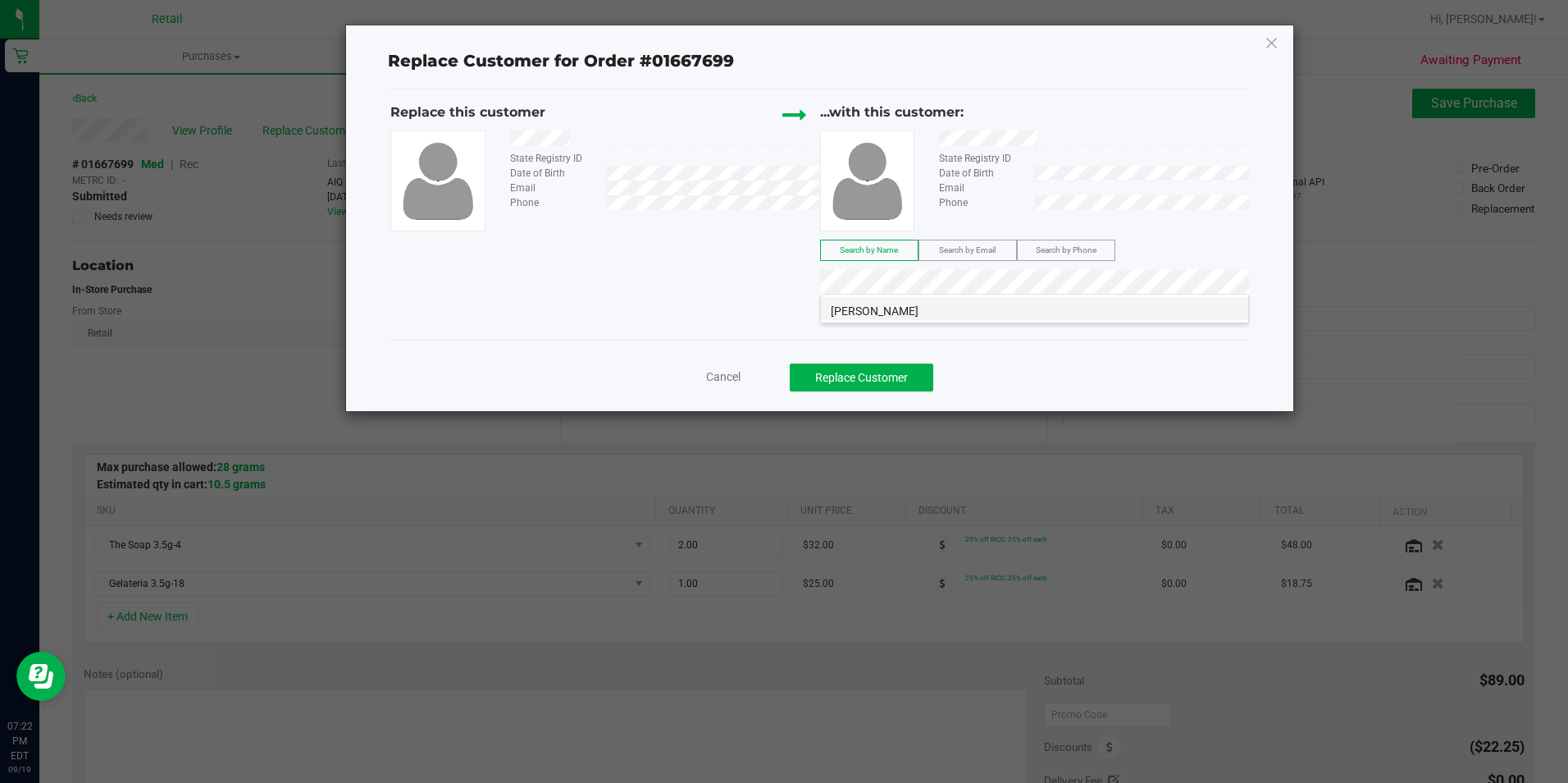
click at [856, 315] on span "[PERSON_NAME]" at bounding box center [874, 311] width 88 height 13
click at [856, 378] on button "Replace Customer" at bounding box center [861, 378] width 143 height 28
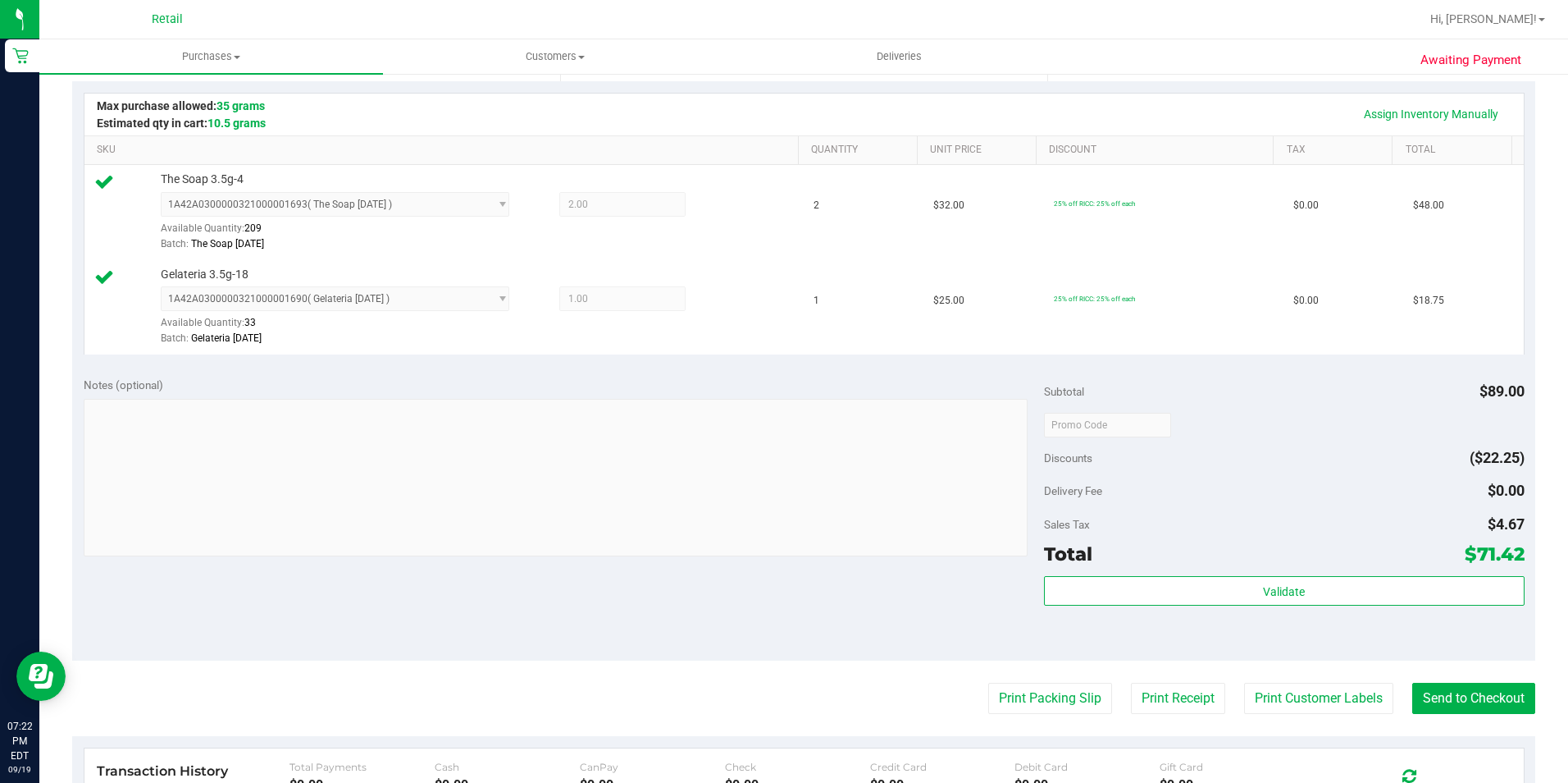
scroll to position [329, 0]
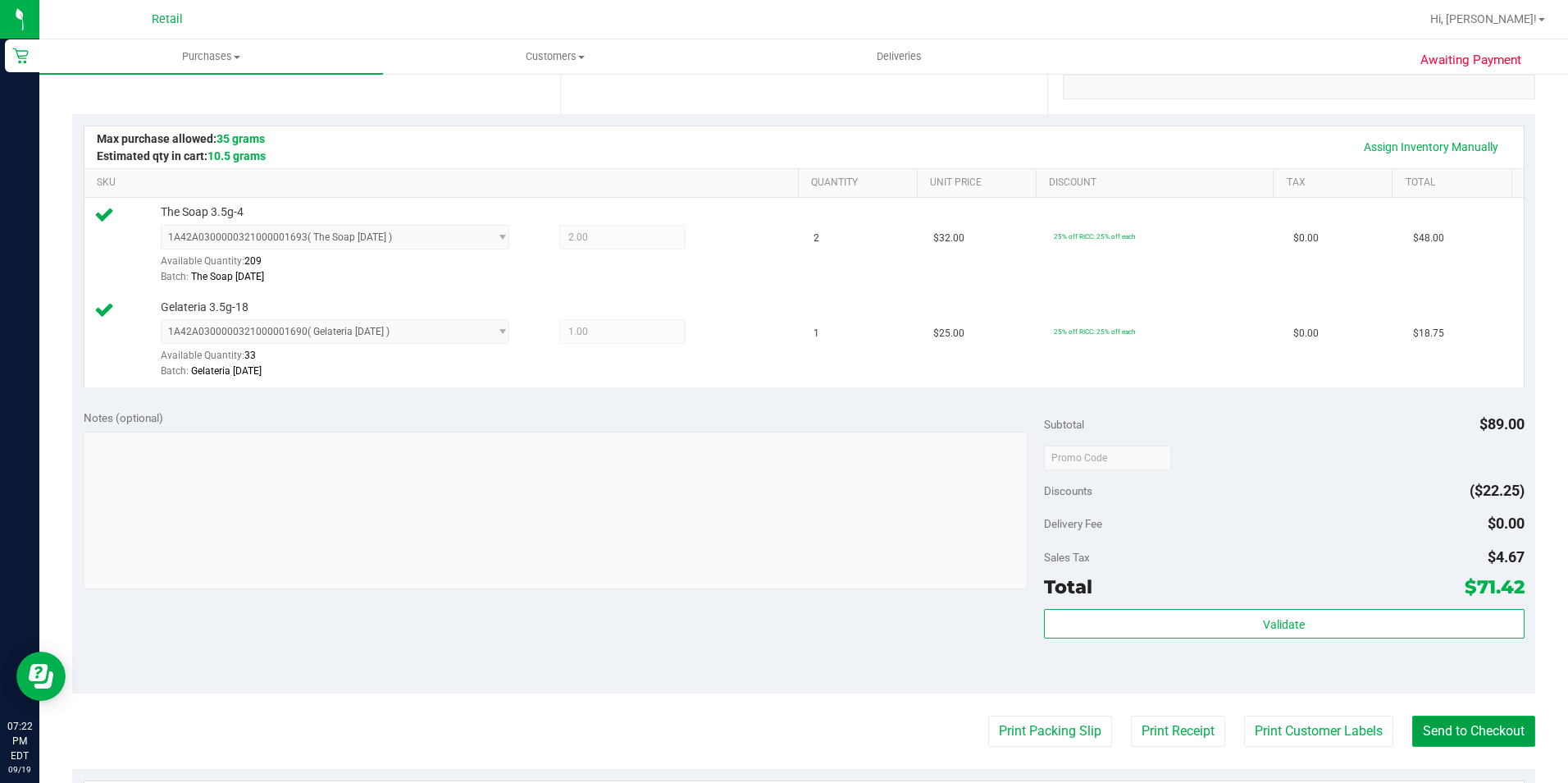
click at [1504, 735] on button "Send to Checkout" at bounding box center [1473, 731] width 123 height 31
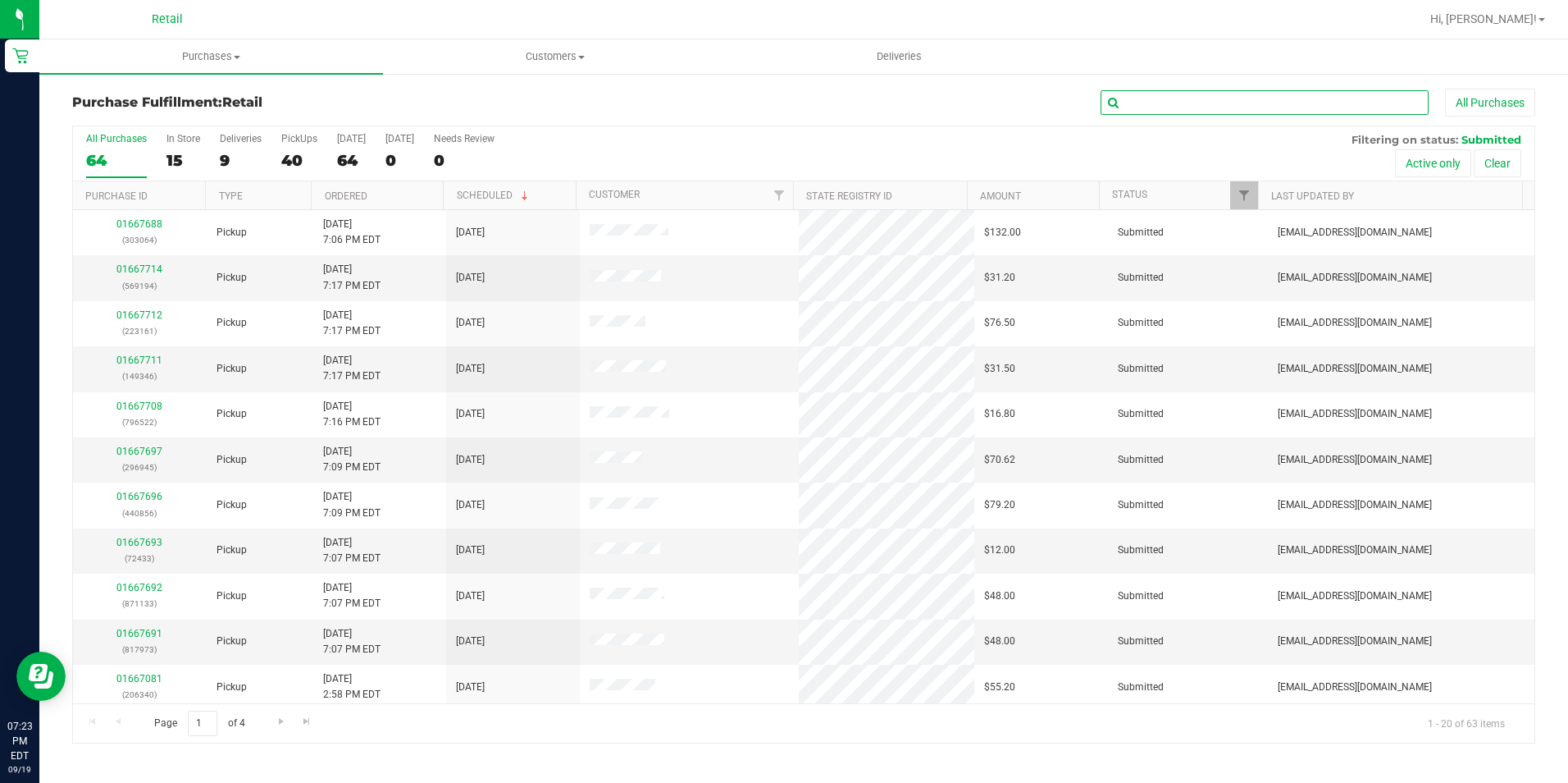
click at [1195, 108] on input "text" at bounding box center [1265, 103] width 328 height 25
type input "[PERSON_NAME]"
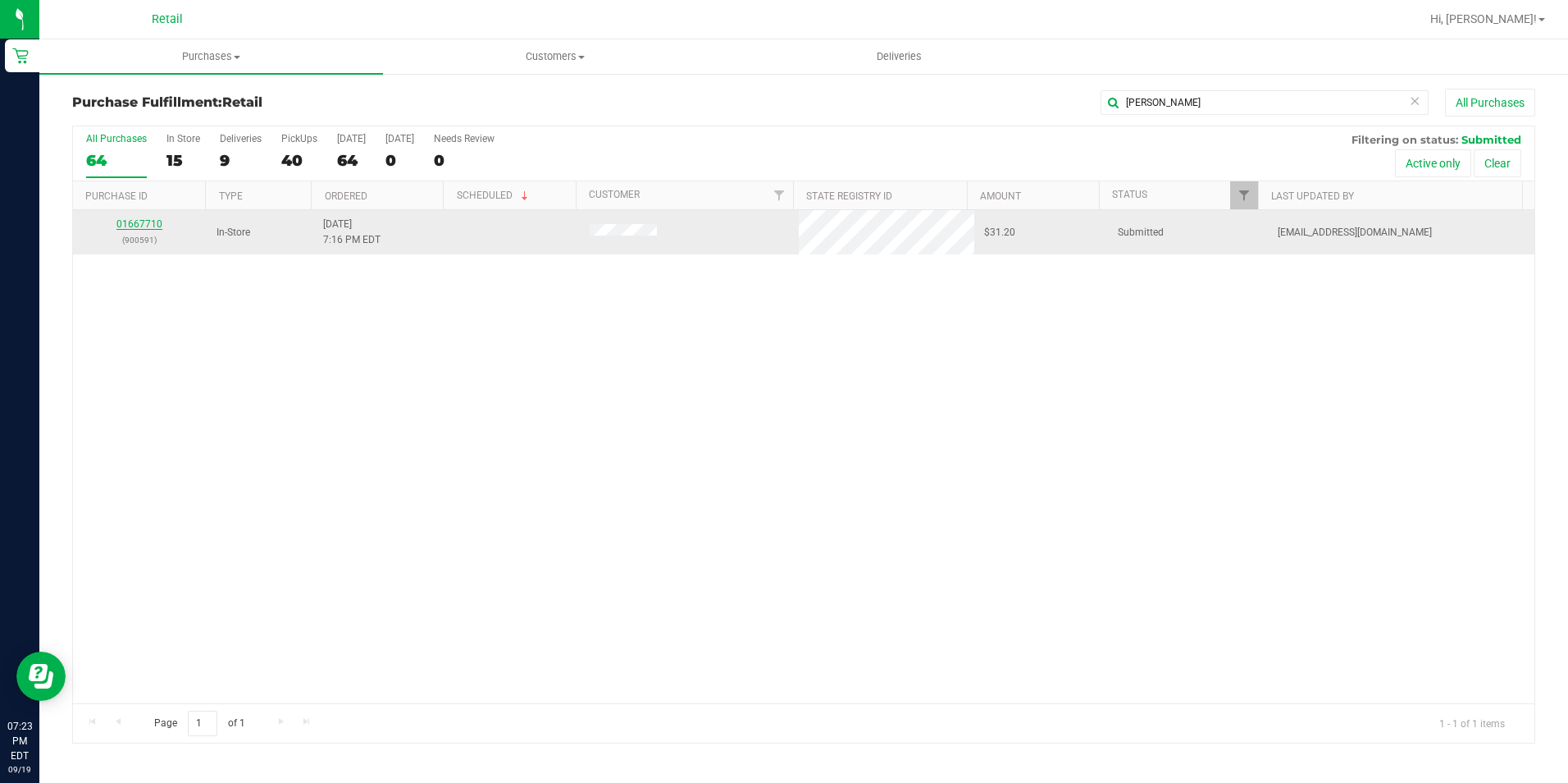
click at [126, 222] on link "01667710" at bounding box center [140, 224] width 46 height 11
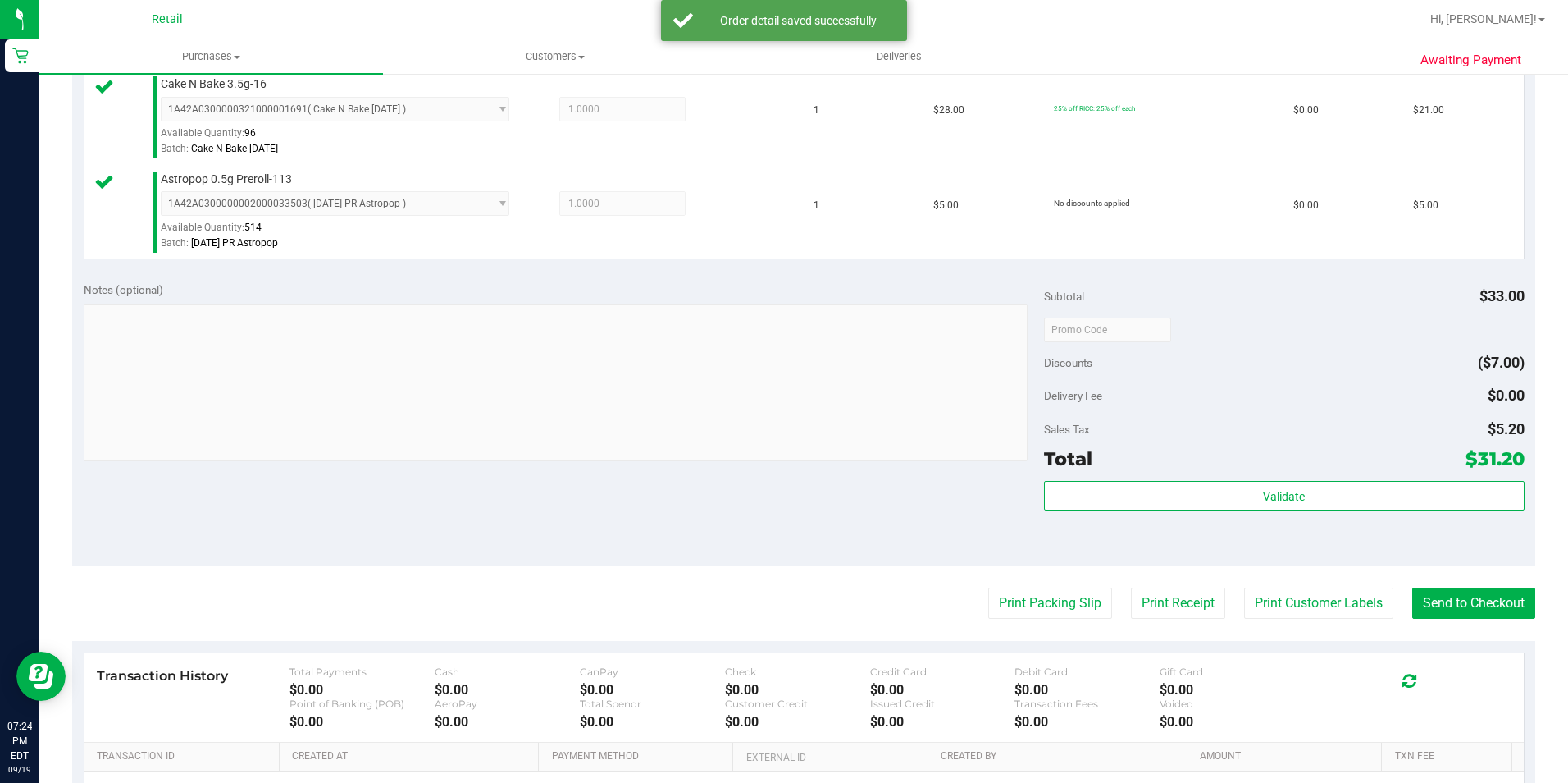
scroll to position [574, 0]
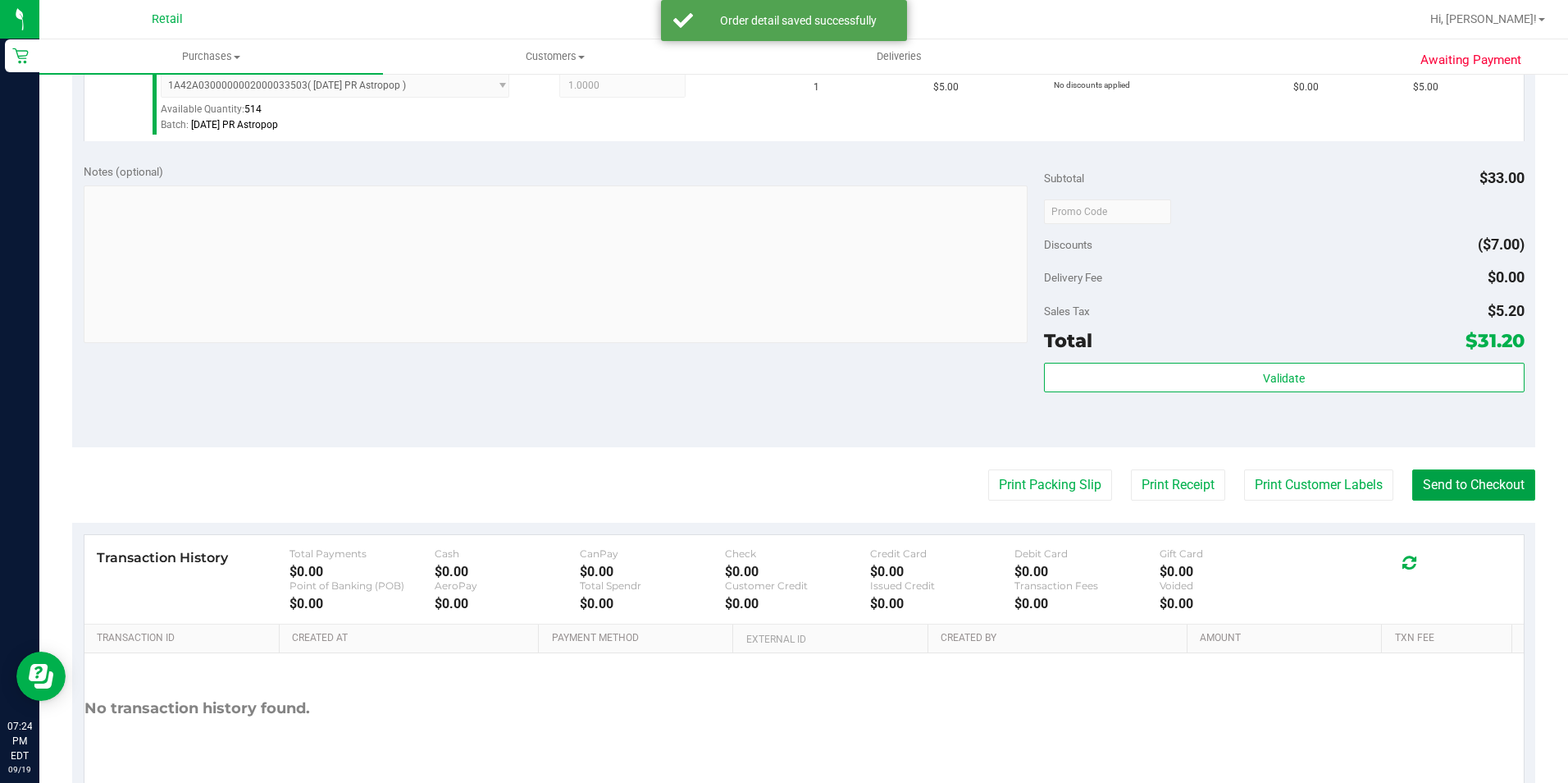
drag, startPoint x: 1461, startPoint y: 495, endPoint x: 1447, endPoint y: 510, distance: 20.5
click at [1456, 502] on purchase-details "Back Edit Purchase Cancel Purchase View Profile # 01667710 Med | Rec METRC ID: …" at bounding box center [803, 171] width 1463 height 1315
click at [1449, 476] on button "Send to Checkout" at bounding box center [1473, 485] width 123 height 31
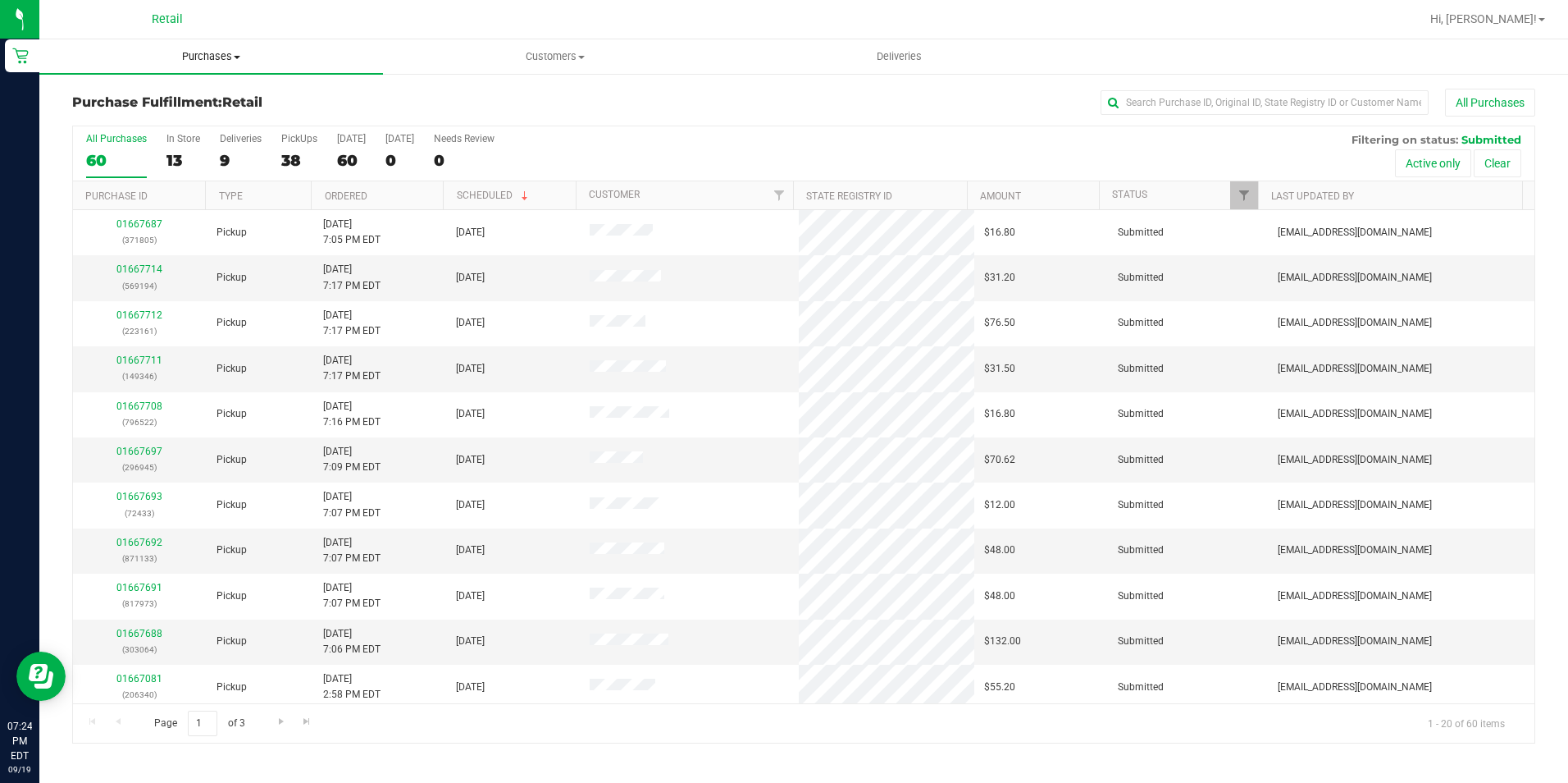
click at [230, 54] on span "Purchases" at bounding box center [211, 56] width 343 height 15
click at [223, 96] on li "Summary of purchases" at bounding box center [211, 99] width 343 height 19
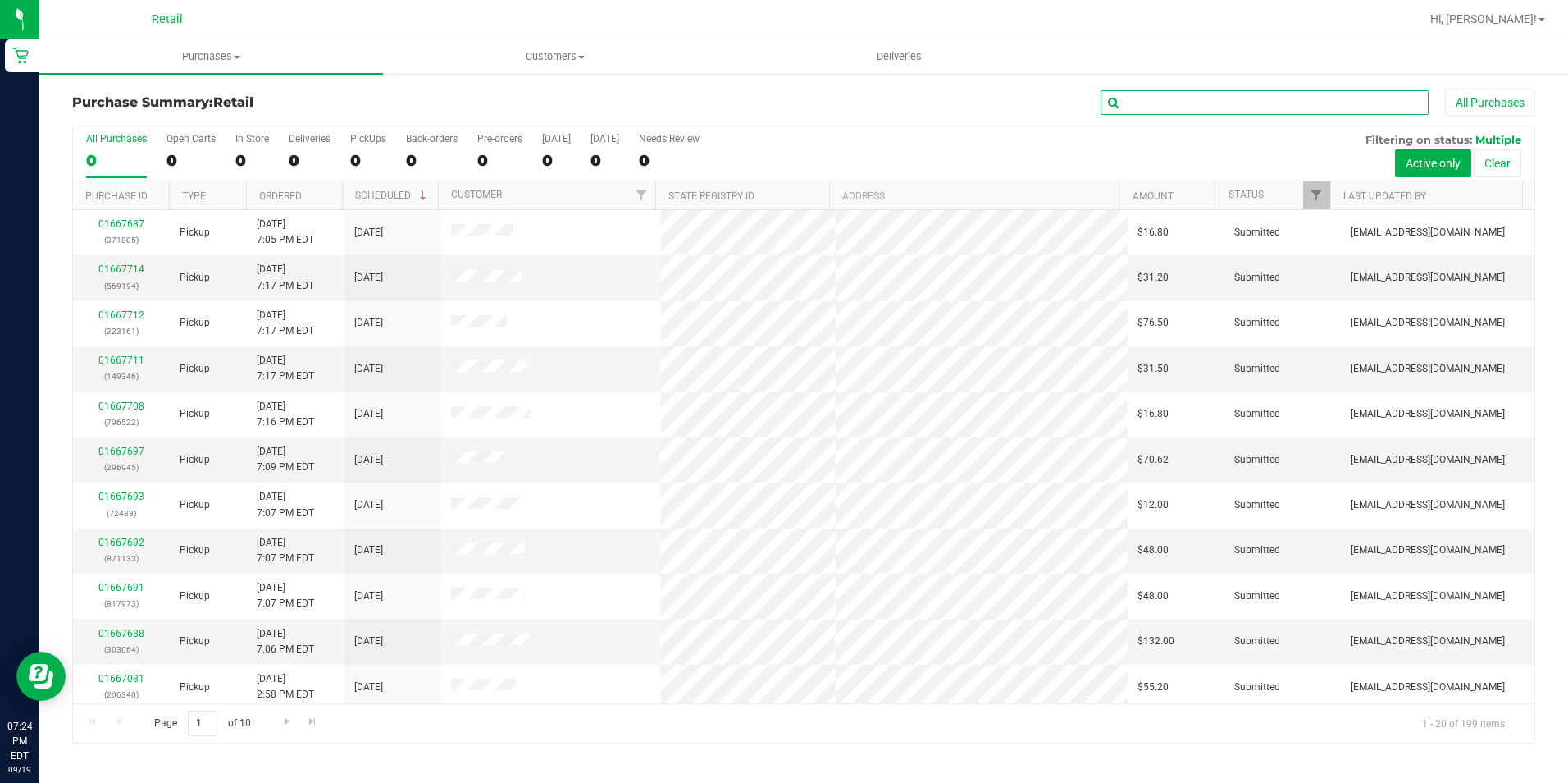
click at [1242, 97] on input "text" at bounding box center [1265, 103] width 328 height 25
type input "k"
type input "kurtis"
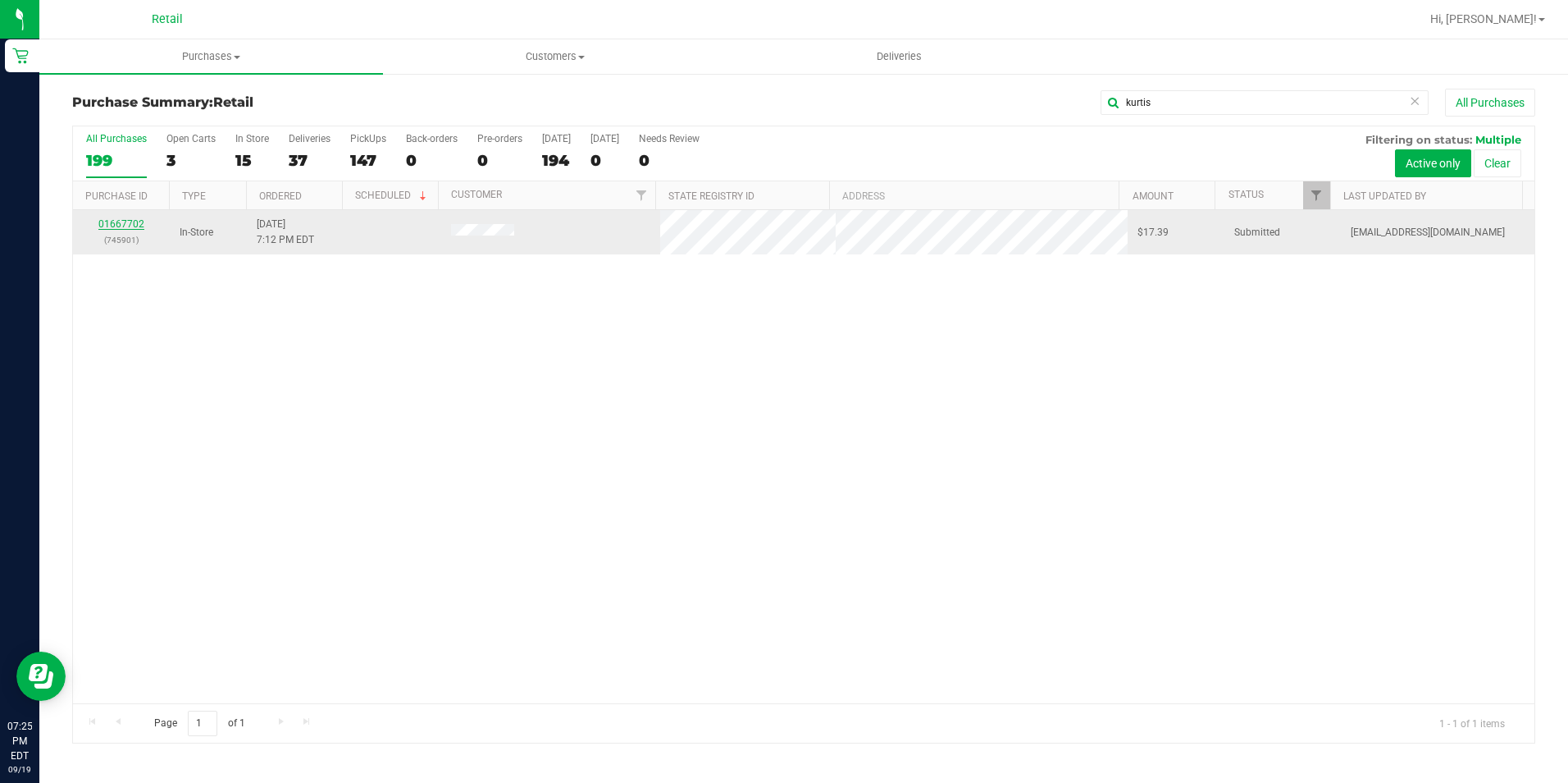
click at [140, 220] on link "01667702" at bounding box center [121, 224] width 46 height 11
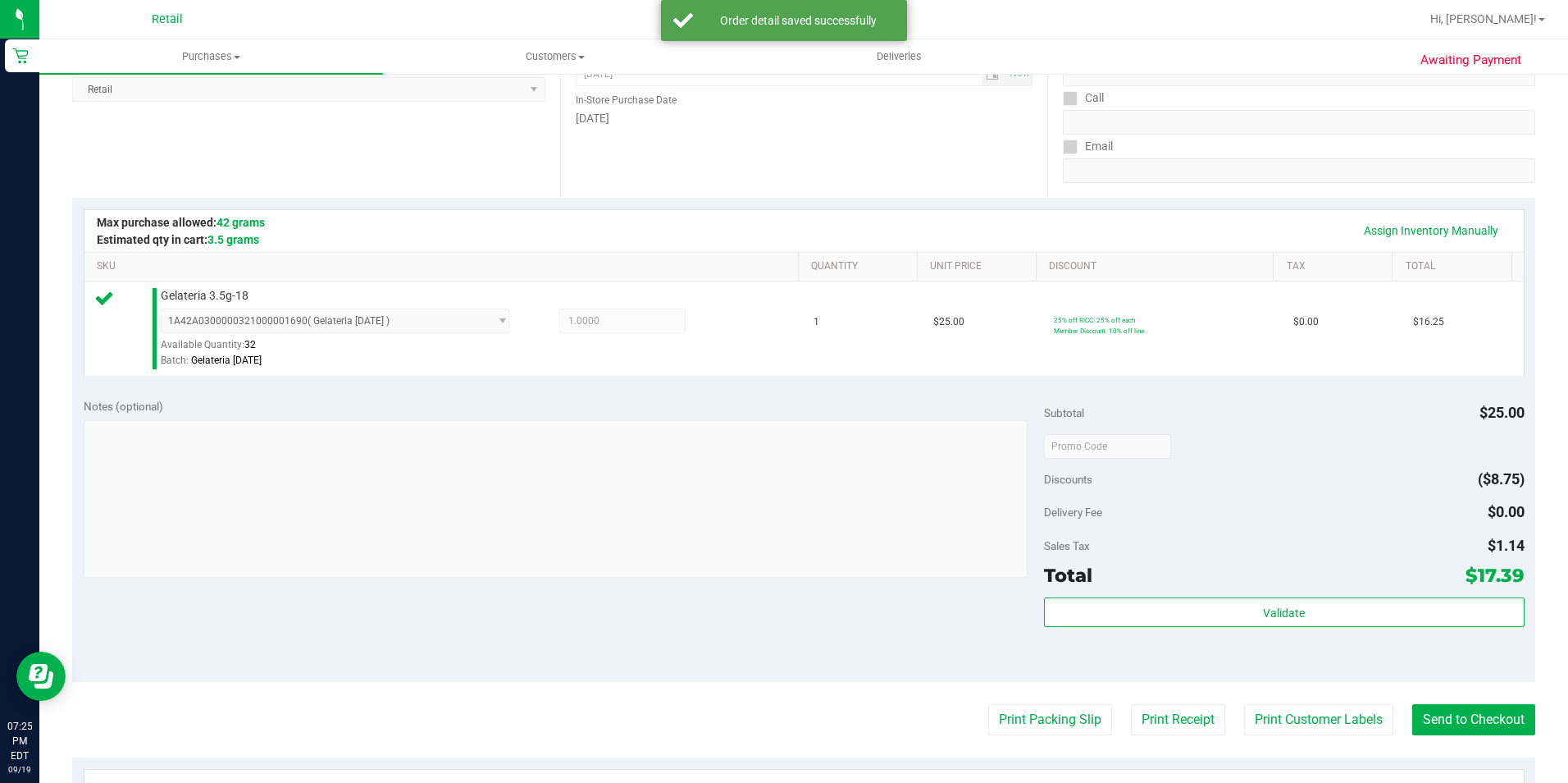
scroll to position [246, 0]
click at [1433, 720] on button "Send to Checkout" at bounding box center [1473, 718] width 123 height 31
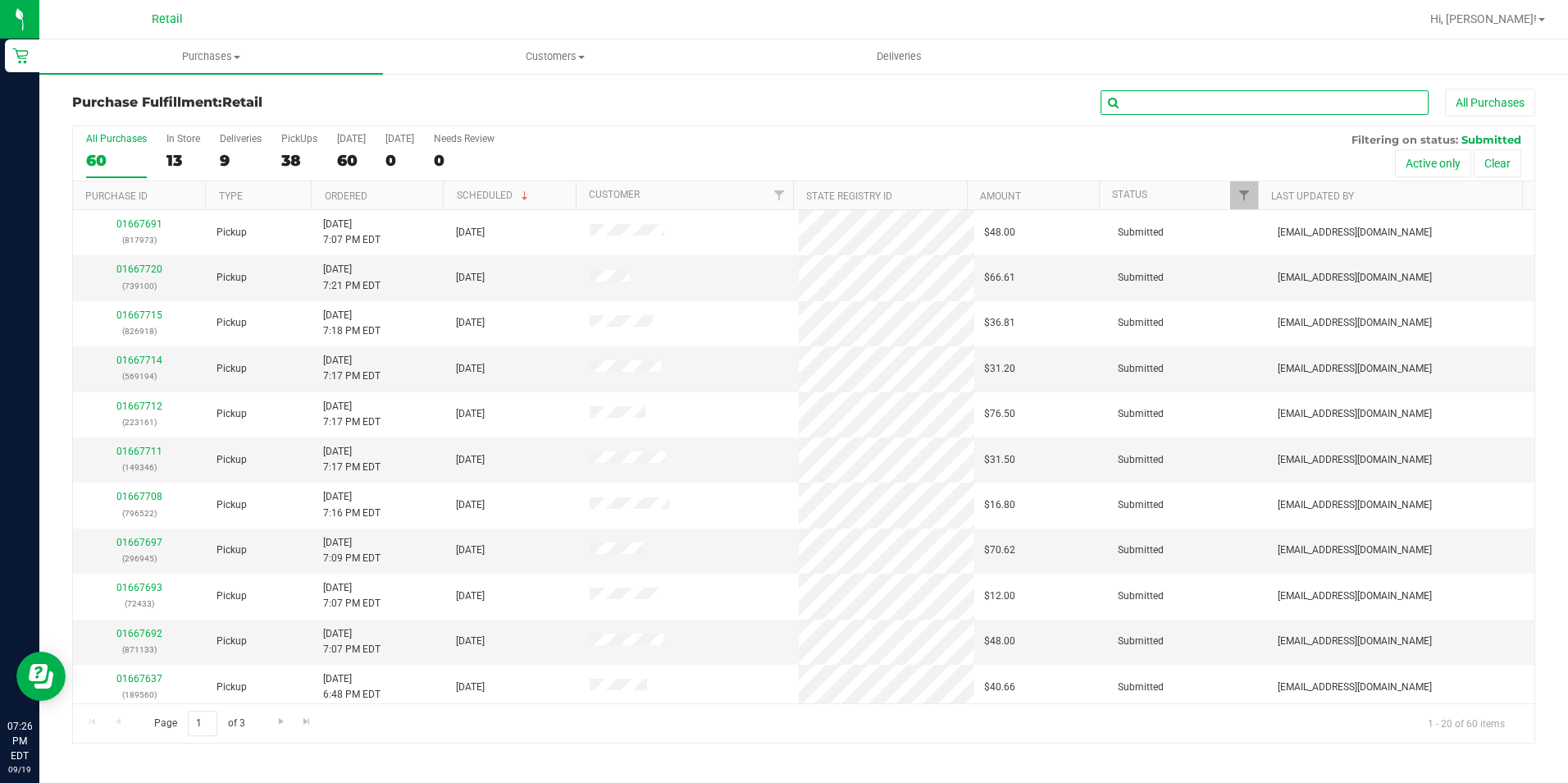
click at [1310, 92] on input "text" at bounding box center [1265, 103] width 328 height 25
click at [1310, 95] on input "text" at bounding box center [1265, 103] width 328 height 25
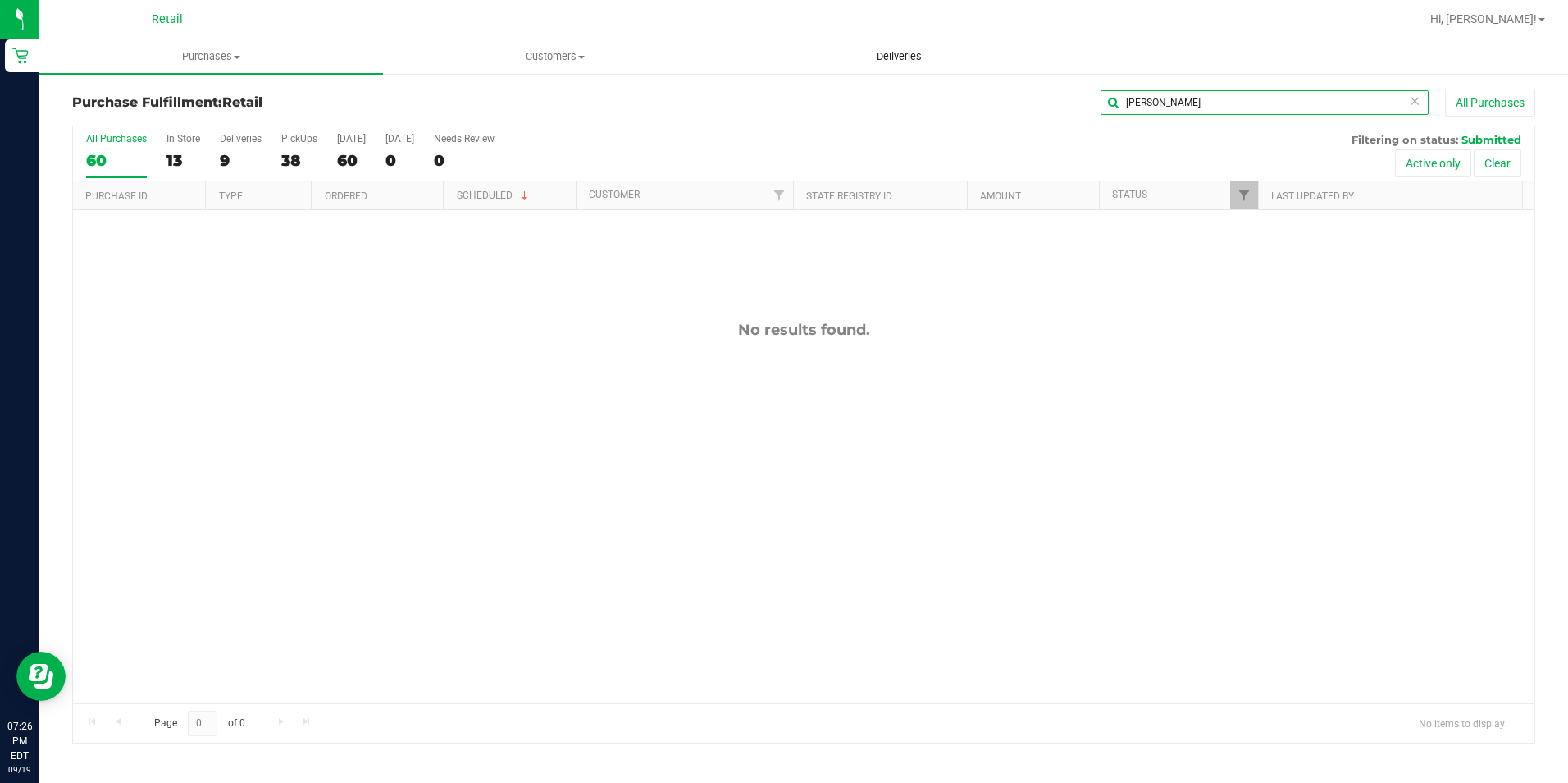
drag, startPoint x: 1200, startPoint y: 112, endPoint x: 973, endPoint y: 72, distance: 230.5
click at [973, 72] on retail "Purchases Summary of purchases Fulfillment All purchases Customers All customer…" at bounding box center [804, 400] width 1528 height 720
type input "[PERSON_NAME]"
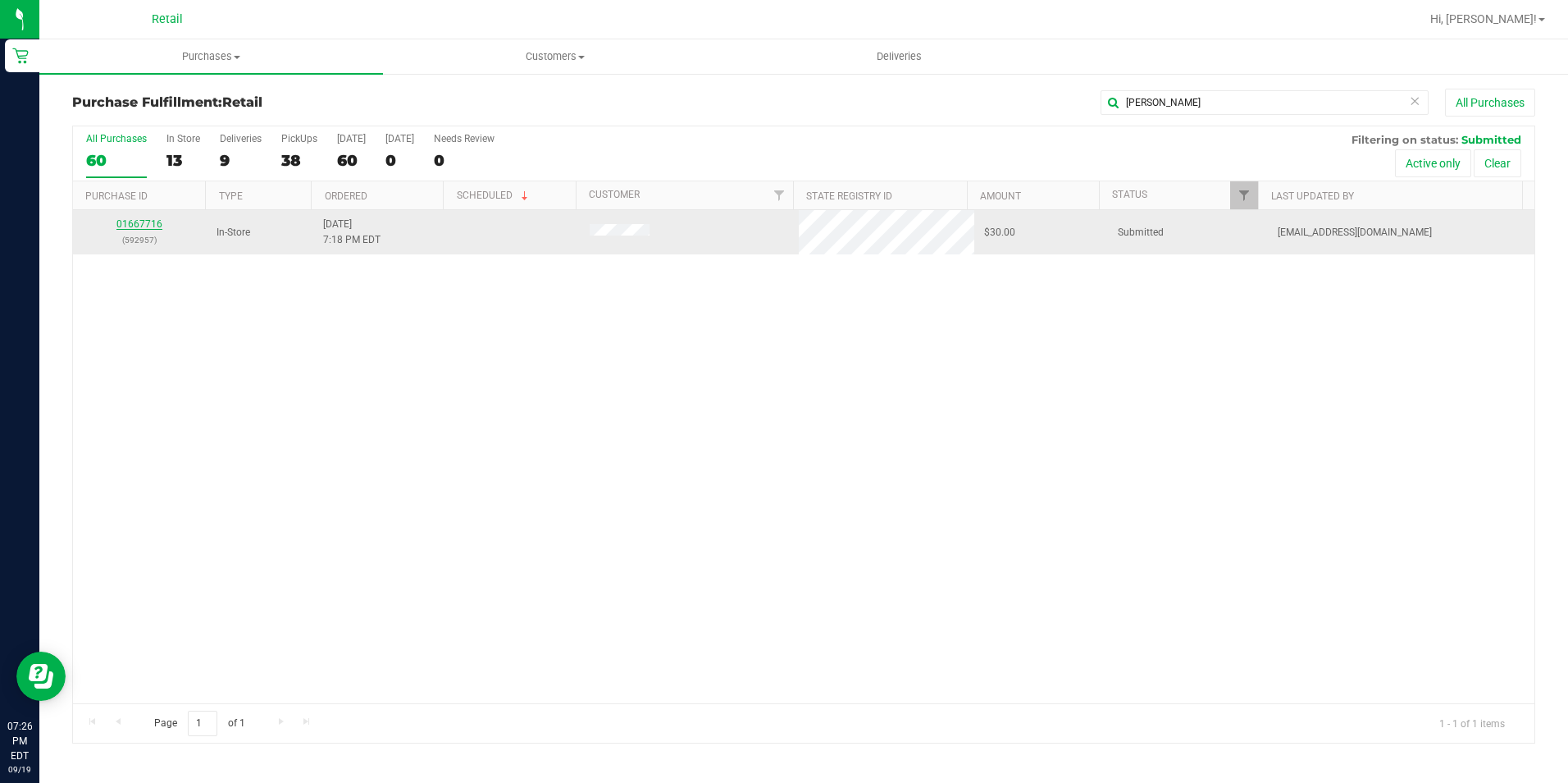
click at [145, 227] on link "01667716" at bounding box center [140, 224] width 46 height 11
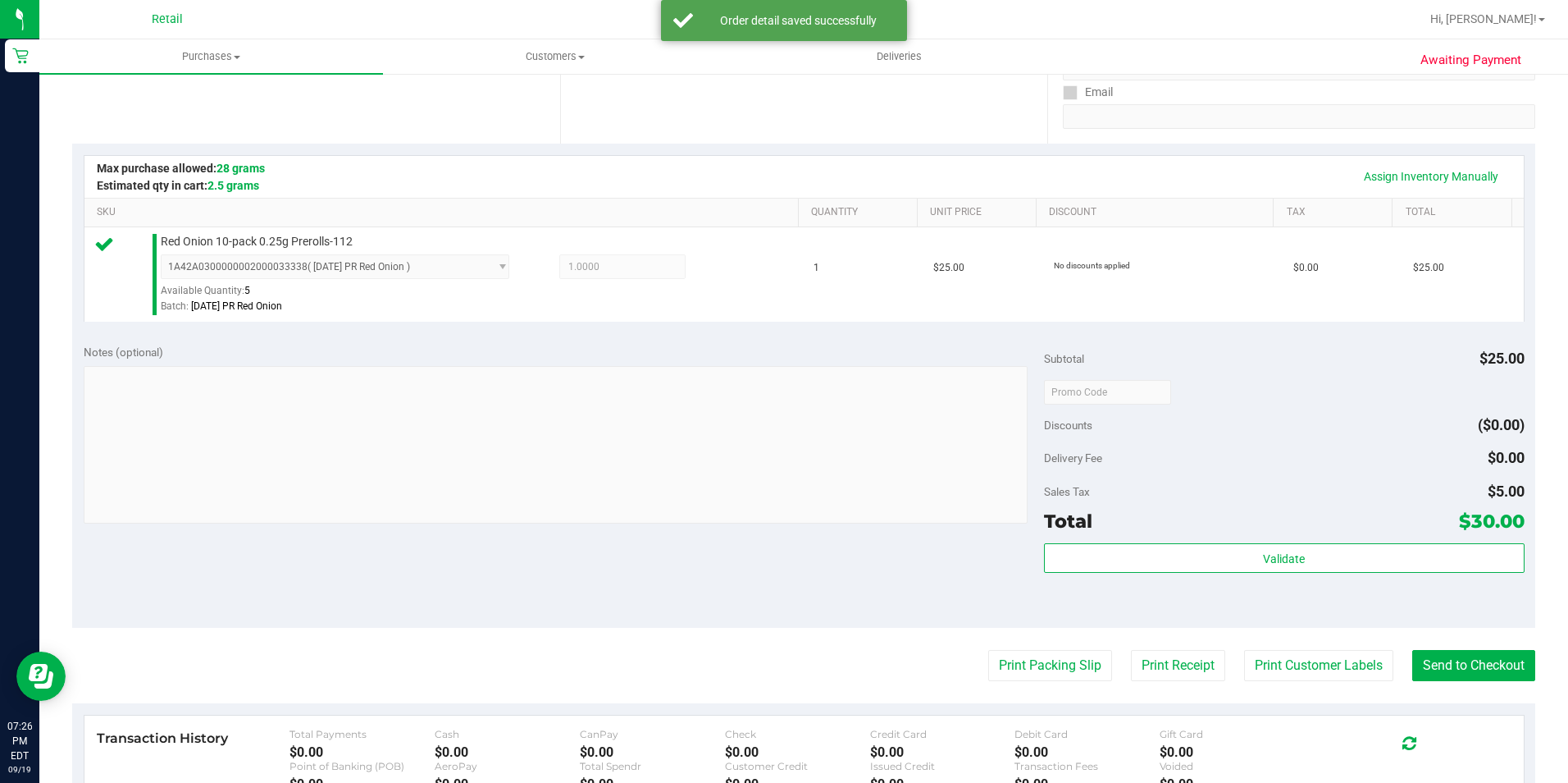
scroll to position [329, 0]
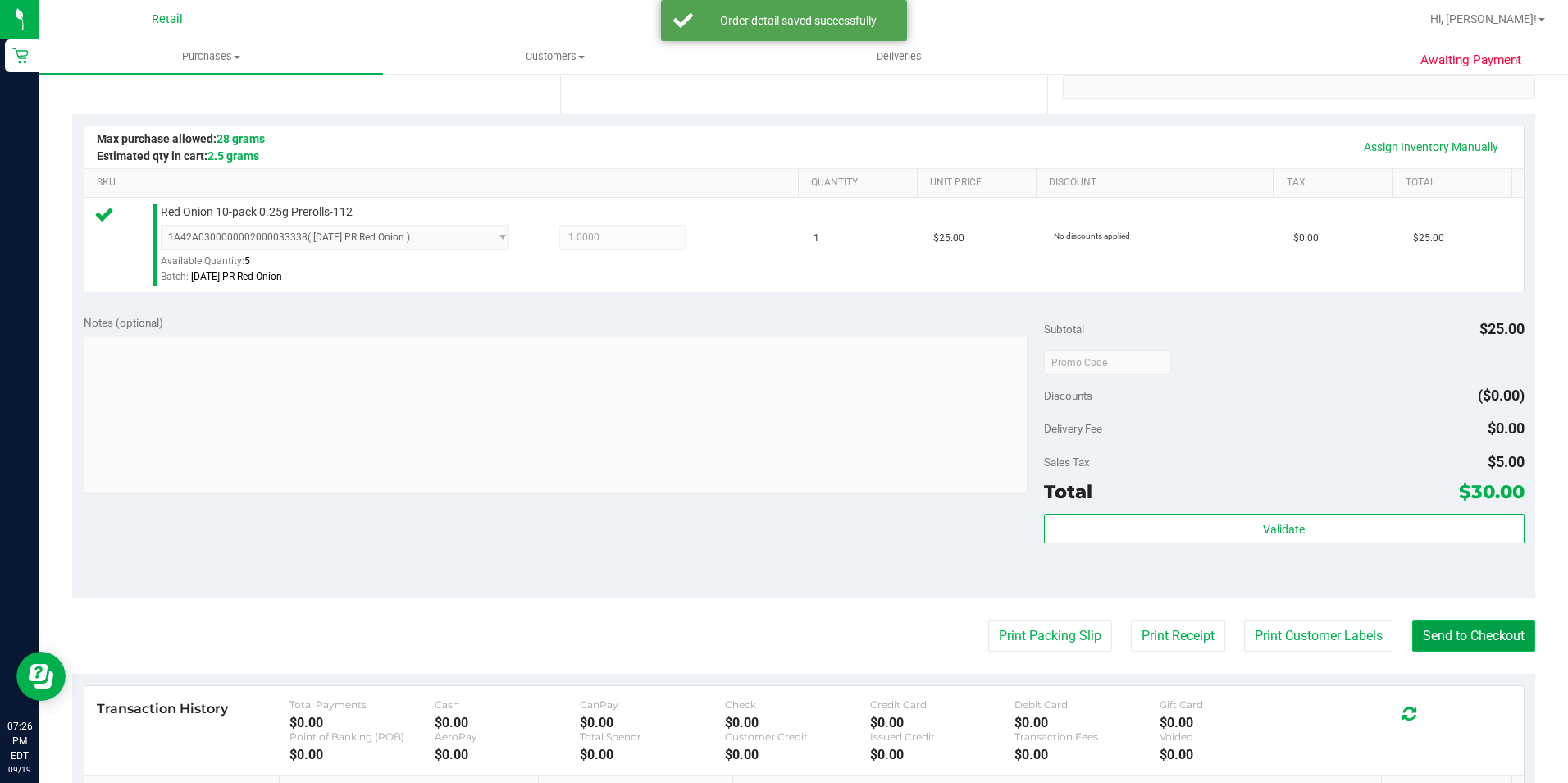
click at [1462, 649] on button "Send to Checkout" at bounding box center [1473, 636] width 123 height 31
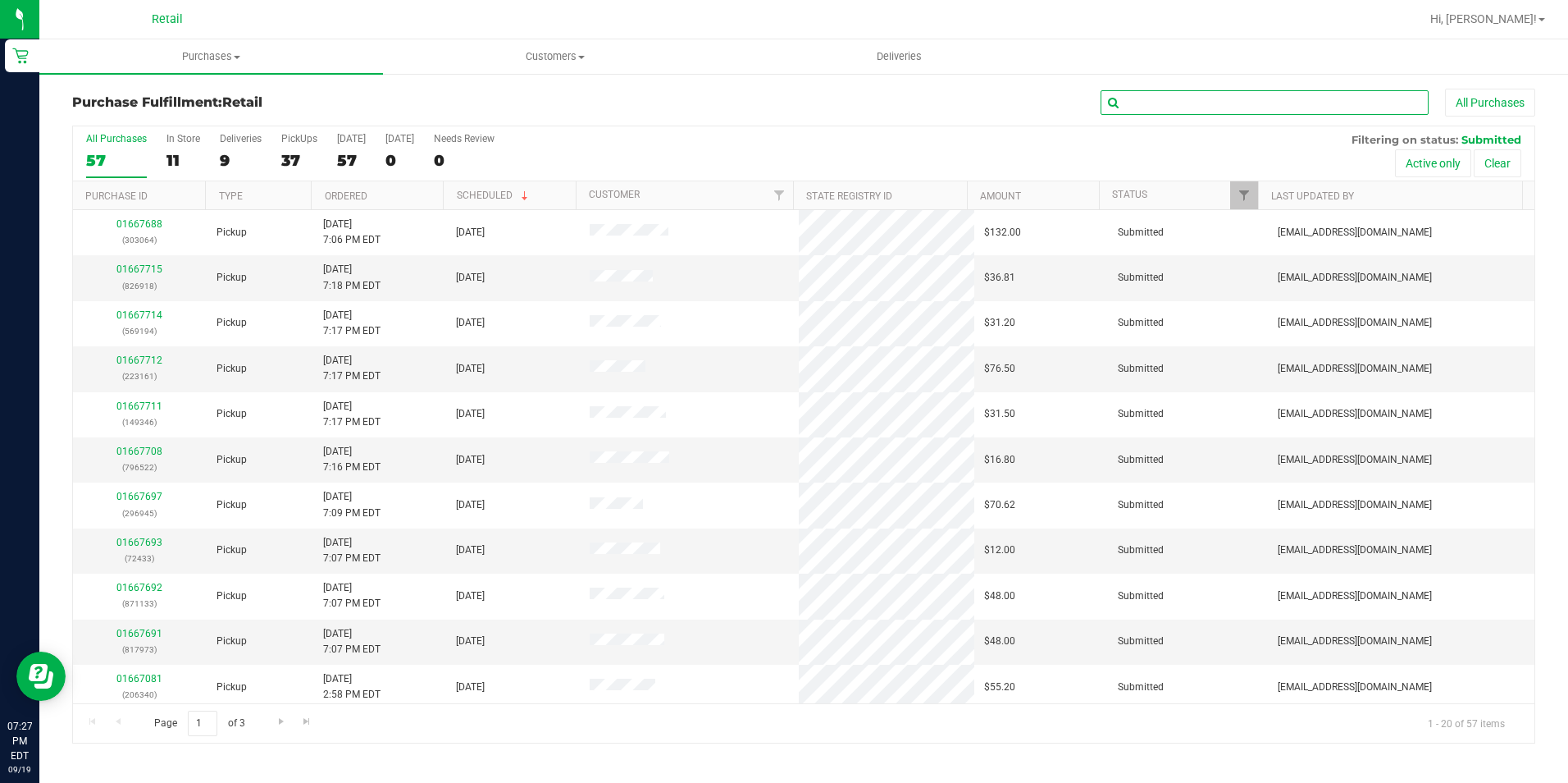
click at [1173, 106] on input "text" at bounding box center [1265, 103] width 328 height 25
type input "[PERSON_NAME]"
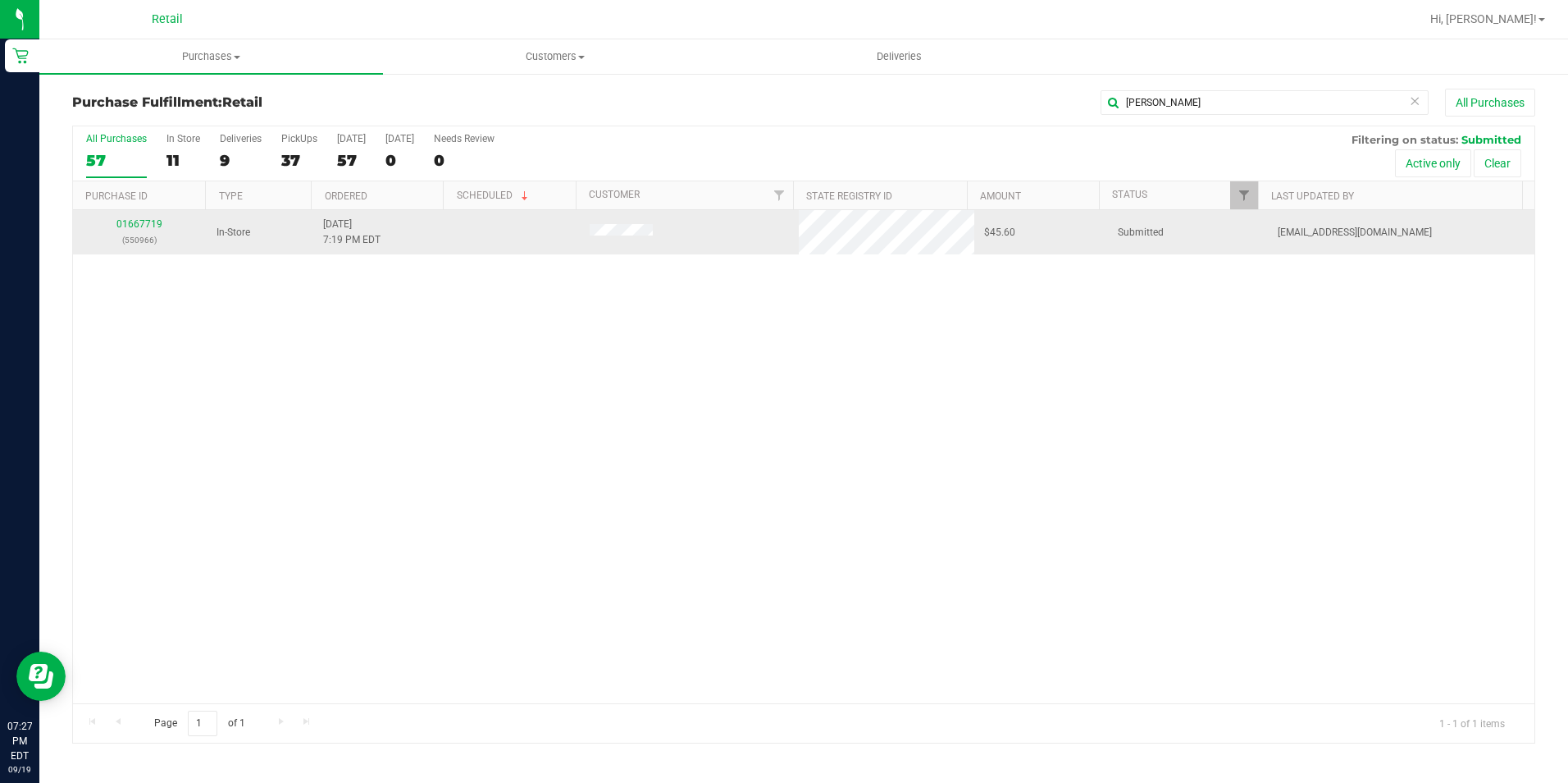
click at [156, 218] on div "01667719 (550966)" at bounding box center [140, 232] width 114 height 31
click at [156, 223] on link "01667719" at bounding box center [140, 224] width 46 height 11
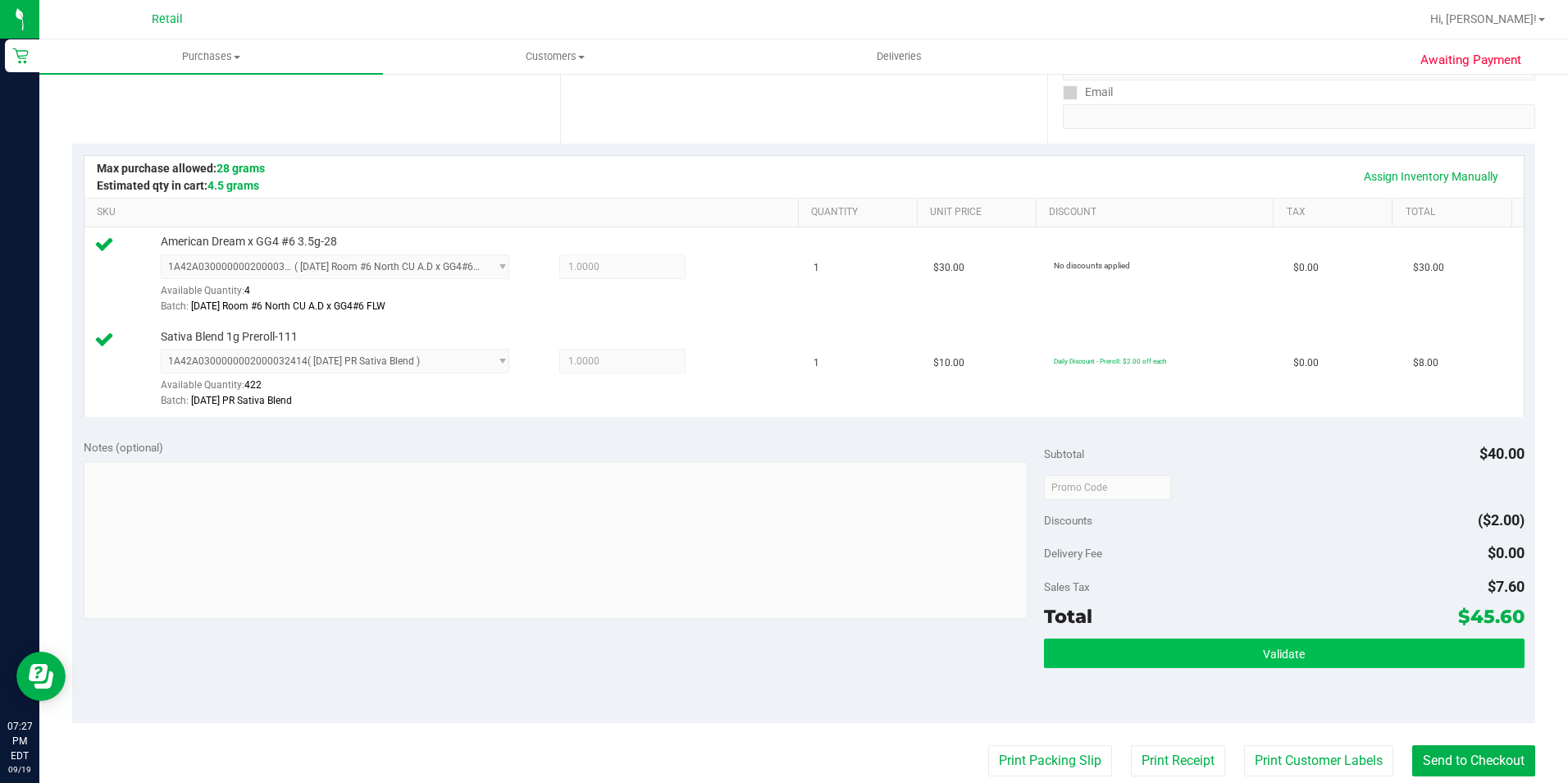
scroll to position [329, 0]
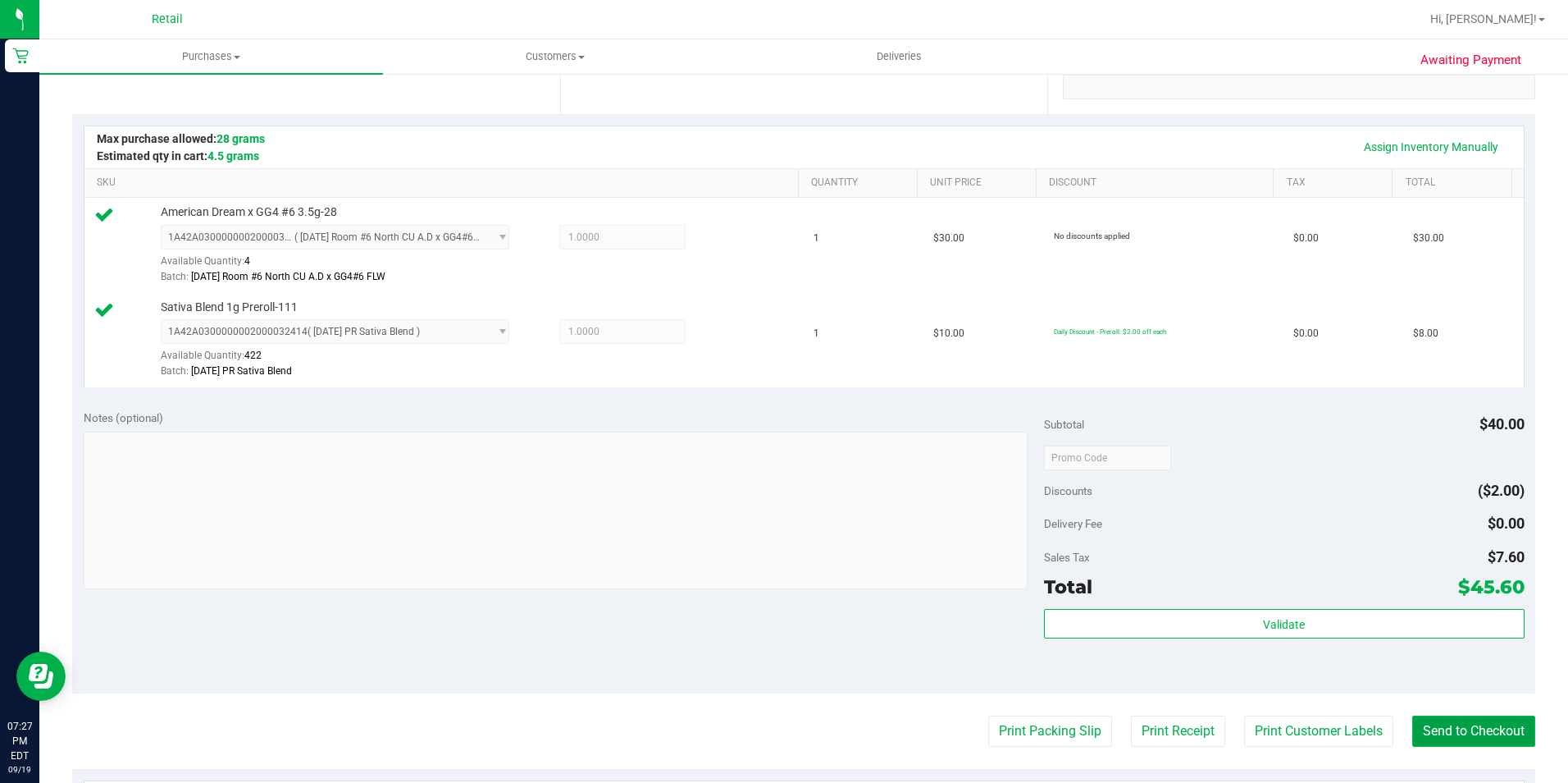
click at [1443, 730] on button "Send to Checkout" at bounding box center [1473, 731] width 123 height 31
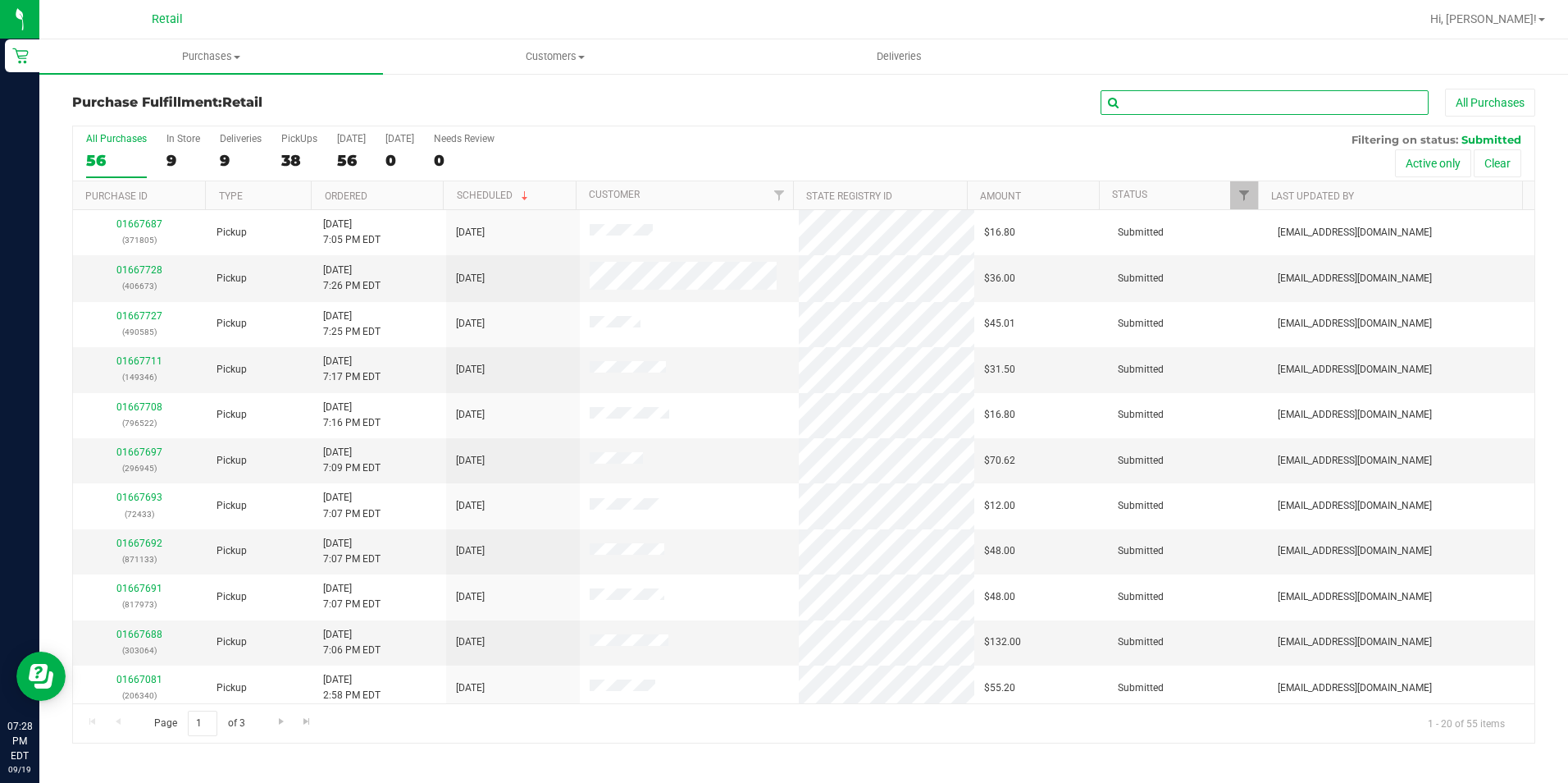
click at [1185, 106] on input "text" at bounding box center [1265, 103] width 328 height 25
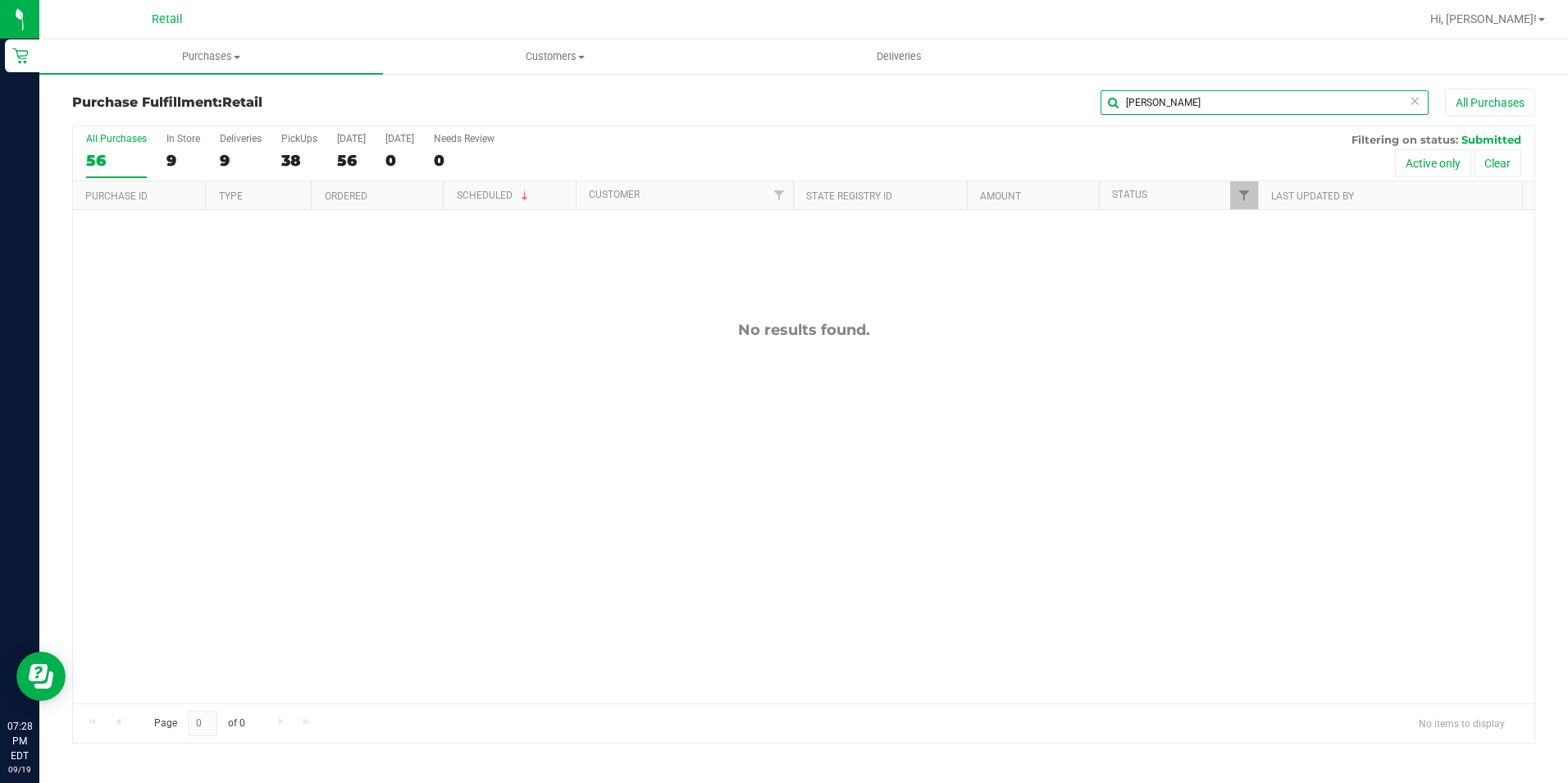
type input "[PERSON_NAME]"
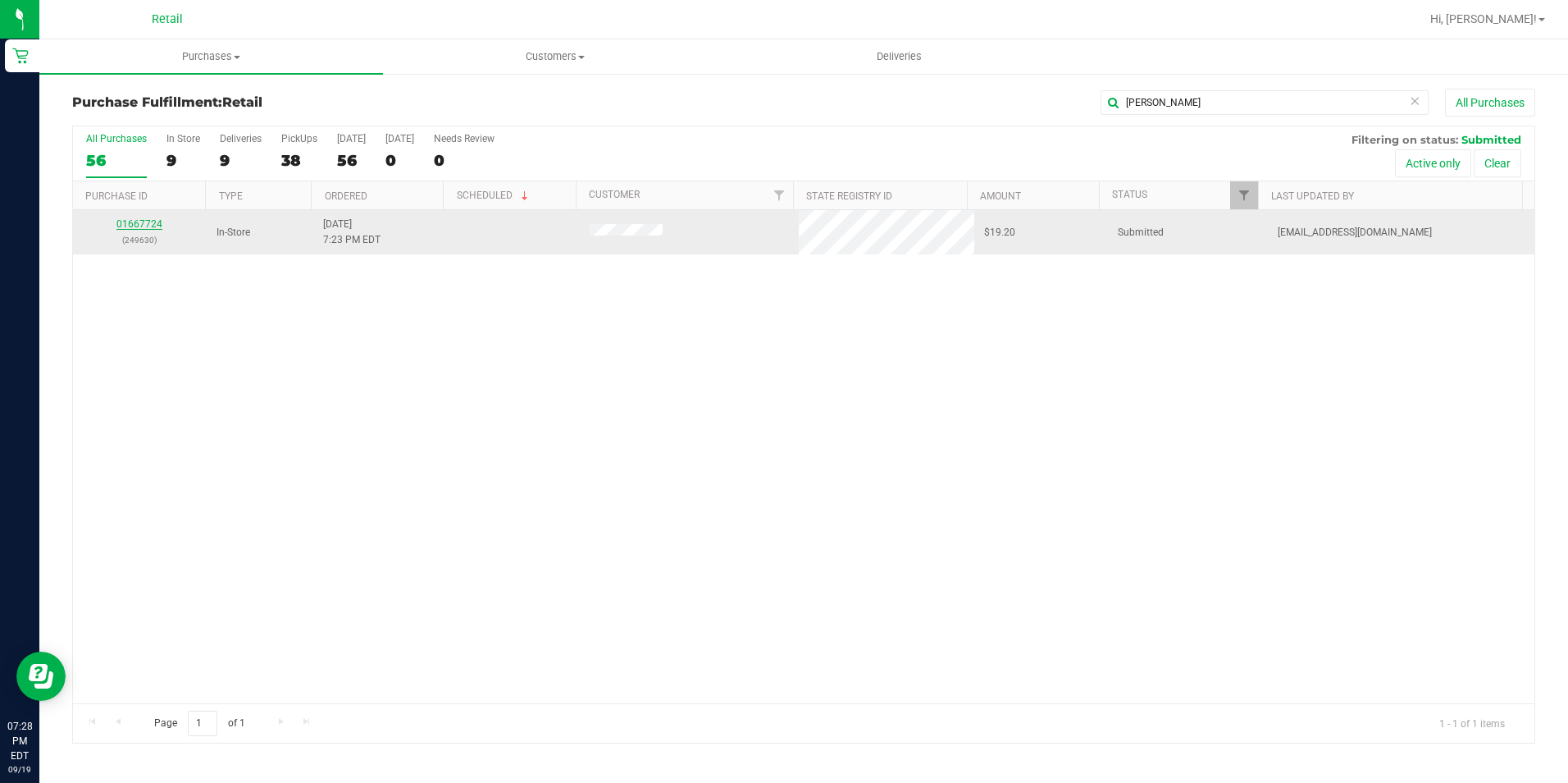
click at [131, 226] on link "01667724" at bounding box center [140, 224] width 46 height 11
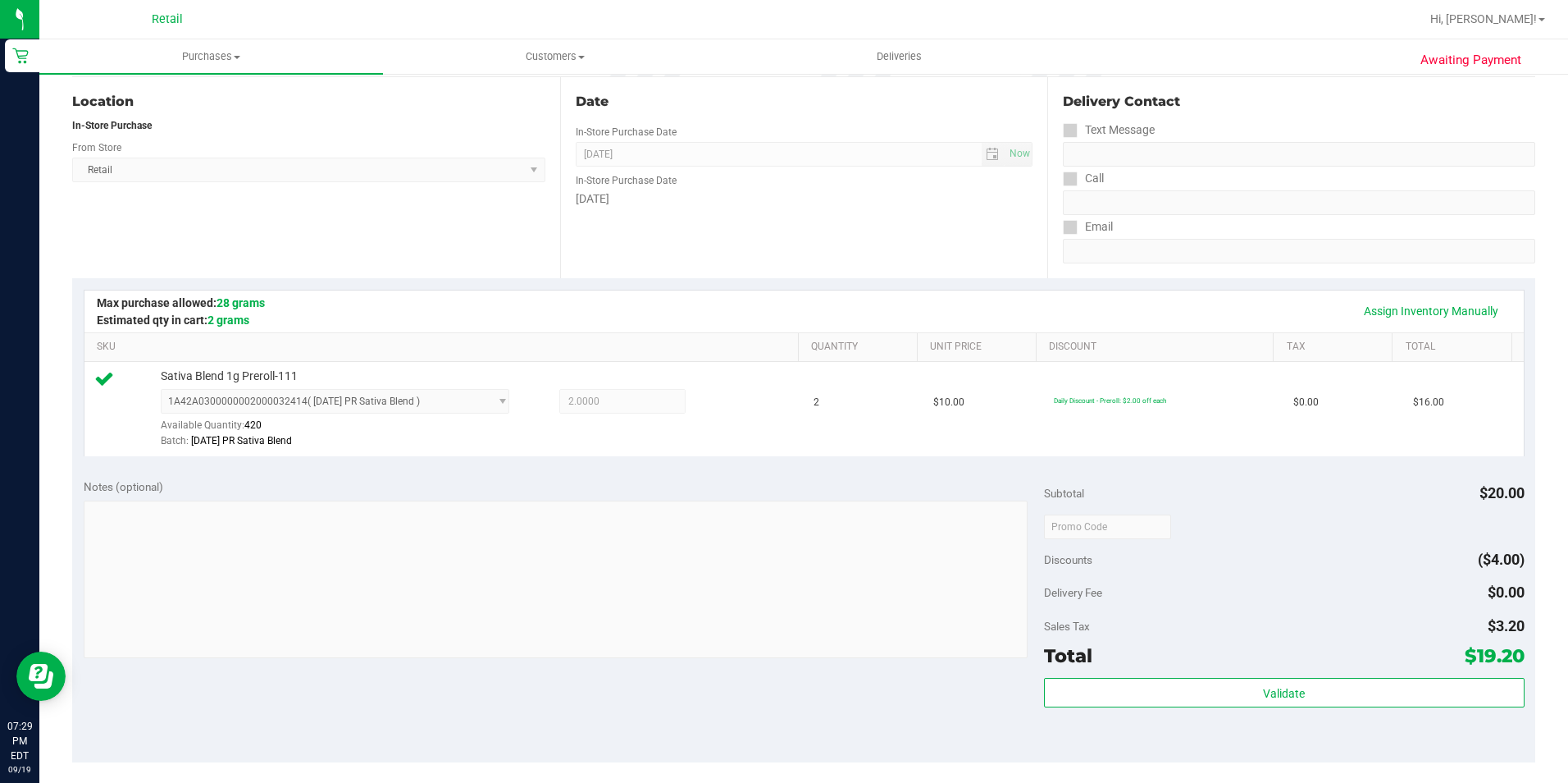
scroll to position [246, 0]
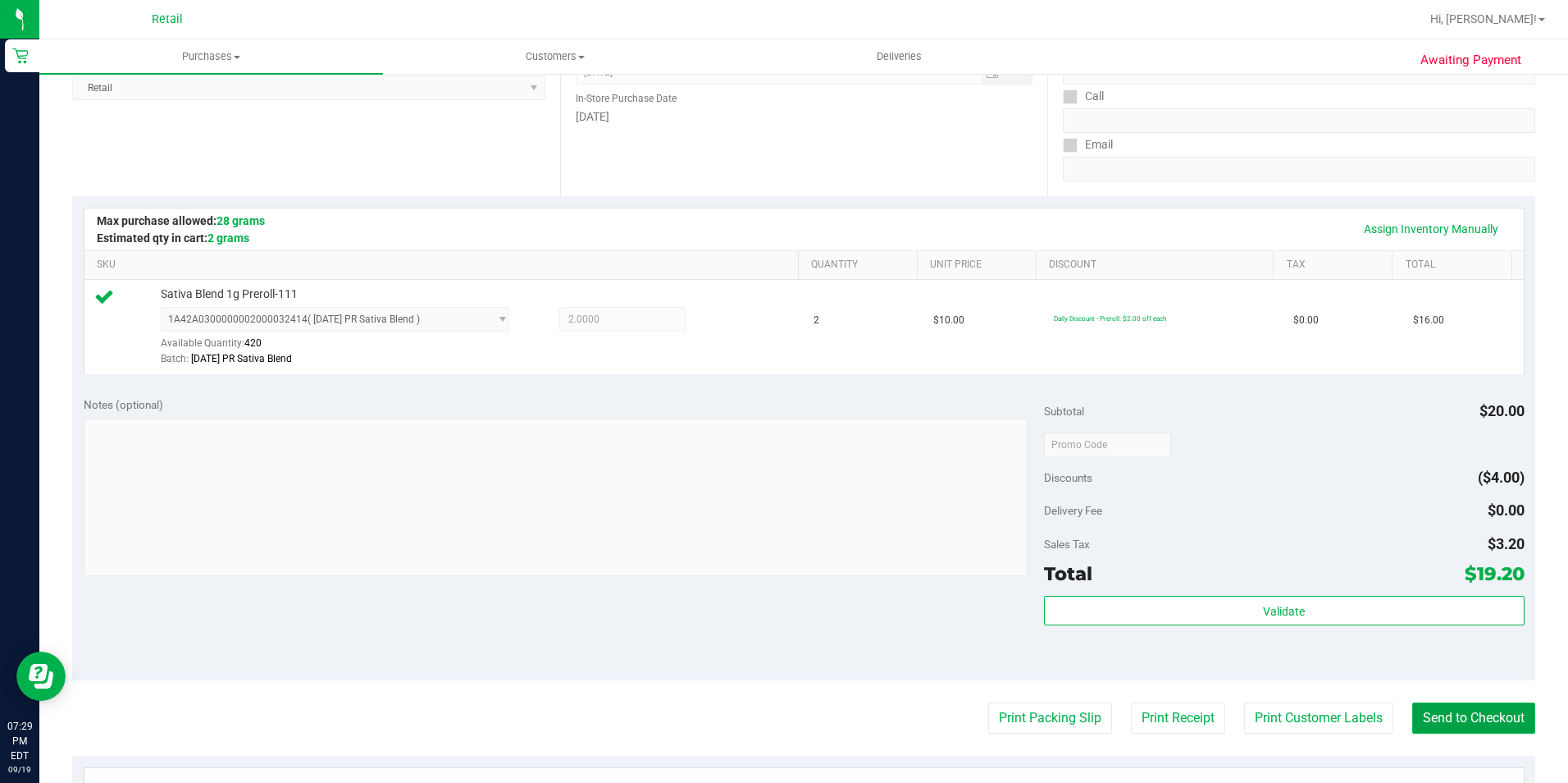
click at [1438, 722] on button "Send to Checkout" at bounding box center [1473, 718] width 123 height 31
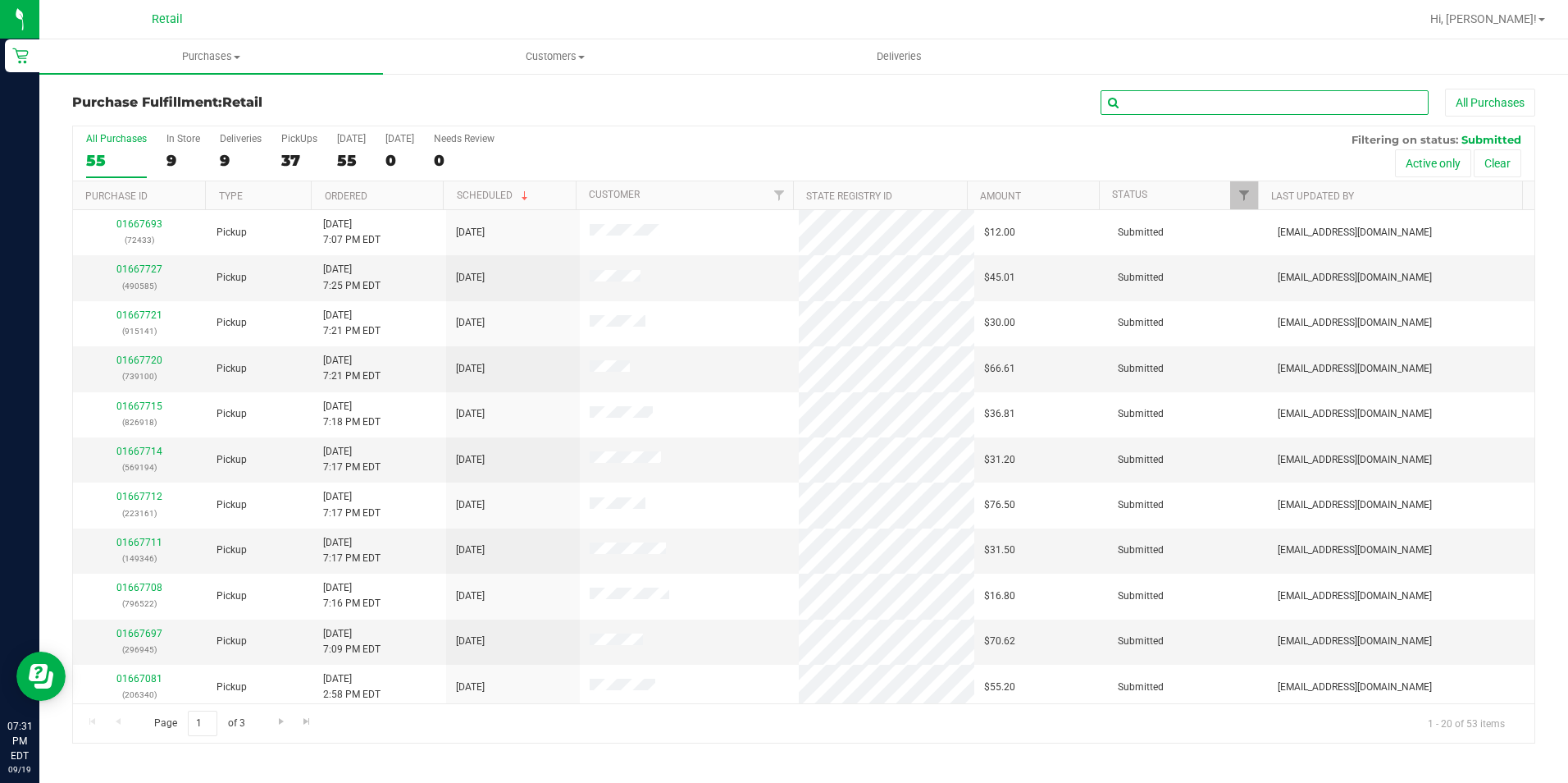
click at [1234, 97] on input "text" at bounding box center [1265, 103] width 328 height 25
type input "[PERSON_NAME]"
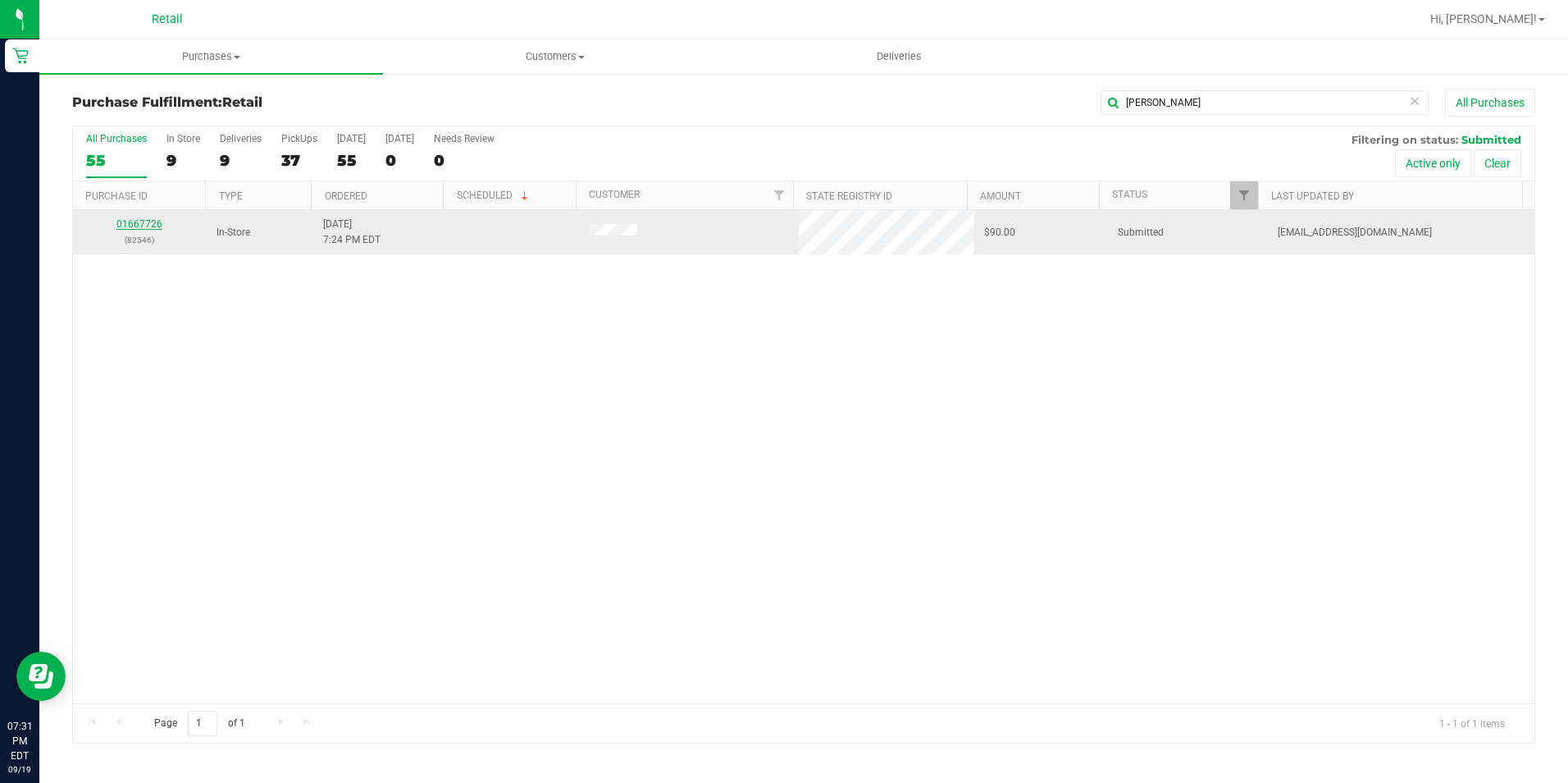
click at [141, 228] on link "01667726" at bounding box center [140, 224] width 46 height 11
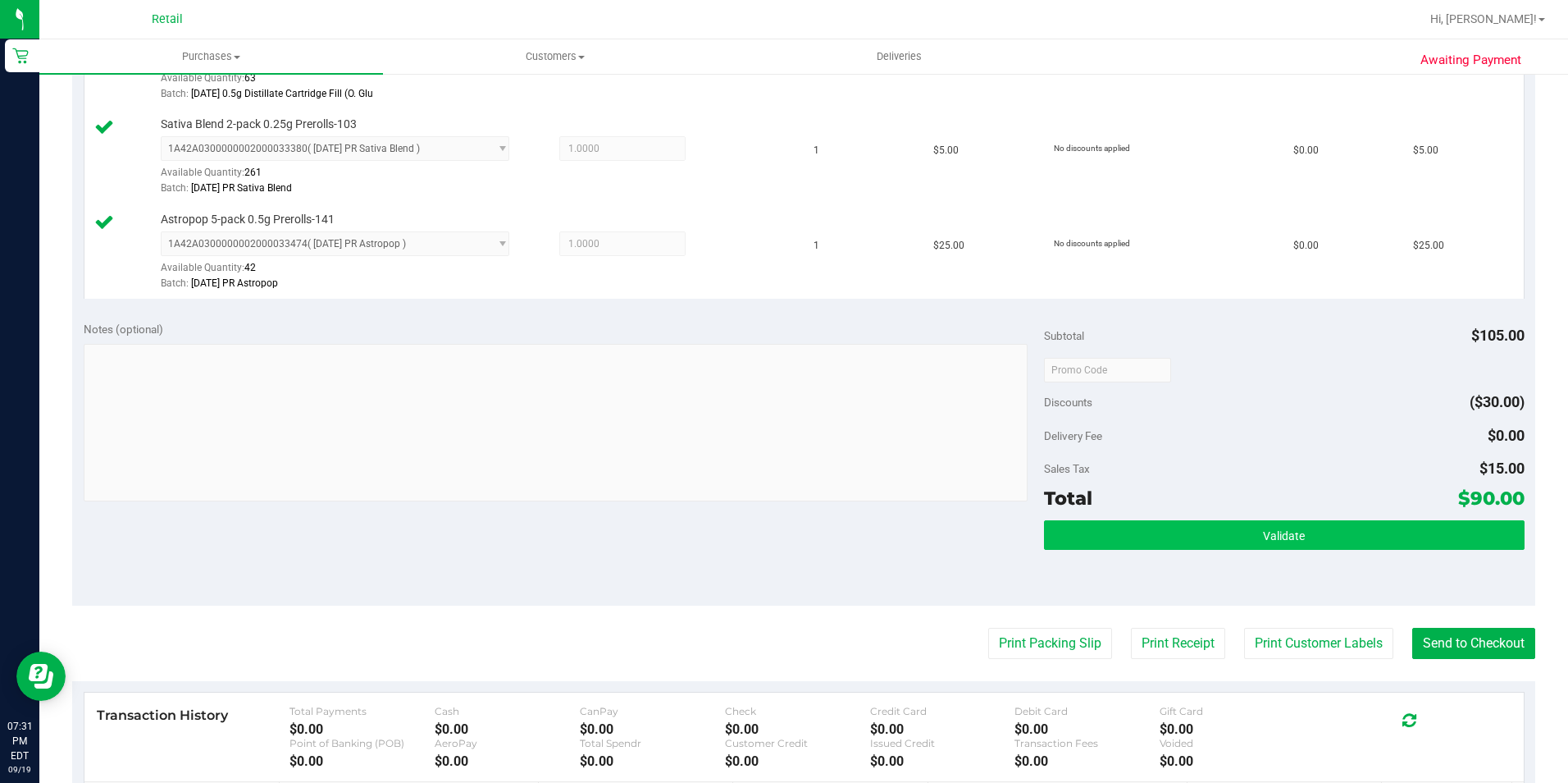
scroll to position [525, 0]
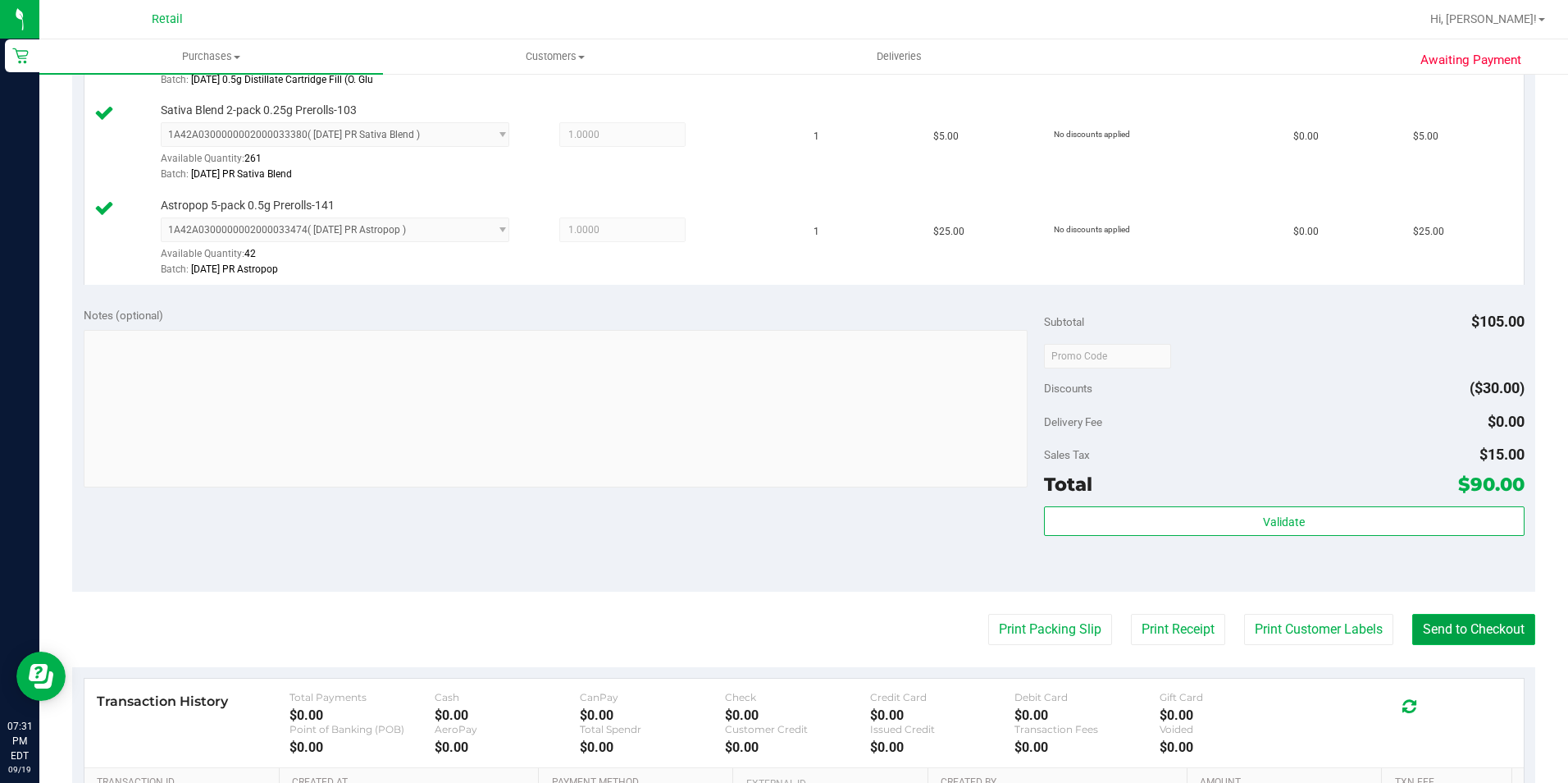
click at [1456, 630] on button "Send to Checkout" at bounding box center [1473, 629] width 123 height 31
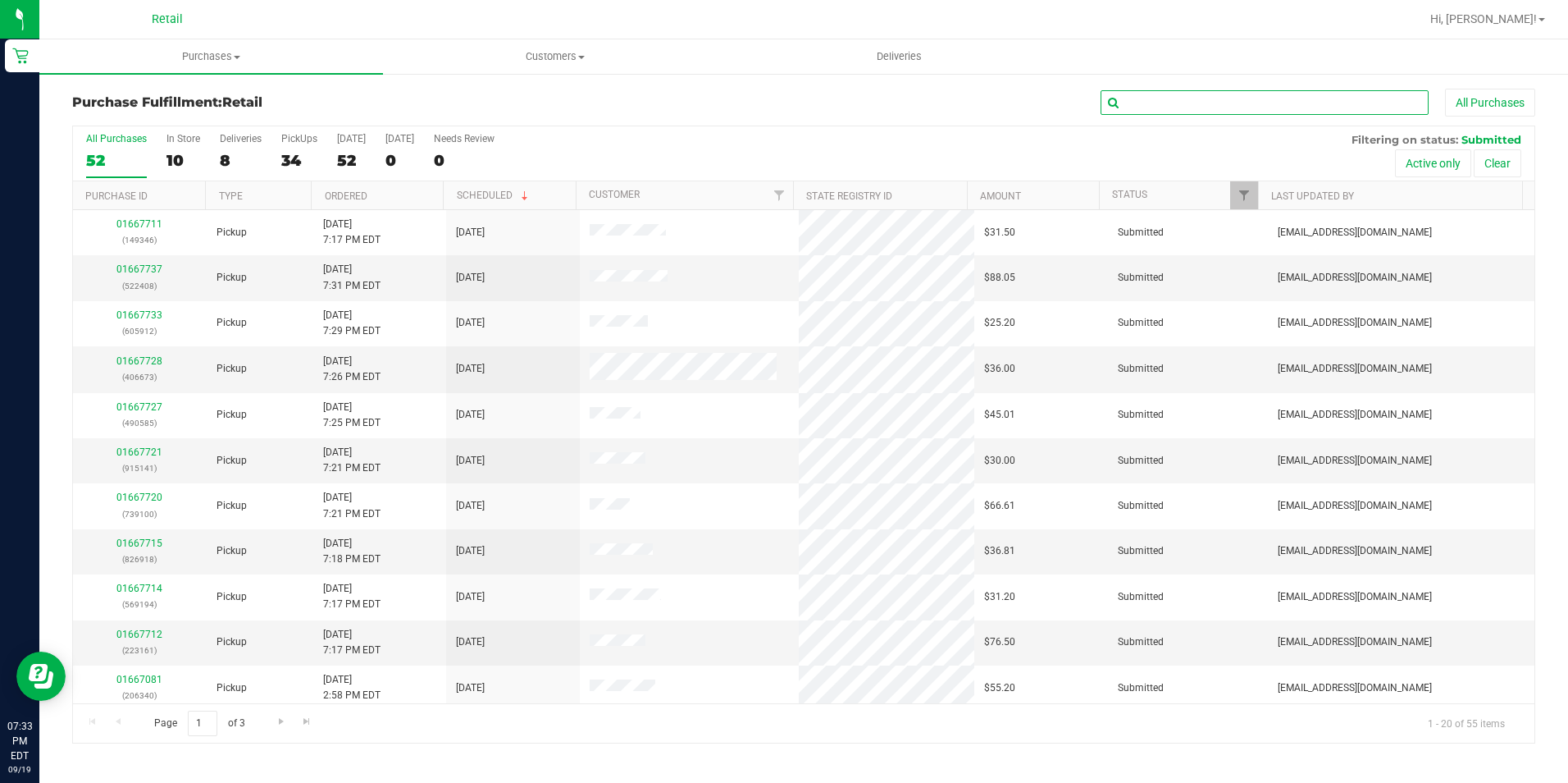
click at [1266, 91] on input "text" at bounding box center [1265, 103] width 328 height 25
type input "[PERSON_NAME]"
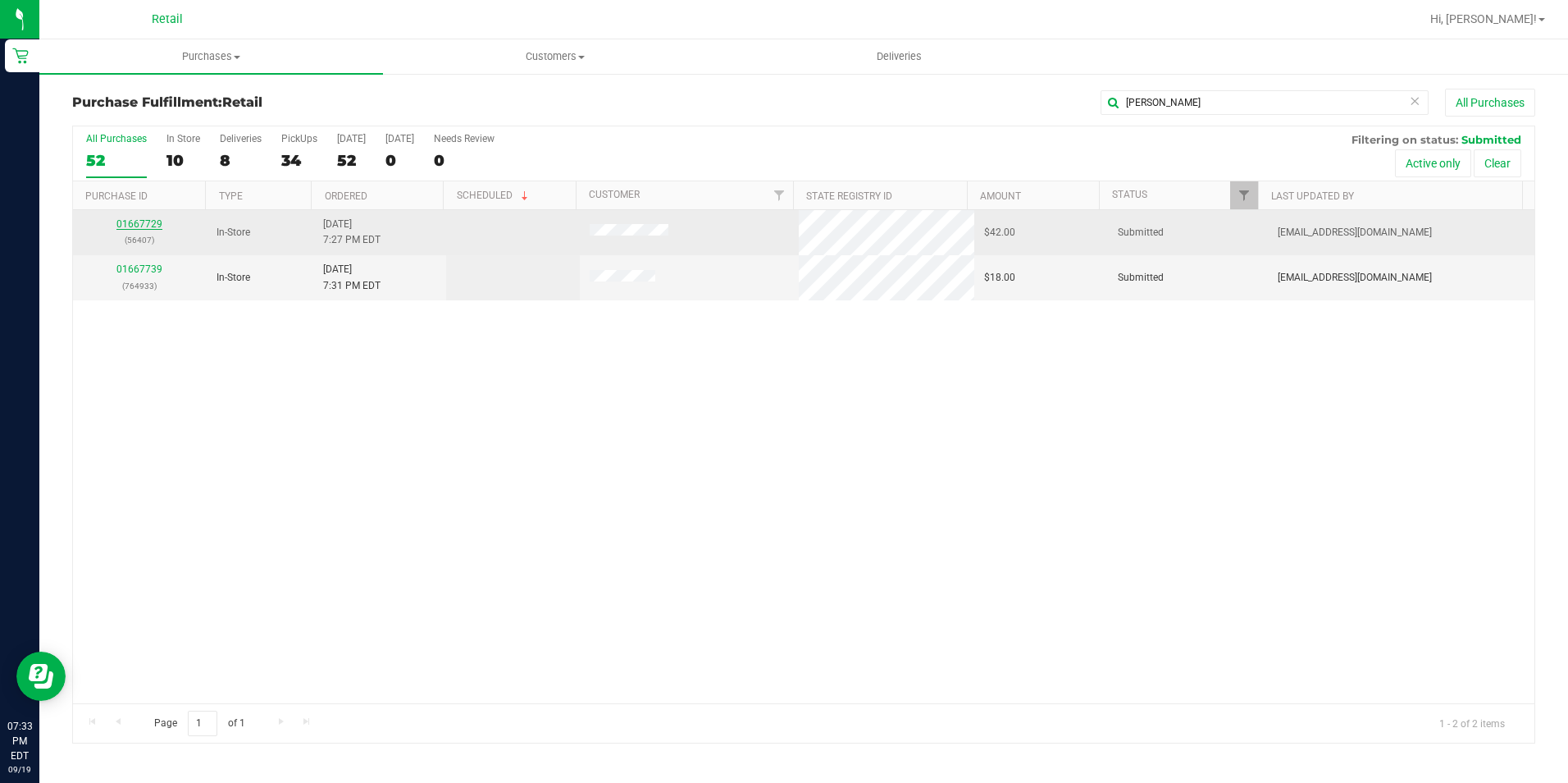
click at [134, 219] on link "01667729" at bounding box center [140, 224] width 46 height 11
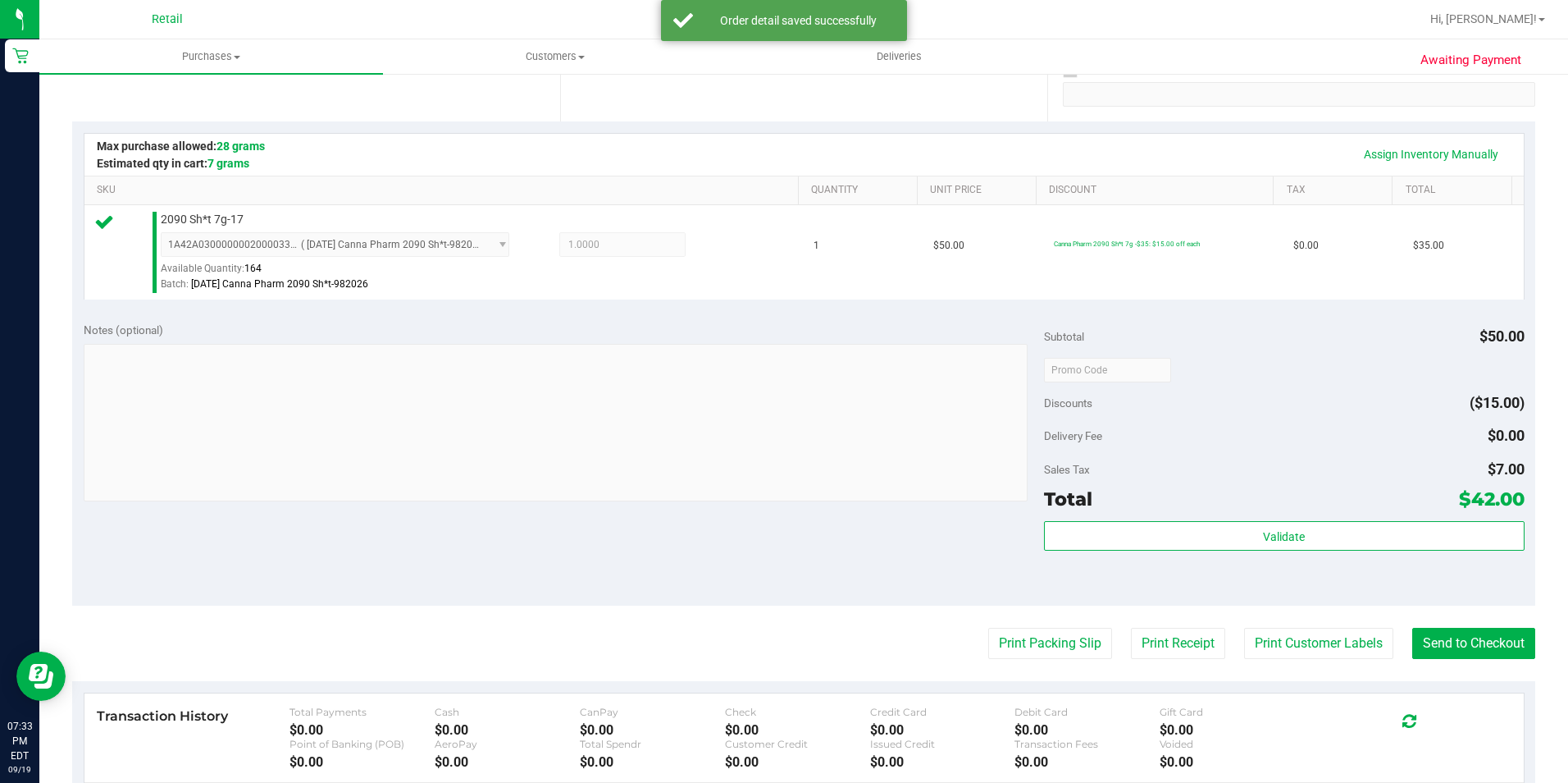
scroll to position [329, 0]
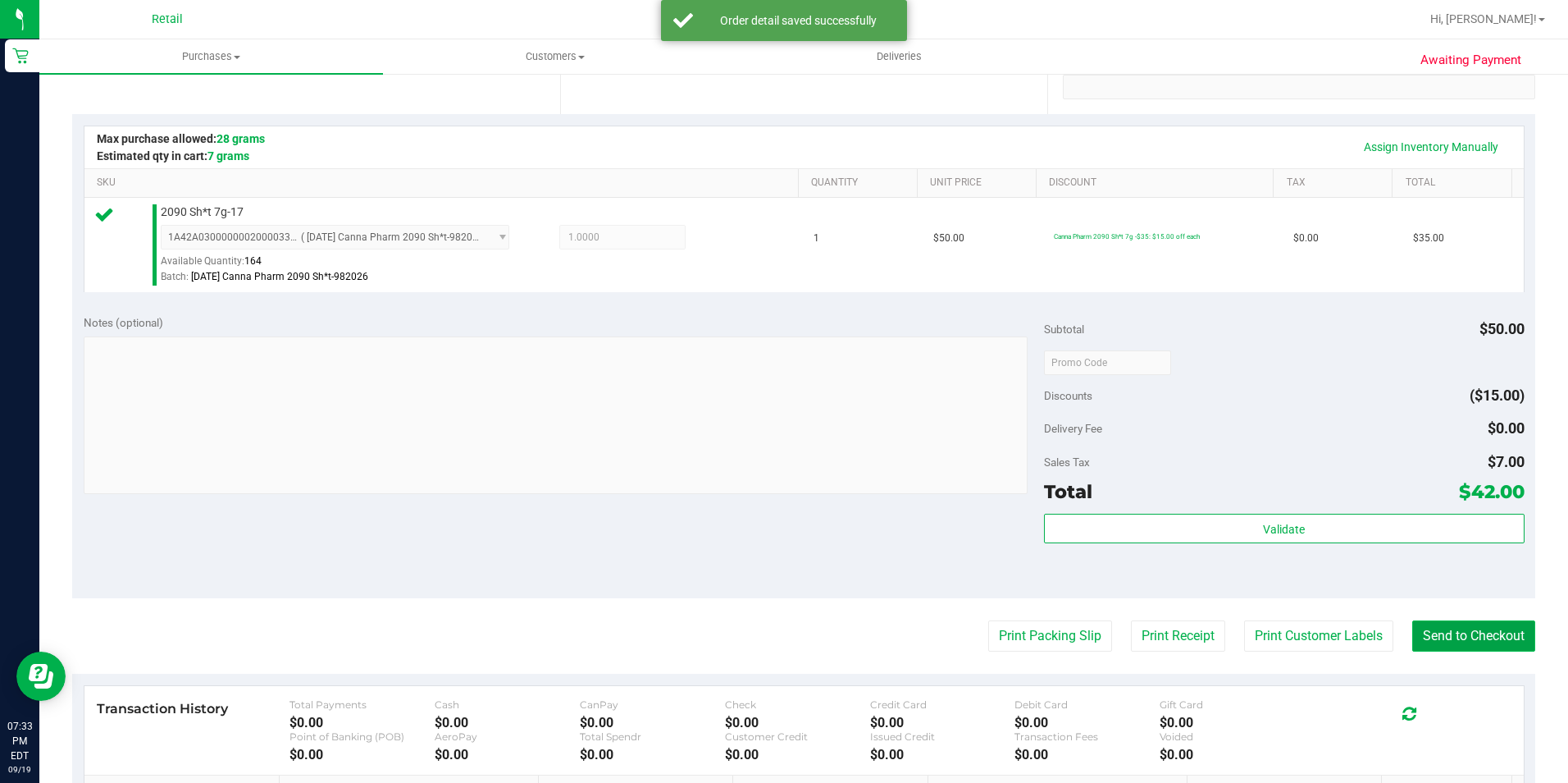
click at [1412, 626] on button "Send to Checkout" at bounding box center [1473, 636] width 123 height 31
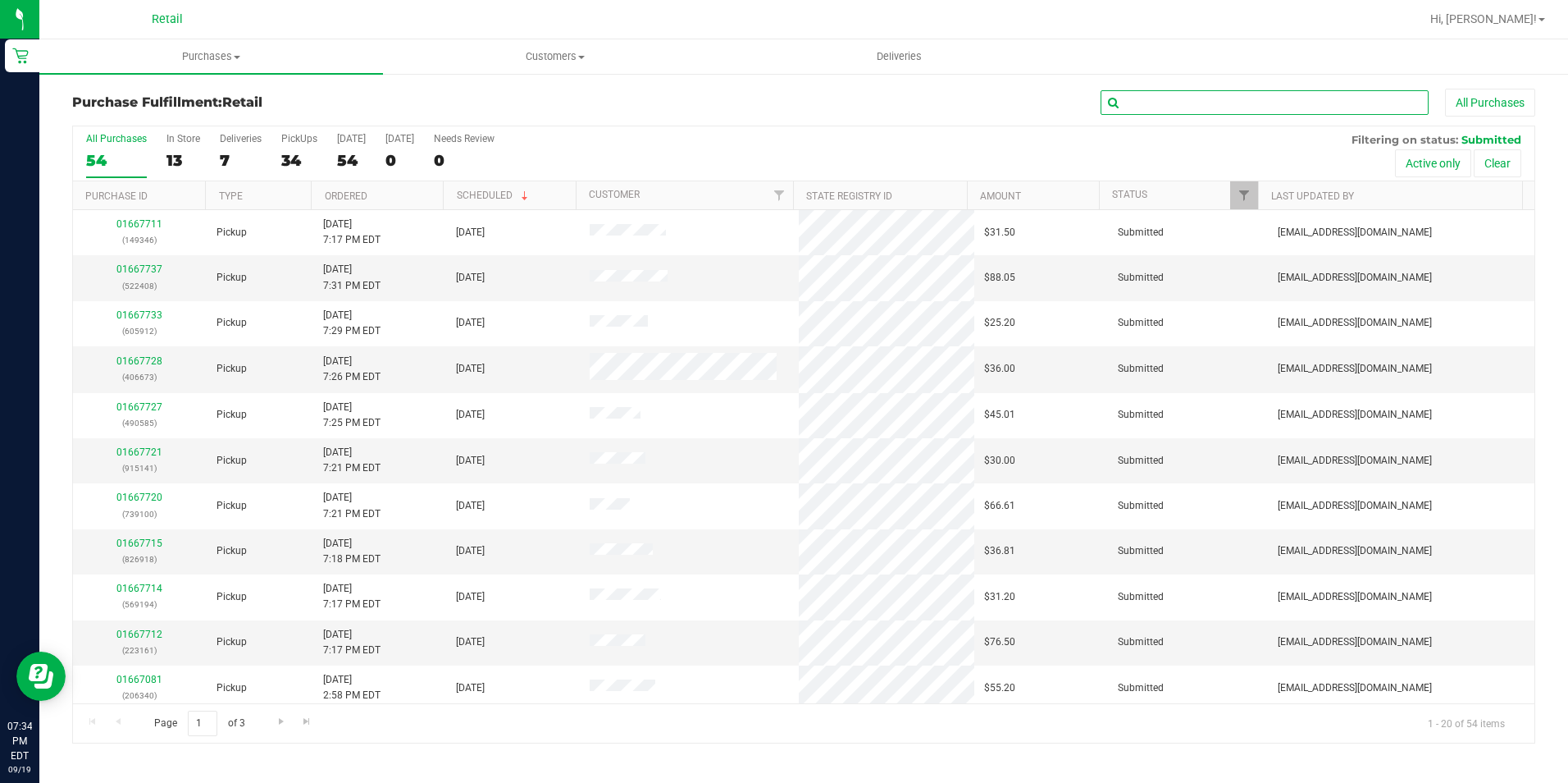
click at [1148, 105] on input "text" at bounding box center [1265, 103] width 328 height 25
type input "[PERSON_NAME]"
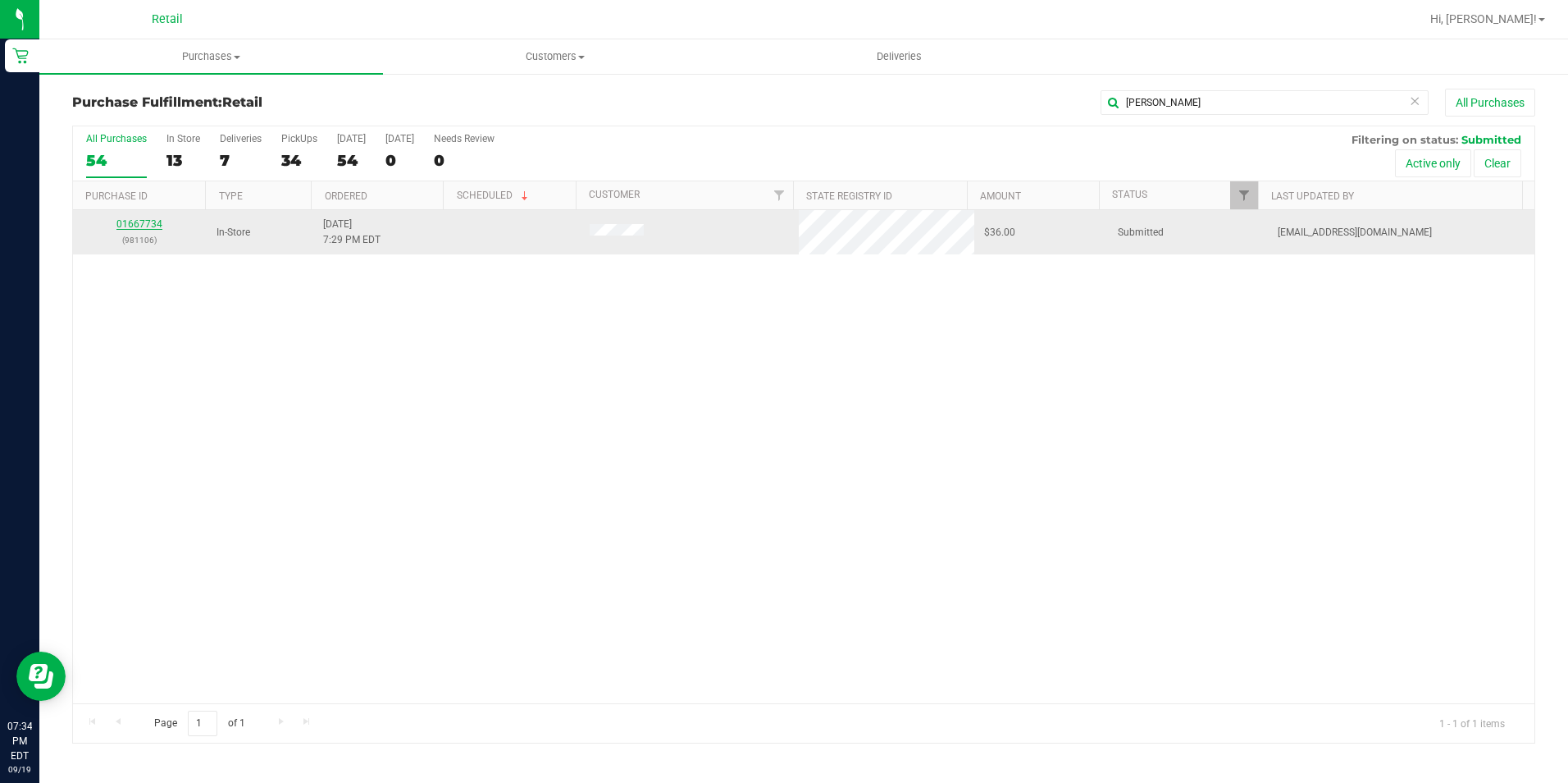
click at [153, 220] on link "01667734" at bounding box center [140, 224] width 46 height 11
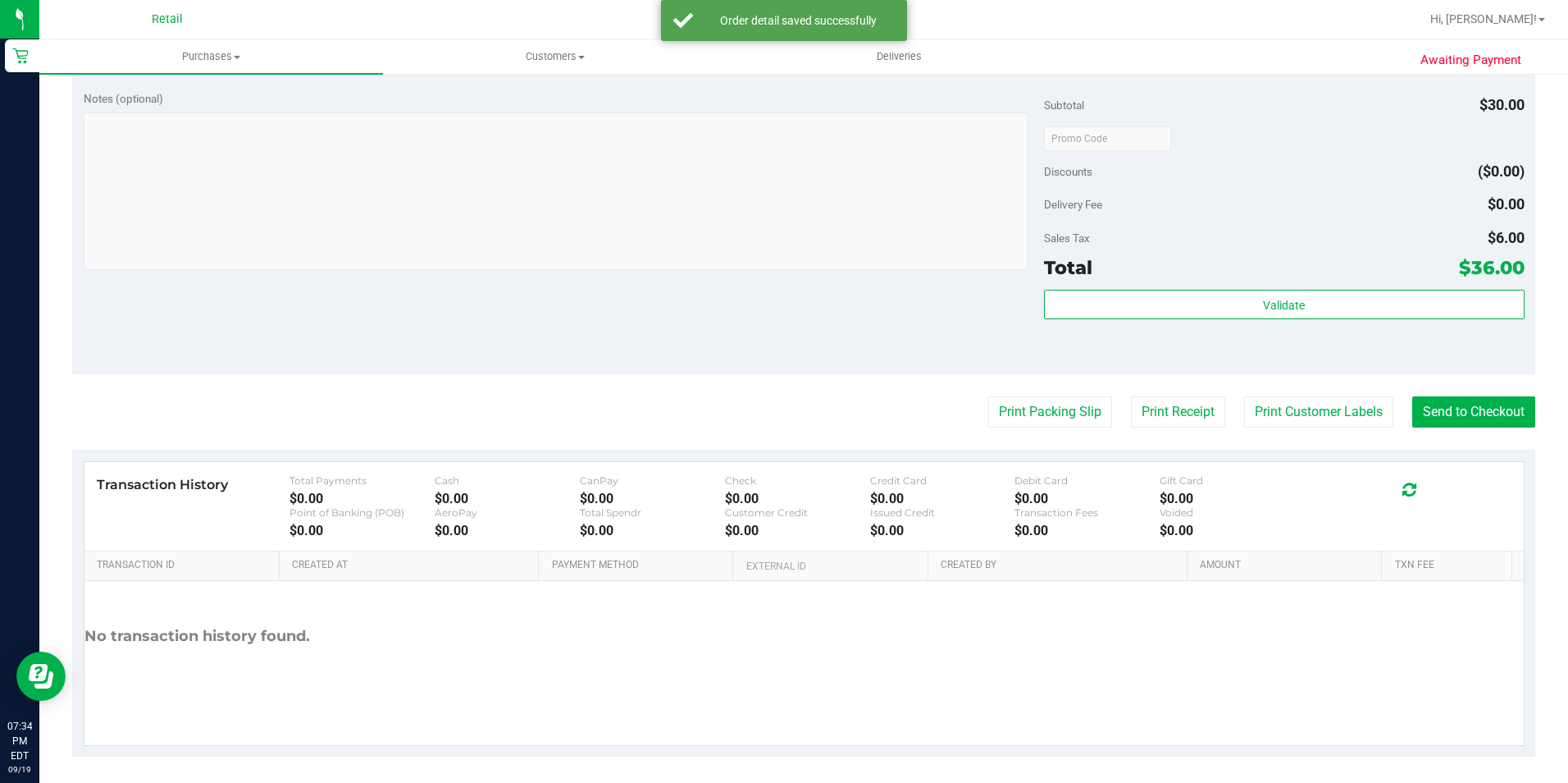
scroll to position [559, 0]
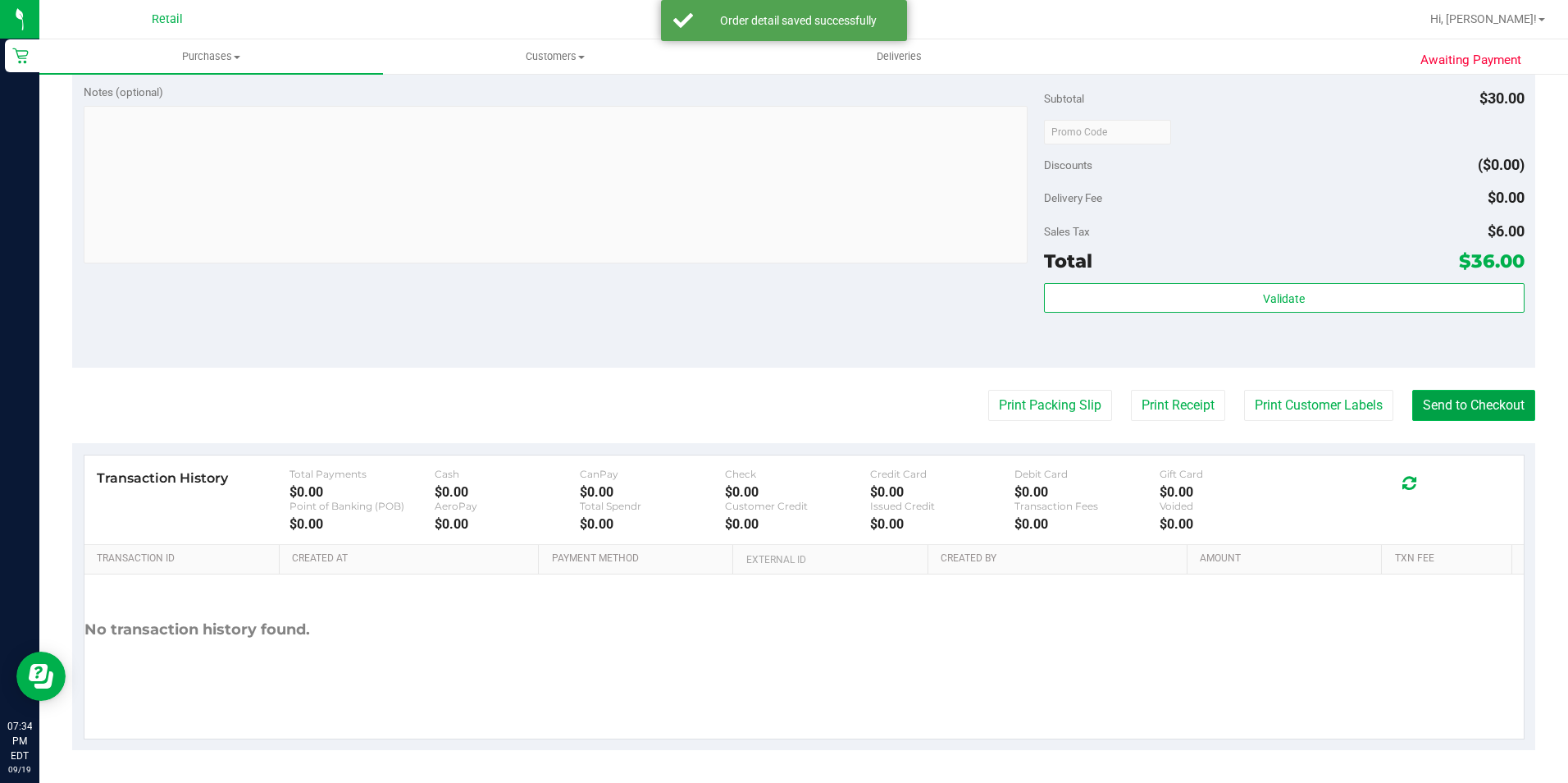
click at [1451, 397] on button "Send to Checkout" at bounding box center [1473, 405] width 123 height 31
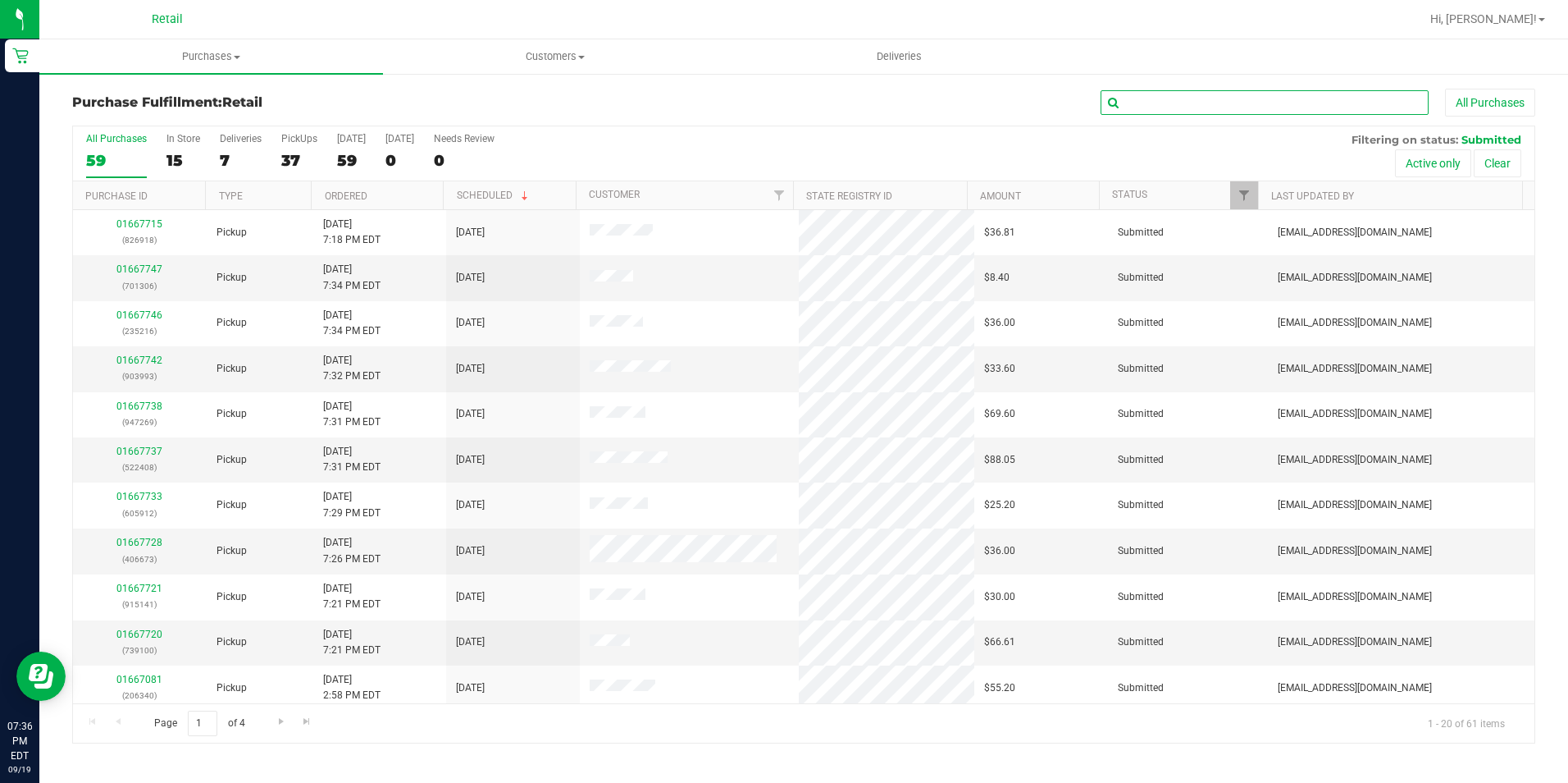
click at [1329, 112] on input "text" at bounding box center [1265, 103] width 328 height 25
type input "[PERSON_NAME]"
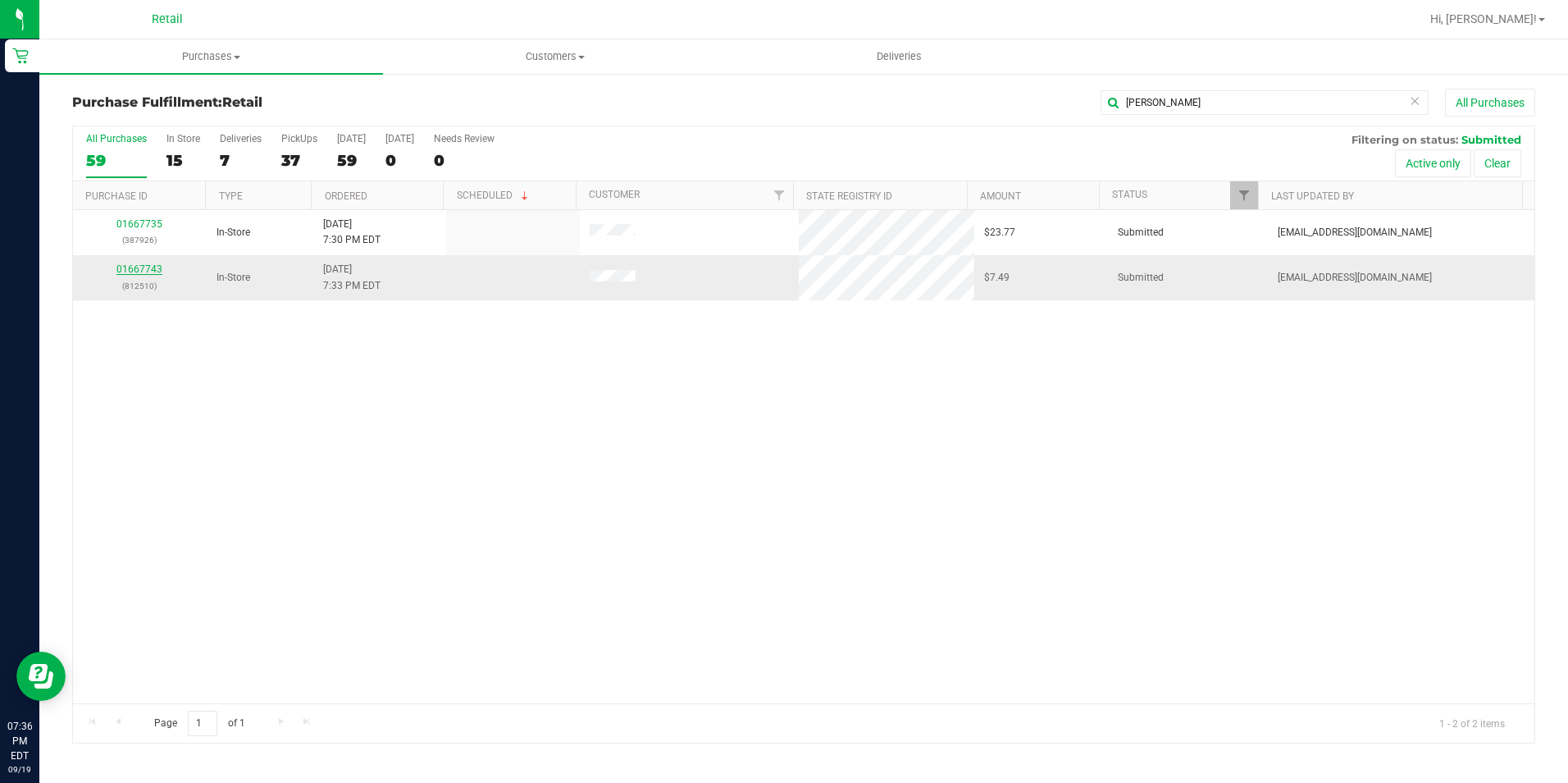
click at [139, 274] on link "01667743" at bounding box center [140, 269] width 46 height 11
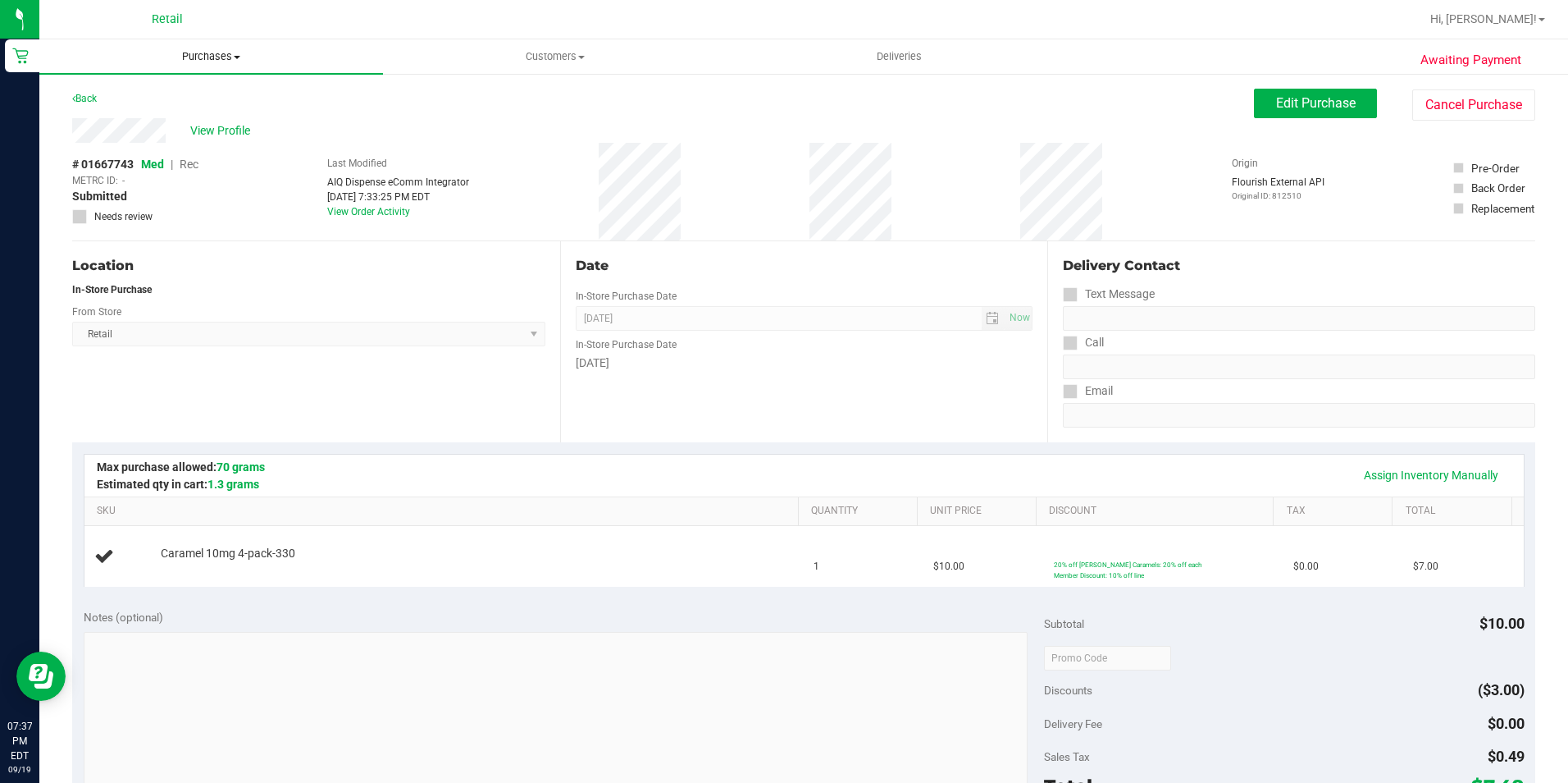
drag, startPoint x: 202, startPoint y: 59, endPoint x: 197, endPoint y: 89, distance: 30.4
click at [202, 59] on span "Purchases" at bounding box center [211, 56] width 343 height 15
click at [191, 100] on span "Summary of purchases" at bounding box center [124, 98] width 168 height 14
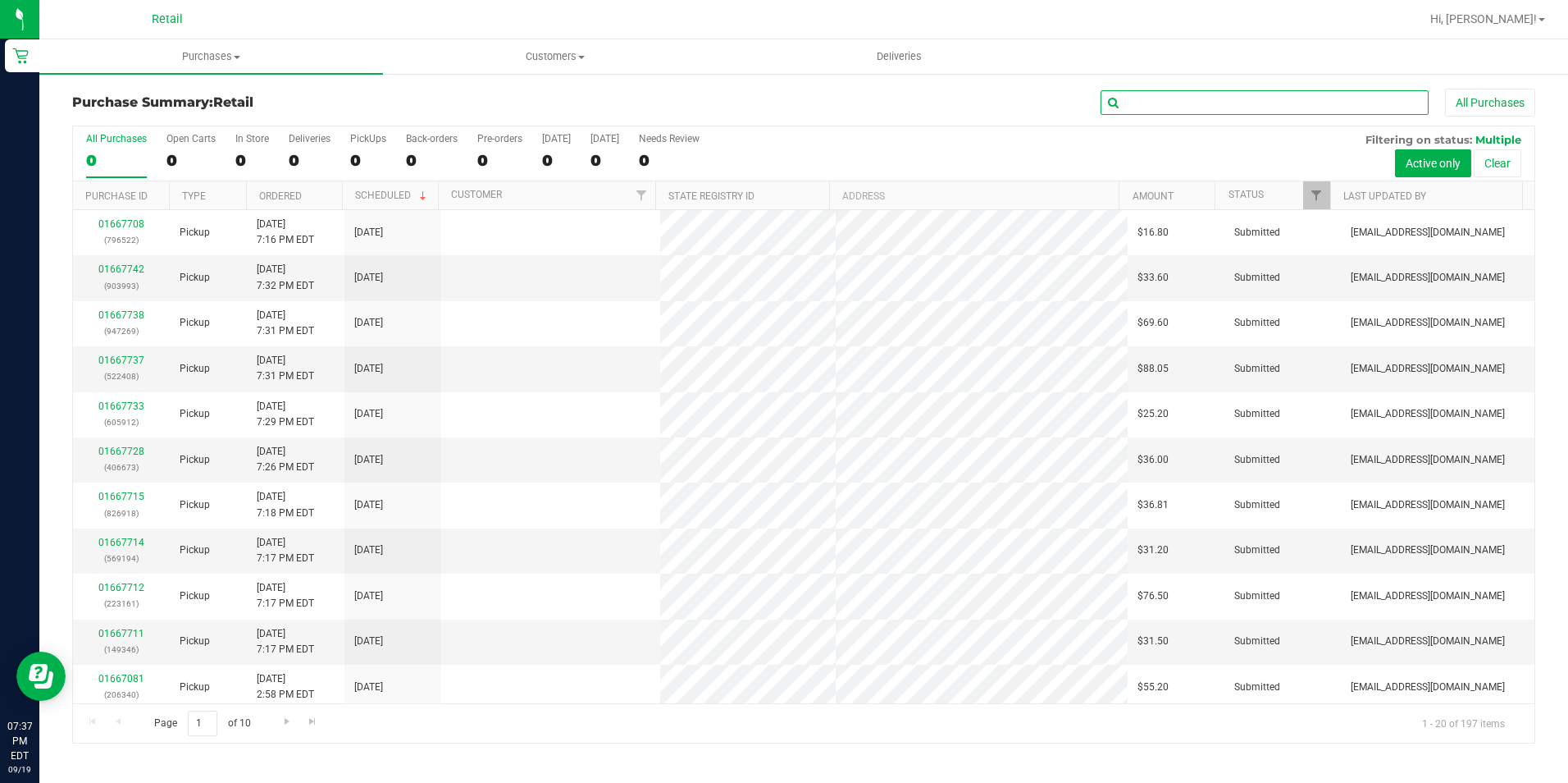
click at [1150, 102] on input "text" at bounding box center [1265, 103] width 328 height 25
type input "[PERSON_NAME]"
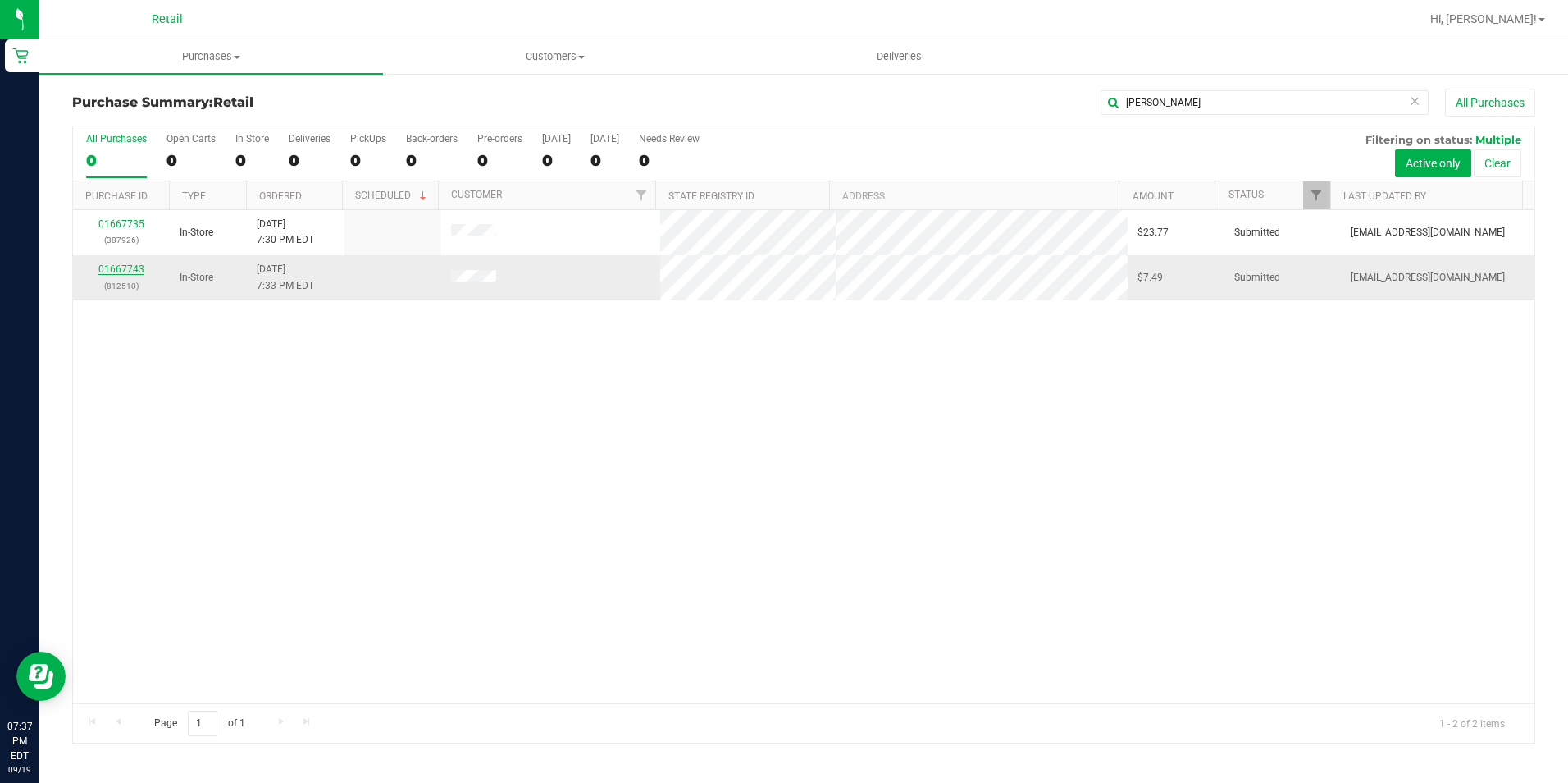
click at [140, 270] on link "01667743" at bounding box center [121, 269] width 46 height 11
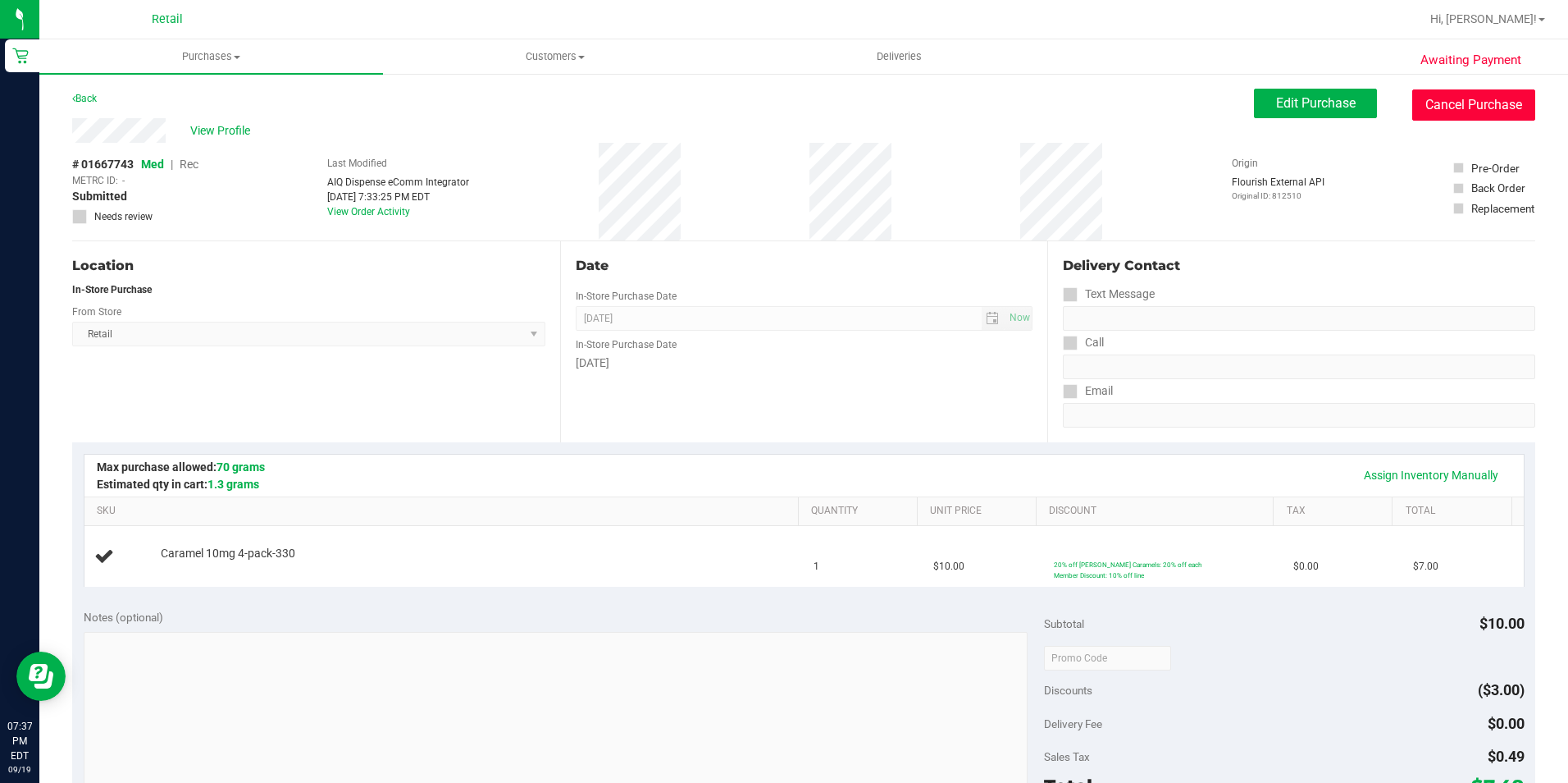
click at [1446, 111] on button "Cancel Purchase" at bounding box center [1473, 106] width 123 height 31
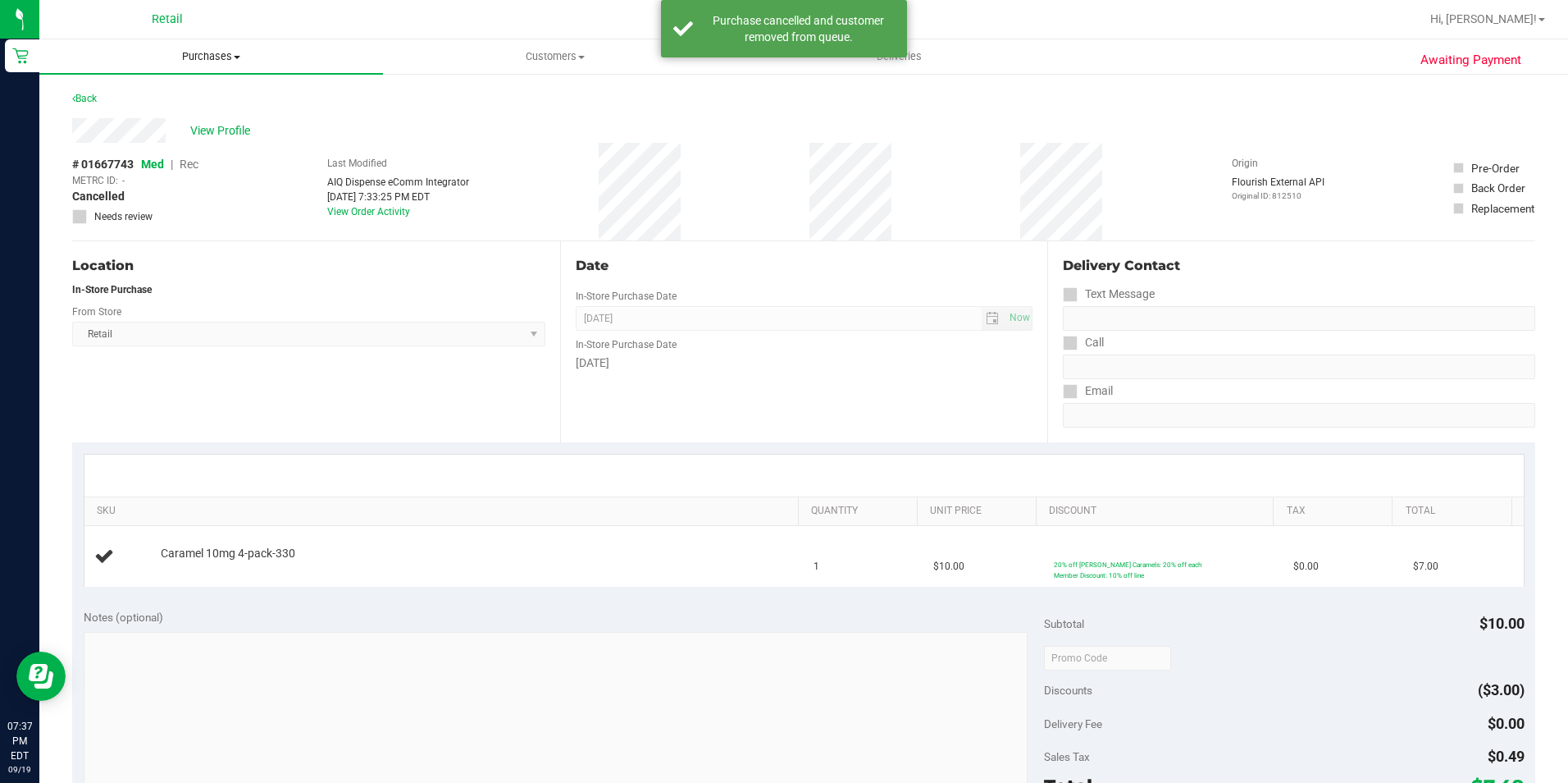
click at [180, 57] on span "Purchases" at bounding box center [211, 56] width 343 height 15
click at [170, 90] on li "Summary of purchases" at bounding box center [211, 99] width 343 height 19
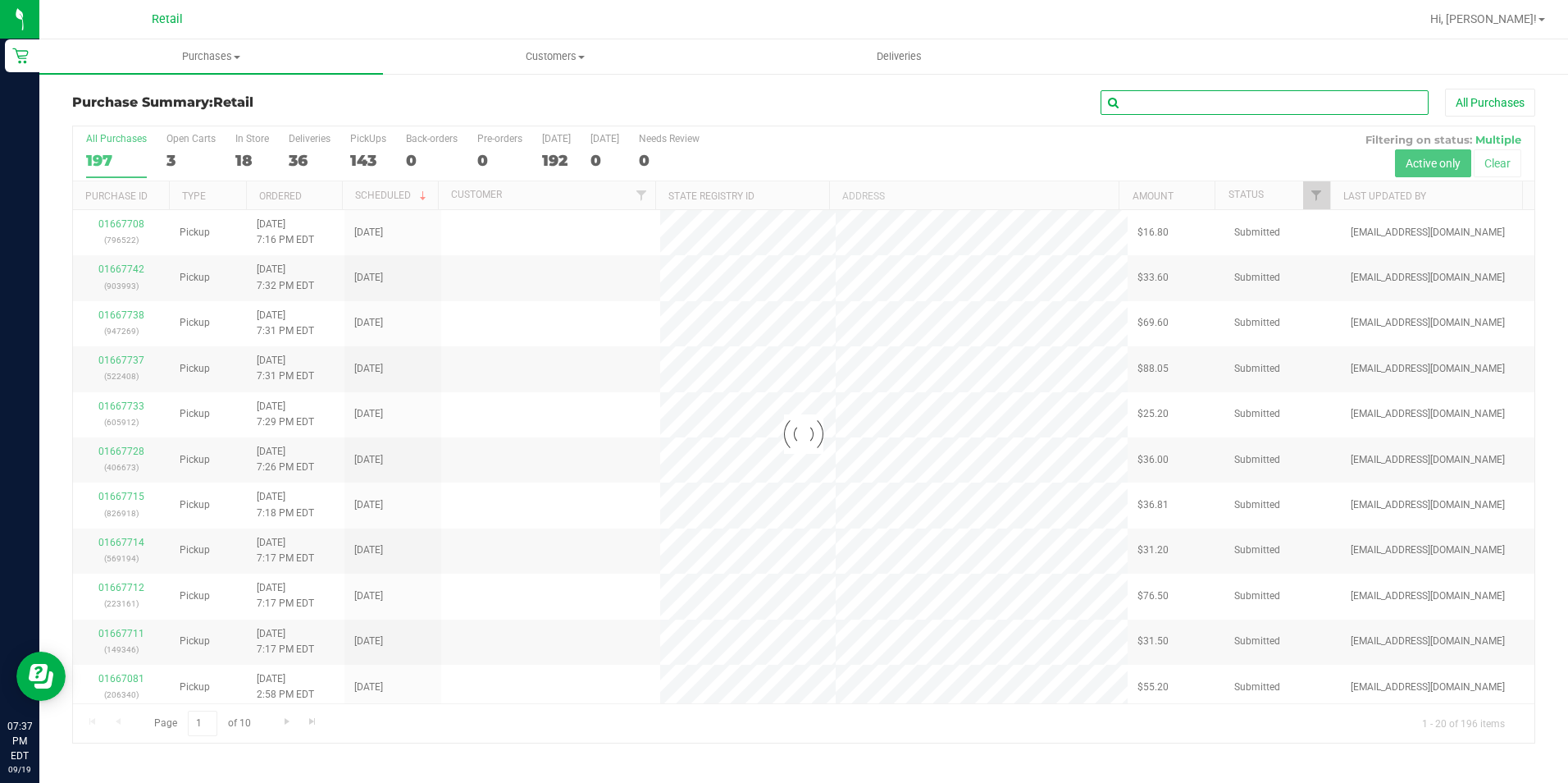
click at [1192, 97] on input "text" at bounding box center [1265, 103] width 328 height 25
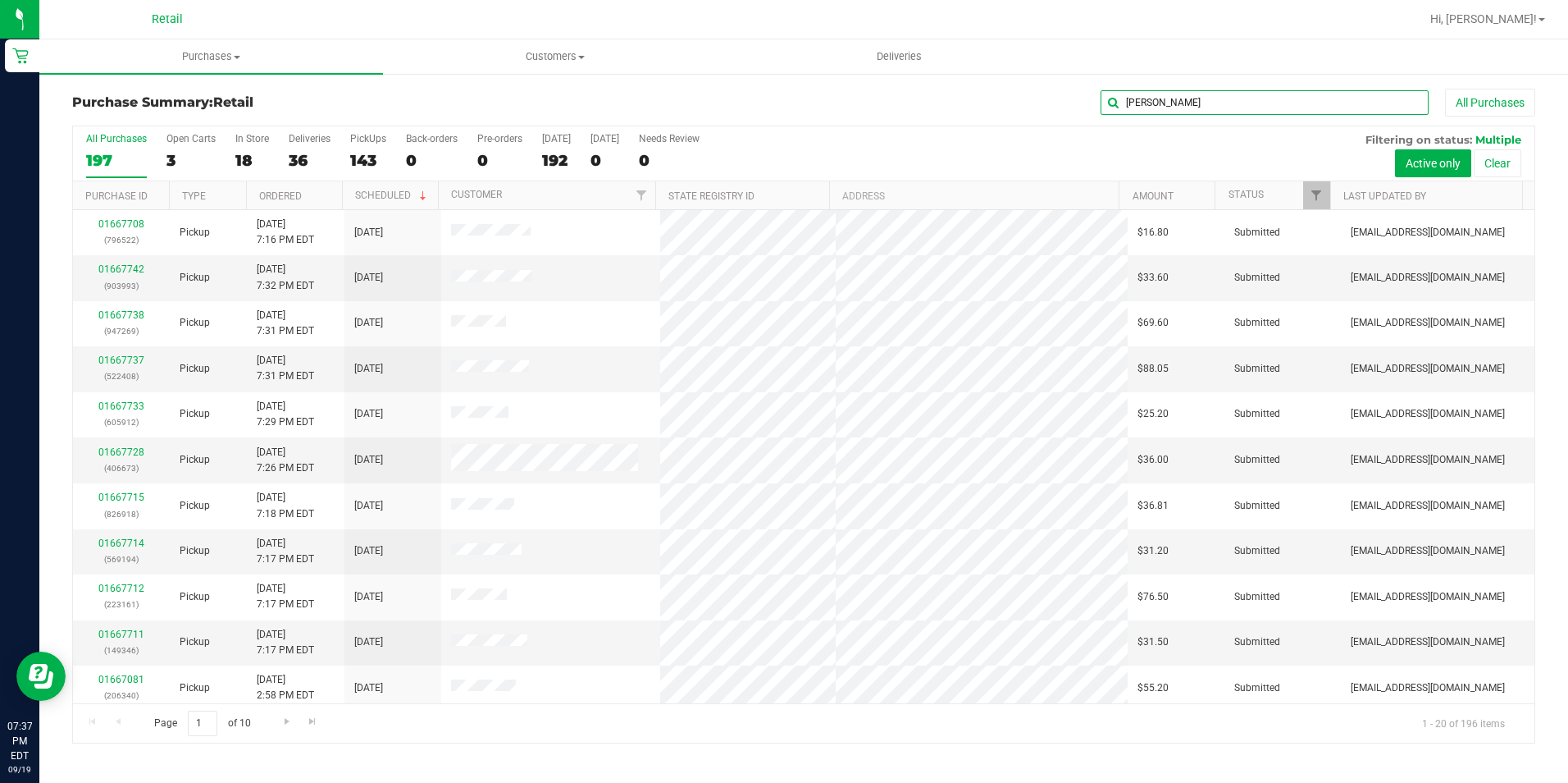
type input "[PERSON_NAME]"
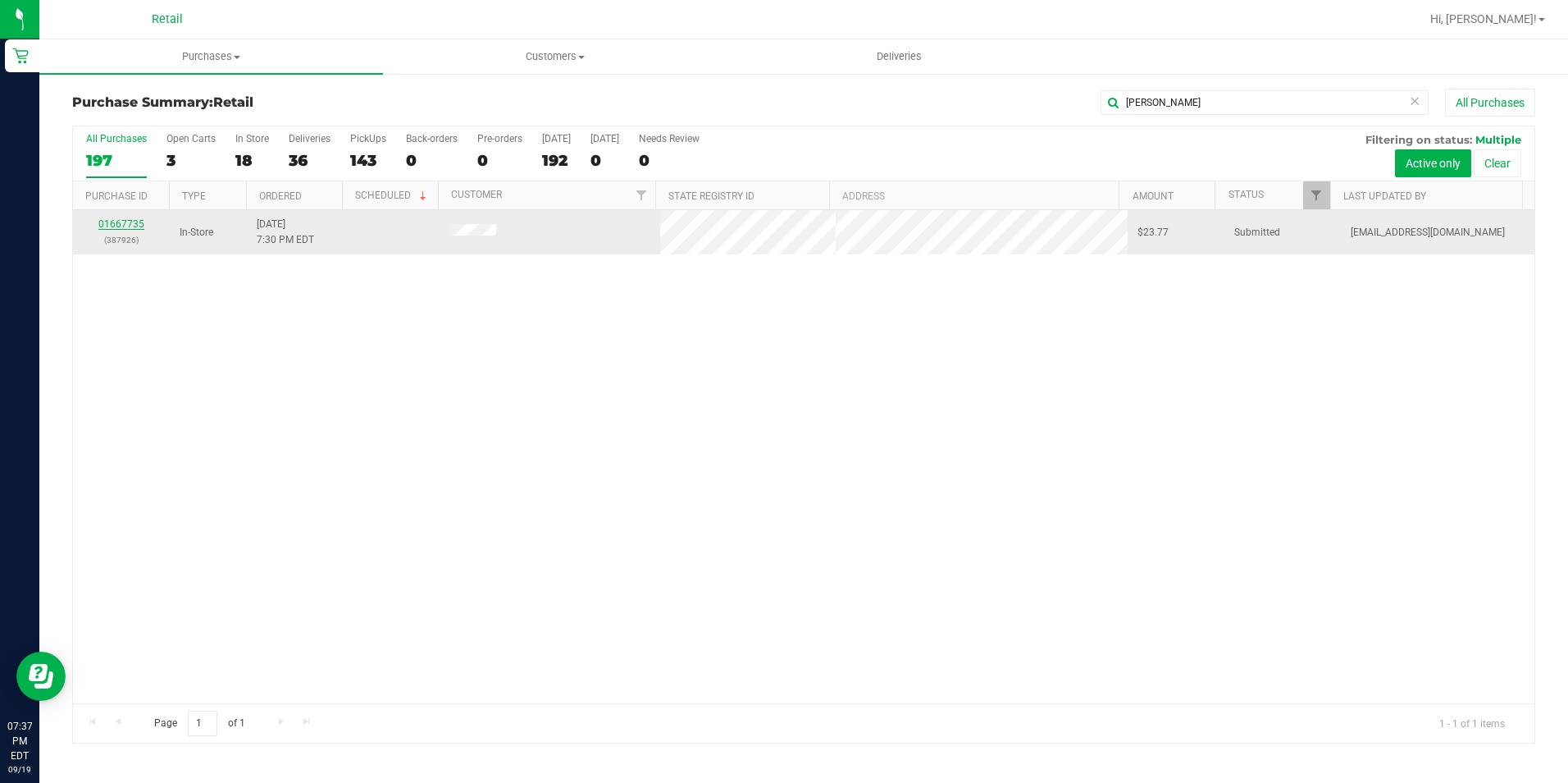
click at [138, 227] on link "01667735" at bounding box center [121, 224] width 46 height 11
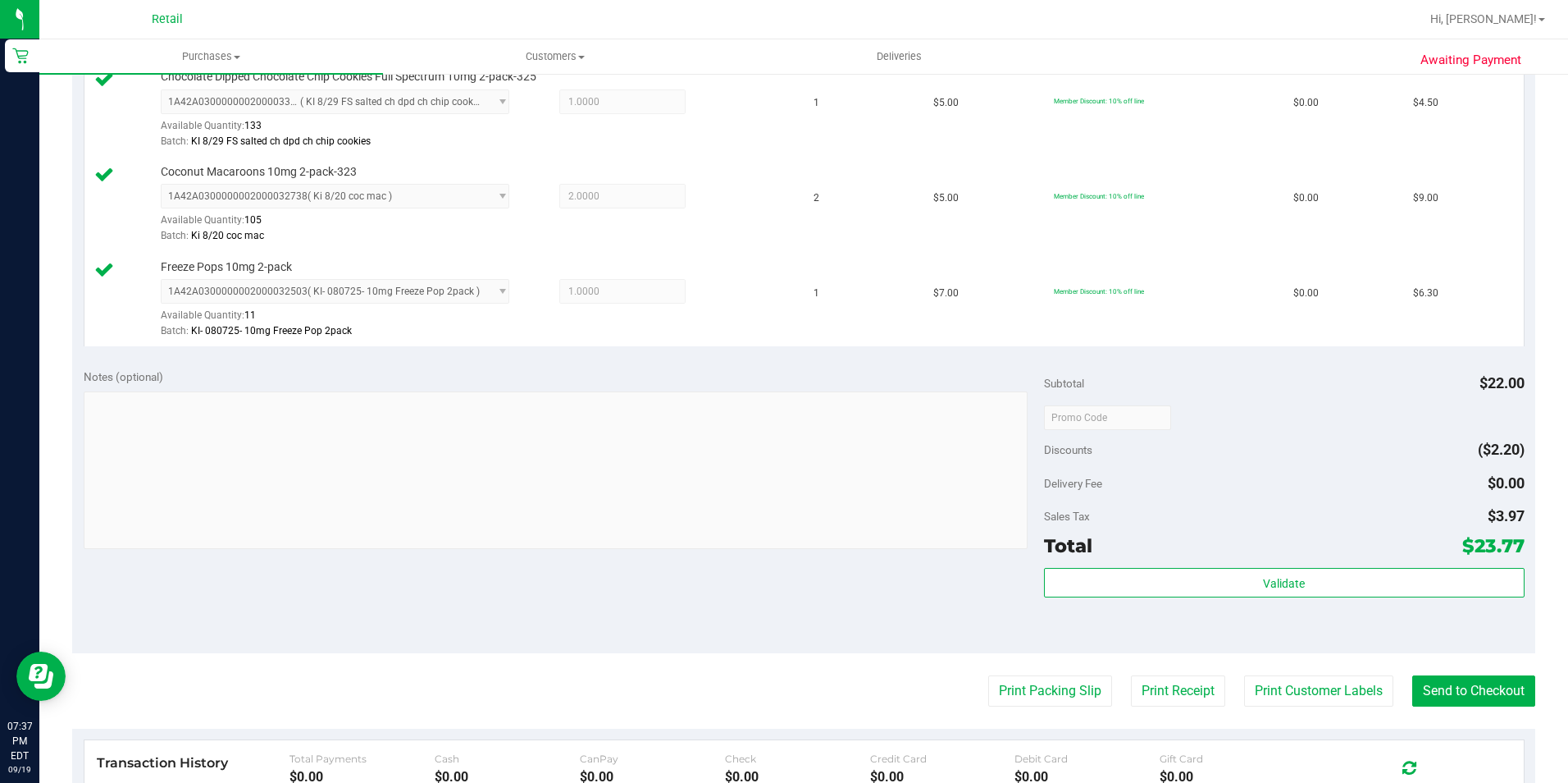
scroll to position [492, 0]
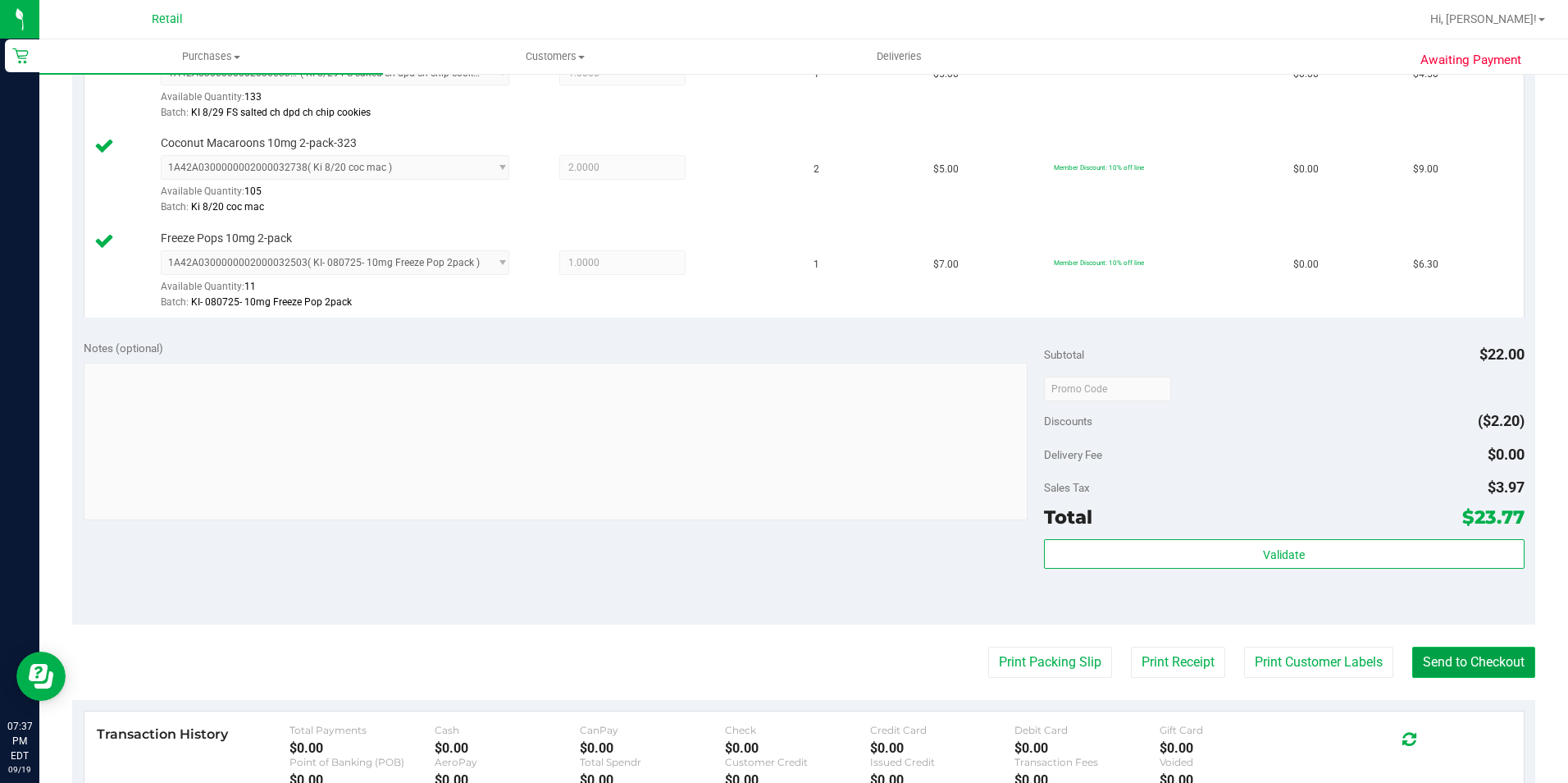
click at [1485, 652] on button "Send to Checkout" at bounding box center [1473, 662] width 123 height 31
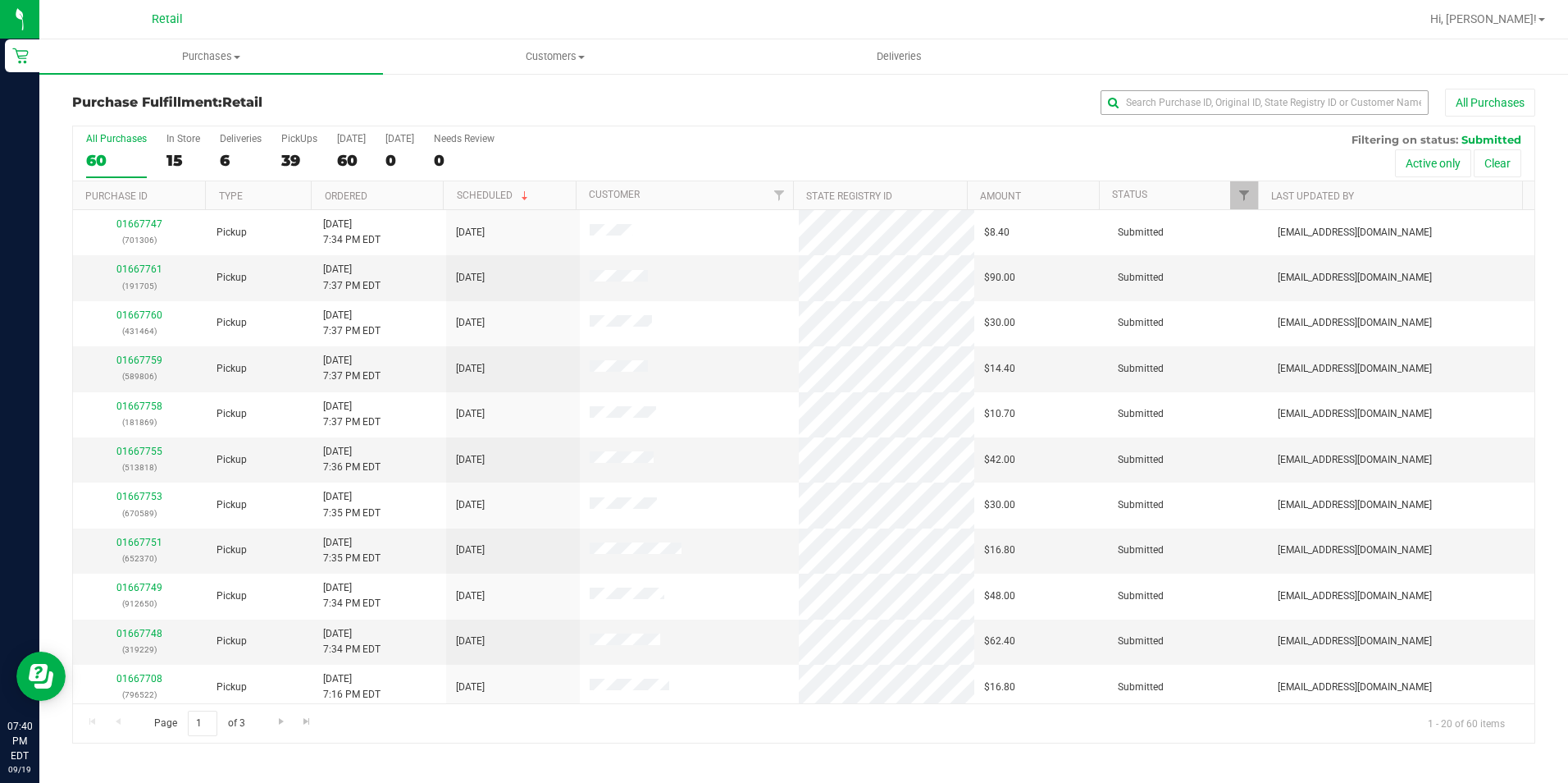
click at [1306, 103] on div "Purchase Fulfillment: Retail All Purchases All Purchases 60 In Store 15 Deliver…" at bounding box center [804, 416] width 1528 height 688
click at [1304, 113] on input "text" at bounding box center [1265, 103] width 328 height 25
type input "[PERSON_NAME]"
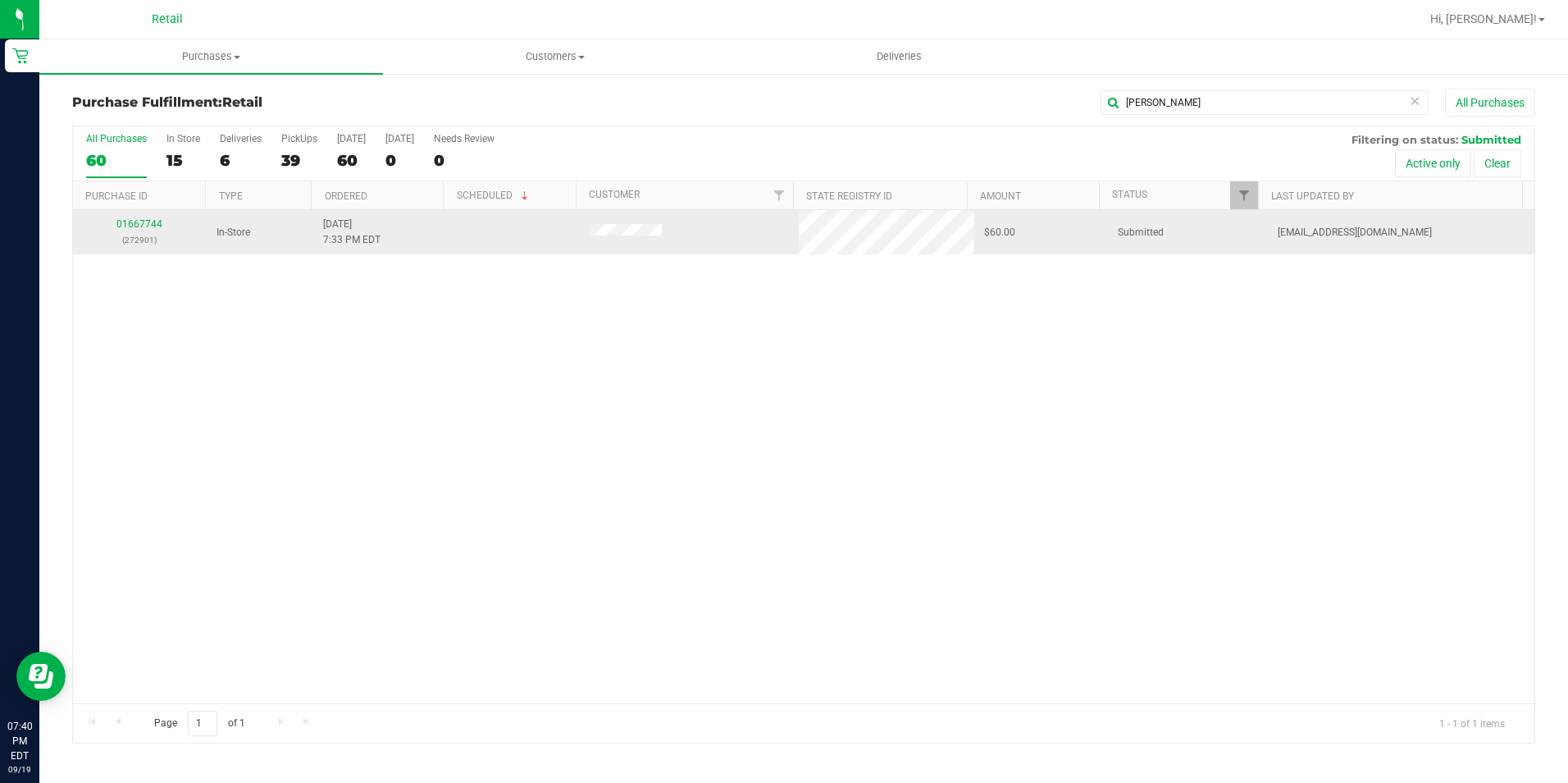
click at [154, 230] on div "01667744 (272901)" at bounding box center [140, 232] width 114 height 31
click at [154, 230] on div "01667744 (272901)" at bounding box center [140, 232] width 114 height 31
click at [155, 226] on link "01667744" at bounding box center [140, 224] width 46 height 11
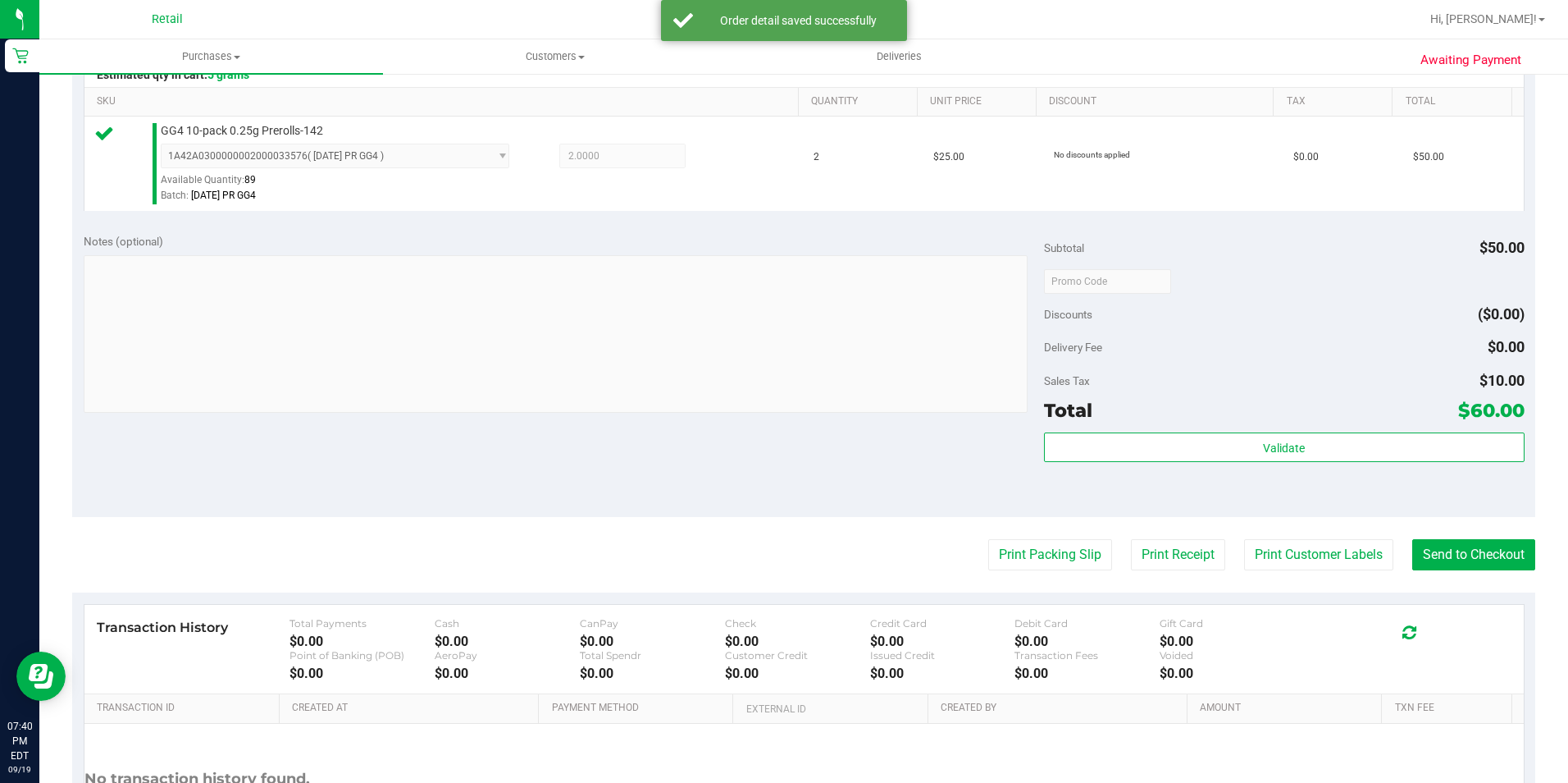
scroll to position [410, 0]
click at [1491, 542] on button "Send to Checkout" at bounding box center [1473, 553] width 123 height 31
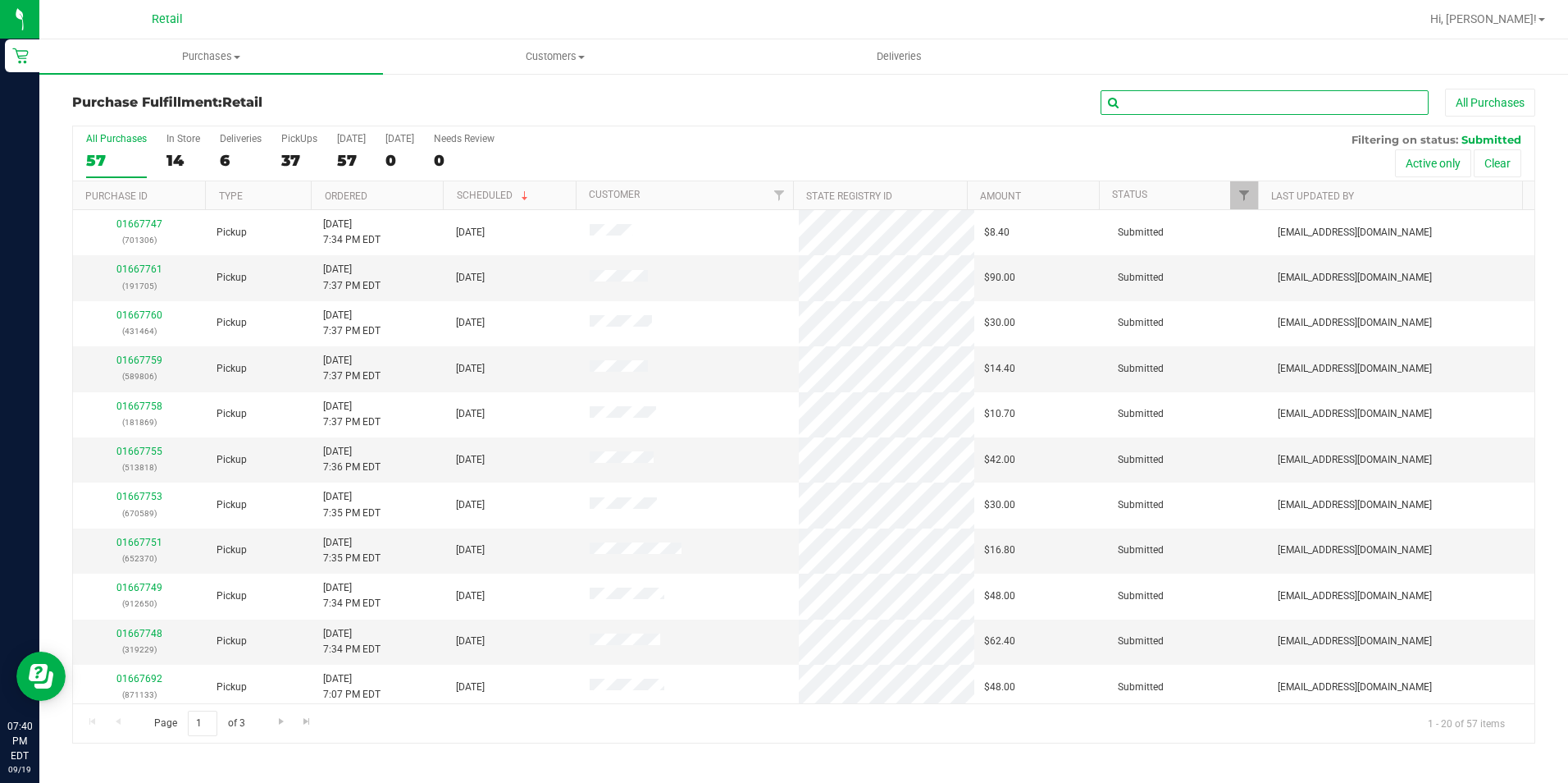
click at [1168, 113] on input "text" at bounding box center [1265, 103] width 328 height 25
type input "[PERSON_NAME]"
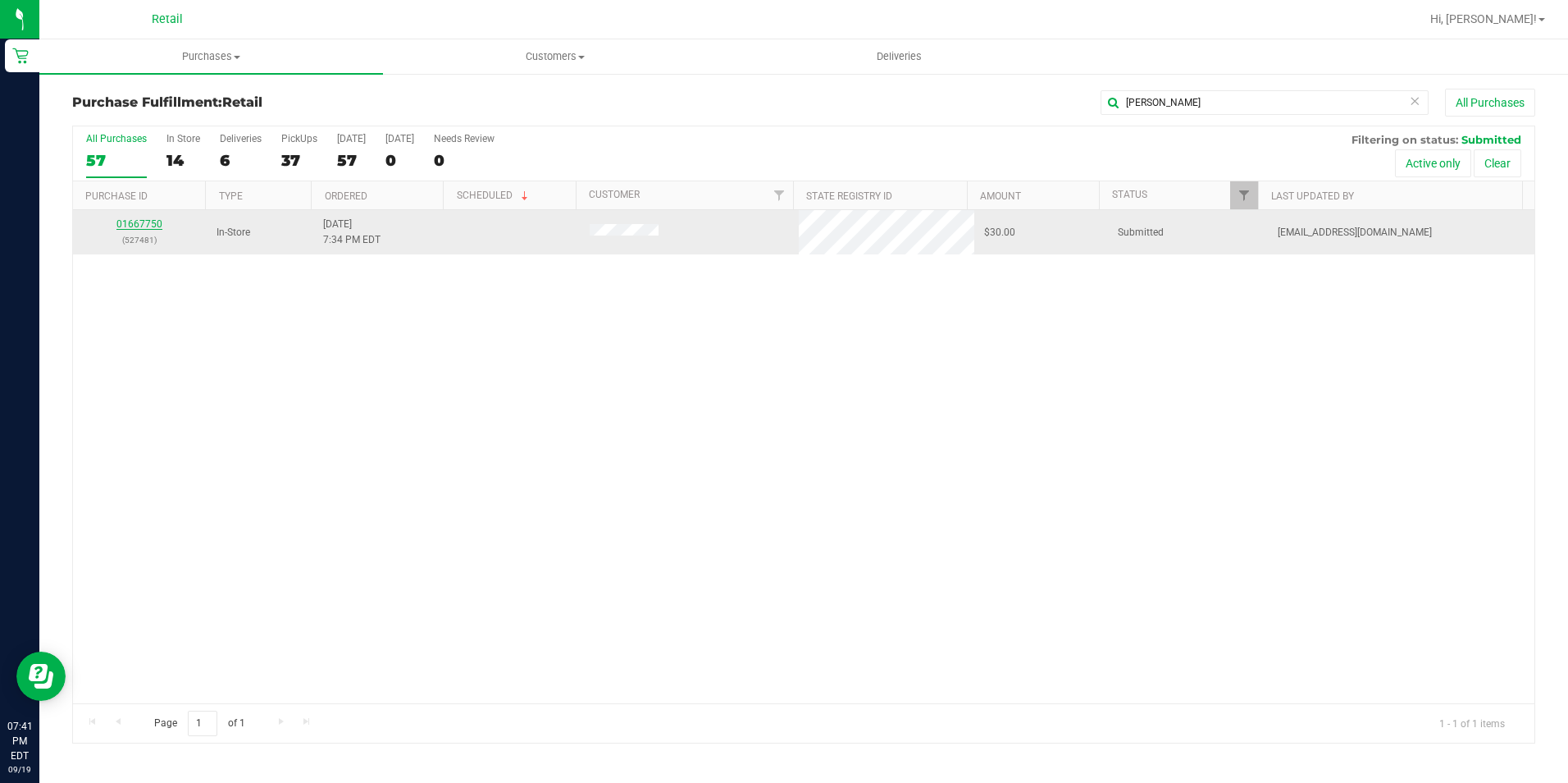
click at [151, 218] on link "01667750" at bounding box center [140, 224] width 46 height 11
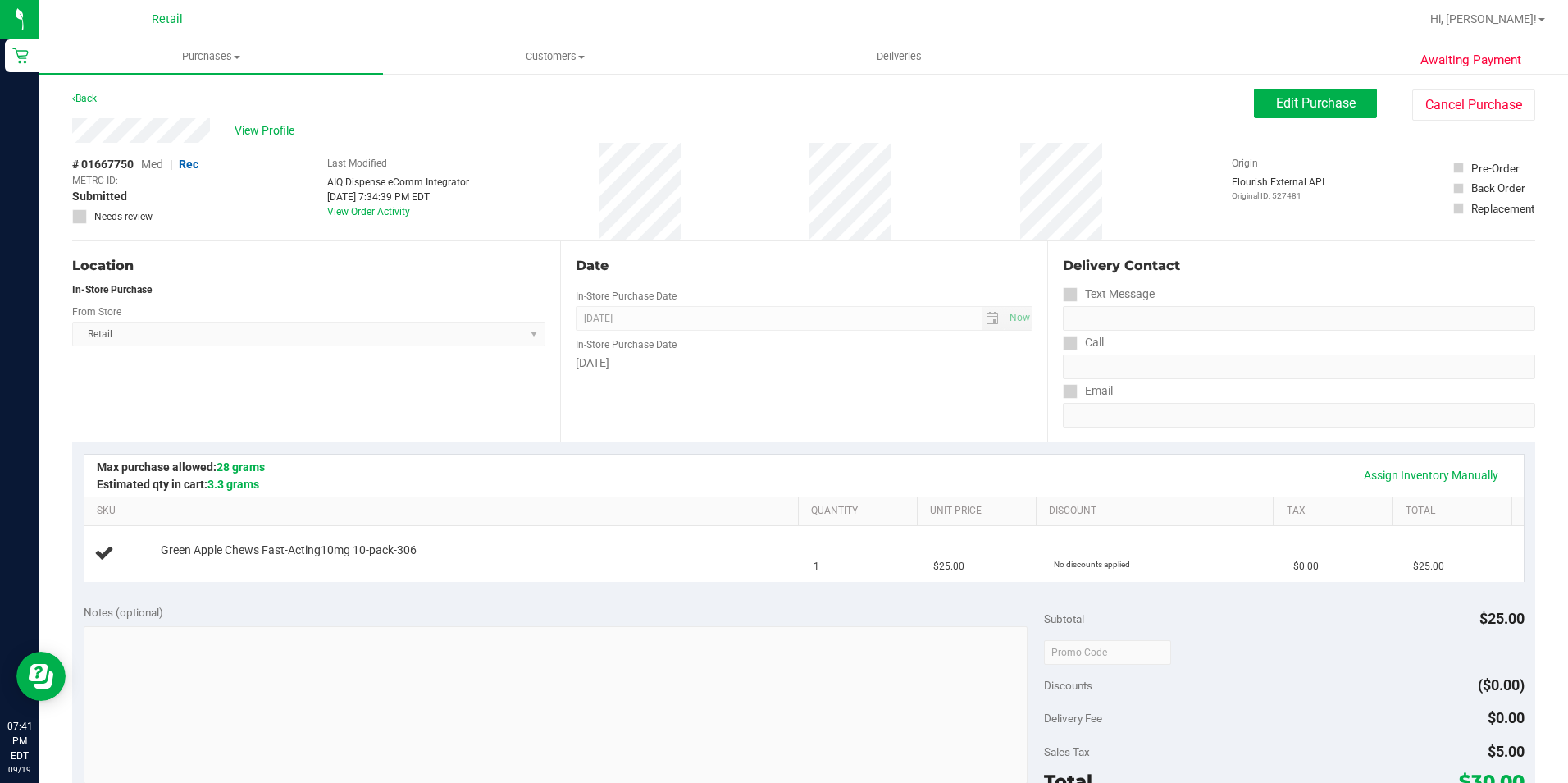
click at [684, 181] on div "# 01667750 Med | Rec METRC ID: - Submitted Needs review Last Modified AIQ Dispe…" at bounding box center [803, 191] width 1463 height 97
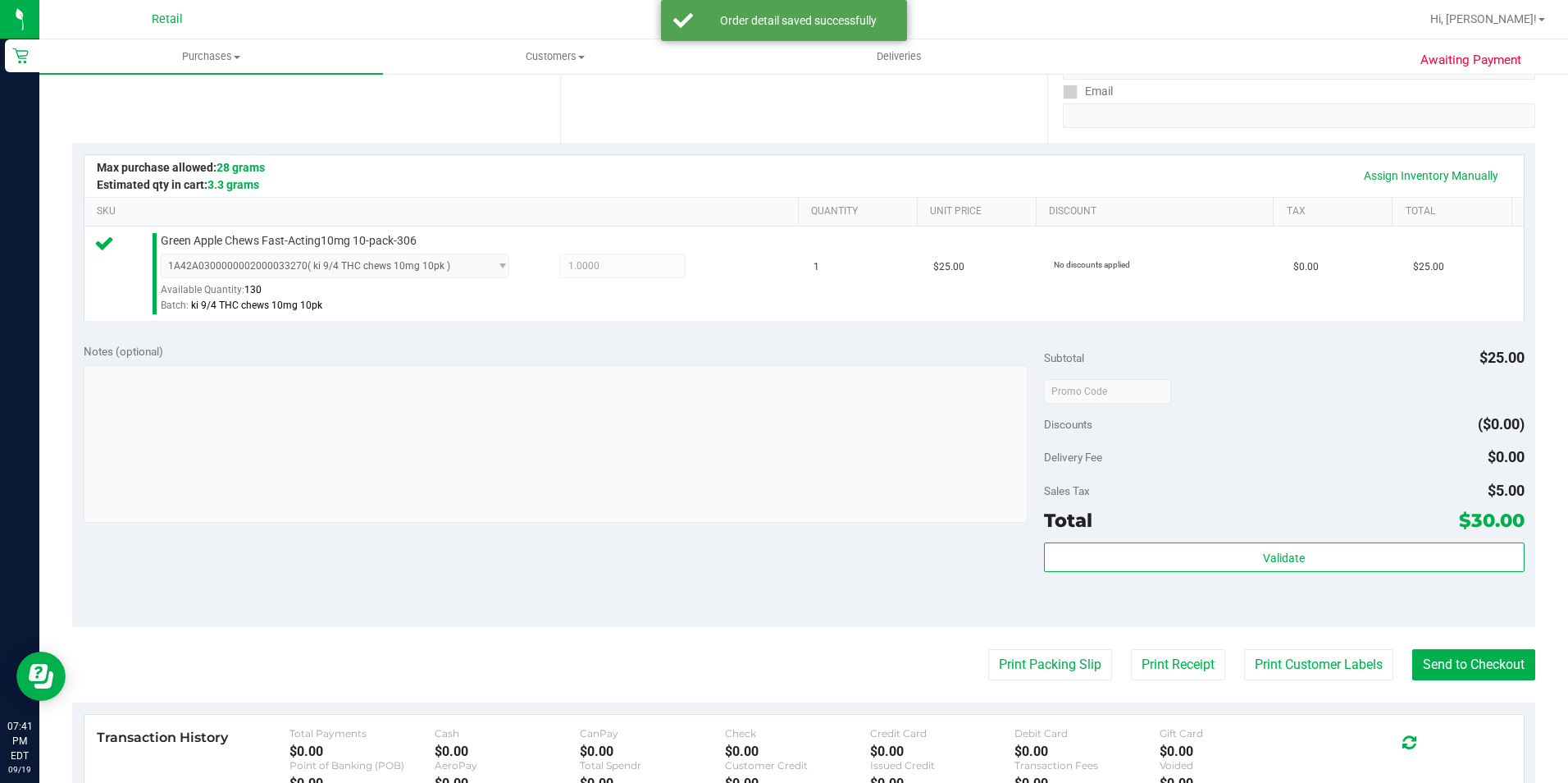
scroll to position [329, 0]
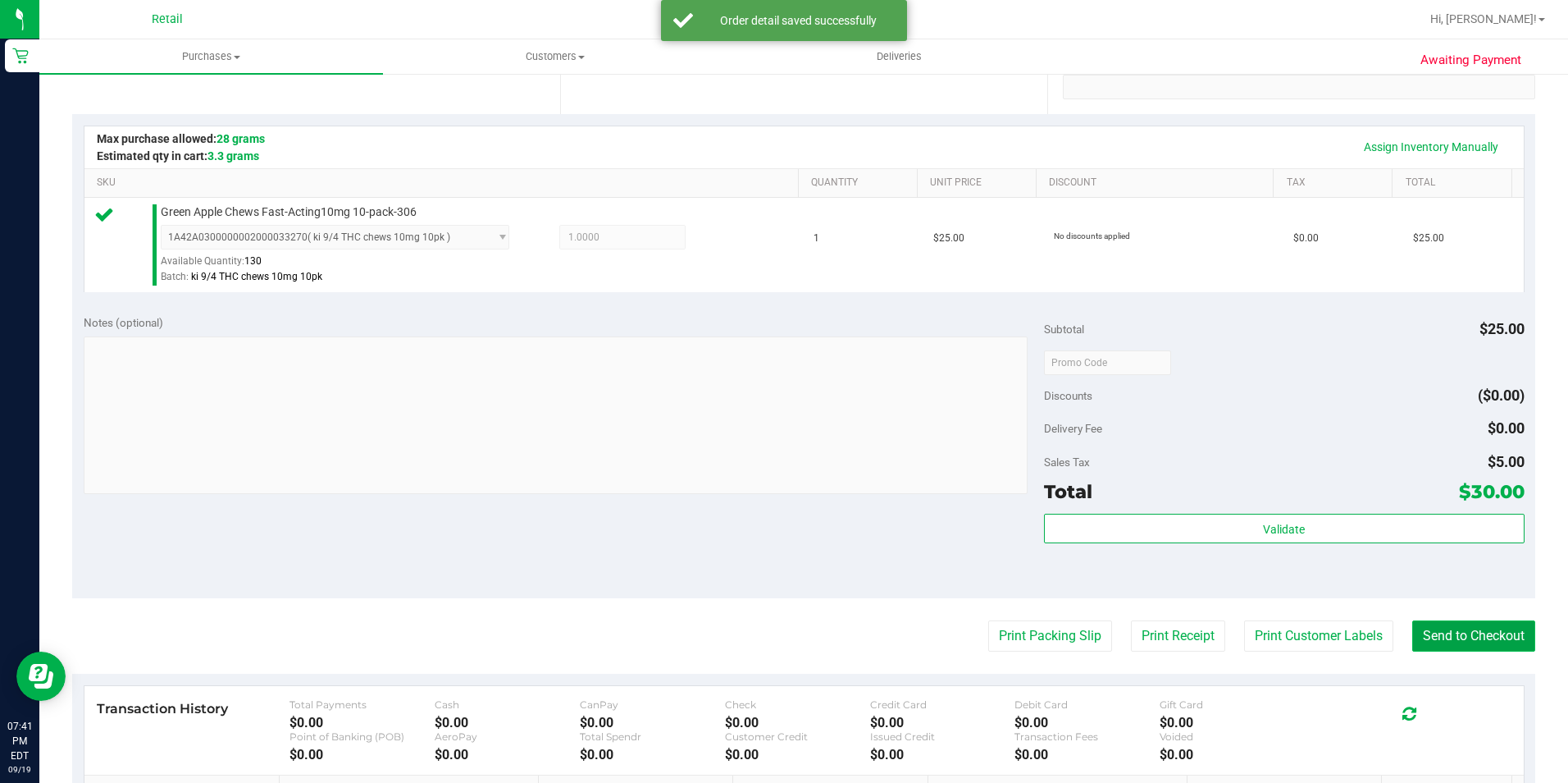
click at [1414, 621] on button "Send to Checkout" at bounding box center [1473, 636] width 123 height 31
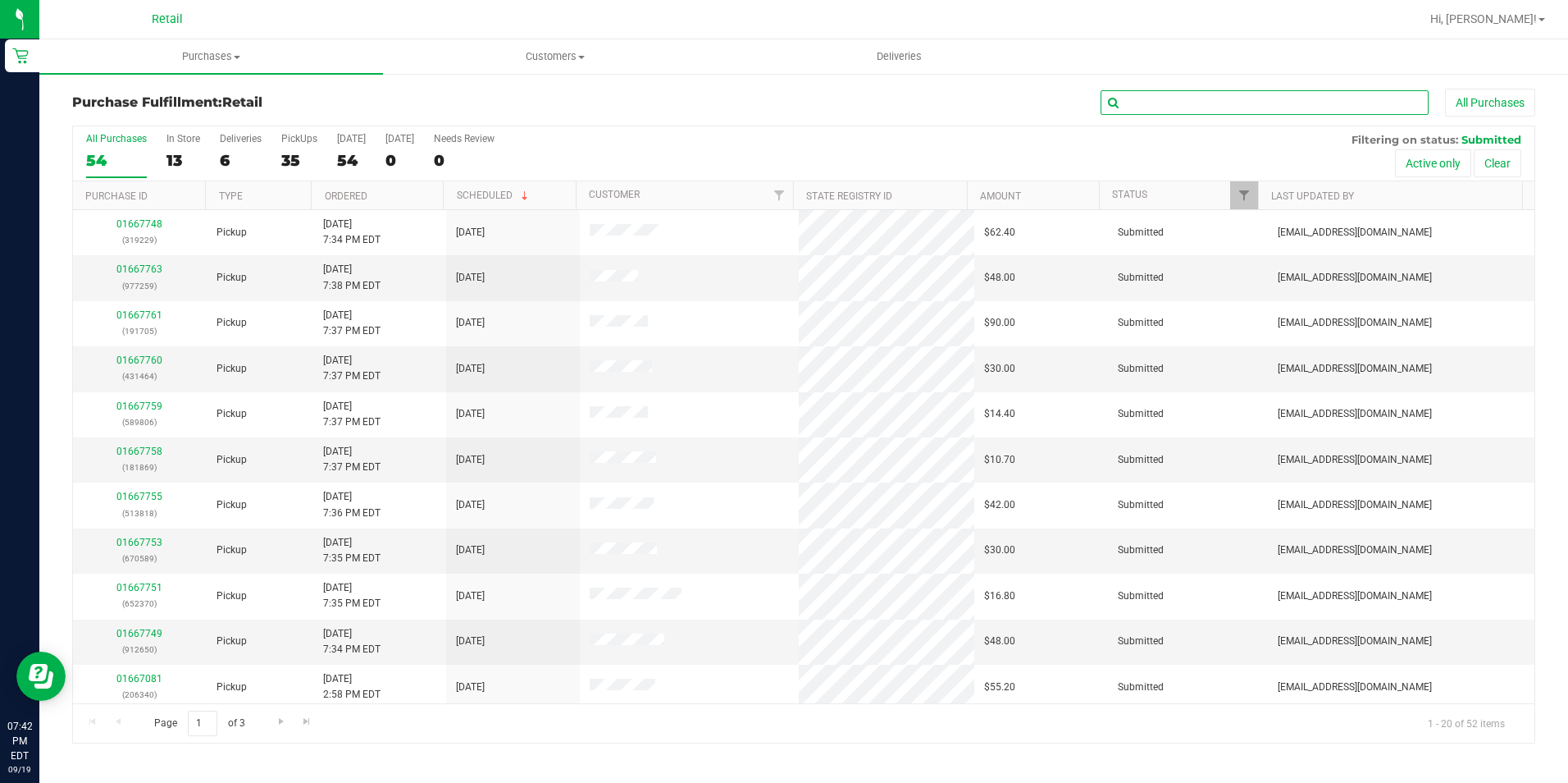
click at [1213, 106] on input "text" at bounding box center [1265, 103] width 328 height 25
type input "[PERSON_NAME]"
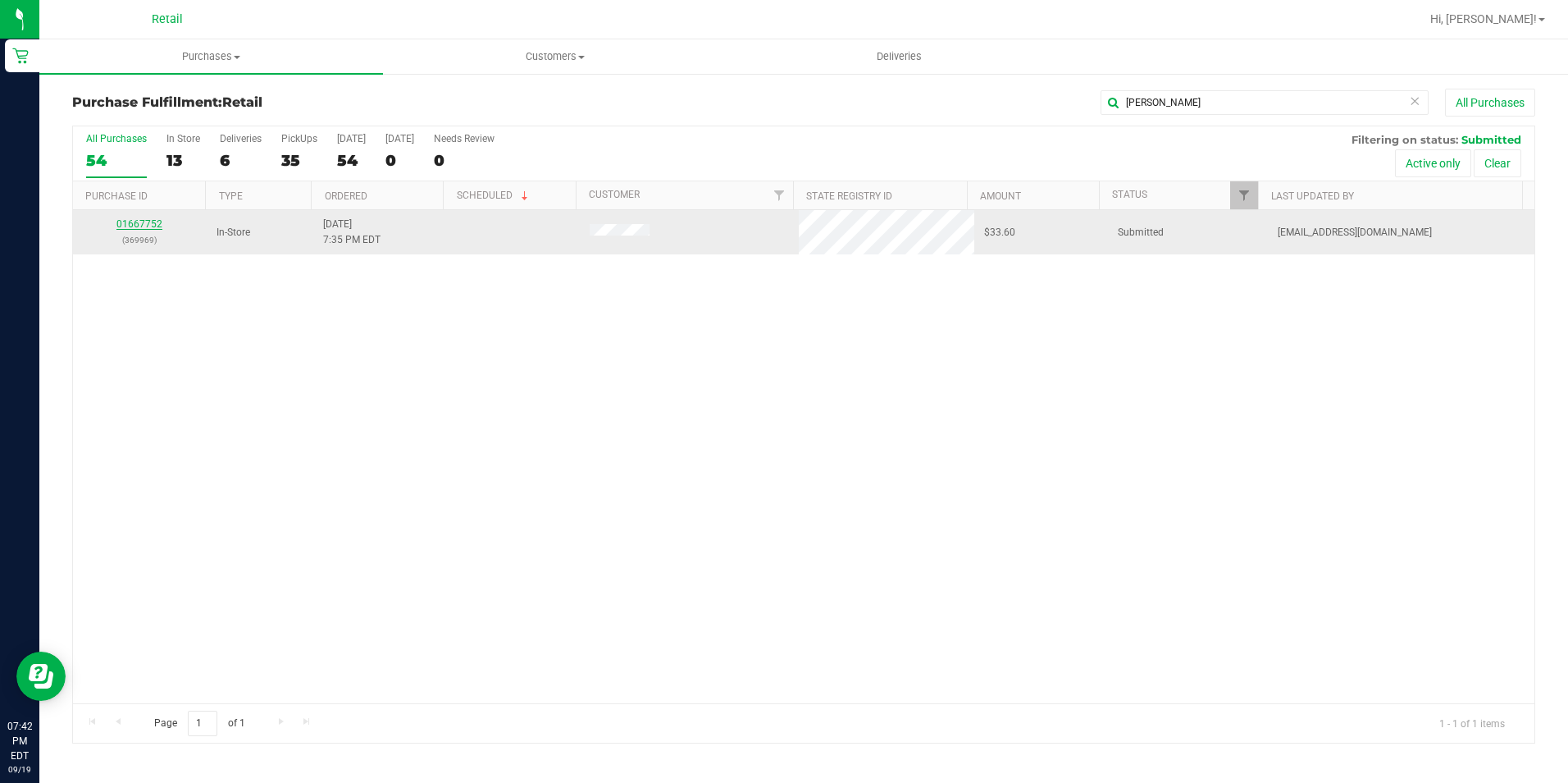
click at [157, 227] on link "01667752" at bounding box center [140, 224] width 46 height 11
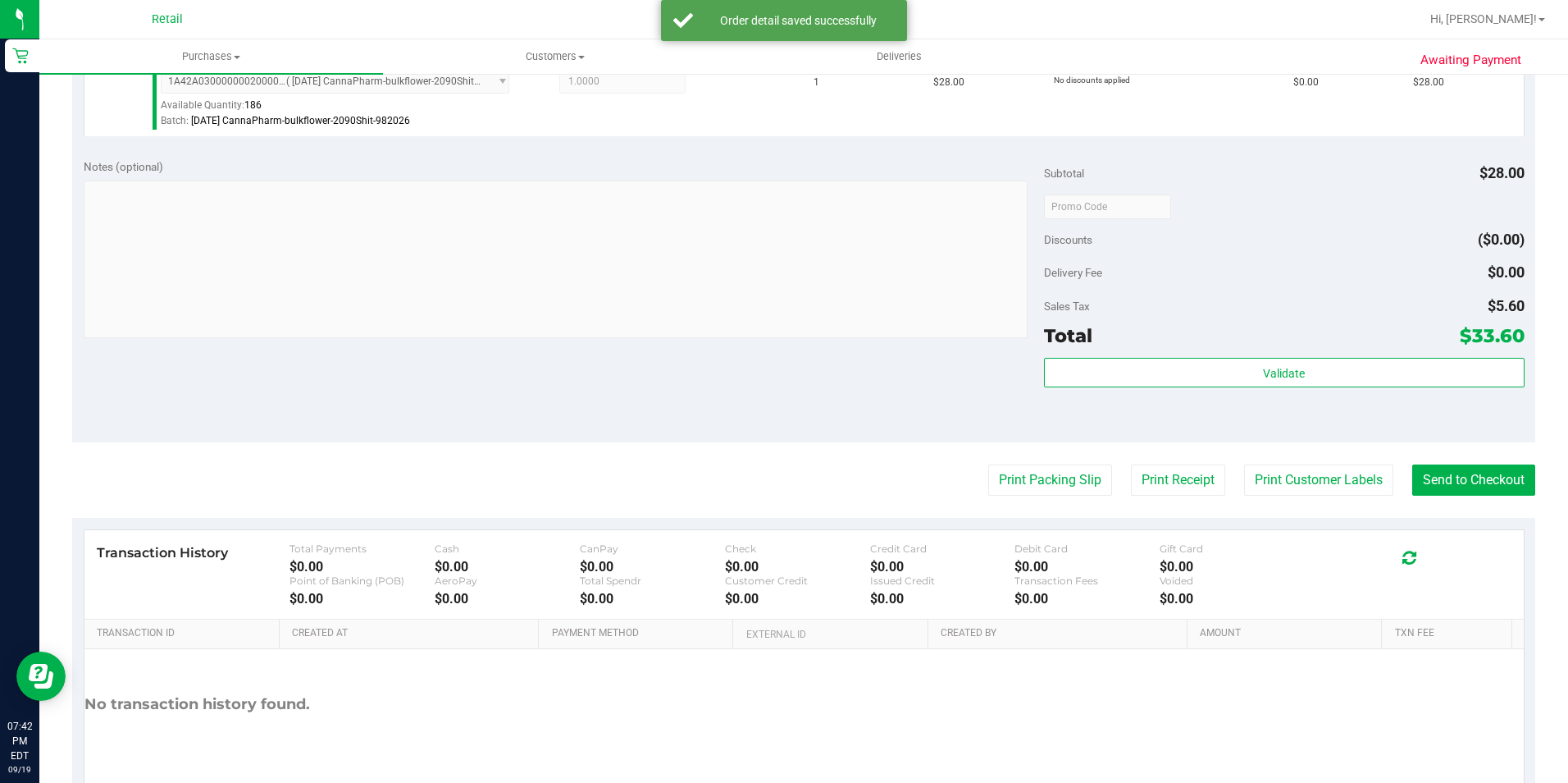
scroll to position [492, 0]
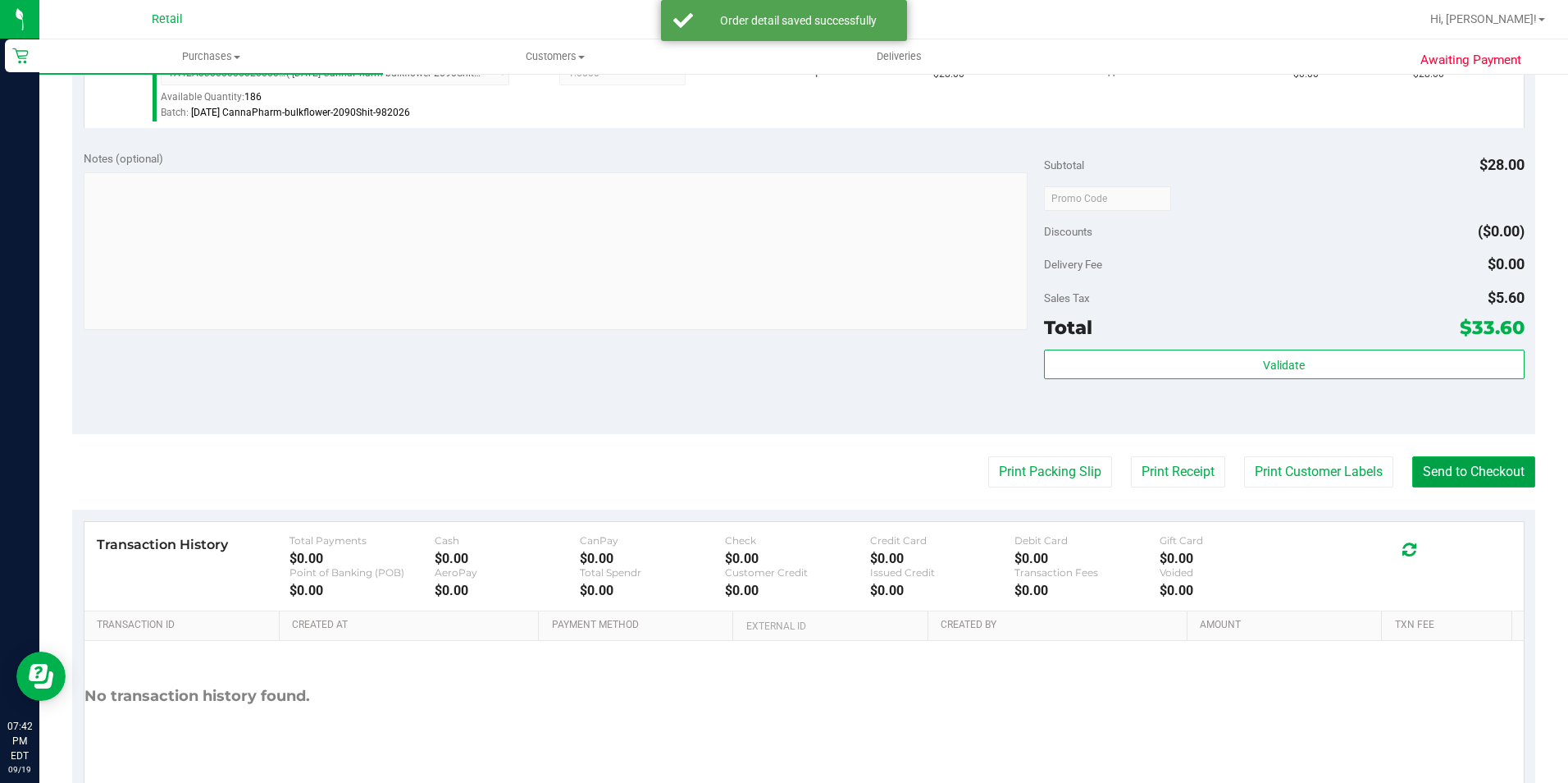
click at [1478, 470] on button "Send to Checkout" at bounding box center [1473, 472] width 123 height 31
